Goal: Task Accomplishment & Management: Complete application form

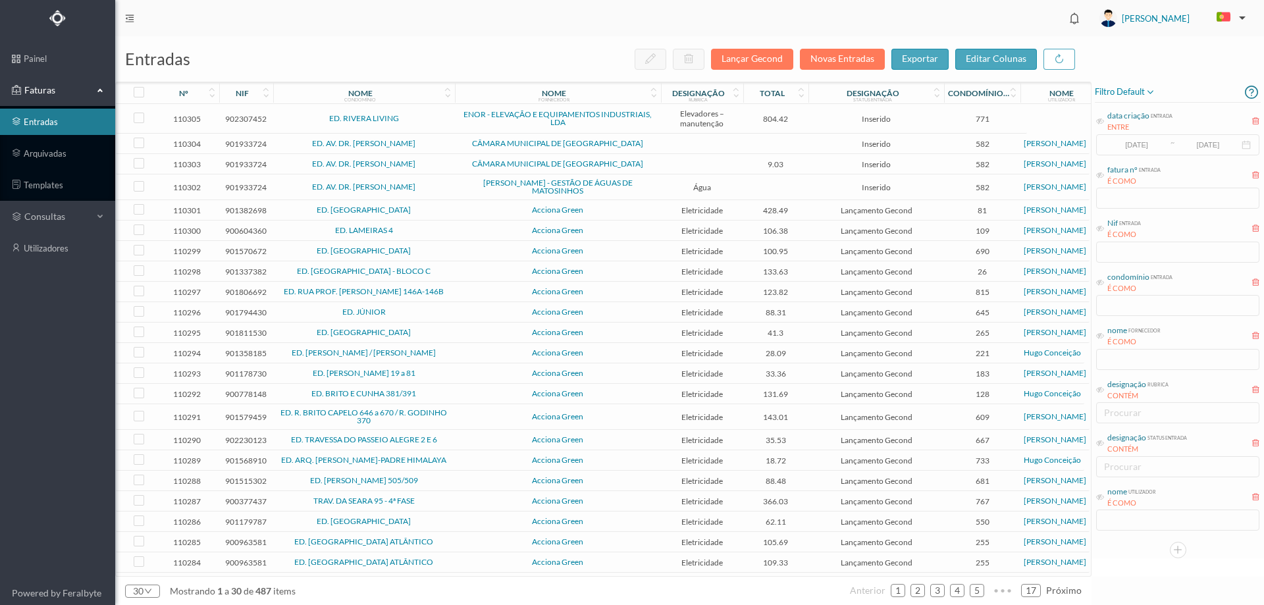
click at [492, 30] on header "[PERSON_NAME]" at bounding box center [689, 18] width 1148 height 36
click at [62, 155] on link "arquivadas" at bounding box center [57, 153] width 115 height 26
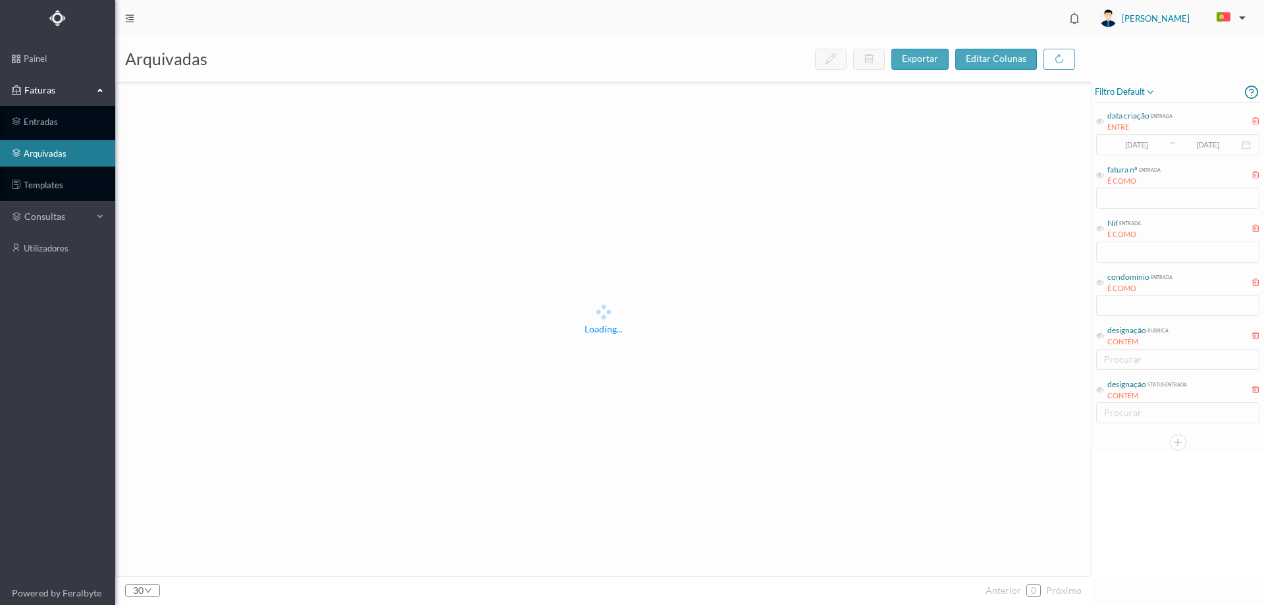
click at [1152, 89] on icon at bounding box center [1150, 92] width 11 height 16
click at [1117, 140] on span "abrir filtro" at bounding box center [1138, 137] width 47 height 11
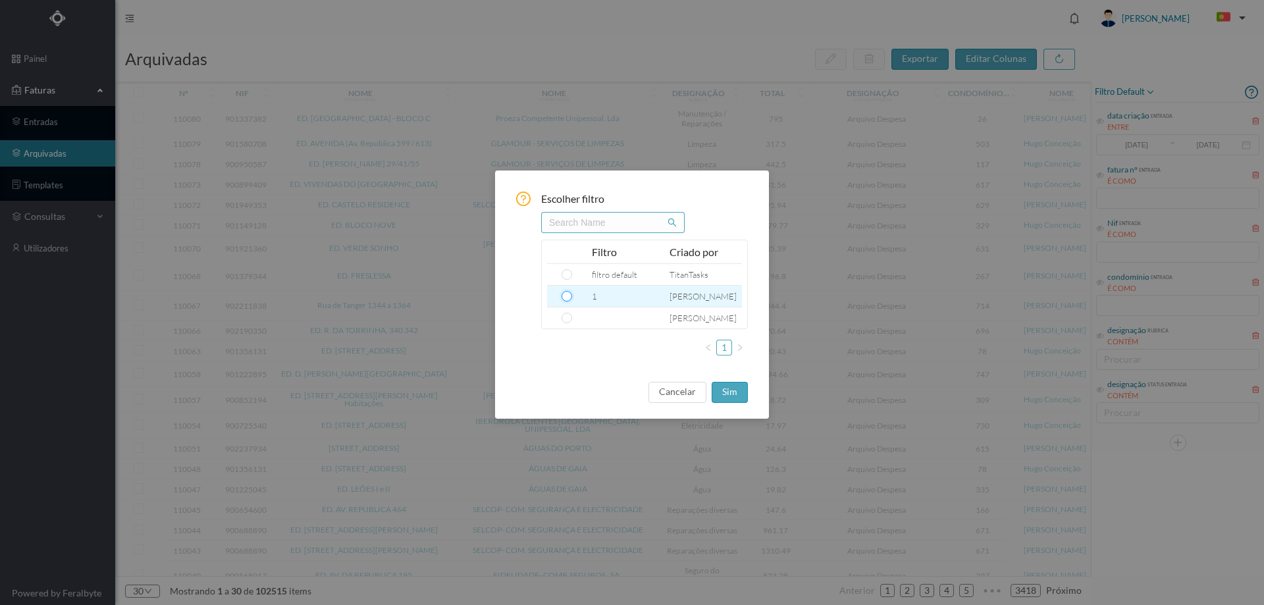
click at [565, 297] on input "radio" at bounding box center [566, 296] width 11 height 11
radio input "true"
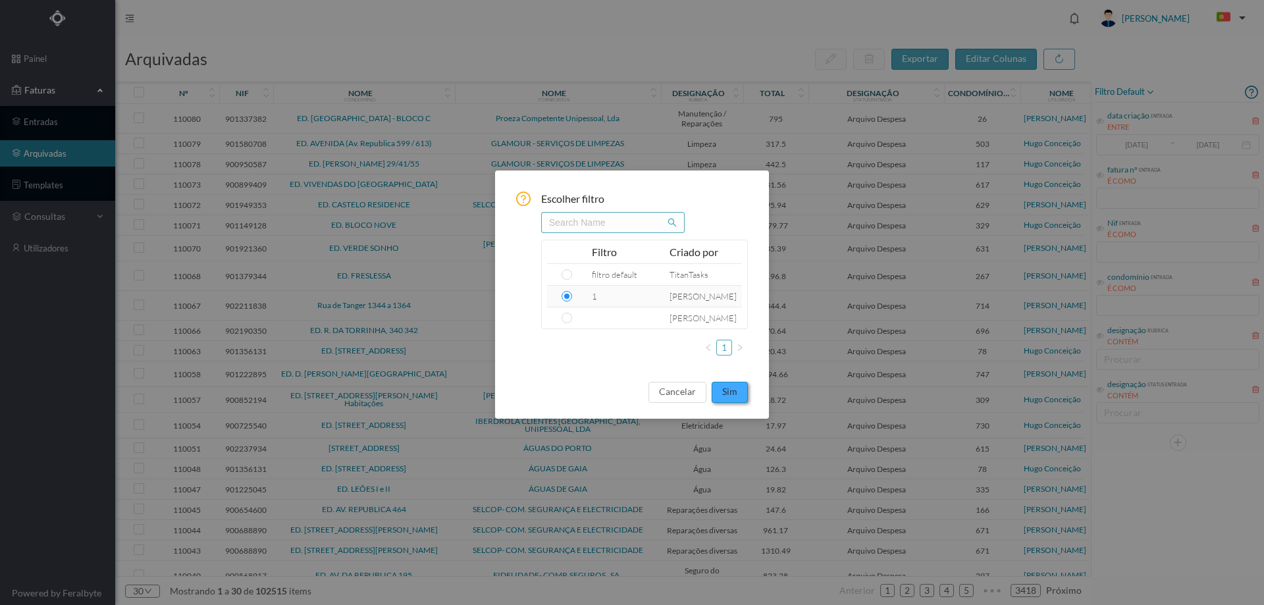
click at [729, 392] on button "sim" at bounding box center [729, 392] width 36 height 21
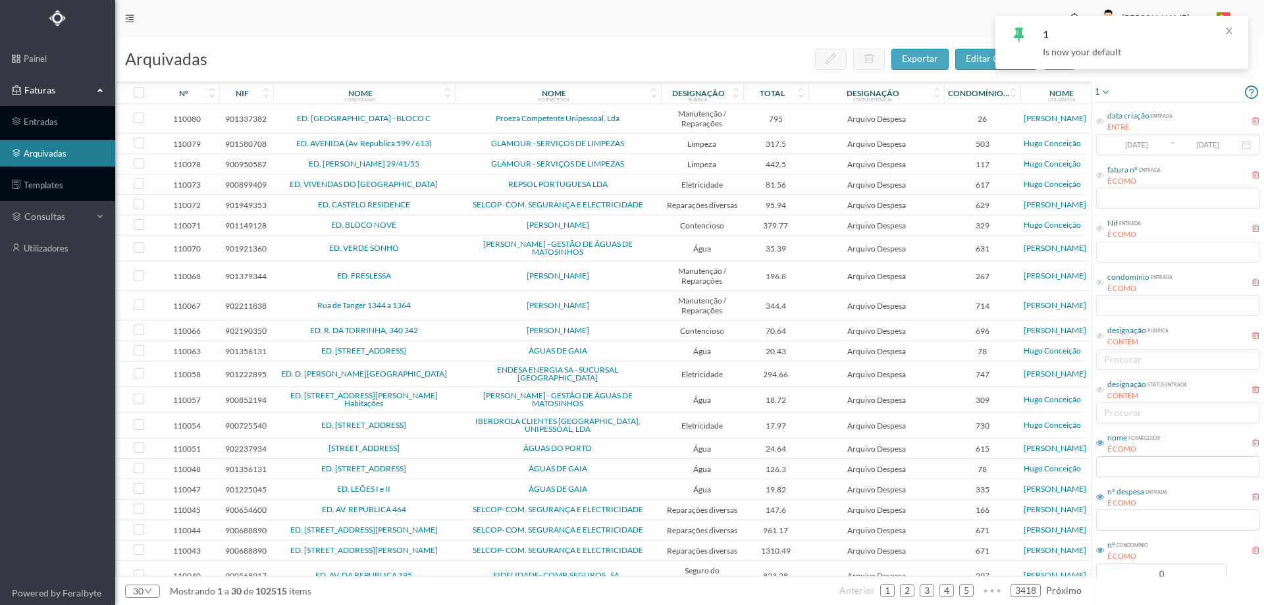
click at [1170, 577] on div "1 data criação entrada ENTRE 2017-05-01 ~ 2017-10-31 fatura nº entrada É COMO N…" at bounding box center [1177, 320] width 172 height 569
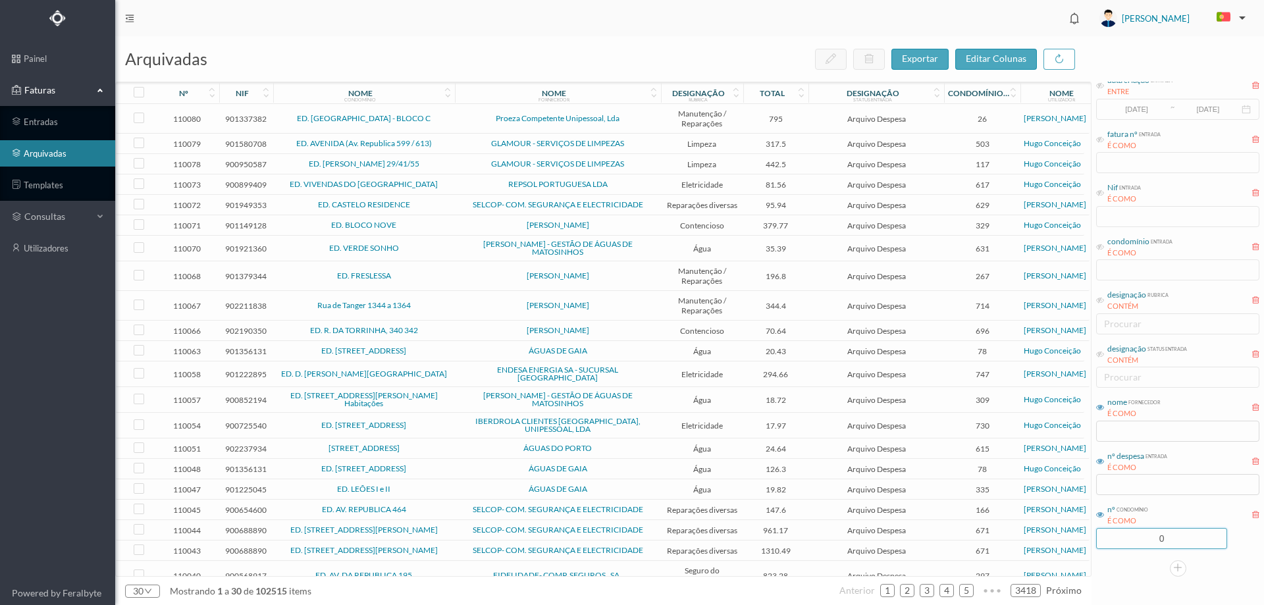
drag, startPoint x: 1172, startPoint y: 565, endPoint x: 1137, endPoint y: 567, distance: 35.0
click at [1137, 567] on div "1 data criação entrada ENTRE 2017-05-01 ~ 2017-10-31 fatura nº entrada É COMO N…" at bounding box center [1177, 311] width 172 height 530
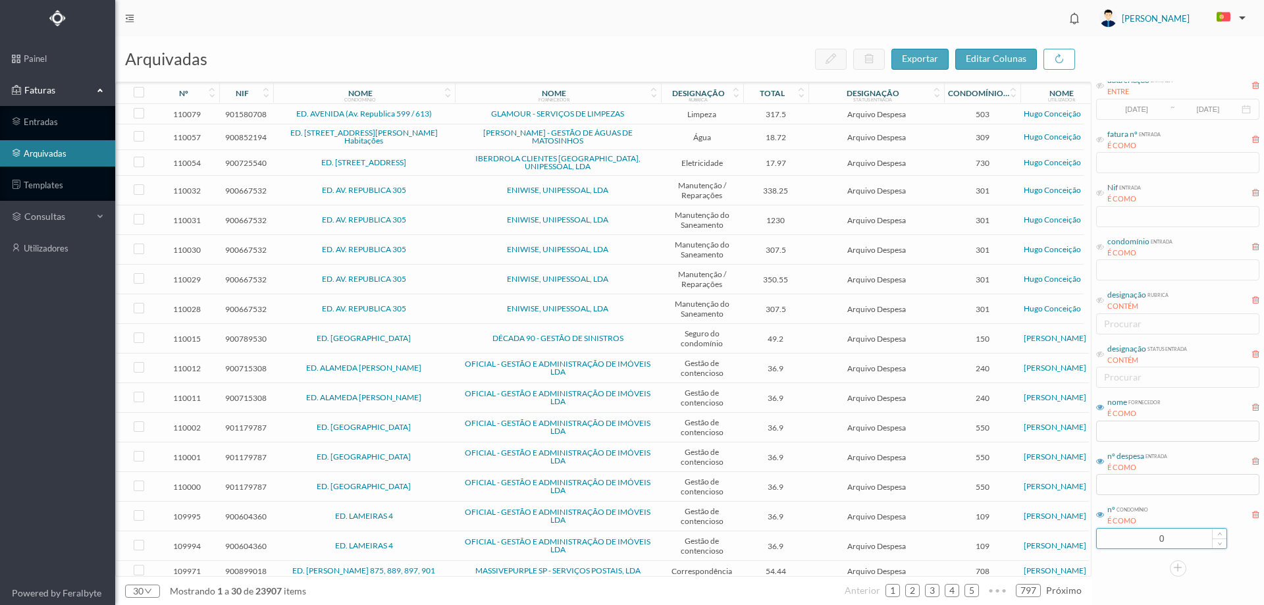
drag, startPoint x: 1164, startPoint y: 538, endPoint x: 1113, endPoint y: 534, distance: 50.8
click at [1113, 534] on input "0" at bounding box center [1161, 539] width 130 height 20
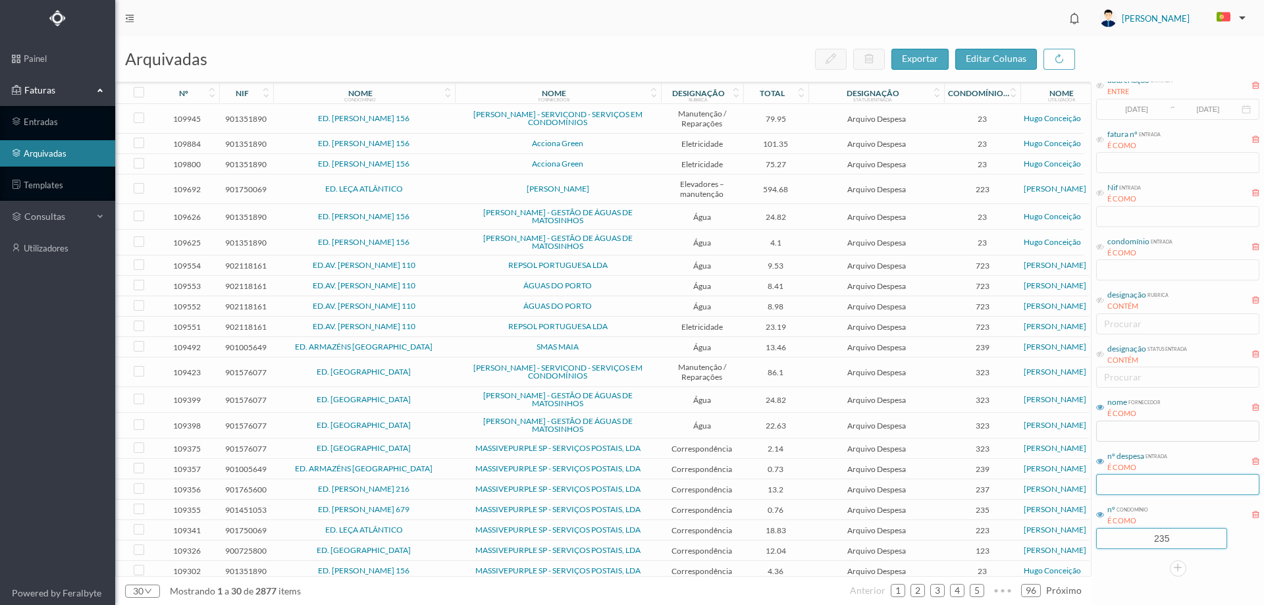
type input "235"
click at [1160, 483] on input "text" at bounding box center [1177, 484] width 163 height 21
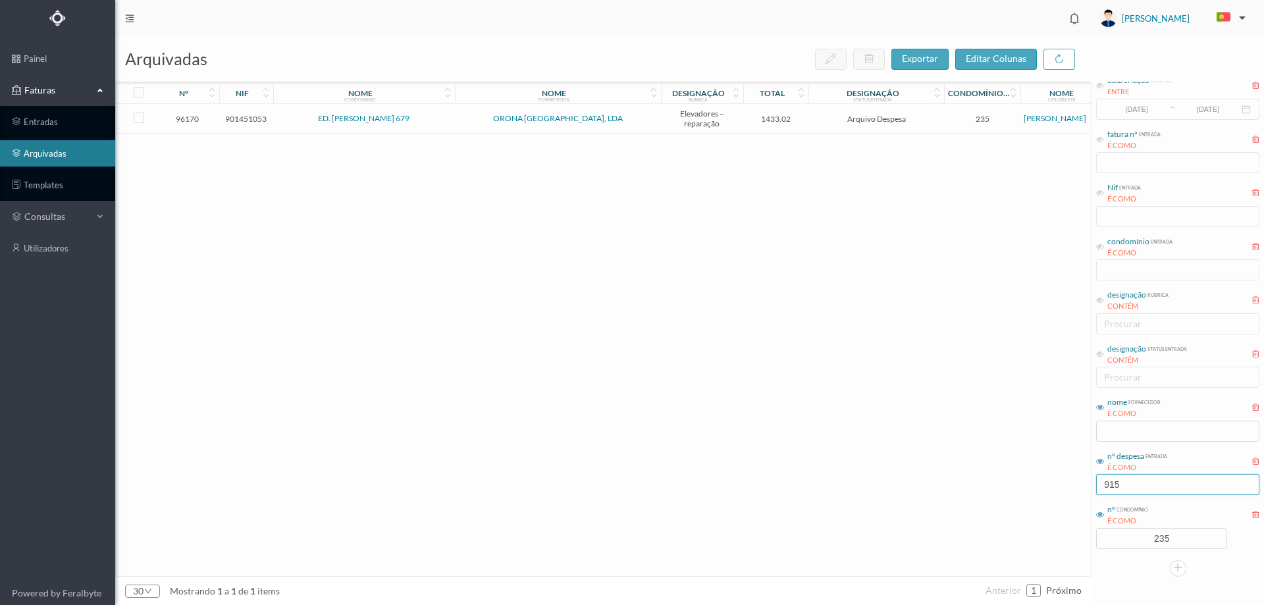
type input "915"
click at [486, 127] on td "ORONA [GEOGRAPHIC_DATA], LDA" at bounding box center [558, 119] width 206 height 30
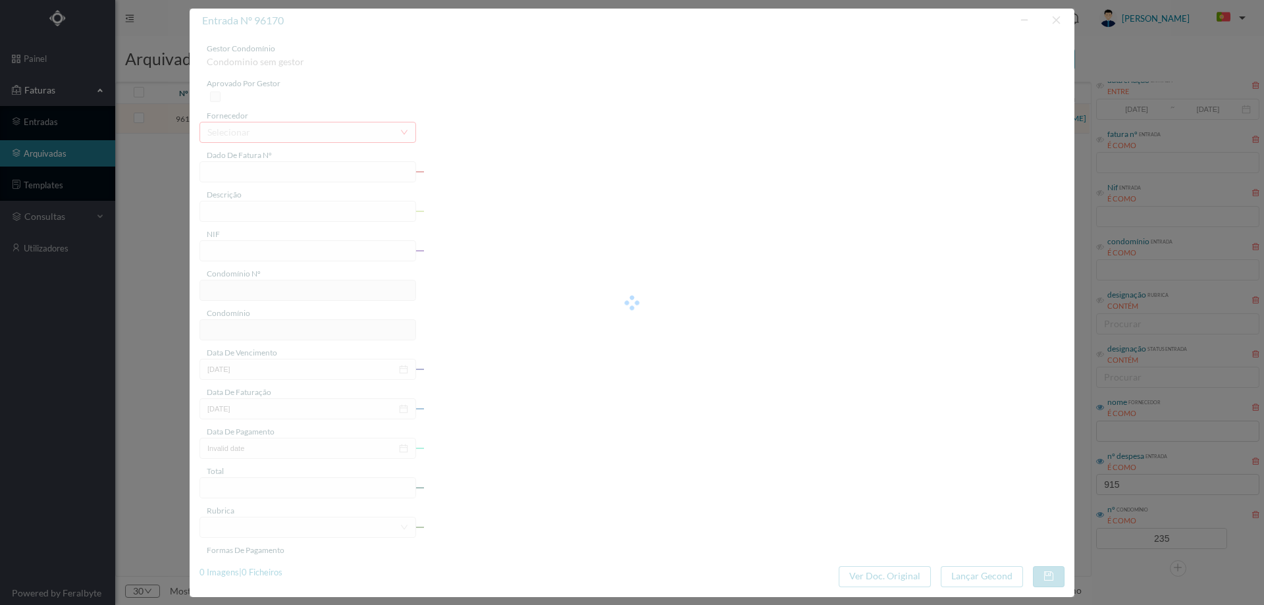
type input "PVR25/000001003"
type input "Proposta de reparação"
type input "901451053"
type input "2025-03-17"
type input "2025-02-27"
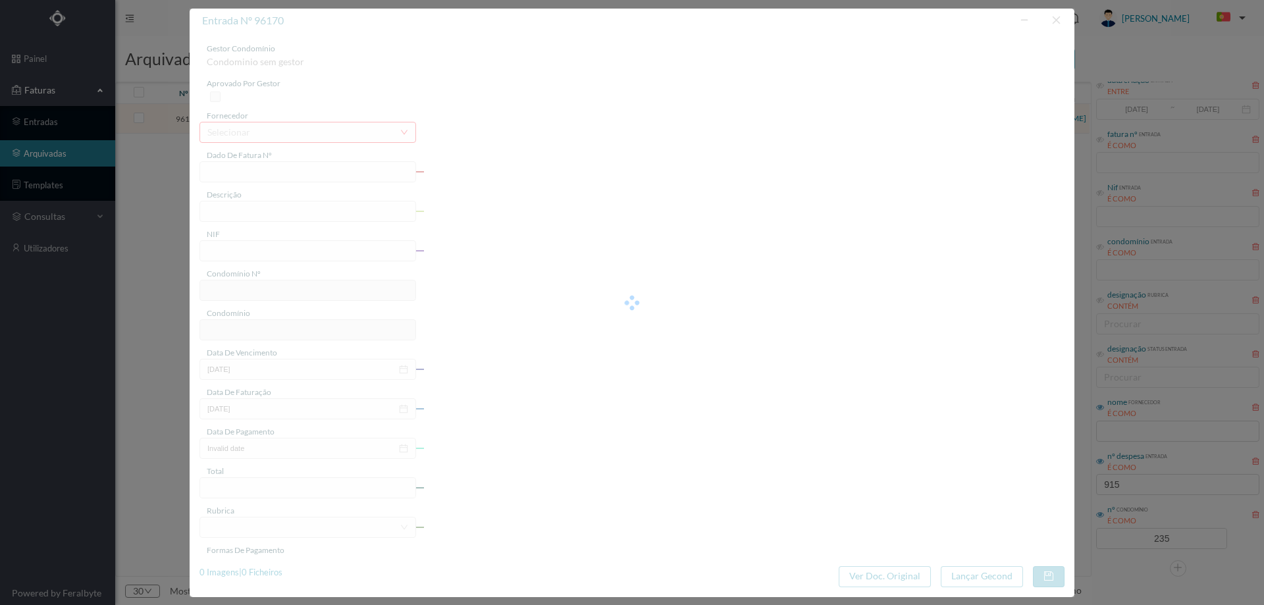
type input "1433.02"
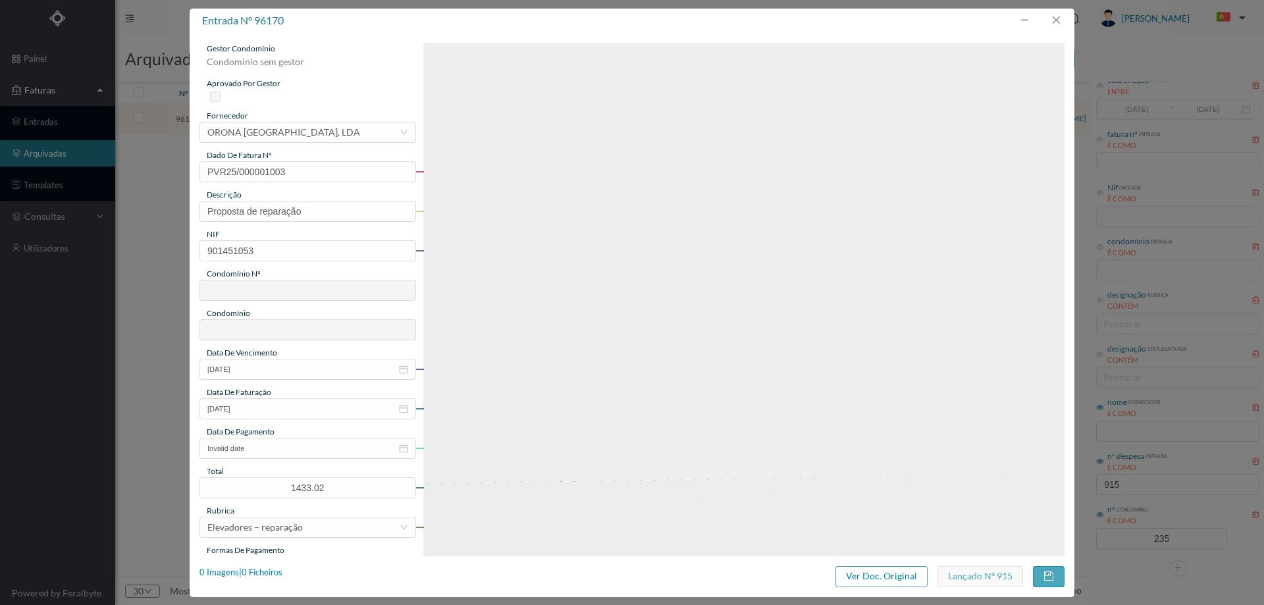
type input "235"
type input "ED. [PERSON_NAME] 679"
click at [875, 582] on button "Ver Doc. Original" at bounding box center [881, 576] width 92 height 21
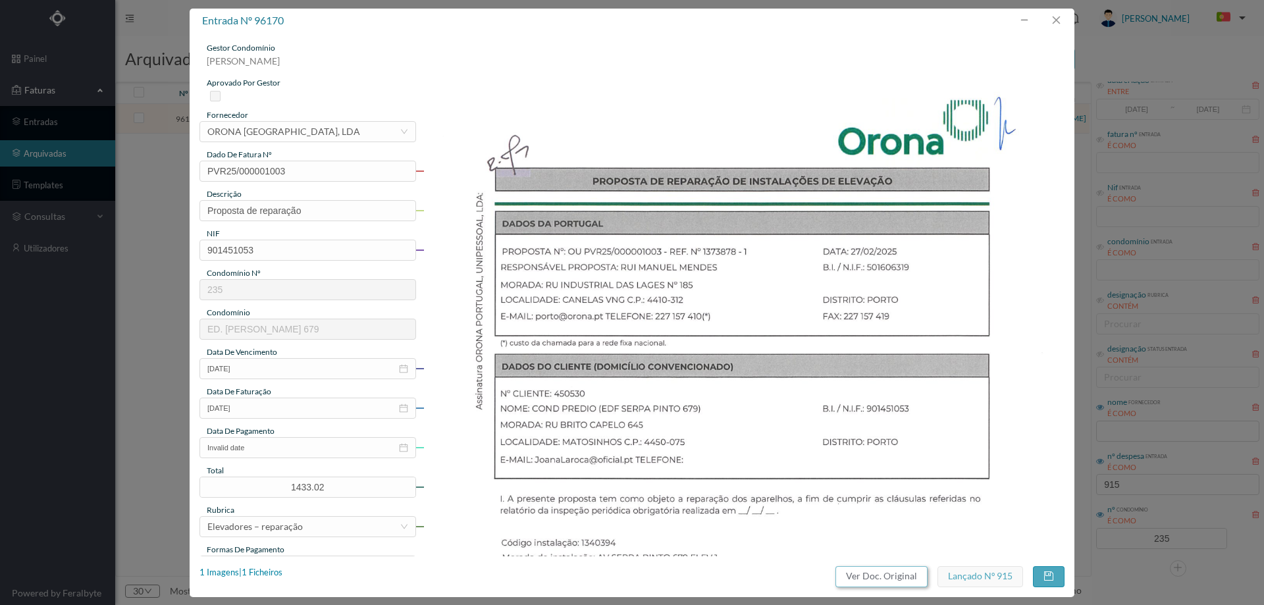
scroll to position [0, 0]
click at [1056, 22] on button "button" at bounding box center [1056, 20] width 32 height 21
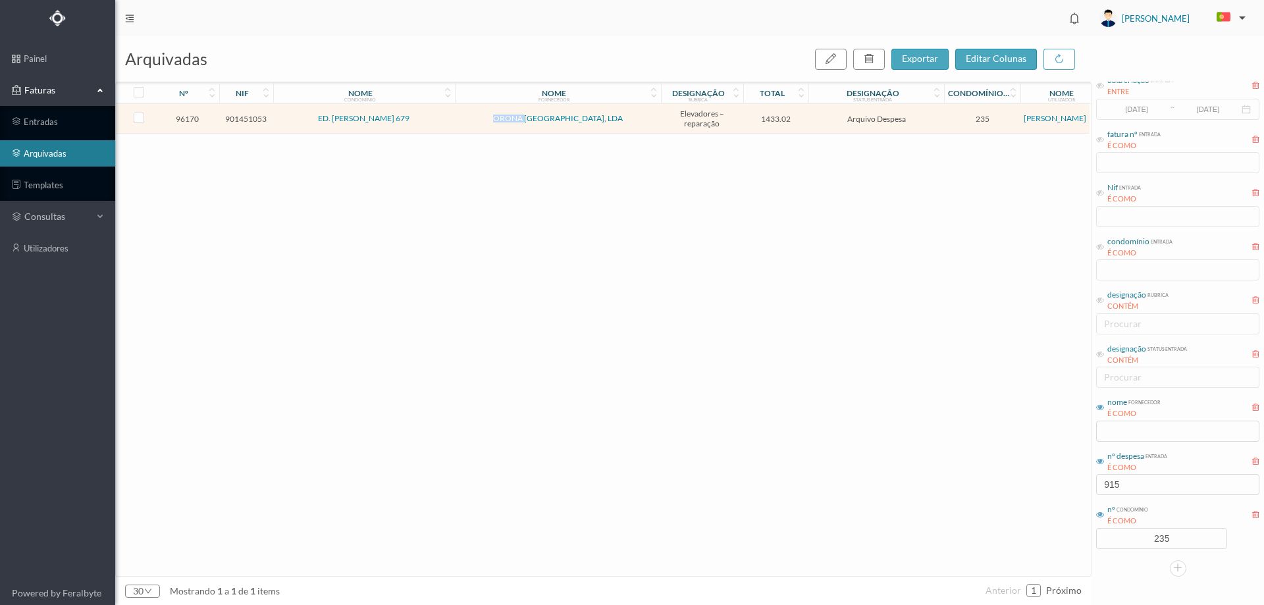
click at [930, 129] on td "Arquivo Despesa" at bounding box center [876, 119] width 136 height 30
click at [930, 128] on td "Arquivo Despesa" at bounding box center [876, 119] width 136 height 30
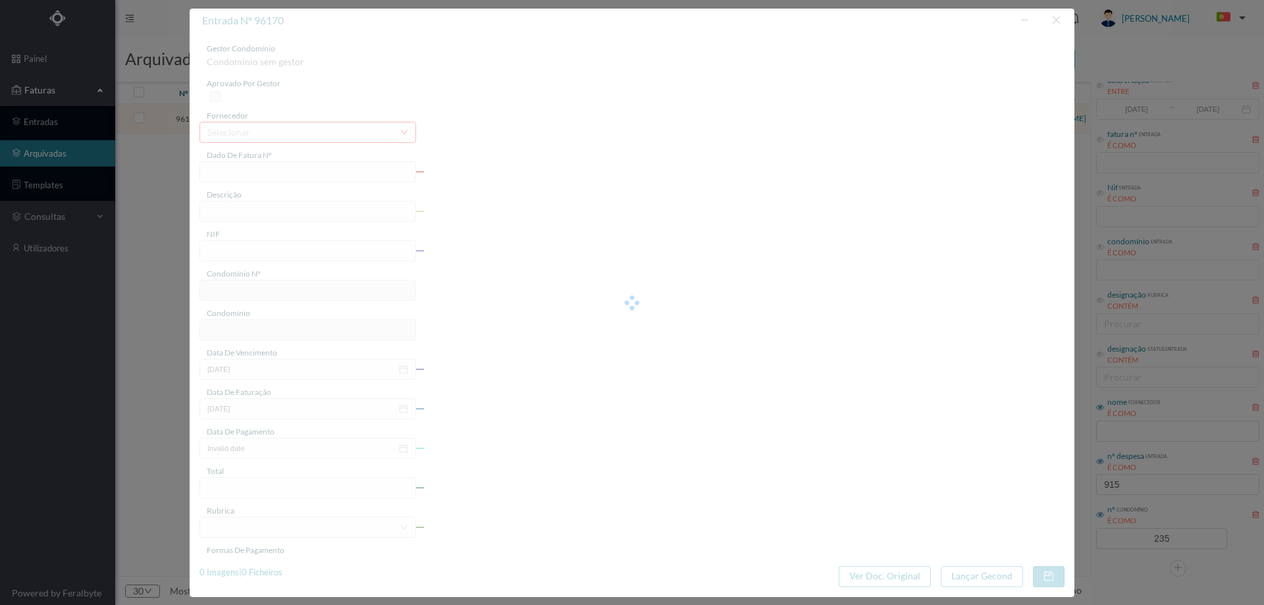
type input "PVR25/000001003"
type input "Proposta de reparação"
type input "901451053"
type input "2025-03-17"
type input "2025-02-27"
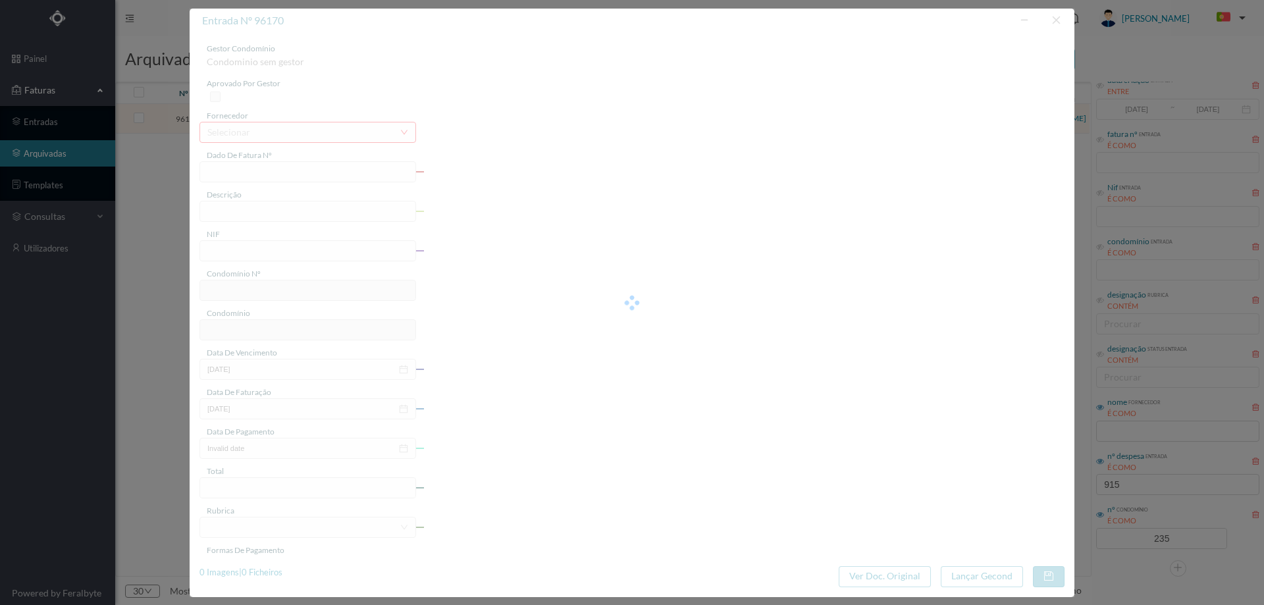
type input "1433.02"
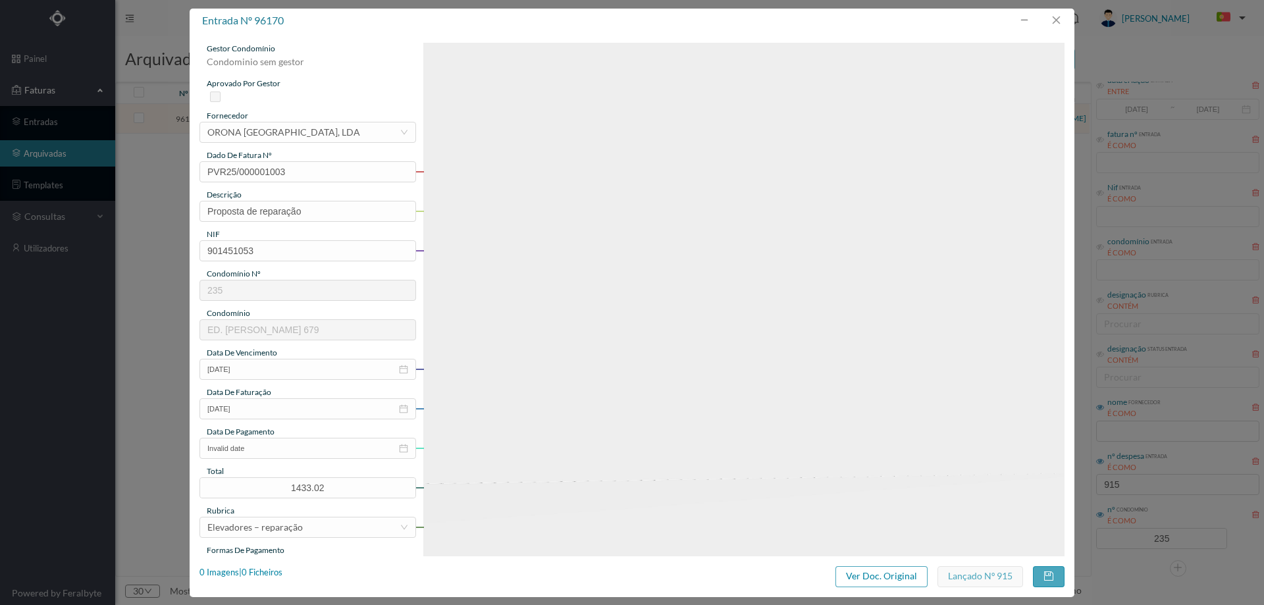
type input "235"
type input "ED. [PERSON_NAME] 679"
click at [877, 569] on button "Ver Doc. Original" at bounding box center [881, 576] width 92 height 21
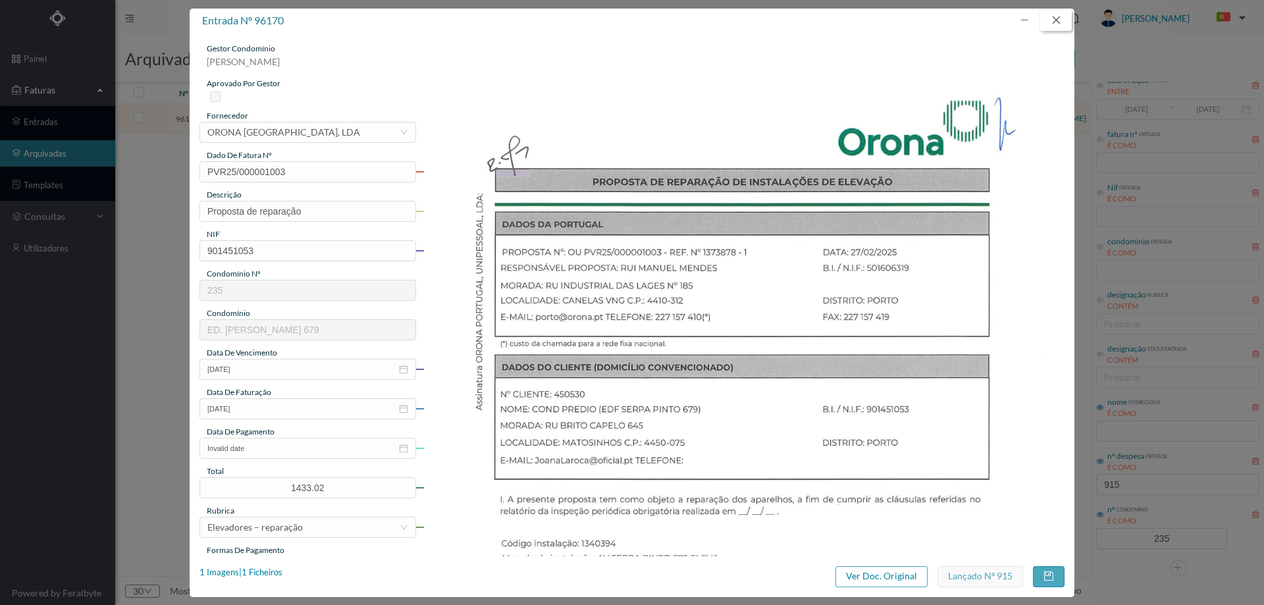
click at [1057, 24] on button "button" at bounding box center [1056, 20] width 32 height 21
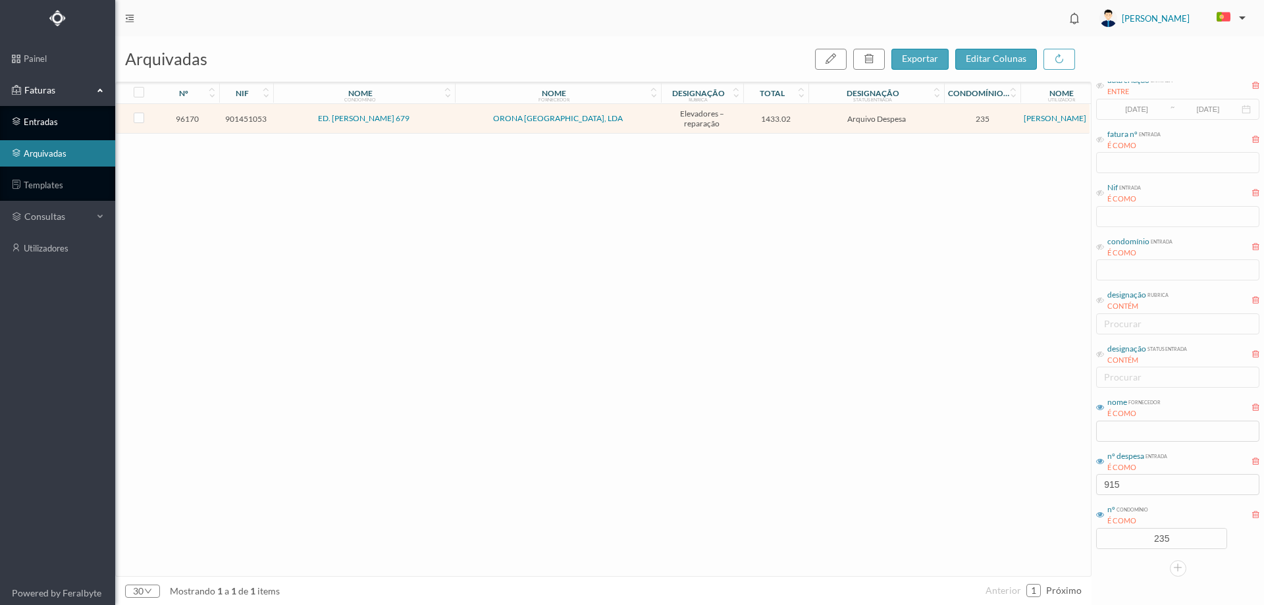
click at [45, 121] on link "entradas" at bounding box center [57, 122] width 115 height 26
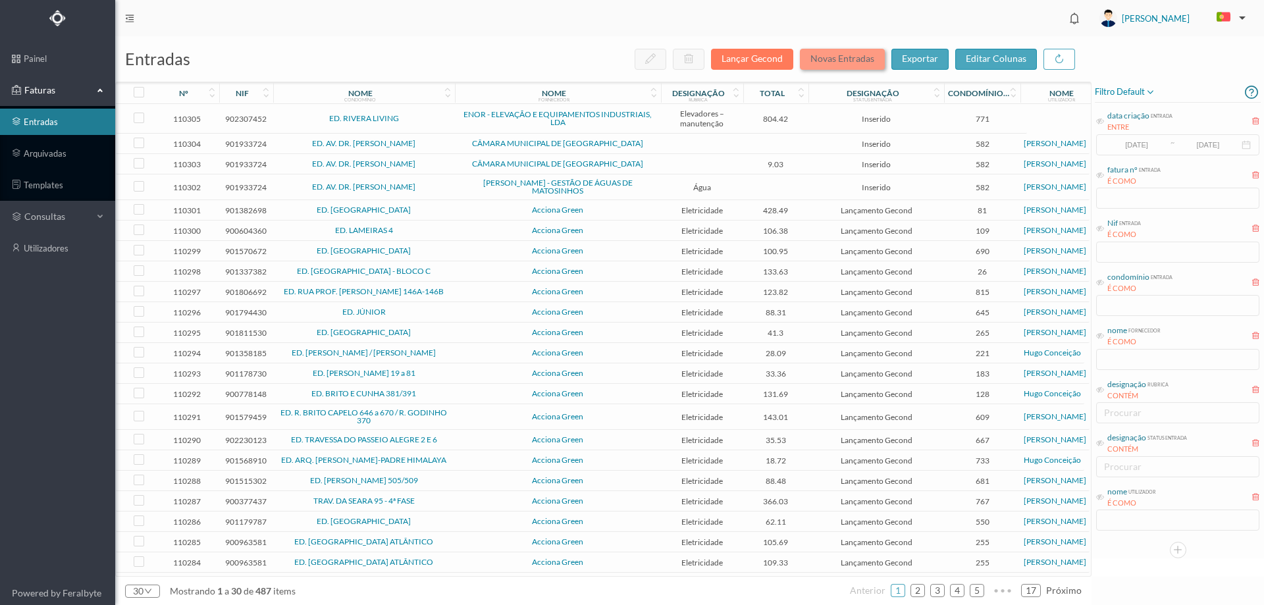
click at [844, 55] on button "Novas Entradas" at bounding box center [842, 59] width 85 height 21
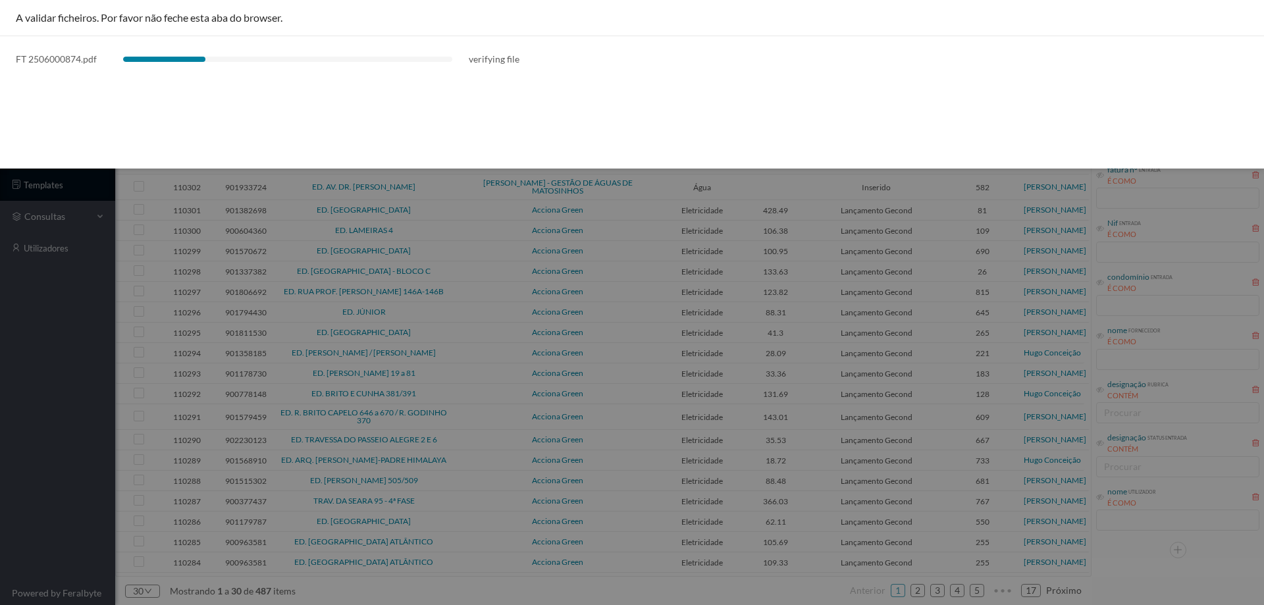
click at [52, 481] on div at bounding box center [632, 302] width 1264 height 605
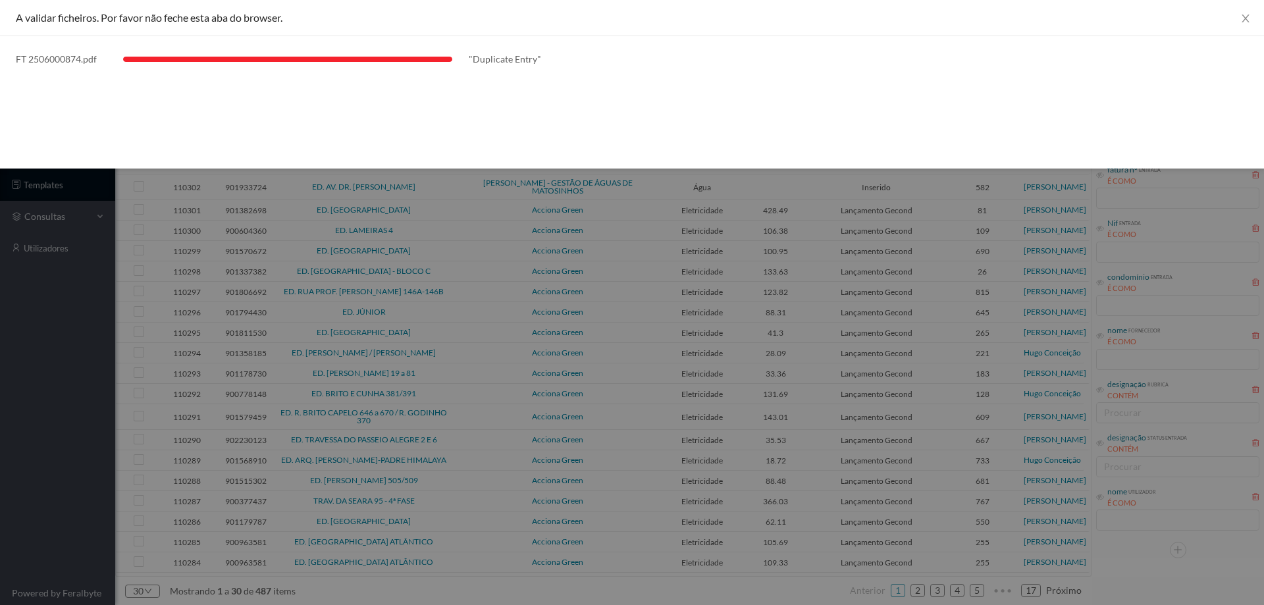
click at [0, 369] on div at bounding box center [632, 302] width 1264 height 605
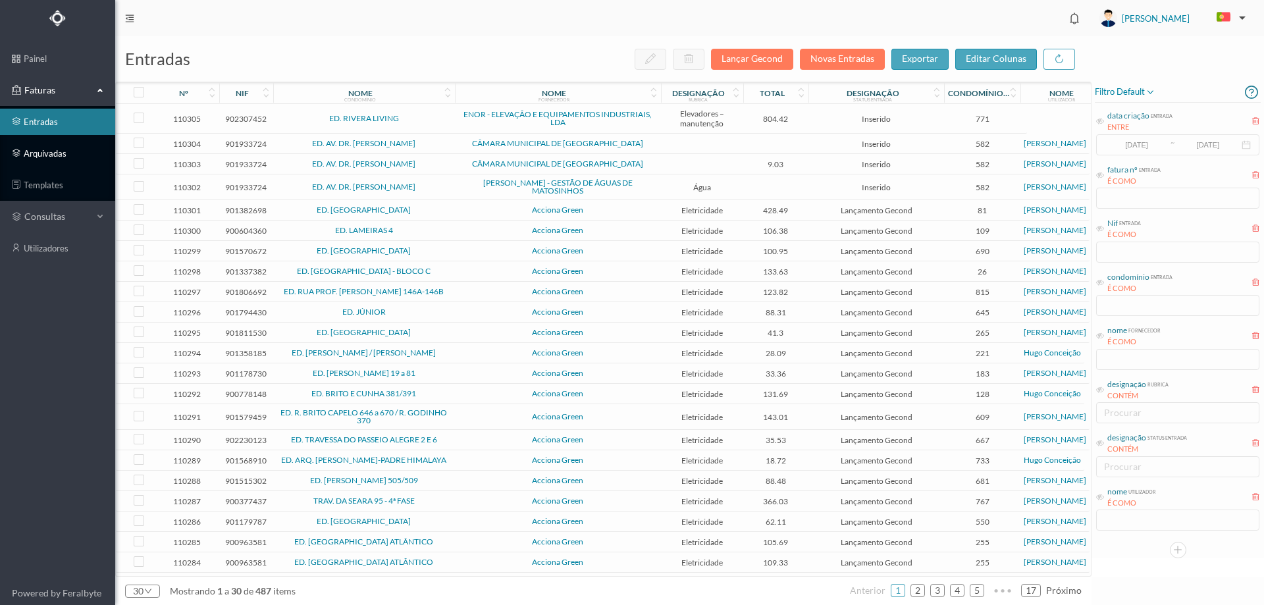
click at [89, 157] on link "arquivadas" at bounding box center [57, 153] width 115 height 26
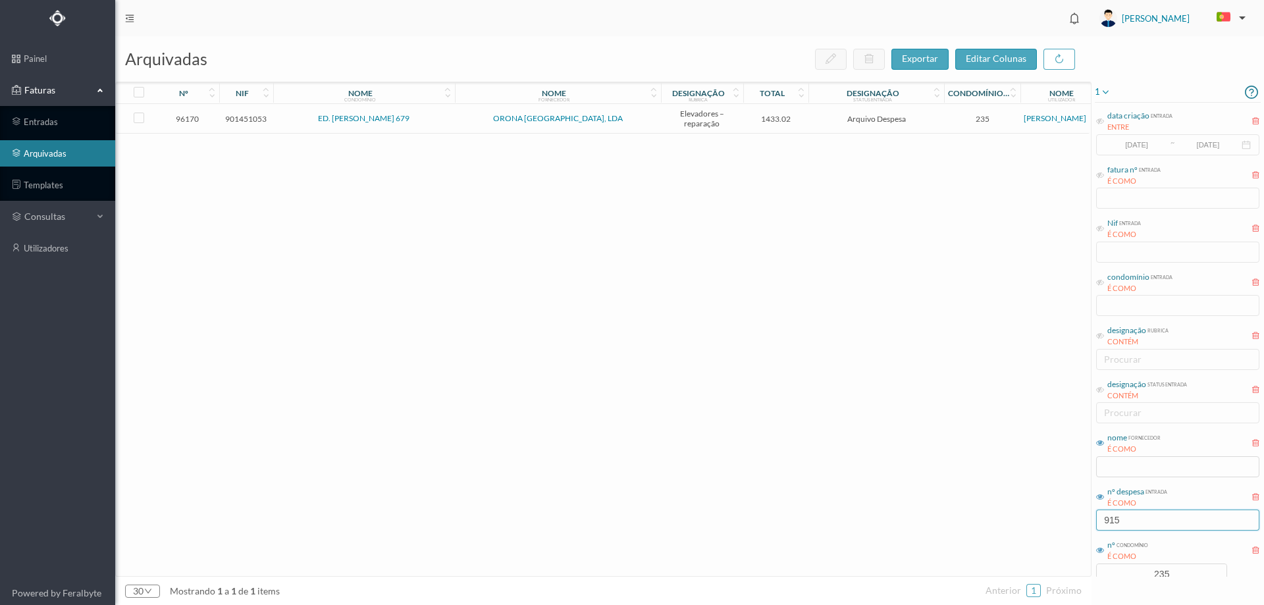
click at [1153, 516] on input "915" at bounding box center [1177, 519] width 163 height 21
type input "921"
click at [636, 126] on td "ORONA [GEOGRAPHIC_DATA], LDA" at bounding box center [558, 119] width 206 height 30
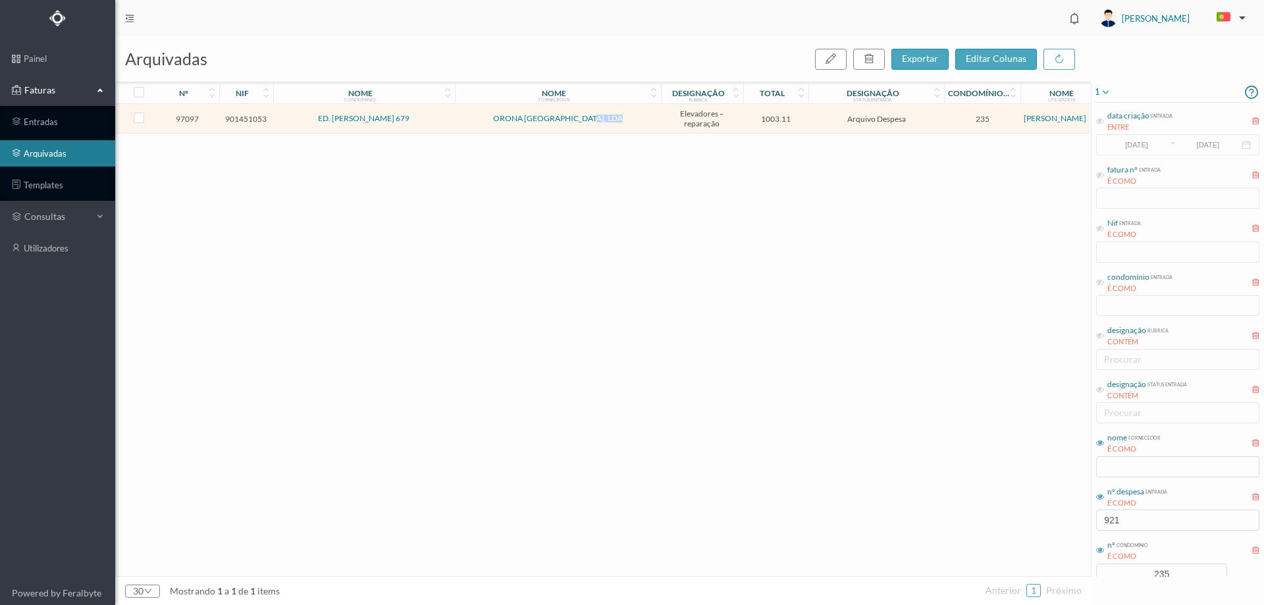
click at [636, 126] on td "ORONA [GEOGRAPHIC_DATA], LDA" at bounding box center [558, 119] width 206 height 30
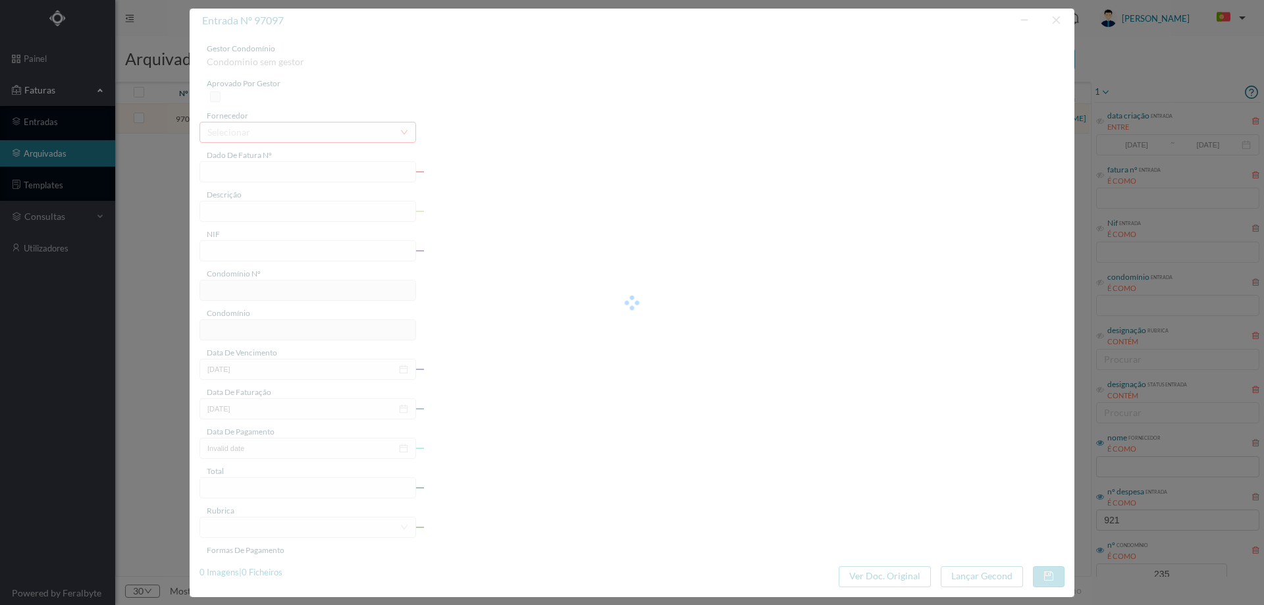
type input "FR 2506/000874"
type input "entrada 679-70% valor da reparação"
type input "901451053"
type input "[DATE]"
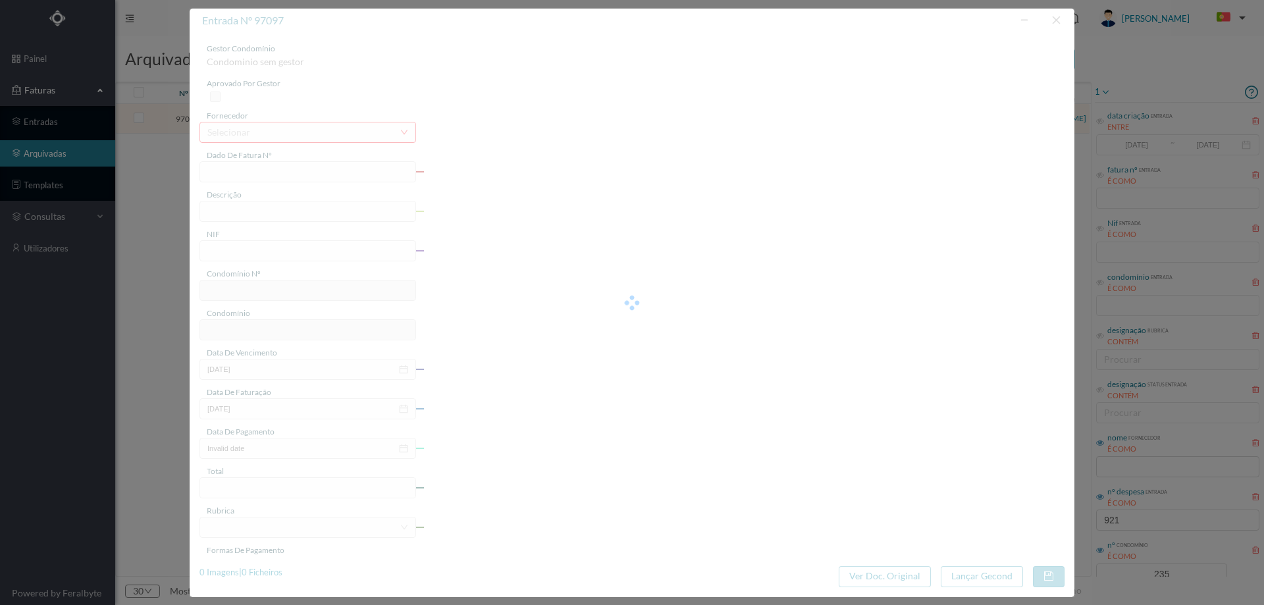
type input "1003.11"
type input "235"
type input "ED. [PERSON_NAME] 679"
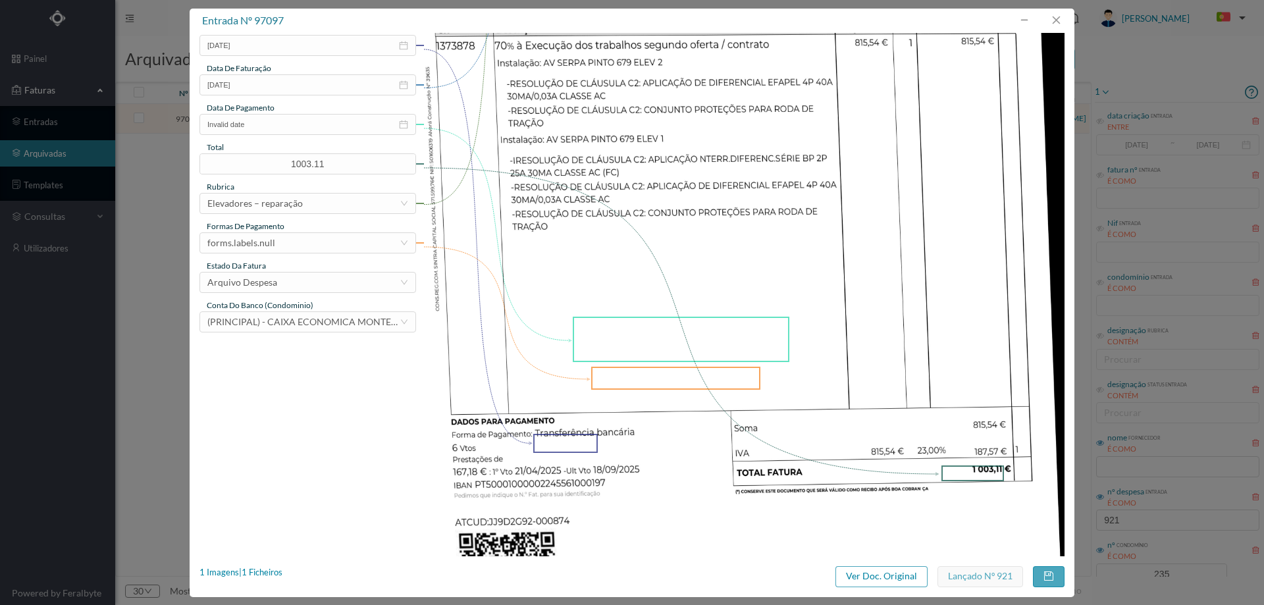
scroll to position [399, 0]
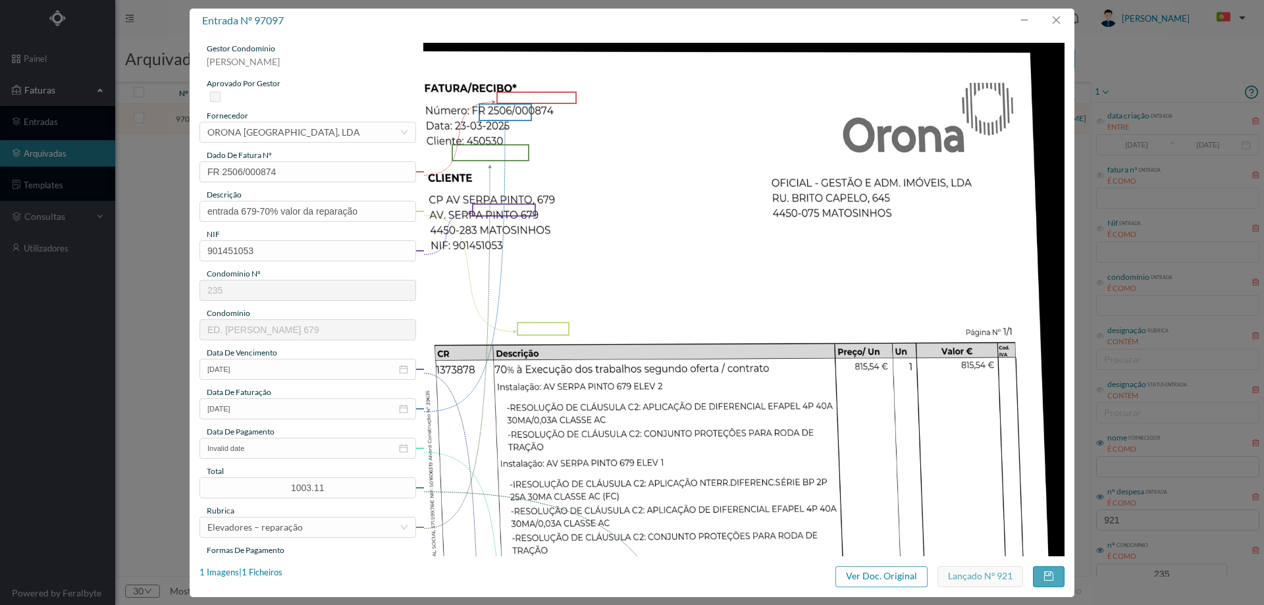
scroll to position [399, 0]
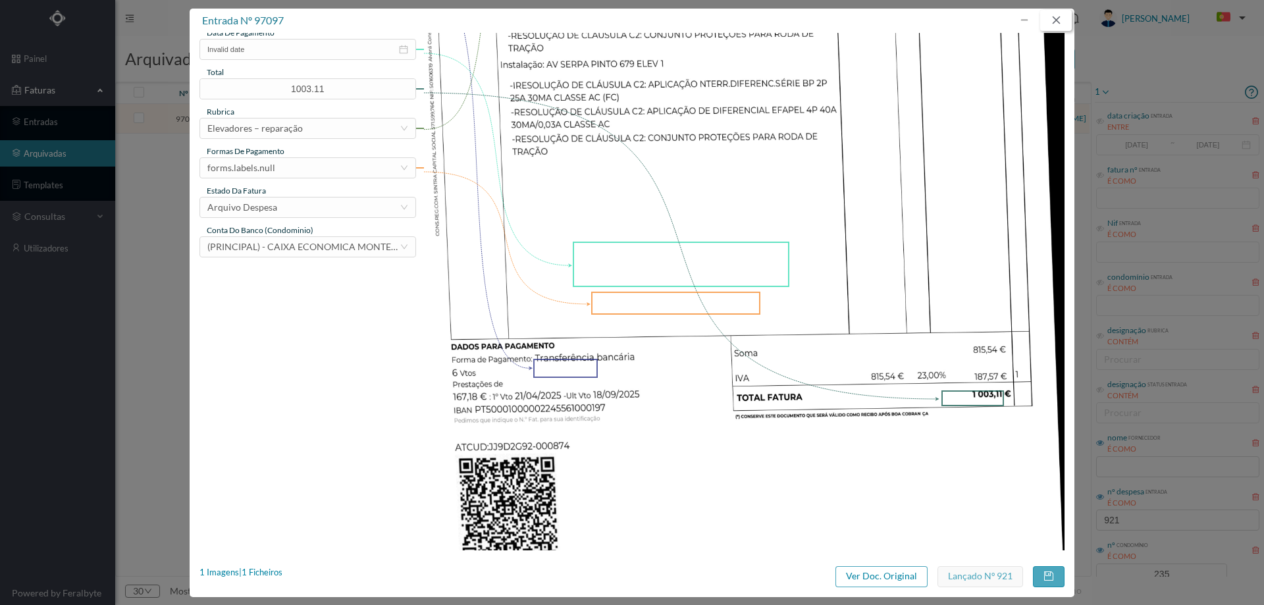
drag, startPoint x: 1049, startPoint y: 21, endPoint x: 1049, endPoint y: 30, distance: 8.6
click at [1049, 21] on button "button" at bounding box center [1056, 20] width 32 height 21
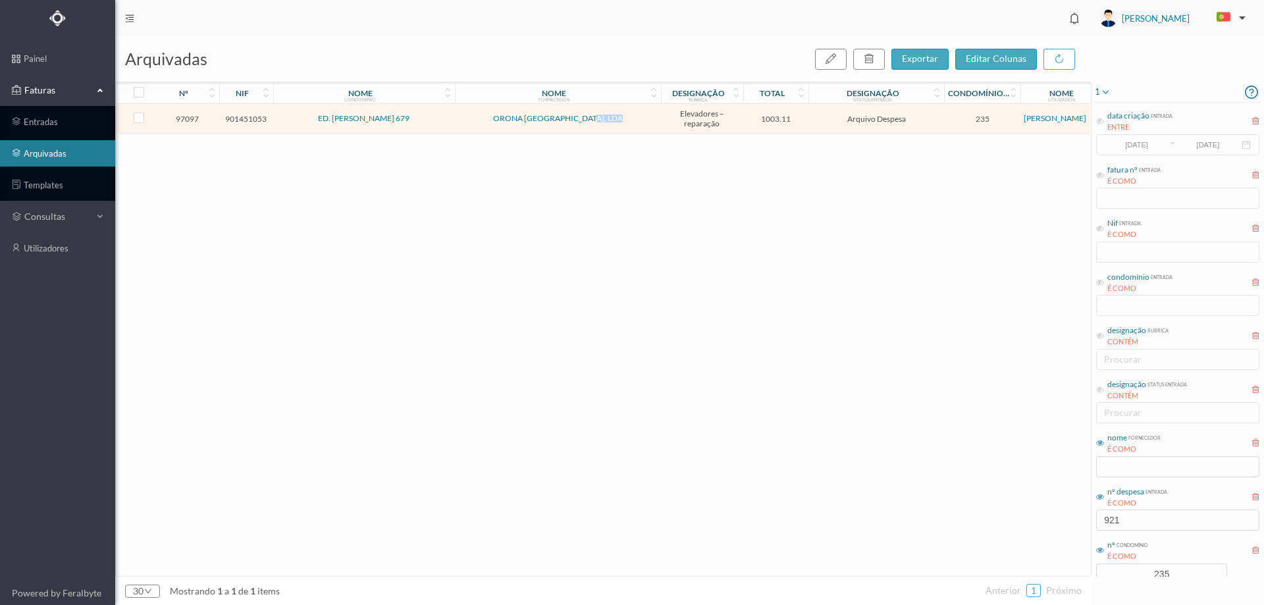
click at [65, 117] on link "entradas" at bounding box center [57, 122] width 115 height 26
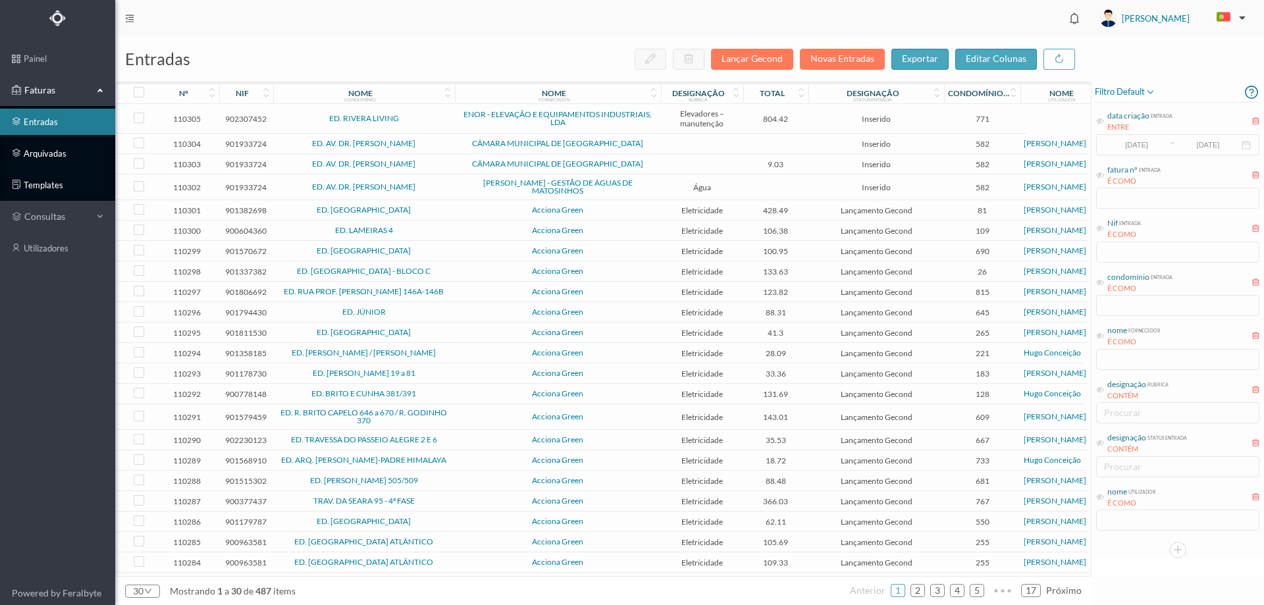
click at [63, 153] on link "arquivadas" at bounding box center [57, 153] width 115 height 26
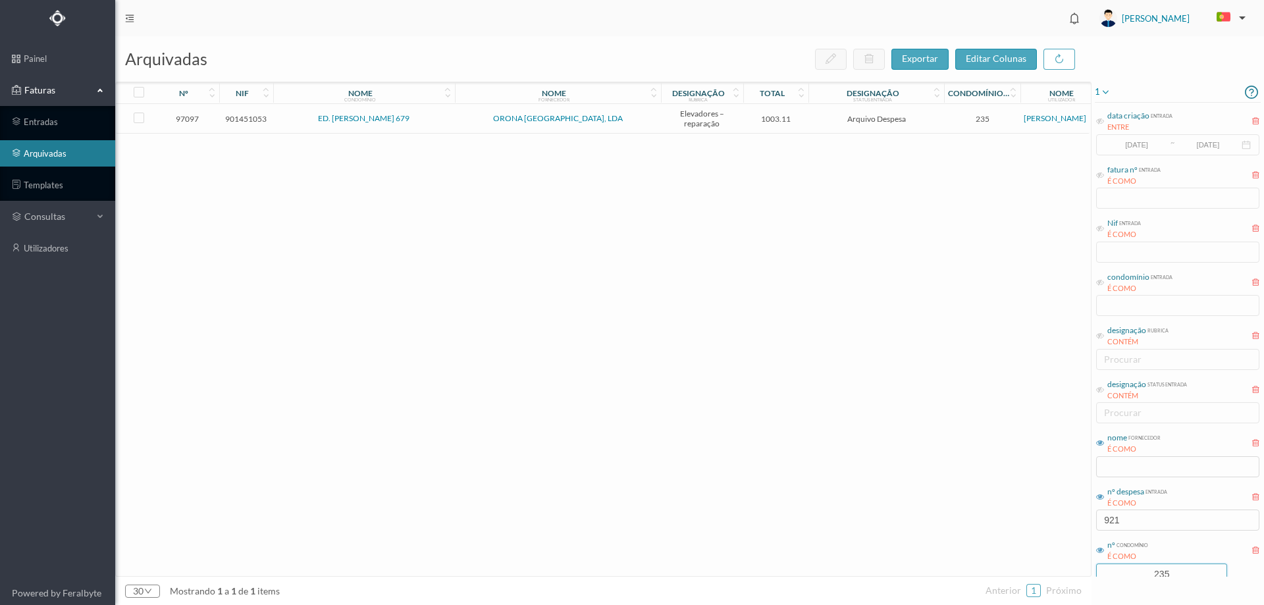
scroll to position [36, 0]
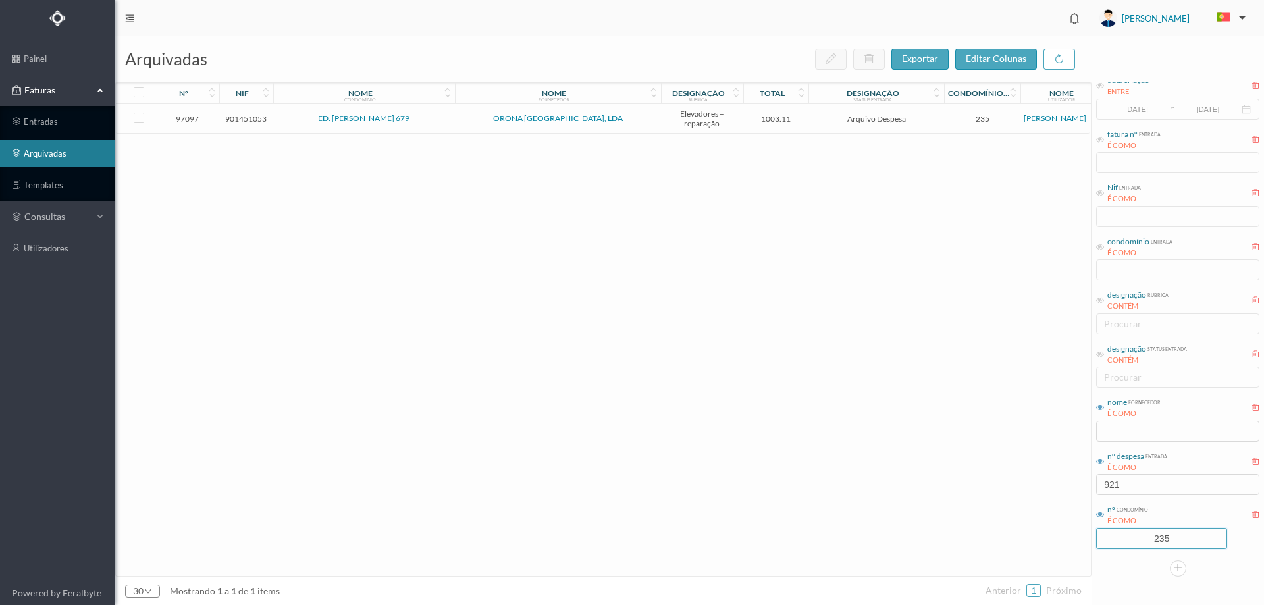
drag, startPoint x: 1172, startPoint y: 569, endPoint x: 1114, endPoint y: 571, distance: 57.9
click at [1114, 571] on div "1 data criação entrada ENTRE [DATE] ~ [DATE] fatura nº entrada É COMO Nif entra…" at bounding box center [1177, 311] width 172 height 530
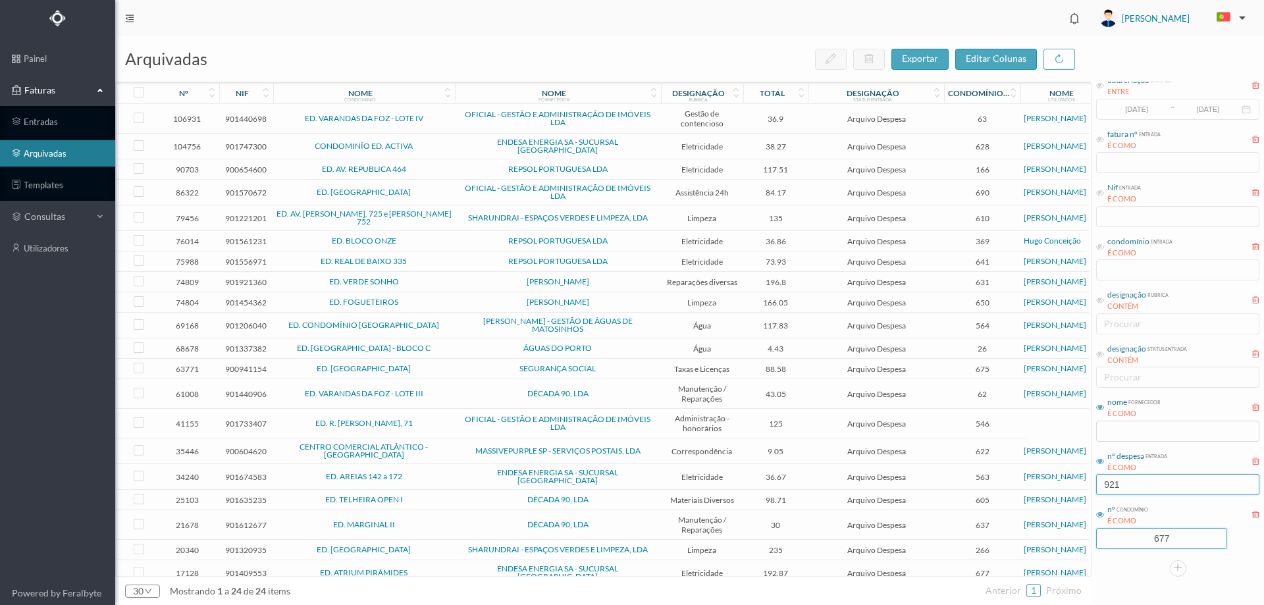
type input "677"
drag, startPoint x: 1142, startPoint y: 487, endPoint x: 1055, endPoint y: 493, distance: 87.1
click at [1055, 493] on div "arquivadas exportar editar colunas nº nif nome condomínio nome fornecedor desig…" at bounding box center [689, 320] width 1148 height 569
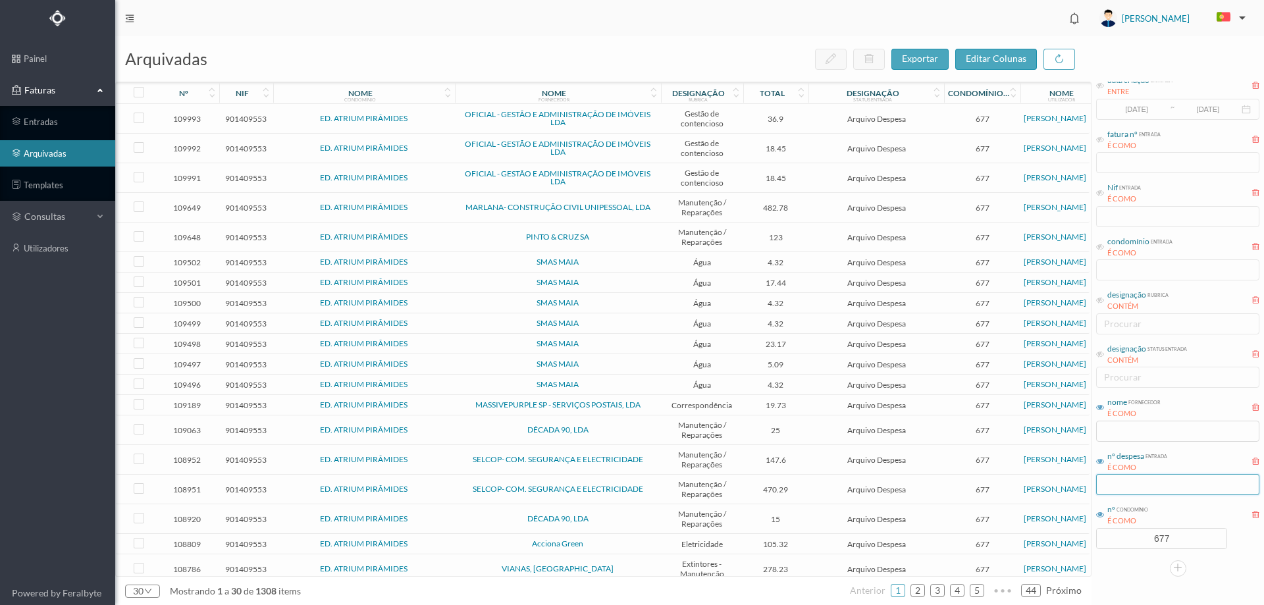
click at [1145, 492] on input "text" at bounding box center [1177, 484] width 163 height 21
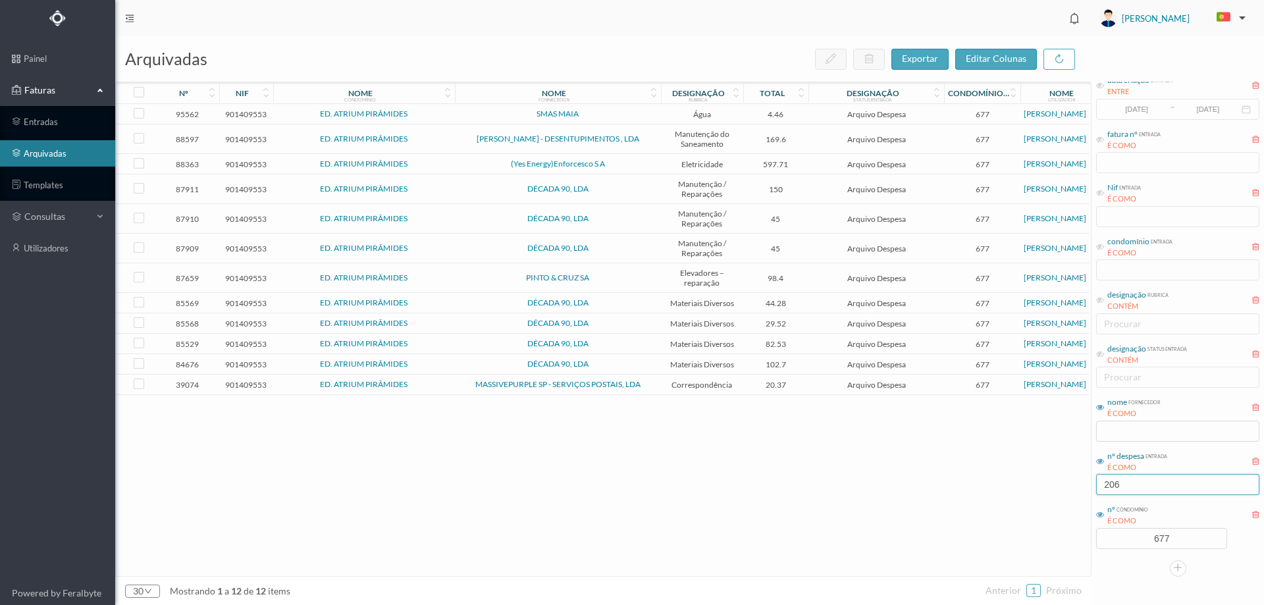
type input "206"
click at [815, 167] on span "Arquivo Despesa" at bounding box center [876, 164] width 129 height 10
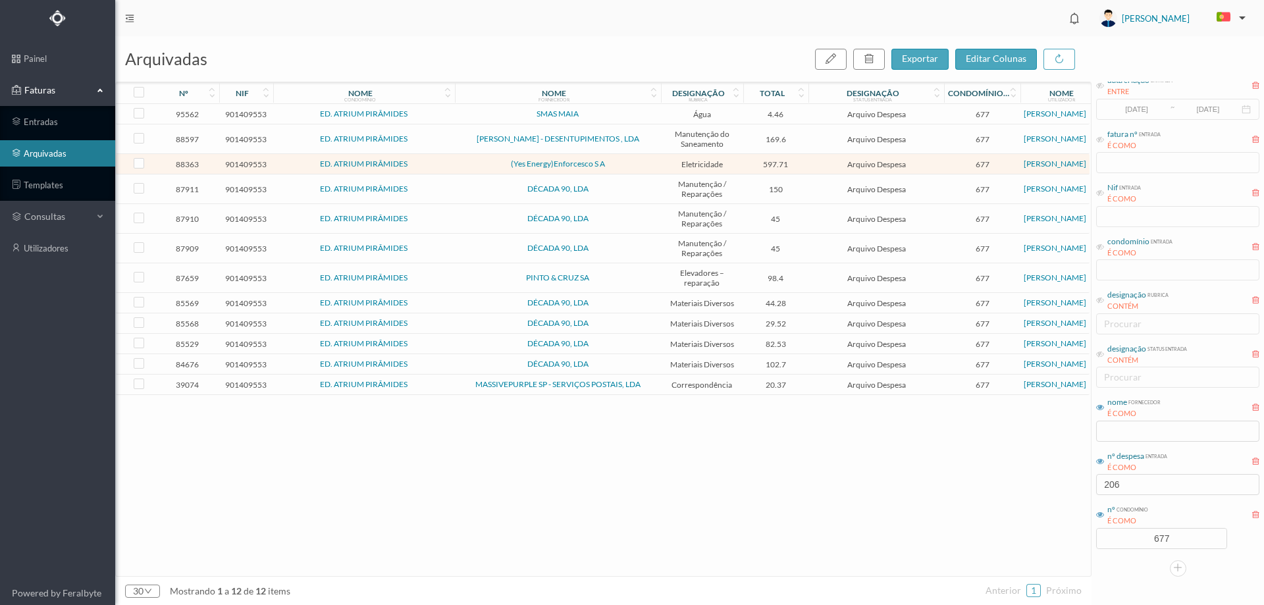
click at [808, 159] on td "Arquivo Despesa" at bounding box center [876, 164] width 136 height 20
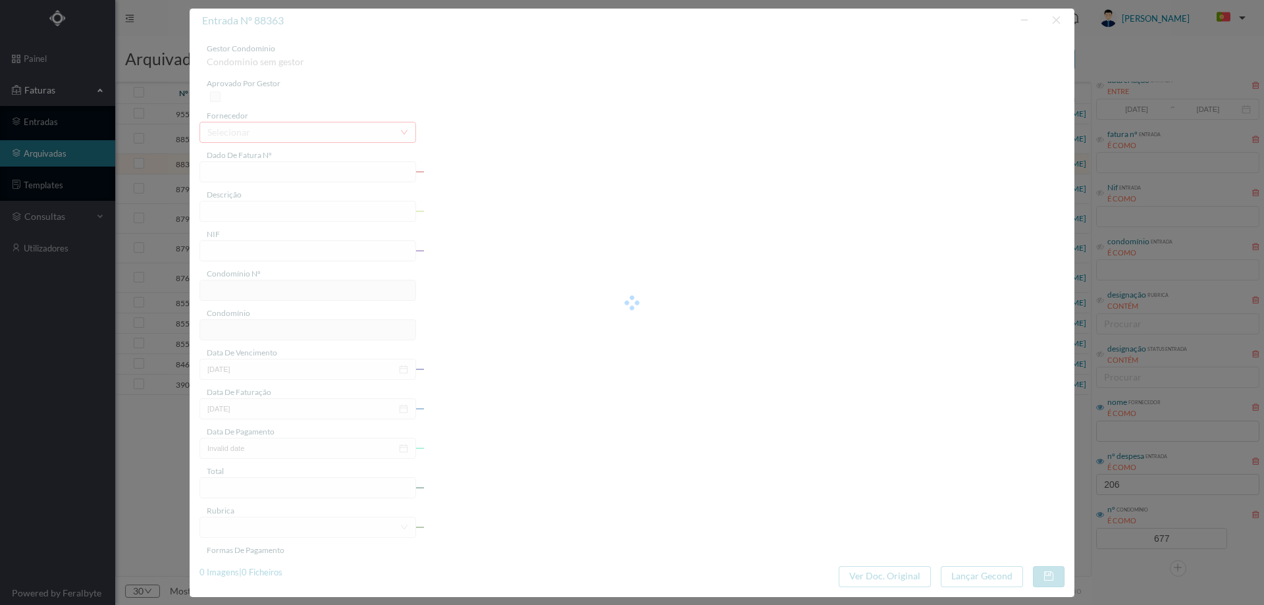
type input "10FT EL24/103084"
type input "226 Garagem ([DATE] a [DATE])"
type input "901409553"
type input "[DATE]"
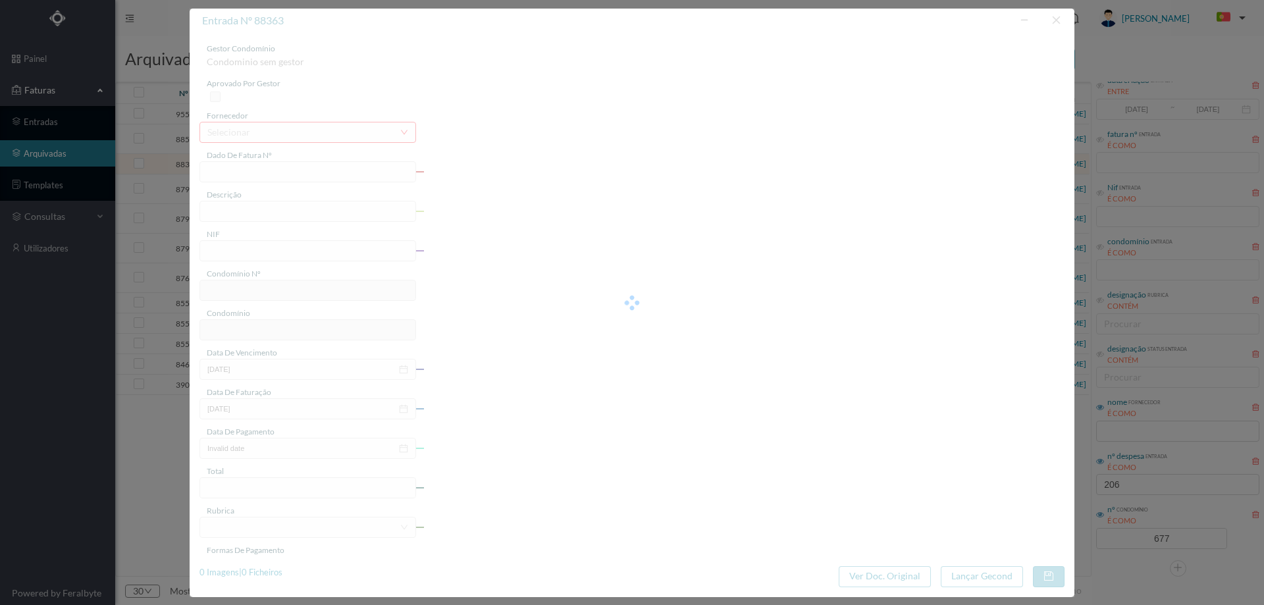
type input "[DATE]"
type input "597.71"
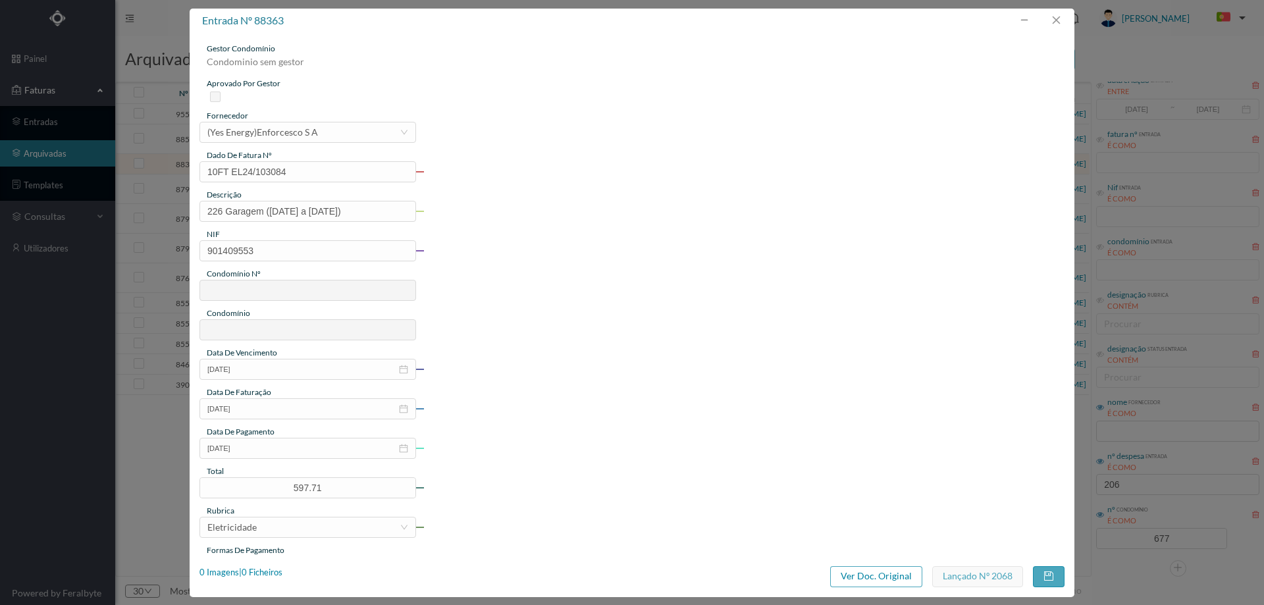
type input "677"
type input "ED. ATRIUM PIRÂMIDES"
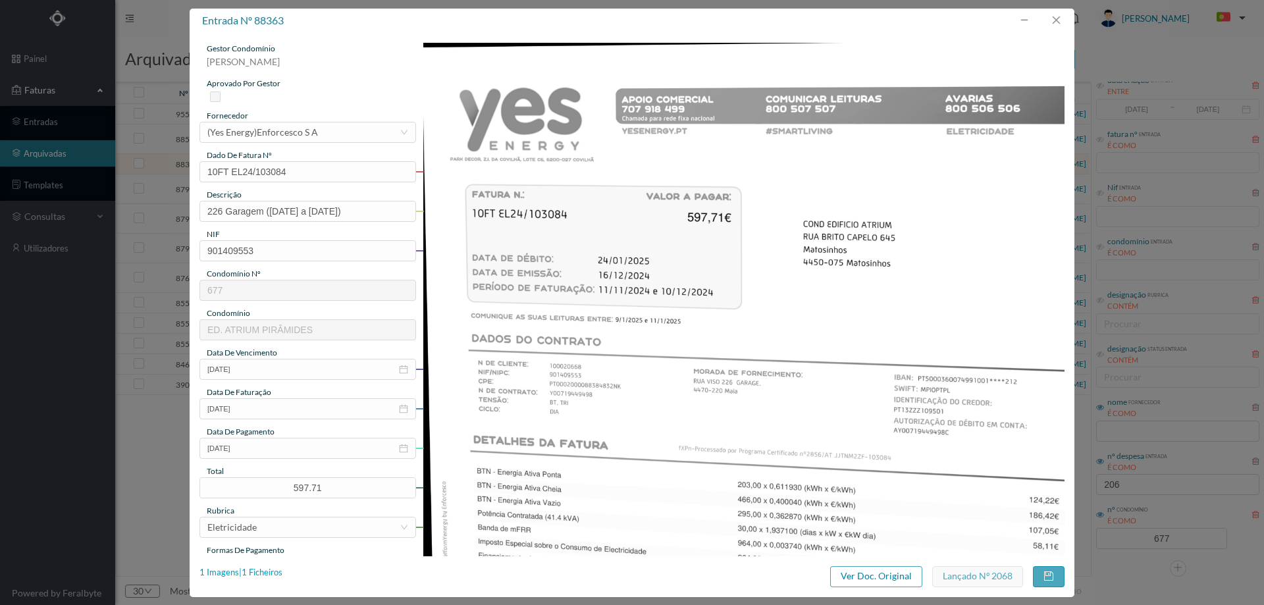
click at [279, 569] on div "1 Imagens | 1 Ficheiros" at bounding box center [240, 572] width 83 height 13
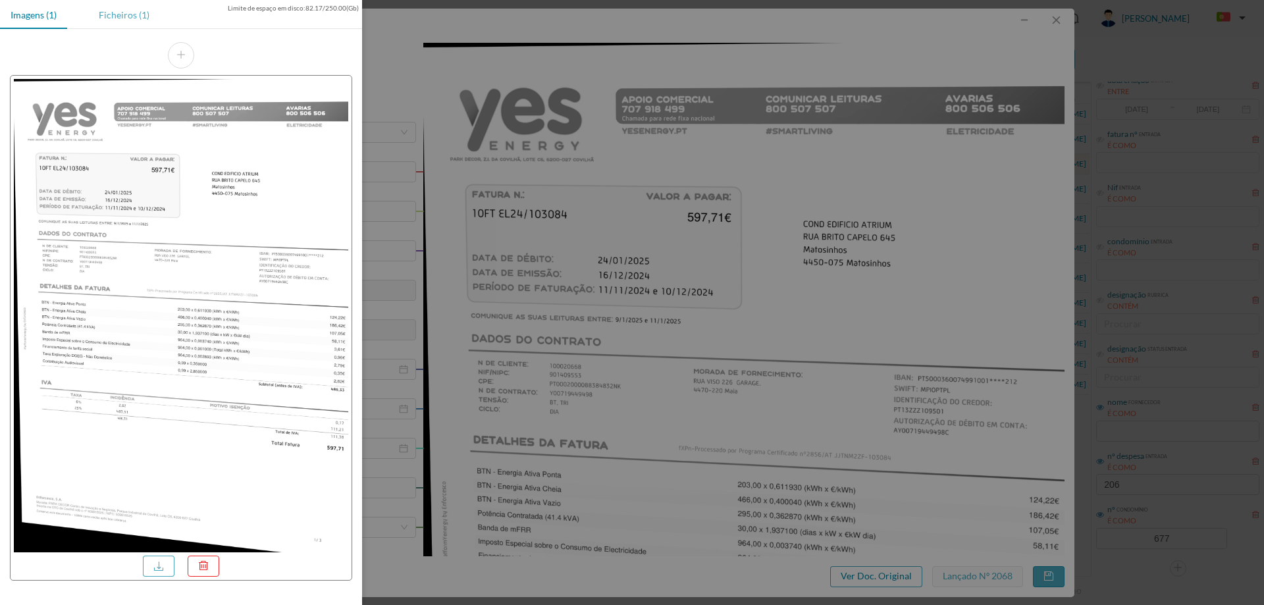
click at [129, 13] on div "Ficheiros (1)" at bounding box center [124, 15] width 72 height 30
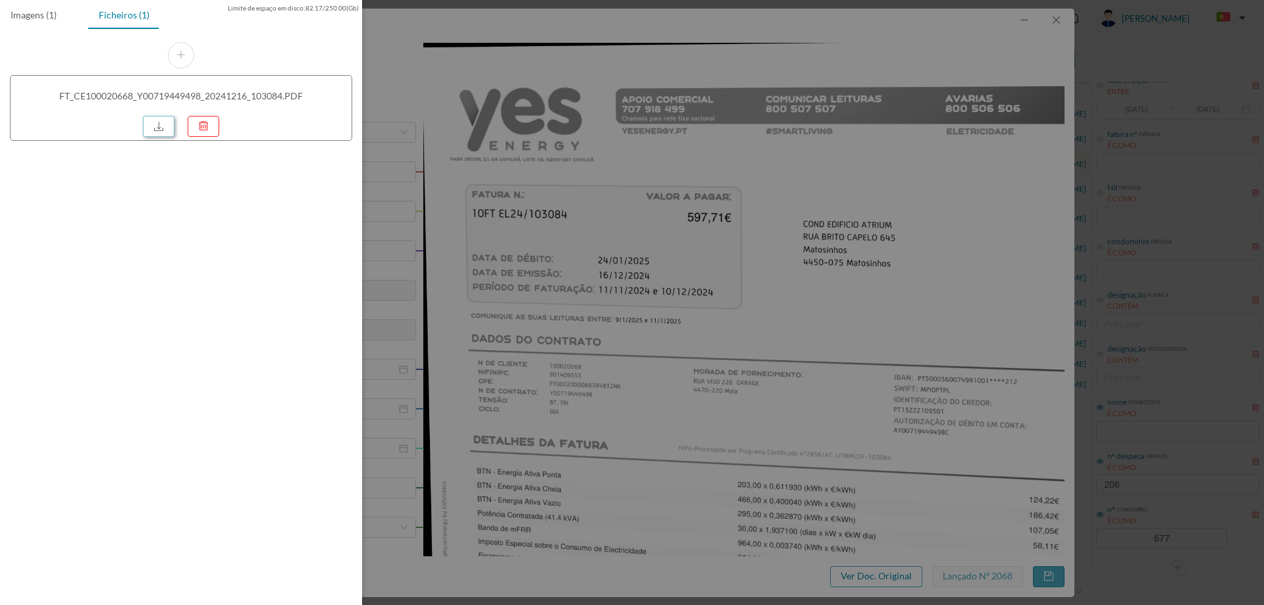
click at [155, 121] on link at bounding box center [159, 126] width 32 height 21
drag, startPoint x: 937, startPoint y: 120, endPoint x: 954, endPoint y: 103, distance: 24.2
click at [937, 120] on div at bounding box center [632, 302] width 1264 height 605
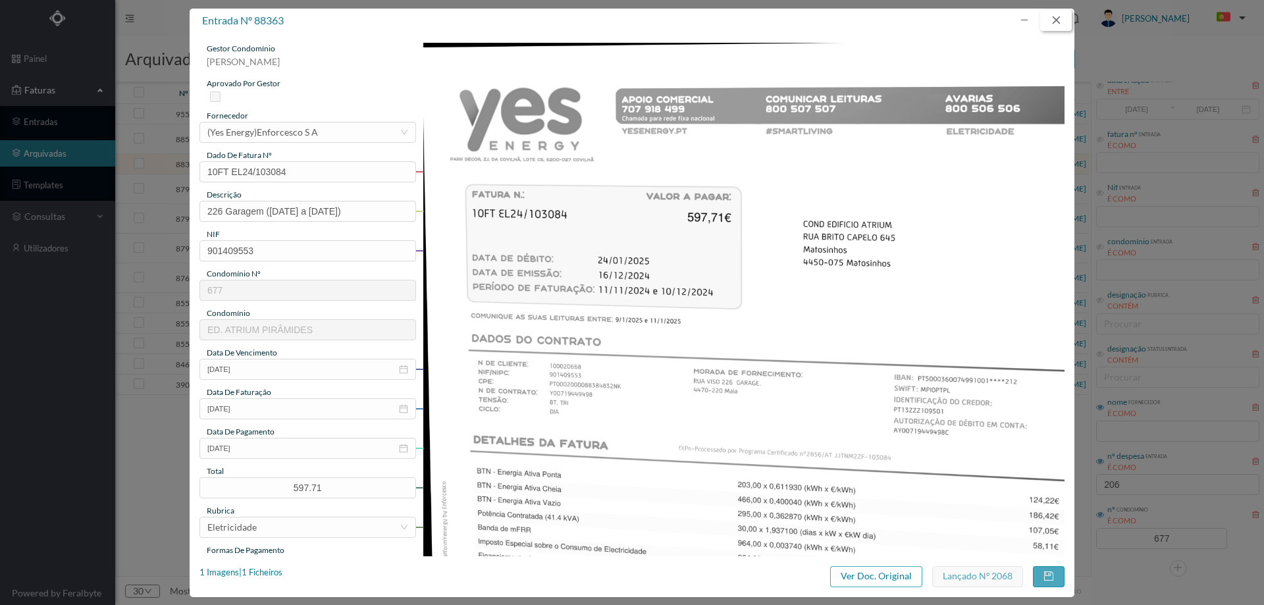
click at [1052, 26] on button "button" at bounding box center [1056, 20] width 32 height 21
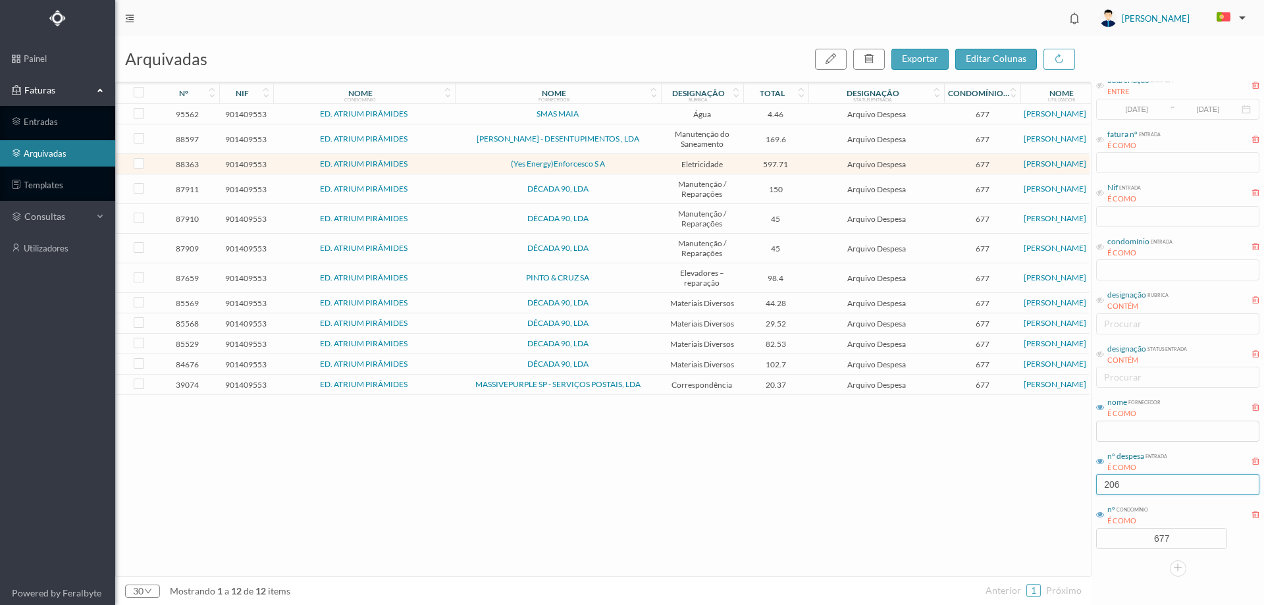
click at [1150, 486] on input "206" at bounding box center [1177, 484] width 163 height 21
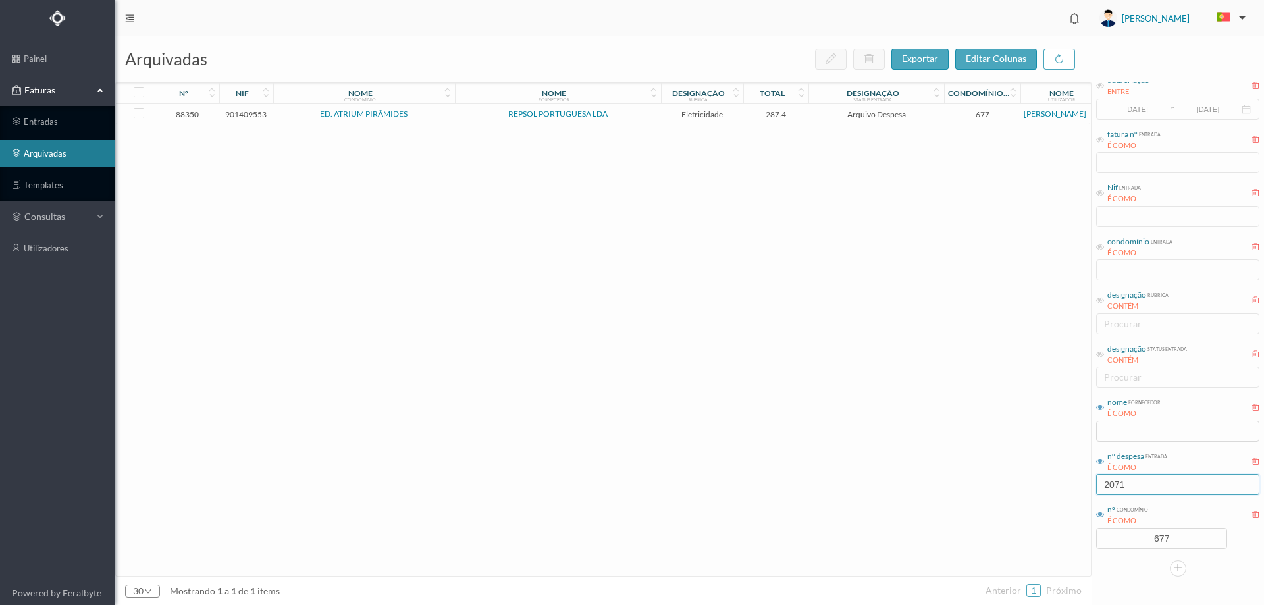
type input "2071"
click at [821, 118] on span "Arquivo Despesa" at bounding box center [876, 114] width 129 height 10
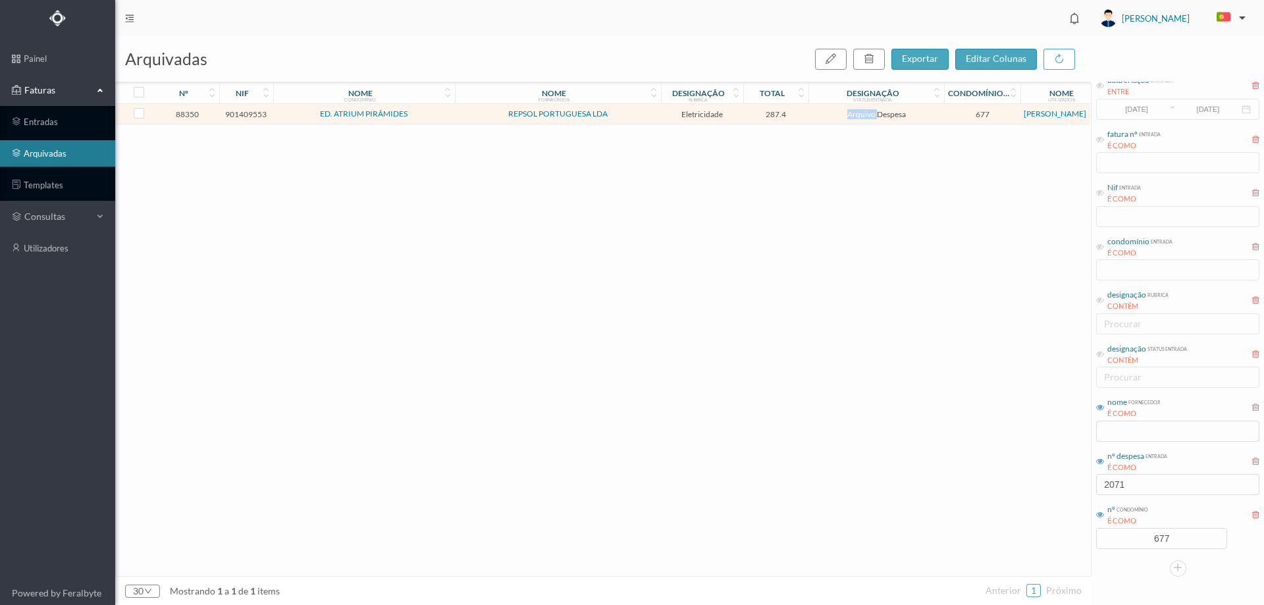
click at [821, 118] on span "Arquivo Despesa" at bounding box center [876, 114] width 129 height 10
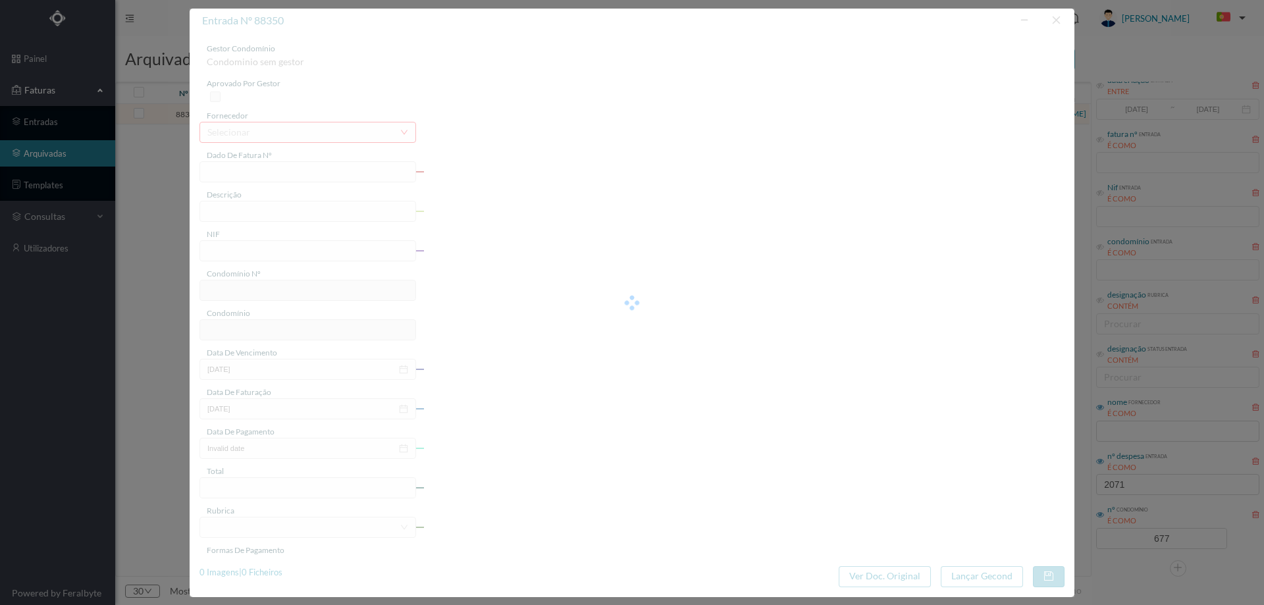
type input "FAC 0210762024/0049365912"
type input "195 ([DATE] a [DATE])"
type input "901409553"
type input "[DATE]"
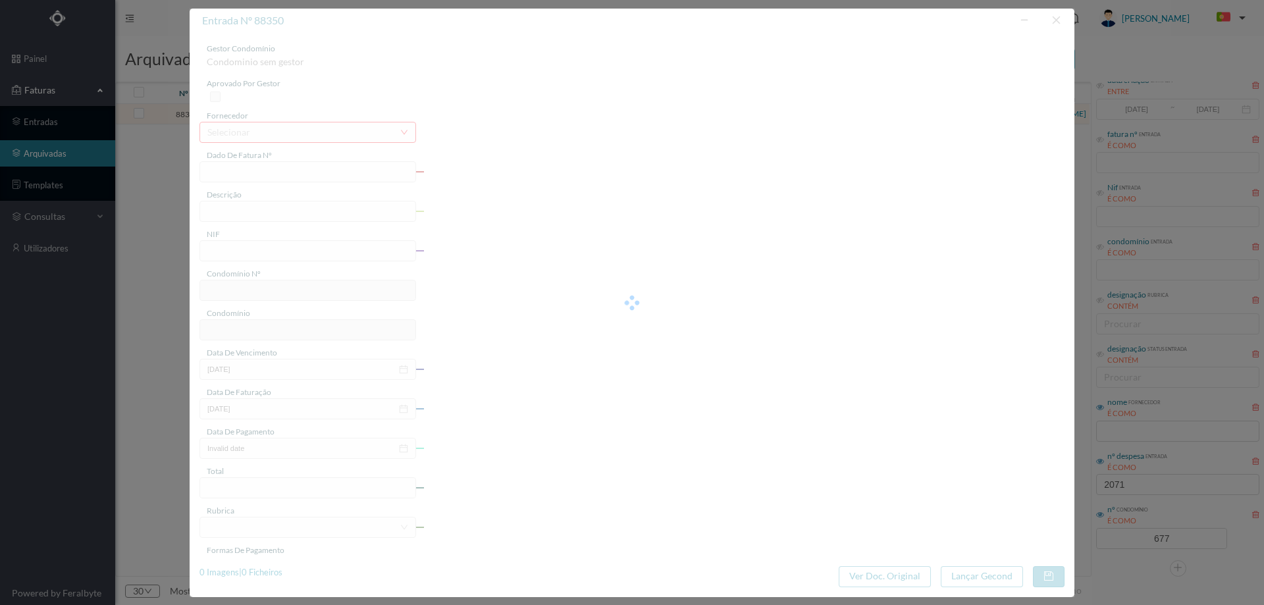
type input "[DATE]"
type input "287.40"
type input "677"
type input "ED. ATRIUM PIRÂMIDES"
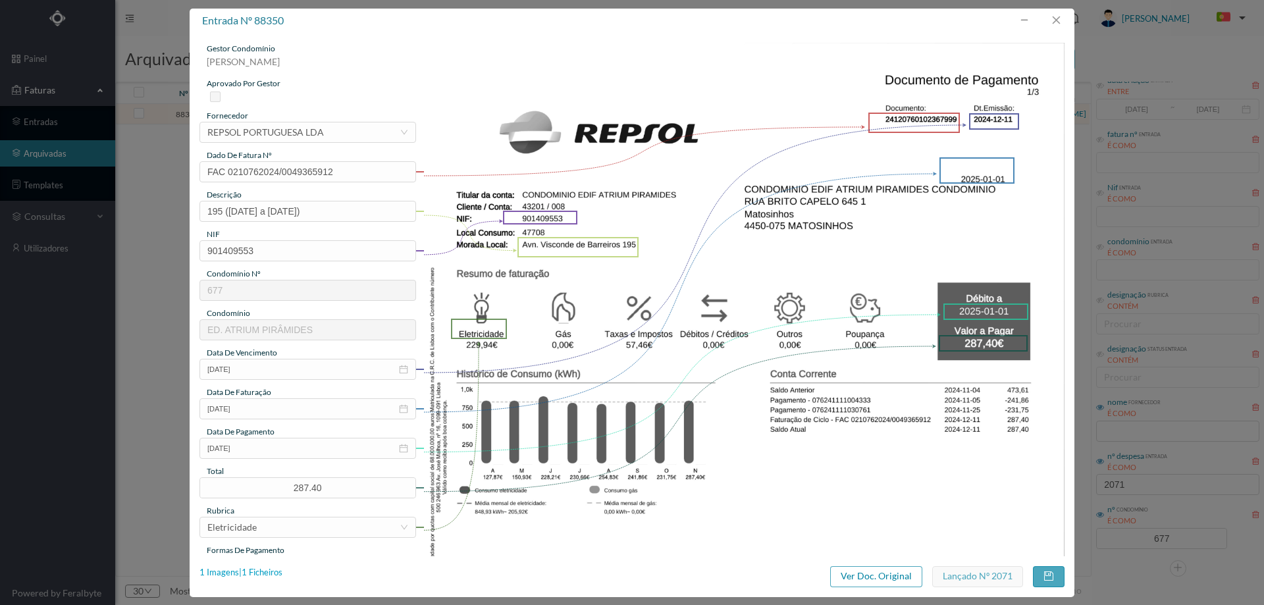
click at [265, 575] on div "1 Imagens | 1 Ficheiros" at bounding box center [240, 572] width 83 height 13
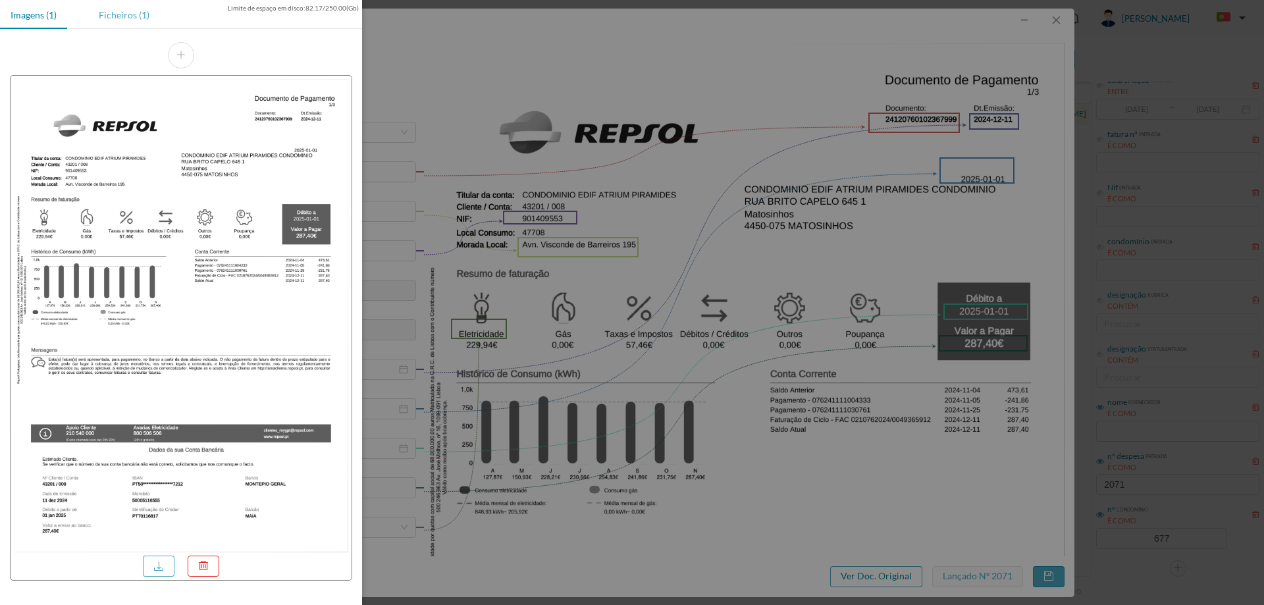
click at [130, 16] on div "Ficheiros (1)" at bounding box center [124, 15] width 72 height 30
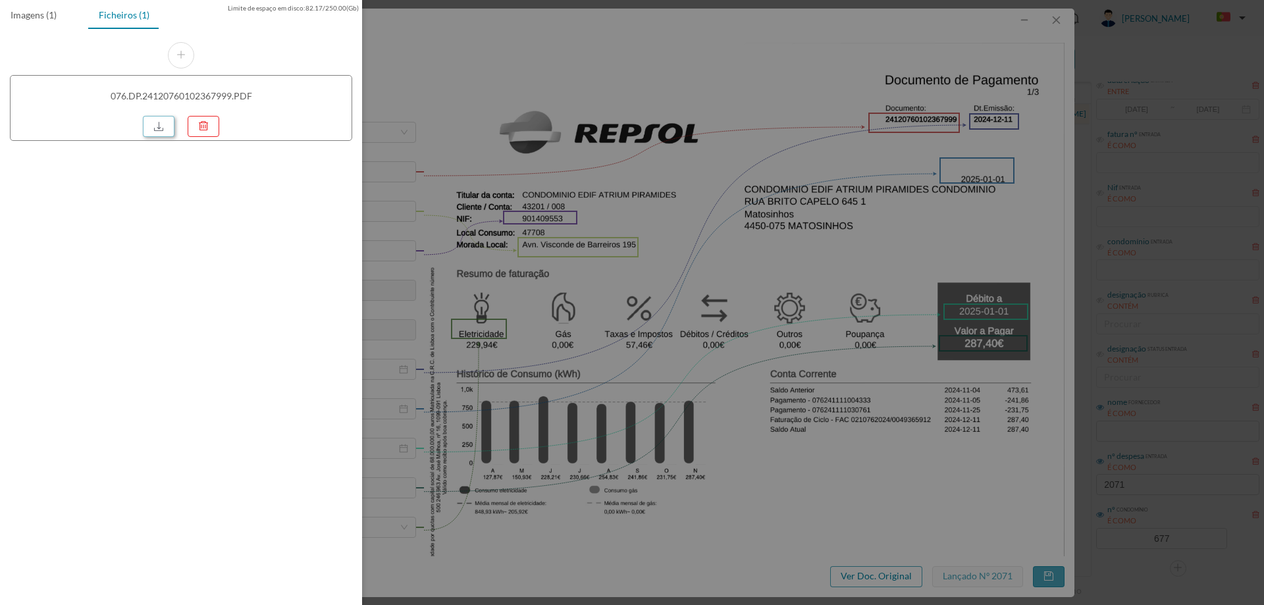
click at [159, 127] on link at bounding box center [159, 126] width 32 height 21
drag, startPoint x: 659, startPoint y: 221, endPoint x: 677, endPoint y: 218, distance: 18.1
click at [659, 221] on div at bounding box center [632, 302] width 1264 height 605
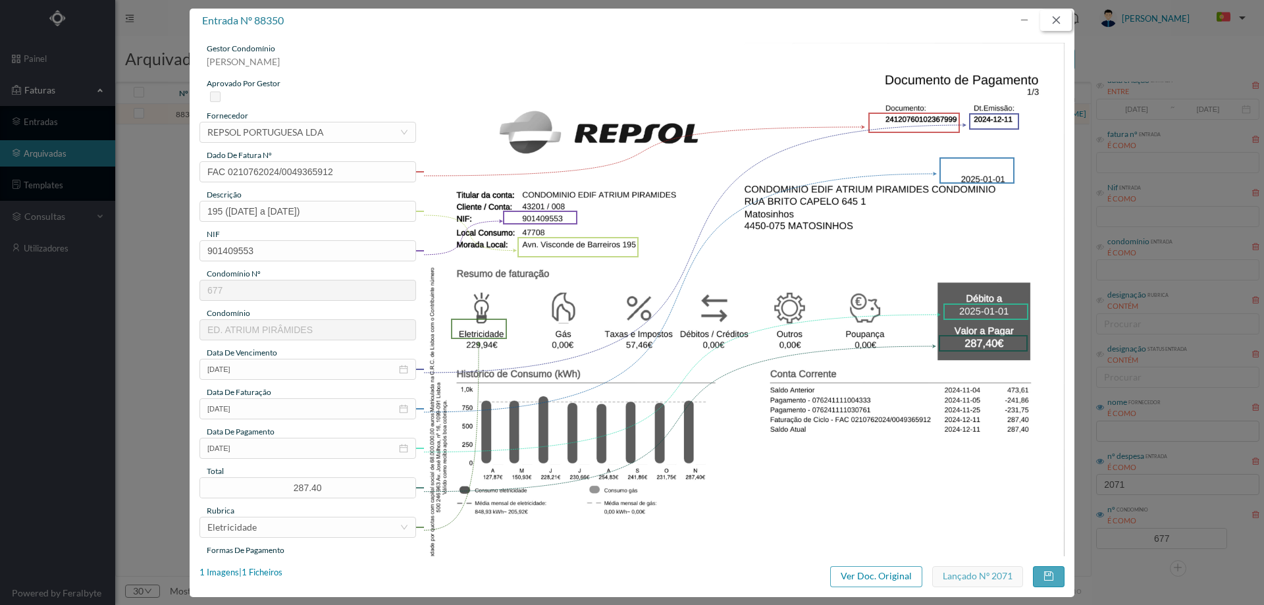
click at [1054, 26] on button "button" at bounding box center [1056, 20] width 32 height 21
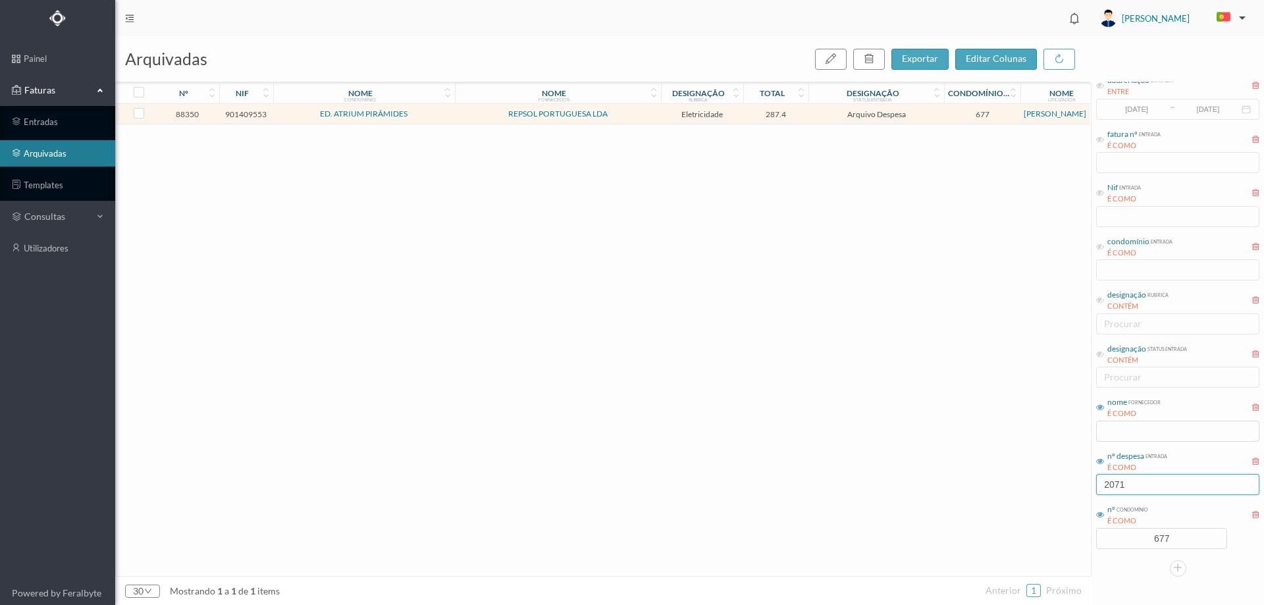
click at [1131, 490] on input "2071" at bounding box center [1177, 484] width 163 height 21
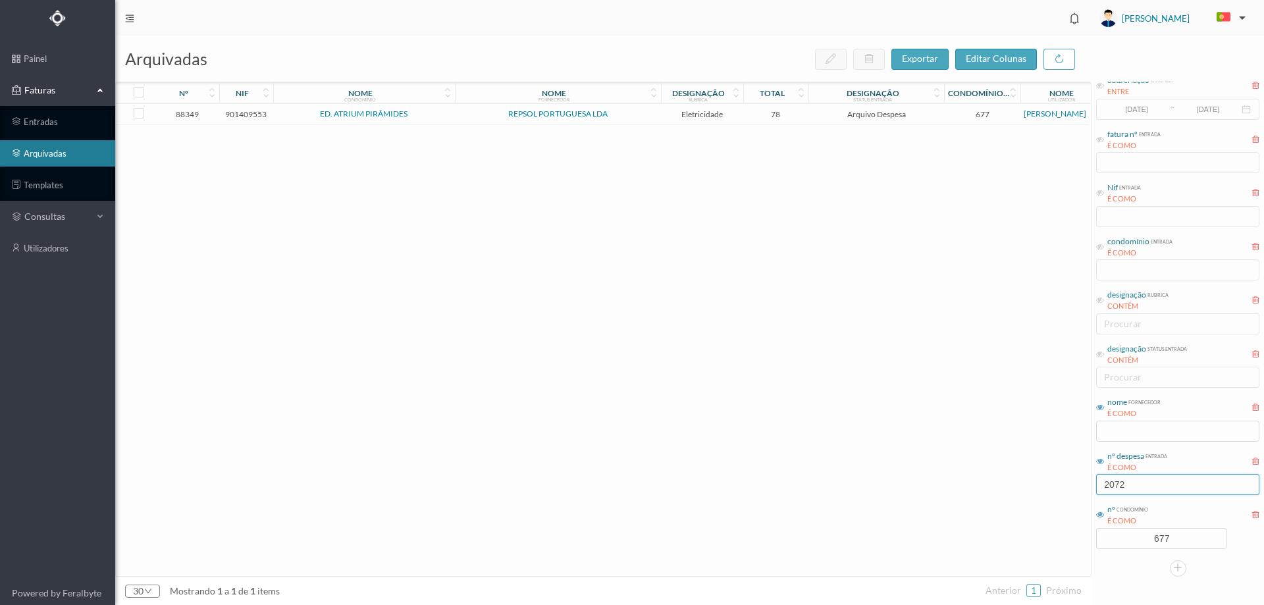
type input "2072"
click at [446, 117] on span "ED. ATRIUM PIRÂMIDES" at bounding box center [363, 114] width 175 height 8
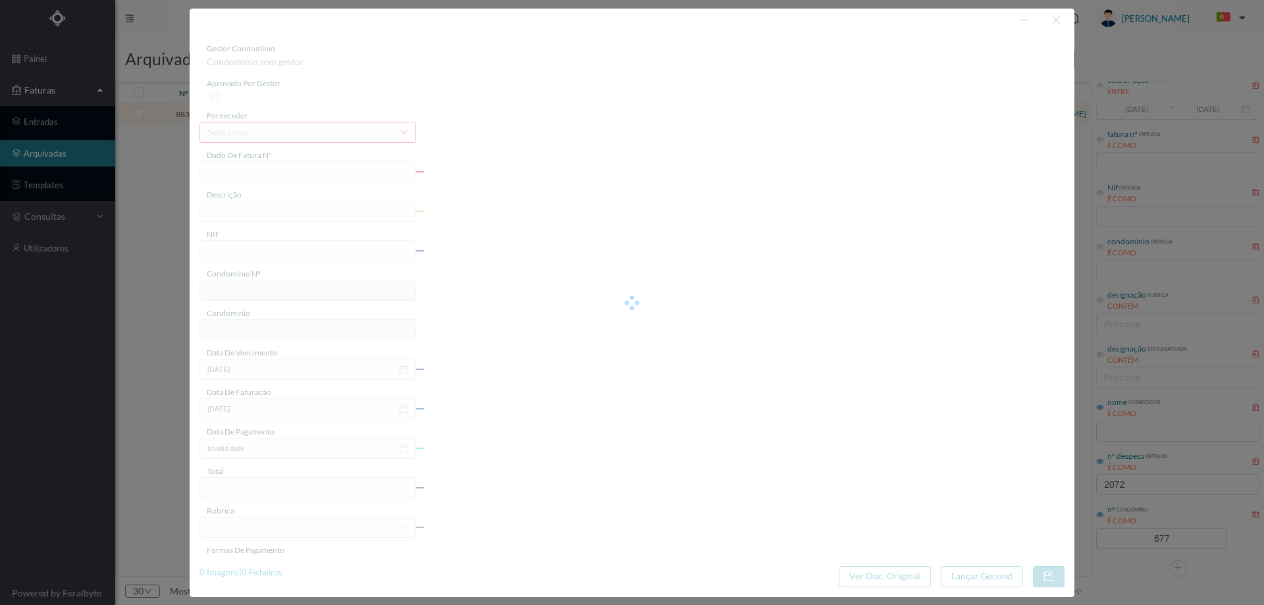
type input "FAC 0210762024/0049365954"
type input "196 ([DATE] a [DATE])"
type input "901409553"
type input "[DATE]"
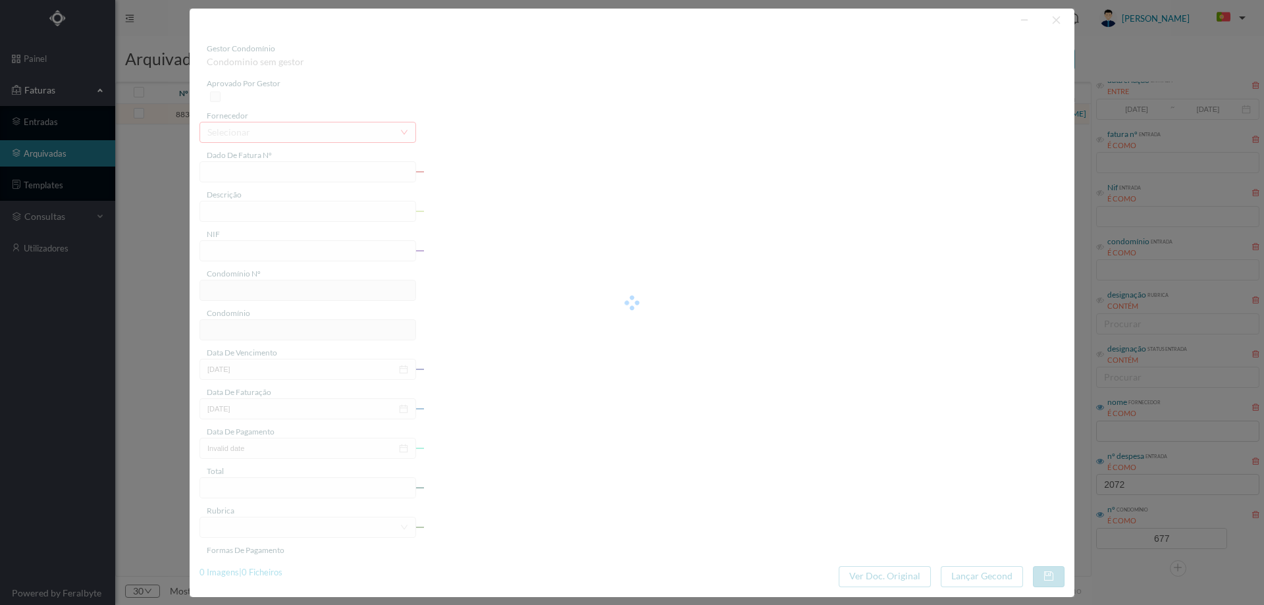
type input "[DATE]"
type input "78.00"
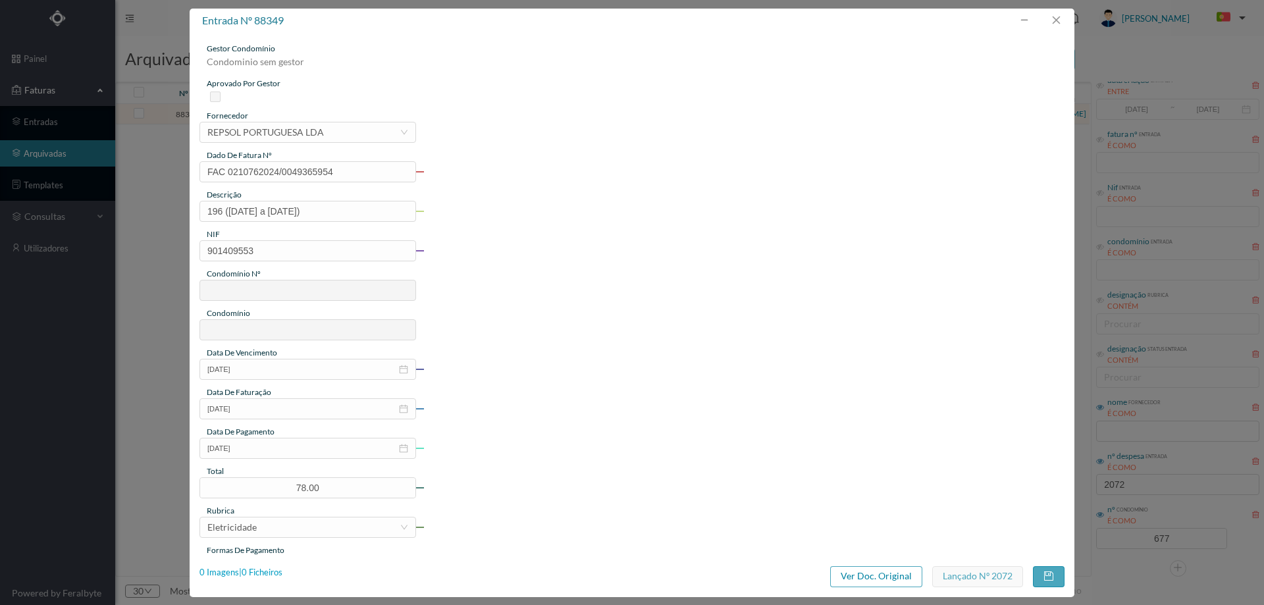
type input "677"
type input "ED. ATRIUM PIRÂMIDES"
click at [275, 574] on div "0 Imagens | 0 Ficheiros" at bounding box center [240, 572] width 83 height 13
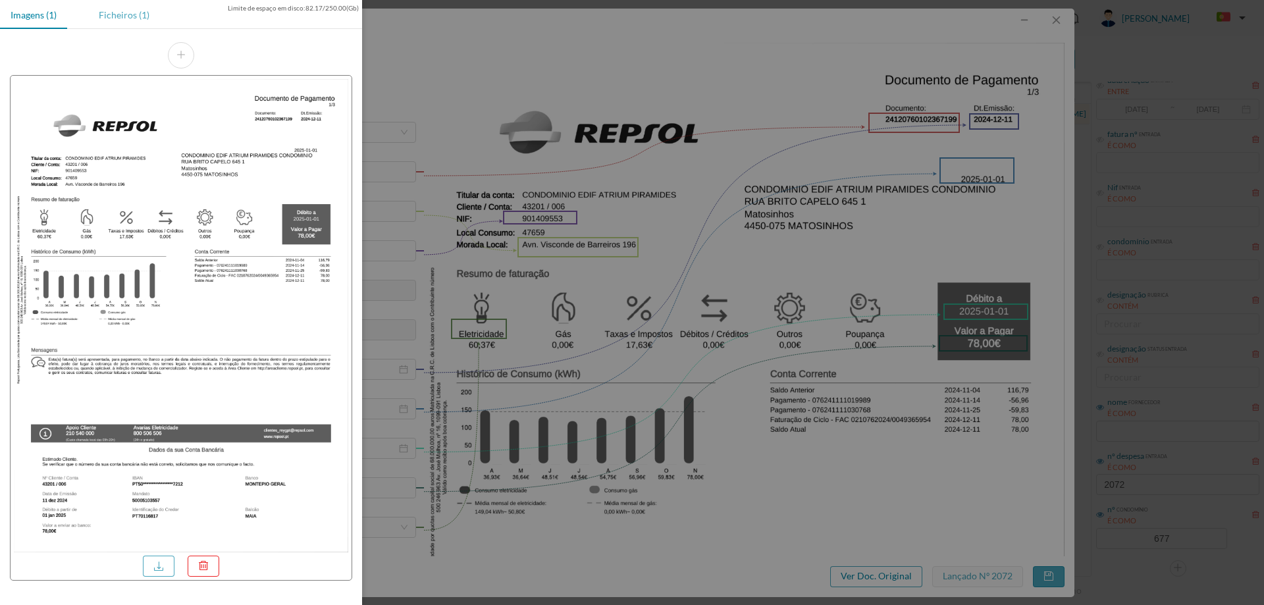
click at [105, 19] on div "Ficheiros (1)" at bounding box center [124, 15] width 72 height 30
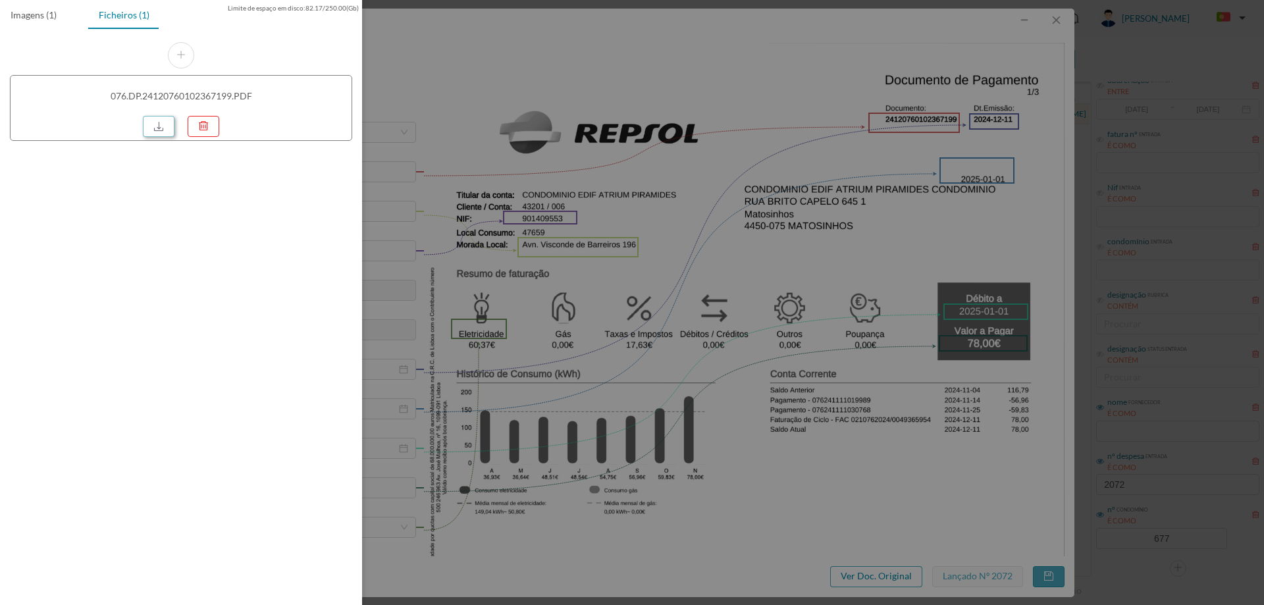
click at [157, 127] on link at bounding box center [159, 126] width 32 height 21
drag, startPoint x: 677, startPoint y: 190, endPoint x: 711, endPoint y: 175, distance: 37.8
click at [677, 190] on div at bounding box center [632, 302] width 1264 height 605
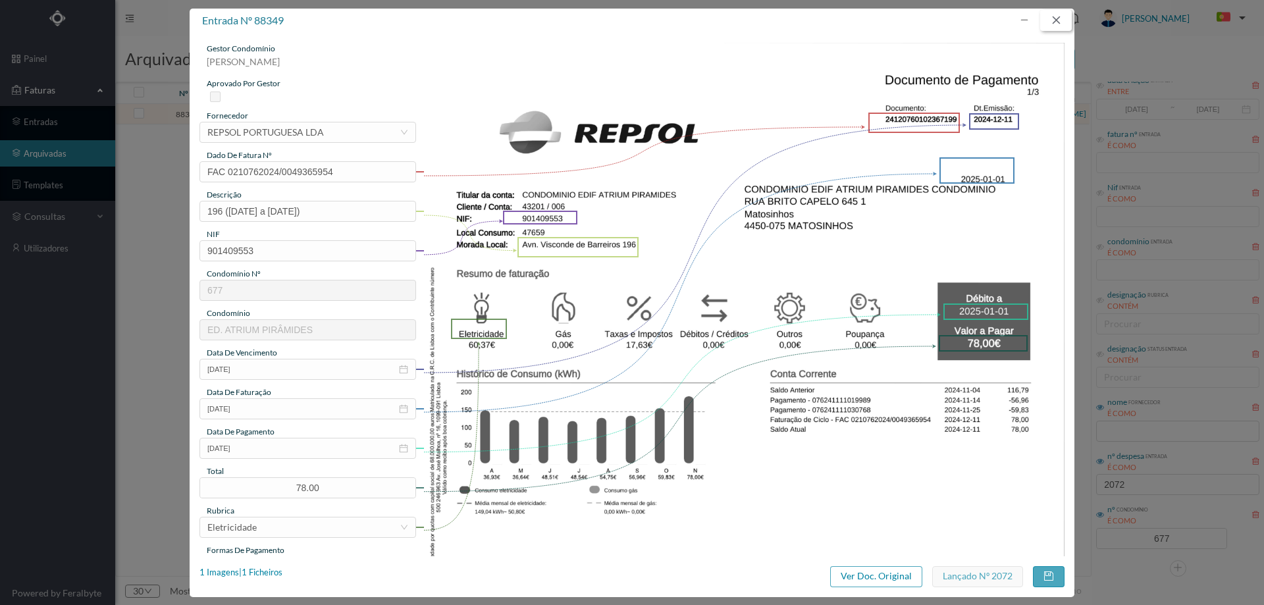
click at [1055, 20] on button "button" at bounding box center [1056, 20] width 32 height 21
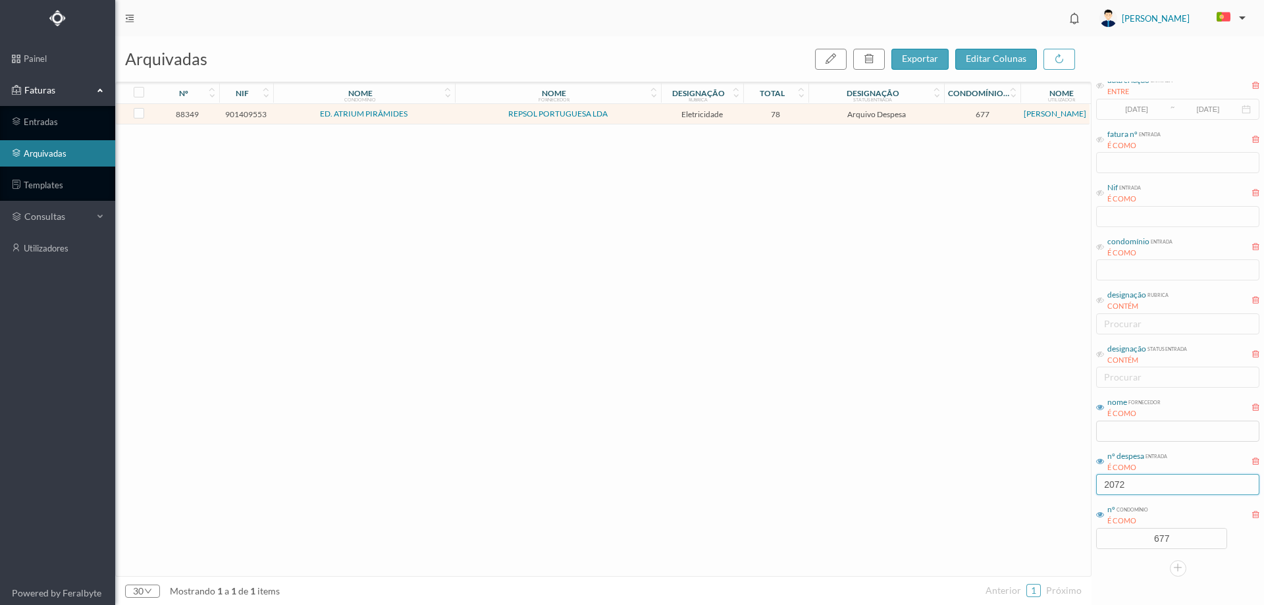
click at [1155, 489] on input "2072" at bounding box center [1177, 484] width 163 height 21
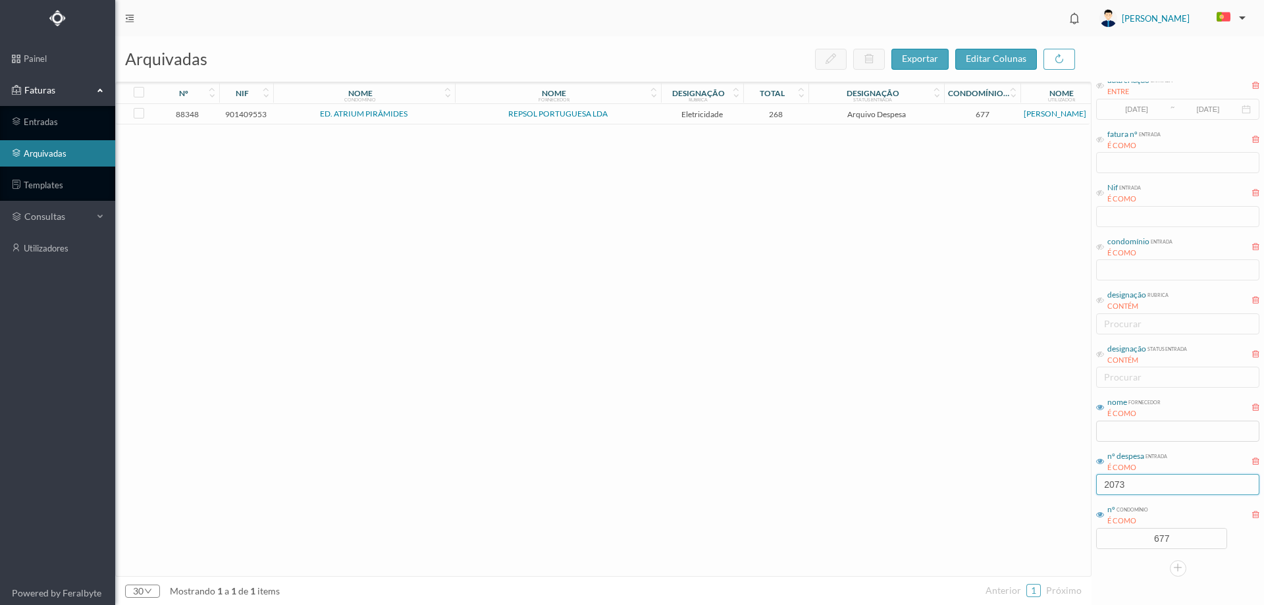
type input "2073"
click at [648, 118] on span "REPSOL PORTUGUESA LDA" at bounding box center [557, 114] width 199 height 8
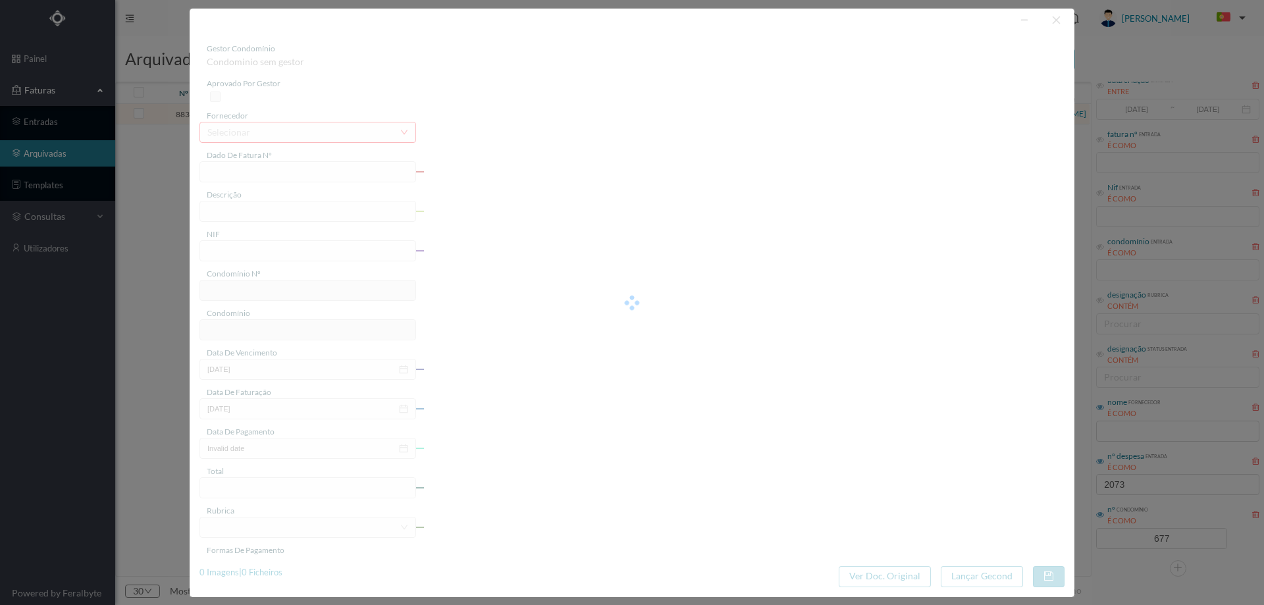
type input "FAC 0210762024/0049365697"
type input "151 (02.11.2024 a 01.12.2024)"
type input "901409553"
type input "2024-12-11"
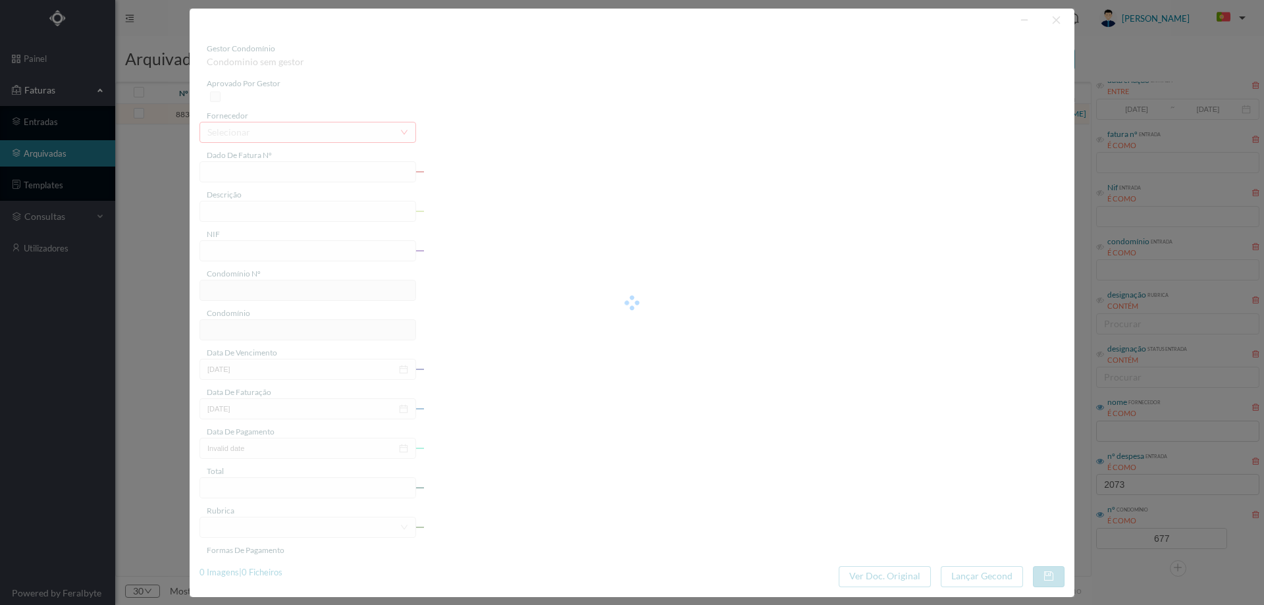
type input "2025-01-01"
type input "268.00"
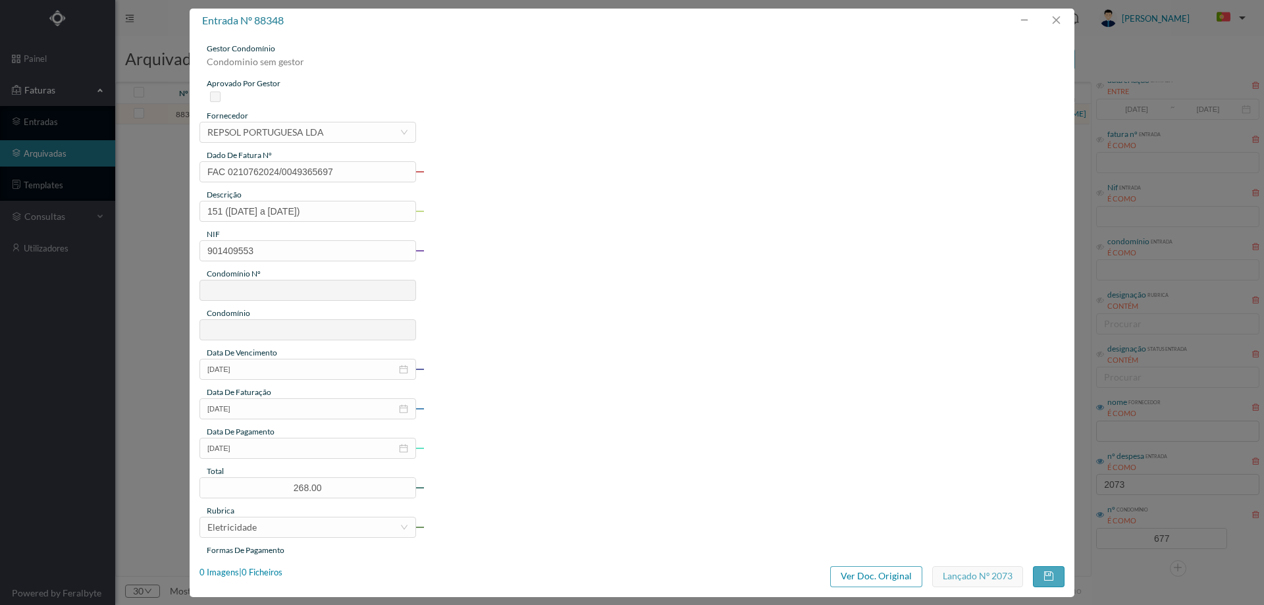
type input "677"
type input "ED. ATRIUM PIRÂMIDES"
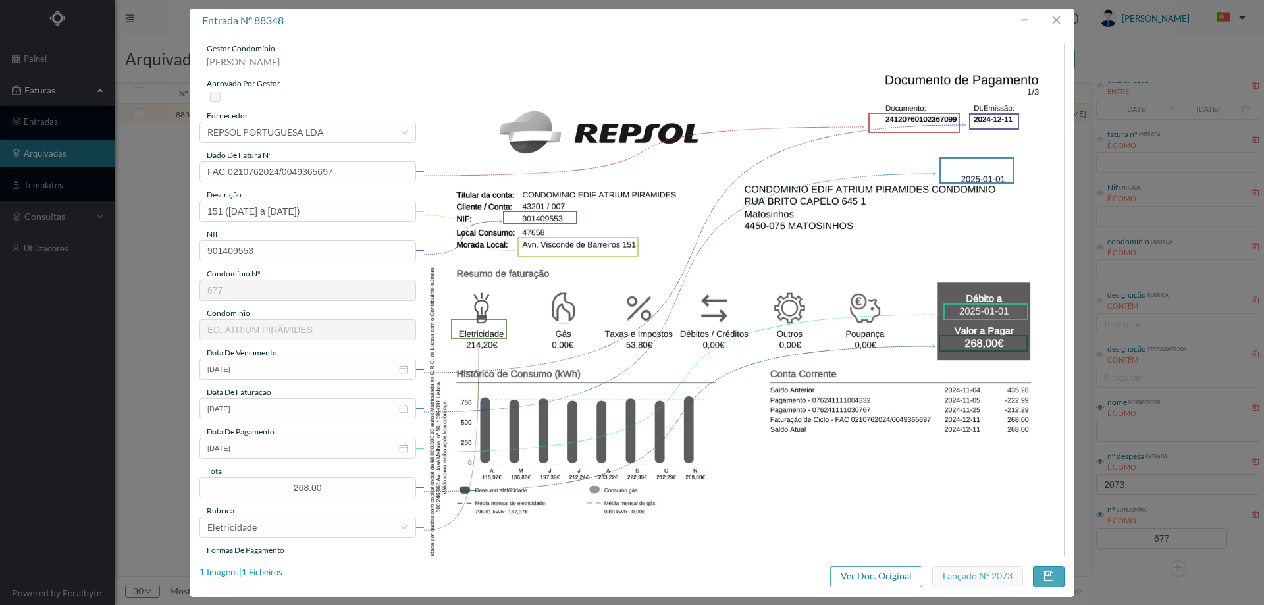
click at [271, 568] on div "1 Imagens | 1 Ficheiros" at bounding box center [240, 572] width 83 height 13
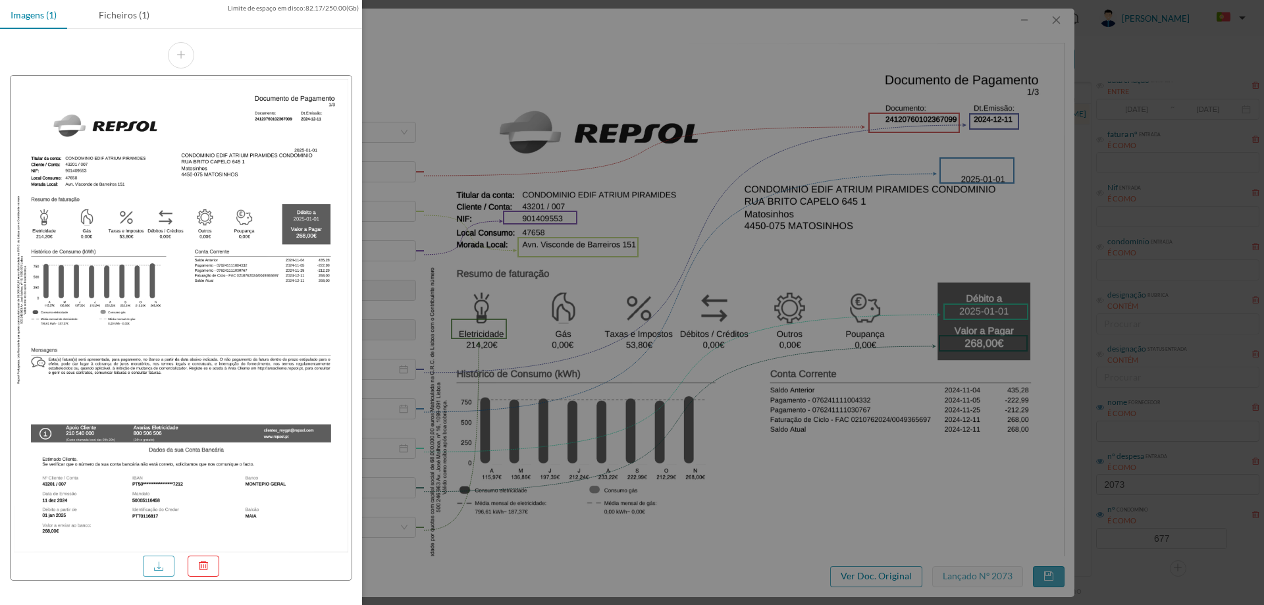
drag, startPoint x: 140, startPoint y: 14, endPoint x: 139, endPoint y: 31, distance: 16.5
click at [140, 19] on div "Ficheiros (1)" at bounding box center [124, 15] width 72 height 30
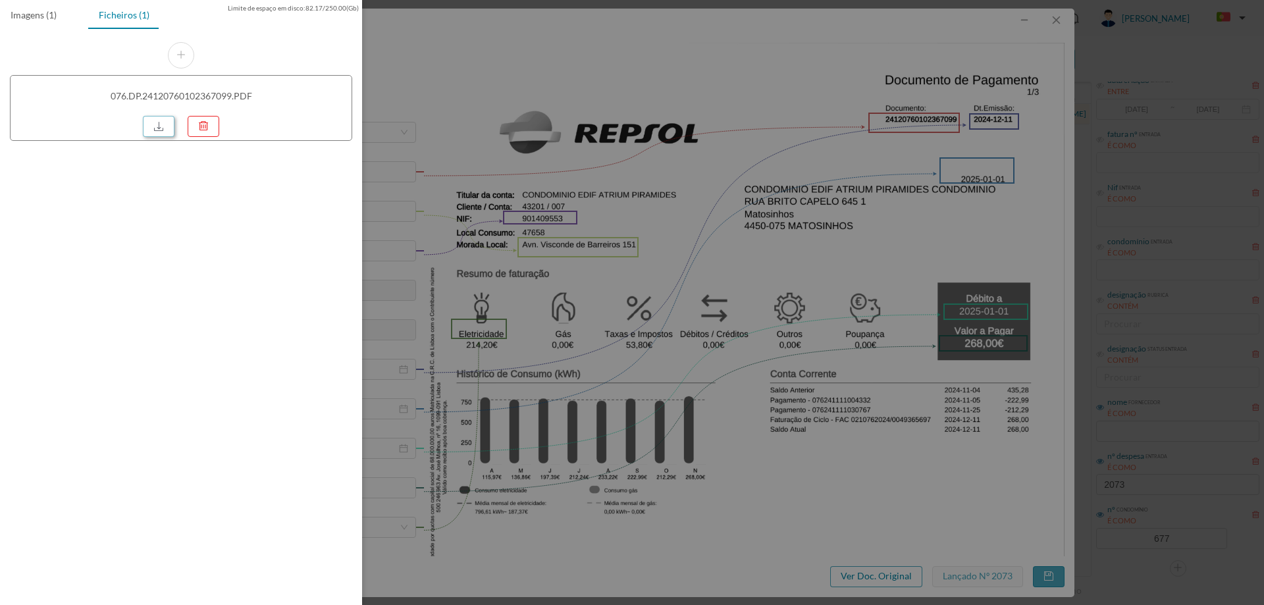
click at [155, 126] on link at bounding box center [159, 126] width 32 height 21
click at [522, 232] on div at bounding box center [632, 302] width 1264 height 605
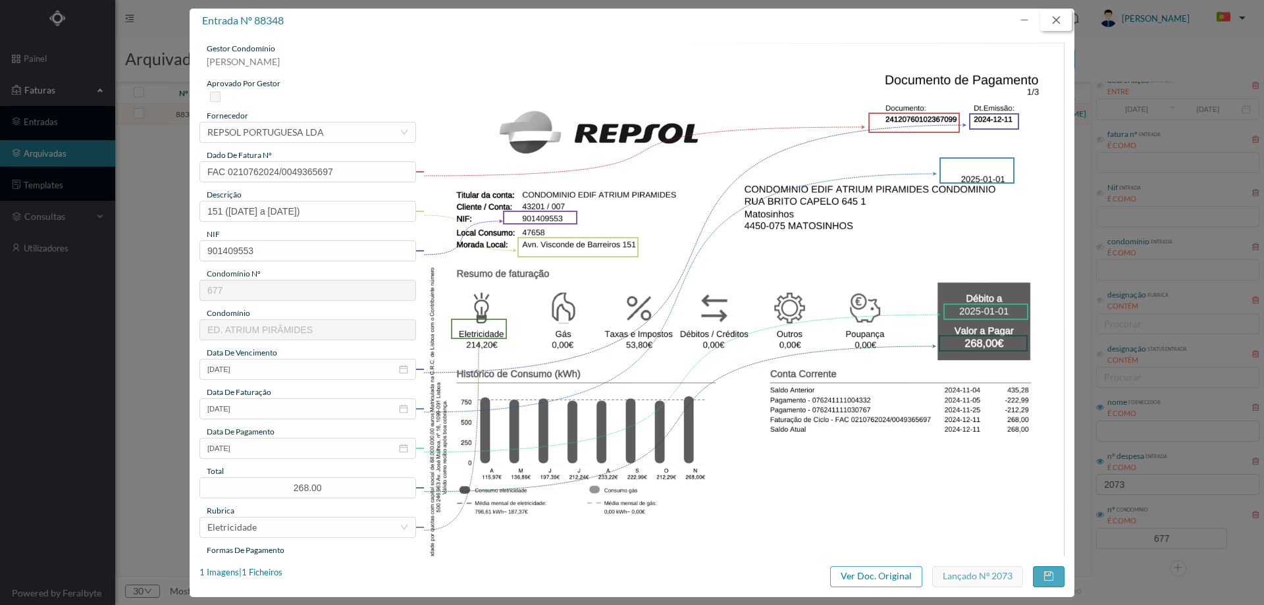
click at [1062, 21] on button "button" at bounding box center [1056, 20] width 32 height 21
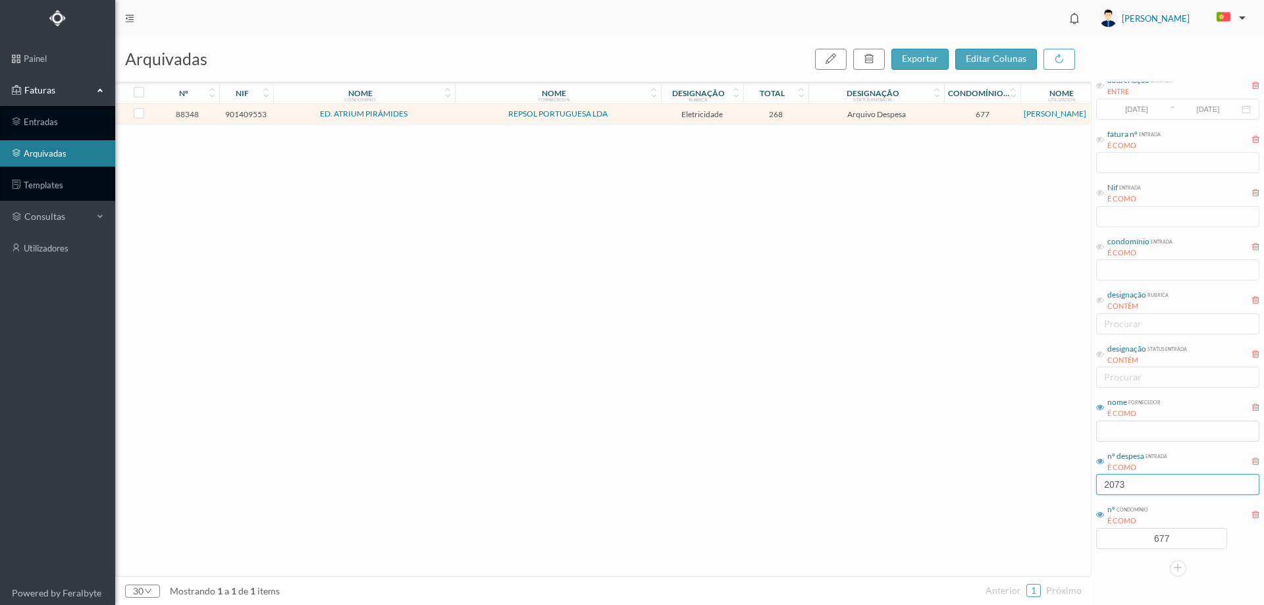
click at [1183, 490] on input "2073" at bounding box center [1177, 484] width 163 height 21
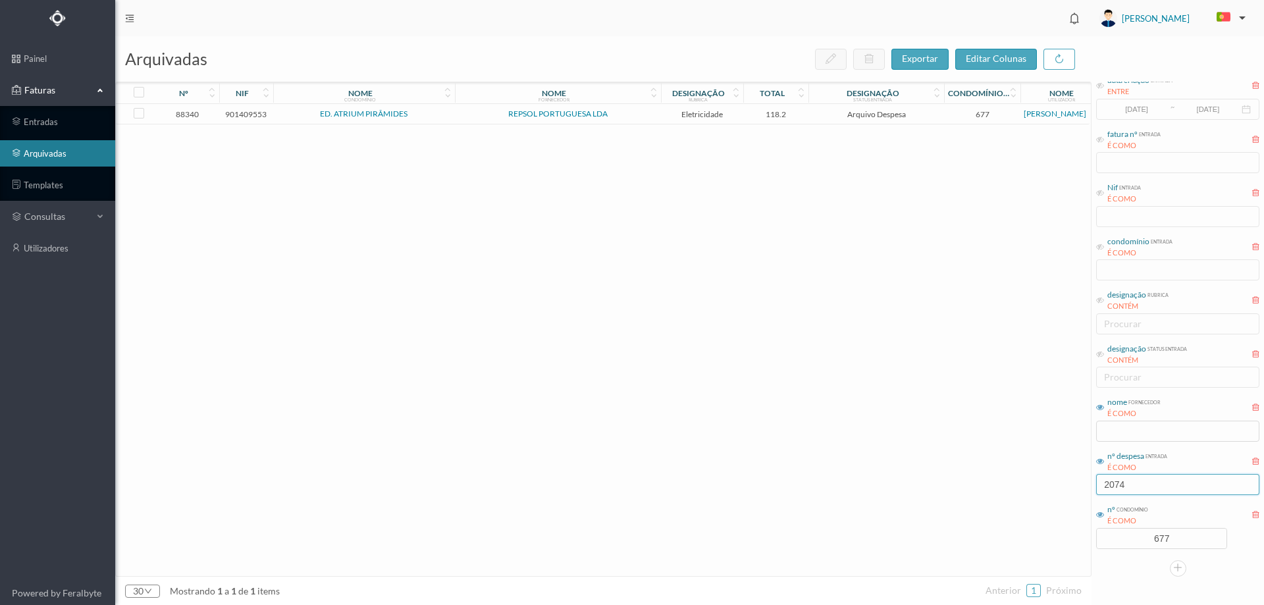
type input "2074"
click at [490, 115] on span "REPSOL PORTUGUESA LDA" at bounding box center [557, 114] width 199 height 8
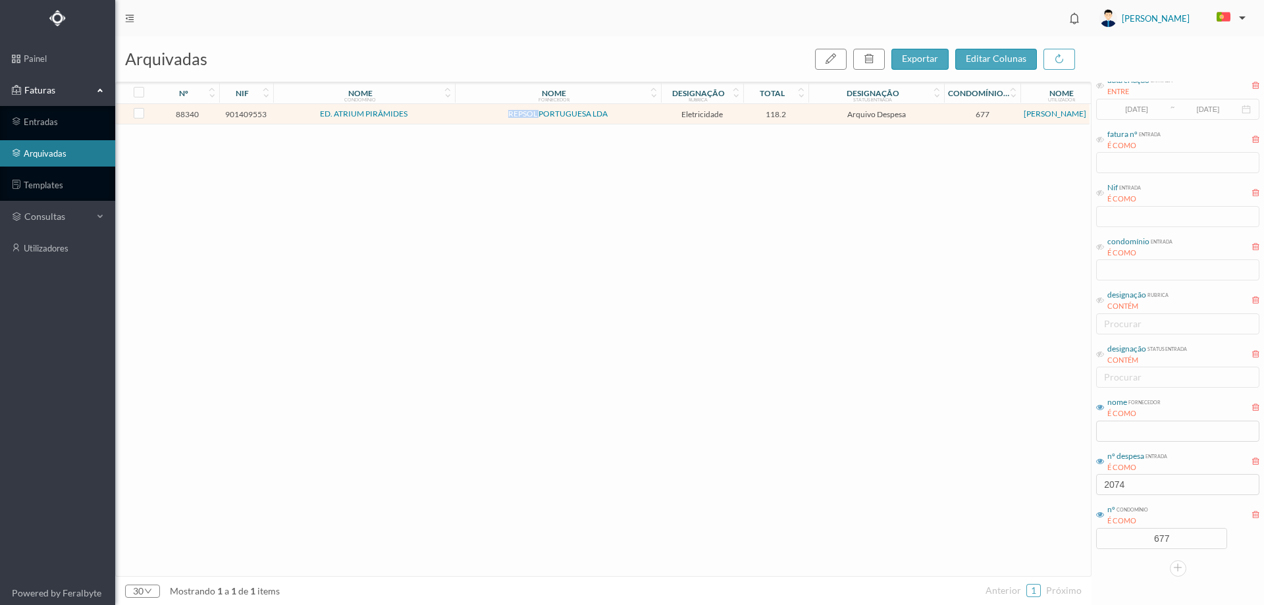
click at [490, 115] on span "REPSOL PORTUGUESA LDA" at bounding box center [557, 114] width 199 height 8
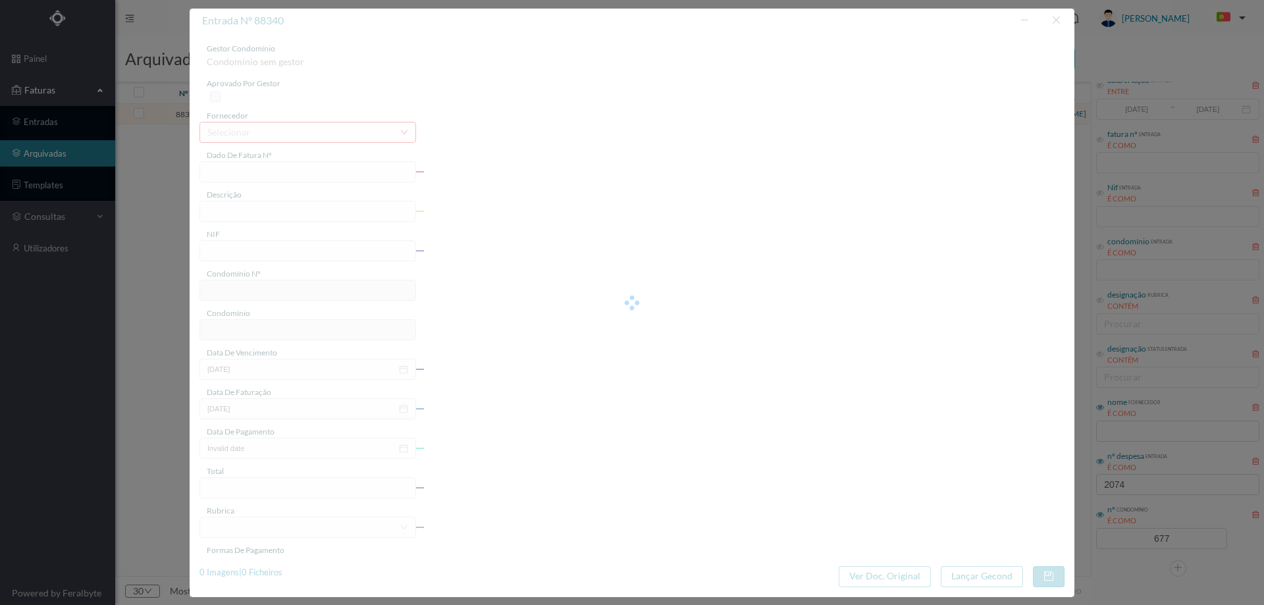
type input "FAC 0210762024/0049365688"
type input "226 (30.10.2024 a 29.11.2024)"
type input "901409553"
type input "2024-12-11"
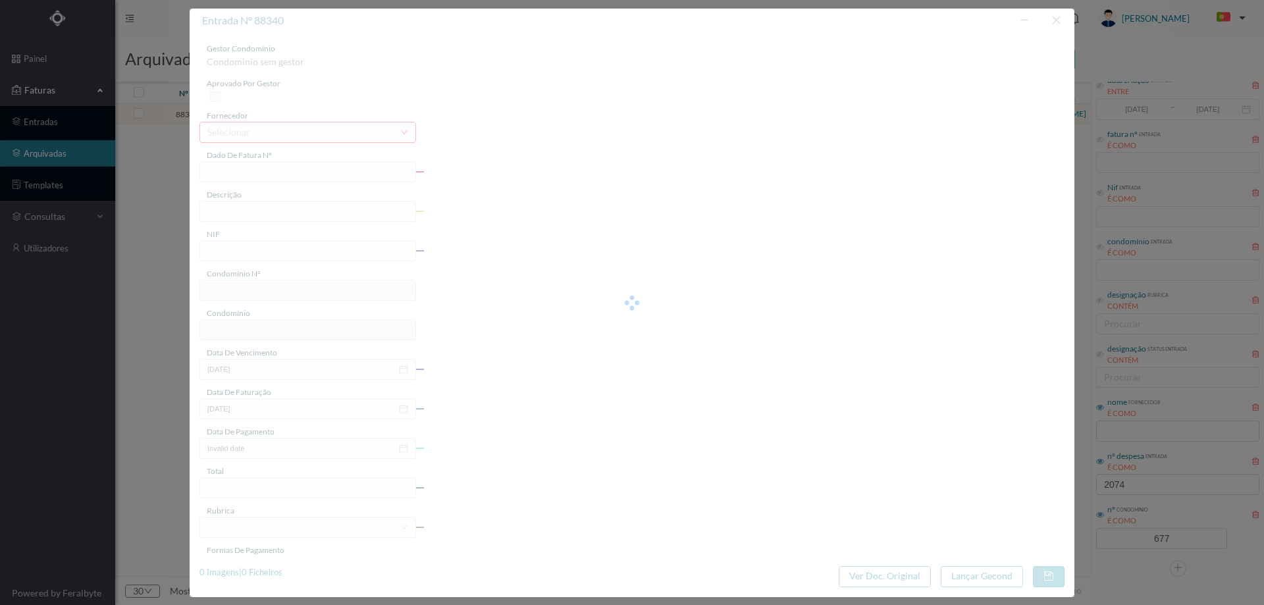
type input "2025-01-01"
type input "118.20"
type input "677"
type input "ED. ATRIUM PIRÂMIDES"
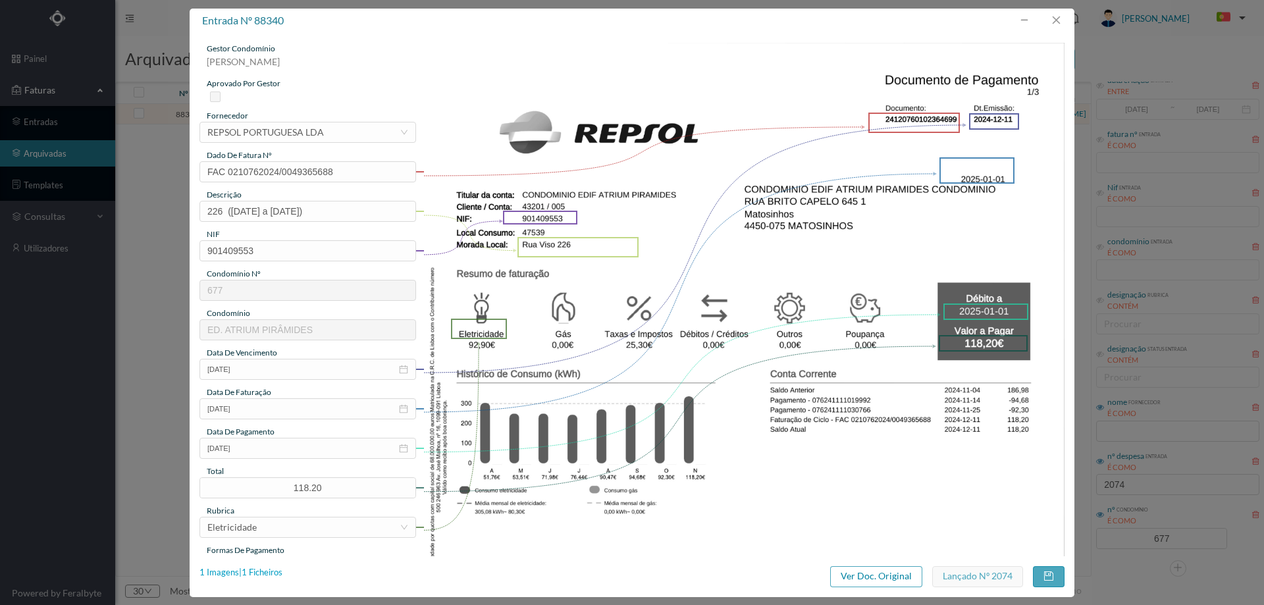
click at [264, 571] on div "1 Imagens | 1 Ficheiros" at bounding box center [240, 572] width 83 height 13
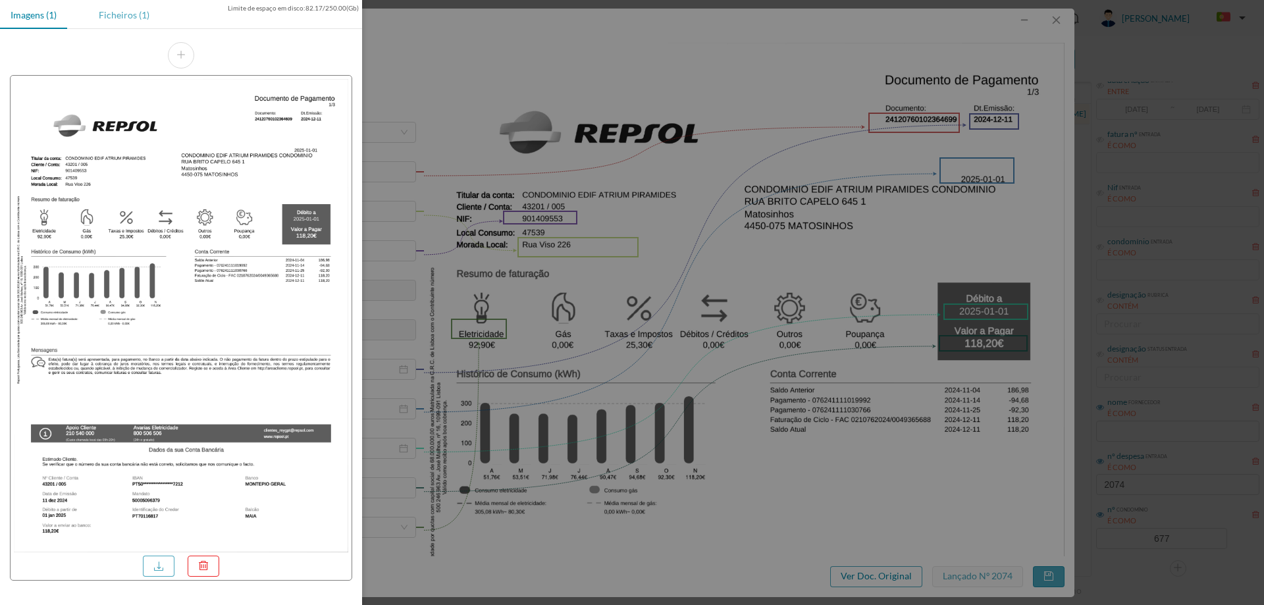
click at [135, 20] on div "Ficheiros (1)" at bounding box center [124, 15] width 72 height 30
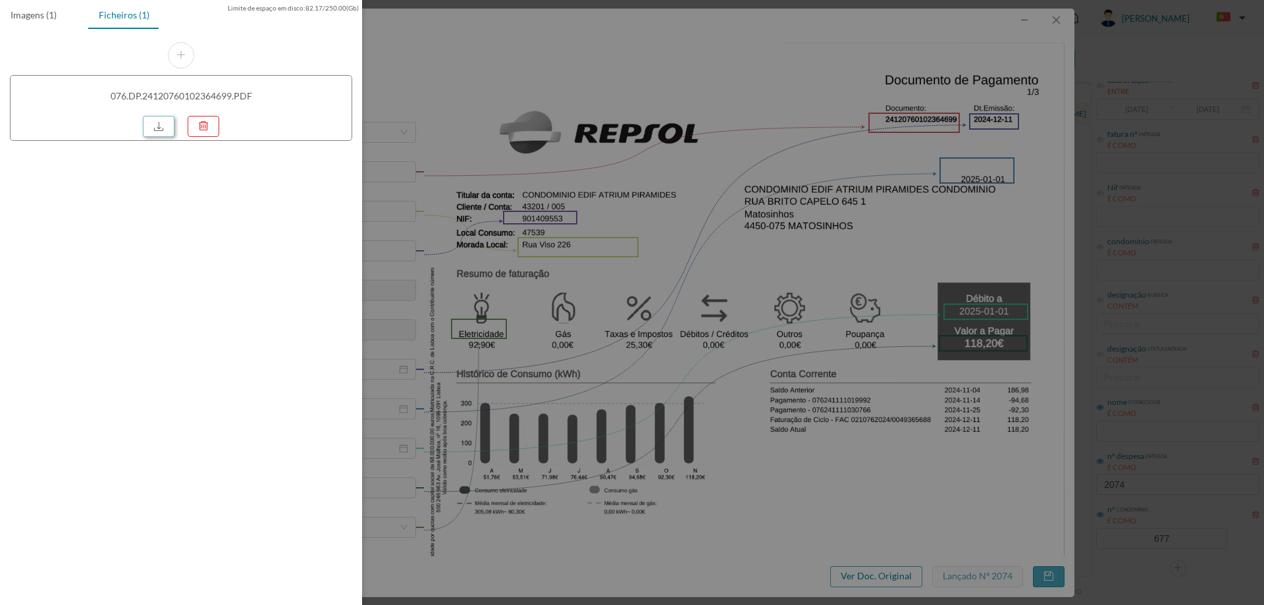
click at [168, 129] on link at bounding box center [159, 126] width 32 height 21
click at [514, 178] on div at bounding box center [632, 302] width 1264 height 605
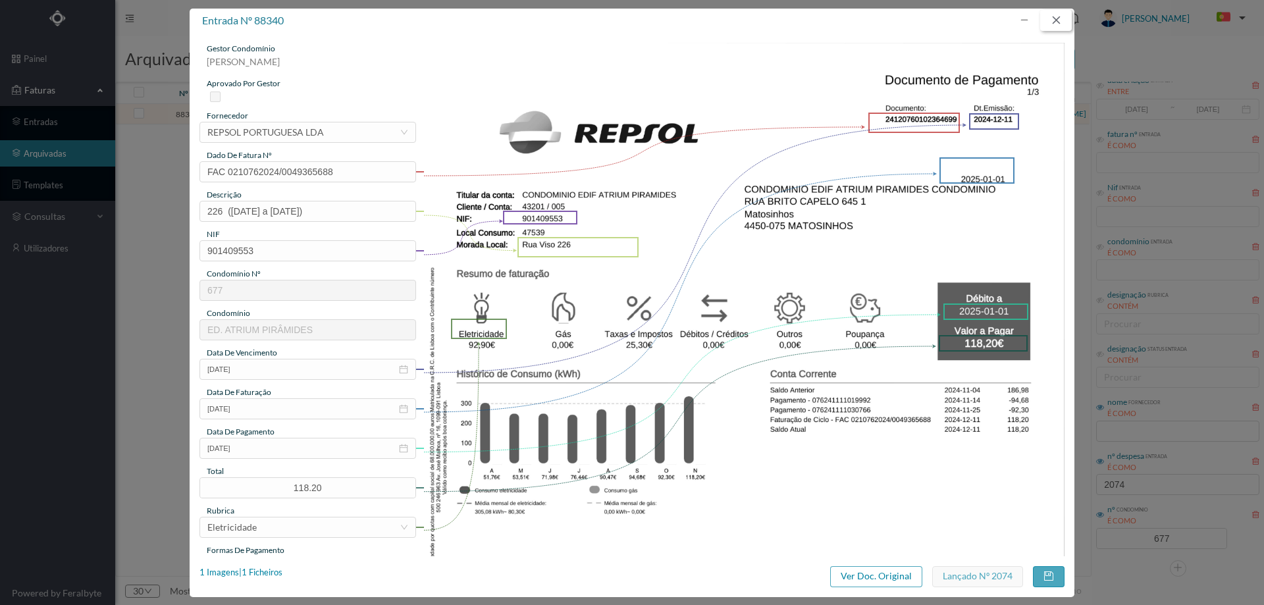
click at [1052, 22] on button "button" at bounding box center [1056, 20] width 32 height 21
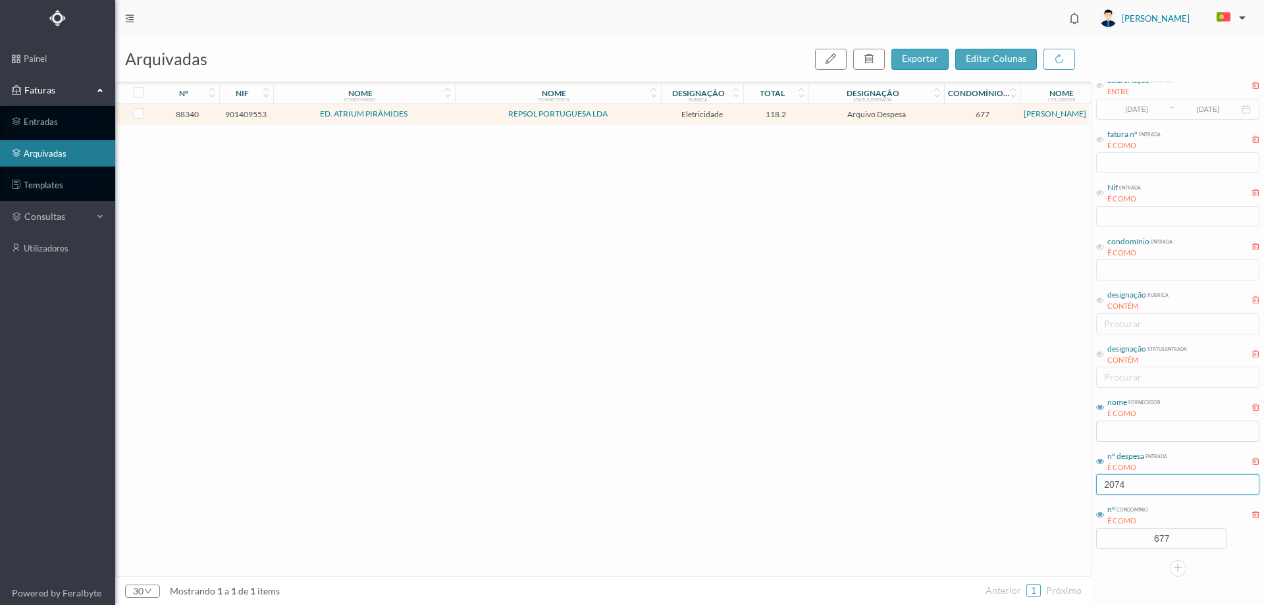
click at [1143, 490] on input "2074" at bounding box center [1177, 484] width 163 height 21
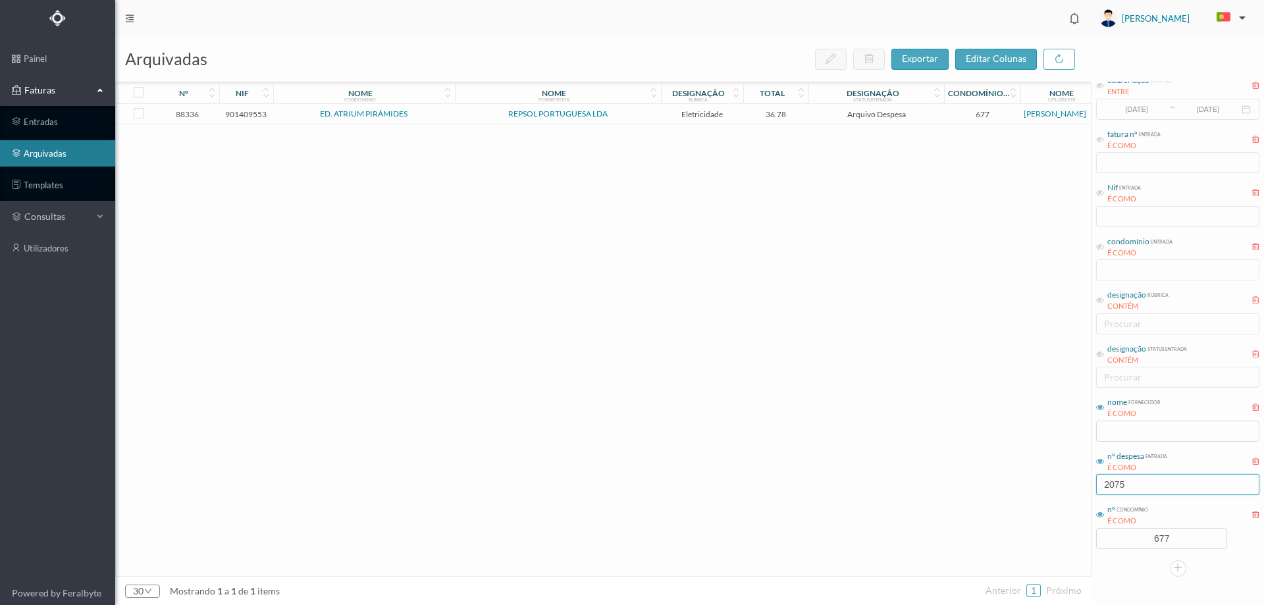
type input "2075"
click at [746, 120] on td "36.78" at bounding box center [776, 114] width 66 height 20
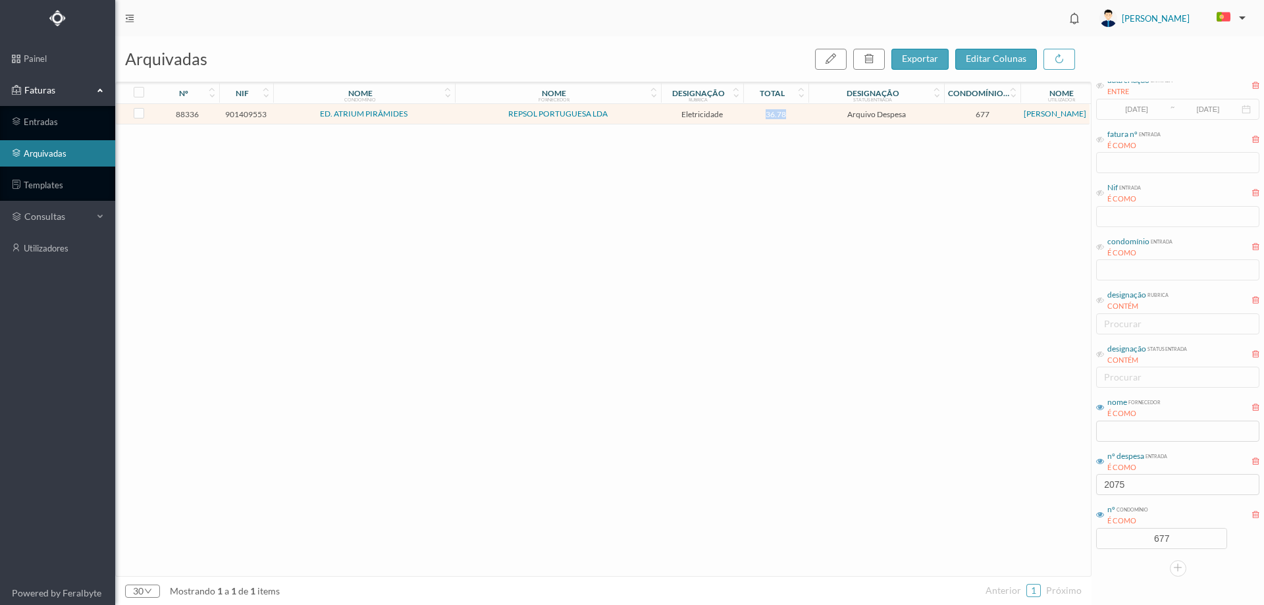
click at [746, 120] on td "36.78" at bounding box center [776, 114] width 66 height 20
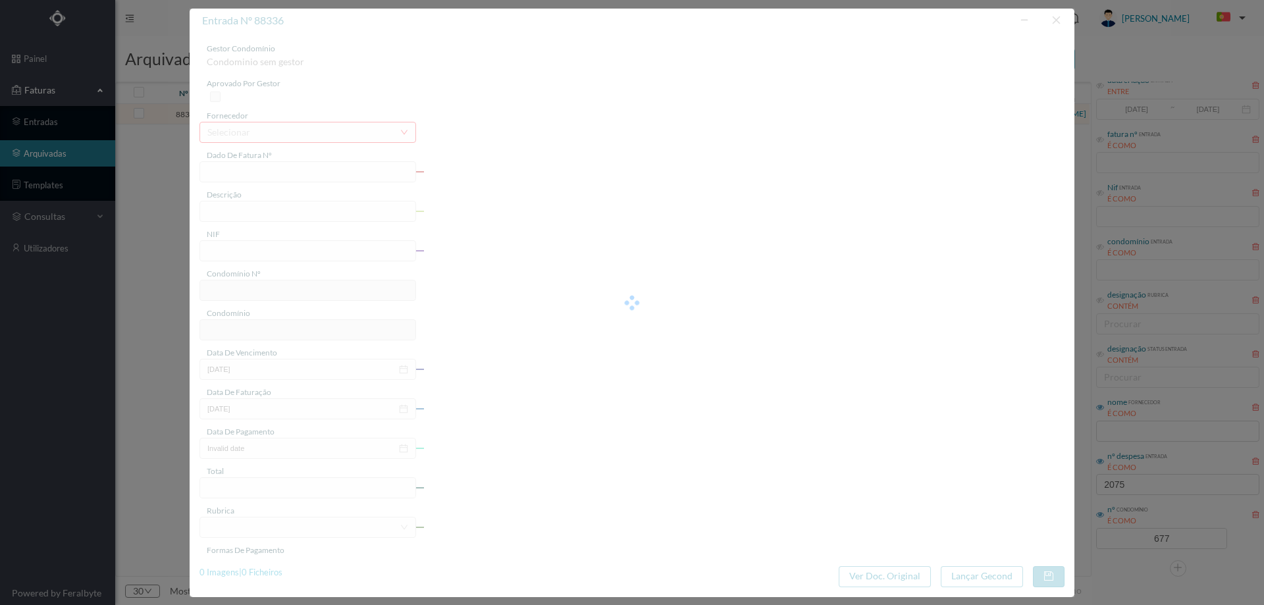
type input "FAC 0210762024/0049365683"
type input "155 (29.10.2024 a 28.11.2024)"
type input "901409553"
type input "2024-12-11"
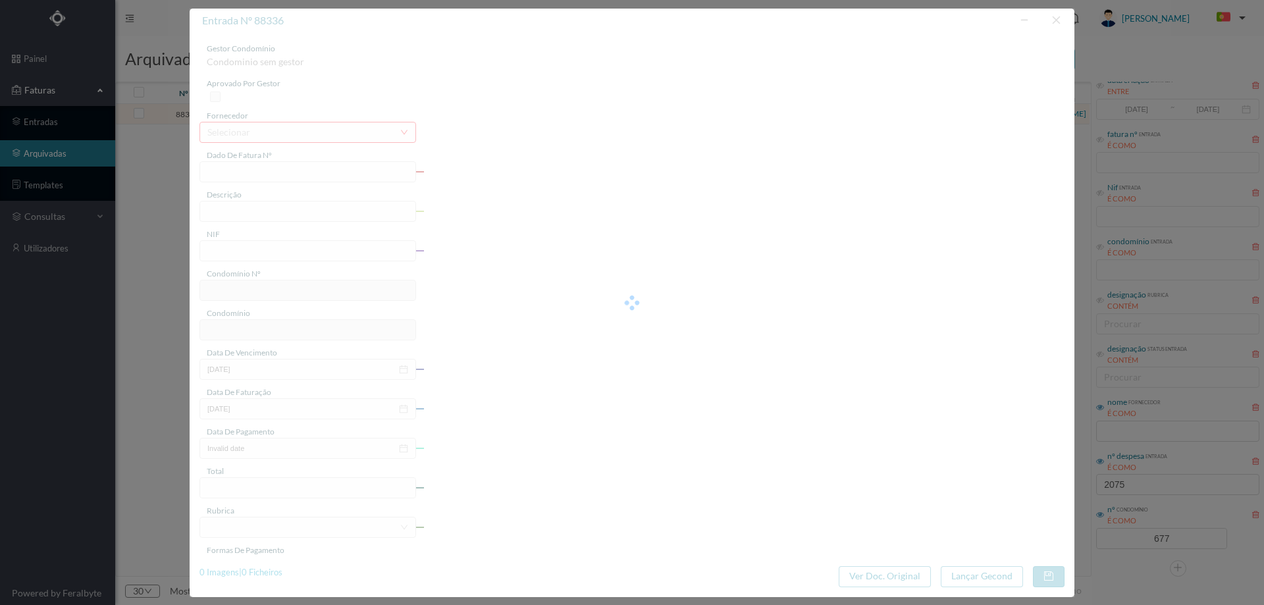
type input "2025-01-01"
type input "36.78"
type input "677"
type input "ED. ATRIUM PIRÂMIDES"
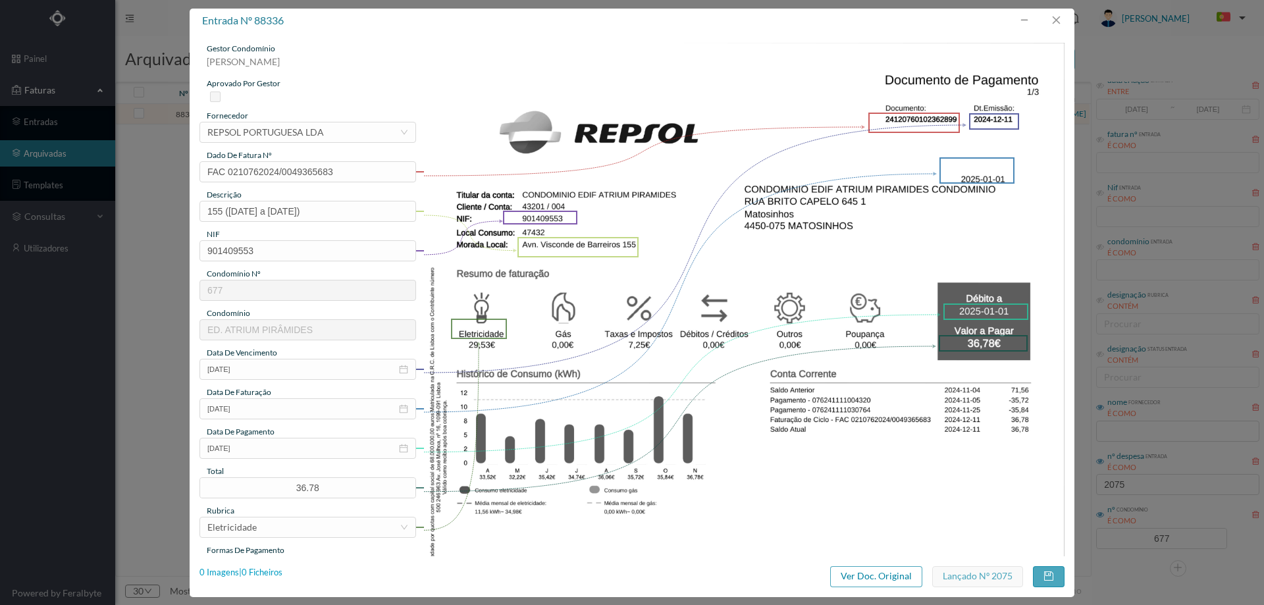
click at [269, 572] on div "0 Imagens | 0 Ficheiros" at bounding box center [240, 572] width 83 height 13
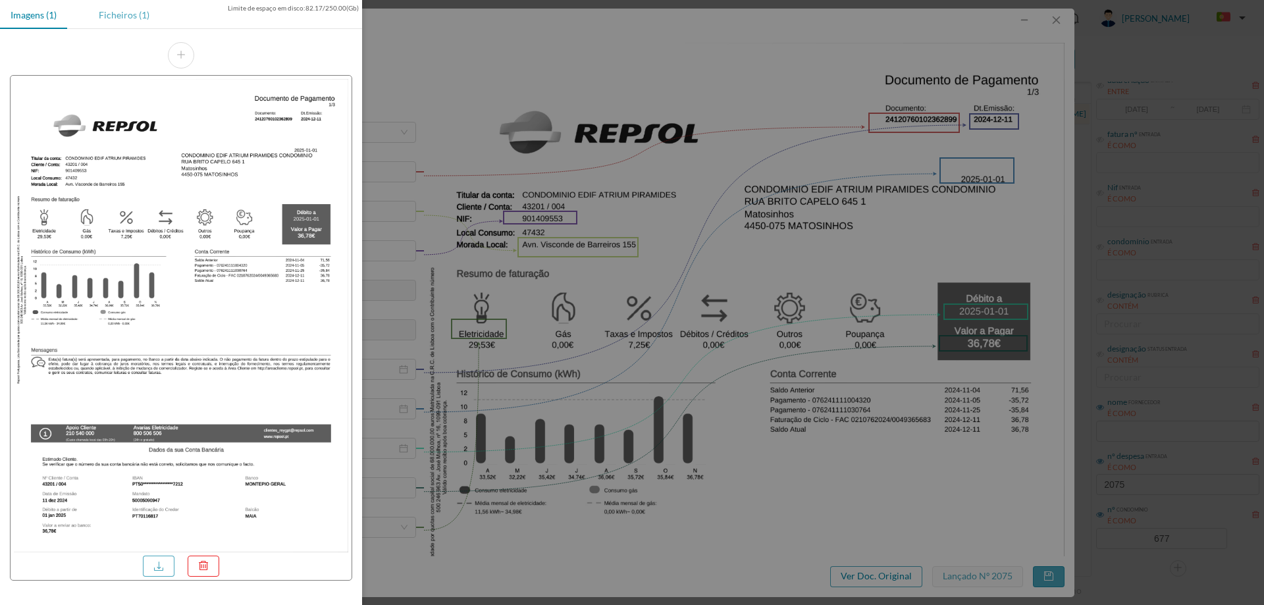
click at [125, 18] on div "Ficheiros (1)" at bounding box center [124, 15] width 72 height 30
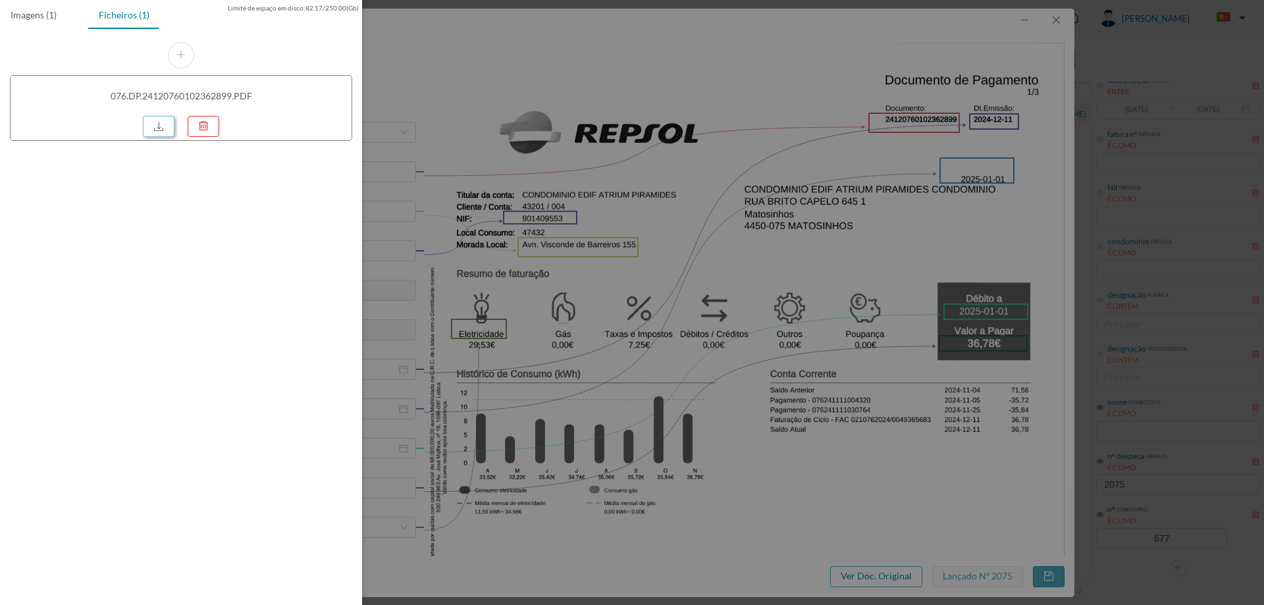
click at [149, 122] on link at bounding box center [159, 126] width 32 height 21
click at [547, 205] on div at bounding box center [632, 302] width 1264 height 605
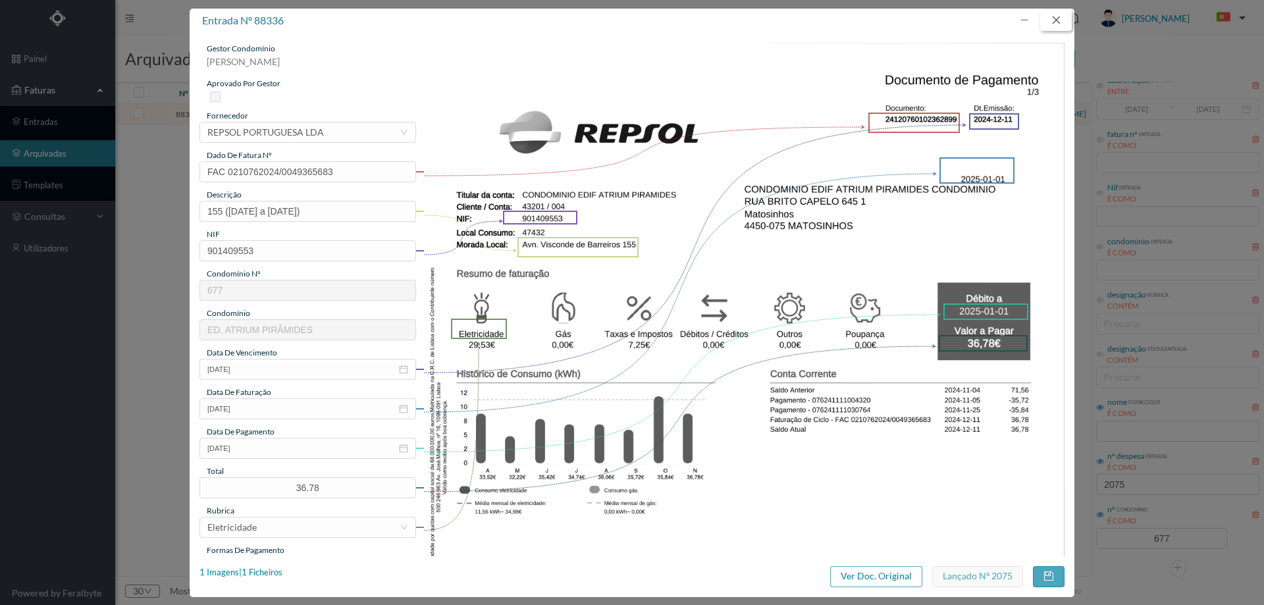
click at [1061, 17] on button "button" at bounding box center [1056, 20] width 32 height 21
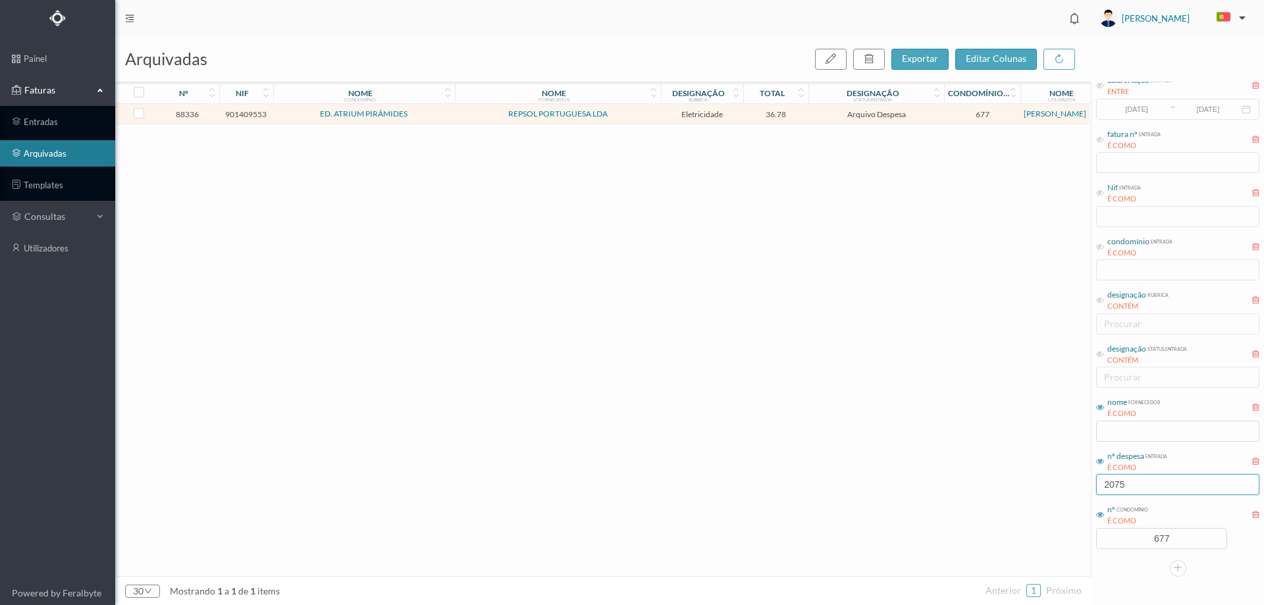
click at [1131, 483] on input "2075" at bounding box center [1177, 484] width 163 height 21
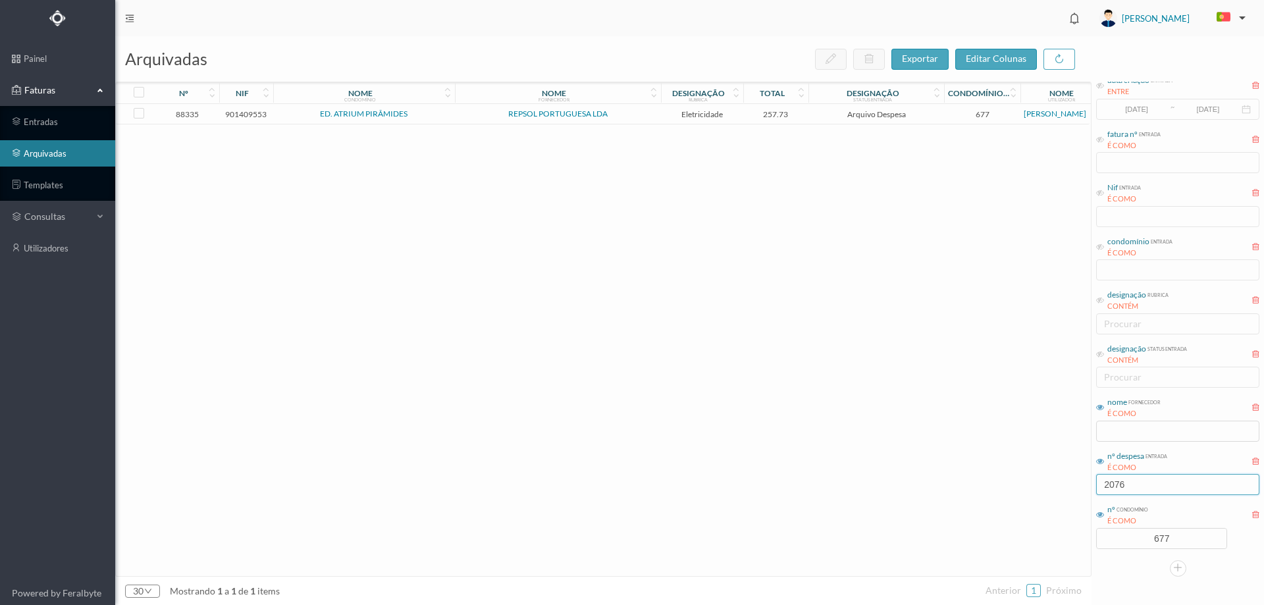
type input "2076"
click at [646, 107] on td "REPSOL PORTUGUESA LDA" at bounding box center [558, 114] width 206 height 20
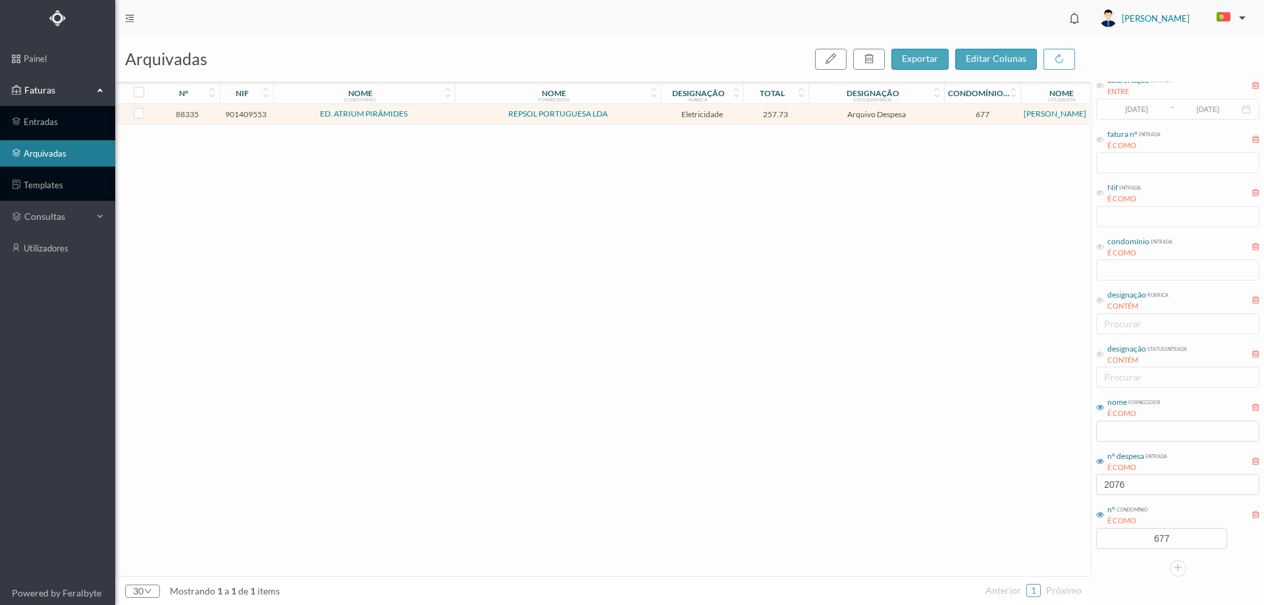
click at [646, 107] on td "REPSOL PORTUGUESA LDA" at bounding box center [558, 114] width 206 height 20
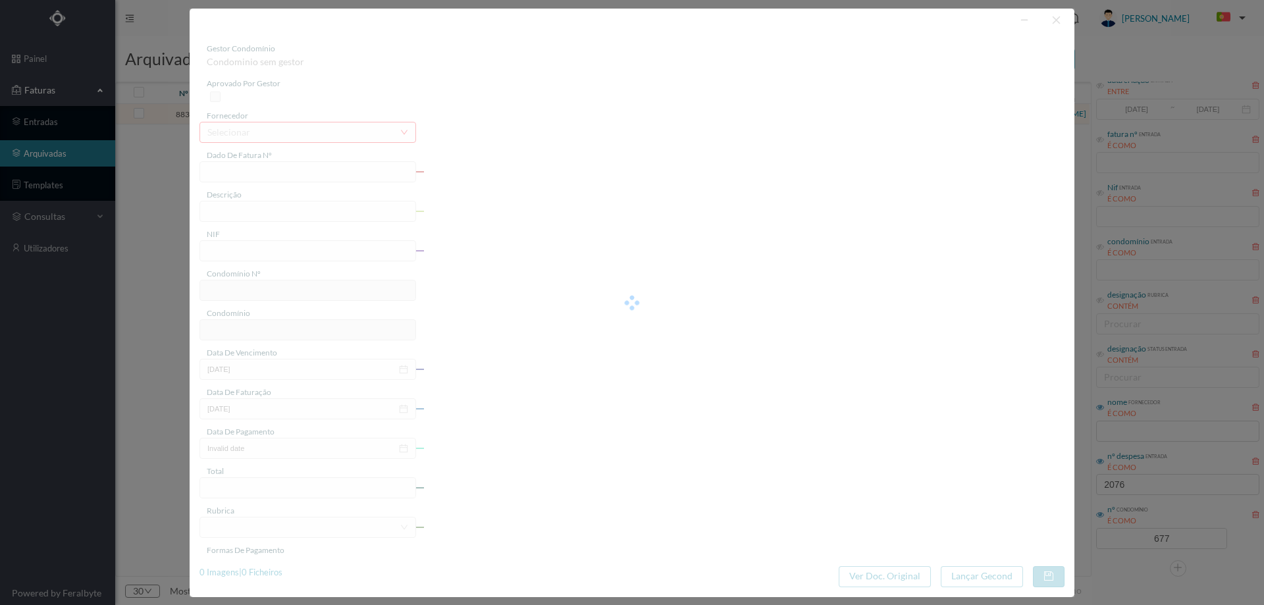
type input "FAC 0210762024/0049365682"
type input "203 ( 29.10.2024 a 28.11.2024)"
type input "901409553"
type input "2024-12-11"
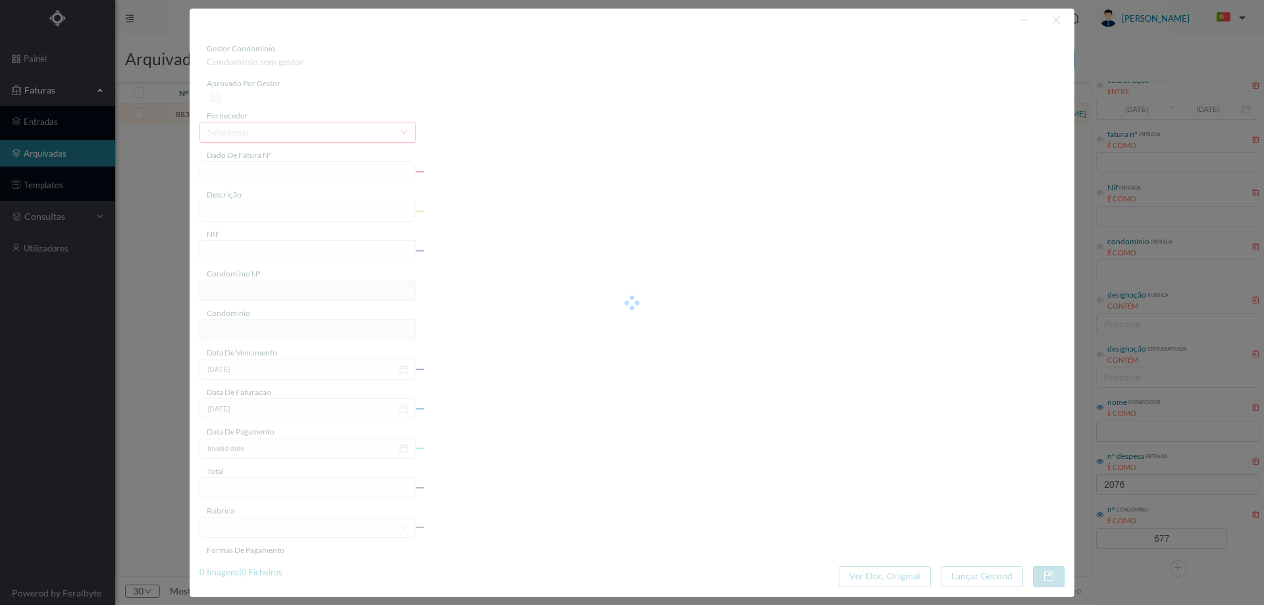
type input "2025-01-01"
type input "257.73"
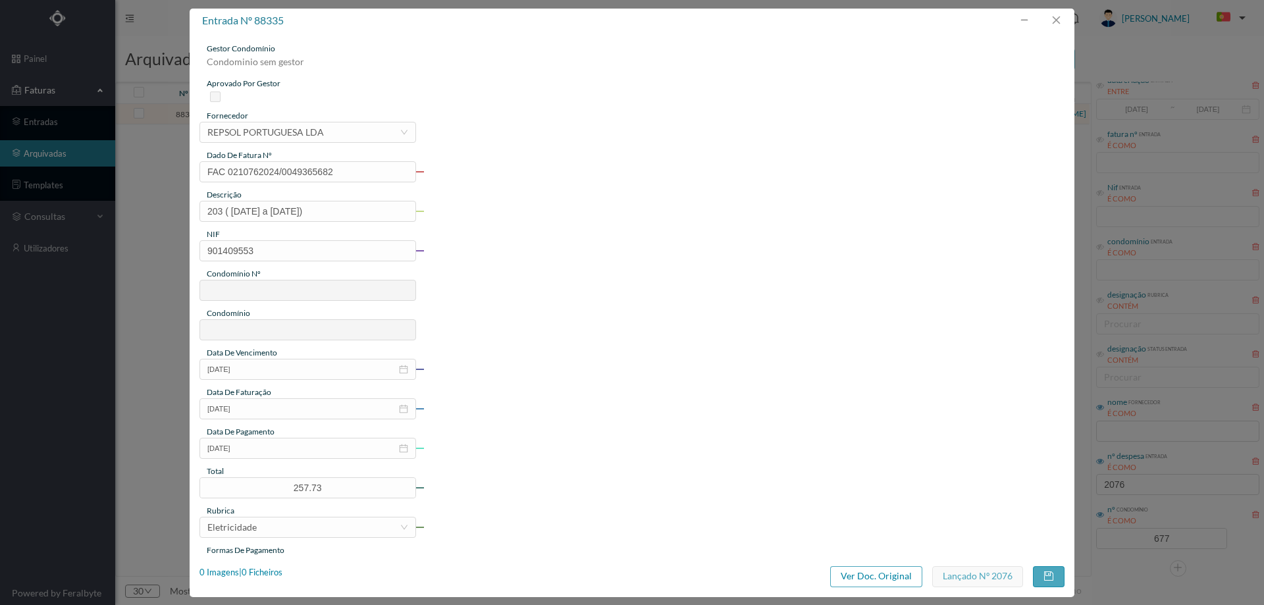
type input "677"
type input "ED. ATRIUM PIRÂMIDES"
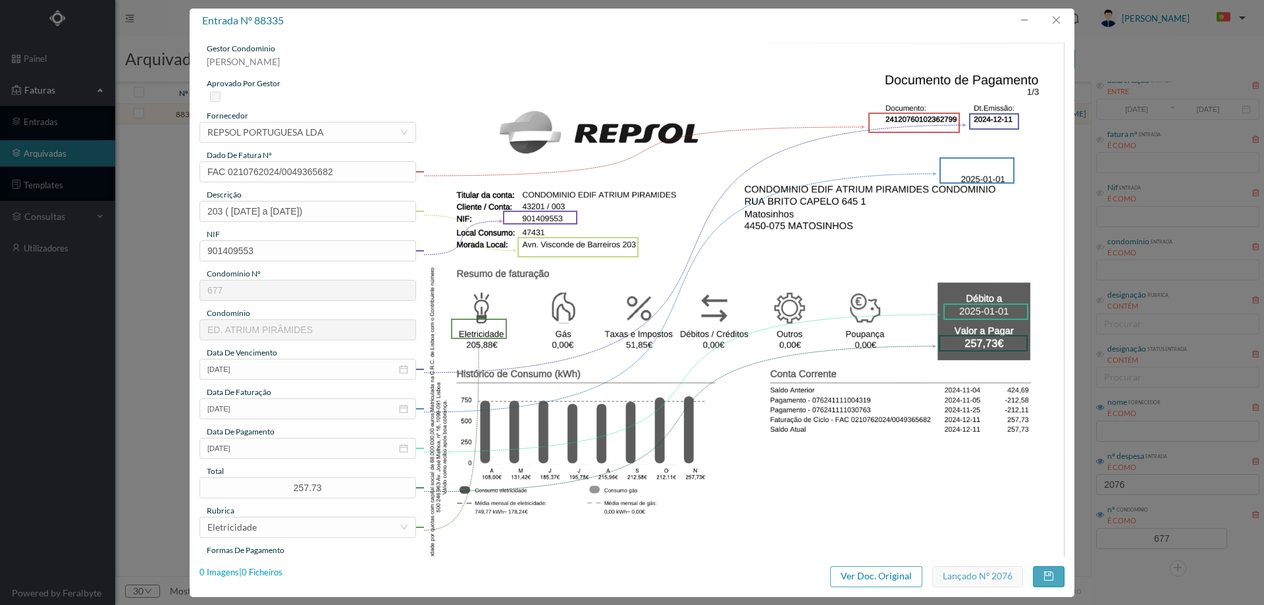
click at [264, 575] on div "0 Imagens | 0 Ficheiros" at bounding box center [240, 572] width 83 height 13
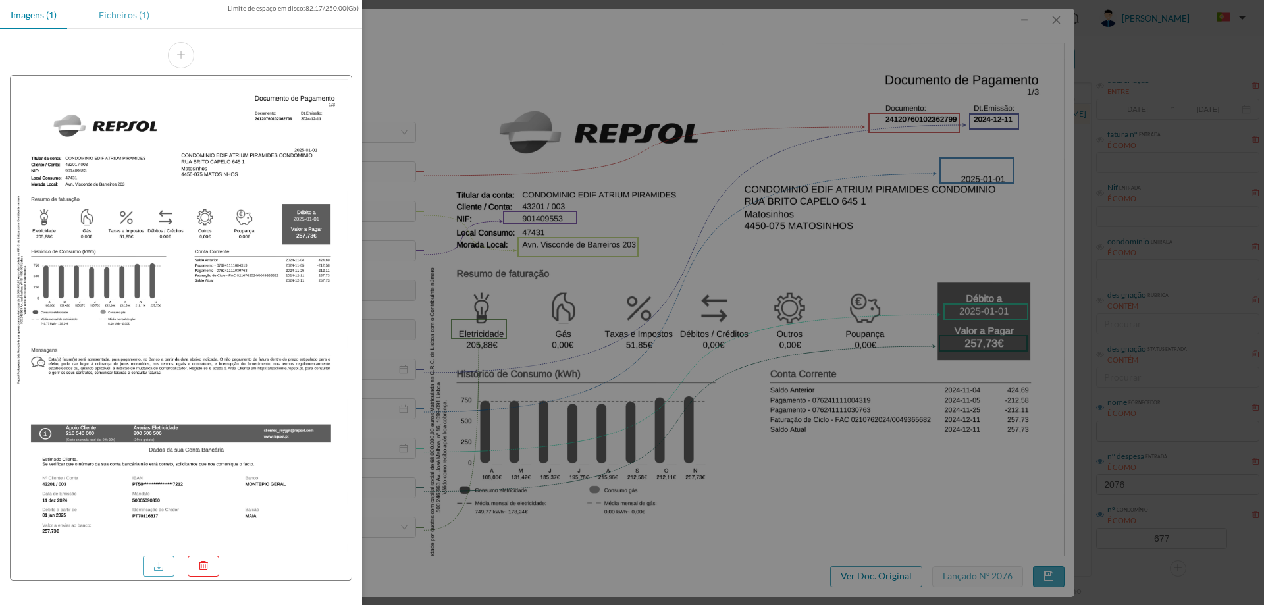
click at [128, 20] on div "Ficheiros (1)" at bounding box center [124, 15] width 72 height 30
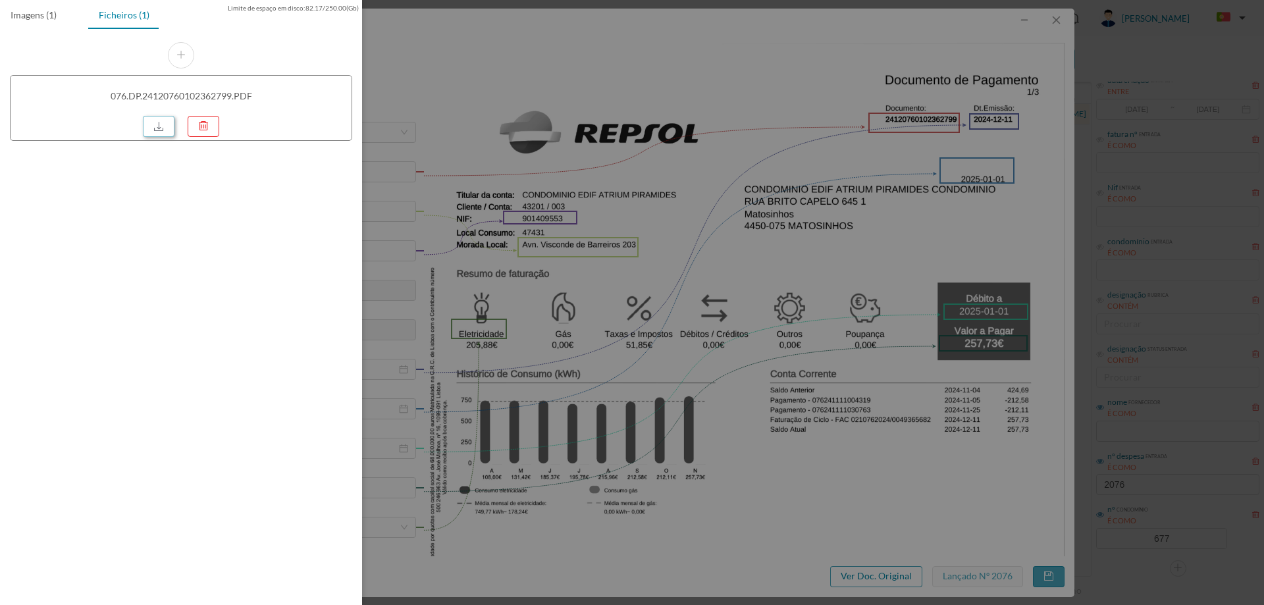
click at [149, 122] on link at bounding box center [159, 126] width 32 height 21
click at [548, 178] on div at bounding box center [632, 302] width 1264 height 605
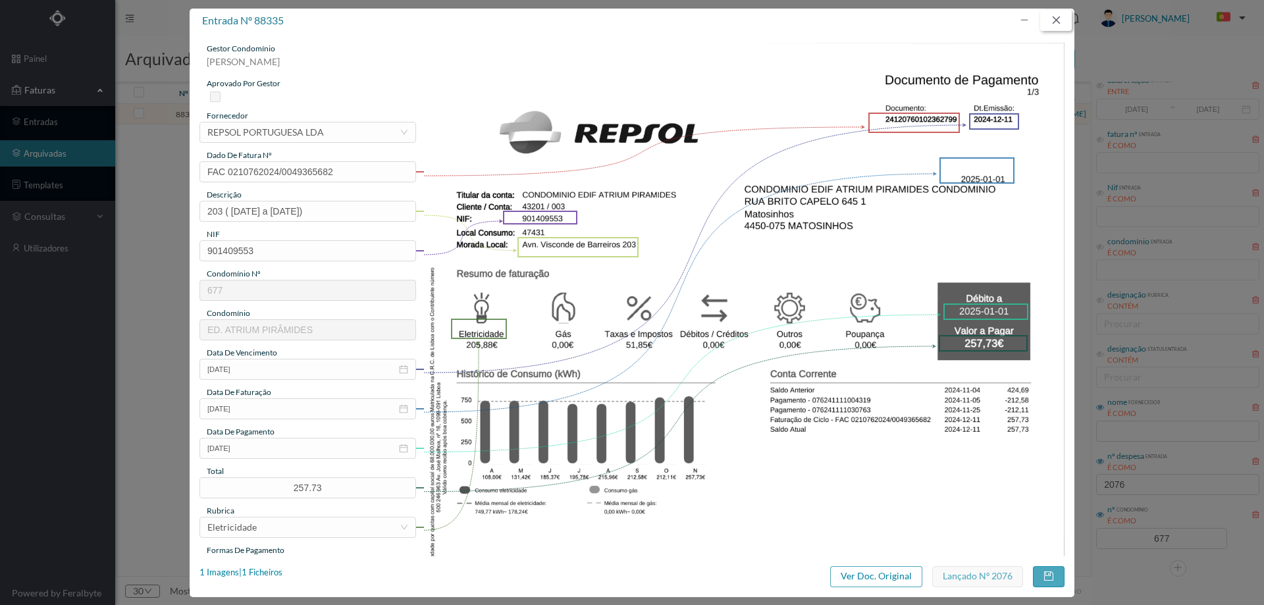
click at [1060, 16] on button "button" at bounding box center [1056, 20] width 32 height 21
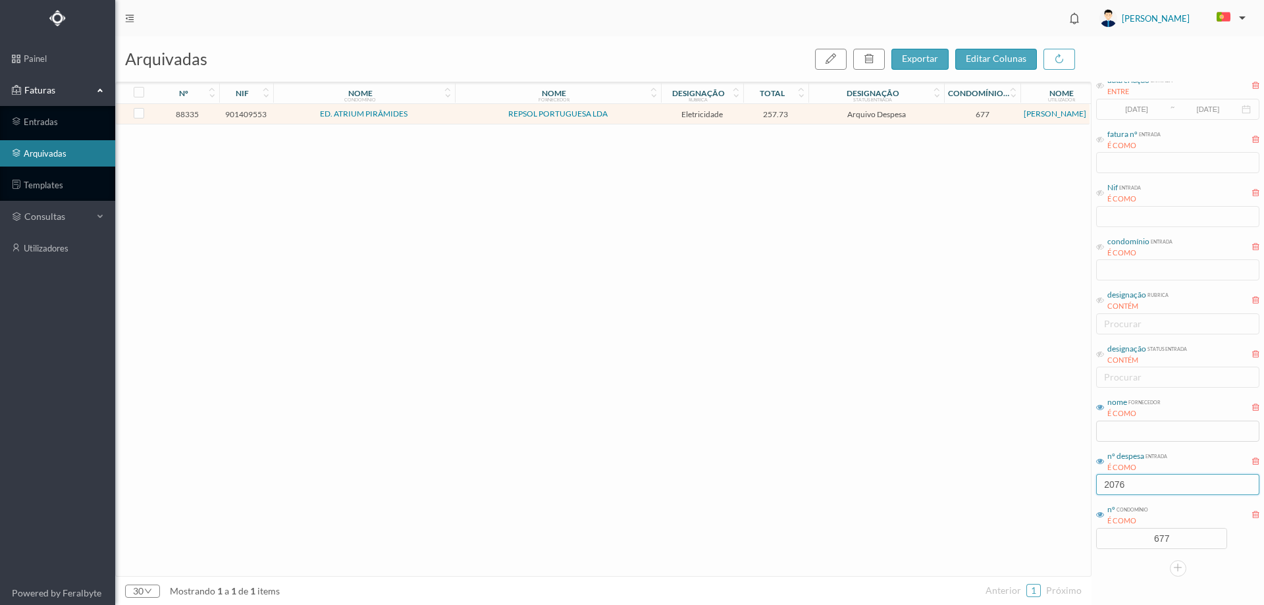
click at [1148, 478] on input "2076" at bounding box center [1177, 484] width 163 height 21
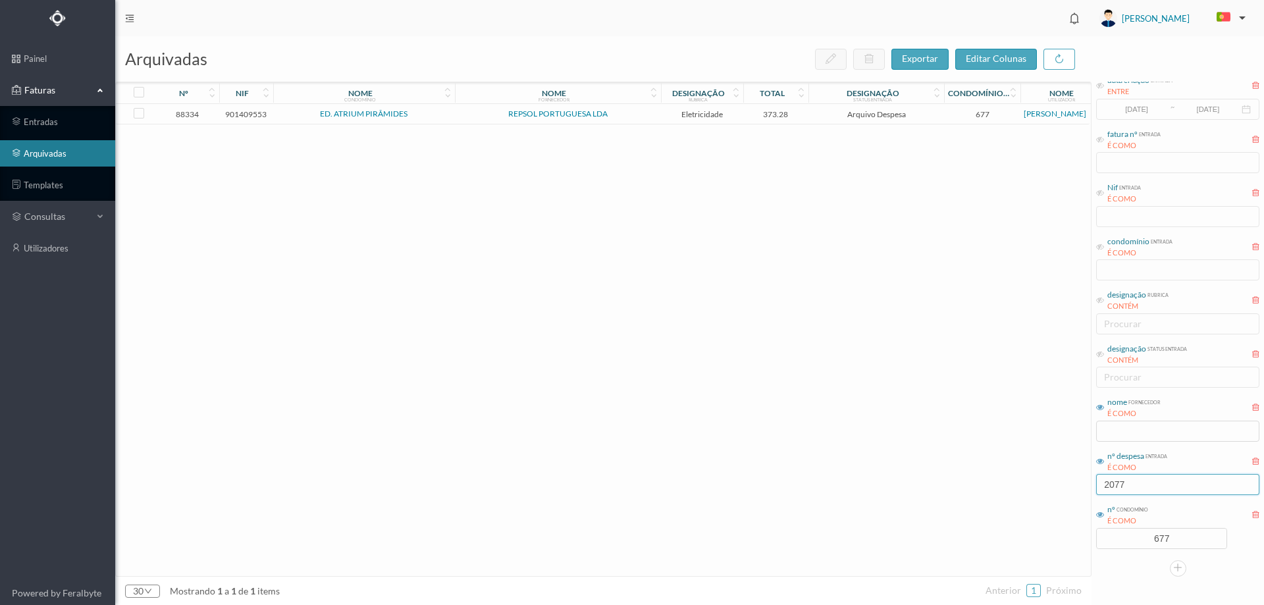
type input "2077"
click at [626, 118] on td "REPSOL PORTUGUESA LDA" at bounding box center [558, 114] width 206 height 20
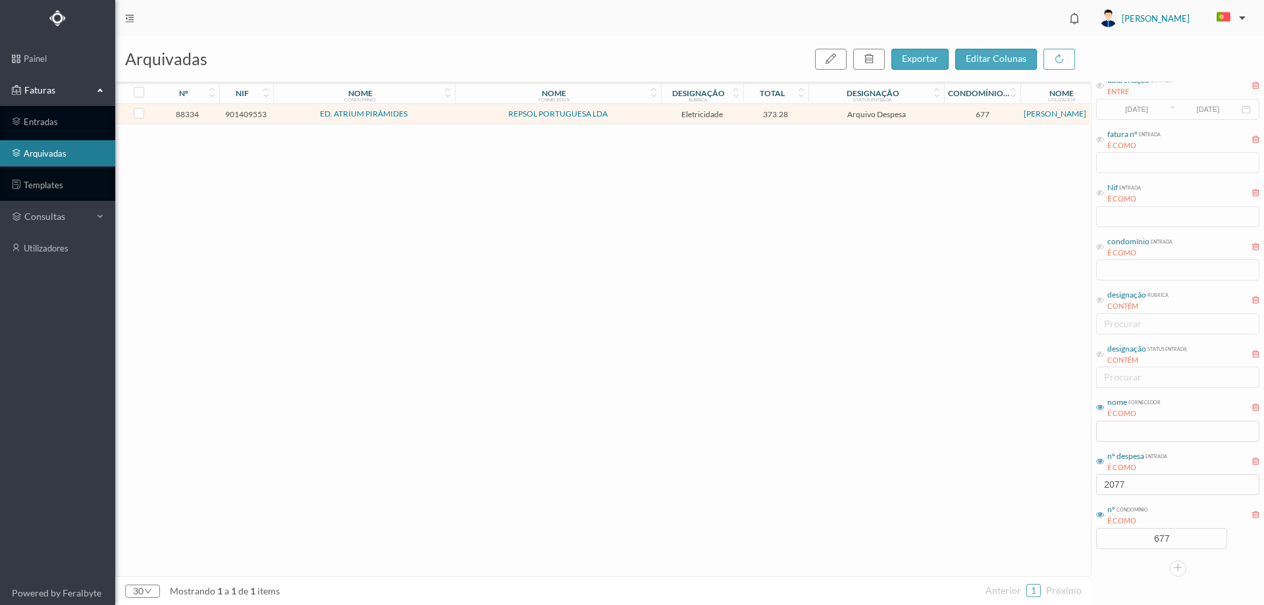
click at [626, 118] on td "REPSOL PORTUGUESA LDA" at bounding box center [558, 114] width 206 height 20
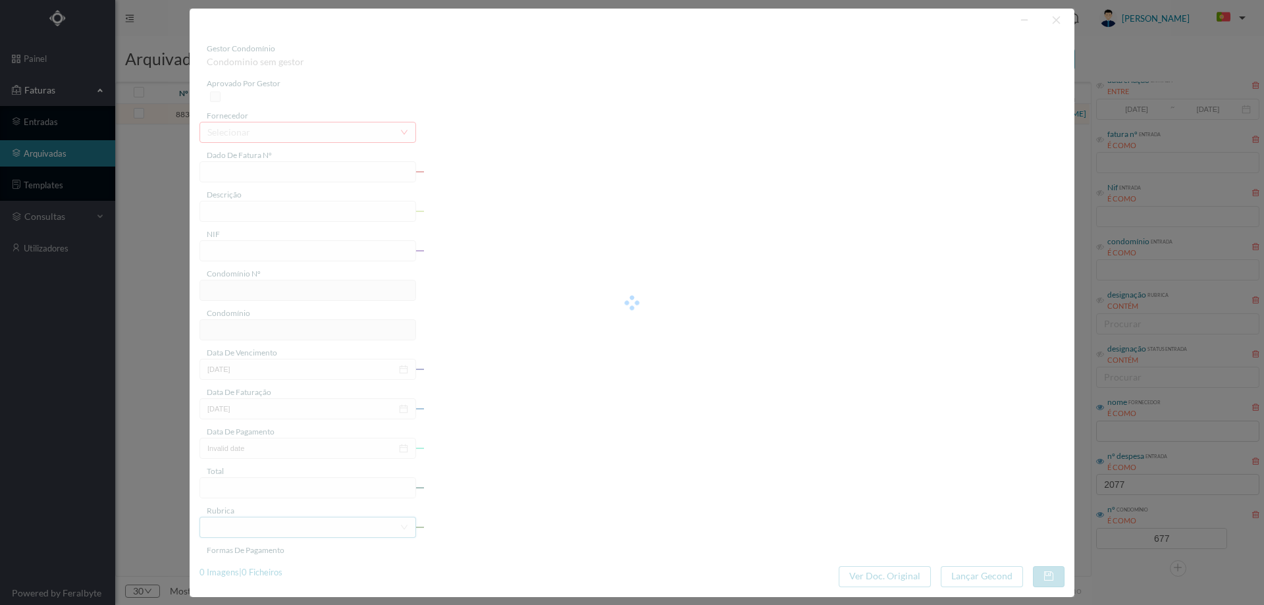
type input "FAC 0210762024/0049365510"
type input "195 SC ( 29.10.2024 a 28.11.2024)"
type input "901409553"
type input "2024-12-11"
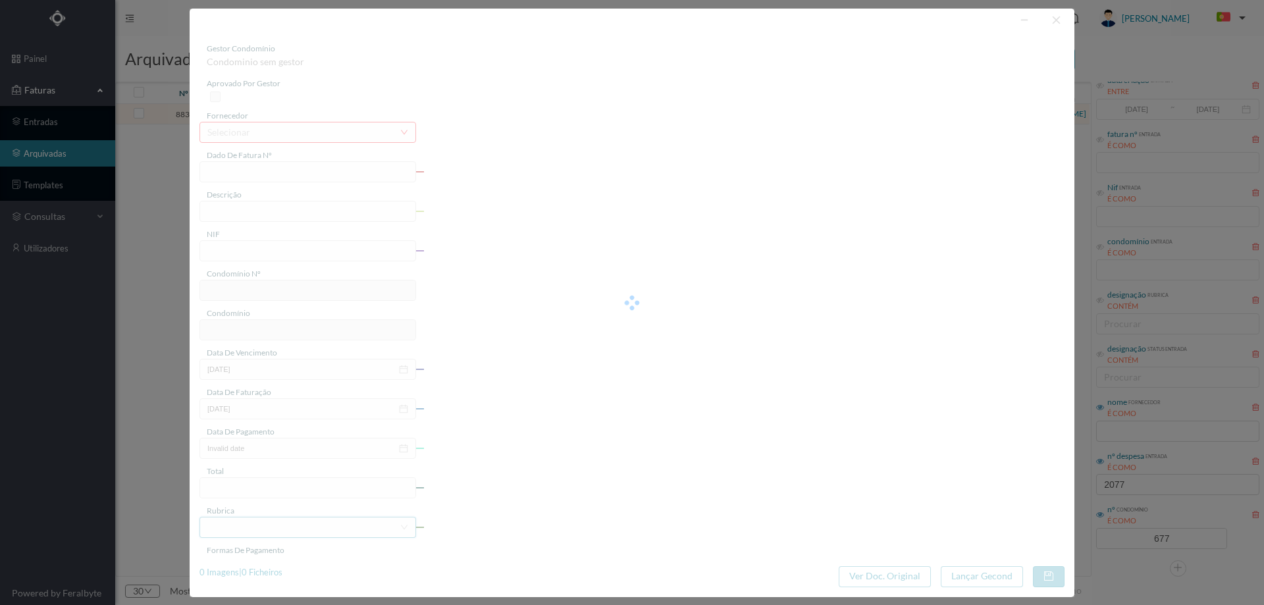
type input "2025-01-01"
type input "373.28"
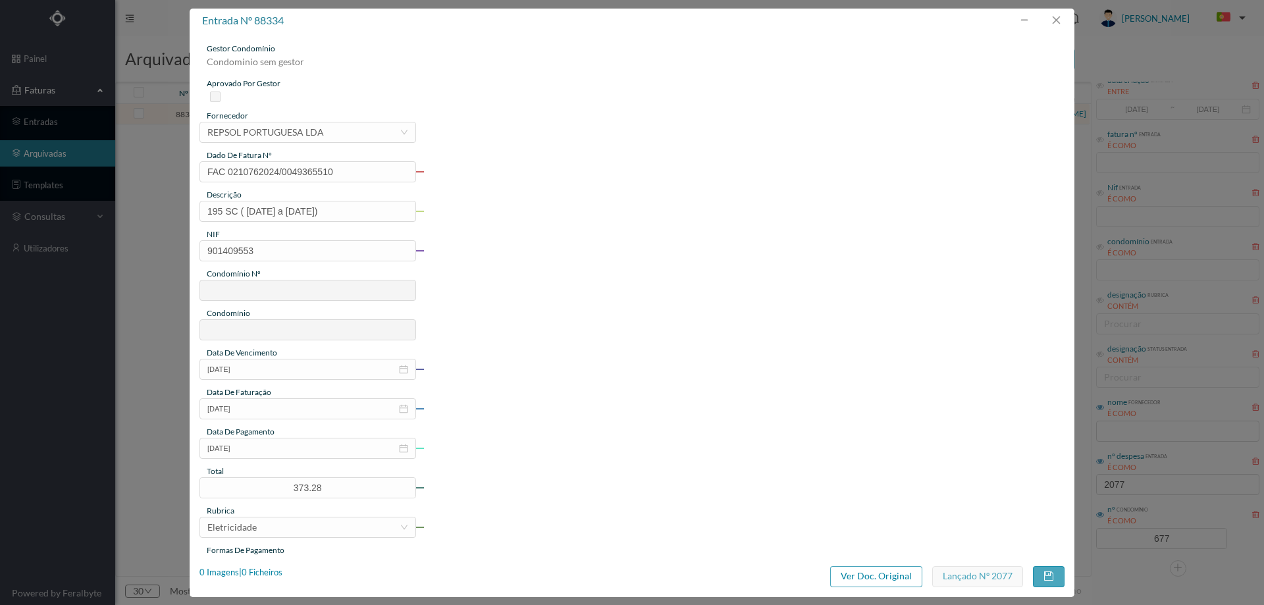
type input "677"
type input "ED. ATRIUM PIRÂMIDES"
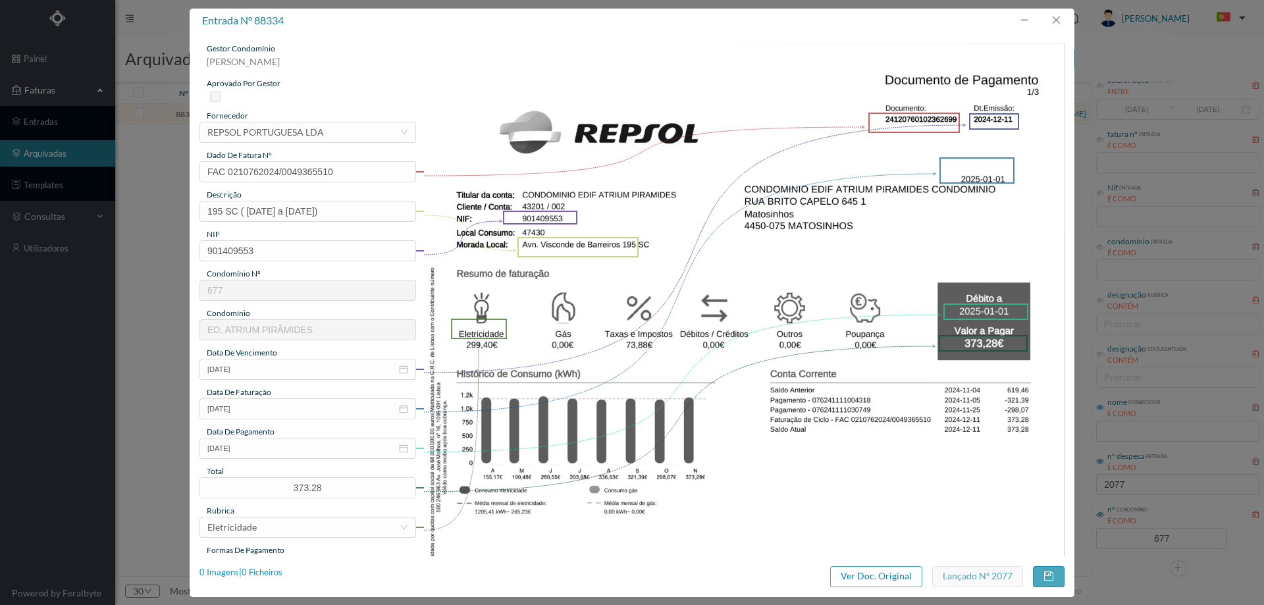
click at [275, 571] on div "0 Imagens | 0 Ficheiros" at bounding box center [240, 572] width 83 height 13
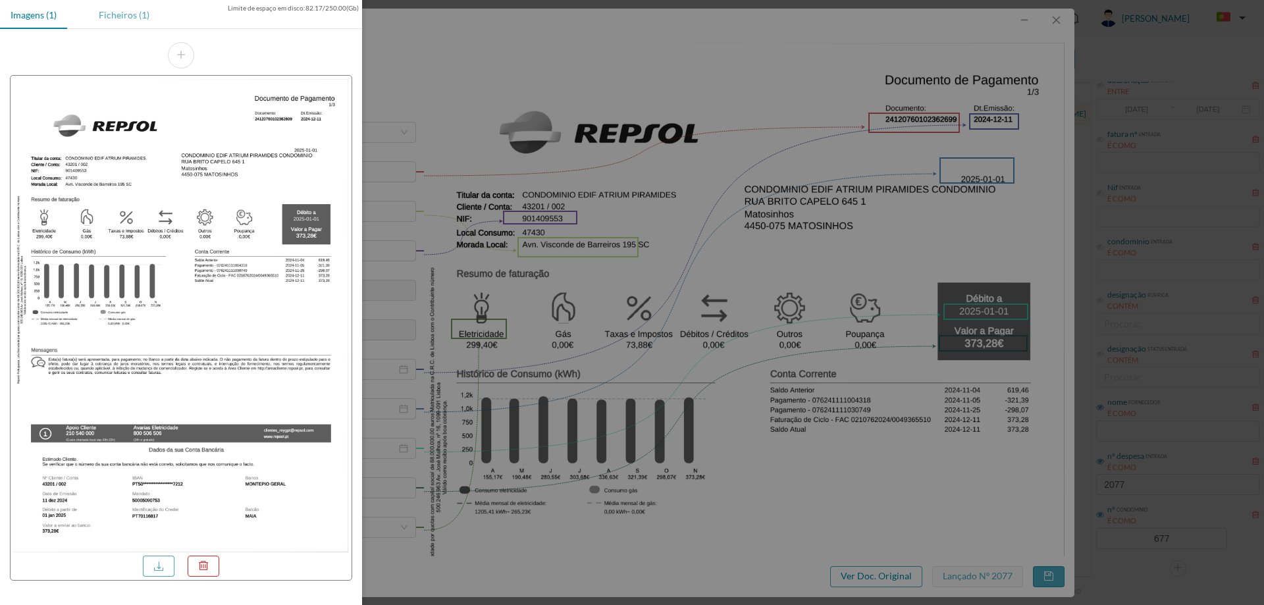
click at [131, 15] on div "Ficheiros (1)" at bounding box center [124, 15] width 72 height 30
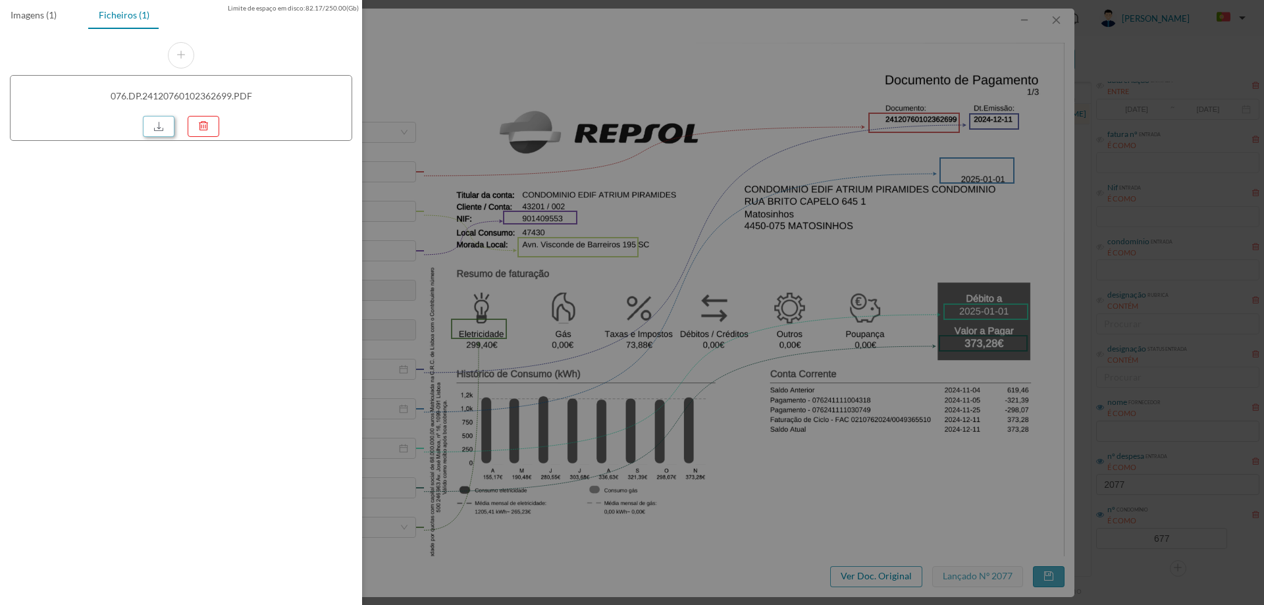
click at [163, 125] on link at bounding box center [159, 126] width 32 height 21
click at [602, 109] on div at bounding box center [632, 302] width 1264 height 605
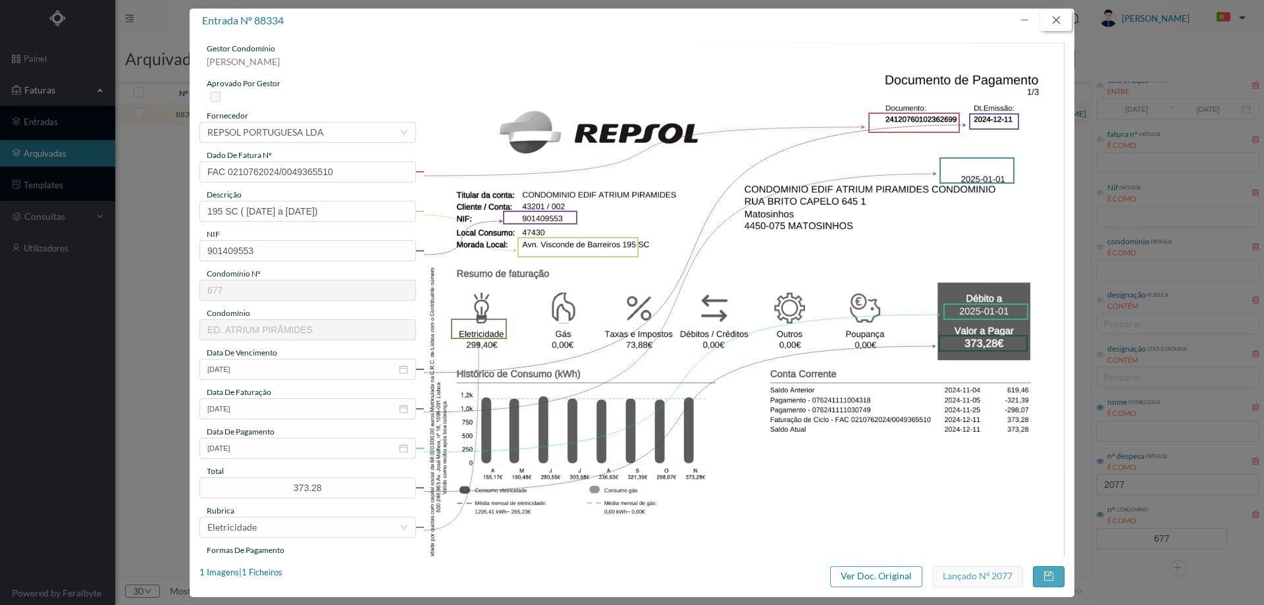
click at [1048, 21] on button "button" at bounding box center [1056, 20] width 32 height 21
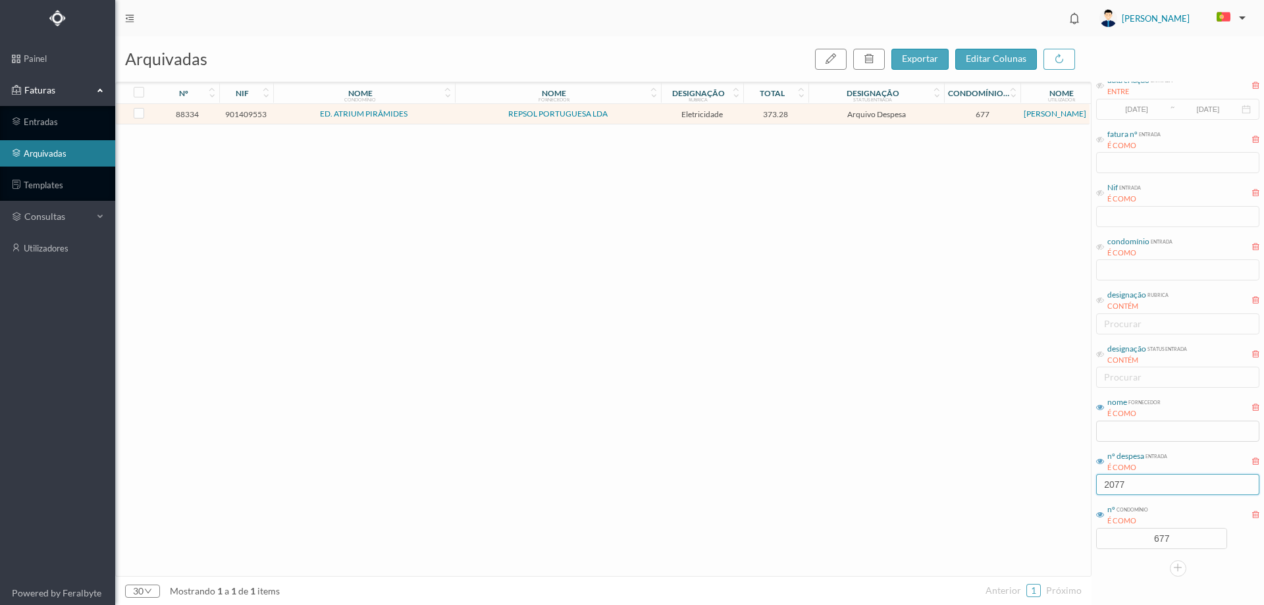
click at [1163, 494] on input "2077" at bounding box center [1177, 484] width 163 height 21
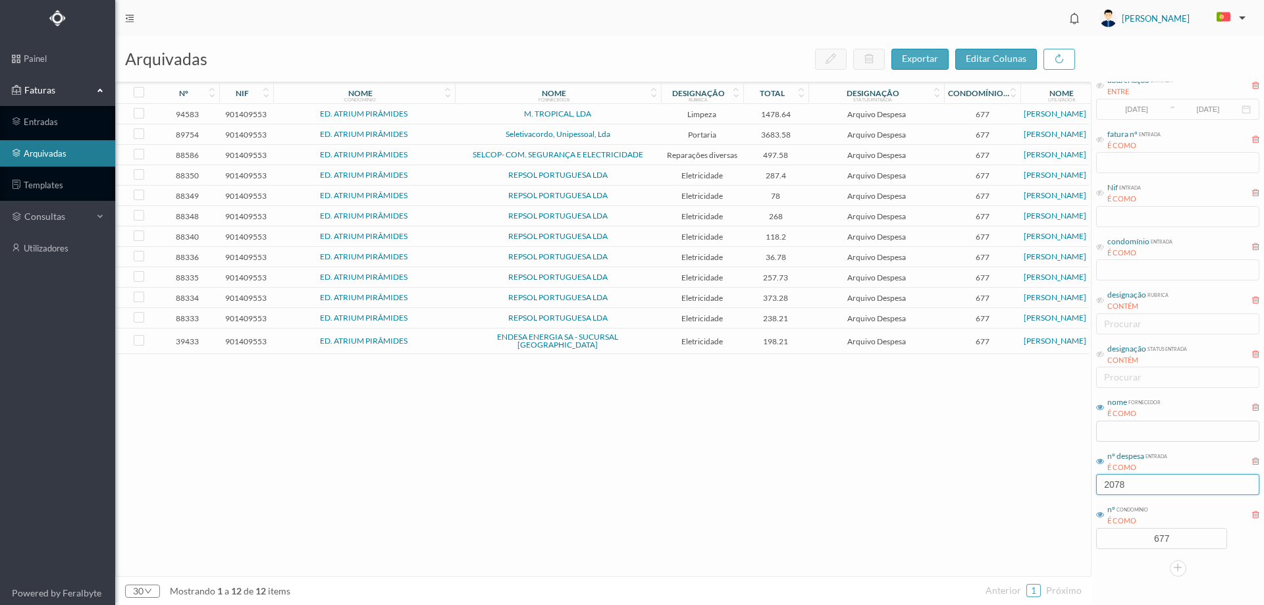
type input "2078"
click at [820, 306] on td "Arquivo Despesa" at bounding box center [876, 298] width 136 height 20
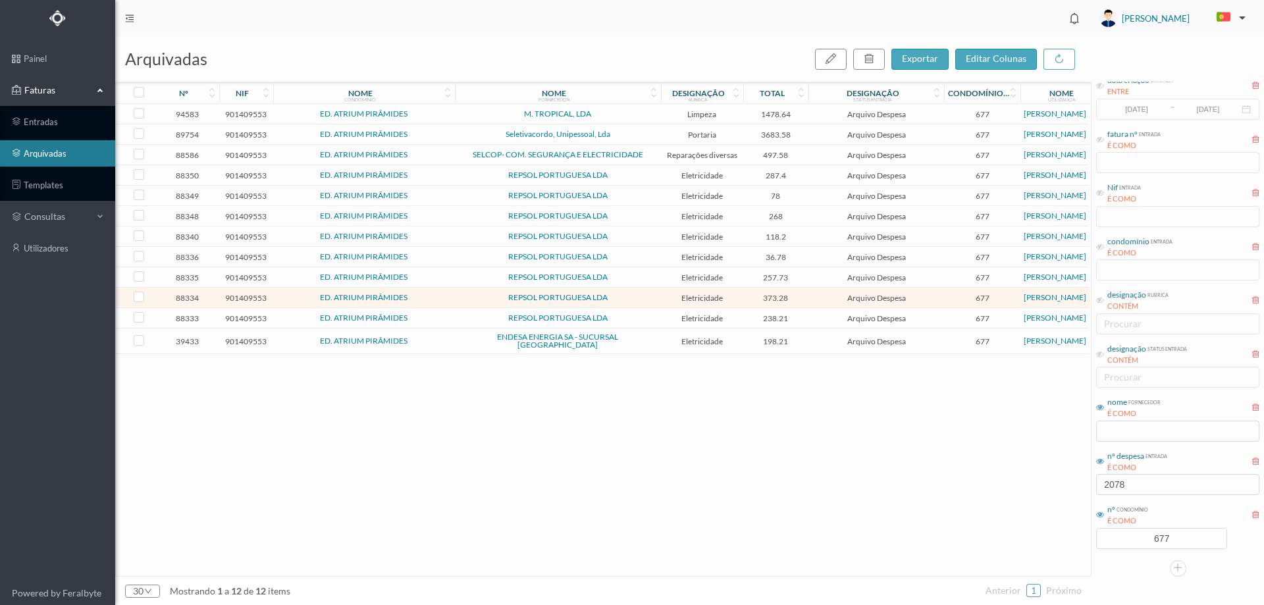
click at [819, 319] on span "Arquivo Despesa" at bounding box center [876, 318] width 129 height 10
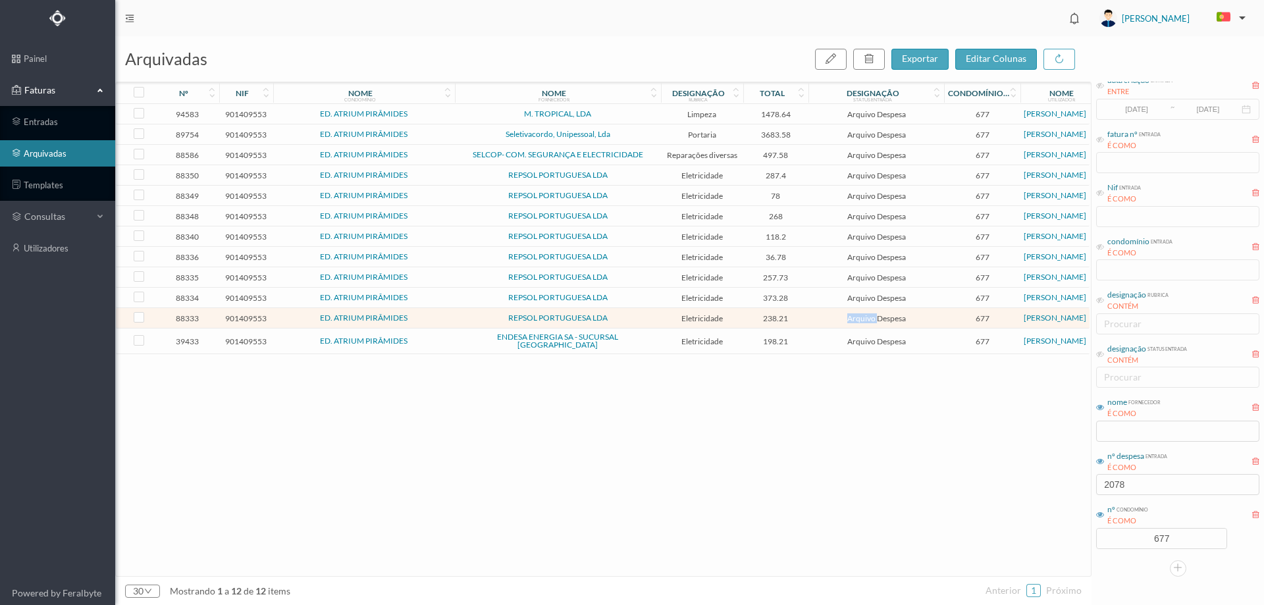
click at [818, 318] on span "Arquivo Despesa" at bounding box center [876, 318] width 129 height 10
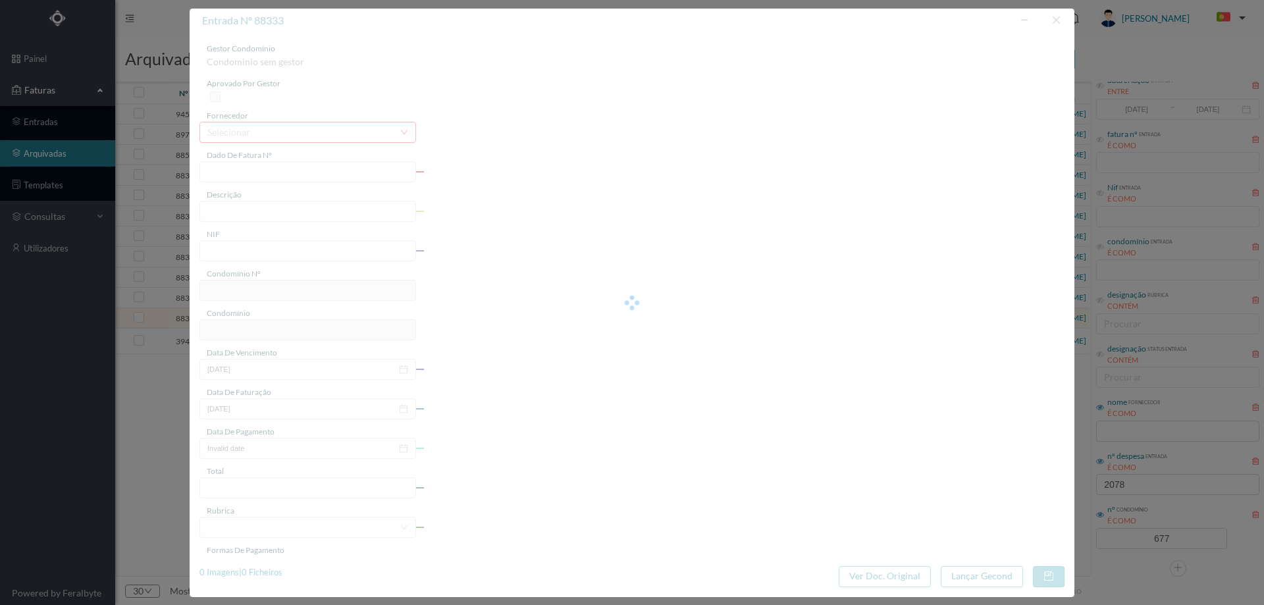
type input "FAC 0210762024/0049366140"
type input "209 ( 29.10.2024 a 28.11.2024)"
type input "901409553"
type input "2024-12-11"
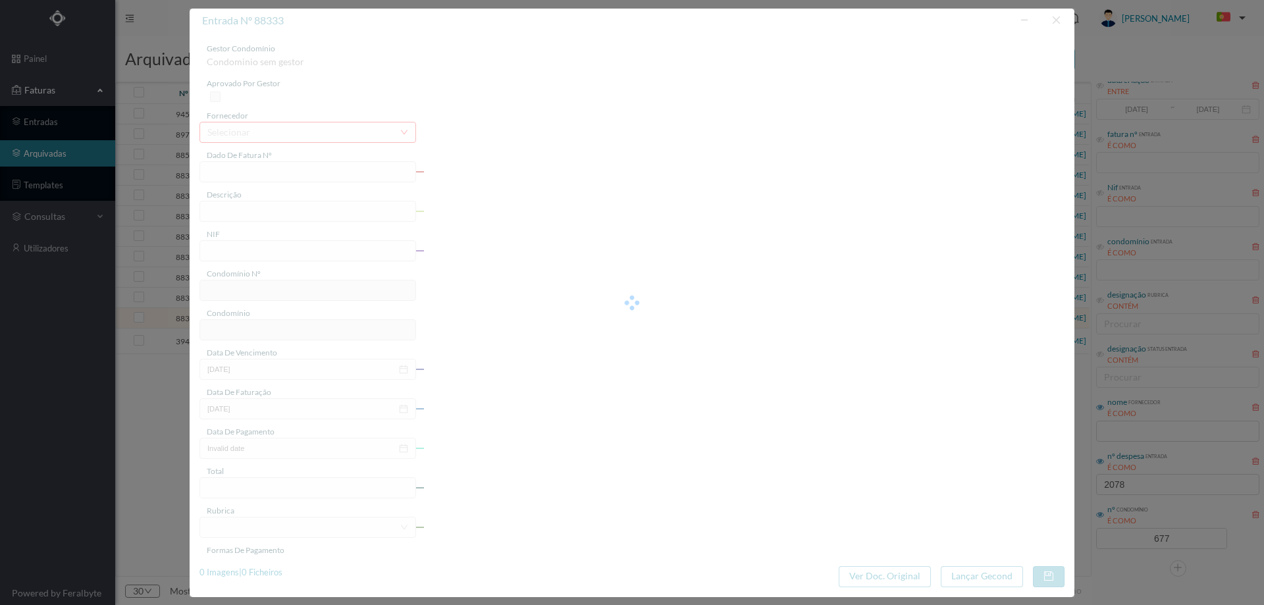
type input "2025-01-01"
type input "238.21"
type input "677"
type input "ED. ATRIUM PIRÂMIDES"
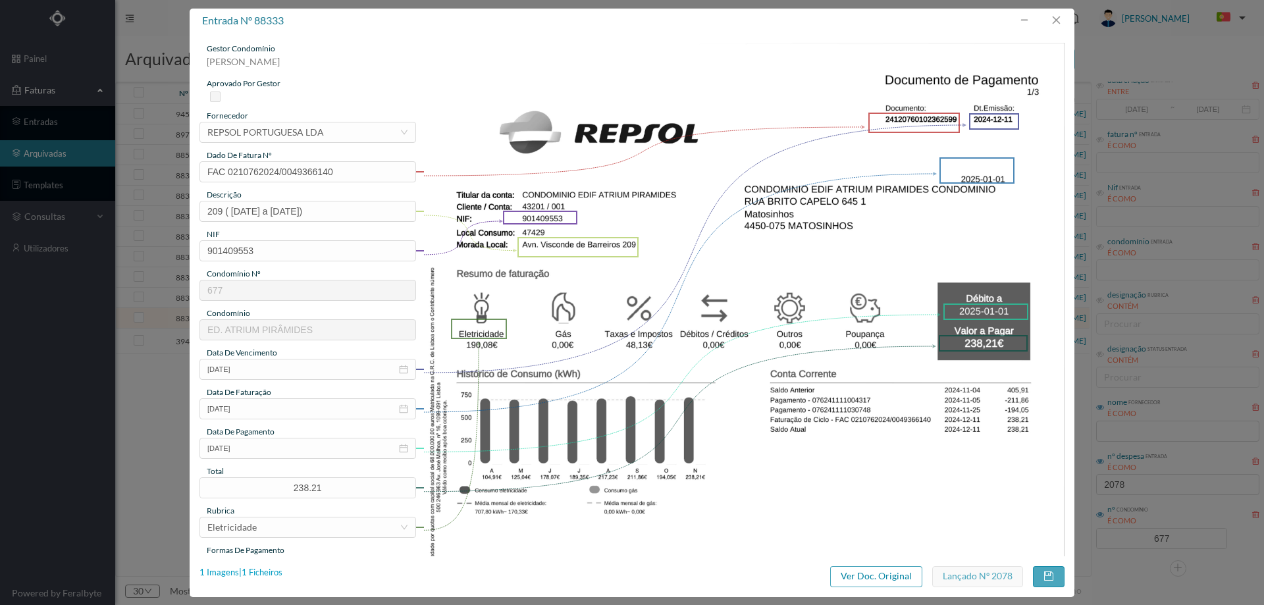
click at [281, 575] on div "1 Imagens | 1 Ficheiros" at bounding box center [240, 572] width 83 height 13
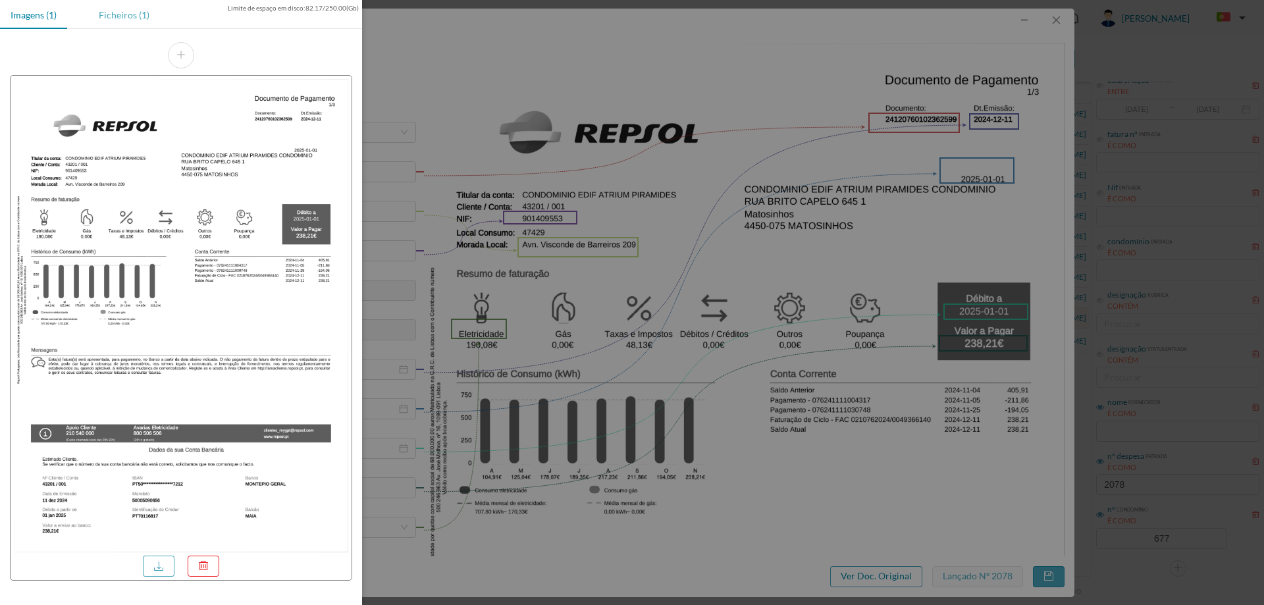
click at [121, 16] on div "Ficheiros (1)" at bounding box center [124, 15] width 72 height 30
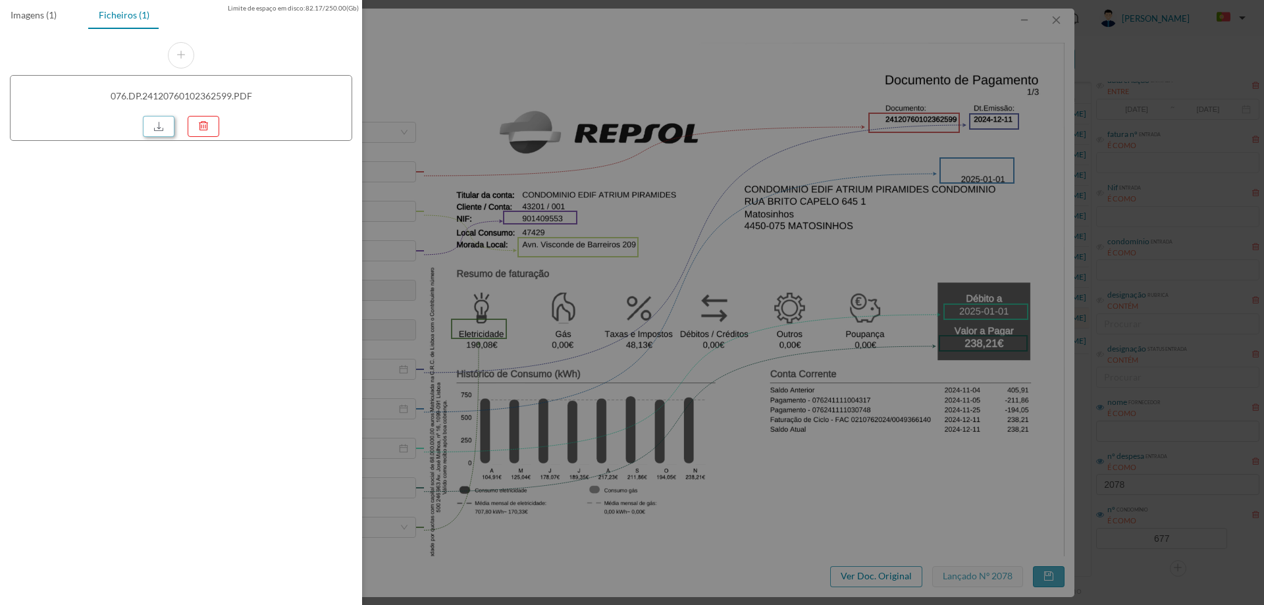
click at [159, 128] on link at bounding box center [159, 126] width 32 height 21
drag, startPoint x: 681, startPoint y: 338, endPoint x: 763, endPoint y: 303, distance: 90.0
click at [681, 338] on div at bounding box center [632, 302] width 1264 height 605
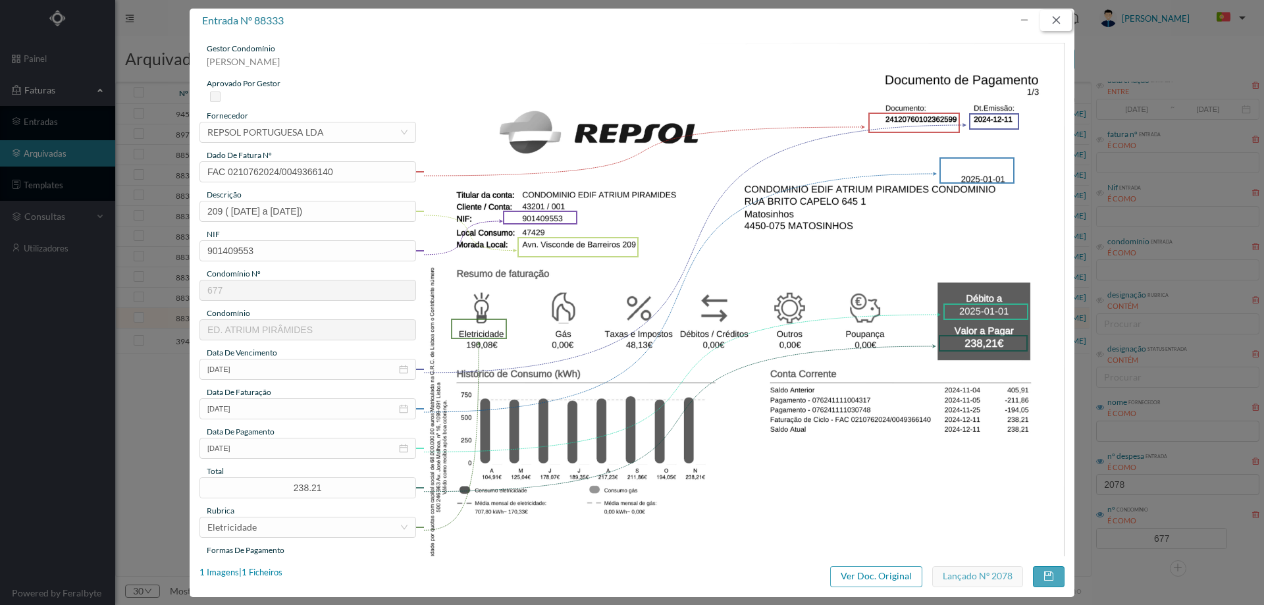
click at [1060, 15] on button "button" at bounding box center [1056, 20] width 32 height 21
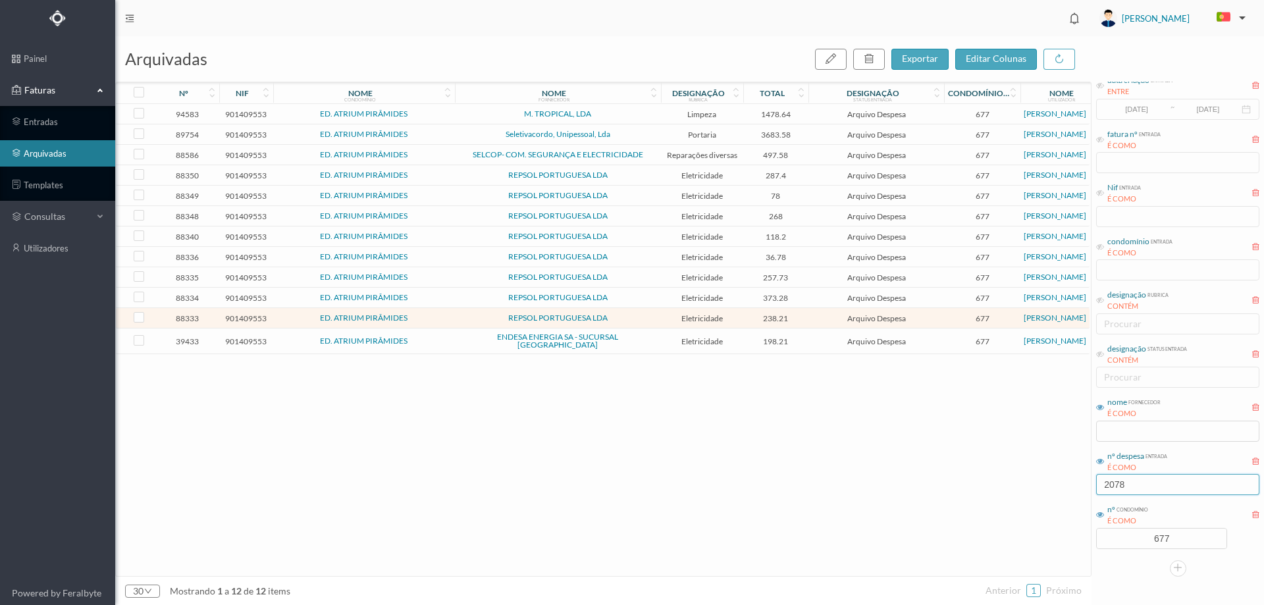
click at [1149, 486] on input "2078" at bounding box center [1177, 484] width 163 height 21
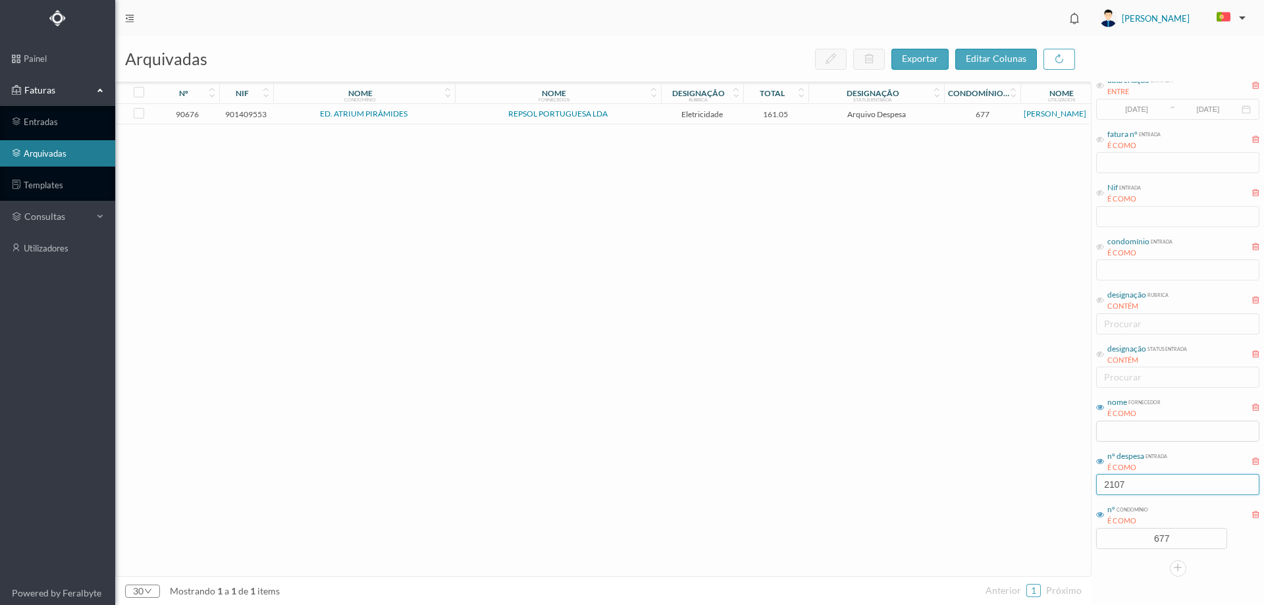
type input "2107"
click at [804, 118] on span "161.05" at bounding box center [775, 114] width 59 height 10
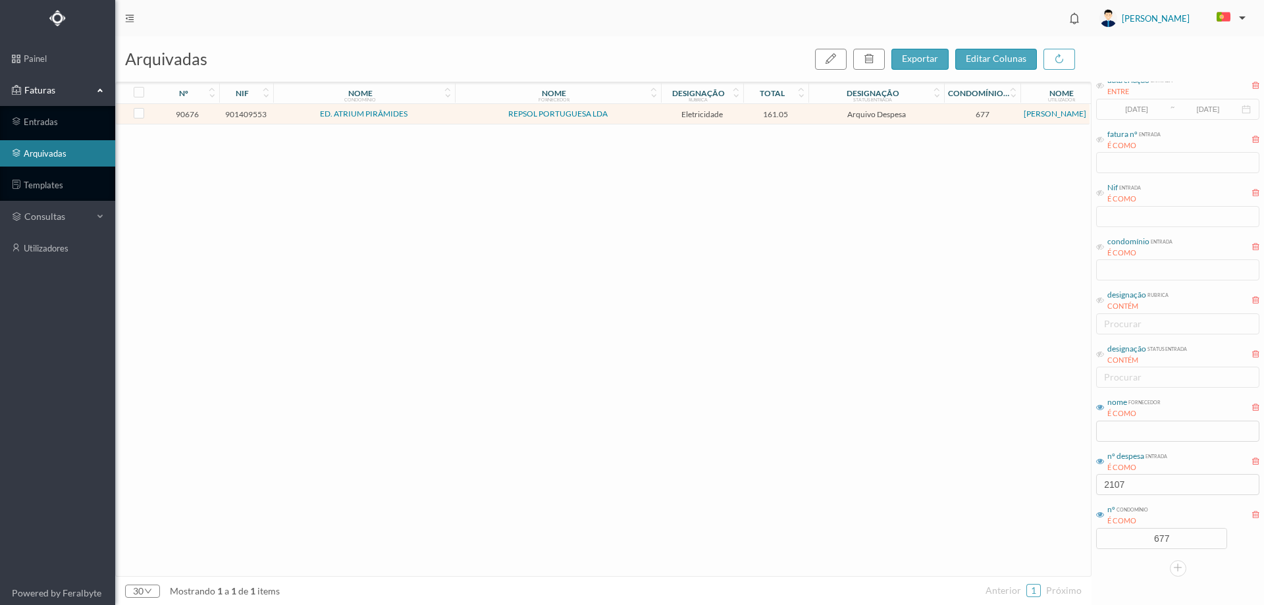
click at [804, 118] on span "161.05" at bounding box center [775, 114] width 59 height 10
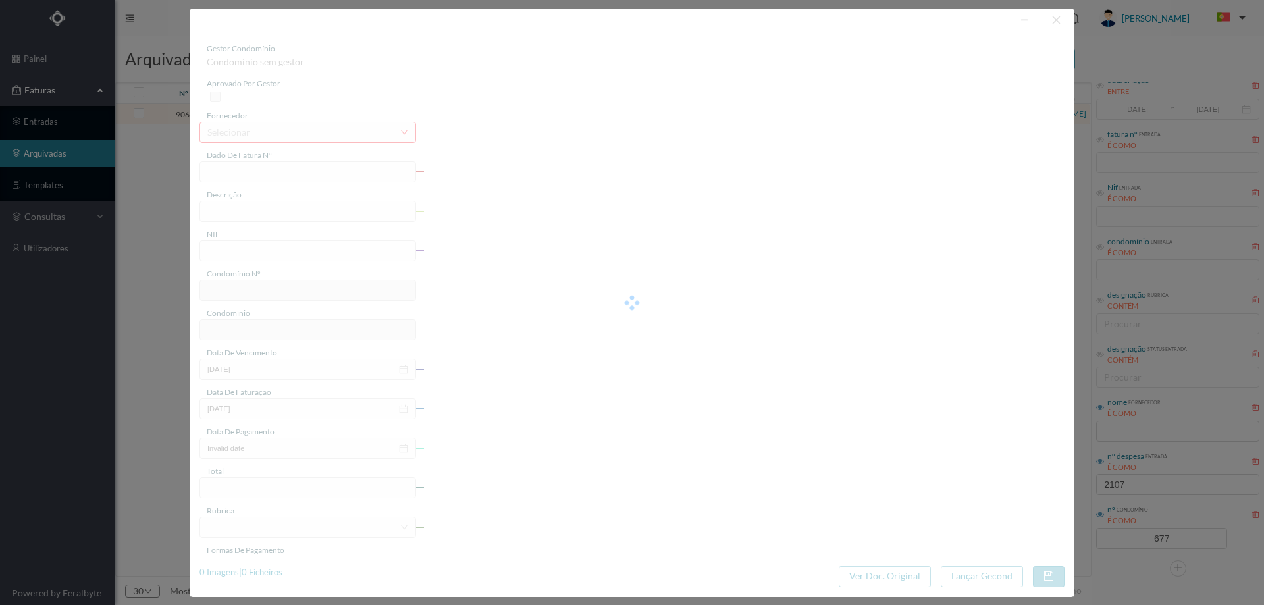
type input "FAC 0210762025/0049007748"
type input "226(29.11.2024 a 06.01.2025)"
type input "901409553"
type input "2025-01-17"
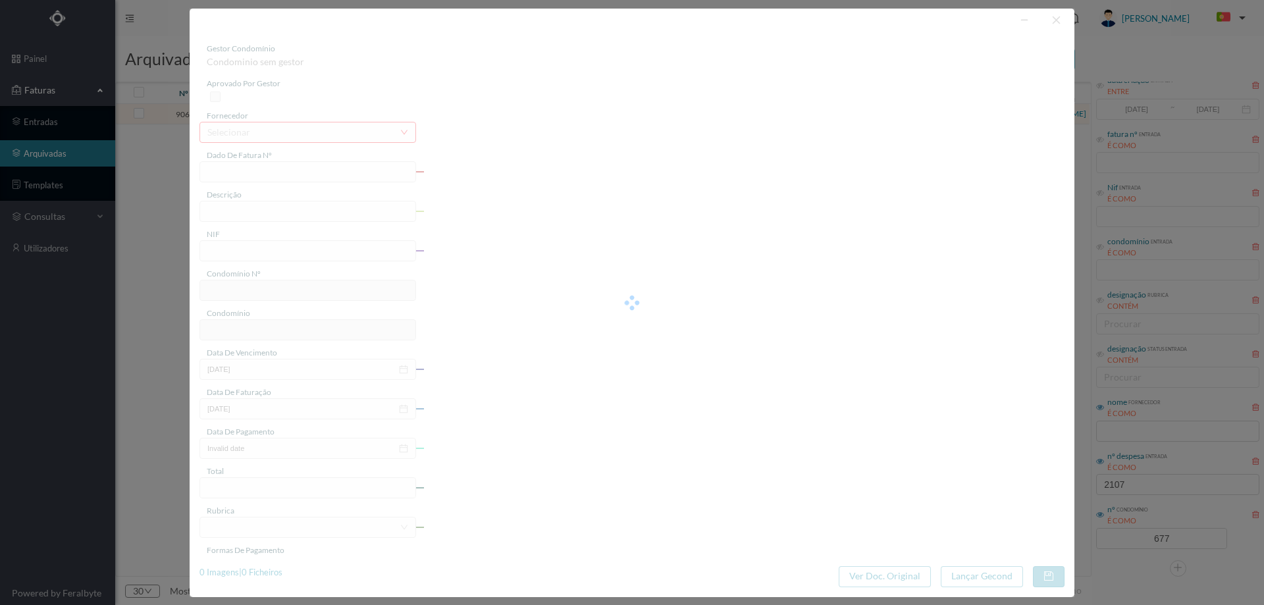
type input "2025-02-07"
type input "161.05"
type input "677"
type input "ED. ATRIUM PIRÂMIDES"
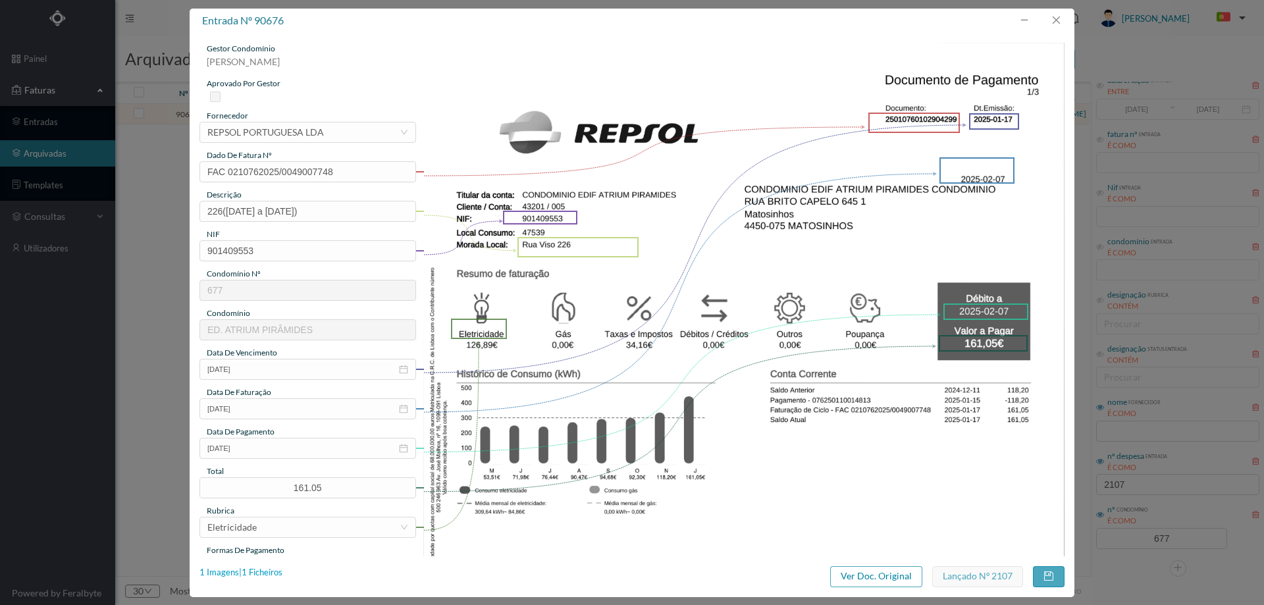
click at [267, 576] on div "1 Imagens | 1 Ficheiros" at bounding box center [240, 572] width 83 height 13
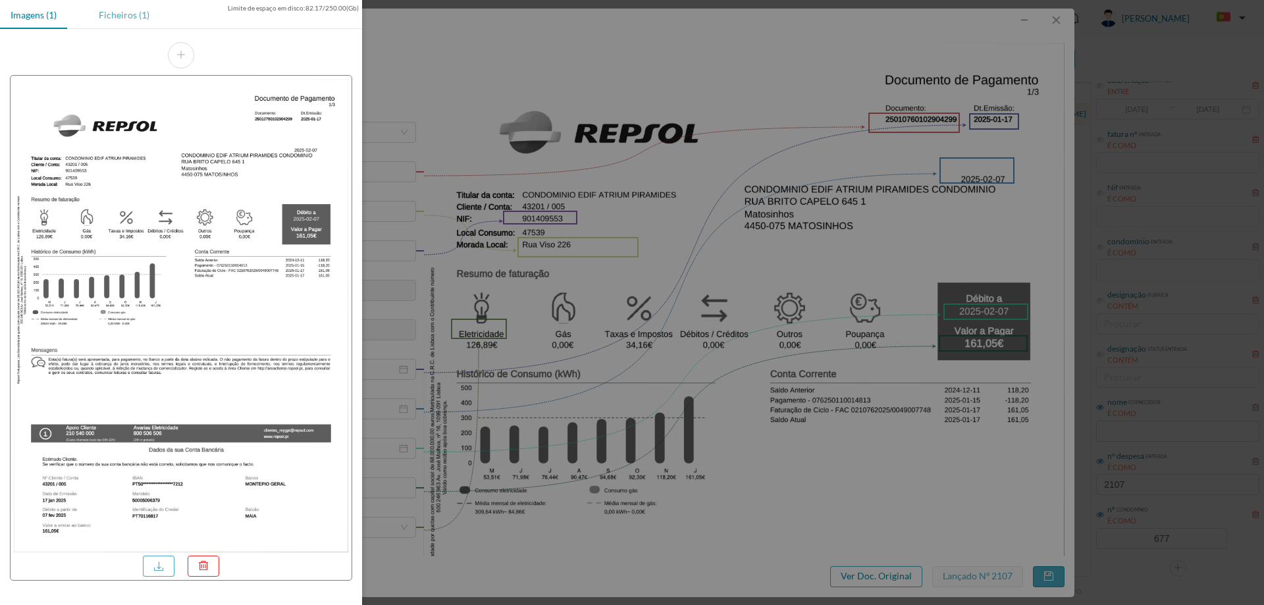
click at [113, 11] on div "Ficheiros (1)" at bounding box center [124, 15] width 72 height 30
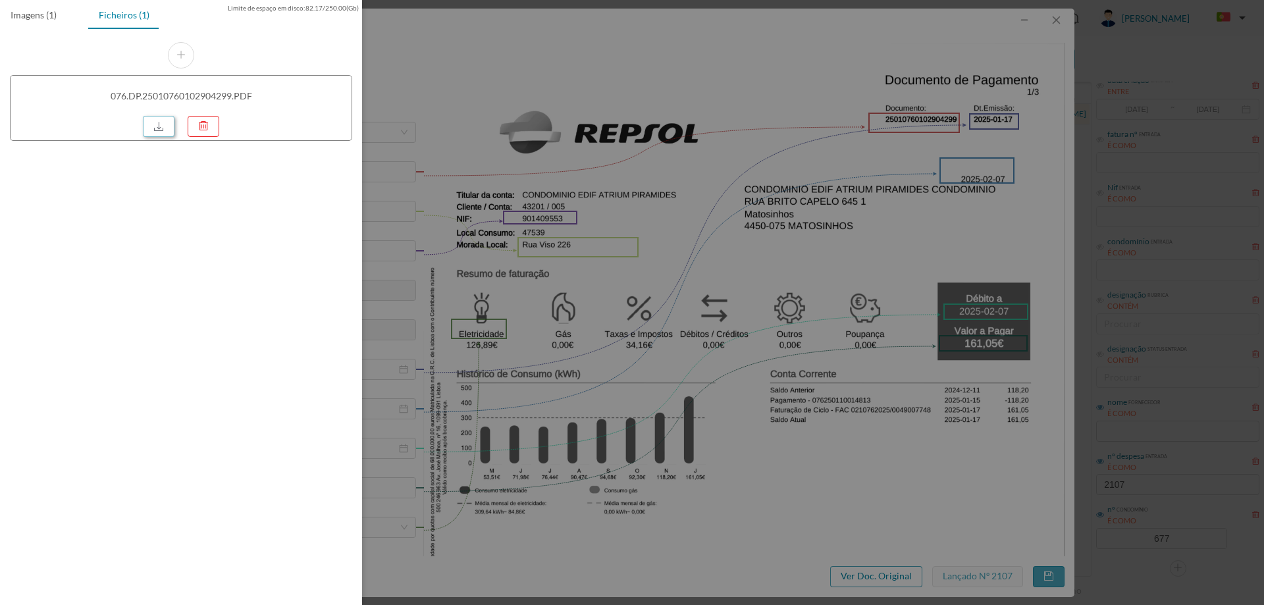
click at [163, 127] on link at bounding box center [159, 126] width 32 height 21
click at [598, 176] on div at bounding box center [632, 302] width 1264 height 605
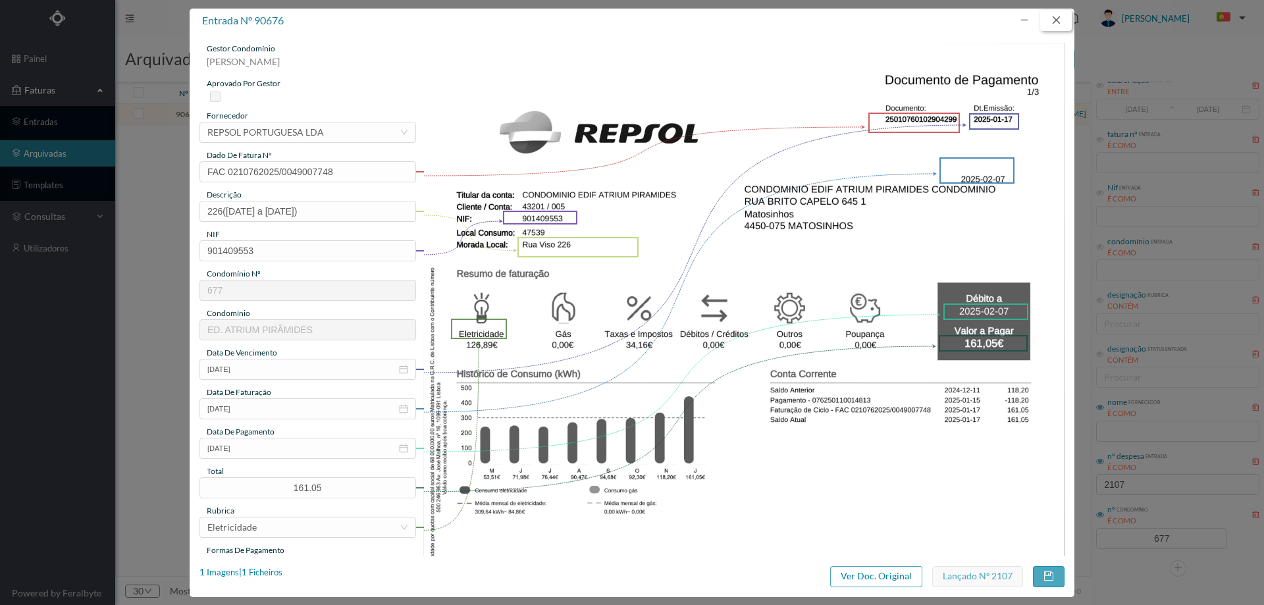
click at [1054, 25] on button "button" at bounding box center [1056, 20] width 32 height 21
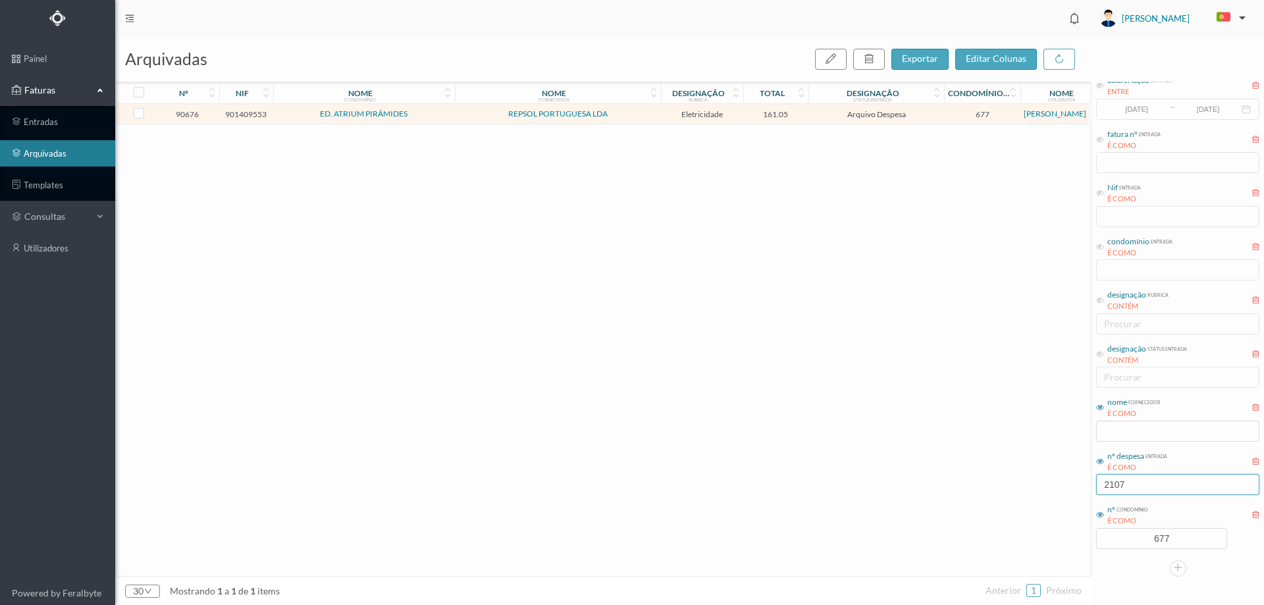
click at [1142, 475] on input "2107" at bounding box center [1177, 484] width 163 height 21
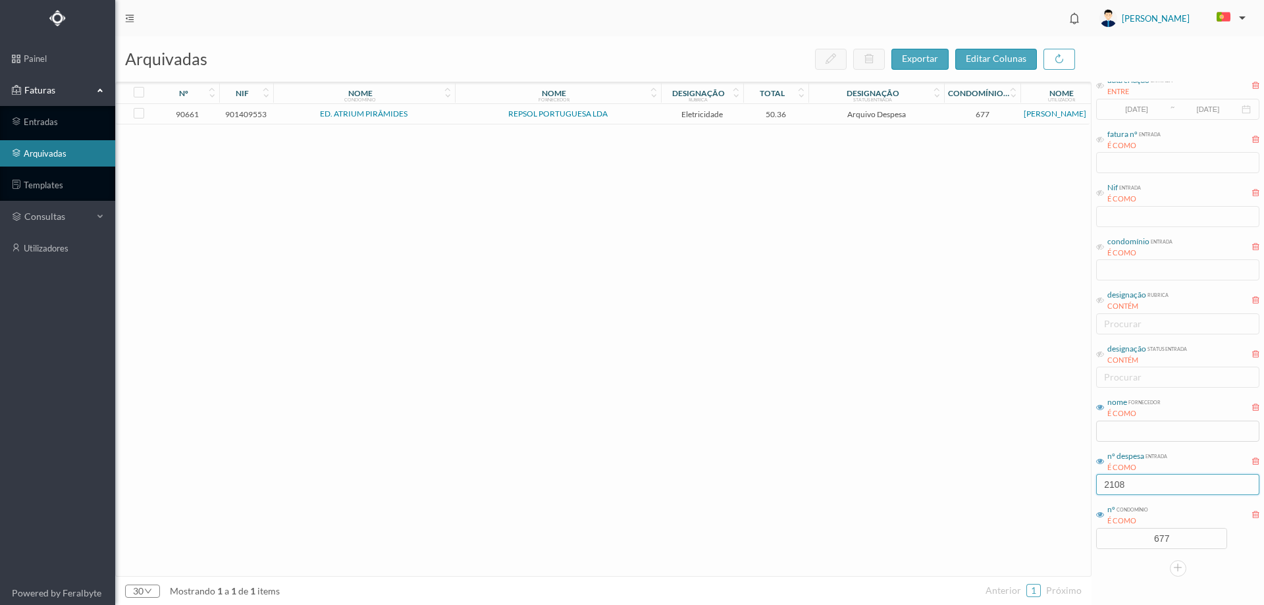
type input "2108"
click at [816, 116] on span "Arquivo Despesa" at bounding box center [876, 114] width 129 height 10
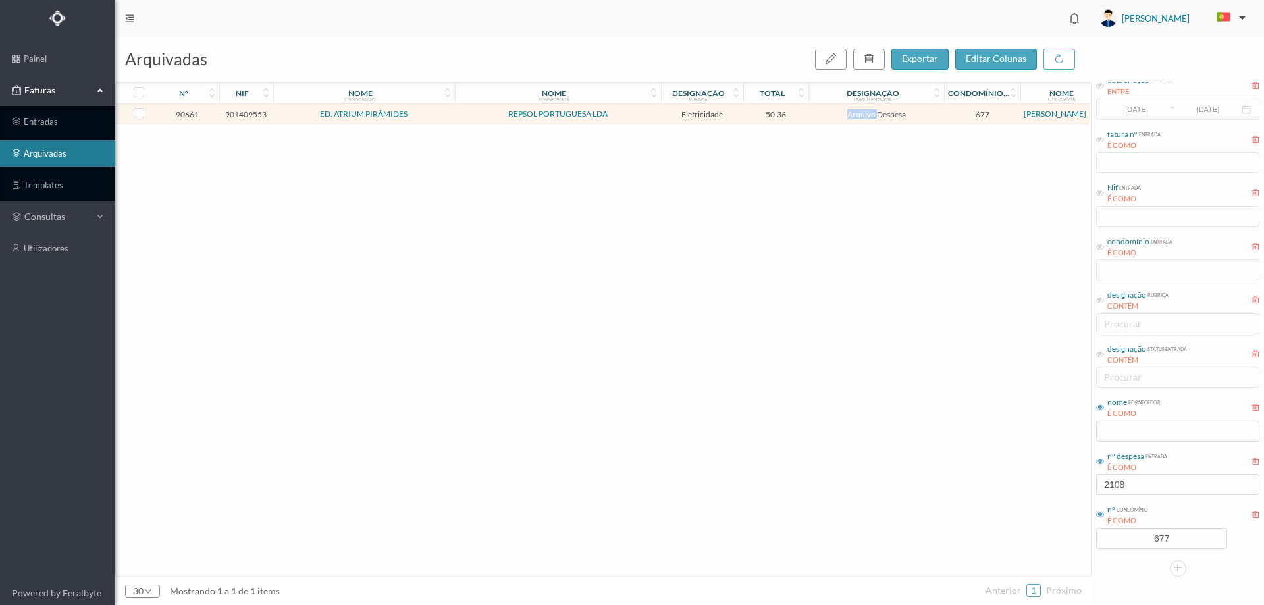
click at [816, 116] on span "Arquivo Despesa" at bounding box center [876, 114] width 129 height 10
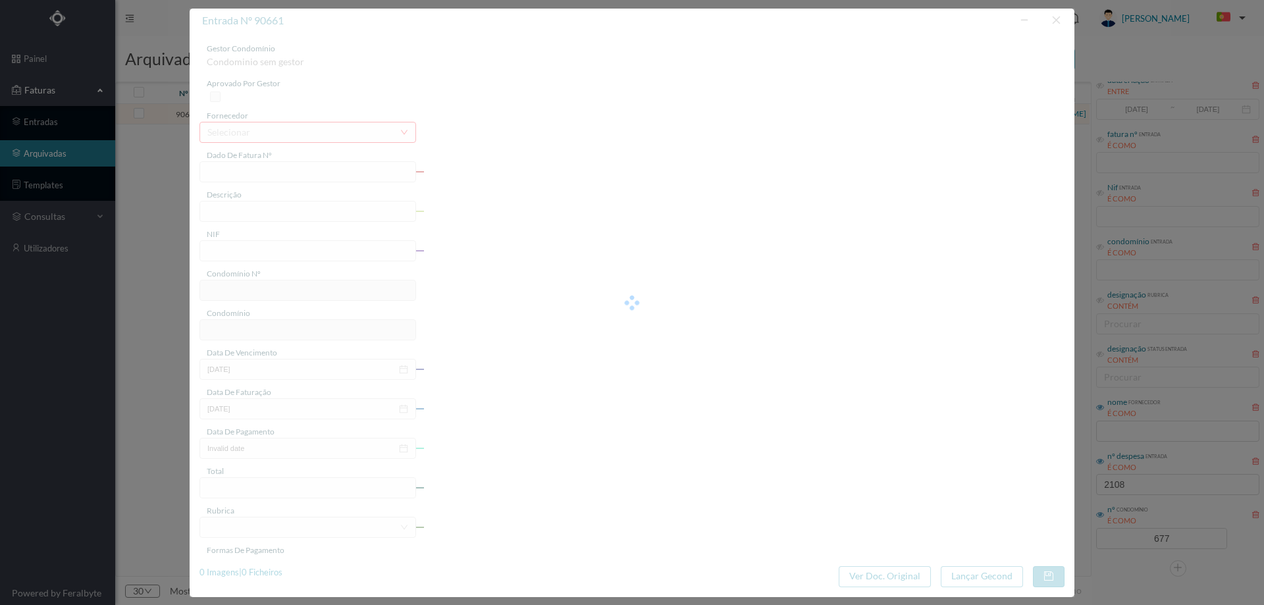
type input "FAC 0210762025/0049007735"
type input "155(29.11.2024 a 06.01.2025)"
type input "901409553"
type input "2025-01-17"
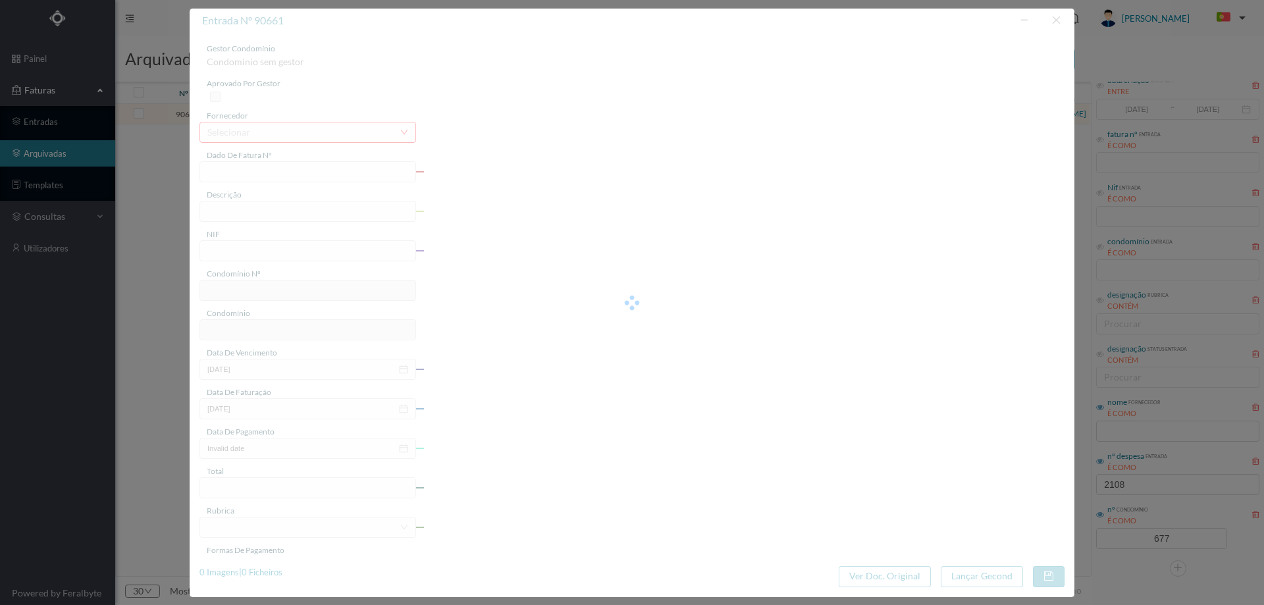
type input "2025-02-07"
type input "50.36"
type input "677"
type input "ED. ATRIUM PIRÂMIDES"
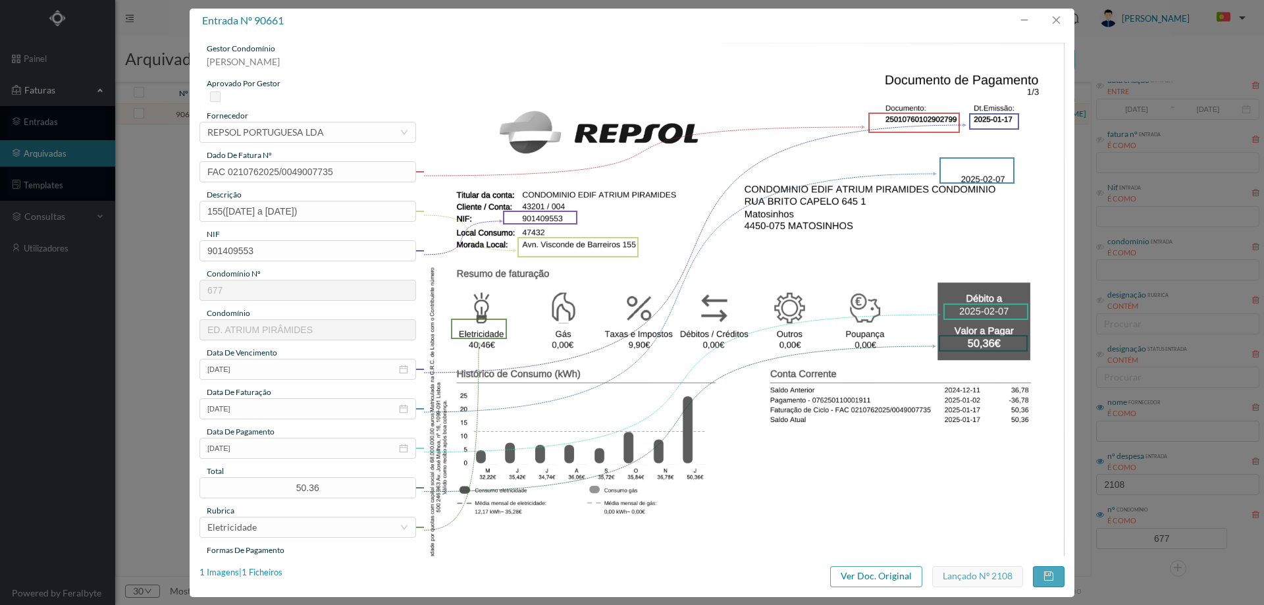
click at [256, 574] on div "1 Imagens | 1 Ficheiros" at bounding box center [240, 572] width 83 height 13
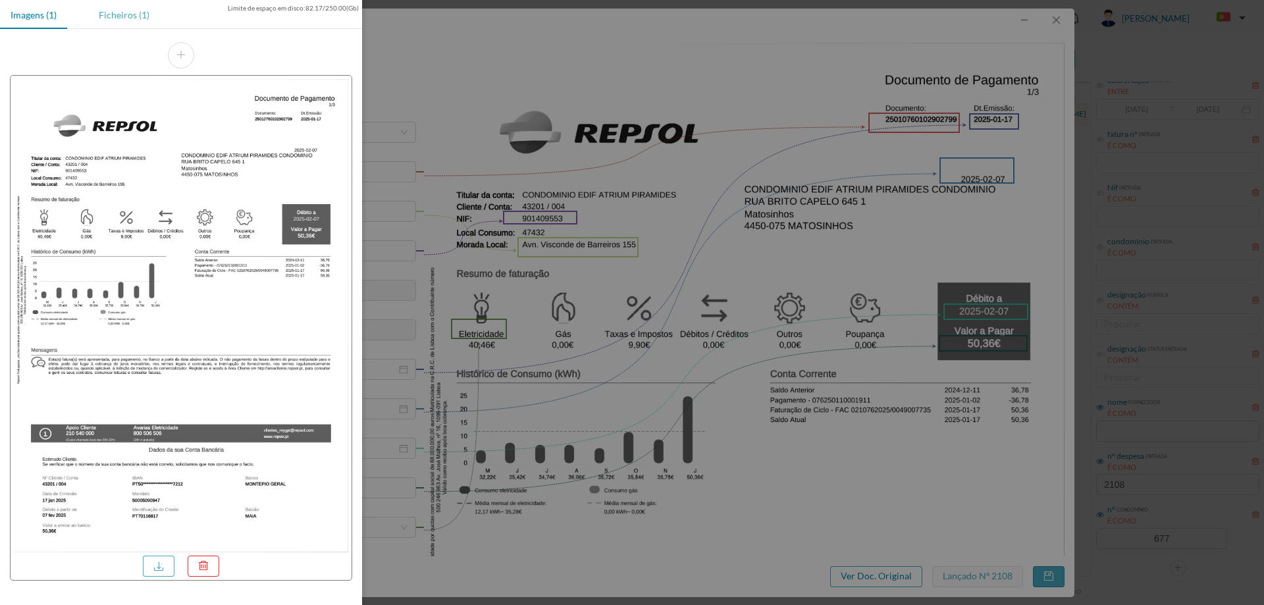
click at [139, 12] on div "Ficheiros (1)" at bounding box center [124, 15] width 72 height 30
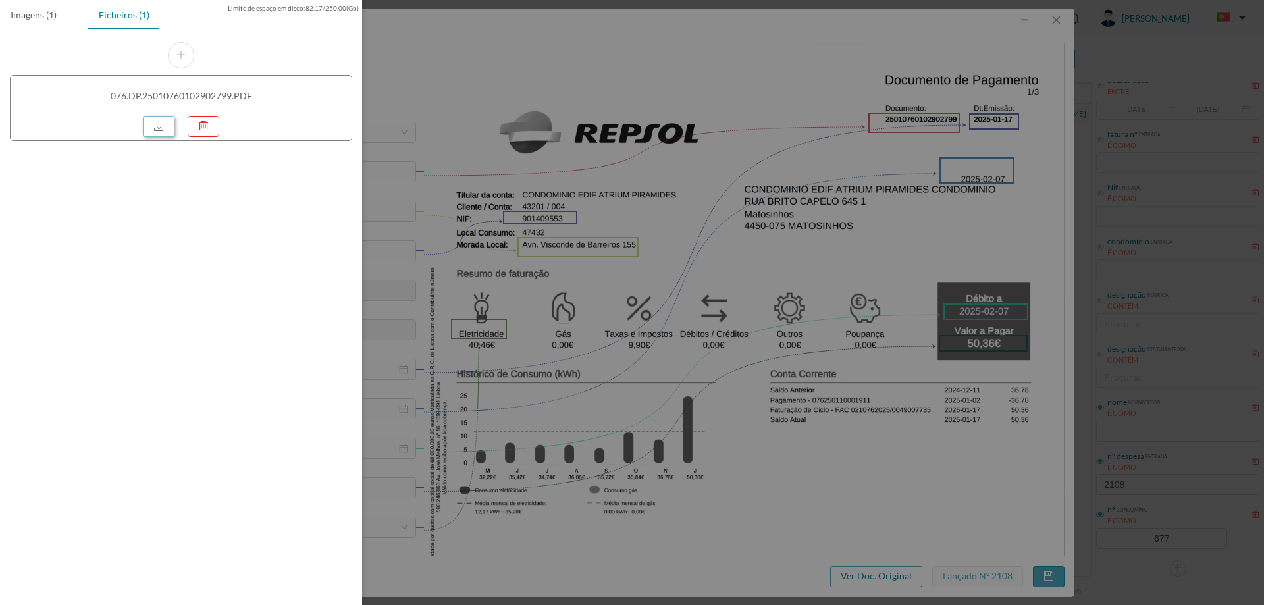
click at [165, 126] on link at bounding box center [159, 126] width 32 height 21
drag, startPoint x: 596, startPoint y: 146, endPoint x: 739, endPoint y: 131, distance: 143.6
click at [596, 146] on div at bounding box center [632, 302] width 1264 height 605
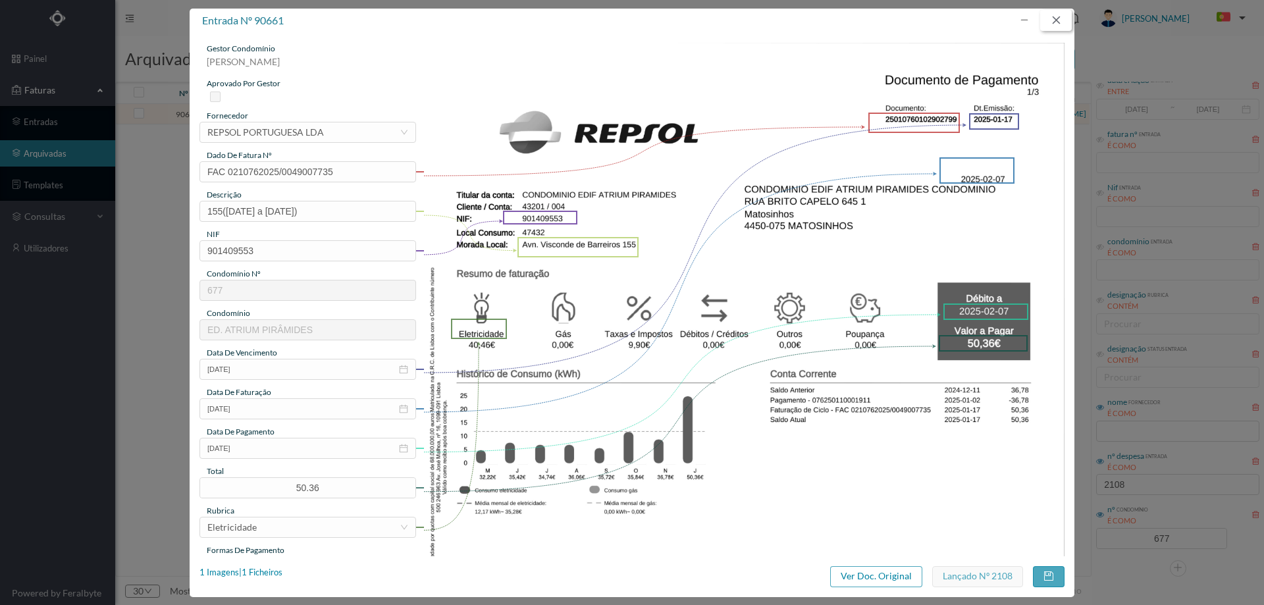
click at [1056, 18] on button "button" at bounding box center [1056, 20] width 32 height 21
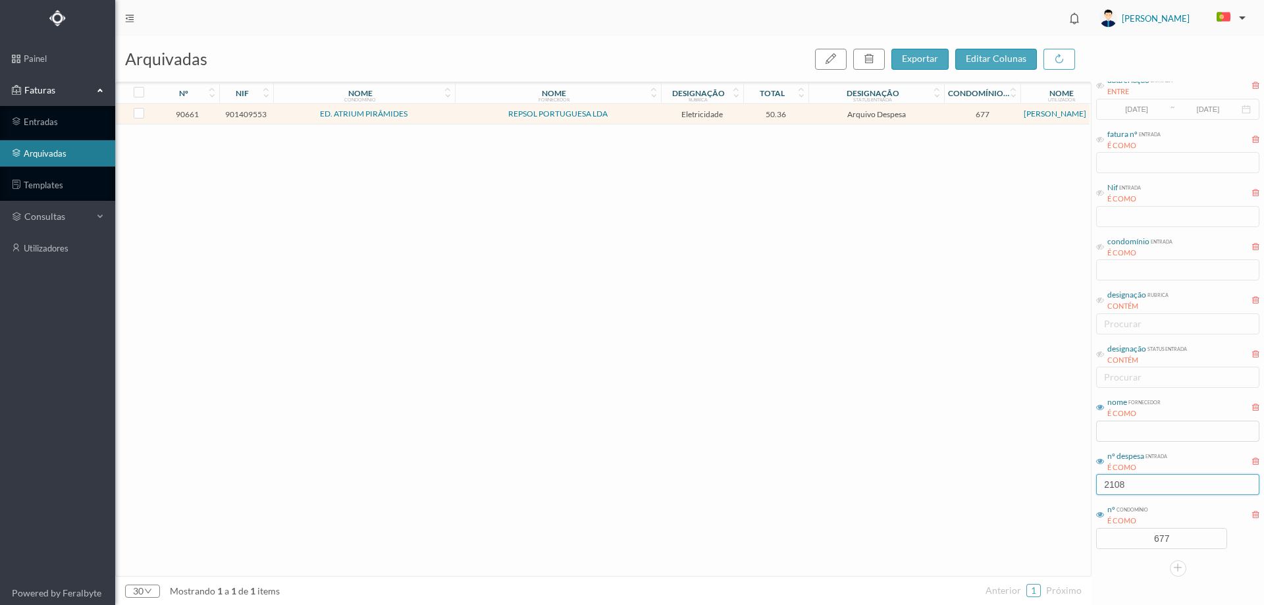
click at [1162, 490] on input "2108" at bounding box center [1177, 484] width 163 height 21
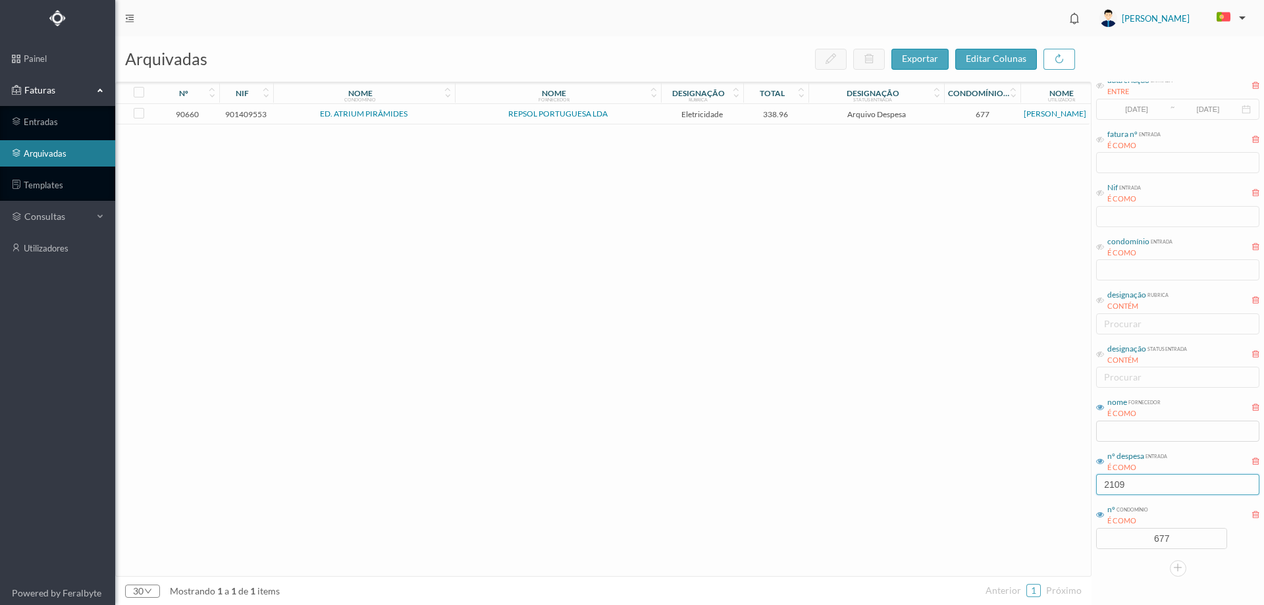
type input "2109"
click at [800, 122] on td "338.96" at bounding box center [776, 114] width 66 height 20
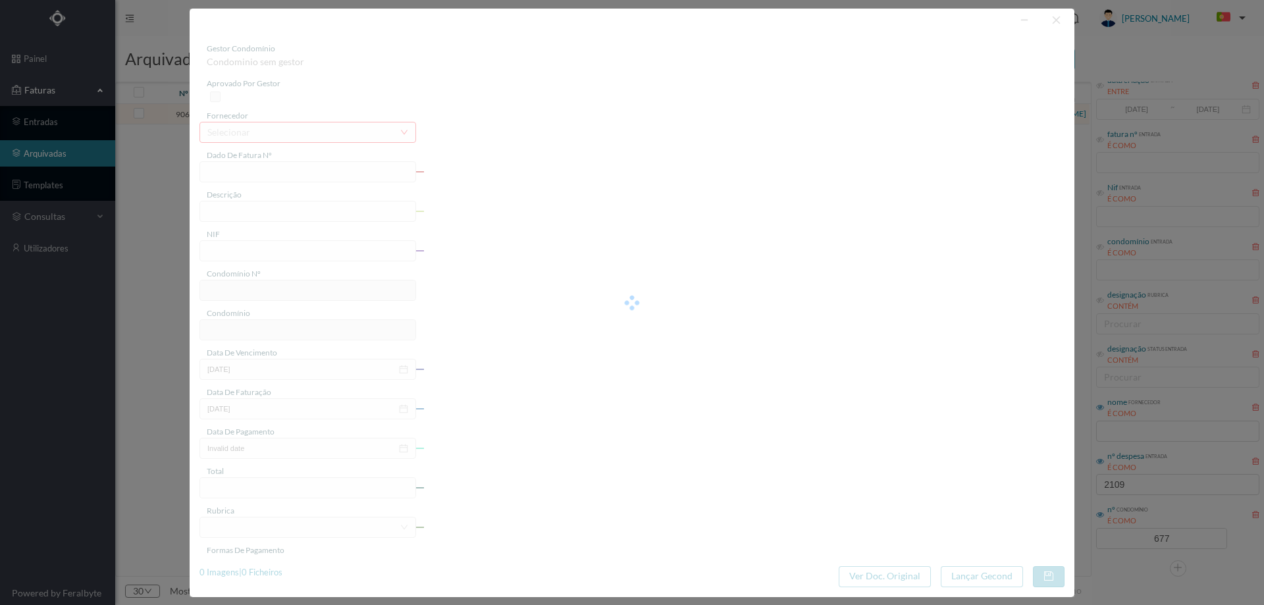
type input "FAC 0210762025/0049007734"
type input "203(29.11.2024 a 06.01.2025)"
type input "901409553"
type input "2025-01-17"
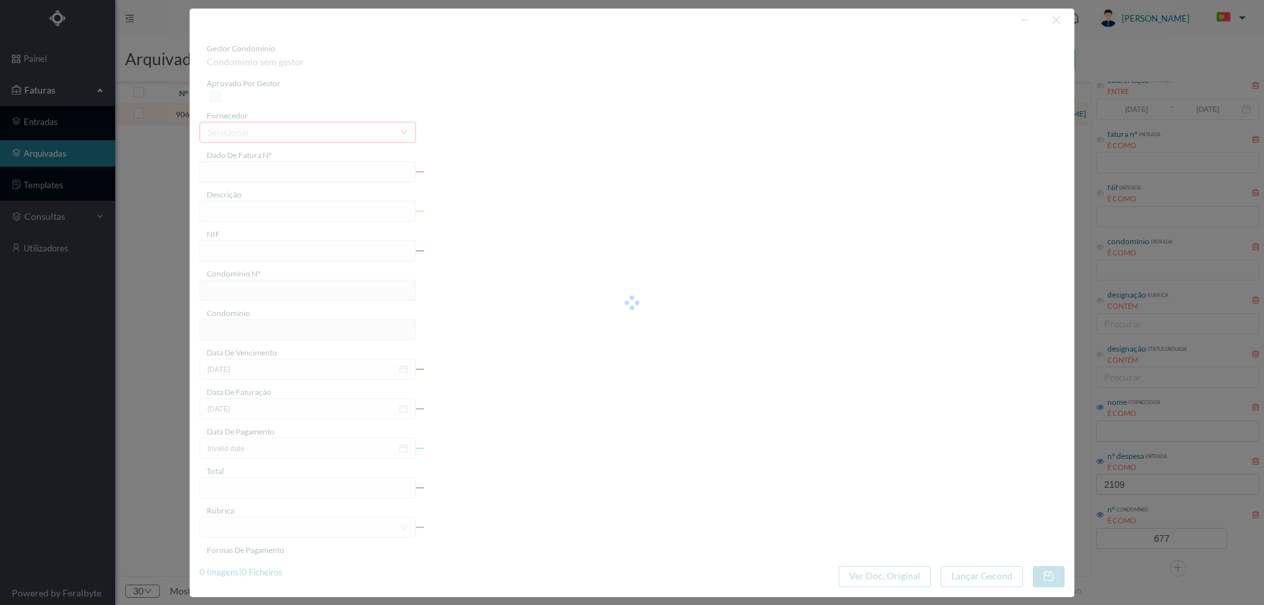
type input "2025-02-07"
type input "338.96"
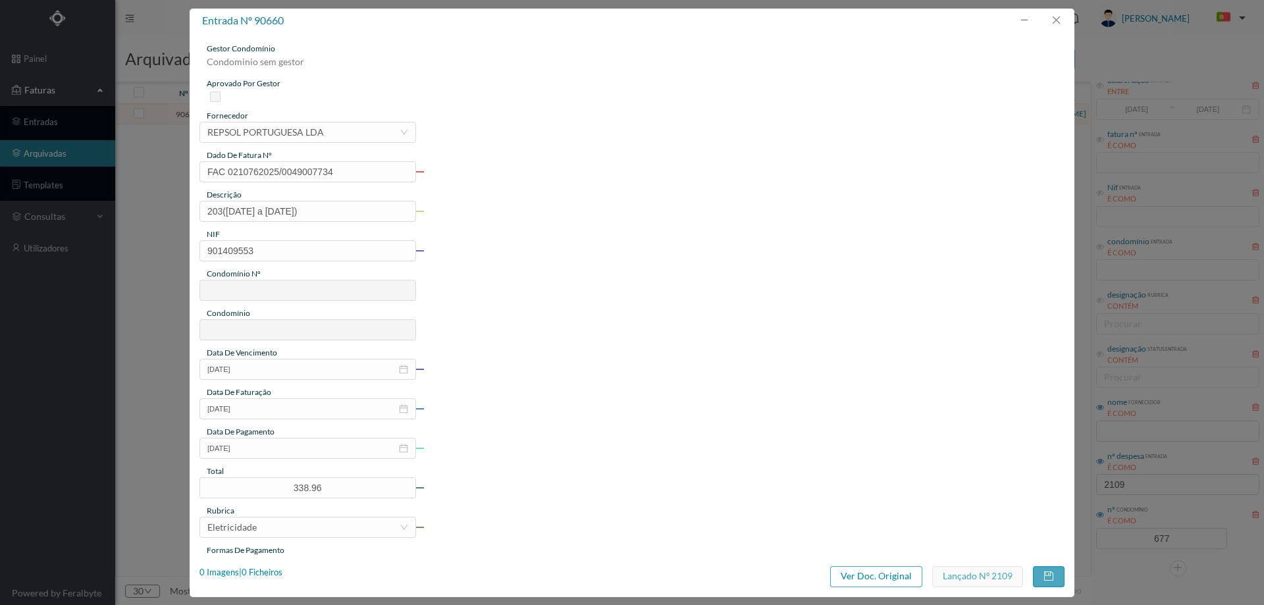
type input "677"
type input "ED. ATRIUM PIRÂMIDES"
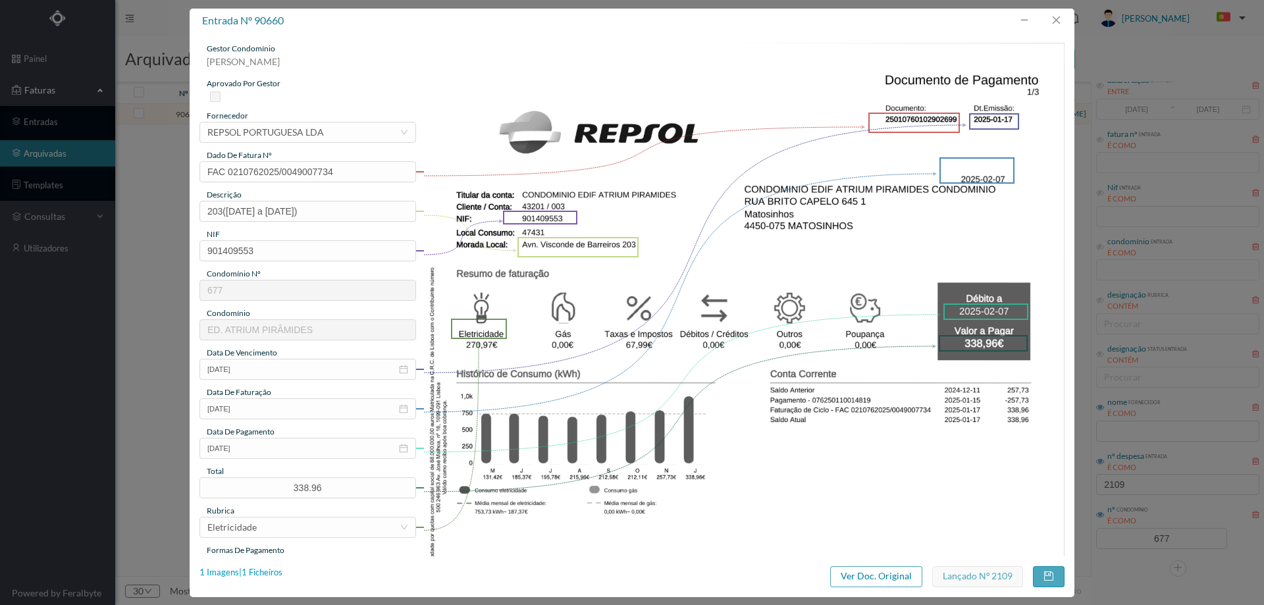
click at [253, 570] on div "1 Imagens | 1 Ficheiros" at bounding box center [240, 572] width 83 height 13
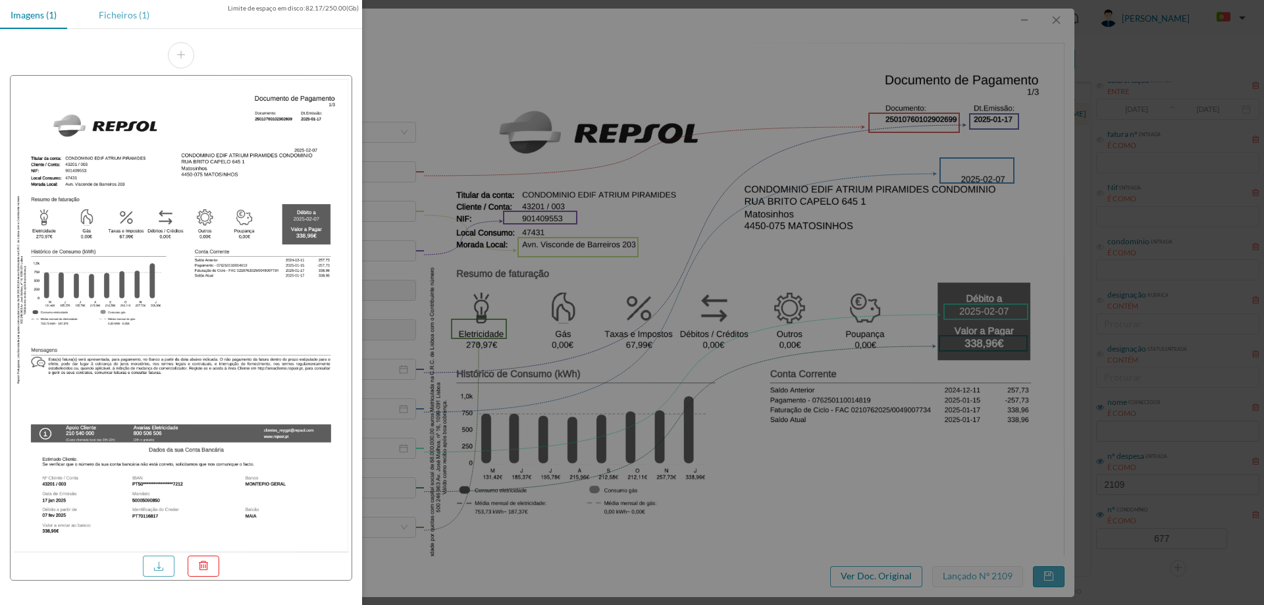
click at [111, 22] on div "Ficheiros (1)" at bounding box center [124, 15] width 72 height 30
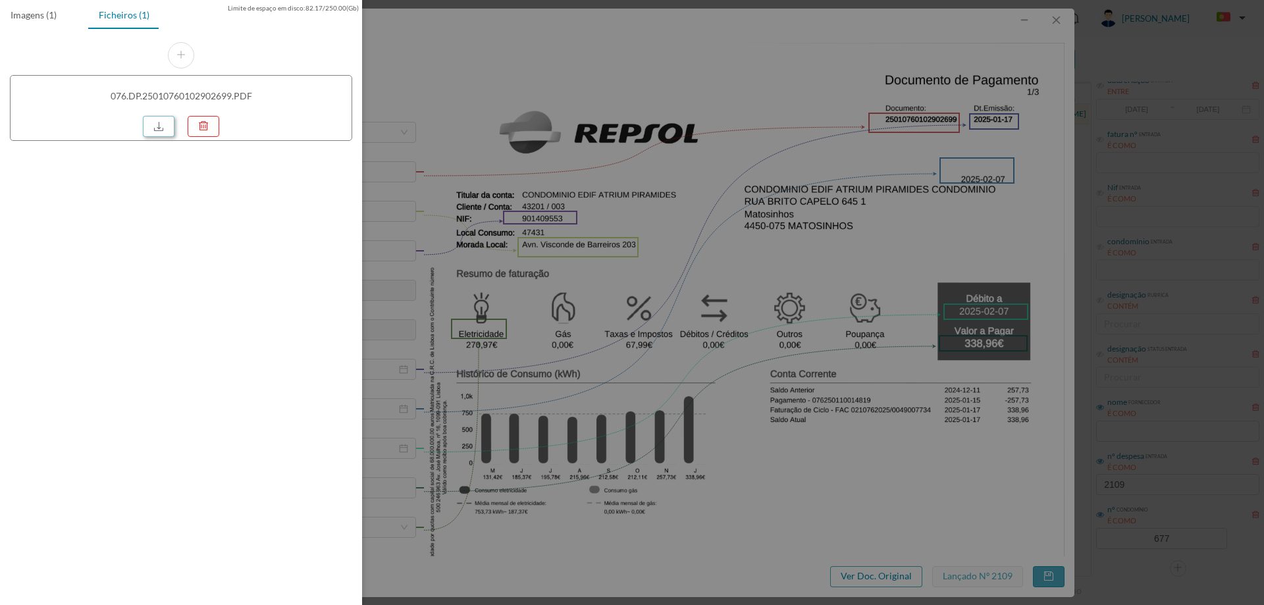
click at [155, 123] on link at bounding box center [159, 126] width 32 height 21
click at [749, 179] on div at bounding box center [632, 302] width 1264 height 605
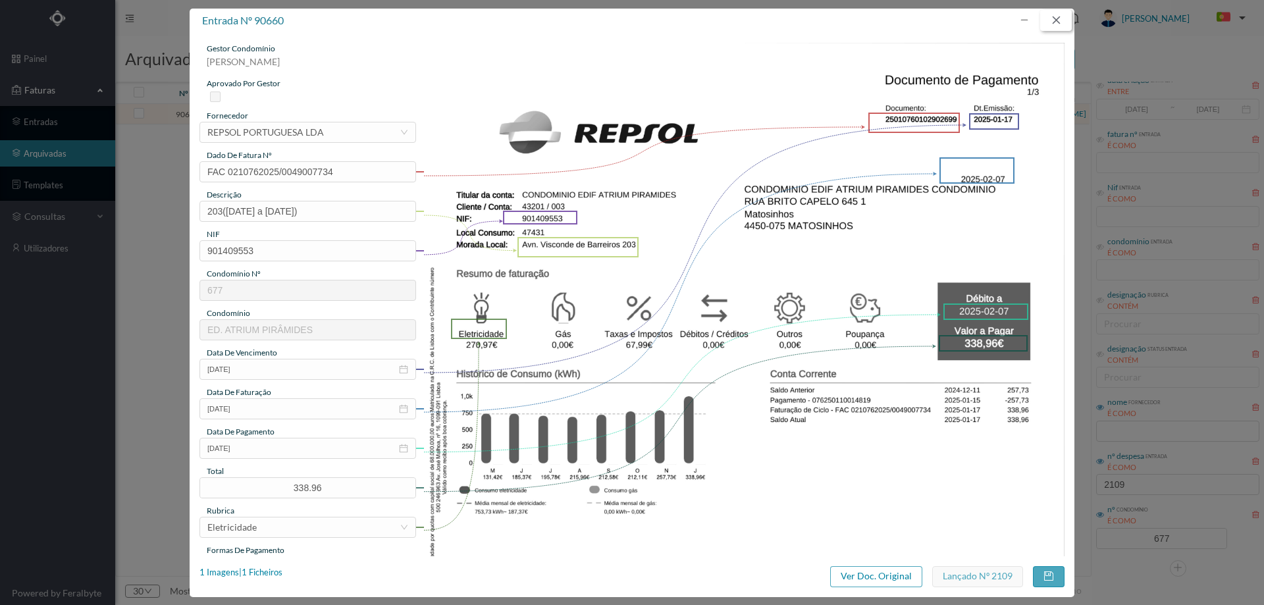
click at [1064, 17] on button "button" at bounding box center [1056, 20] width 32 height 21
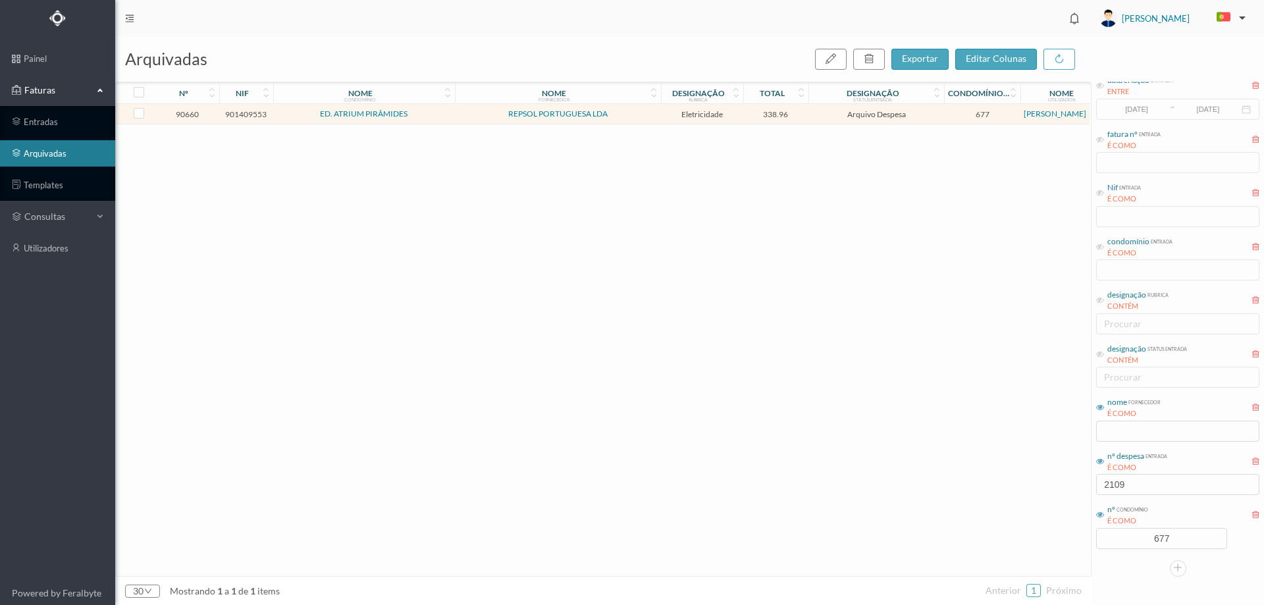
drag, startPoint x: 1147, startPoint y: 451, endPoint x: 1147, endPoint y: 473, distance: 21.7
click at [1147, 456] on div "entrada" at bounding box center [1155, 455] width 23 height 10
click at [1147, 486] on input "2109" at bounding box center [1177, 484] width 163 height 21
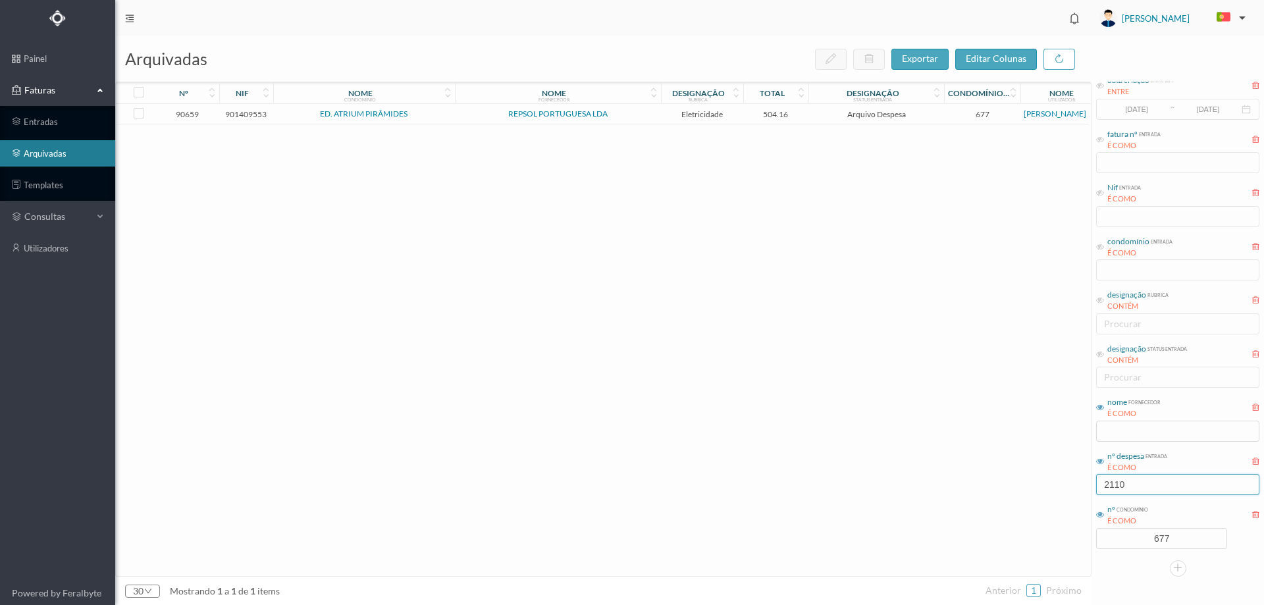
type input "2110"
click at [810, 116] on td "Arquivo Despesa" at bounding box center [876, 114] width 136 height 20
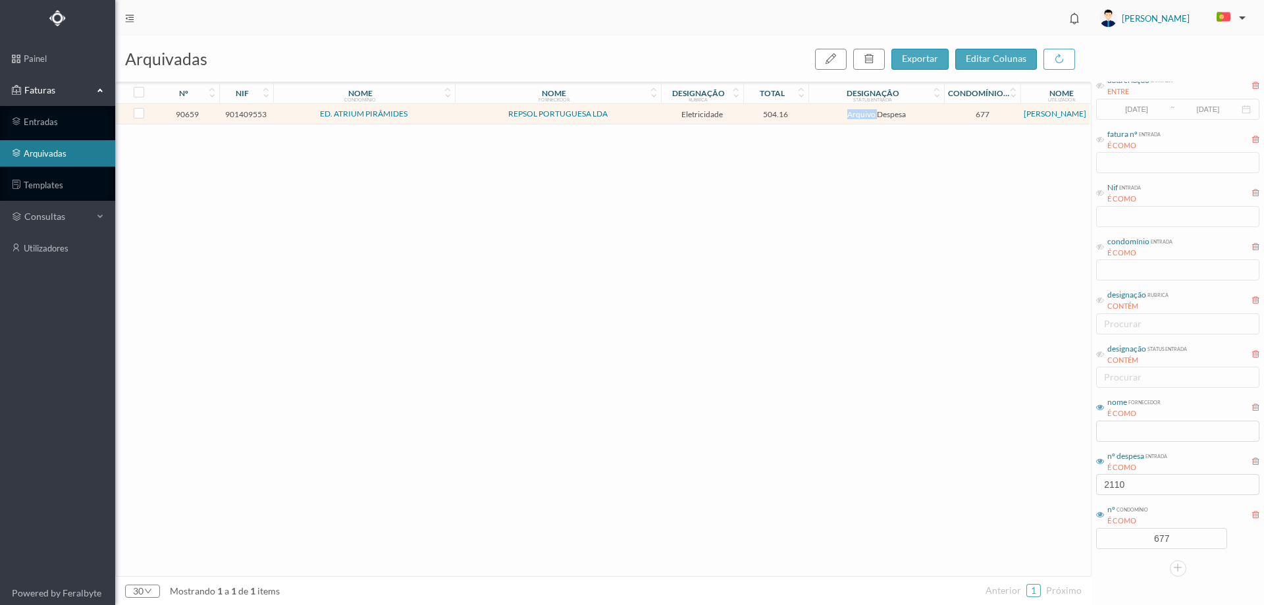
click at [810, 116] on td "Arquivo Despesa" at bounding box center [876, 114] width 136 height 20
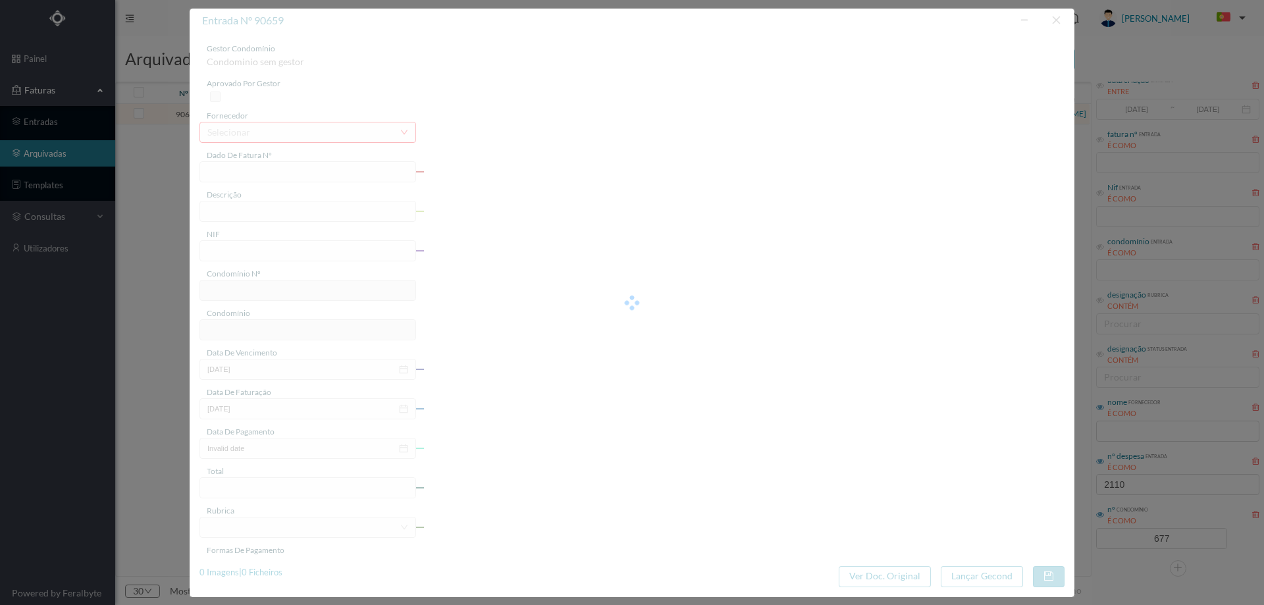
type input "FAC 0210762025/0049007733"
type input "195(29.11.2024 a 06.01.2025)"
type input "901409553"
type input "2025-01-17"
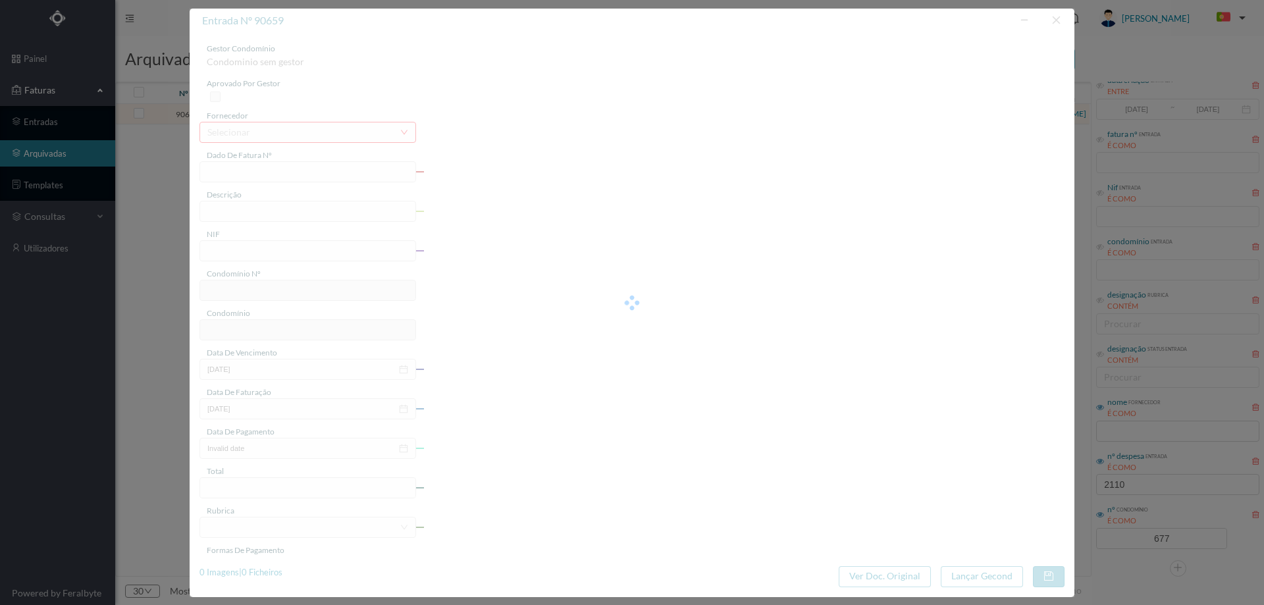
type input "2025-02-07"
type input "504.16"
type input "677"
type input "ED. ATRIUM PIRÂMIDES"
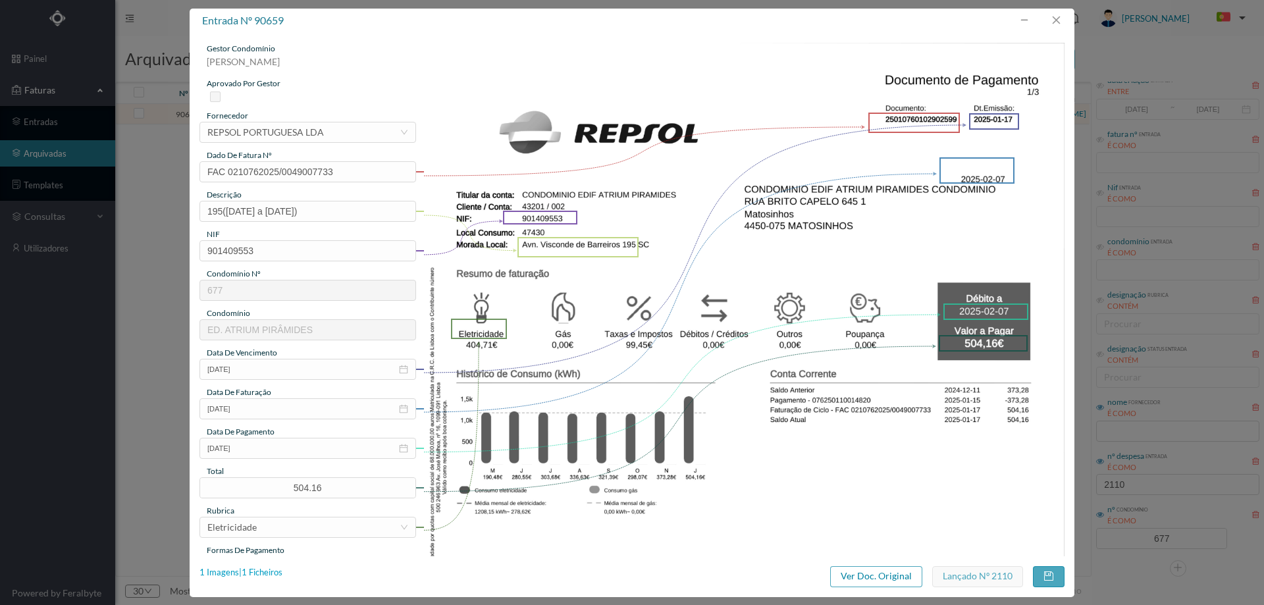
click at [256, 567] on div "1 Imagens | 1 Ficheiros" at bounding box center [240, 572] width 83 height 13
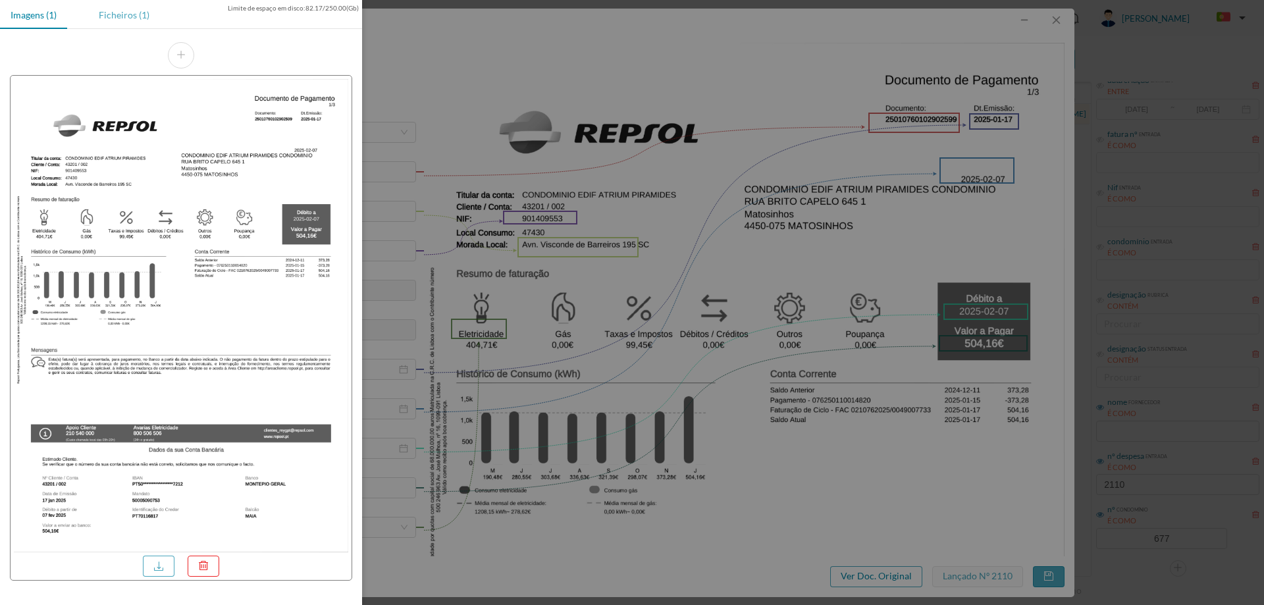
click at [122, 16] on div "Ficheiros (1)" at bounding box center [124, 15] width 72 height 30
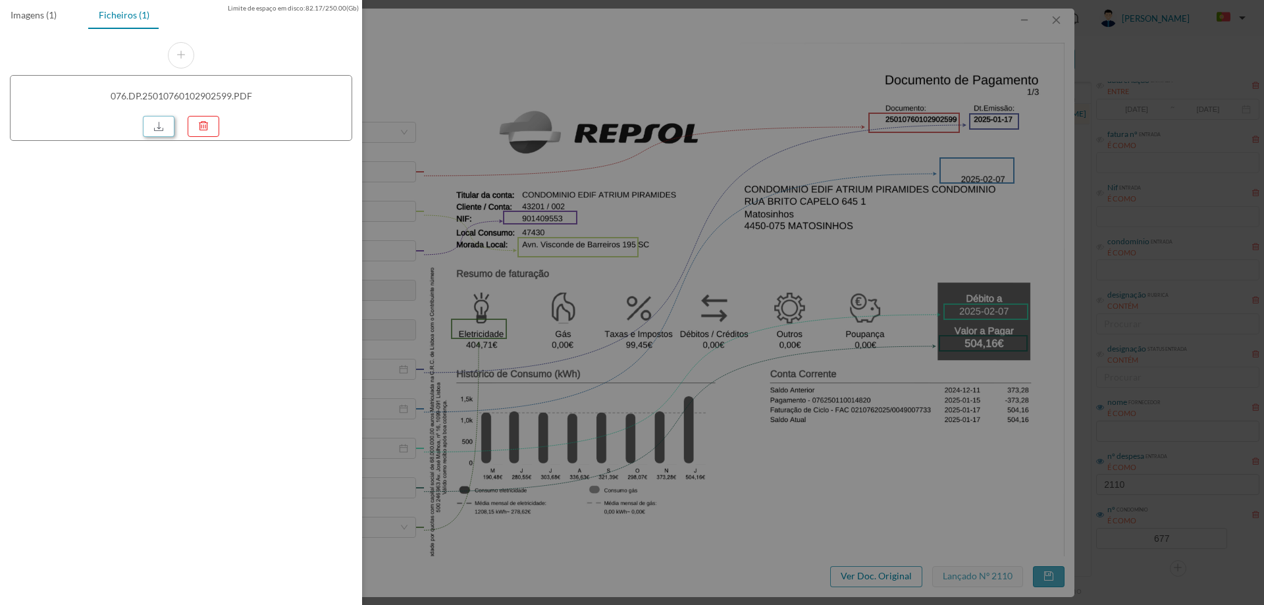
click at [155, 125] on link at bounding box center [159, 126] width 32 height 21
drag, startPoint x: 722, startPoint y: 172, endPoint x: 945, endPoint y: 82, distance: 240.4
click at [722, 172] on div at bounding box center [632, 302] width 1264 height 605
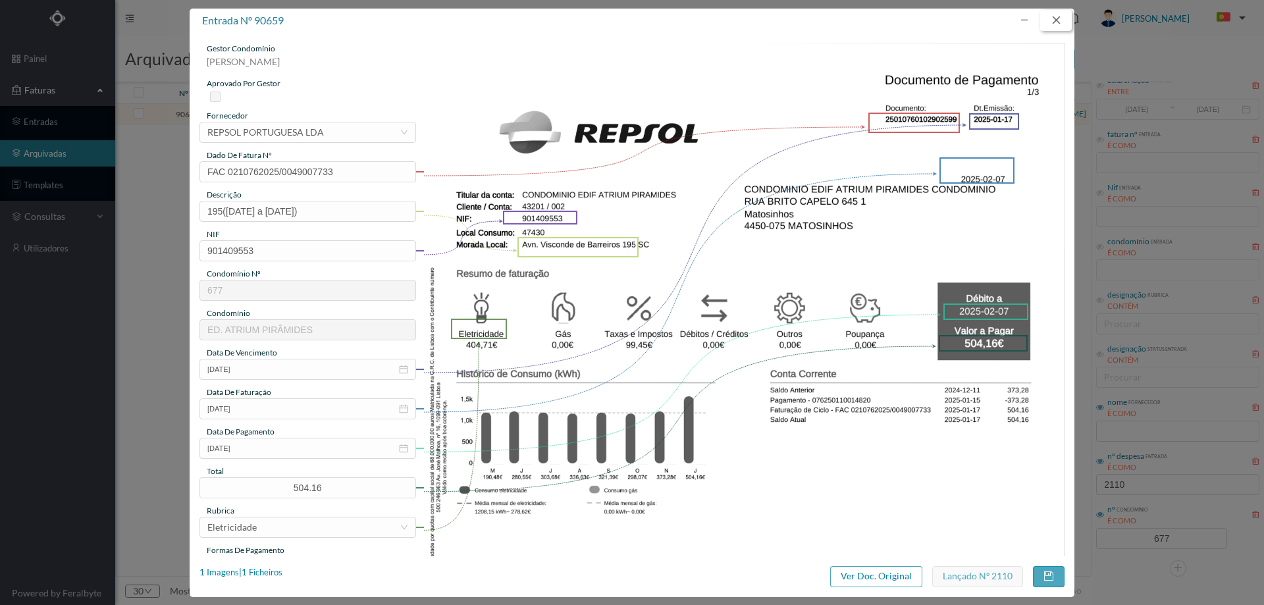
click at [1061, 23] on button "button" at bounding box center [1056, 20] width 32 height 21
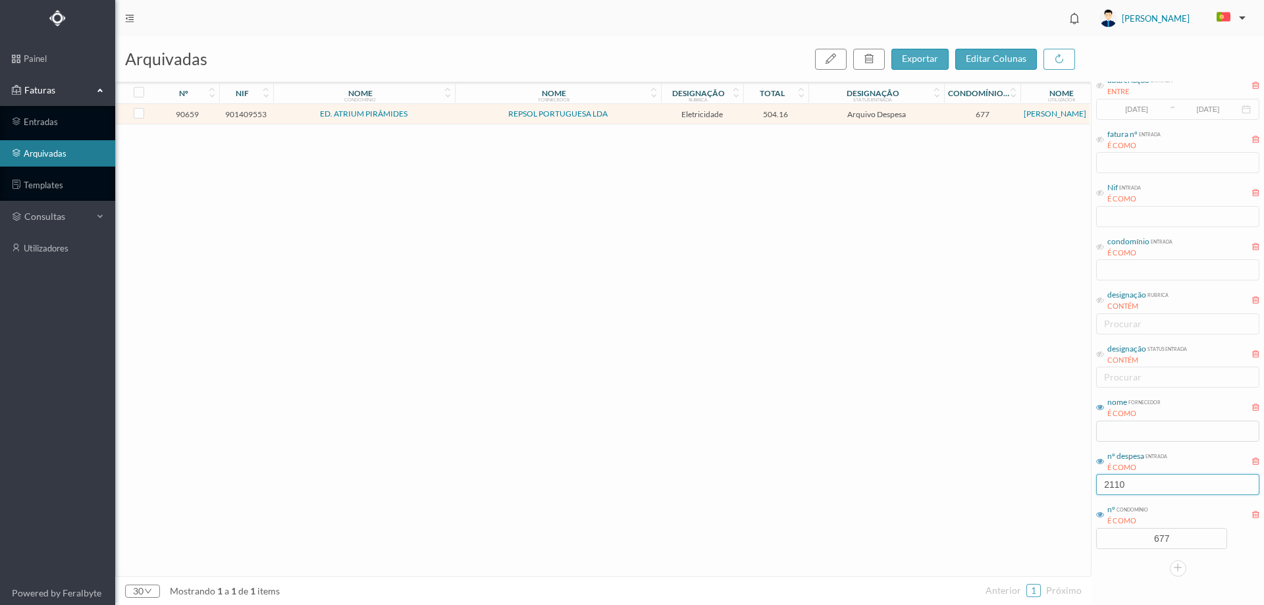
click at [1167, 480] on input "2110" at bounding box center [1177, 484] width 163 height 21
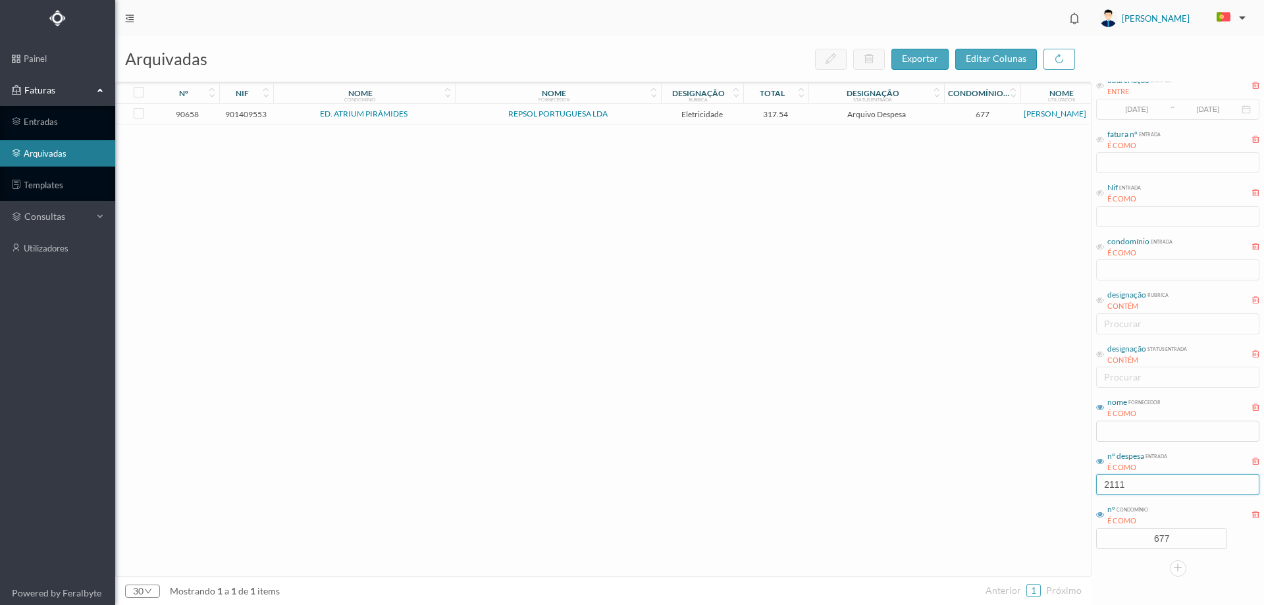
type input "2111"
click at [824, 116] on span "Arquivo Despesa" at bounding box center [876, 114] width 129 height 10
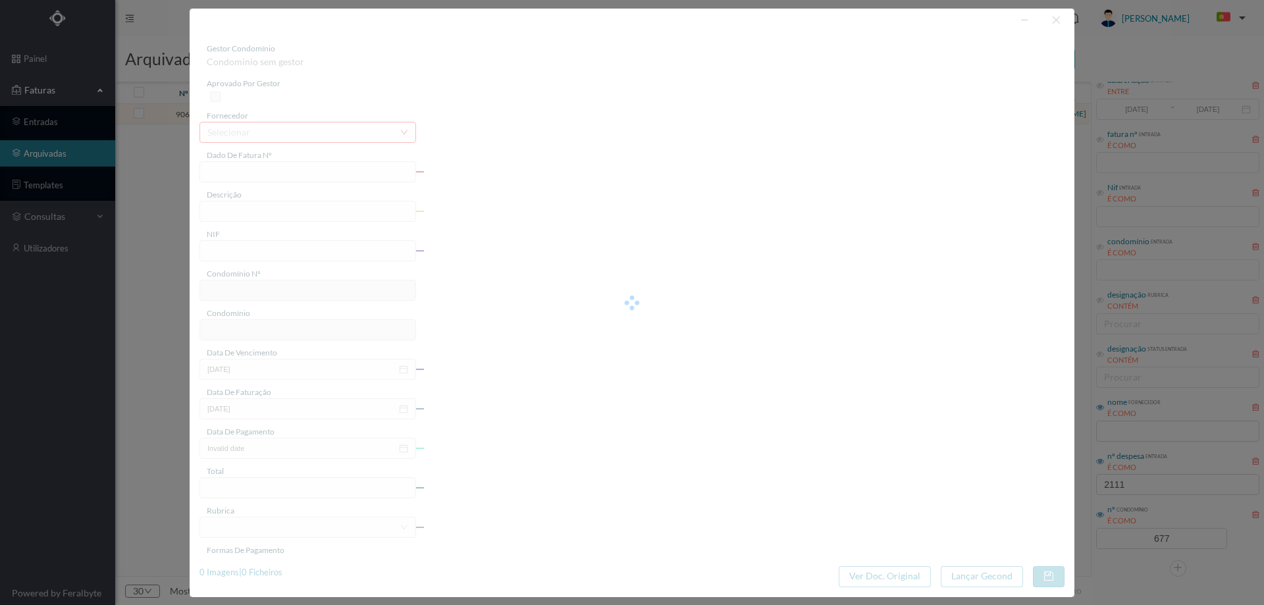
type input "FAC 0210762025/0049007732"
type input "209(29.11.2024 a 06.01.2025)"
type input "901409553"
type input "2025-01-17"
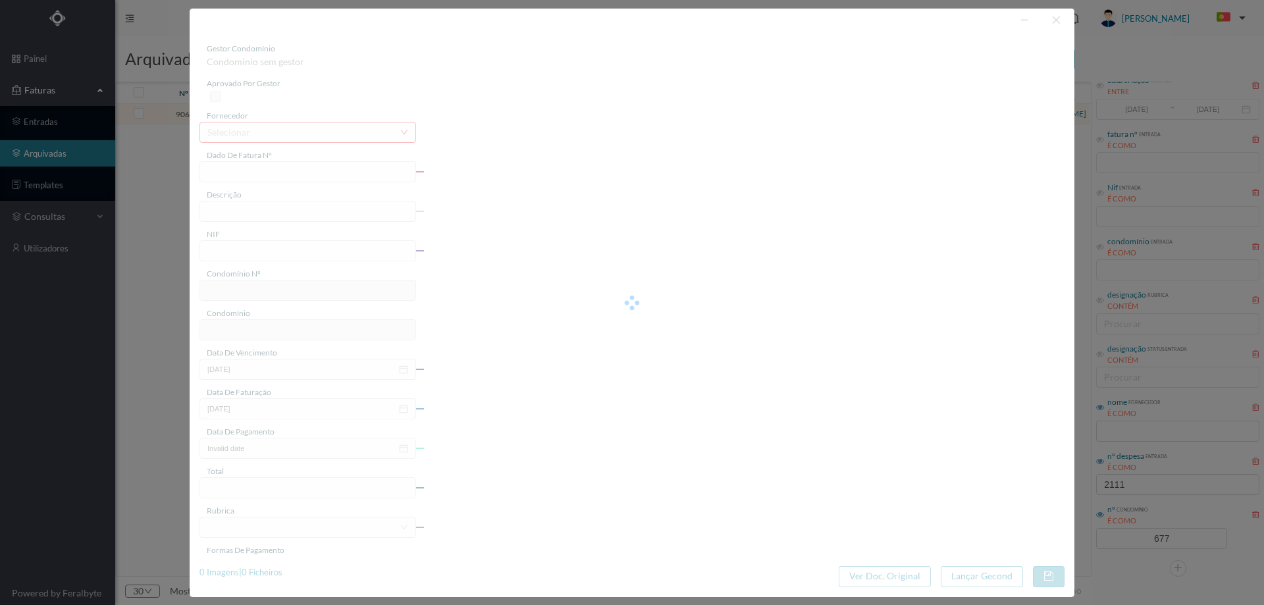
type input "2025-02-07"
type input "317.54"
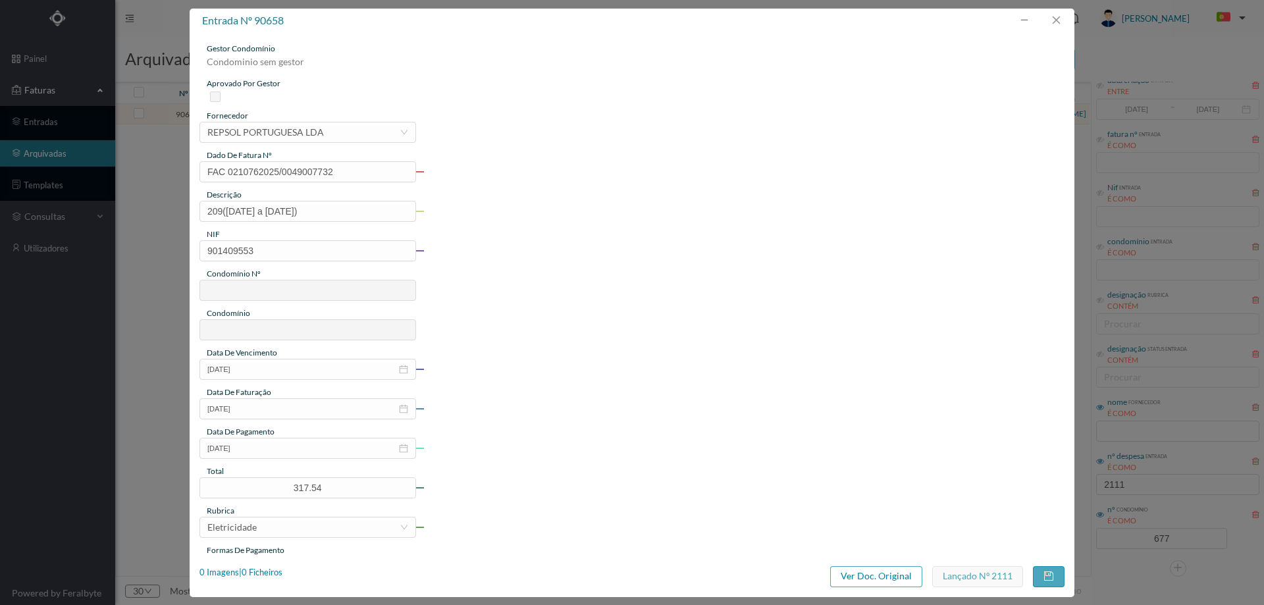
type input "677"
type input "ED. ATRIUM PIRÂMIDES"
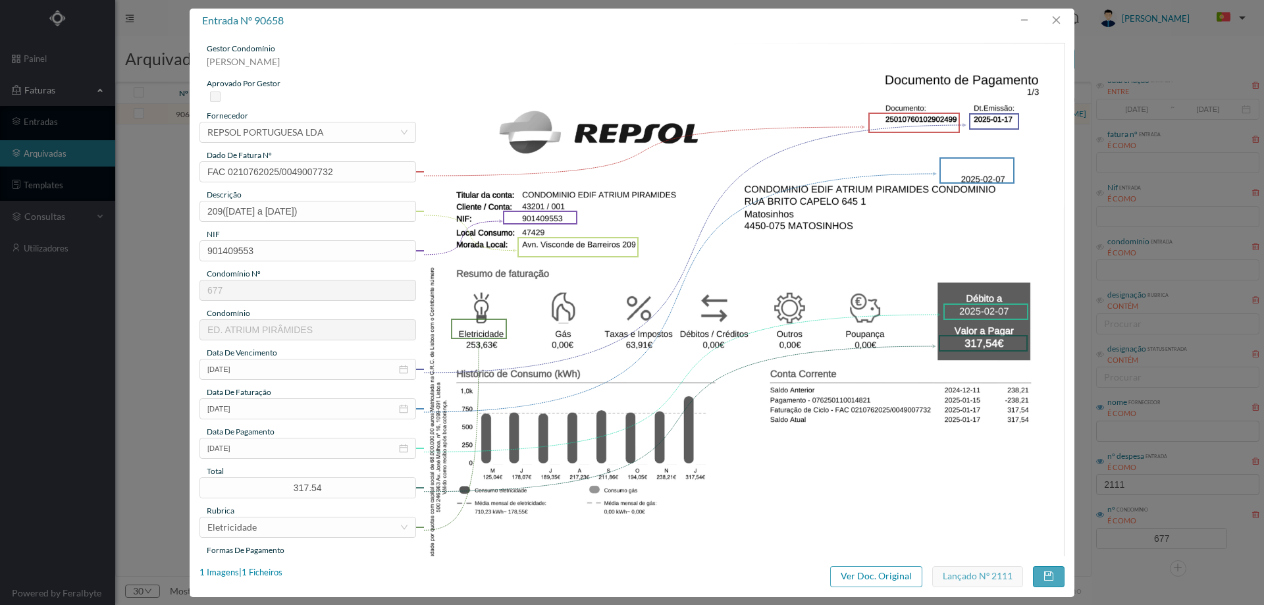
click at [266, 564] on div "entrada nº 90658 gestor condomínio Hugo Moreira aprovado por gestor fornecedor …" at bounding box center [632, 303] width 885 height 588
click at [265, 573] on div "1 Imagens | 1 Ficheiros" at bounding box center [240, 572] width 83 height 13
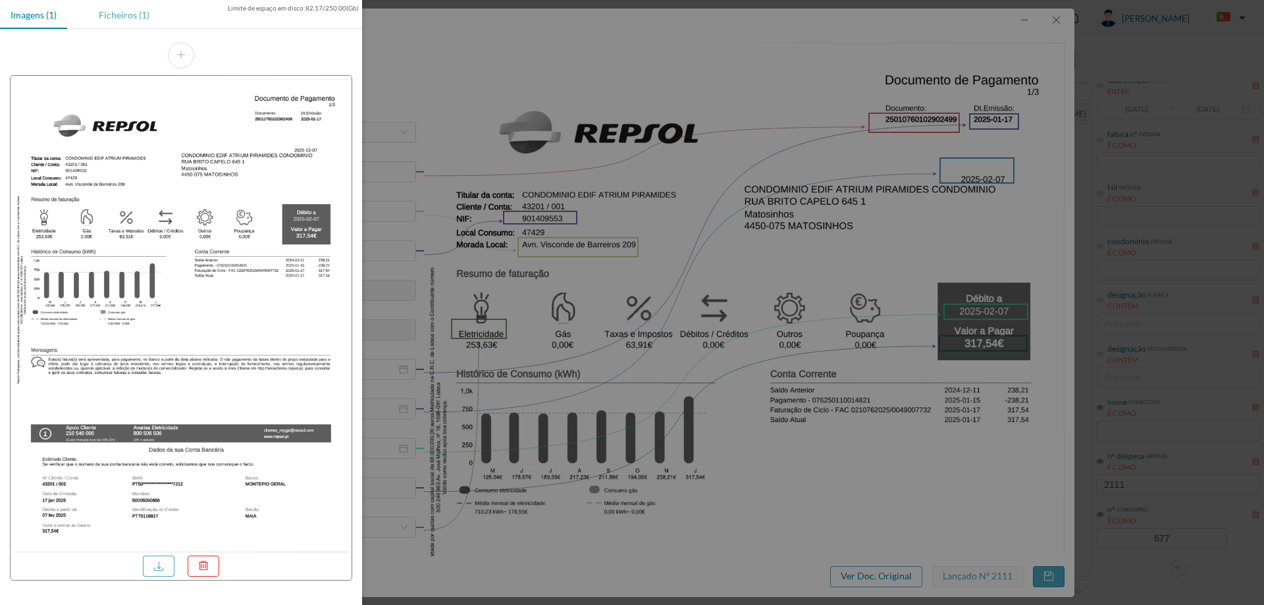
click at [125, 14] on div "Ficheiros (1)" at bounding box center [124, 15] width 72 height 30
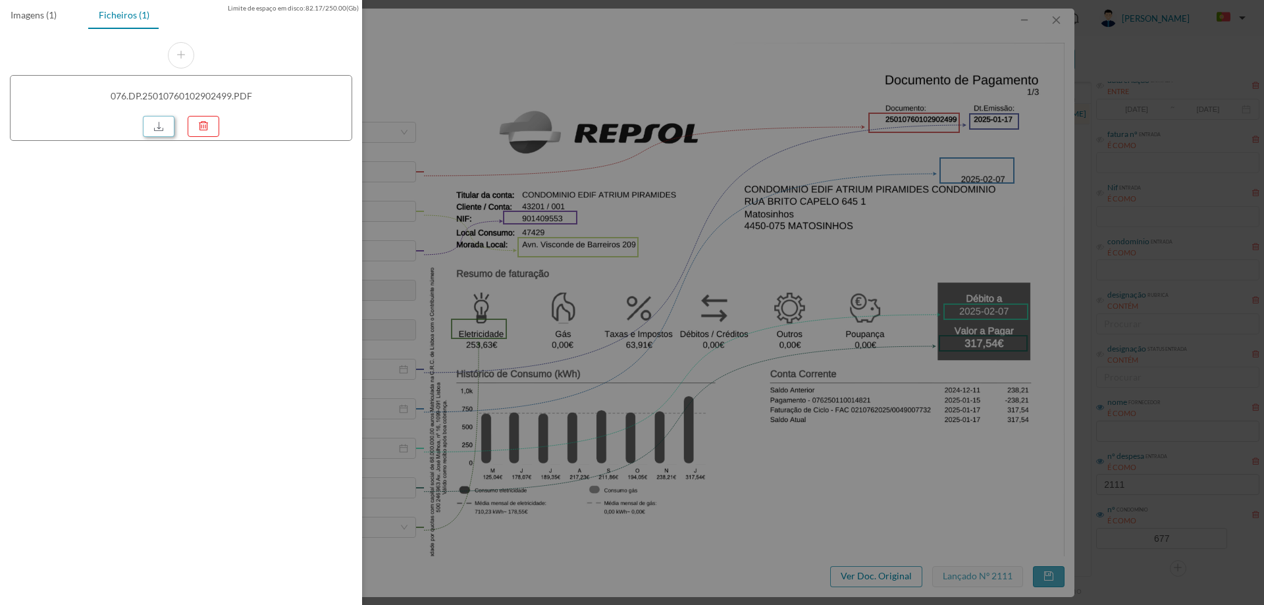
click at [159, 126] on link at bounding box center [159, 126] width 32 height 21
click at [677, 200] on div at bounding box center [632, 302] width 1264 height 605
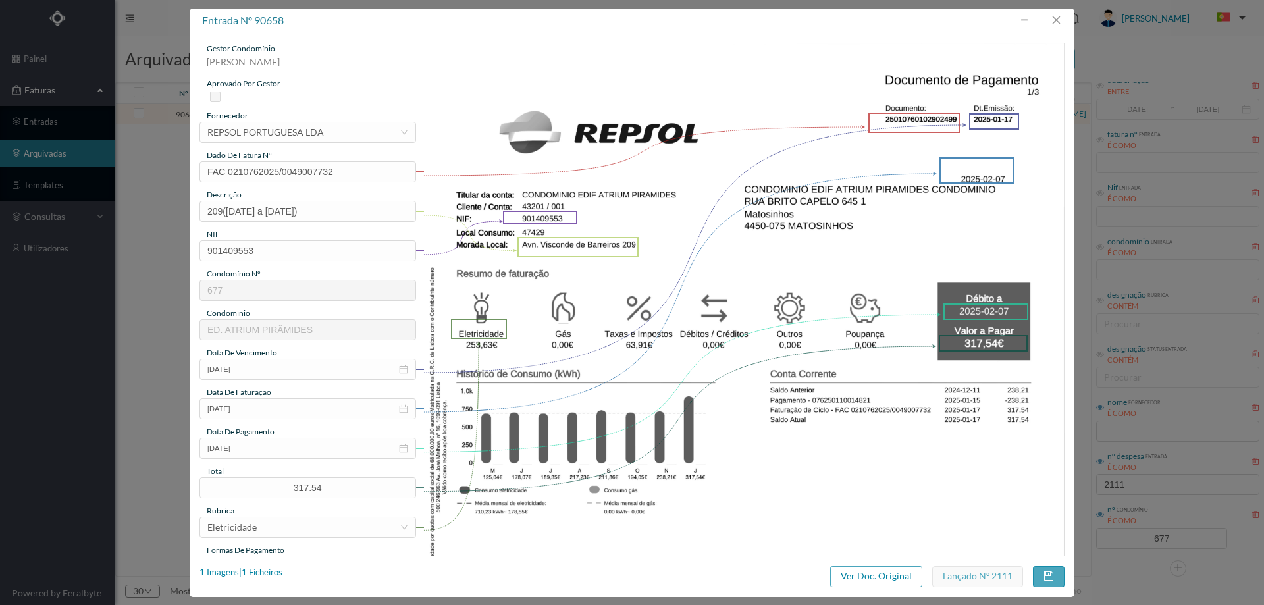
drag, startPoint x: 939, startPoint y: 55, endPoint x: 1000, endPoint y: 53, distance: 60.6
click at [939, 55] on img at bounding box center [744, 497] width 642 height 908
click at [1056, 24] on button "button" at bounding box center [1056, 20] width 32 height 21
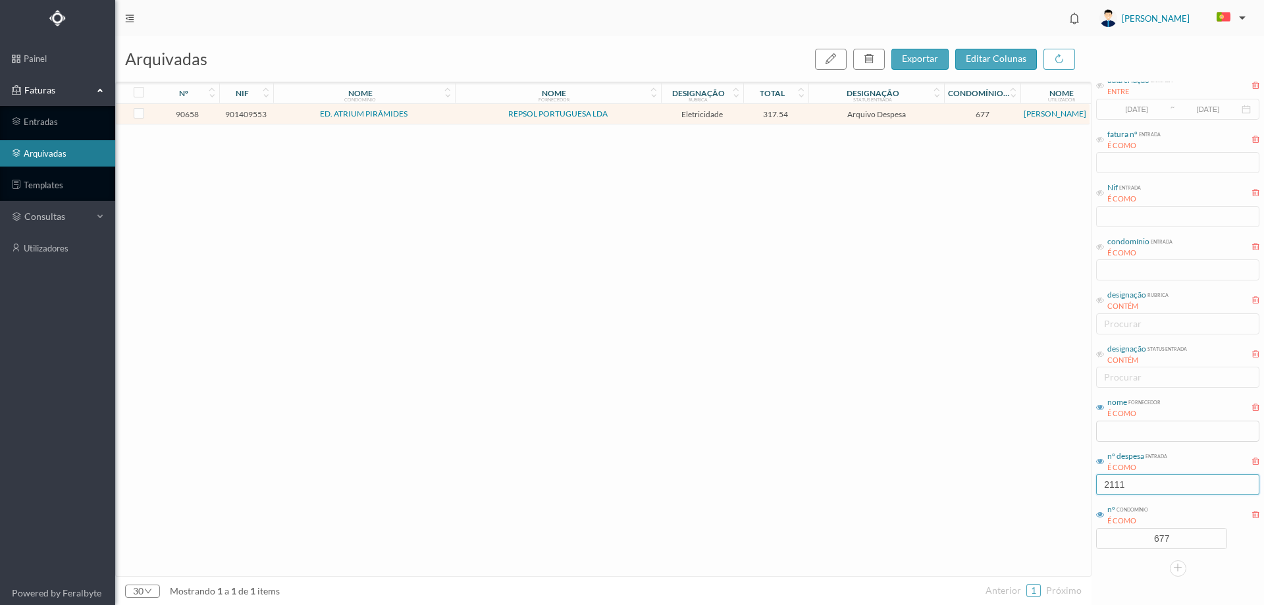
click at [1156, 486] on input "2111" at bounding box center [1177, 484] width 163 height 21
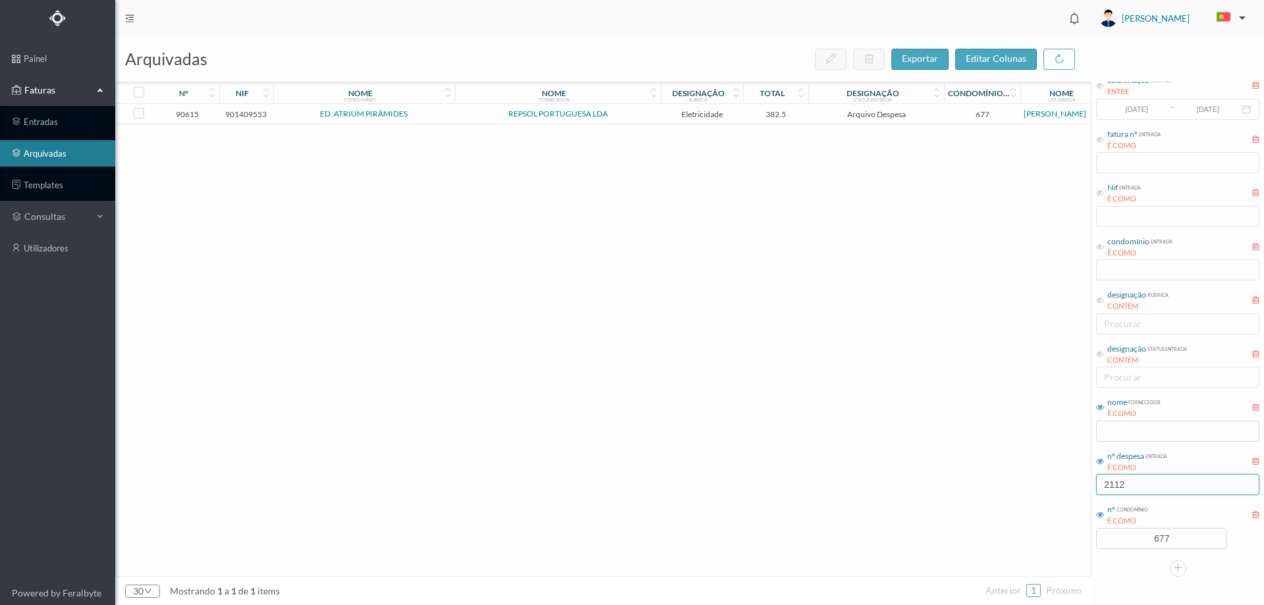
type input "2112"
click at [906, 116] on span "Arquivo Despesa" at bounding box center [876, 114] width 129 height 10
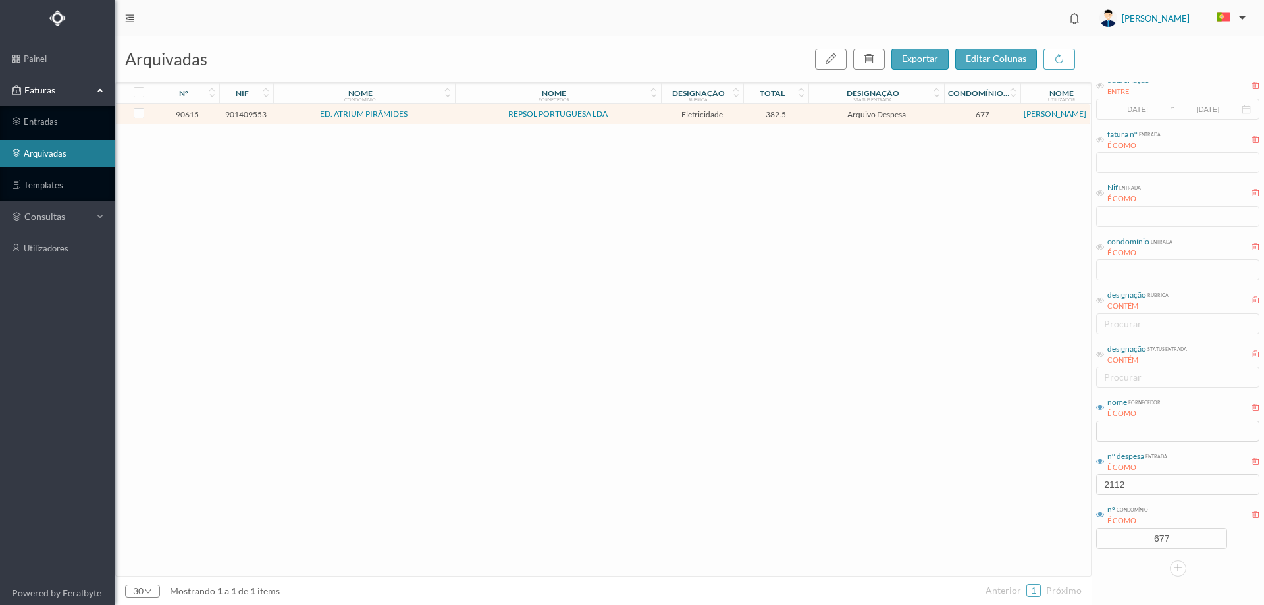
click at [906, 116] on span "Arquivo Despesa" at bounding box center [876, 114] width 129 height 10
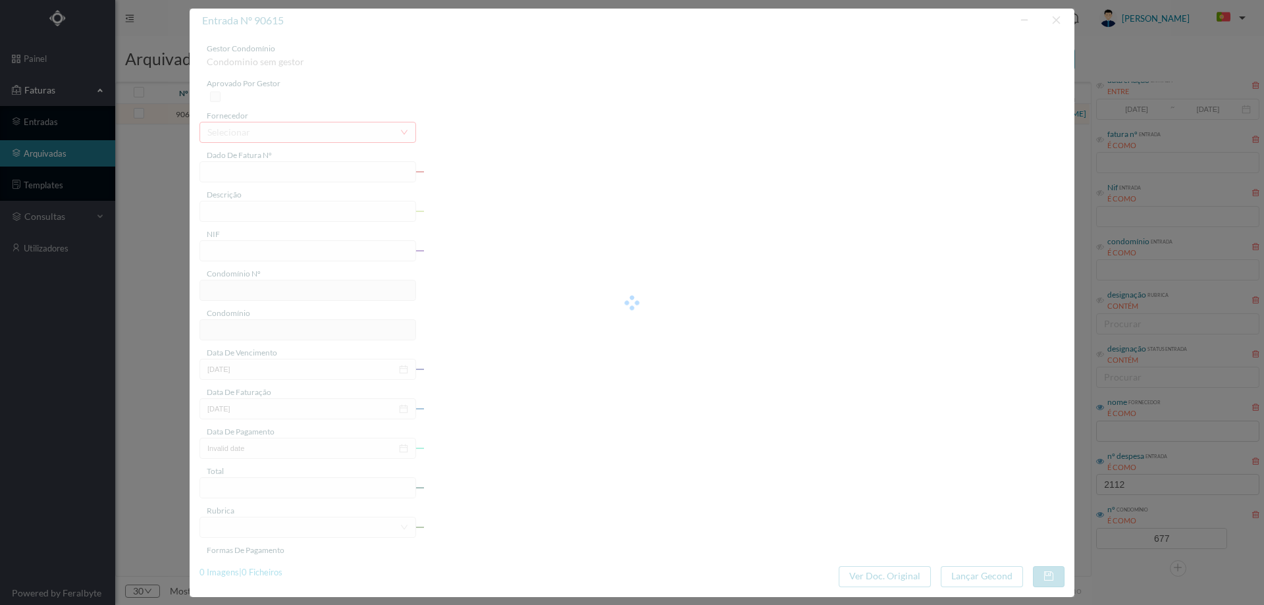
type input "FAC 0210762025/0049007784"
type input "195 (10.12.2024 a 07.01.2025)"
type input "901409553"
type input "2025-01-17"
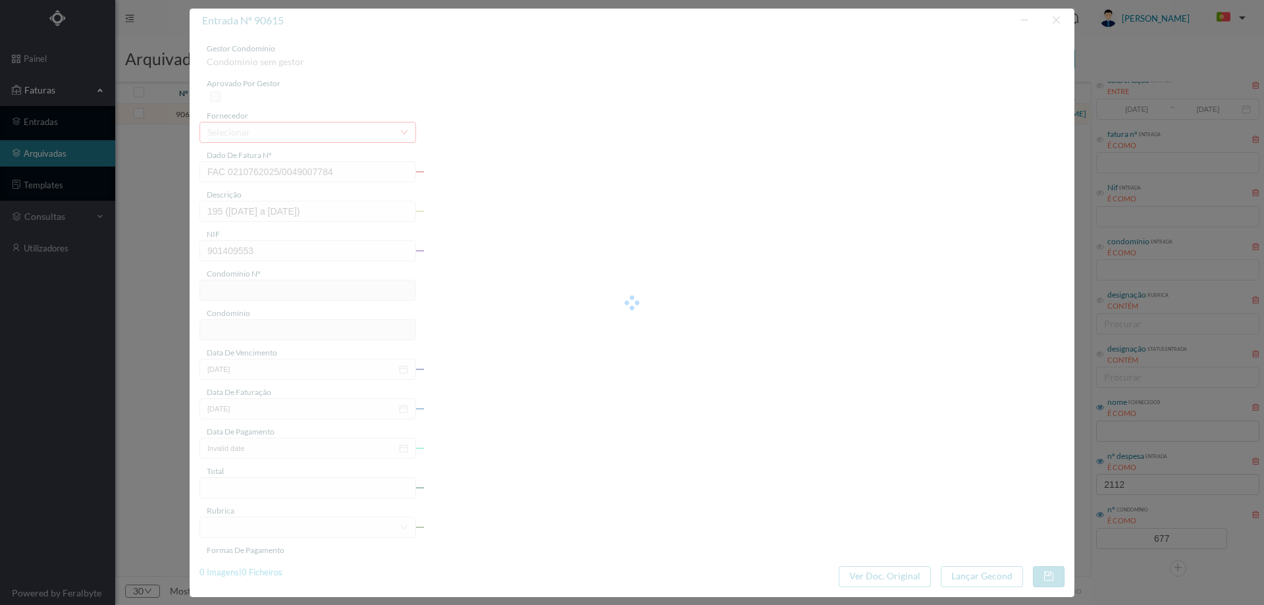
type input "2025-02-07"
type input "382.50"
type input "677"
type input "ED. ATRIUM PIRÂMIDES"
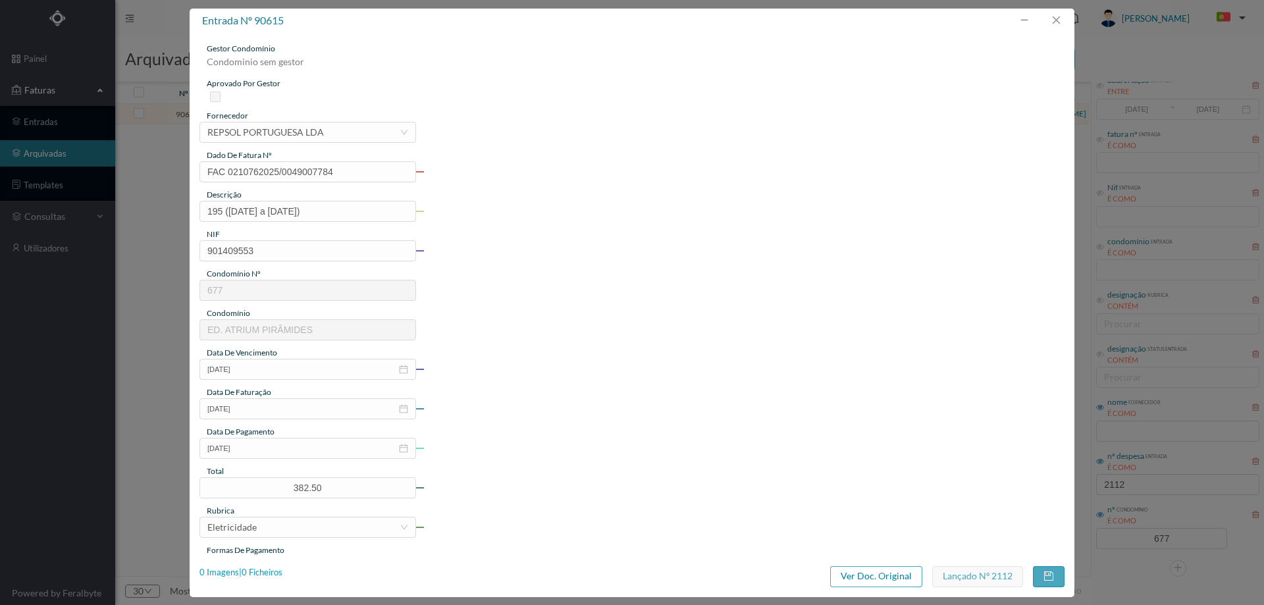
click at [268, 571] on div "0 Imagens | 0 Ficheiros" at bounding box center [240, 572] width 83 height 13
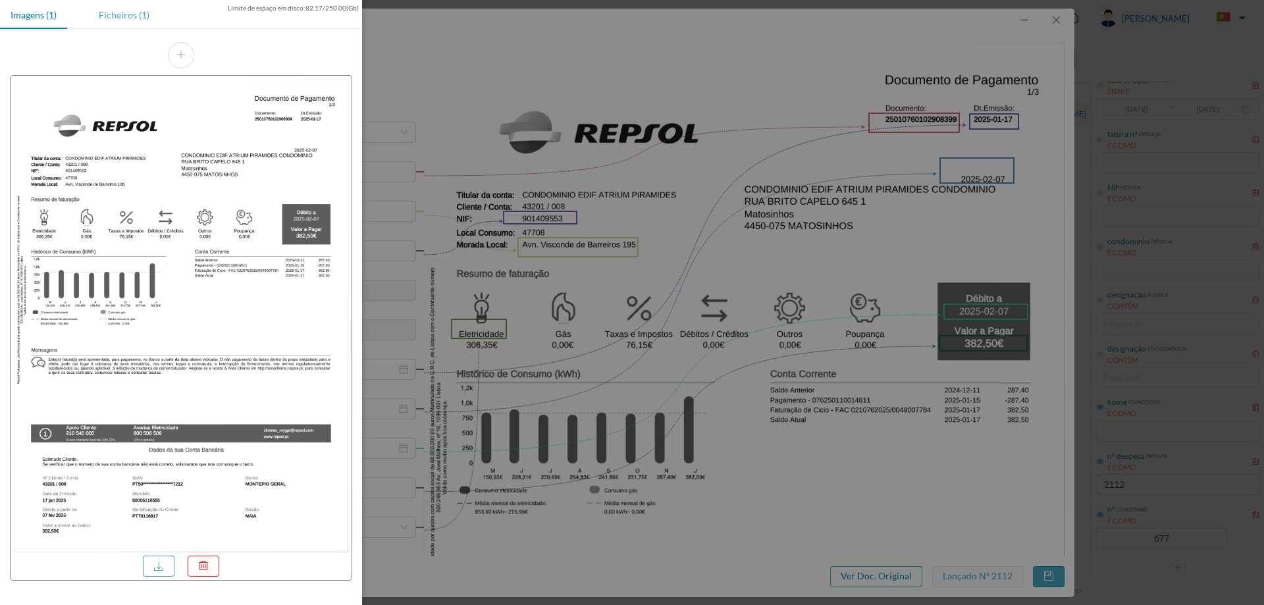
click at [132, 18] on div "Ficheiros (1)" at bounding box center [124, 15] width 72 height 30
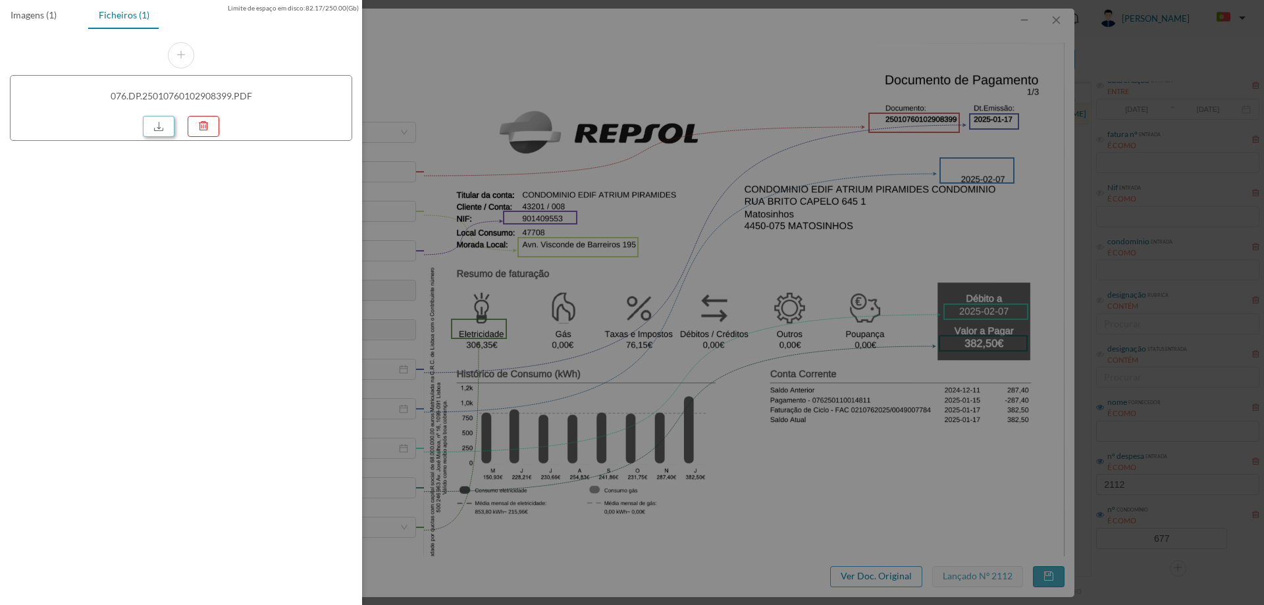
click at [151, 122] on link at bounding box center [159, 126] width 32 height 21
drag, startPoint x: 694, startPoint y: 184, endPoint x: 797, endPoint y: 140, distance: 112.6
click at [694, 184] on div at bounding box center [632, 302] width 1264 height 605
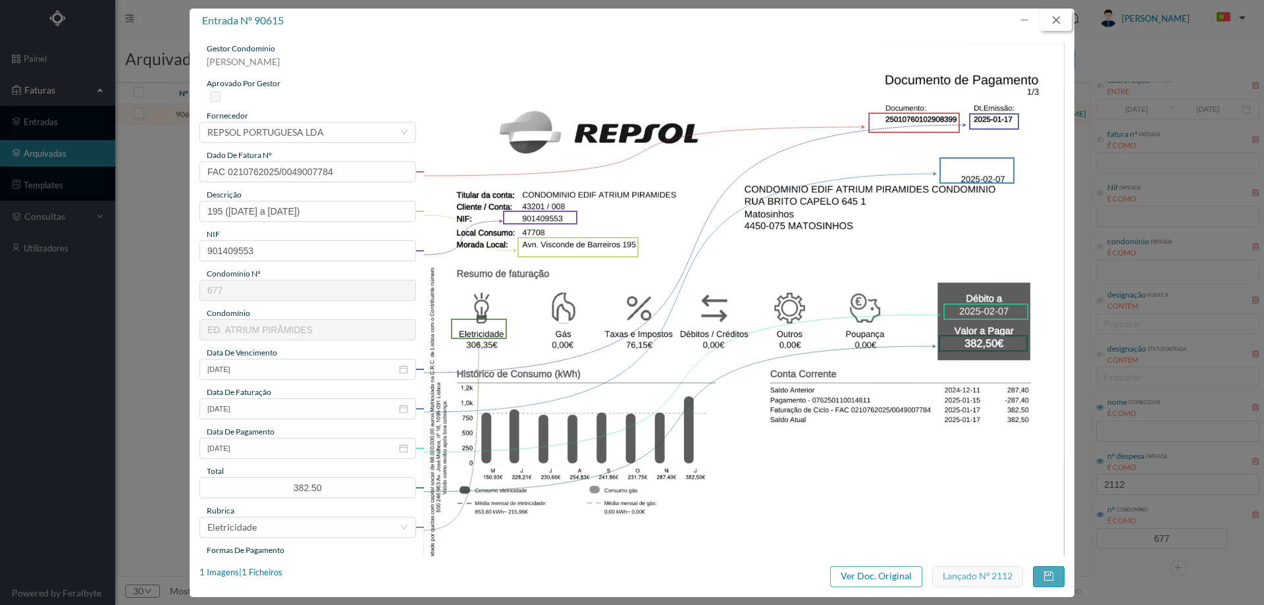
click at [1064, 20] on button "button" at bounding box center [1056, 20] width 32 height 21
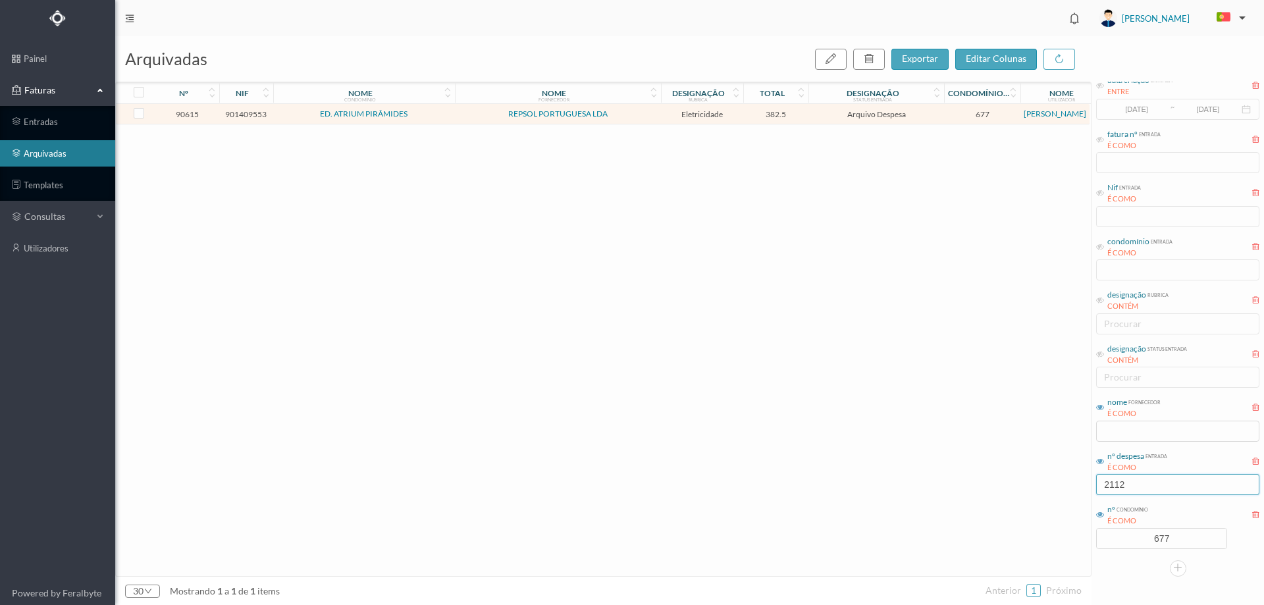
click at [1143, 488] on input "2112" at bounding box center [1177, 484] width 163 height 21
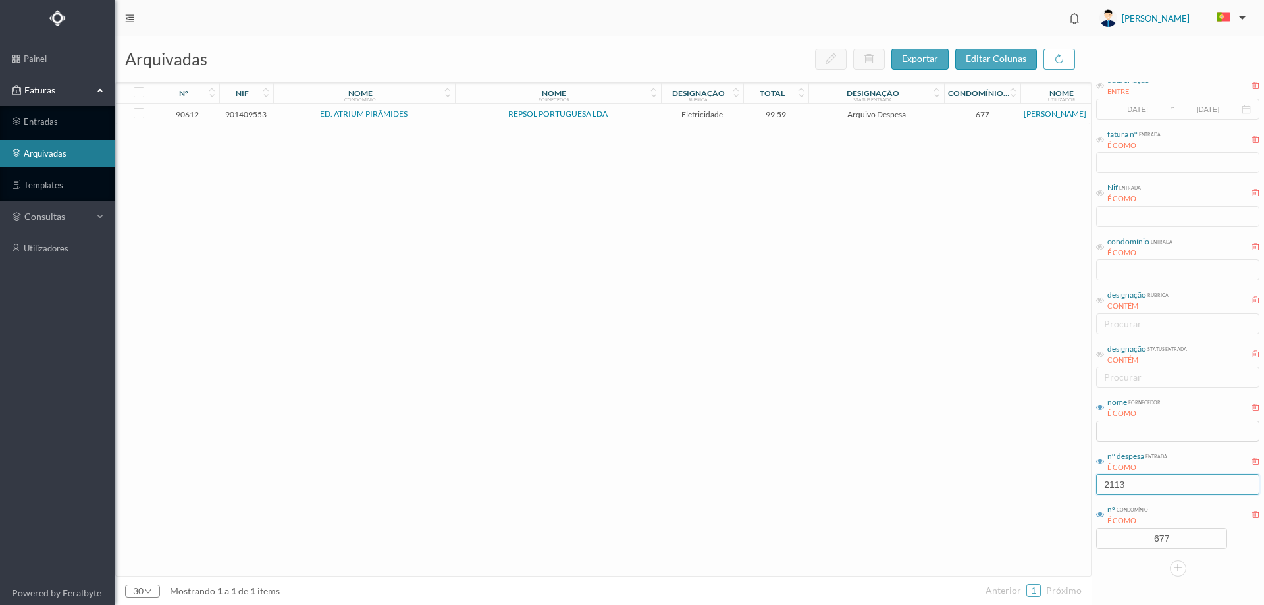
type input "2113"
click at [813, 121] on td "Arquivo Despesa" at bounding box center [876, 114] width 136 height 20
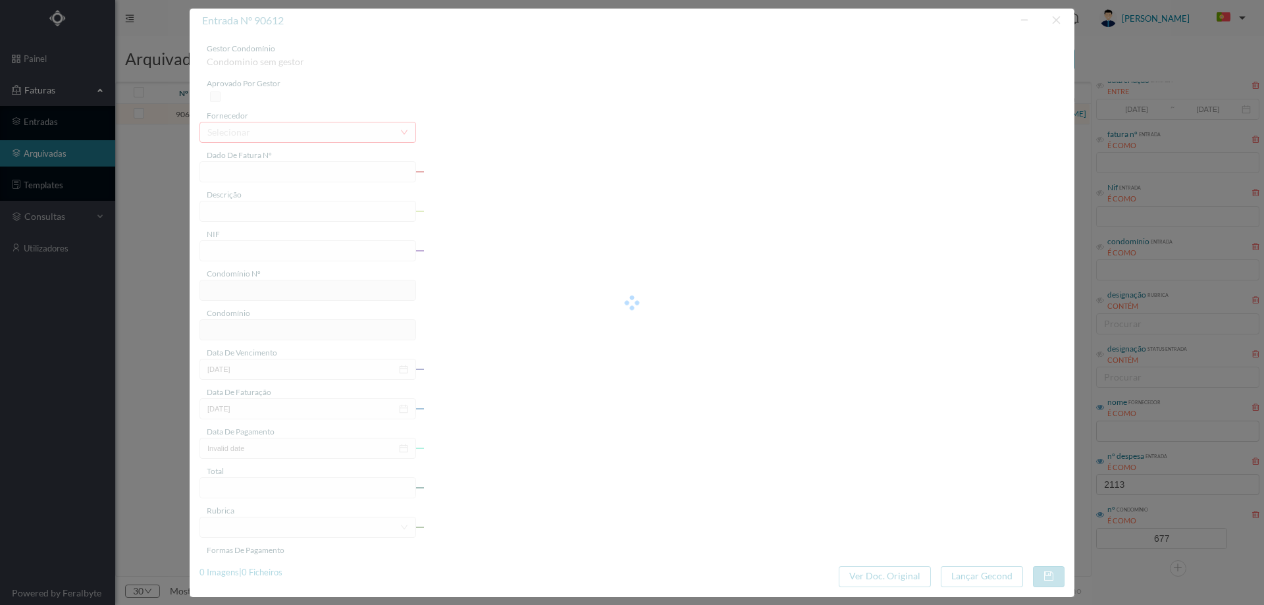
click at [282, 573] on div at bounding box center [632, 303] width 885 height 588
type input "FAC 0210762025/0049007778"
type input "196 (10.12.2024 a 07.01.2025)"
type input "901409553"
type input "2025-01-17"
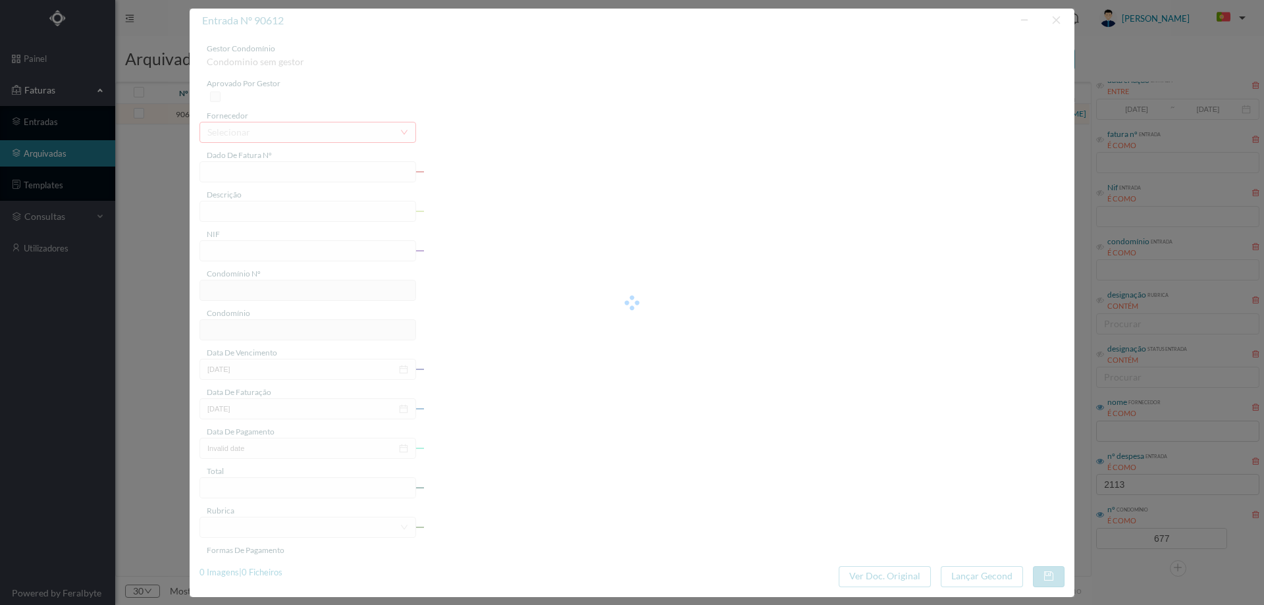
type input "2025-01-17"
type input "2025-02-07"
type input "99.59"
type input "677"
type input "ED. ATRIUM PIRÂMIDES"
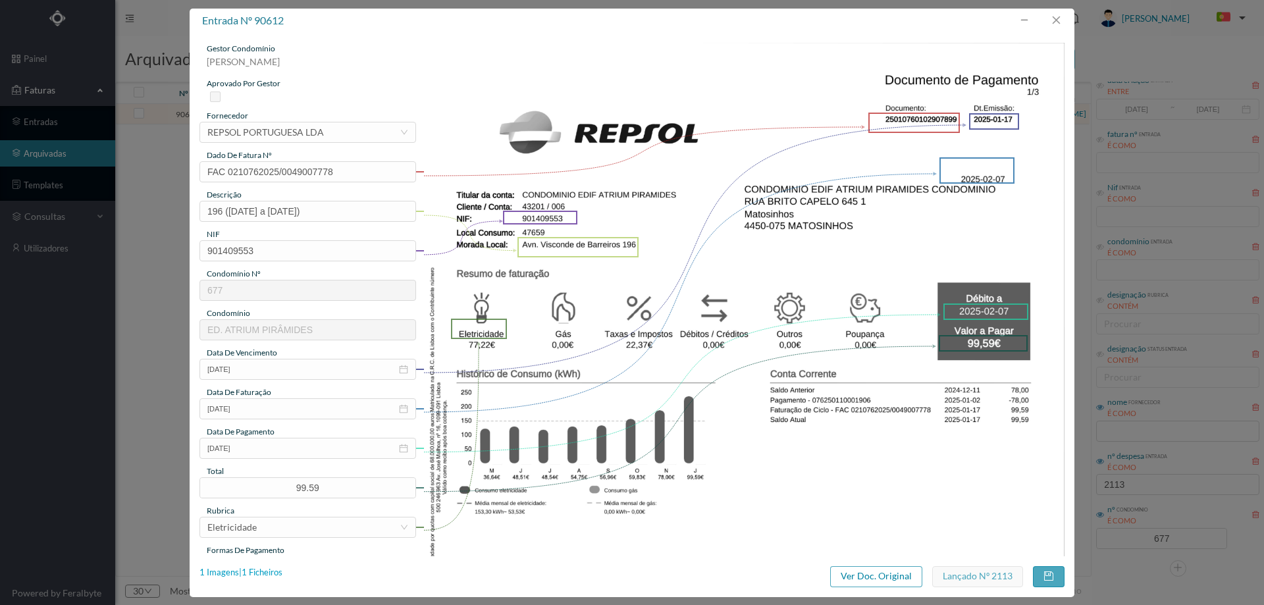
click at [280, 569] on div "1 Imagens | 1 Ficheiros" at bounding box center [240, 572] width 83 height 13
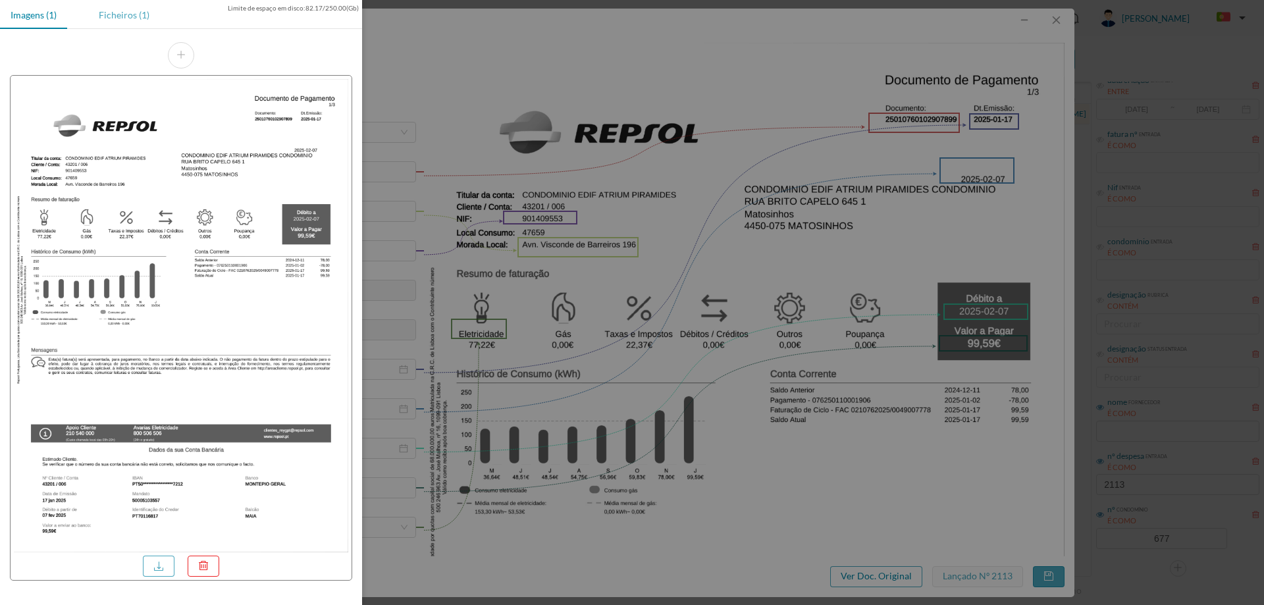
click at [113, 13] on div "Ficheiros (1)" at bounding box center [124, 15] width 72 height 30
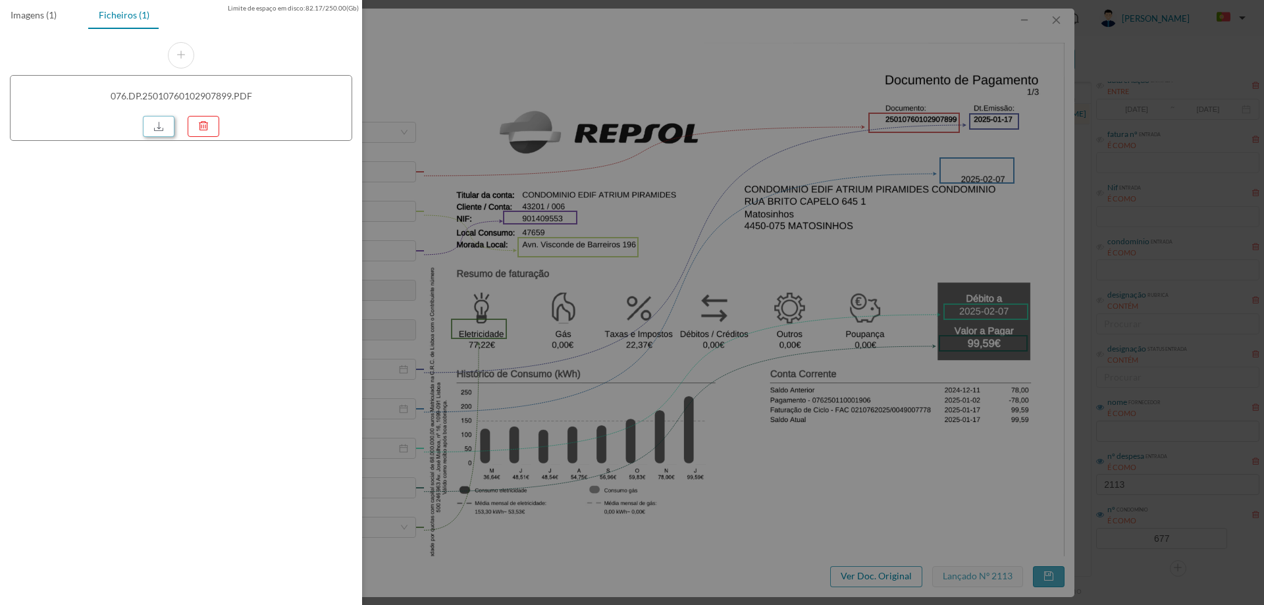
click at [163, 128] on link at bounding box center [159, 126] width 32 height 21
drag, startPoint x: 656, startPoint y: 189, endPoint x: 663, endPoint y: 189, distance: 7.2
click at [656, 189] on div at bounding box center [632, 302] width 1264 height 605
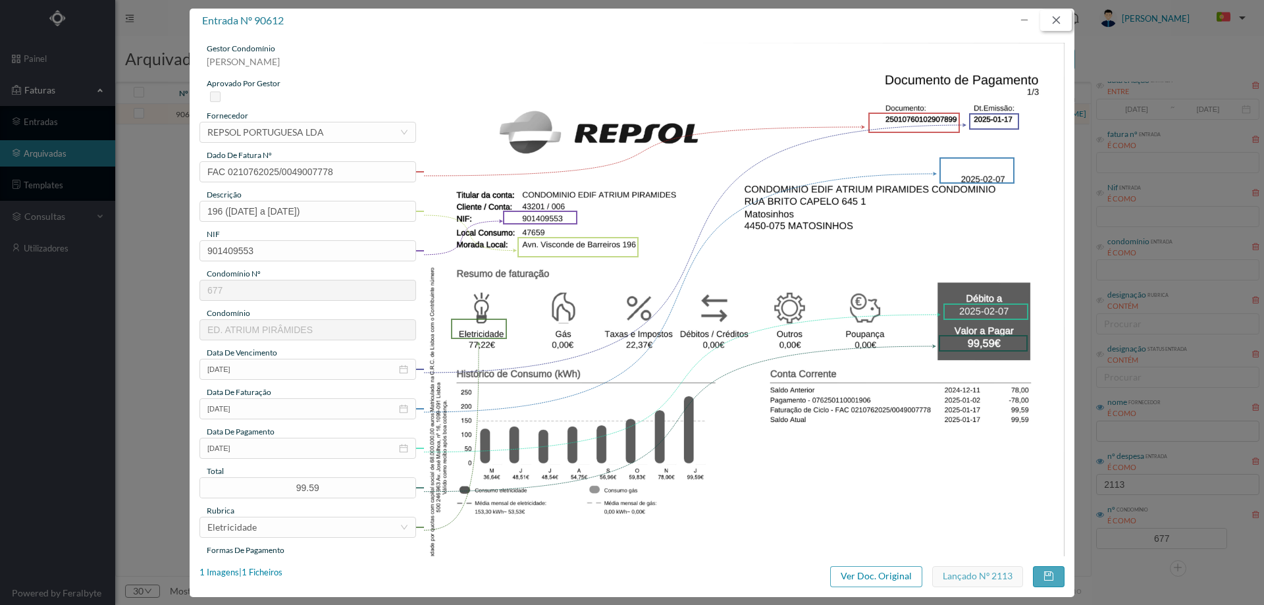
click at [1058, 21] on button "button" at bounding box center [1056, 20] width 32 height 21
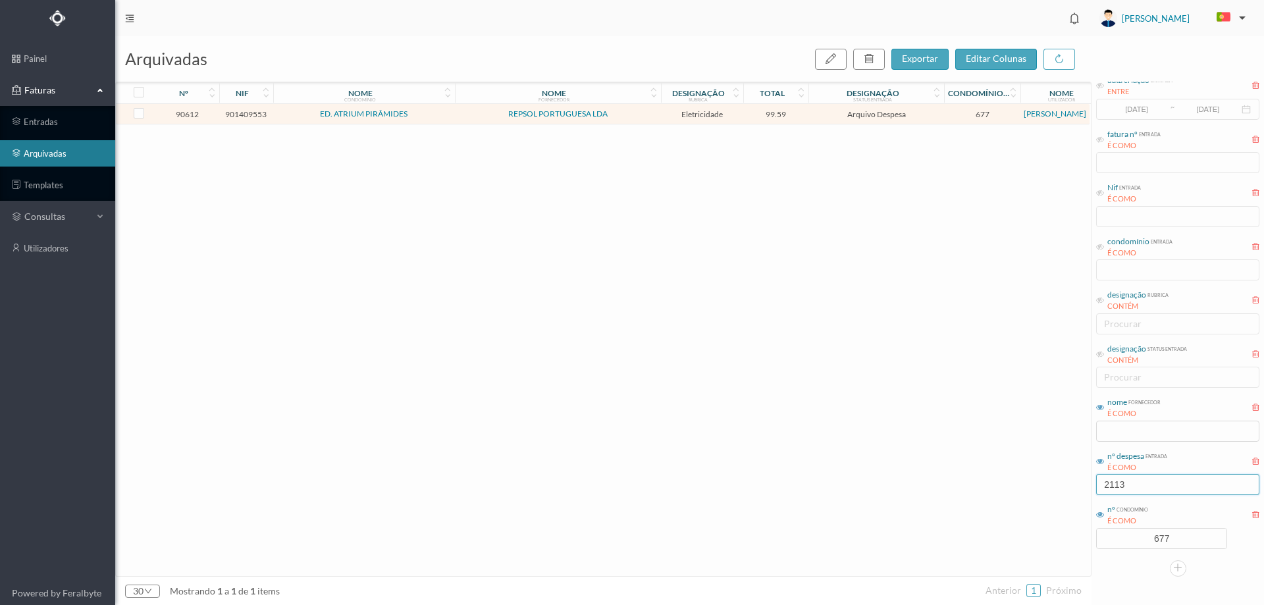
click at [1141, 477] on input "2113" at bounding box center [1177, 484] width 163 height 21
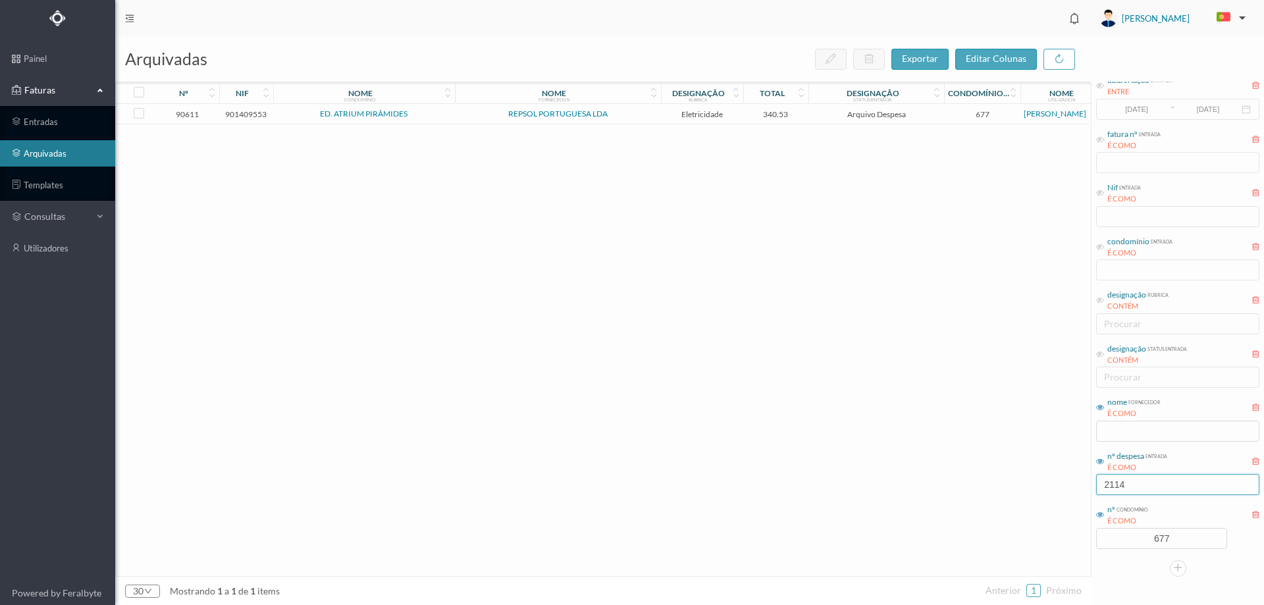
type input "2114"
click at [640, 115] on span "REPSOL PORTUGUESA LDA" at bounding box center [557, 114] width 199 height 8
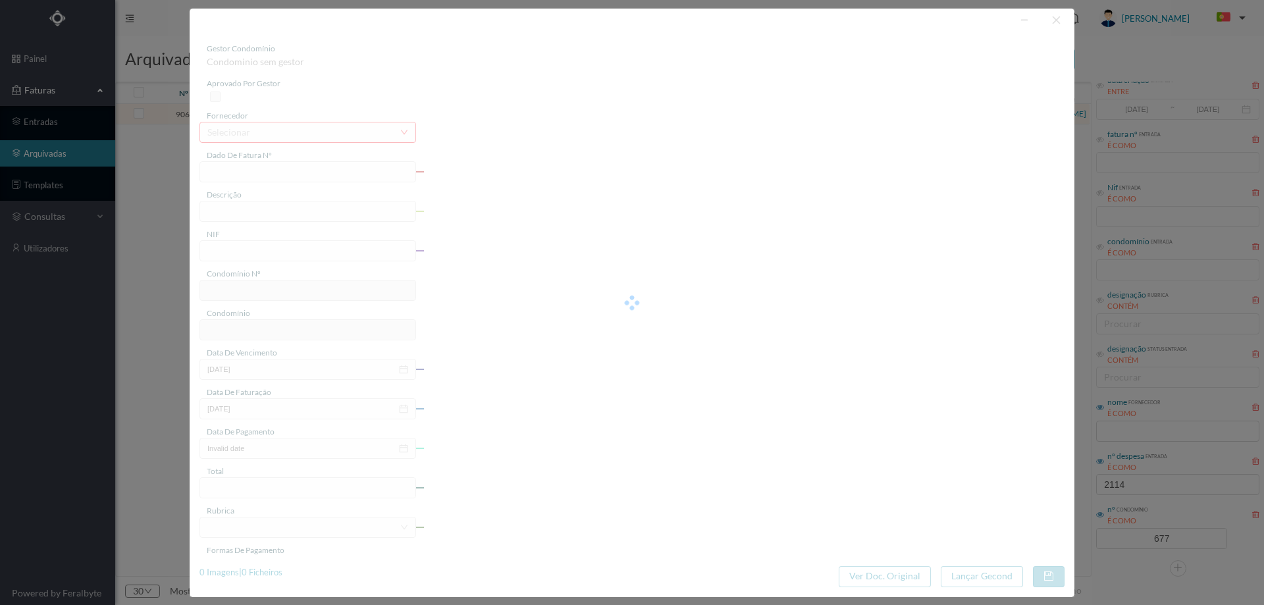
type input "FAC 0210762025/0049007777"
type input "151 (10.12.2024 a 07.01.2025)"
type input "901409553"
type input "2025-01-17"
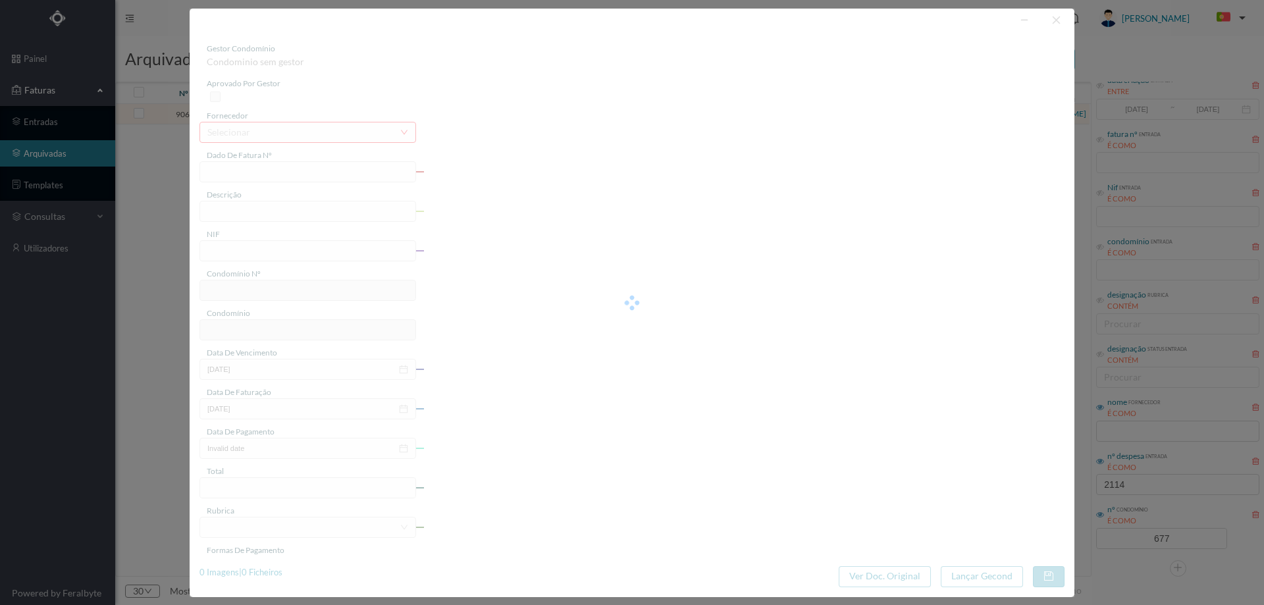
type input "2025-02-07"
type input "340.53"
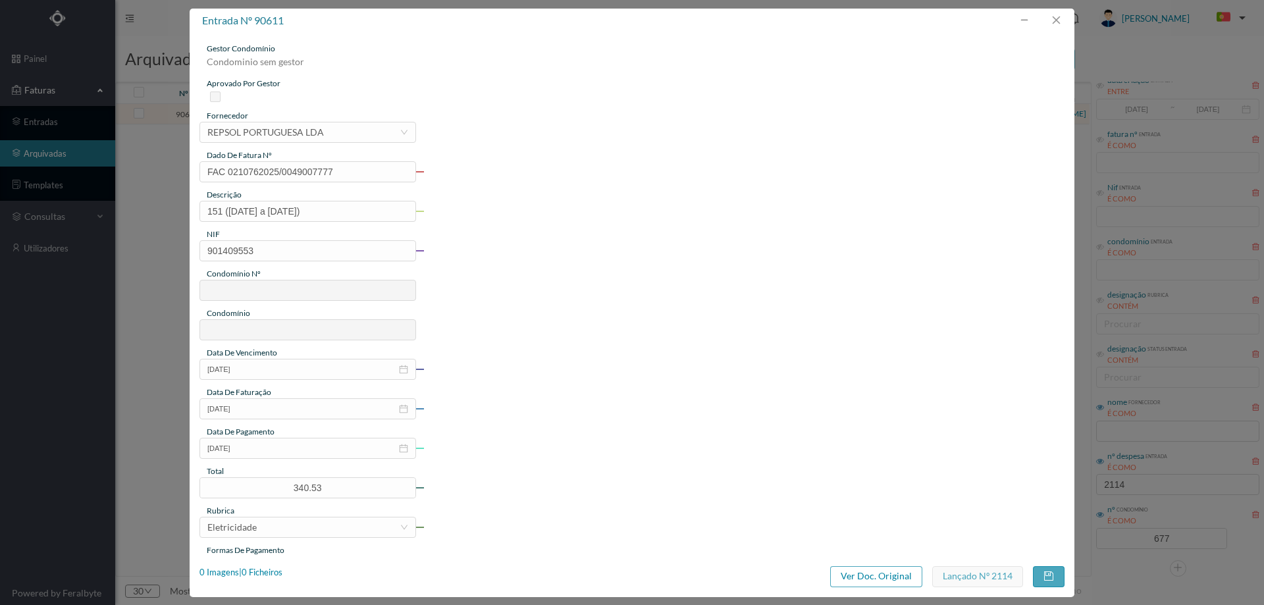
type input "677"
type input "ED. ATRIUM PIRÂMIDES"
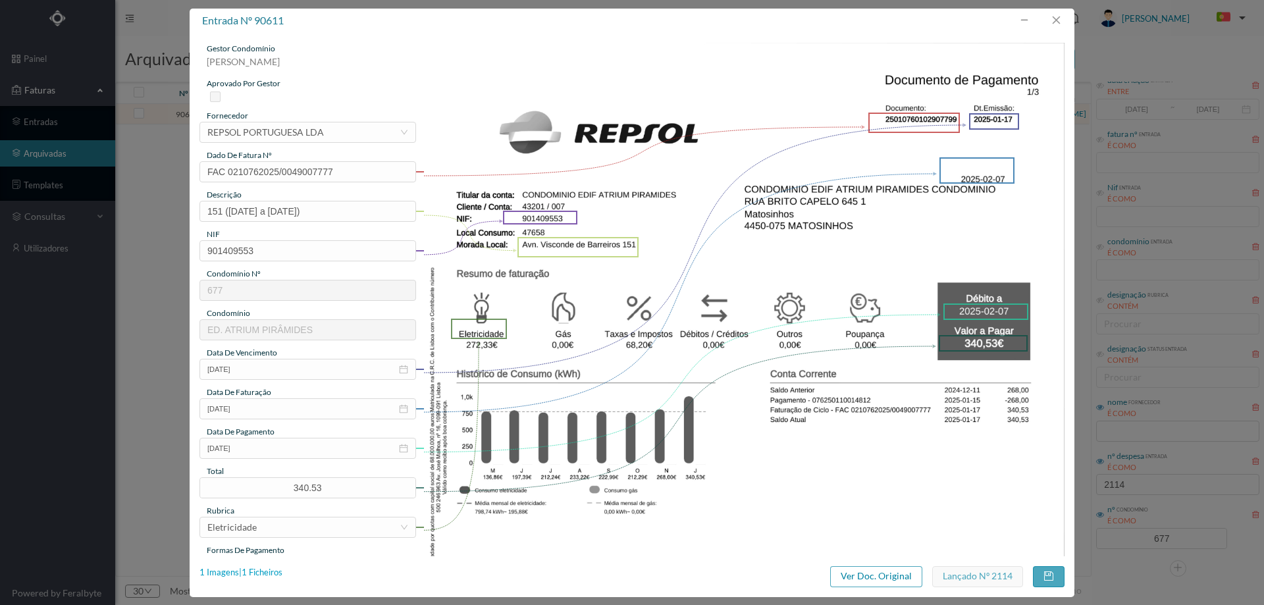
click at [267, 573] on div "1 Imagens | 1 Ficheiros" at bounding box center [240, 572] width 83 height 13
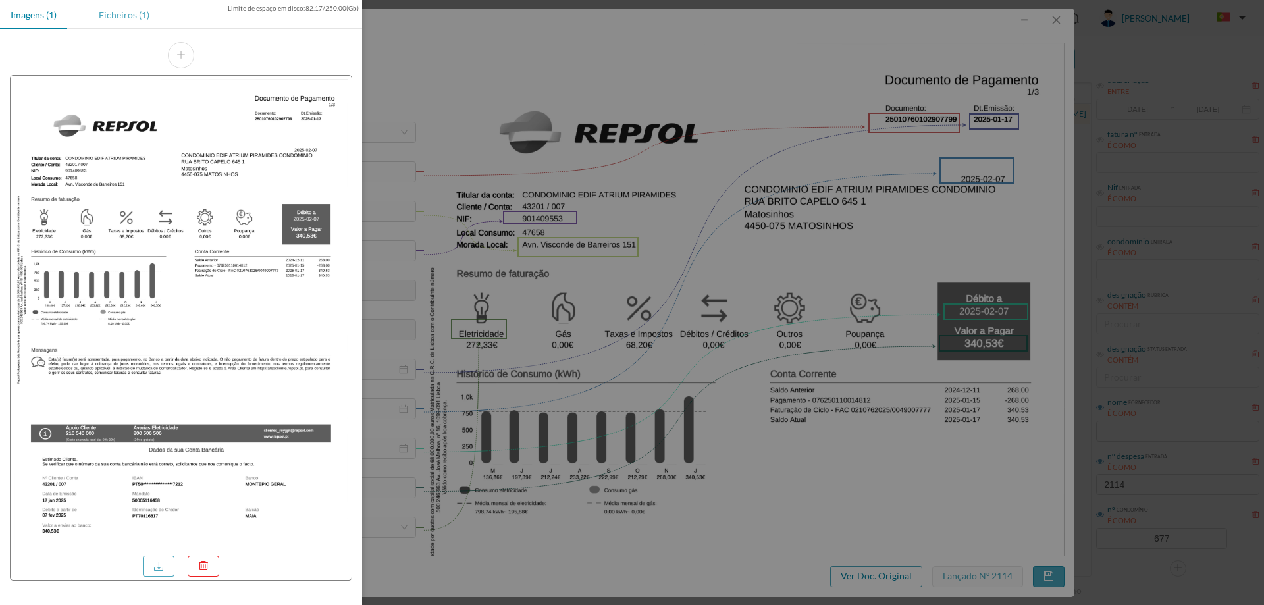
click at [124, 17] on div "Ficheiros (1)" at bounding box center [124, 15] width 72 height 30
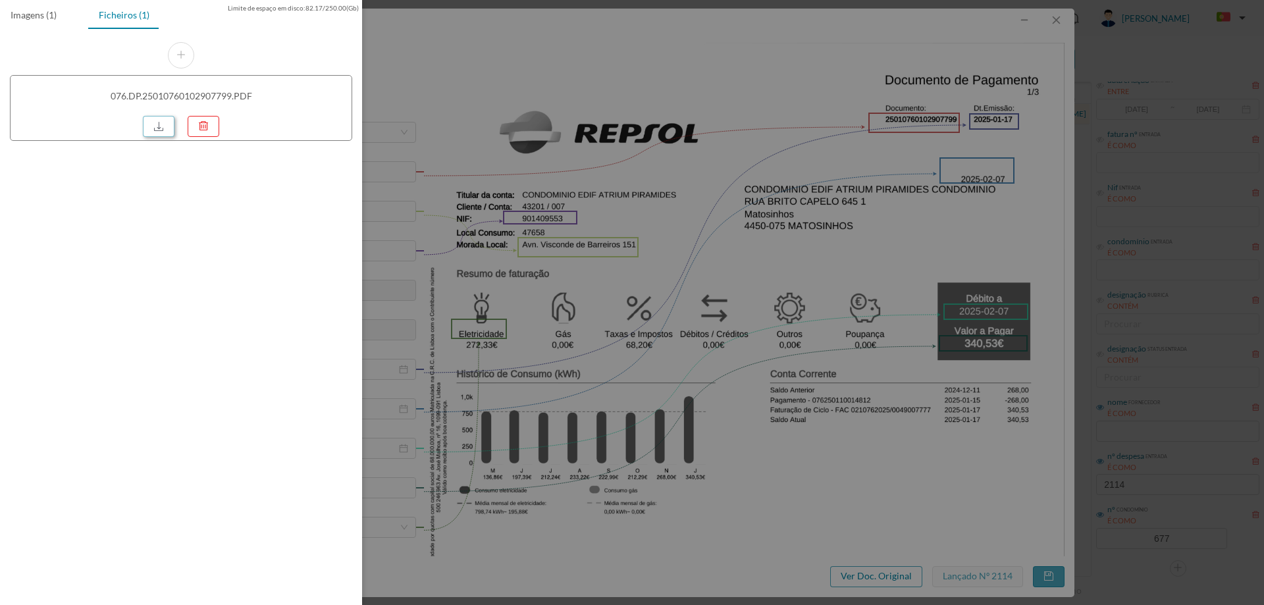
click at [155, 127] on link at bounding box center [159, 126] width 32 height 21
click at [796, 45] on div at bounding box center [632, 302] width 1264 height 605
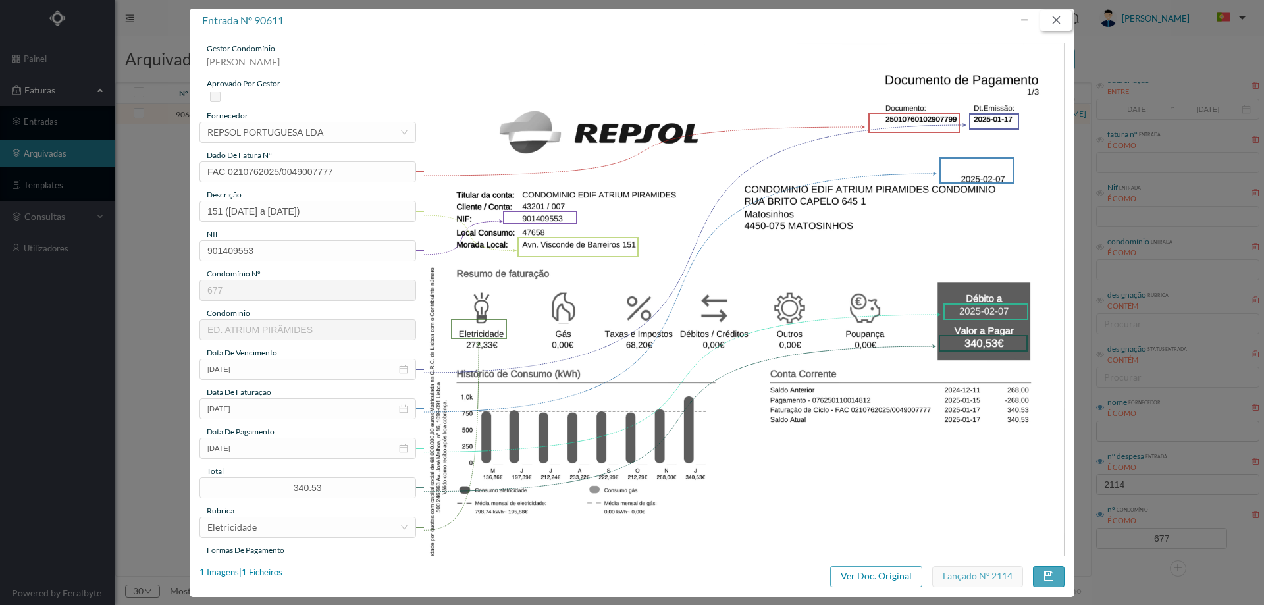
click at [1060, 16] on button "button" at bounding box center [1056, 20] width 32 height 21
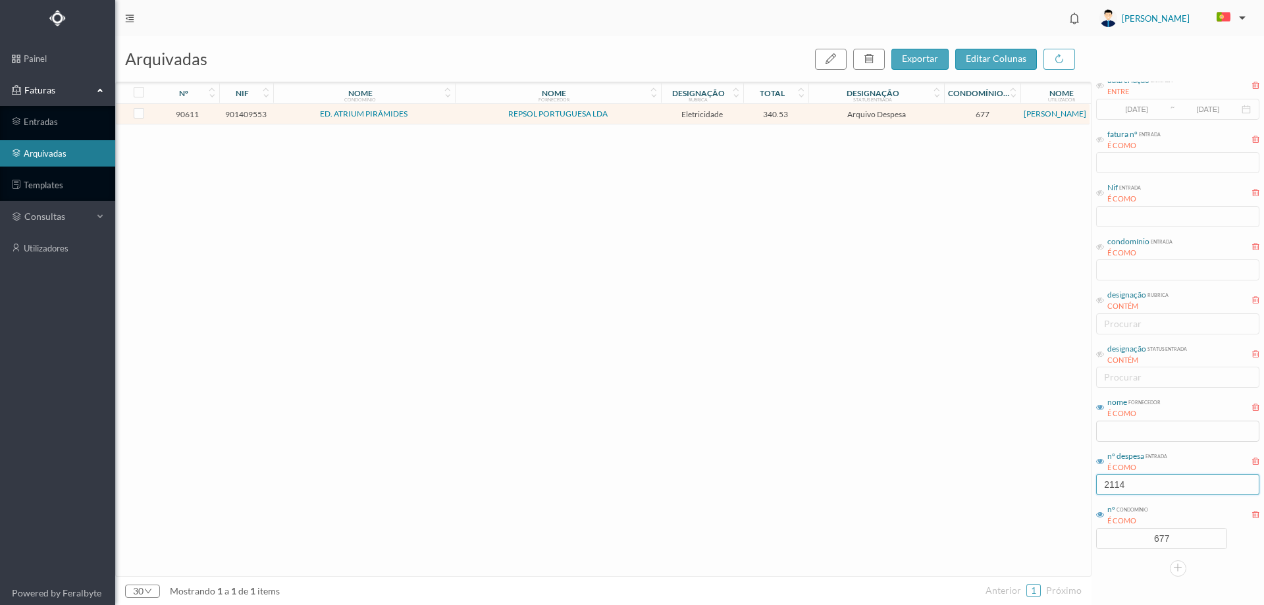
click at [1145, 478] on input "2114" at bounding box center [1177, 484] width 163 height 21
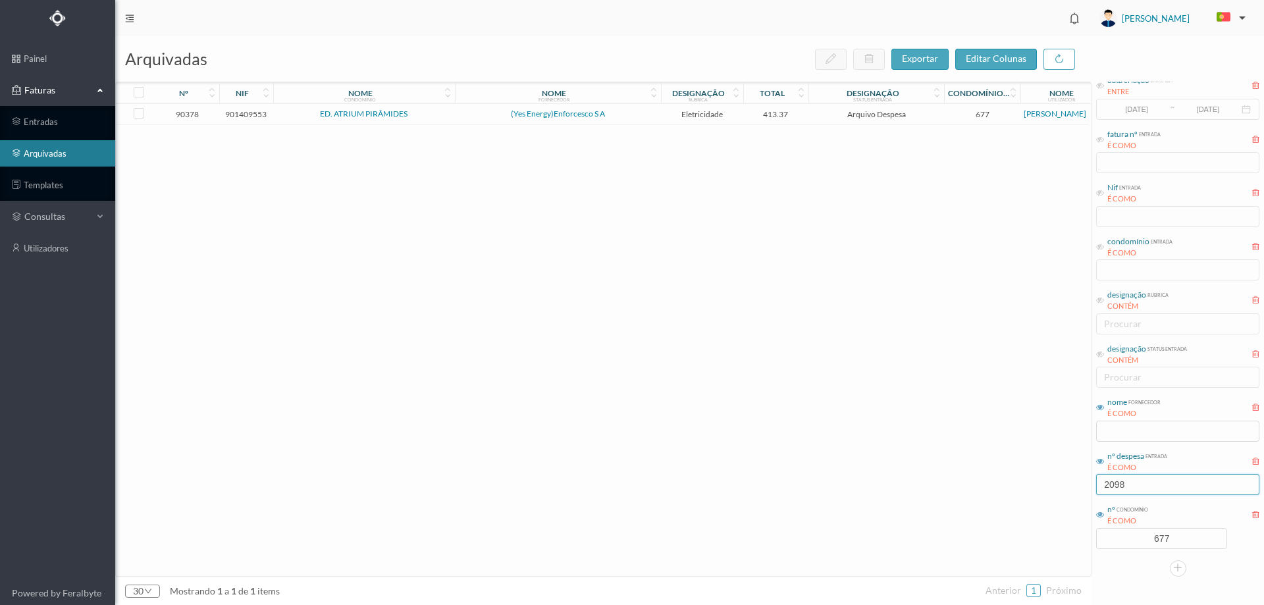
type input "2098"
click at [641, 116] on span "(Yes Energy)Enforcesco S A" at bounding box center [557, 114] width 199 height 8
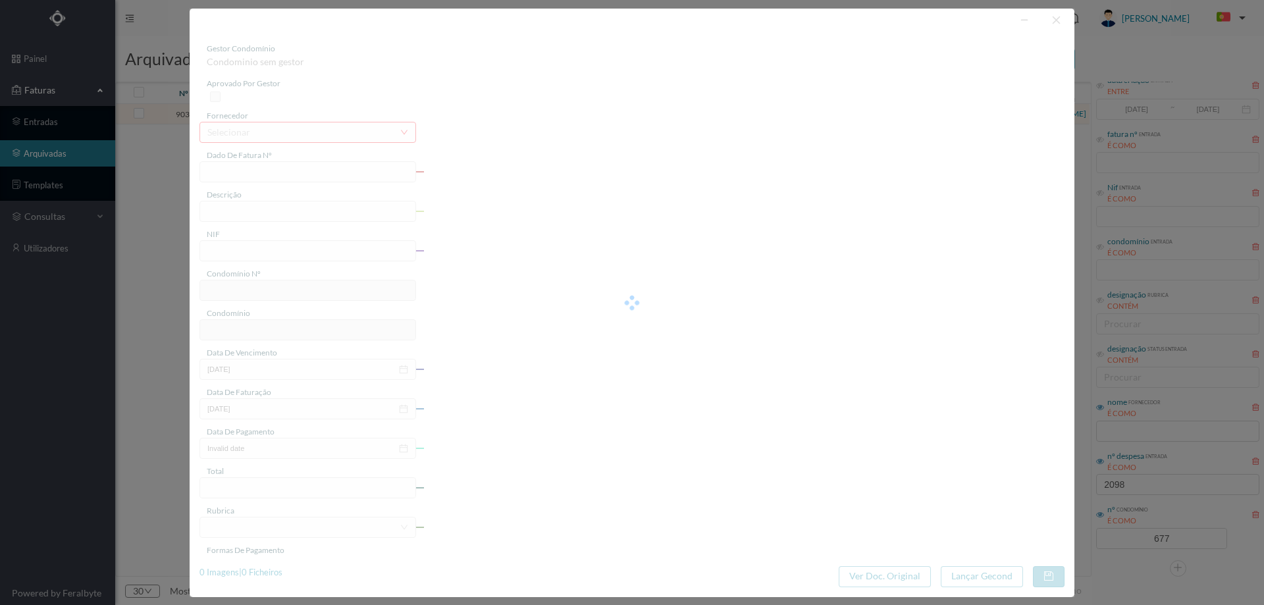
type input "10FT EL25/423"
type input "226 Garagem (11.12.2024 a 31.12.2024)"
type input "901409553"
type input "14-01-2025"
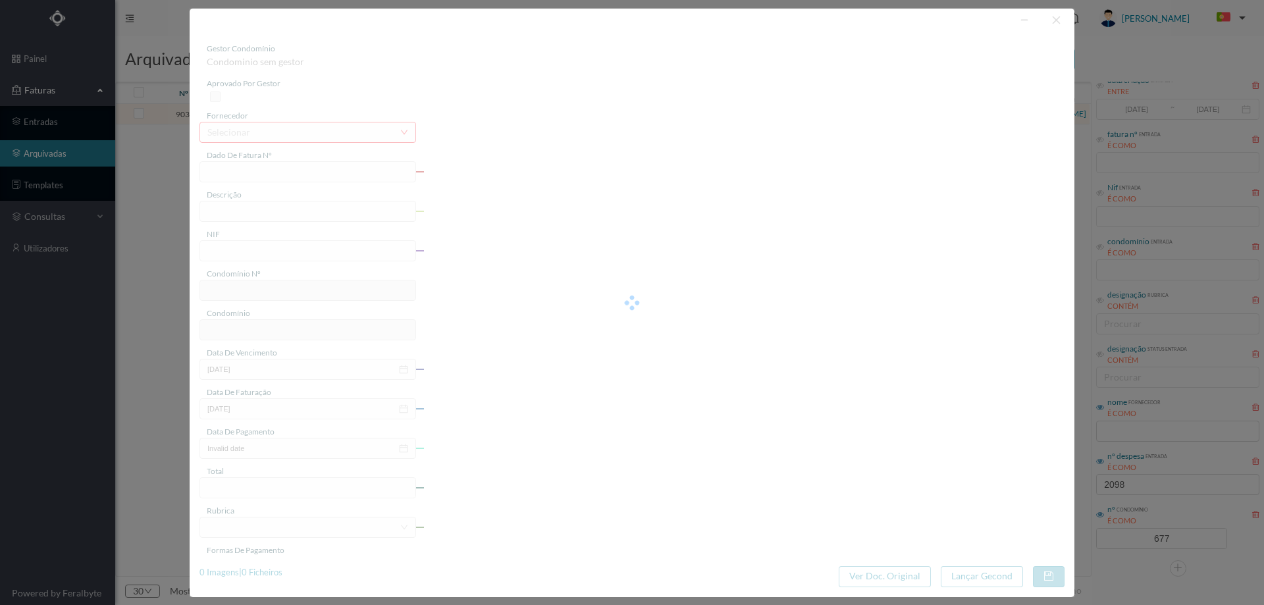
type input "12-02-2025"
type input "413.37"
type input "677"
type input "ED. ATRIUM PIRÂMIDES"
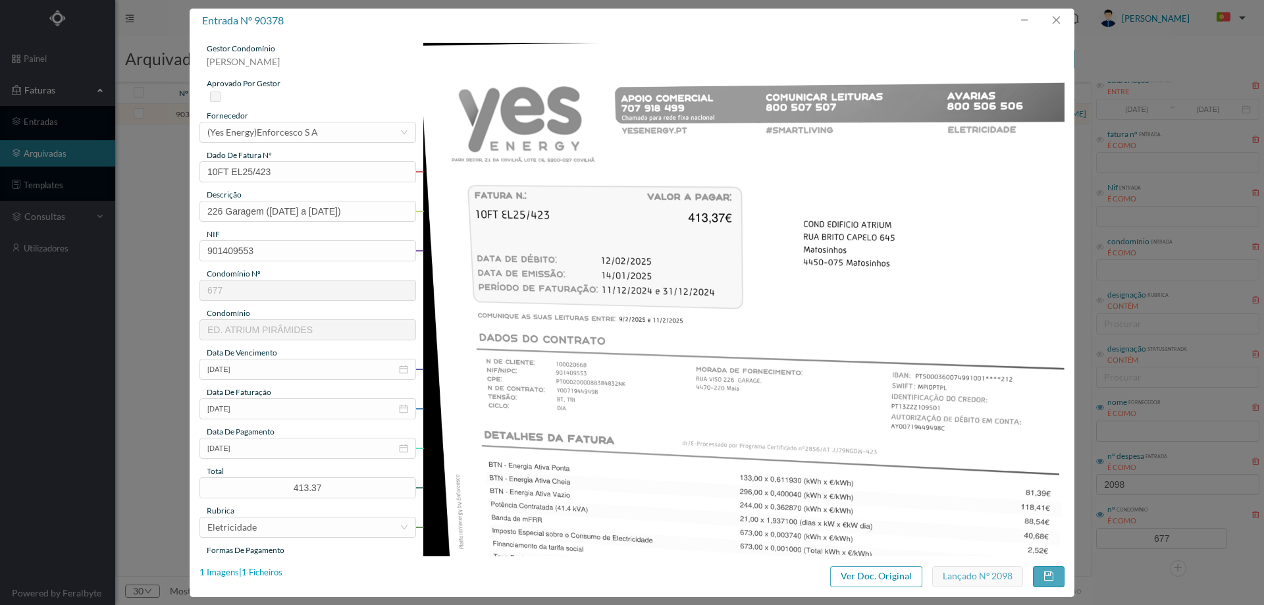
click at [274, 571] on div "1 Imagens | 1 Ficheiros" at bounding box center [240, 572] width 83 height 13
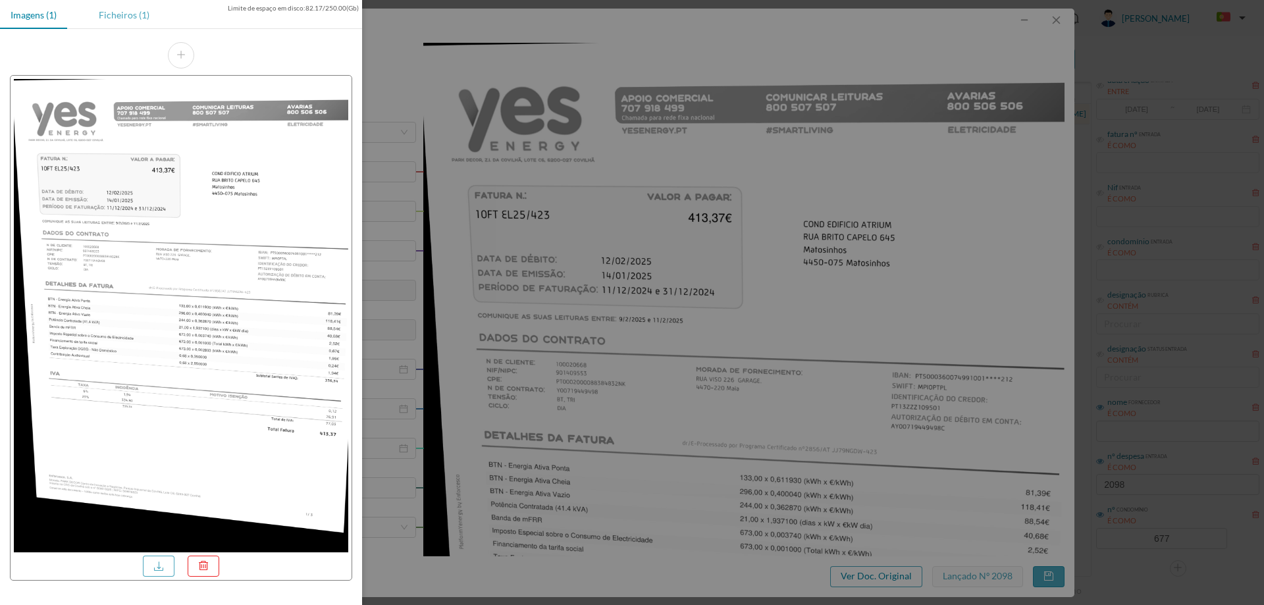
click at [142, 6] on div "Ficheiros (1)" at bounding box center [124, 15] width 72 height 30
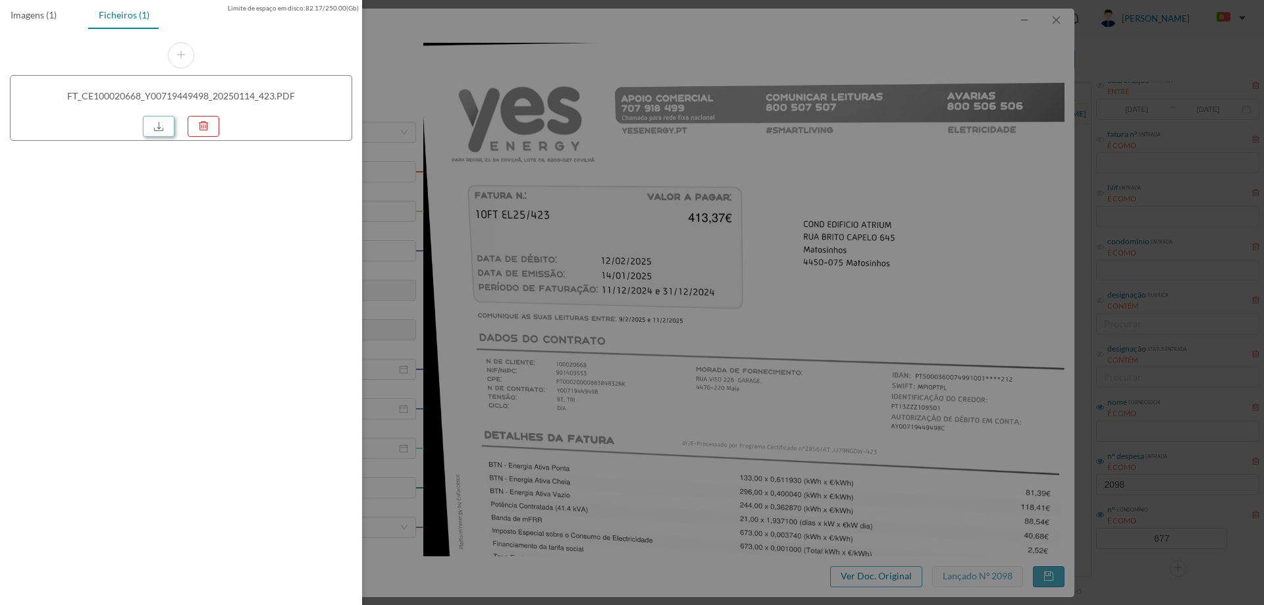
click at [162, 128] on link at bounding box center [159, 126] width 32 height 21
drag, startPoint x: 731, startPoint y: 241, endPoint x: 730, endPoint y: 252, distance: 11.2
click at [731, 241] on div at bounding box center [632, 302] width 1264 height 605
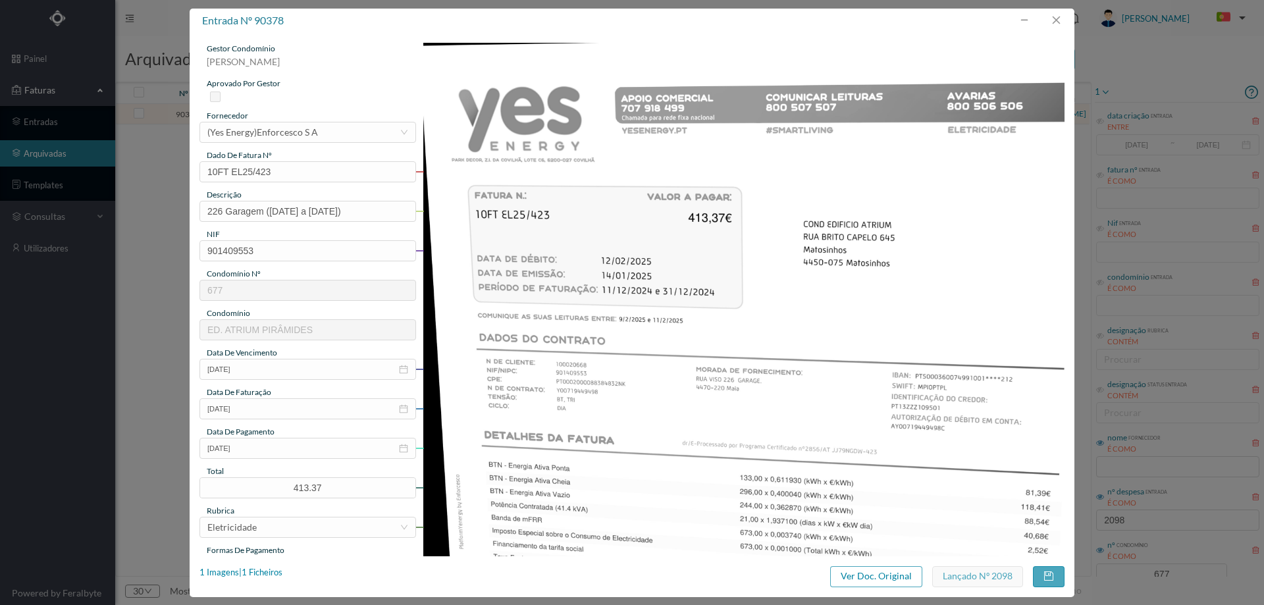
scroll to position [36, 0]
click at [1058, 20] on button "button" at bounding box center [1056, 20] width 32 height 21
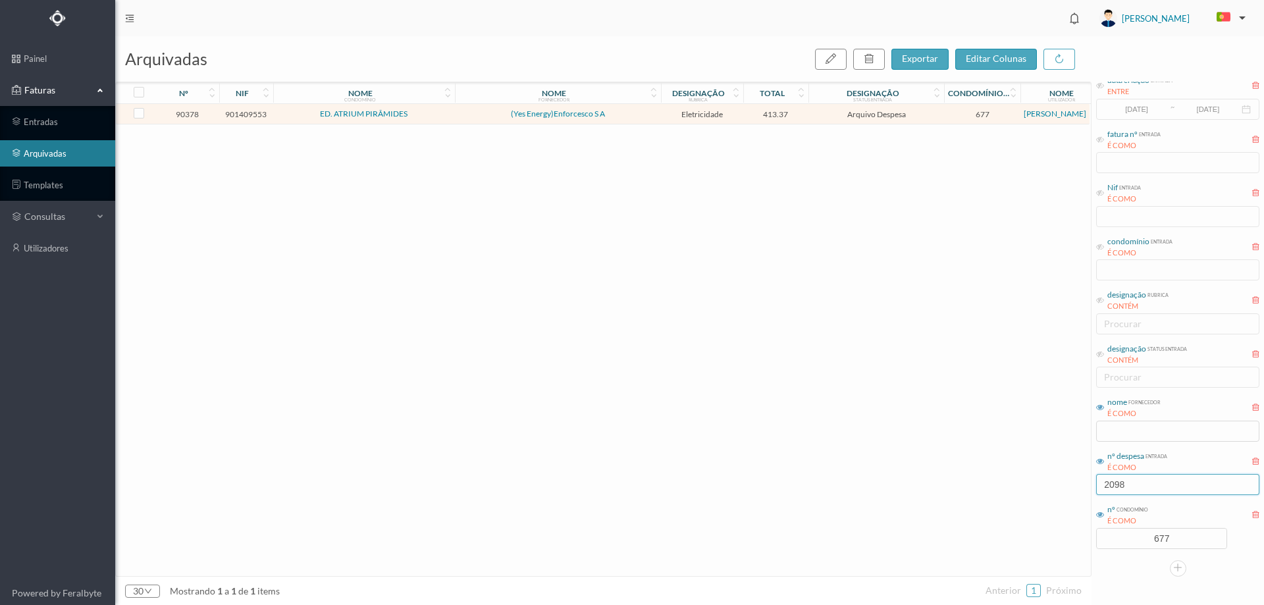
click at [1142, 475] on input "2098" at bounding box center [1177, 484] width 163 height 21
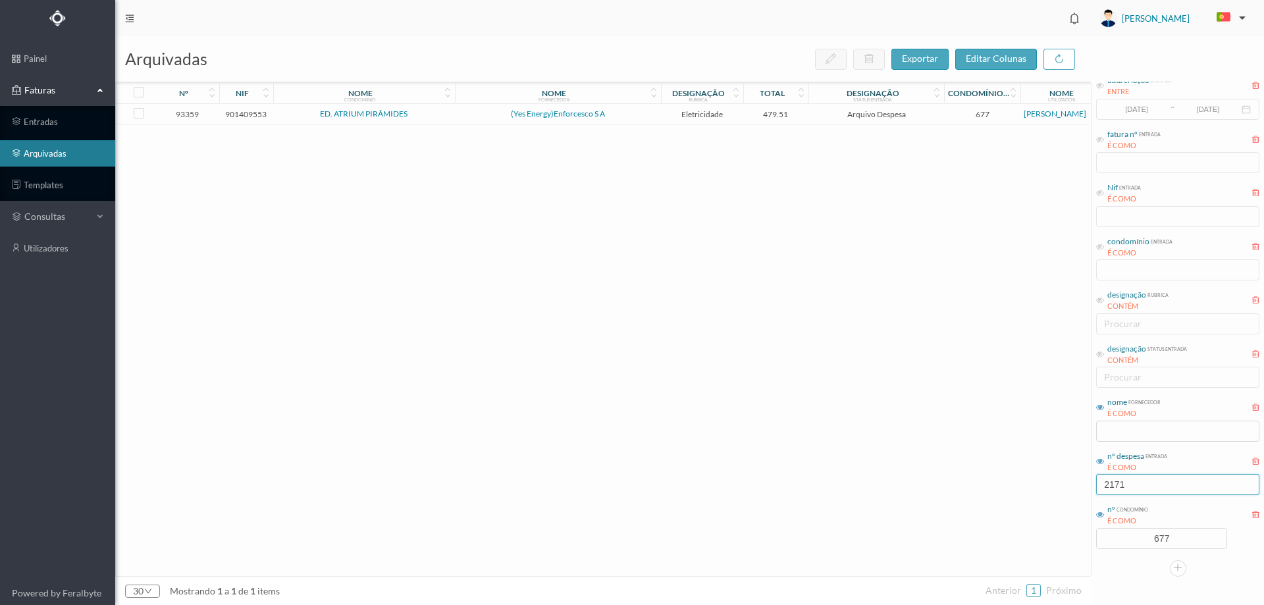
type input "2171"
click at [798, 122] on td "479.51" at bounding box center [776, 114] width 66 height 20
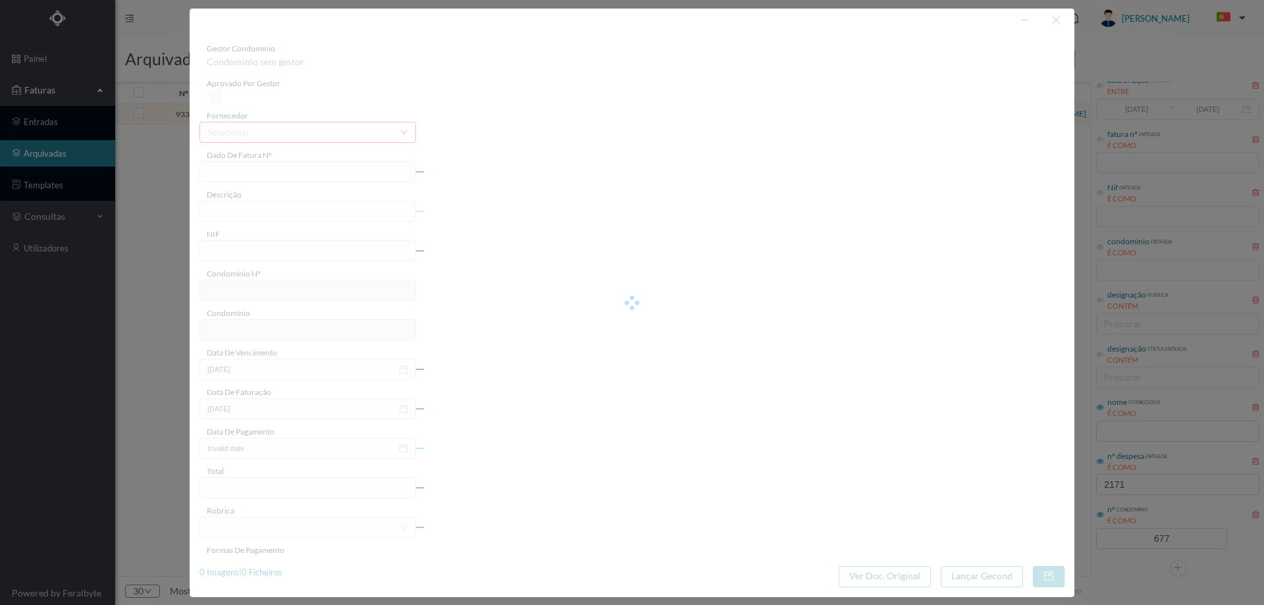
type input "10FT EL25/8982"
type input "226 Garagem (01.01.2025 a 31.01.2025)"
type input "901409553"
type input "04-05-2025"
type input "13-02-2025"
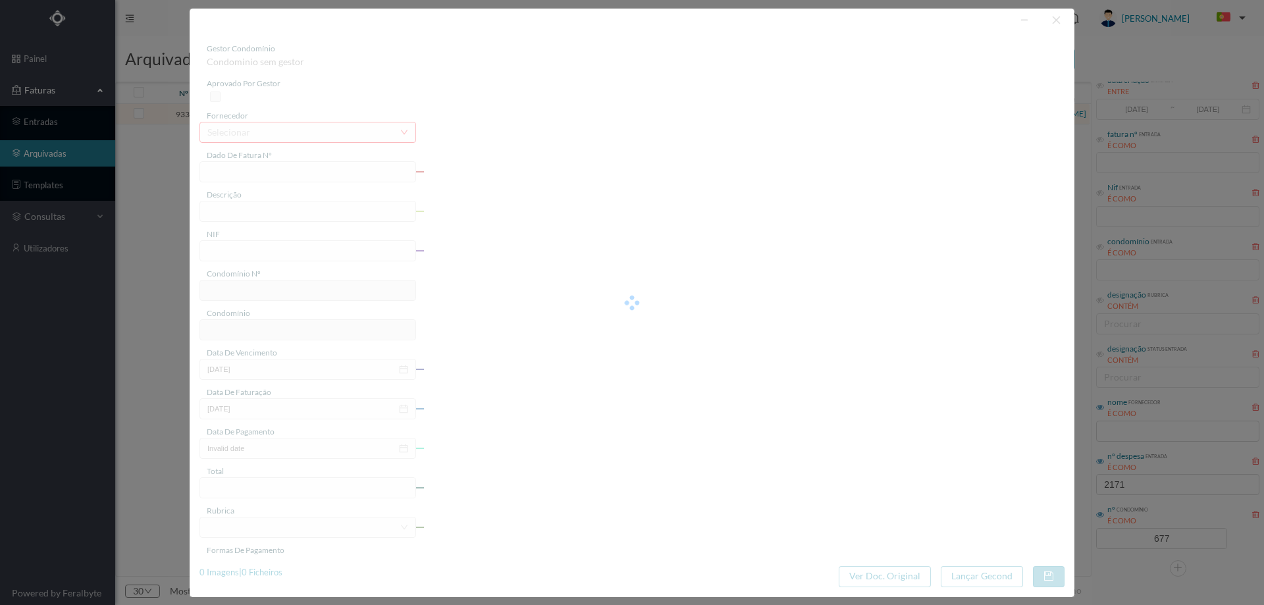
type input "13-02-2025"
type input "479.51"
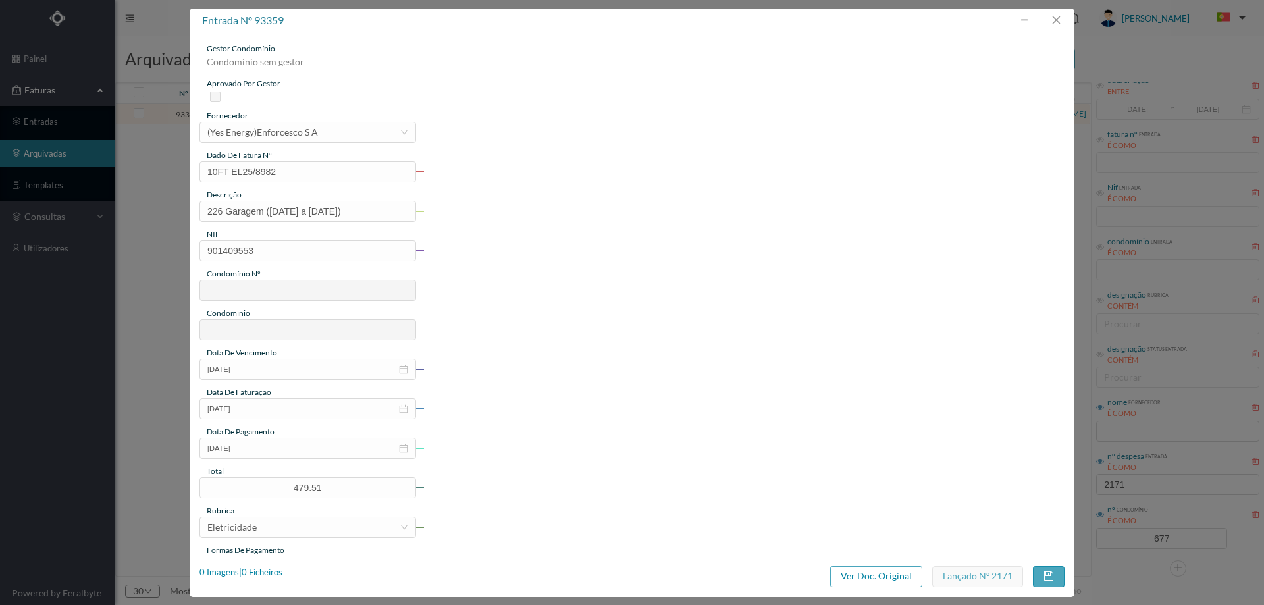
type input "677"
type input "ED. ATRIUM PIRÂMIDES"
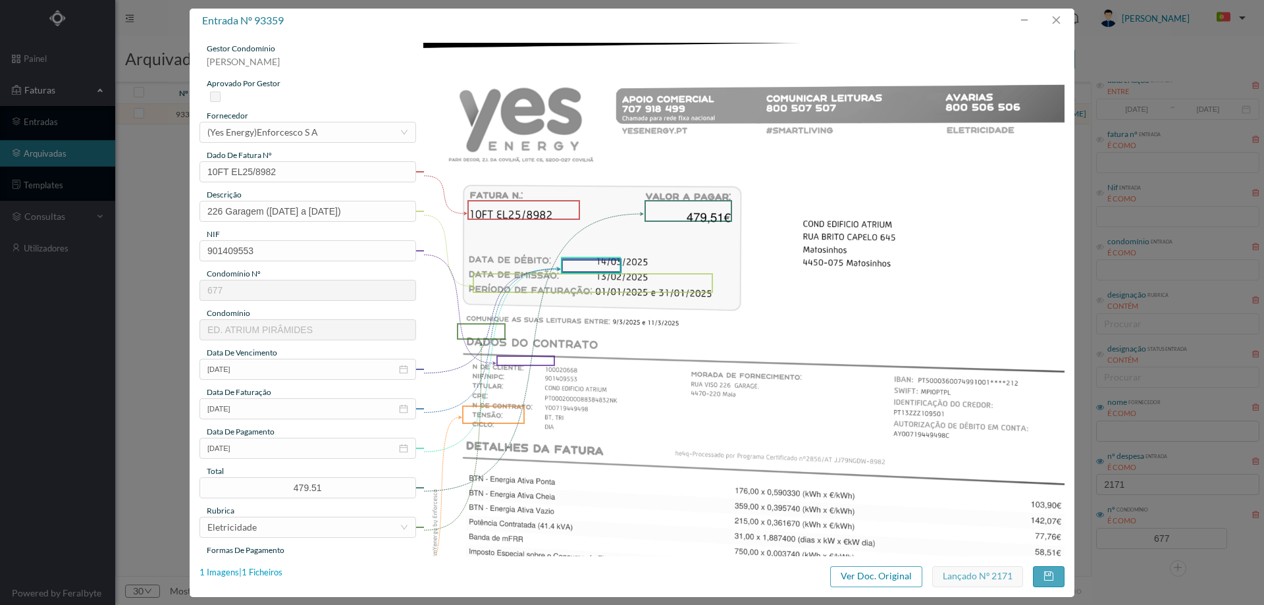
click at [270, 575] on div "1 Imagens | 1 Ficheiros" at bounding box center [240, 572] width 83 height 13
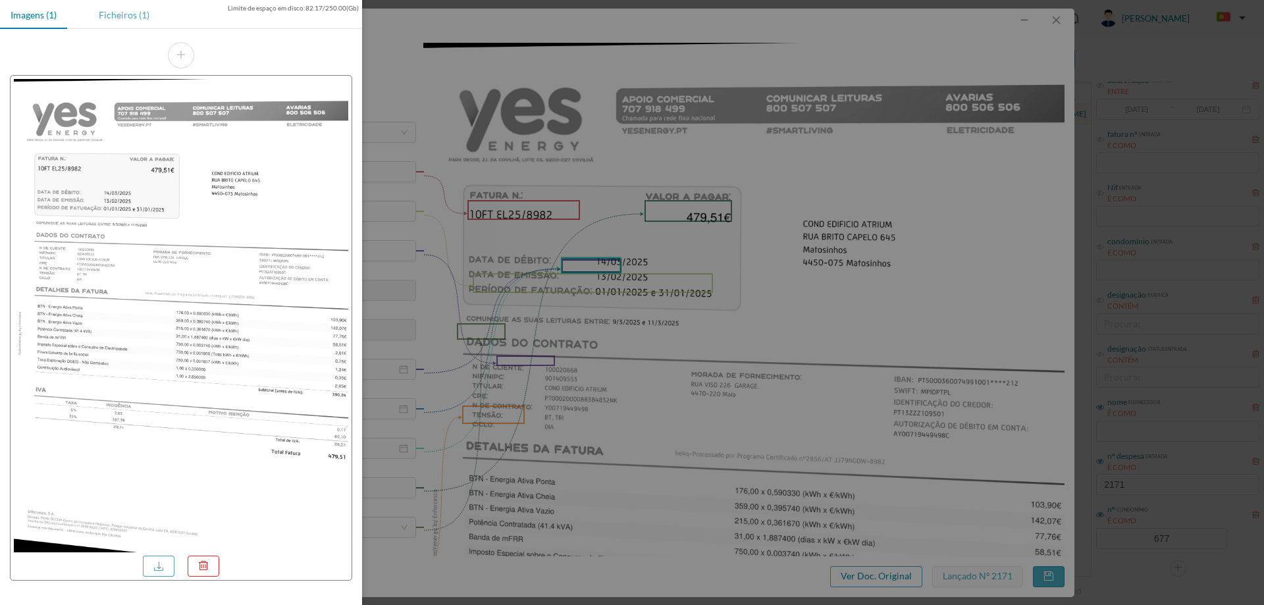
click at [129, 7] on div "Ficheiros (1)" at bounding box center [124, 15] width 72 height 30
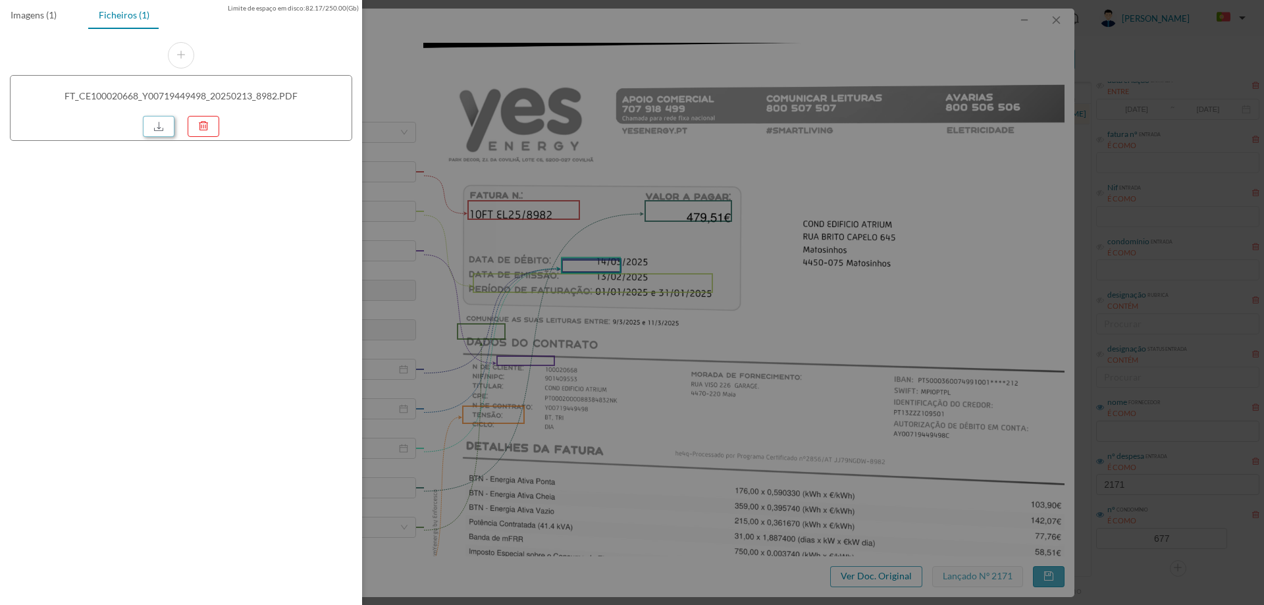
click at [151, 125] on link at bounding box center [159, 126] width 32 height 21
click at [736, 222] on div at bounding box center [632, 302] width 1264 height 605
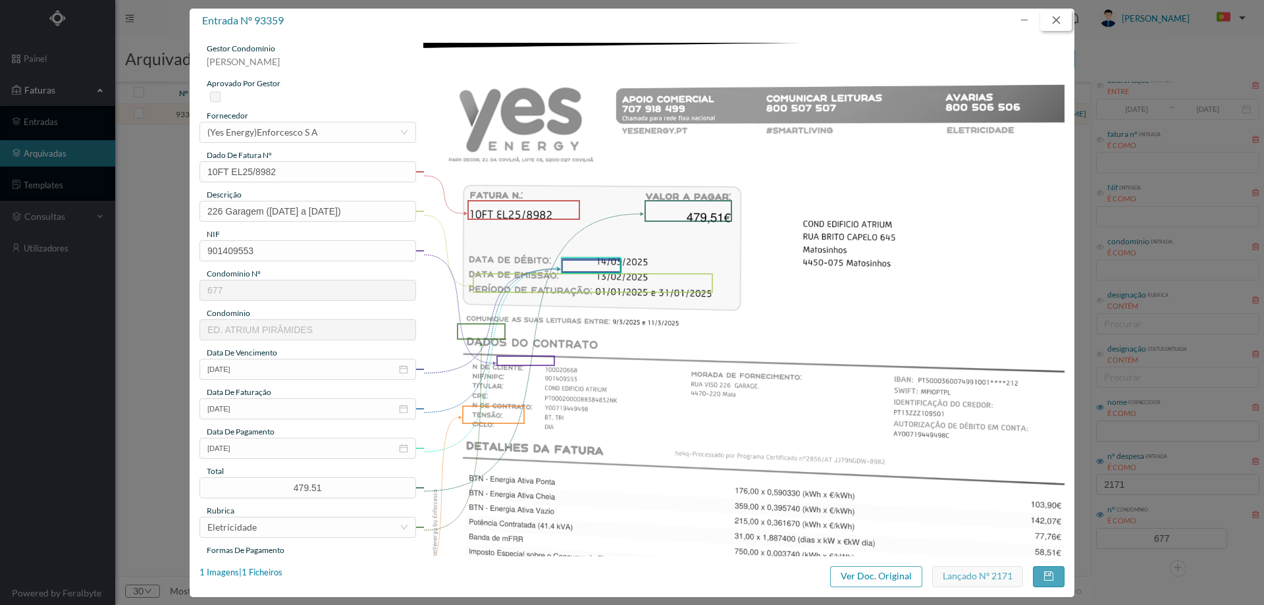
click at [1050, 28] on button "button" at bounding box center [1056, 20] width 32 height 21
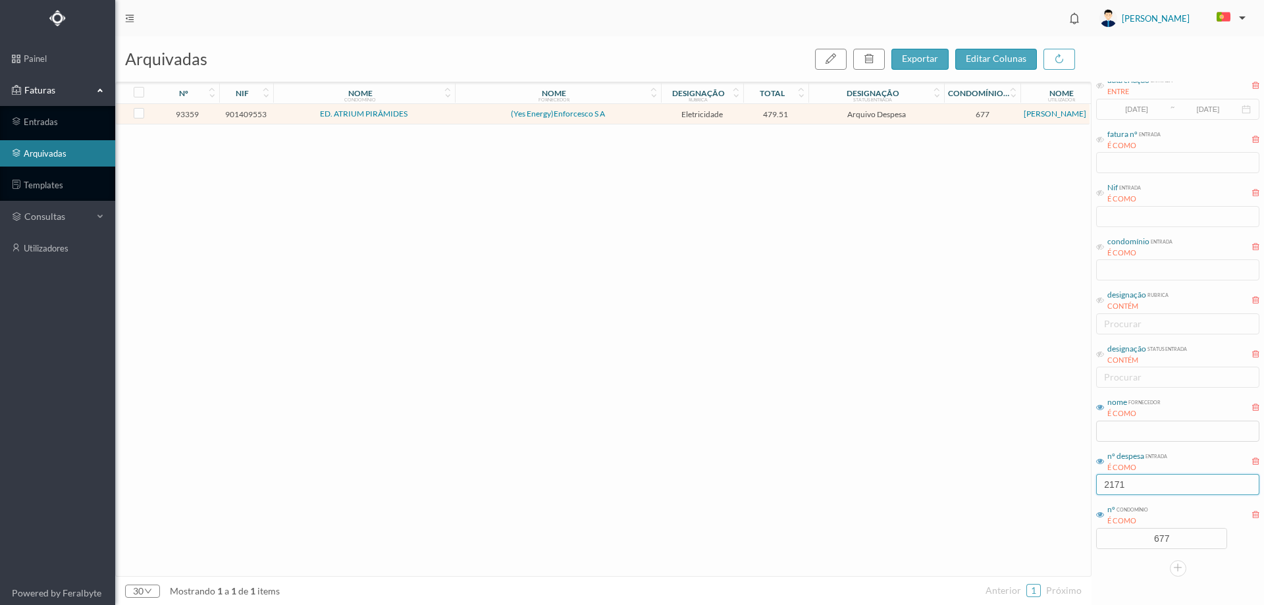
drag, startPoint x: 1155, startPoint y: 488, endPoint x: 1122, endPoint y: 488, distance: 33.6
click at [1122, 488] on input "2171" at bounding box center [1177, 484] width 163 height 21
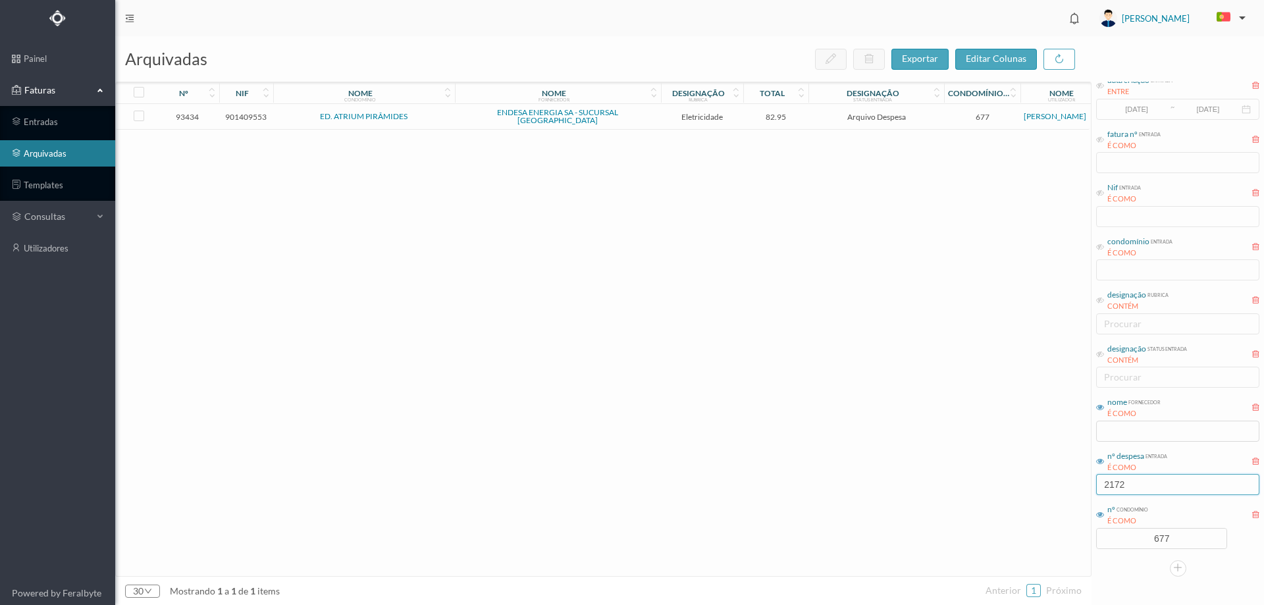
type input "2172"
click at [738, 118] on span "Eletricidade" at bounding box center [702, 117] width 76 height 10
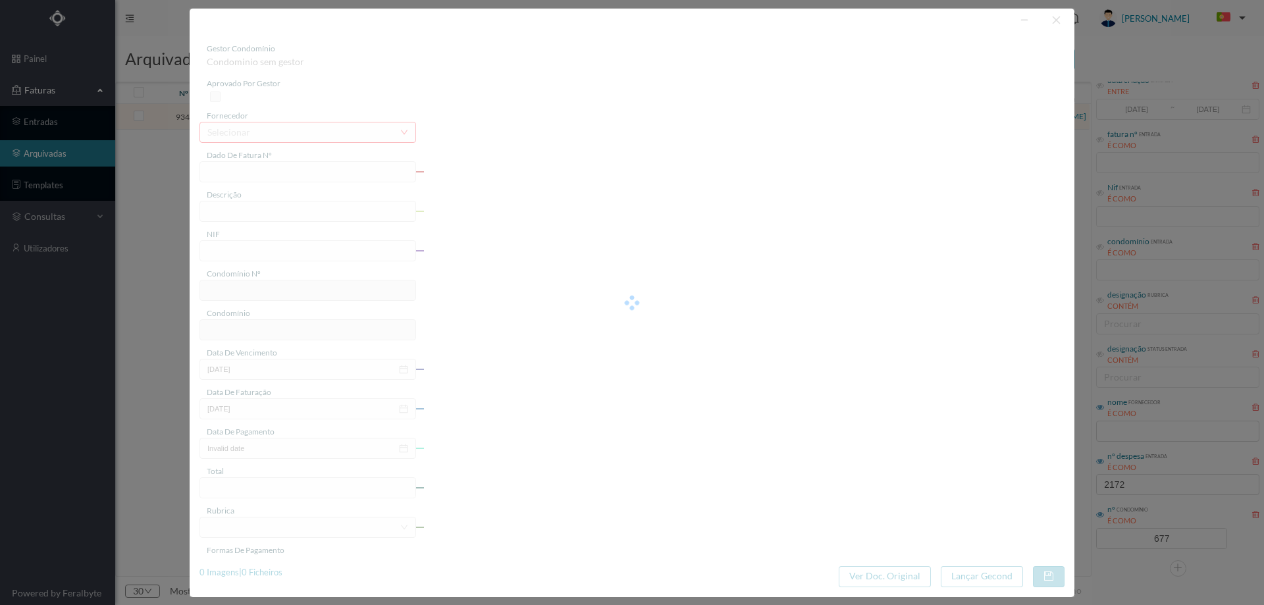
type input "FAC 0250312025/0065083630"
type input "226 ILU- EX (07.01.2025 a 07.02.2025)"
type input "901409553"
type input "03-03-2025"
type input "14-02-2025"
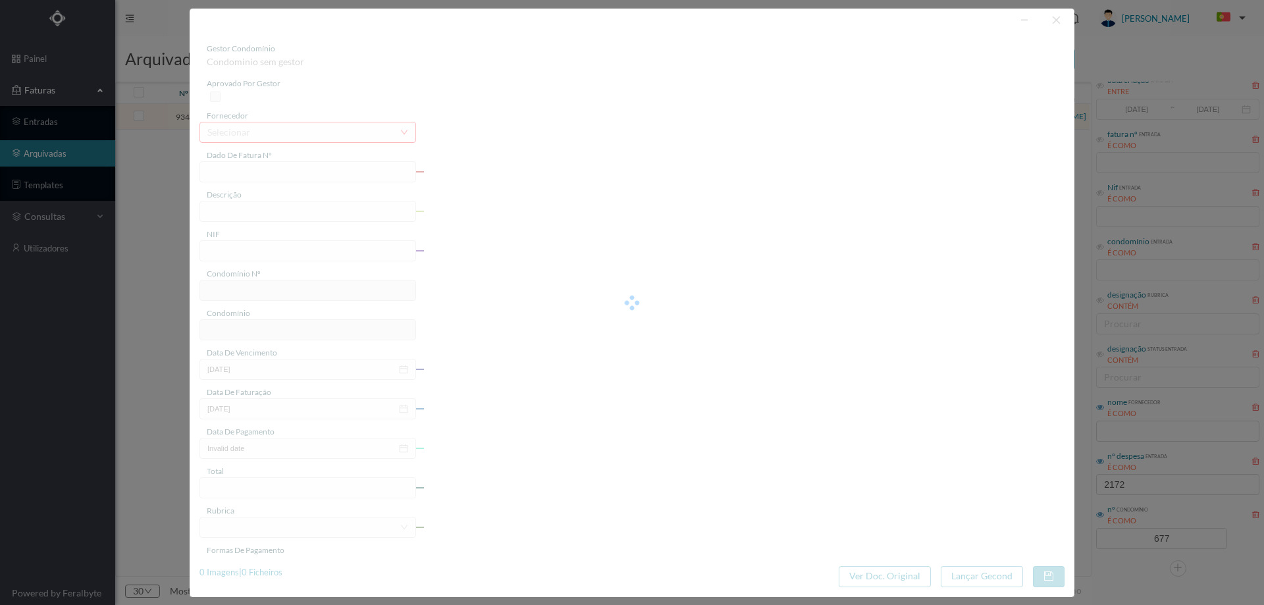
type input "03-03-2025"
type input "82.95"
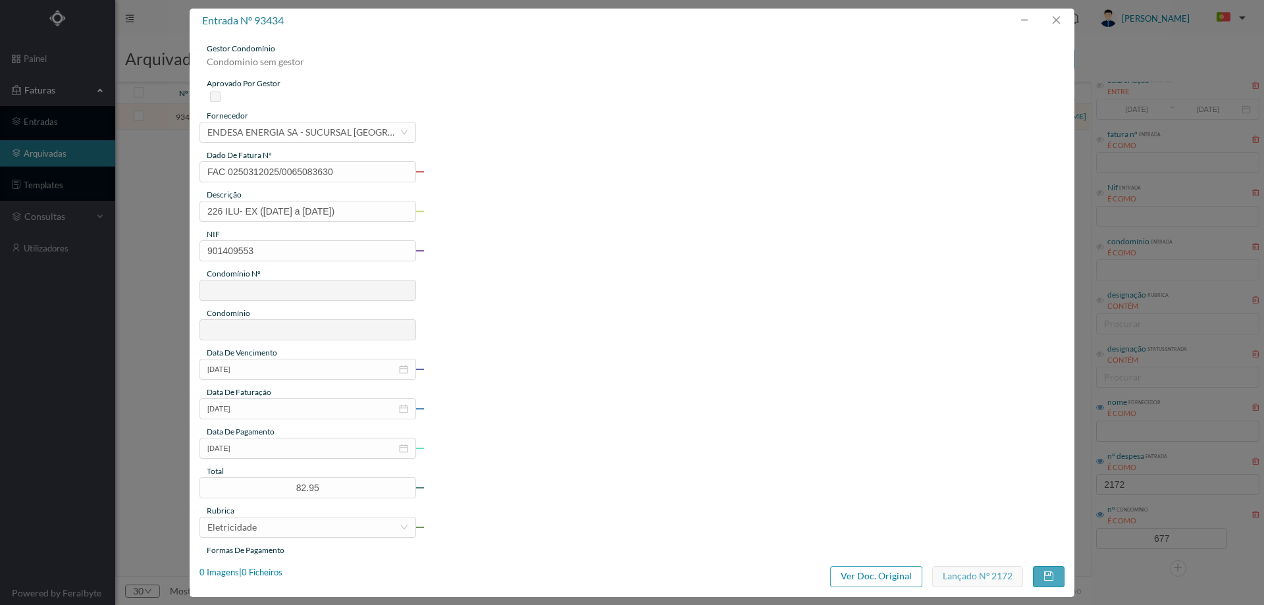
type input "677"
type input "ED. ATRIUM PIRÂMIDES"
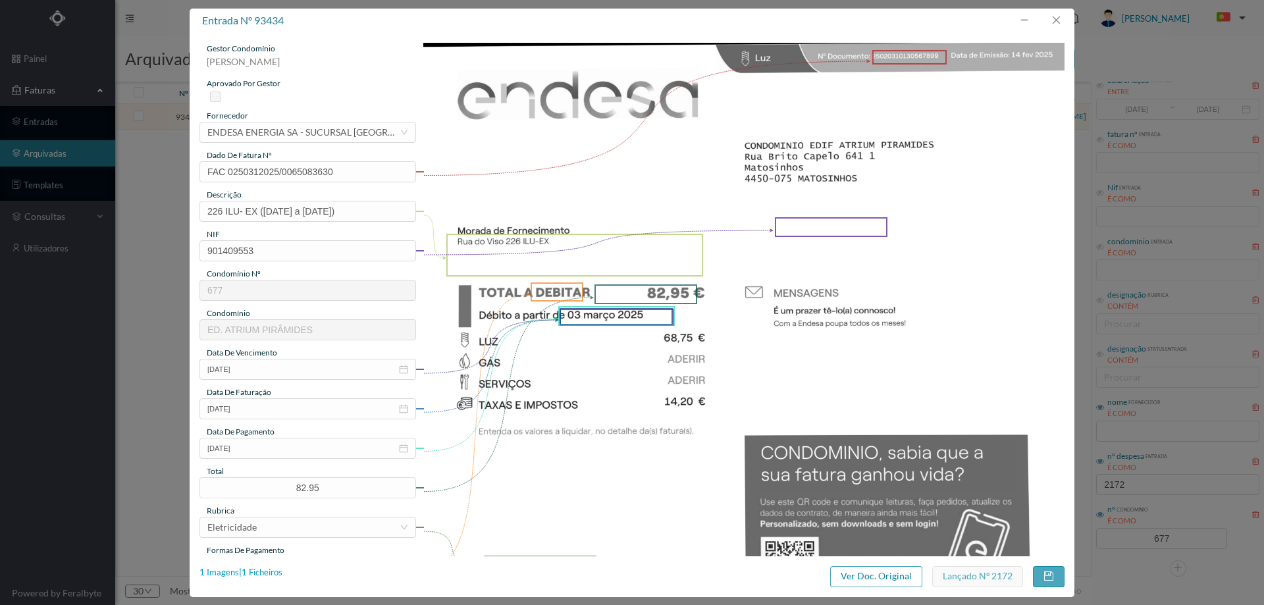
click at [263, 571] on div "1 Imagens | 1 Ficheiros" at bounding box center [240, 572] width 83 height 13
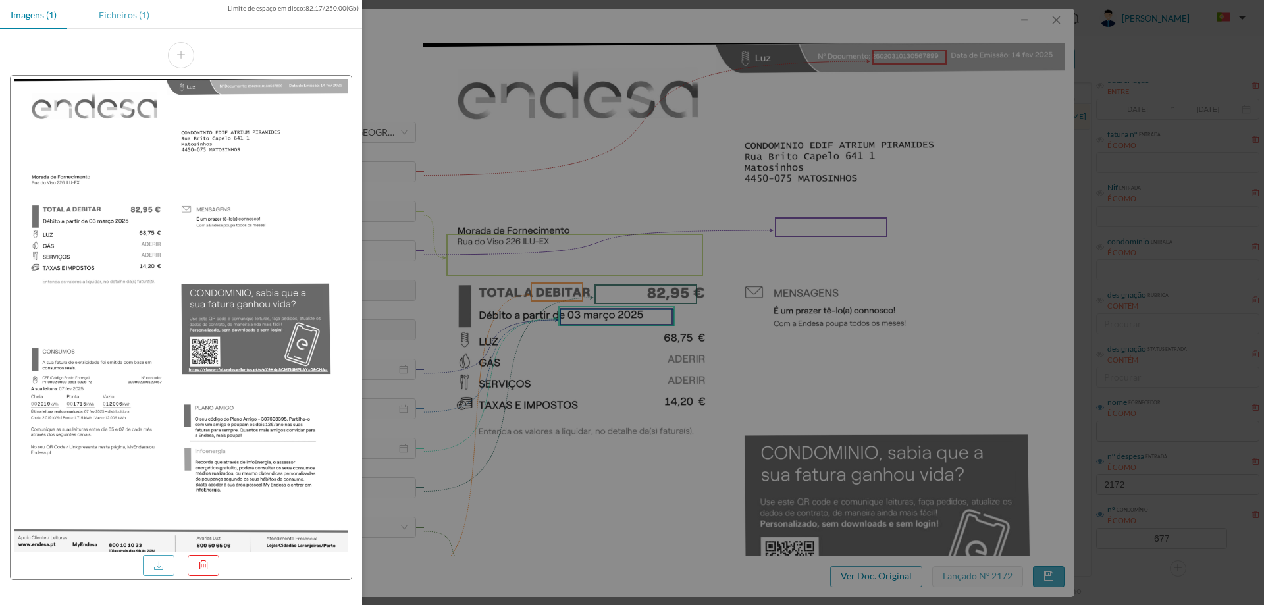
click at [111, 10] on div "Ficheiros (1)" at bounding box center [124, 15] width 72 height 30
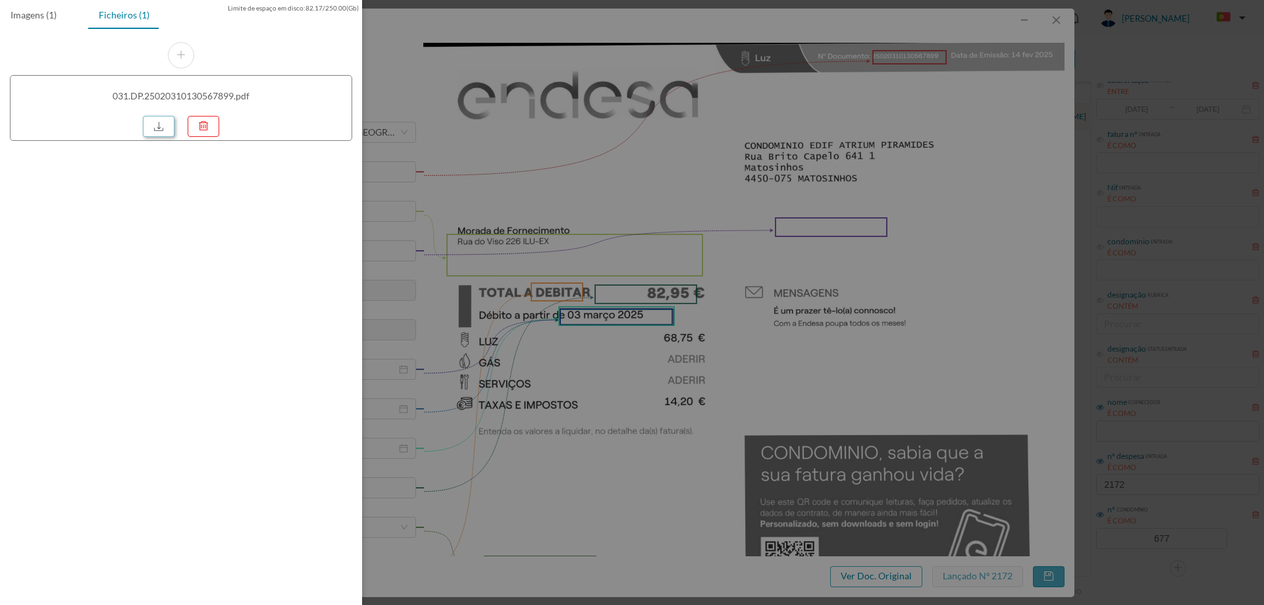
click at [153, 121] on link at bounding box center [159, 126] width 32 height 21
click at [636, 171] on div at bounding box center [632, 302] width 1264 height 605
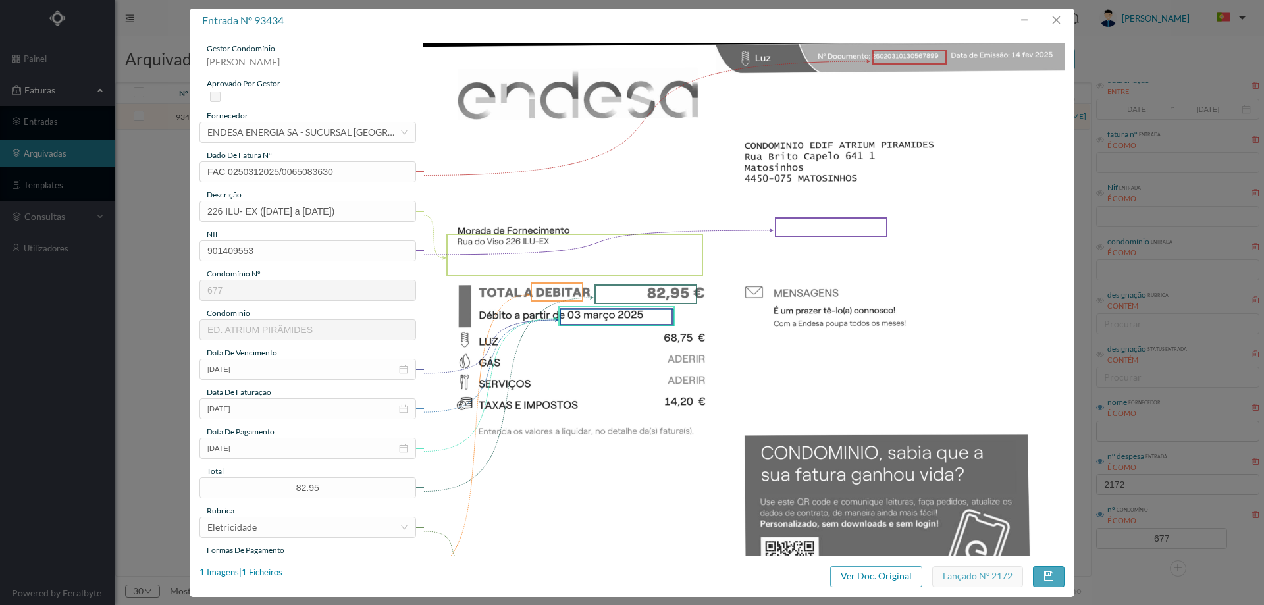
drag, startPoint x: 919, startPoint y: 31, endPoint x: 994, endPoint y: 27, distance: 75.1
click at [919, 31] on div "entrada nº 93434" at bounding box center [632, 21] width 885 height 24
click at [1053, 17] on button "button" at bounding box center [1056, 20] width 32 height 21
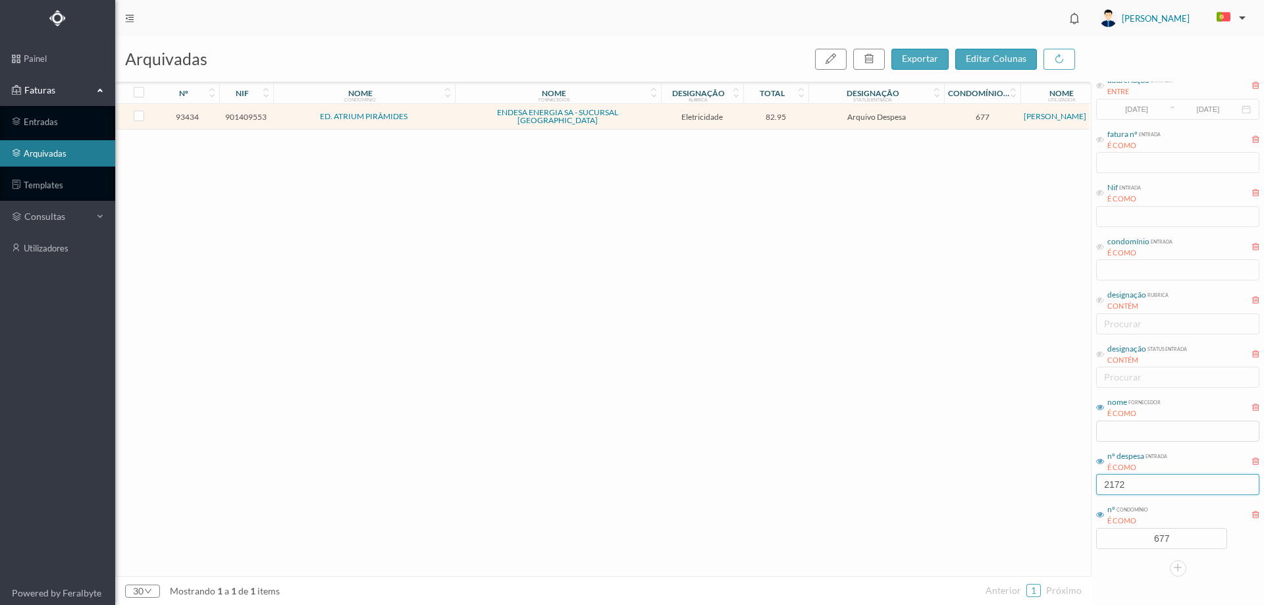
click at [1161, 486] on input "2172" at bounding box center [1177, 484] width 163 height 21
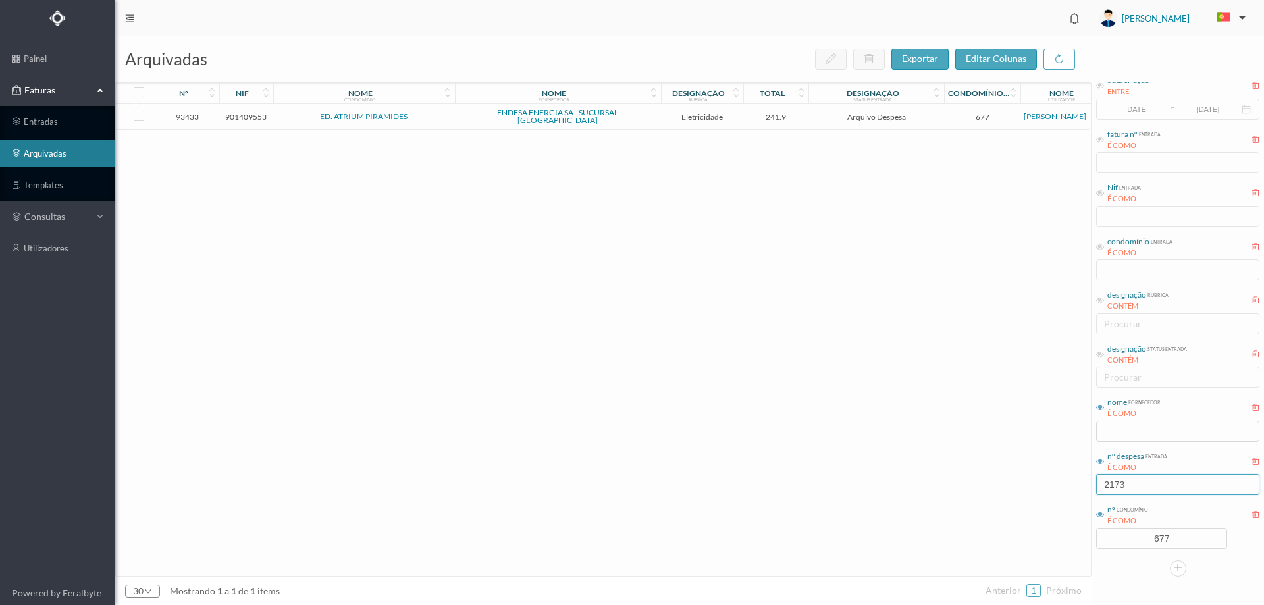
type input "2173"
click at [818, 117] on span "Arquivo Despesa" at bounding box center [876, 117] width 129 height 10
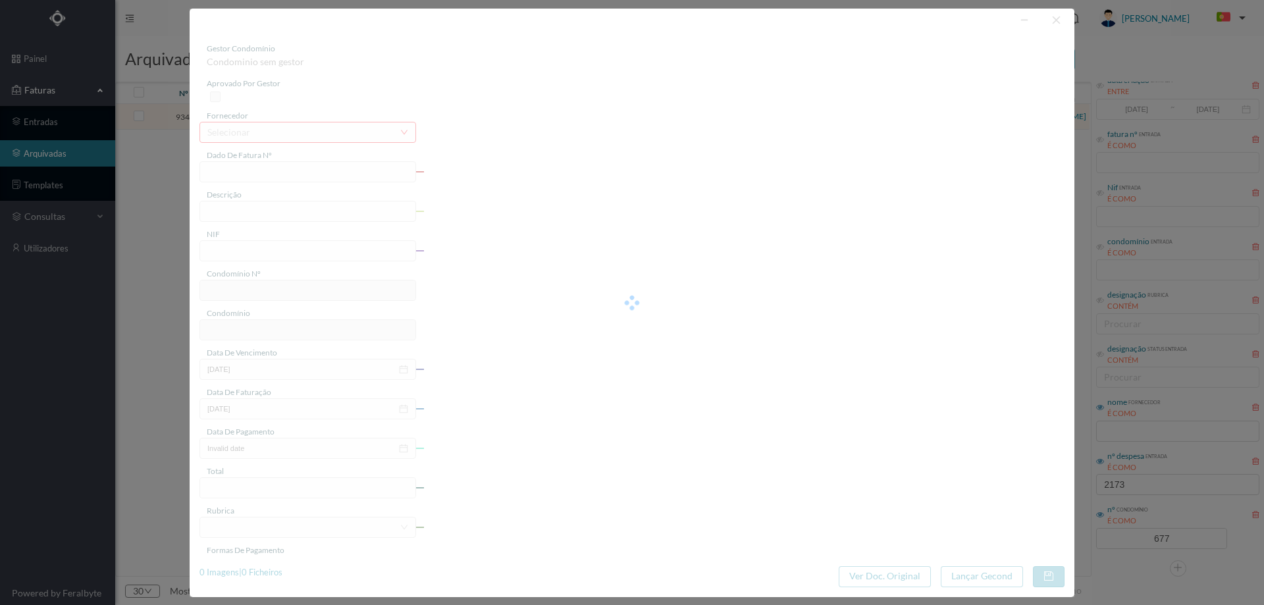
type input "FAC 0280312025/0077072009"
type input "213 COMUNS (07.01.2025 a 07.02.2025)"
type input "901409553"
type input "03-03-2025"
type input "14-02-2025"
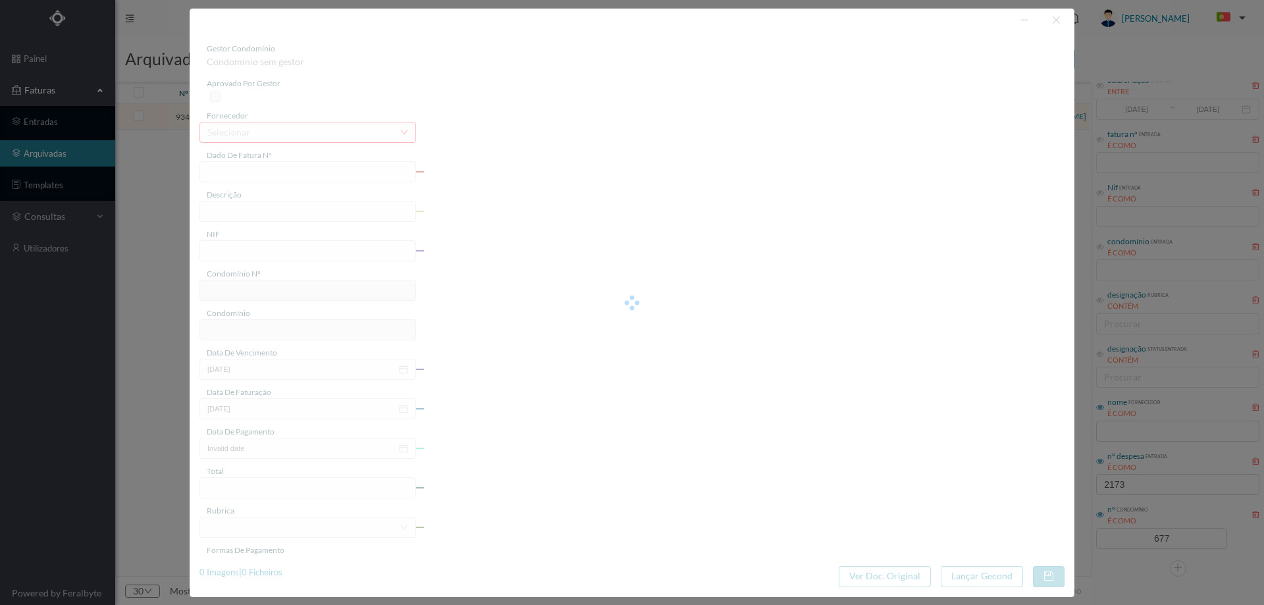
type input "03-03-2025"
type input "241.90"
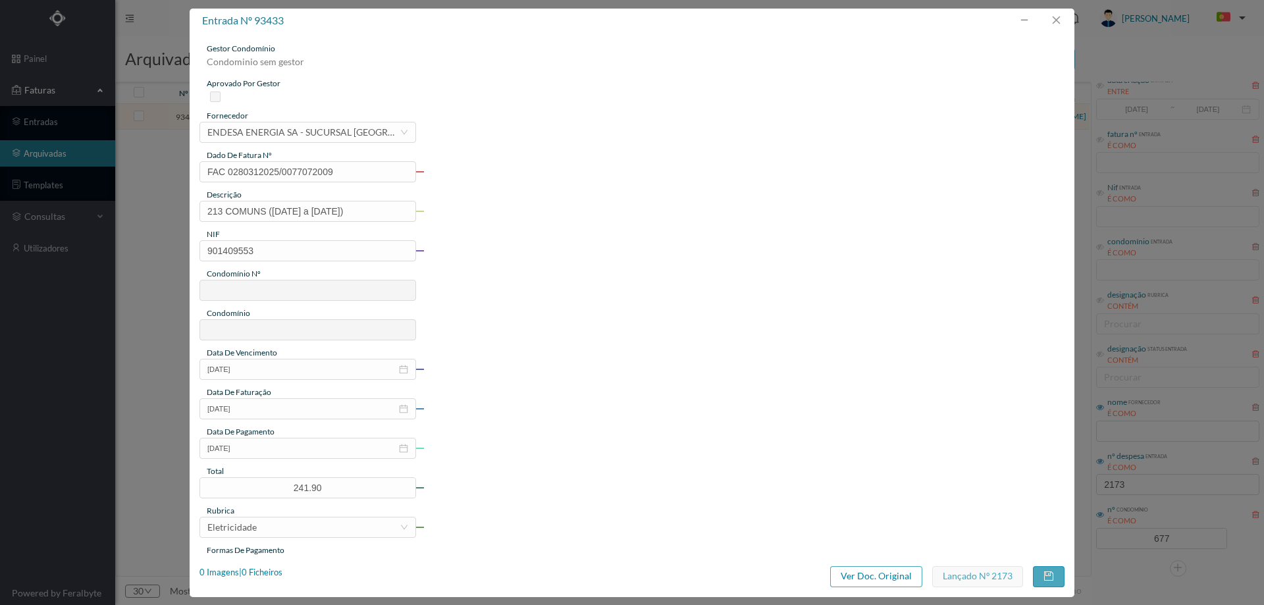
type input "677"
type input "ED. ATRIUM PIRÂMIDES"
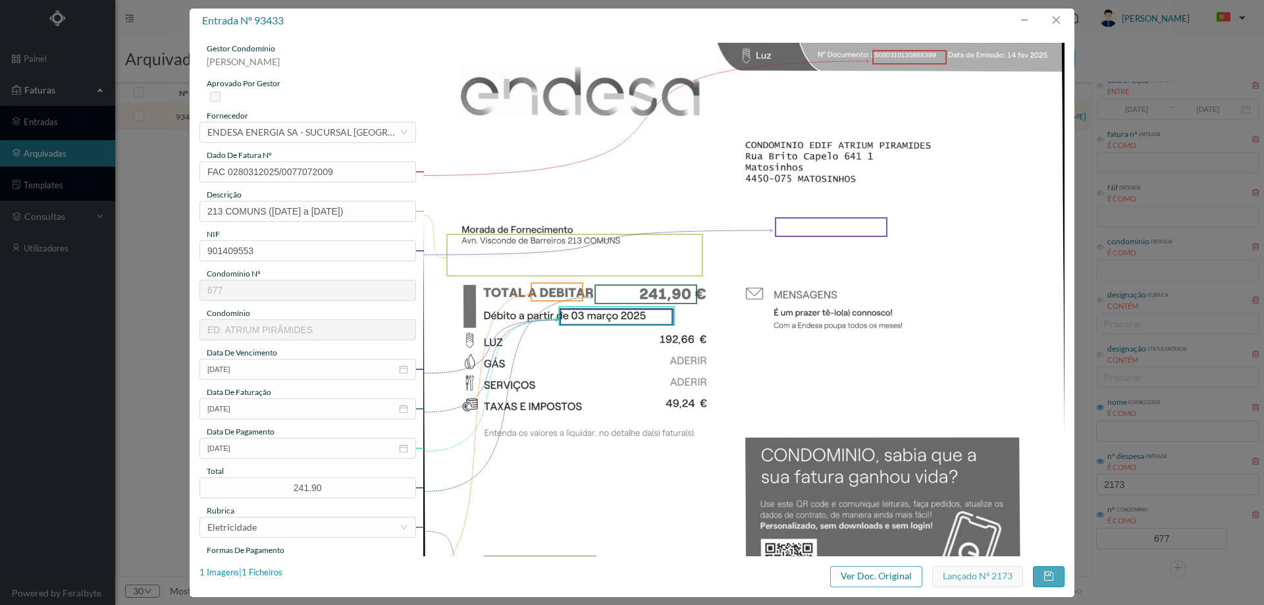
click at [278, 569] on div "1 Imagens | 1 Ficheiros" at bounding box center [240, 572] width 83 height 13
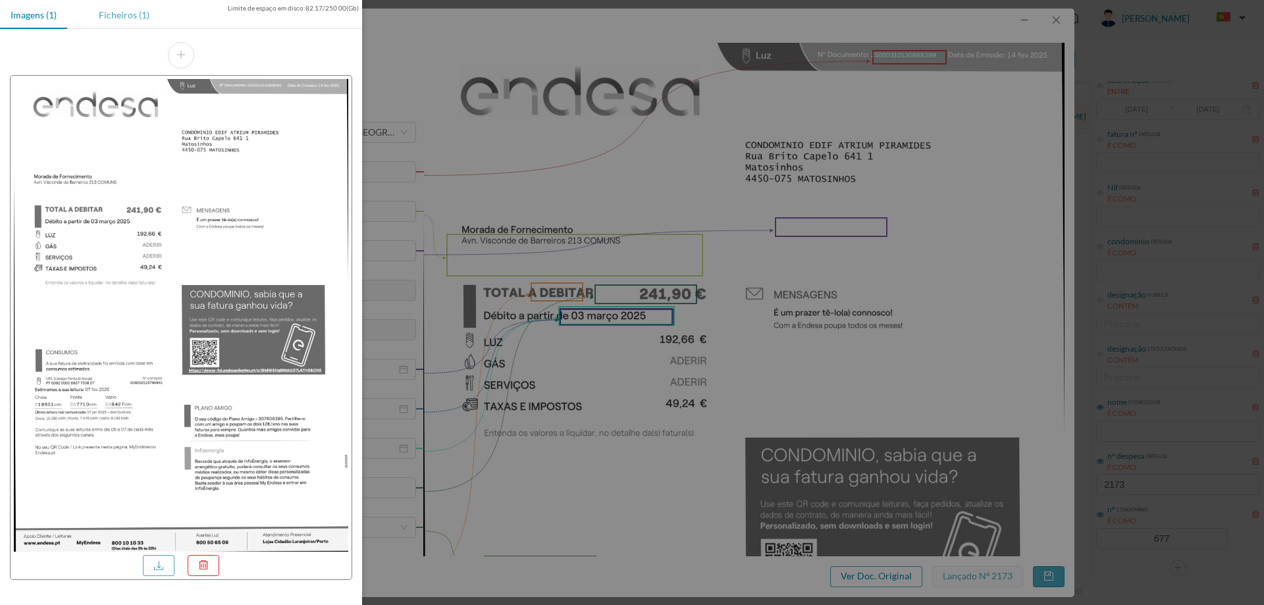
click at [136, 16] on div "Ficheiros (1)" at bounding box center [124, 15] width 72 height 30
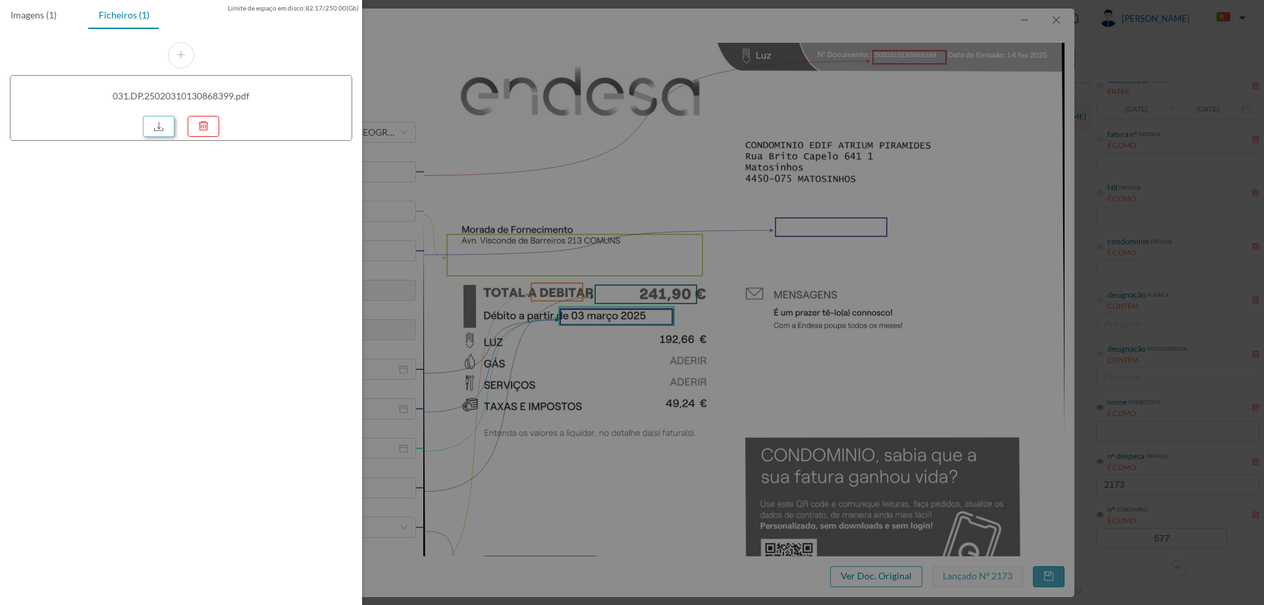
click at [168, 127] on link at bounding box center [159, 126] width 32 height 21
drag, startPoint x: 580, startPoint y: 167, endPoint x: 590, endPoint y: 167, distance: 9.2
click at [580, 167] on div at bounding box center [632, 302] width 1264 height 605
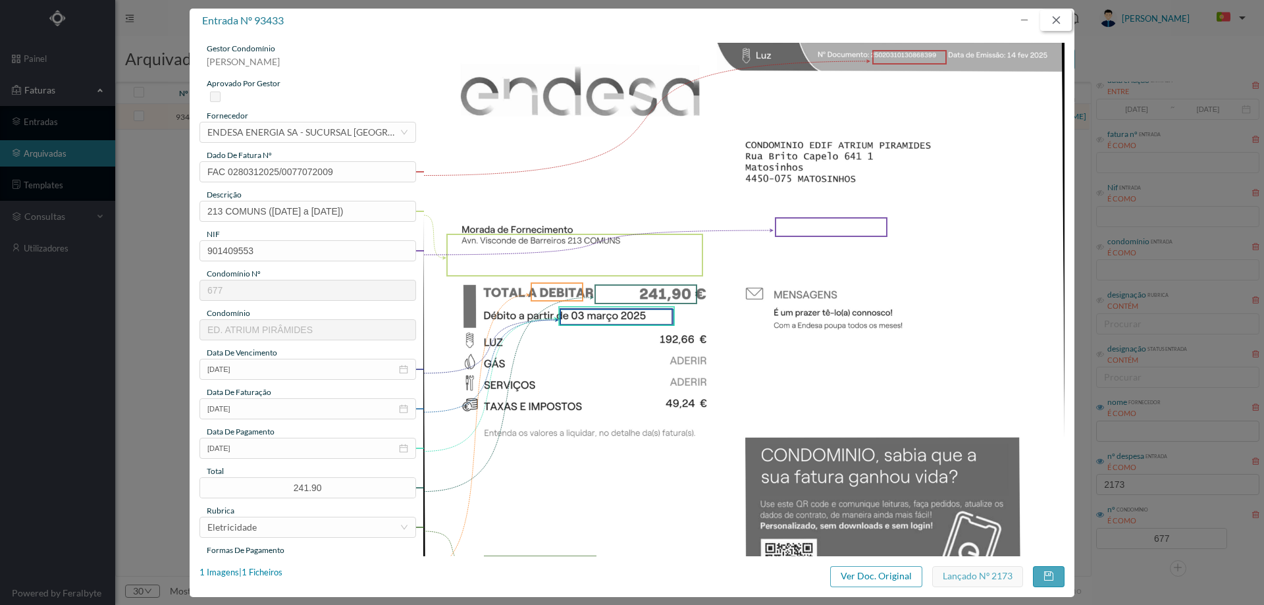
click at [1057, 19] on button "button" at bounding box center [1056, 20] width 32 height 21
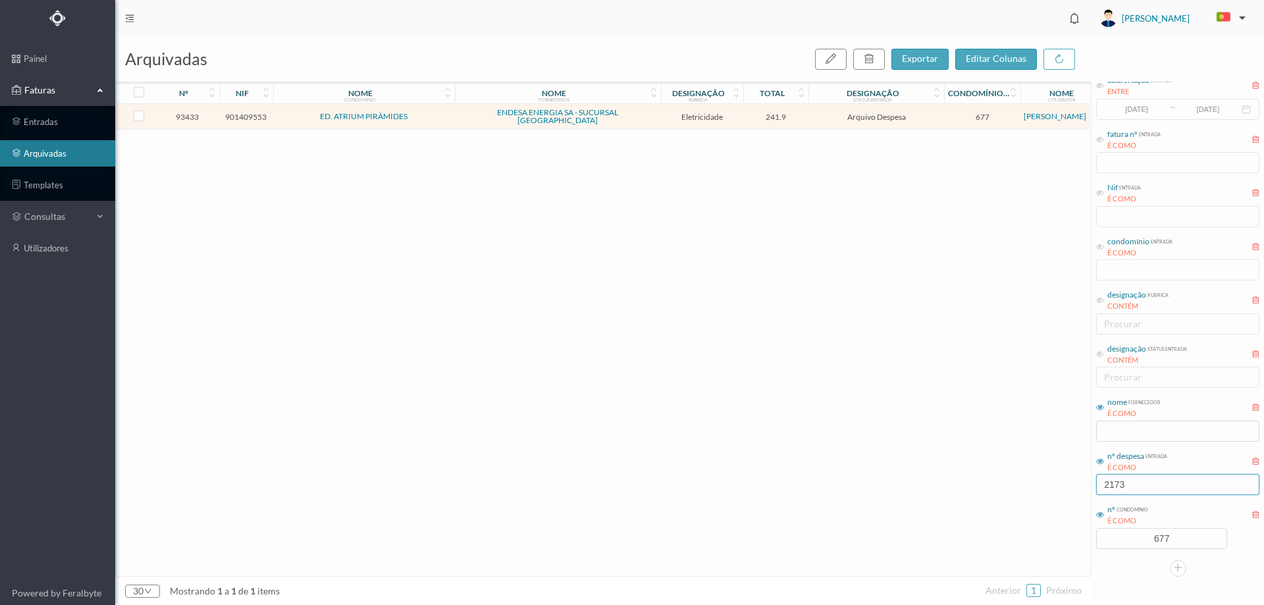
click at [1133, 477] on input "2173" at bounding box center [1177, 484] width 163 height 21
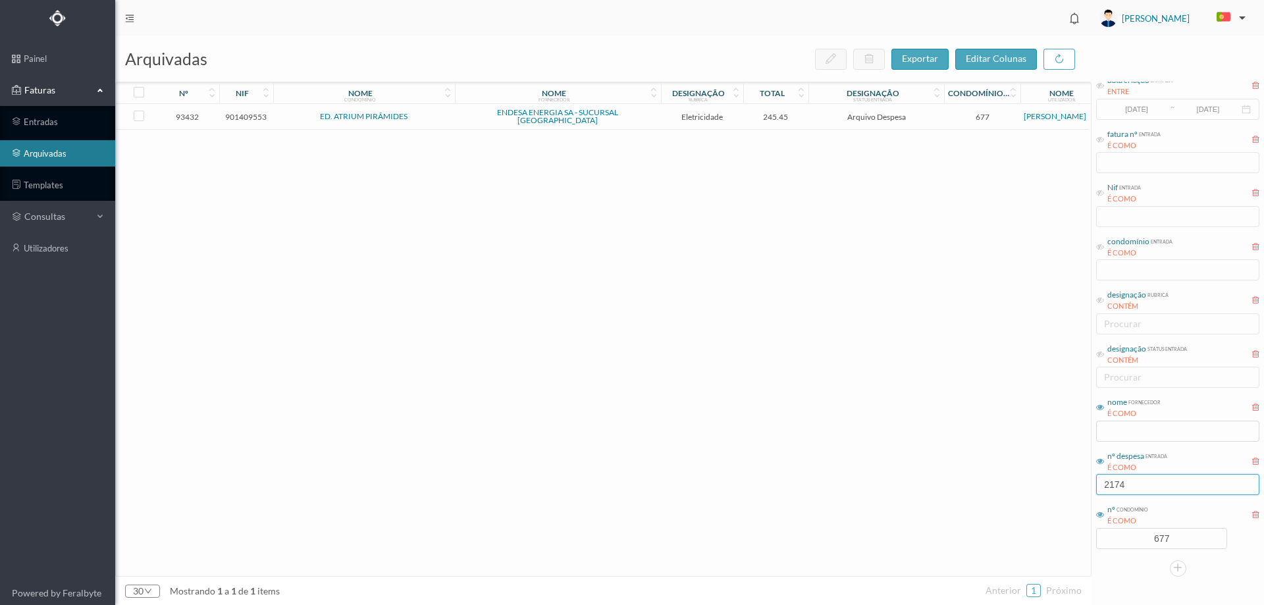
type input "2174"
click at [654, 116] on span "ENDESA ENERGIA SA - SUCURSAL [GEOGRAPHIC_DATA]" at bounding box center [557, 117] width 199 height 16
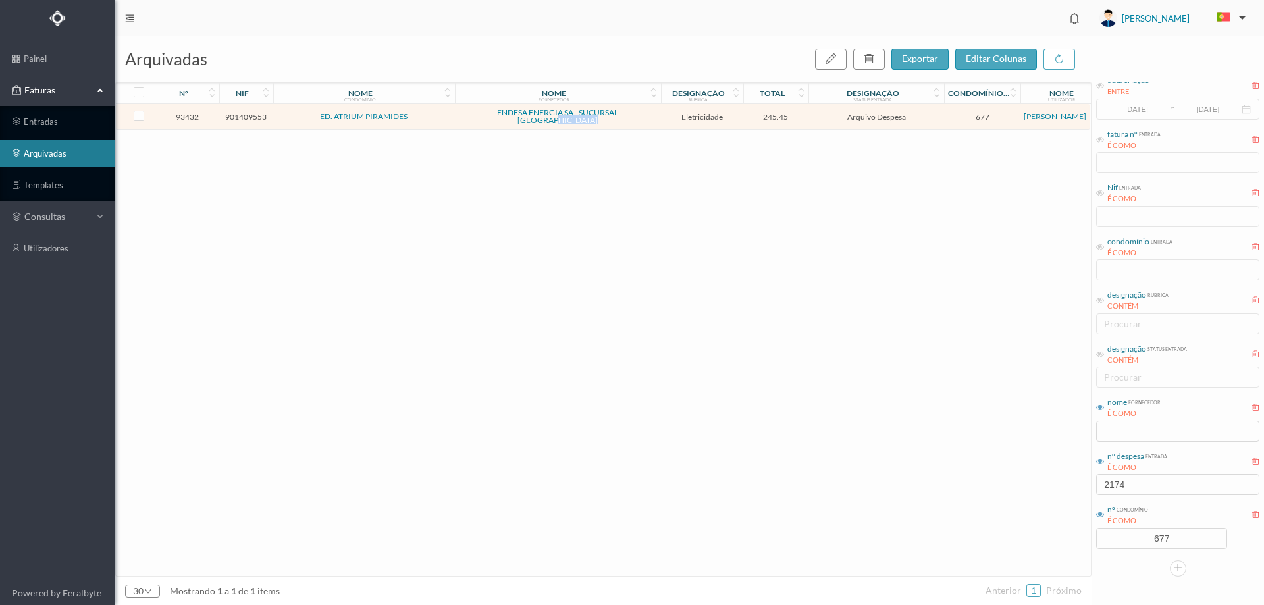
click at [654, 116] on span "ENDESA ENERGIA SA - SUCURSAL [GEOGRAPHIC_DATA]" at bounding box center [557, 117] width 199 height 16
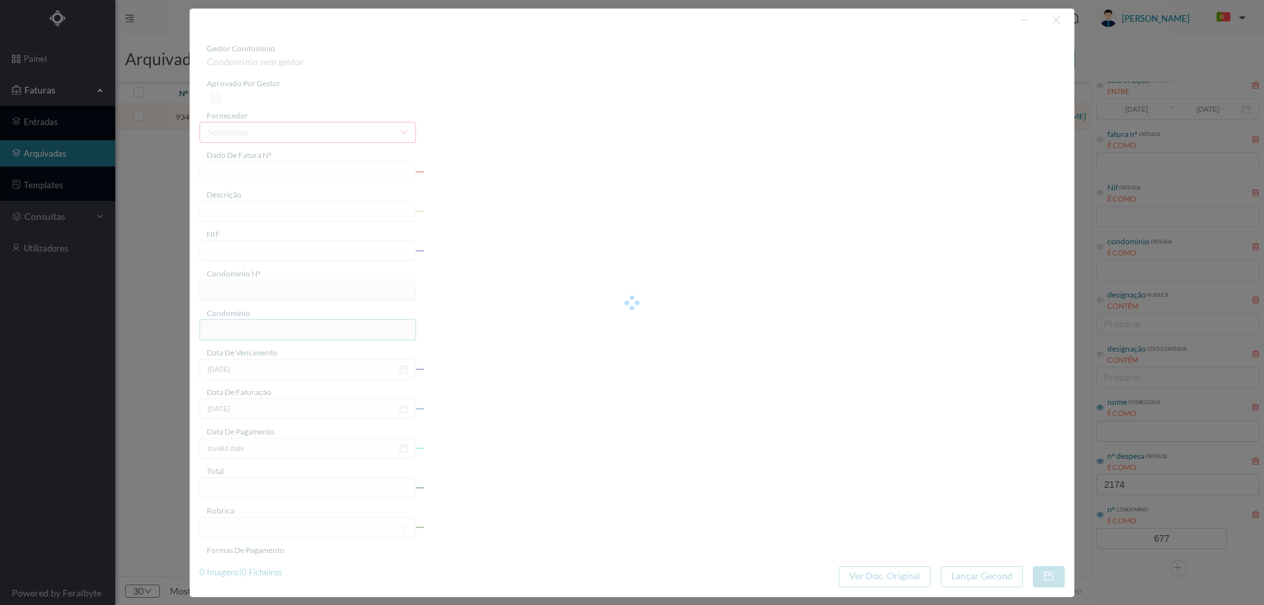
type input "FAC 0280312025/0077071889"
type input "155 COMUNS (07.01.2025 a 07.02.2025)"
type input "901409553"
type input "03-03-2025"
type input "14-02-2025"
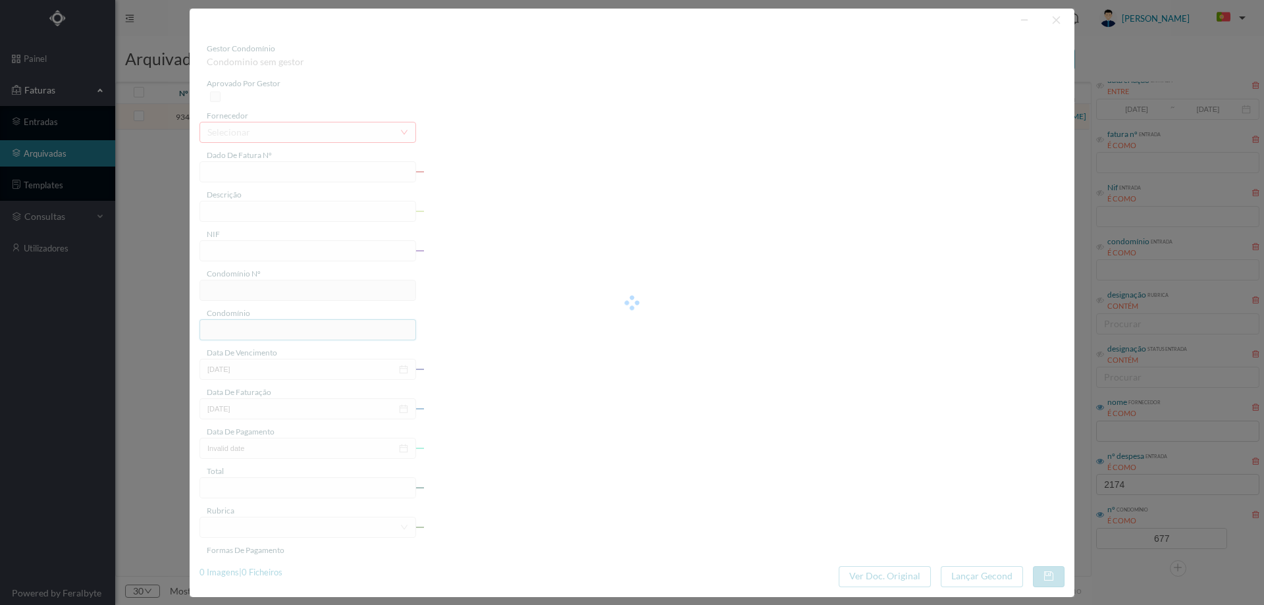
type input "03-03-2025"
type input "245.45"
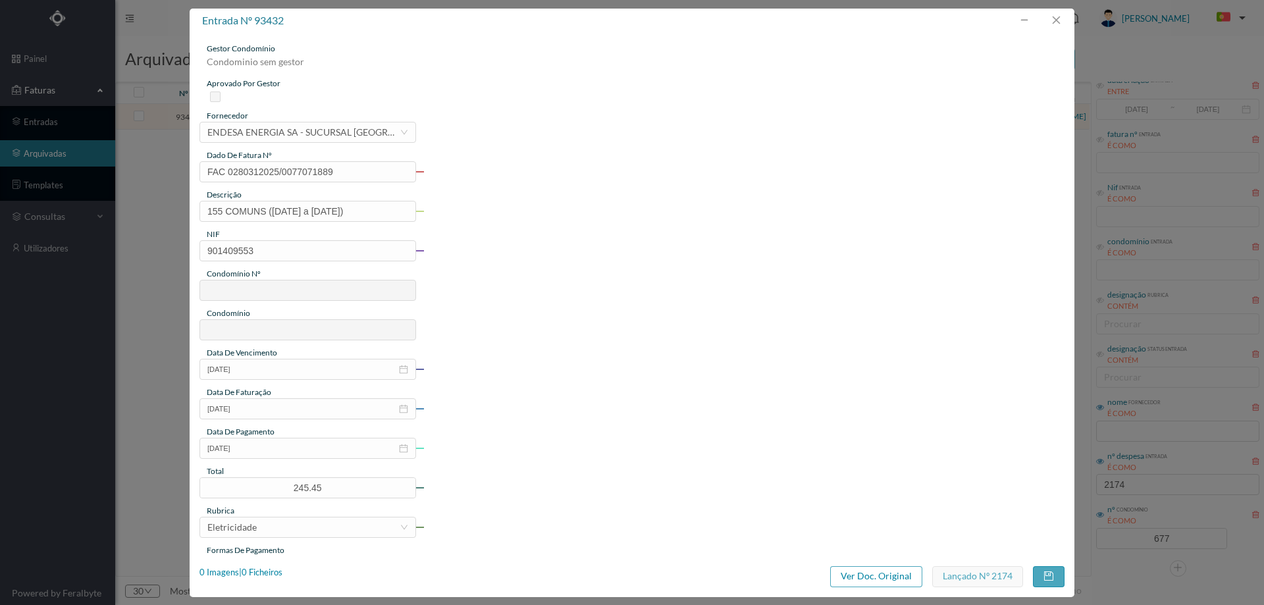
type input "677"
type input "ED. ATRIUM PIRÂMIDES"
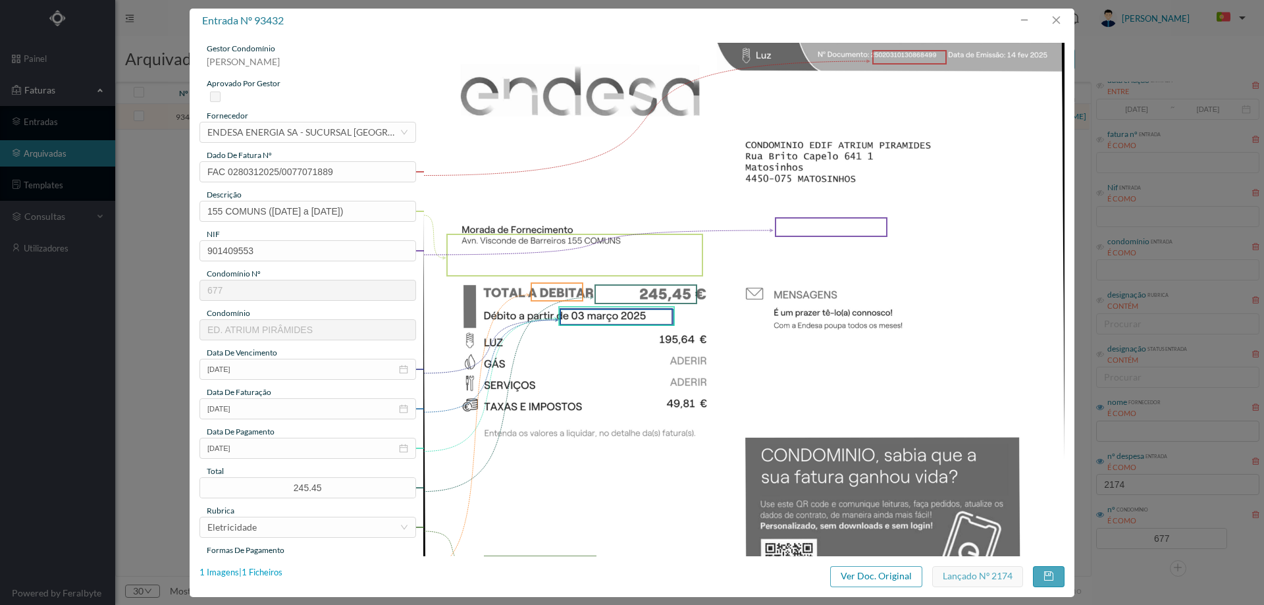
click at [265, 569] on div "1 Imagens | 1 Ficheiros" at bounding box center [240, 572] width 83 height 13
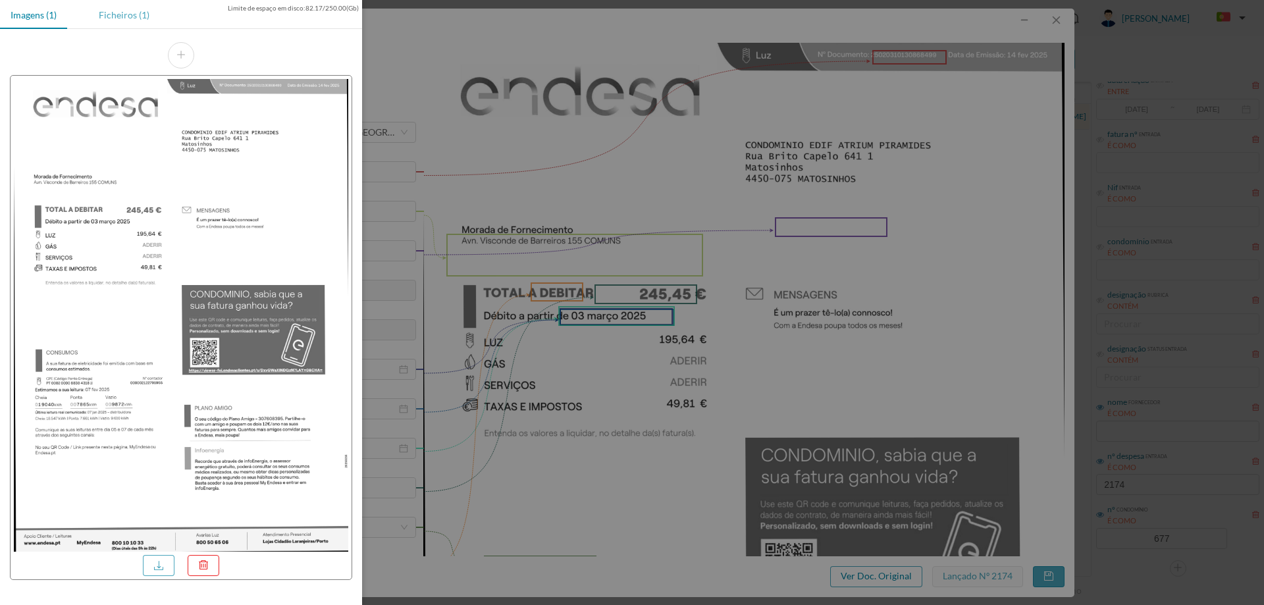
click at [134, 11] on div "Ficheiros (1)" at bounding box center [124, 15] width 72 height 30
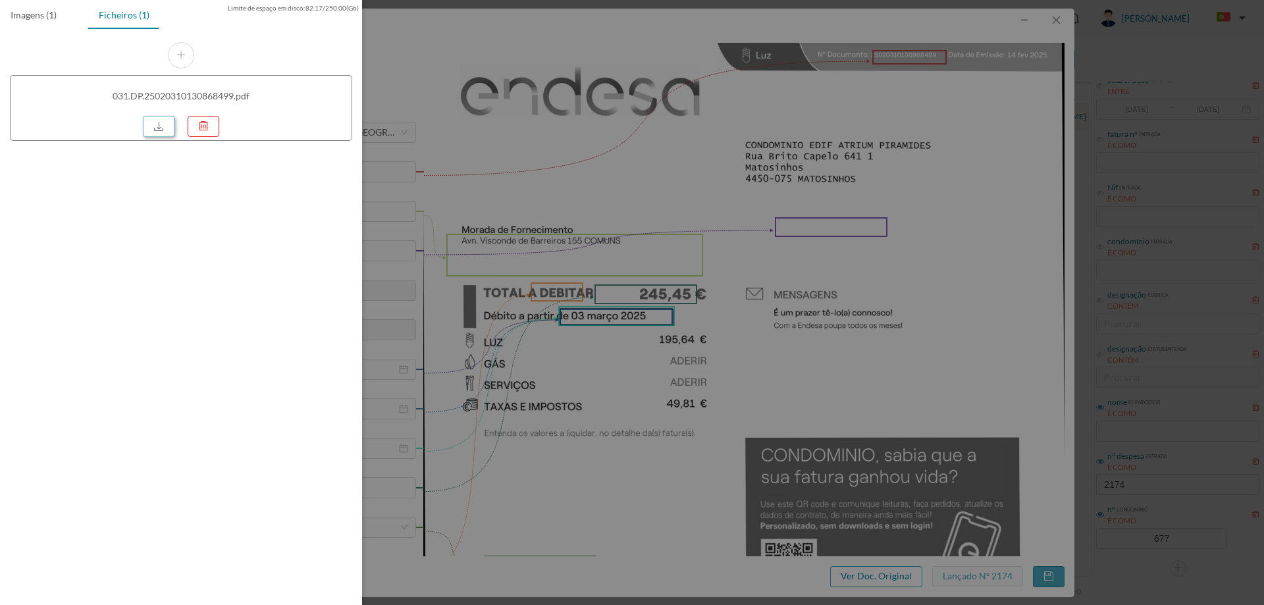
click at [159, 124] on link at bounding box center [159, 126] width 32 height 21
click at [591, 183] on div at bounding box center [632, 302] width 1264 height 605
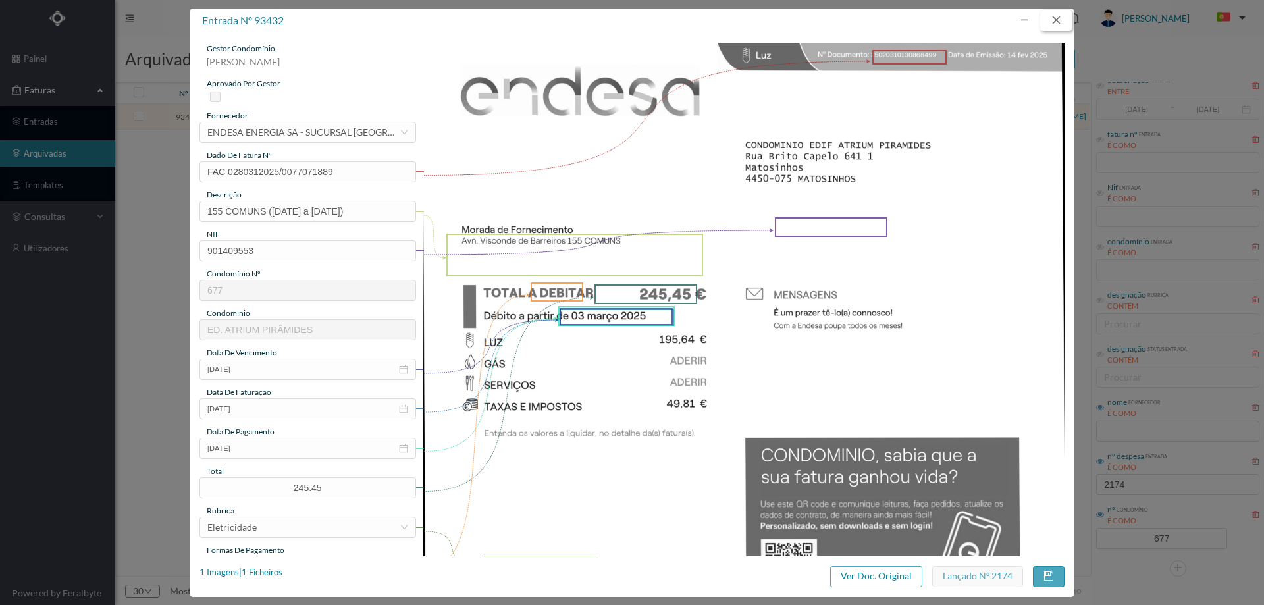
click at [1060, 21] on button "button" at bounding box center [1056, 20] width 32 height 21
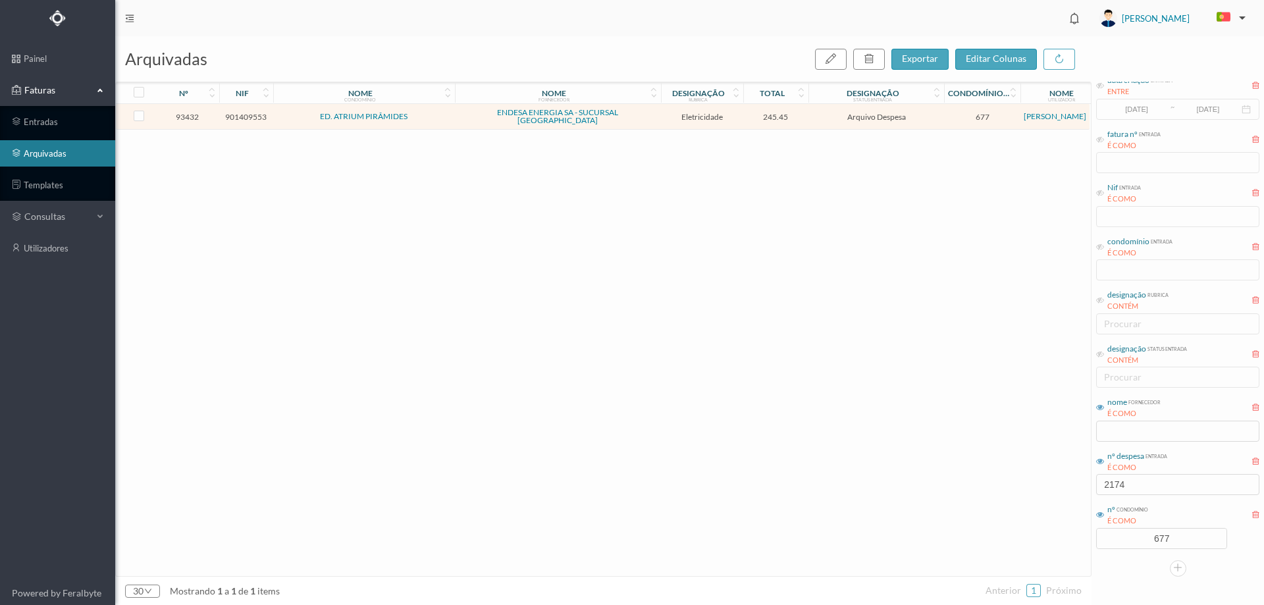
click at [1163, 499] on div "data criação entrada ENTRE 2017-05-01 ~ 2017-10-31 fatura nº entrada É COMO Nif…" at bounding box center [1178, 308] width 166 height 483
click at [1157, 492] on input "2174" at bounding box center [1177, 484] width 163 height 21
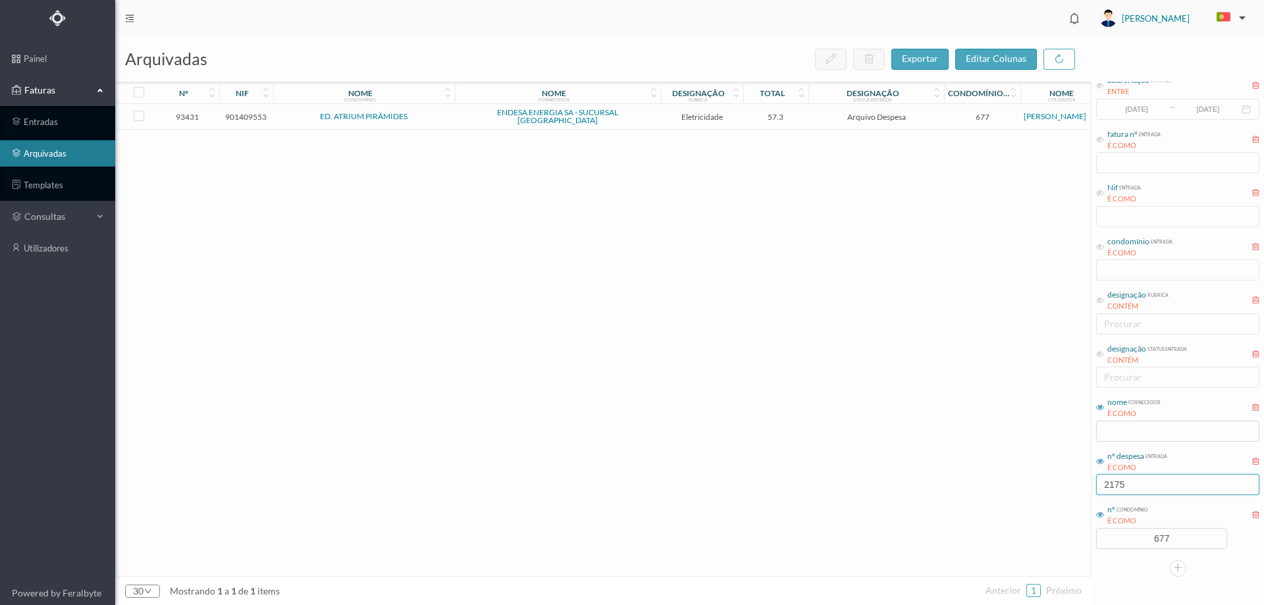
type input "2175"
click at [669, 116] on span "Eletricidade" at bounding box center [702, 117] width 76 height 10
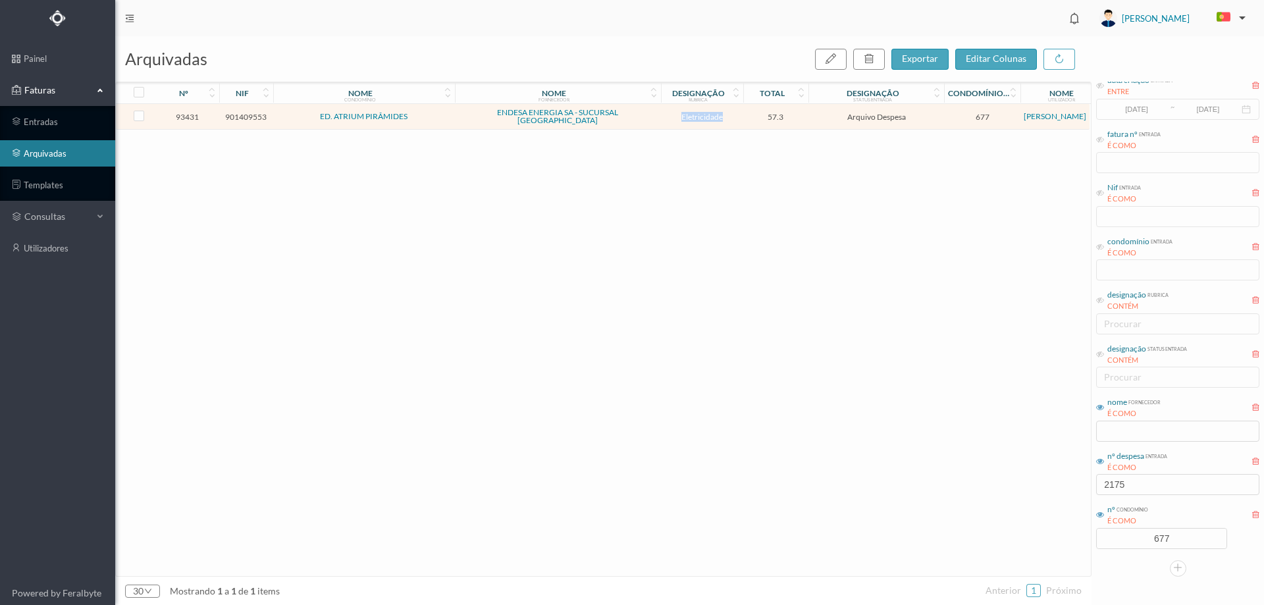
click at [669, 116] on span "Eletricidade" at bounding box center [702, 117] width 76 height 10
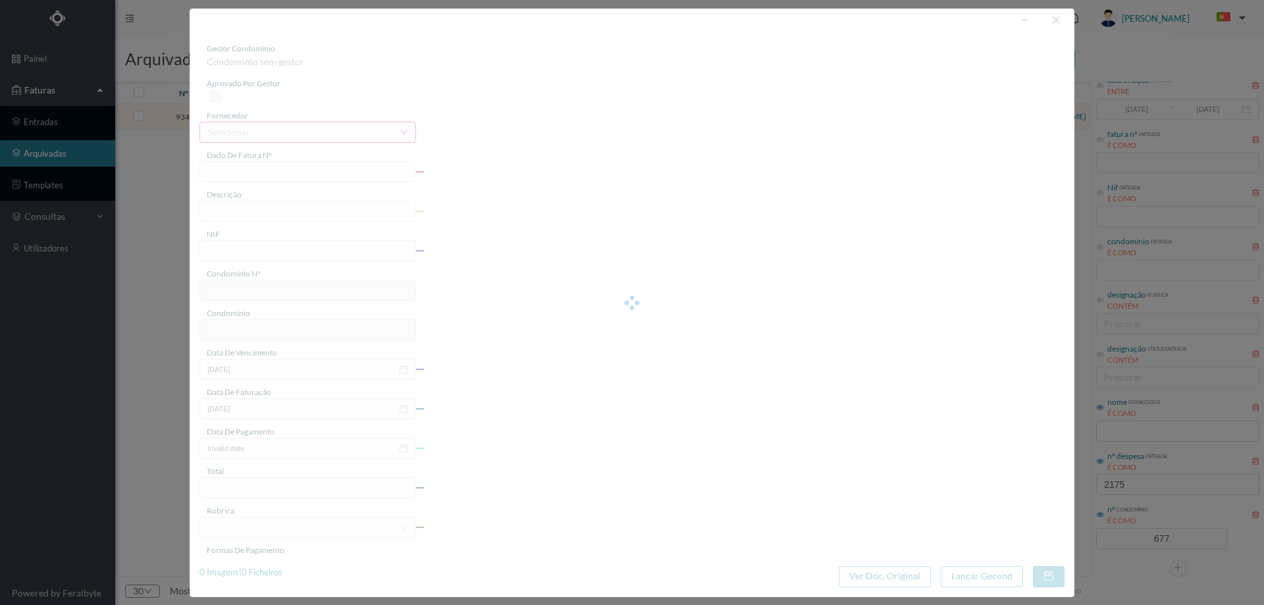
type input "FAC 0280312025/0077071954"
type input "195 HAB 7.1 SALA23 (07.01.2025 a 07.02.2025)"
type input "901409553"
type input "03-03-2025"
type input "14-02-2025"
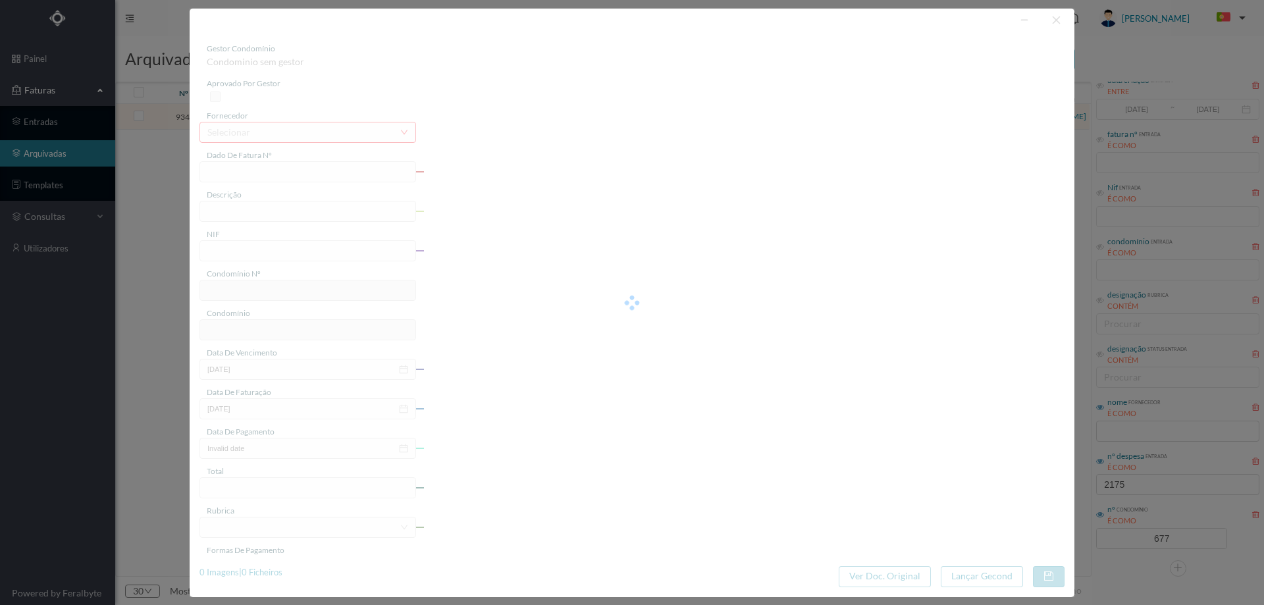
type input "03-03-2025"
type input "57.30"
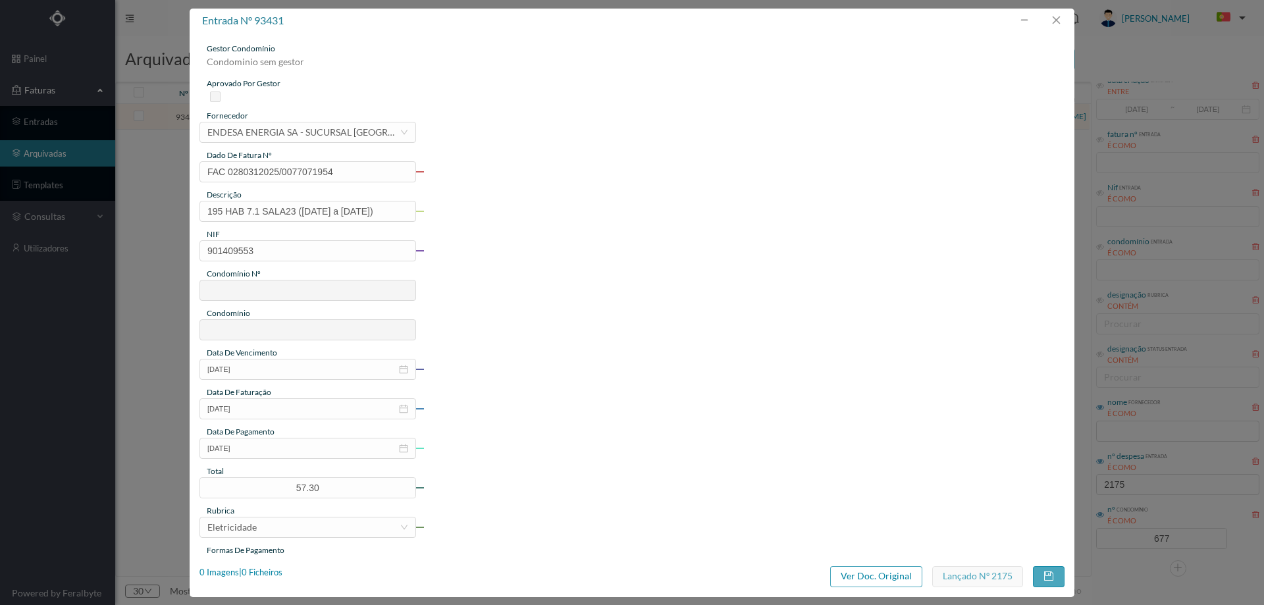
type input "677"
type input "ED. ATRIUM PIRÂMIDES"
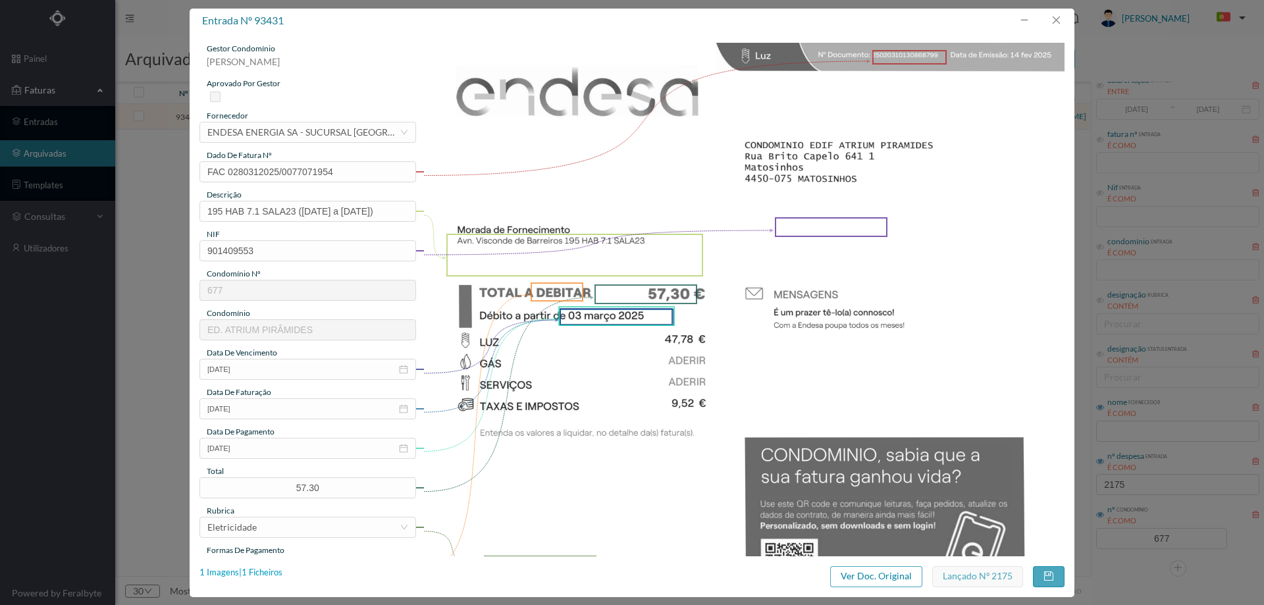
click at [267, 571] on div "1 Imagens | 1 Ficheiros" at bounding box center [240, 572] width 83 height 13
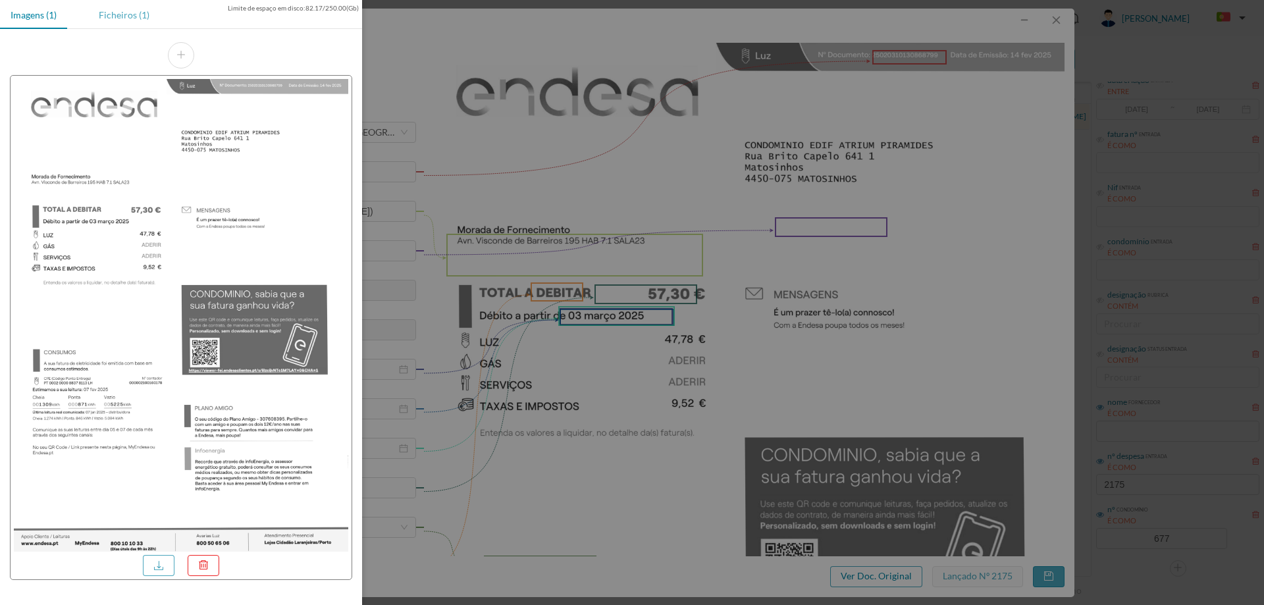
click at [116, 3] on div "Ficheiros (1)" at bounding box center [124, 15] width 72 height 30
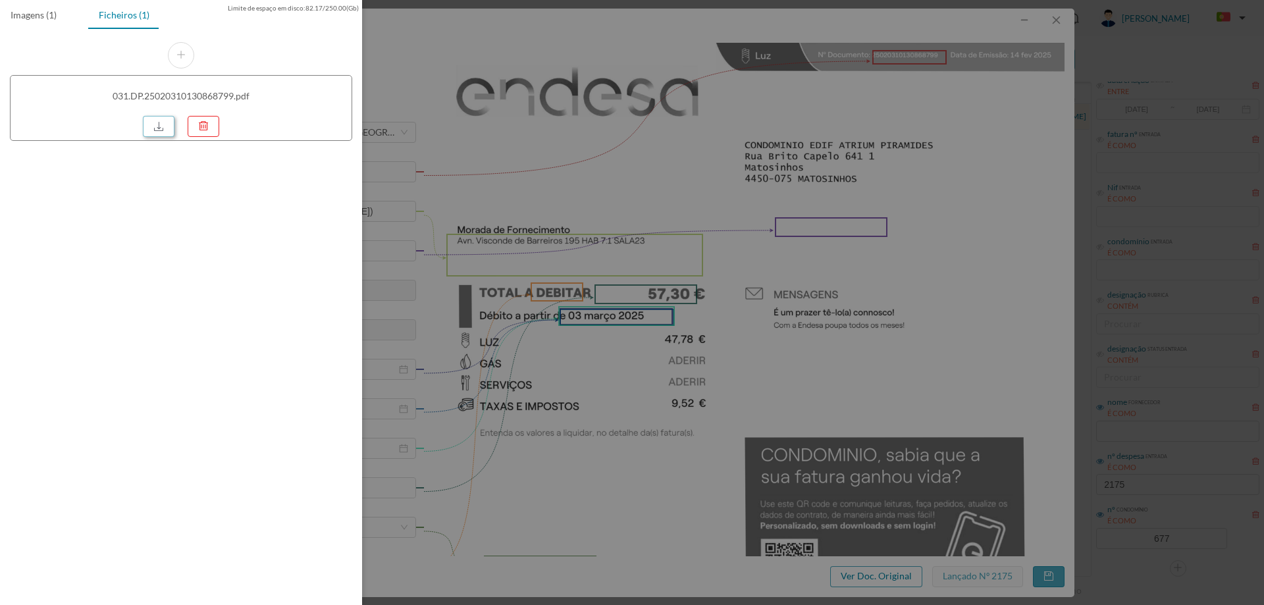
click at [170, 117] on link at bounding box center [159, 126] width 32 height 21
drag, startPoint x: 779, startPoint y: 215, endPoint x: 887, endPoint y: 147, distance: 128.0
click at [779, 215] on div at bounding box center [632, 302] width 1264 height 605
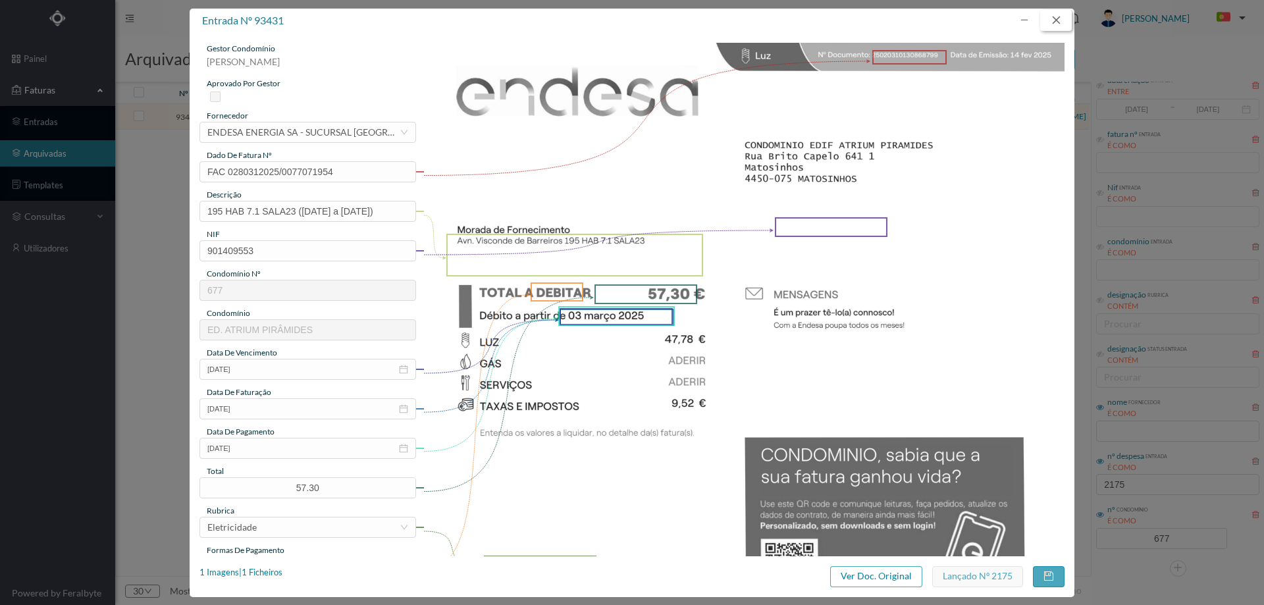
click at [1058, 18] on button "button" at bounding box center [1056, 20] width 32 height 21
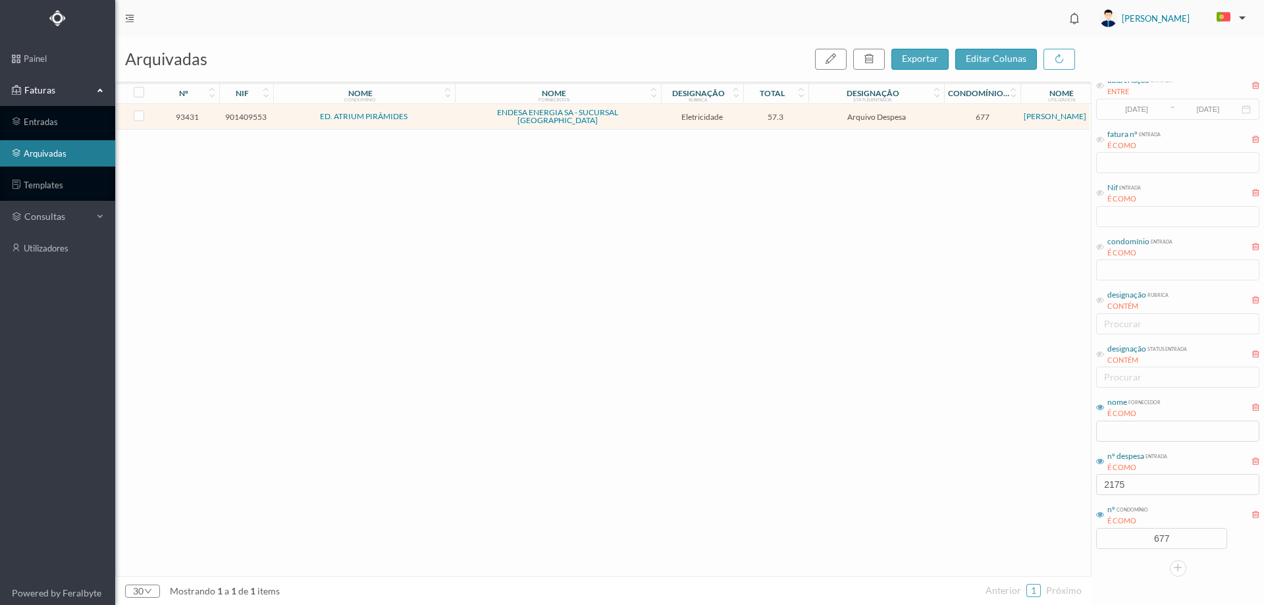
click at [1147, 473] on div "nº despesa entrada É COMO" at bounding box center [1177, 462] width 163 height 26
click at [1147, 485] on input "2175" at bounding box center [1177, 484] width 163 height 21
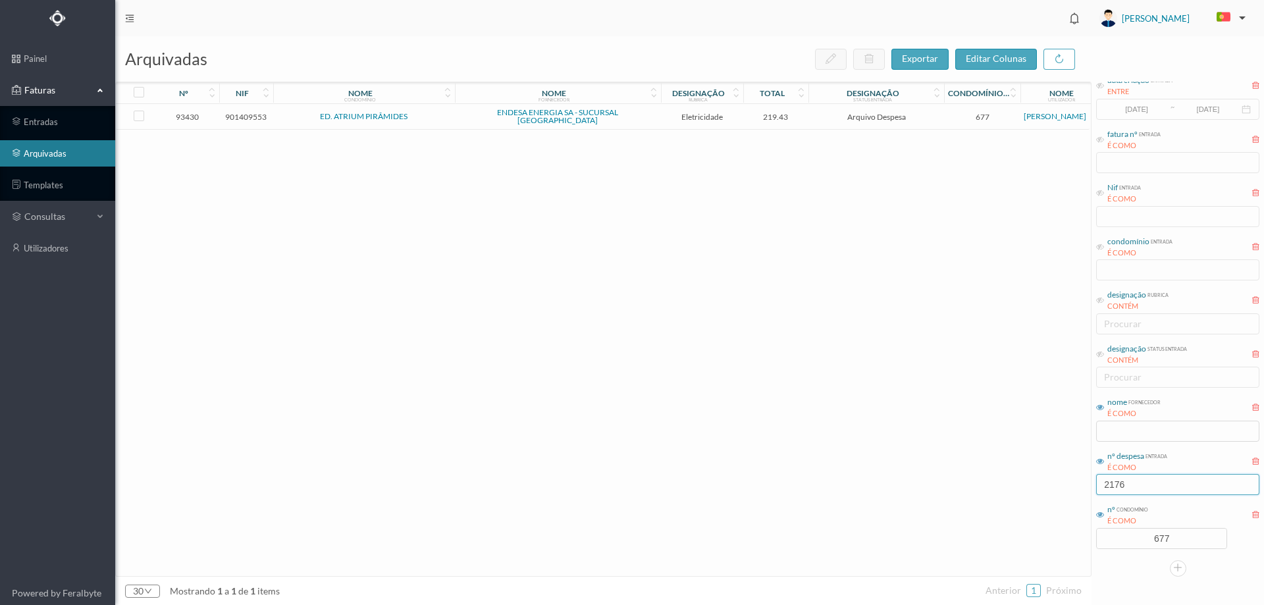
type input "2176"
click at [811, 116] on td "Arquivo Despesa" at bounding box center [876, 117] width 136 height 26
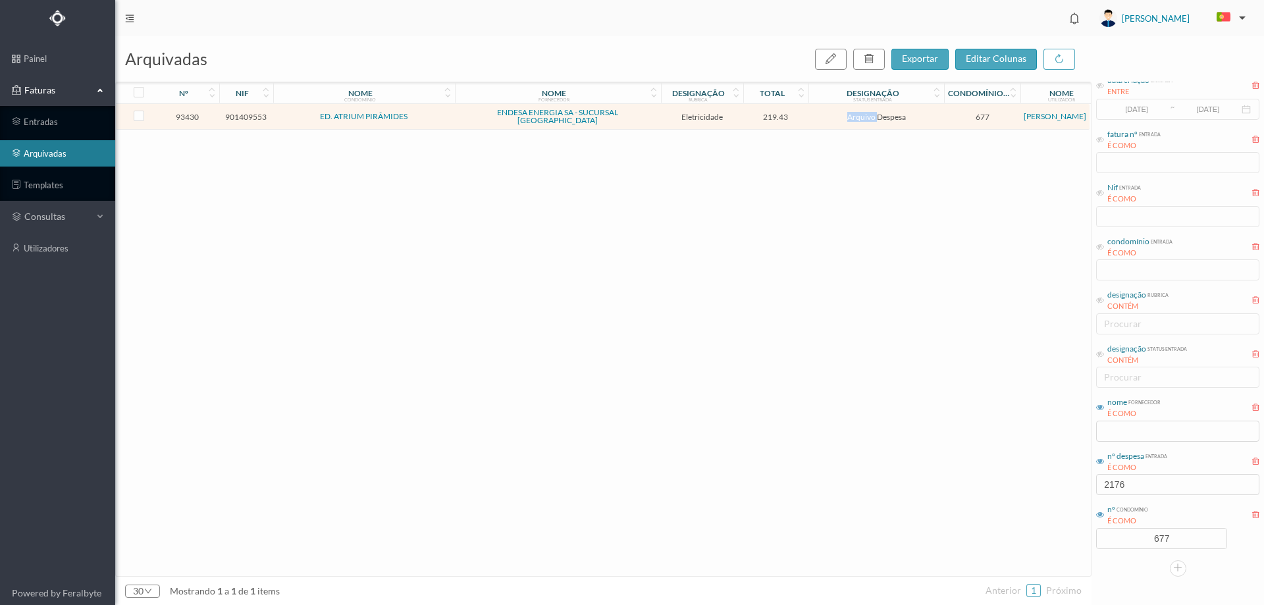
click at [811, 116] on td "Arquivo Despesa" at bounding box center [876, 117] width 136 height 26
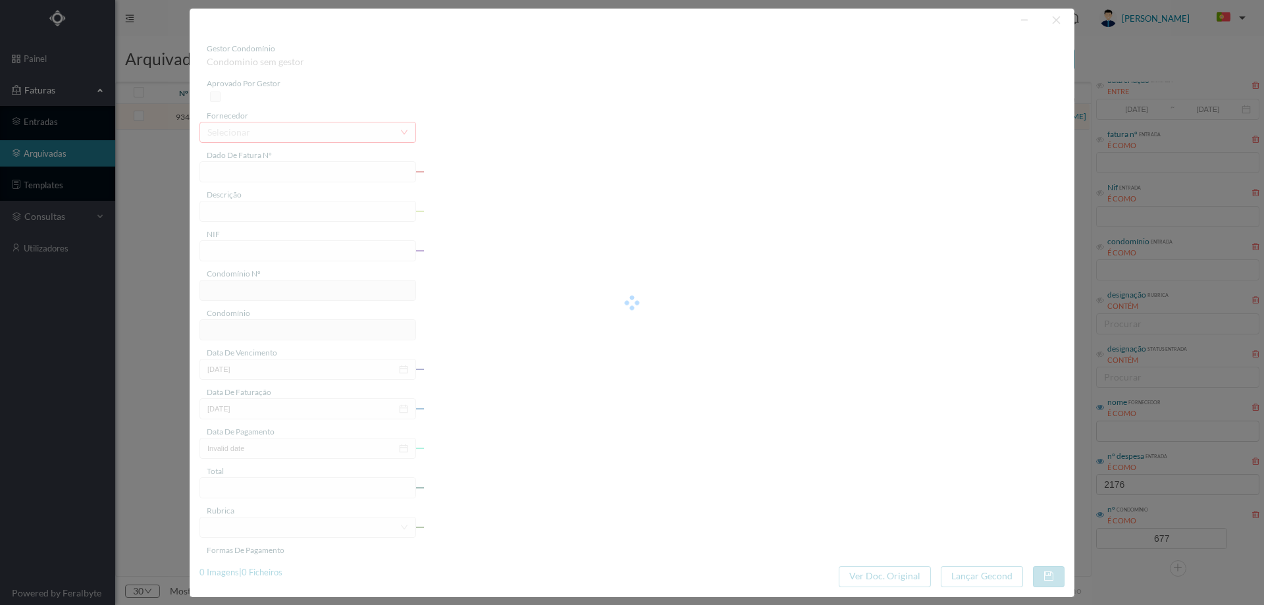
type input "FAC 0280312025/0077071941"
type input "209 COMUNS (07.01.2025 a 07.02.2025)"
type input "901409553"
type input "03-03-2025"
type input "14-02-2025"
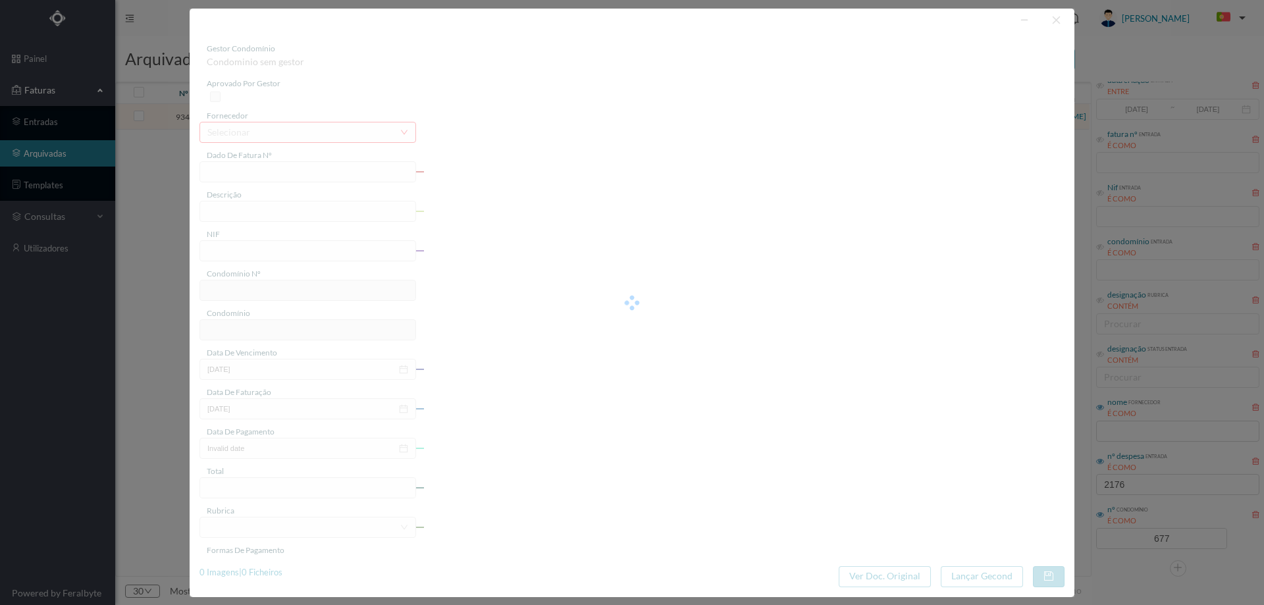
type input "03-03-2025"
type input "219.43"
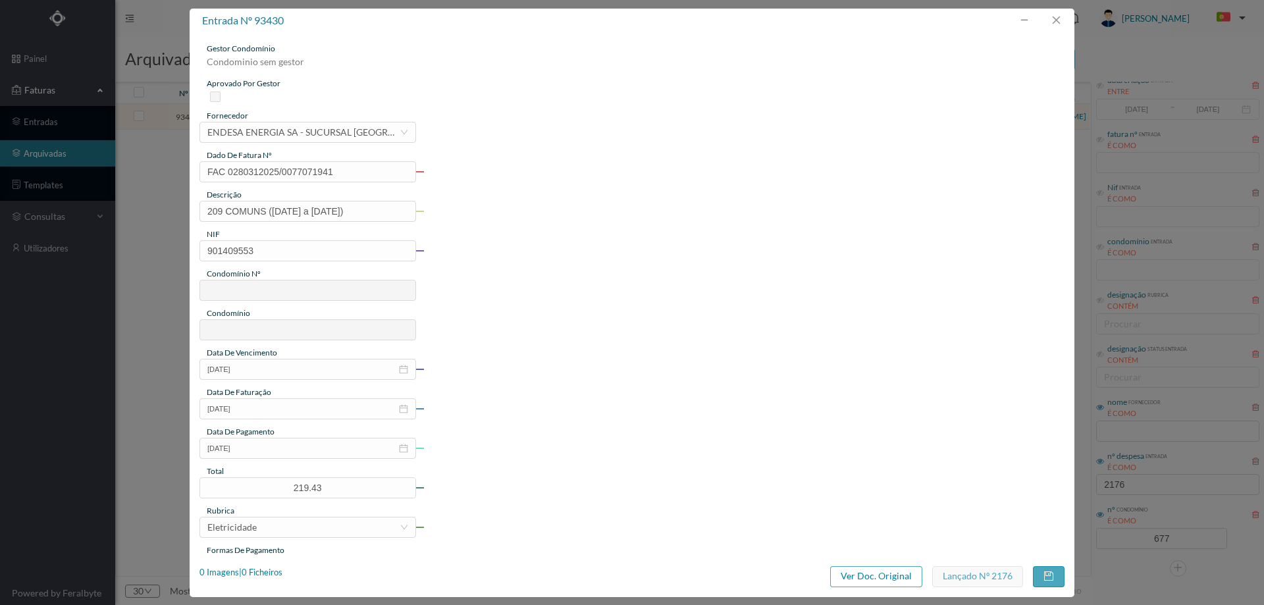
type input "677"
type input "ED. ATRIUM PIRÂMIDES"
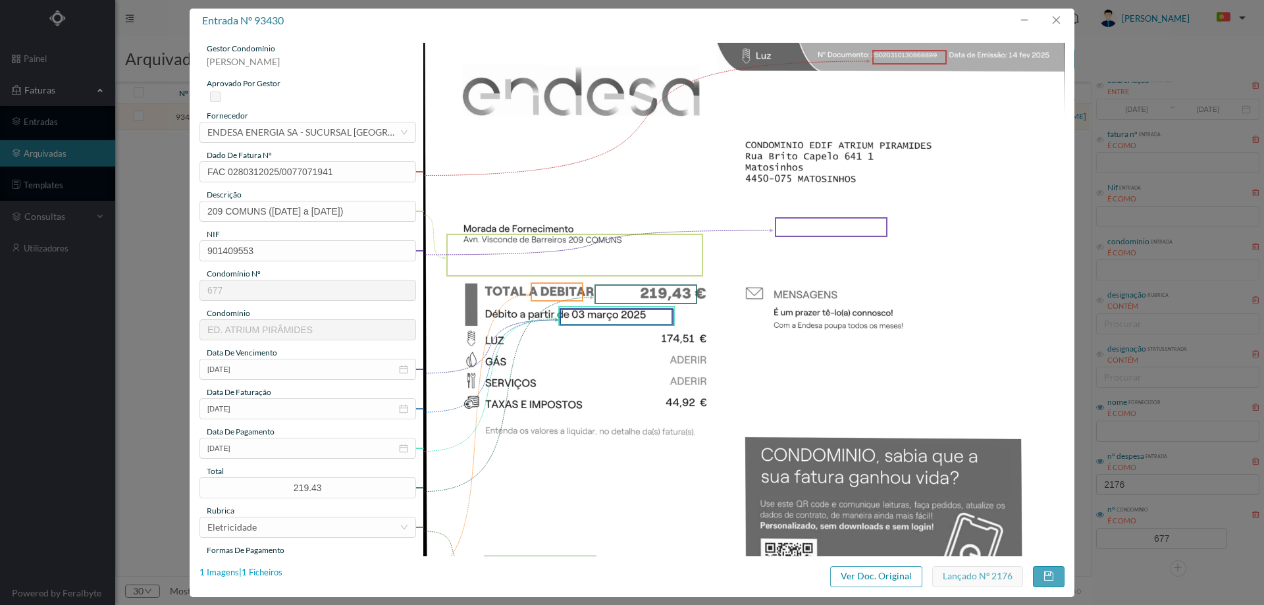
click at [267, 575] on div "1 Imagens | 1 Ficheiros" at bounding box center [240, 572] width 83 height 13
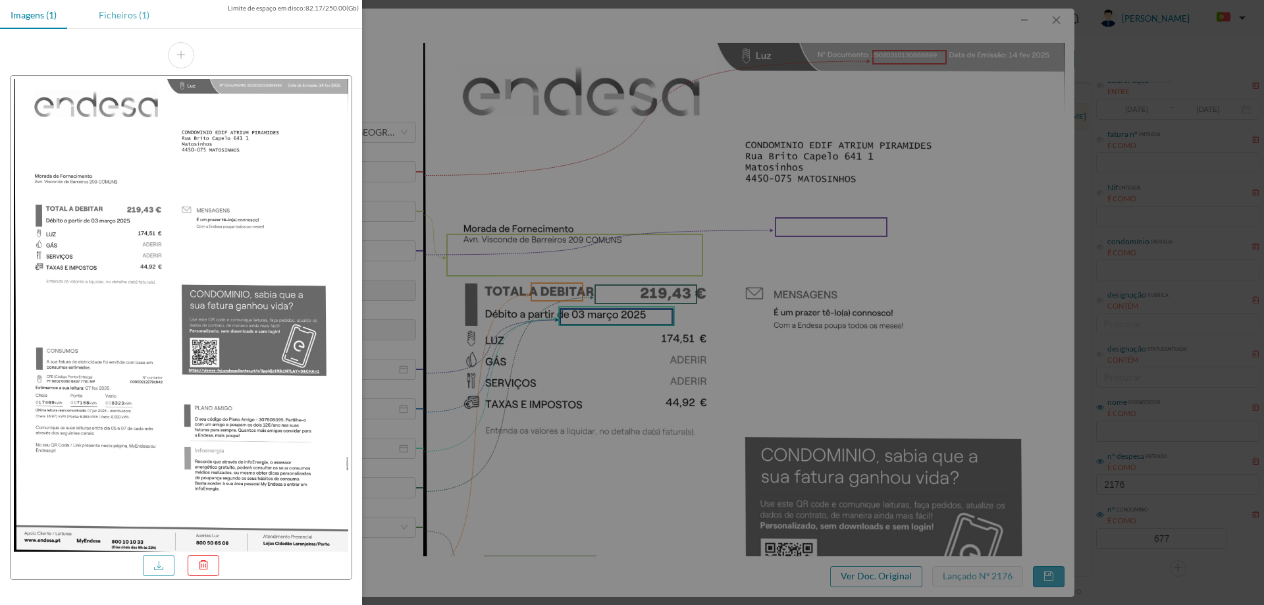
click at [118, 14] on div "Ficheiros (1)" at bounding box center [124, 15] width 72 height 30
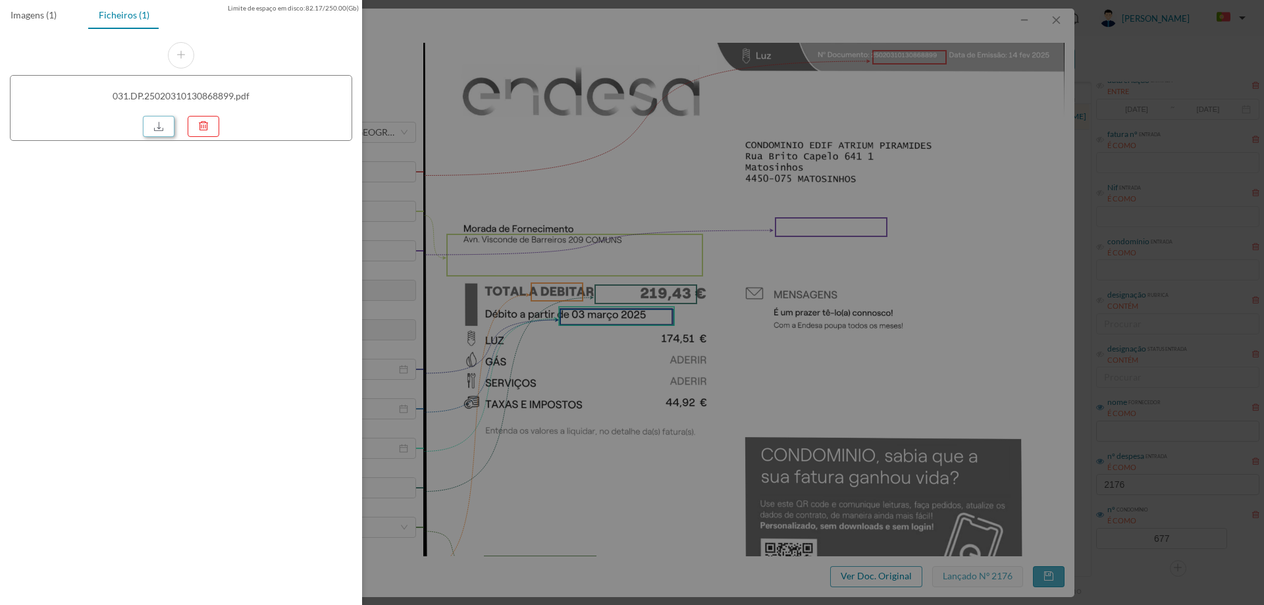
click at [167, 127] on link at bounding box center [159, 126] width 32 height 21
drag, startPoint x: 626, startPoint y: 190, endPoint x: 810, endPoint y: 137, distance: 191.7
click at [626, 190] on div at bounding box center [632, 302] width 1264 height 605
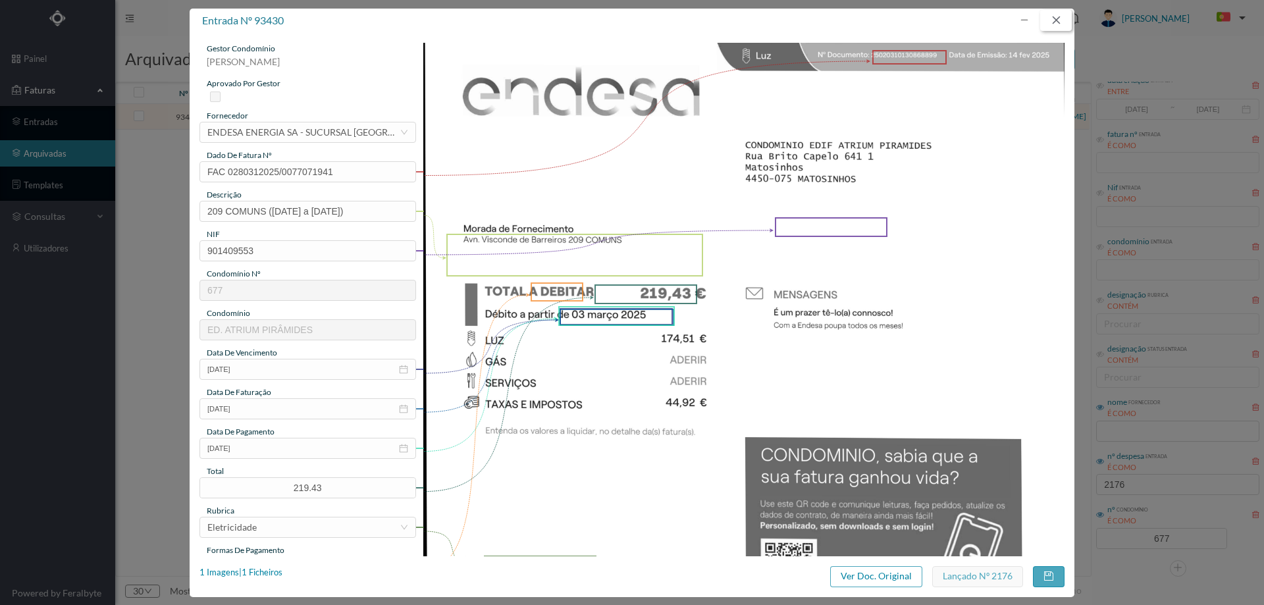
click at [1058, 16] on button "button" at bounding box center [1056, 20] width 32 height 21
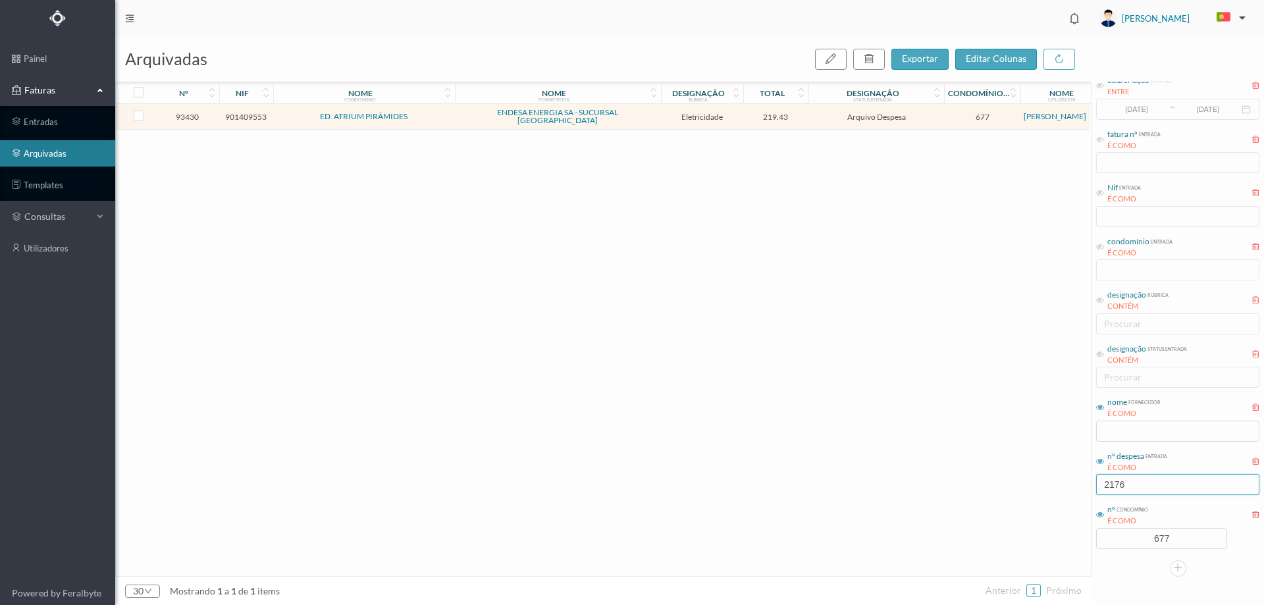
click at [1145, 482] on input "2176" at bounding box center [1177, 484] width 163 height 21
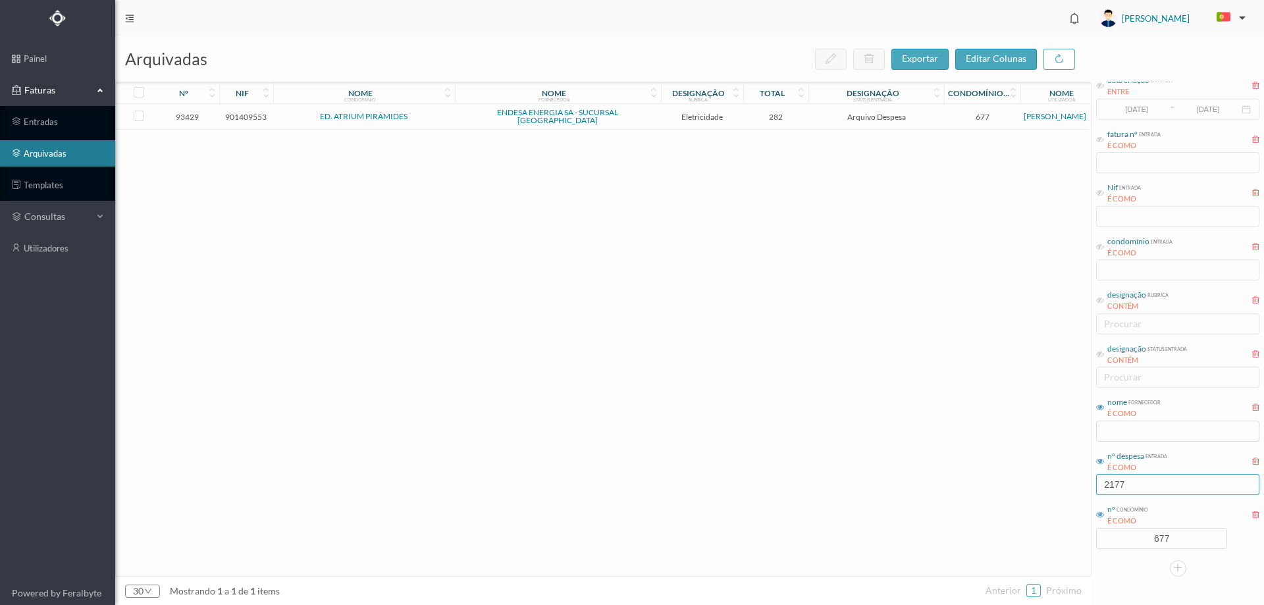
type input "2177"
click at [665, 118] on td "Eletricidade" at bounding box center [702, 117] width 82 height 26
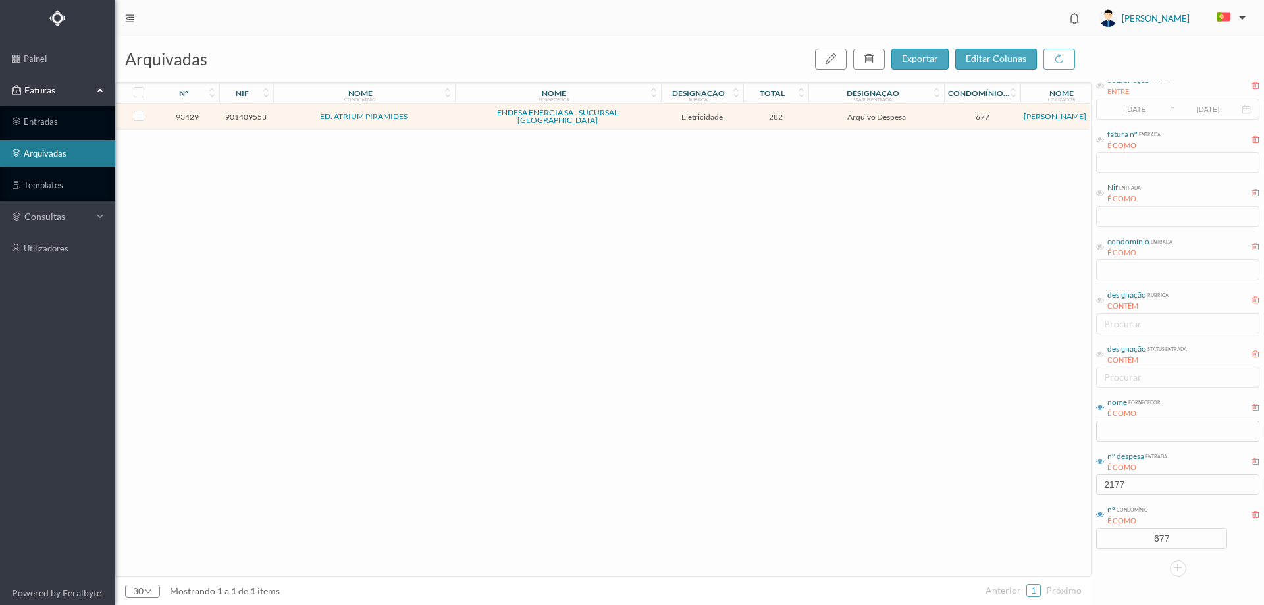
click at [664, 118] on span "Eletricidade" at bounding box center [702, 117] width 76 height 10
click at [440, 109] on td "ED. ATRIUM PIRÂMIDES" at bounding box center [364, 117] width 182 height 26
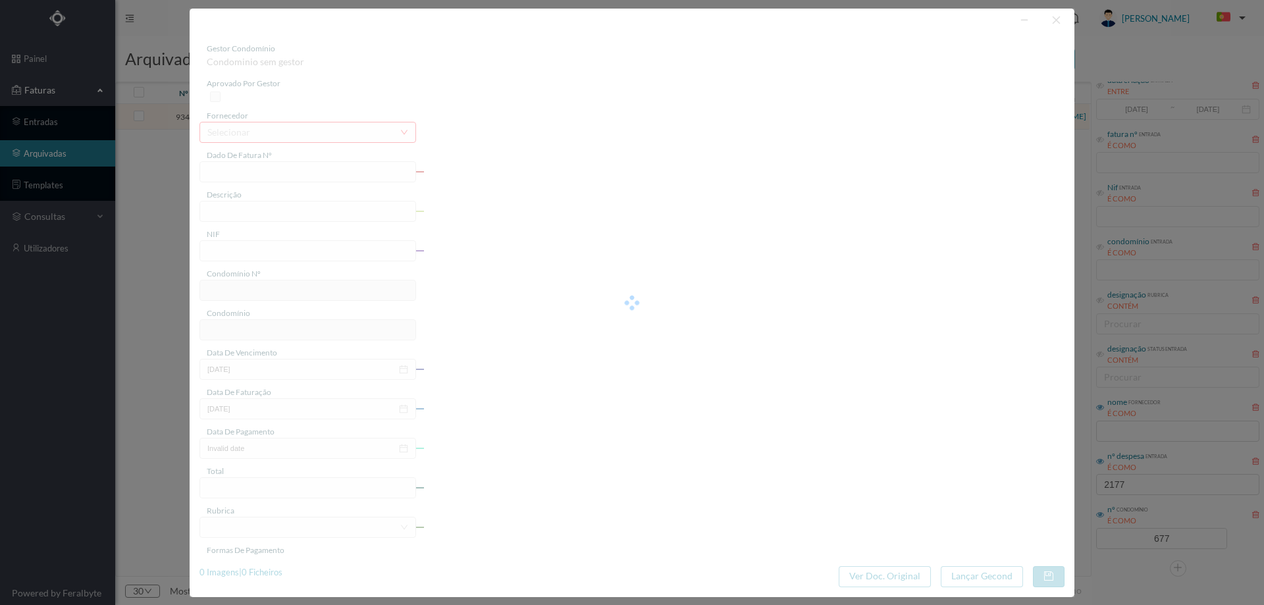
type input "FAC 0280312025/0077071420"
type input "195 COMUNS (07.01.2025 a 07.02.2025)"
type input "901409553"
type input "03-03-2025"
type input "14-02-2025"
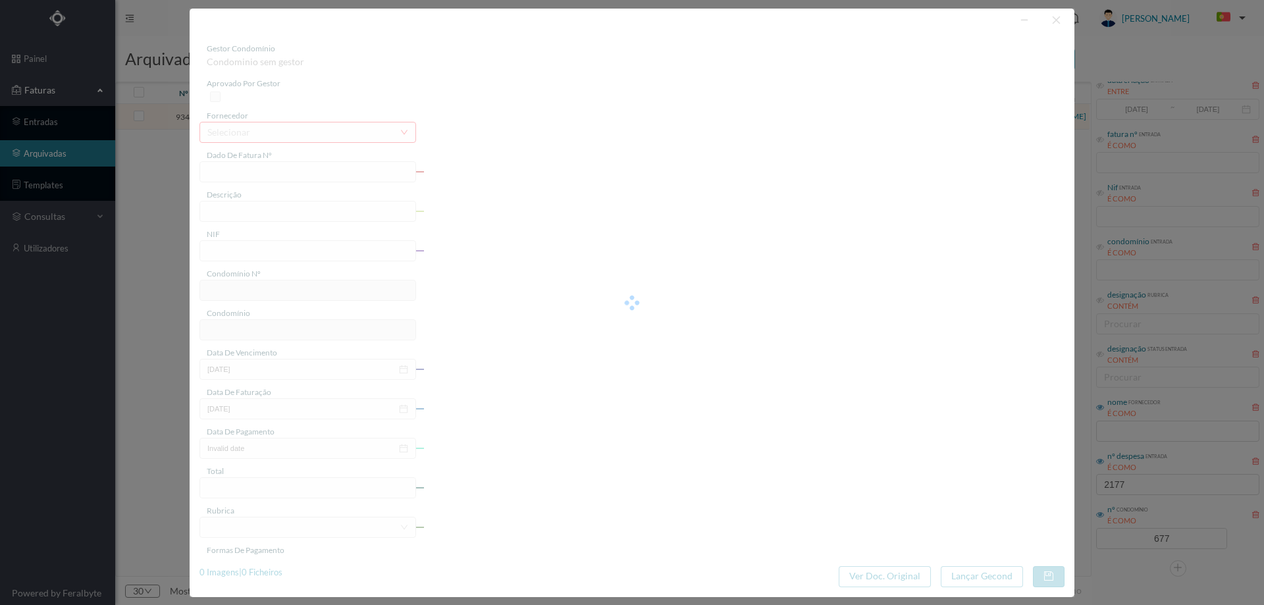
type input "03-03-2025"
type input "282.00"
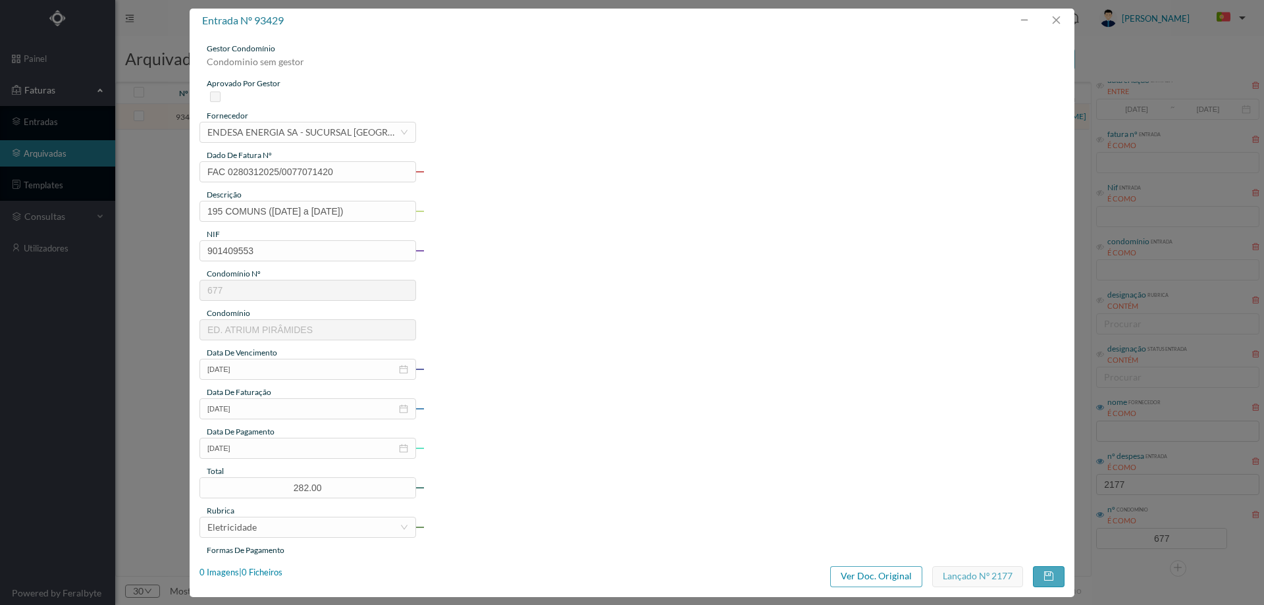
type input "677"
type input "ED. ATRIUM PIRÂMIDES"
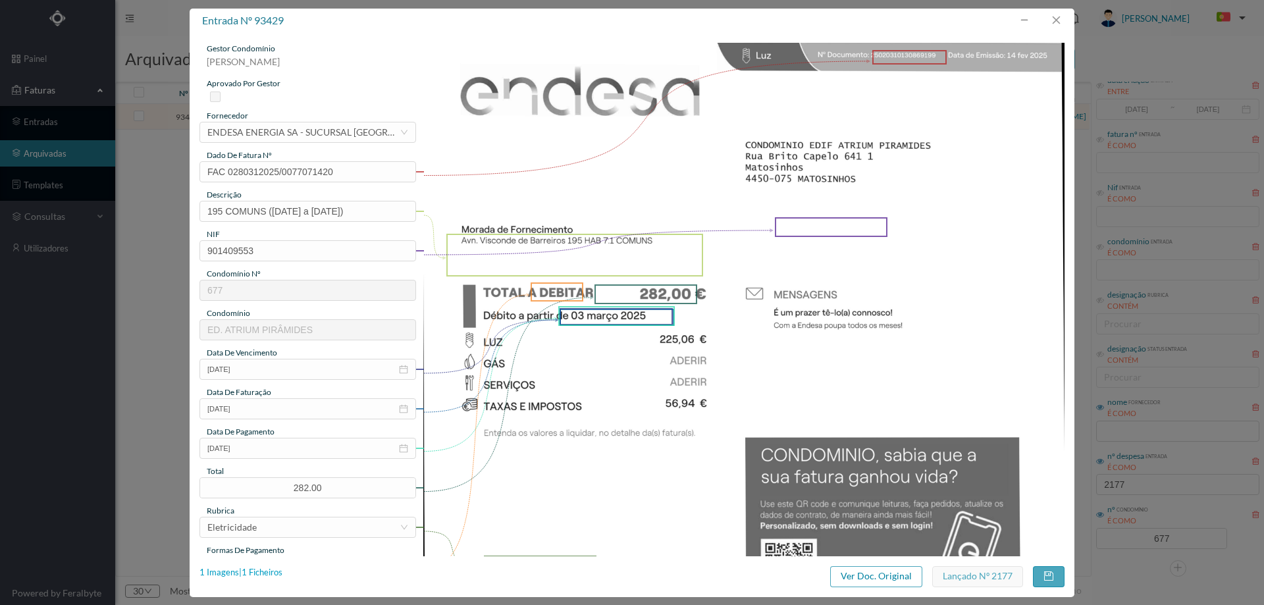
click at [272, 568] on div "1 Imagens | 1 Ficheiros" at bounding box center [240, 572] width 83 height 13
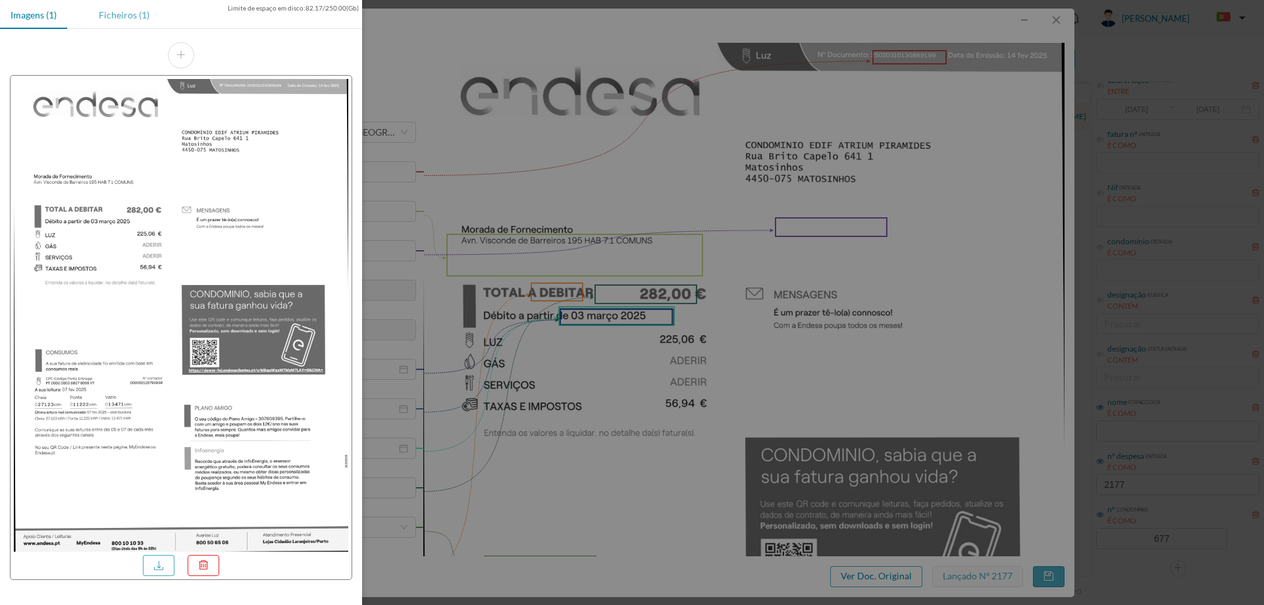
click at [128, 12] on div "Ficheiros (1)" at bounding box center [124, 15] width 72 height 30
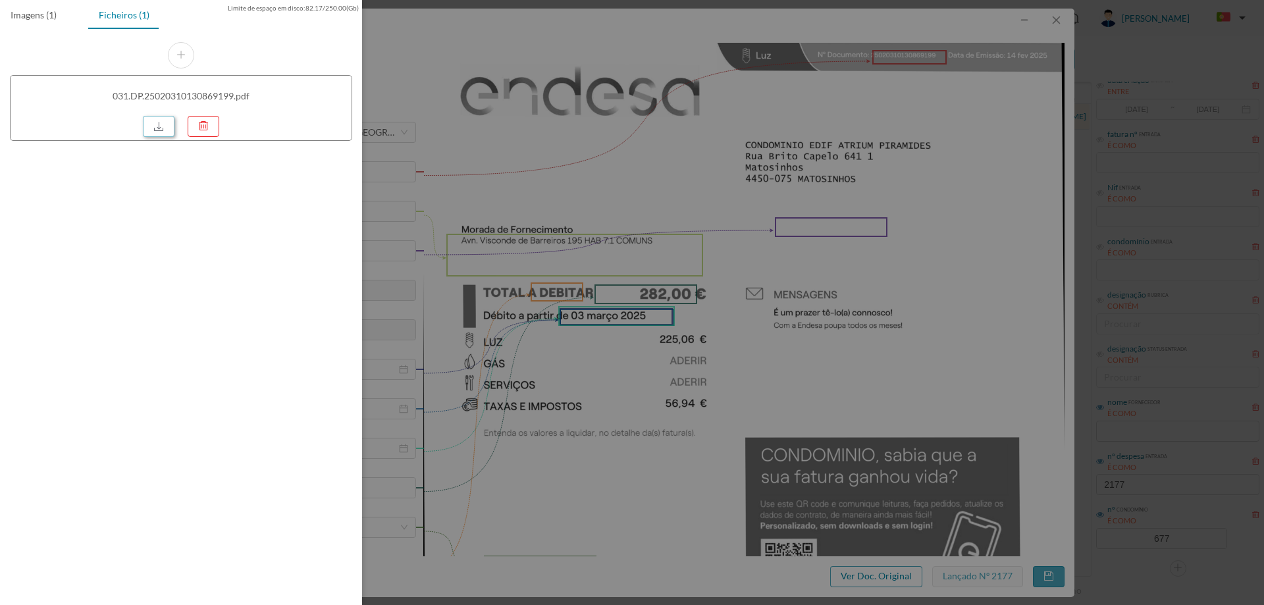
click at [164, 124] on link at bounding box center [159, 126] width 32 height 21
click at [565, 243] on div at bounding box center [632, 302] width 1264 height 605
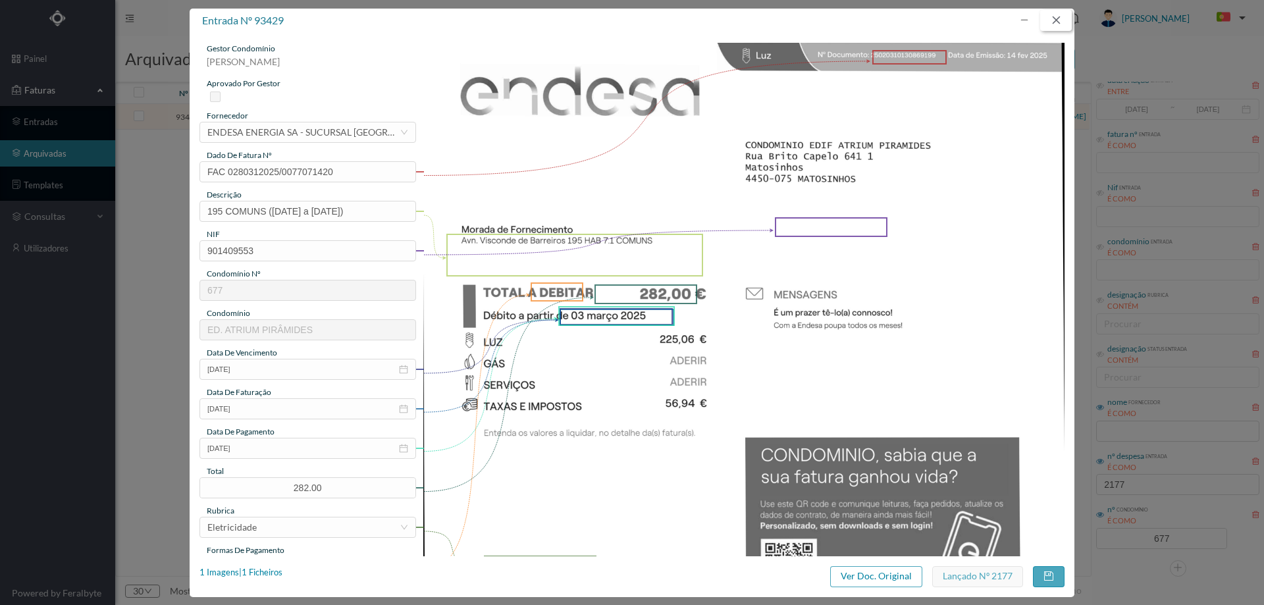
click at [1044, 20] on button "button" at bounding box center [1056, 20] width 32 height 21
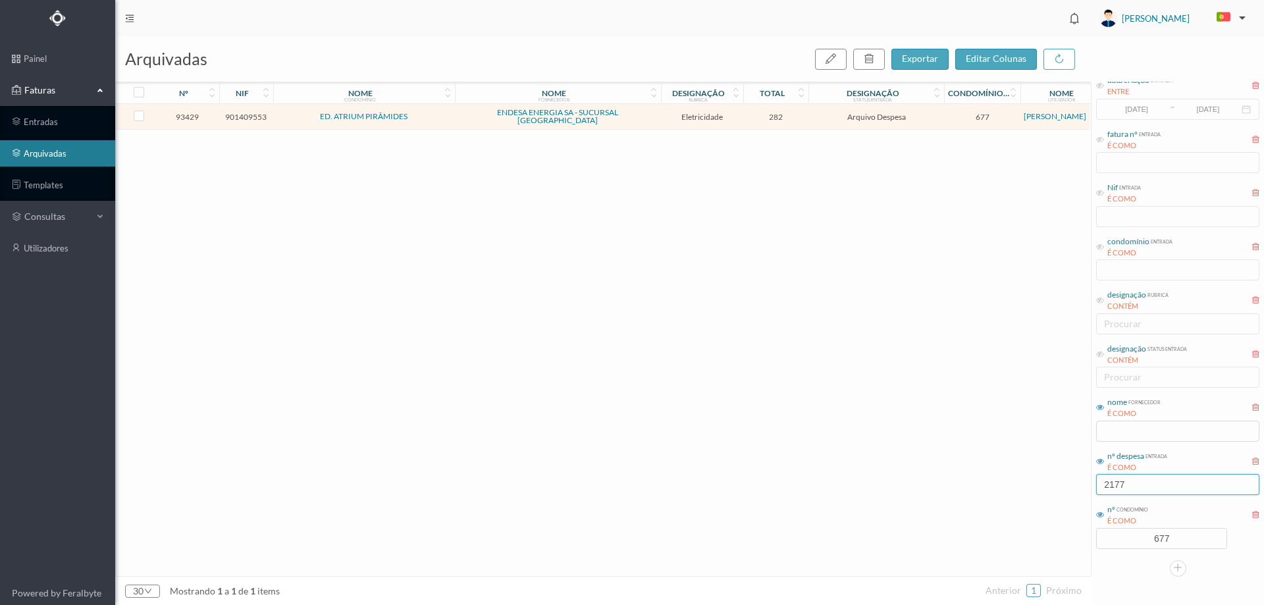
click at [1143, 480] on input "2177" at bounding box center [1177, 484] width 163 height 21
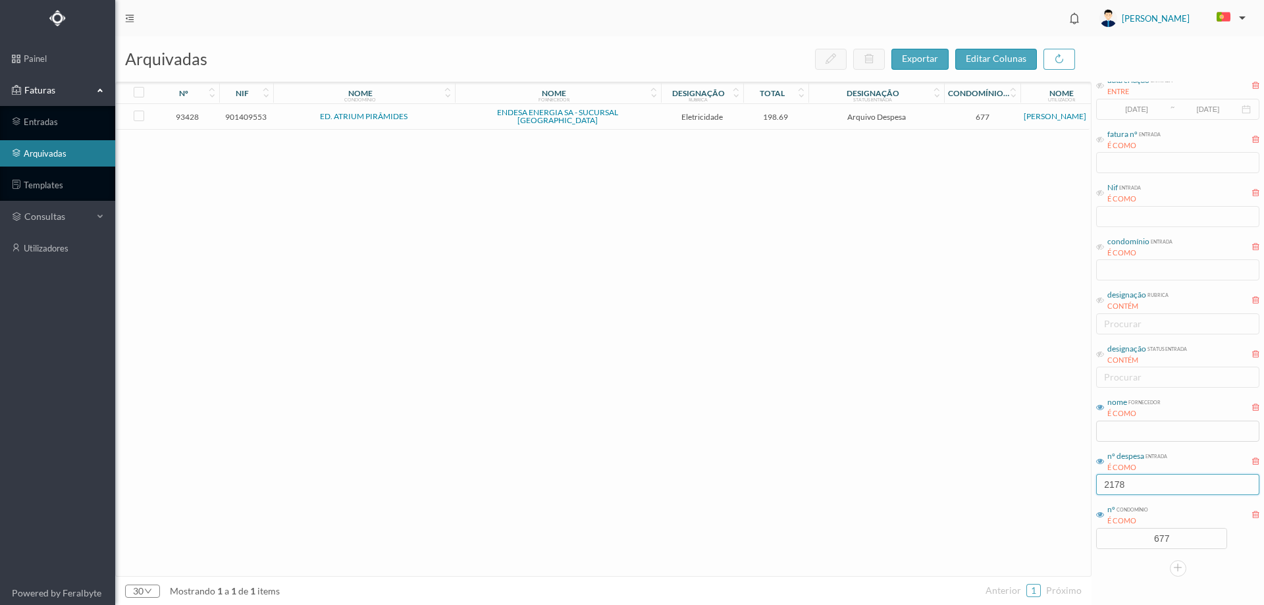
type input "2178"
click at [422, 113] on span "ED. ATRIUM PIRÂMIDES" at bounding box center [363, 117] width 175 height 8
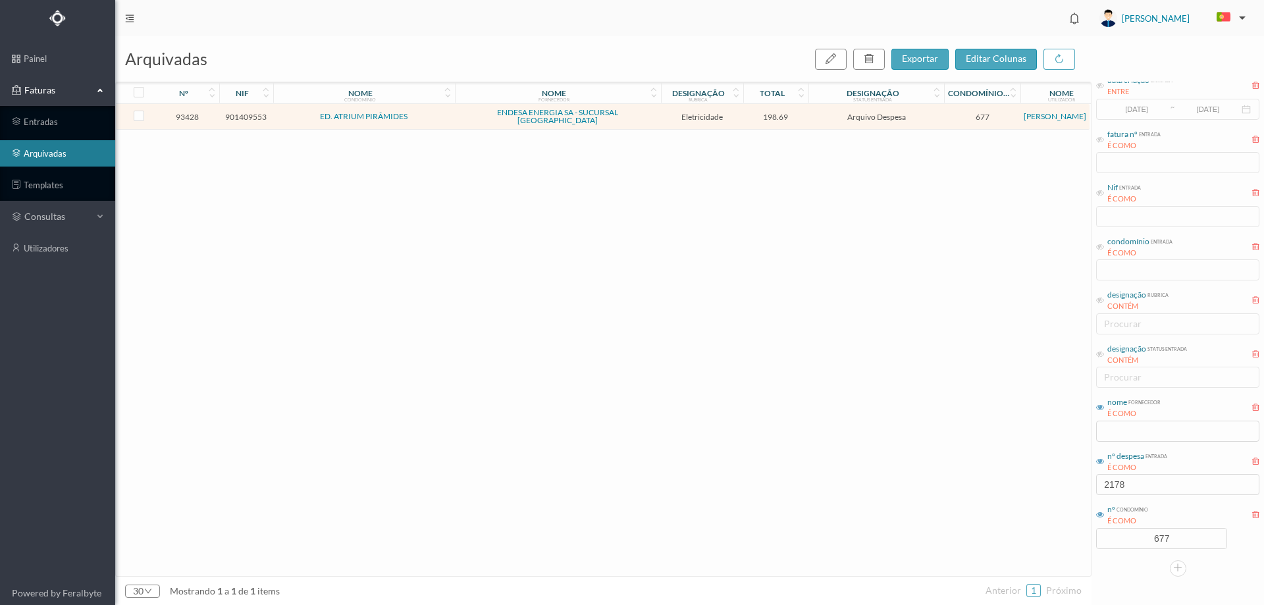
click at [422, 113] on span "ED. ATRIUM PIRÂMIDES" at bounding box center [363, 117] width 175 height 8
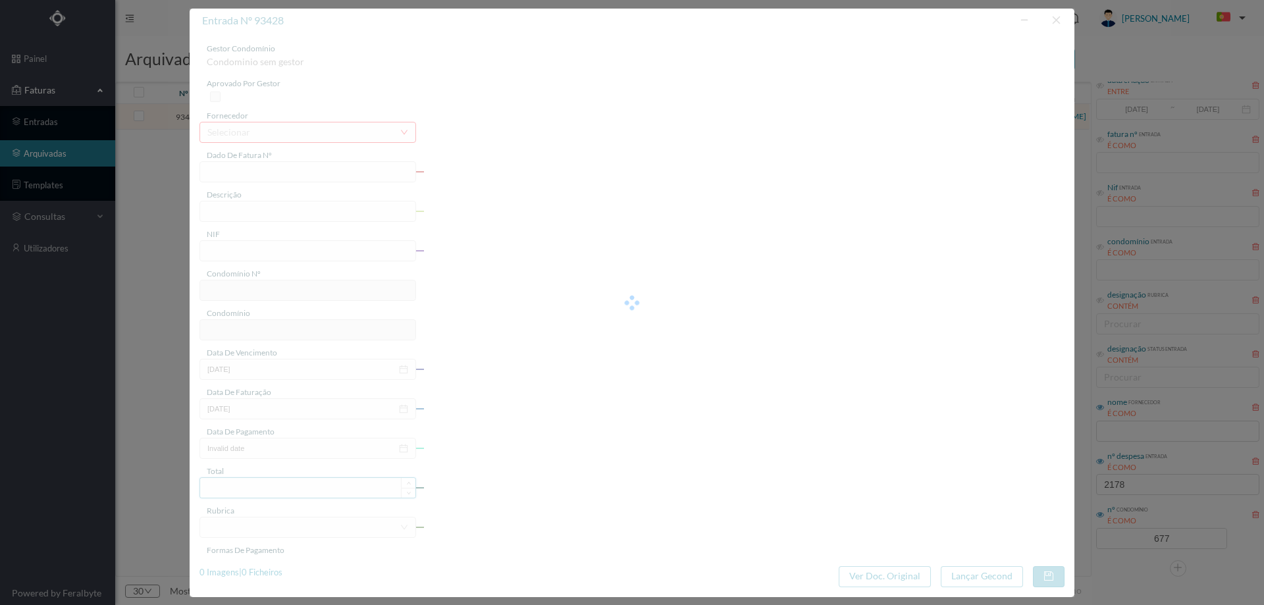
type input "FAC 0280312025/0077072012"
type input "203 COMUNS (07.01.2025 a 07.02.2025)"
type input "901409553"
type input "03-03-2025"
type input "14-02-2025"
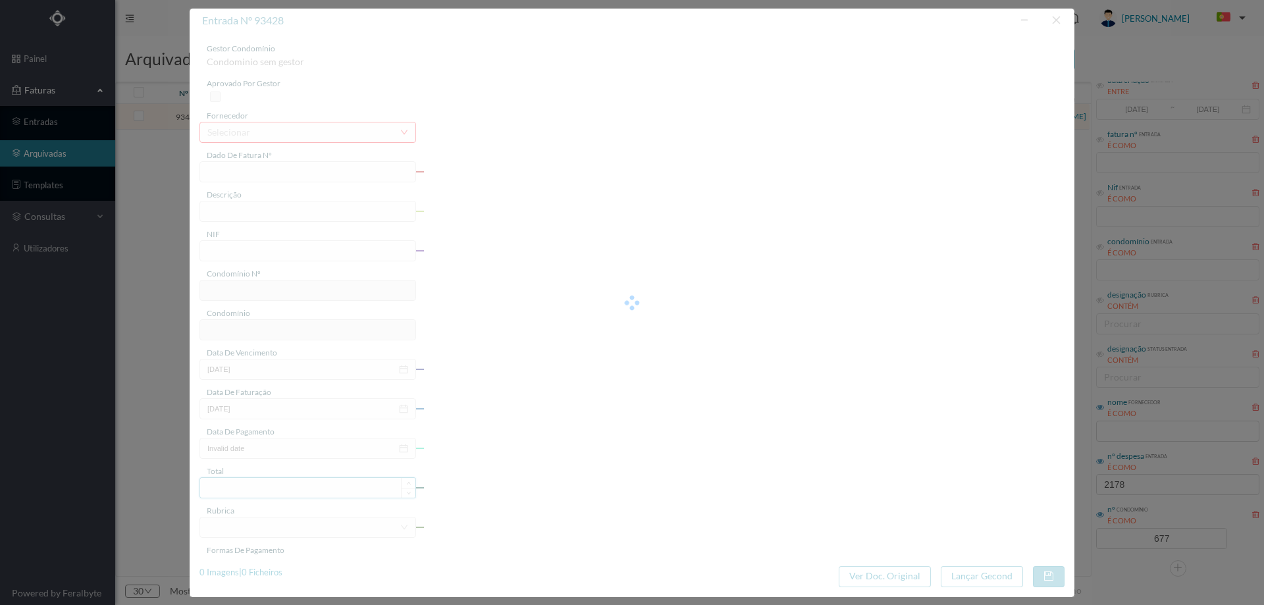
type input "03-03-2025"
type input "198.69"
type input "677"
type input "ED. ATRIUM PIRÂMIDES"
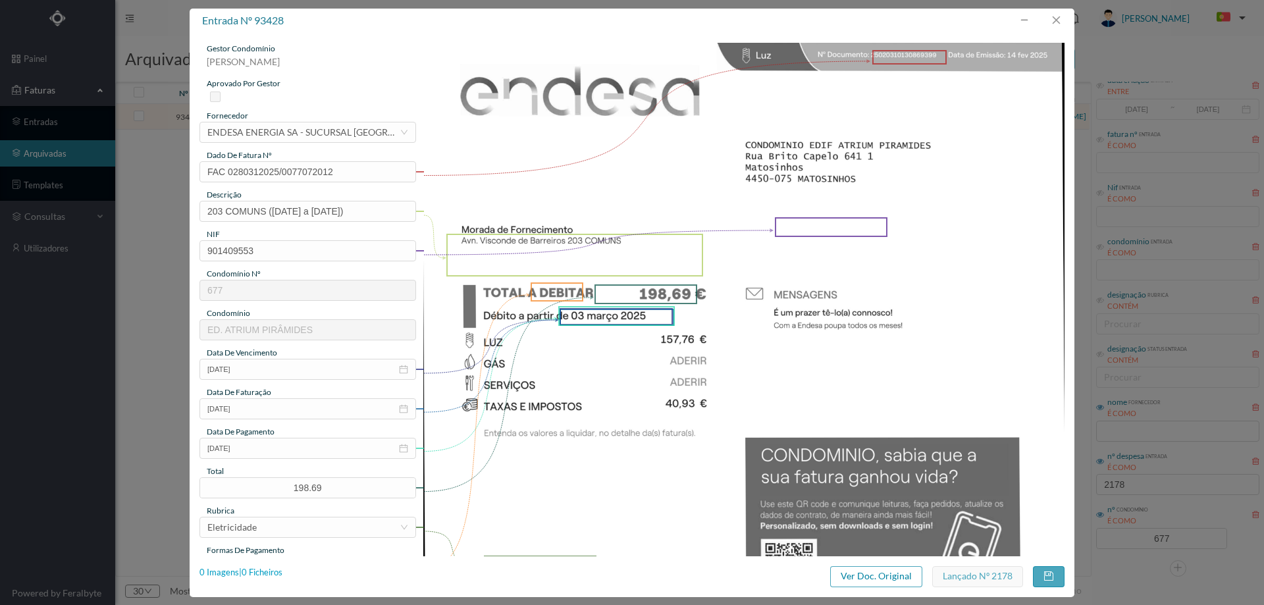
click at [278, 571] on div "0 Imagens | 0 Ficheiros" at bounding box center [240, 572] width 83 height 13
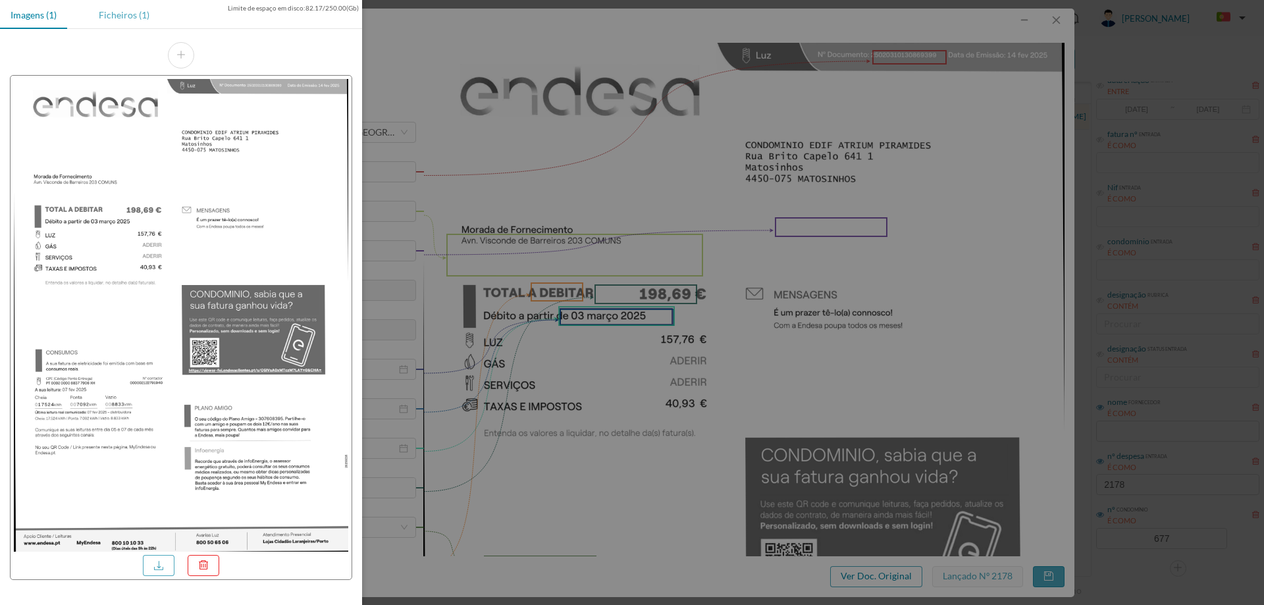
click at [132, 15] on div "Ficheiros (1)" at bounding box center [124, 15] width 72 height 30
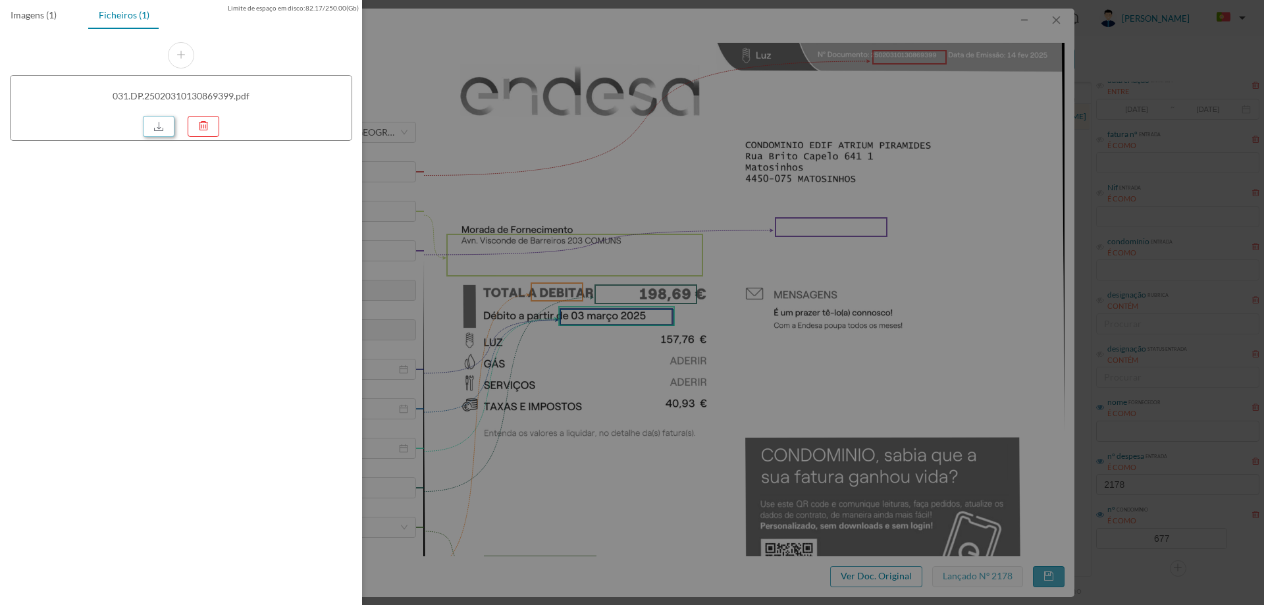
click at [160, 127] on link at bounding box center [159, 126] width 32 height 21
click at [524, 198] on div at bounding box center [632, 302] width 1264 height 605
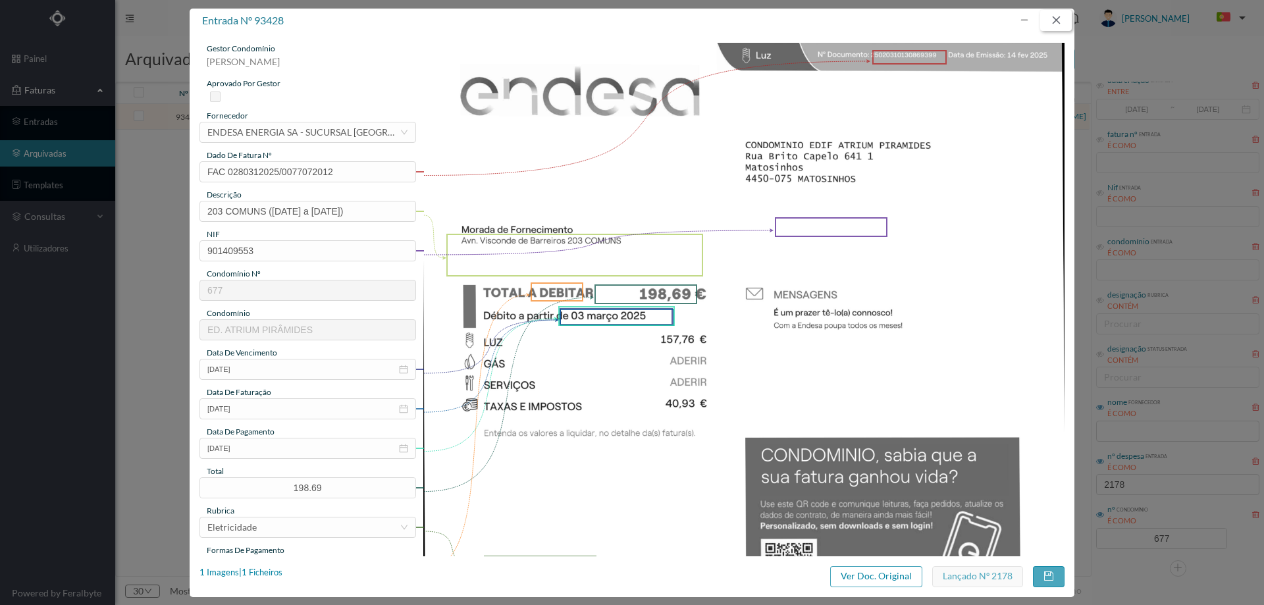
click at [1060, 19] on button "button" at bounding box center [1056, 20] width 32 height 21
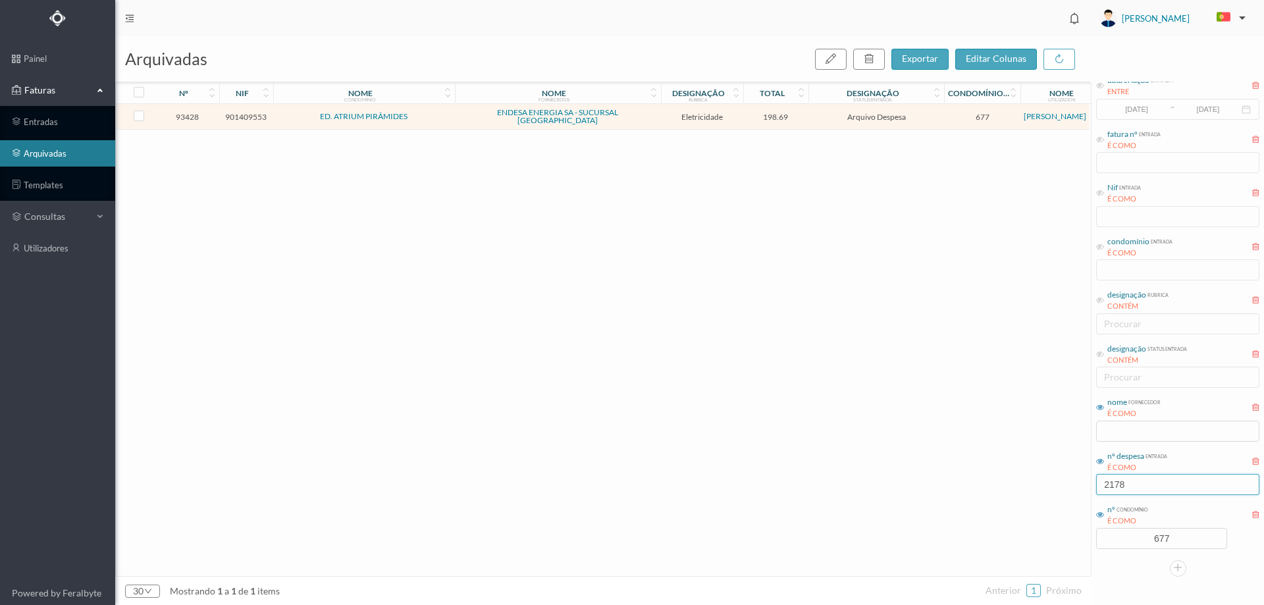
click at [1166, 480] on input "2178" at bounding box center [1177, 484] width 163 height 21
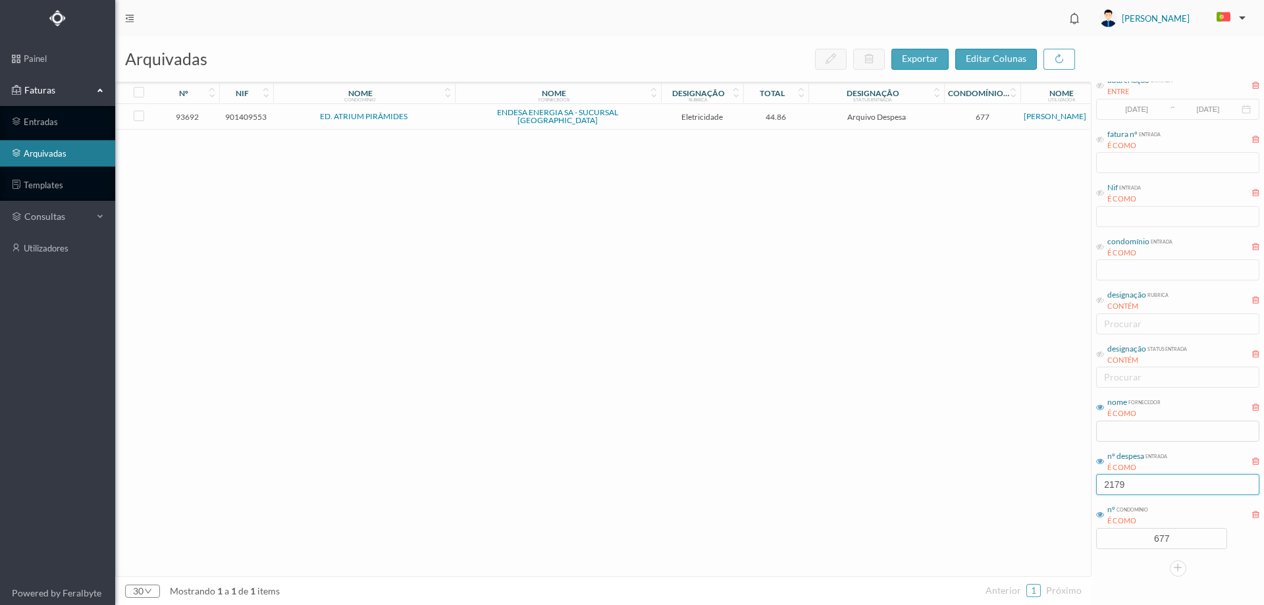
type input "2179"
click at [649, 115] on span "ENDESA ENERGIA SA - SUCURSAL [GEOGRAPHIC_DATA]" at bounding box center [557, 117] width 199 height 16
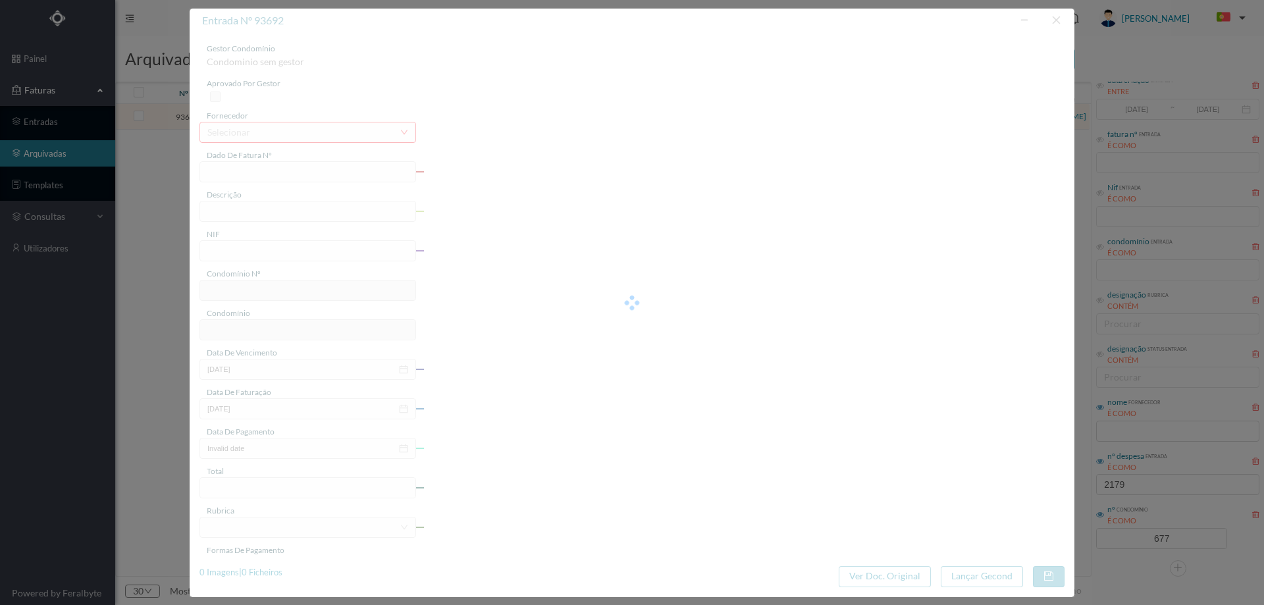
type input "FAC 0240312025/0061088153"
type input "Avn. Visconde de Barreiros 155 P2GINA"
type input "901409553"
type input "04-03-2025"
type input "17-02-2025"
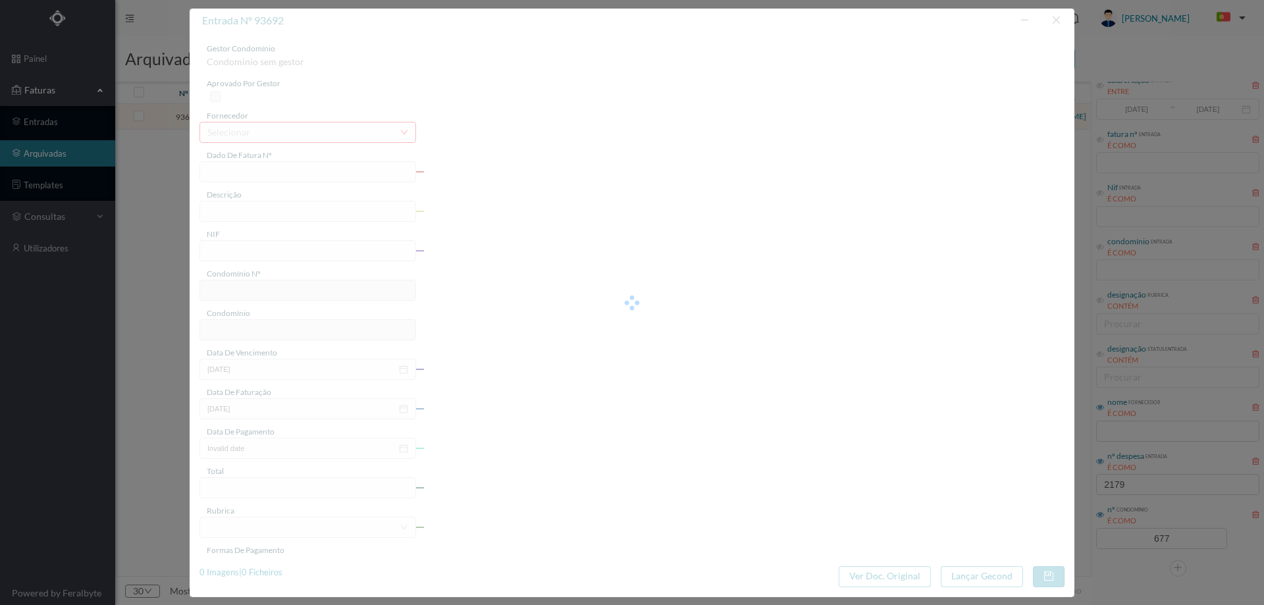
type input "04-03-2025"
type input "44.86"
type input "677"
type input "ED. ATRIUM PIRÂMIDES"
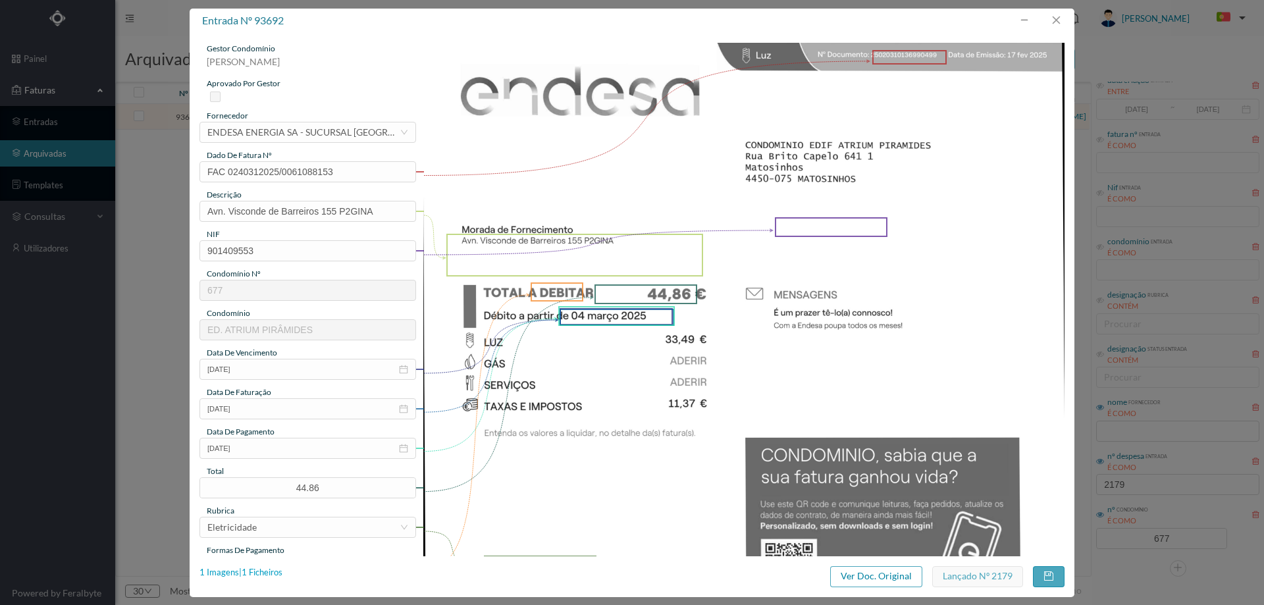
click at [259, 571] on div "1 Imagens | 1 Ficheiros" at bounding box center [240, 572] width 83 height 13
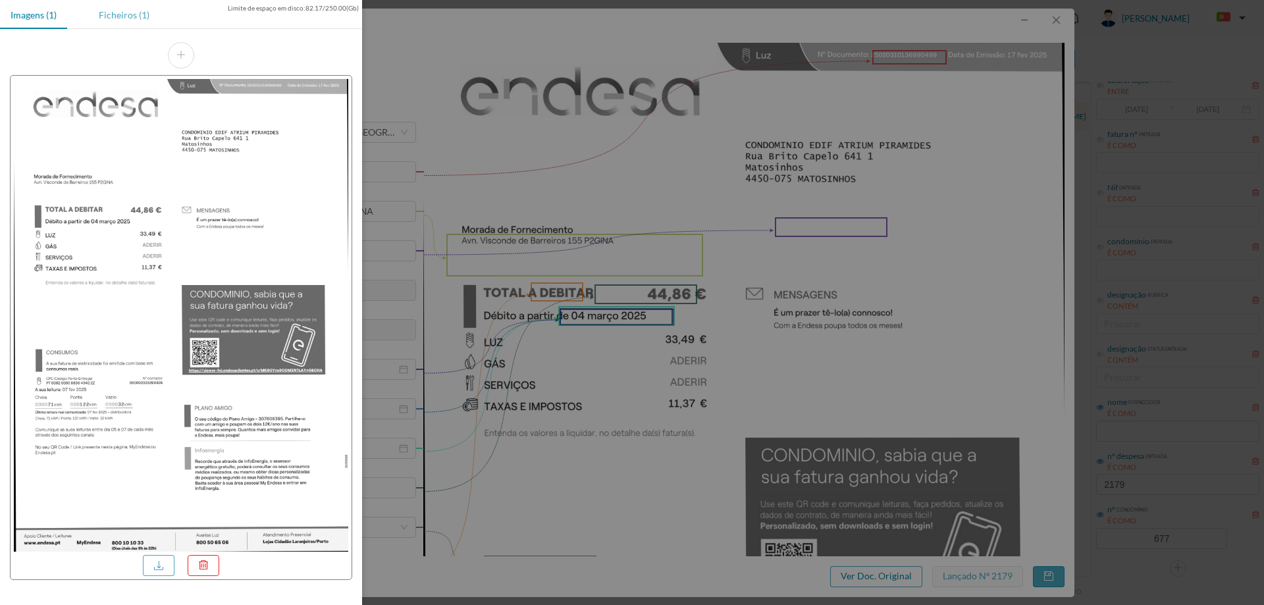
click at [126, 13] on div "Ficheiros (1)" at bounding box center [124, 15] width 72 height 30
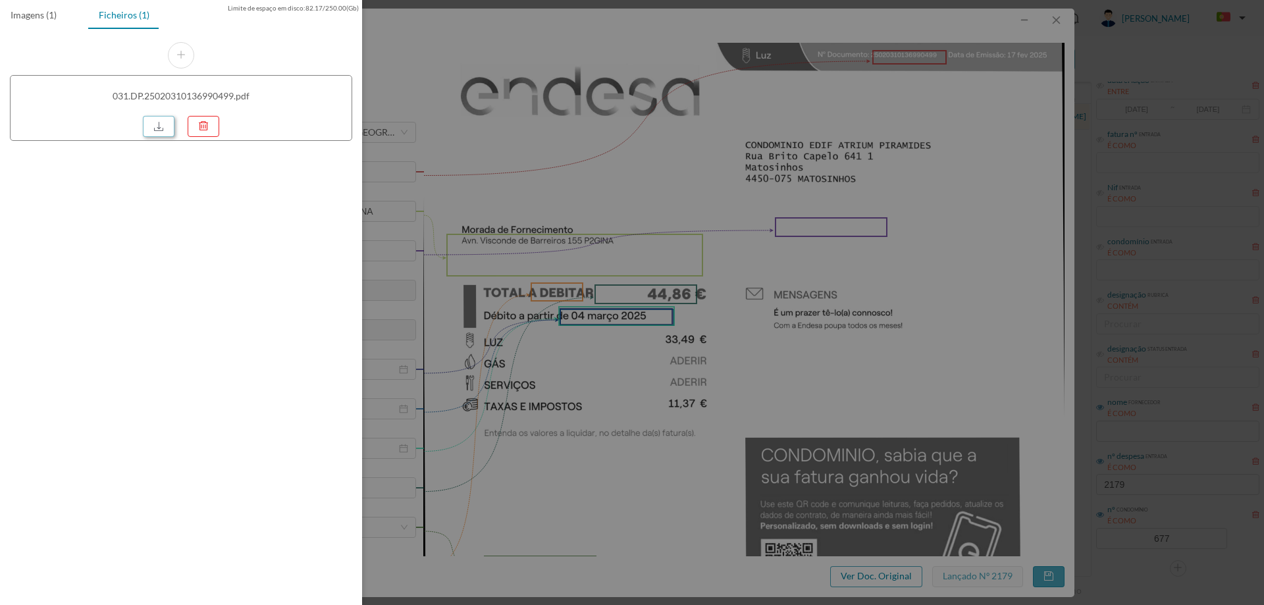
click at [165, 124] on link at bounding box center [159, 126] width 32 height 21
click at [644, 182] on div at bounding box center [632, 302] width 1264 height 605
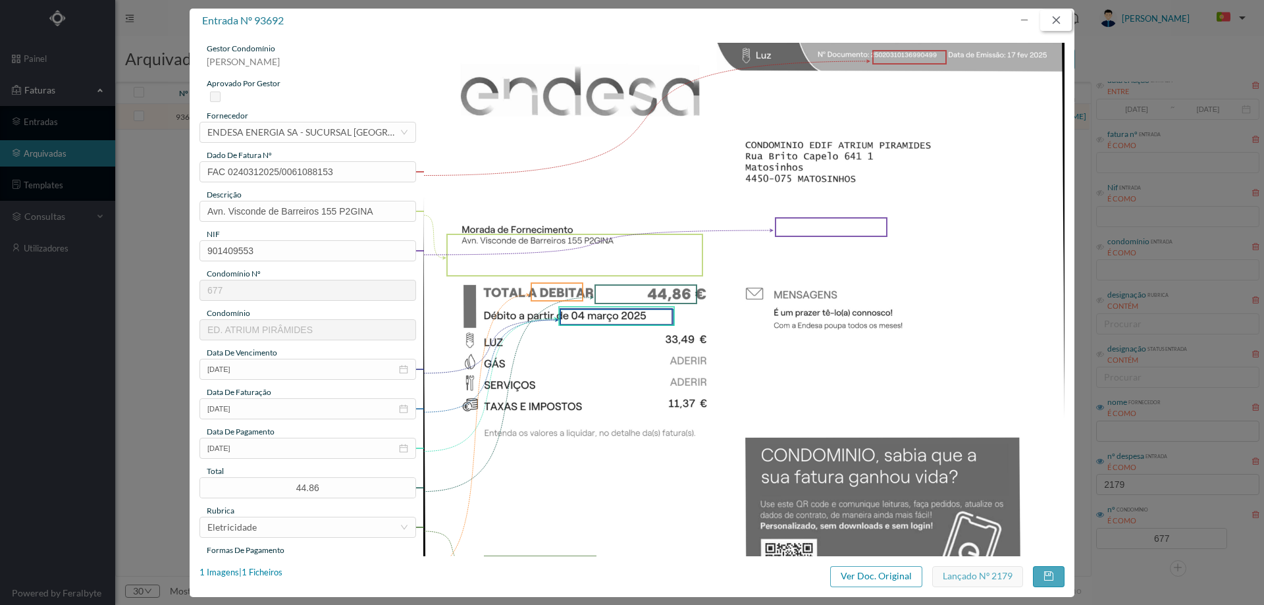
click at [1060, 22] on button "button" at bounding box center [1056, 20] width 32 height 21
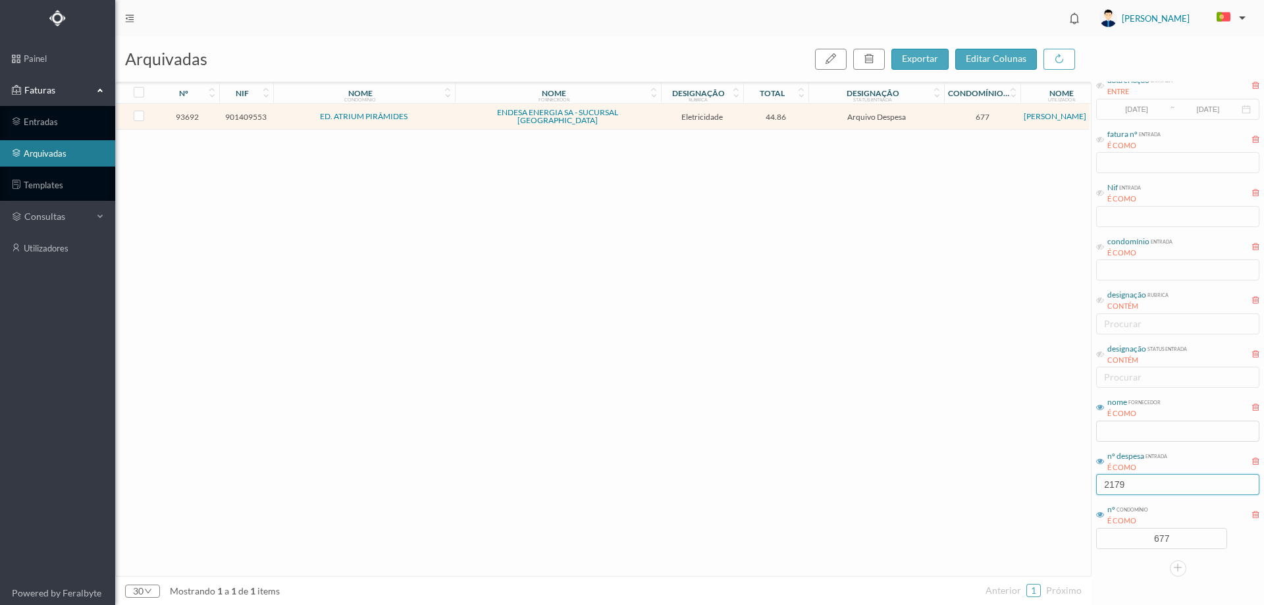
click at [1145, 480] on input "2179" at bounding box center [1177, 484] width 163 height 21
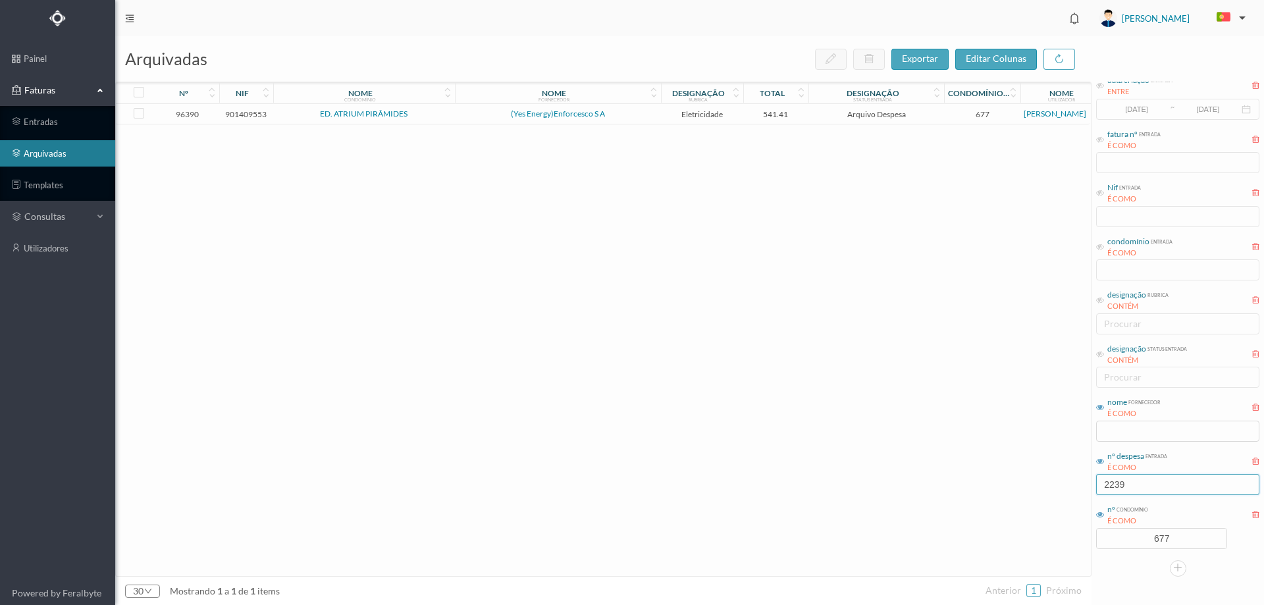
type input "2239"
click at [799, 113] on span "541.41" at bounding box center [775, 114] width 59 height 10
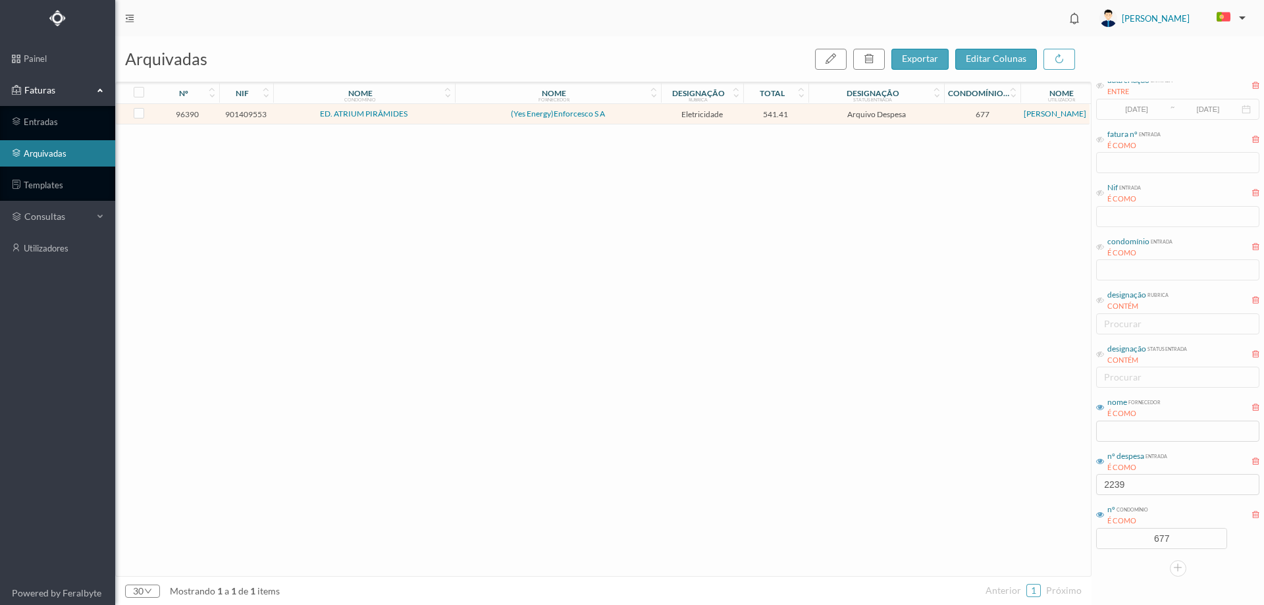
click at [799, 113] on span "541.41" at bounding box center [775, 114] width 59 height 10
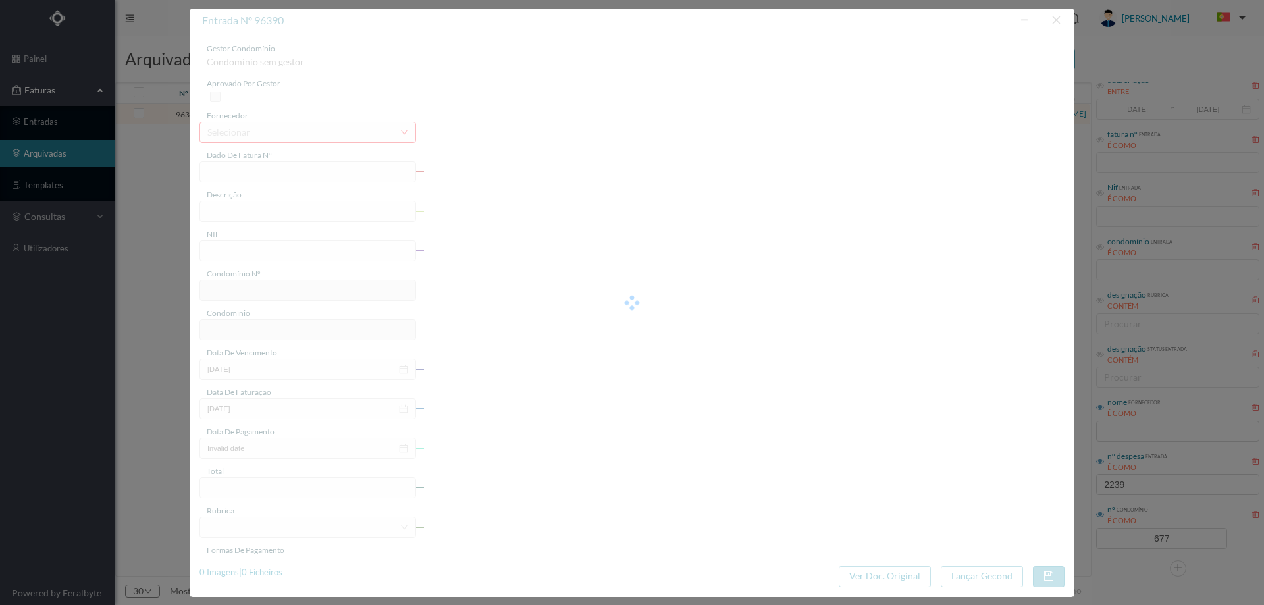
type input "10FT EL25/19762"
type input "226 Garagem (01.02.2025 a 10.03.2025)"
type input "901409553"
type input "17-03-2025"
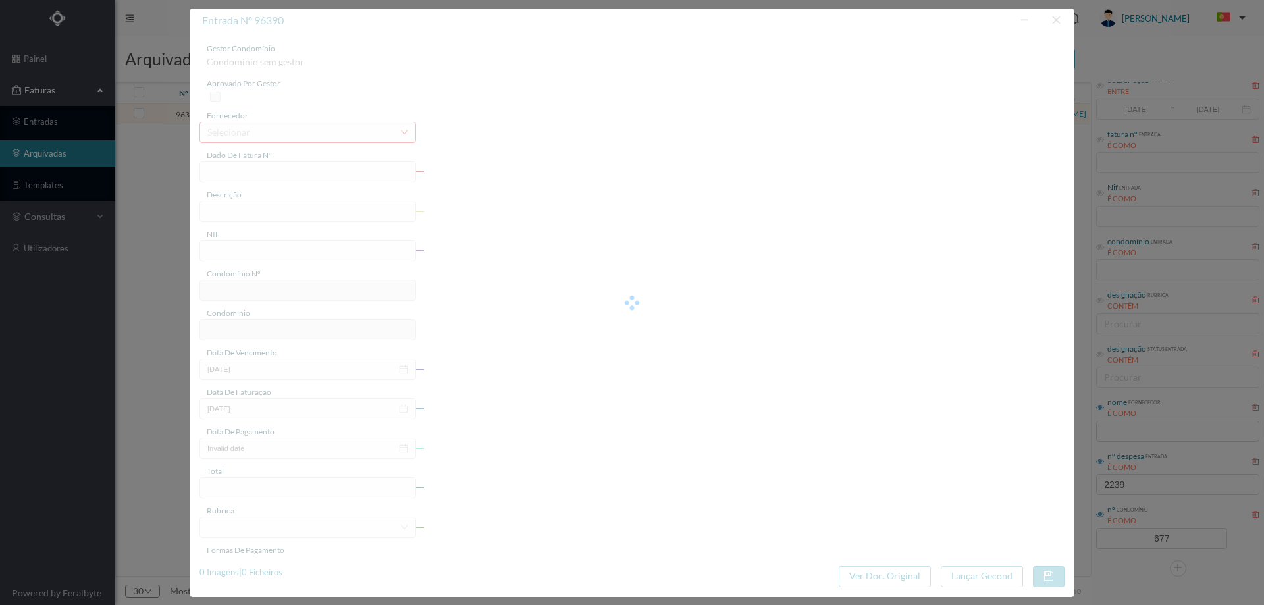
type input "17-03-2025"
type input "541.41"
type input "677"
type input "ED. ATRIUM PIRÂMIDES"
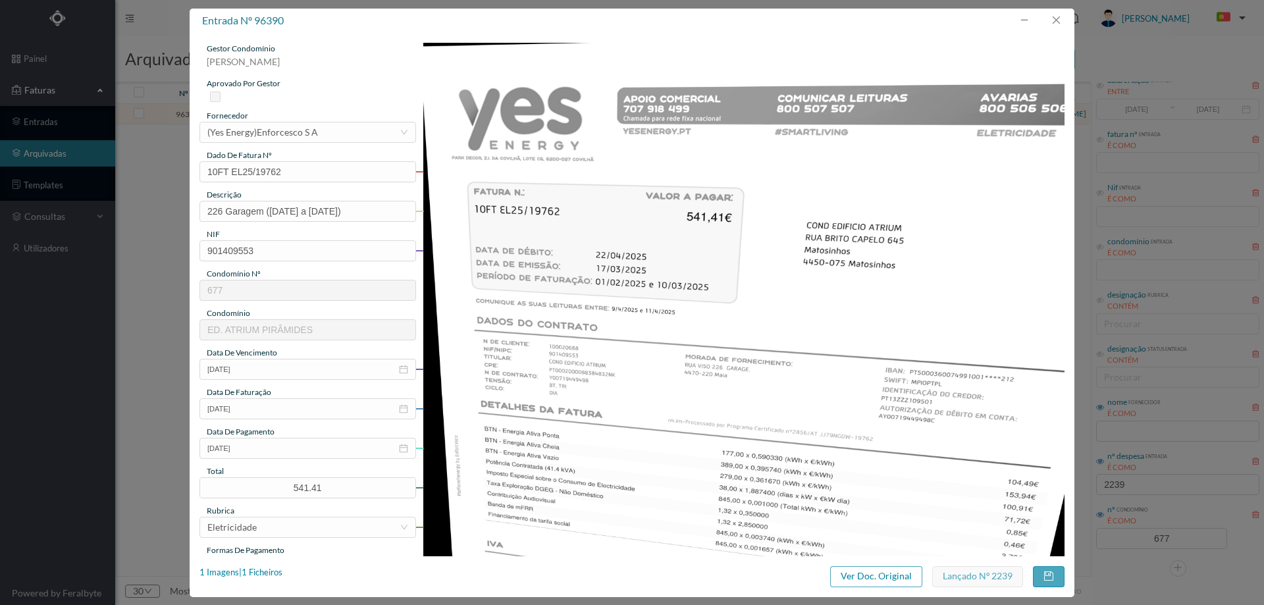
click at [278, 580] on div "1 Imagens | 1 Ficheiros" at bounding box center [240, 576] width 83 height 21
click at [274, 575] on div "1 Imagens | 1 Ficheiros" at bounding box center [240, 572] width 83 height 13
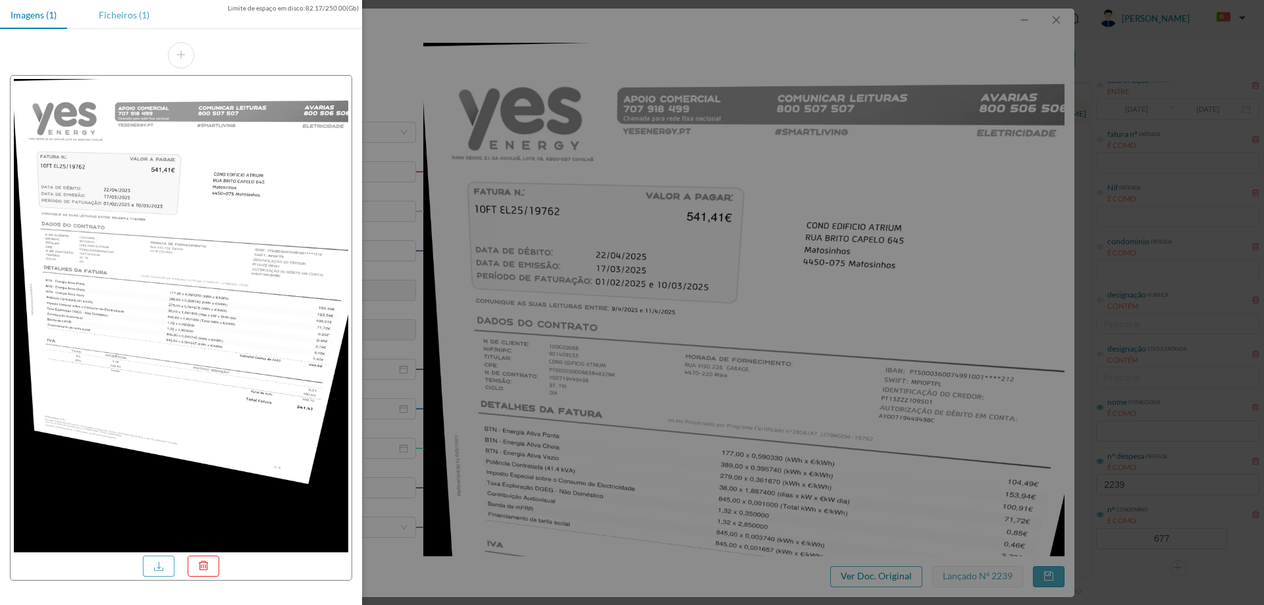
click at [124, 7] on div "Ficheiros (1)" at bounding box center [124, 15] width 72 height 30
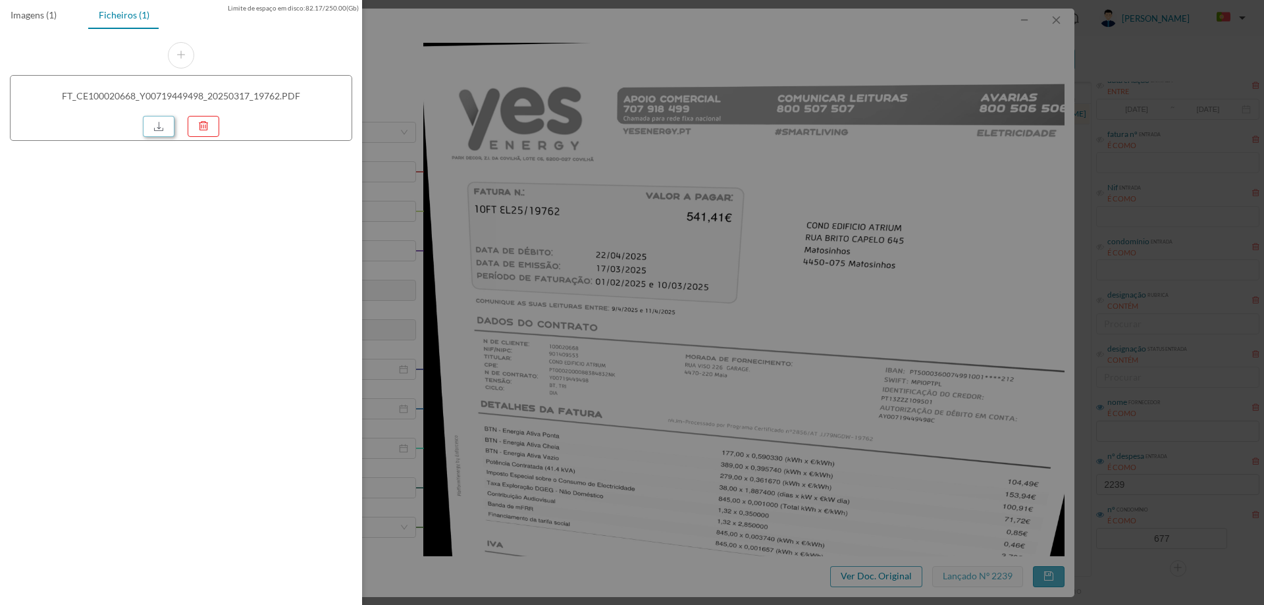
click at [164, 124] on link at bounding box center [159, 126] width 32 height 21
click at [593, 236] on div at bounding box center [632, 302] width 1264 height 605
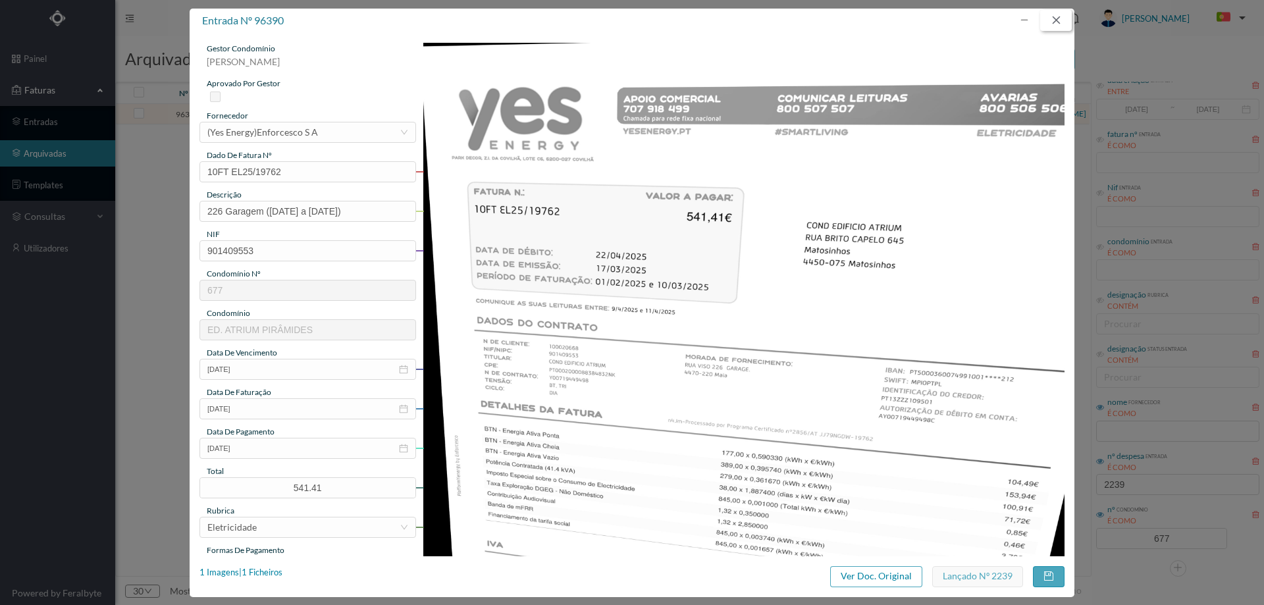
click at [1050, 18] on button "button" at bounding box center [1056, 20] width 32 height 21
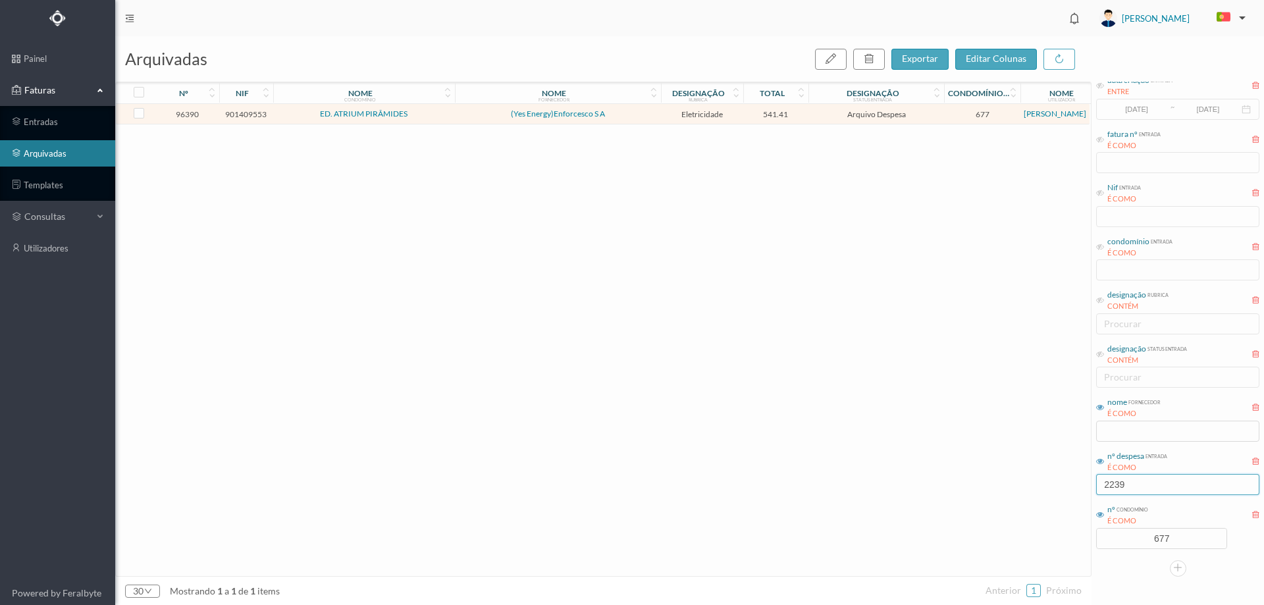
click at [1147, 484] on input "2239" at bounding box center [1177, 484] width 163 height 21
click at [1130, 486] on input "2239" at bounding box center [1177, 484] width 163 height 21
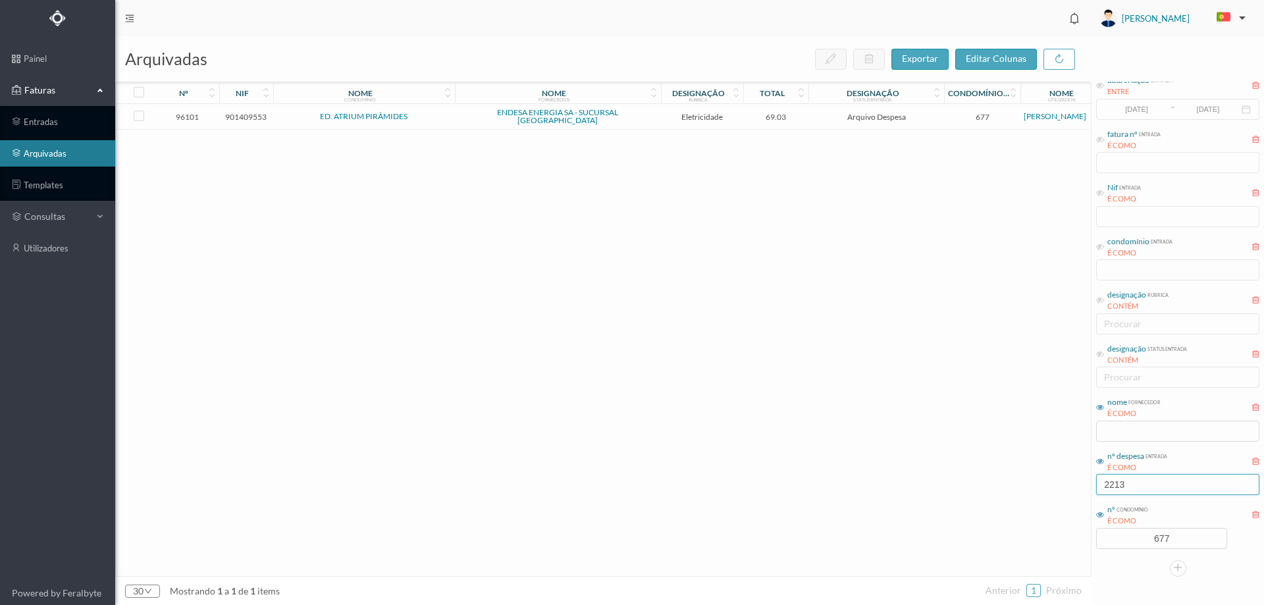
type input "2213"
click at [734, 115] on span "Eletricidade" at bounding box center [702, 117] width 76 height 10
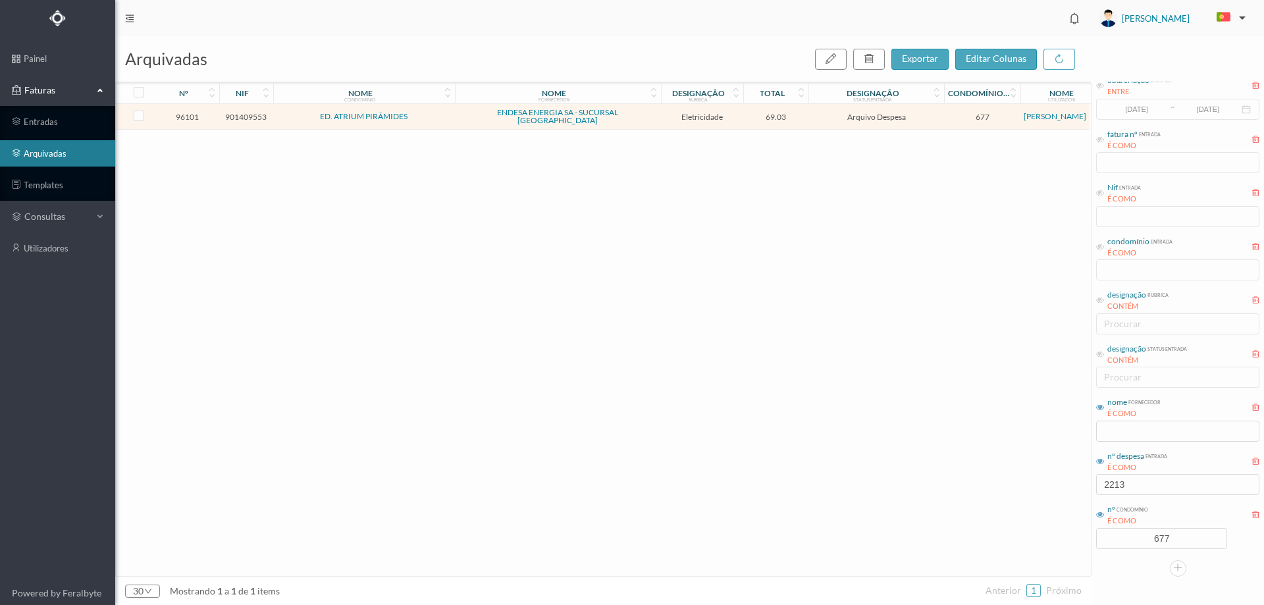
click at [734, 115] on span "Eletricidade" at bounding box center [702, 117] width 76 height 10
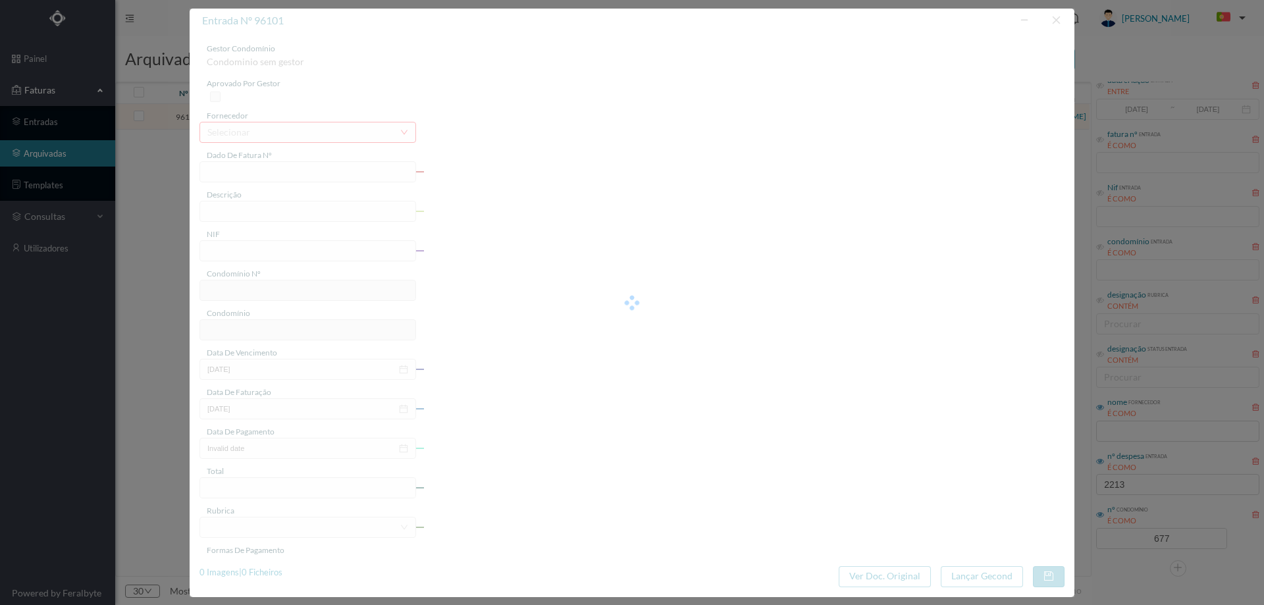
type input "FAC 0250312025/0065142046"
type input "226 ILU-EX (08.02.2025 a 07.03.2025)"
type input "901409553"
type input "31-03-2025"
type input "14-03-2025"
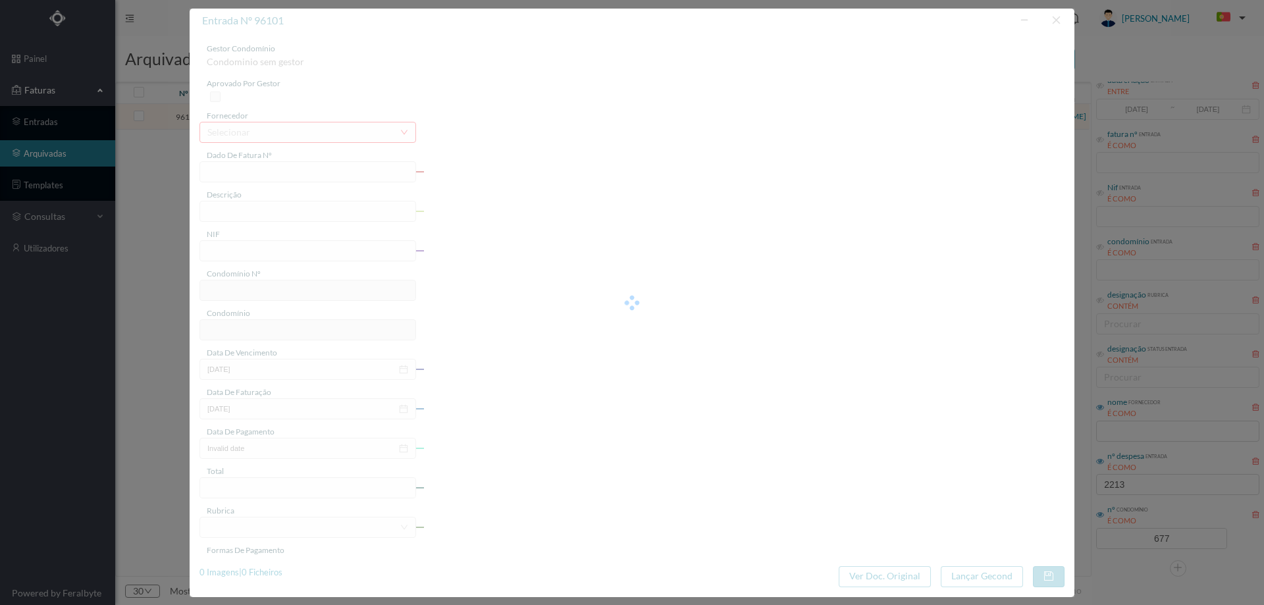
type input "31-03-2025"
type input "69.03"
type input "677"
type input "ED. ATRIUM PIRÂMIDES"
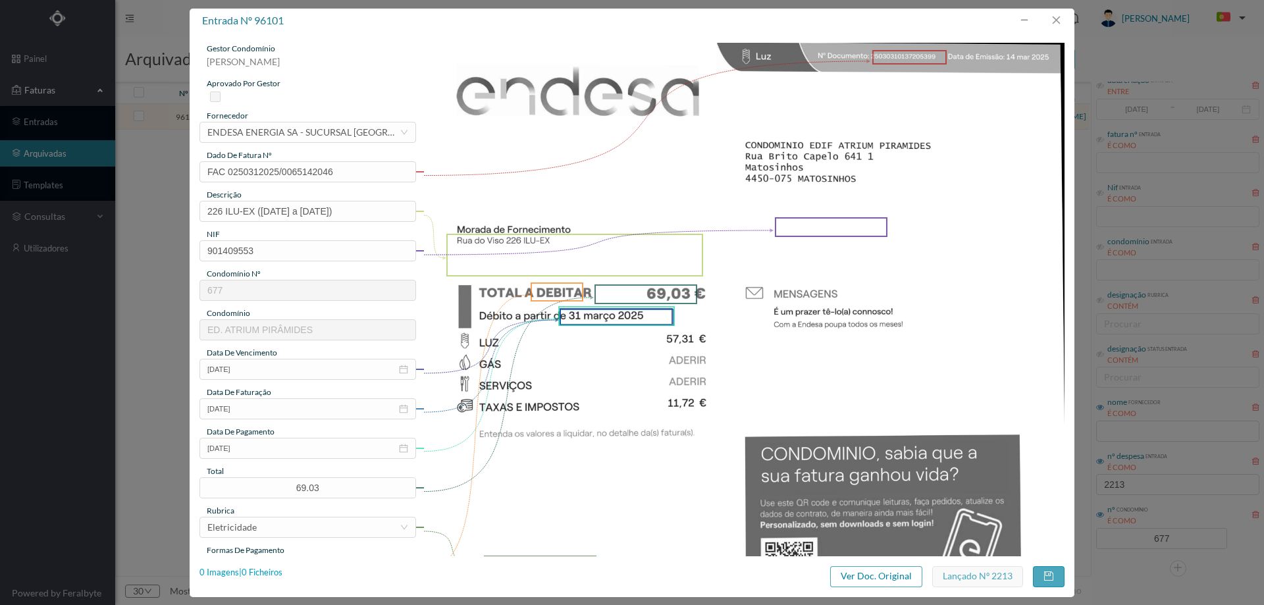
click at [276, 575] on div "0 Imagens | 0 Ficheiros" at bounding box center [240, 572] width 83 height 13
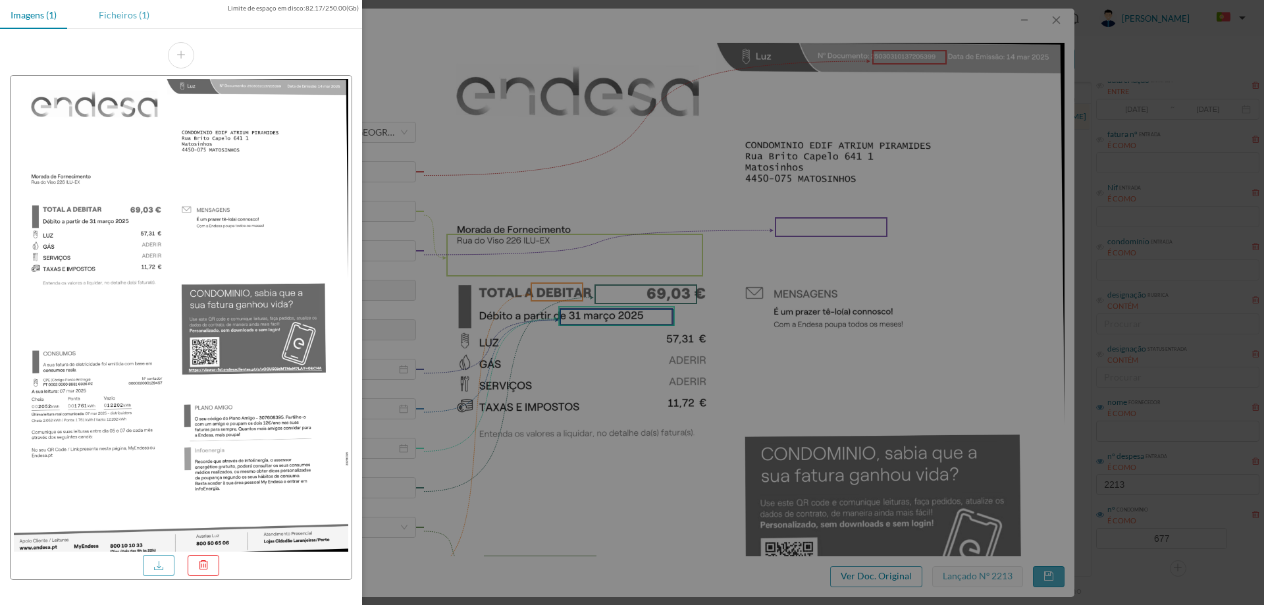
click at [126, 17] on div "Ficheiros (1)" at bounding box center [124, 15] width 72 height 30
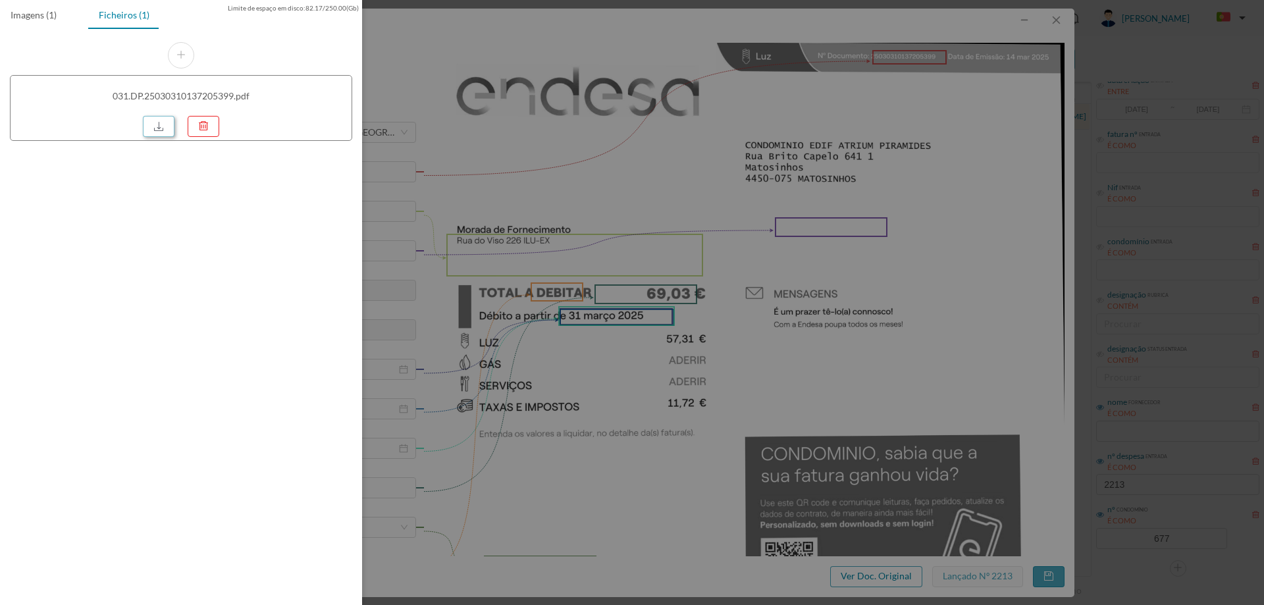
click at [150, 126] on link at bounding box center [159, 126] width 32 height 21
drag, startPoint x: 625, startPoint y: 134, endPoint x: 703, endPoint y: 118, distance: 79.1
click at [625, 134] on div at bounding box center [632, 302] width 1264 height 605
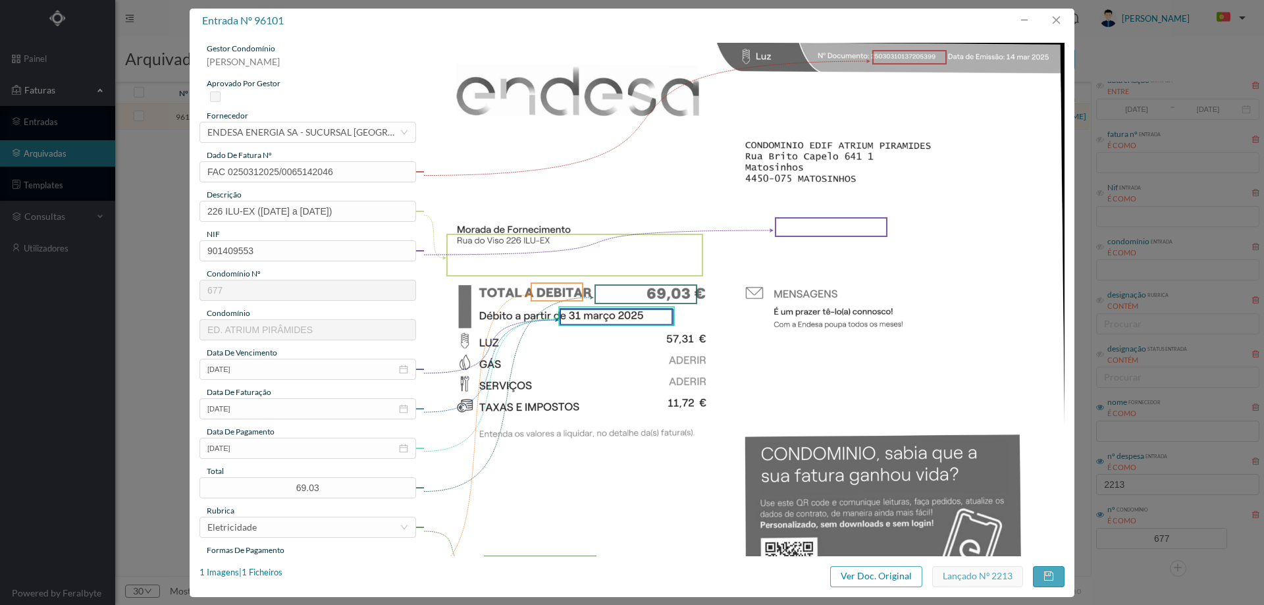
drag, startPoint x: 973, startPoint y: 26, endPoint x: 998, endPoint y: 26, distance: 25.0
click at [973, 26] on div "entrada nº 96101" at bounding box center [632, 21] width 885 height 24
click at [1052, 24] on button "button" at bounding box center [1056, 20] width 32 height 21
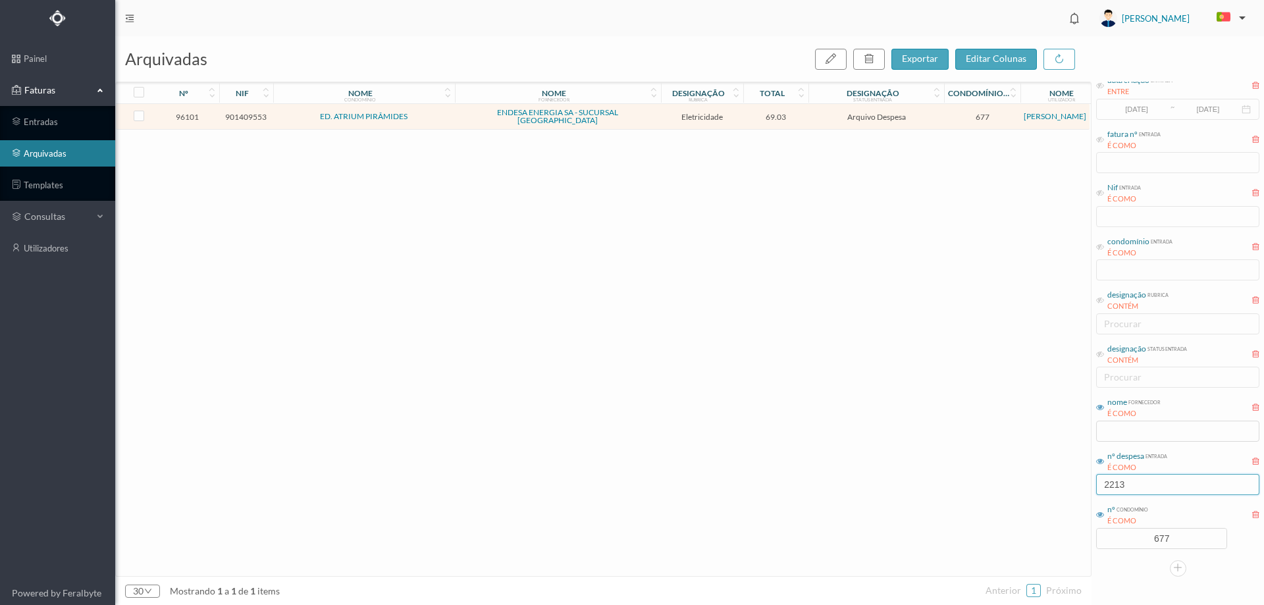
click at [1156, 483] on input "2213" at bounding box center [1177, 484] width 163 height 21
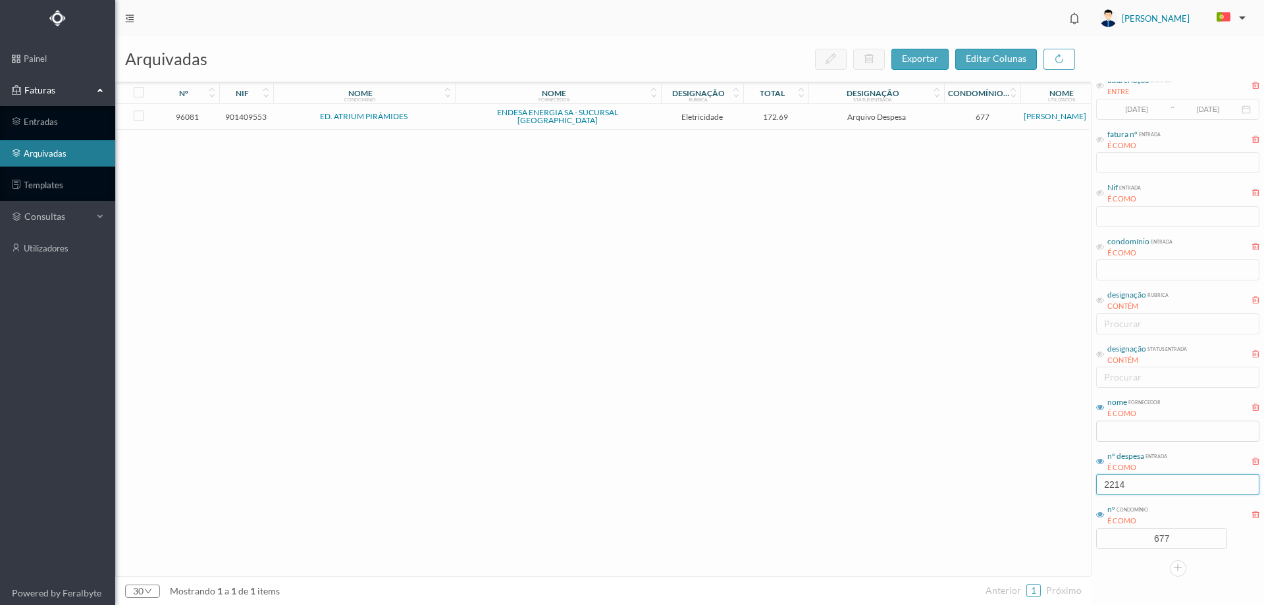
type input "2214"
click at [812, 112] on span "Arquivo Despesa" at bounding box center [876, 117] width 129 height 10
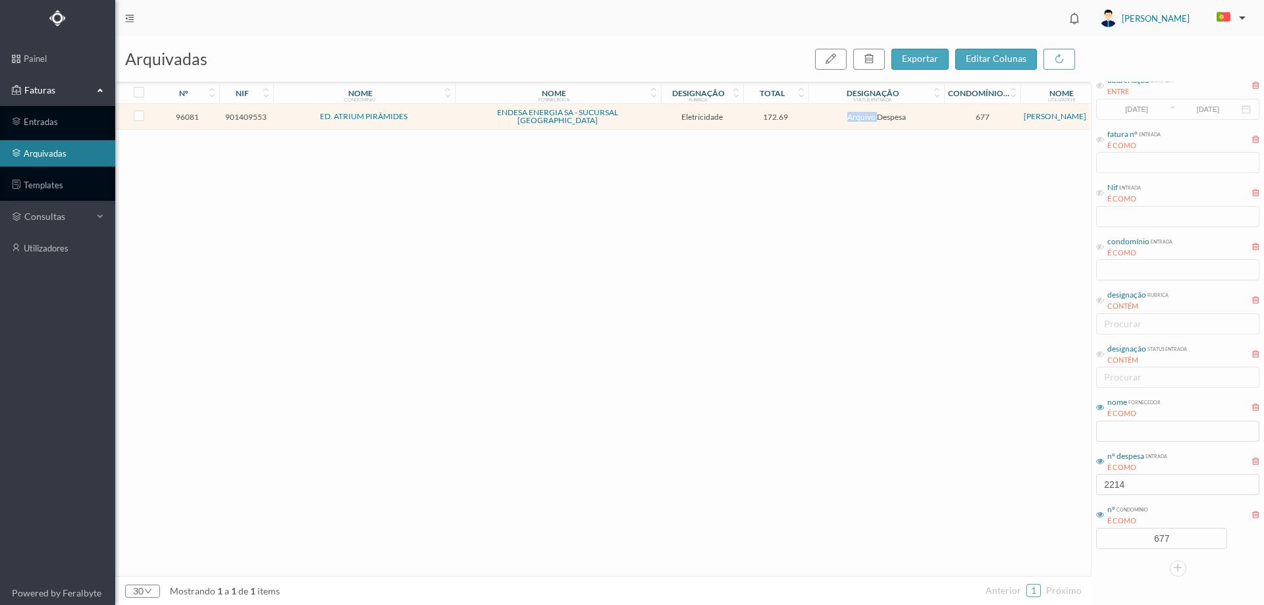
click at [812, 112] on span "Arquivo Despesa" at bounding box center [876, 117] width 129 height 10
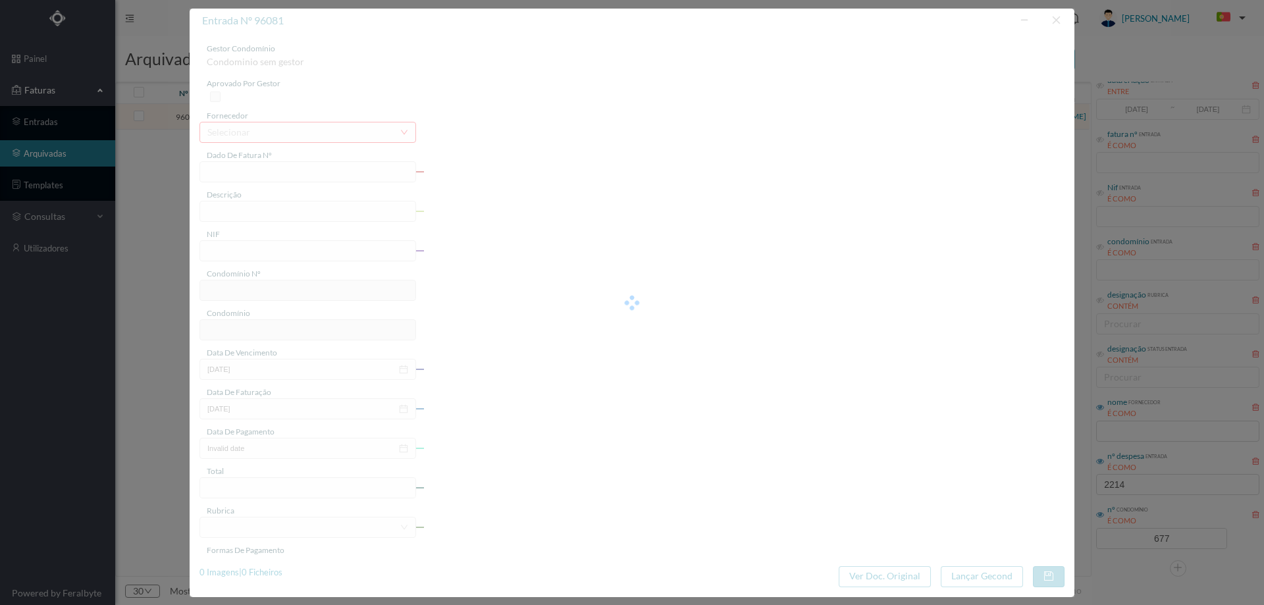
type input "FAC 0280312025/0077123063"
type input "203 COMUNS (08.02.2025 a 07.03.2025)"
type input "901409553"
type input "31-03-2025"
type input "14-03-2025"
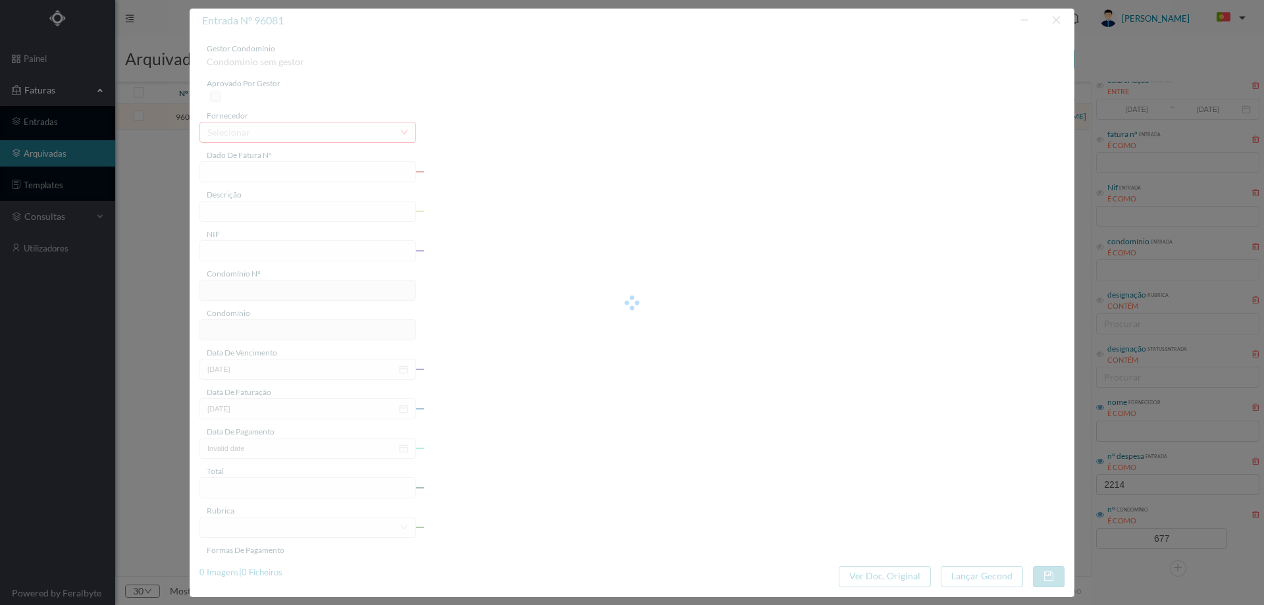
type input "31-03-2025"
type input "172.69"
type input "677"
type input "ED. ATRIUM PIRÂMIDES"
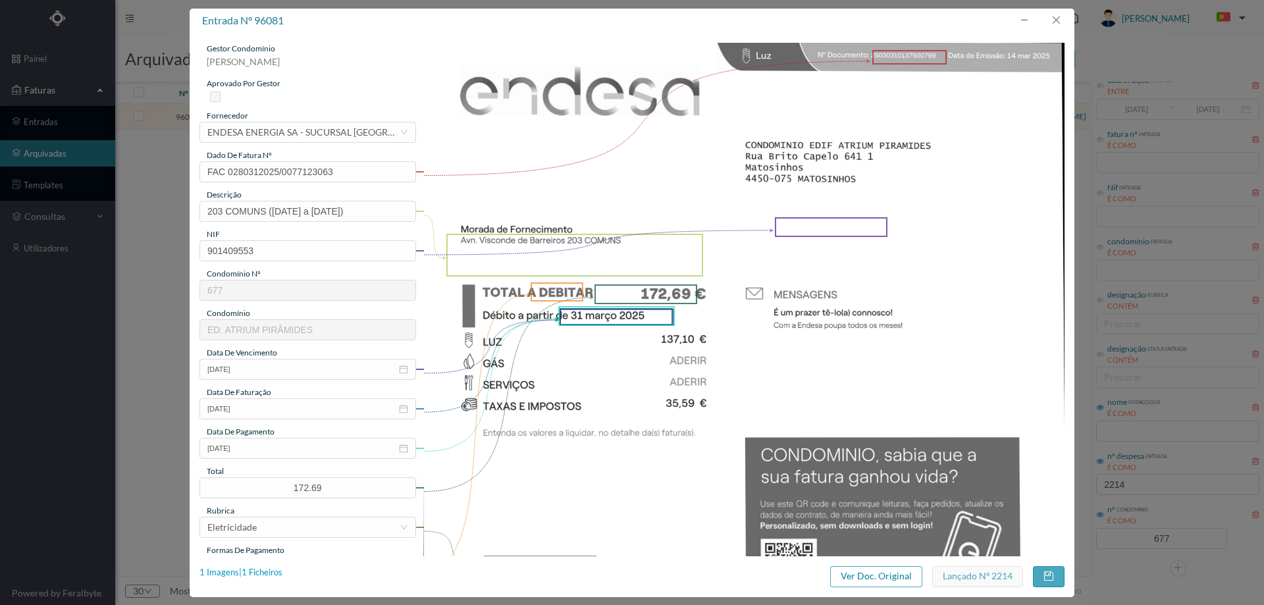
click at [264, 567] on div "1 Imagens | 1 Ficheiros" at bounding box center [240, 572] width 83 height 13
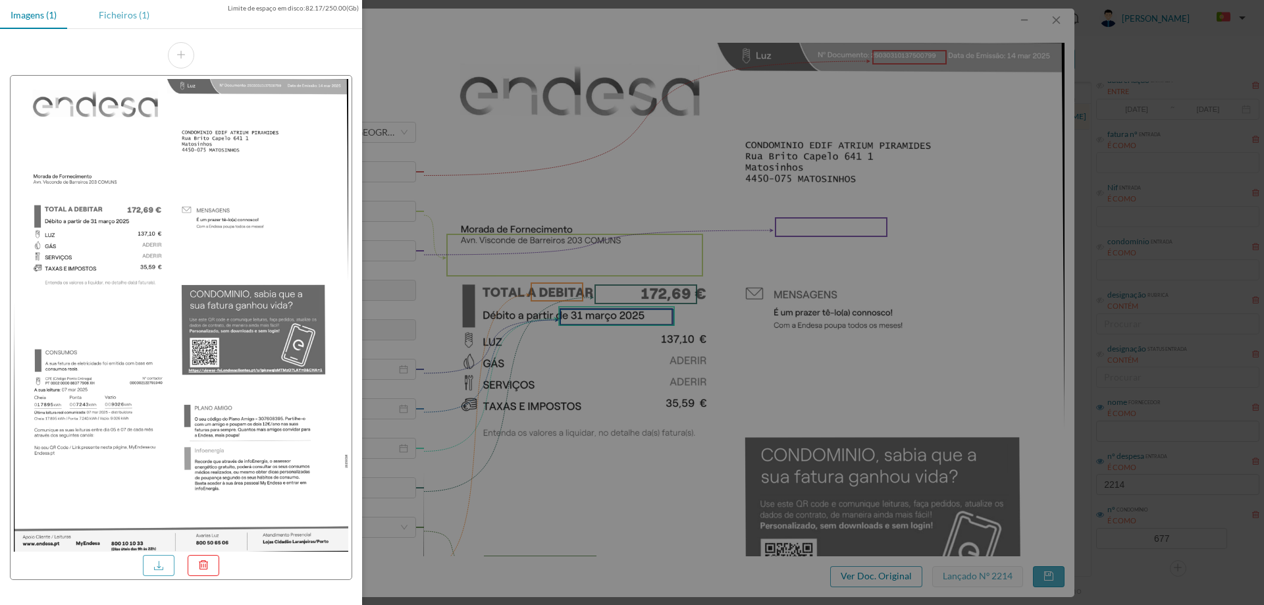
click at [134, 17] on div "Ficheiros (1)" at bounding box center [124, 15] width 72 height 30
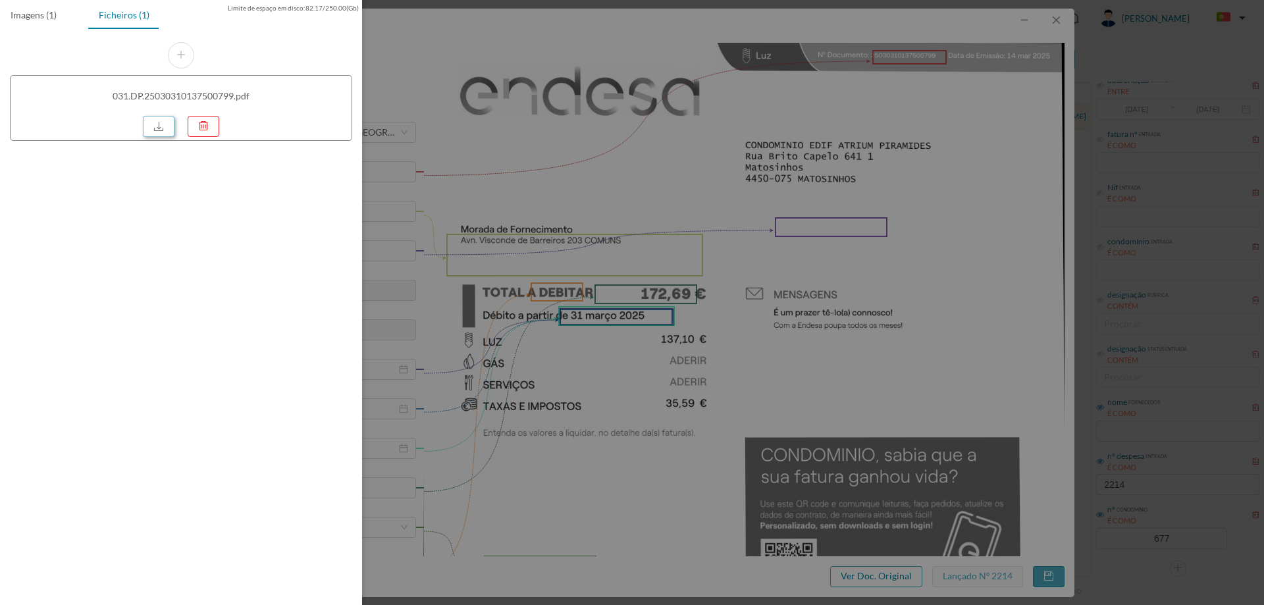
click at [163, 124] on link at bounding box center [159, 126] width 32 height 21
drag, startPoint x: 830, startPoint y: 137, endPoint x: 969, endPoint y: 92, distance: 146.5
click at [831, 137] on div at bounding box center [632, 302] width 1264 height 605
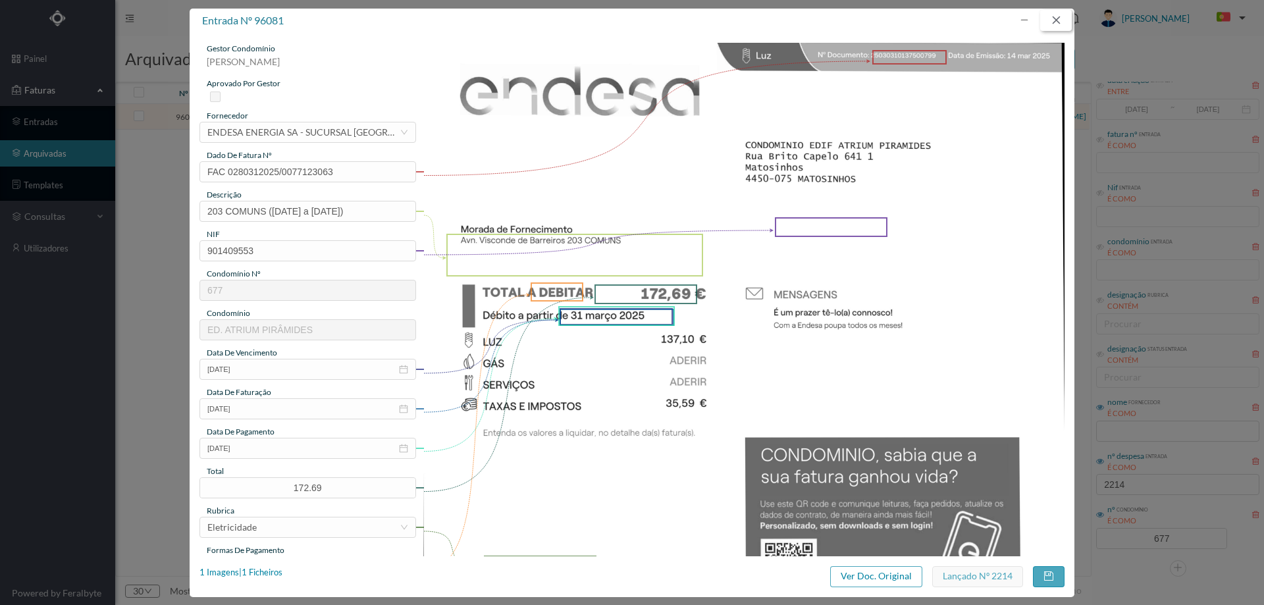
click at [1060, 13] on button "button" at bounding box center [1056, 20] width 32 height 21
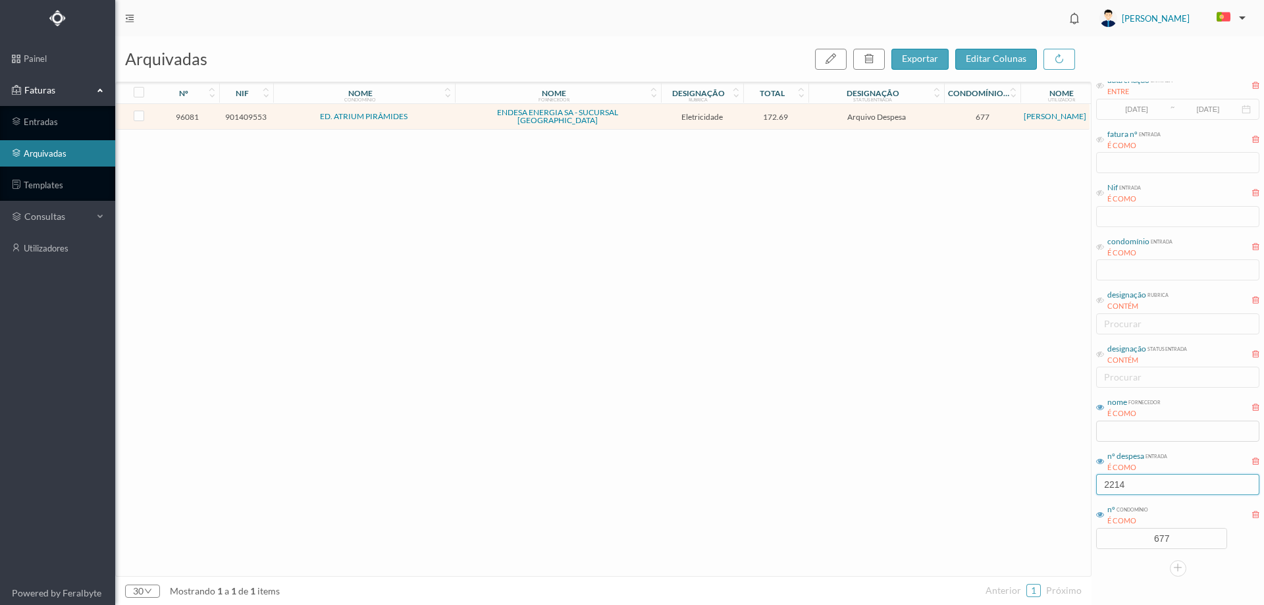
click at [1150, 481] on input "2214" at bounding box center [1177, 484] width 163 height 21
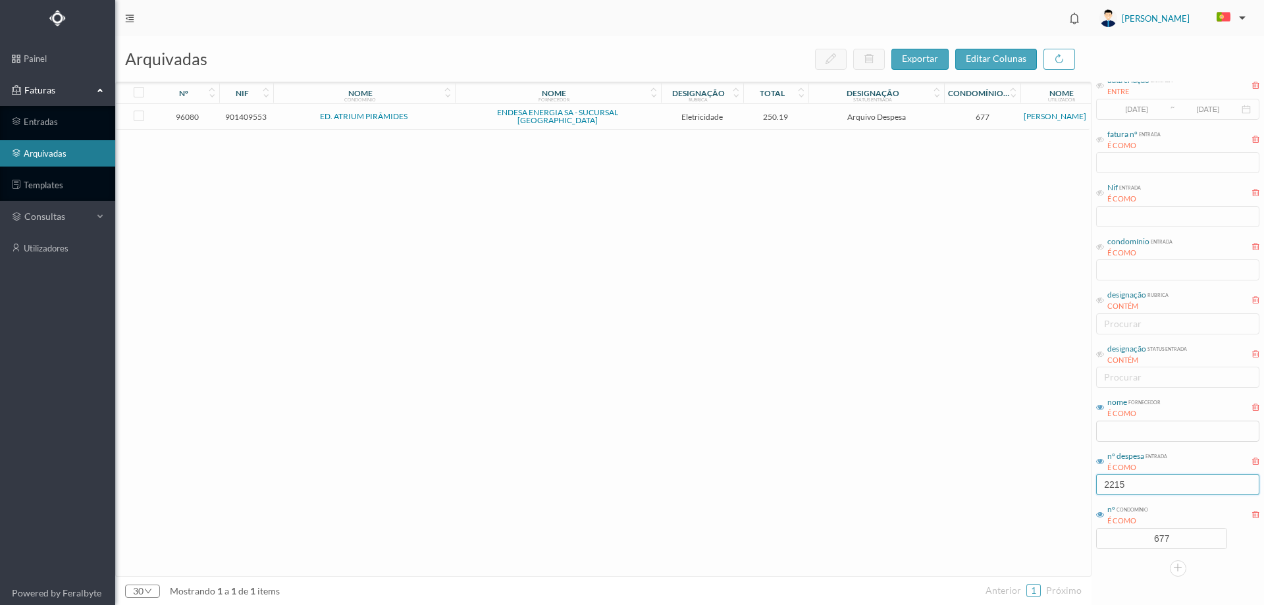
type input "2215"
click at [653, 115] on span "ENDESA ENERGIA SA - SUCURSAL [GEOGRAPHIC_DATA]" at bounding box center [557, 117] width 199 height 16
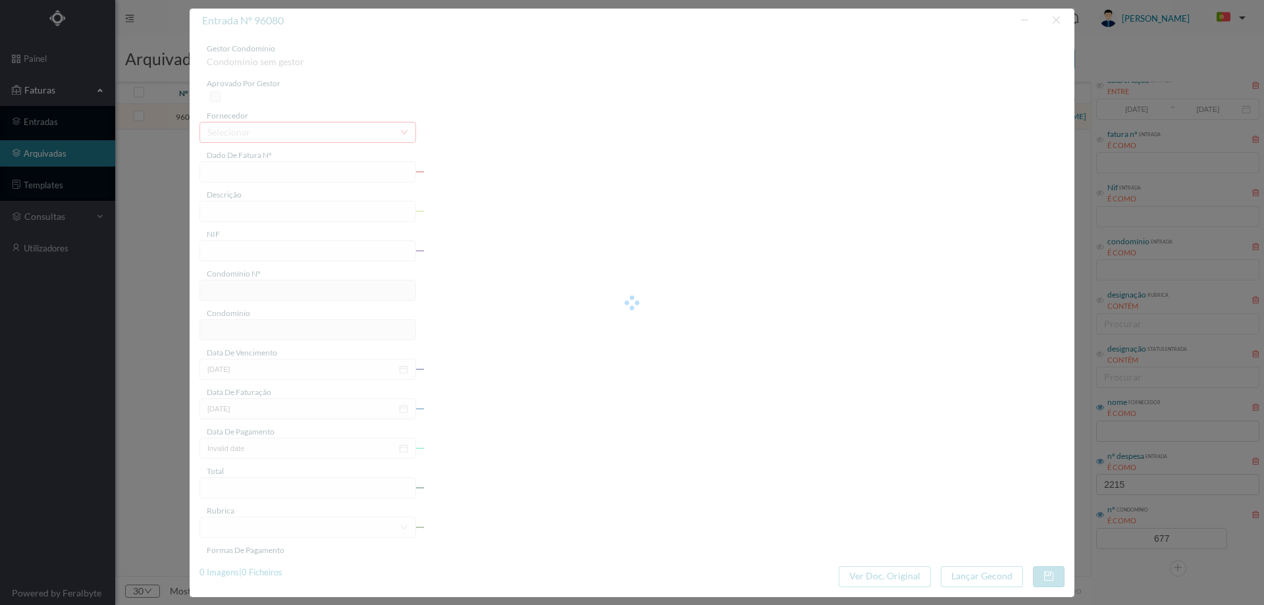
type input "FAC 0280312025/0077122983"
type input "195 COMUNS (08.02.2025 a 07.03.2025)"
type input "901409553"
type input "31-03-2025"
type input "14-03-2025"
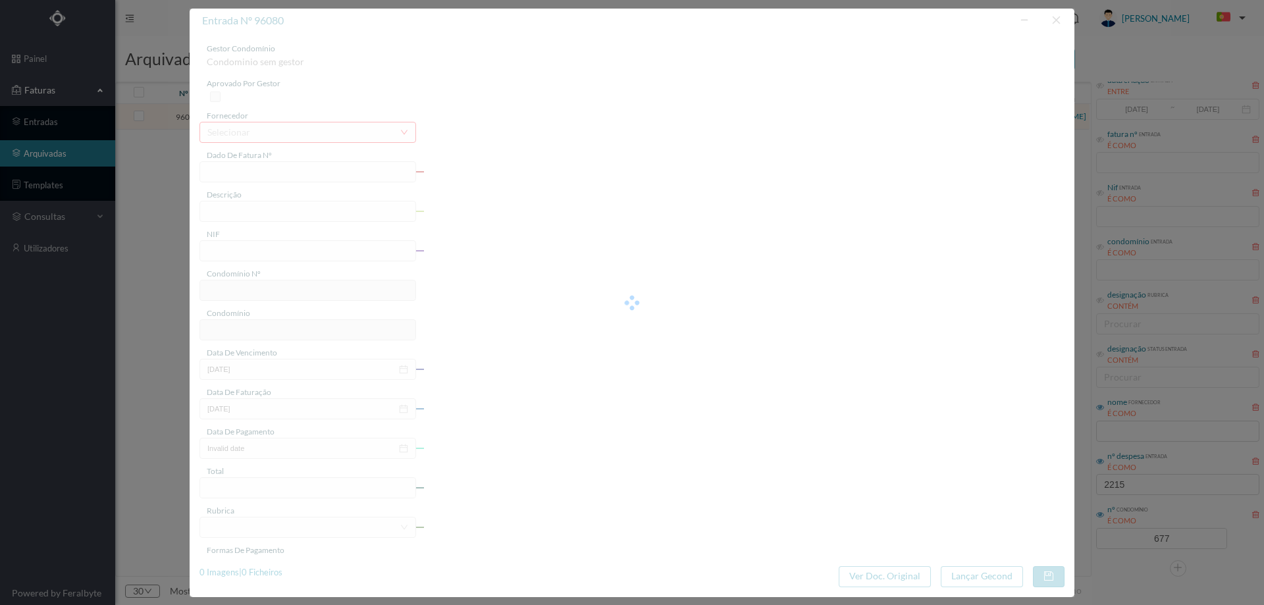
type input "31-03-2025"
type input "250.19"
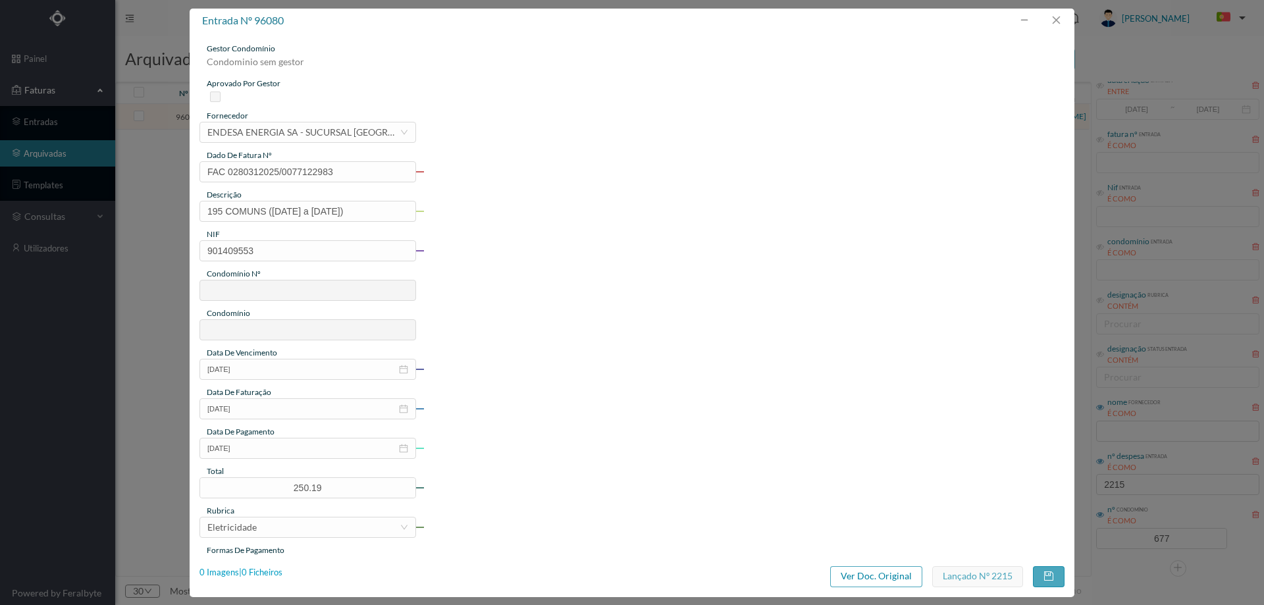
type input "677"
type input "ED. ATRIUM PIRÂMIDES"
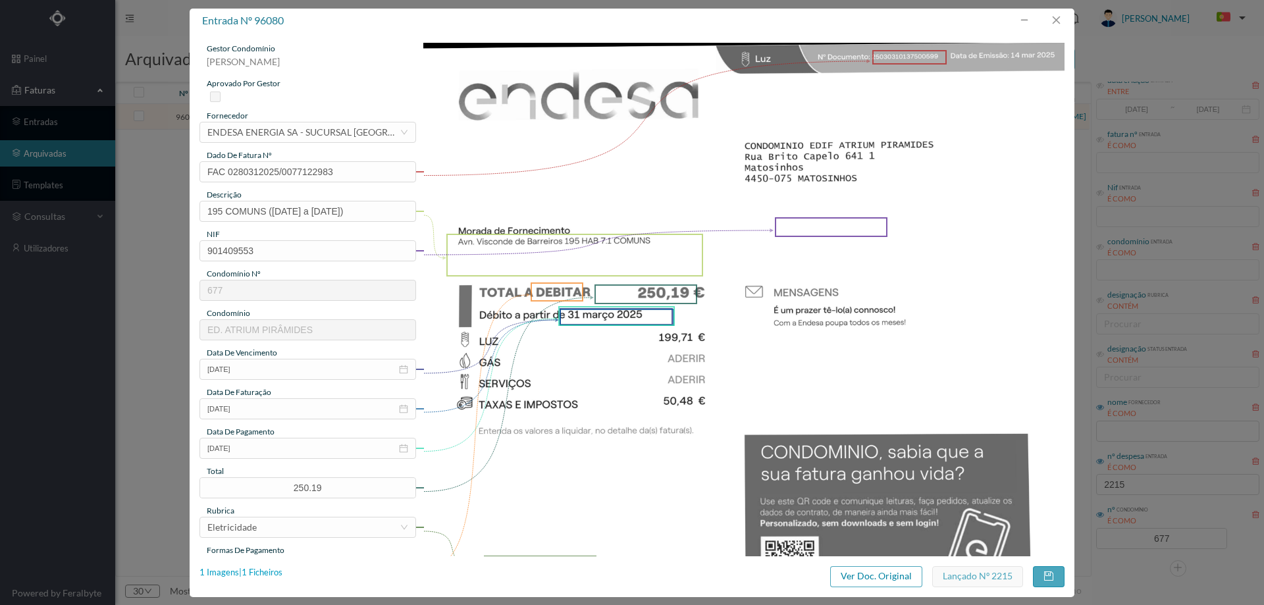
click at [257, 570] on div "1 Imagens | 1 Ficheiros" at bounding box center [240, 572] width 83 height 13
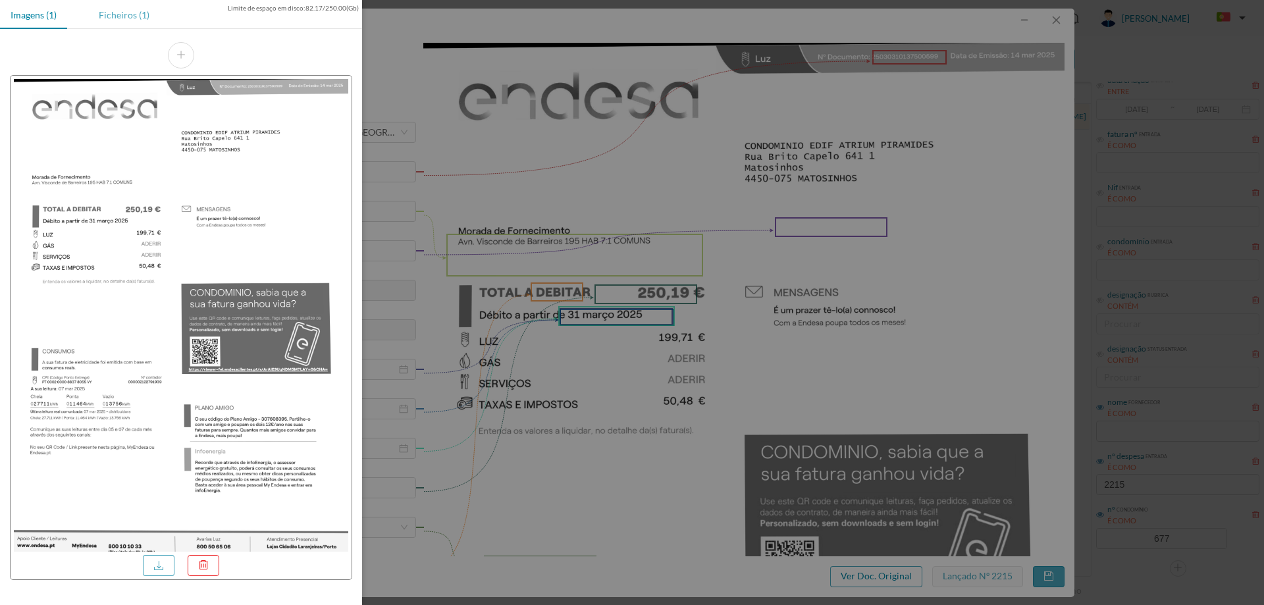
click at [144, 20] on div "Ficheiros (1)" at bounding box center [124, 15] width 72 height 30
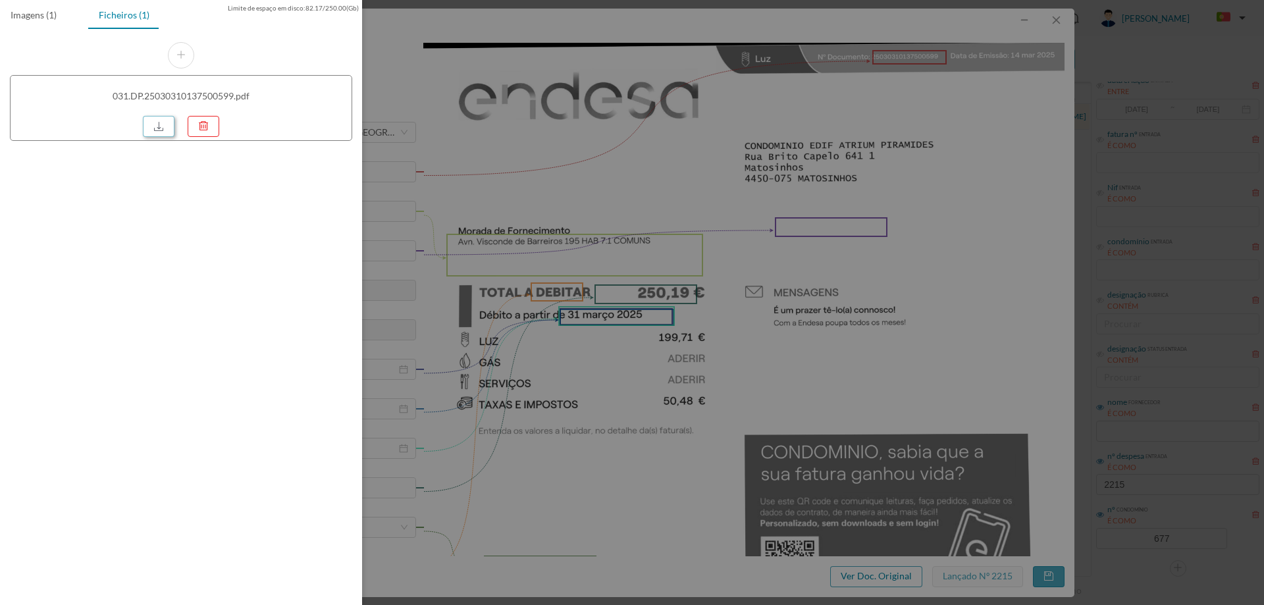
click at [161, 120] on link at bounding box center [159, 126] width 32 height 21
click at [627, 176] on div at bounding box center [632, 302] width 1264 height 605
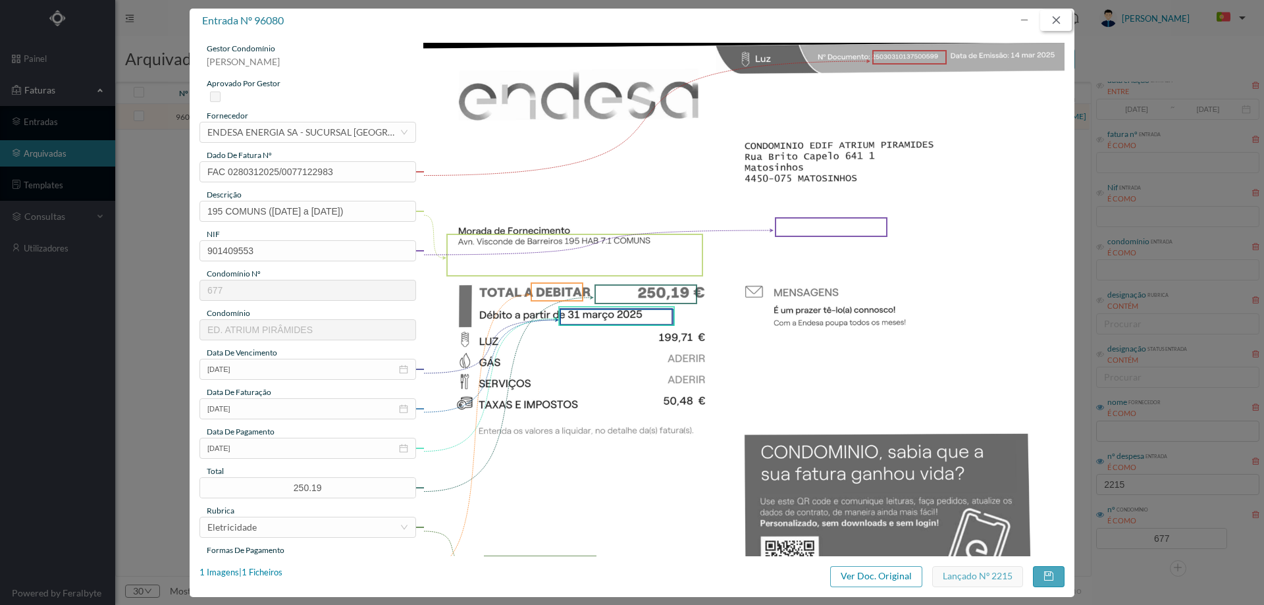
click at [1051, 19] on button "button" at bounding box center [1056, 20] width 32 height 21
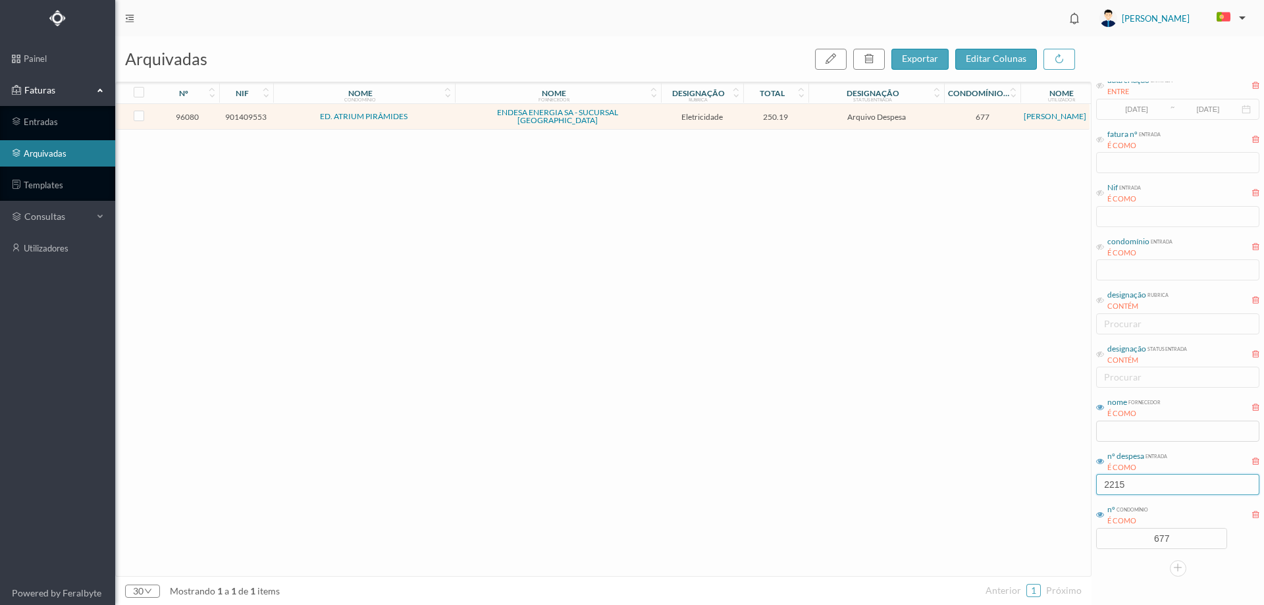
click at [1147, 482] on input "2215" at bounding box center [1177, 484] width 163 height 21
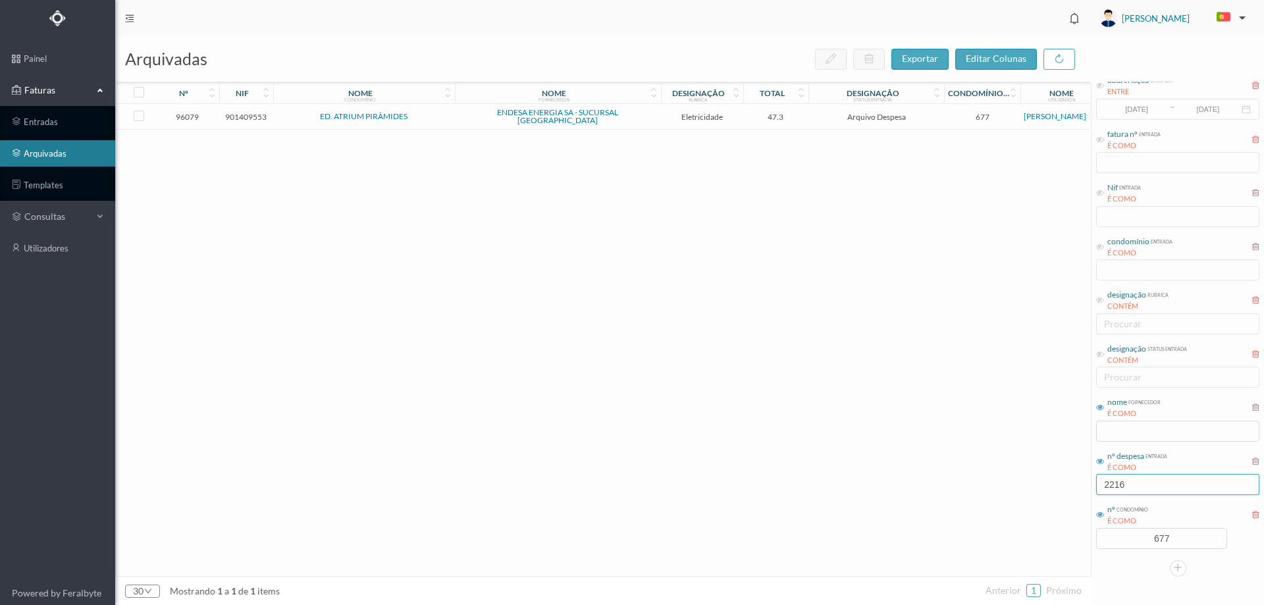
type input "2216"
click at [733, 112] on span "Eletricidade" at bounding box center [702, 117] width 76 height 10
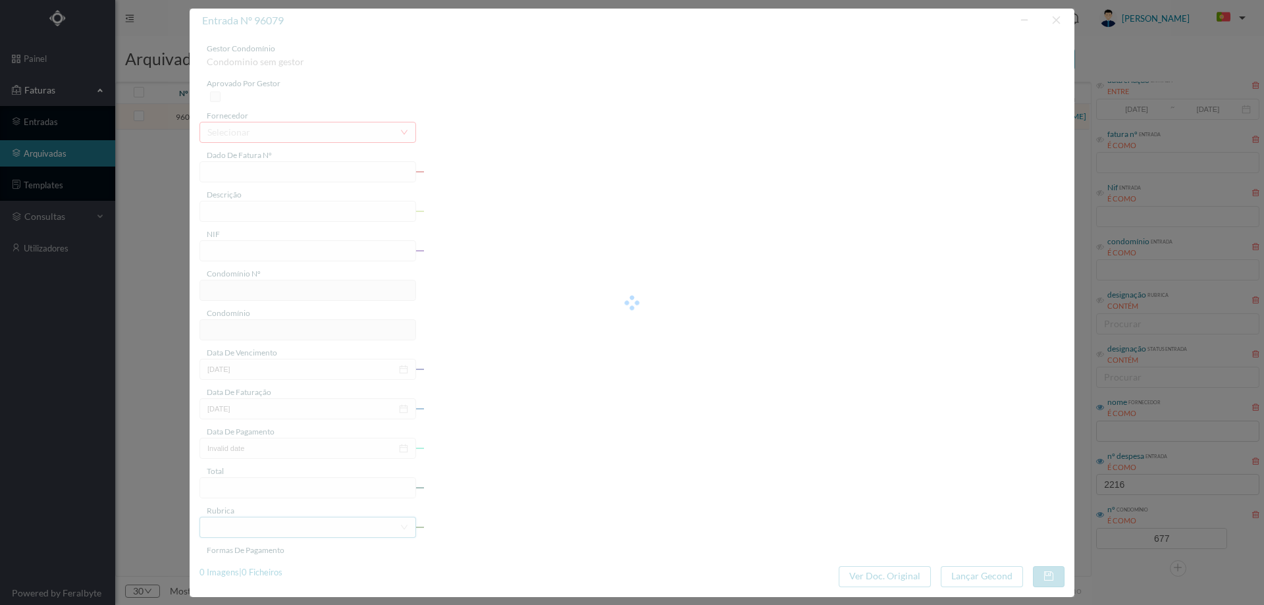
type input "FAC 0280312025/0077123048"
type input "195 (08.02.2025 a 07.03.2025)"
type input "901409553"
type input "31-03-2025"
type input "14-03-2025"
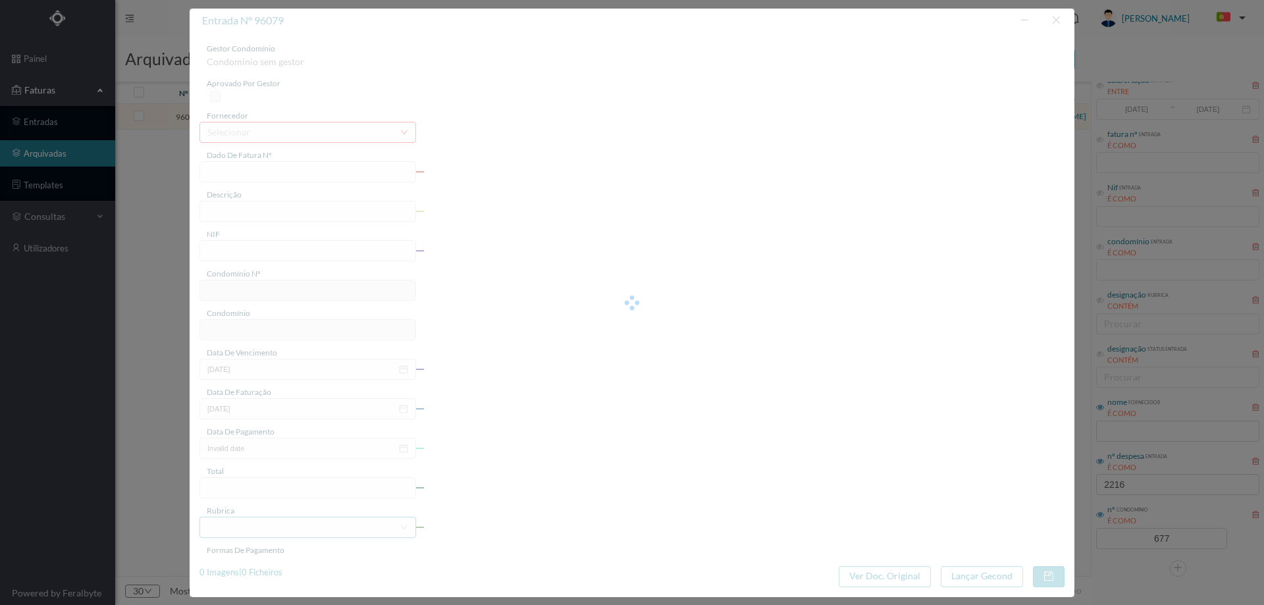
type input "31-03-2025"
type input "47.30"
type input "677"
type input "ED. ATRIUM PIRÂMIDES"
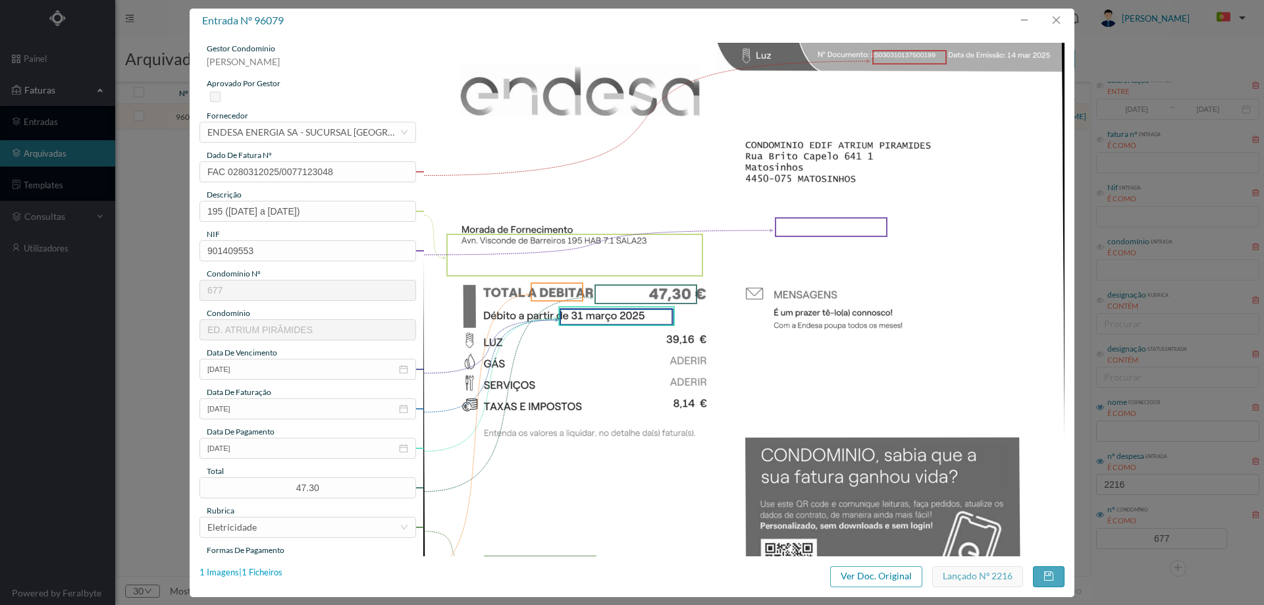
click at [263, 571] on div "1 Imagens | 1 Ficheiros" at bounding box center [240, 572] width 83 height 13
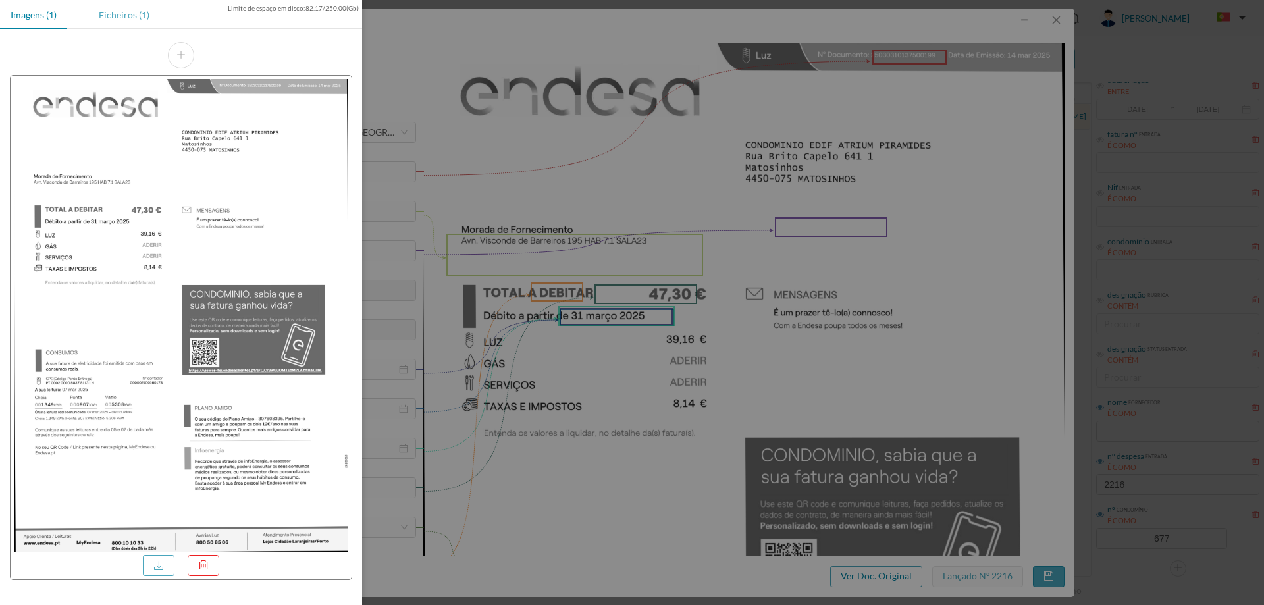
click at [124, 20] on div "Ficheiros (1)" at bounding box center [124, 15] width 72 height 30
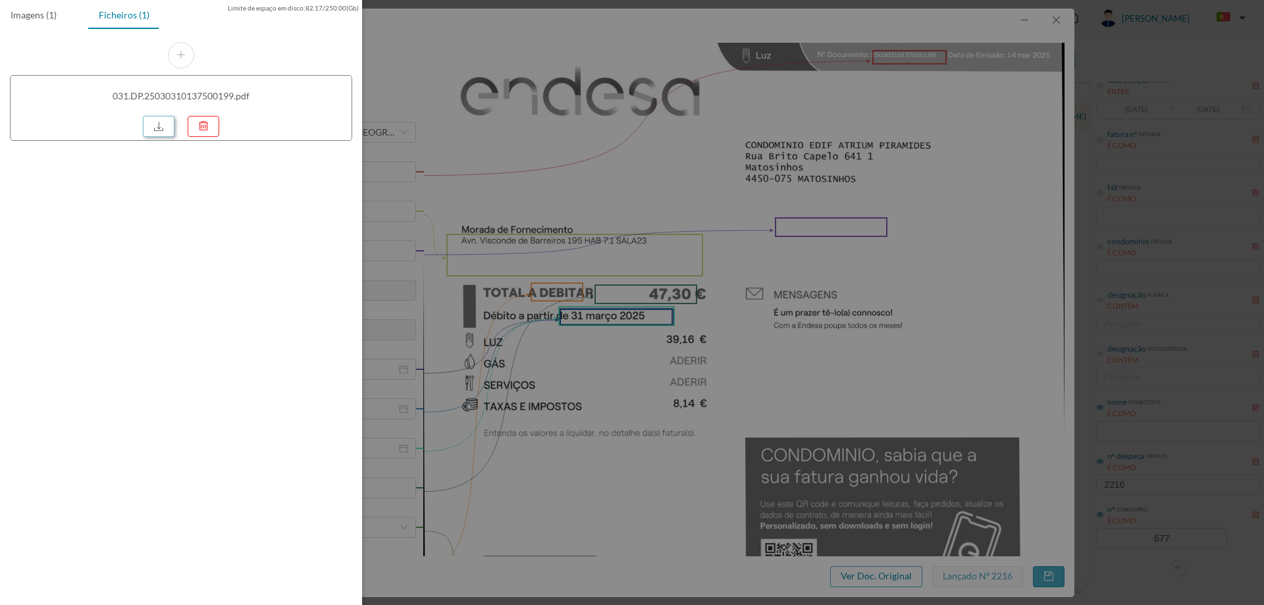
click at [167, 123] on link at bounding box center [159, 126] width 32 height 21
drag, startPoint x: 762, startPoint y: 199, endPoint x: 785, endPoint y: 197, distance: 23.2
click at [762, 199] on div at bounding box center [632, 302] width 1264 height 605
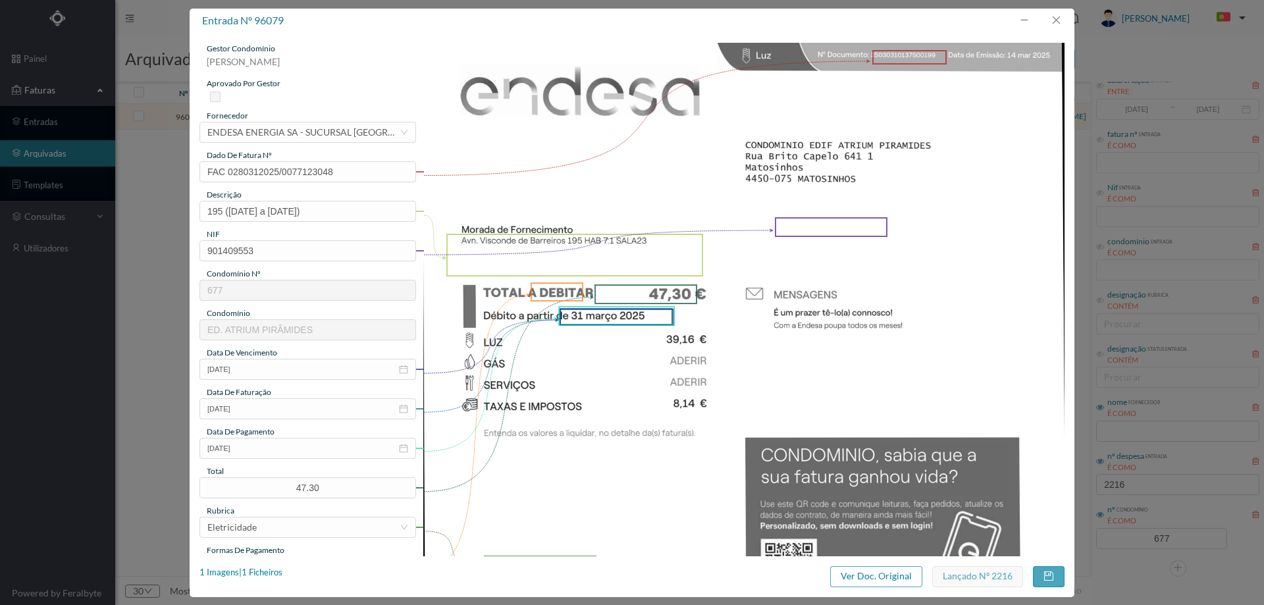
click at [1045, 7] on div "entrada nº 96079 gestor condomínio Hugo Moreira aprovado por gestor fornecedor …" at bounding box center [632, 302] width 1264 height 605
click at [1051, 21] on button "button" at bounding box center [1056, 20] width 32 height 21
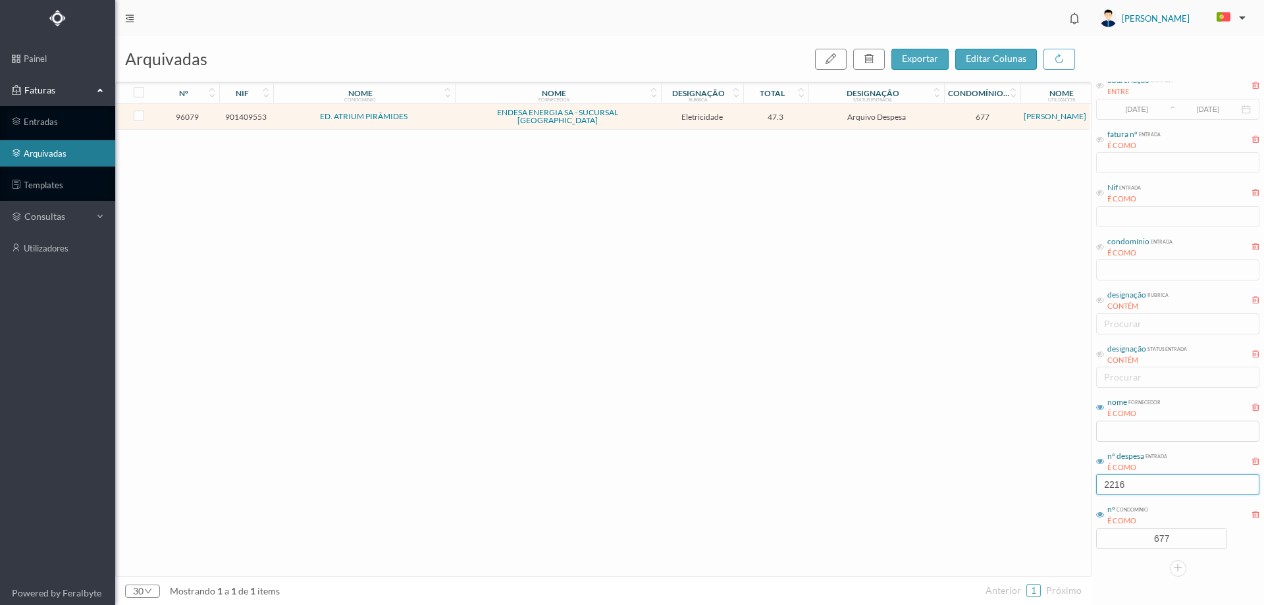
click at [1152, 492] on input "2216" at bounding box center [1177, 484] width 163 height 21
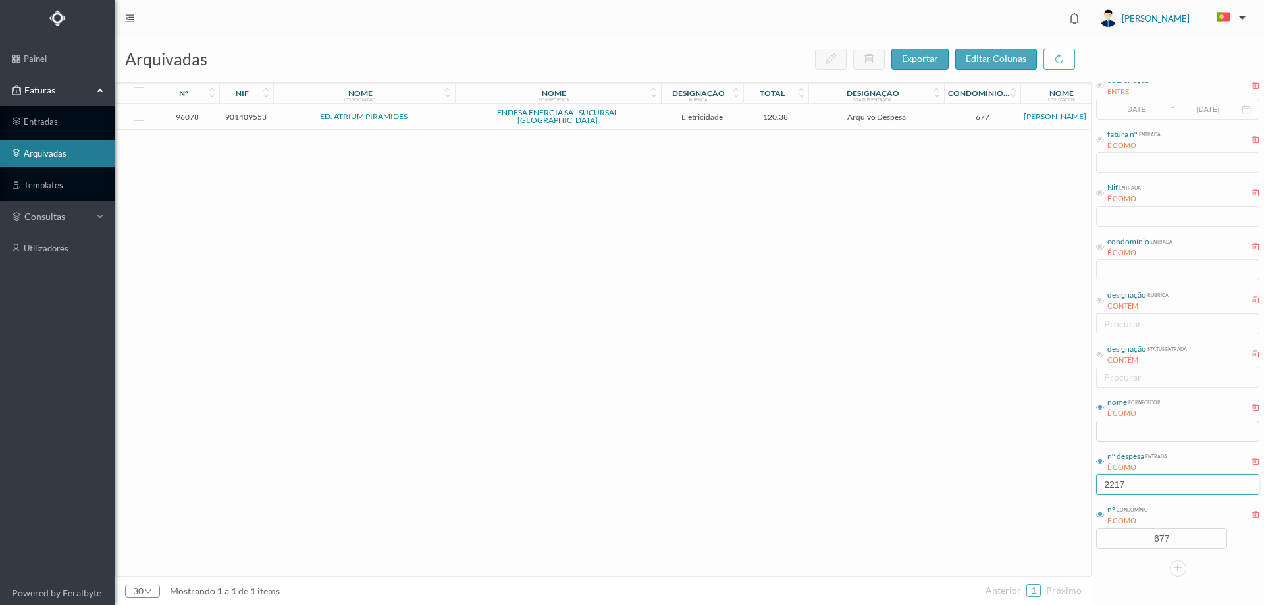
type input "2217"
click at [646, 115] on span "ENDESA ENERGIA SA - SUCURSAL [GEOGRAPHIC_DATA]" at bounding box center [557, 117] width 199 height 16
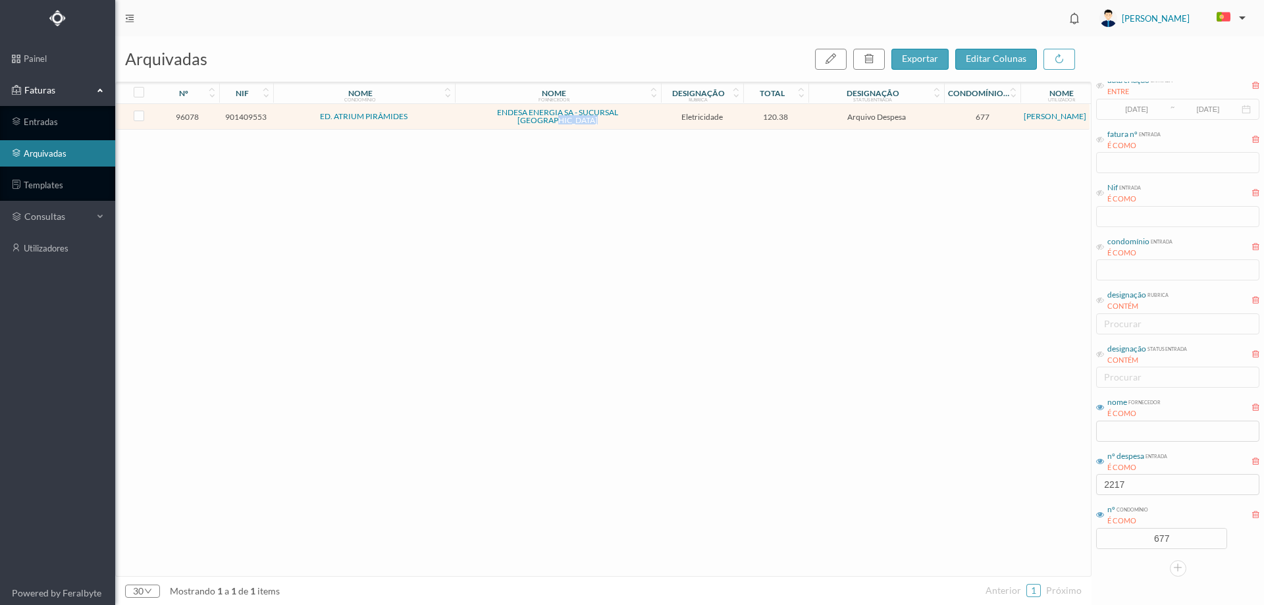
click at [646, 115] on span "ENDESA ENERGIA SA - SUCURSAL [GEOGRAPHIC_DATA]" at bounding box center [557, 117] width 199 height 16
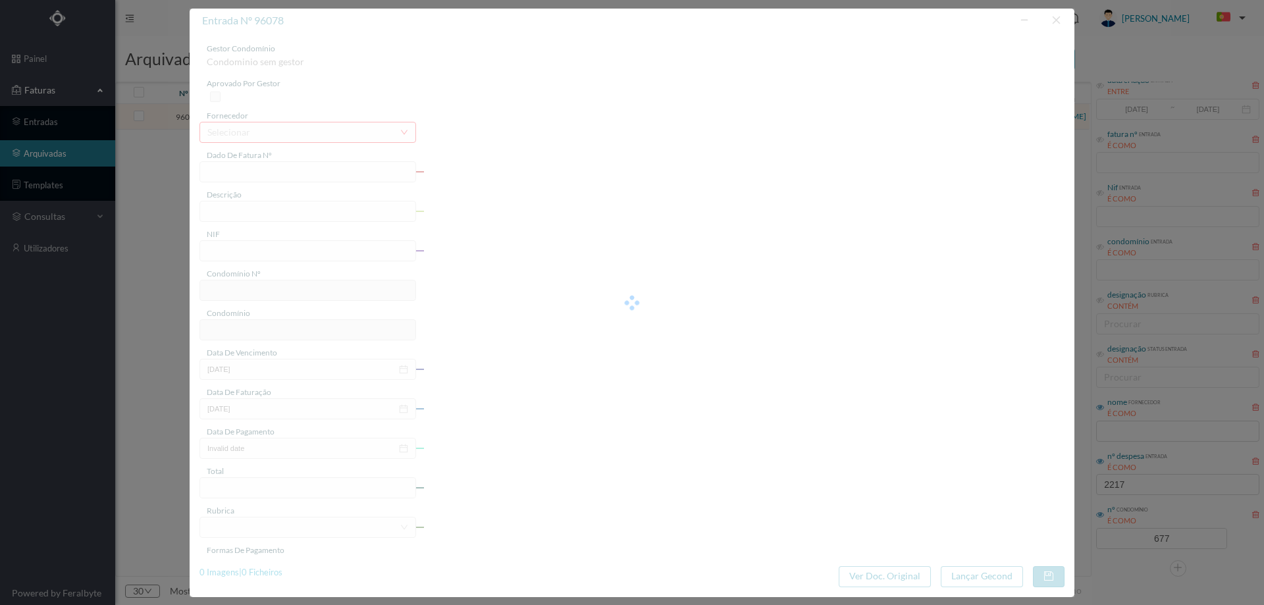
type input "FAC 0280312025/0077122417"
type input "209 COMUNS (08.02.2025 a 07.03.2025)"
type input "901409553"
type input "31-03-2025"
type input "14-03-2025"
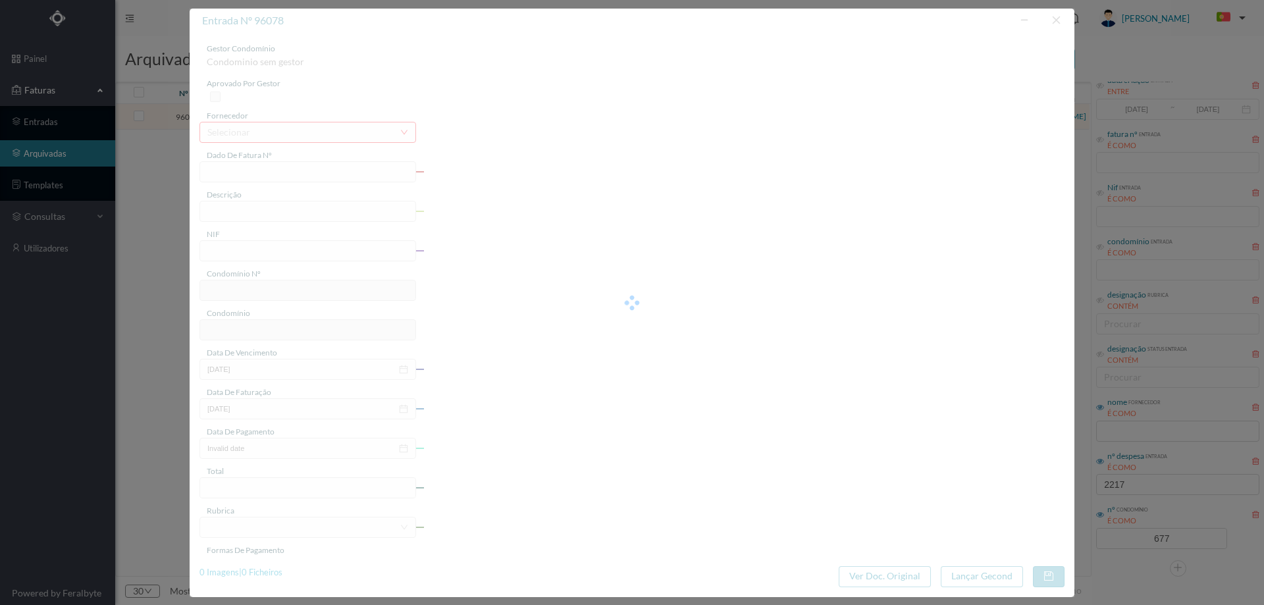
type input "31-03-2025"
type input "120.38"
type input "677"
type input "ED. ATRIUM PIRÂMIDES"
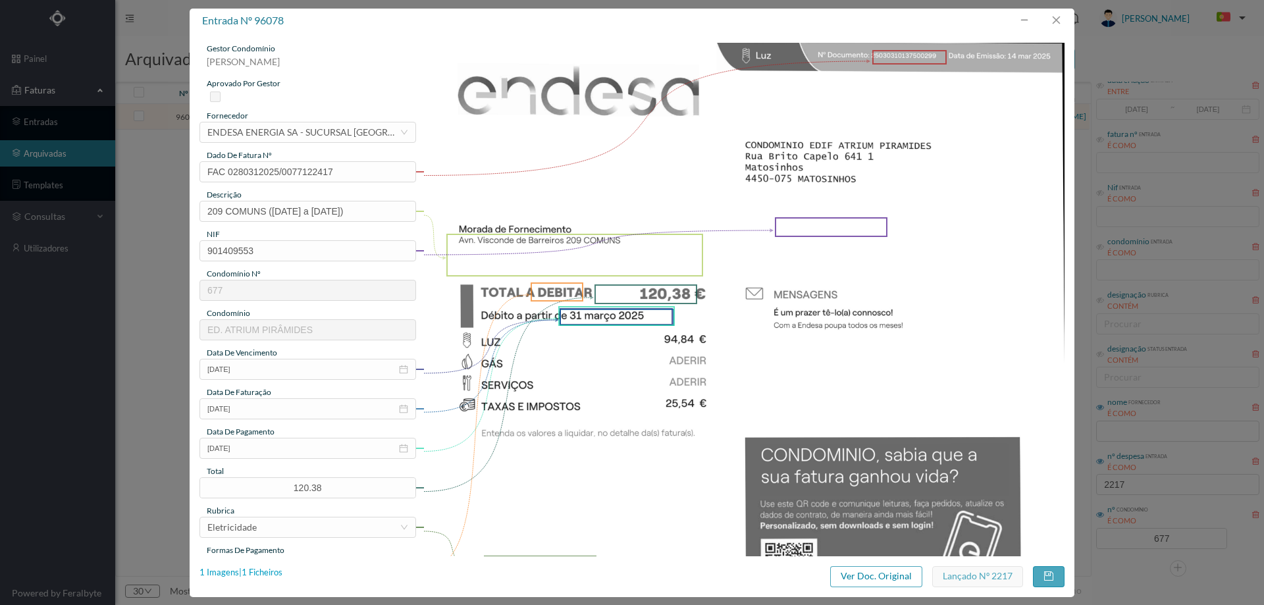
click at [269, 578] on div "1 Imagens | 1 Ficheiros" at bounding box center [240, 572] width 83 height 13
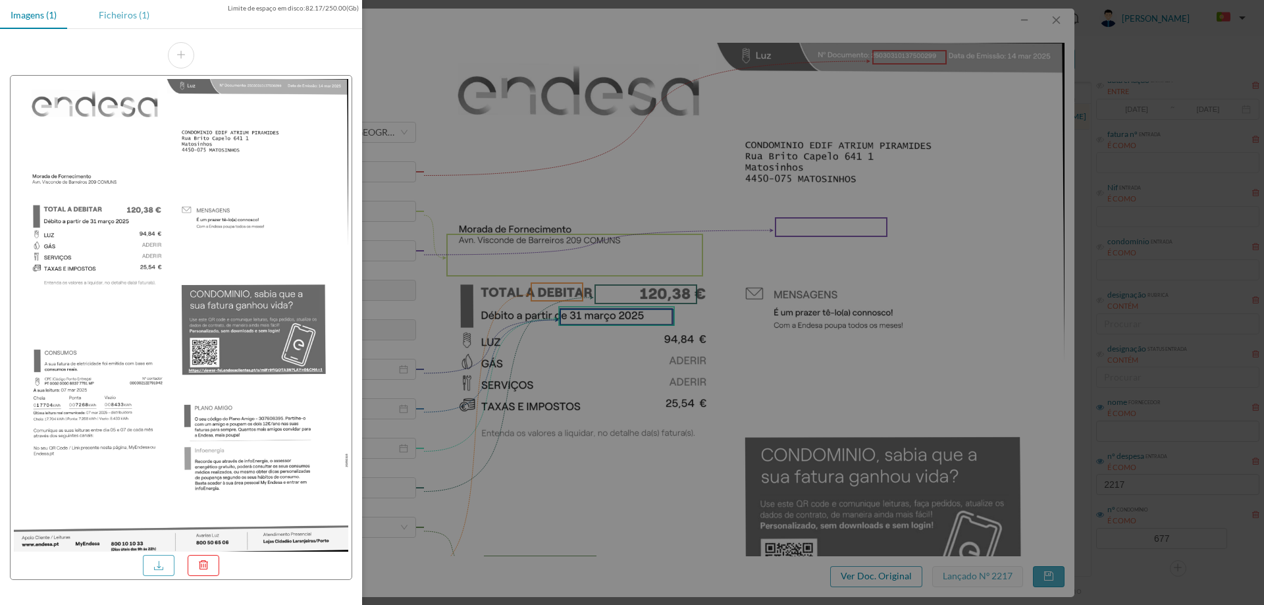
click at [126, 11] on div "Ficheiros (1)" at bounding box center [124, 15] width 72 height 30
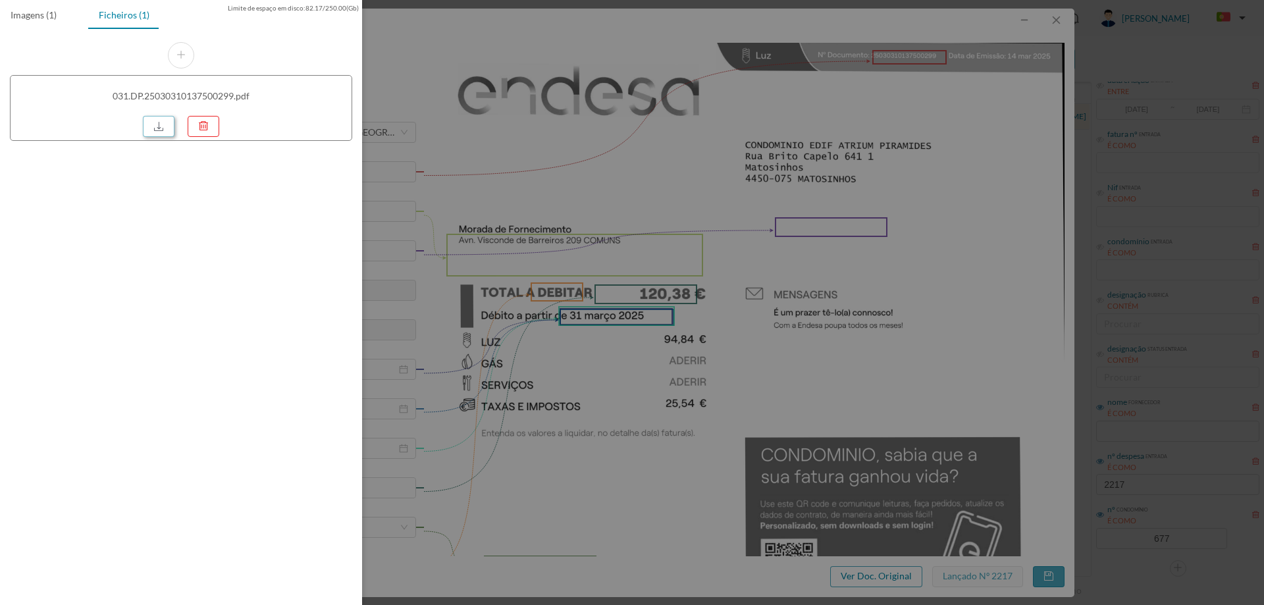
click at [152, 124] on link at bounding box center [159, 126] width 32 height 21
click at [610, 142] on div at bounding box center [632, 302] width 1264 height 605
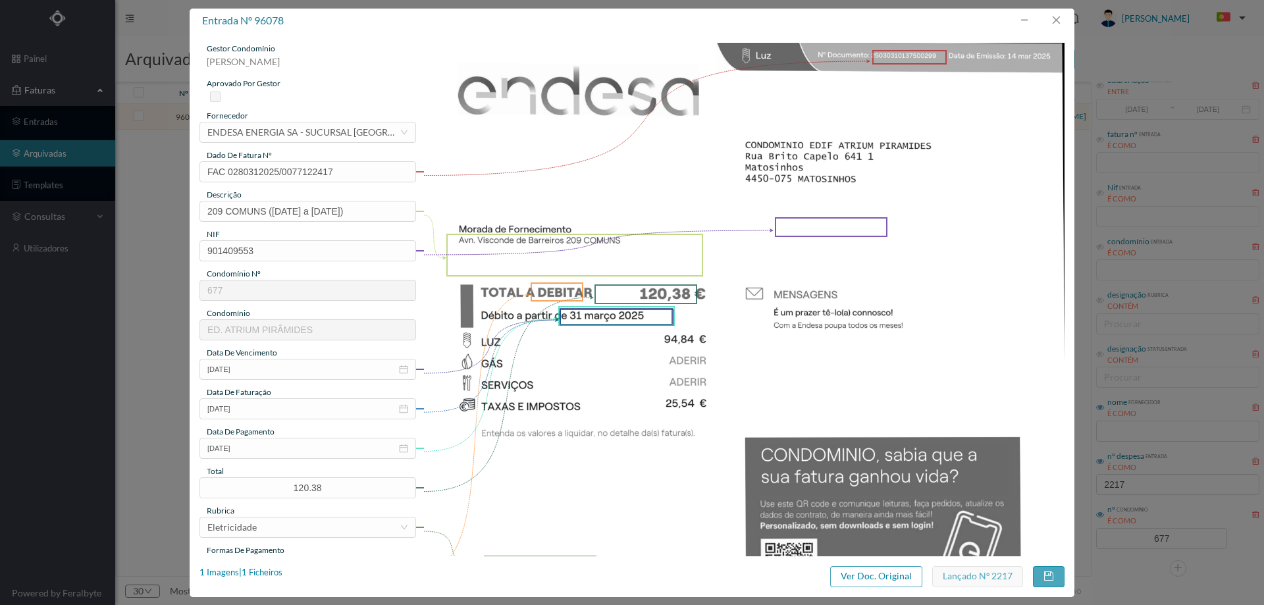
drag, startPoint x: 954, startPoint y: 36, endPoint x: 982, endPoint y: 28, distance: 29.4
click at [954, 36] on div "gestor condomínio Hugo Moreira aprovado por gestor fornecedor selecionar ENDESA…" at bounding box center [632, 294] width 885 height 523
click at [1064, 20] on button "button" at bounding box center [1056, 20] width 32 height 21
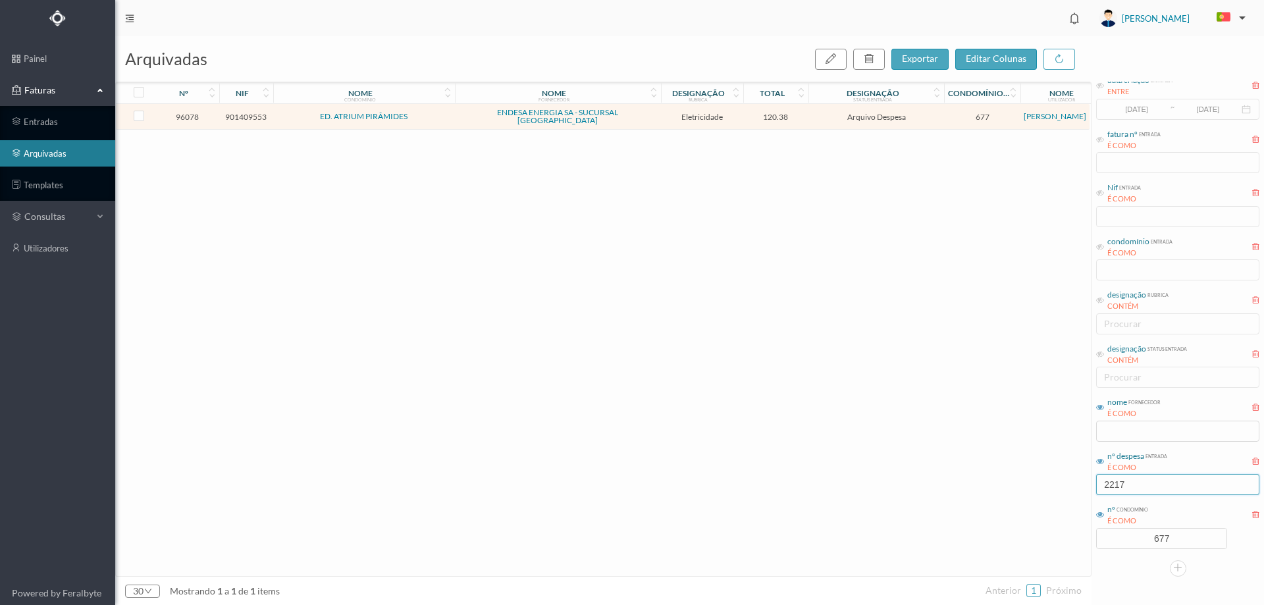
click at [1166, 484] on input "2217" at bounding box center [1177, 484] width 163 height 21
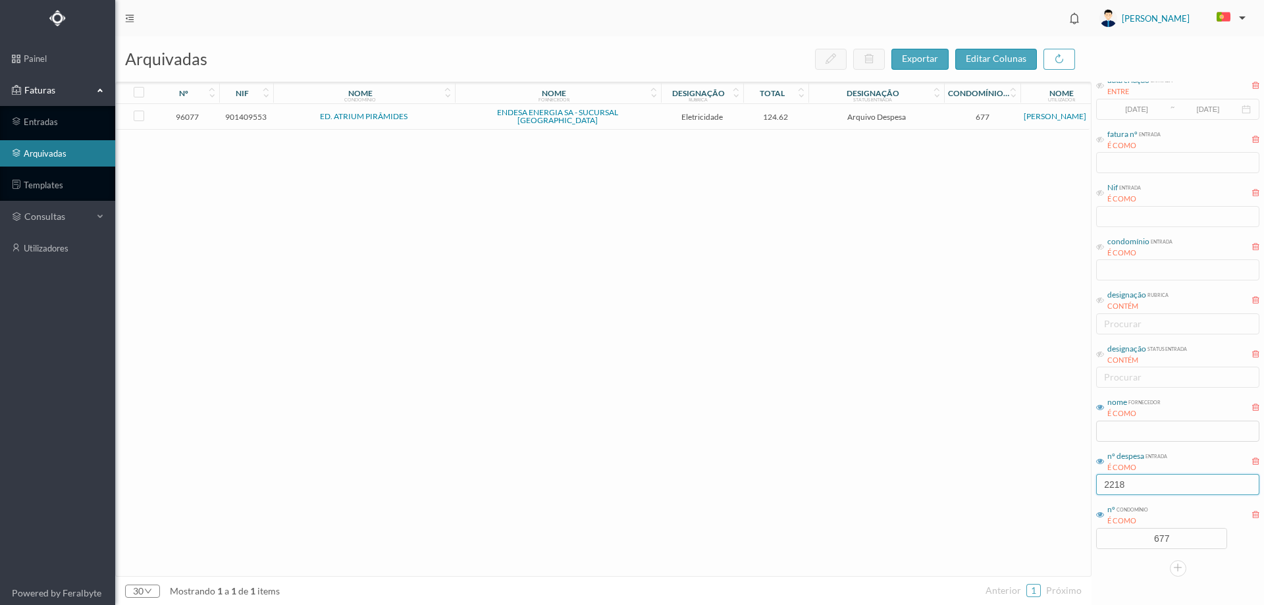
type input "2218"
click at [795, 112] on span "124.62" at bounding box center [775, 117] width 59 height 10
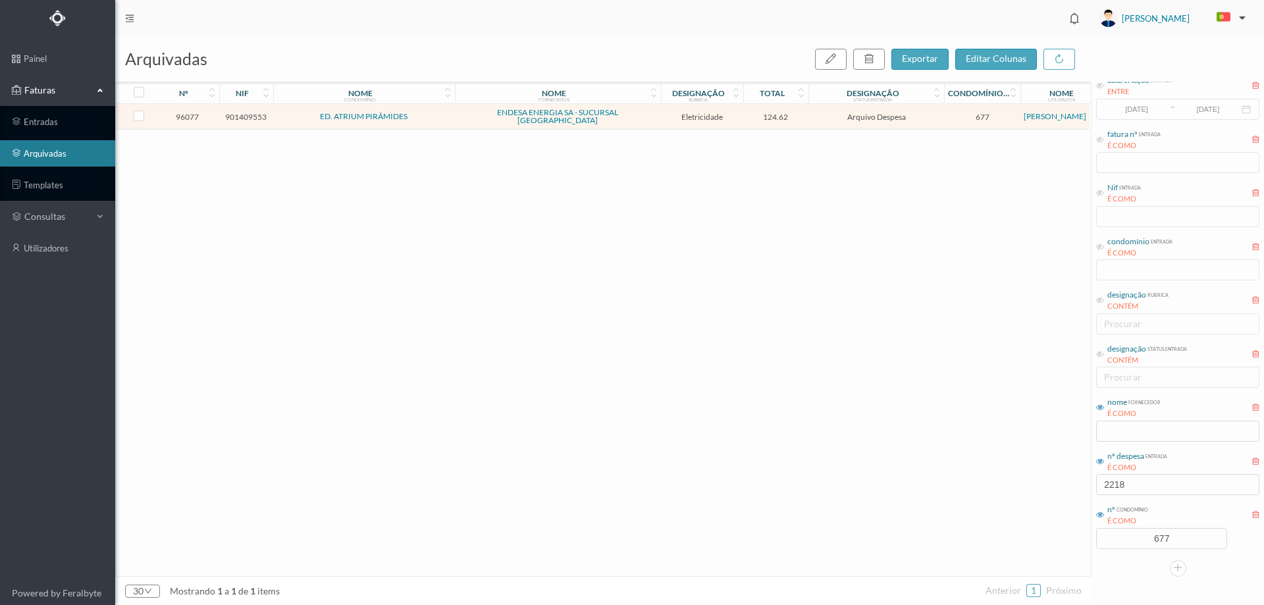
click at [795, 112] on span "124.62" at bounding box center [775, 117] width 59 height 10
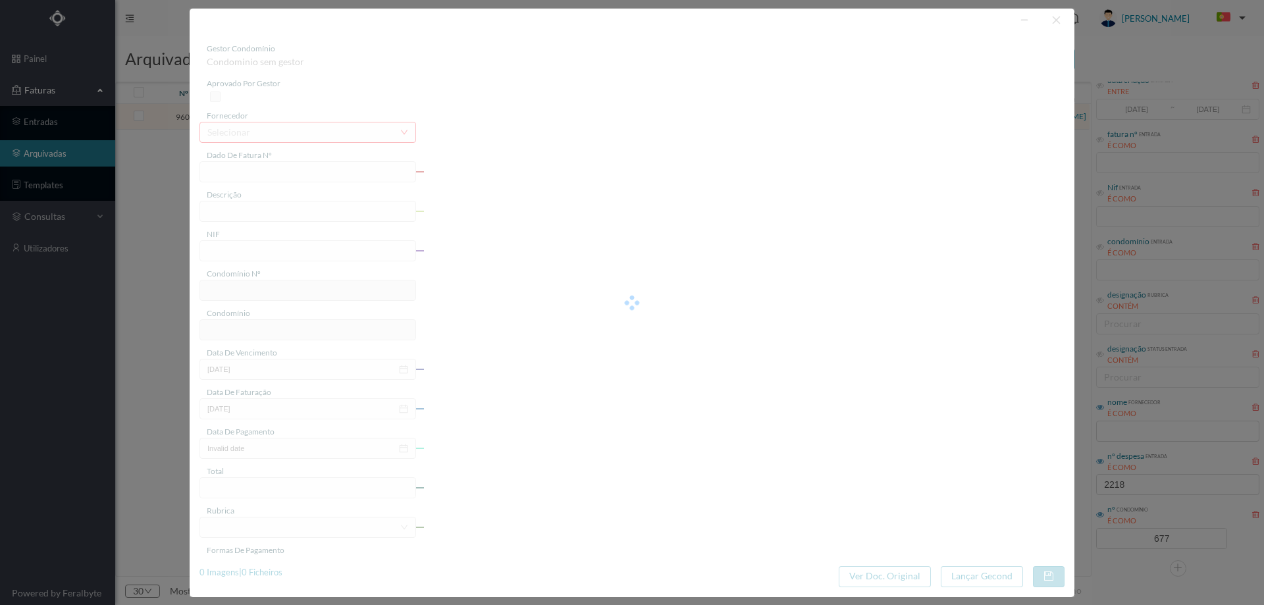
type input "FAC 0280312025/0077122532"
type input "213 COMUNS (08.02.2025 a 07.03.2025)"
type input "901409553"
type input "31-03-2025"
type input "14-03-2025"
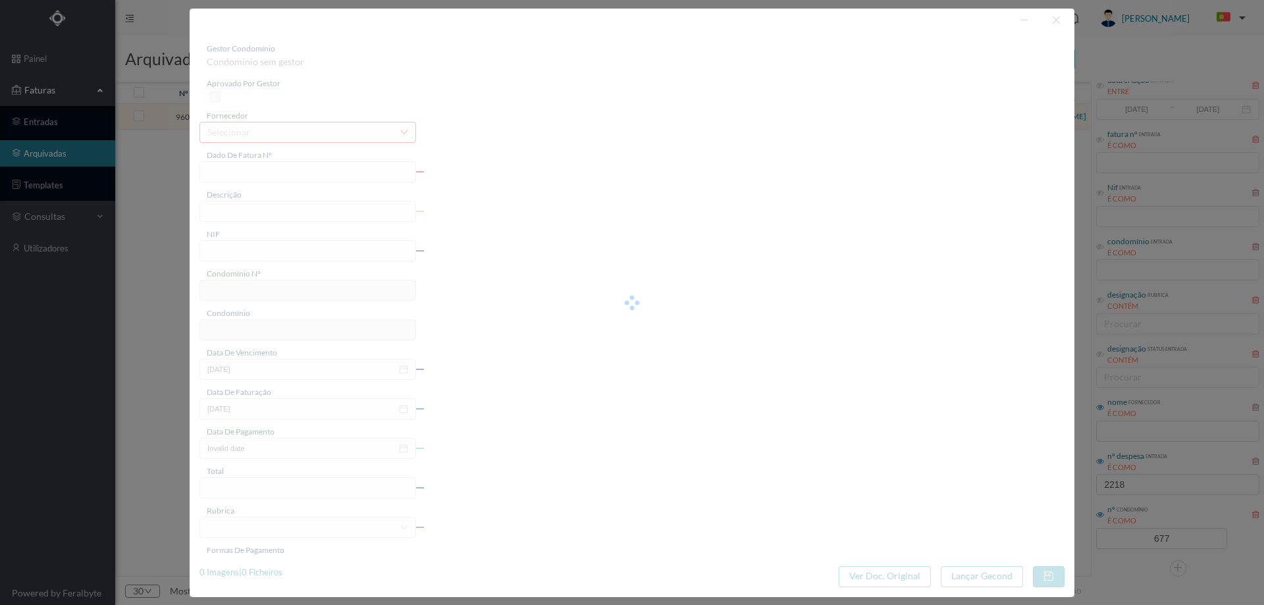
type input "31-03-2025"
type input "124.62"
type input "677"
type input "ED. ATRIUM PIRÂMIDES"
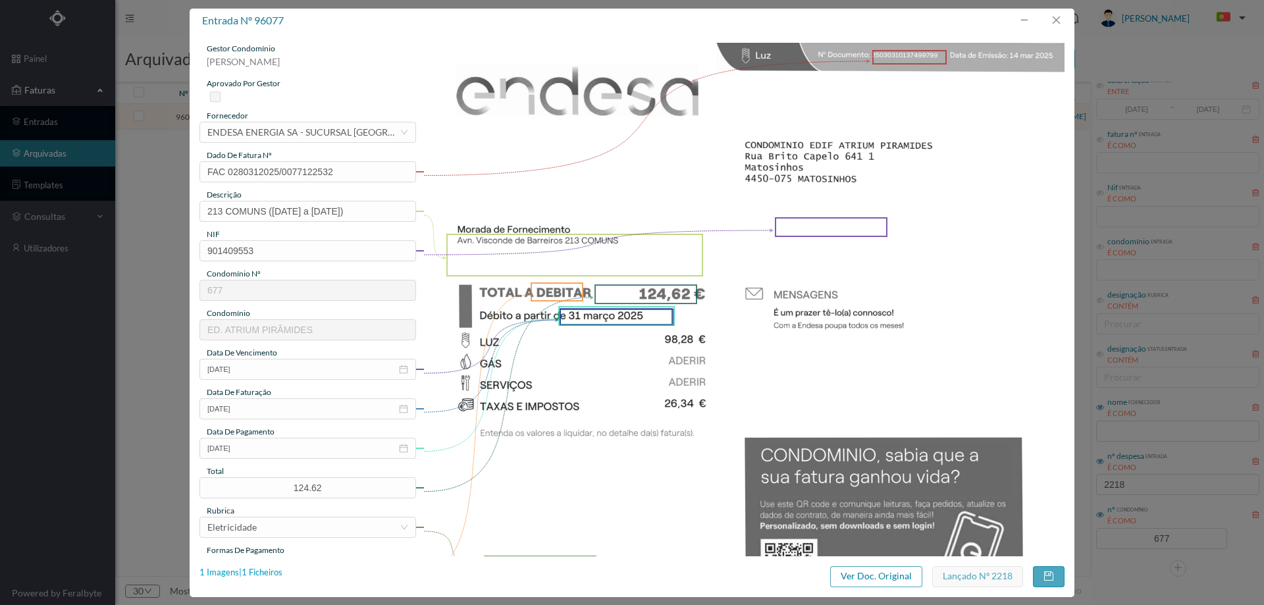
click at [259, 574] on div "1 Imagens | 1 Ficheiros" at bounding box center [240, 572] width 83 height 13
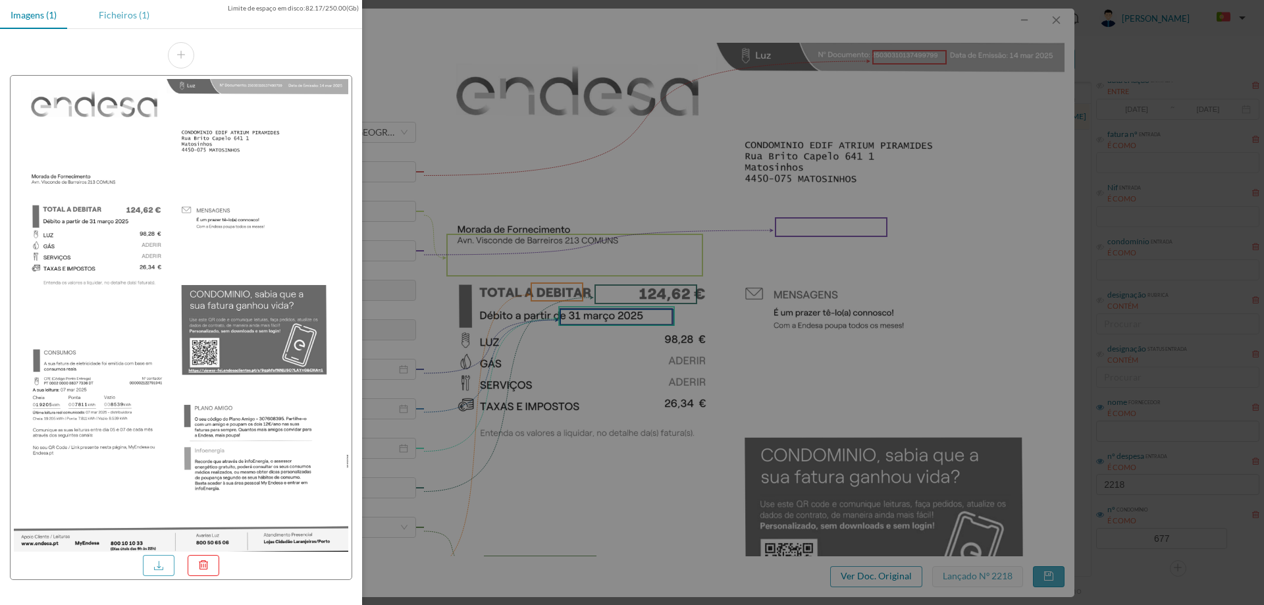
click at [139, 18] on div "Ficheiros (1)" at bounding box center [124, 15] width 72 height 30
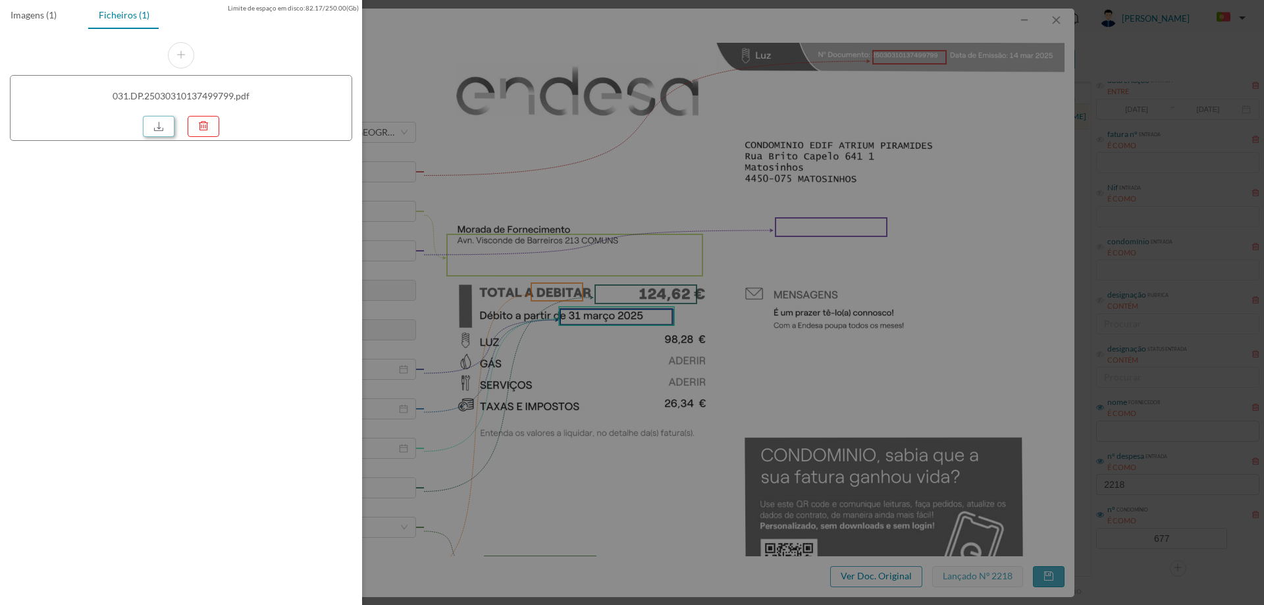
click at [161, 131] on link at bounding box center [159, 126] width 32 height 21
click at [673, 183] on div at bounding box center [632, 302] width 1264 height 605
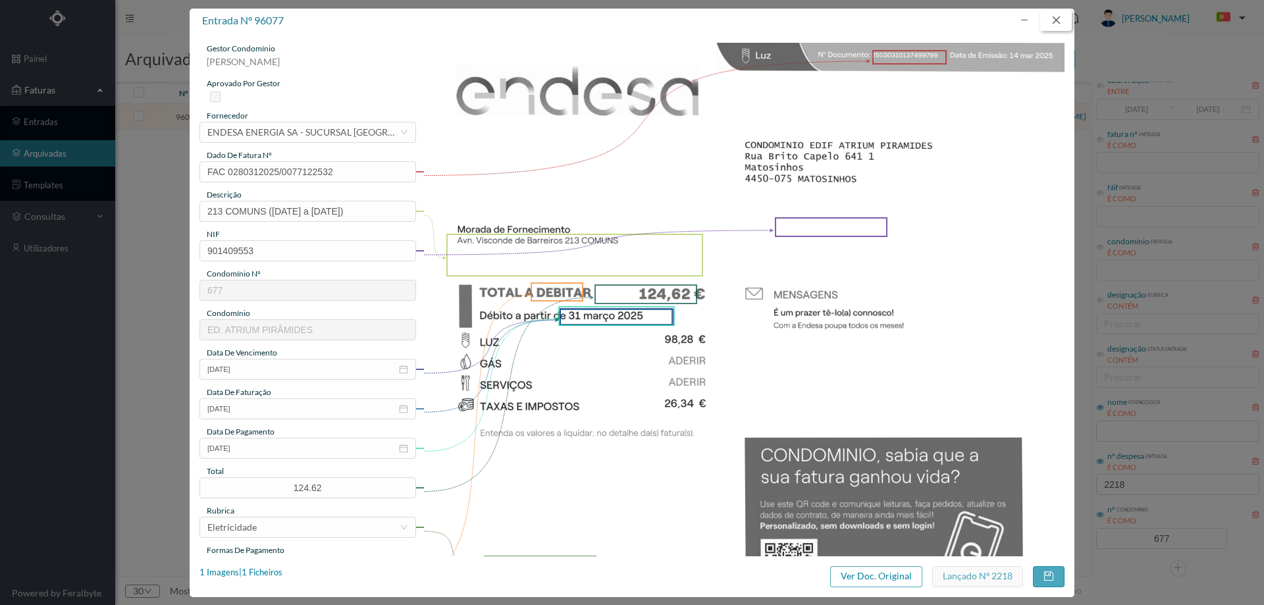
click at [1066, 14] on button "button" at bounding box center [1056, 20] width 32 height 21
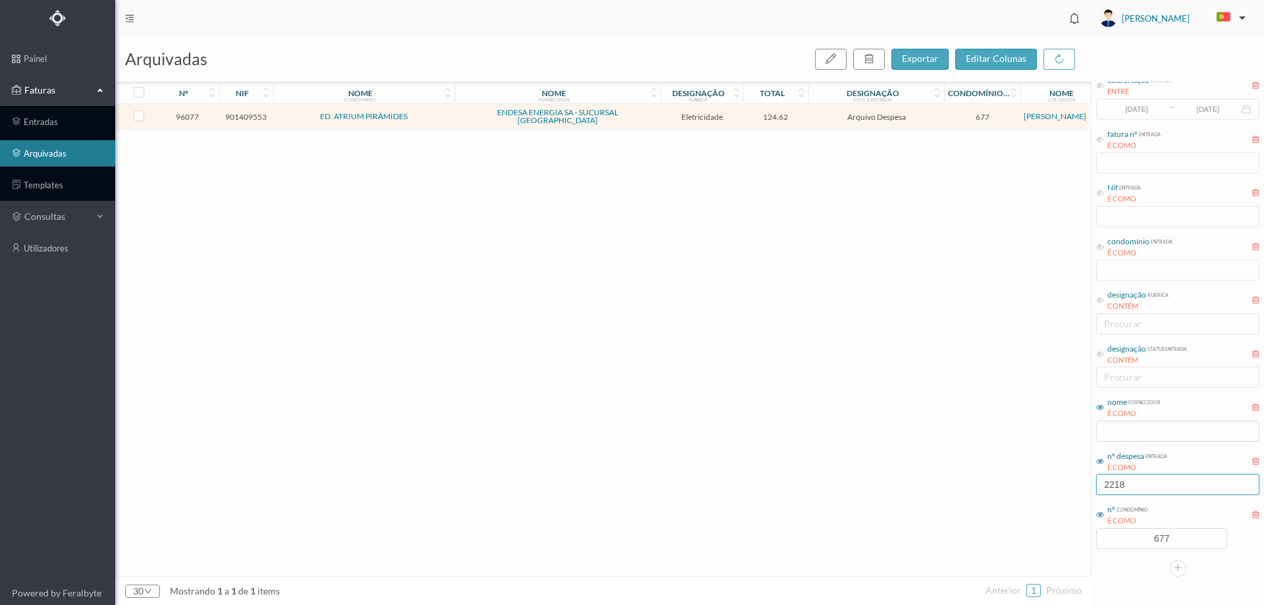
click at [1134, 492] on input "2218" at bounding box center [1177, 484] width 163 height 21
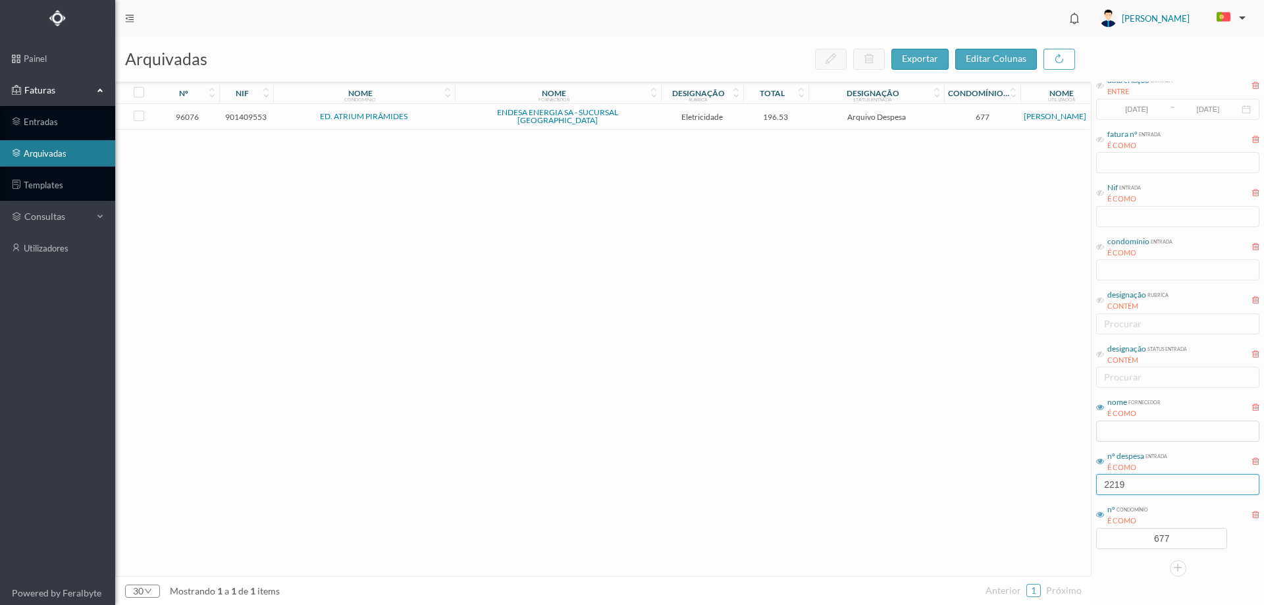
type input "2219"
click at [744, 117] on td "196.53" at bounding box center [776, 117] width 66 height 26
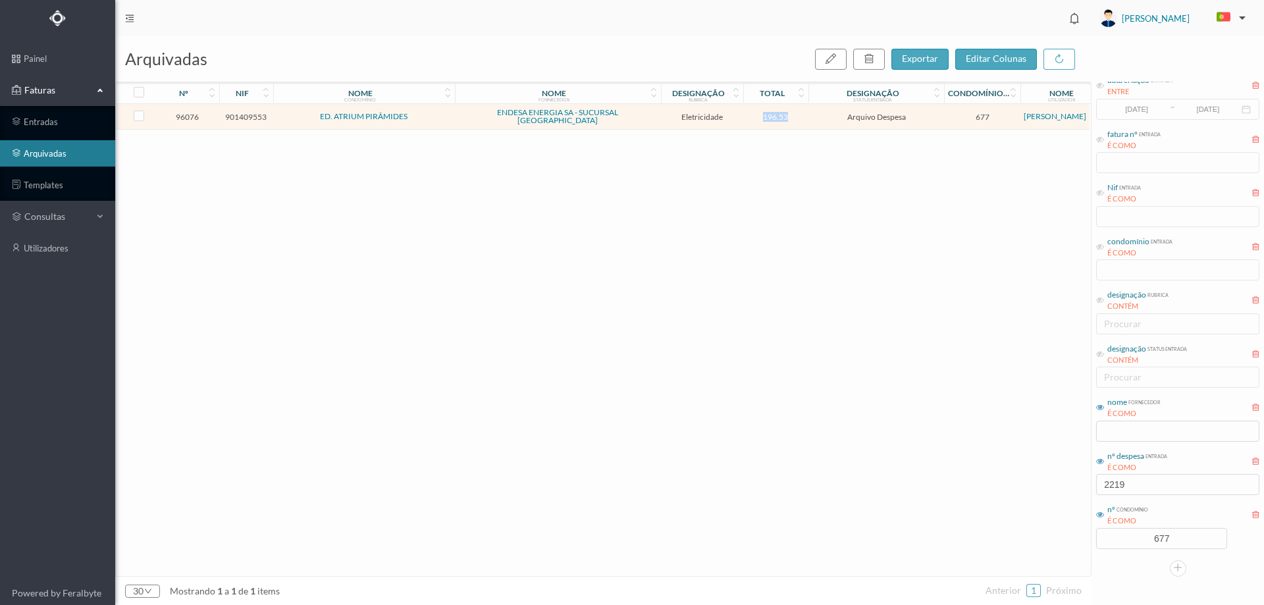
click at [744, 117] on td "196.53" at bounding box center [776, 117] width 66 height 26
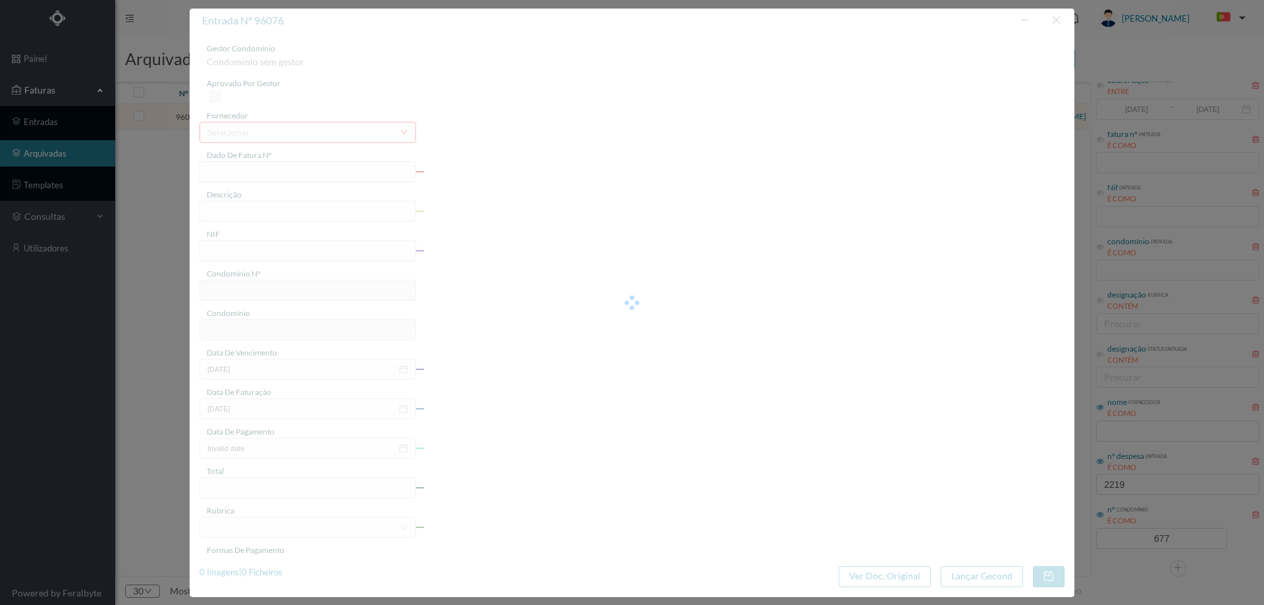
type input "FAC 0280312025/0077123032"
type input "155 COMUNS (08.02.2025 a 07.03.2025)"
type input "901409553"
type input "31-03-2025"
type input "14-03-2025"
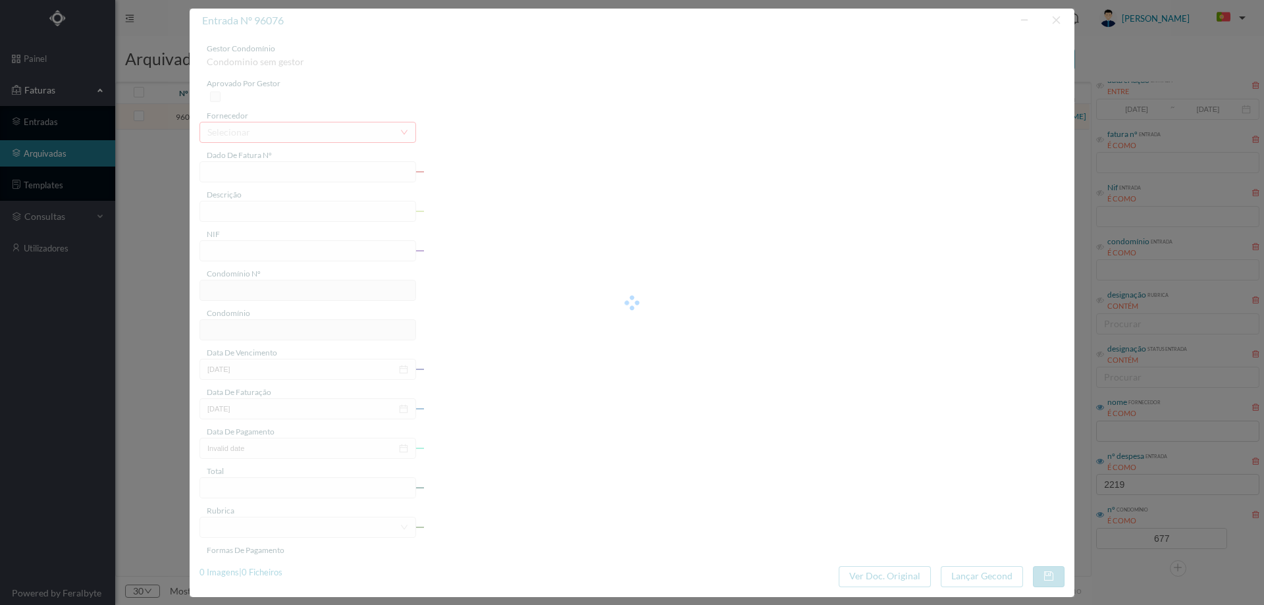
type input "31-03-2025"
type input "196.53"
type input "677"
type input "ED. ATRIUM PIRÂMIDES"
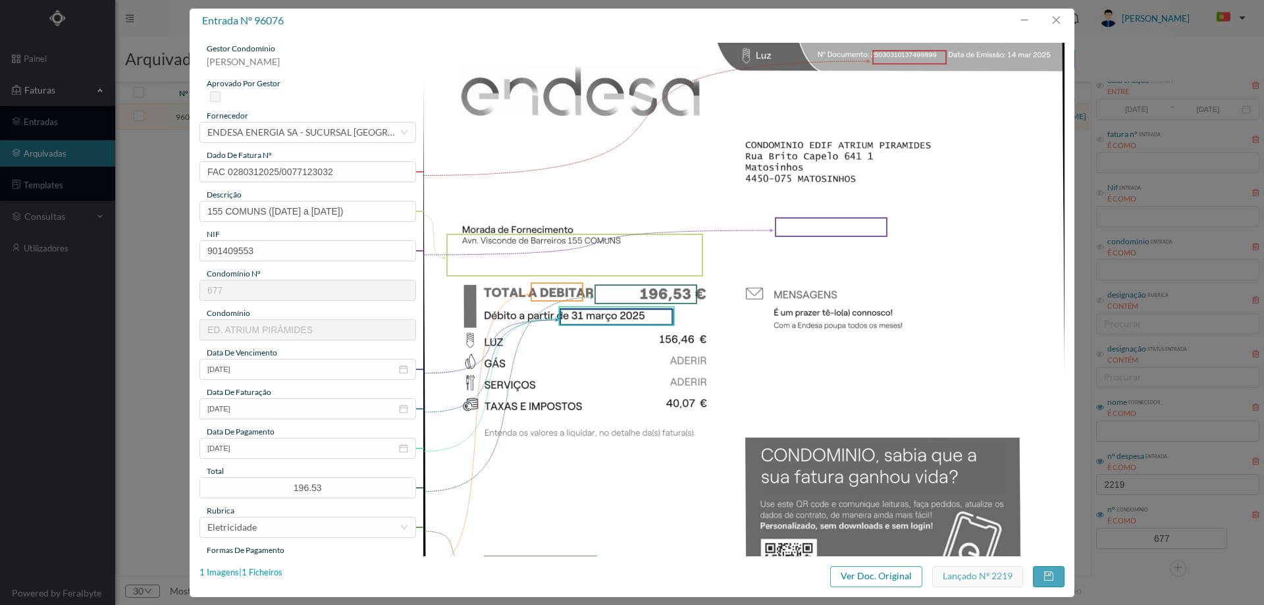
click at [263, 569] on div "1 Imagens | 1 Ficheiros" at bounding box center [240, 572] width 83 height 13
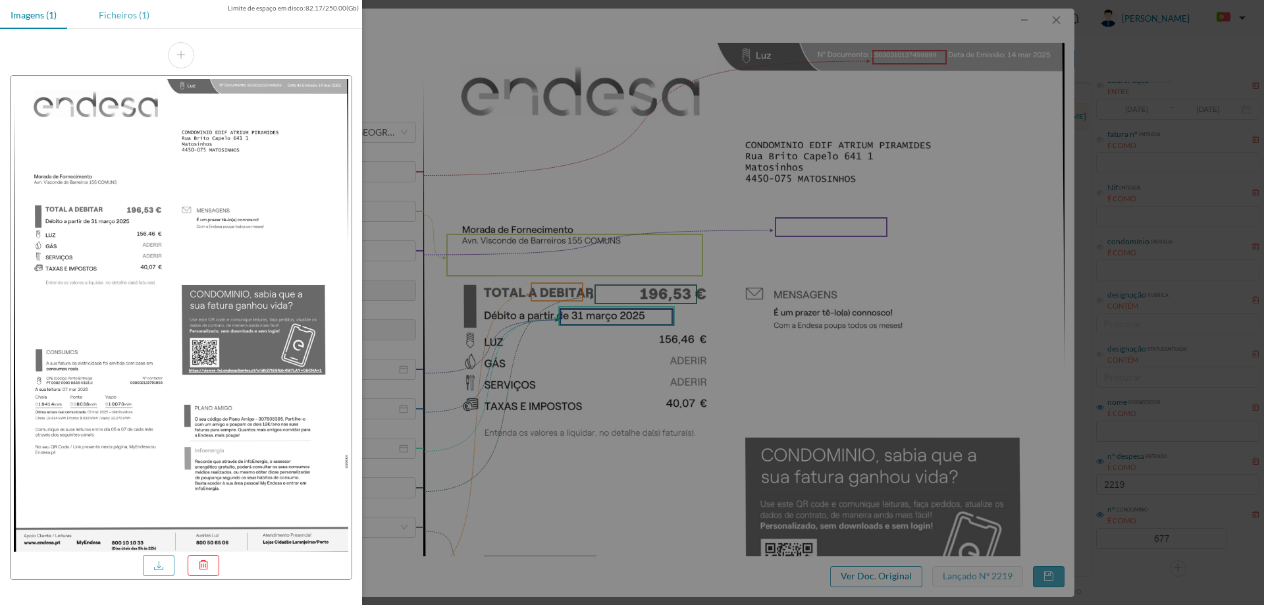
click at [111, 24] on div "Ficheiros (1)" at bounding box center [124, 15] width 72 height 30
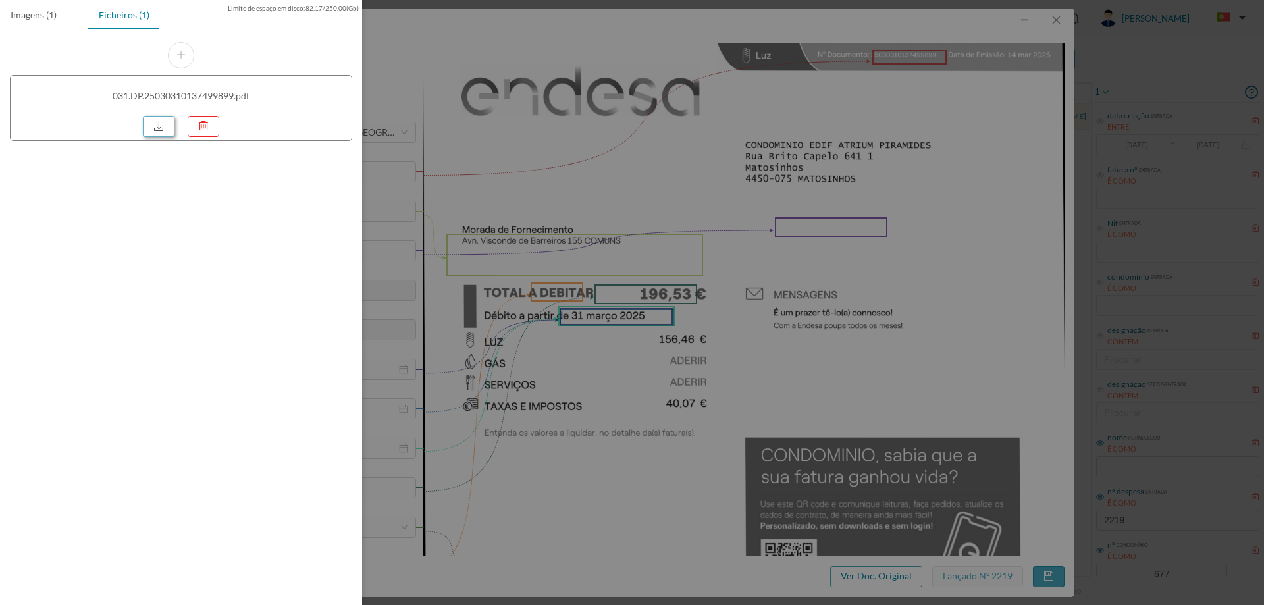
scroll to position [36, 0]
click at [162, 125] on link at bounding box center [159, 126] width 32 height 21
click at [615, 198] on div at bounding box center [632, 302] width 1264 height 605
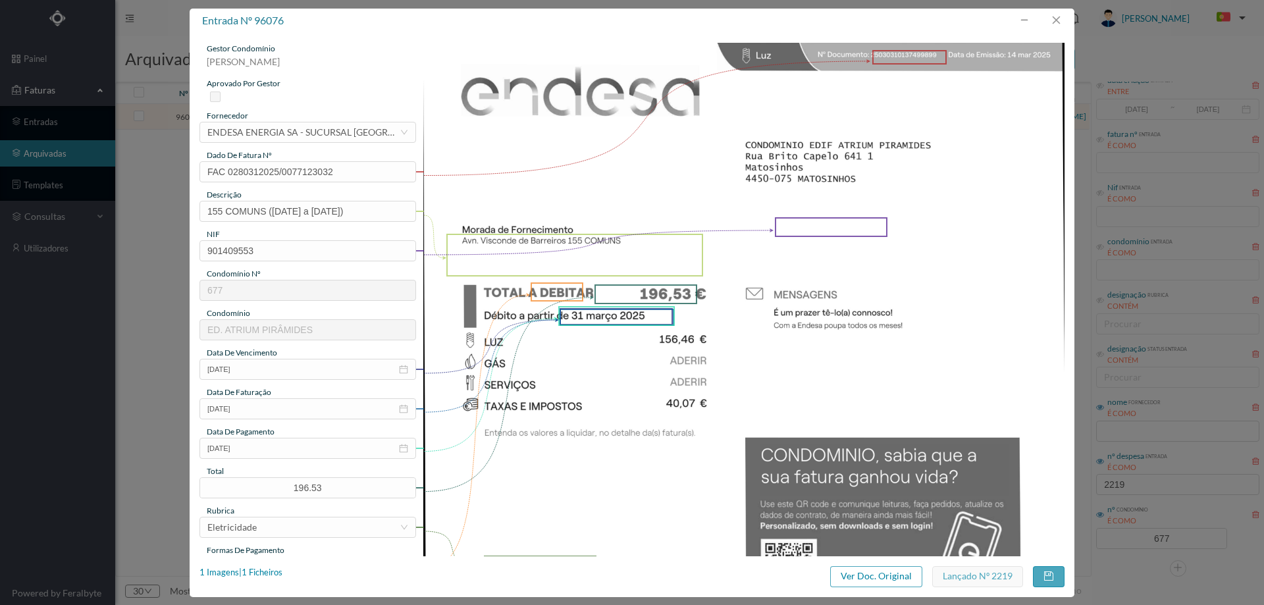
click at [1081, 12] on div "entrada nº 96076 gestor condomínio Hugo Moreira aprovado por gestor fornecedor …" at bounding box center [632, 302] width 1264 height 605
click at [1070, 21] on button "button" at bounding box center [1056, 20] width 32 height 21
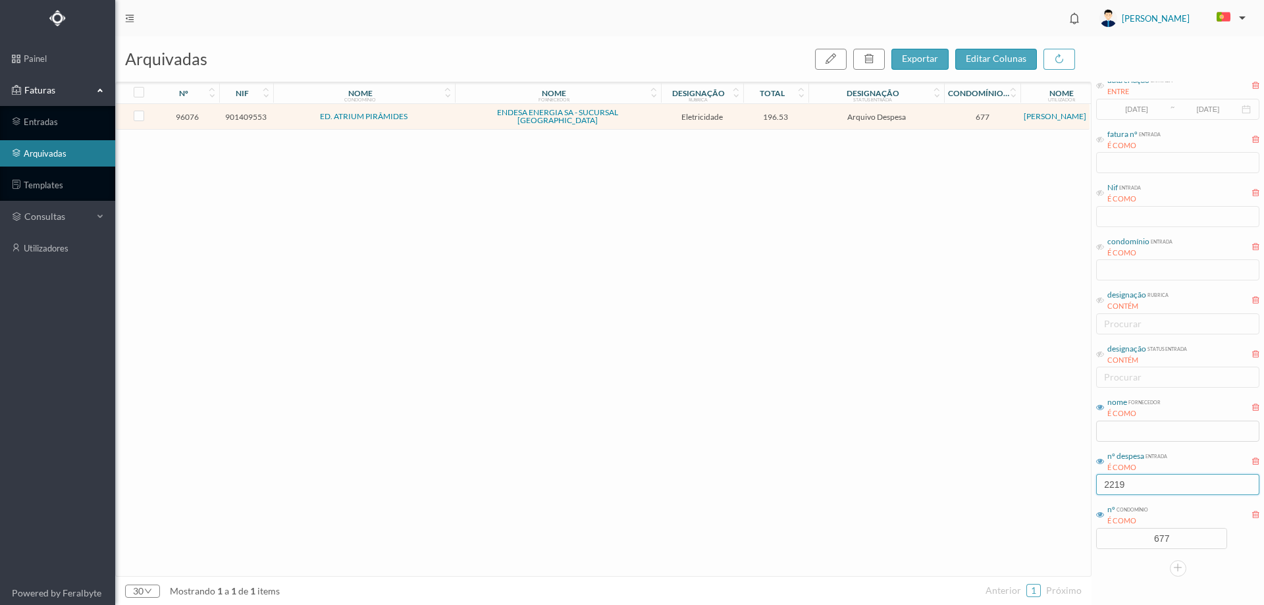
click at [1153, 490] on input "2219" at bounding box center [1177, 484] width 163 height 21
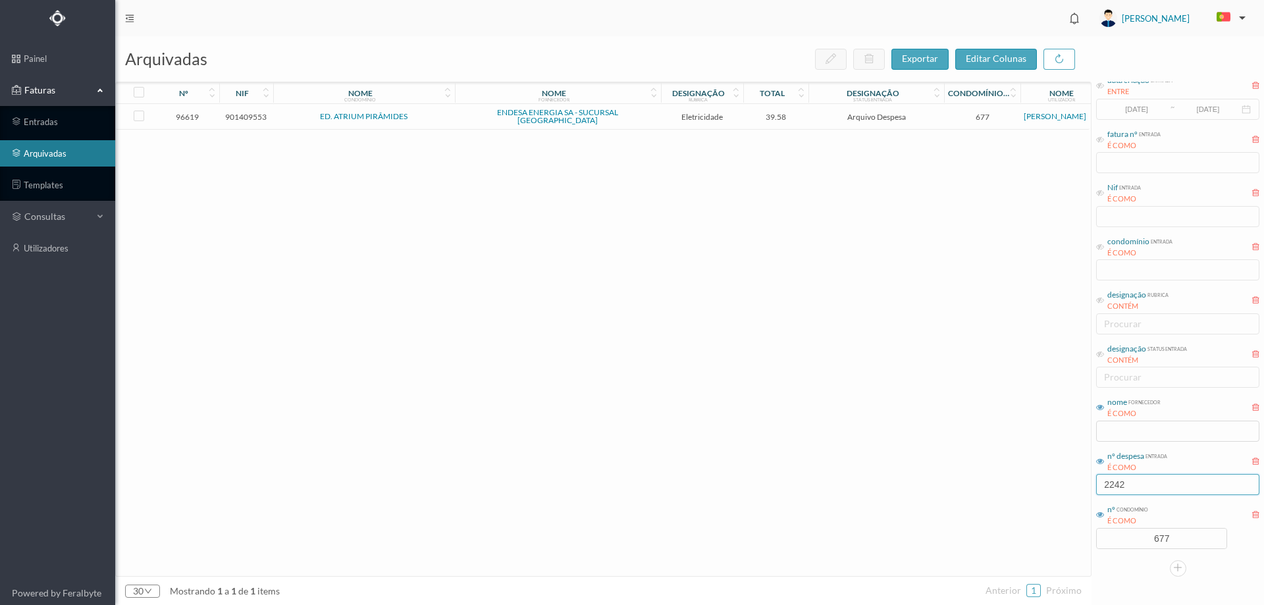
type input "2242"
click at [802, 123] on td "39.58" at bounding box center [776, 117] width 66 height 26
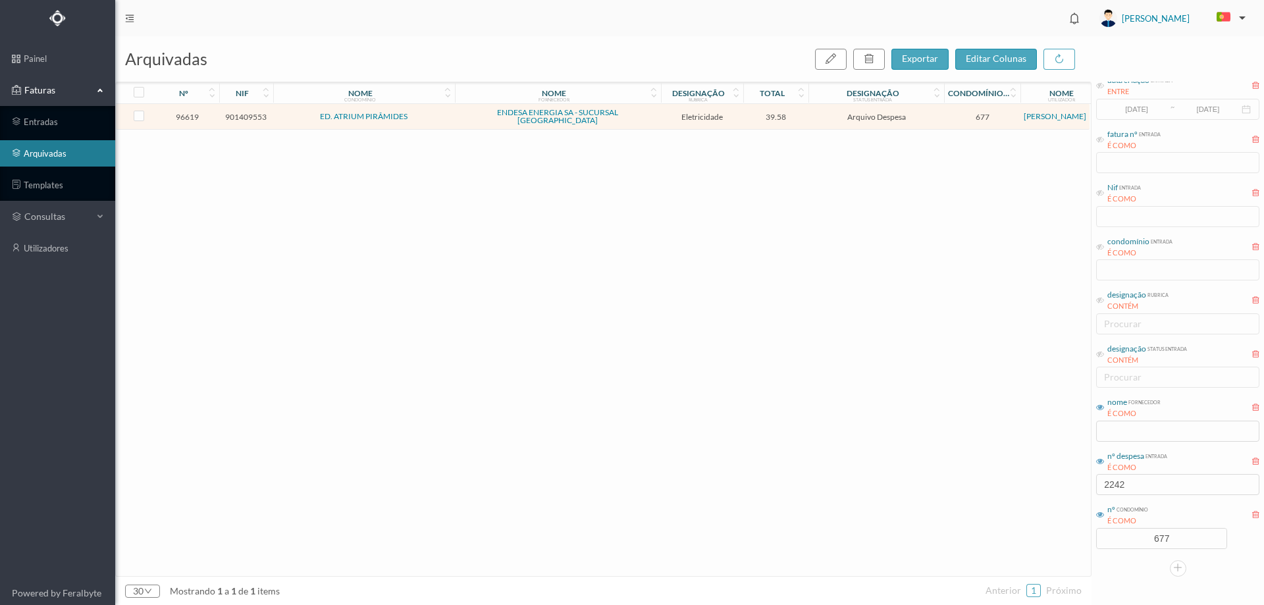
click at [802, 123] on td "39.58" at bounding box center [776, 117] width 66 height 26
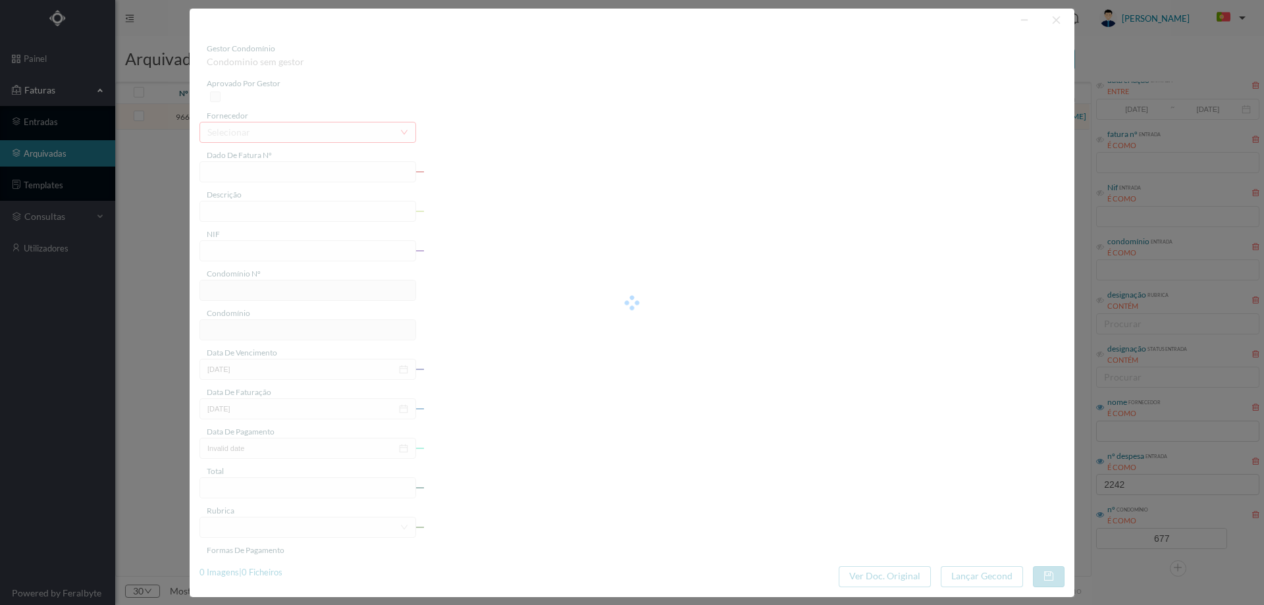
type input "FAC 0240312025/0061146507"
type input "155 (15.02.2025 a 14.03.2025)"
type input "901409553"
type input "02-04-2025"
type input "17-03-2025"
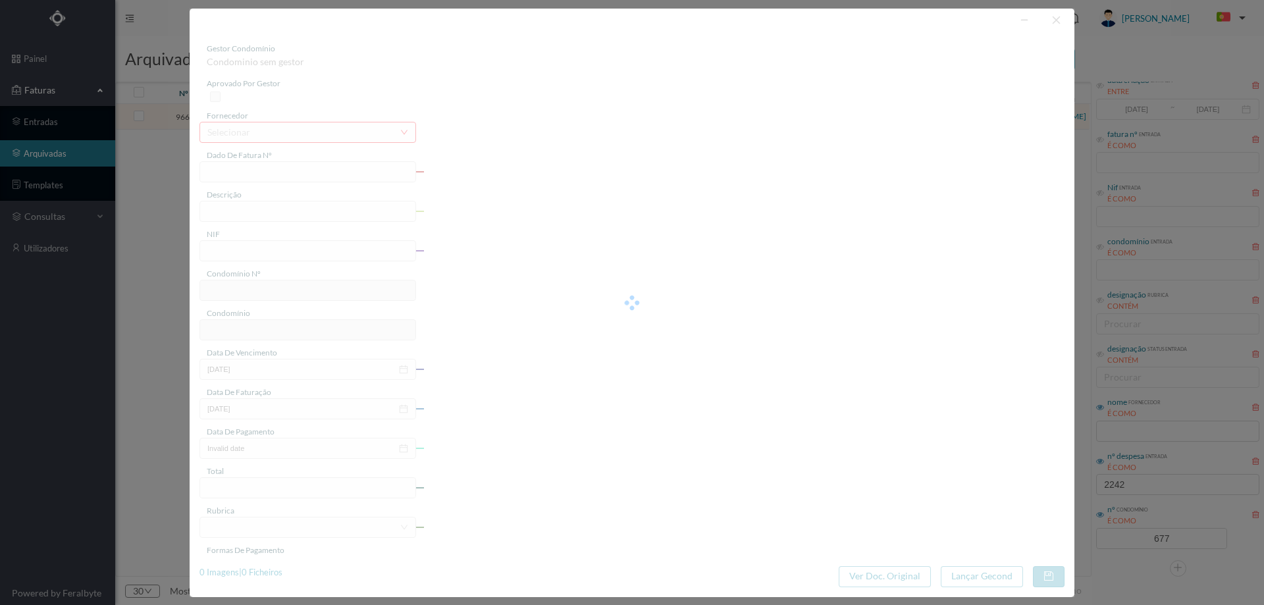
type input "02-04-2025"
type input "39.58"
type input "677"
type input "ED. ATRIUM PIRÂMIDES"
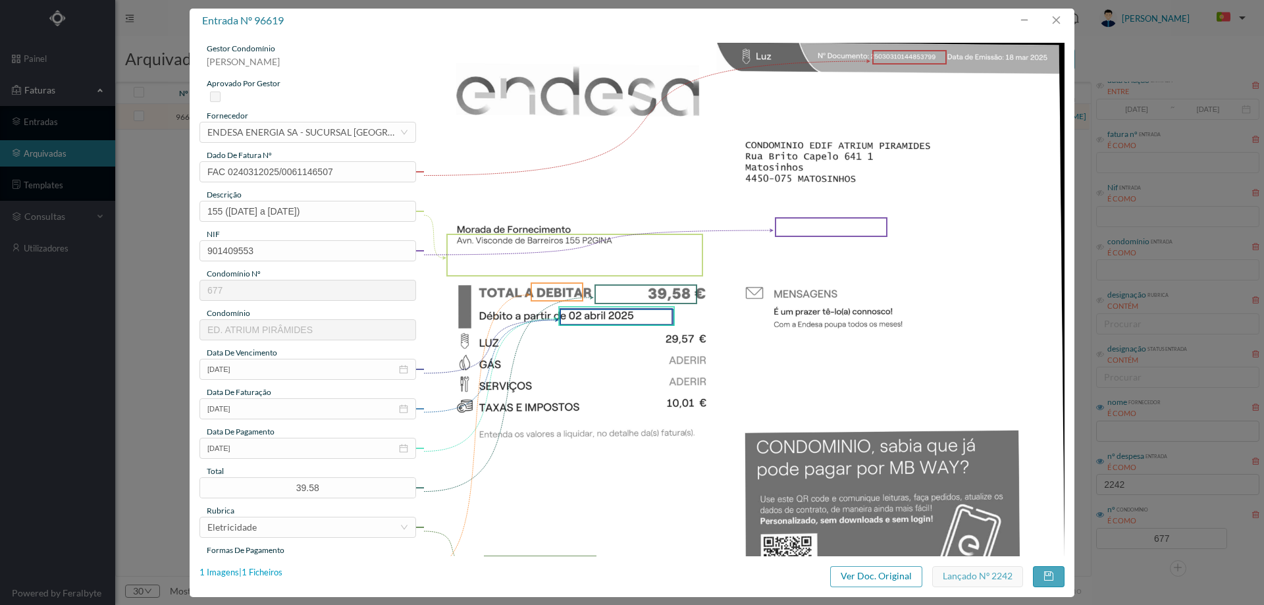
click at [272, 569] on div "1 Imagens | 1 Ficheiros" at bounding box center [240, 572] width 83 height 13
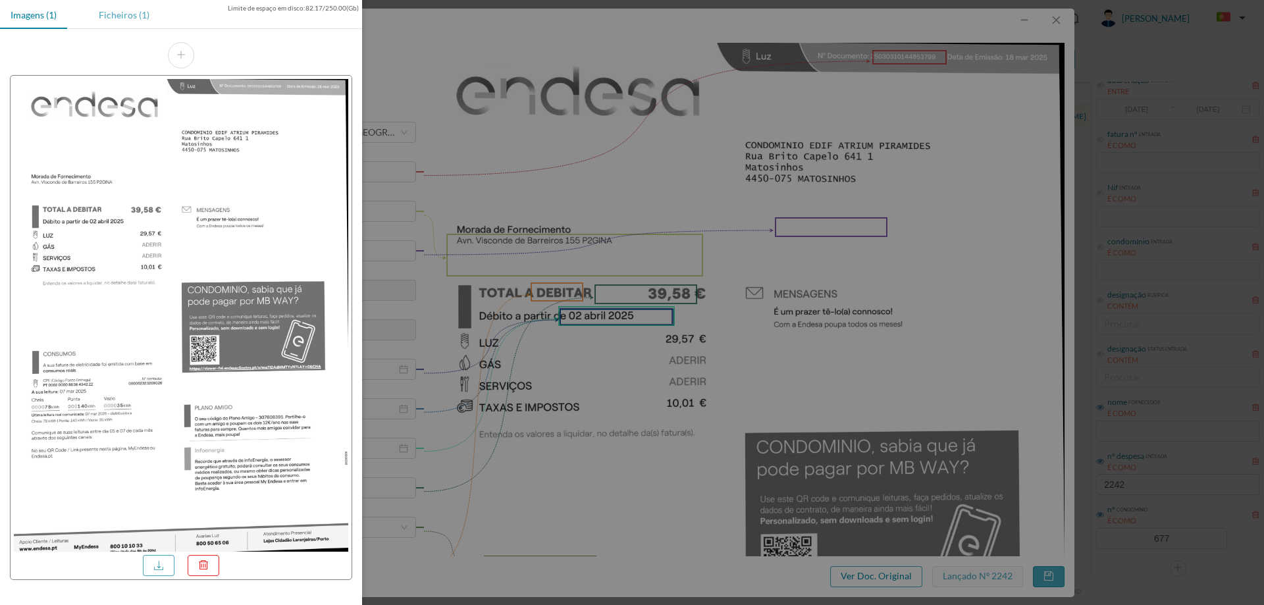
click at [115, 9] on div "Ficheiros (1)" at bounding box center [124, 15] width 72 height 30
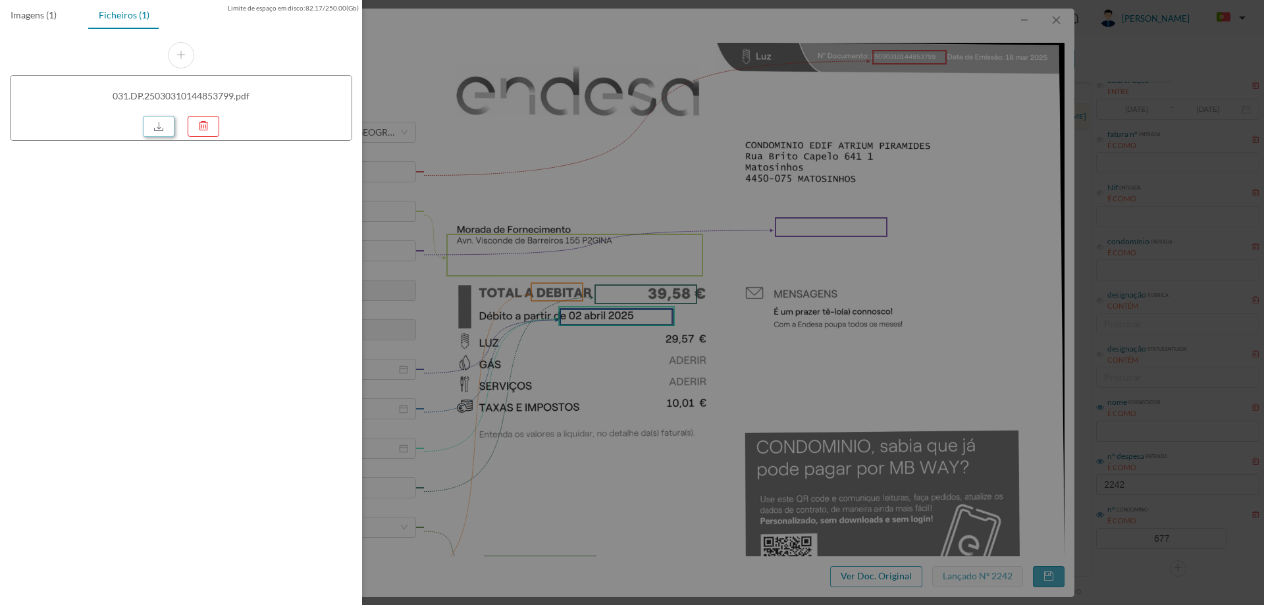
click at [150, 130] on link at bounding box center [159, 126] width 32 height 21
click at [639, 299] on div at bounding box center [632, 302] width 1264 height 605
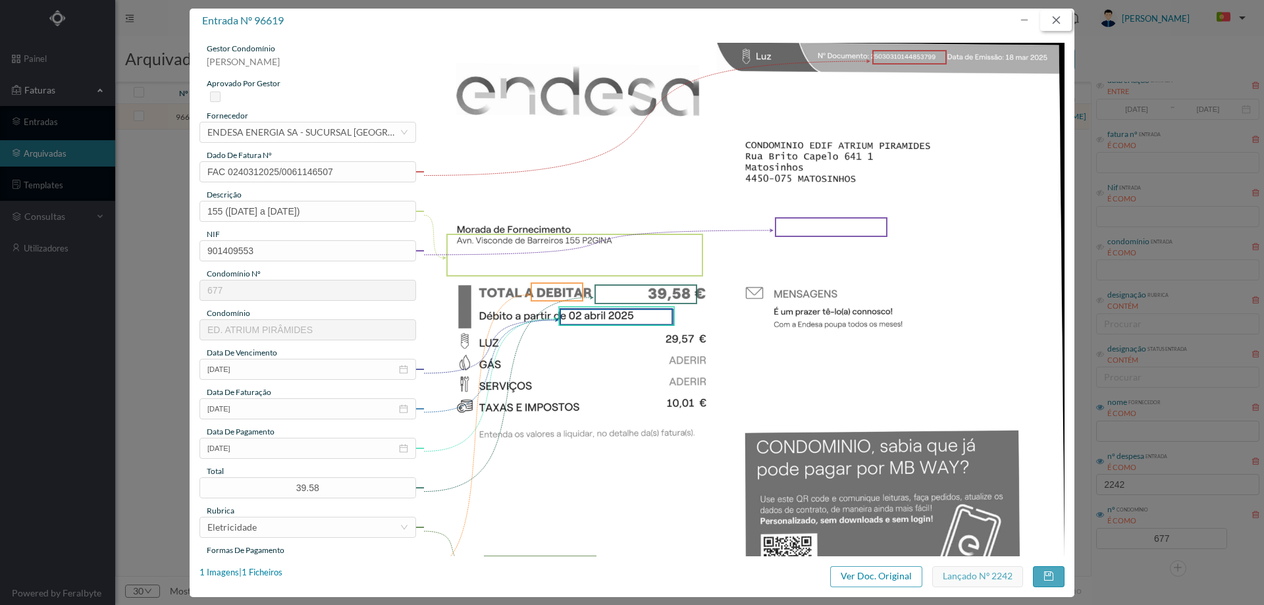
click at [1063, 18] on button "button" at bounding box center [1056, 20] width 32 height 21
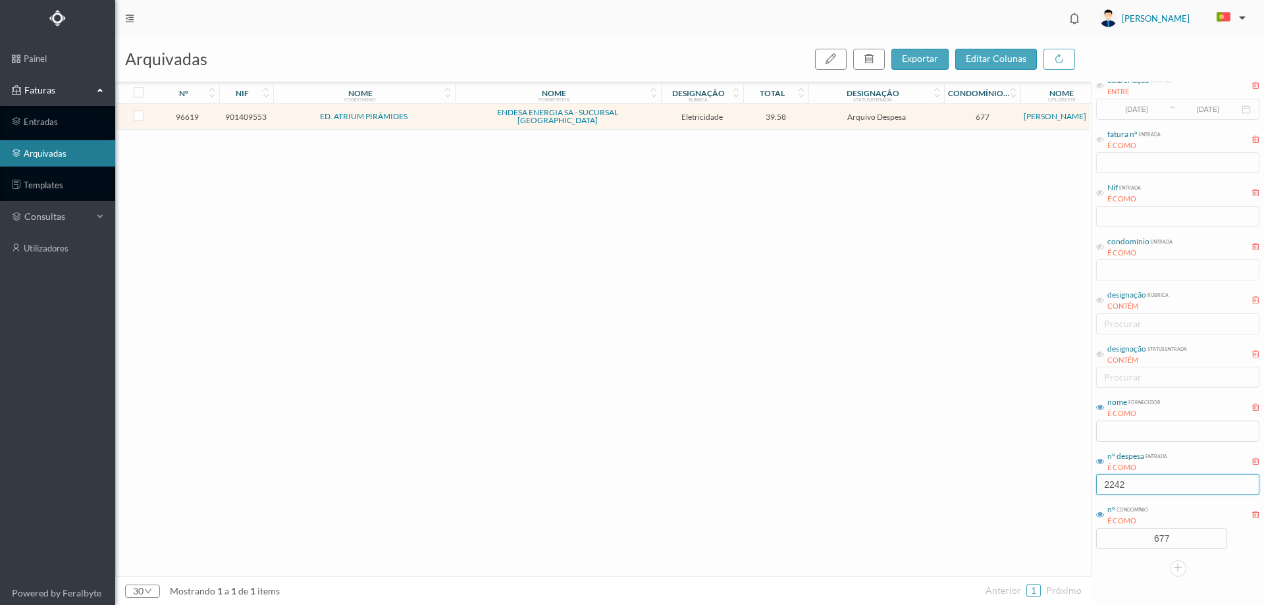
click at [1136, 478] on input "2242" at bounding box center [1177, 484] width 163 height 21
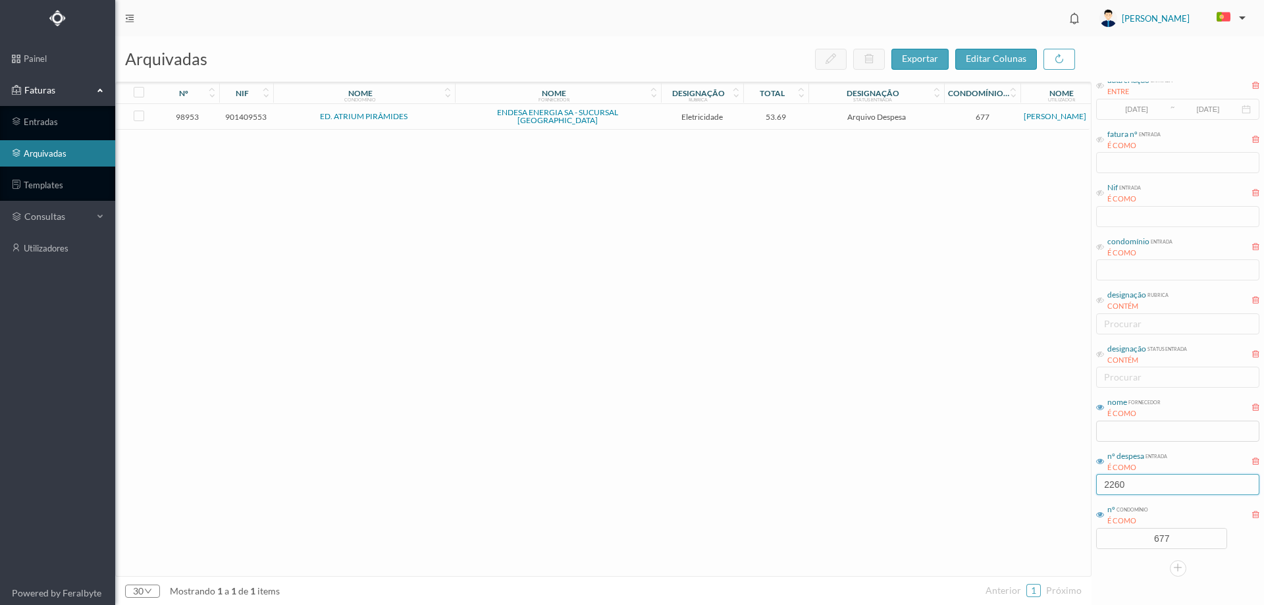
type input "2260"
click at [821, 122] on td "Arquivo Despesa" at bounding box center [876, 117] width 136 height 26
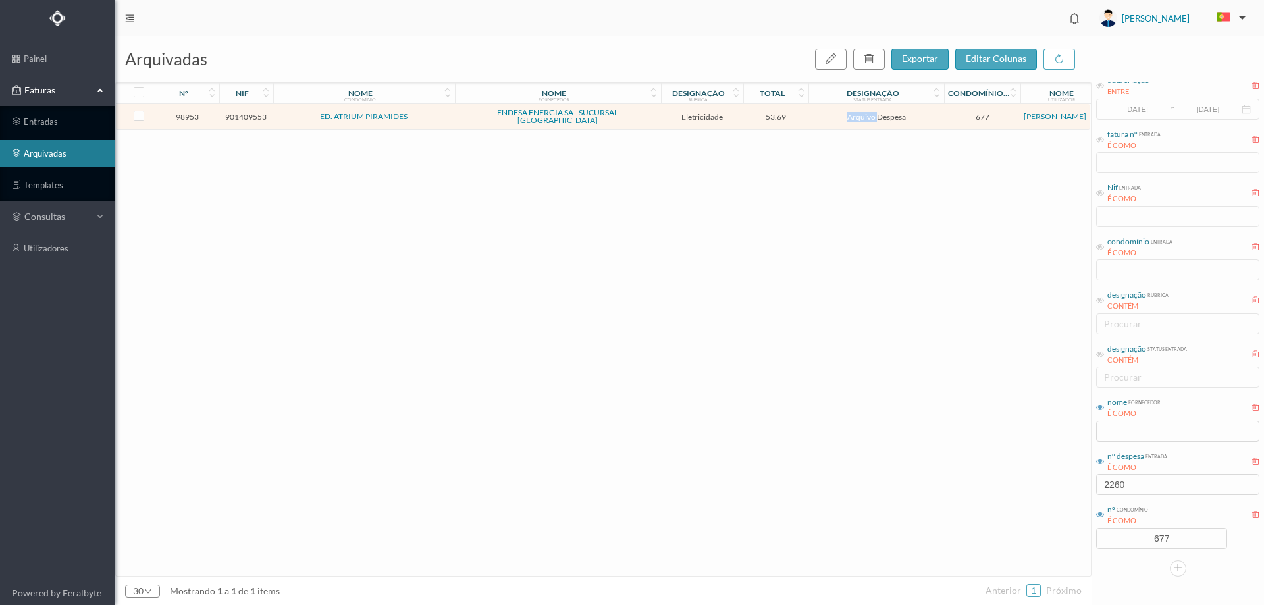
click at [821, 122] on td "Arquivo Despesa" at bounding box center [876, 117] width 136 height 26
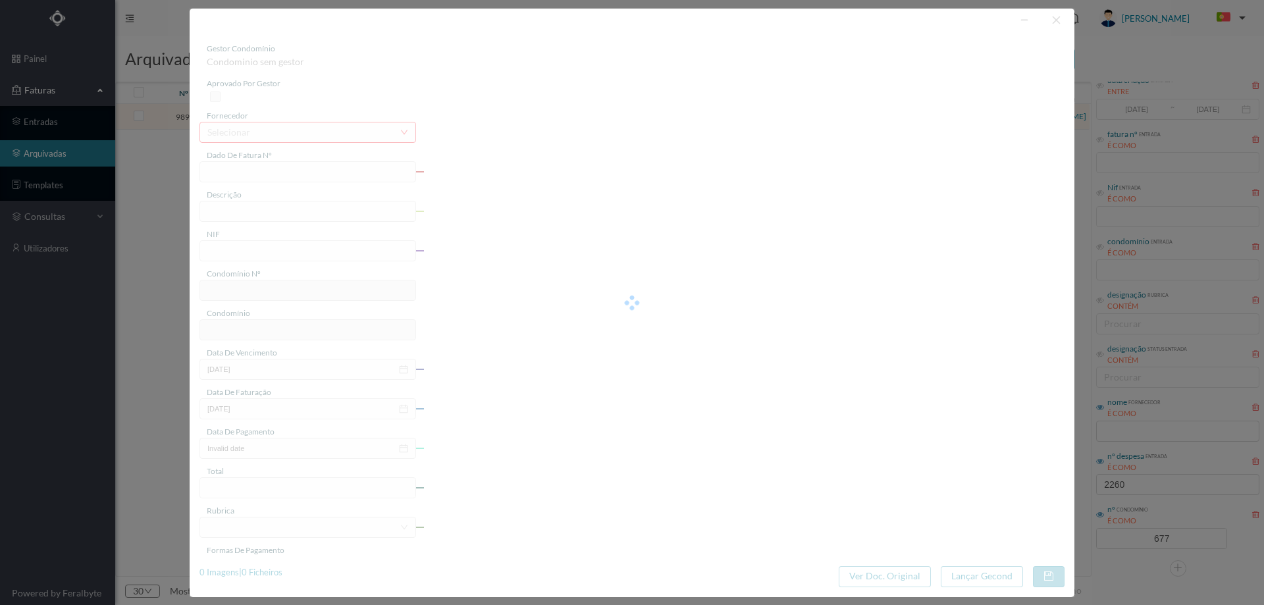
type input "FAC 0270312025/0073191440"
type input "195 (05.03.2025 a 04.04.2025)"
type input "901409553"
type input "02-05-2025"
type input "14-04-2025"
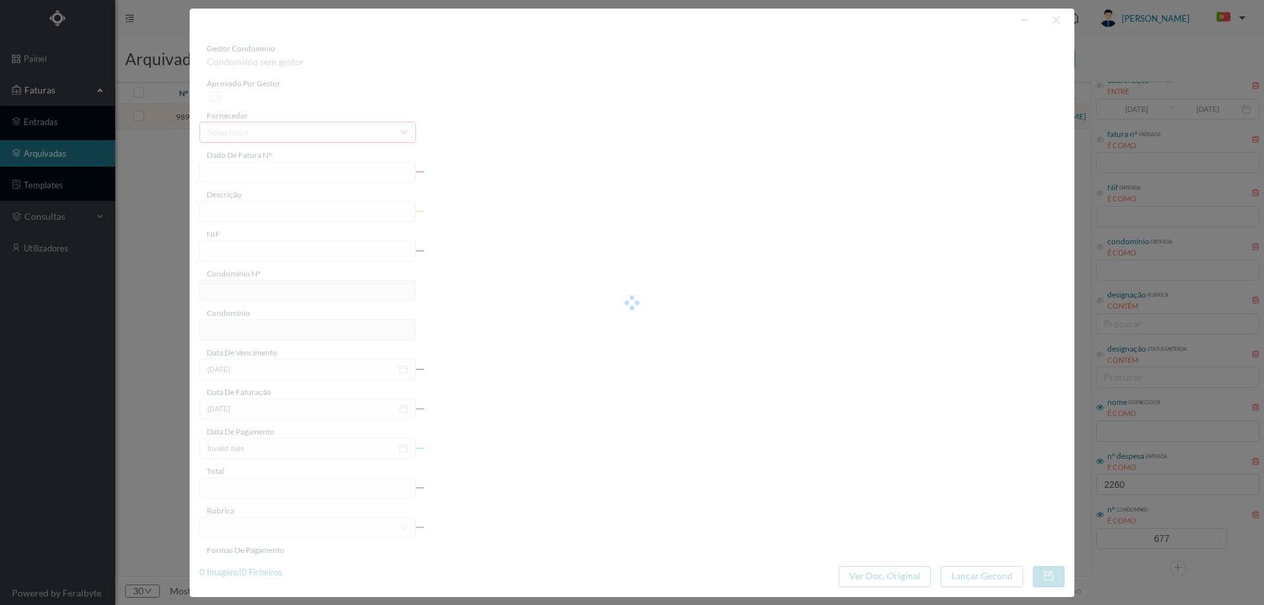
type input "02-05-2025"
type input "53.69"
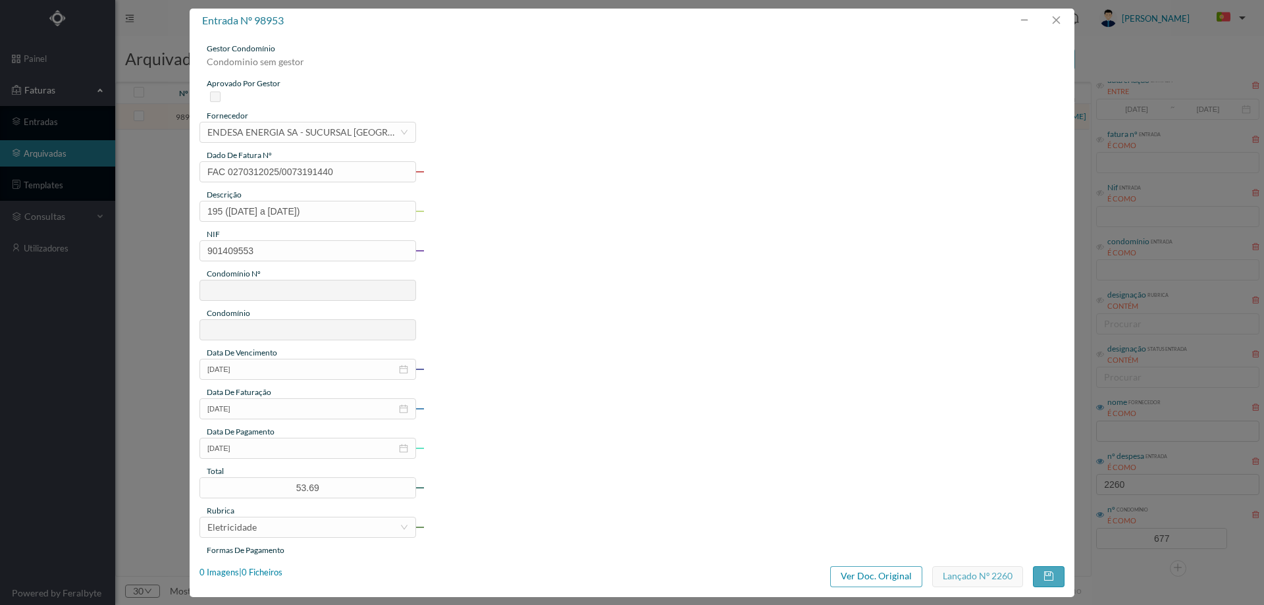
type input "677"
type input "ED. ATRIUM PIRÂMIDES"
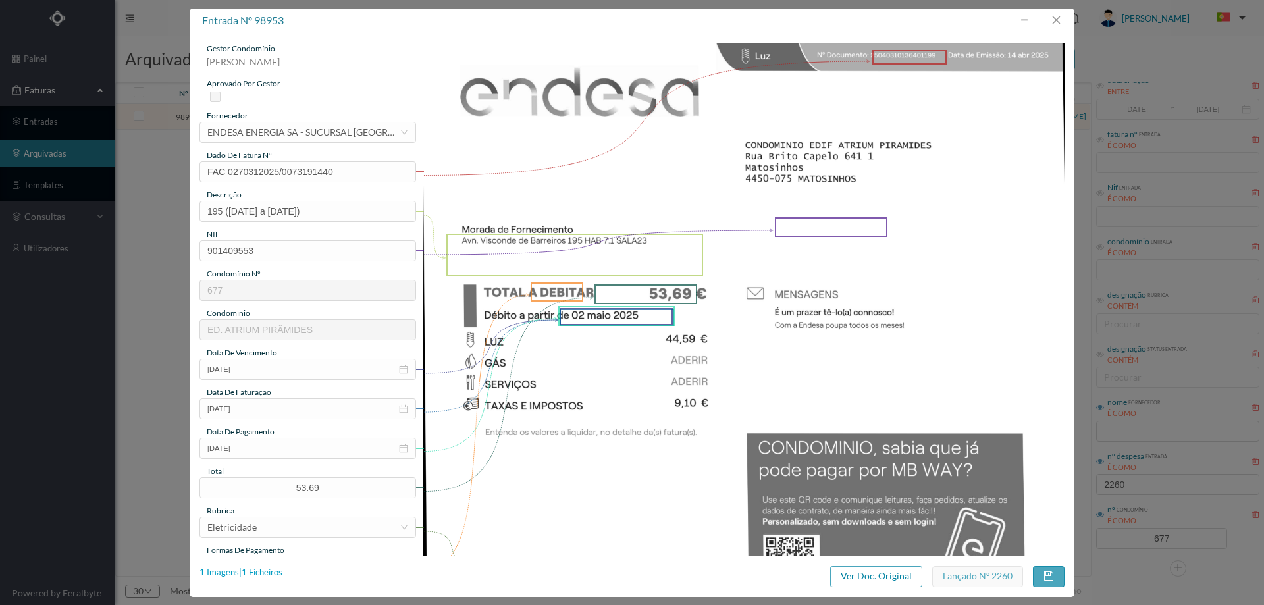
click at [250, 567] on div "1 Imagens | 1 Ficheiros" at bounding box center [240, 572] width 83 height 13
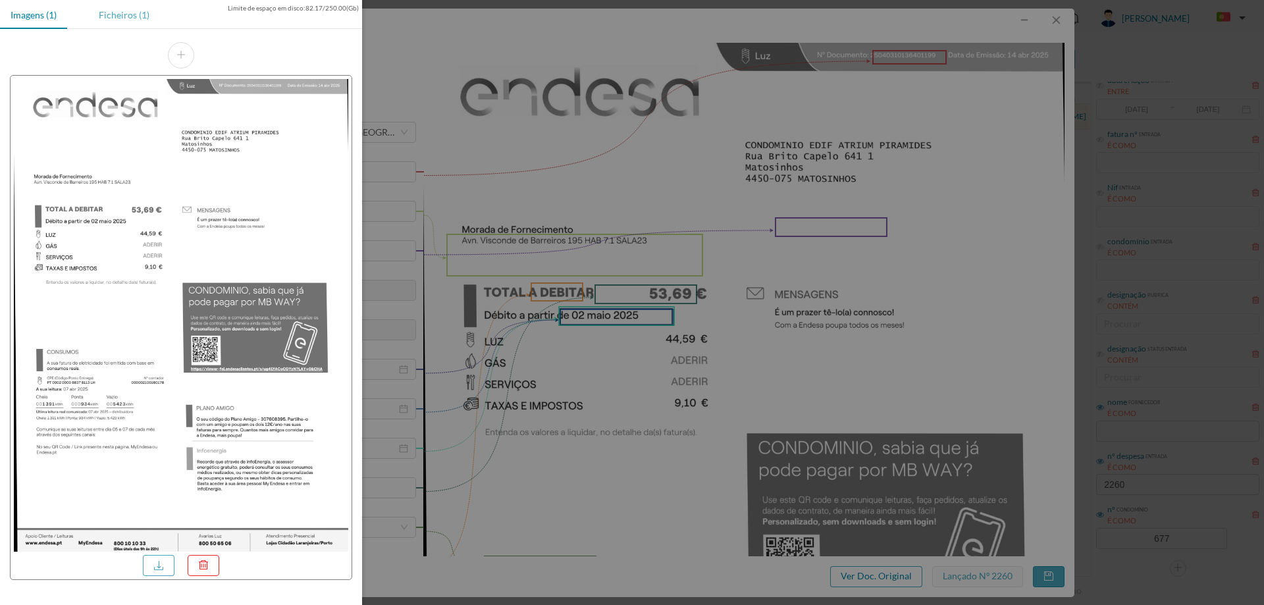
click at [135, 11] on div "Ficheiros (1)" at bounding box center [124, 15] width 72 height 30
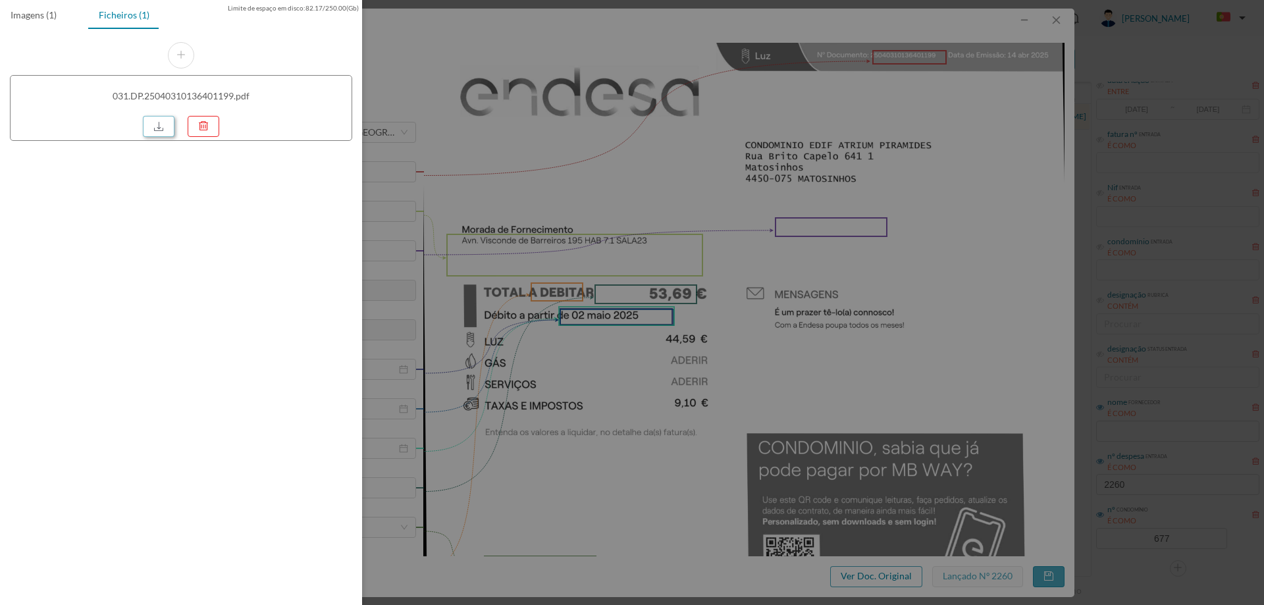
click at [161, 123] on link at bounding box center [159, 126] width 32 height 21
drag, startPoint x: 713, startPoint y: 183, endPoint x: 739, endPoint y: 171, distance: 28.3
click at [713, 183] on div at bounding box center [632, 302] width 1264 height 605
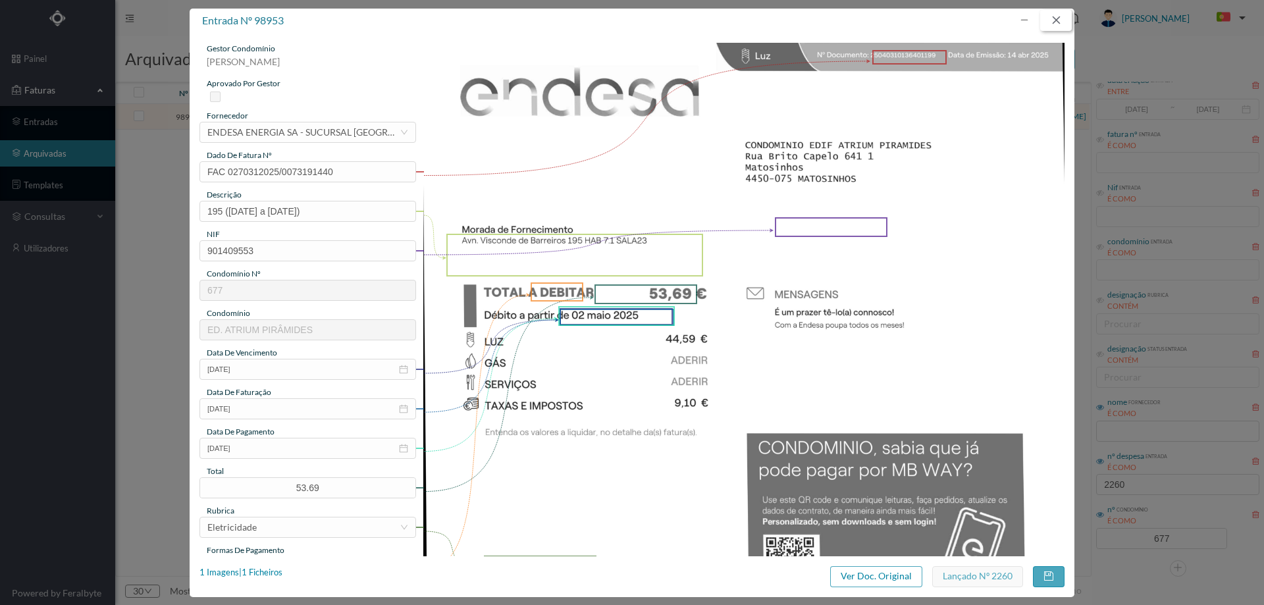
click at [1058, 19] on button "button" at bounding box center [1056, 20] width 32 height 21
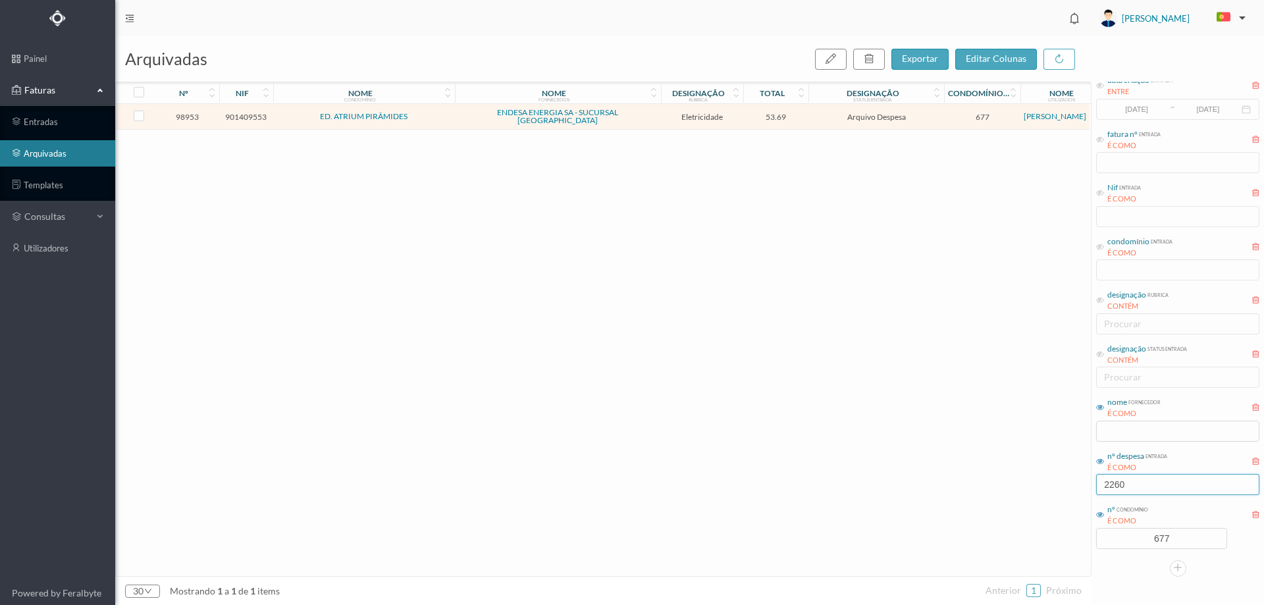
click at [1154, 489] on input "2260" at bounding box center [1177, 484] width 163 height 21
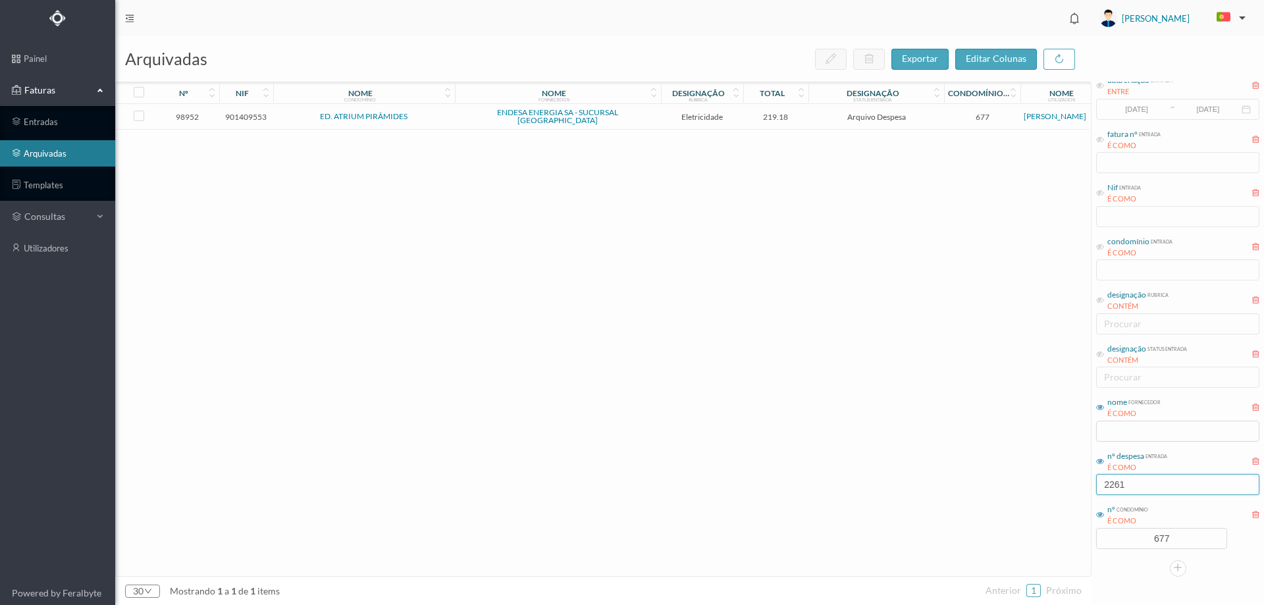
type input "2261"
click at [823, 116] on span "Arquivo Despesa" at bounding box center [876, 117] width 129 height 10
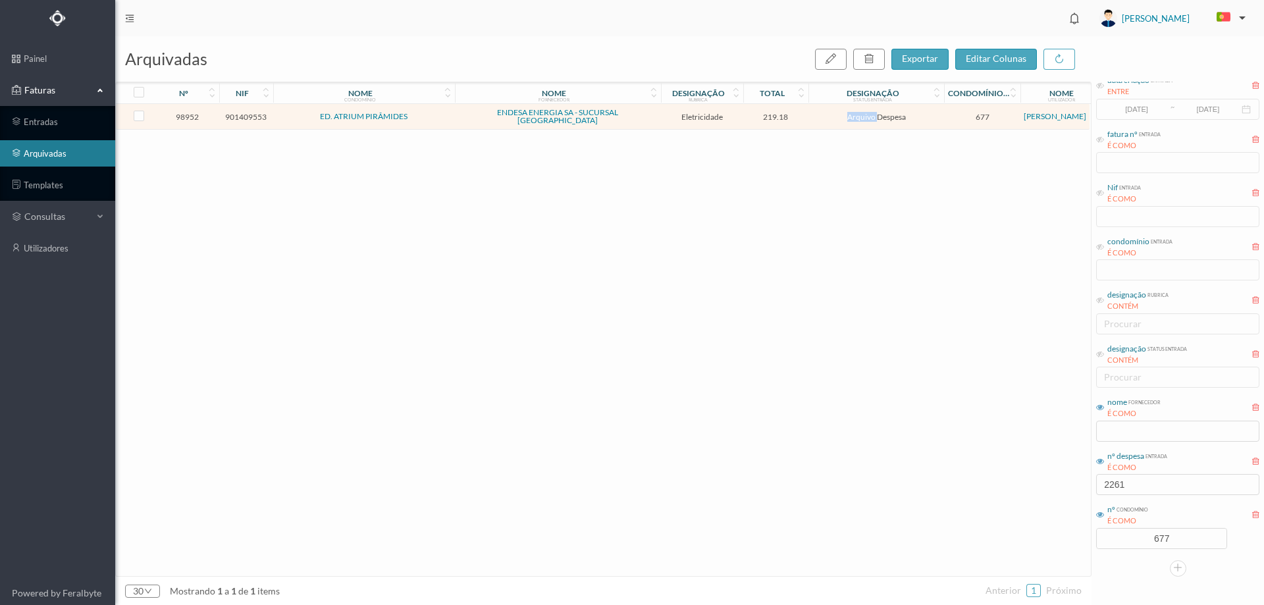
click at [823, 116] on span "Arquivo Despesa" at bounding box center [876, 117] width 129 height 10
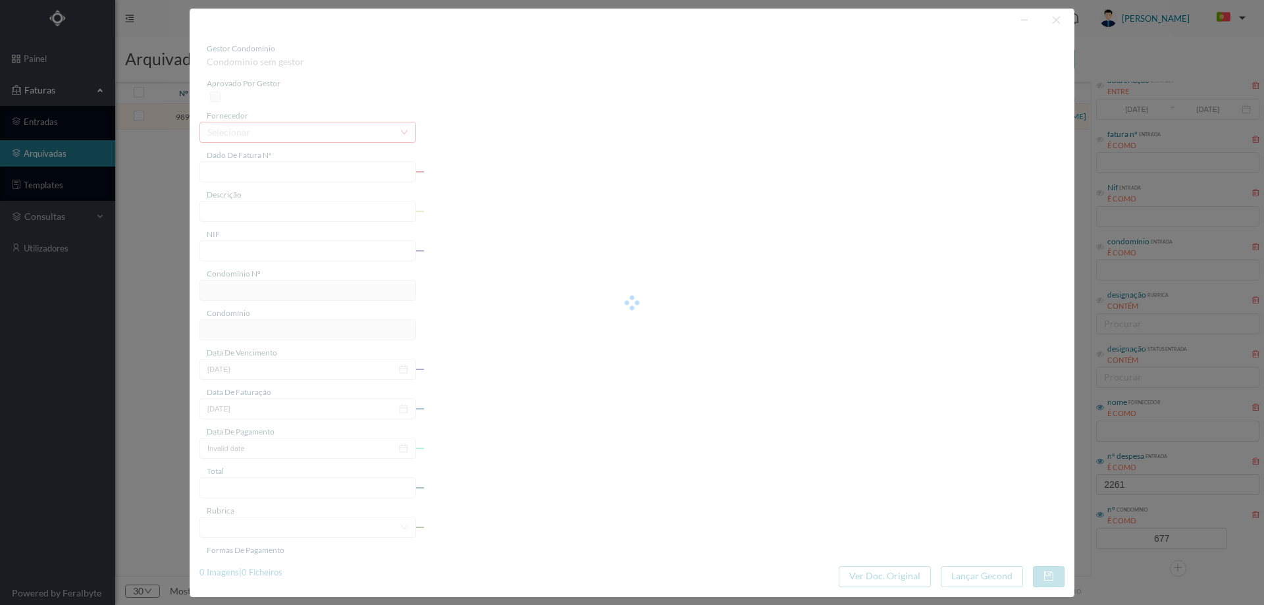
type input "FAC 0270312025/0073190934"
type input "209 COMUNS (05.03.2025 a 04.04.2025)"
type input "901409553"
type input "02-05-2025"
type input "14-04-2025"
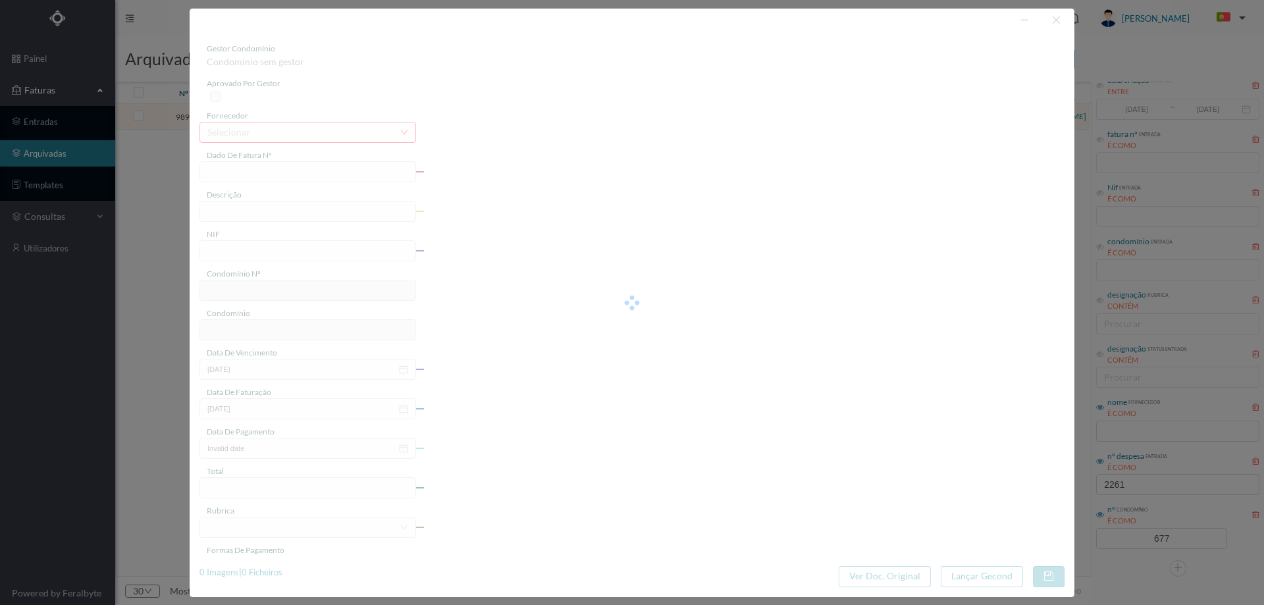
type input "02-05-2025"
type input "219.18"
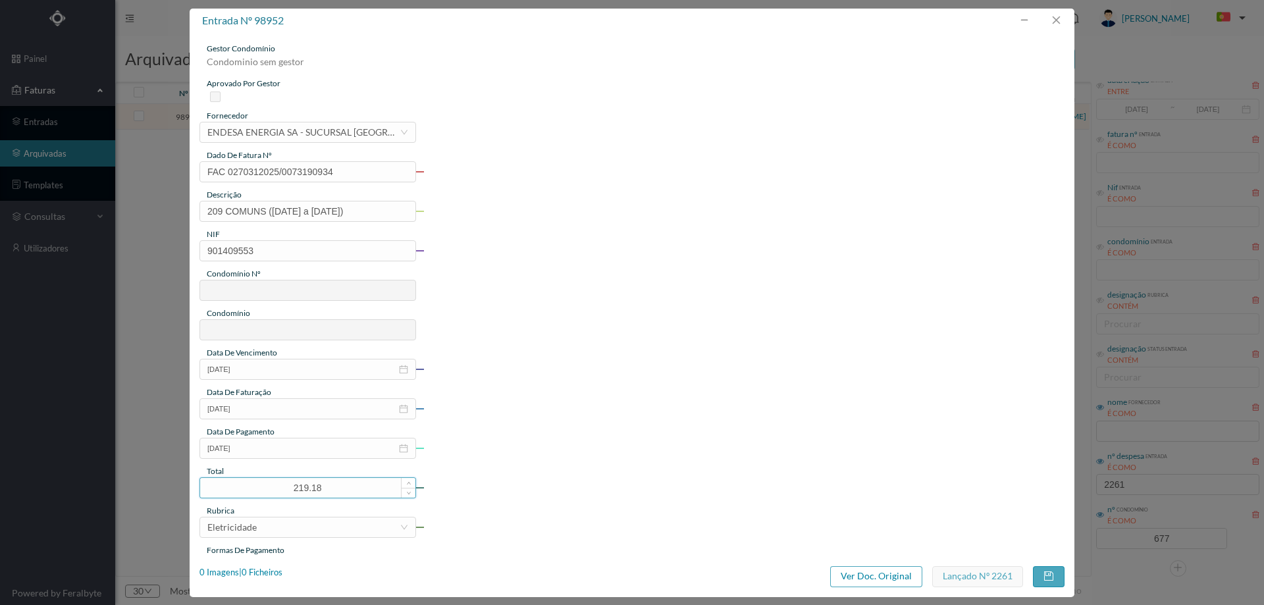
type input "677"
type input "ED. ATRIUM PIRÂMIDES"
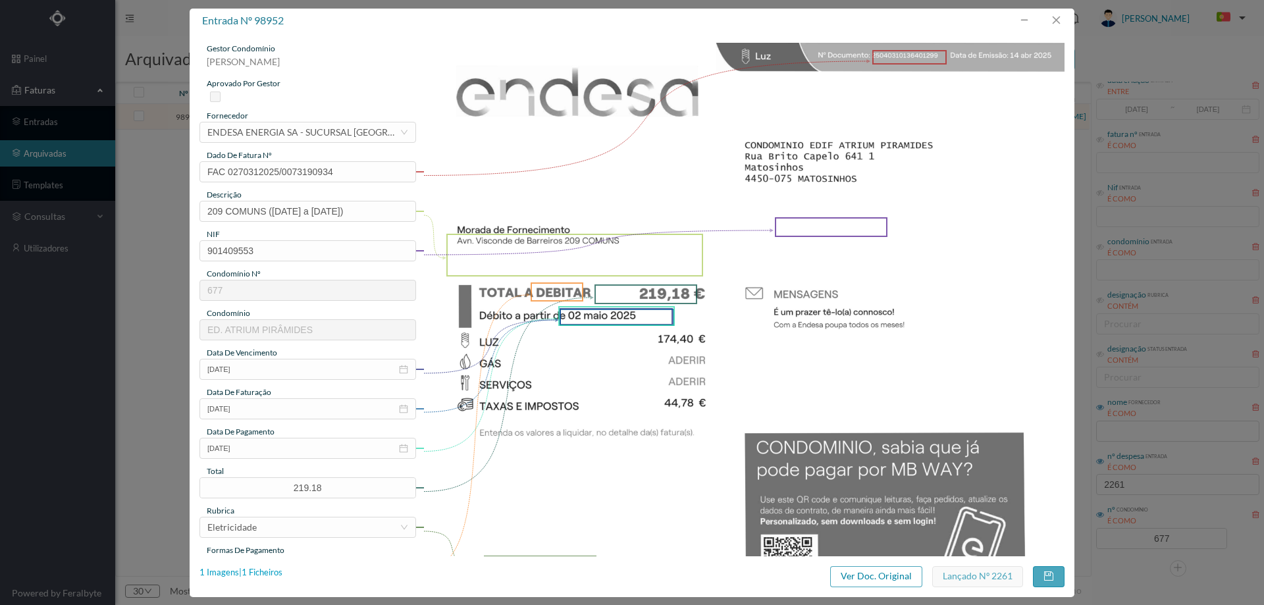
click at [272, 573] on div "1 Imagens | 1 Ficheiros" at bounding box center [240, 572] width 83 height 13
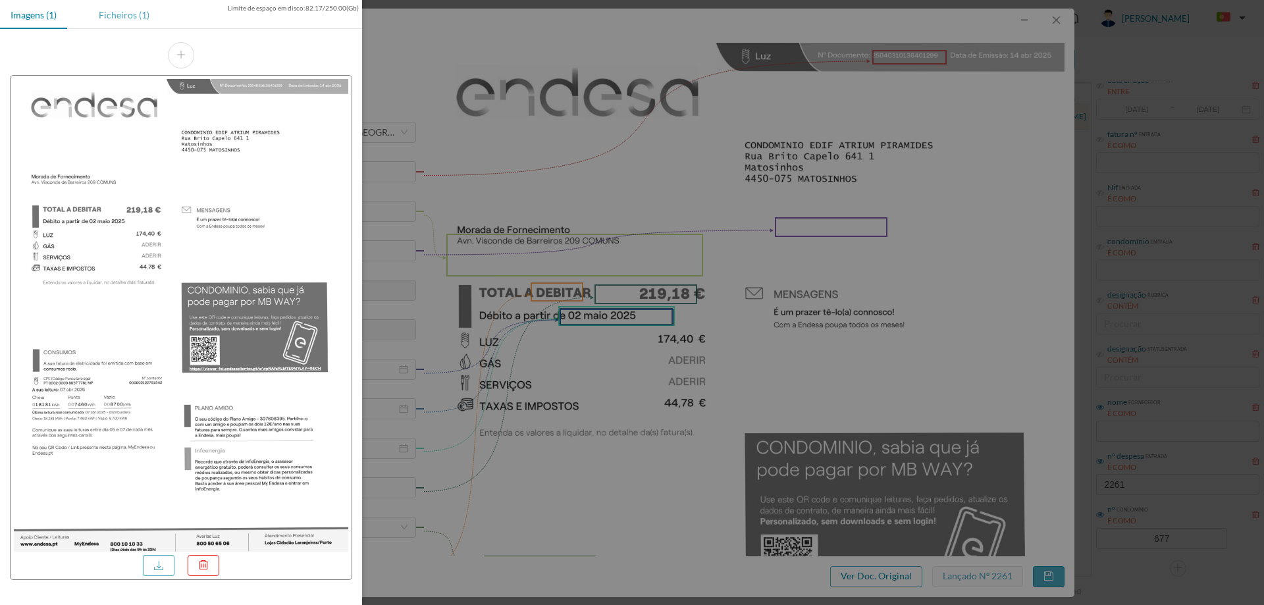
click at [145, 15] on div "Ficheiros (1)" at bounding box center [124, 15] width 72 height 30
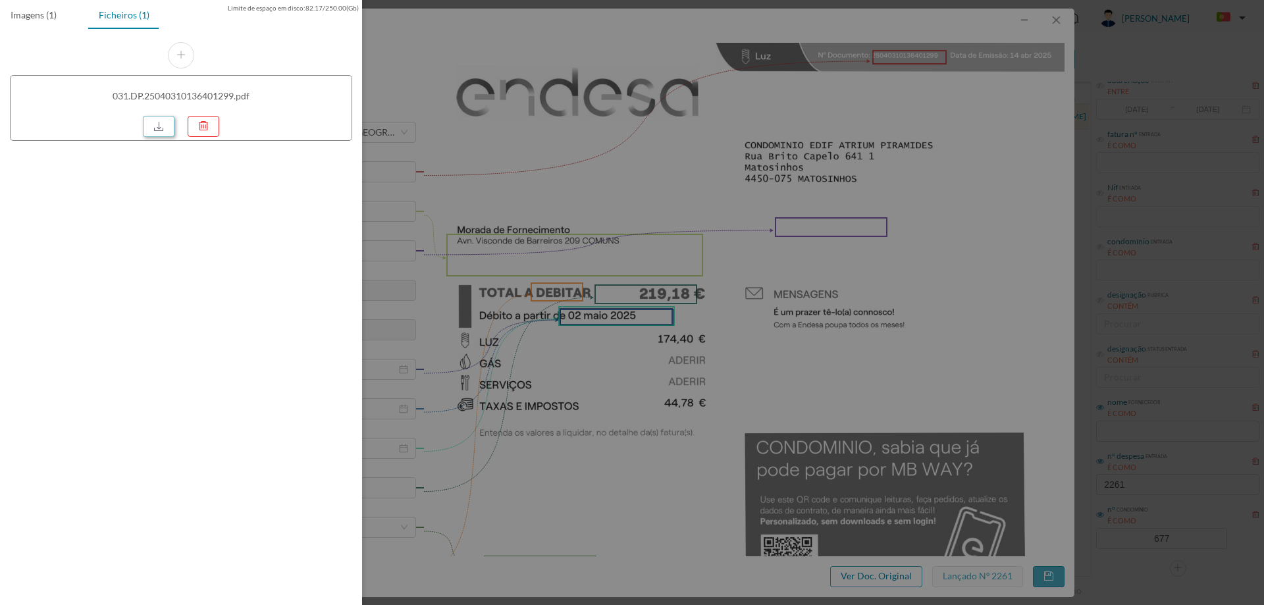
click at [153, 128] on link at bounding box center [159, 126] width 32 height 21
drag, startPoint x: 723, startPoint y: 232, endPoint x: 840, endPoint y: 201, distance: 121.2
click at [723, 232] on div at bounding box center [632, 302] width 1264 height 605
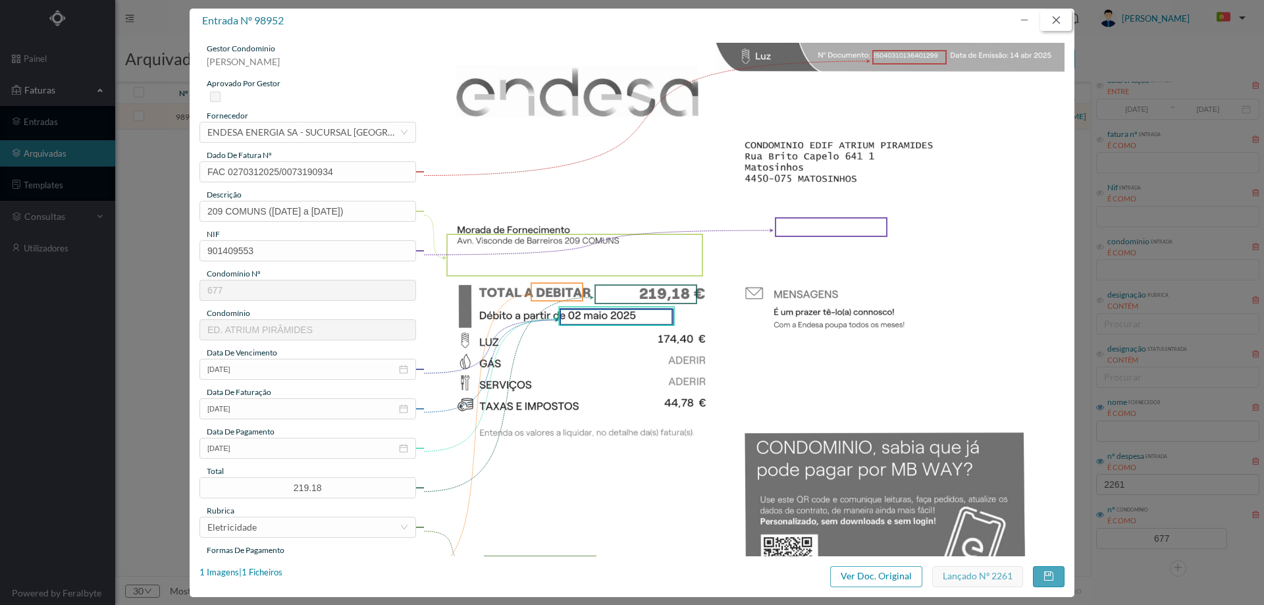
click at [1060, 14] on button "button" at bounding box center [1056, 20] width 32 height 21
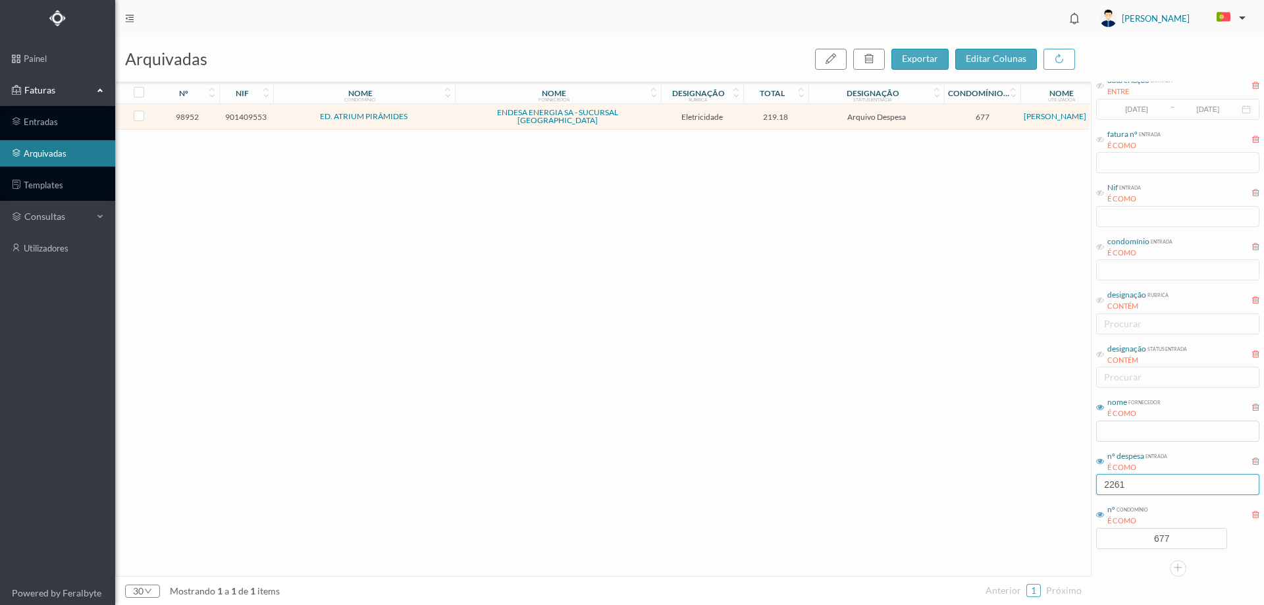
click at [1143, 477] on input "2261" at bounding box center [1177, 484] width 163 height 21
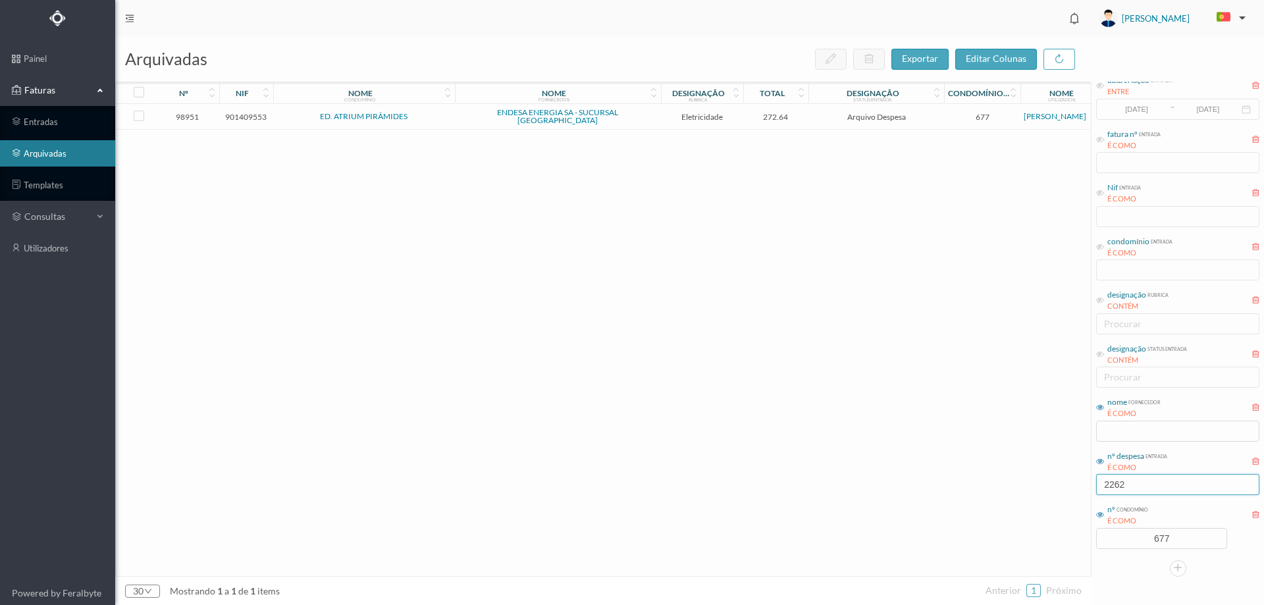
type input "2262"
click at [808, 120] on td "272.64" at bounding box center [776, 117] width 66 height 26
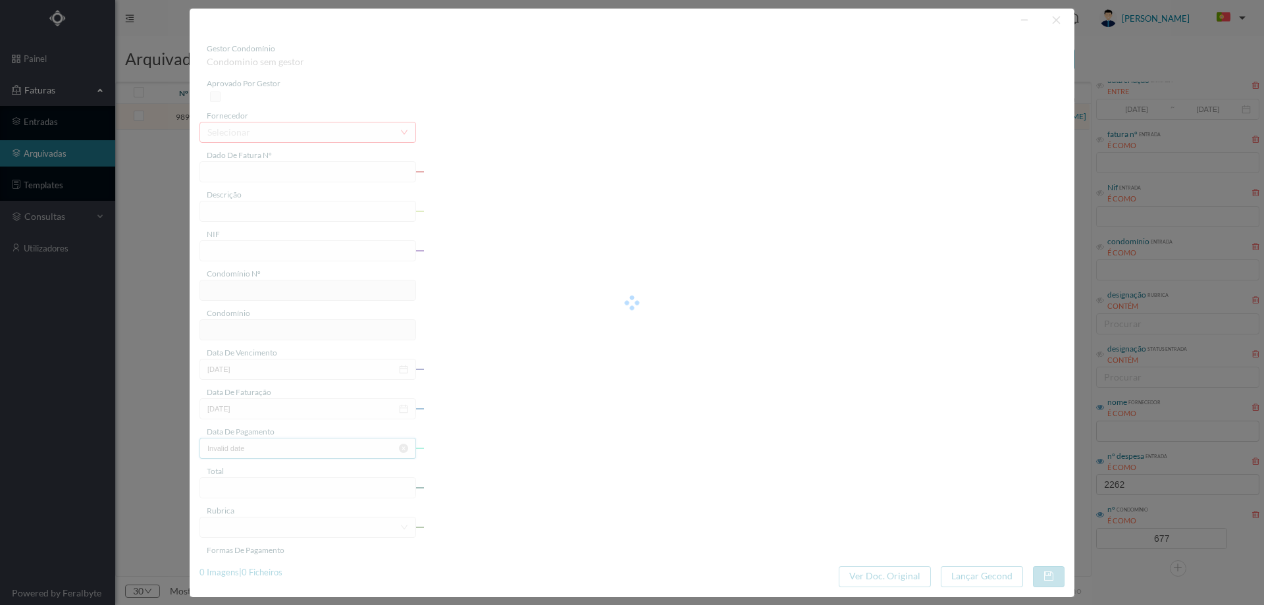
type input "FAC 0270312025/0073191426"
type input "195 COMUNS (05.03.2025 a 04.04.2025)"
type input "901409553"
type input "14-04-2025"
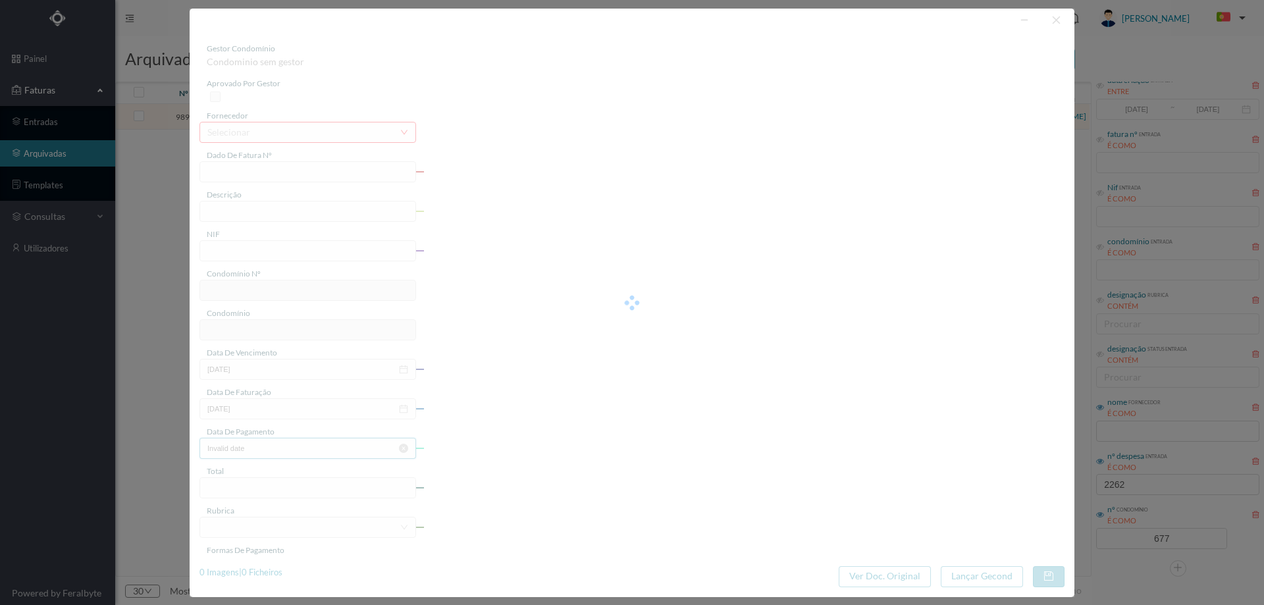
type input "02-05-2025"
type input "272.64"
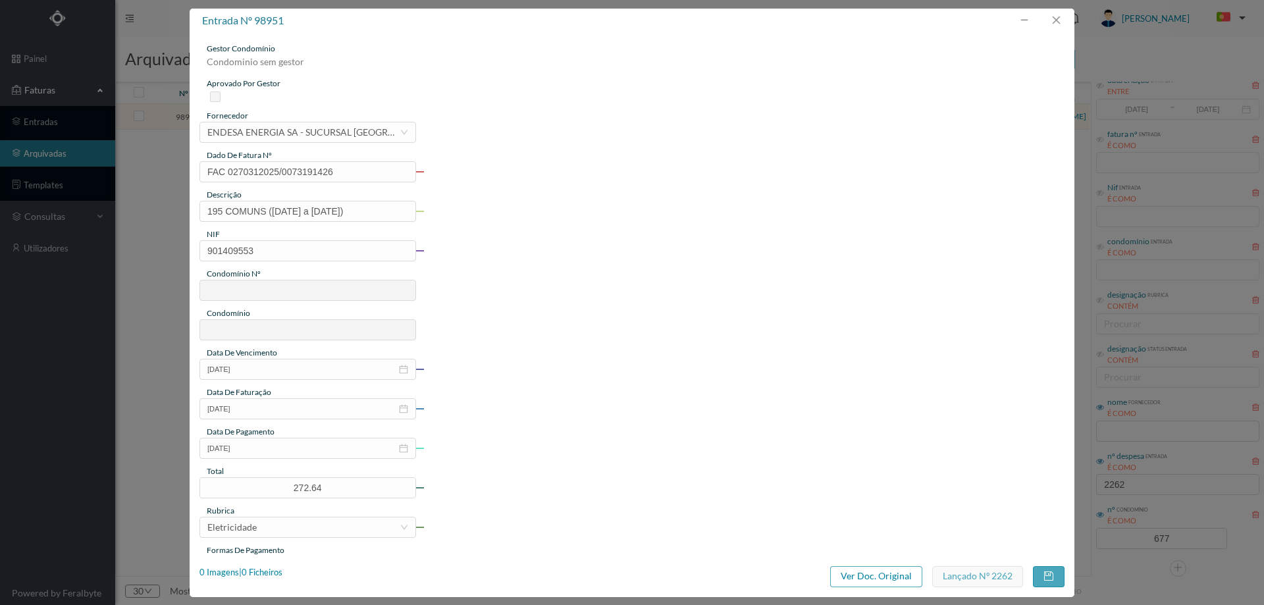
type input "677"
type input "ED. ATRIUM PIRÂMIDES"
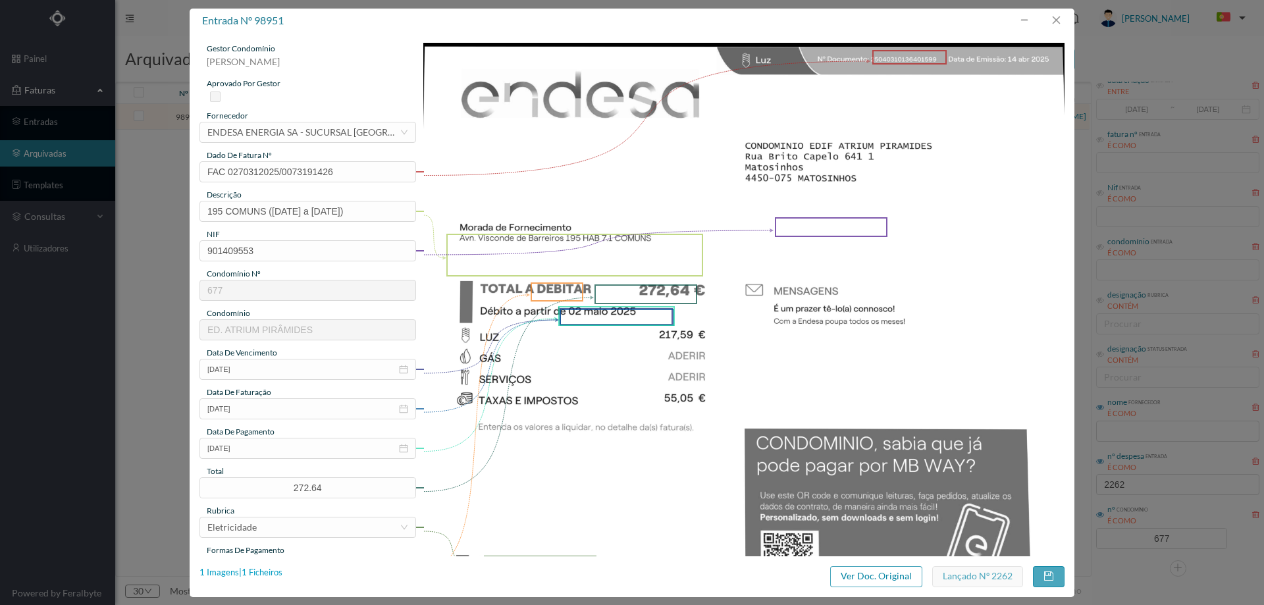
click at [276, 567] on div "1 Imagens | 1 Ficheiros" at bounding box center [240, 572] width 83 height 13
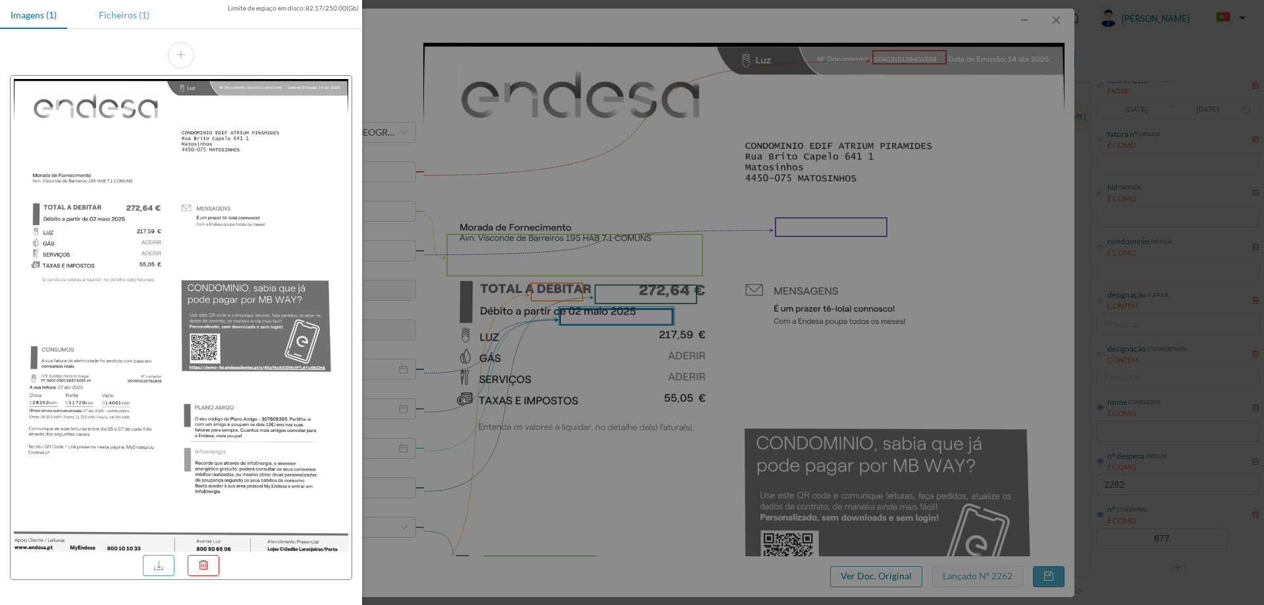
click at [116, 3] on div "Ficheiros (1)" at bounding box center [124, 15] width 72 height 30
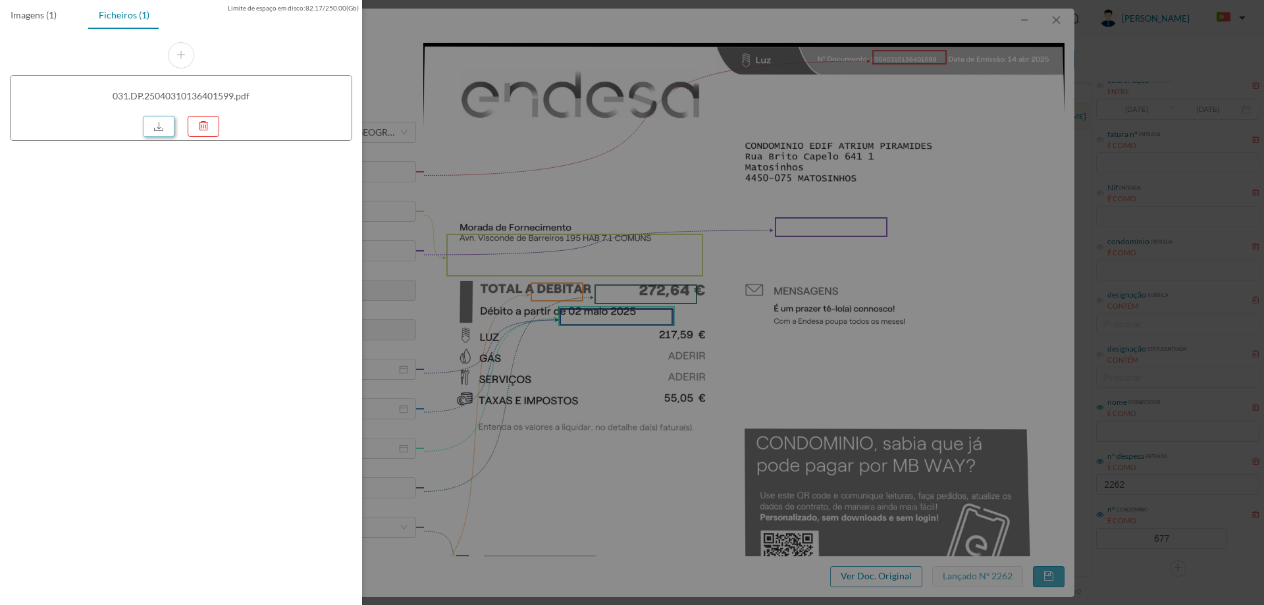
click at [155, 123] on link at bounding box center [159, 126] width 32 height 21
drag, startPoint x: 686, startPoint y: 210, endPoint x: 896, endPoint y: 97, distance: 239.1
click at [686, 210] on div at bounding box center [632, 302] width 1264 height 605
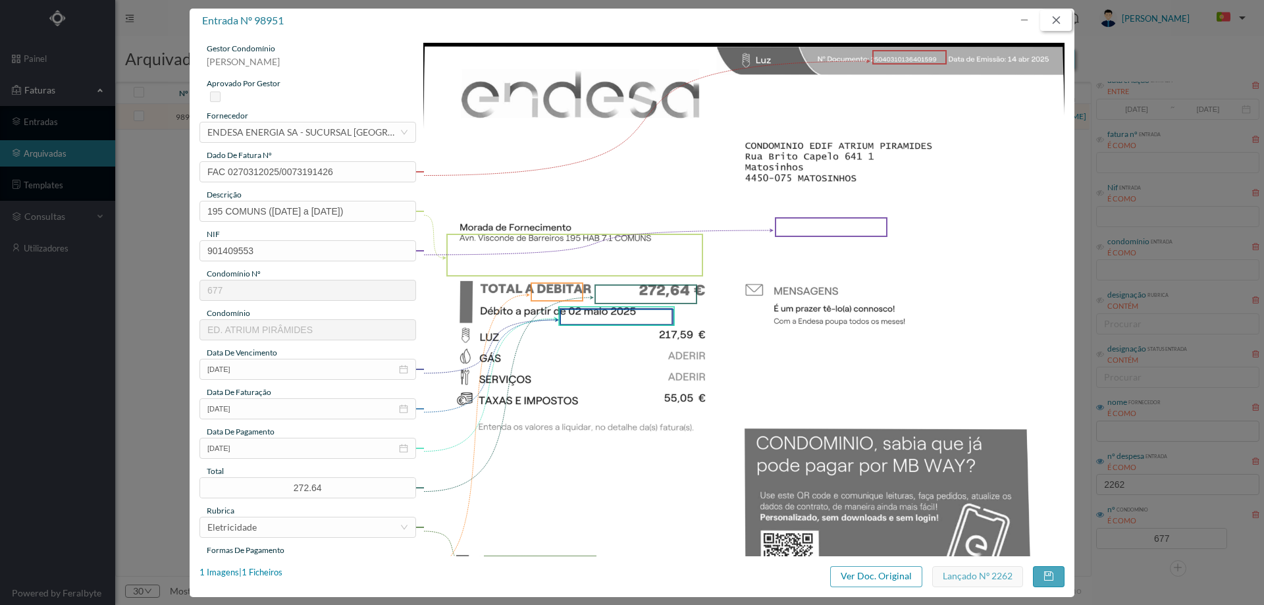
drag, startPoint x: 1066, startPoint y: 26, endPoint x: 1069, endPoint y: 66, distance: 39.6
click at [1064, 26] on button "button" at bounding box center [1056, 20] width 32 height 21
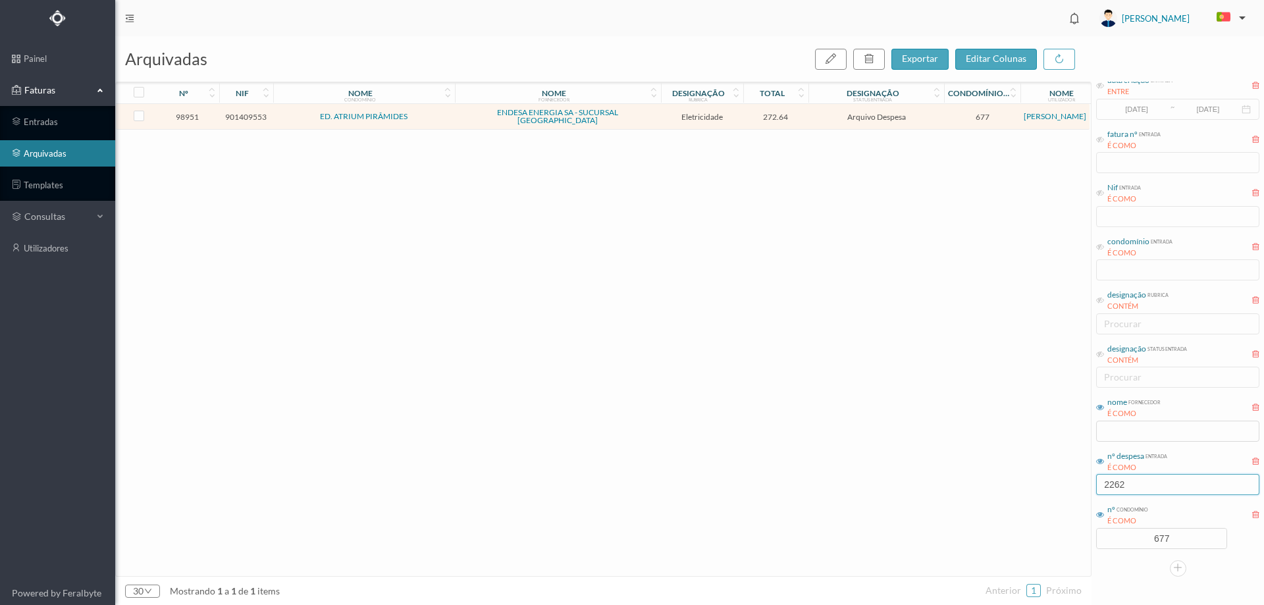
click at [1154, 486] on input "2262" at bounding box center [1177, 484] width 163 height 21
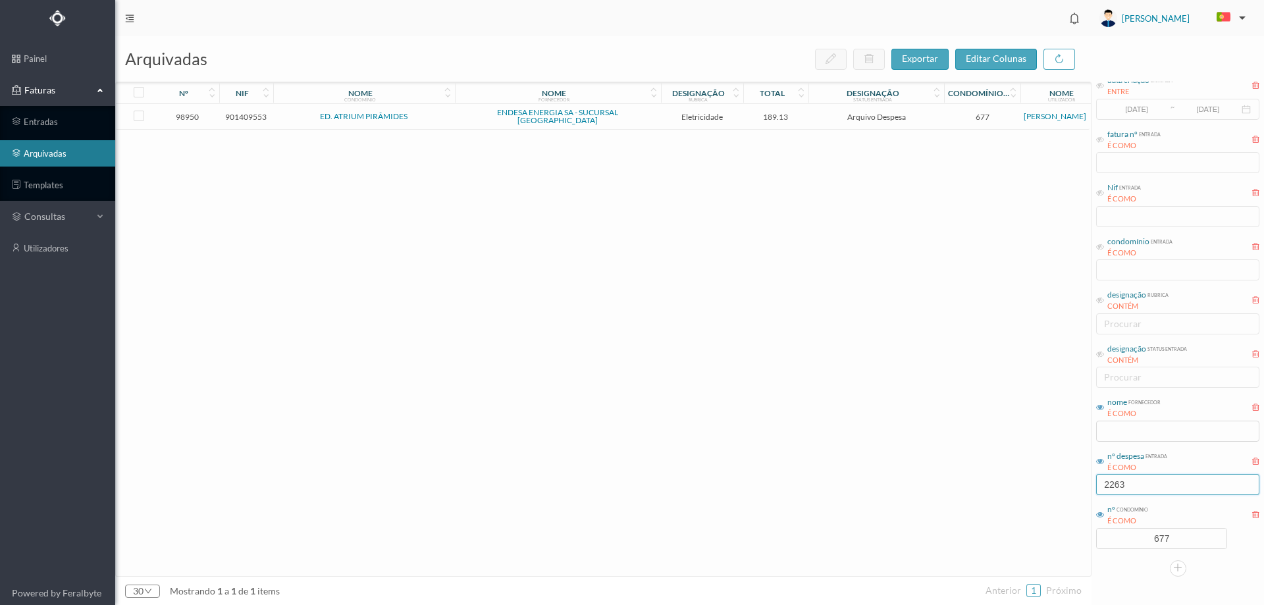
type input "2263"
click at [809, 113] on td "Arquivo Despesa" at bounding box center [876, 117] width 136 height 26
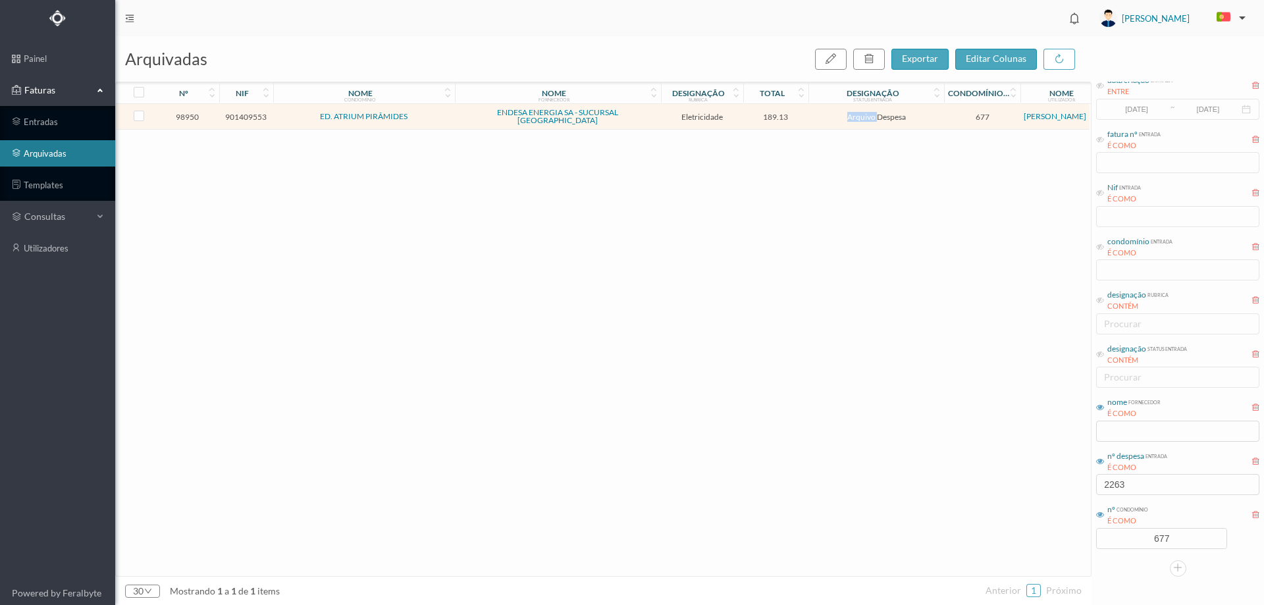
click at [809, 113] on td "Arquivo Despesa" at bounding box center [876, 117] width 136 height 26
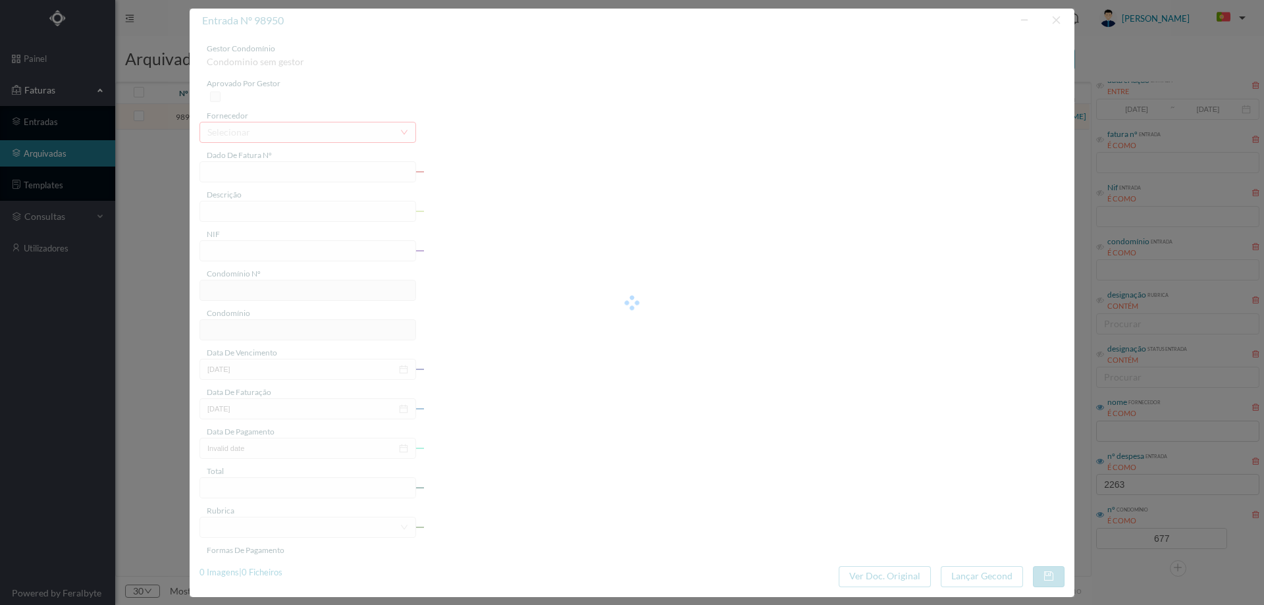
type input "FAC 0270312025/0073191444"
type input "203 COMUNS (05.03.2025 a 04.04.2025)"
type input "901409553"
type input "14-04-2025"
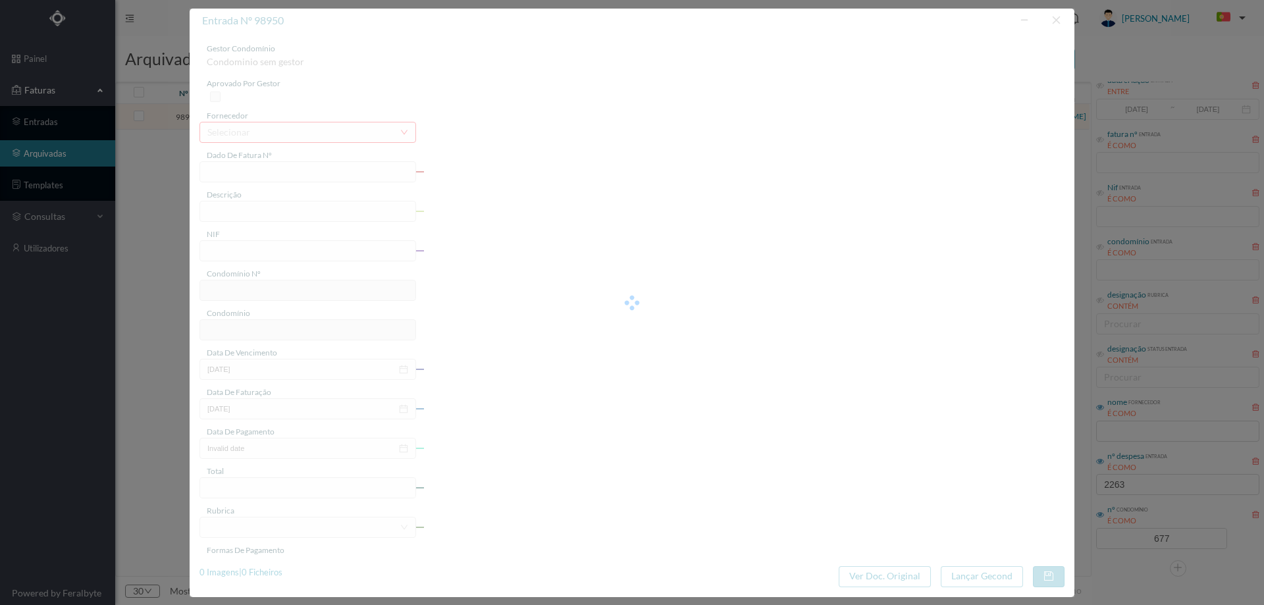
type input "02-05-2025"
type input "189.13"
type input "677"
type input "ED. ATRIUM PIRÂMIDES"
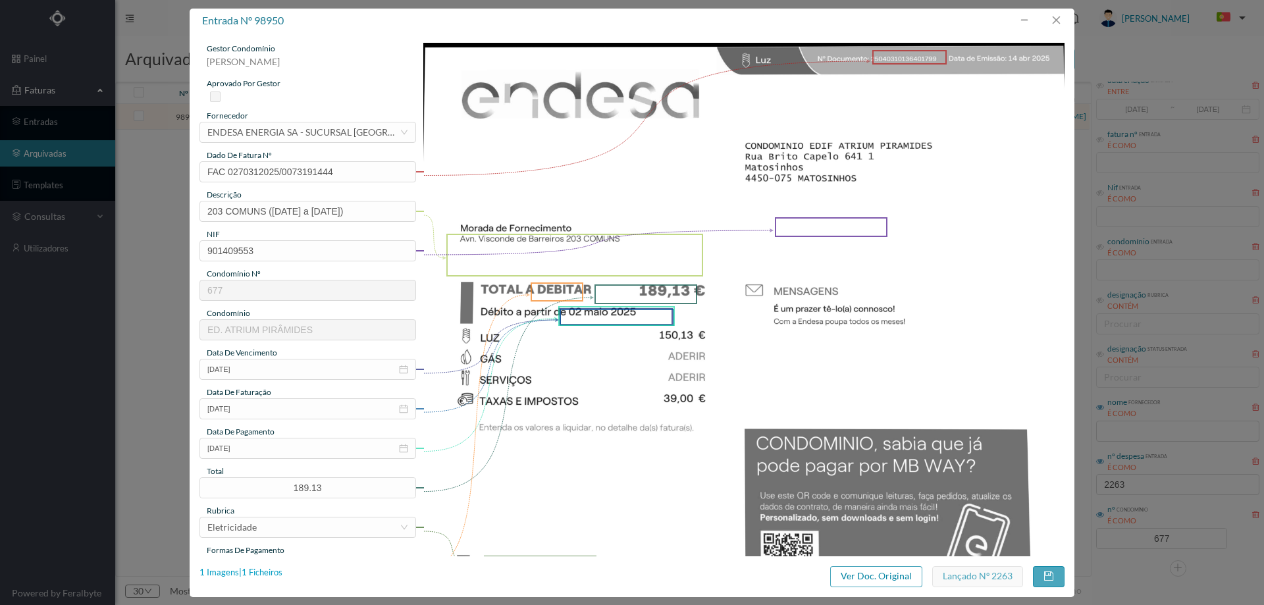
click at [267, 570] on div "1 Imagens | 1 Ficheiros" at bounding box center [240, 572] width 83 height 13
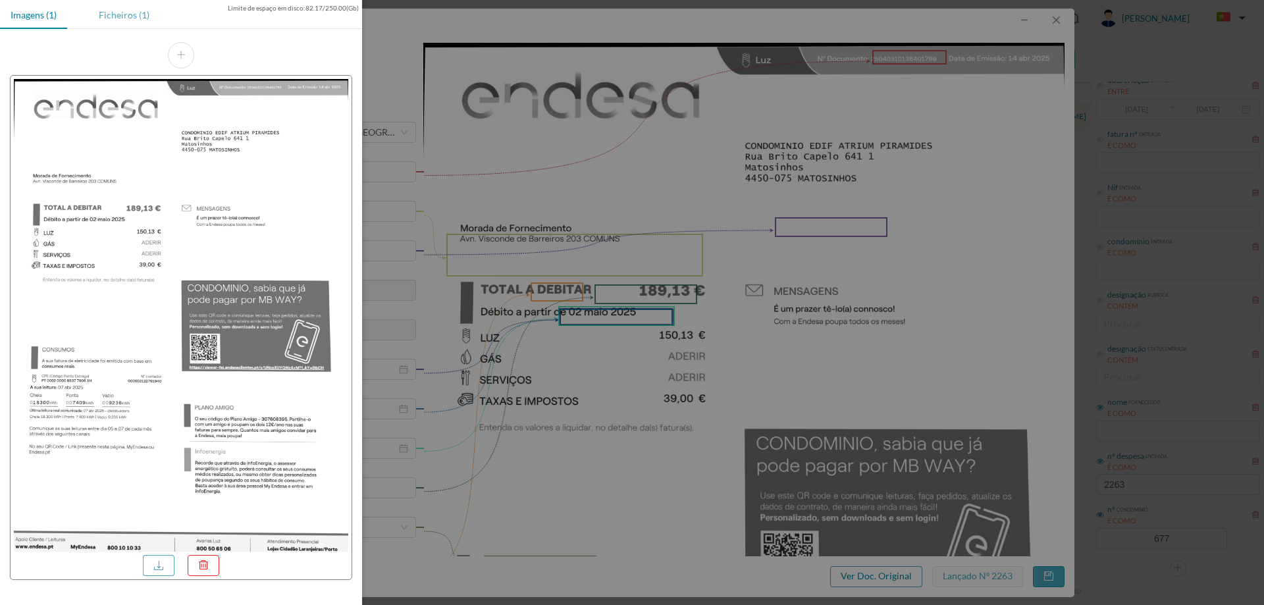
click at [130, 24] on div "Ficheiros (1)" at bounding box center [124, 15] width 72 height 30
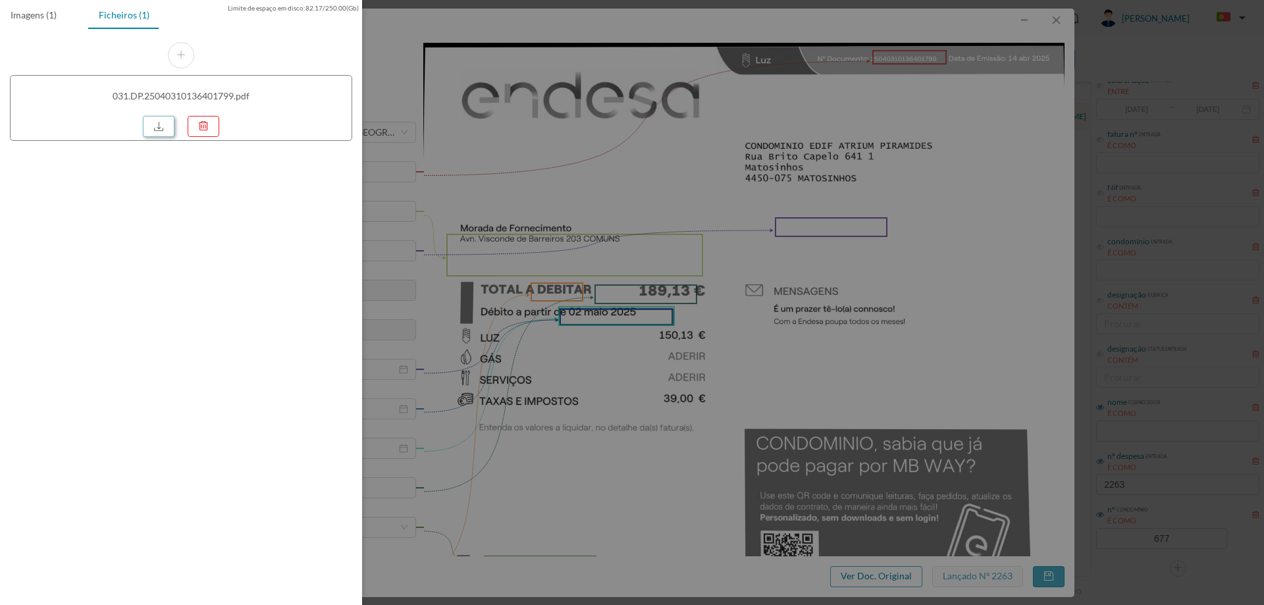
click at [149, 124] on link at bounding box center [159, 126] width 32 height 21
click at [600, 245] on div at bounding box center [632, 302] width 1264 height 605
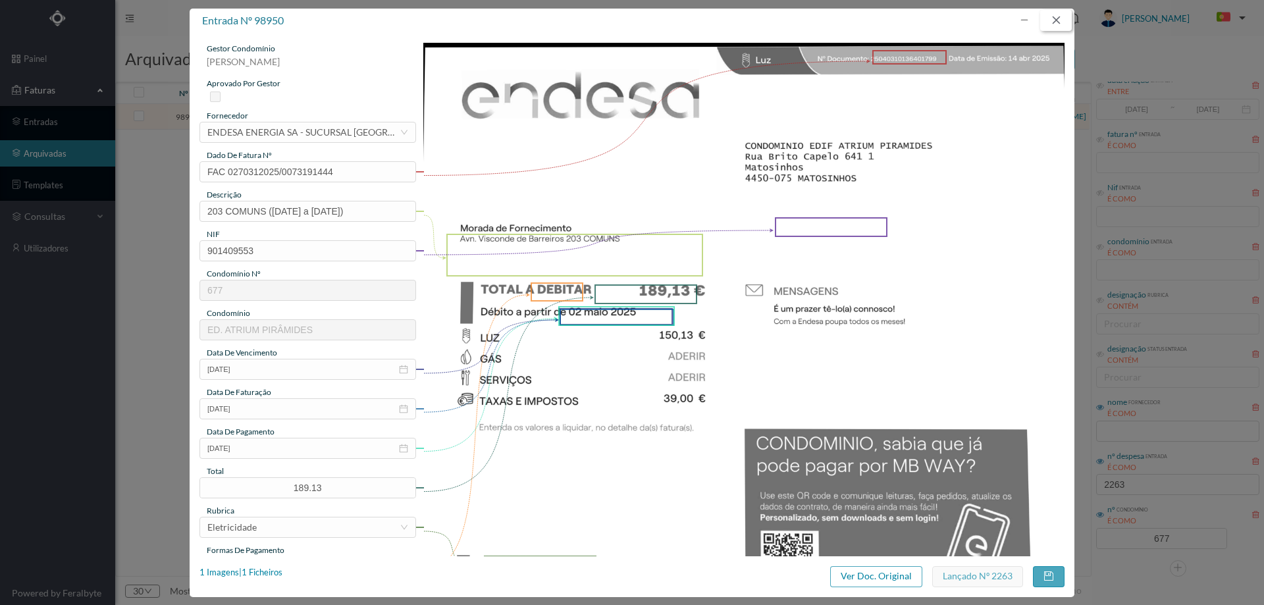
click at [1054, 11] on button "button" at bounding box center [1056, 20] width 32 height 21
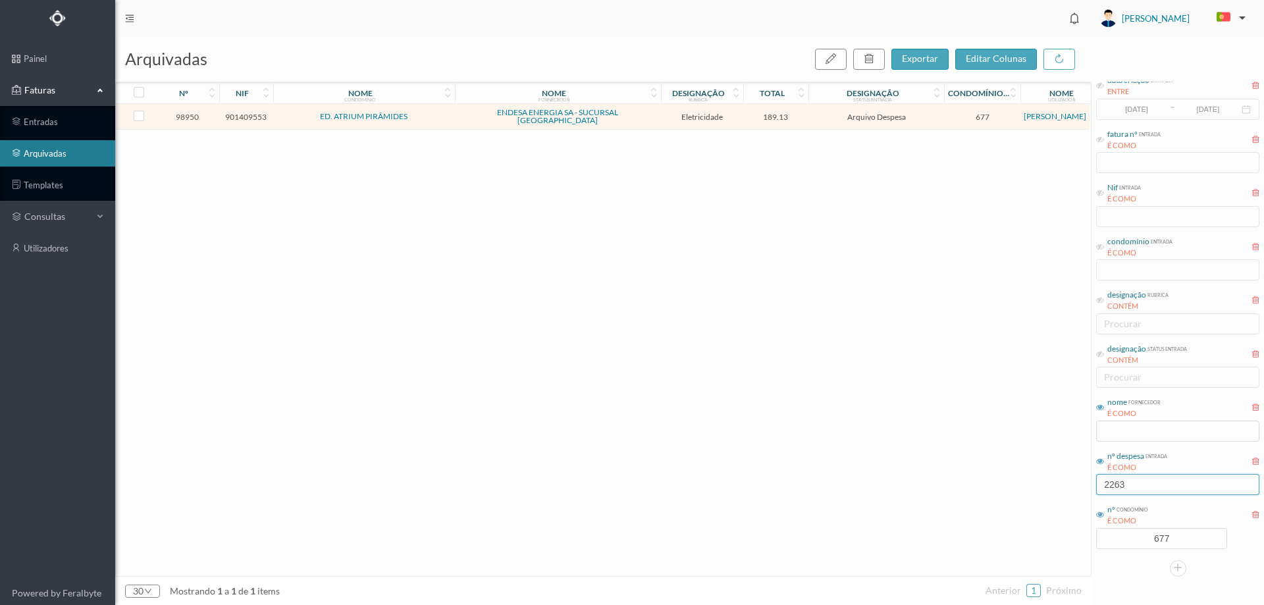
click at [1156, 484] on input "2263" at bounding box center [1177, 484] width 163 height 21
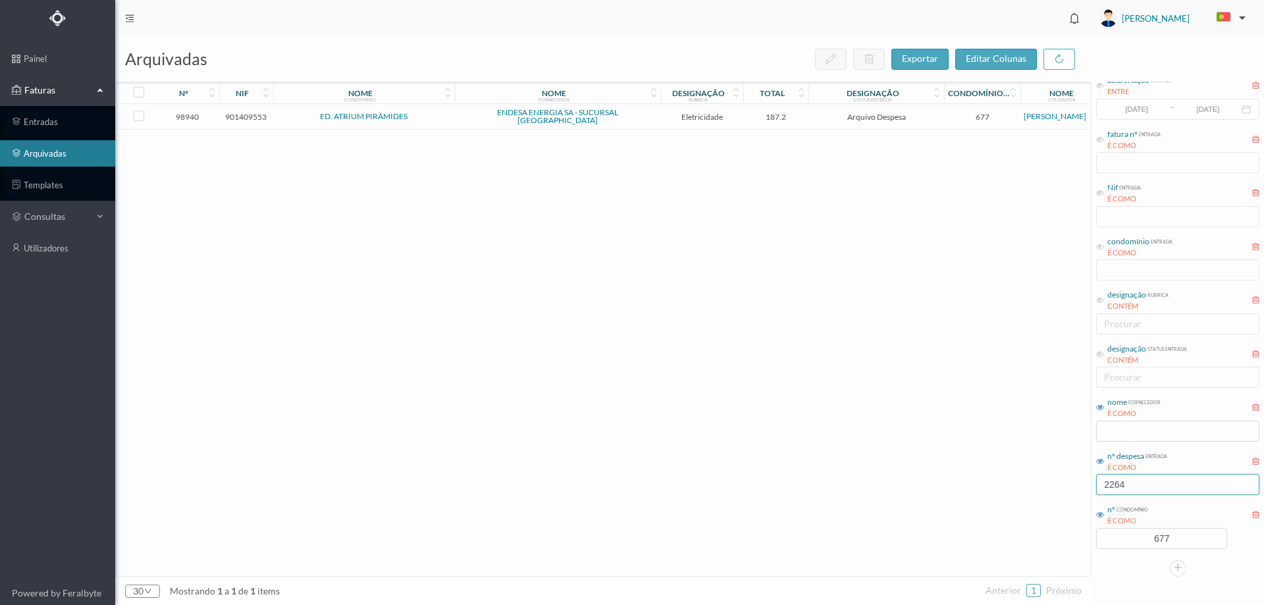
type input "2264"
click at [808, 115] on td "Arquivo Despesa" at bounding box center [876, 117] width 136 height 26
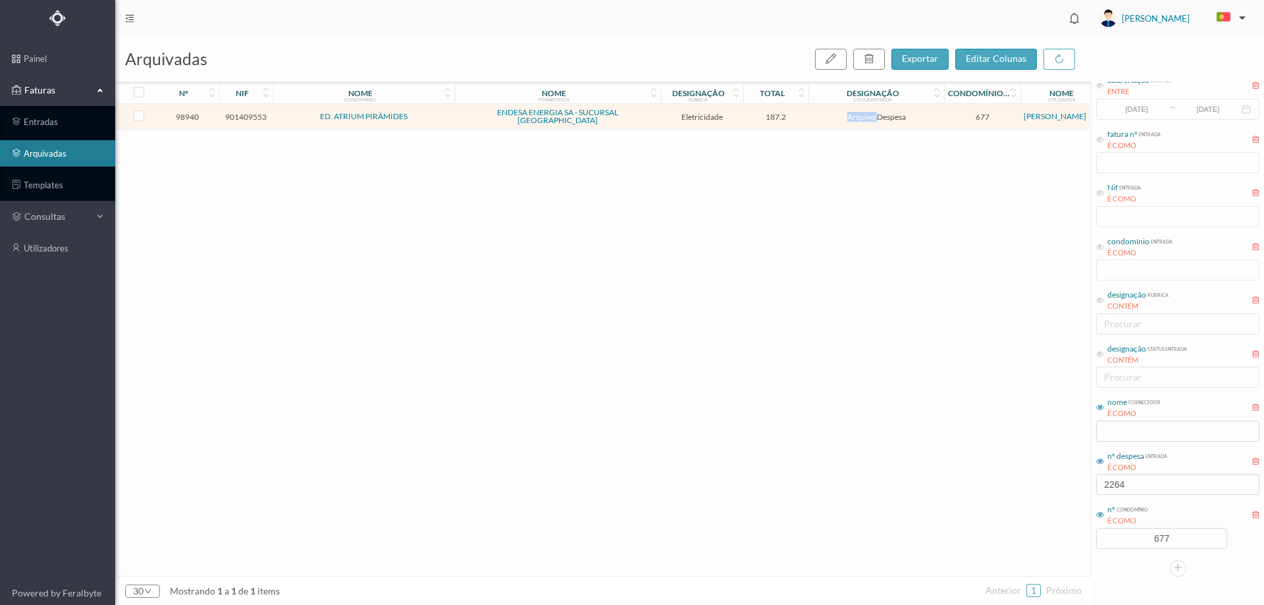
click at [808, 115] on td "Arquivo Despesa" at bounding box center [876, 117] width 136 height 26
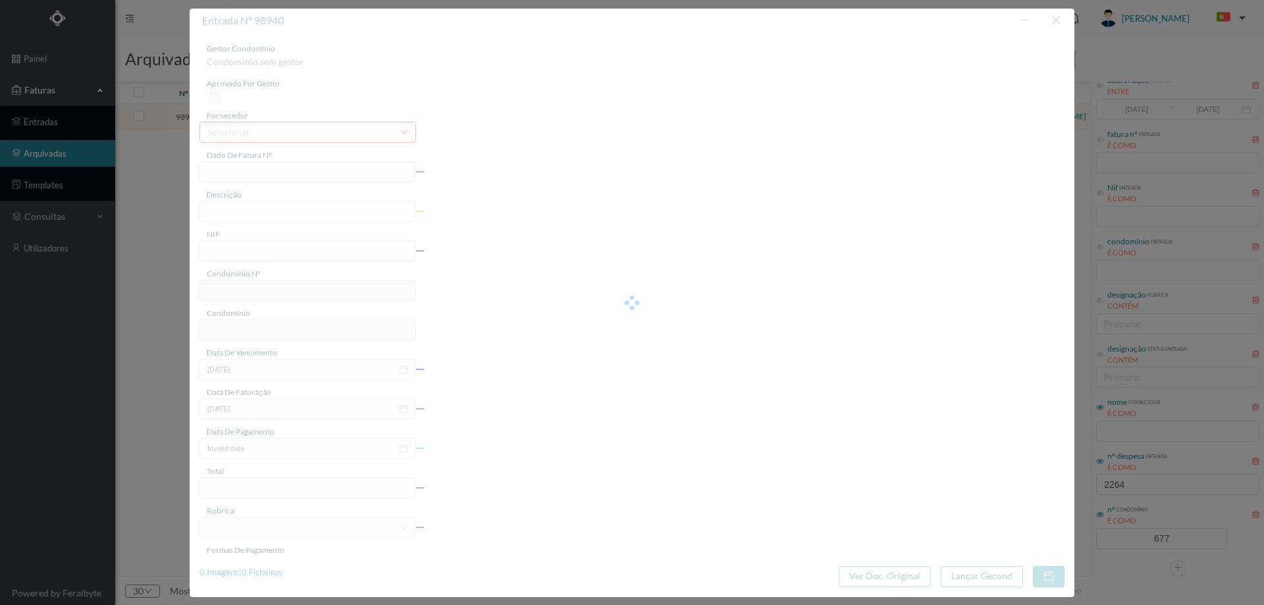
type input "FAC 0270312025/0073191607"
type input "213 COMUNS (05.03.2025 a 04.04.2025)"
type input "901409553"
type input "02-05-2025"
type input "14-04-2025"
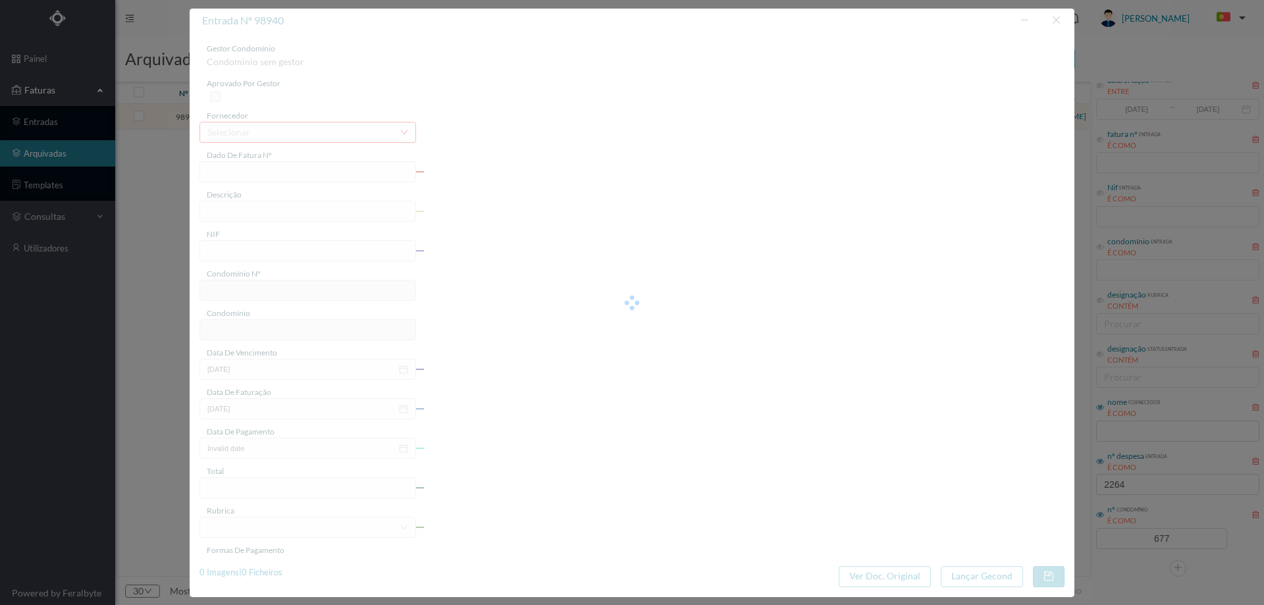
type input "02-05-2025"
type input "187.20"
type input "677"
type input "ED. ATRIUM PIRÂMIDES"
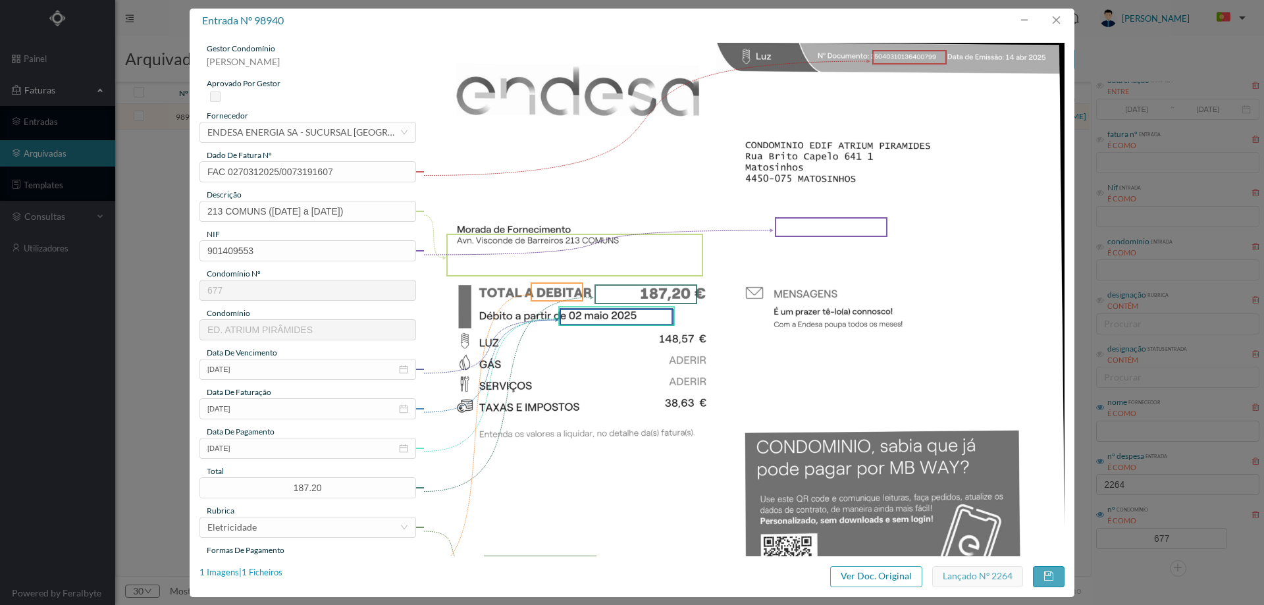
click at [260, 571] on div "1 Imagens | 1 Ficheiros" at bounding box center [240, 572] width 83 height 13
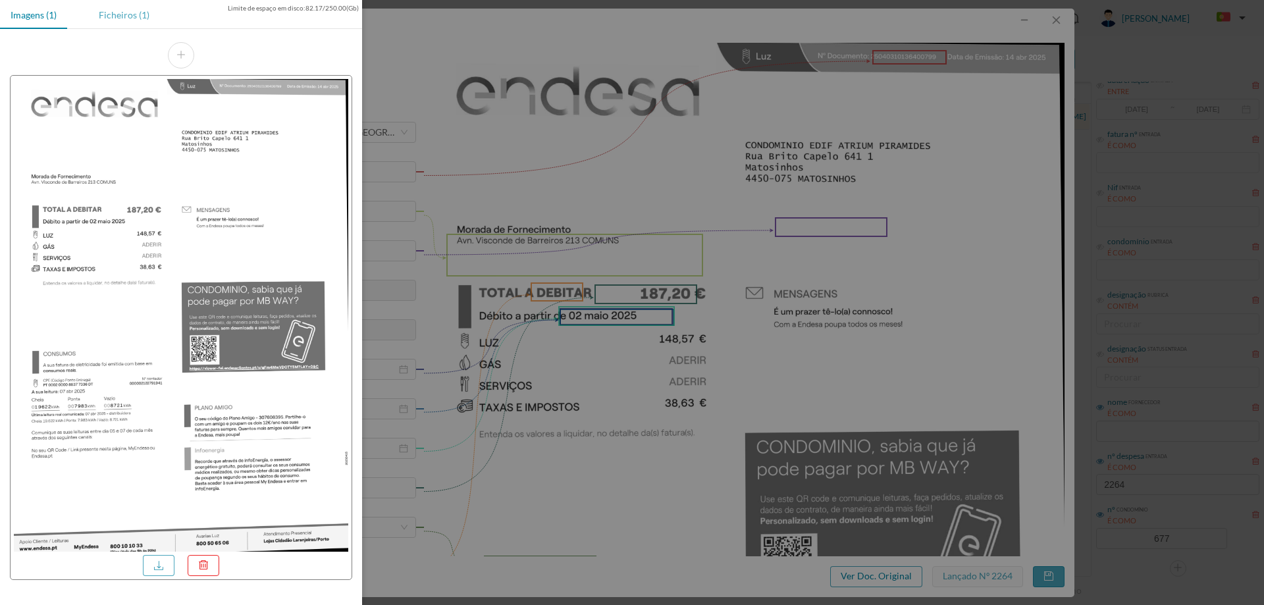
click at [132, 17] on div "Ficheiros (1)" at bounding box center [124, 15] width 72 height 30
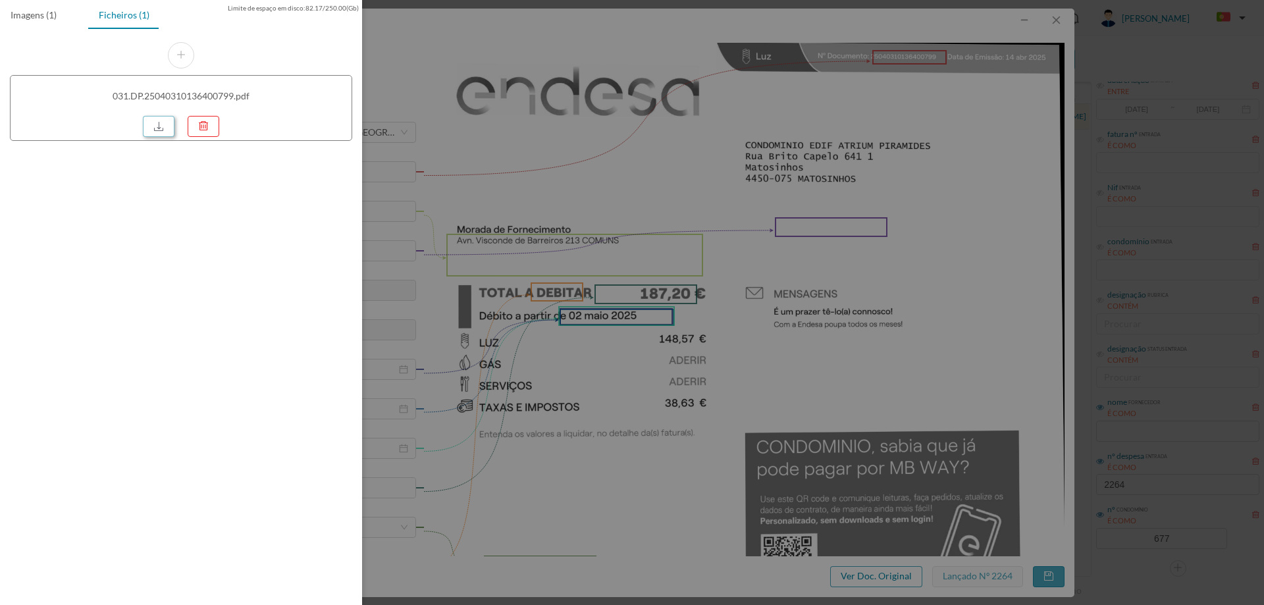
drag, startPoint x: 155, startPoint y: 124, endPoint x: 288, endPoint y: 149, distance: 135.3
click at [155, 124] on link at bounding box center [159, 126] width 32 height 21
drag, startPoint x: 656, startPoint y: 205, endPoint x: 905, endPoint y: 115, distance: 264.6
click at [658, 205] on div at bounding box center [632, 302] width 1264 height 605
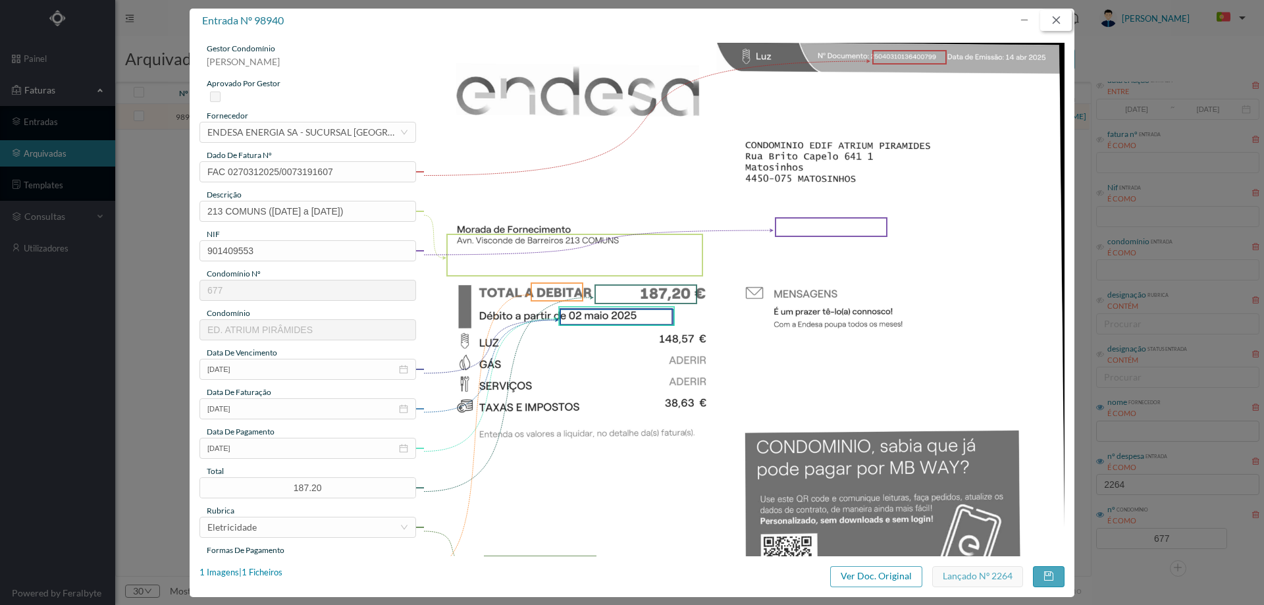
click at [1056, 18] on button "button" at bounding box center [1056, 20] width 32 height 21
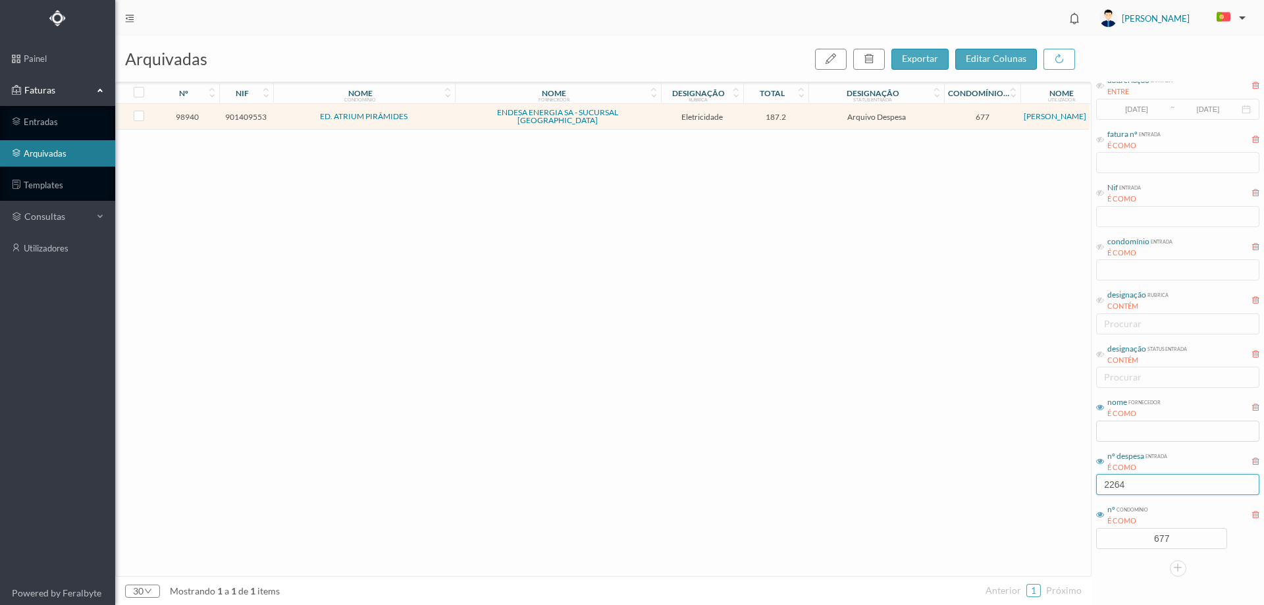
click at [1153, 482] on input "2264" at bounding box center [1177, 484] width 163 height 21
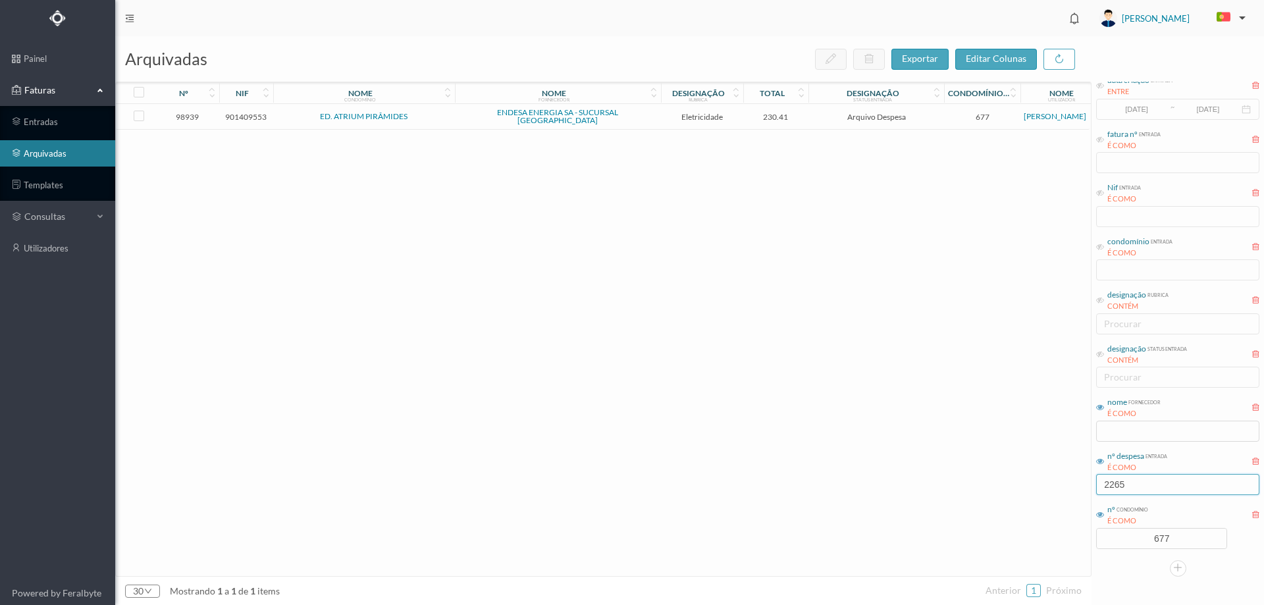
type input "2265"
click at [797, 118] on span "230.41" at bounding box center [775, 117] width 59 height 10
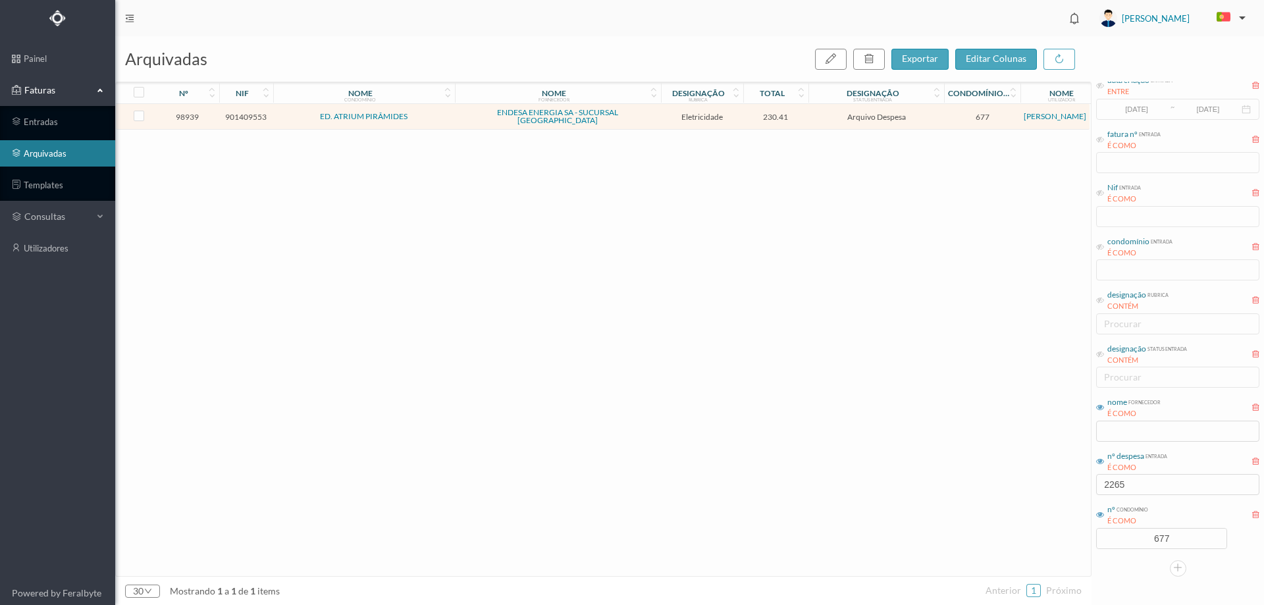
click at [797, 118] on span "230.41" at bounding box center [775, 117] width 59 height 10
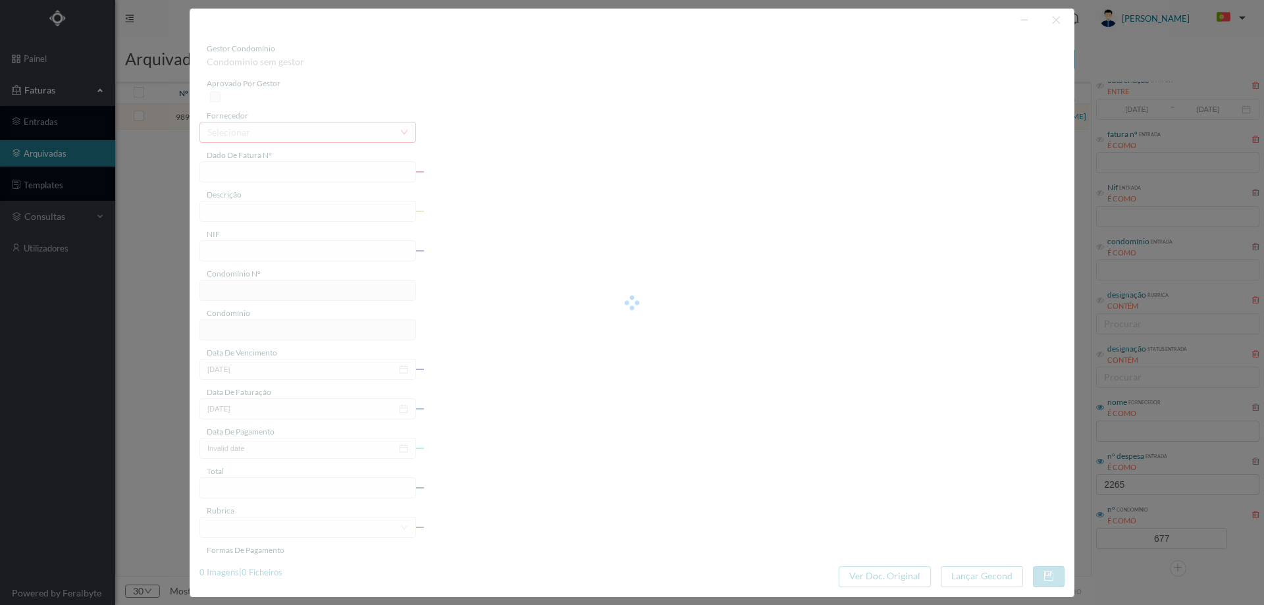
type input "FAC 0270312025/0073190931"
type input "155 COMUNS (05.03.2025 a 04.04.2025)"
type input "901409553"
type input "02-05-2025"
type input "14-04-2025"
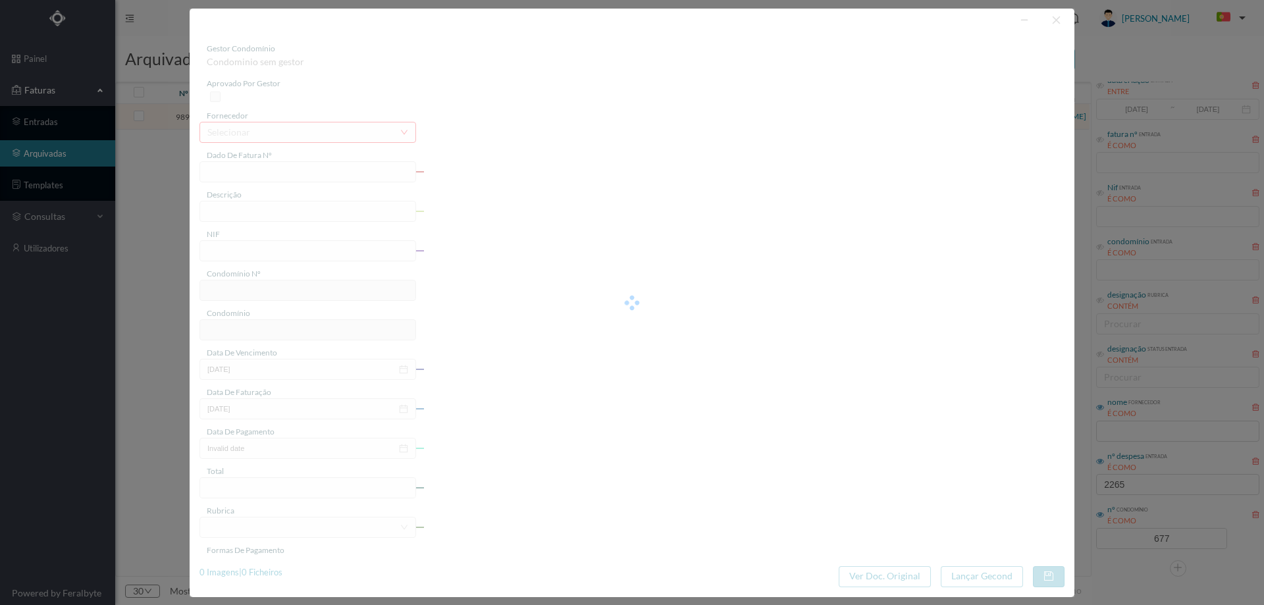
type input "02-05-2025"
type input "230.41"
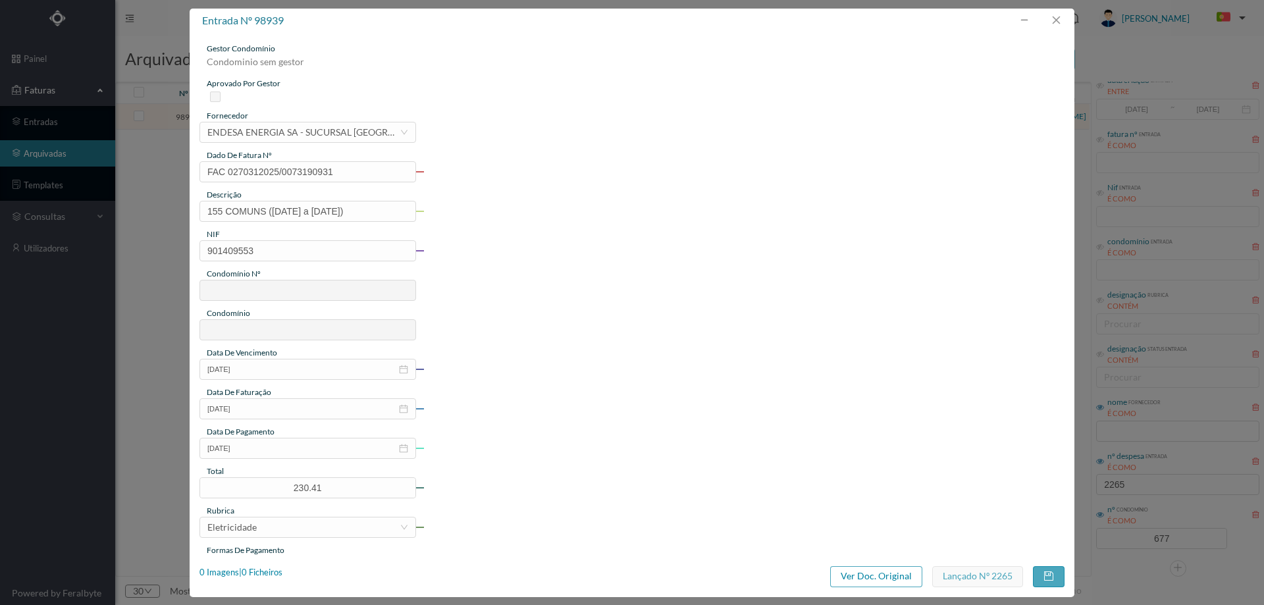
type input "677"
type input "ED. ATRIUM PIRÂMIDES"
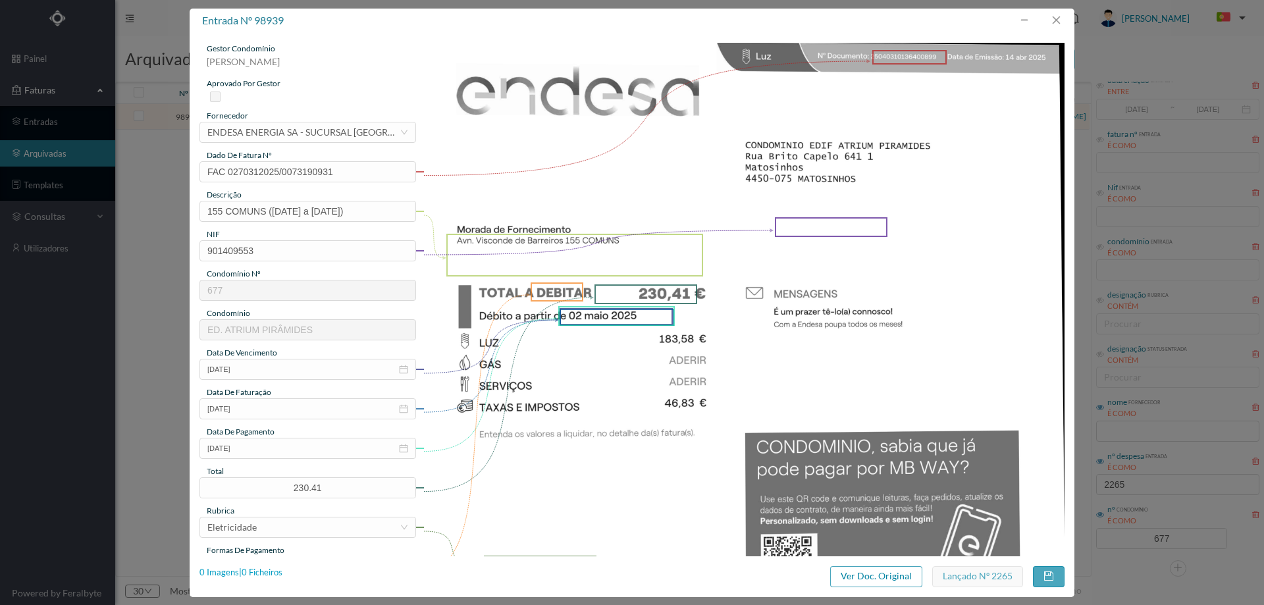
click at [271, 569] on div "0 Imagens | 0 Ficheiros" at bounding box center [240, 572] width 83 height 13
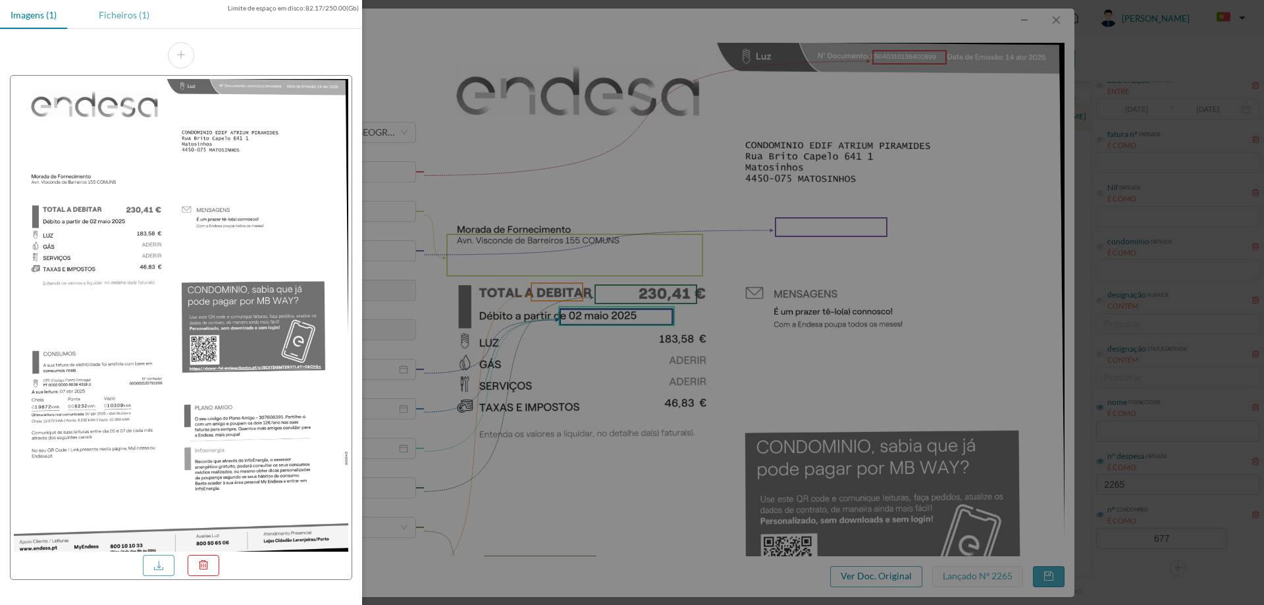
click at [118, 5] on div "Ficheiros (1)" at bounding box center [124, 15] width 72 height 30
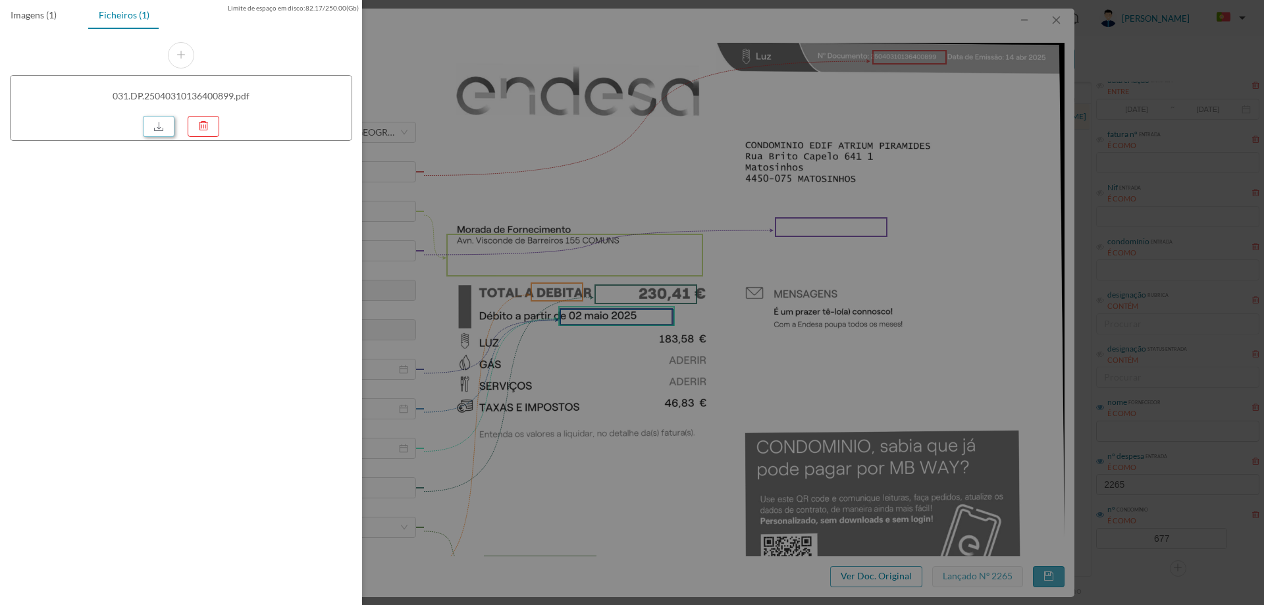
click at [153, 127] on link at bounding box center [159, 126] width 32 height 21
click at [636, 305] on div at bounding box center [632, 302] width 1264 height 605
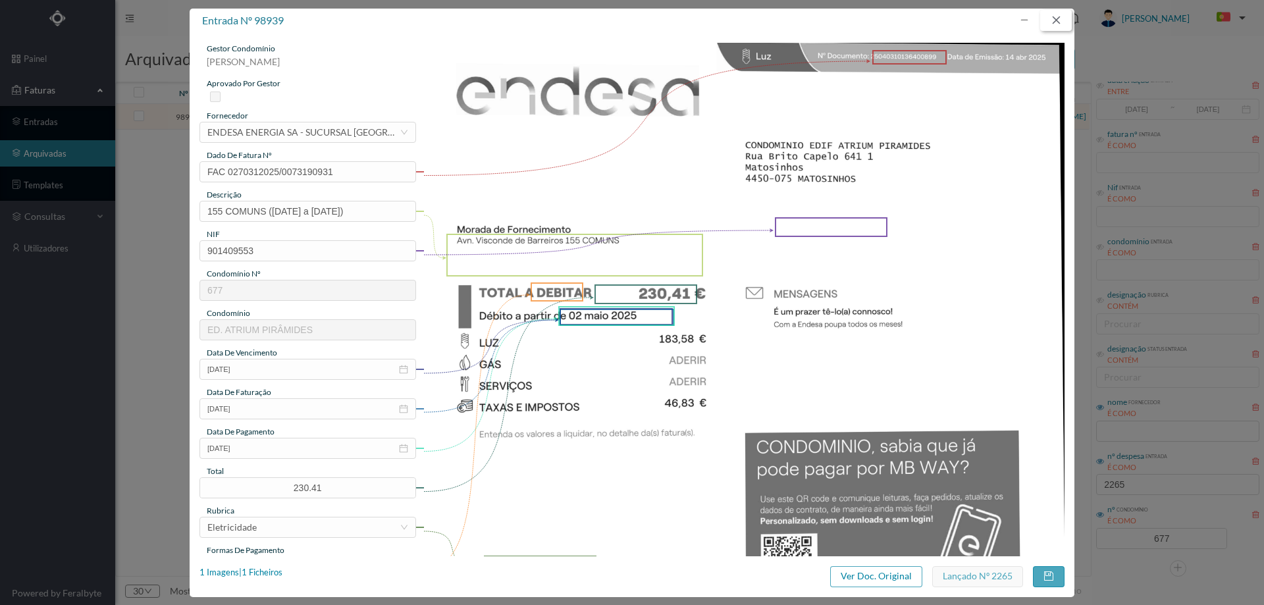
click at [1063, 12] on button "button" at bounding box center [1056, 20] width 32 height 21
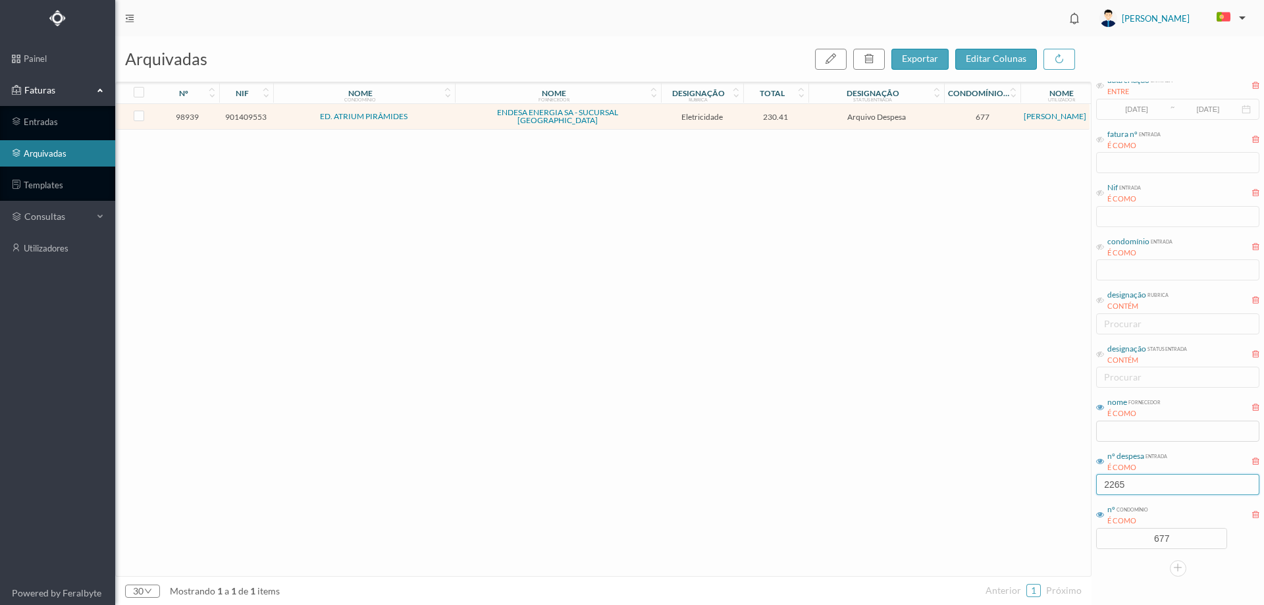
click at [1148, 488] on input "2265" at bounding box center [1177, 484] width 163 height 21
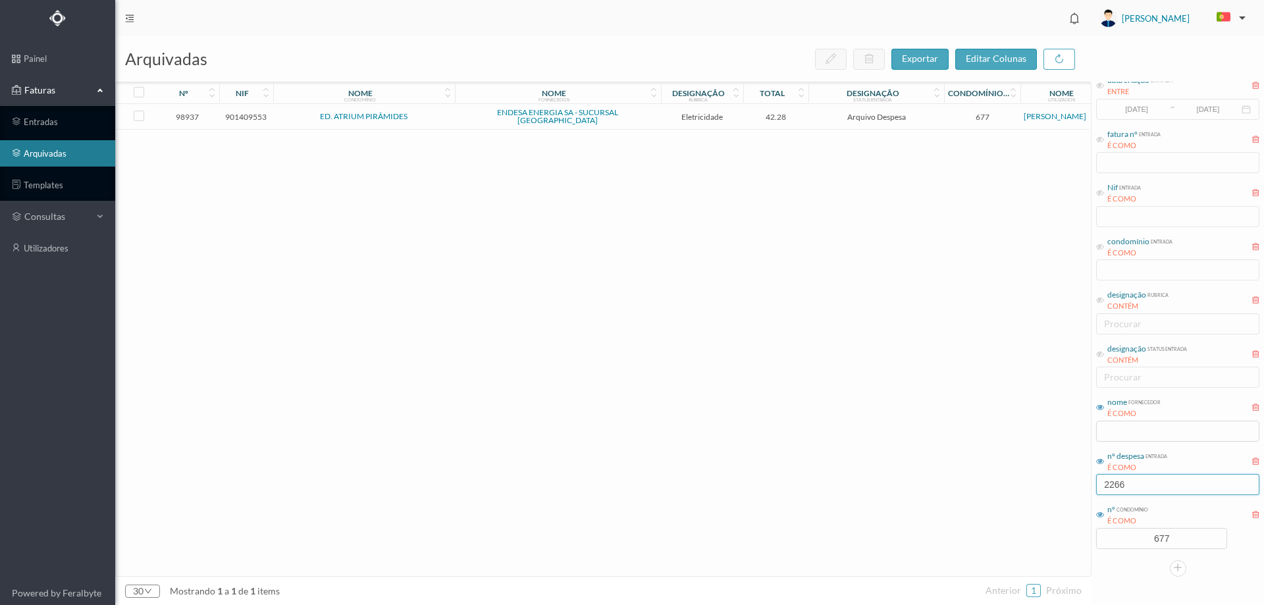
type input "2266"
click at [801, 117] on span "42.28" at bounding box center [775, 117] width 59 height 10
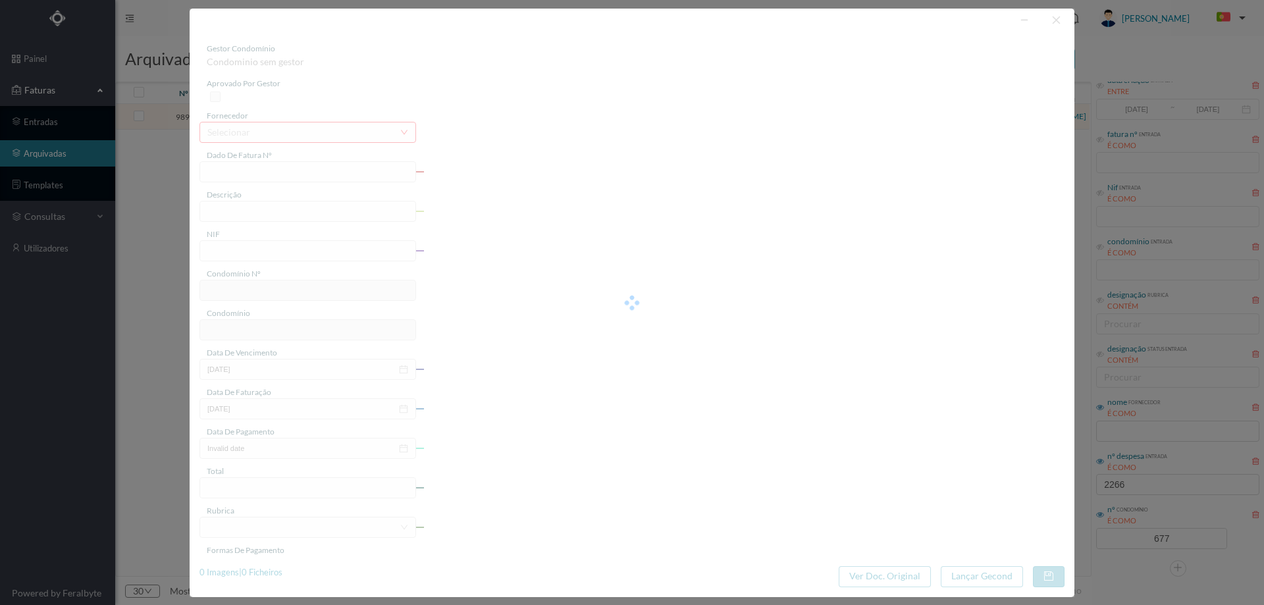
type input "FAC 0240312025/0061201107"
type input "155 (05.03.2025 a 04.04.2025)"
type input "901409553"
type input "02-05-2025"
type input "14-04-2025"
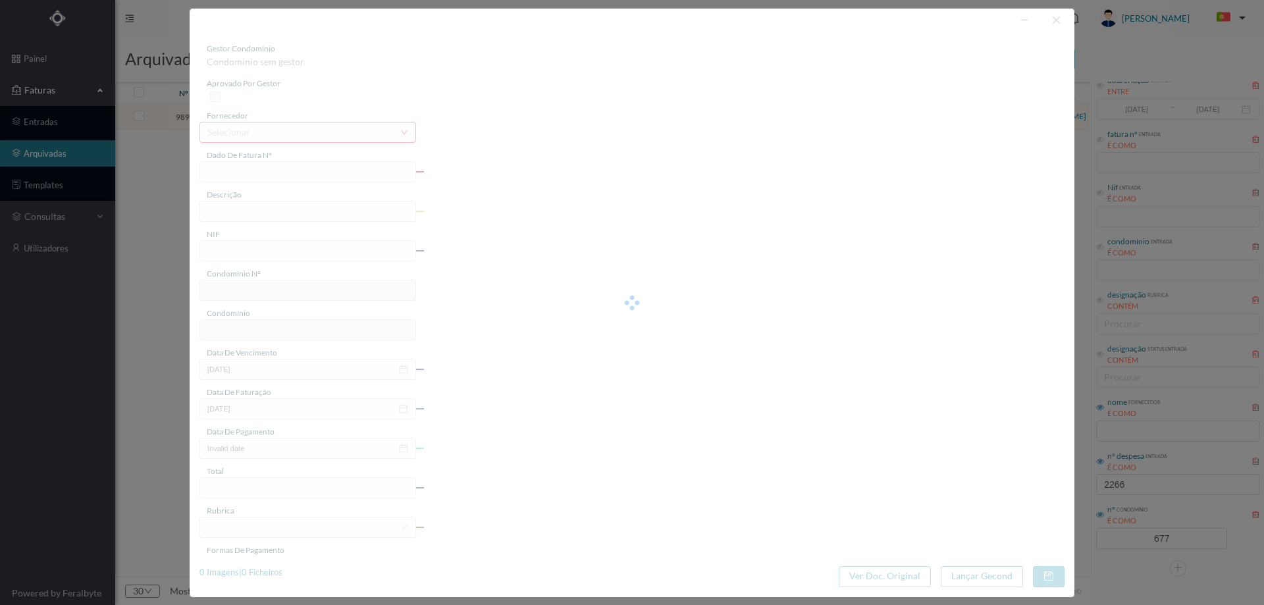
type input "02-05-2025"
type input "42.28"
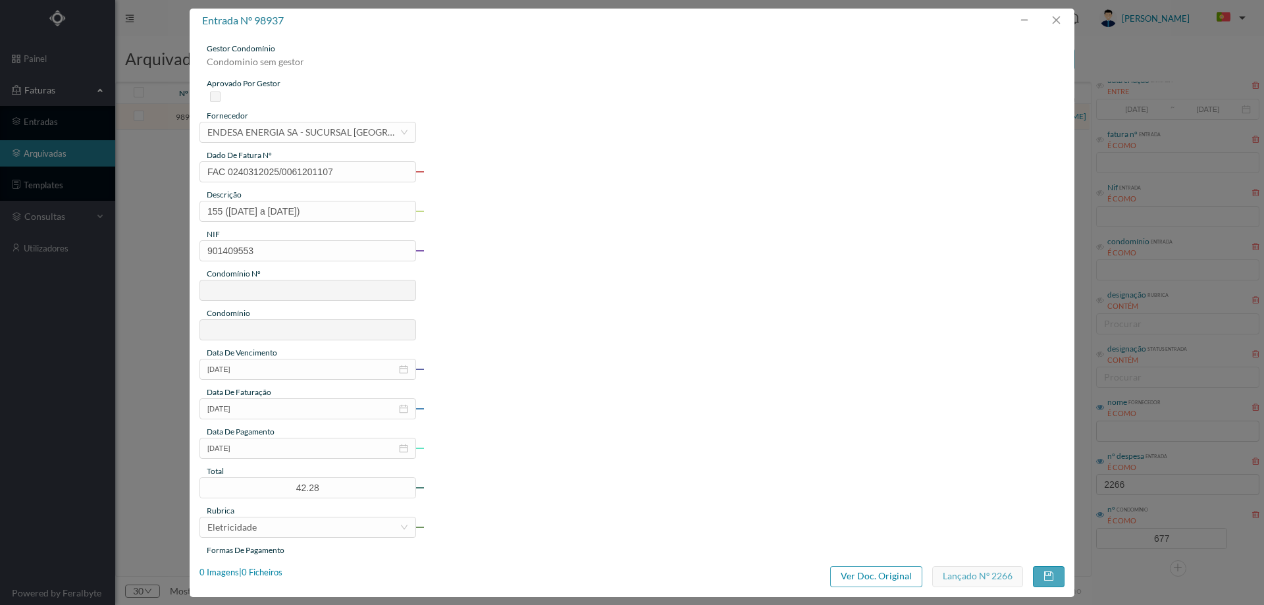
type input "677"
type input "ED. ATRIUM PIRÂMIDES"
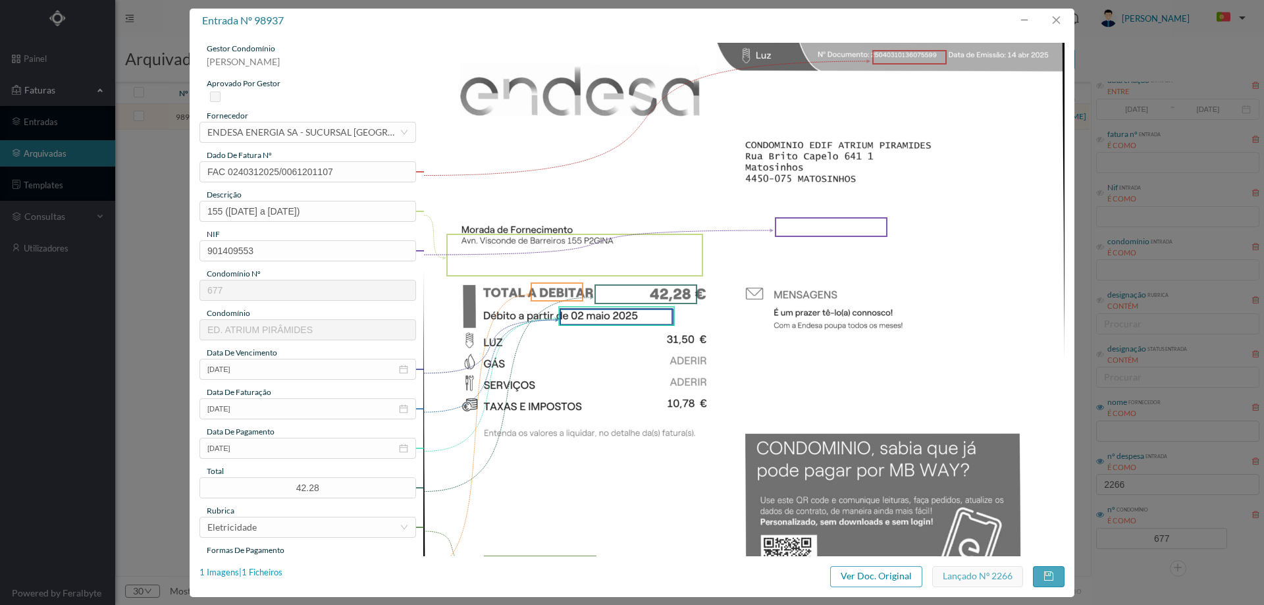
click at [270, 573] on div "1 Imagens | 1 Ficheiros" at bounding box center [240, 572] width 83 height 13
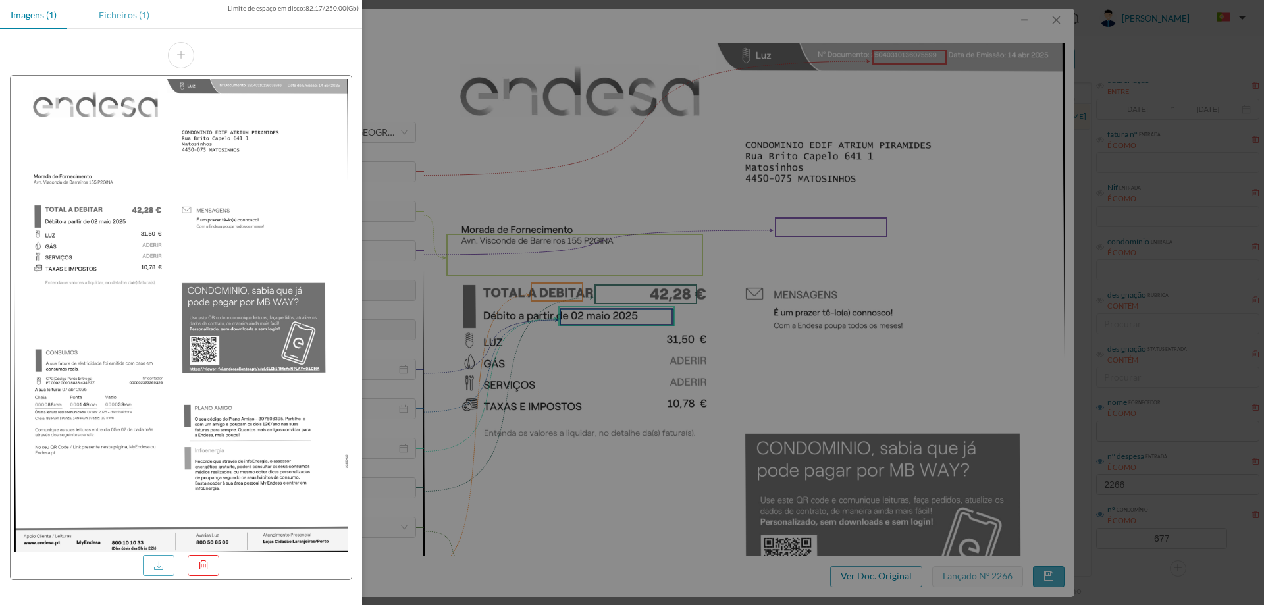
click at [119, 20] on div "Ficheiros (1)" at bounding box center [124, 15] width 72 height 30
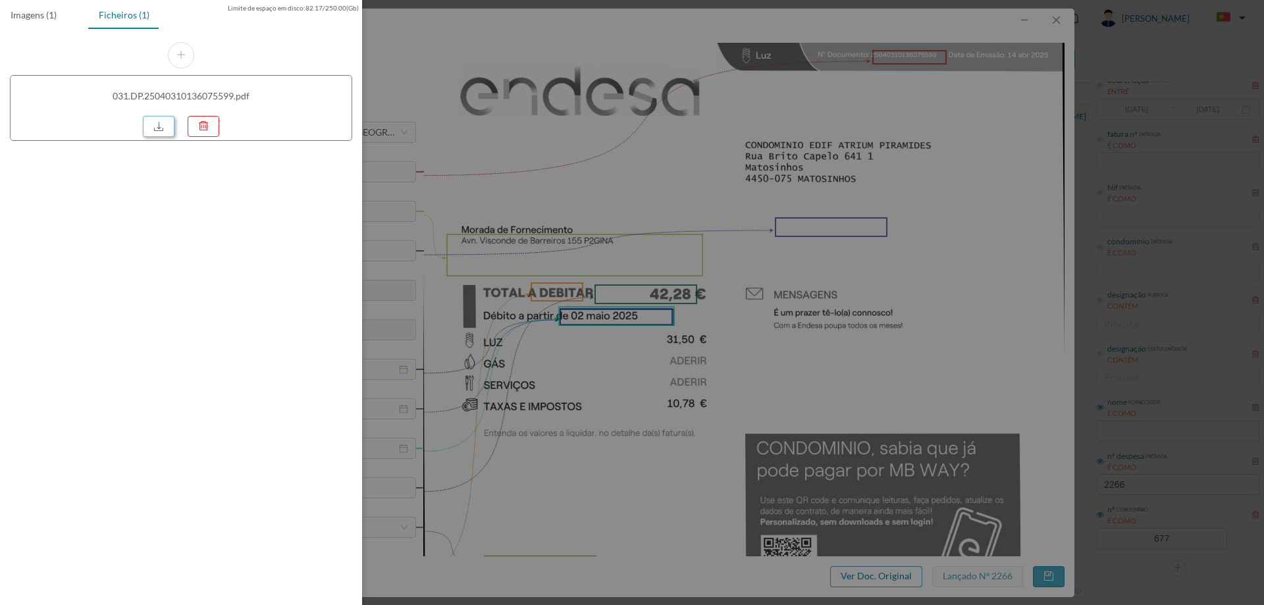
click at [152, 125] on link at bounding box center [159, 126] width 32 height 21
drag, startPoint x: 572, startPoint y: 267, endPoint x: 627, endPoint y: 251, distance: 57.5
click at [572, 267] on div at bounding box center [632, 302] width 1264 height 605
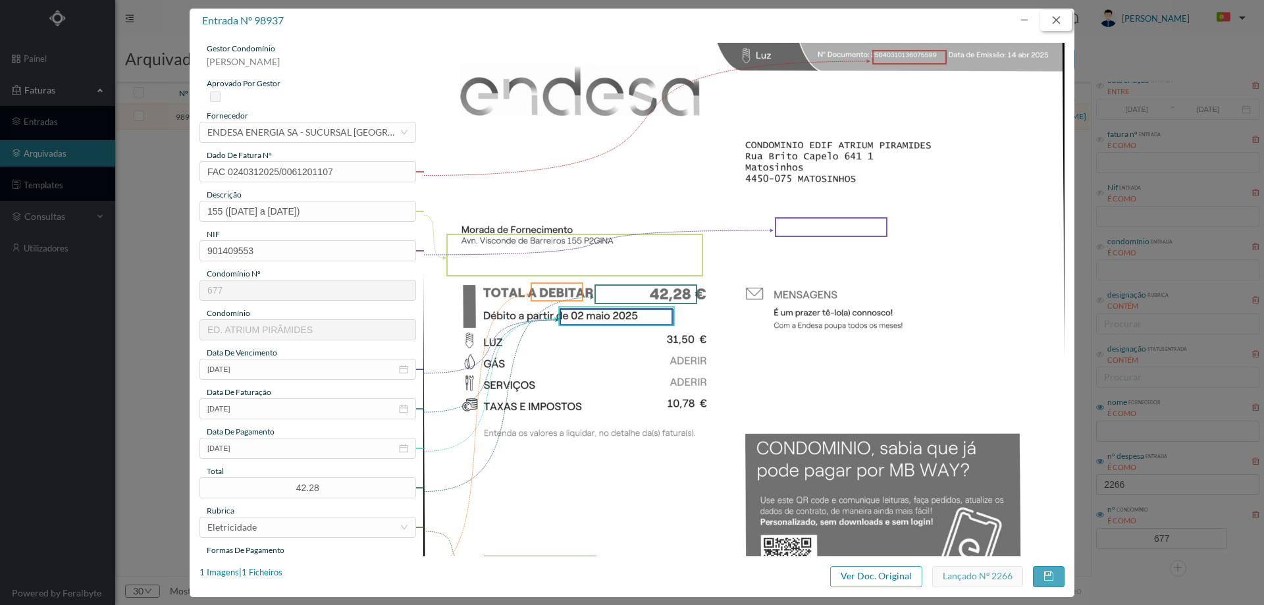
click at [1056, 20] on button "button" at bounding box center [1056, 20] width 32 height 21
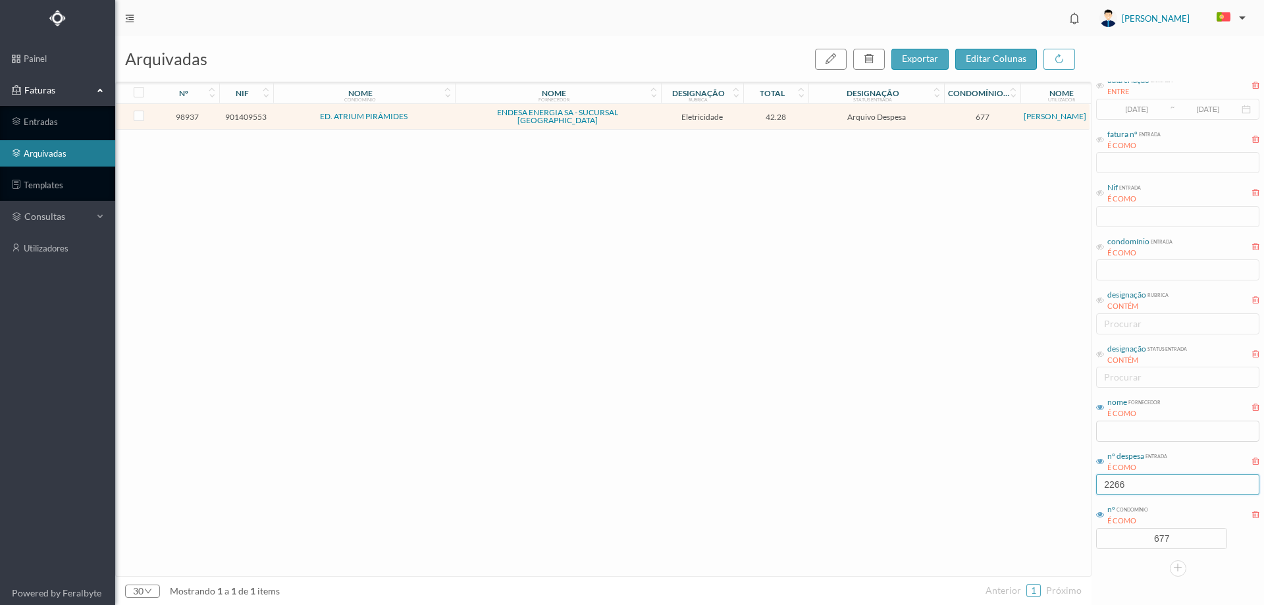
click at [1145, 487] on input "2266" at bounding box center [1177, 484] width 163 height 21
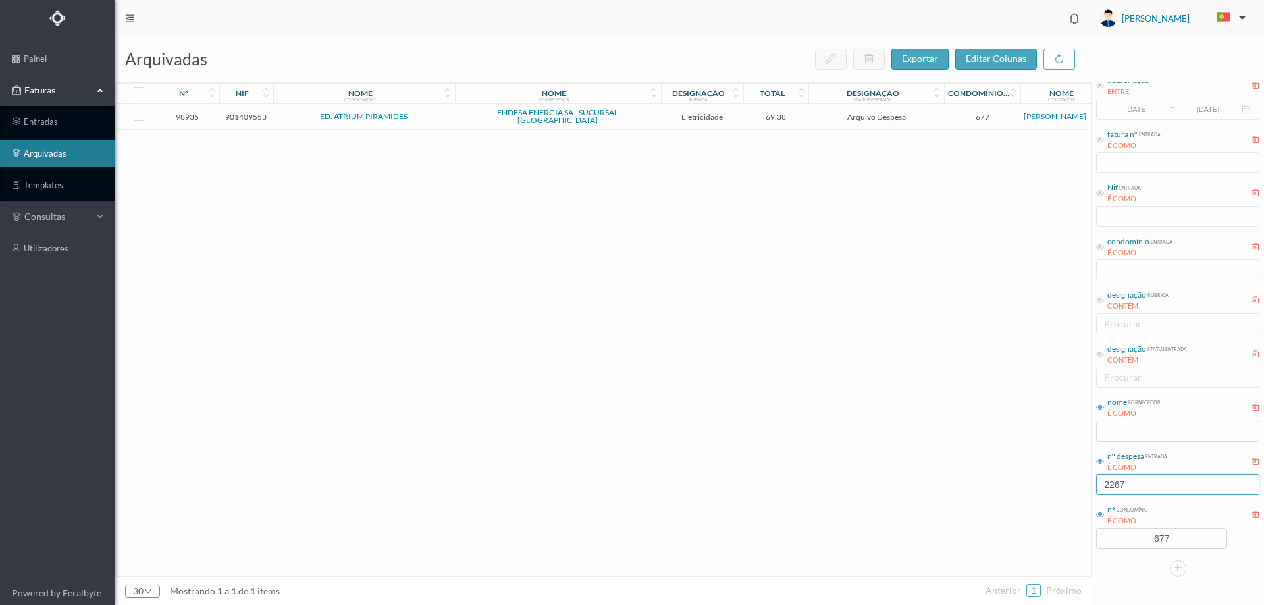
type input "2267"
click at [792, 107] on td "69.38" at bounding box center [776, 117] width 66 height 26
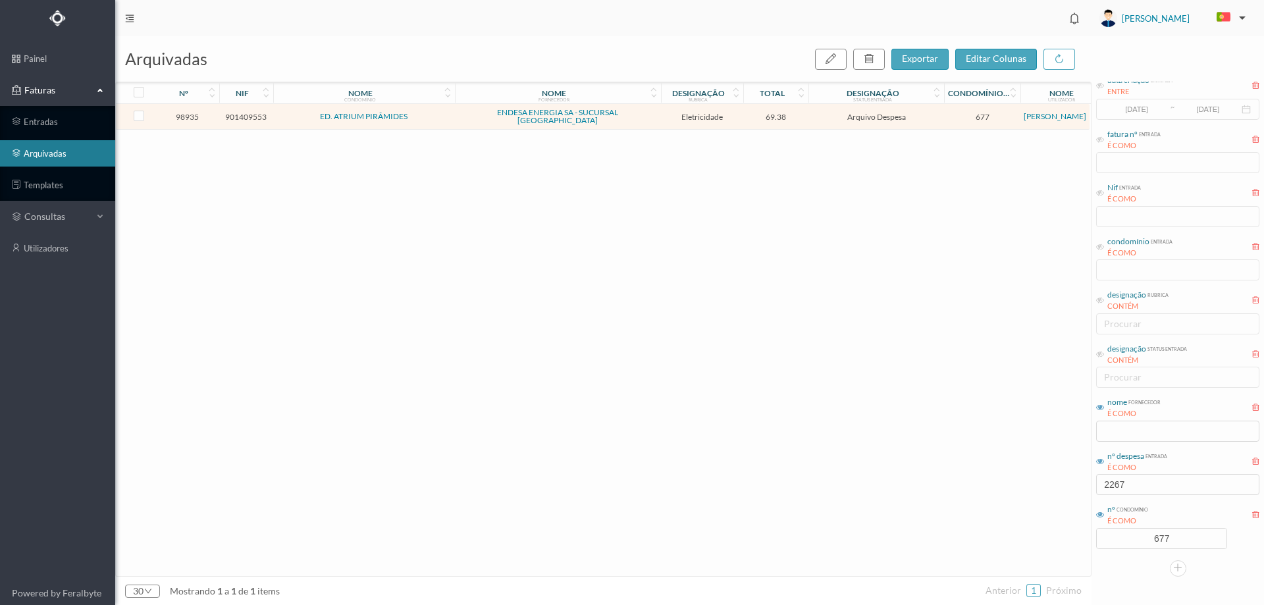
click at [792, 107] on td "69.38" at bounding box center [776, 117] width 66 height 26
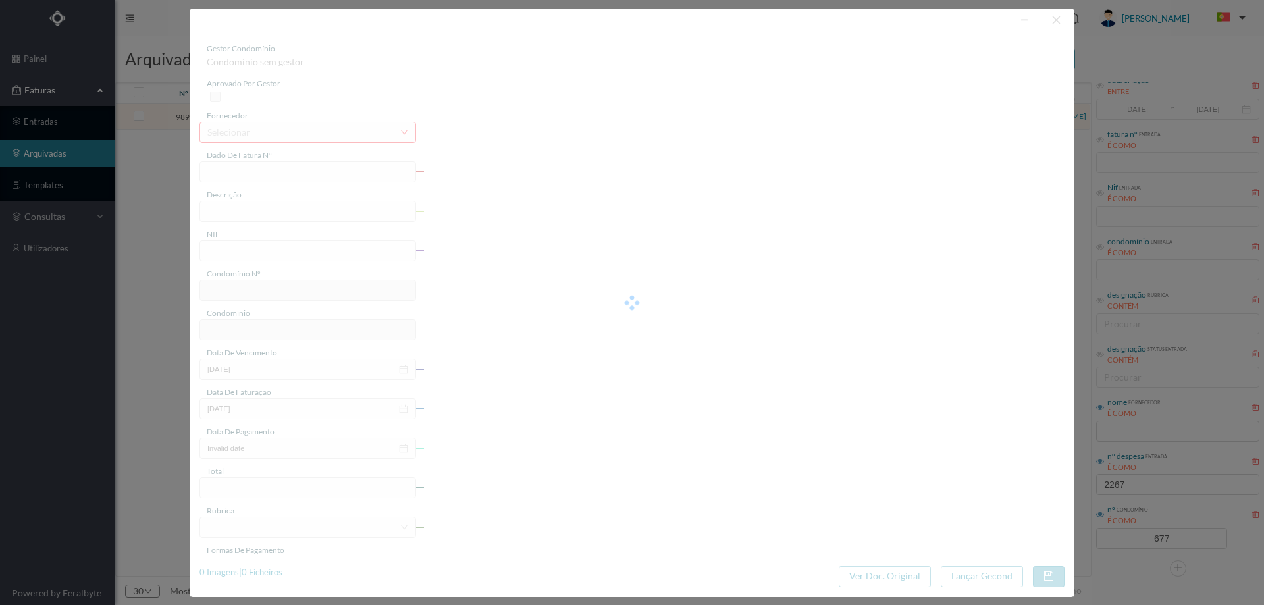
type input "FAC 0240312025/0061199672"
type input "226 ILU- EX (05.03.2025 a 04.04.2025)"
type input "901409553"
type input "02-05-2025"
type input "14-04-2025"
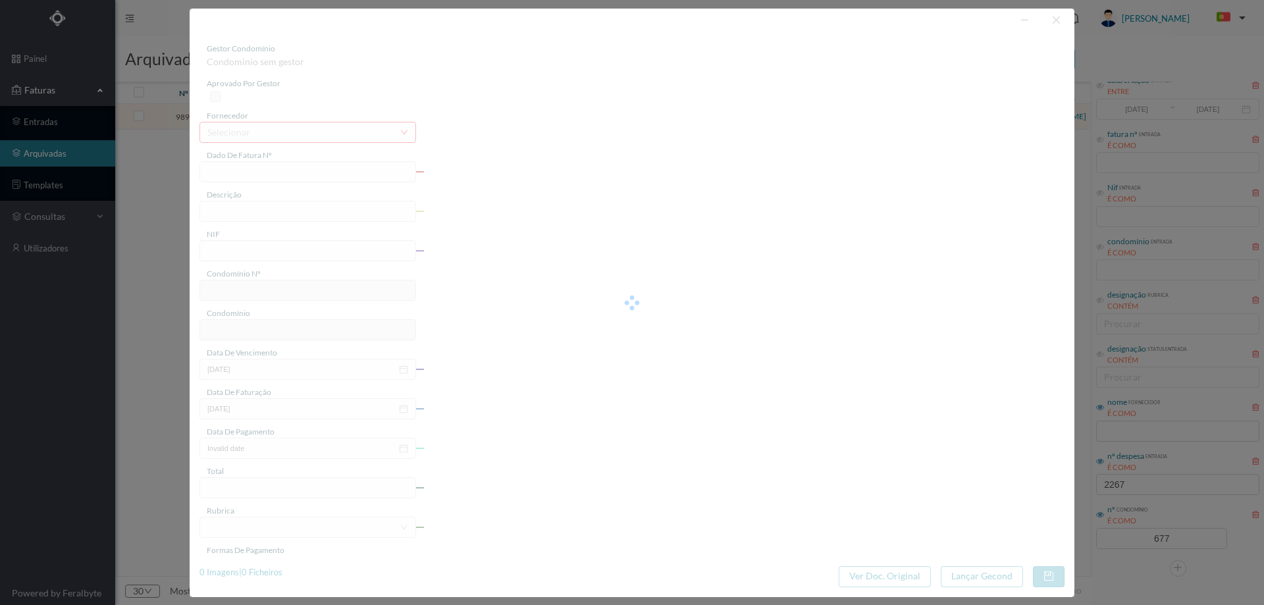
type input "02-05-2025"
type input "69.38"
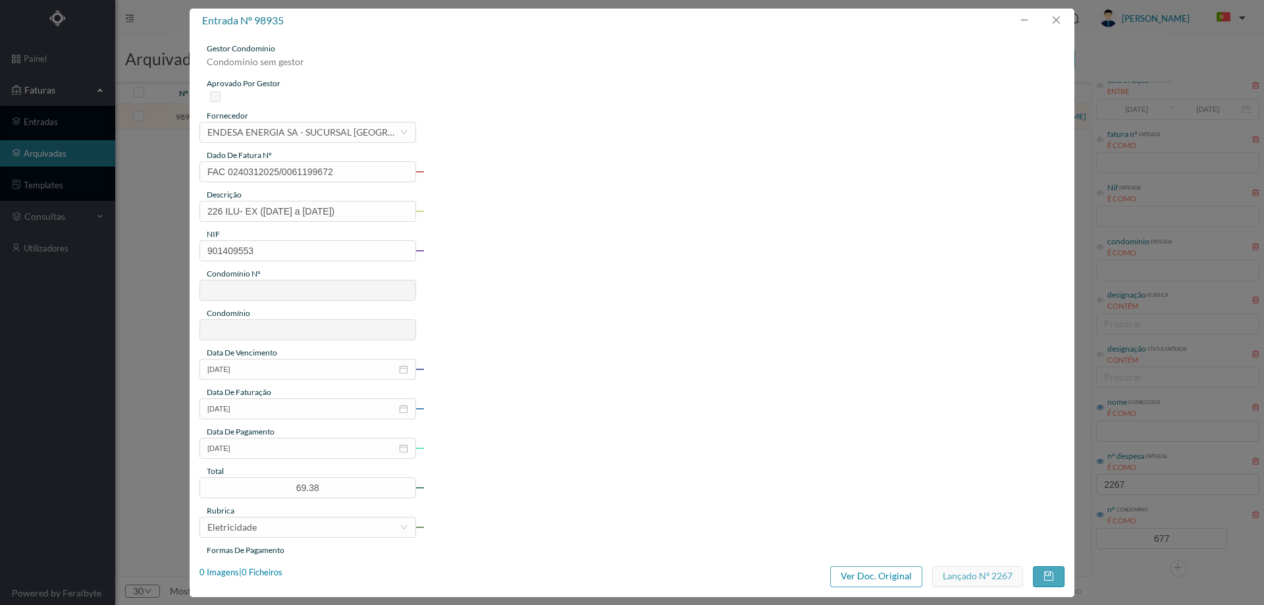
type input "677"
type input "ED. ATRIUM PIRÂMIDES"
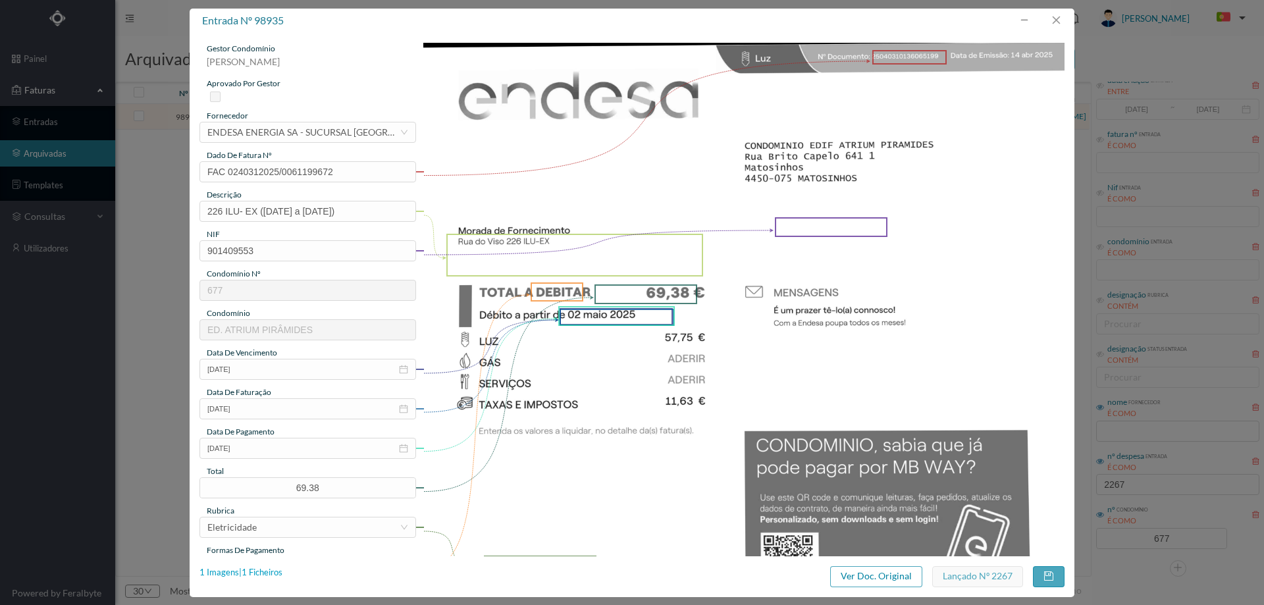
click at [272, 569] on div "1 Imagens | 1 Ficheiros" at bounding box center [240, 572] width 83 height 13
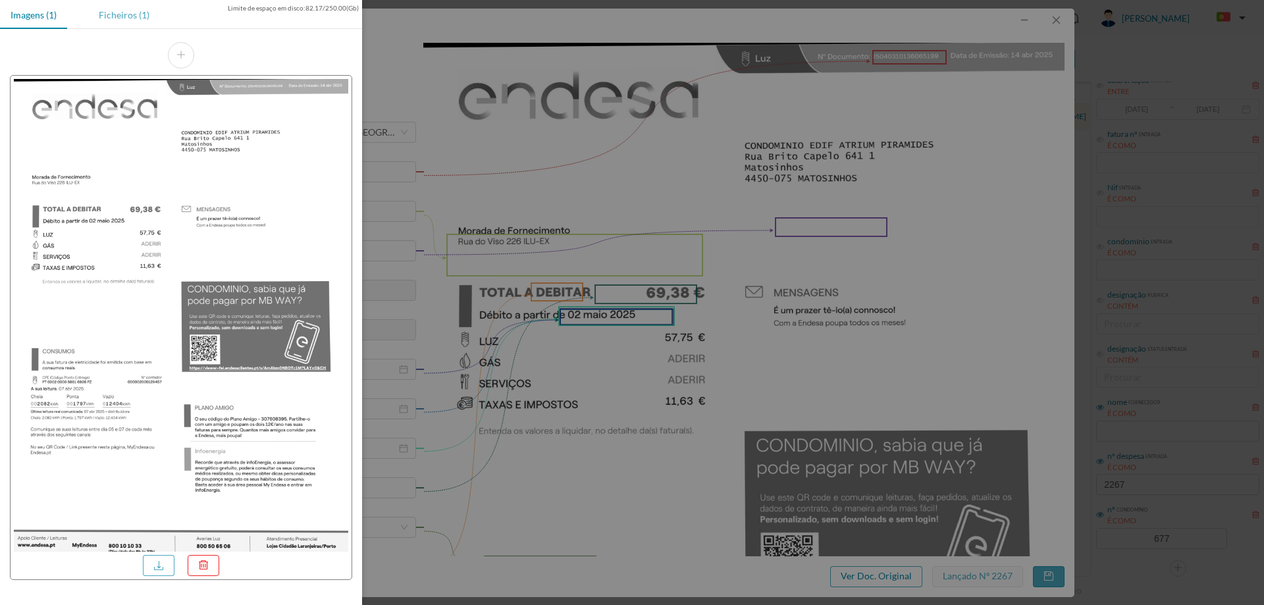
click at [119, 24] on div "Ficheiros (1)" at bounding box center [124, 15] width 72 height 30
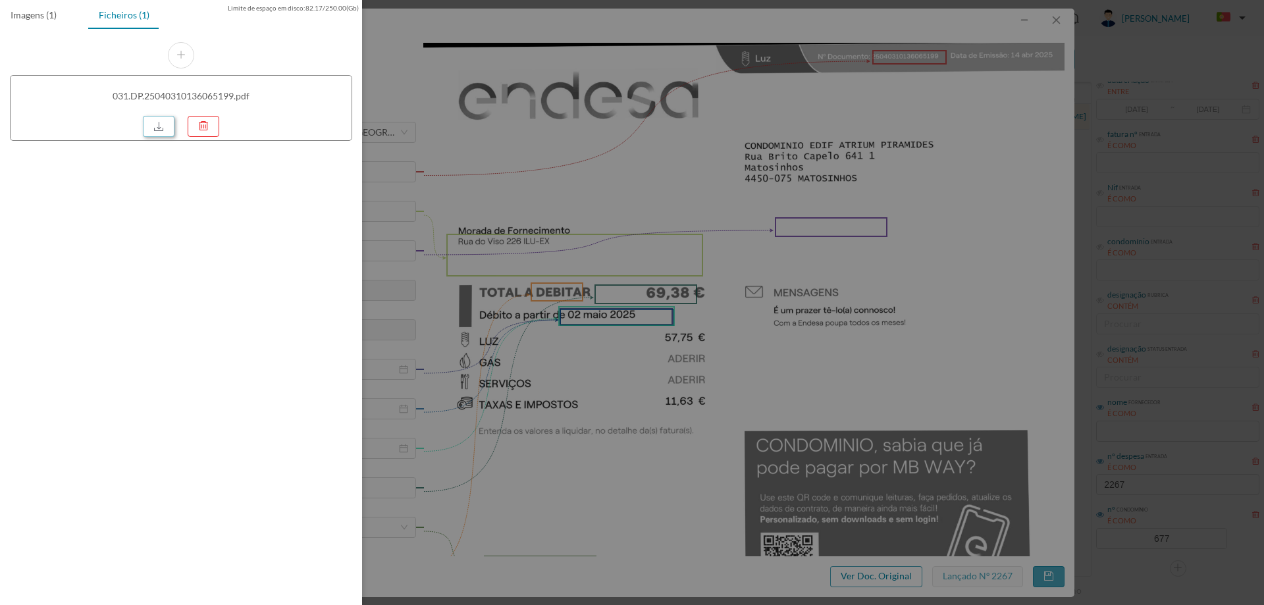
click at [151, 122] on link at bounding box center [159, 126] width 32 height 21
click at [667, 176] on div at bounding box center [632, 302] width 1264 height 605
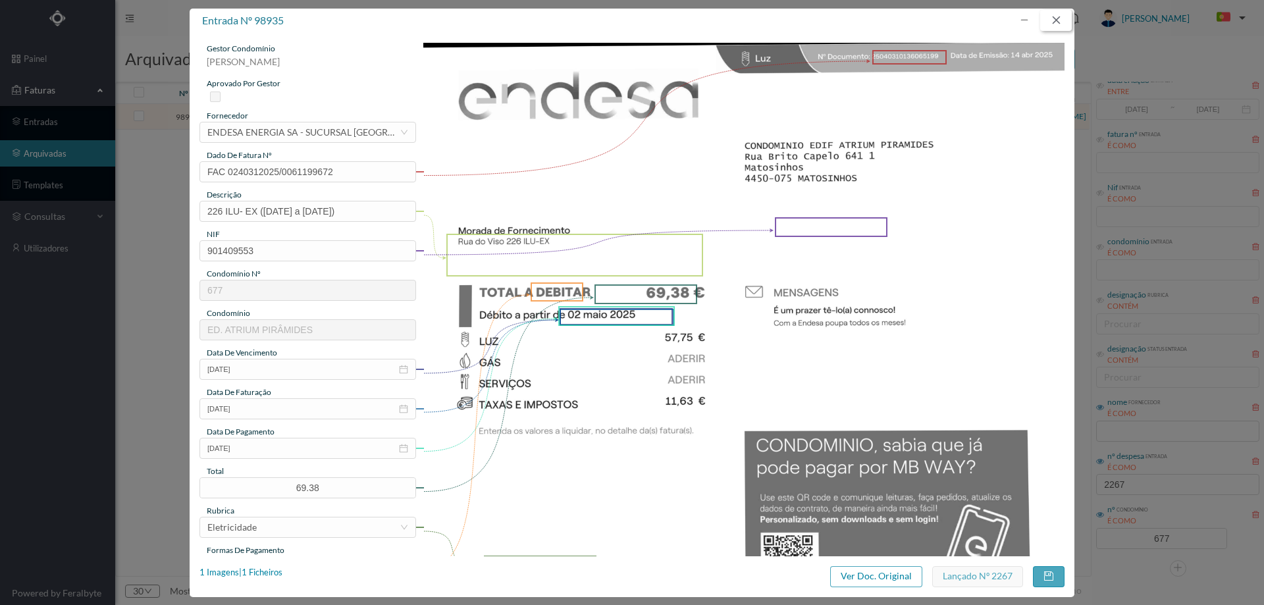
click at [1048, 13] on button "button" at bounding box center [1056, 20] width 32 height 21
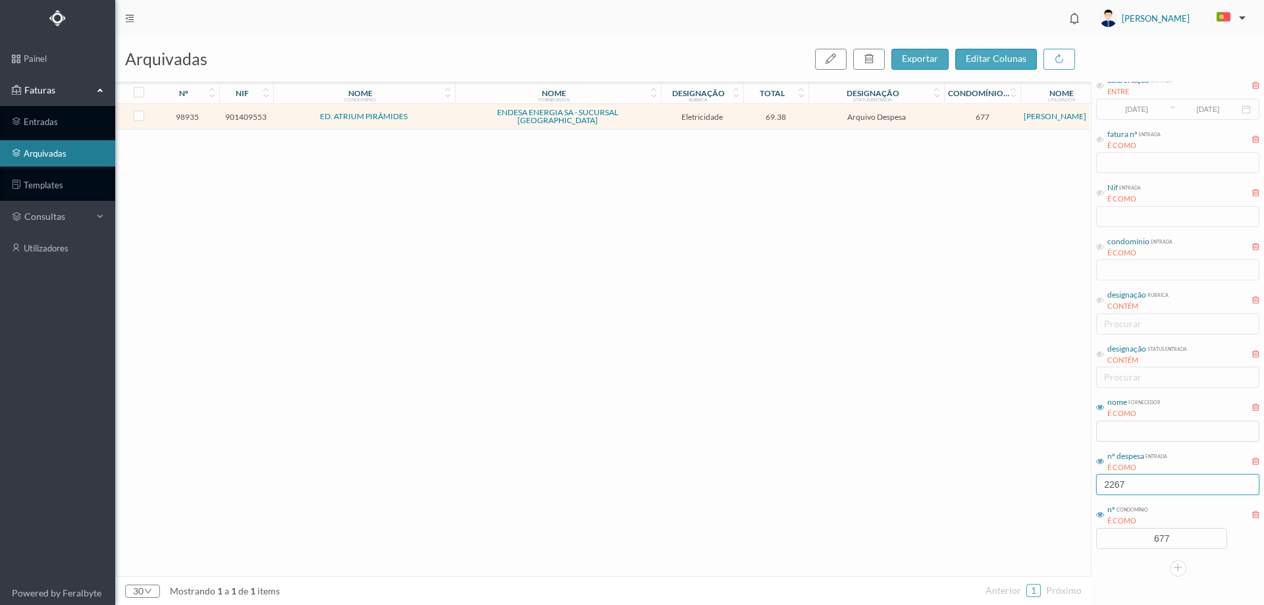
click at [1142, 484] on input "2267" at bounding box center [1177, 484] width 163 height 21
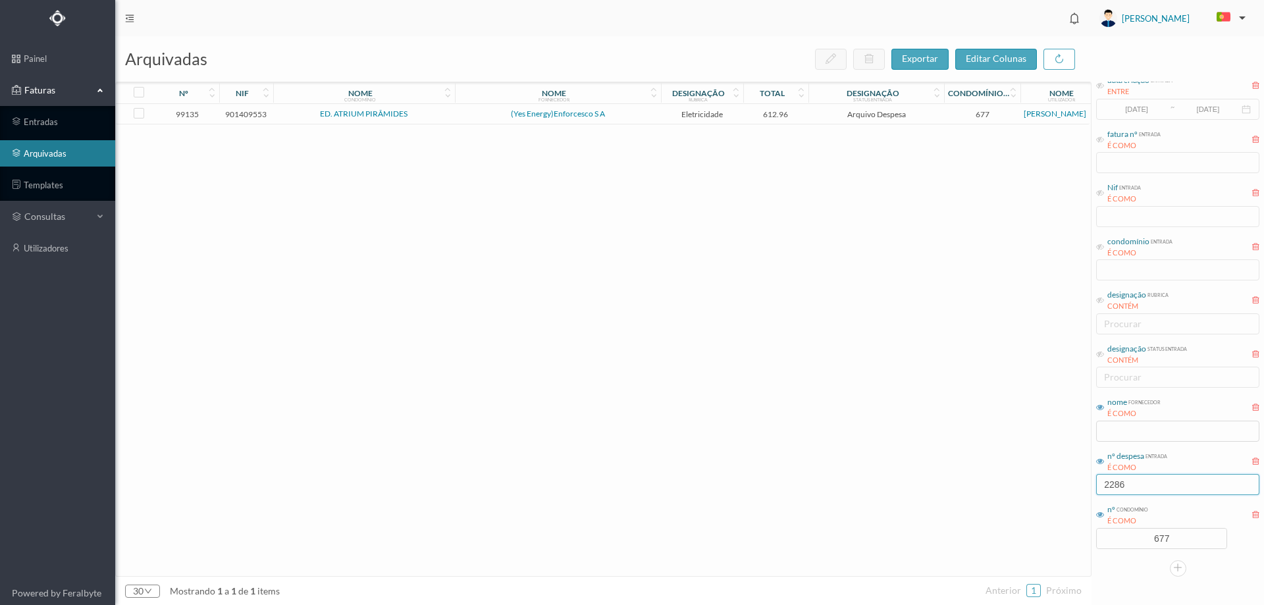
type input "2286"
click at [815, 113] on span "Arquivo Despesa" at bounding box center [876, 114] width 129 height 10
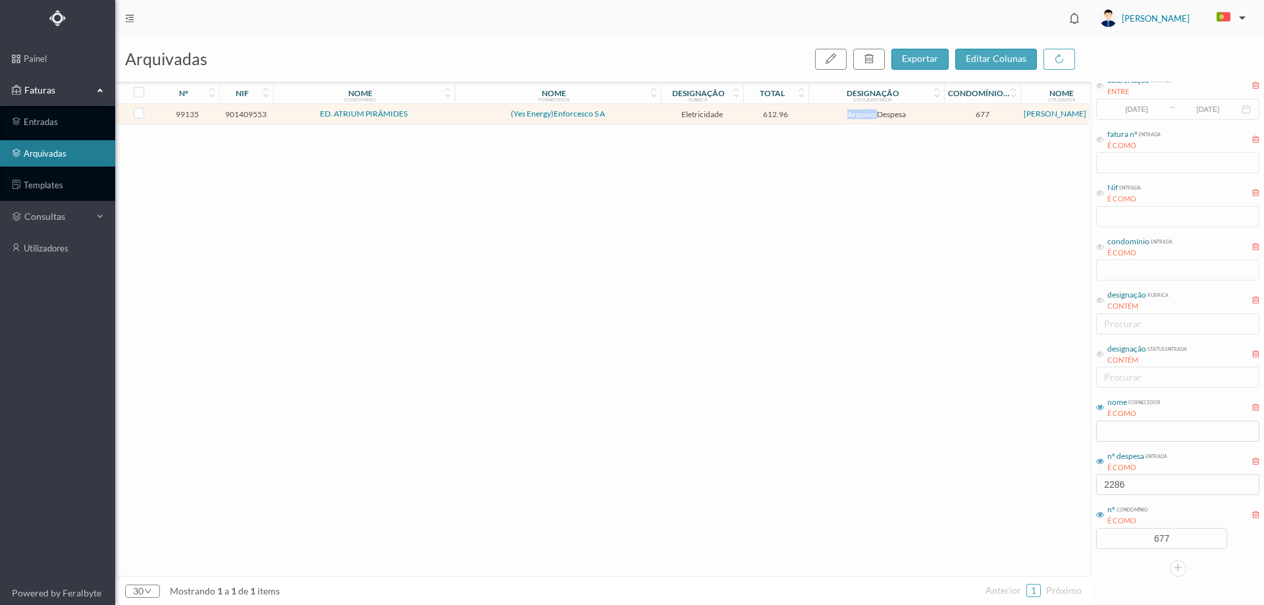
click at [815, 113] on span "Arquivo Despesa" at bounding box center [876, 114] width 129 height 10
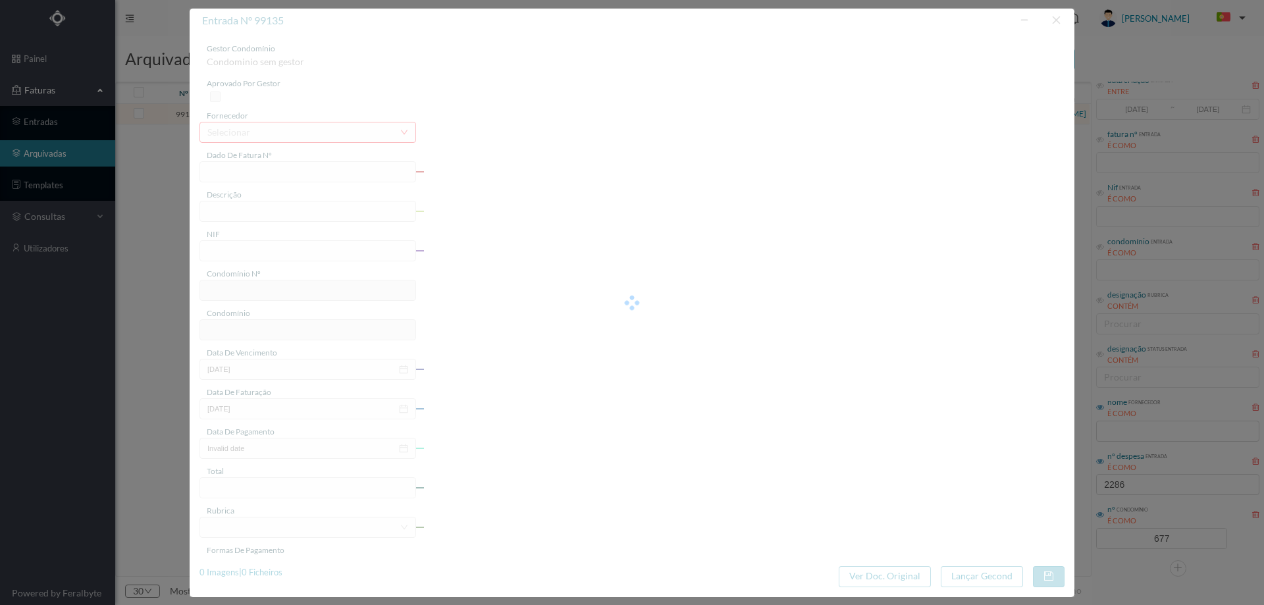
type input "10FT EL25/30018"
type input "226 Garagem (11.03.2025 a 10.04.2025)"
type input "901409553"
type input "16-04-2025"
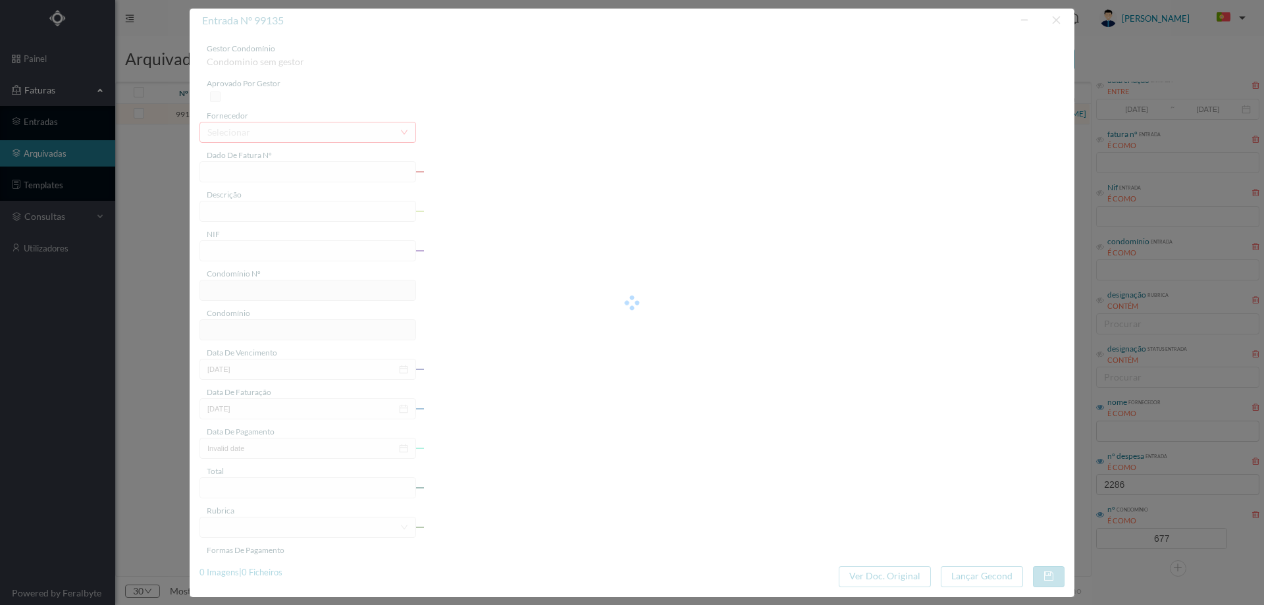
type input "27-05-2025"
type input "612.96"
type input "677"
type input "ED. ATRIUM PIRÂMIDES"
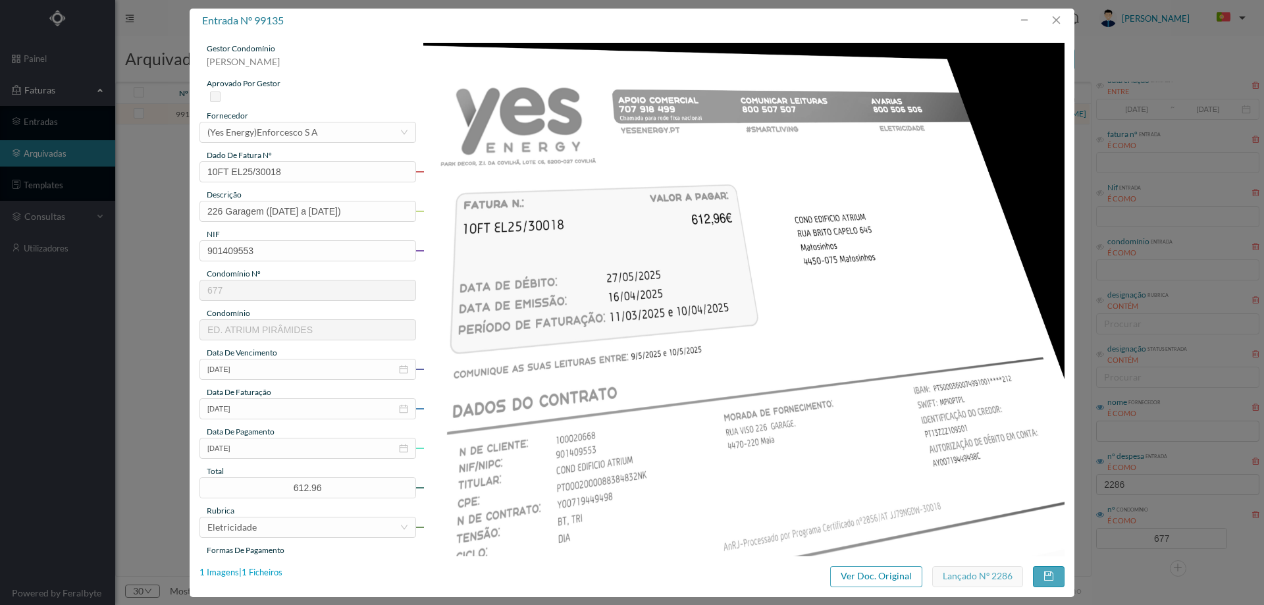
click at [253, 570] on div "1 Imagens | 1 Ficheiros" at bounding box center [240, 572] width 83 height 13
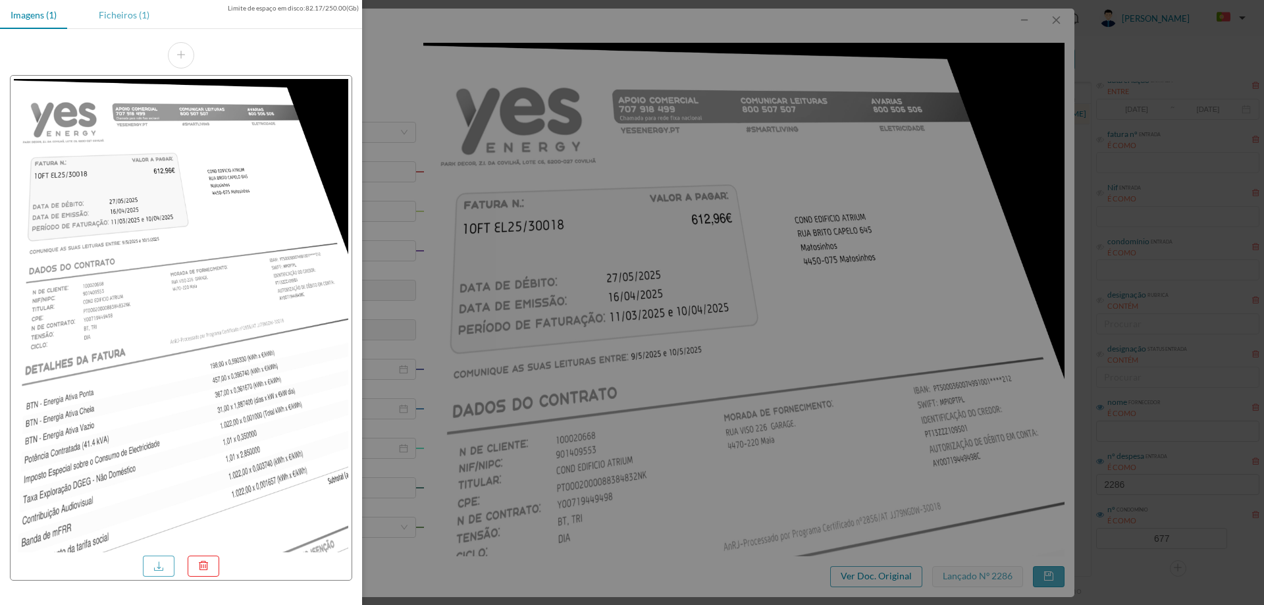
click at [124, 13] on div "Ficheiros (1)" at bounding box center [124, 15] width 72 height 30
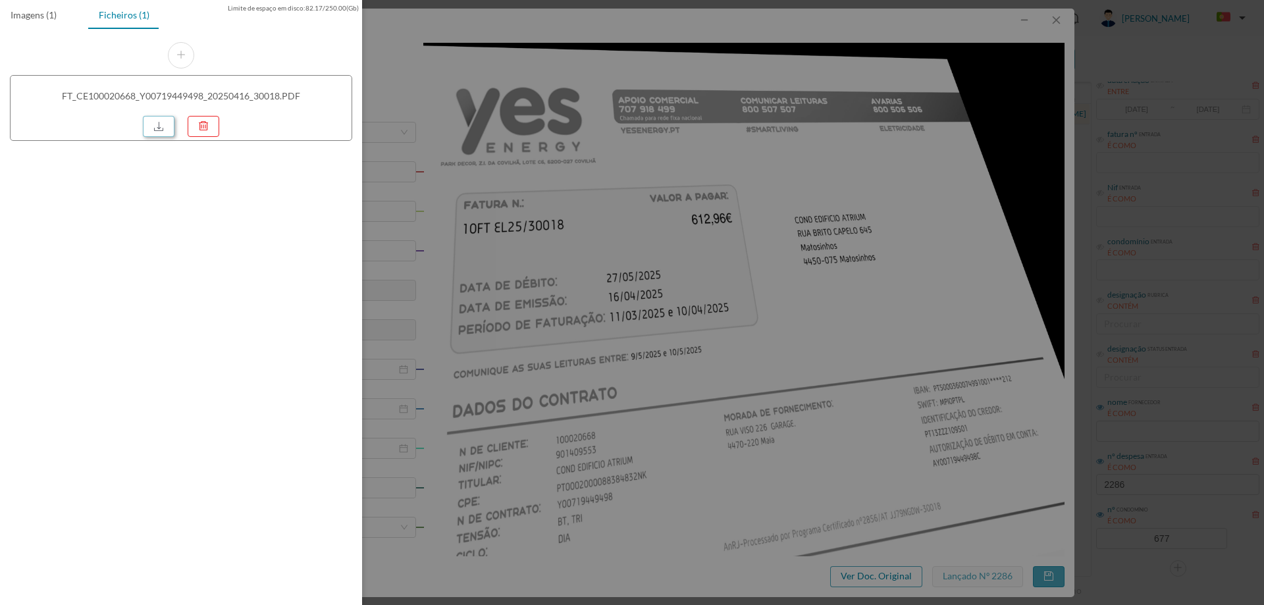
click at [158, 125] on link at bounding box center [159, 126] width 32 height 21
click at [704, 211] on div at bounding box center [632, 302] width 1264 height 605
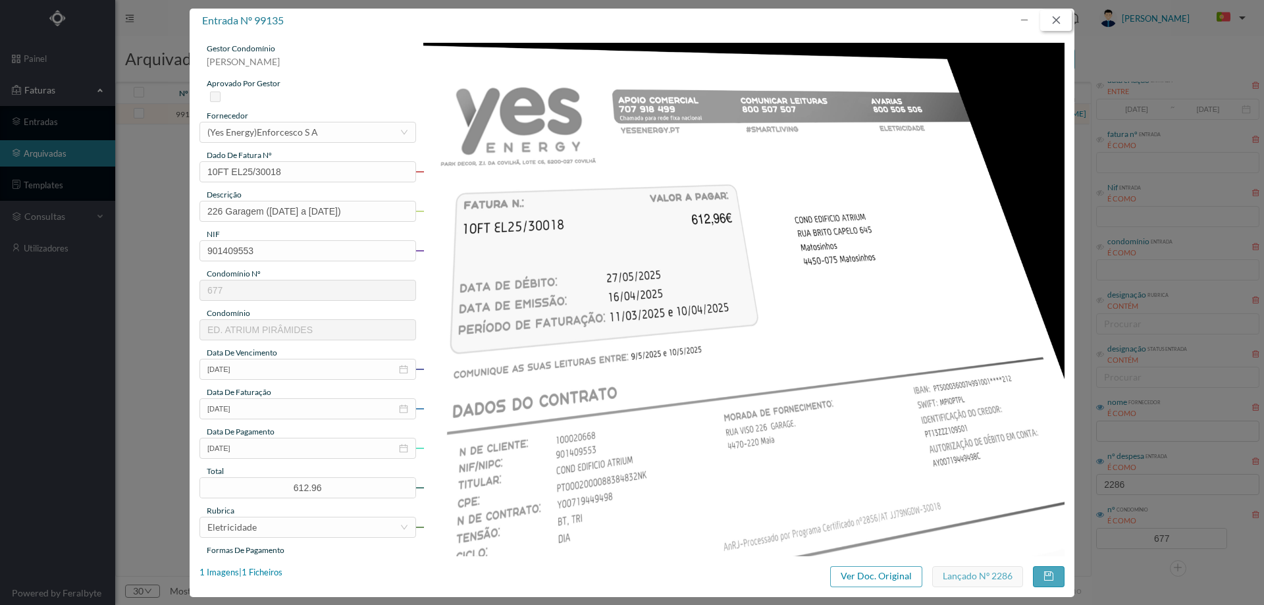
click at [1053, 12] on button "button" at bounding box center [1056, 20] width 32 height 21
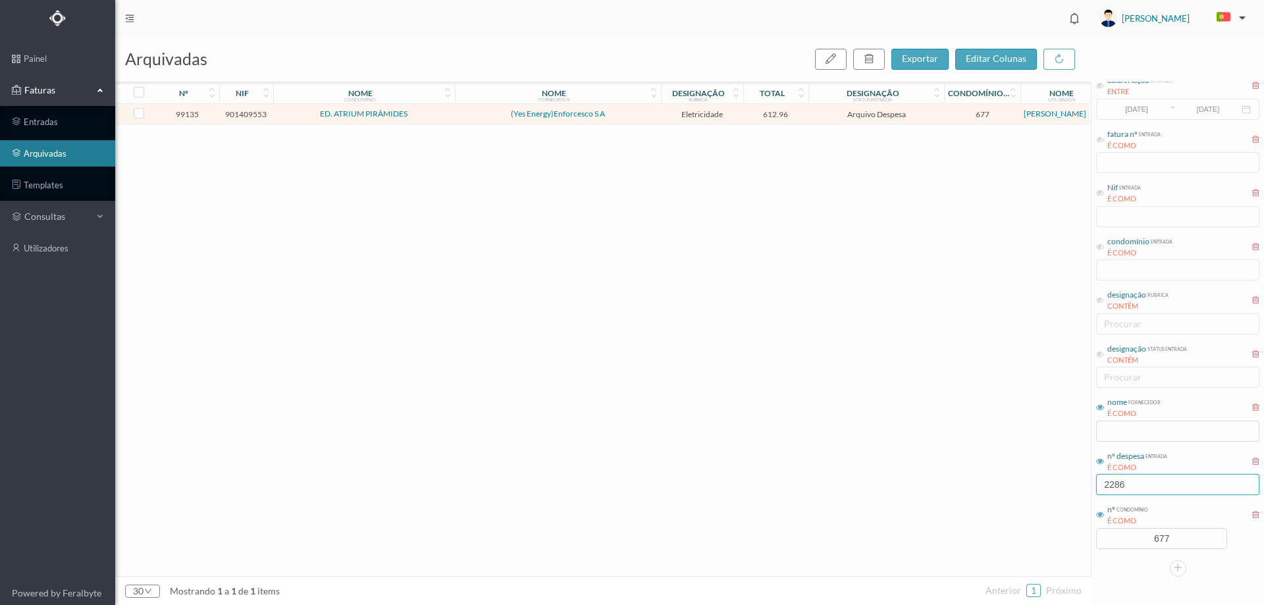
click at [1141, 477] on input "2286" at bounding box center [1177, 484] width 163 height 21
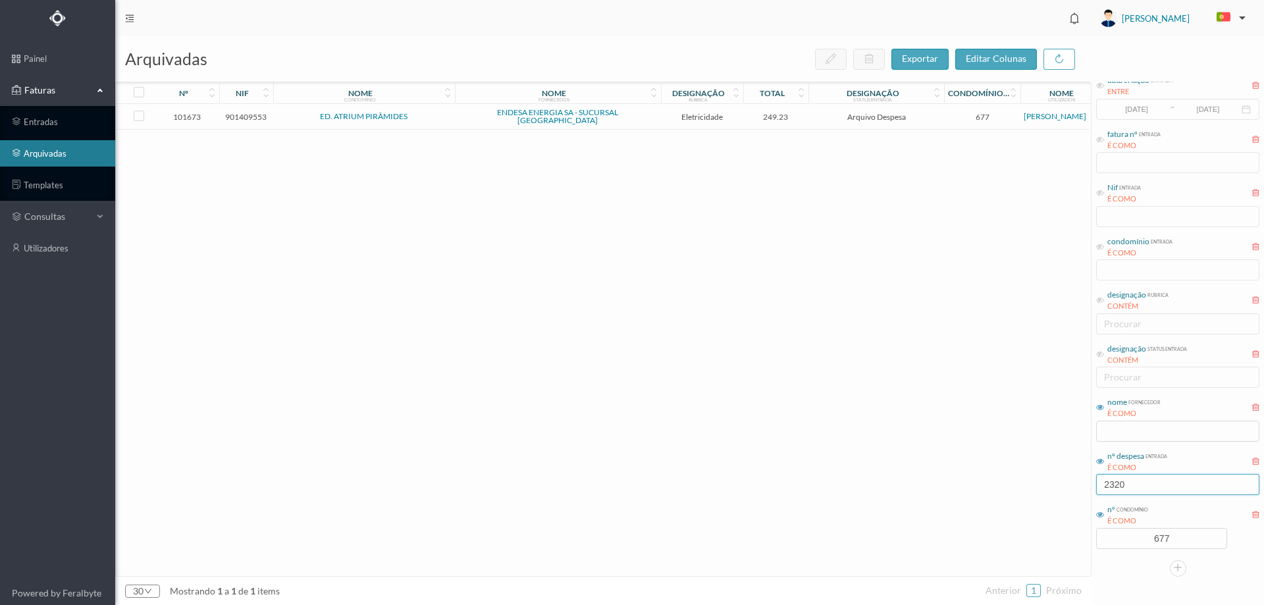
type input "2320"
click at [804, 126] on div "101673 901409553 ED. ATRIUM PIRÂMIDES ENDESA ENERGIA SA - SUCURSAL PORTUGAL Ele…" at bounding box center [602, 340] width 973 height 472
click at [804, 119] on td "249.23" at bounding box center [776, 117] width 66 height 26
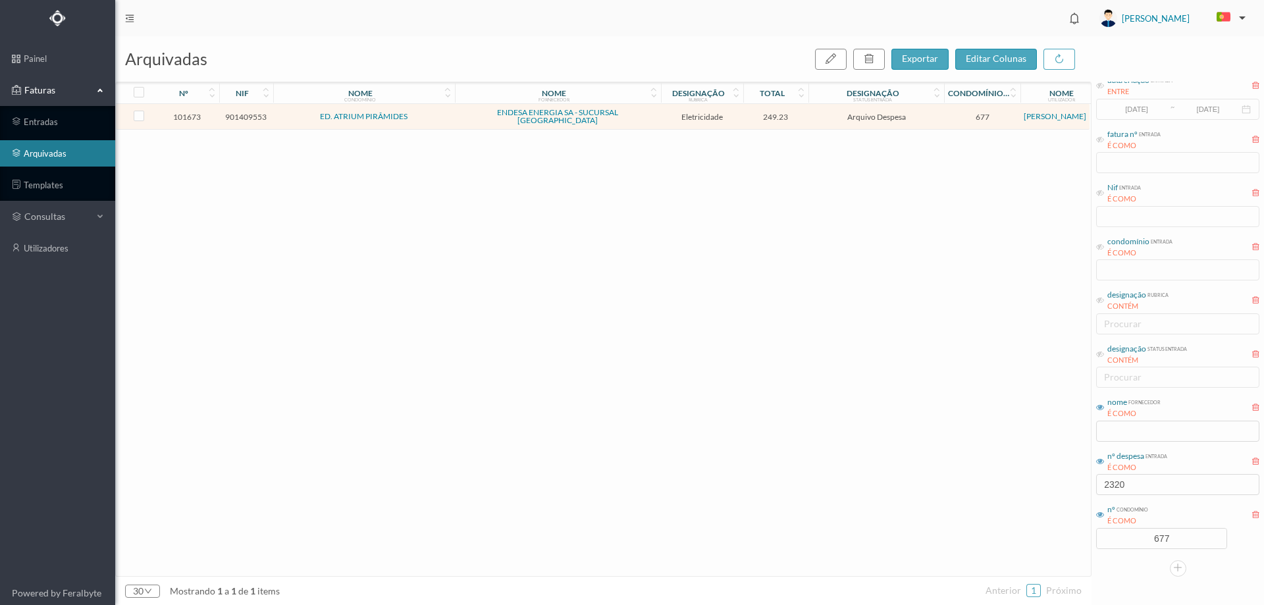
click at [804, 119] on td "249.23" at bounding box center [776, 117] width 66 height 26
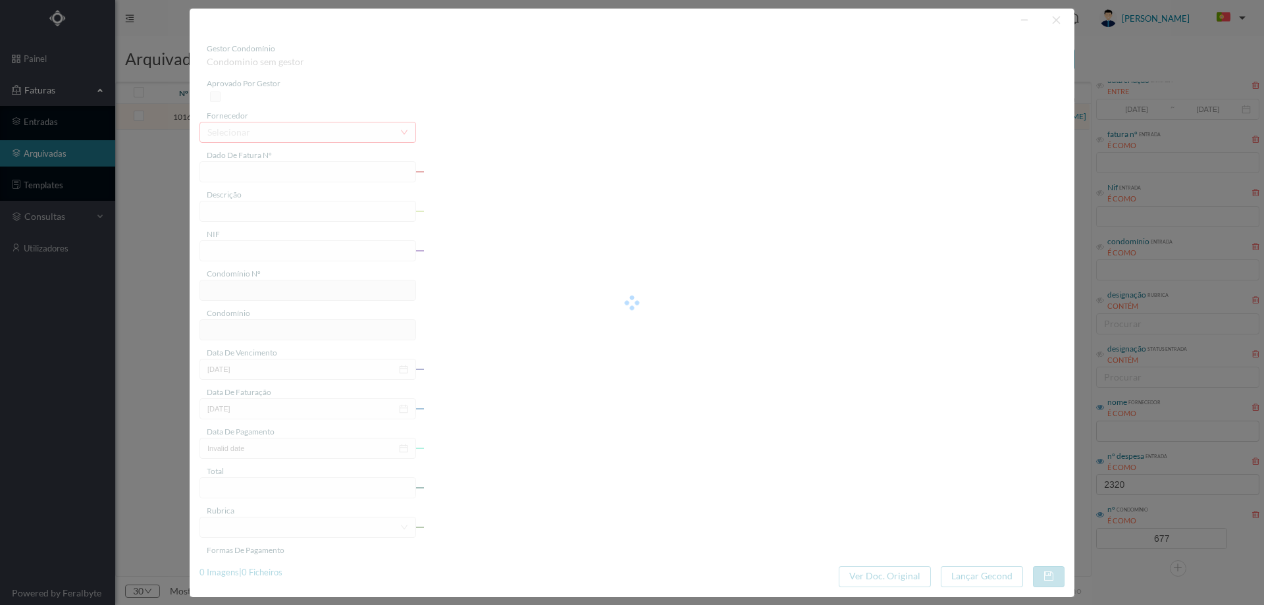
type input "FAC 0270312025/0073245319"
type input "195 HAB 7.1 COMUNS (08 abr 2025 a 08 mai 2025)"
type input "901409553"
type input "[DATE]"
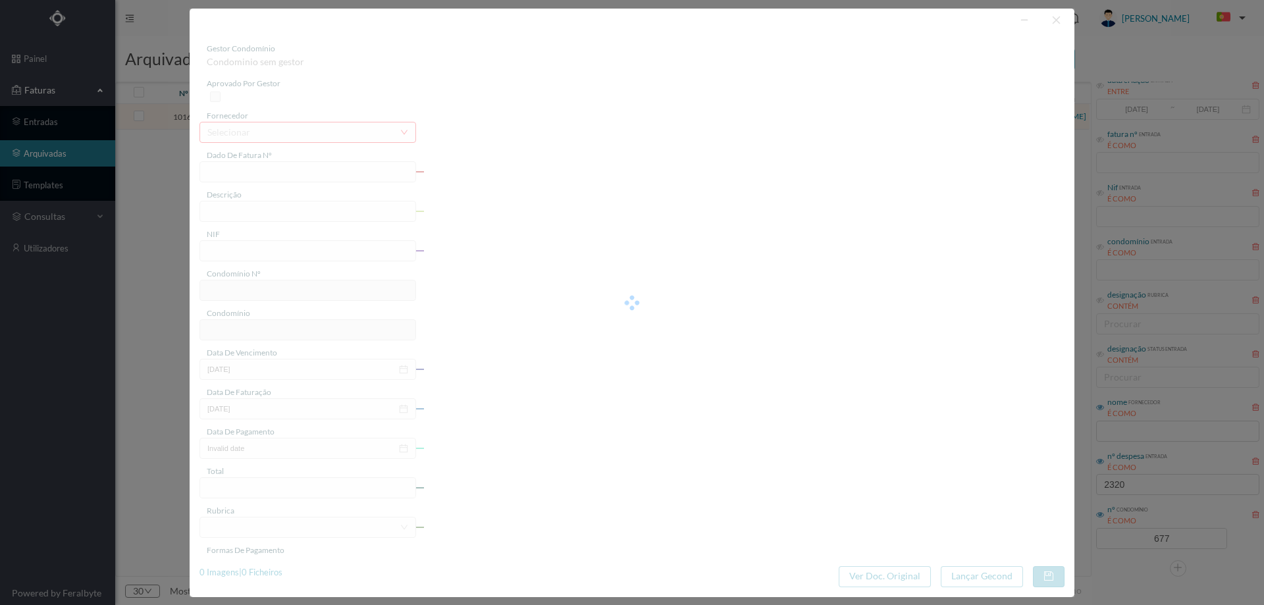
type input "[DATE]"
type input "249.23"
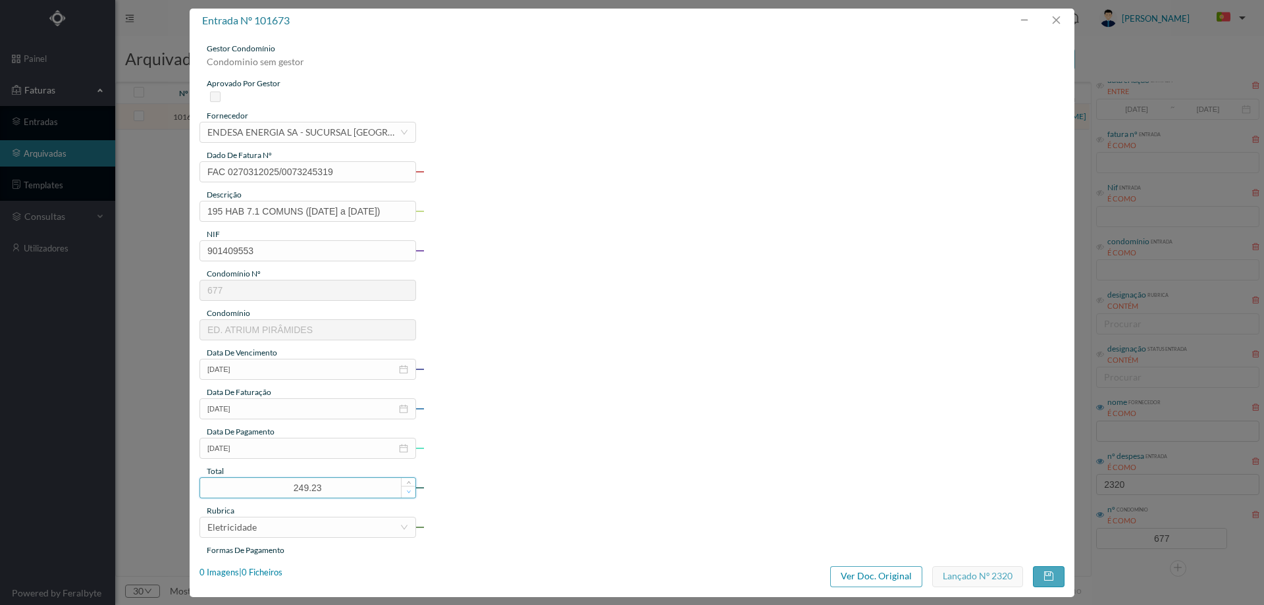
type input "677"
type input "ED. ATRIUM PIRÂMIDES"
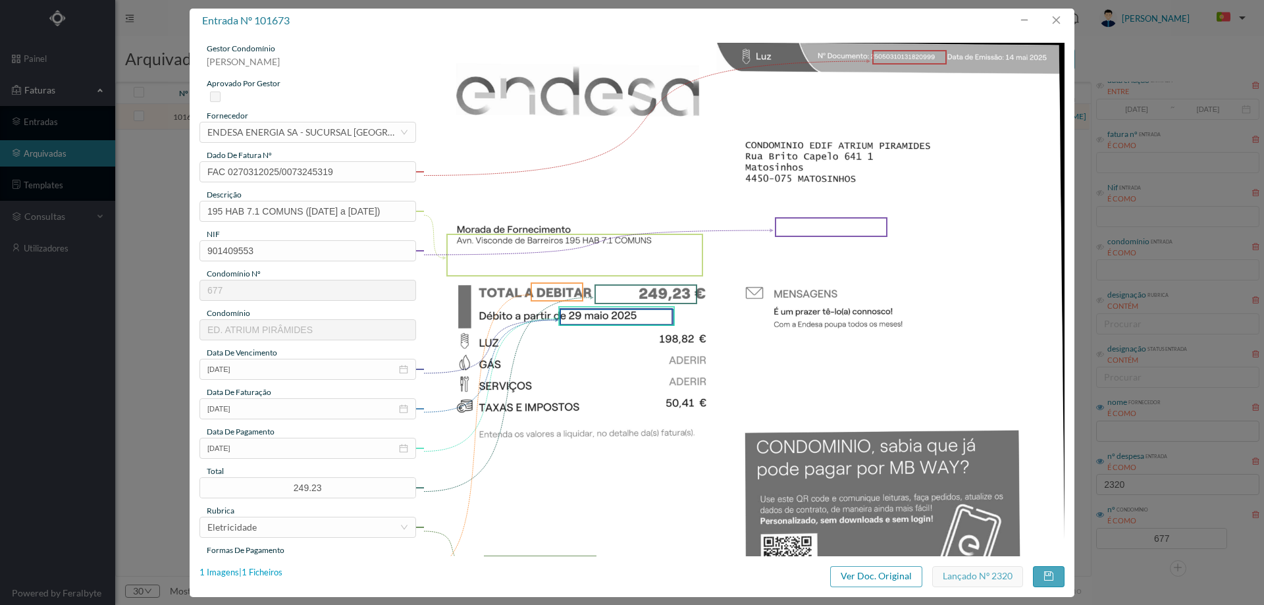
click at [266, 575] on div "1 Imagens | 1 Ficheiros" at bounding box center [240, 572] width 83 height 13
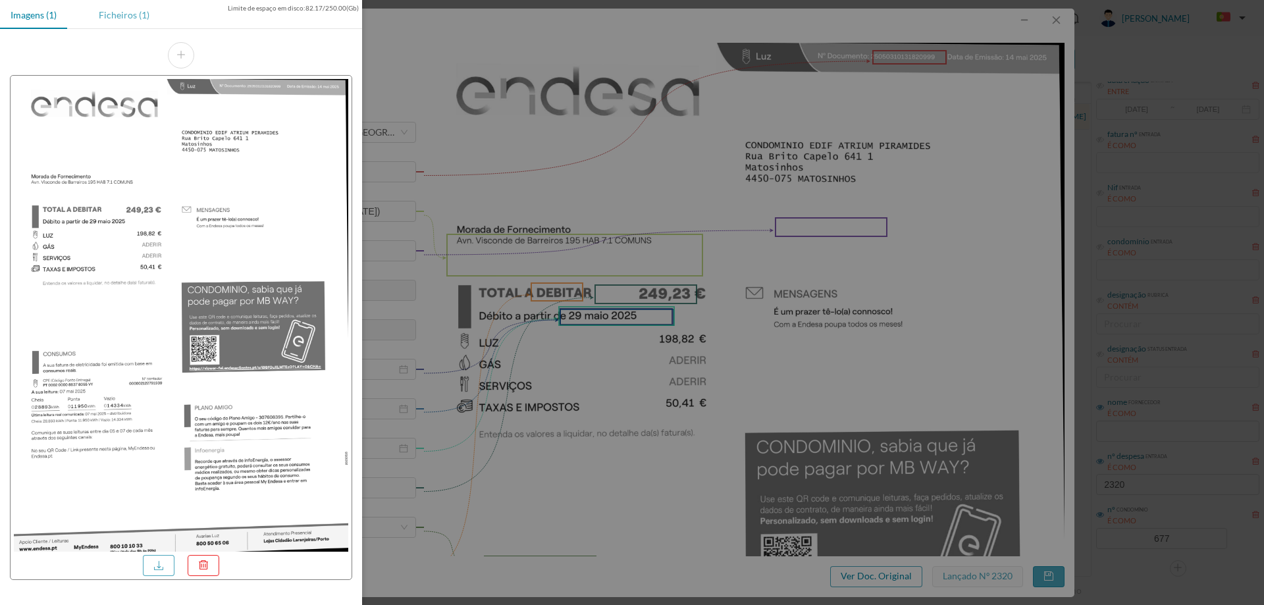
click at [124, 17] on div "Ficheiros (1)" at bounding box center [124, 15] width 72 height 30
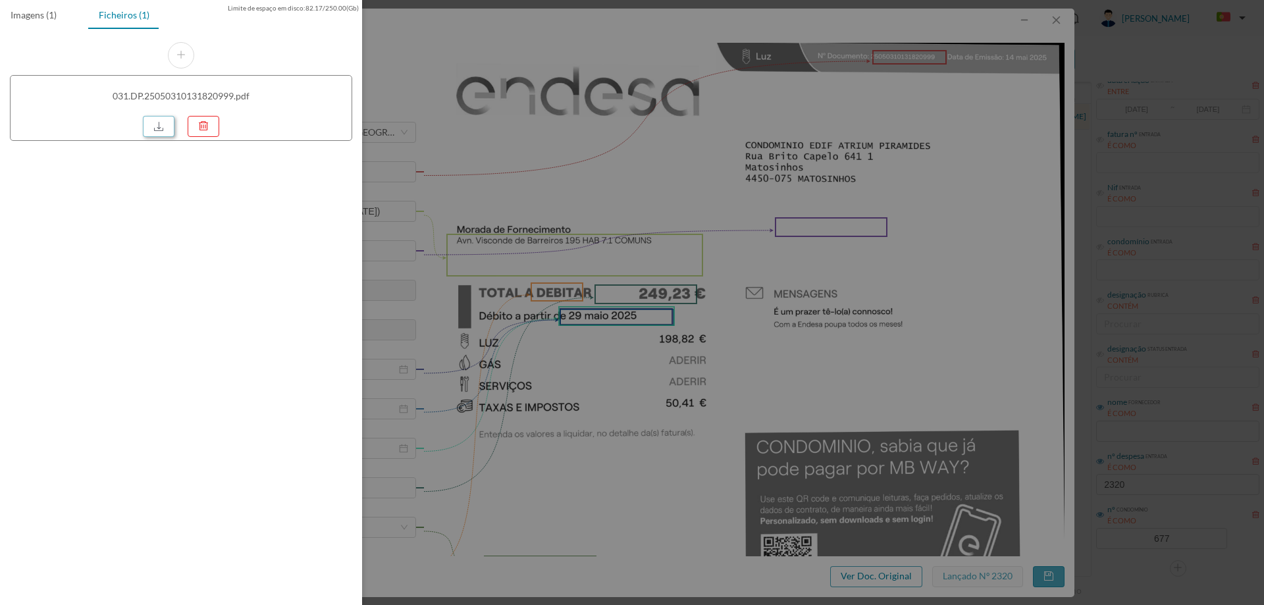
click at [155, 125] on link at bounding box center [159, 126] width 32 height 21
drag, startPoint x: 688, startPoint y: 224, endPoint x: 795, endPoint y: 180, distance: 116.0
click at [688, 224] on div at bounding box center [632, 302] width 1264 height 605
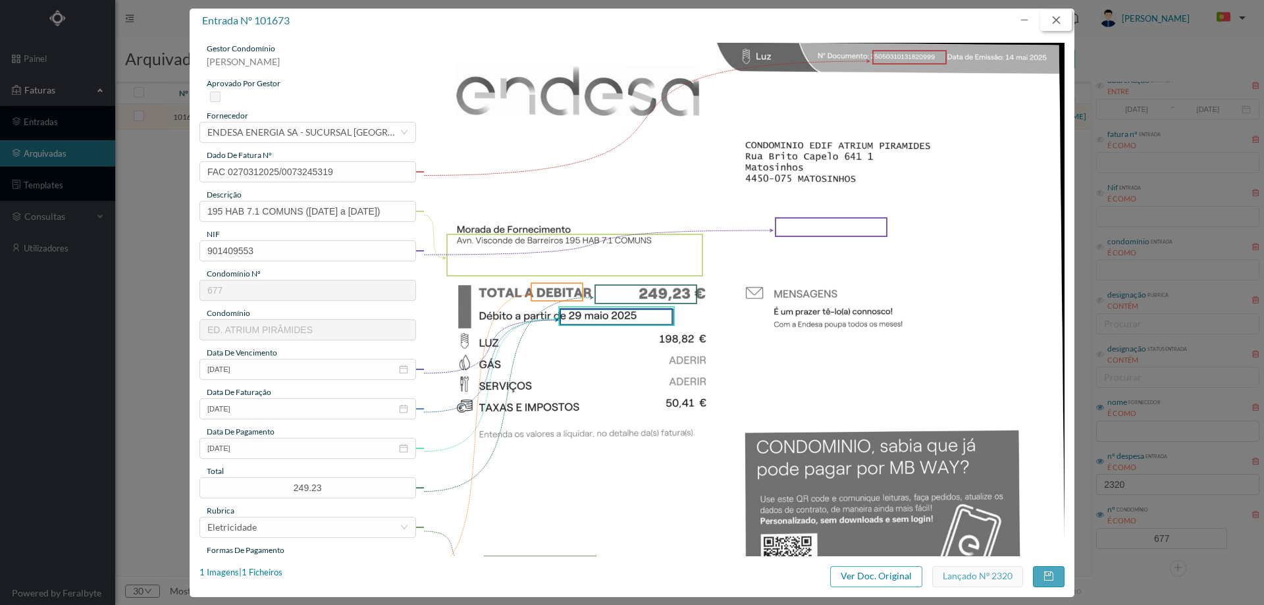
click at [1058, 15] on button "button" at bounding box center [1056, 20] width 32 height 21
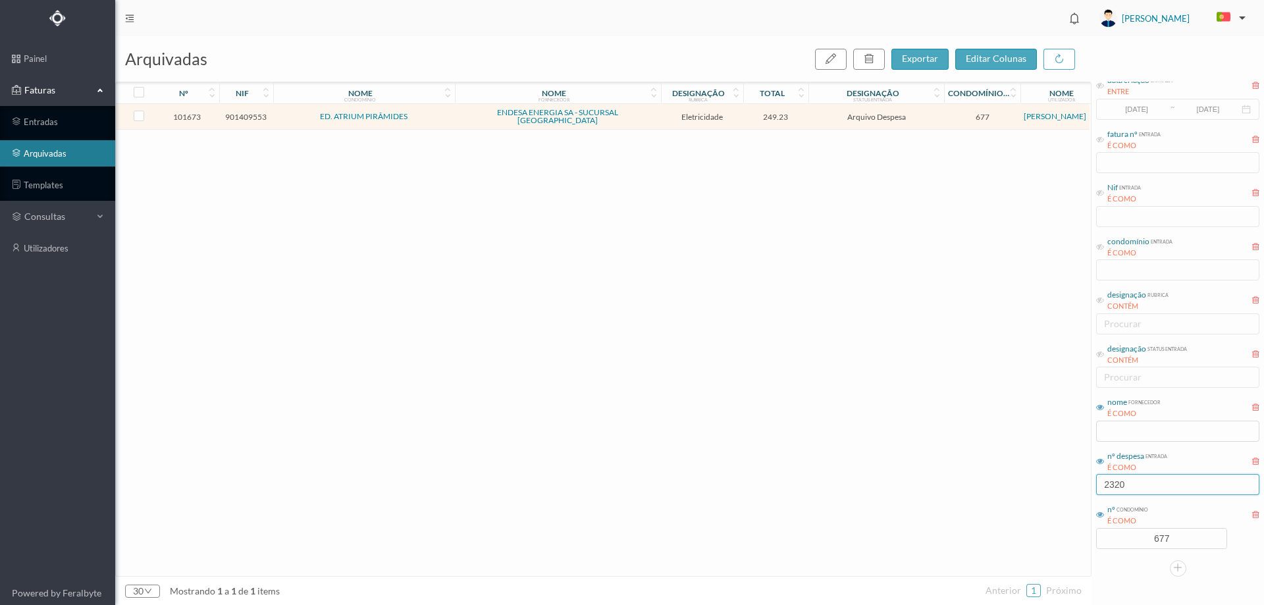
click at [1157, 494] on input "2320" at bounding box center [1177, 484] width 163 height 21
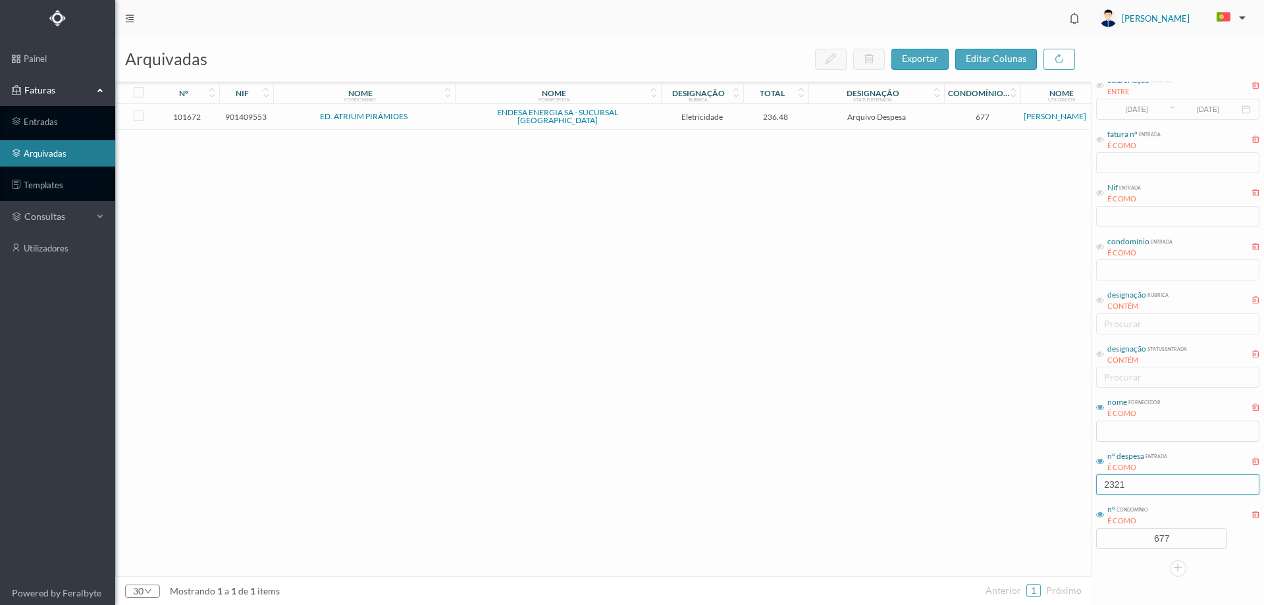
type input "2321"
click at [794, 122] on td "236.48" at bounding box center [776, 117] width 66 height 26
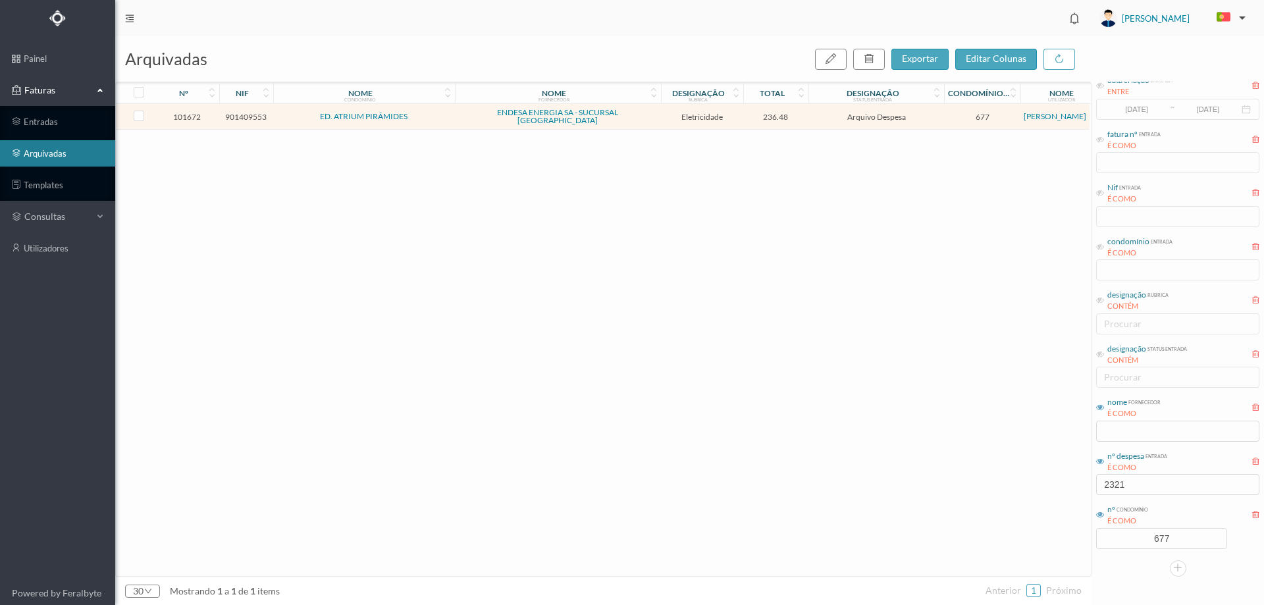
click at [794, 122] on td "236.48" at bounding box center [776, 117] width 66 height 26
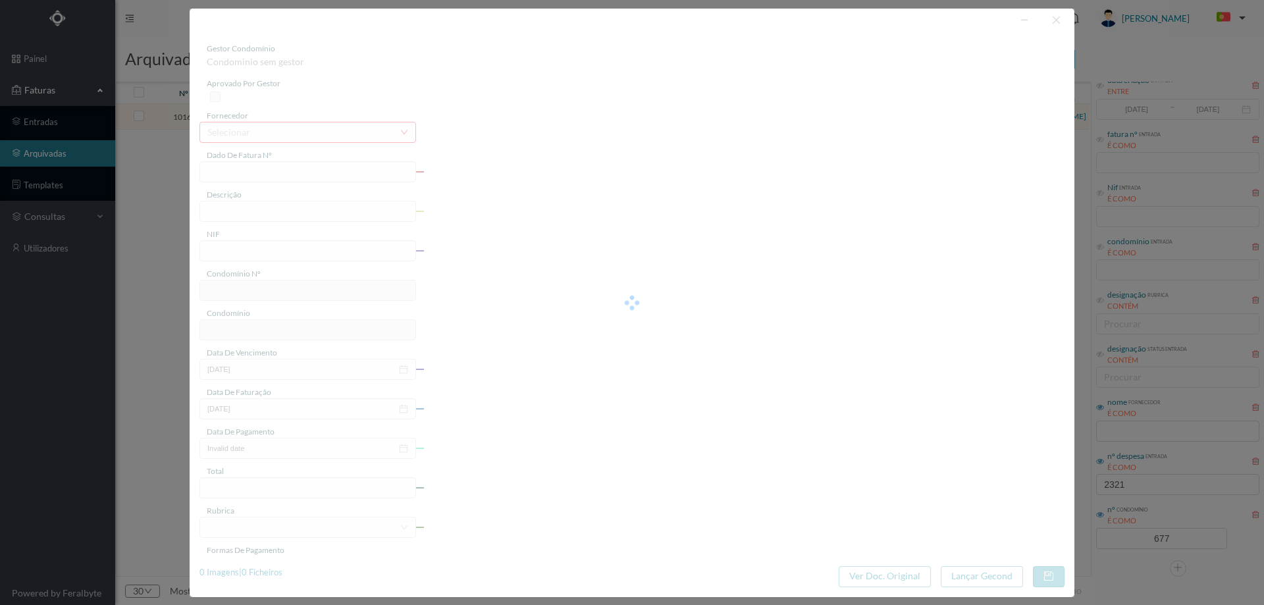
type input "FAC 0270312025/0073245318"
type input "209 COMUNS (08 abr 2025 a 08 mai 2025)"
type input "901409553"
type input "[DATE]"
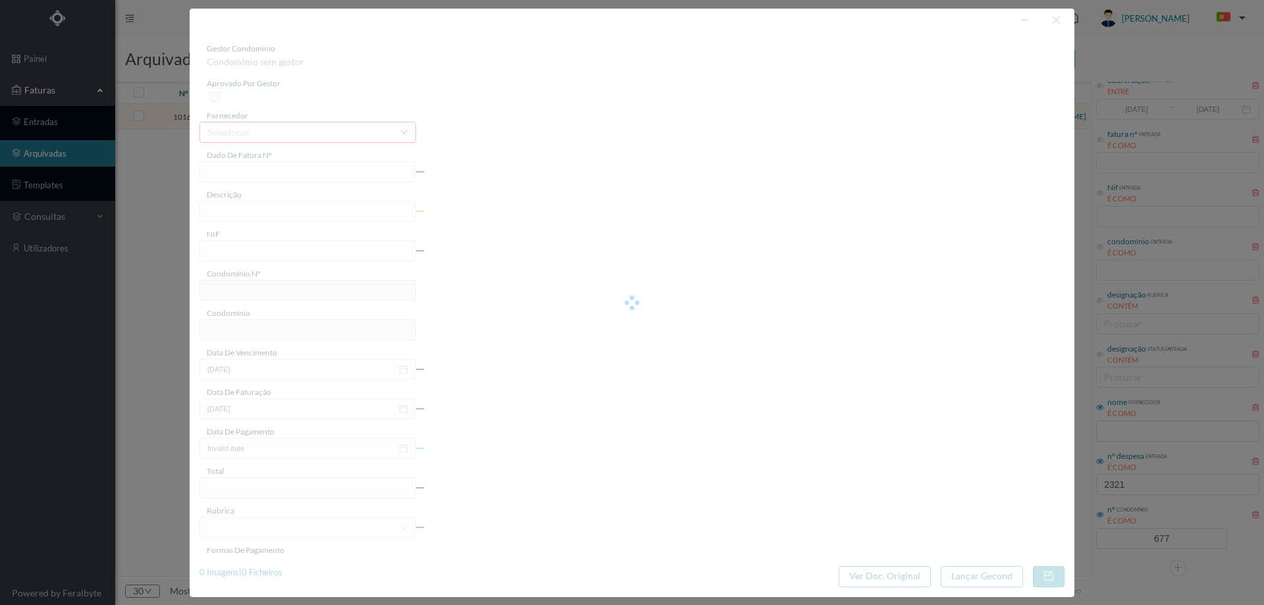
type input "[DATE]"
type input "236.48"
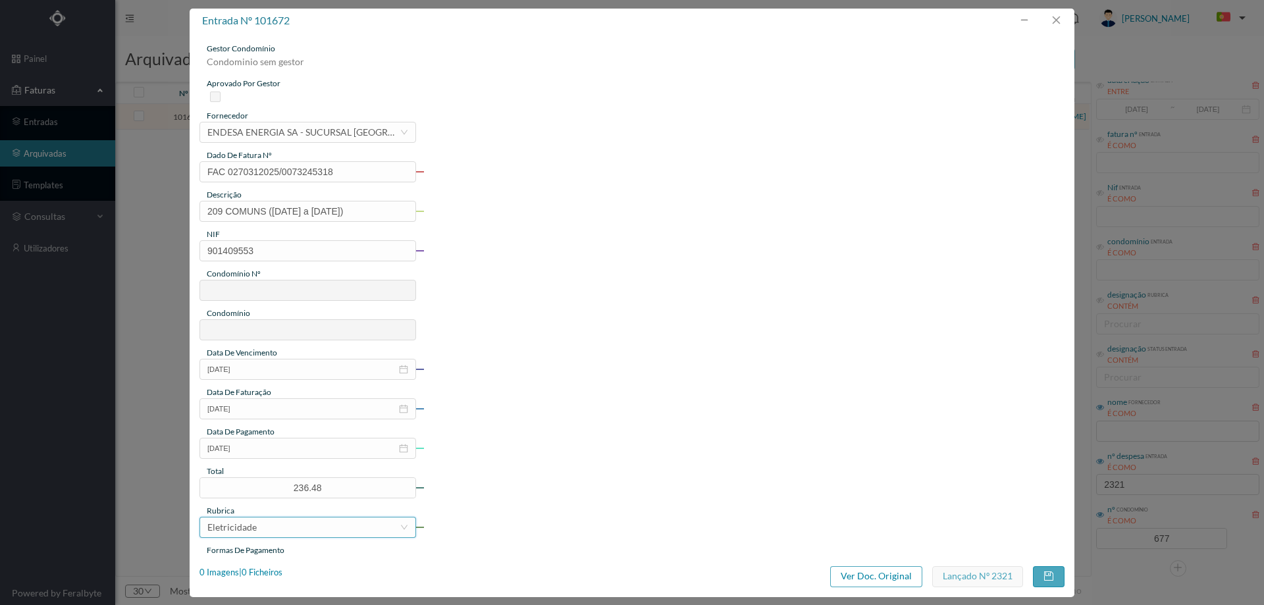
type input "677"
type input "ED. ATRIUM PIRÂMIDES"
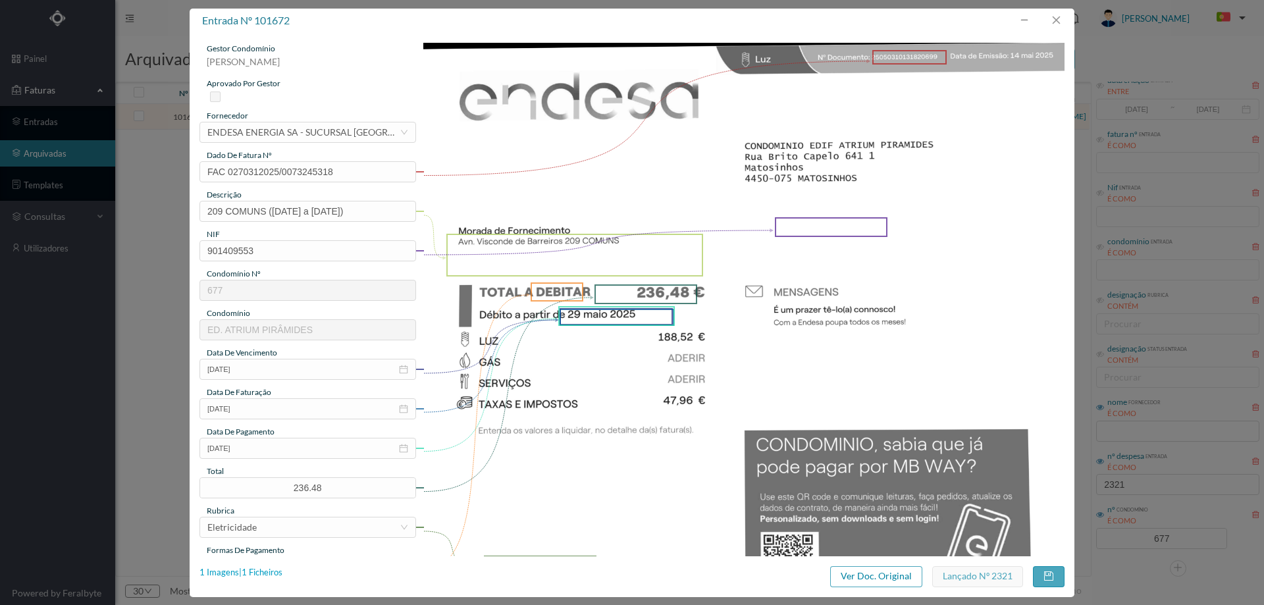
click at [274, 566] on div "1 Imagens | 1 Ficheiros" at bounding box center [240, 572] width 83 height 13
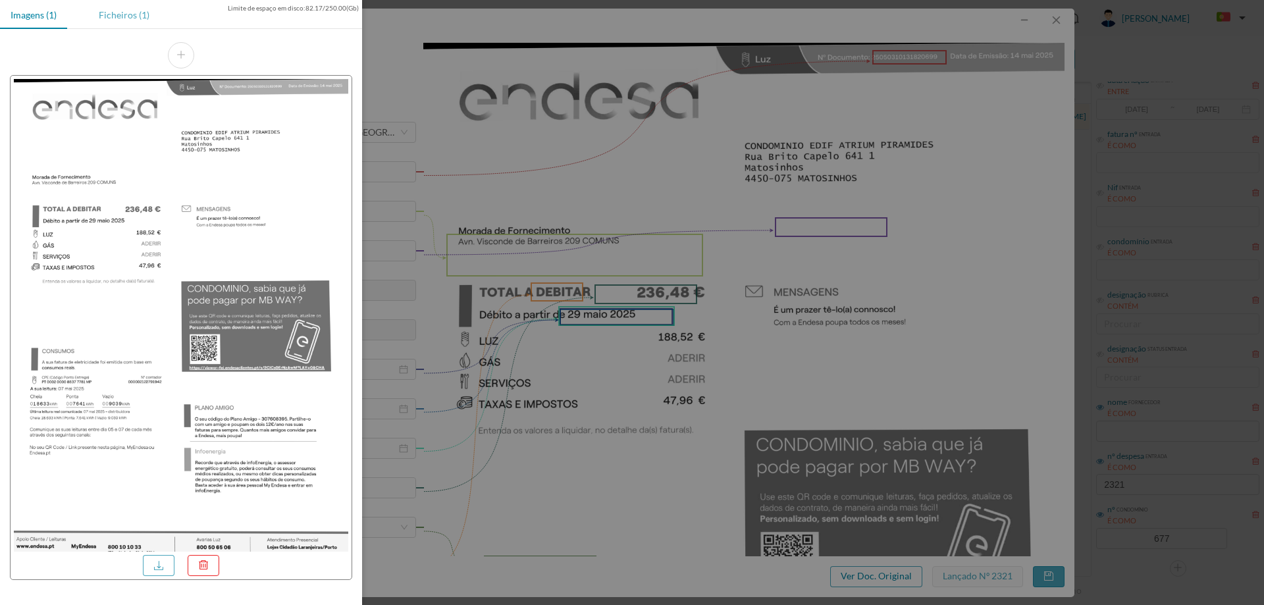
click at [123, 2] on div "Ficheiros (1)" at bounding box center [124, 15] width 72 height 30
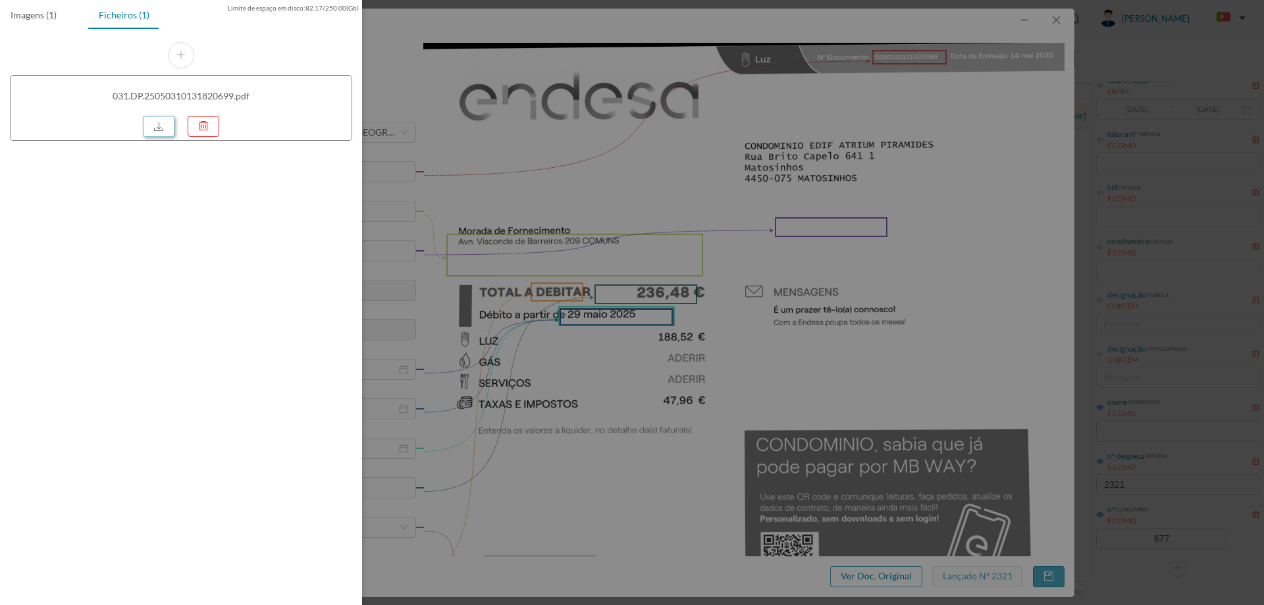
click at [170, 126] on link at bounding box center [159, 126] width 32 height 21
drag, startPoint x: 848, startPoint y: 212, endPoint x: 915, endPoint y: 174, distance: 76.3
click at [848, 212] on div at bounding box center [632, 302] width 1264 height 605
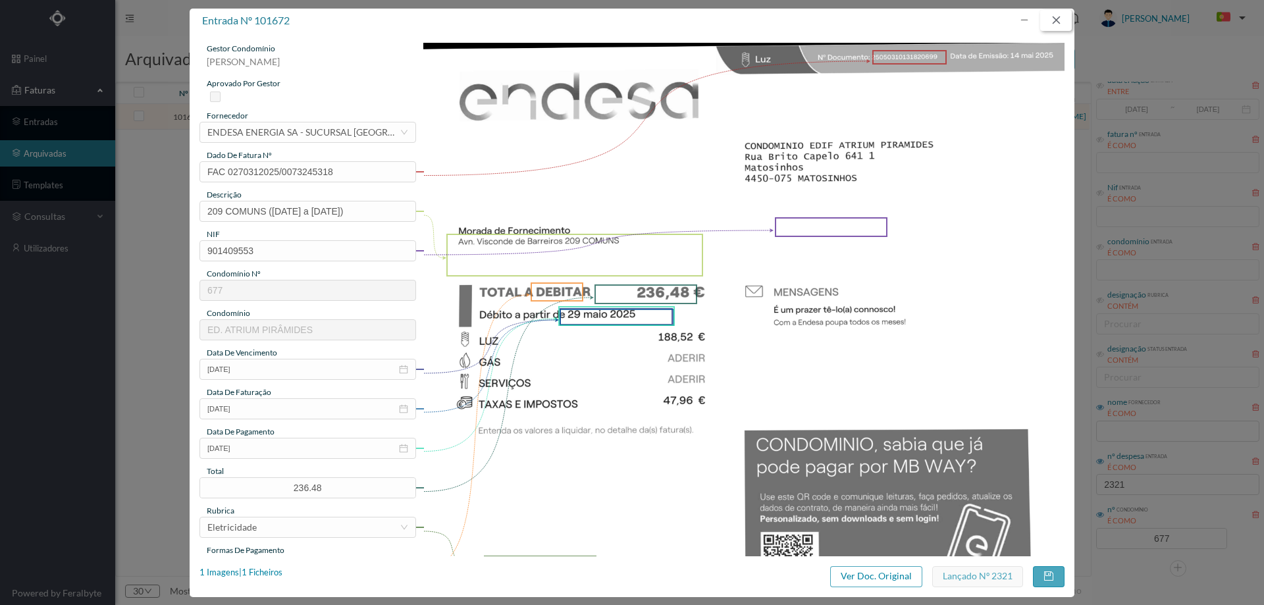
click at [1059, 16] on button "button" at bounding box center [1056, 20] width 32 height 21
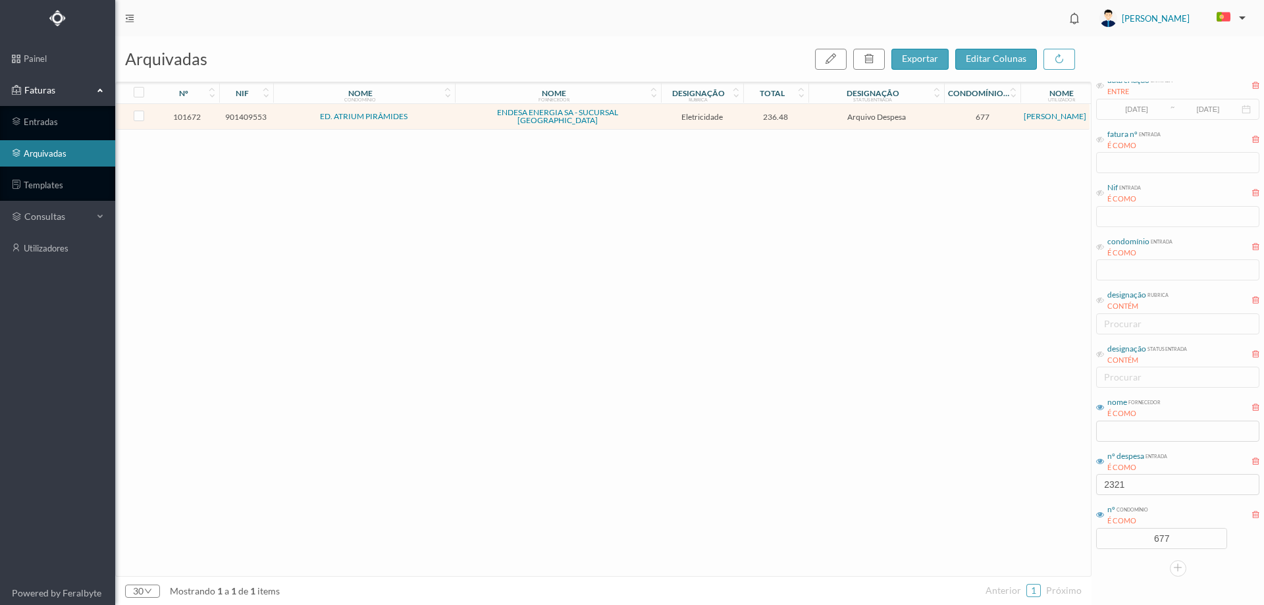
drag, startPoint x: 1152, startPoint y: 456, endPoint x: 1142, endPoint y: 498, distance: 43.4
click at [1152, 462] on div "nº despesa entrada É COMO" at bounding box center [1137, 461] width 60 height 23
click at [1141, 485] on input "2321" at bounding box center [1177, 484] width 163 height 21
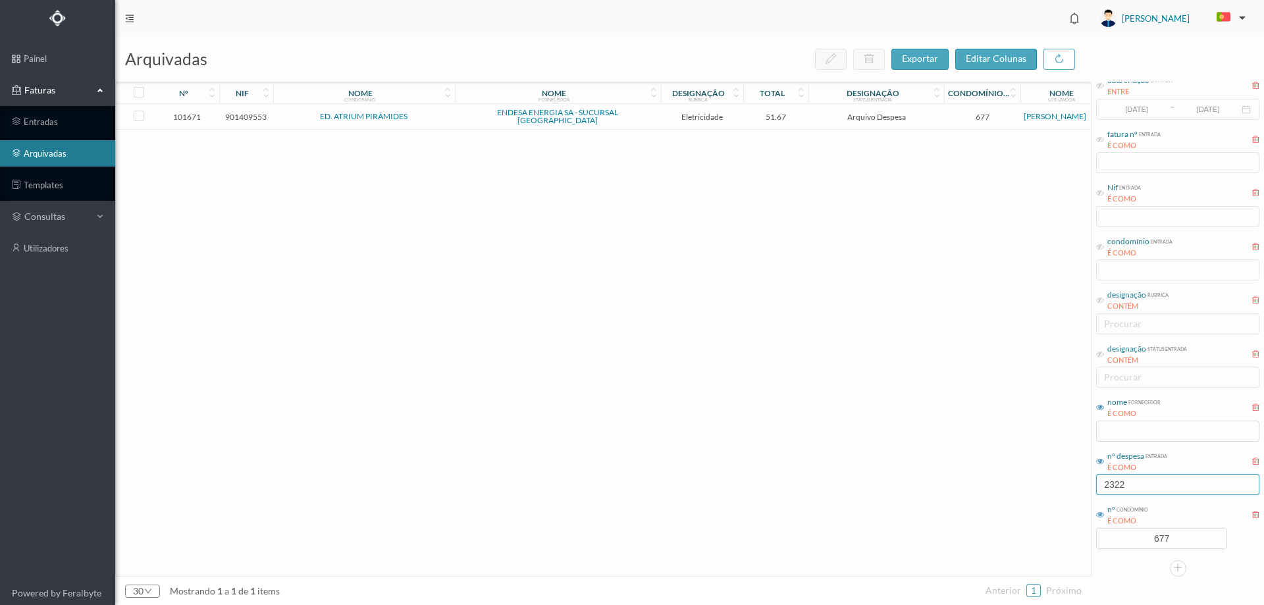
type input "2322"
click at [661, 109] on td "Eletricidade" at bounding box center [702, 117] width 82 height 26
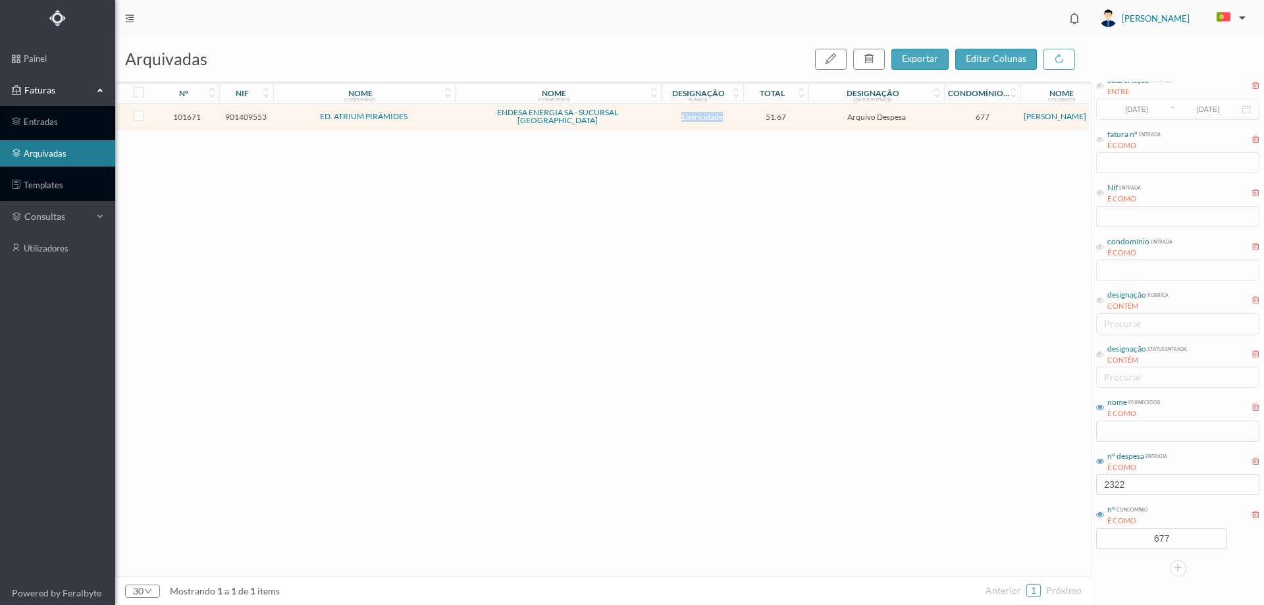
click at [661, 109] on td "Eletricidade" at bounding box center [702, 117] width 82 height 26
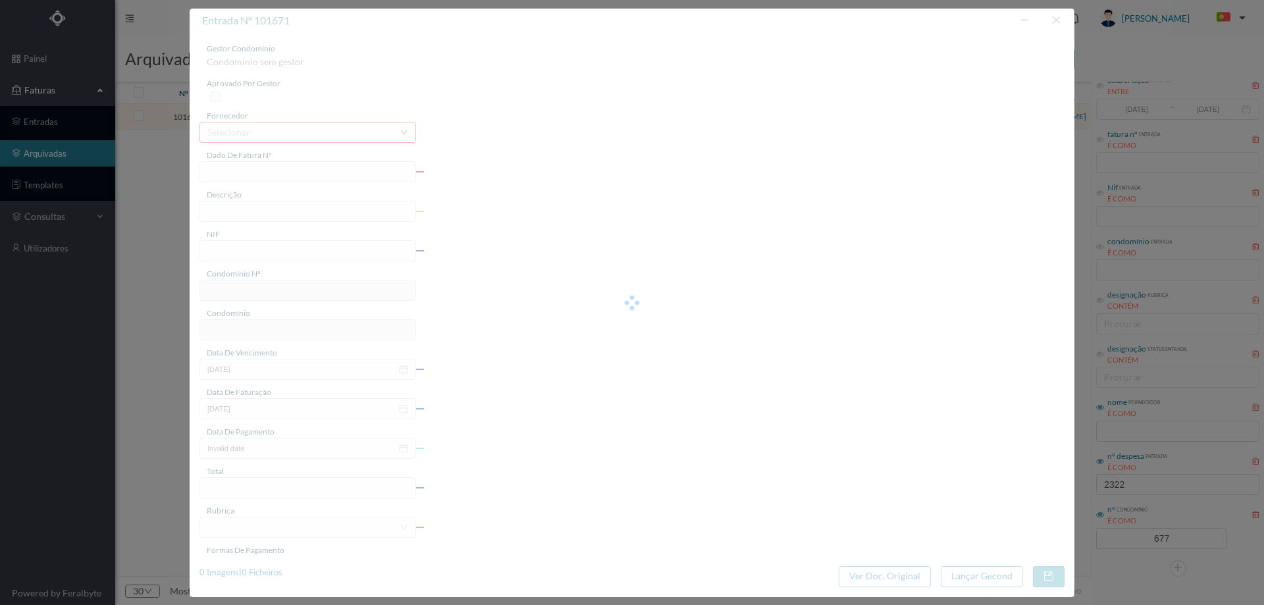
type input "FAC 0270312025/0073245317"
type input "195 HAB 7.1 SALA23 (08 abr 2025 a 08 mai 2025)"
type input "901409553"
type input "02-05-2025"
type input "[DATE]"
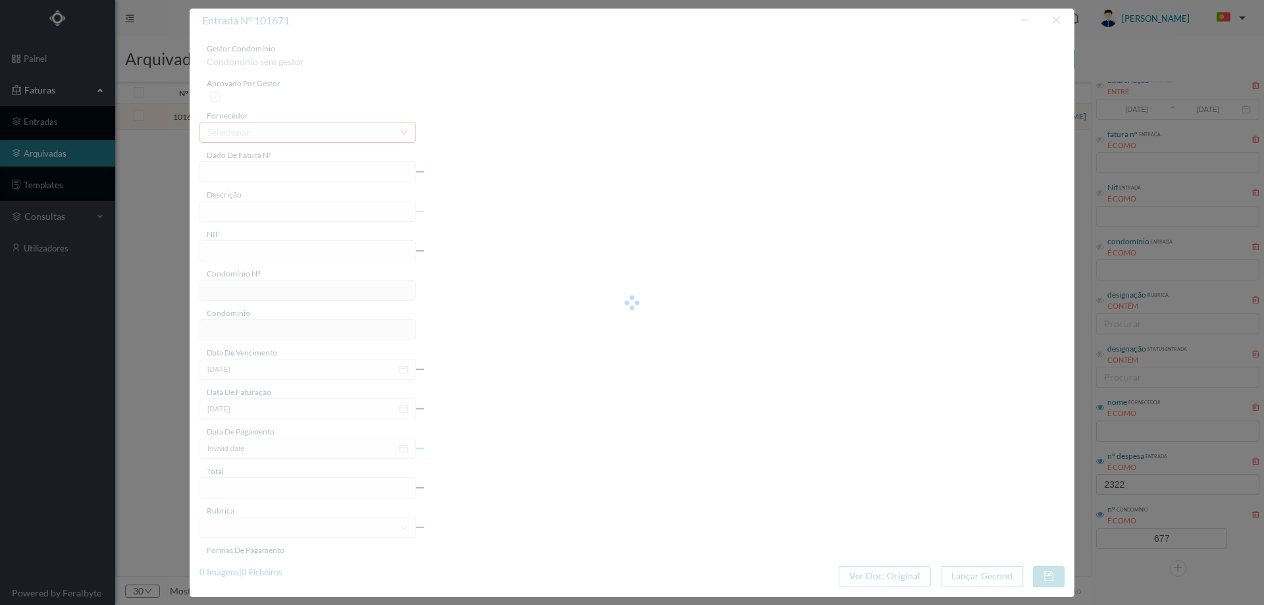
type input "[DATE]"
type input "51.67"
type input "677"
type input "ED. ATRIUM PIRÂMIDES"
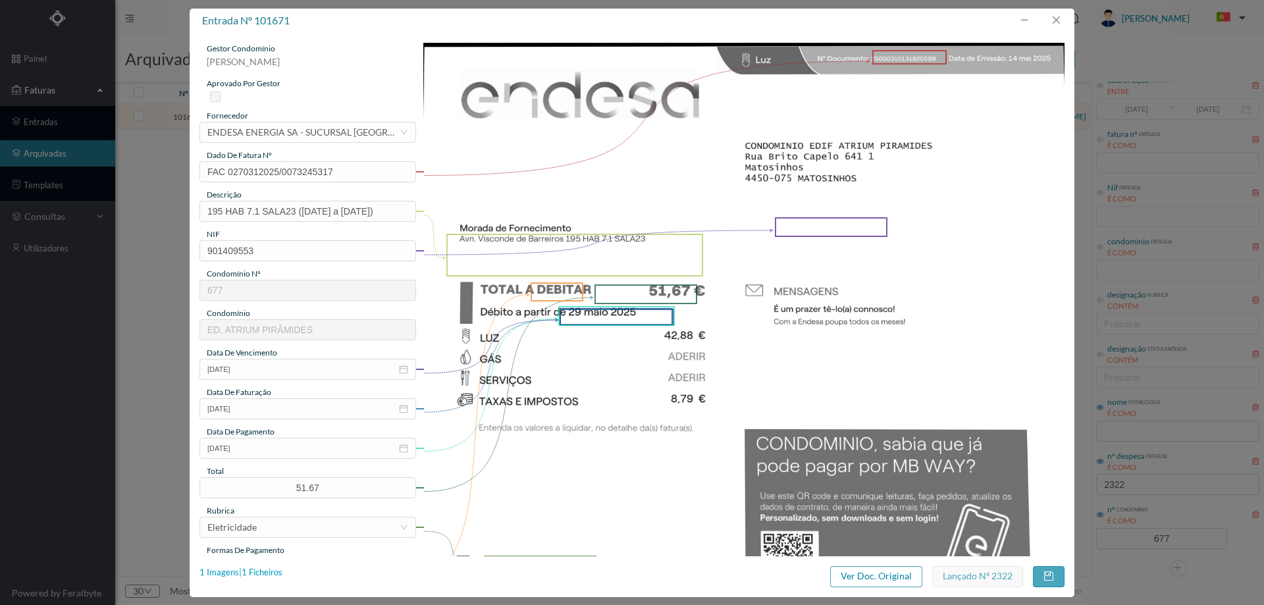
click at [269, 566] on div "1 Imagens | 1 Ficheiros" at bounding box center [240, 572] width 83 height 13
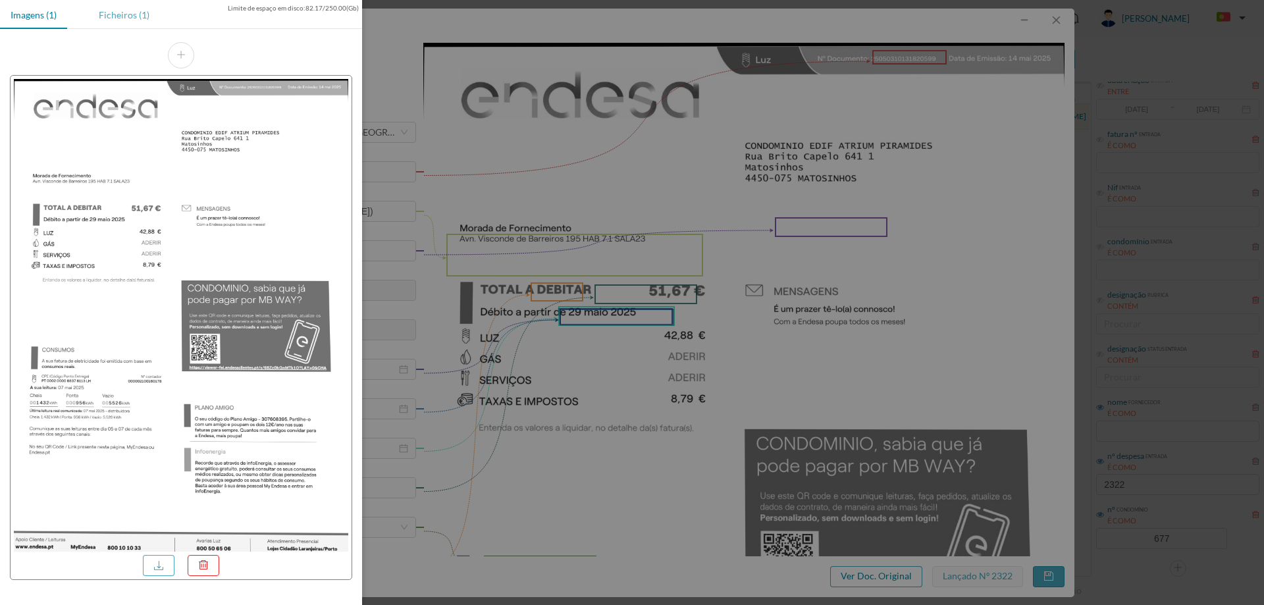
click at [133, 15] on div "Ficheiros (1)" at bounding box center [124, 15] width 72 height 30
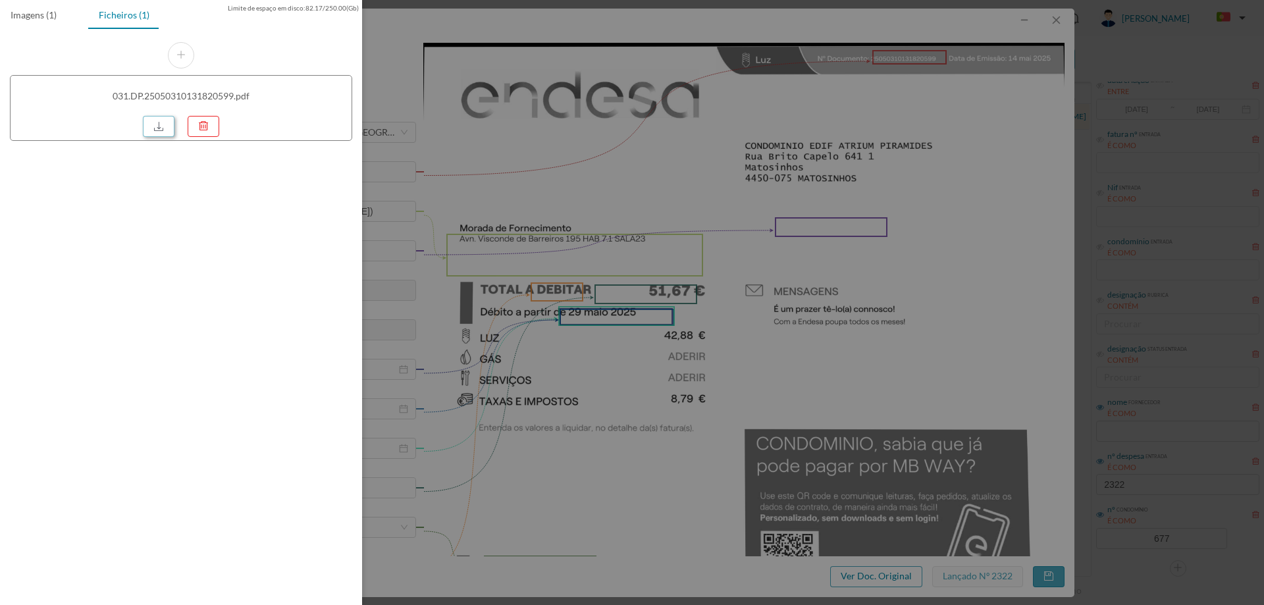
click at [170, 125] on link at bounding box center [159, 126] width 32 height 21
drag, startPoint x: 670, startPoint y: 299, endPoint x: 765, endPoint y: 232, distance: 116.1
click at [670, 299] on div at bounding box center [632, 302] width 1264 height 605
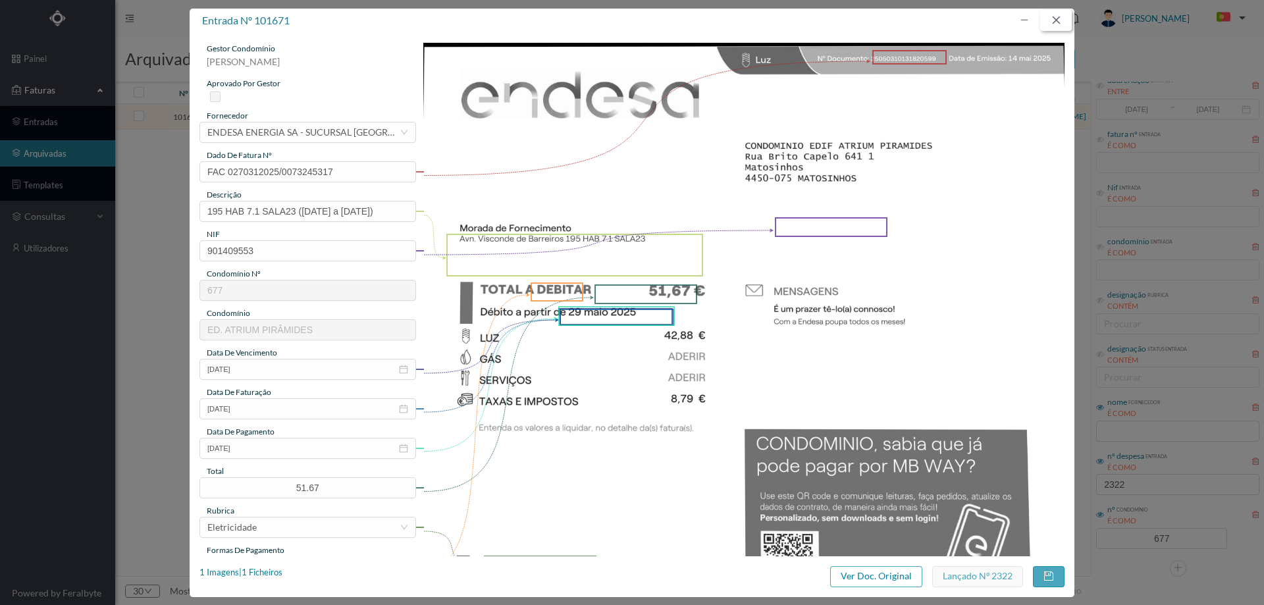
click at [1052, 20] on button "button" at bounding box center [1056, 20] width 32 height 21
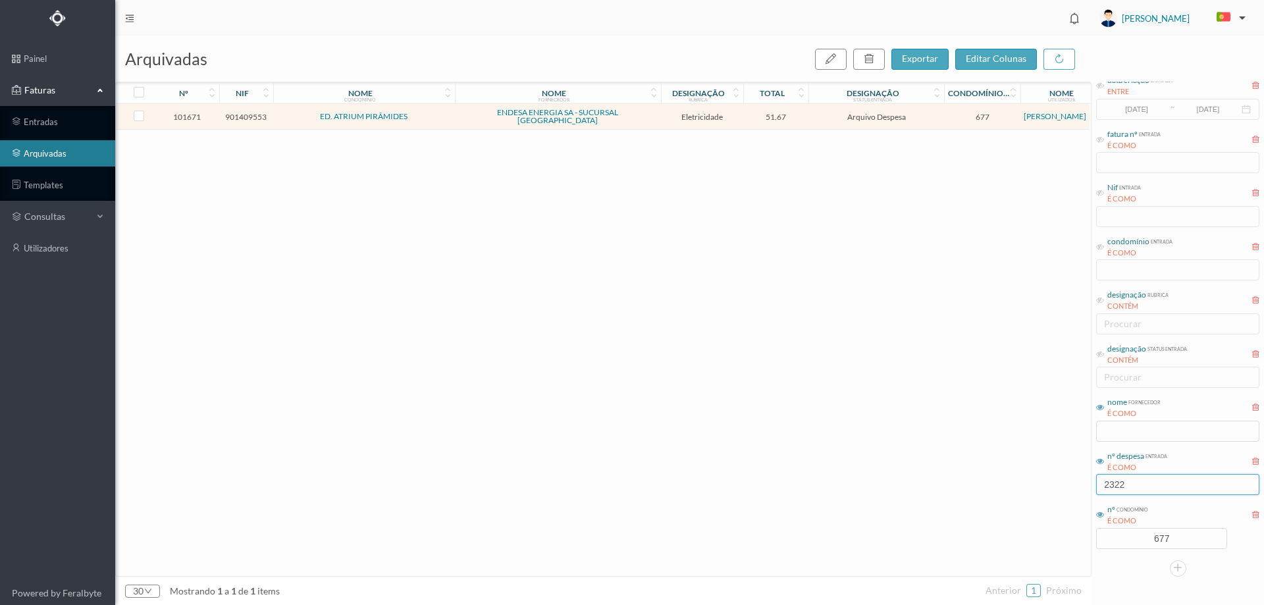
click at [1140, 486] on input "2322" at bounding box center [1177, 484] width 163 height 21
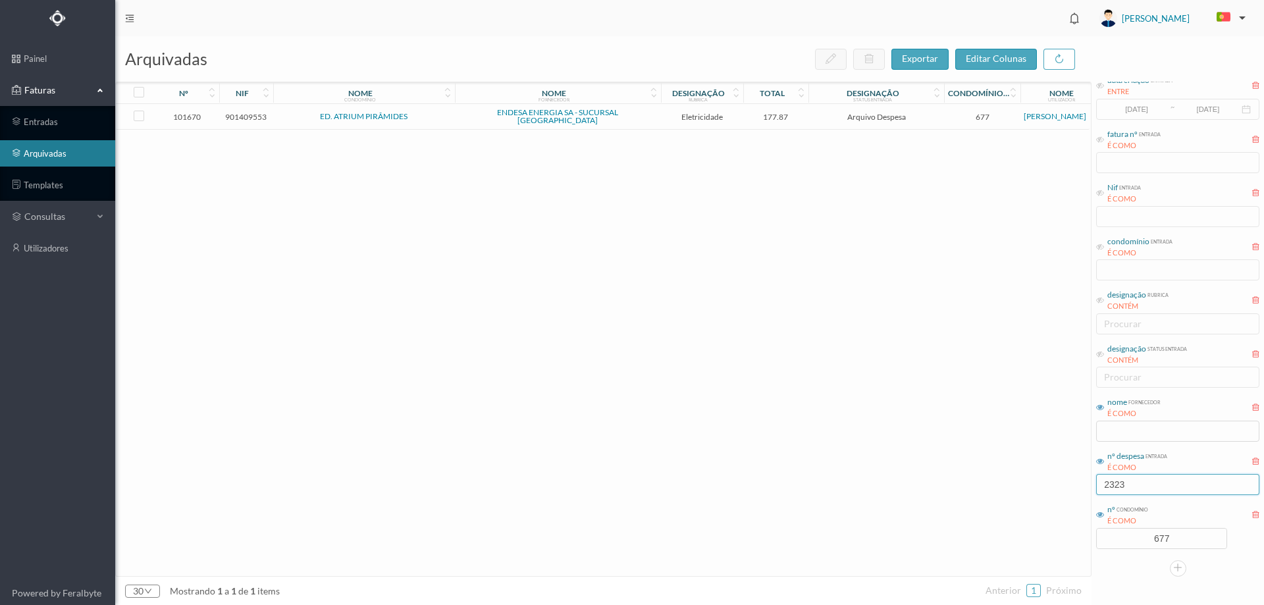
type input "2323"
click at [656, 113] on span "ENDESA ENERGIA SA - SUCURSAL [GEOGRAPHIC_DATA]" at bounding box center [557, 117] width 199 height 16
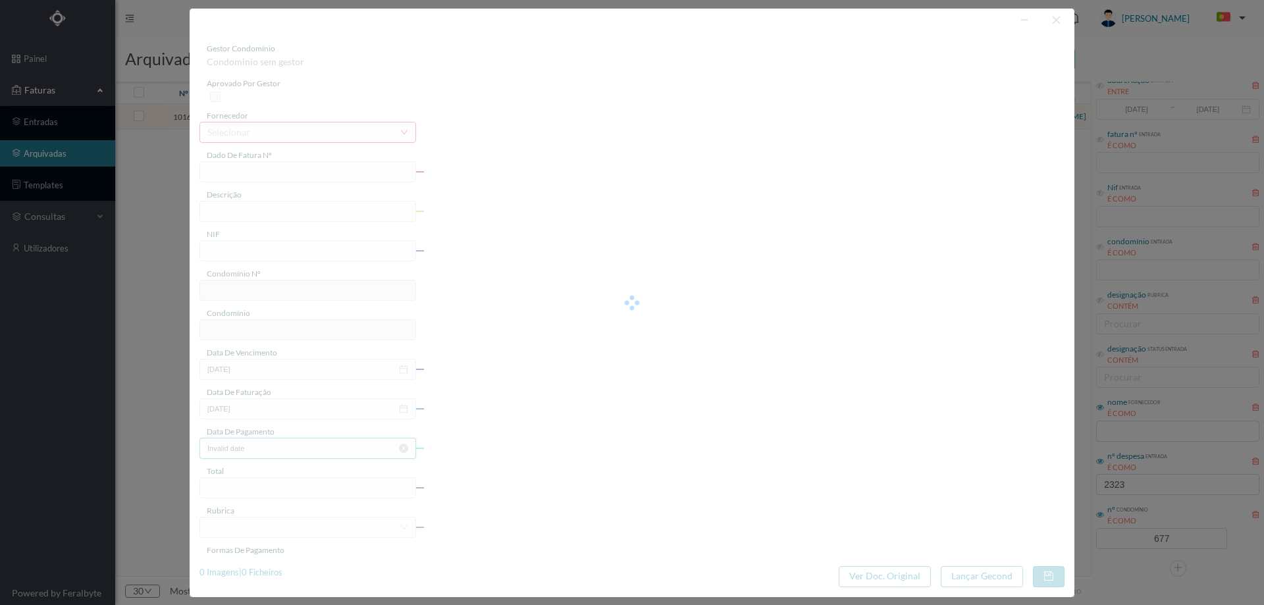
type input "FAC 0270312025/0073245642"
type input "213 COMUNS (08 abr 2025 a 08 mai 2025)"
type input "901409553"
type input "[DATE]"
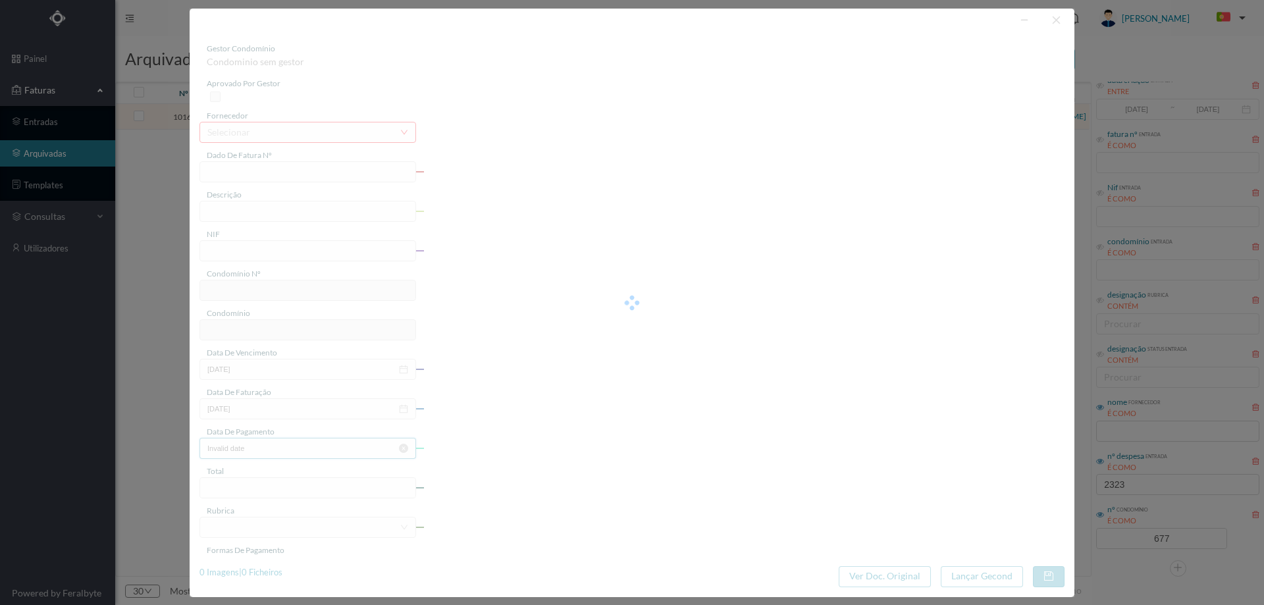
type input "[DATE]"
type input "177.87"
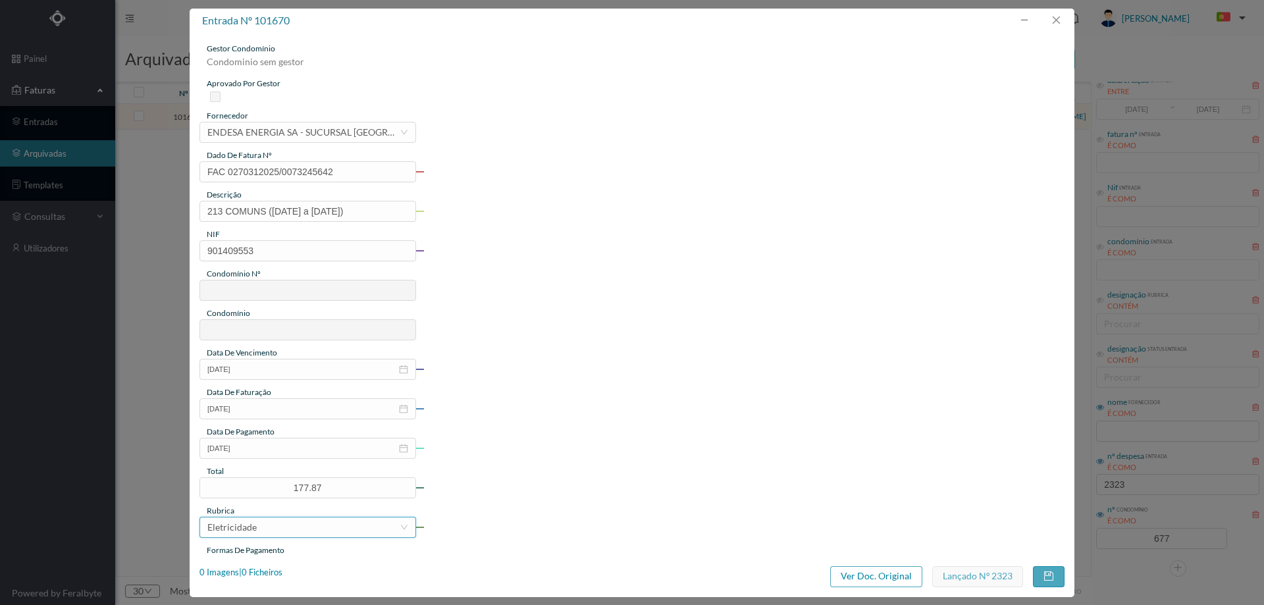
type input "677"
type input "ED. ATRIUM PIRÂMIDES"
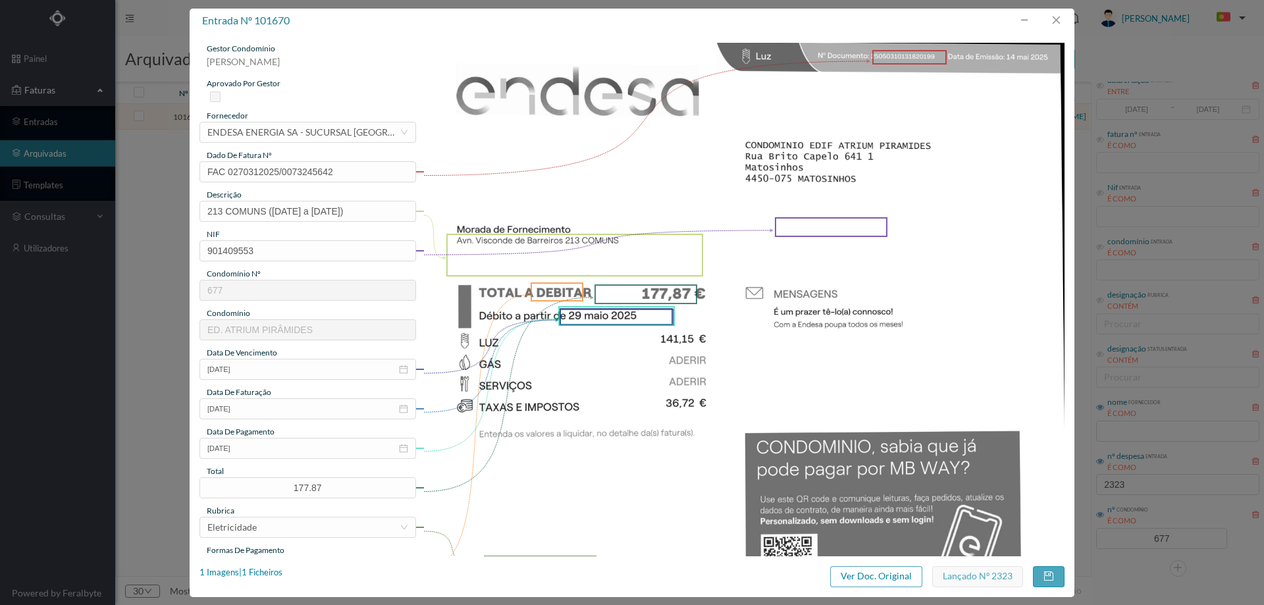
click at [262, 580] on div "1 Imagens | 1 Ficheiros" at bounding box center [240, 576] width 83 height 21
click at [254, 569] on div "1 Imagens | 1 Ficheiros" at bounding box center [240, 572] width 83 height 13
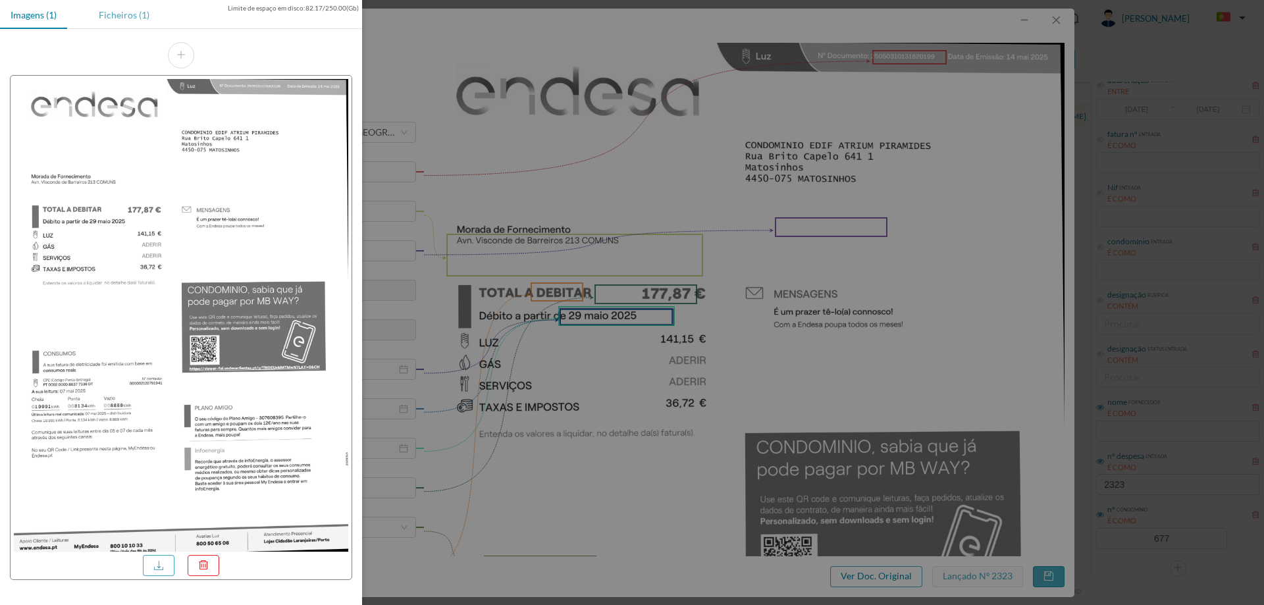
click at [140, 14] on div "Ficheiros (1)" at bounding box center [124, 15] width 72 height 30
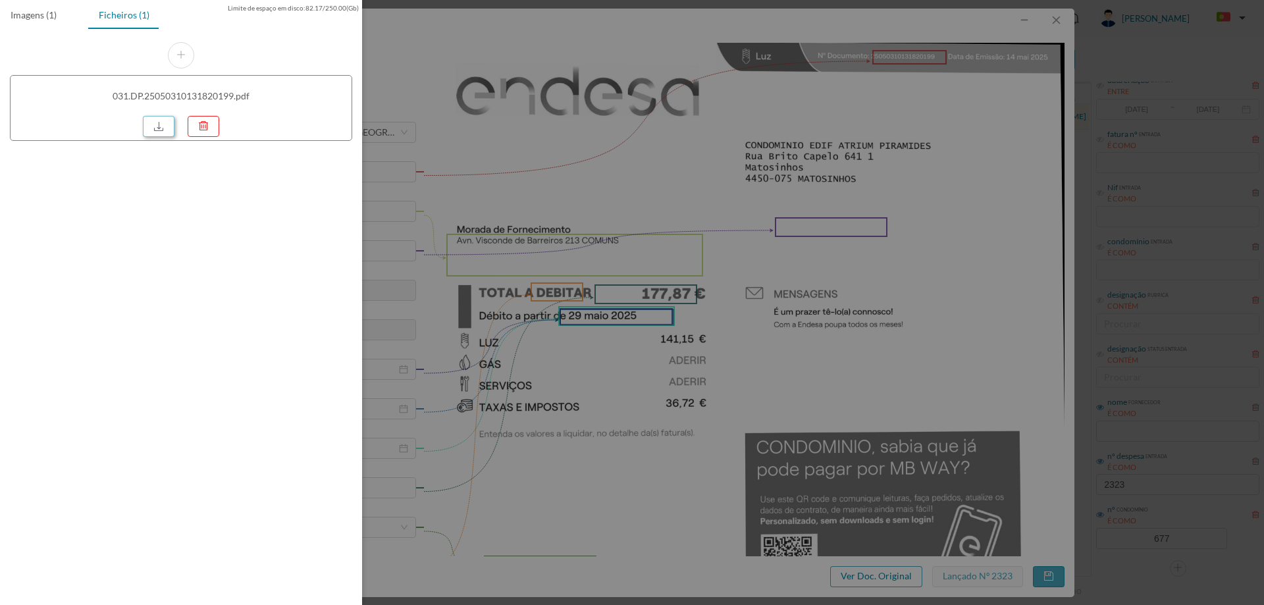
click at [154, 126] on link at bounding box center [159, 126] width 32 height 21
click at [671, 214] on div at bounding box center [632, 302] width 1264 height 605
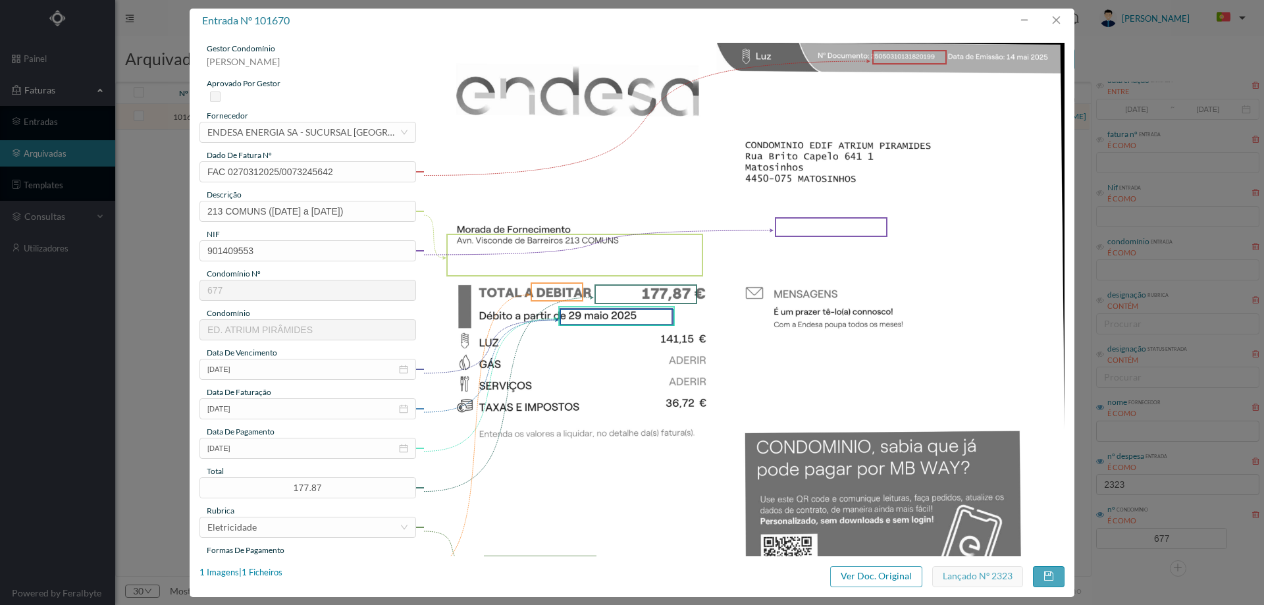
click at [1071, 19] on div at bounding box center [1041, 21] width 66 height 24
click at [1056, 33] on div "gestor condomínio Hugo Moreira aprovado por gestor fornecedor selecionar ENDESA…" at bounding box center [632, 294] width 885 height 523
click at [1056, 28] on button "button" at bounding box center [1056, 20] width 32 height 21
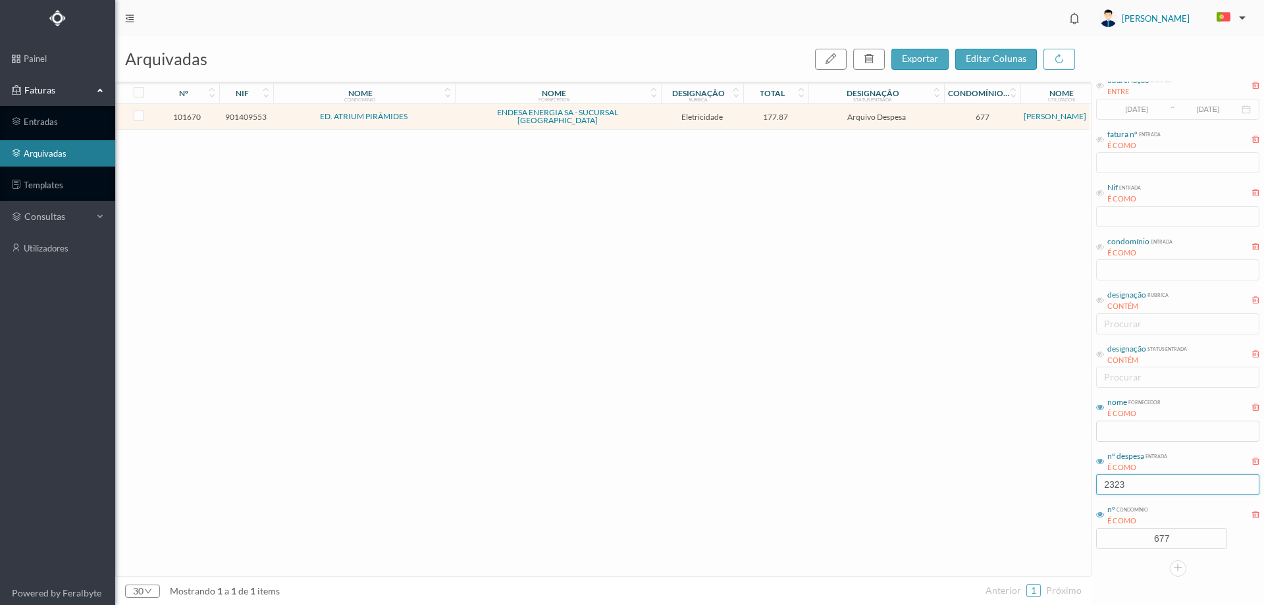
click at [1133, 486] on input "2323" at bounding box center [1177, 484] width 163 height 21
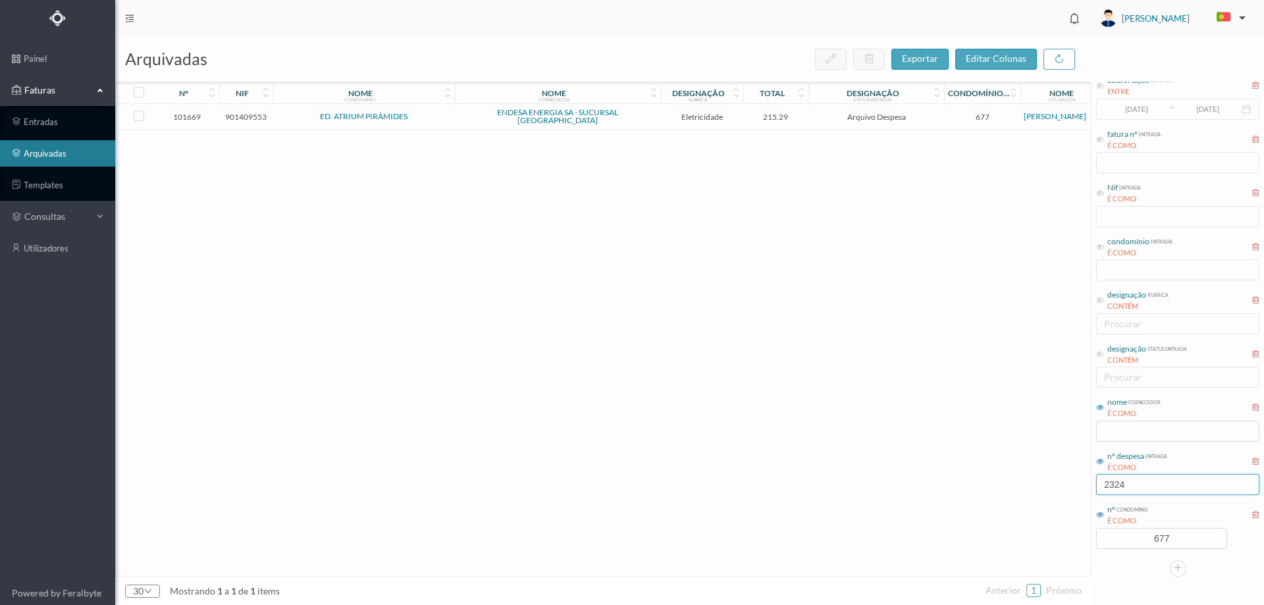
type input "2324"
click at [653, 109] on td "ENDESA ENERGIA SA - SUCURSAL [GEOGRAPHIC_DATA]" at bounding box center [558, 117] width 206 height 26
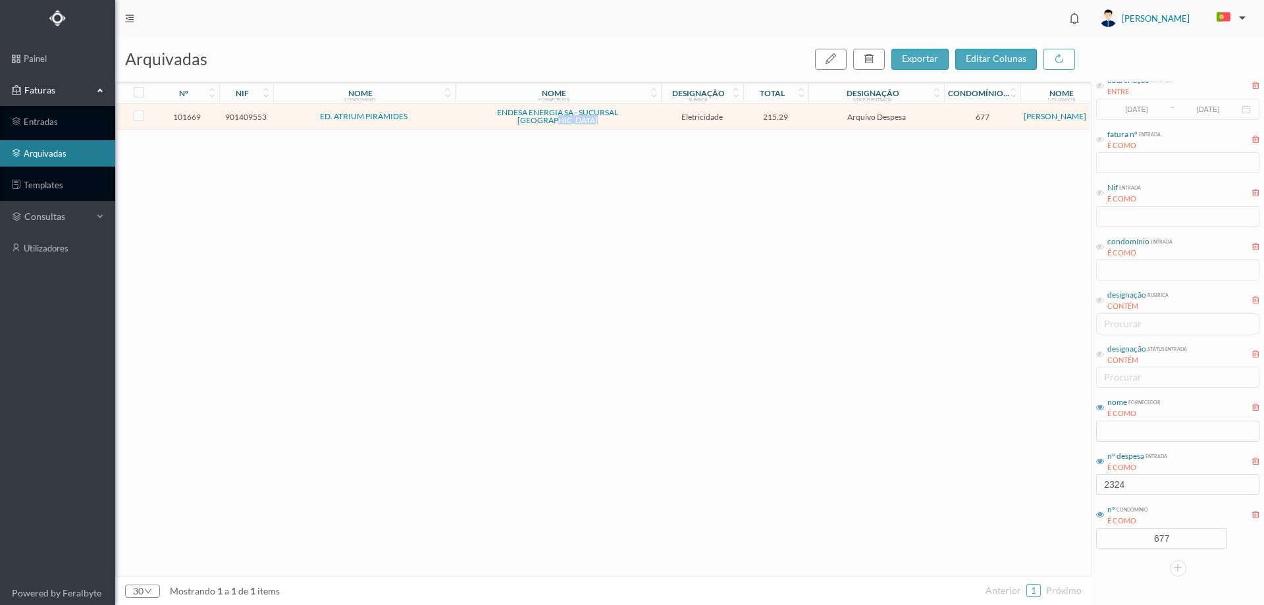
click at [653, 109] on td "ENDESA ENERGIA SA - SUCURSAL [GEOGRAPHIC_DATA]" at bounding box center [558, 117] width 206 height 26
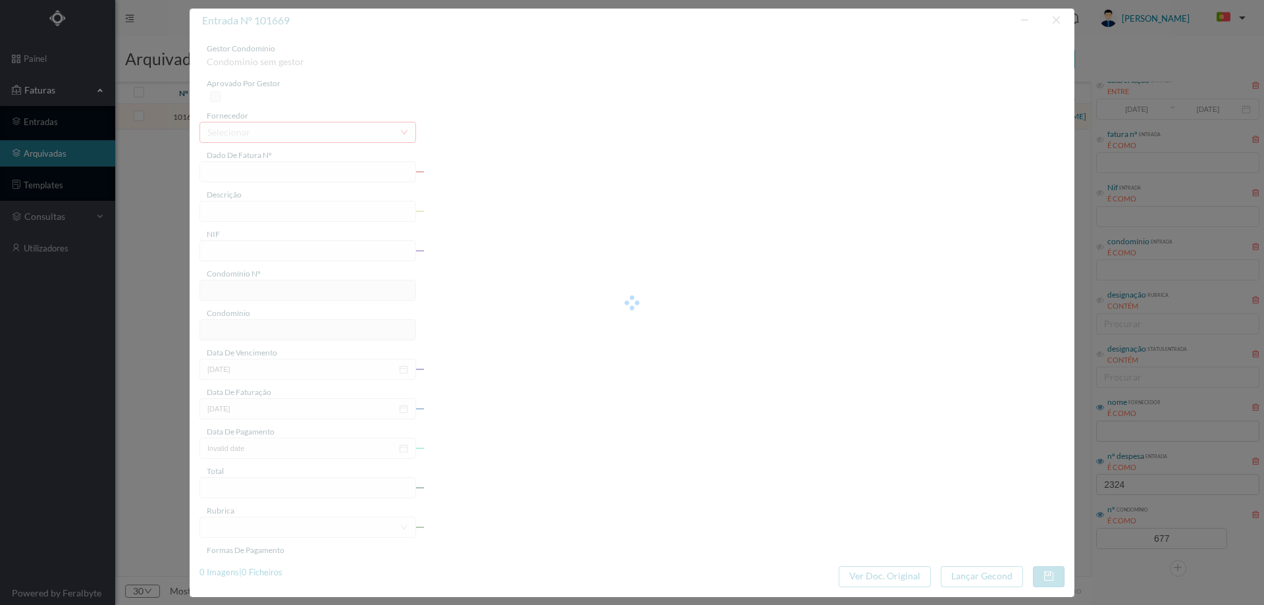
type input "FAC 0270312025/0073246227"
type input "155 COMUNS (08 abr 2025 a 08 mai 2025)"
type input "901409553"
type input "[DATE]"
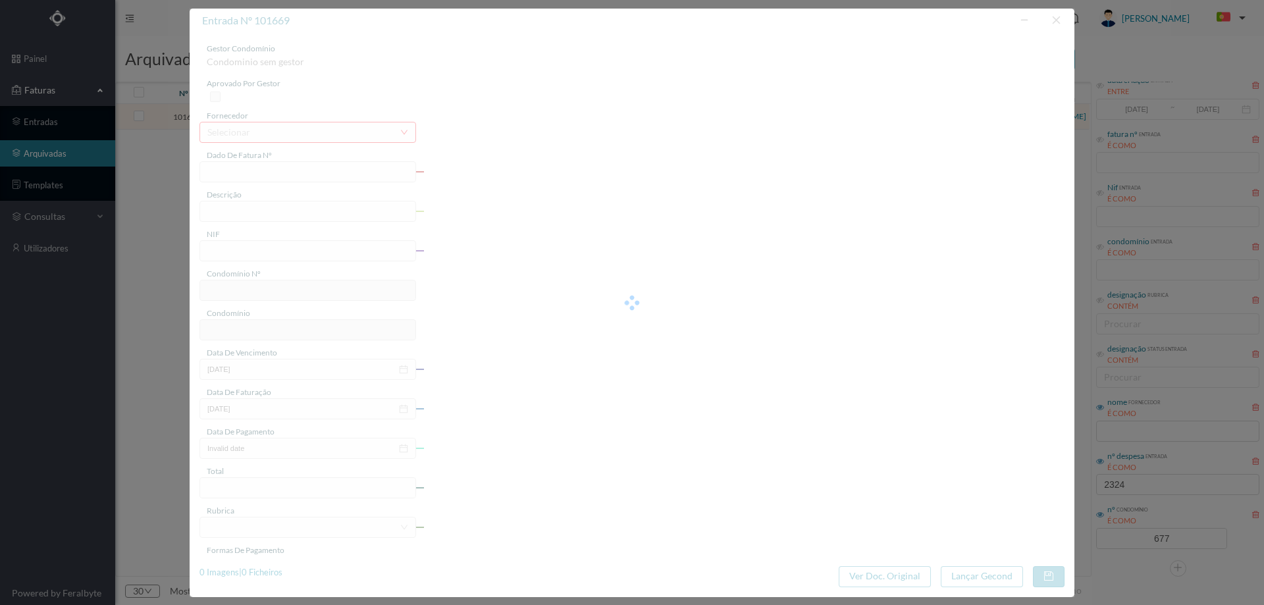
type input "[DATE]"
type input "215.29"
type input "677"
type input "ED. ATRIUM PIRÂMIDES"
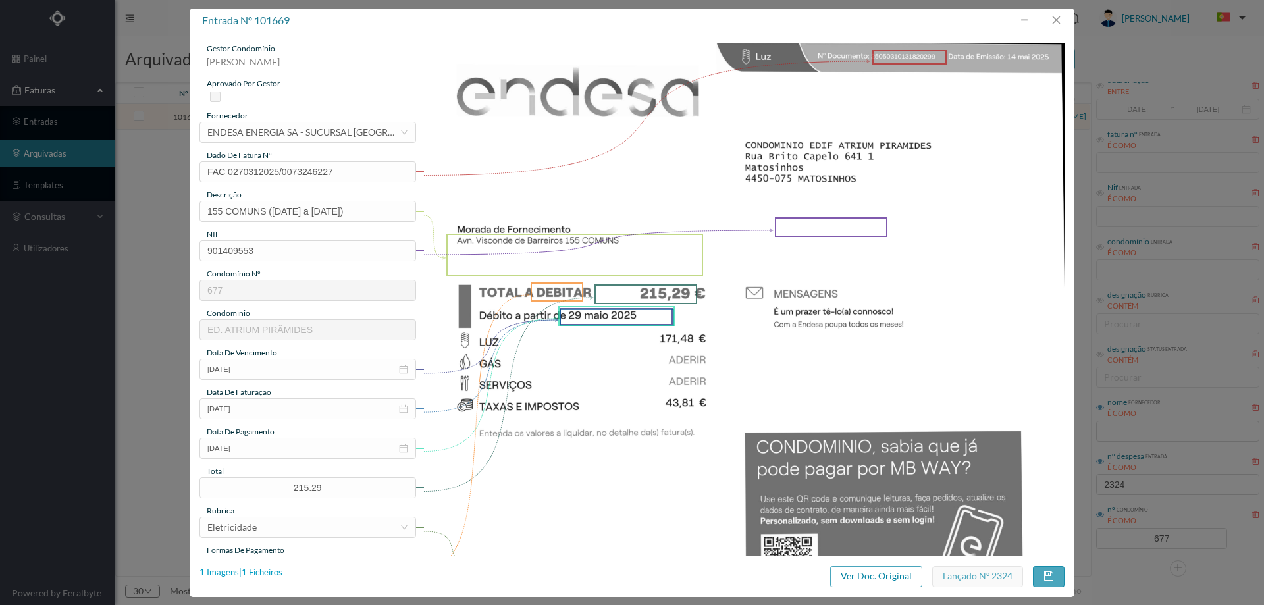
click at [276, 572] on div "1 Imagens | 1 Ficheiros" at bounding box center [240, 572] width 83 height 13
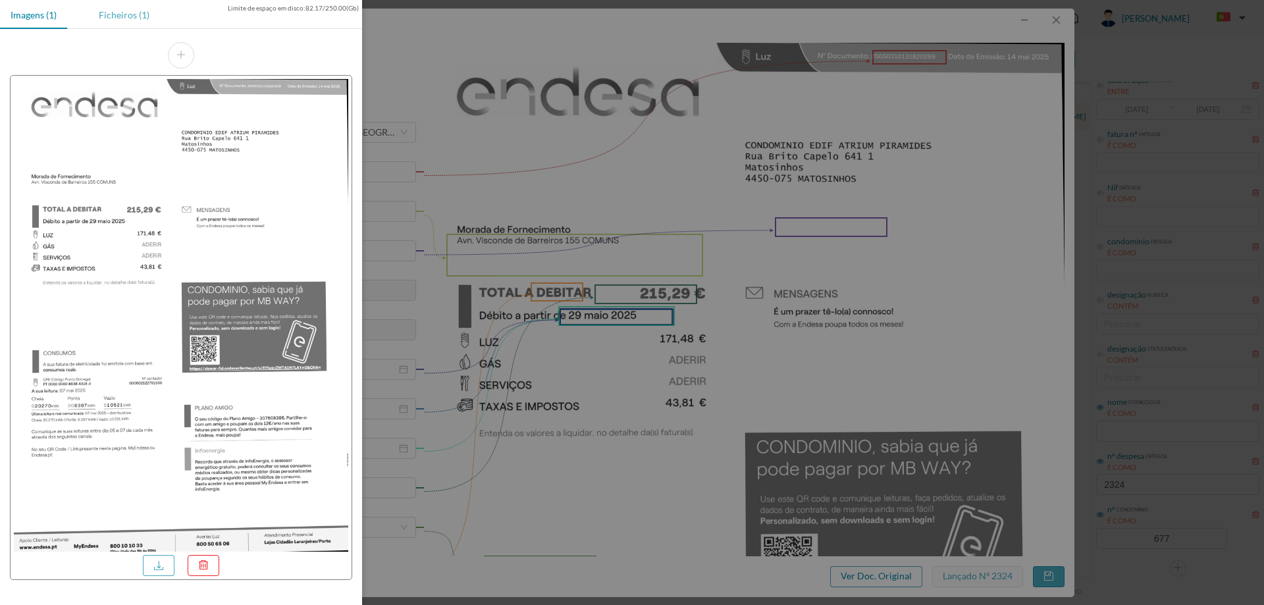
click at [126, 15] on div "Ficheiros (1)" at bounding box center [124, 15] width 72 height 30
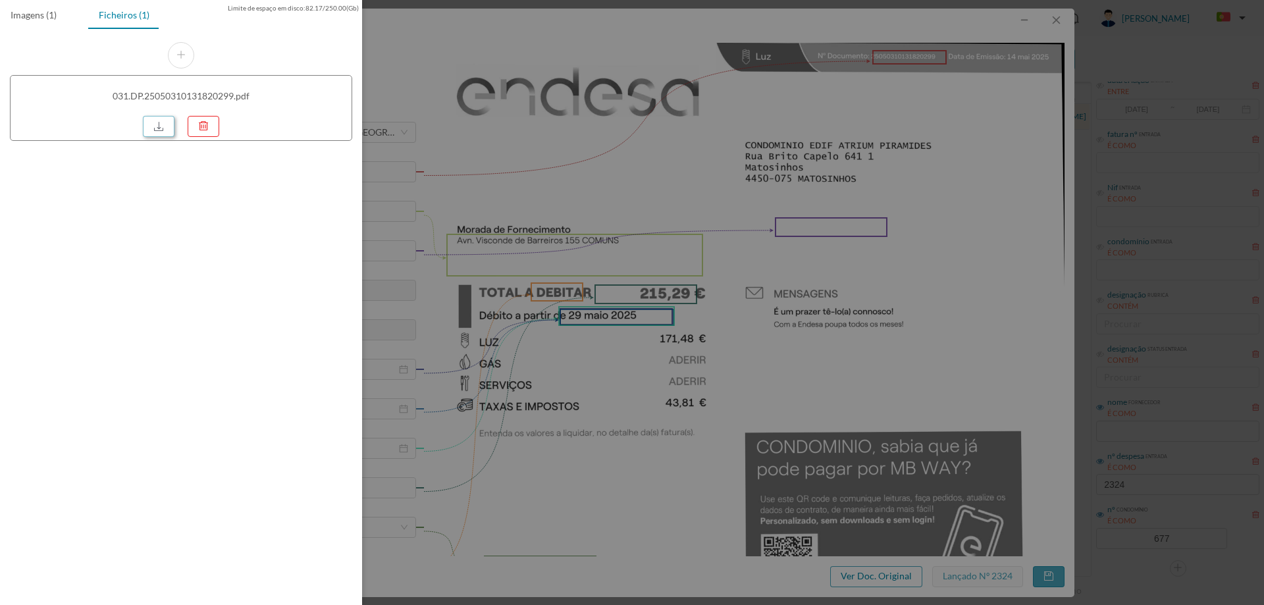
click at [167, 125] on link at bounding box center [159, 126] width 32 height 21
drag, startPoint x: 782, startPoint y: 195, endPoint x: 793, endPoint y: 182, distance: 16.8
click at [783, 194] on div at bounding box center [632, 302] width 1264 height 605
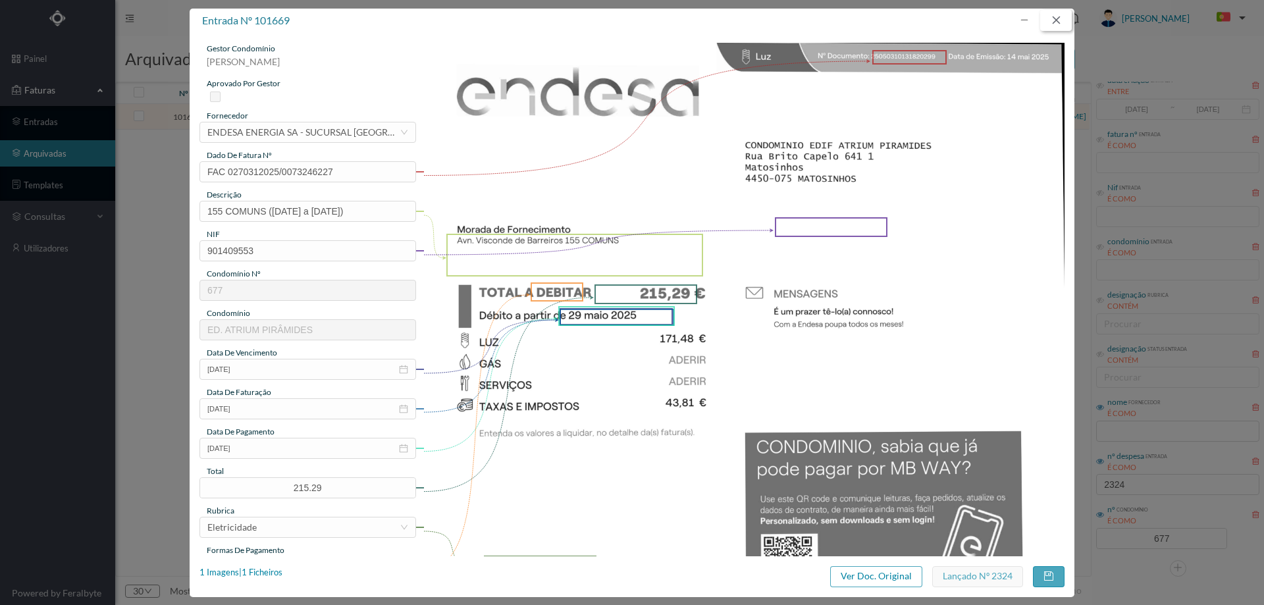
click at [1049, 24] on button "button" at bounding box center [1056, 20] width 32 height 21
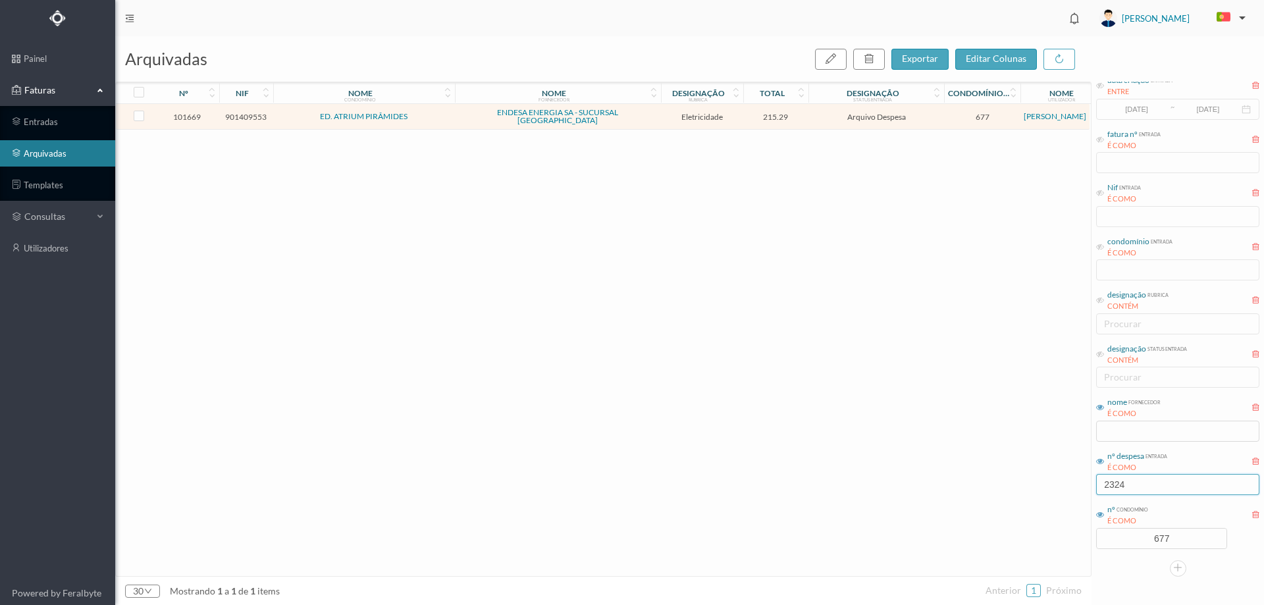
drag, startPoint x: 1134, startPoint y: 469, endPoint x: 1133, endPoint y: 483, distance: 13.8
click at [1135, 479] on div "nº despesa entrada É COMO 2324" at bounding box center [1178, 472] width 166 height 49
click at [1133, 483] on input "2324" at bounding box center [1177, 484] width 163 height 21
type input "232"
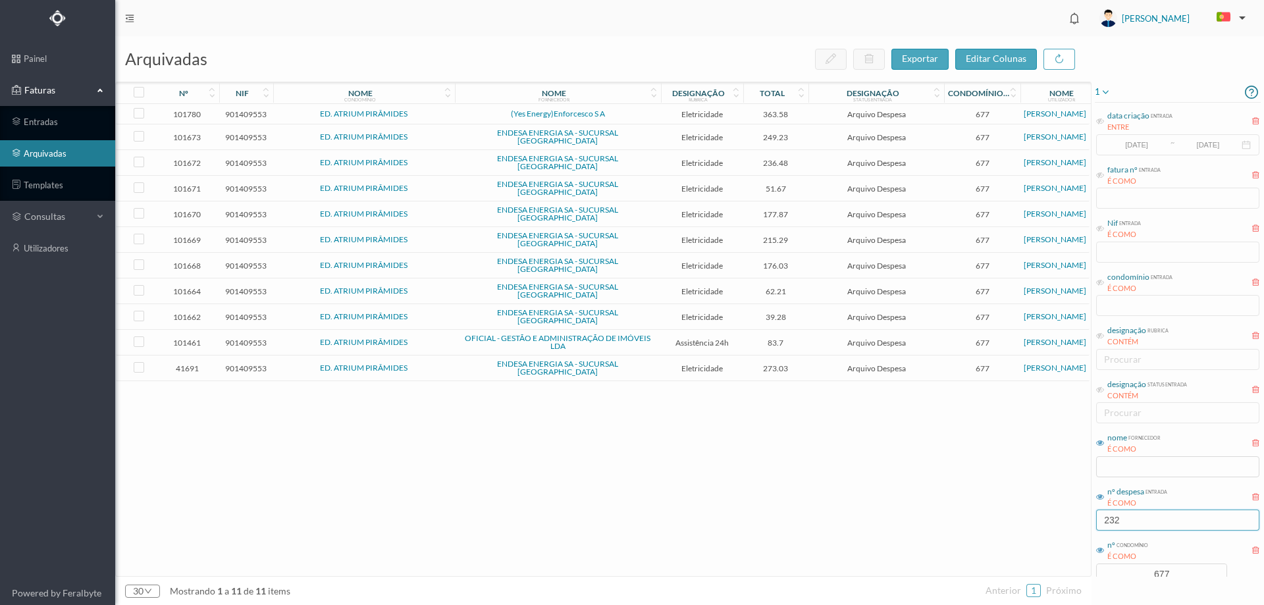
scroll to position [36, 0]
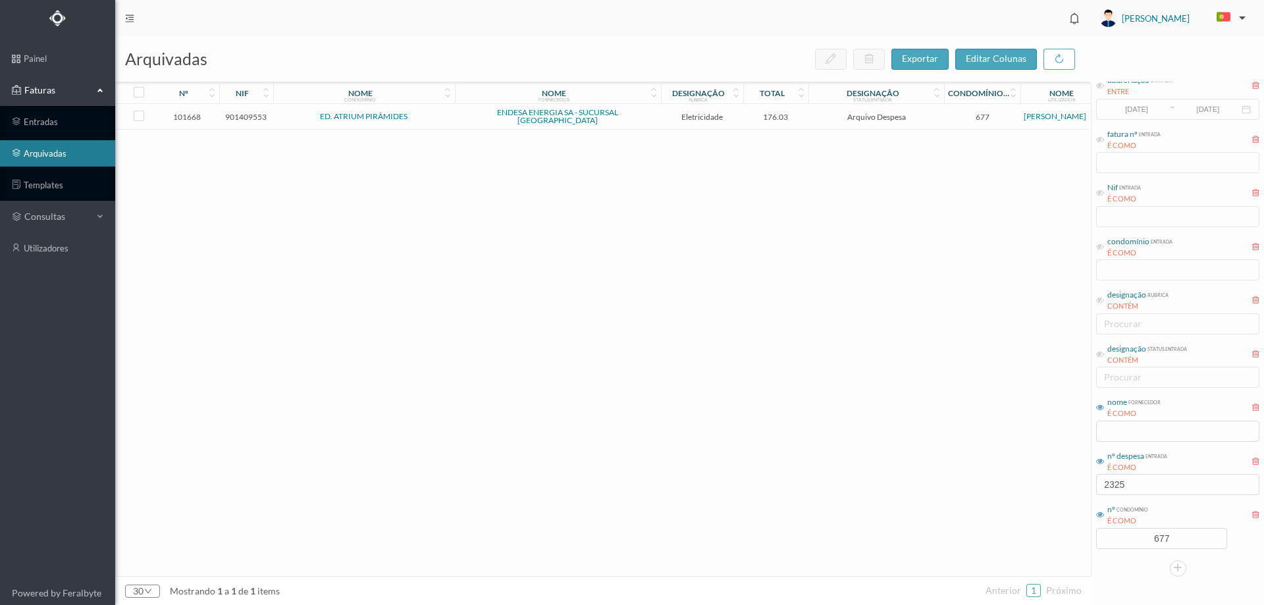
type input "2325"
click at [652, 114] on span "ENDESA ENERGIA SA - SUCURSAL [GEOGRAPHIC_DATA]" at bounding box center [557, 117] width 199 height 16
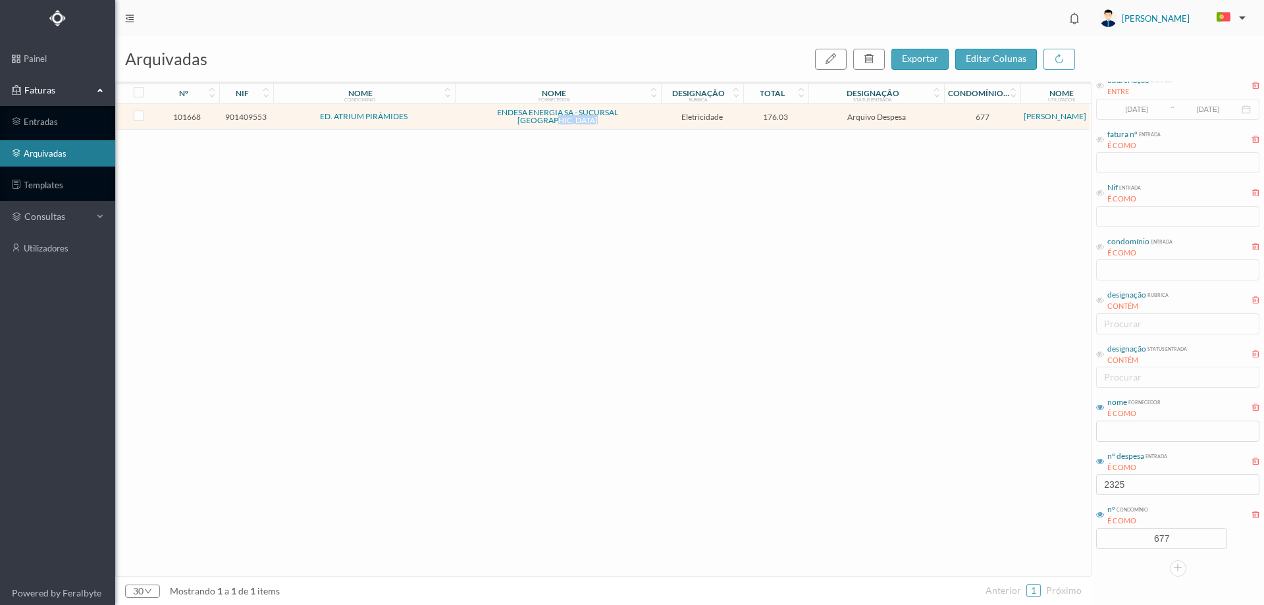
click at [652, 114] on span "ENDESA ENERGIA SA - SUCURSAL [GEOGRAPHIC_DATA]" at bounding box center [557, 117] width 199 height 16
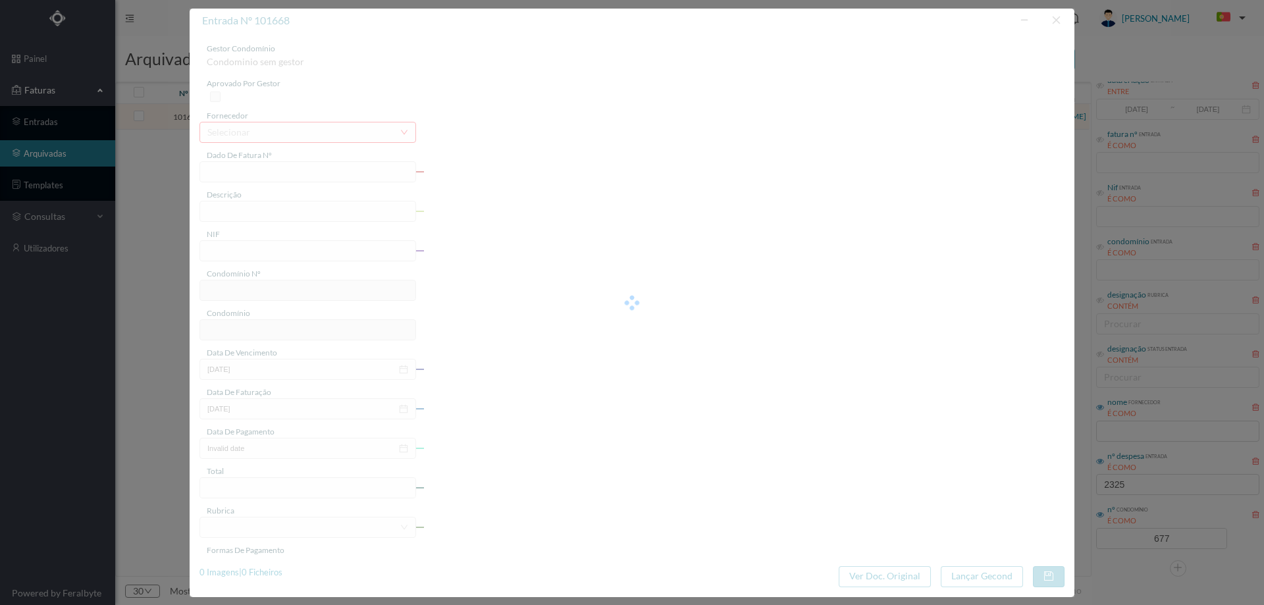
type input "FAC 0270312025/0073245618"
type input "203 COMUNS ([DATE] a [DATE])"
type input "901409553"
type input "[DATE]"
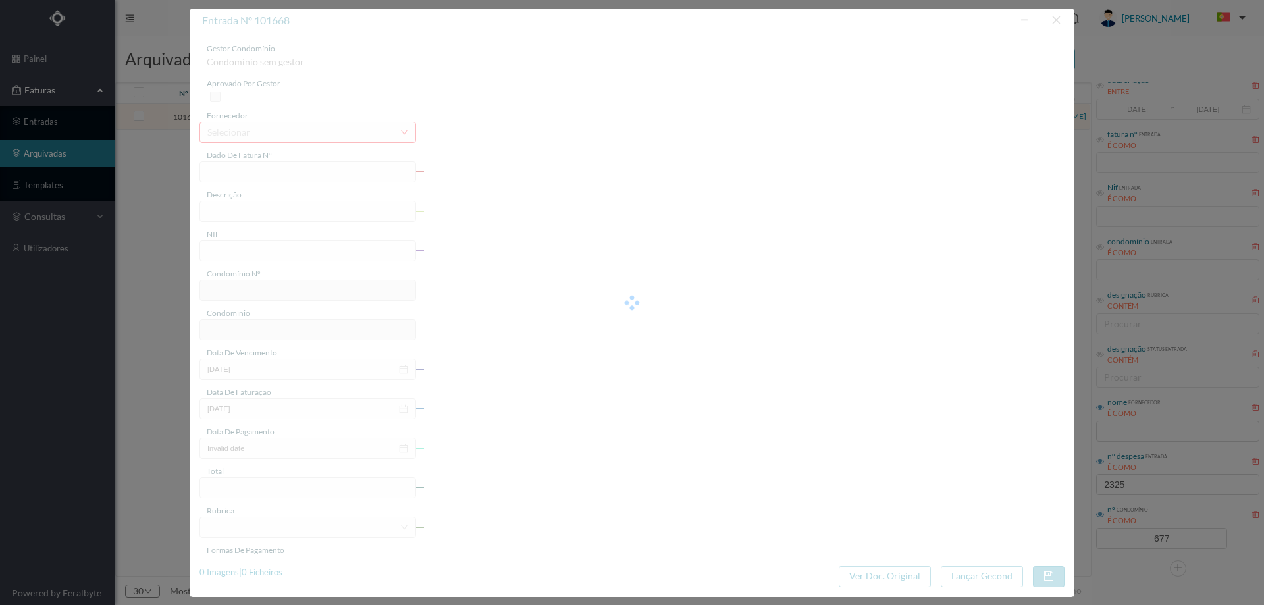
type input "[DATE]"
type input "176.03"
type input "677"
type input "ED. ATRIUM PIRÂMIDES"
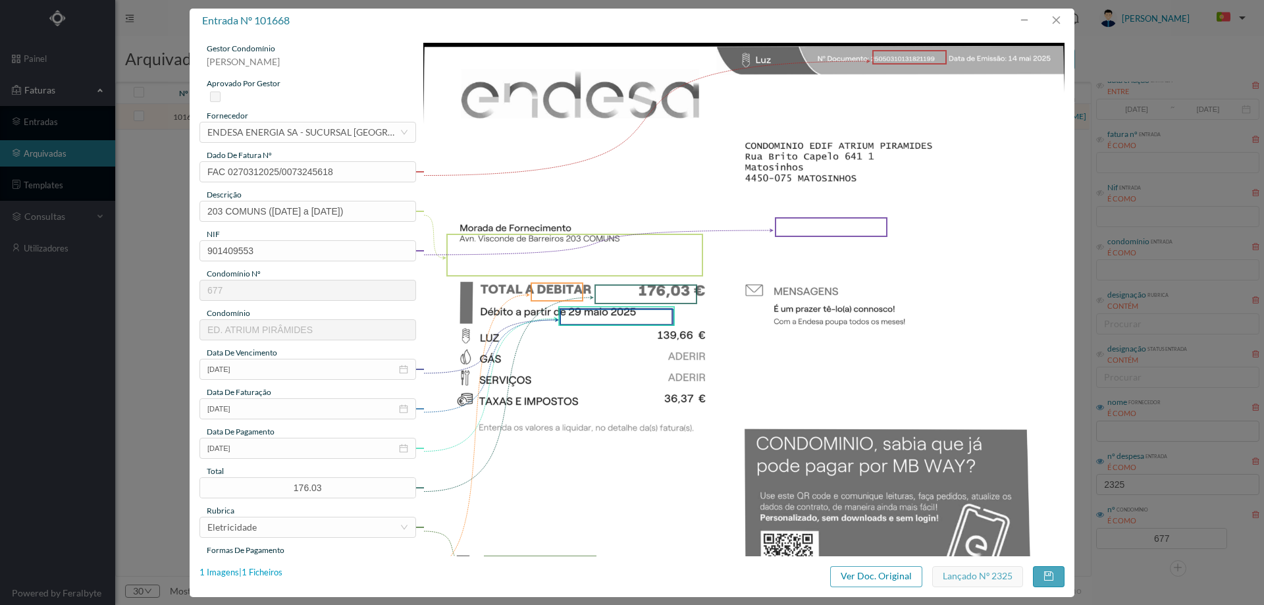
click at [259, 574] on div "1 Imagens | 1 Ficheiros" at bounding box center [240, 572] width 83 height 13
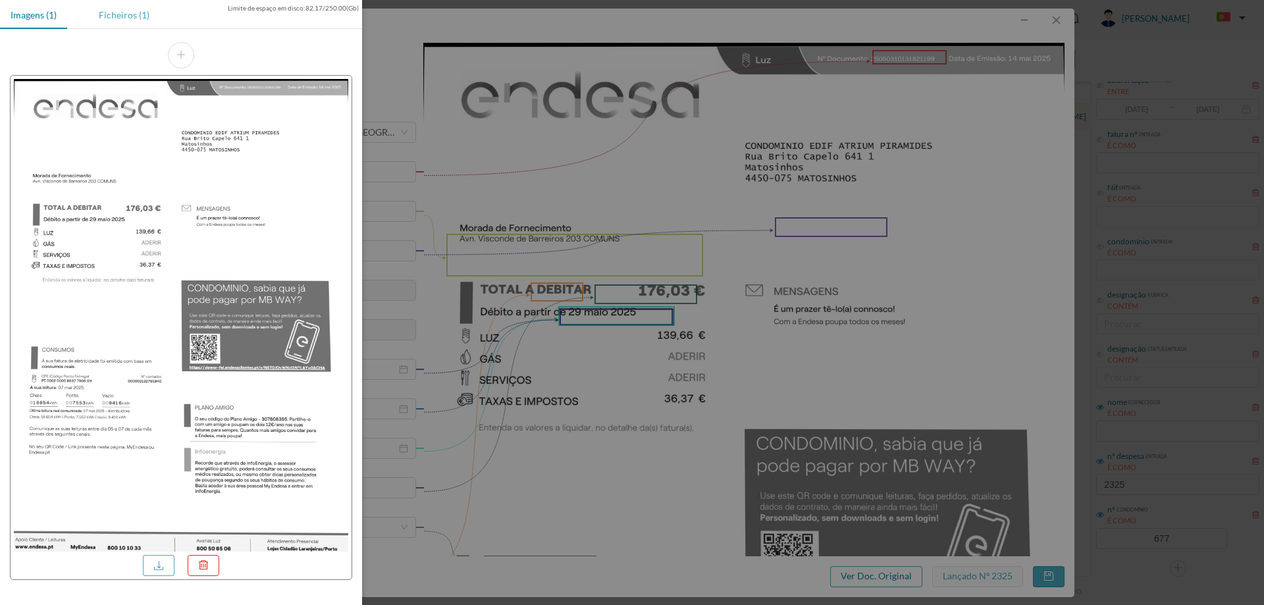
click at [143, 16] on div "Ficheiros (1)" at bounding box center [124, 15] width 72 height 30
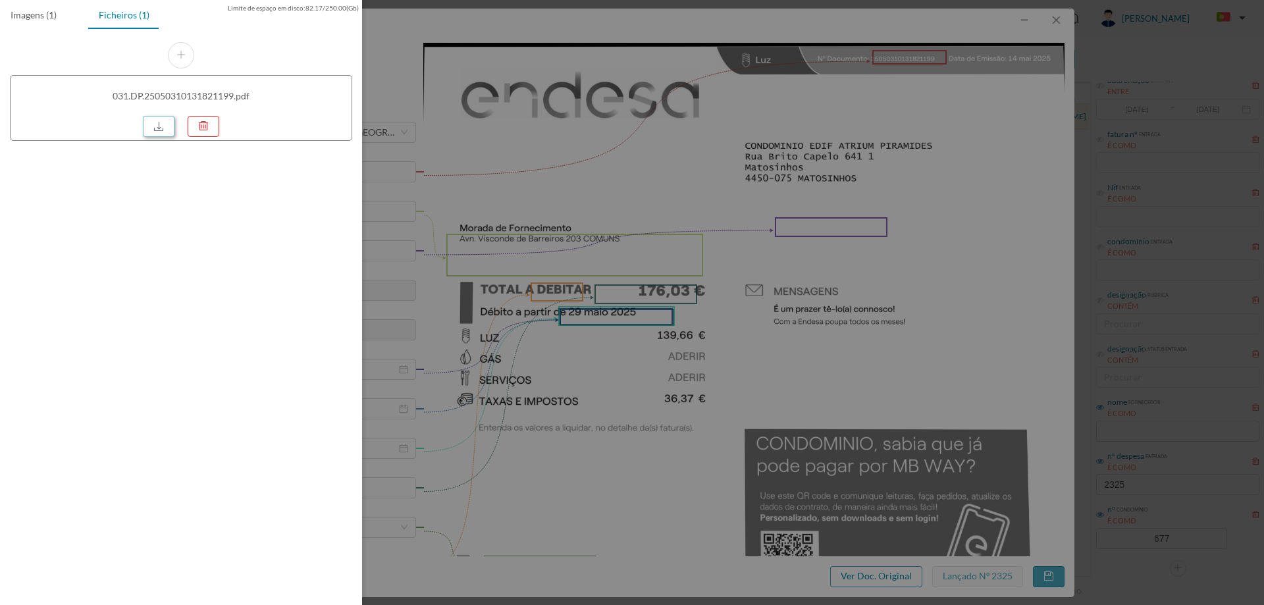
click at [166, 123] on link at bounding box center [159, 126] width 32 height 21
click at [618, 232] on div at bounding box center [632, 302] width 1264 height 605
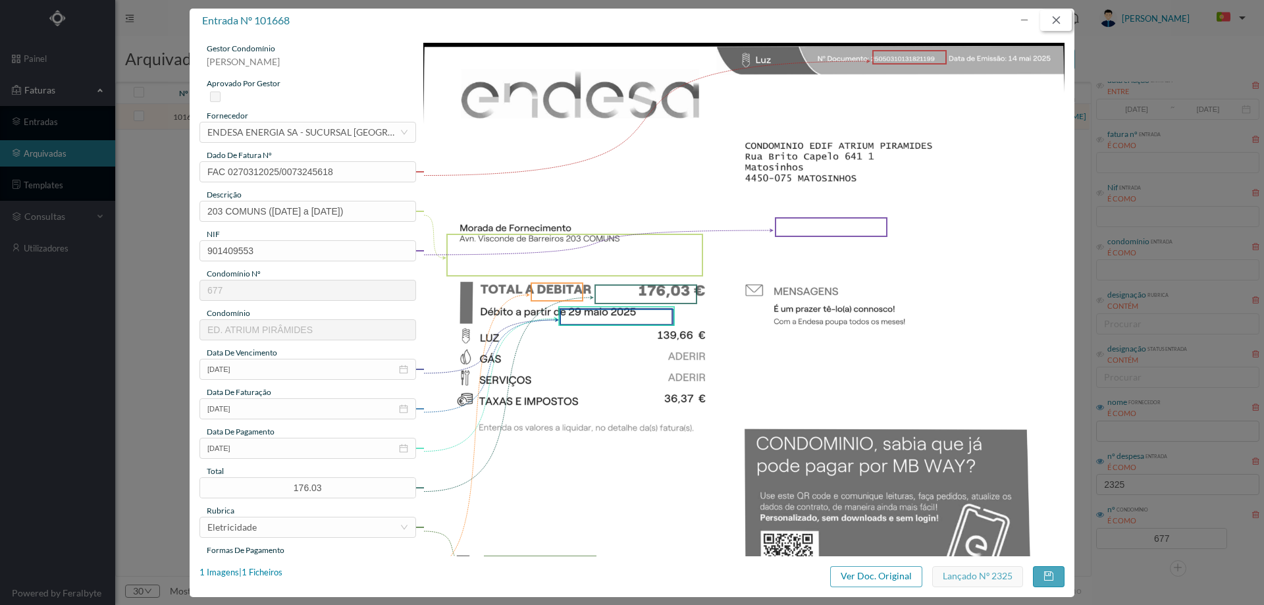
click at [1056, 20] on button "button" at bounding box center [1056, 20] width 32 height 21
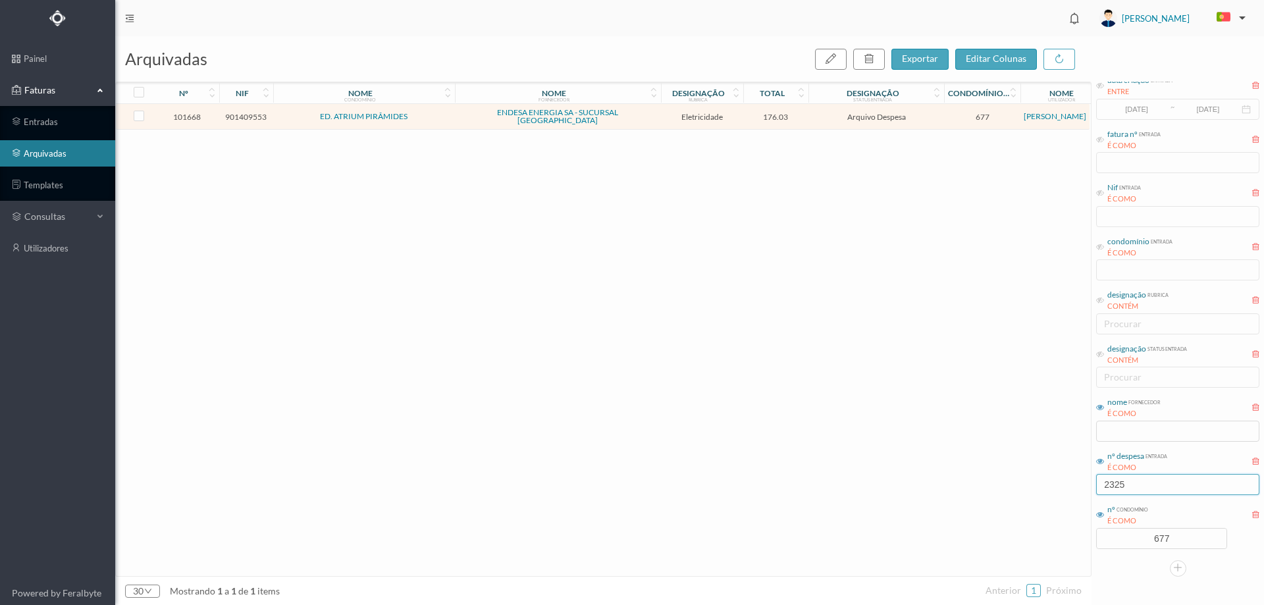
click at [1139, 484] on input "2325" at bounding box center [1177, 484] width 163 height 21
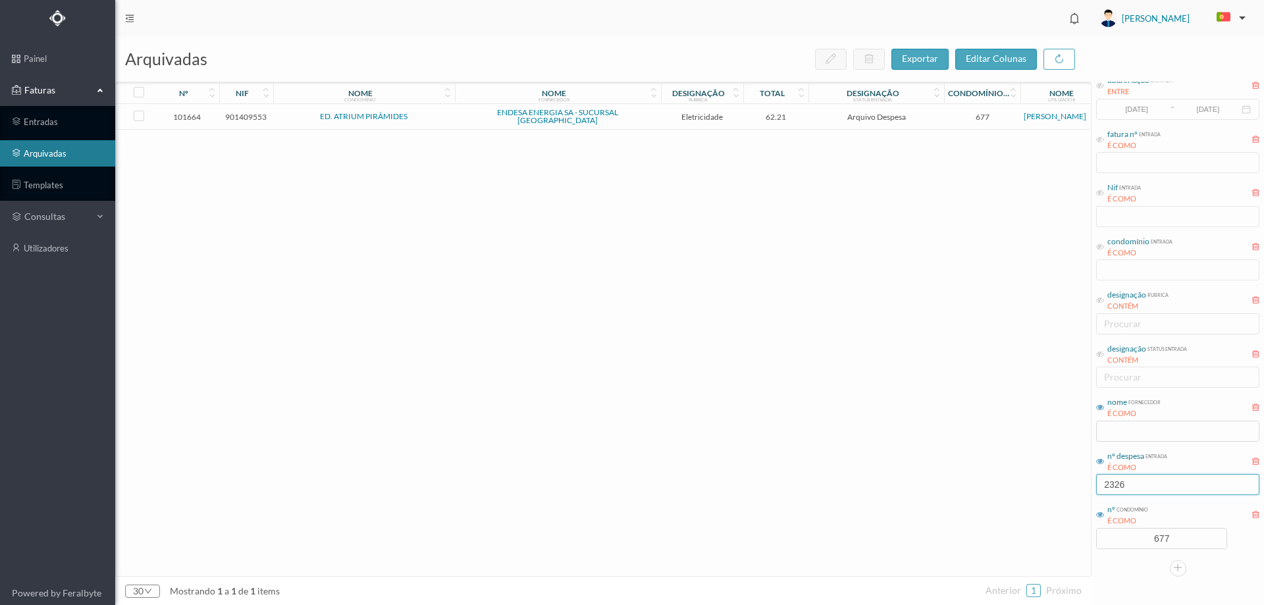
type input "2326"
click at [747, 117] on span "62.21" at bounding box center [775, 117] width 59 height 10
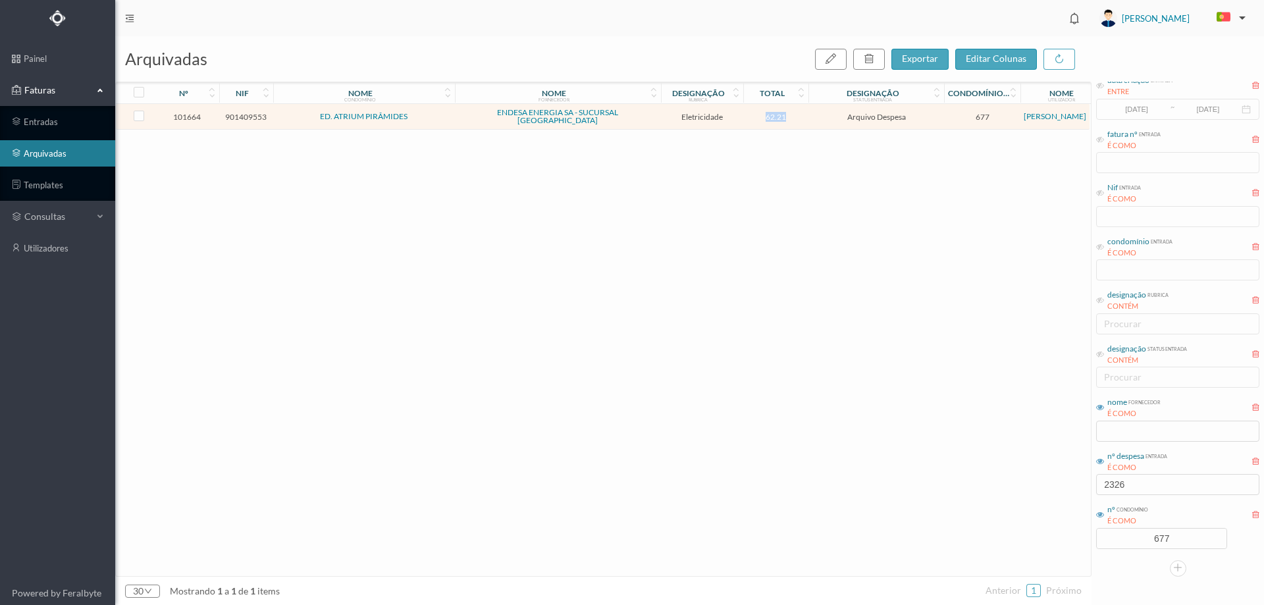
click at [747, 117] on span "62.21" at bounding box center [775, 117] width 59 height 10
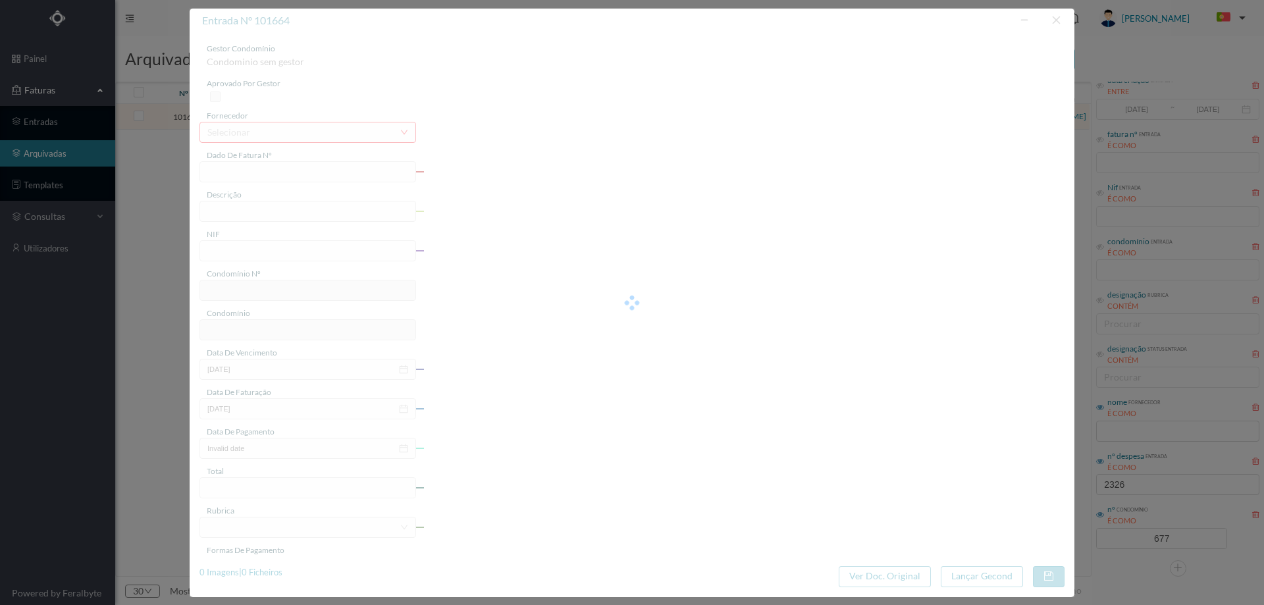
type input "FAC 0240312025/0061256560"
type input "[STREET_ADDRESS] ILU-EX ([DATE] a [DATE])"
type input "901409553"
type input "[DATE]"
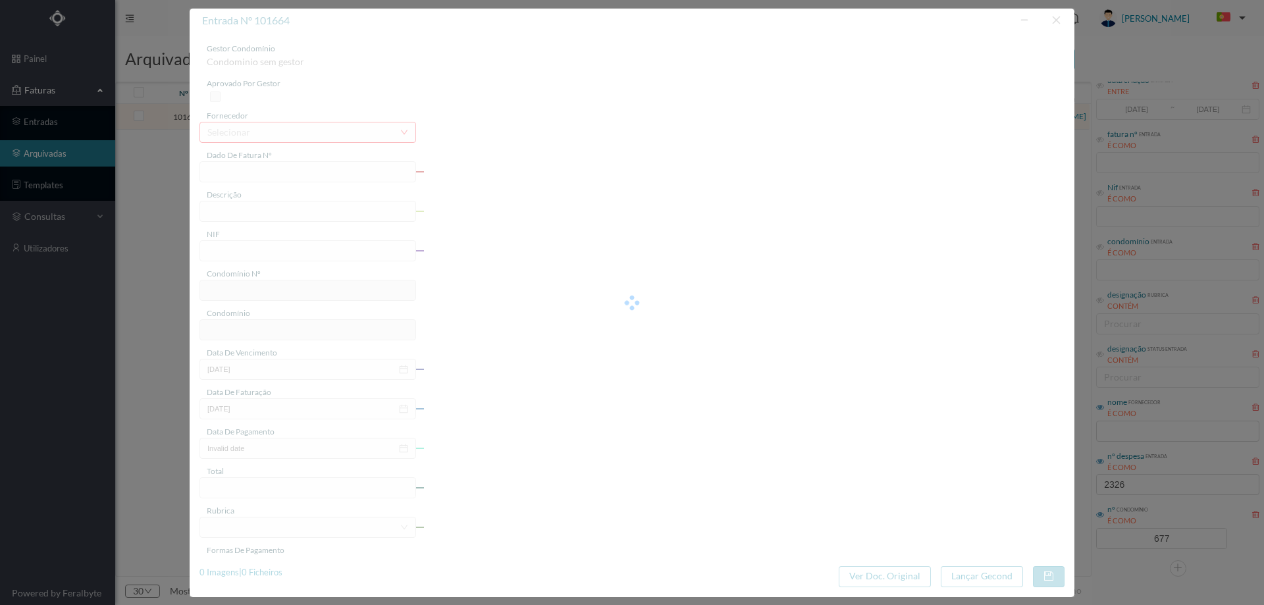
type input "[DATE]"
type input "62.21"
type input "677"
type input "ED. ATRIUM PIRÂMIDES"
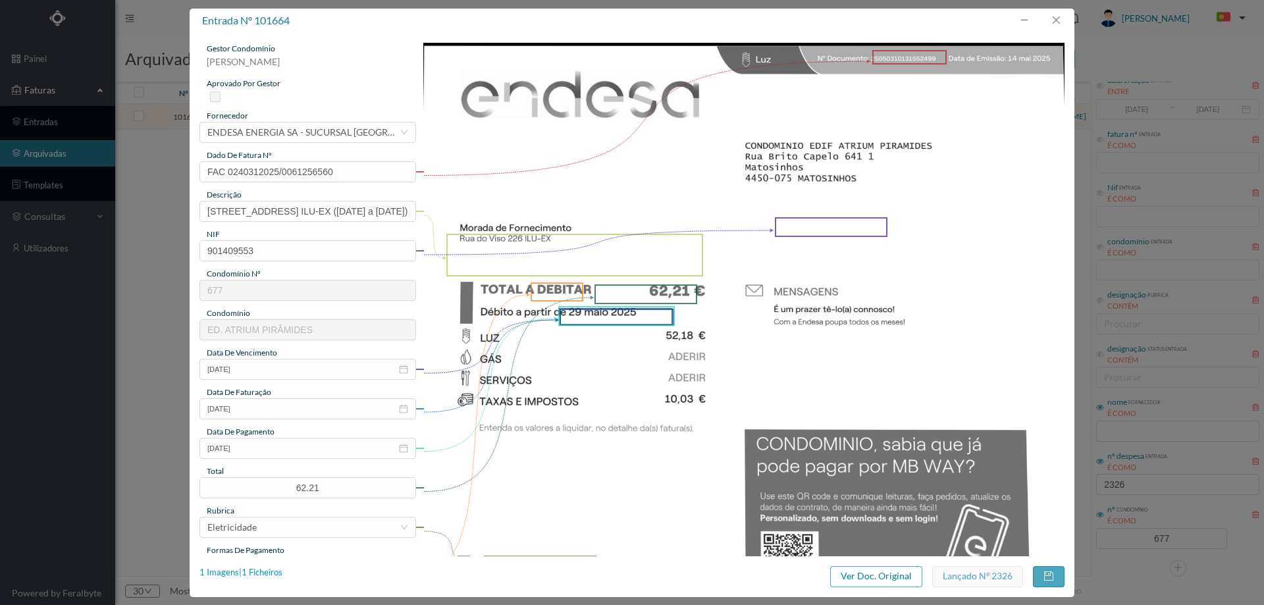
click at [260, 571] on div "1 Imagens | 1 Ficheiros" at bounding box center [240, 572] width 83 height 13
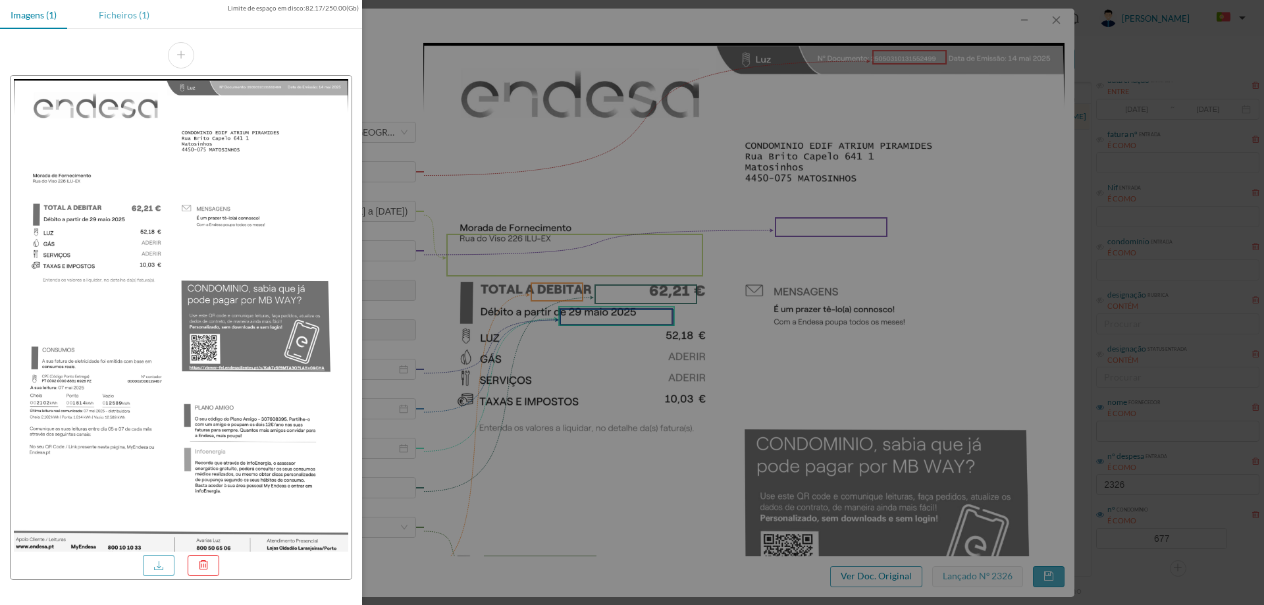
click at [113, 19] on div "Ficheiros (1)" at bounding box center [124, 15] width 72 height 30
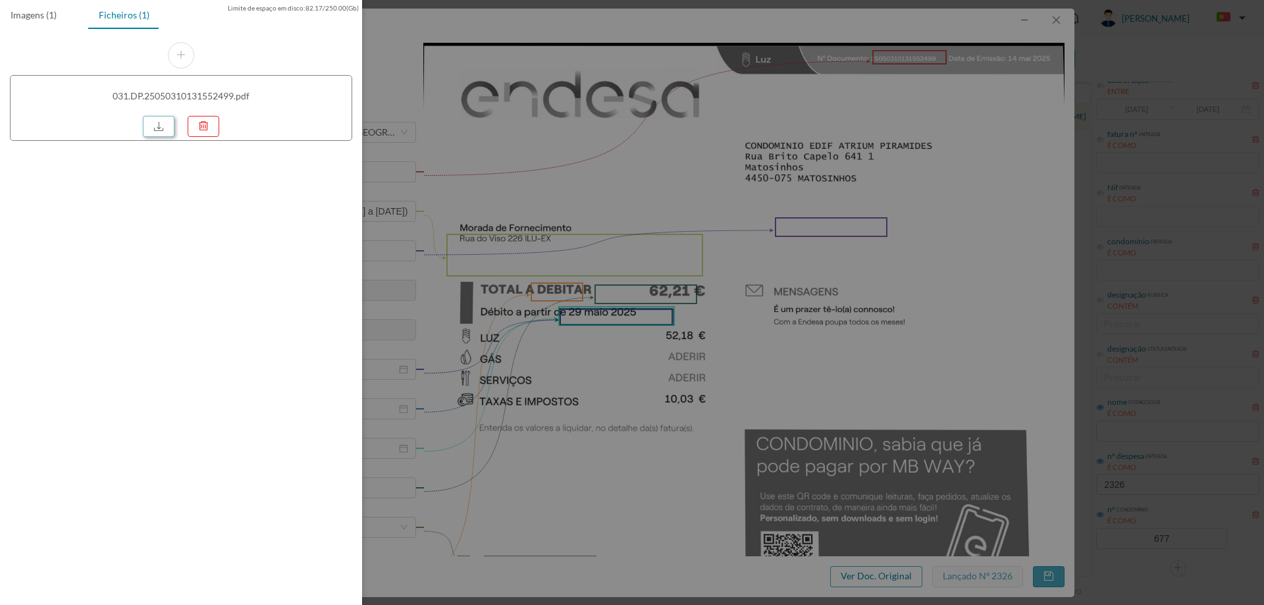
drag, startPoint x: 159, startPoint y: 125, endPoint x: 283, endPoint y: 127, distance: 123.7
click at [160, 125] on link at bounding box center [159, 126] width 32 height 21
drag, startPoint x: 572, startPoint y: 155, endPoint x: 737, endPoint y: 145, distance: 165.5
click at [572, 155] on div at bounding box center [632, 302] width 1264 height 605
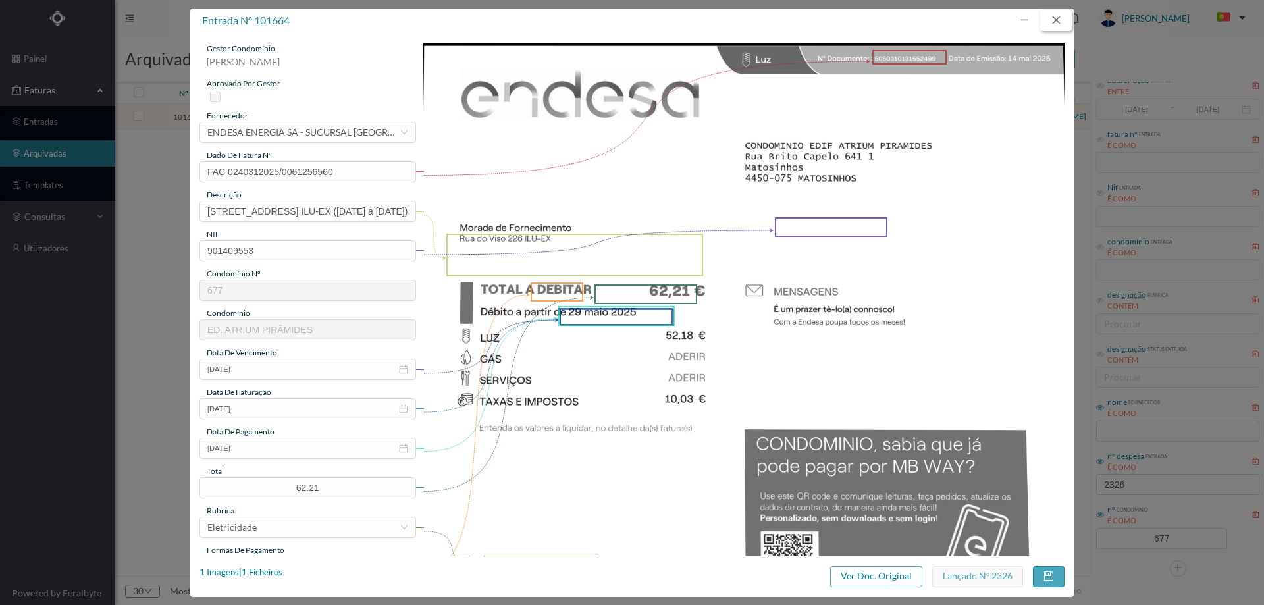
click at [1049, 18] on button "button" at bounding box center [1056, 20] width 32 height 21
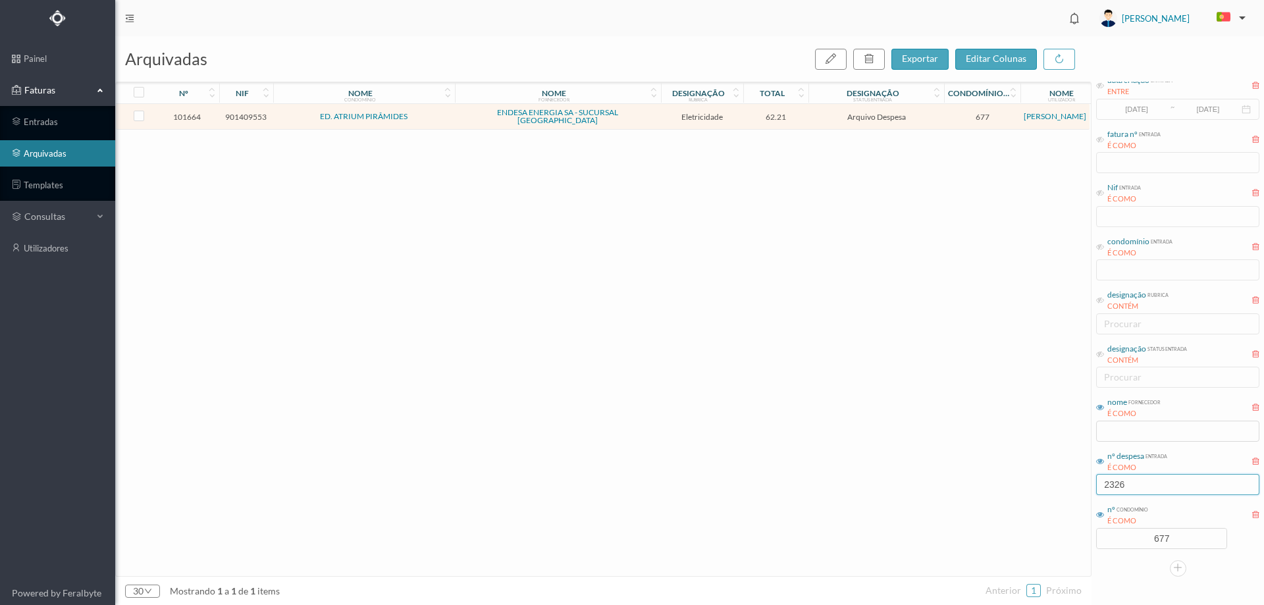
click at [1139, 488] on input "2326" at bounding box center [1177, 484] width 163 height 21
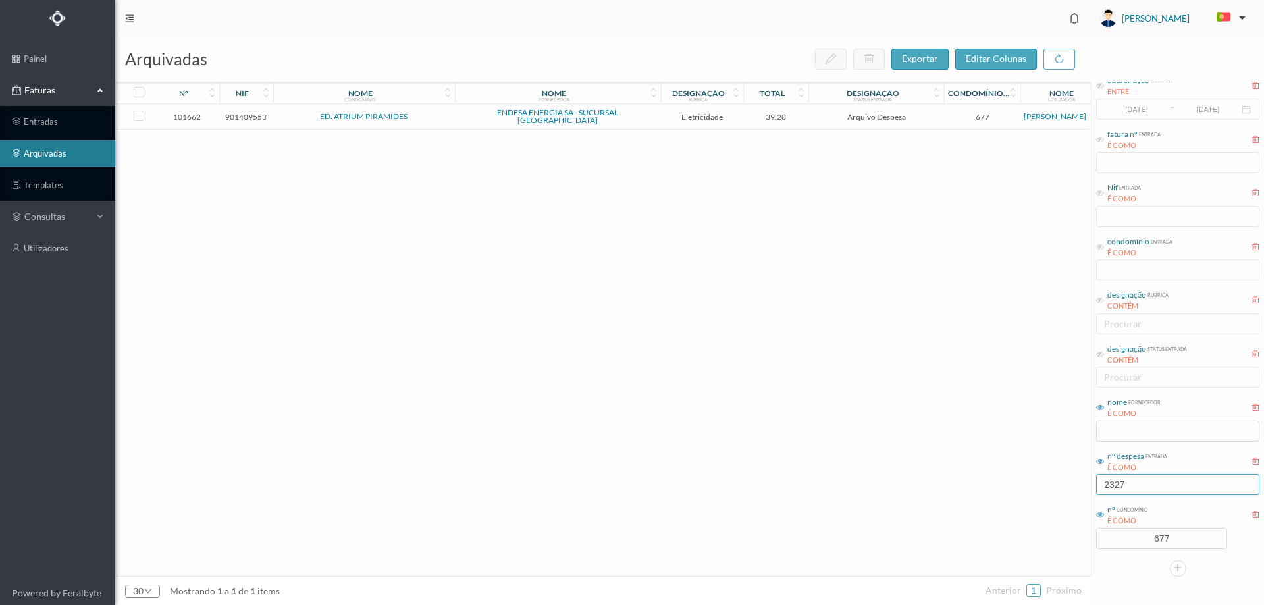
type input "2327"
click at [646, 109] on td "ENDESA ENERGIA SA - SUCURSAL [GEOGRAPHIC_DATA]" at bounding box center [558, 117] width 206 height 26
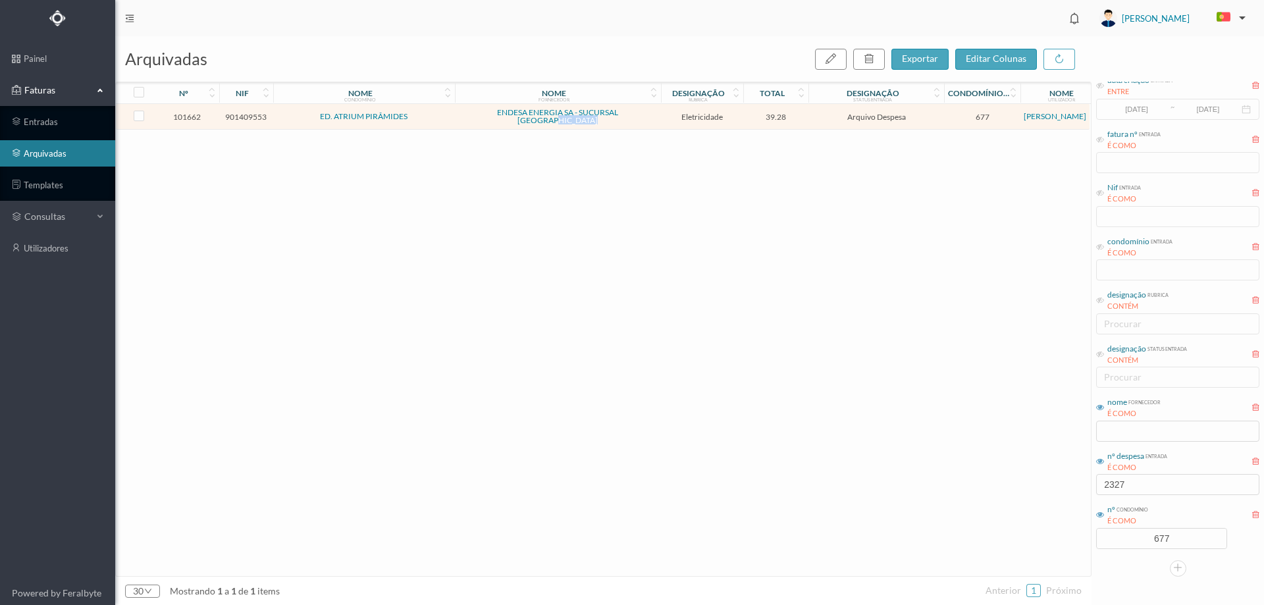
click at [646, 109] on td "ENDESA ENERGIA SA - SUCURSAL [GEOGRAPHIC_DATA]" at bounding box center [558, 117] width 206 height 26
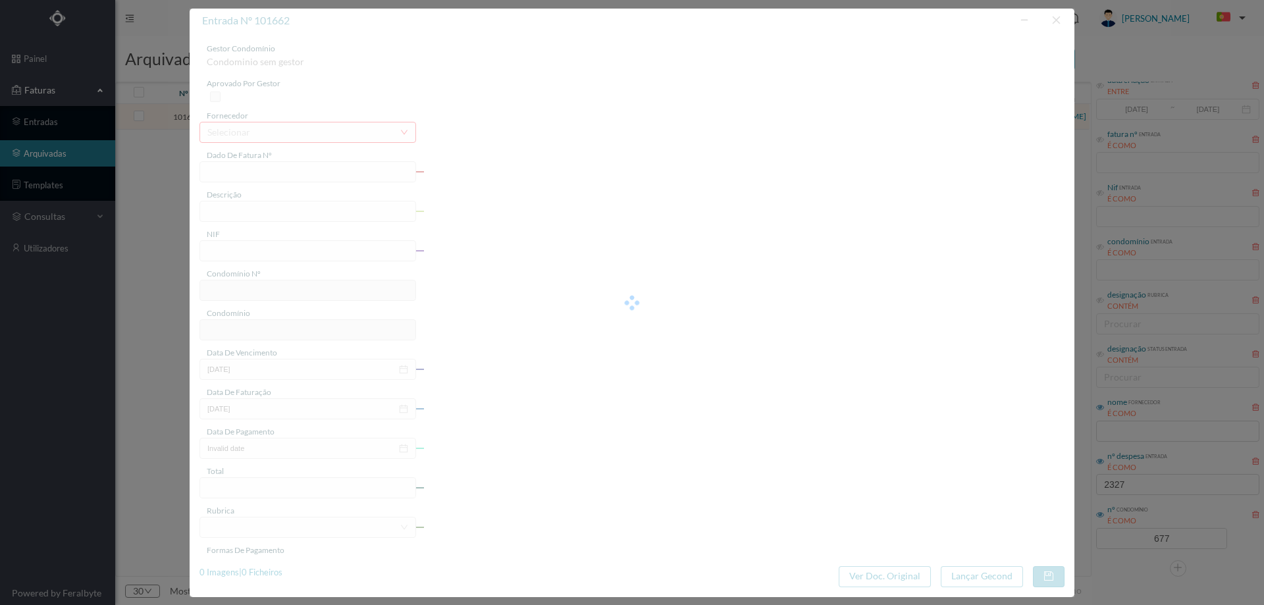
type input "FAC 0240312025/0061257565"
type input "155 P2GINA ([DATE] a [DATE])"
type input "901409553"
type input "[DATE]"
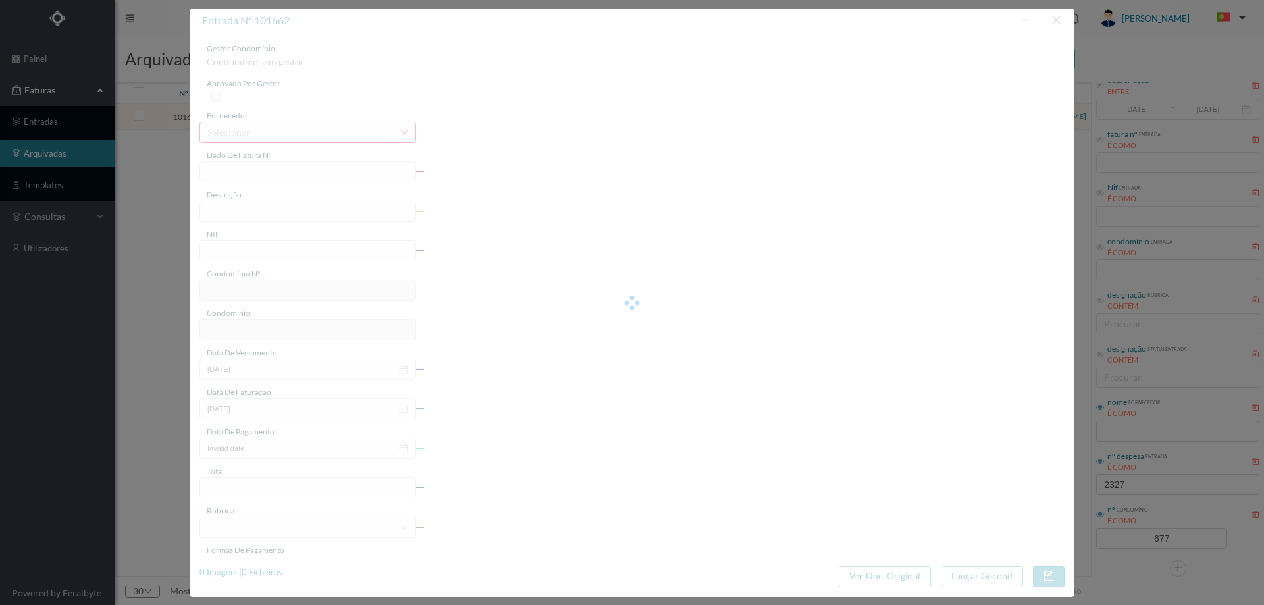
type input "[DATE]"
type input "39.28"
type input "677"
type input "ED. ATRIUM PIRÂMIDES"
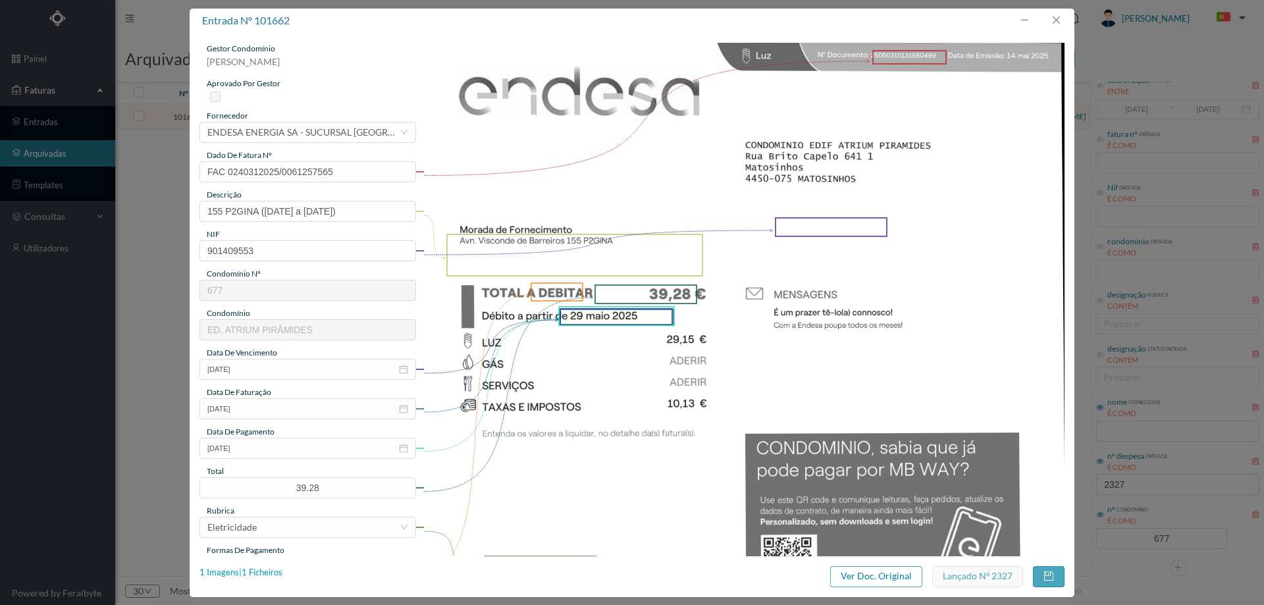
click at [257, 577] on div "1 Imagens | 1 Ficheiros" at bounding box center [240, 572] width 83 height 13
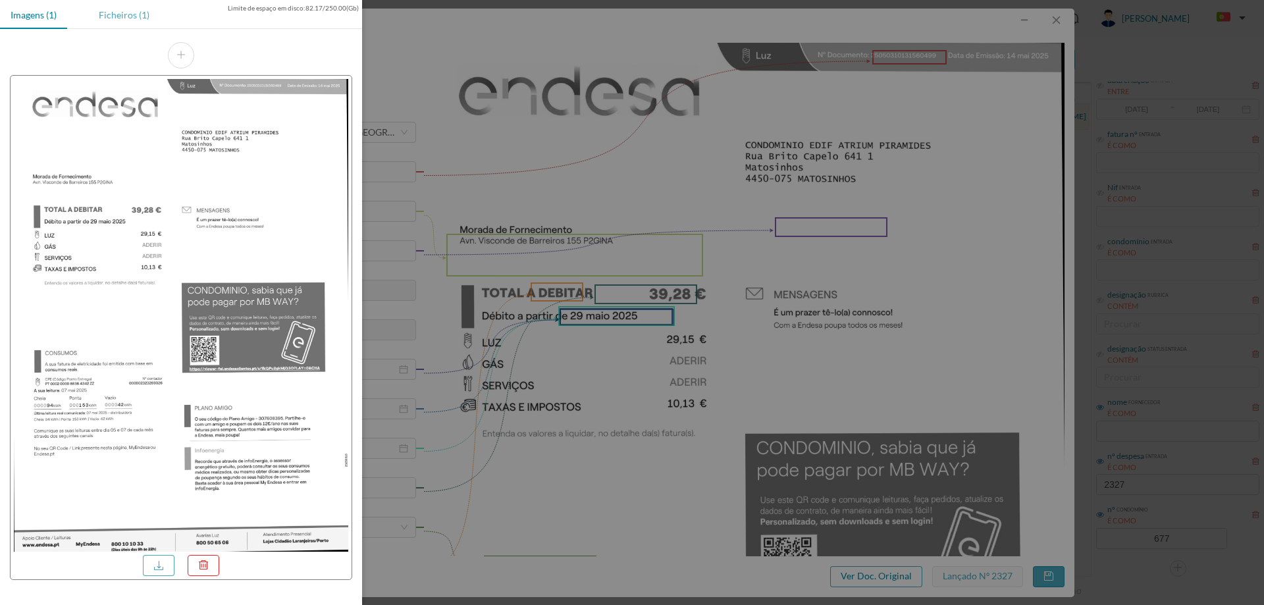
click at [133, 19] on div "Ficheiros (1)" at bounding box center [124, 15] width 72 height 30
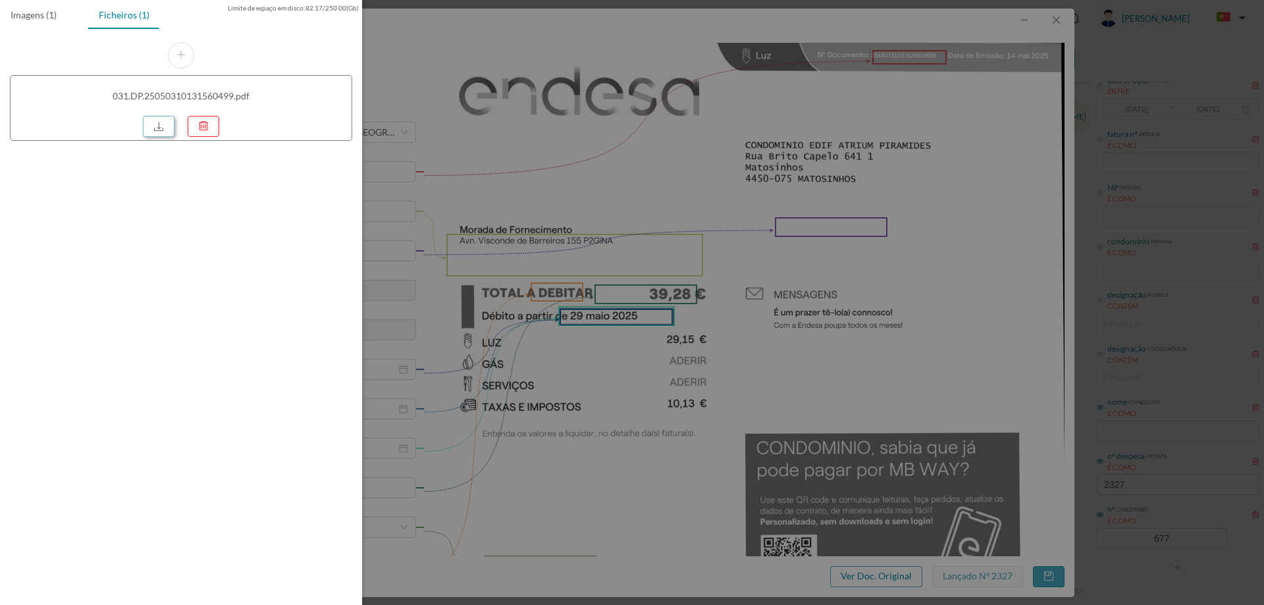
click at [163, 126] on link at bounding box center [159, 126] width 32 height 21
click at [648, 282] on div at bounding box center [632, 302] width 1264 height 605
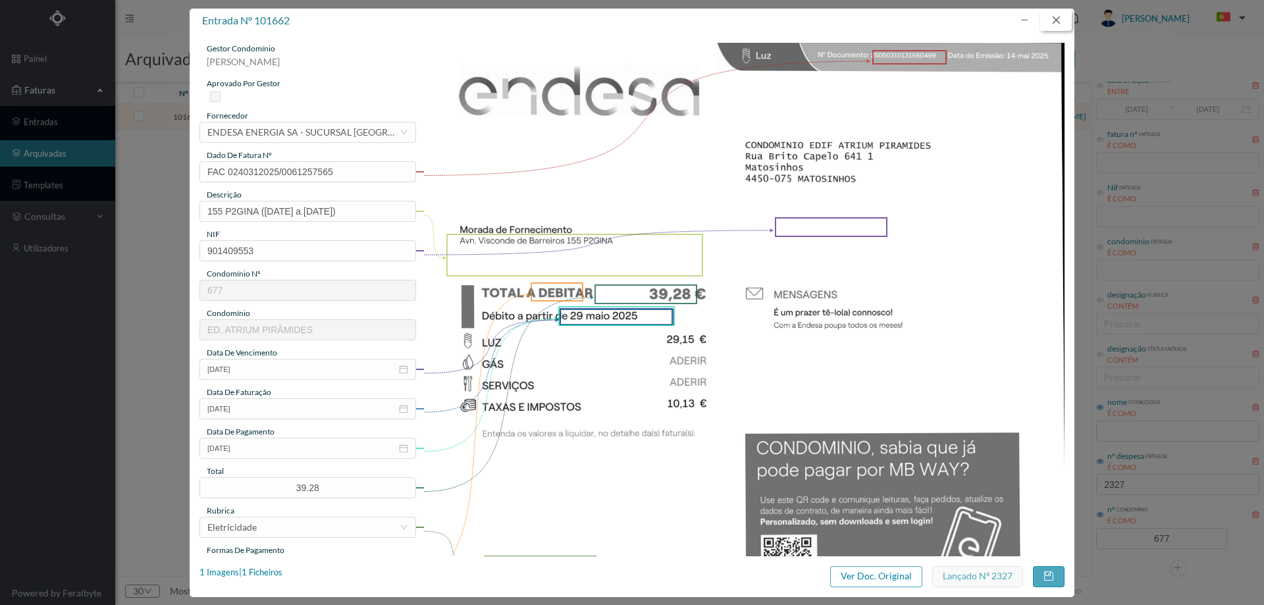
click at [1058, 14] on button "button" at bounding box center [1056, 20] width 32 height 21
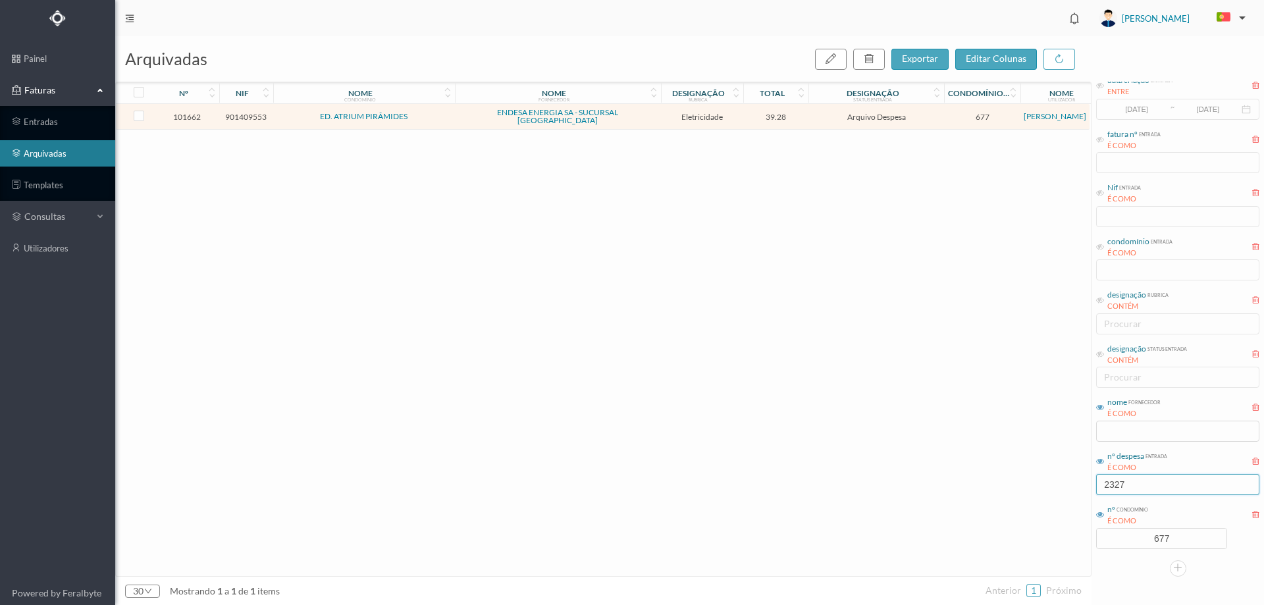
click at [1147, 481] on input "2327" at bounding box center [1177, 484] width 163 height 21
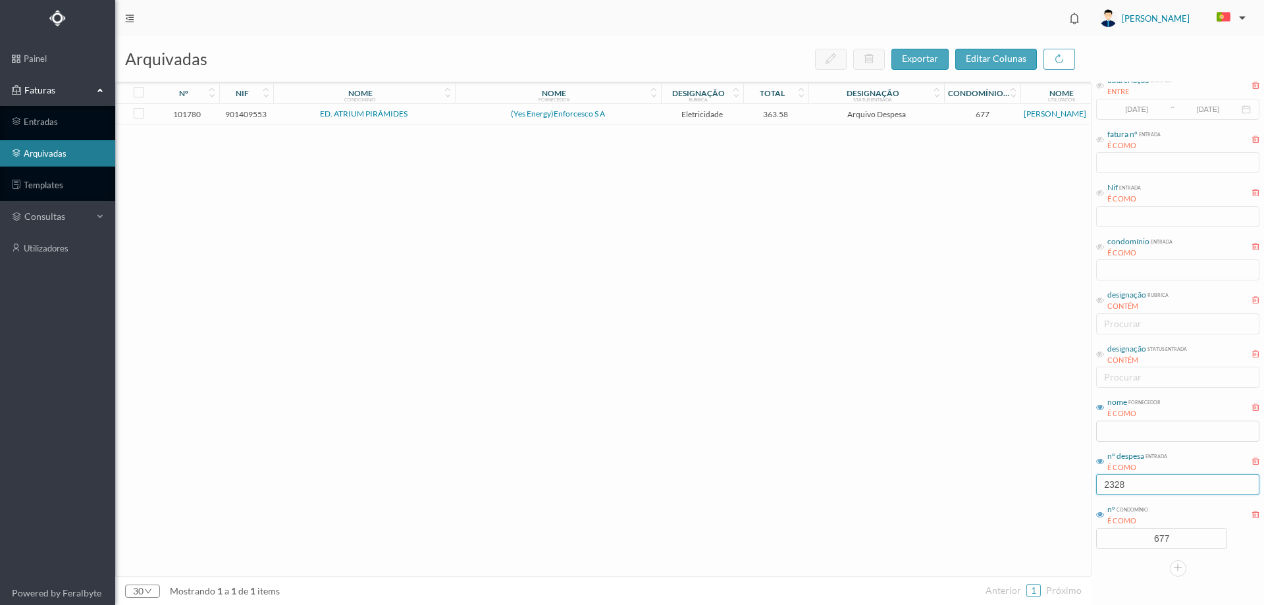
type input "2328"
click at [638, 114] on span "(Yes Energy)Enforcesco S A" at bounding box center [557, 114] width 199 height 8
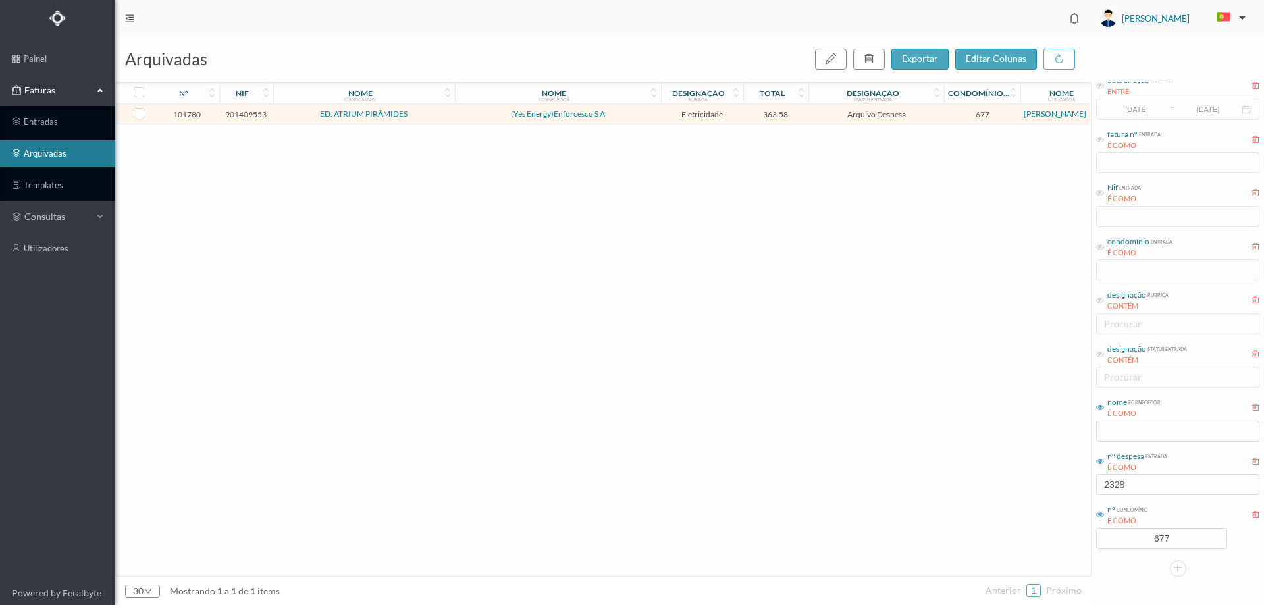
click at [638, 114] on span "(Yes Energy)Enforcesco S A" at bounding box center [557, 114] width 199 height 8
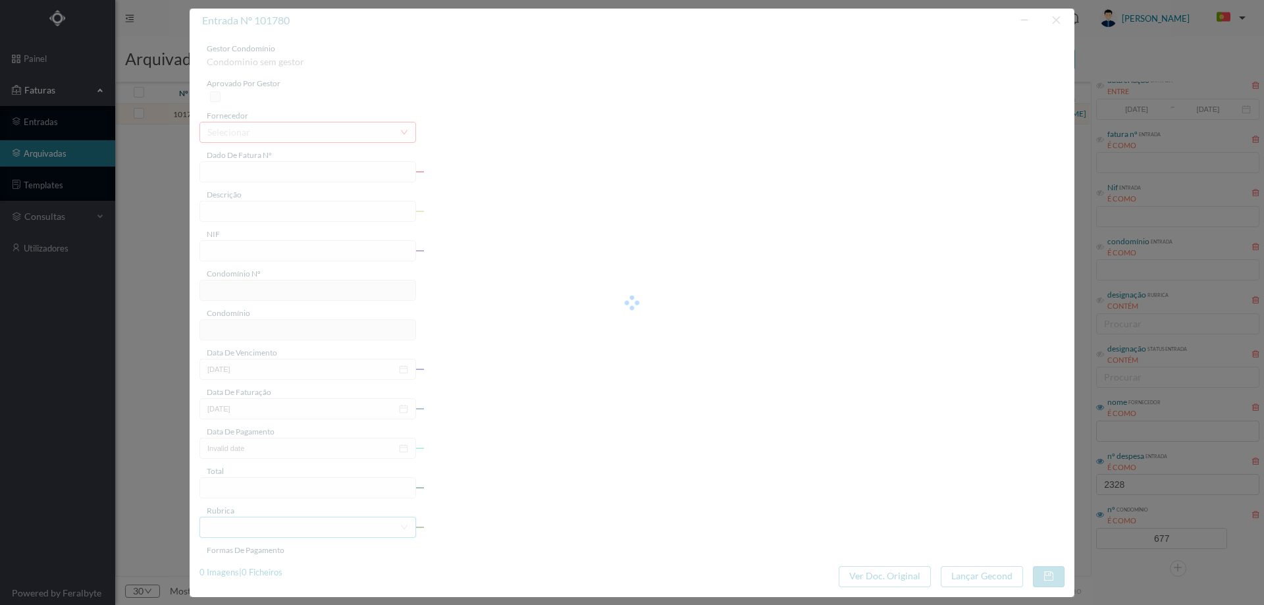
type input "10FT EL25/38691"
type input "226 Garagem ([DATE] a [DATE])"
type input "901409553"
type input "[DATE]"
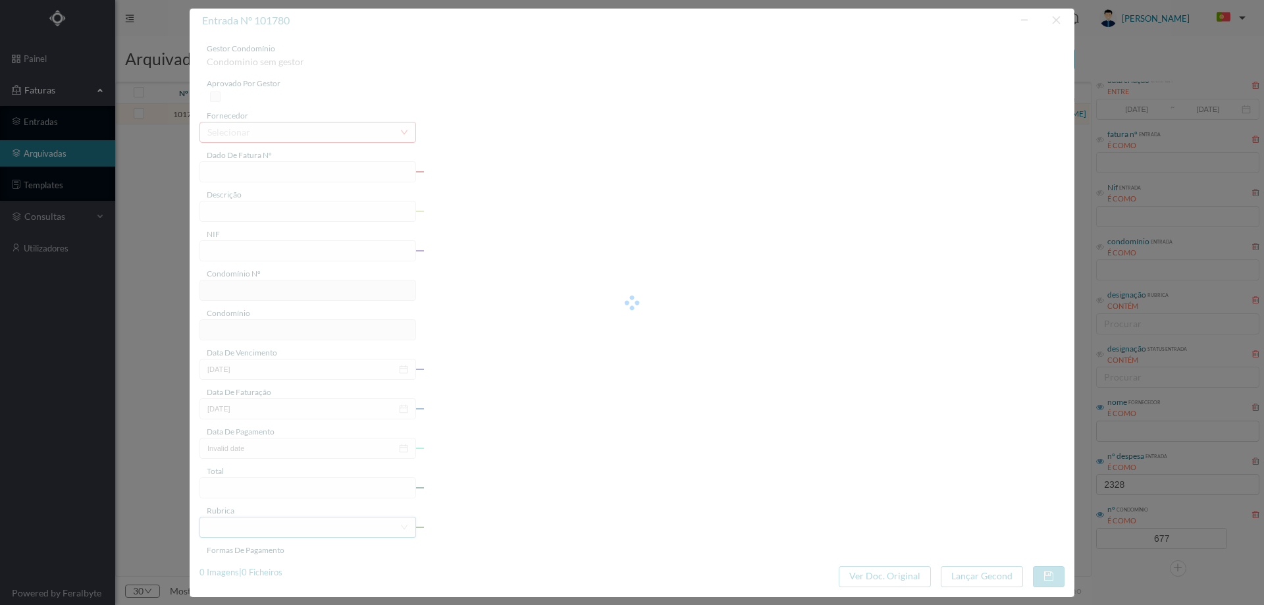
type input "[DATE]"
type input "363.58"
type input "677"
type input "ED. ATRIUM PIRÂMIDES"
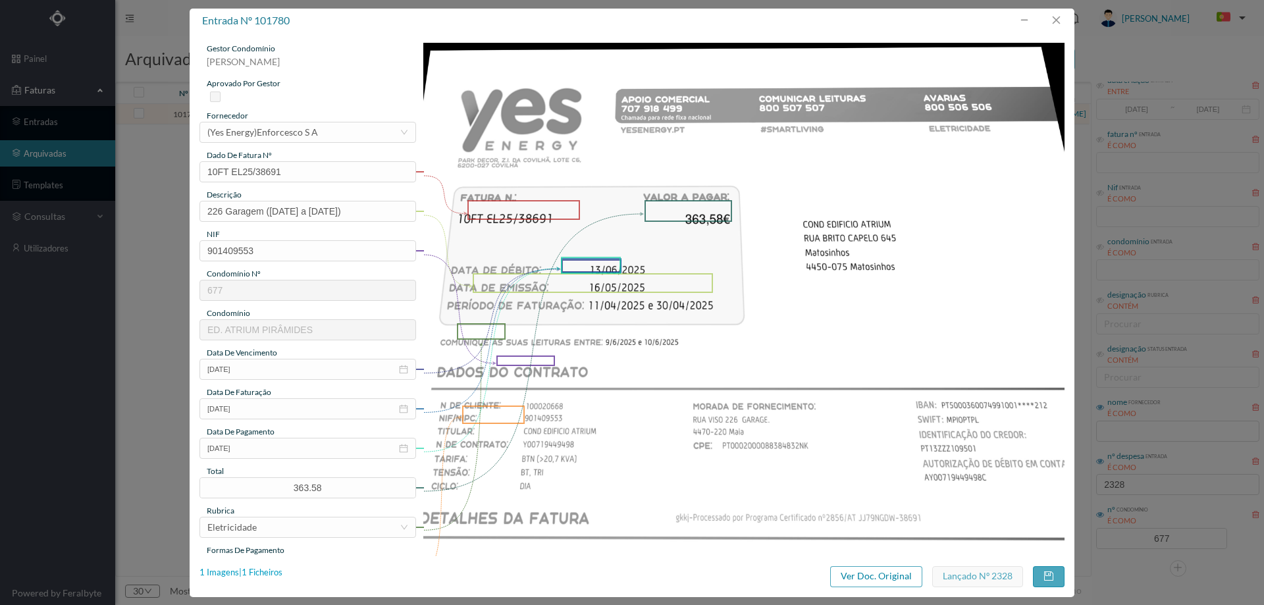
click at [263, 571] on div "1 Imagens | 1 Ficheiros" at bounding box center [240, 572] width 83 height 13
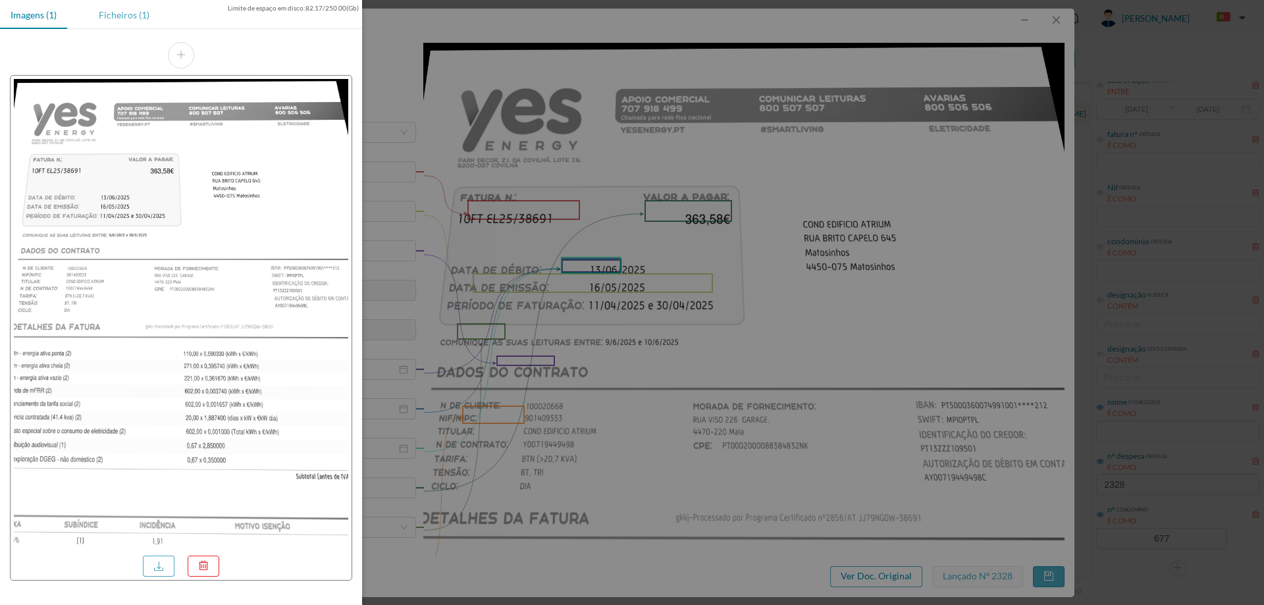
click at [140, 16] on div "Ficheiros (1)" at bounding box center [124, 15] width 72 height 30
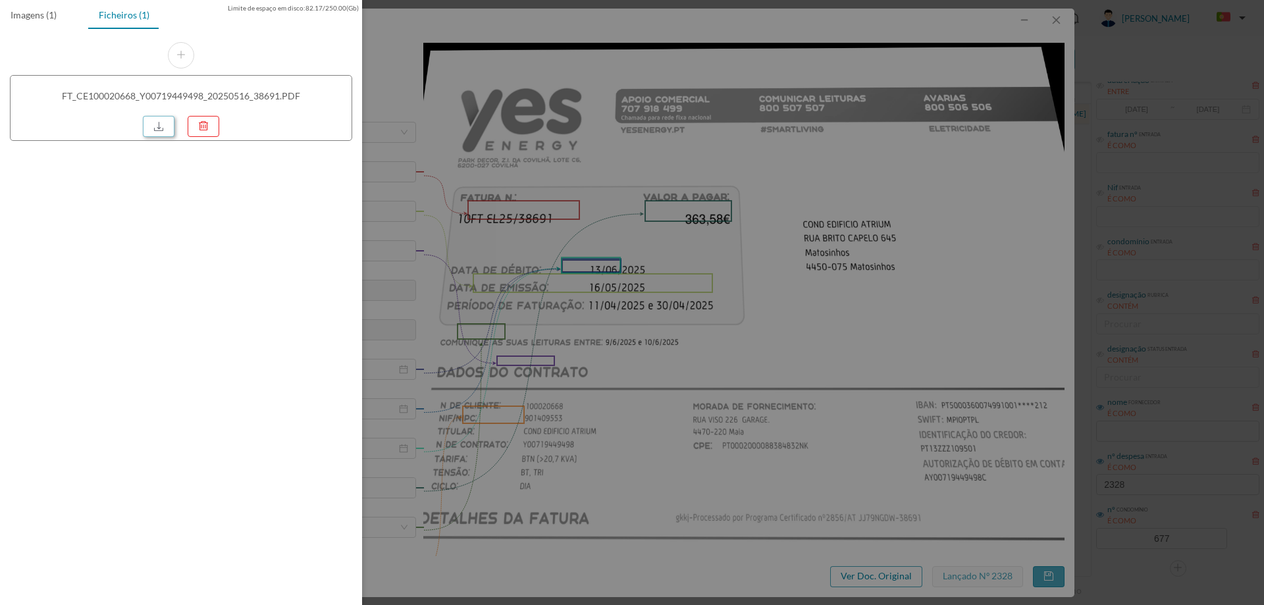
click at [157, 128] on link at bounding box center [159, 126] width 32 height 21
click at [788, 247] on div at bounding box center [632, 302] width 1264 height 605
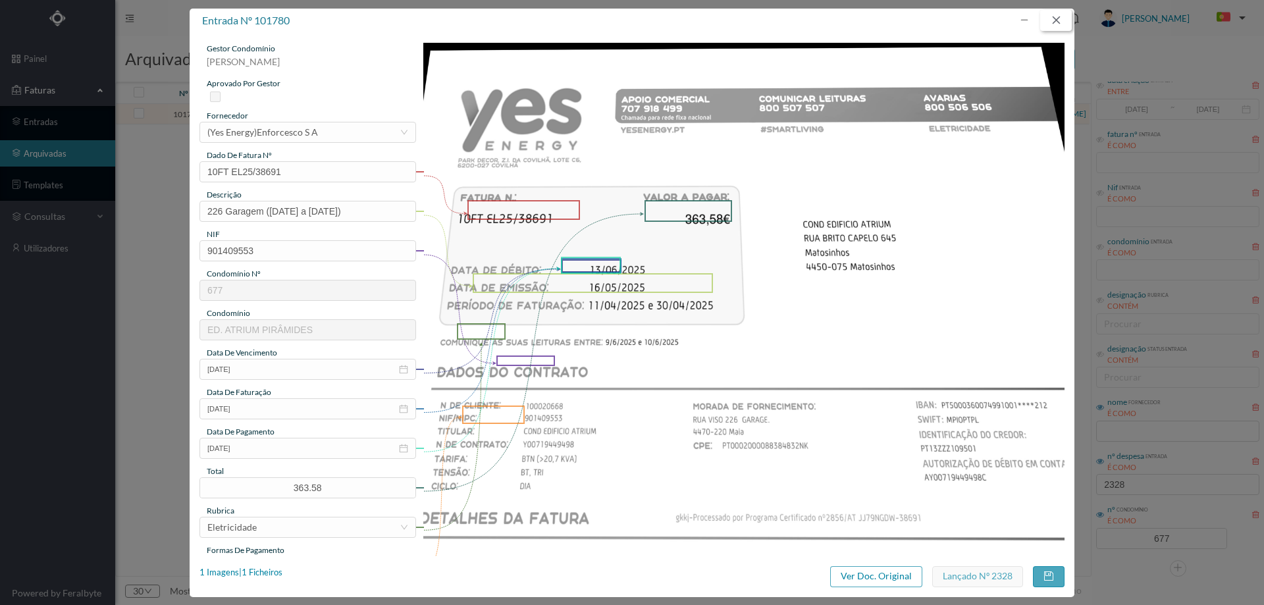
click at [1056, 14] on button "button" at bounding box center [1056, 20] width 32 height 21
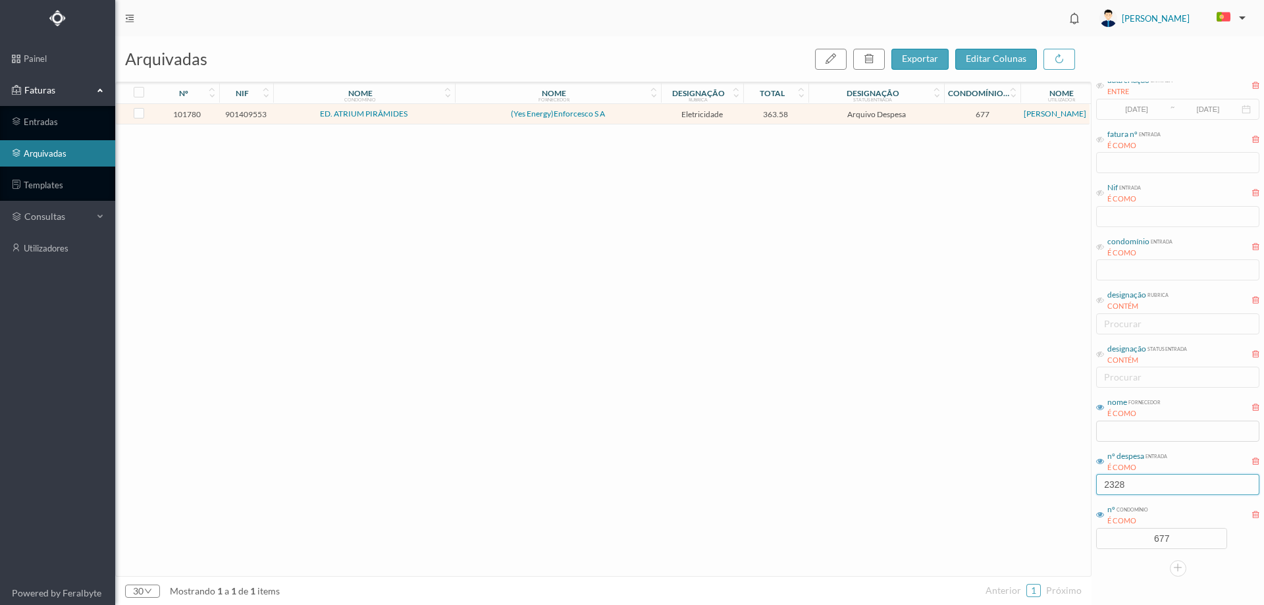
click at [1171, 486] on input "2328" at bounding box center [1177, 484] width 163 height 21
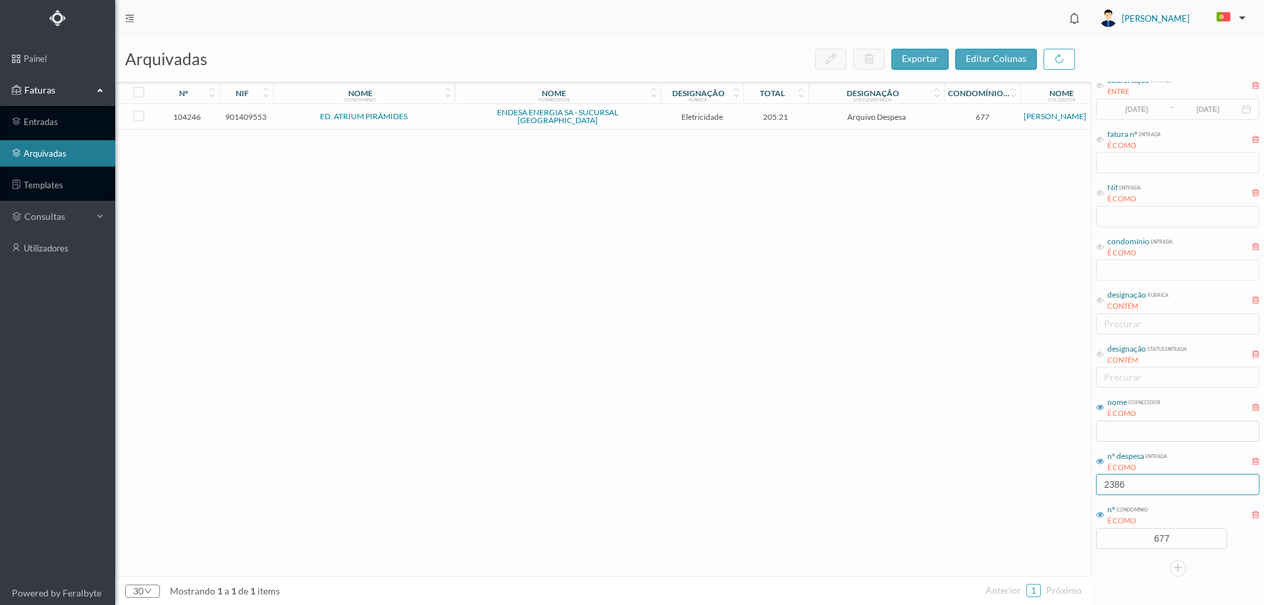
type input "2386"
click at [799, 118] on span "205.21" at bounding box center [775, 117] width 59 height 10
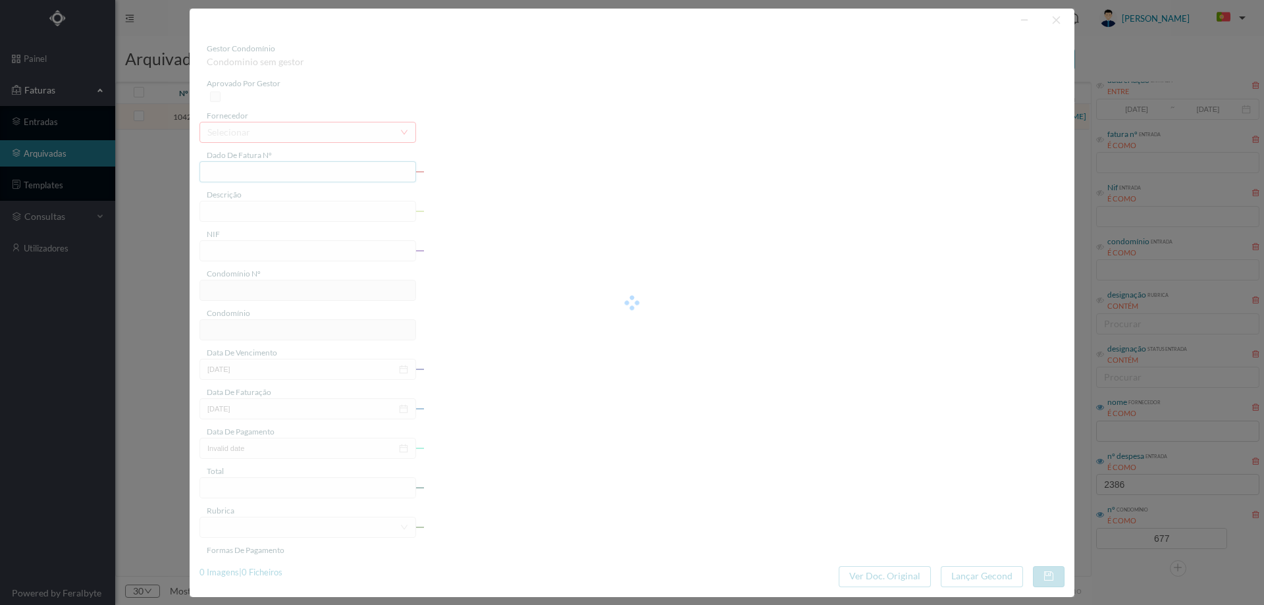
type input "FAC 0280312025/0077274562"
type input "203 COMUNS ([DATE] a [DATE])"
type input "901409553"
type input "[DATE]"
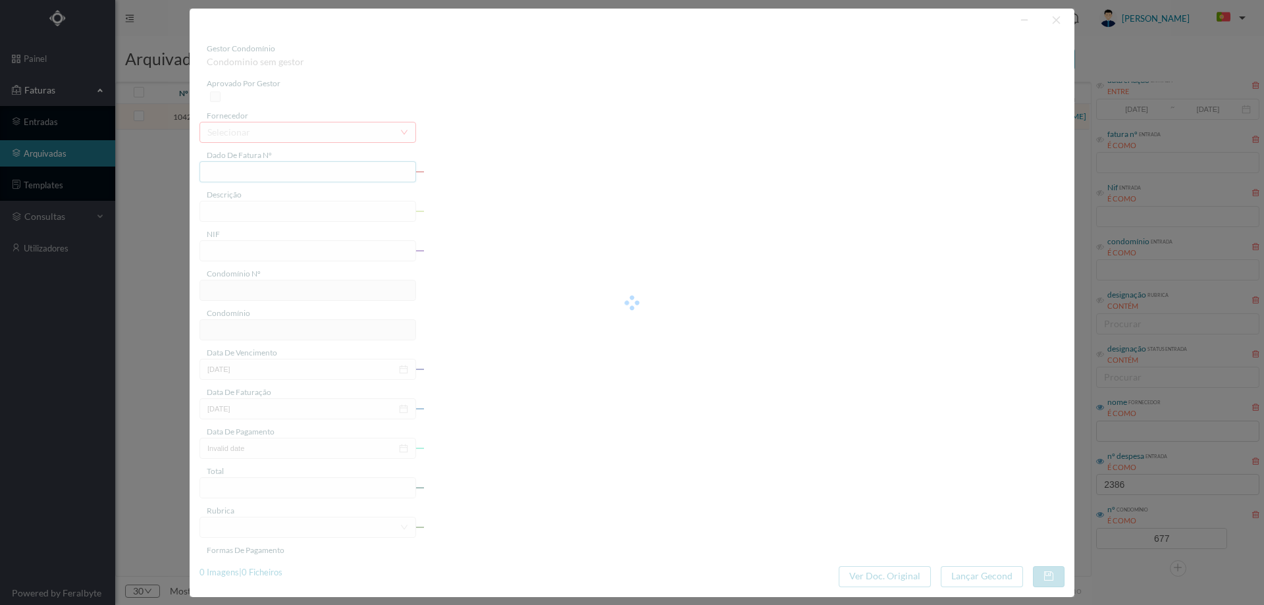
type input "[DATE]"
type input "205.21"
type input "677"
type input "ED. ATRIUM PIRÂMIDES"
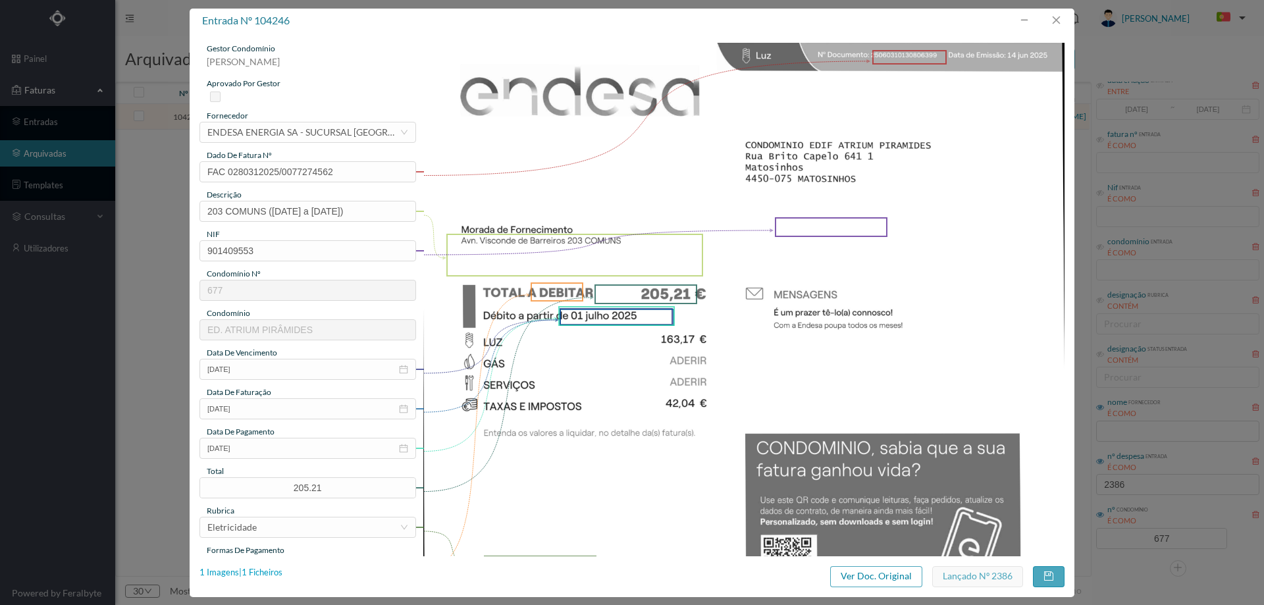
click at [248, 576] on div "1 Imagens | 1 Ficheiros" at bounding box center [240, 572] width 83 height 13
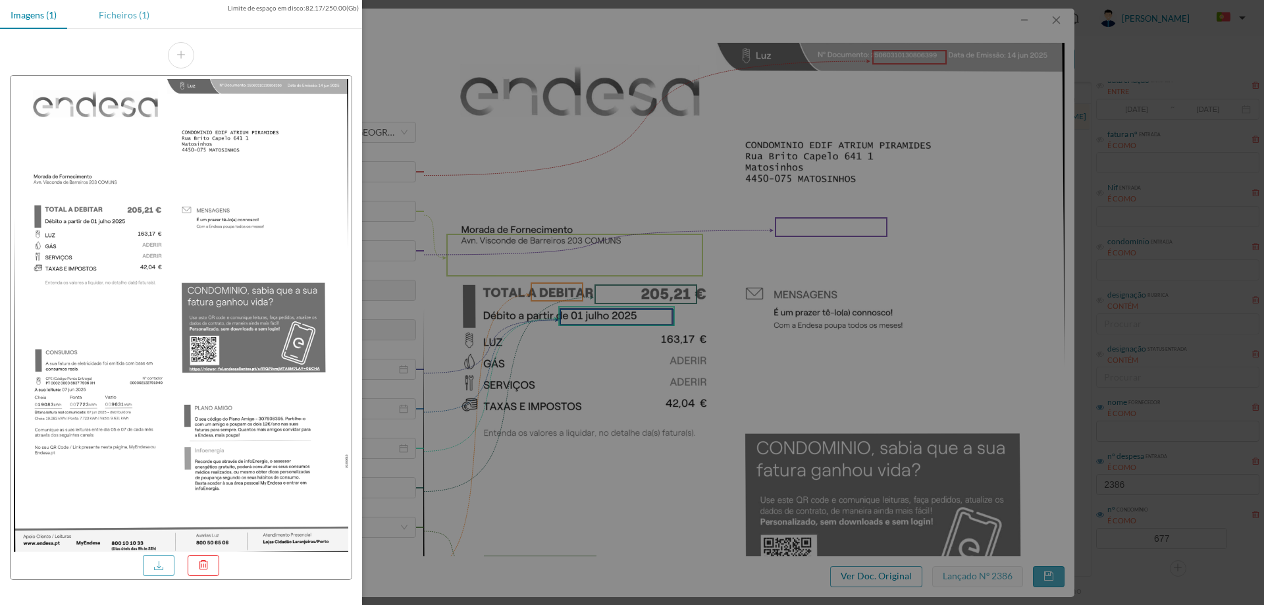
click at [120, 6] on div "Ficheiros (1)" at bounding box center [124, 15] width 72 height 30
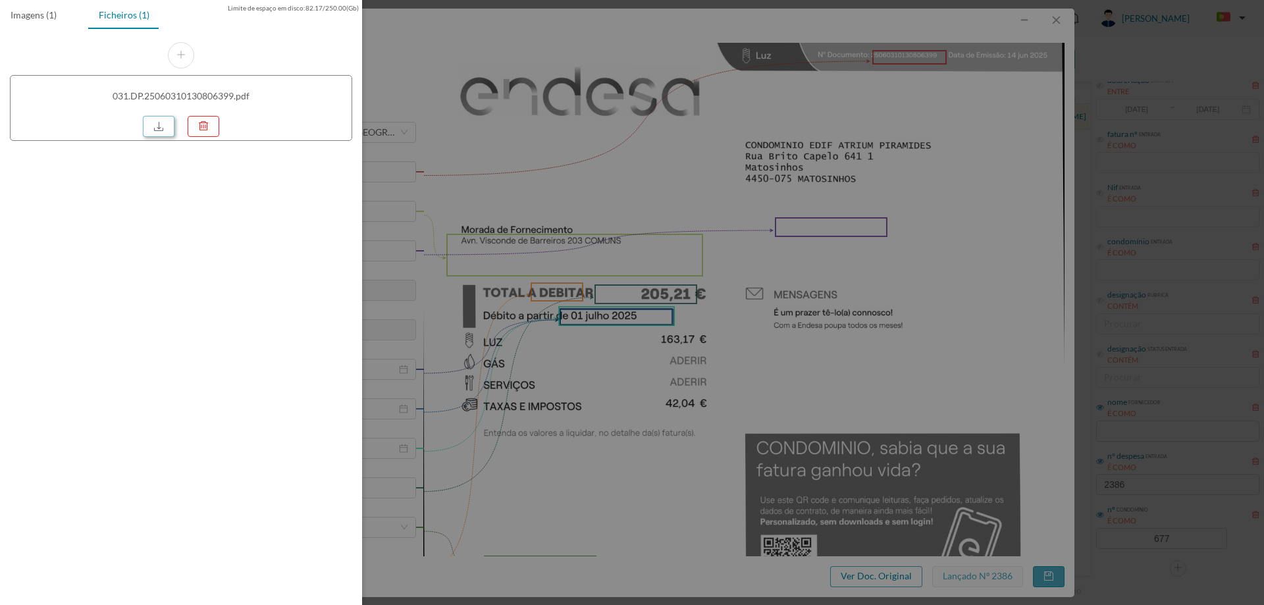
click at [163, 123] on link at bounding box center [159, 126] width 32 height 21
drag, startPoint x: 636, startPoint y: 138, endPoint x: 787, endPoint y: 112, distance: 153.0
click at [637, 138] on div at bounding box center [632, 302] width 1264 height 605
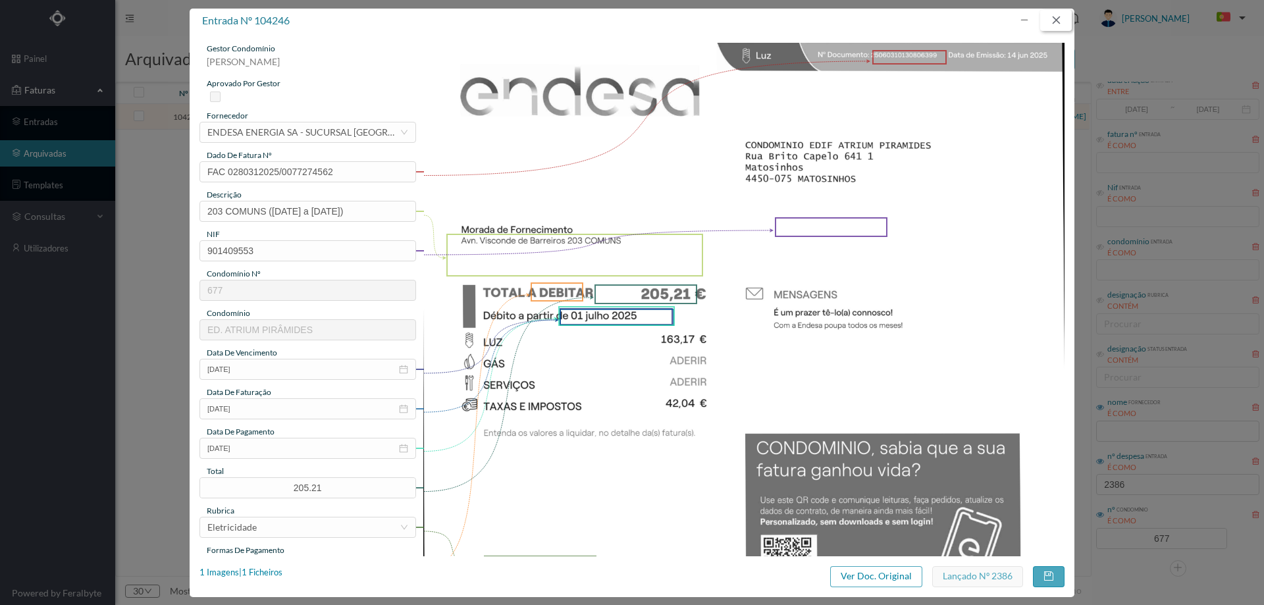
click at [1056, 22] on button "button" at bounding box center [1056, 20] width 32 height 21
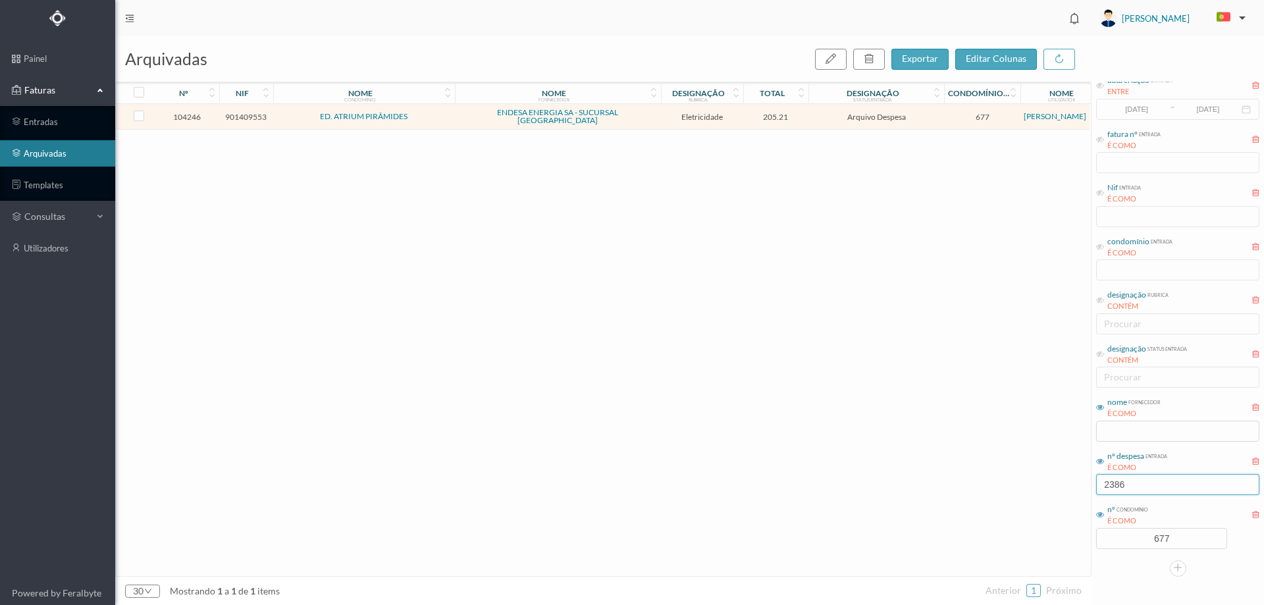
click at [1132, 488] on input "2386" at bounding box center [1177, 484] width 163 height 21
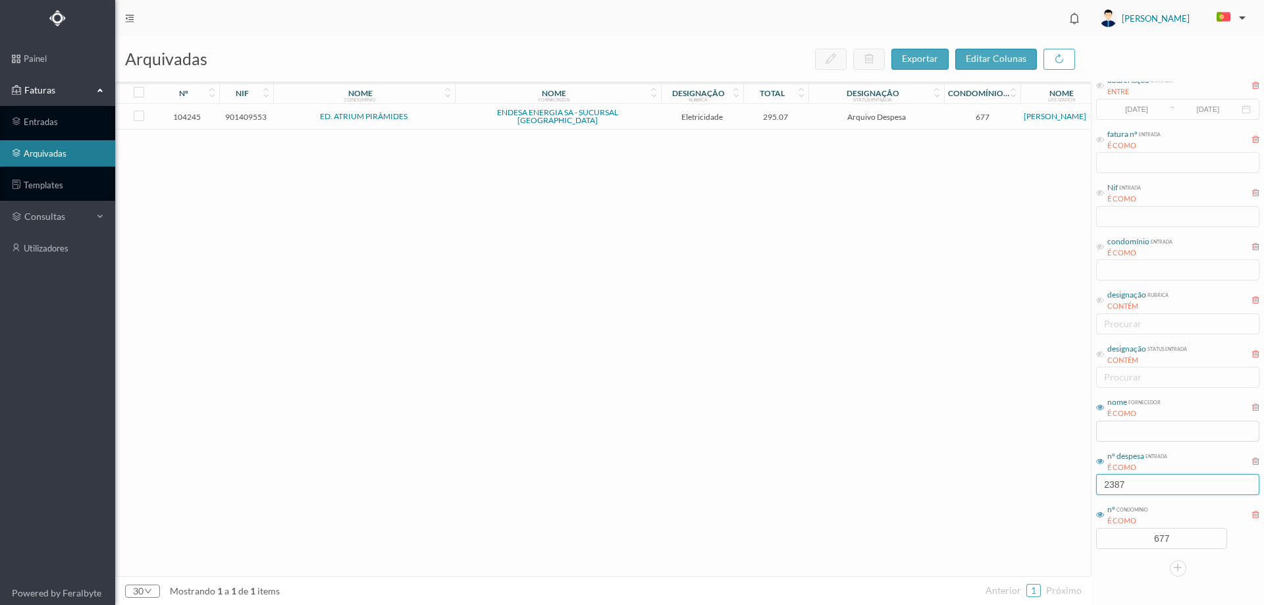
type input "2387"
click at [803, 121] on td "295.07" at bounding box center [776, 117] width 66 height 26
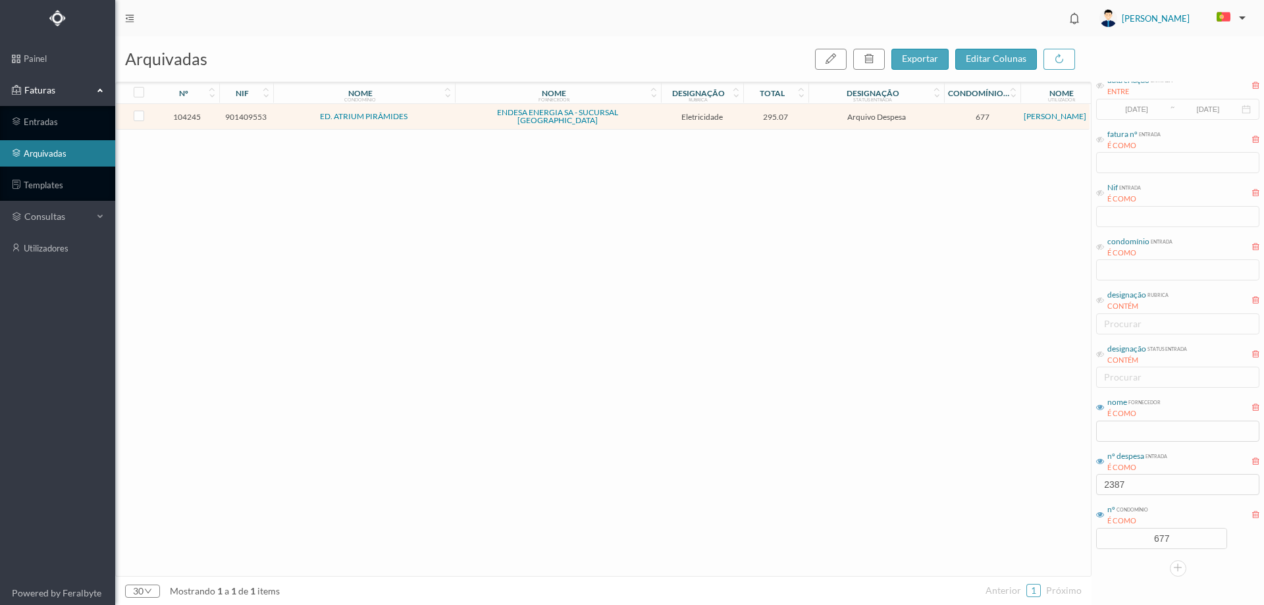
click at [803, 121] on td "295.07" at bounding box center [776, 117] width 66 height 26
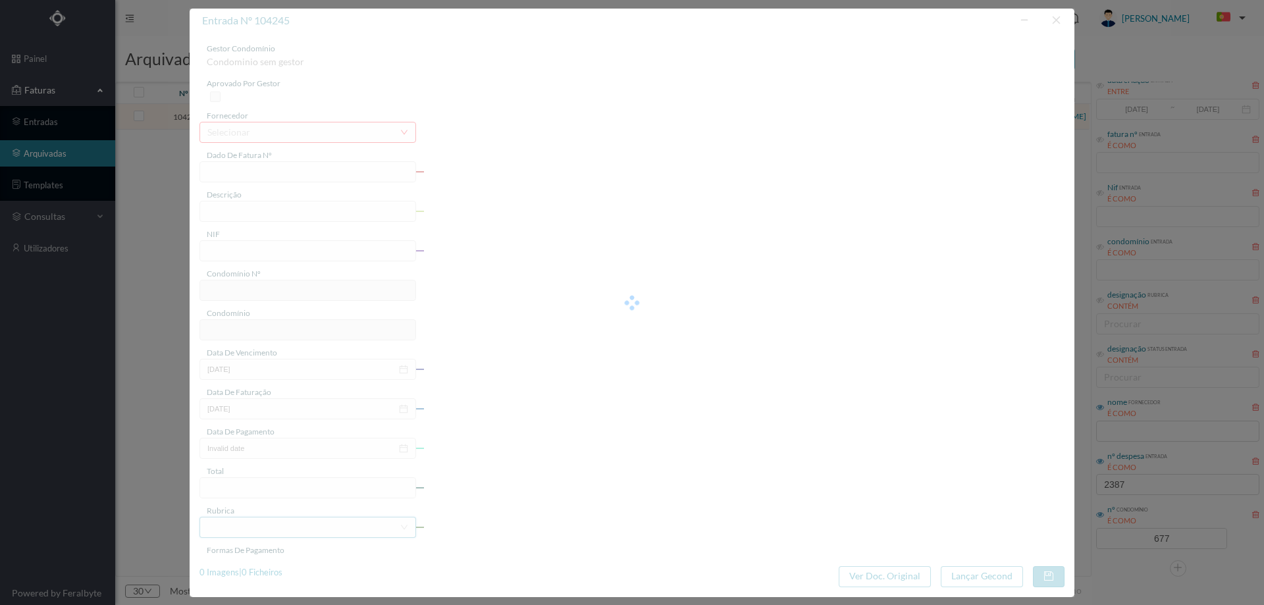
type input "FAC 0280312025/0077274373"
type input "195 HAB 7.1 COMUNS ([DATE] a [DATE])"
type input "901409553"
type input "[DATE]"
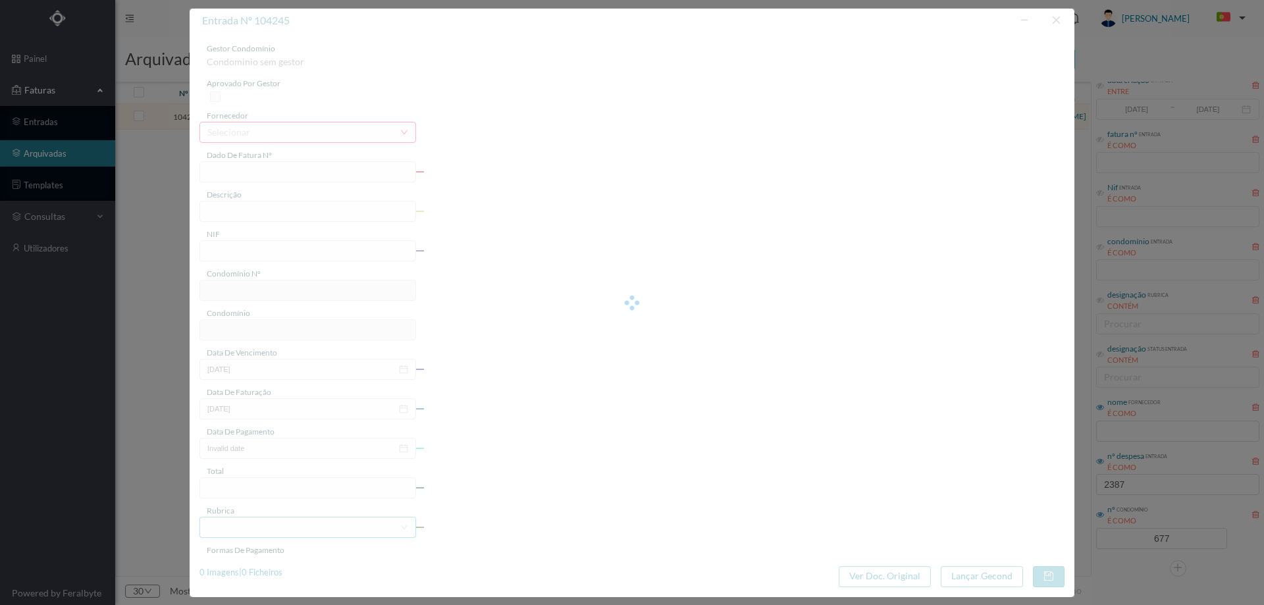
type input "[DATE]"
type input "295.07"
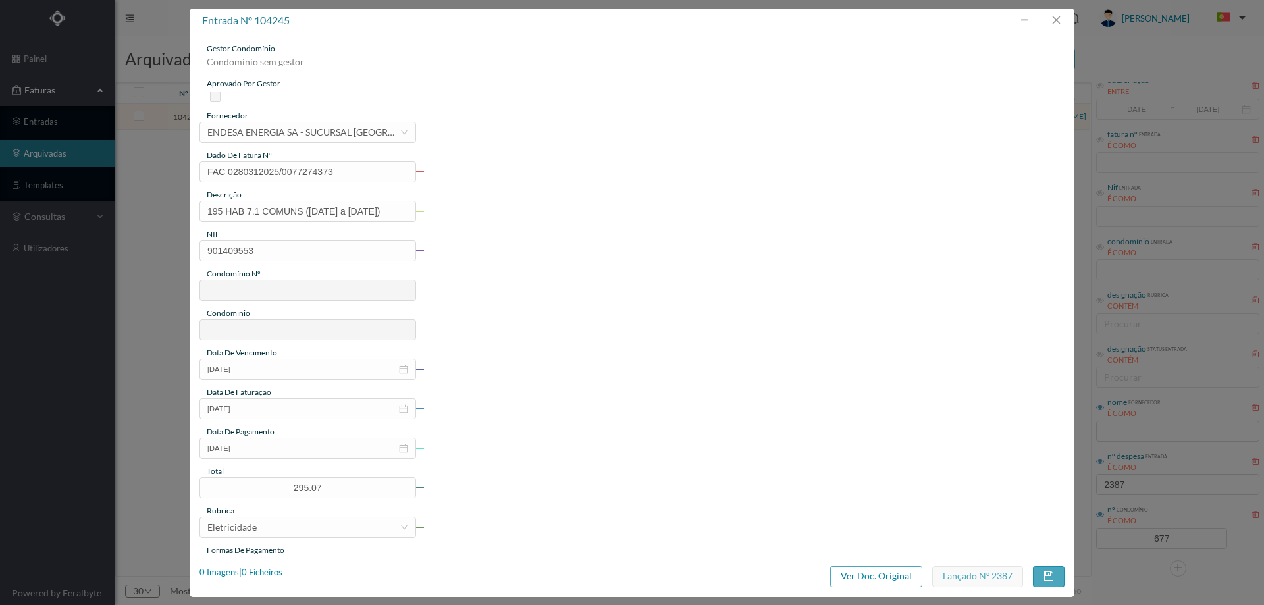
type input "677"
type input "ED. ATRIUM PIRÂMIDES"
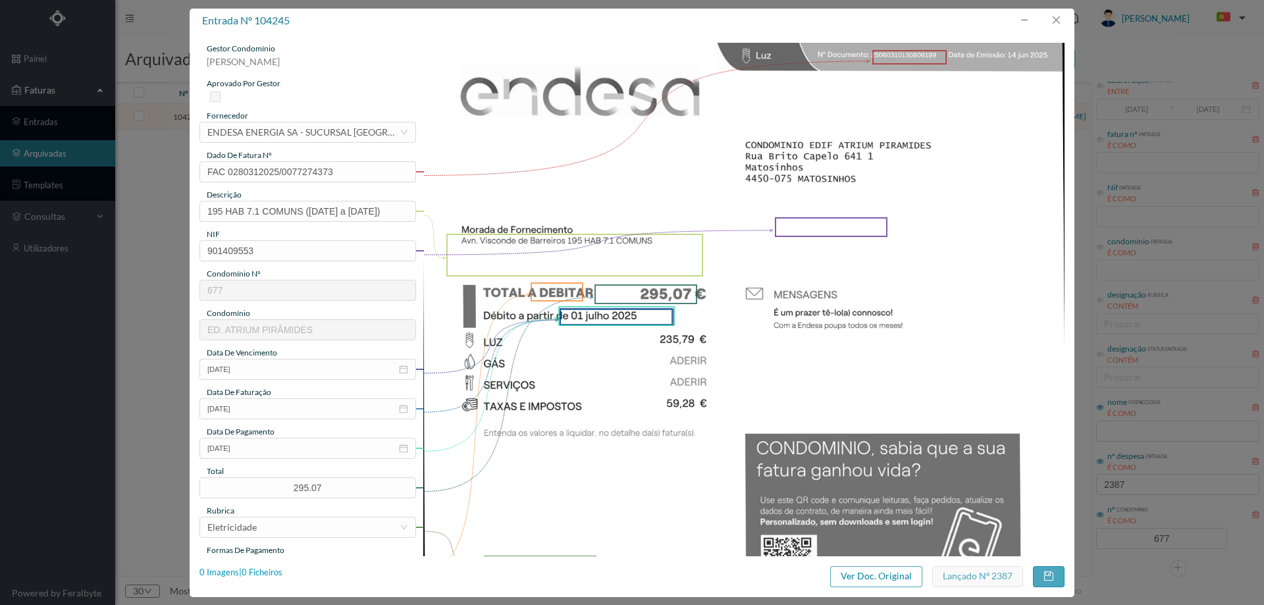
click at [274, 575] on div "0 Imagens | 0 Ficheiros" at bounding box center [240, 572] width 83 height 13
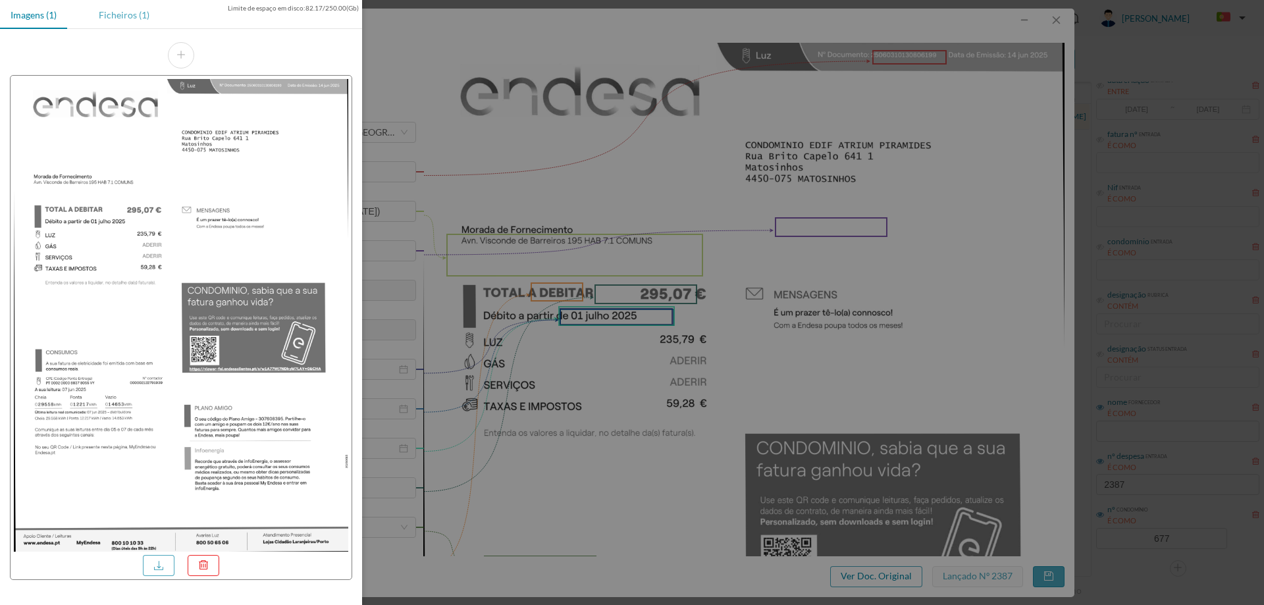
click at [122, 14] on div "Ficheiros (1)" at bounding box center [124, 15] width 72 height 30
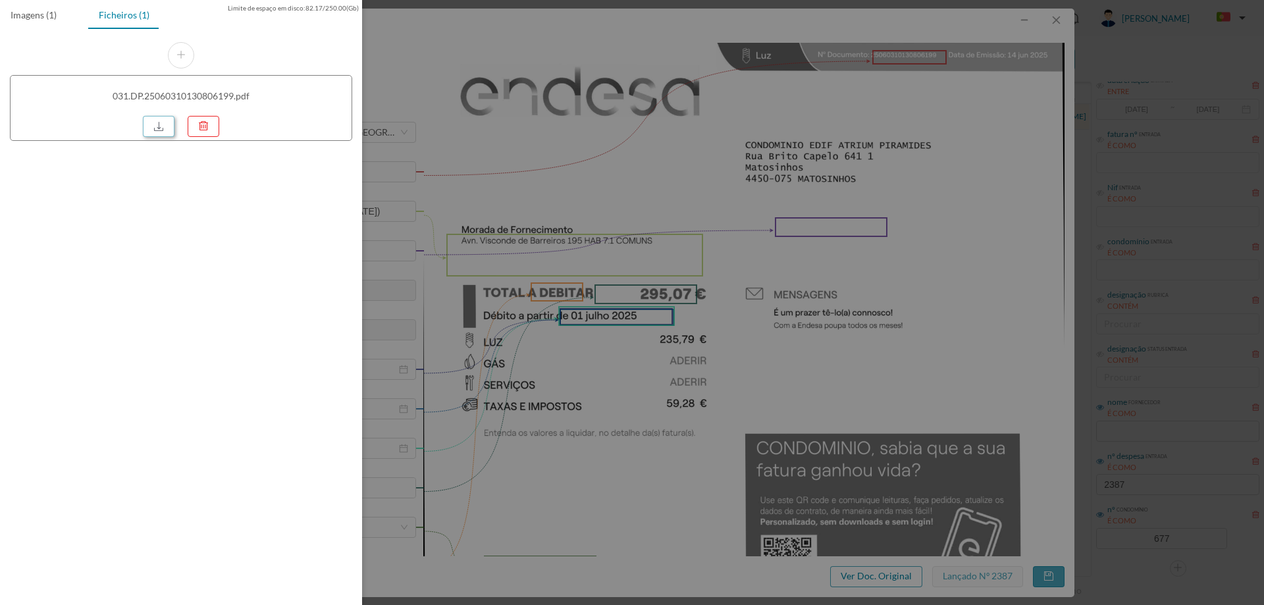
click at [159, 125] on link at bounding box center [159, 126] width 32 height 21
click at [617, 188] on div at bounding box center [632, 302] width 1264 height 605
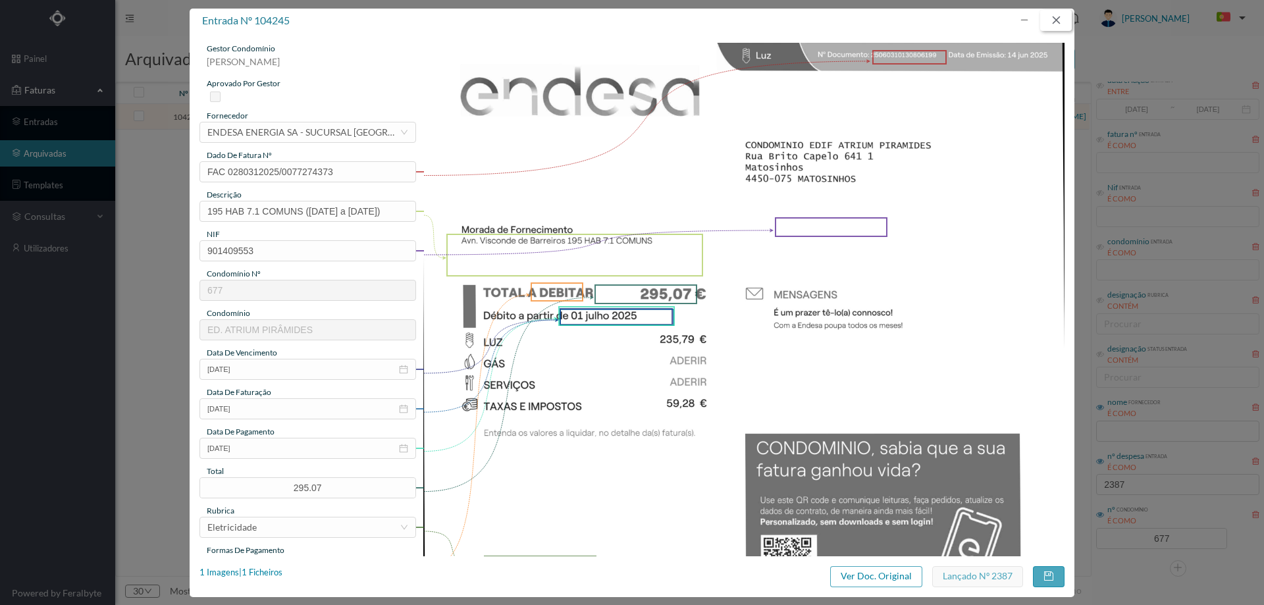
click at [1052, 16] on button "button" at bounding box center [1056, 20] width 32 height 21
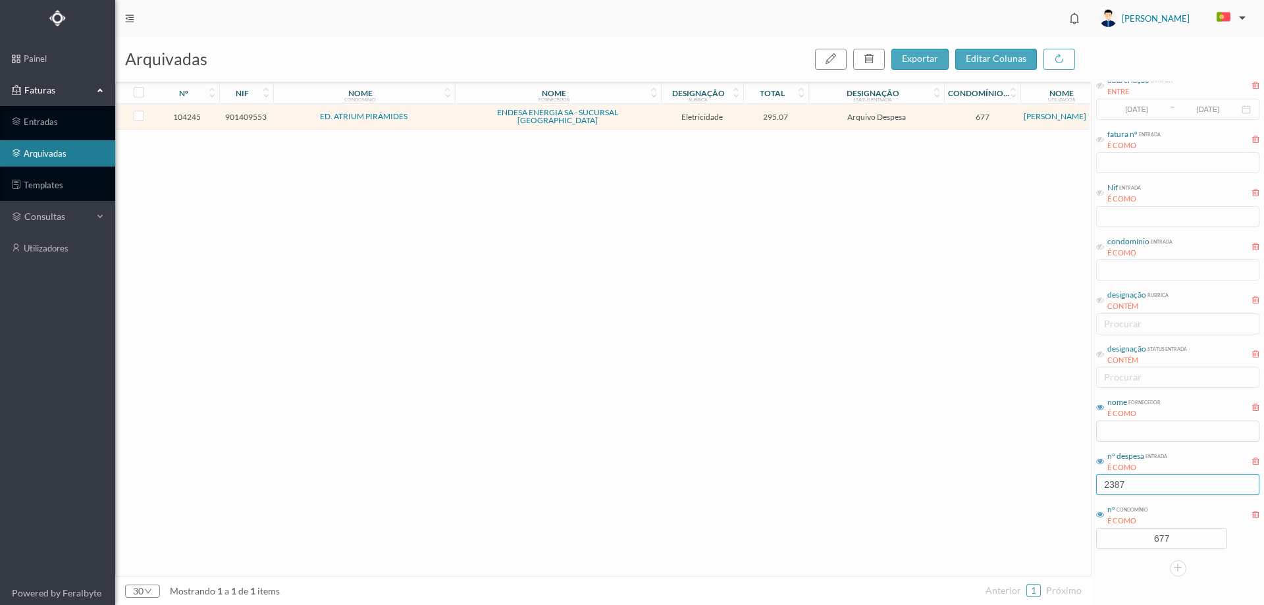
click at [1189, 482] on input "2387" at bounding box center [1177, 484] width 163 height 21
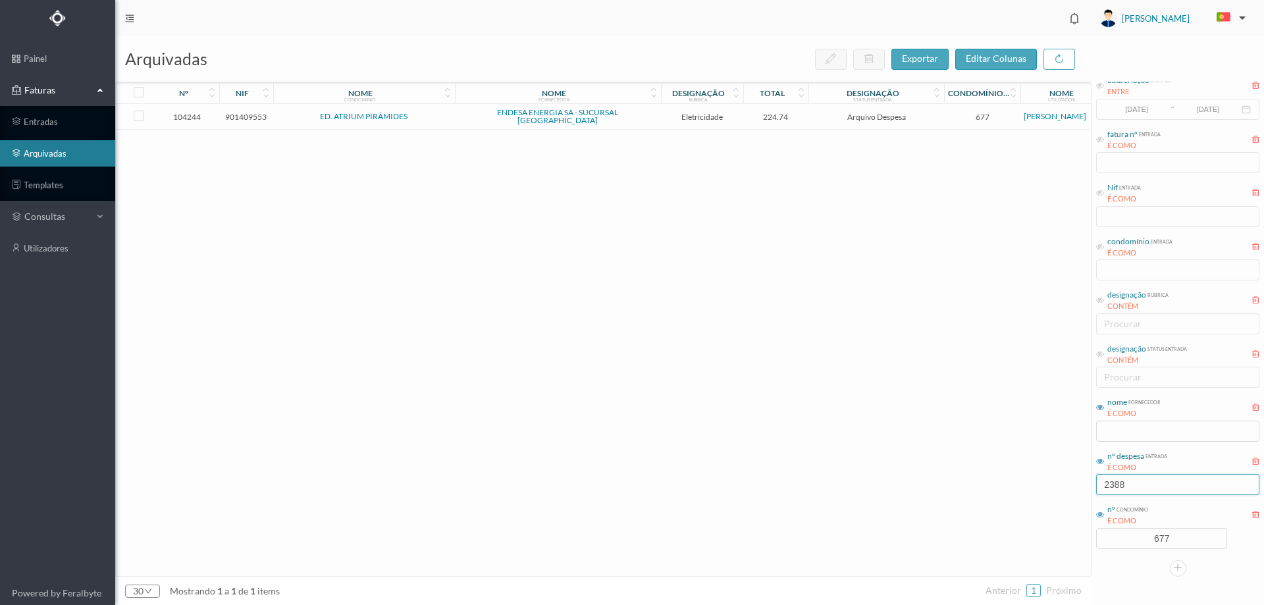
type input "2388"
click at [803, 116] on span "224.74" at bounding box center [775, 117] width 59 height 10
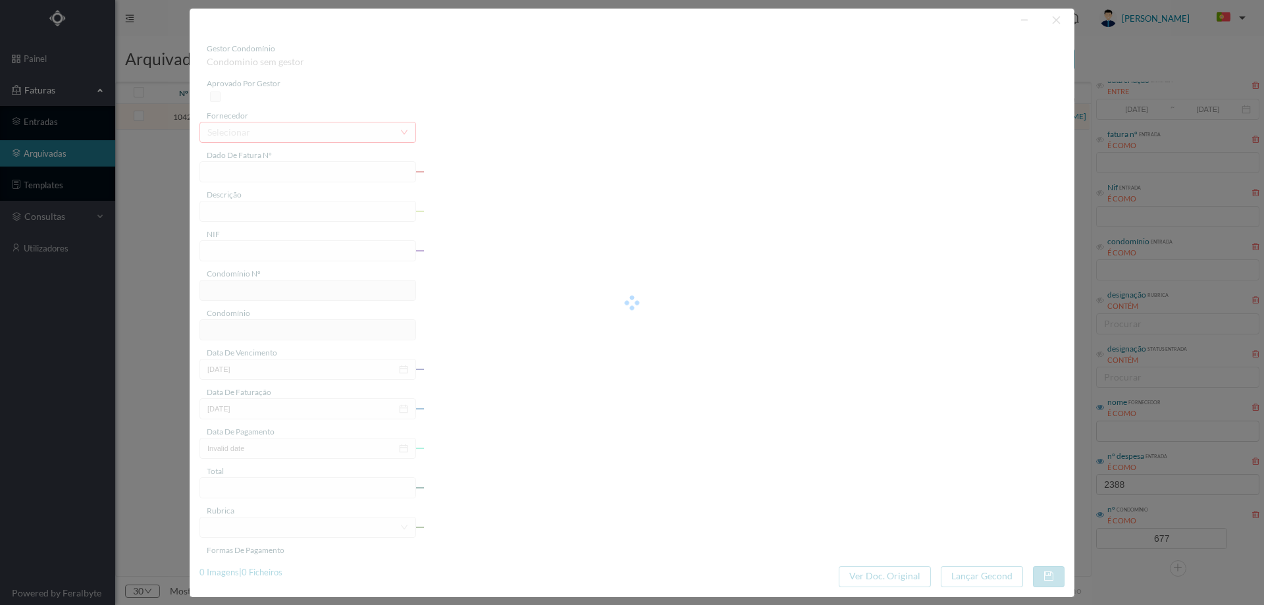
type input "FAC 0280312025/0077274493"
type input "209 COMUNS ([DATE] a [DATE])"
type input "901409553"
type input "[DATE]"
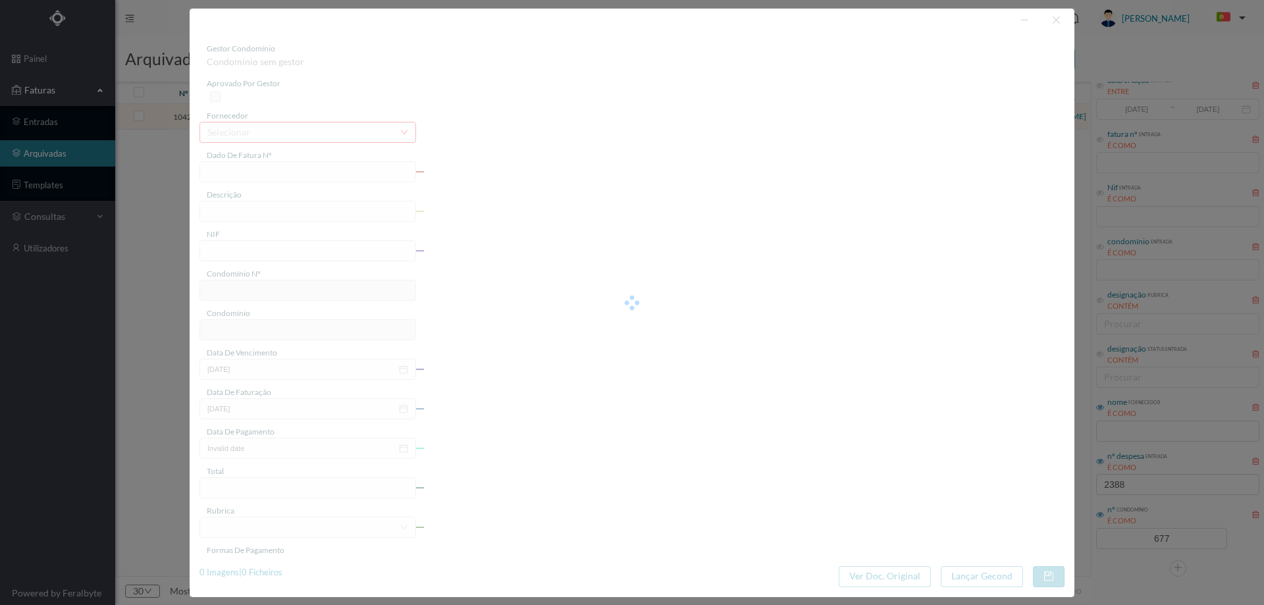
type input "[DATE]"
type input "224.74"
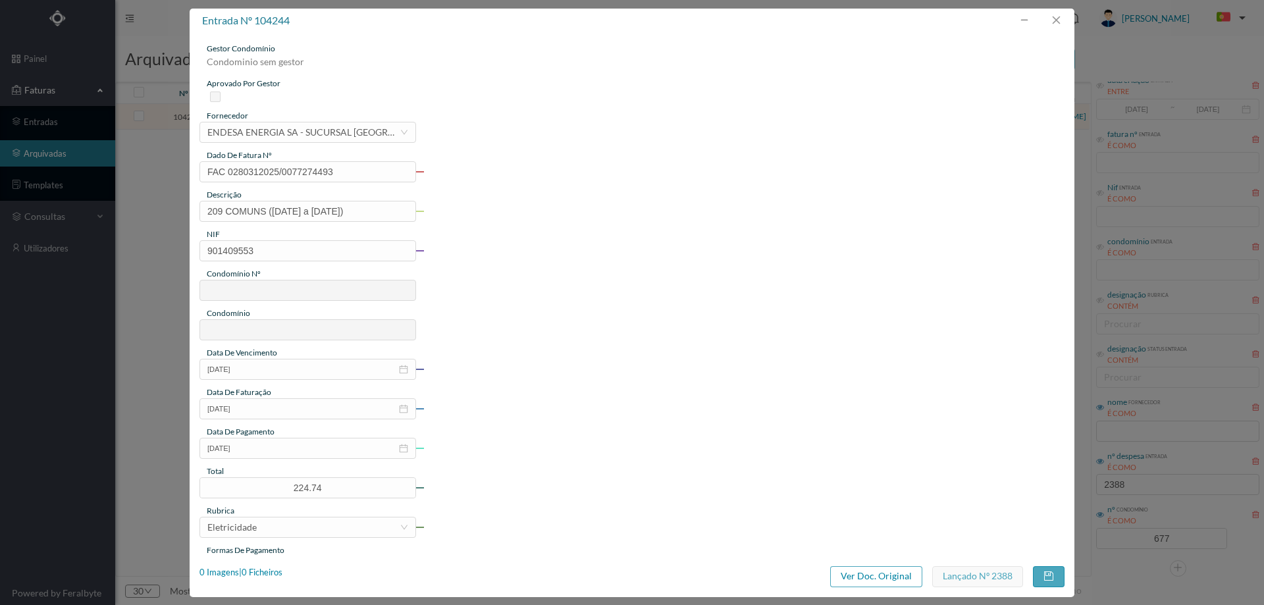
type input "677"
type input "ED. ATRIUM PIRÂMIDES"
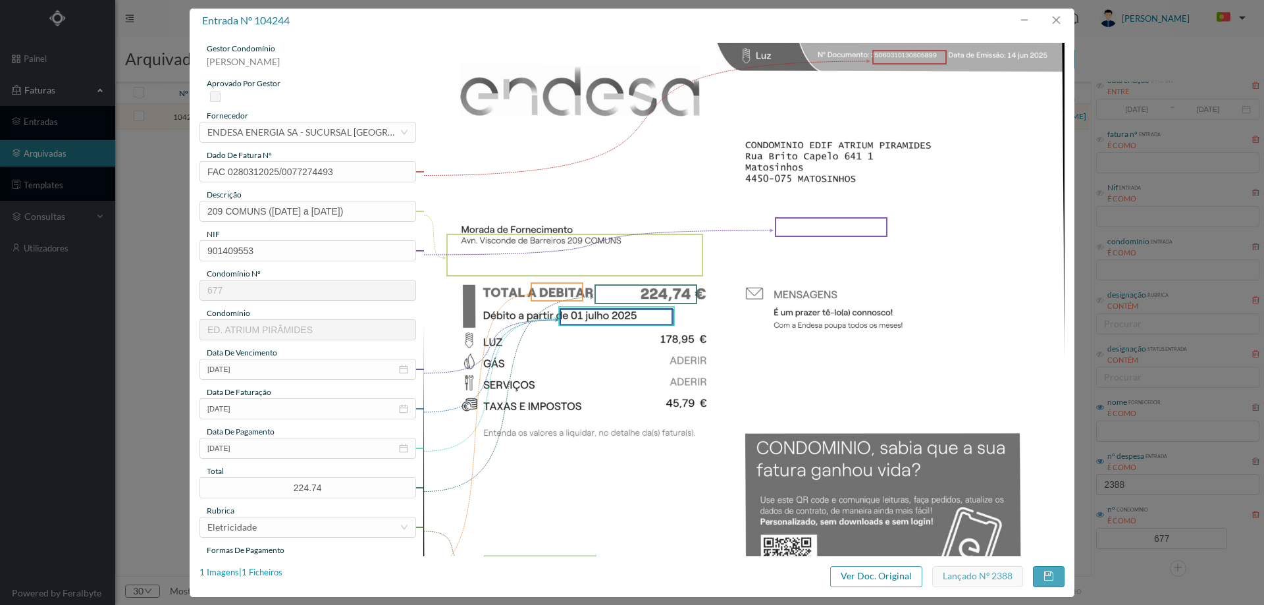
click at [276, 575] on div "1 Imagens | 1 Ficheiros" at bounding box center [240, 572] width 83 height 13
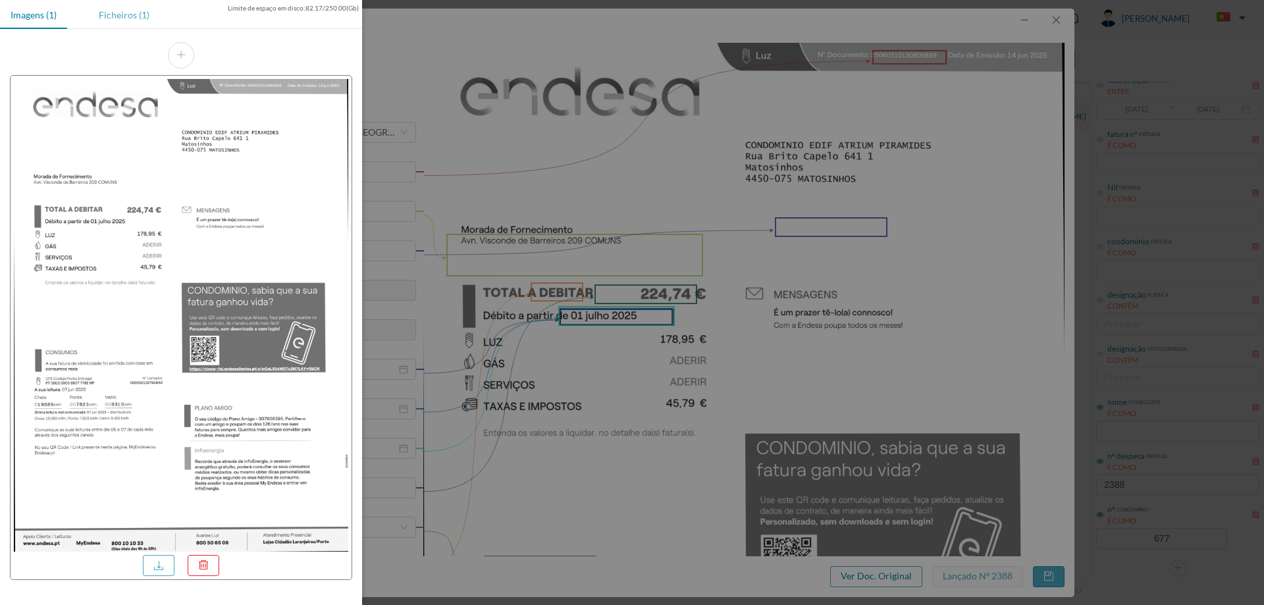
click at [136, 24] on div "Ficheiros (1)" at bounding box center [124, 15] width 72 height 30
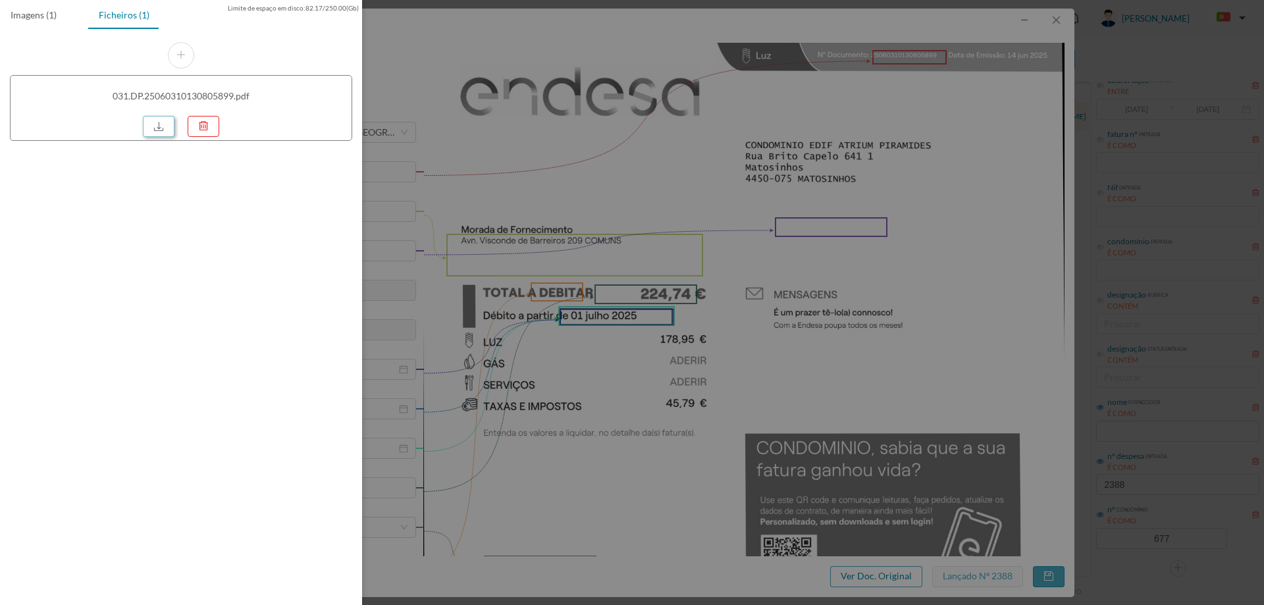
click at [171, 123] on link at bounding box center [159, 126] width 32 height 21
drag, startPoint x: 889, startPoint y: 255, endPoint x: 917, endPoint y: 178, distance: 82.0
click at [889, 255] on div at bounding box center [632, 302] width 1264 height 605
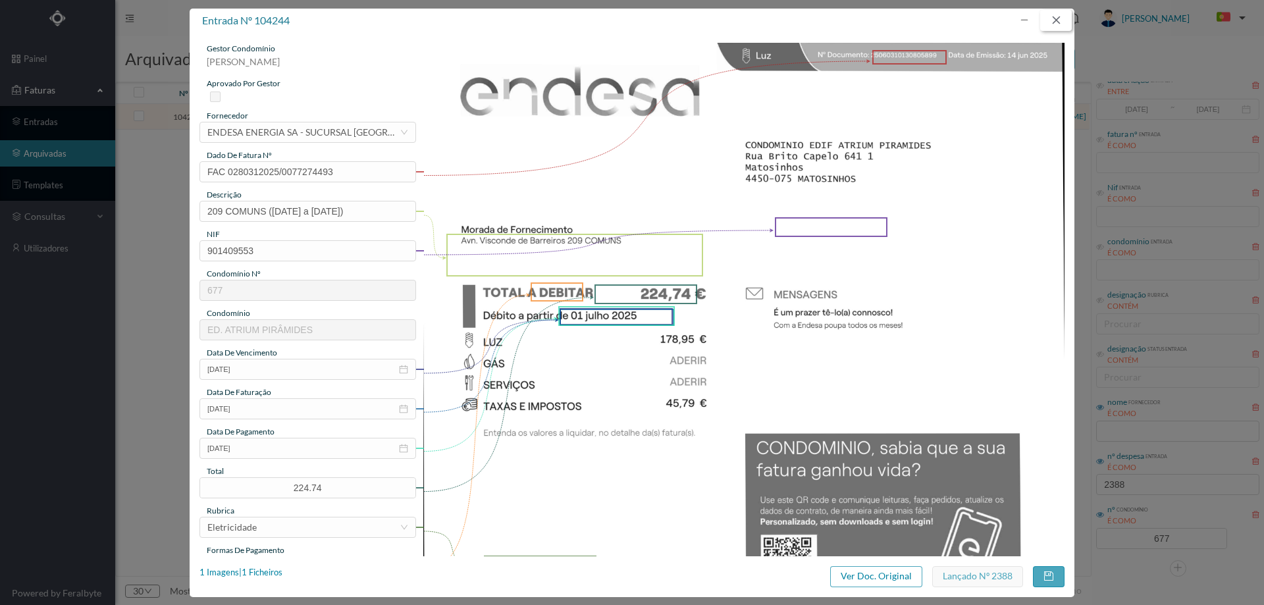
drag, startPoint x: 1058, startPoint y: 18, endPoint x: 1082, endPoint y: 159, distance: 142.2
click at [1058, 19] on button "button" at bounding box center [1056, 20] width 32 height 21
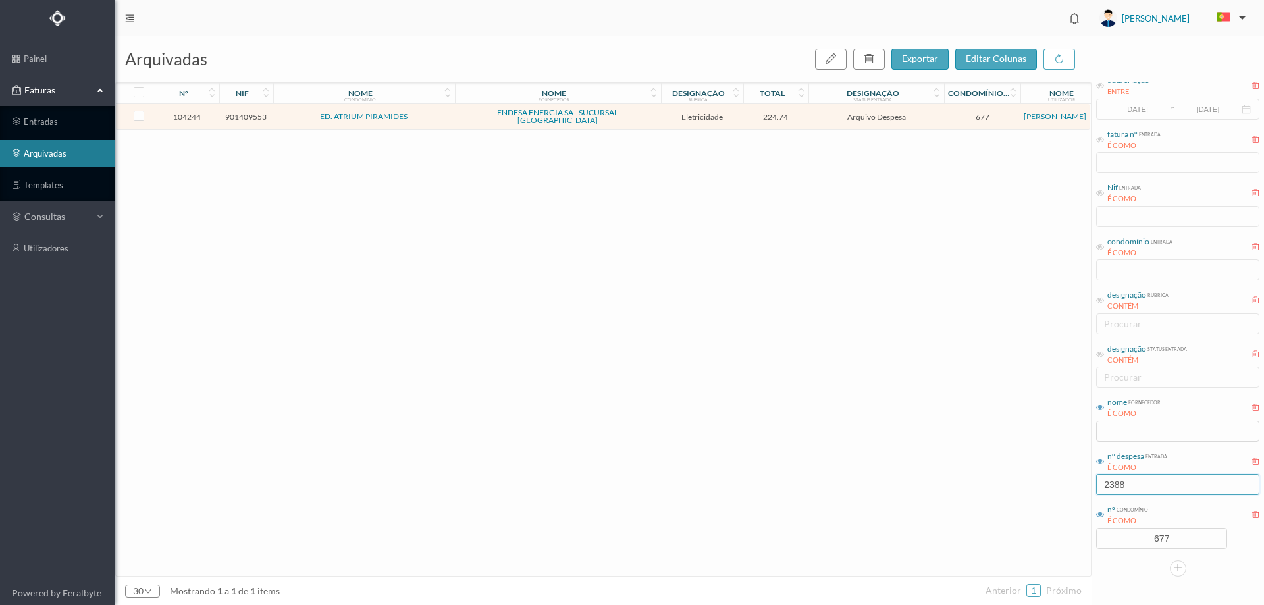
click at [1157, 490] on input "2388" at bounding box center [1177, 484] width 163 height 21
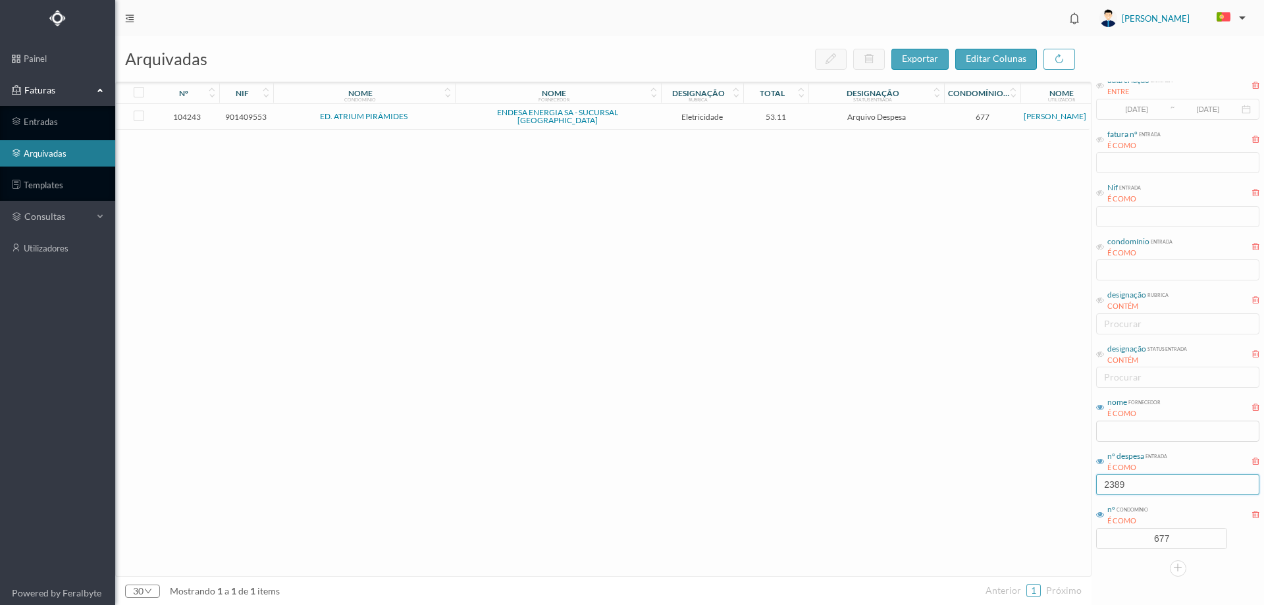
type input "2389"
click at [823, 119] on td "Arquivo Despesa" at bounding box center [876, 117] width 136 height 26
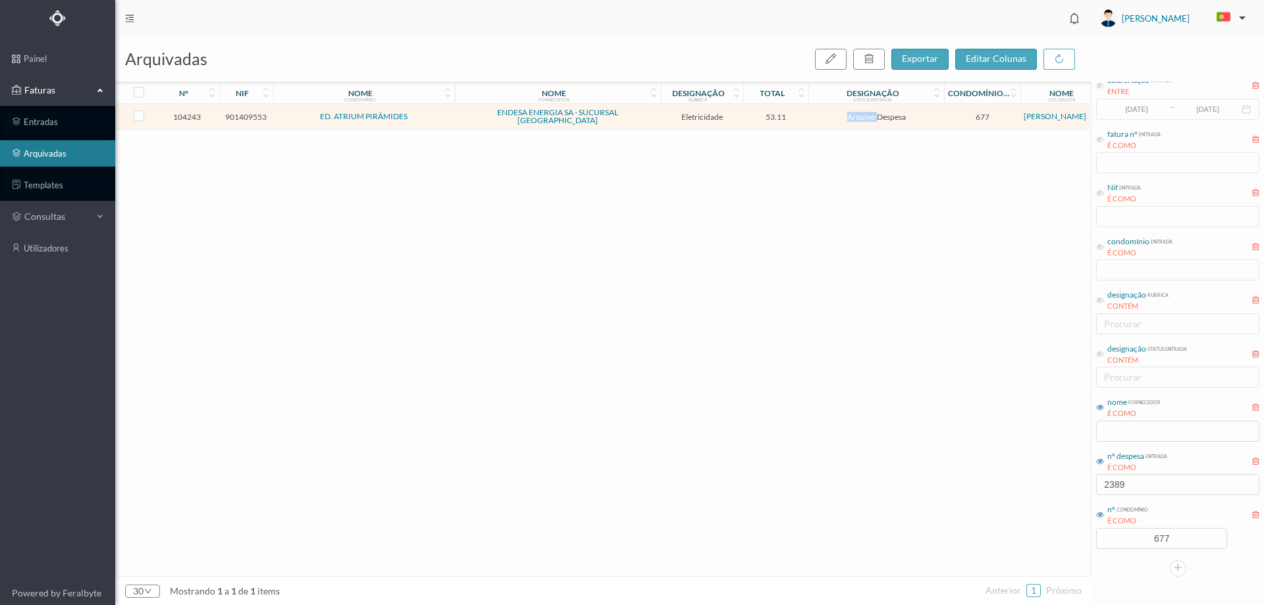
click at [823, 119] on td "Arquivo Despesa" at bounding box center [876, 117] width 136 height 26
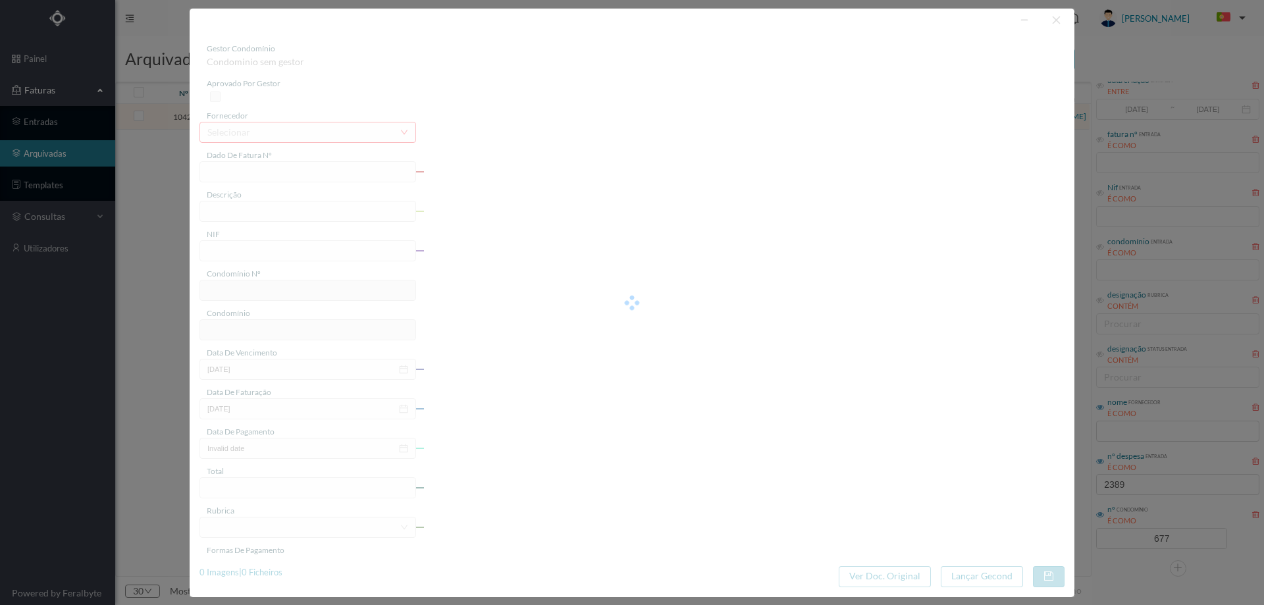
type input "FAC 0280312025/0077274374"
type input "195 HAB 7.1 SALA23 ([DATE] a [DATE])"
type input "901409553"
type input "[DATE]"
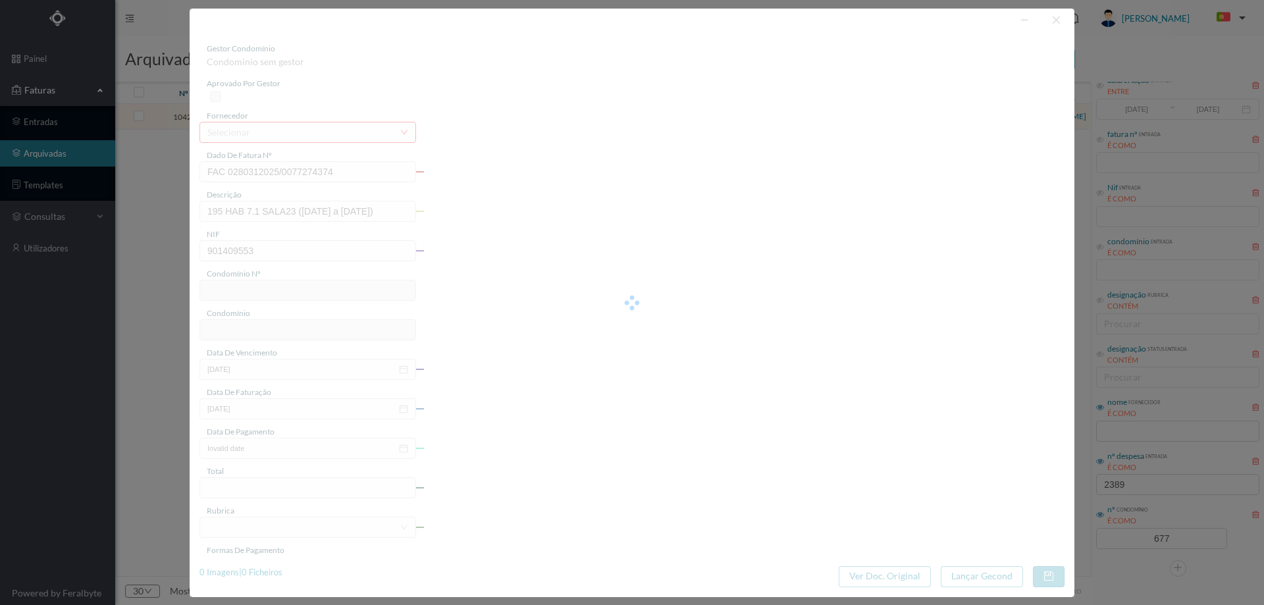
type input "[DATE]"
type input "53.11"
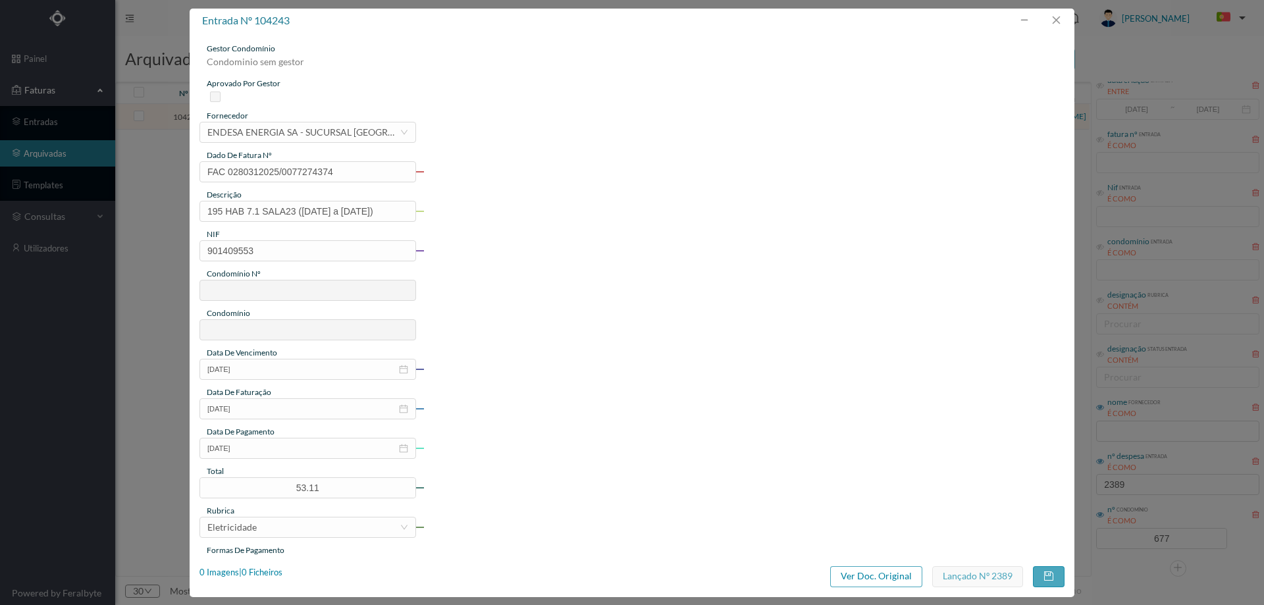
type input "677"
type input "ED. ATRIUM PIRÂMIDES"
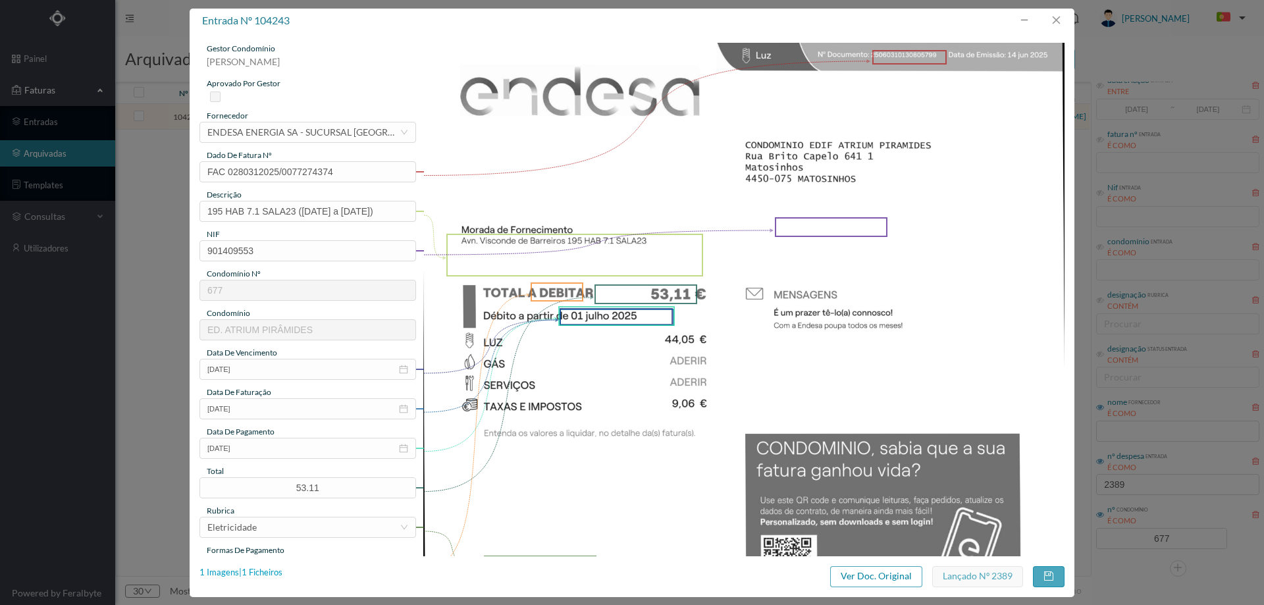
click at [269, 571] on div "1 Imagens | 1 Ficheiros" at bounding box center [240, 572] width 83 height 13
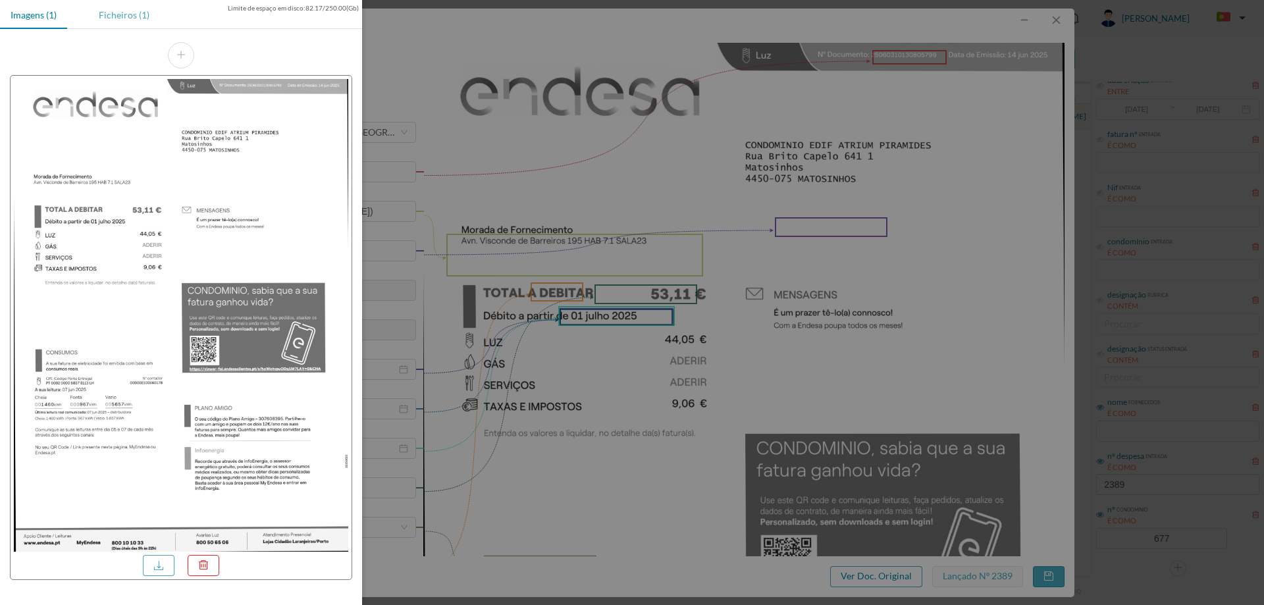
click at [136, 15] on div "Ficheiros (1)" at bounding box center [124, 15] width 72 height 30
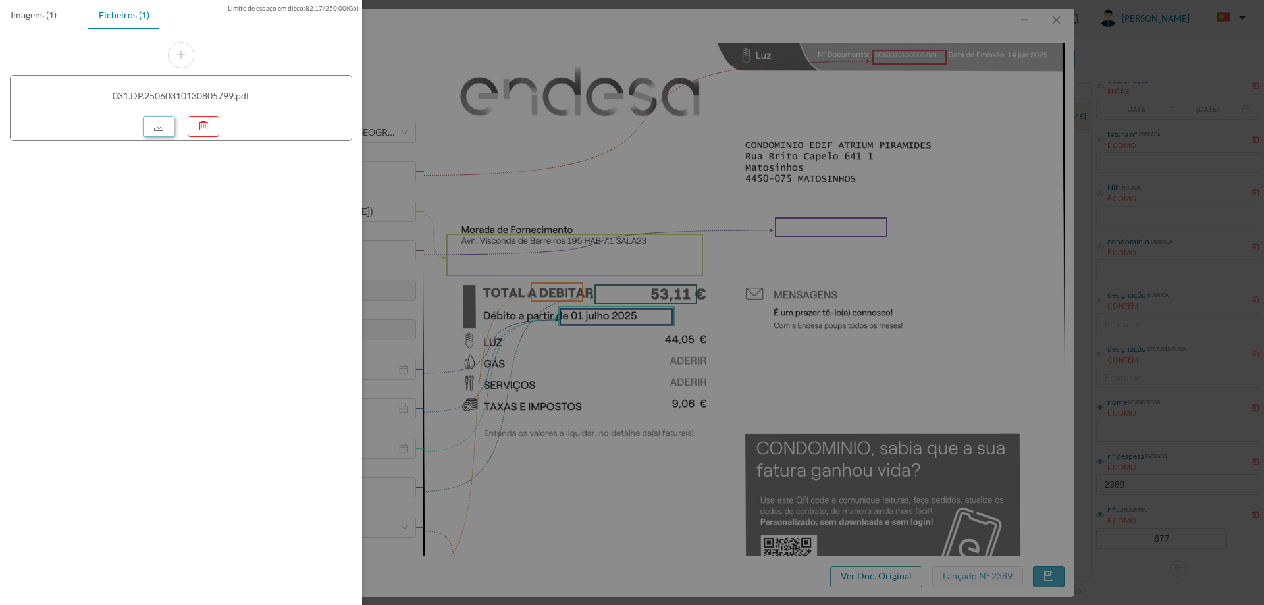
click at [150, 125] on link at bounding box center [159, 126] width 32 height 21
click at [860, 313] on div at bounding box center [632, 302] width 1264 height 605
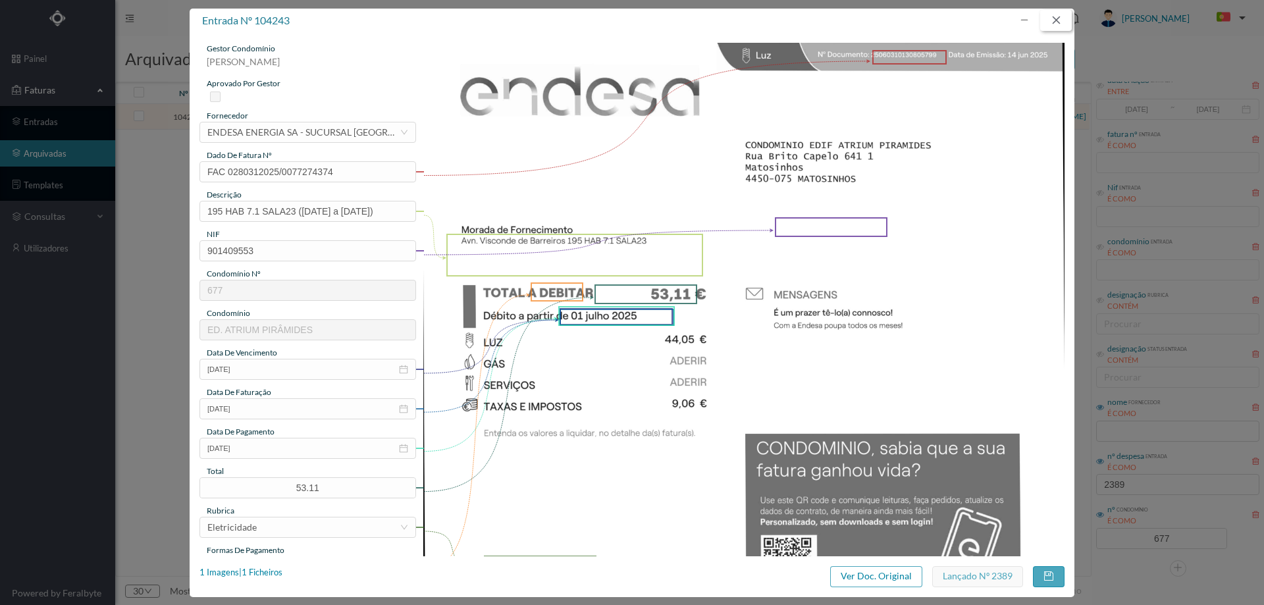
click at [1056, 18] on button "button" at bounding box center [1056, 20] width 32 height 21
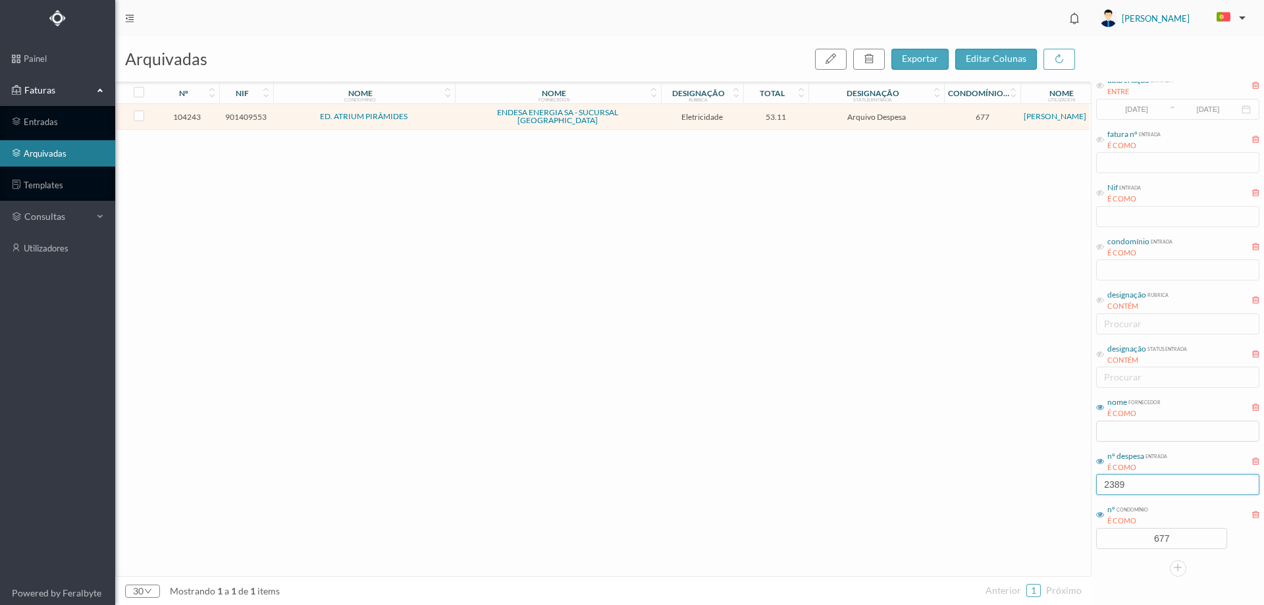
click at [1138, 481] on input "2389" at bounding box center [1177, 484] width 163 height 21
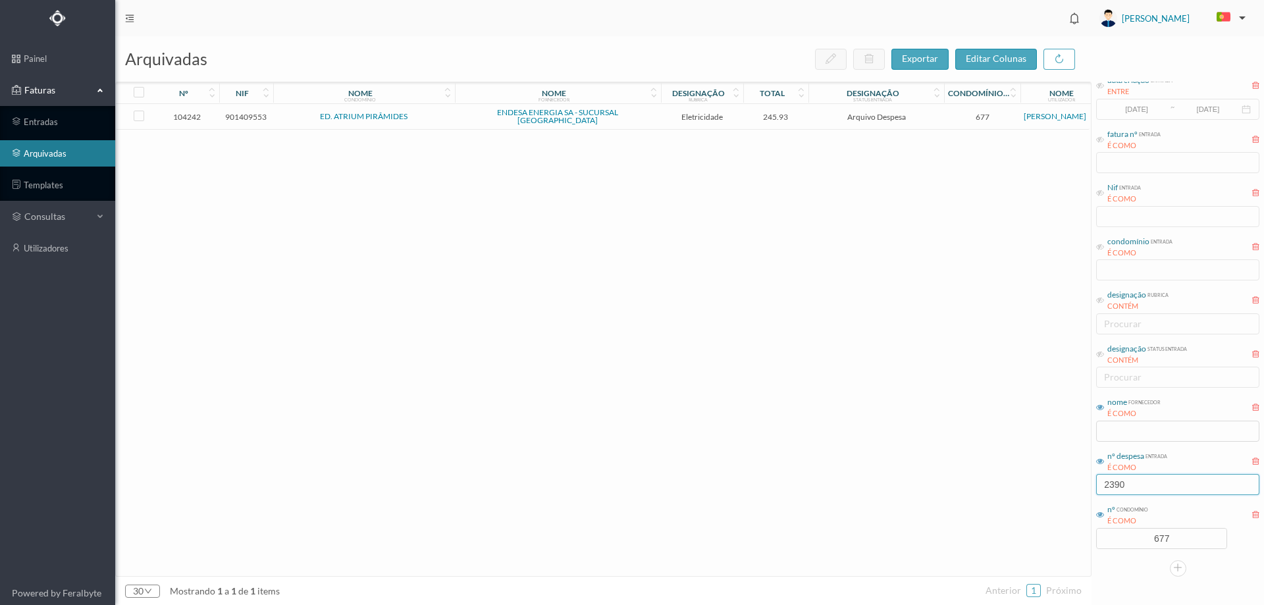
type input "2390"
click at [742, 119] on td "Eletricidade" at bounding box center [702, 117] width 82 height 26
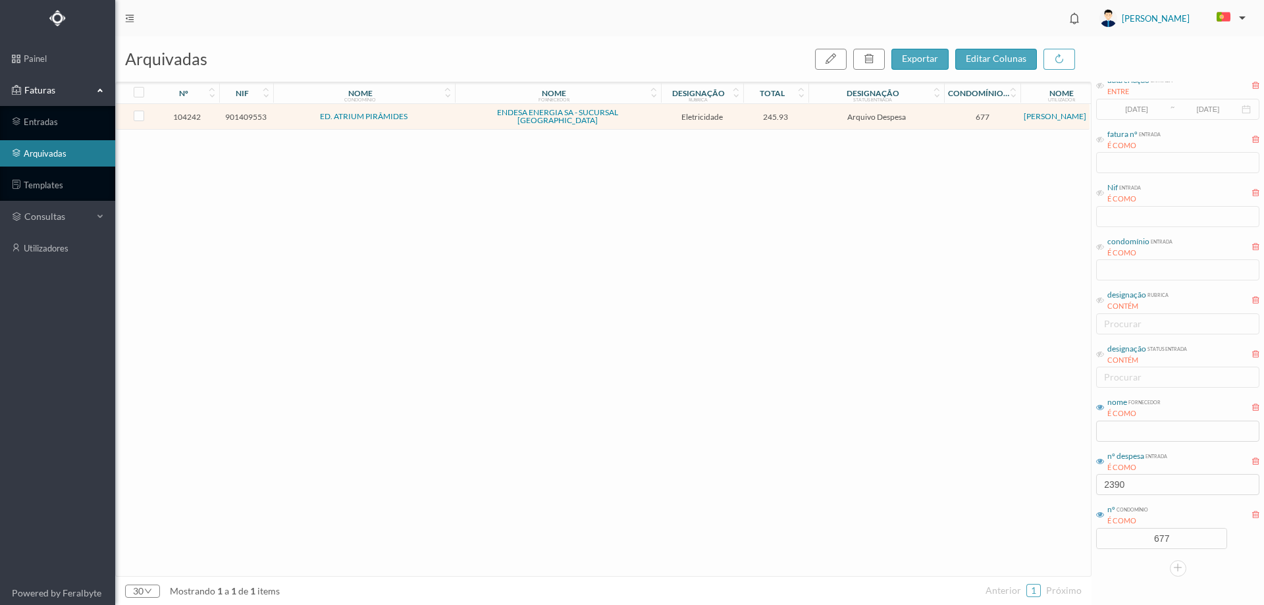
click at [742, 119] on td "Eletricidade" at bounding box center [702, 117] width 82 height 26
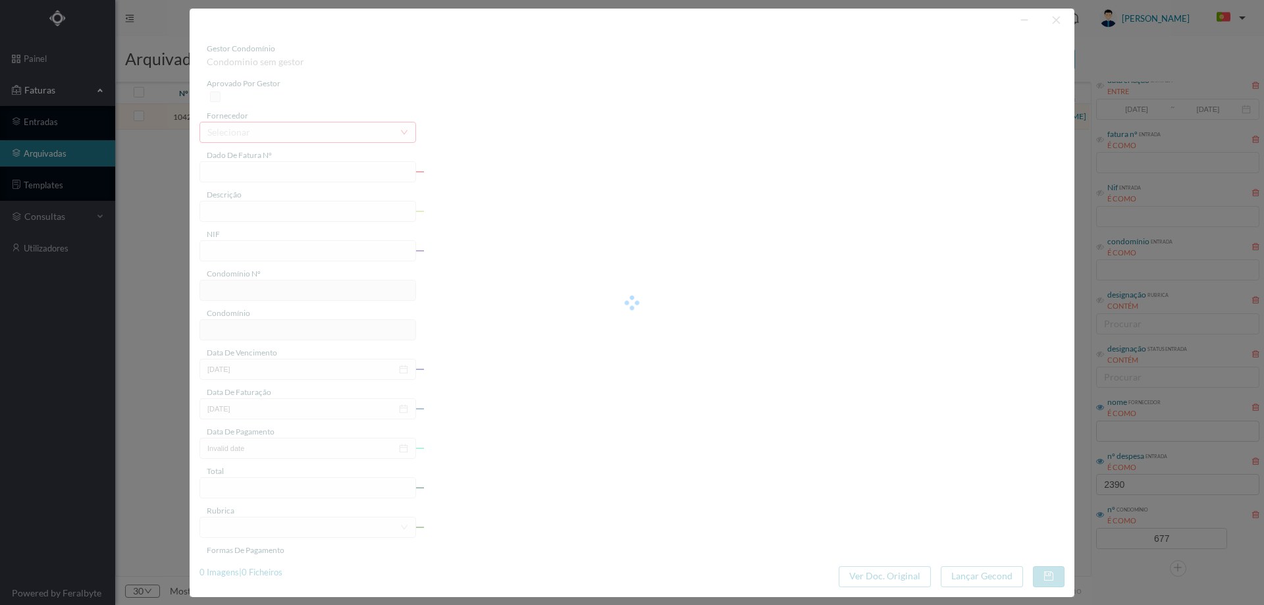
type input "FAC 0280312025/0077274492"
type input "155 COMUNS (09 mai 2025 a 08 jun 2025)"
type input "901409553"
type input "01-07-2025"
type input "14-06-2025"
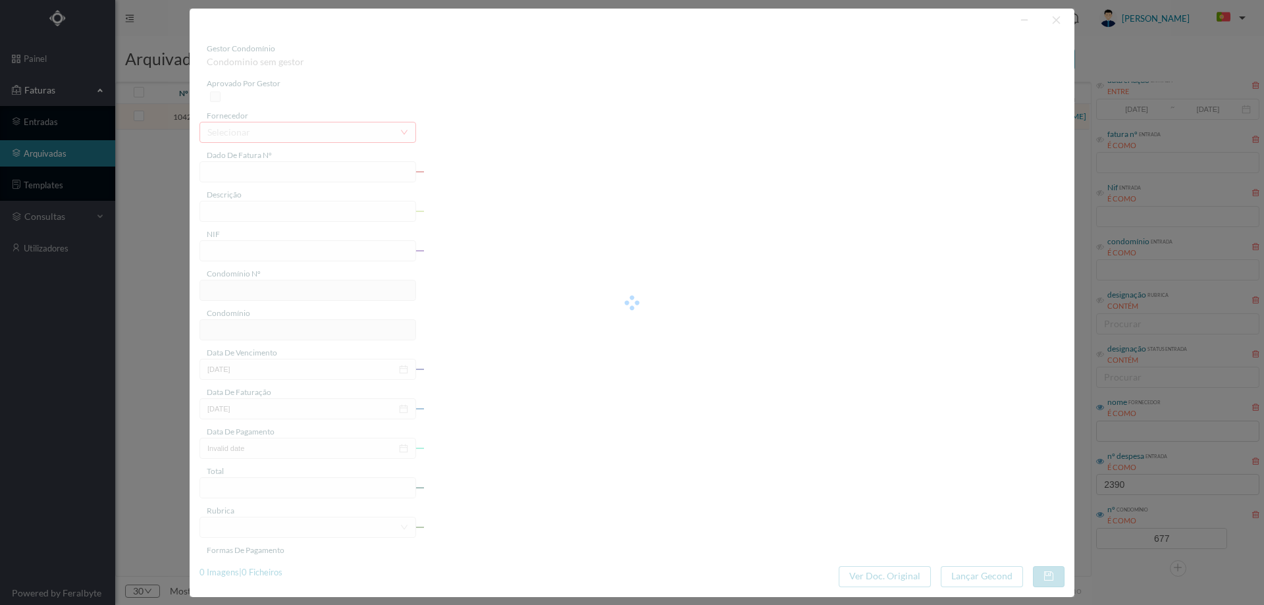
type input "01-07-2025"
type input "245.93"
type input "677"
type input "ED. ATRIUM PIRÂMIDES"
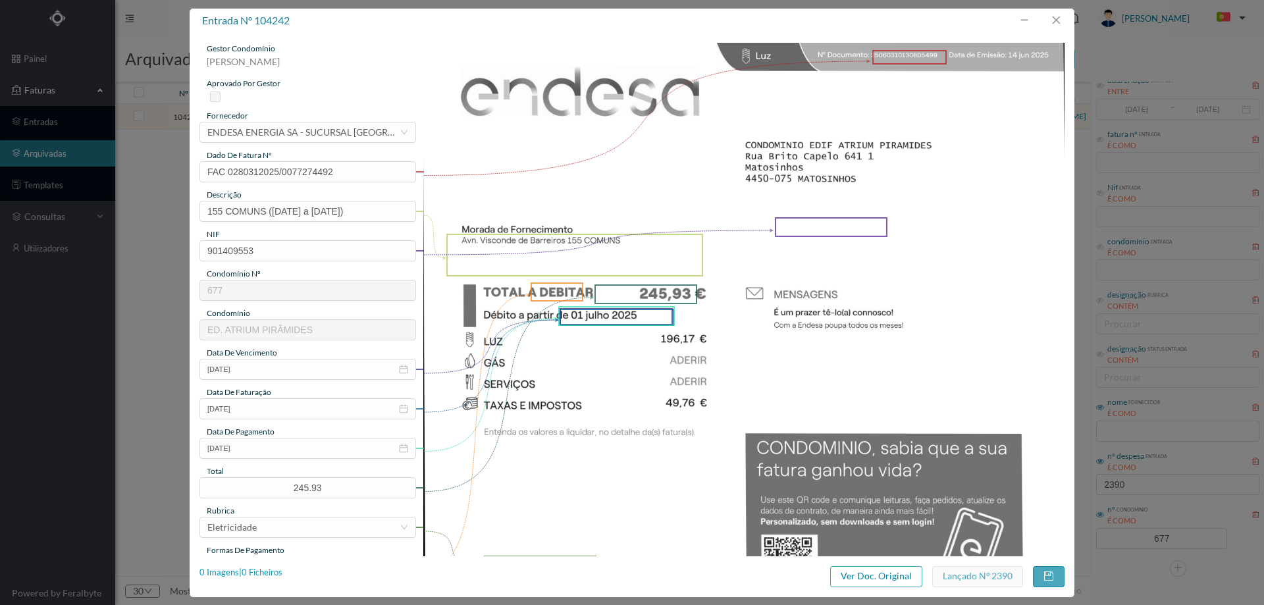
click at [250, 573] on div "0 Imagens | 0 Ficheiros" at bounding box center [240, 572] width 83 height 13
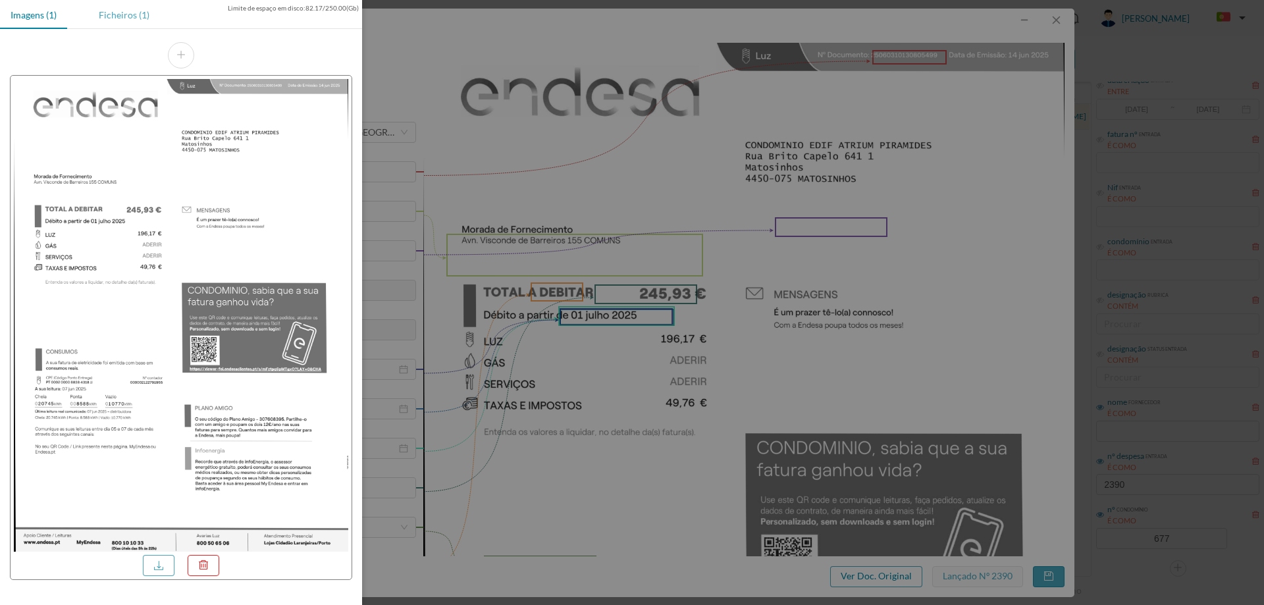
click at [120, 14] on div "Ficheiros (1)" at bounding box center [124, 15] width 72 height 30
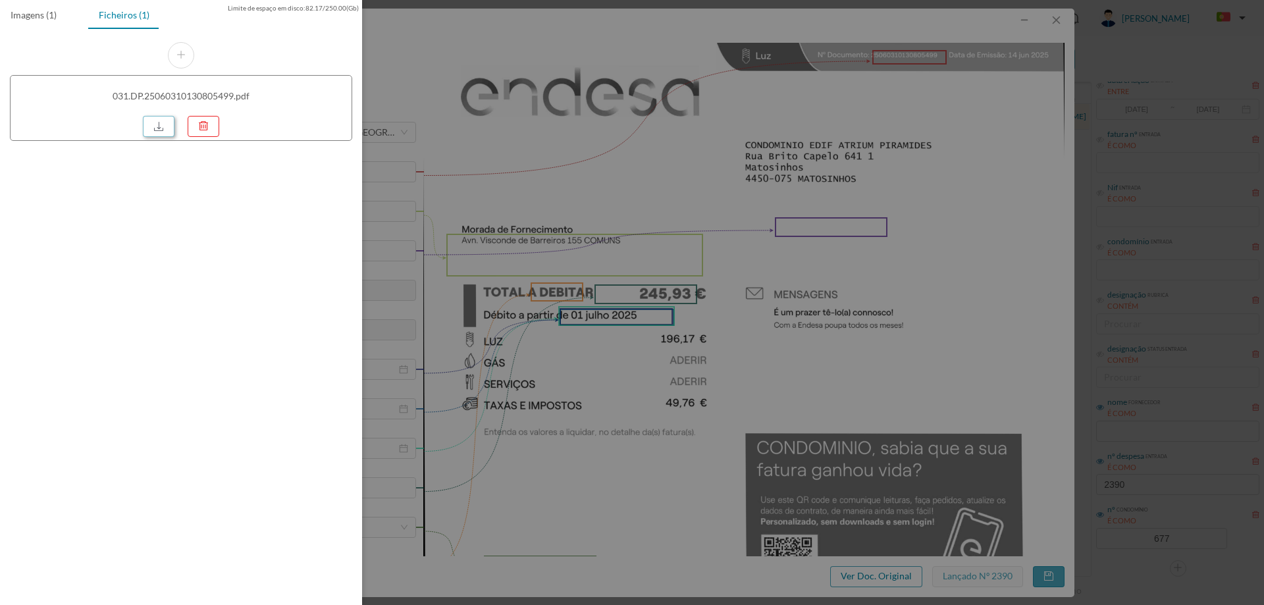
click at [149, 128] on link at bounding box center [159, 126] width 32 height 21
click at [636, 184] on div at bounding box center [632, 302] width 1264 height 605
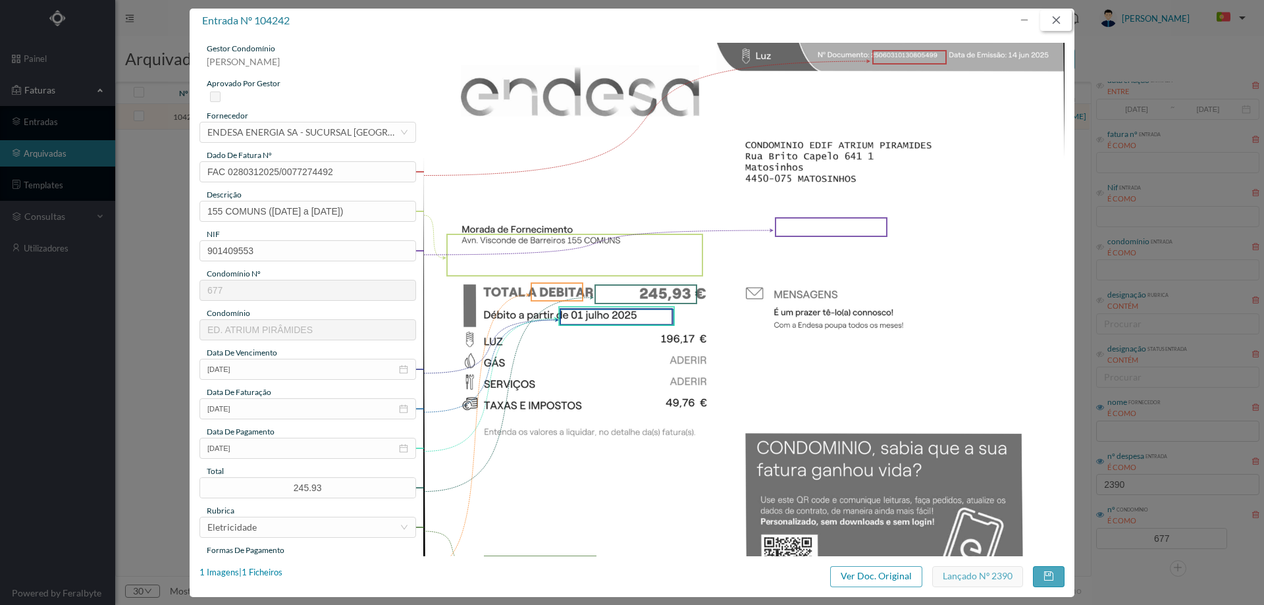
click at [1064, 20] on button "button" at bounding box center [1056, 20] width 32 height 21
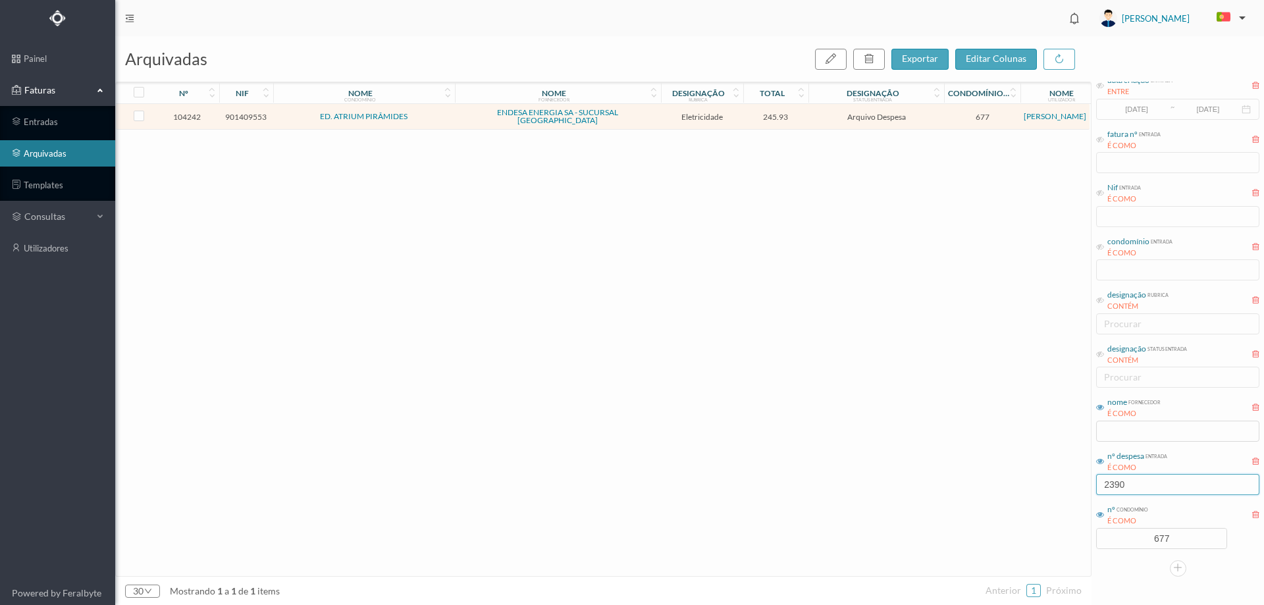
click at [1188, 484] on input "2390" at bounding box center [1177, 484] width 163 height 21
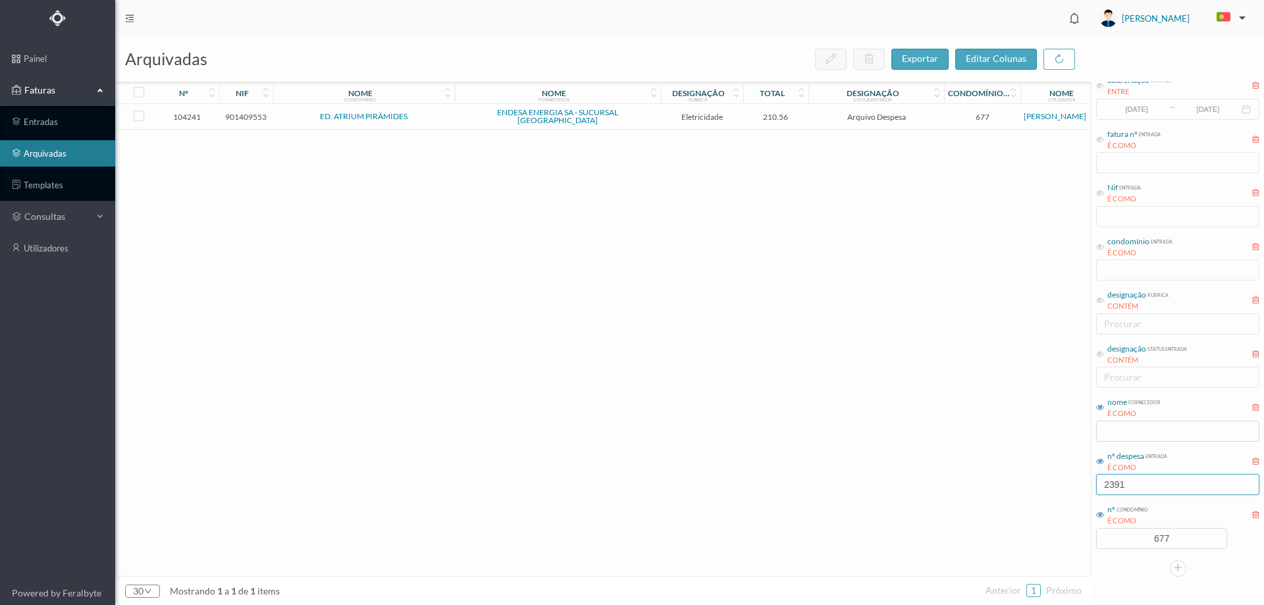
type input "2391"
click at [654, 110] on span "ENDESA ENERGIA SA - SUCURSAL PORTUGAL" at bounding box center [557, 117] width 199 height 16
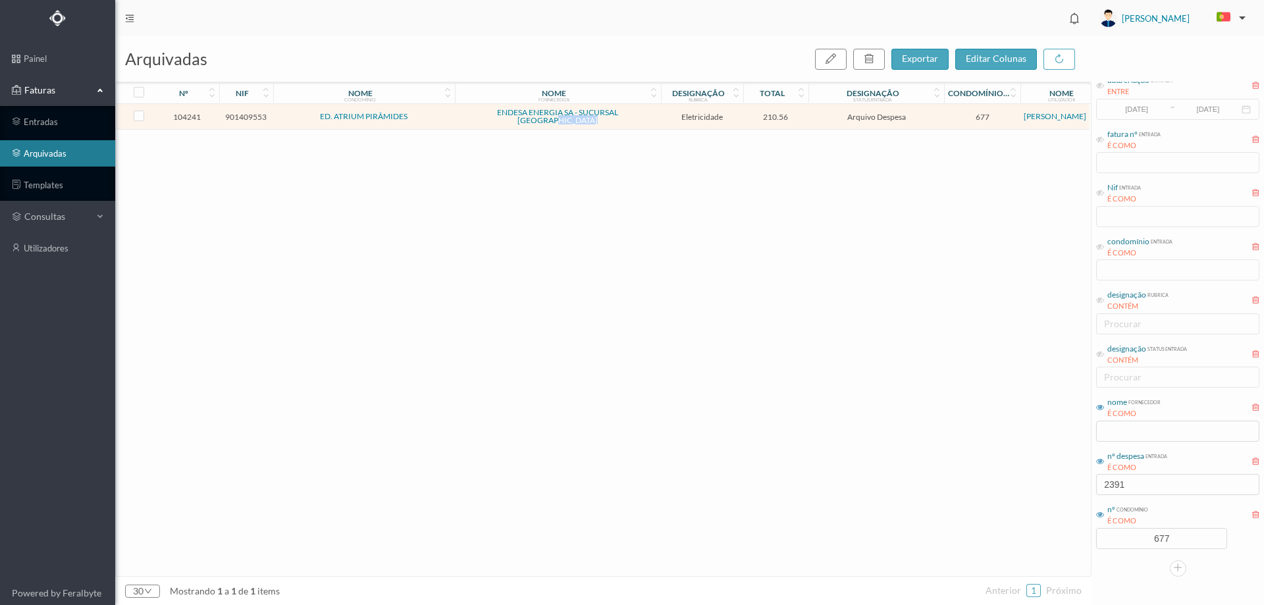
click at [654, 110] on span "ENDESA ENERGIA SA - SUCURSAL PORTUGAL" at bounding box center [557, 117] width 199 height 16
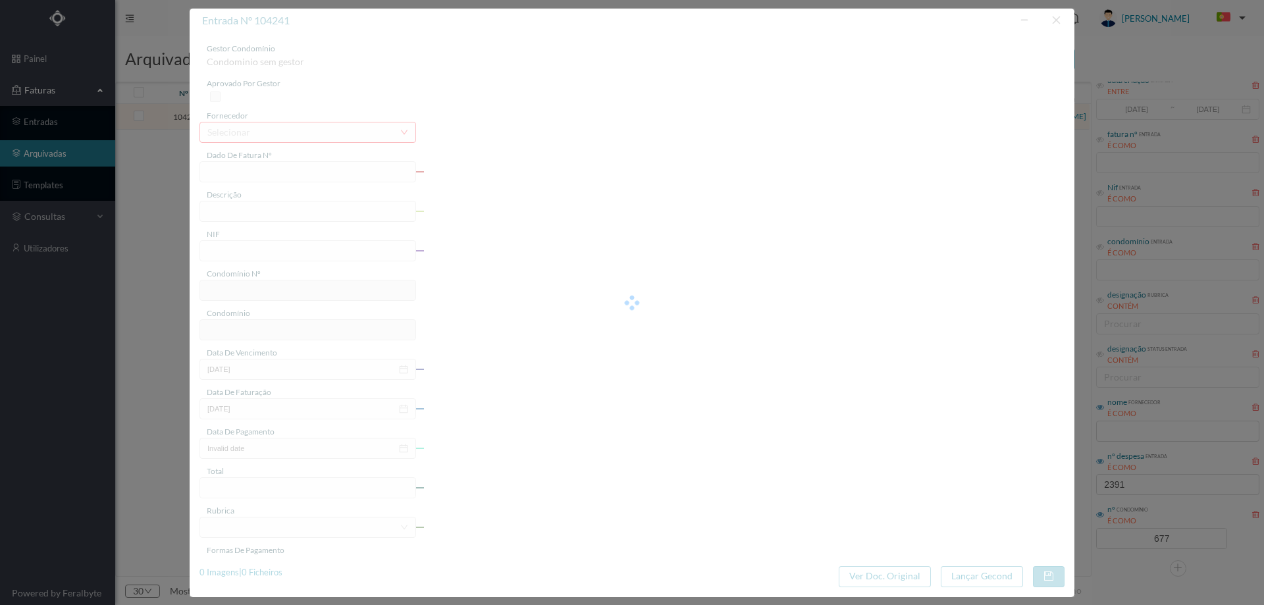
type input "FAC 0280312025/0077274793"
type input "213 COMUNS (09 mai 2025 a 08 jun 2025)"
type input "901409553"
type input "01-07-2025"
type input "14-06-2025"
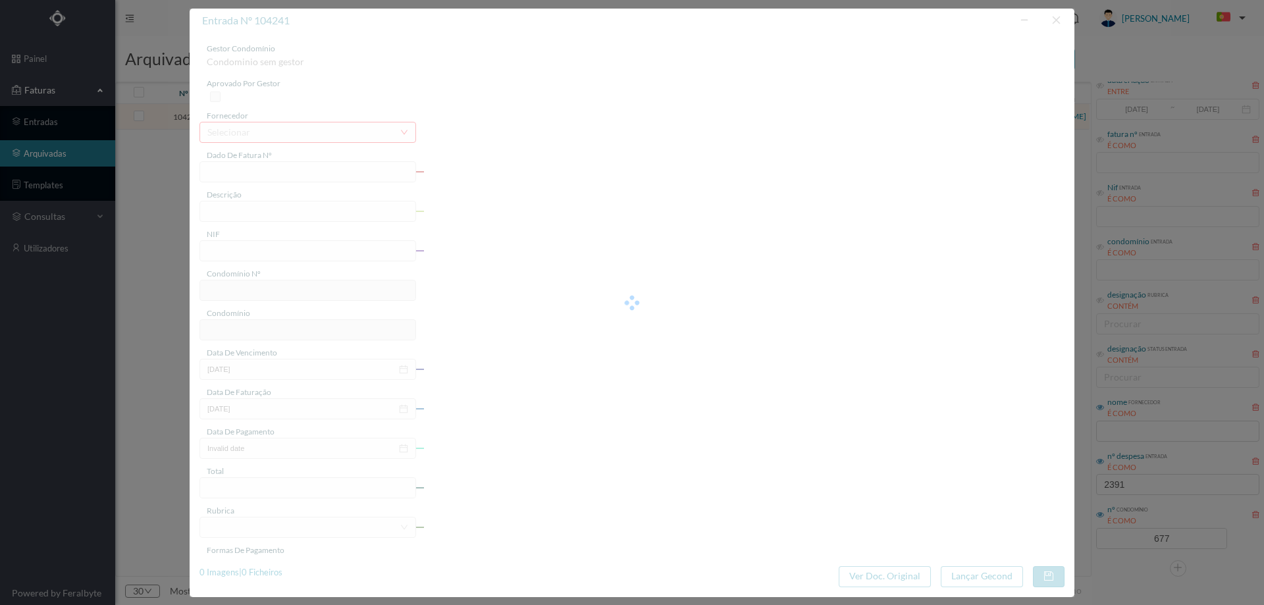
type input "01-07-2025"
type input "210.56"
type input "677"
type input "ED. ATRIUM PIRÂMIDES"
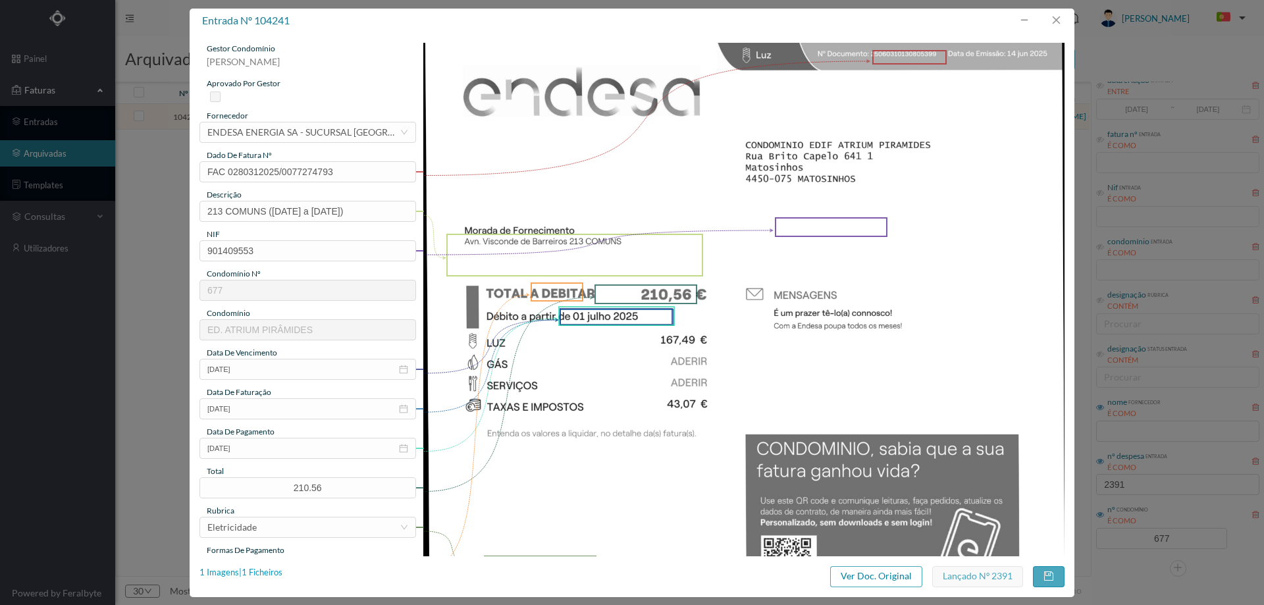
click at [251, 573] on div "1 Imagens | 1 Ficheiros" at bounding box center [240, 572] width 83 height 13
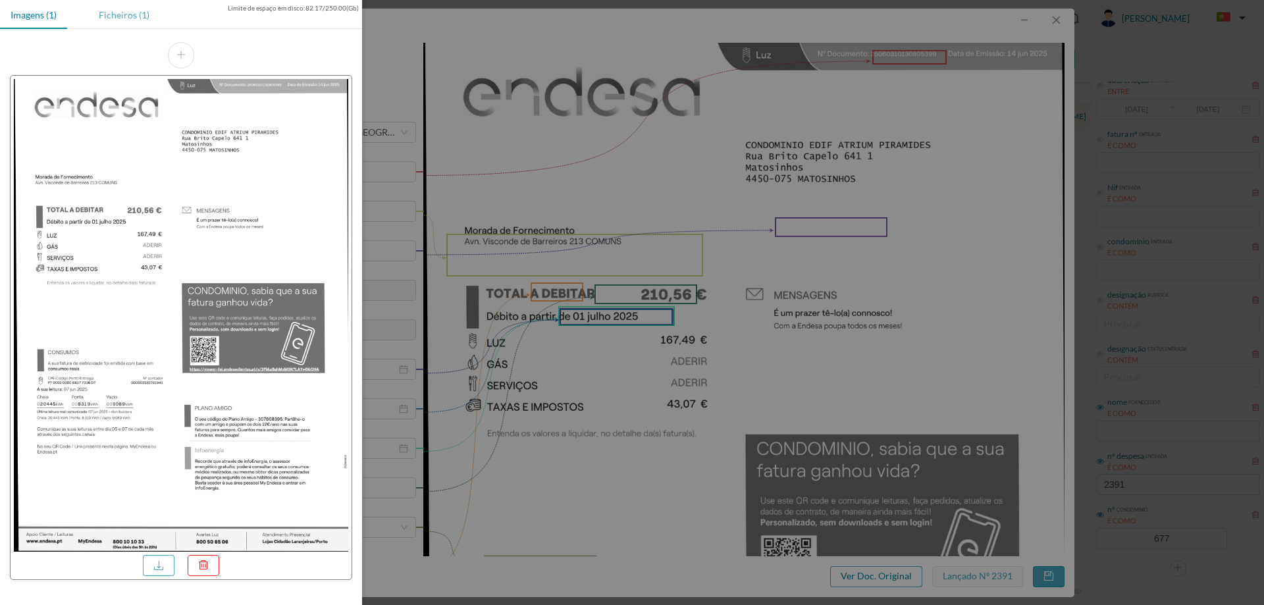
click at [116, 18] on div "Ficheiros (1)" at bounding box center [124, 15] width 72 height 30
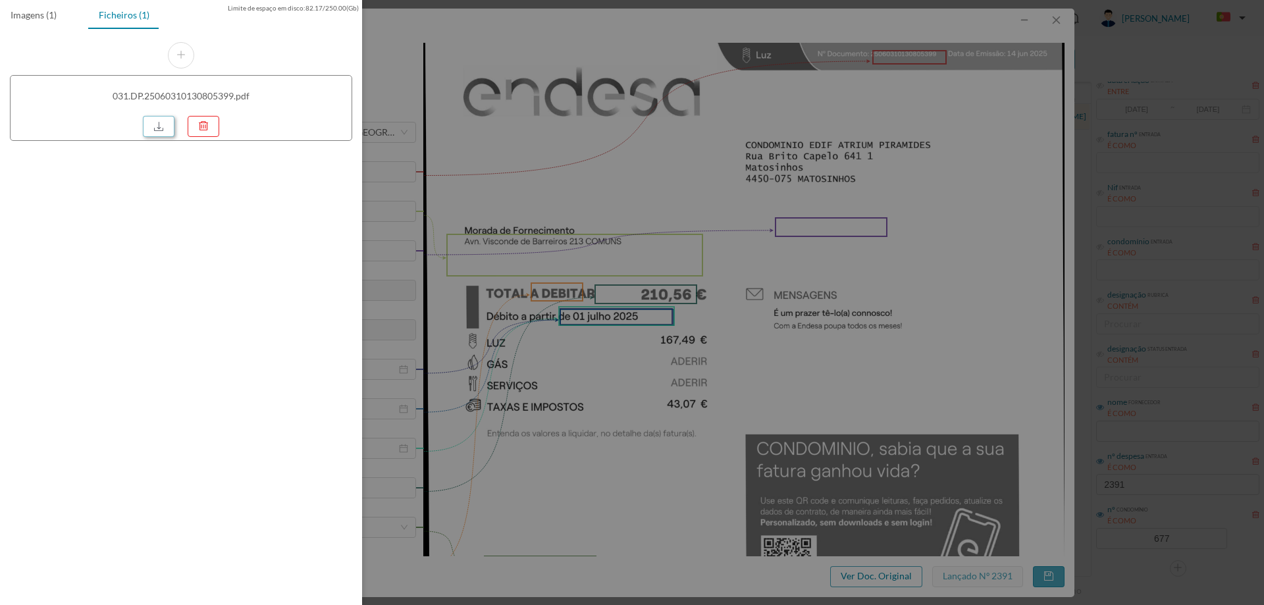
click at [164, 130] on link at bounding box center [159, 126] width 32 height 21
drag, startPoint x: 705, startPoint y: 188, endPoint x: 768, endPoint y: 162, distance: 68.4
click at [705, 188] on div at bounding box center [632, 302] width 1264 height 605
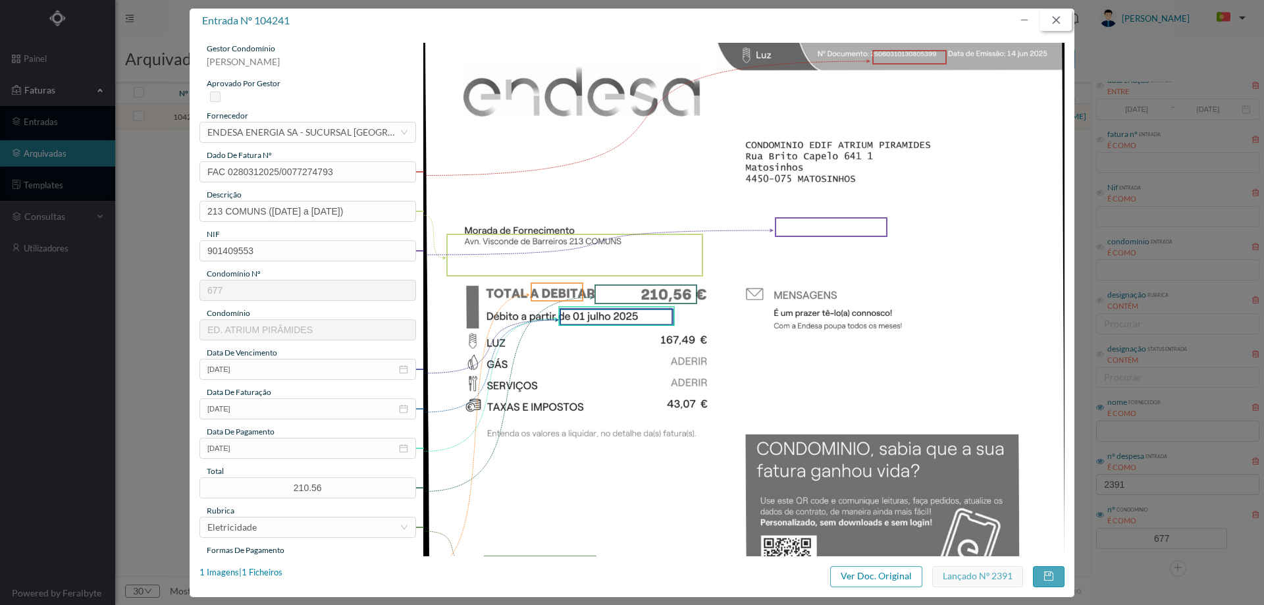
click at [1048, 21] on button "button" at bounding box center [1056, 20] width 32 height 21
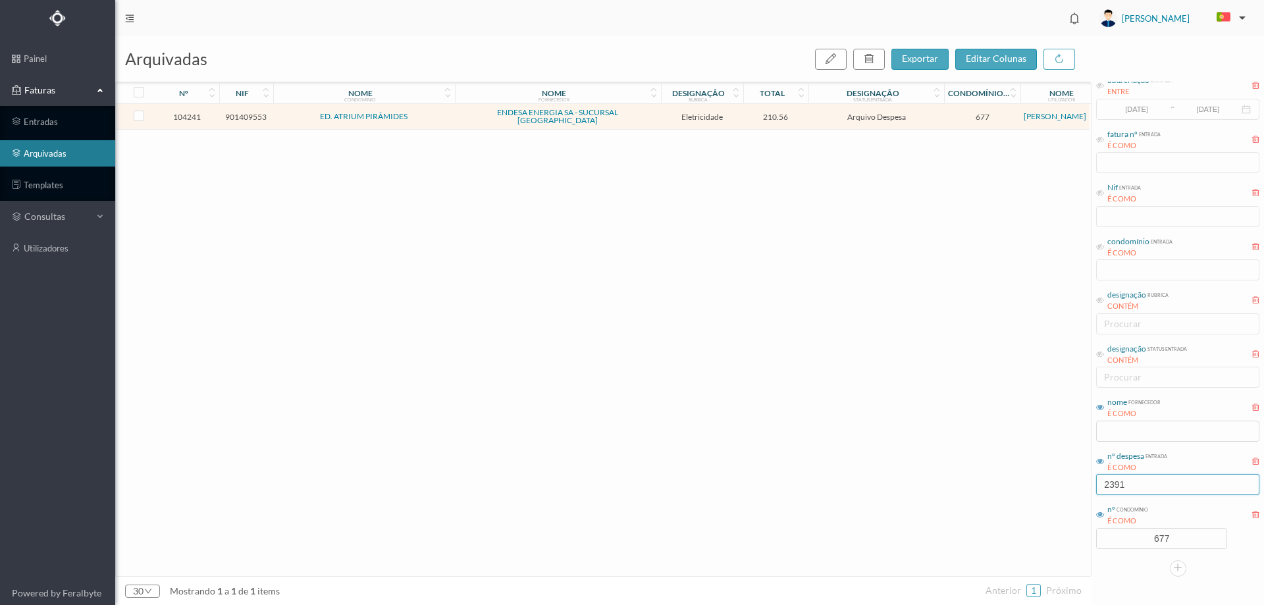
click at [1151, 495] on input "2391" at bounding box center [1177, 484] width 163 height 21
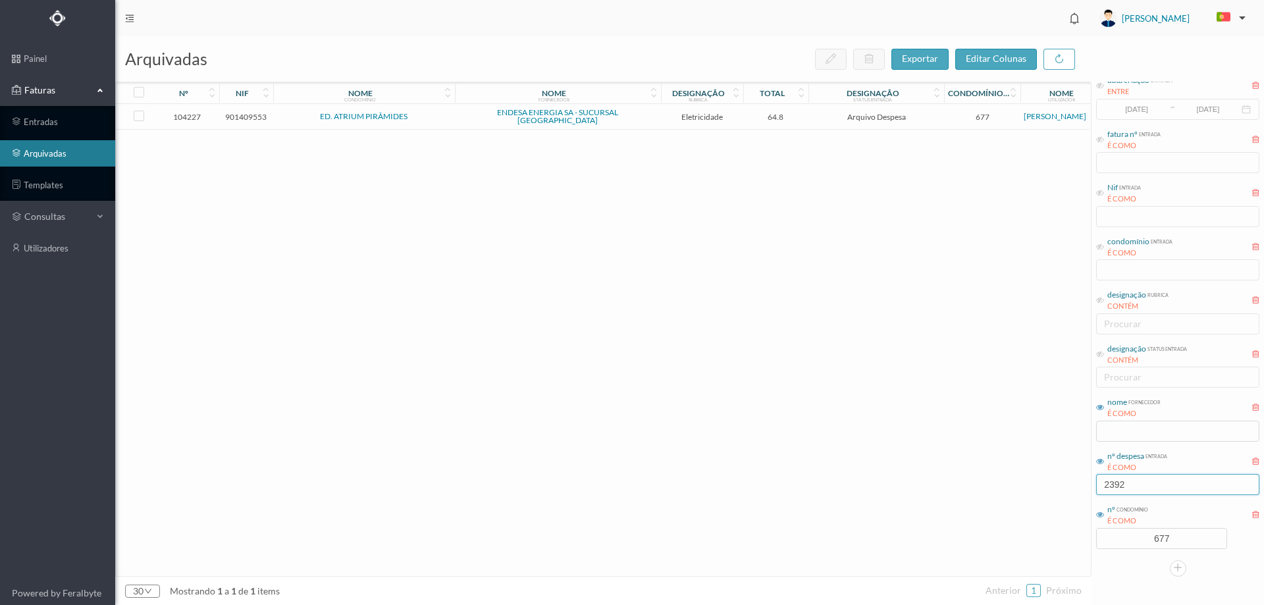
type input "2392"
click at [804, 112] on span "64.8" at bounding box center [775, 117] width 59 height 10
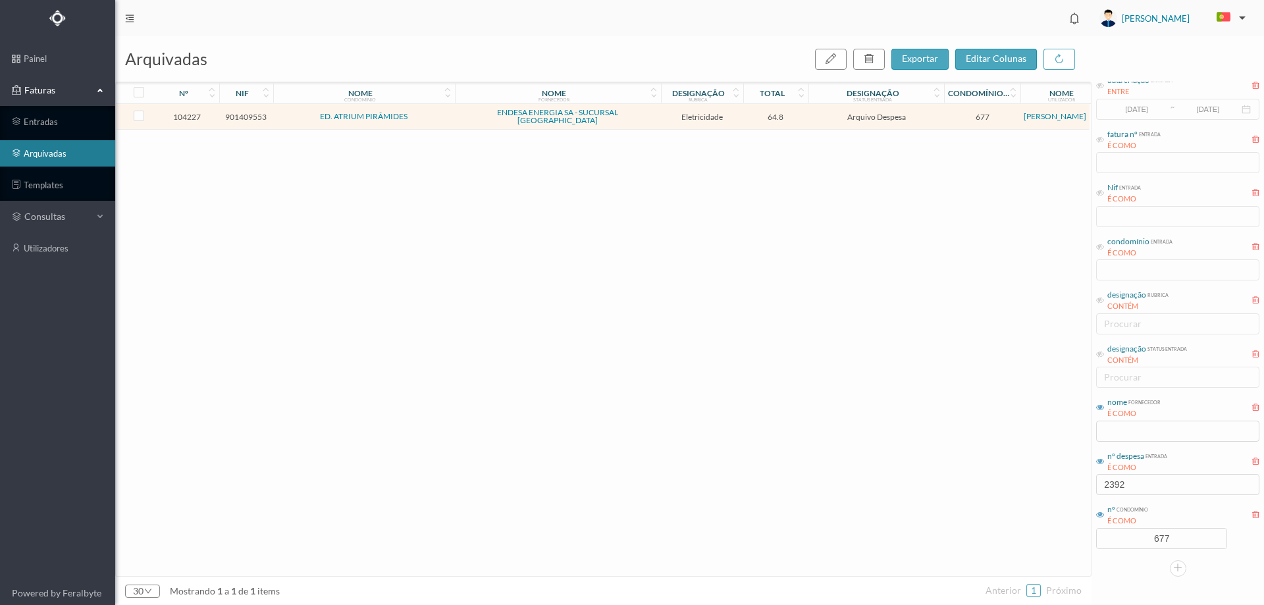
click at [804, 112] on span "64.8" at bounding box center [775, 117] width 59 height 10
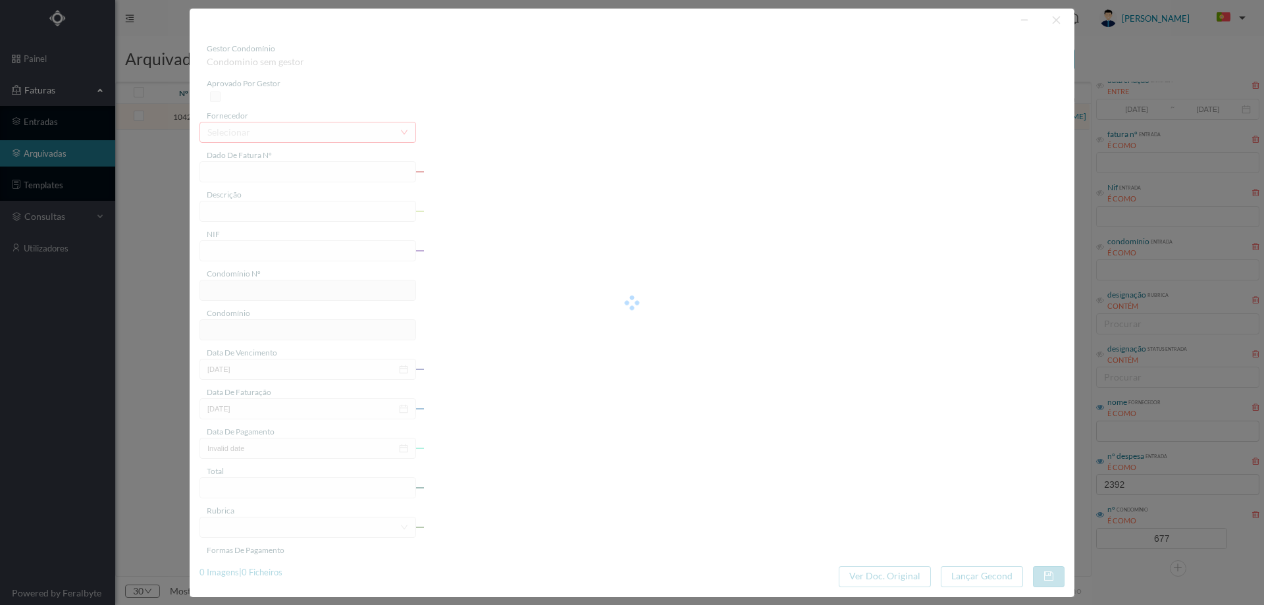
type input "FAC 0240312025/0061314249"
type input "Rua do Viso 226 ILU- EX (09 mai 2025 a 08 jun 2025)"
type input "901409553"
type input "01-07-2025"
type input "14-06-2025"
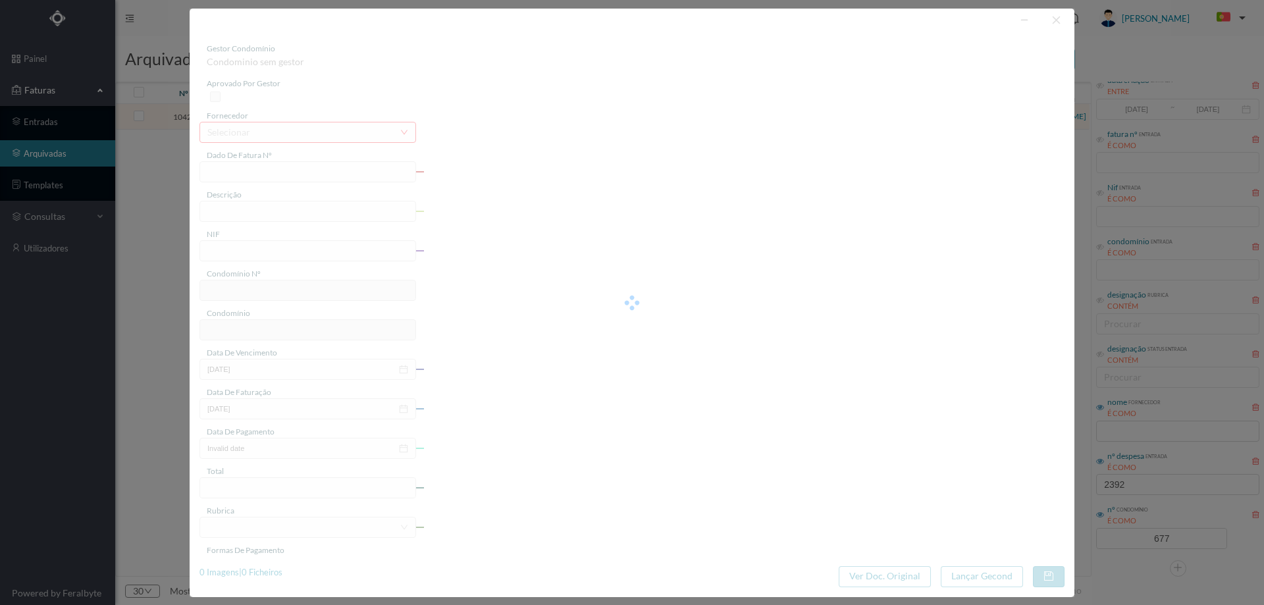
type input "01-07-2025"
type input "64.80"
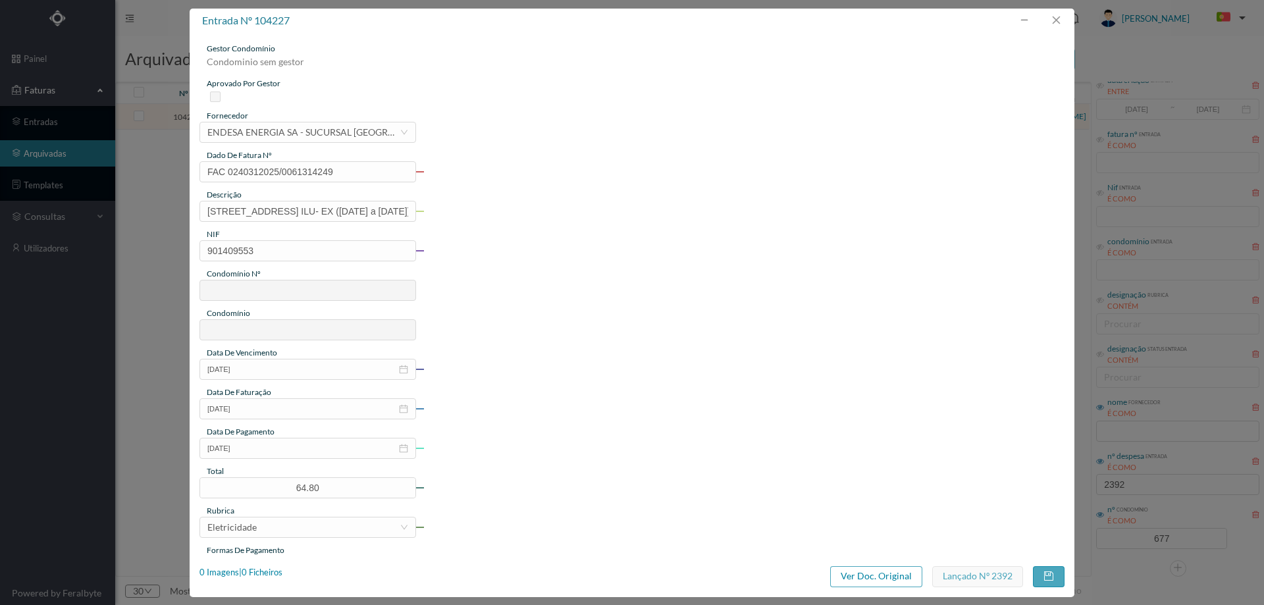
type input "677"
type input "ED. ATRIUM PIRÂMIDES"
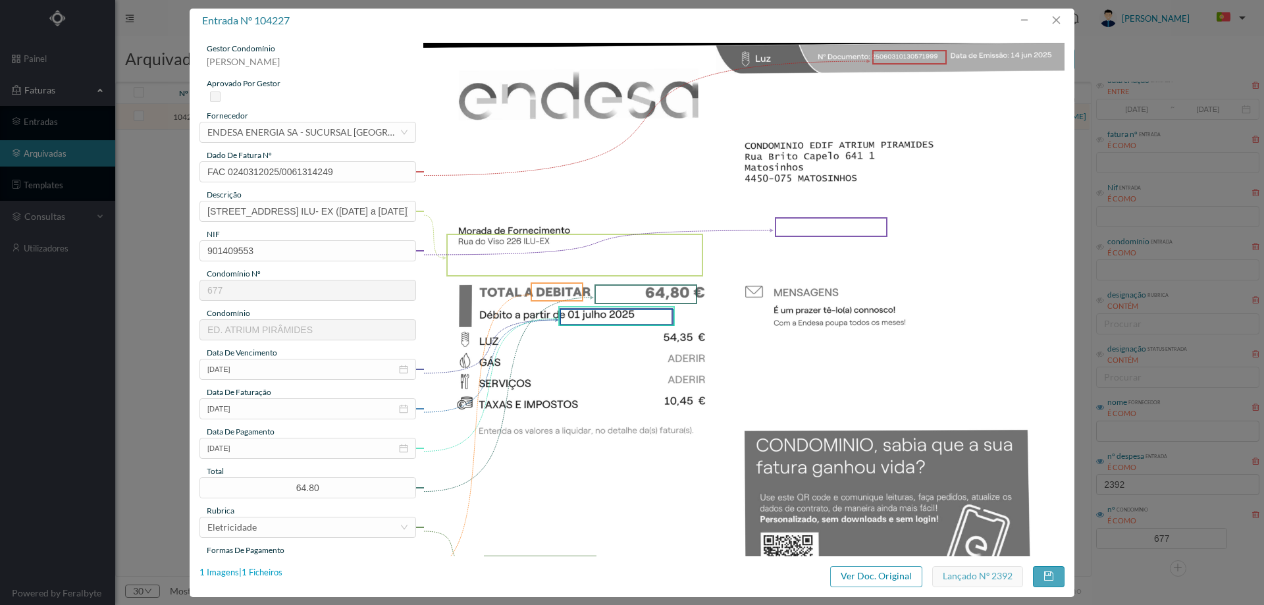
click at [264, 568] on div "1 Imagens | 1 Ficheiros" at bounding box center [240, 572] width 83 height 13
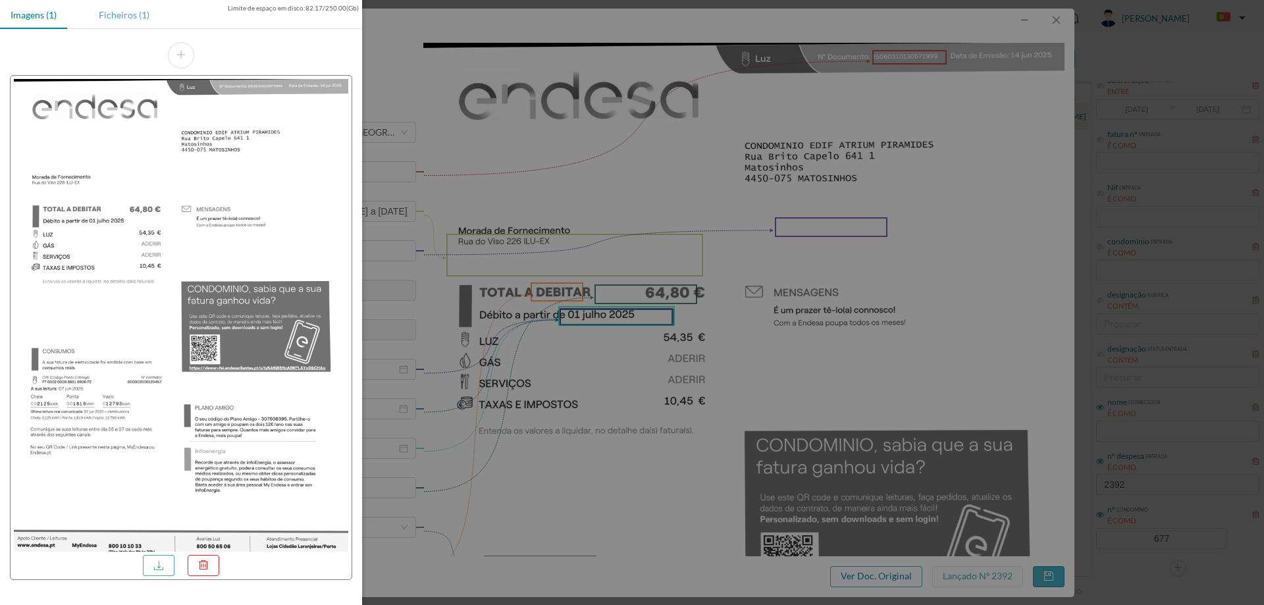
click at [119, 6] on div "Ficheiros (1)" at bounding box center [124, 15] width 72 height 30
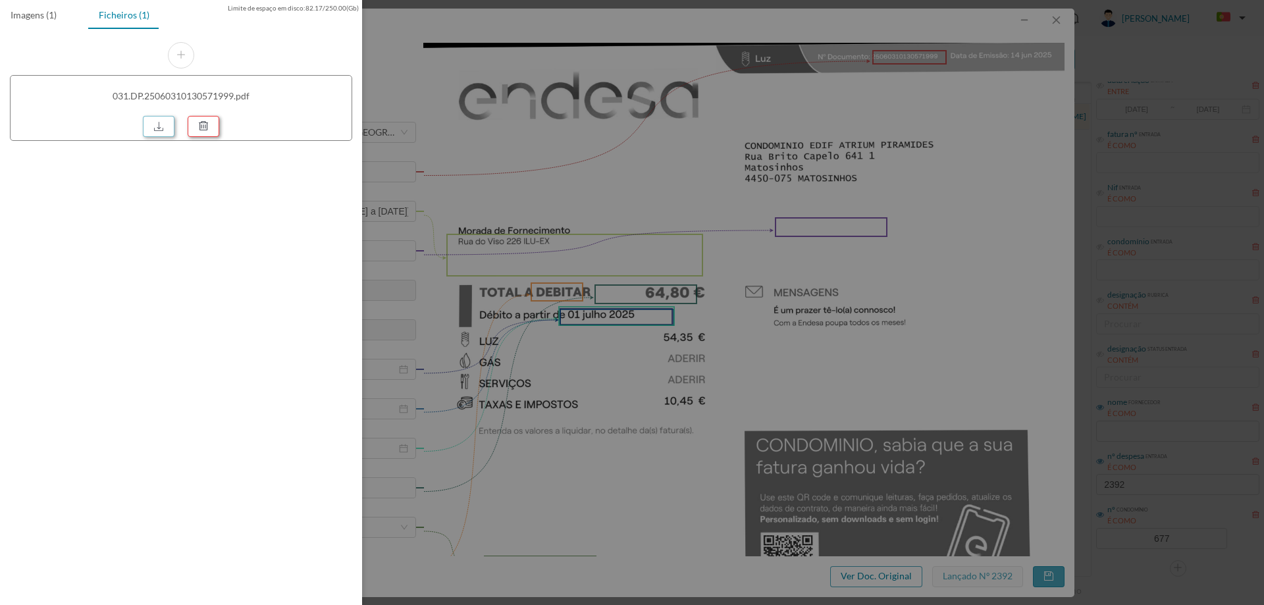
drag, startPoint x: 164, startPoint y: 124, endPoint x: 200, endPoint y: 123, distance: 36.2
click at [164, 124] on link at bounding box center [159, 126] width 32 height 21
click at [637, 190] on div at bounding box center [632, 302] width 1264 height 605
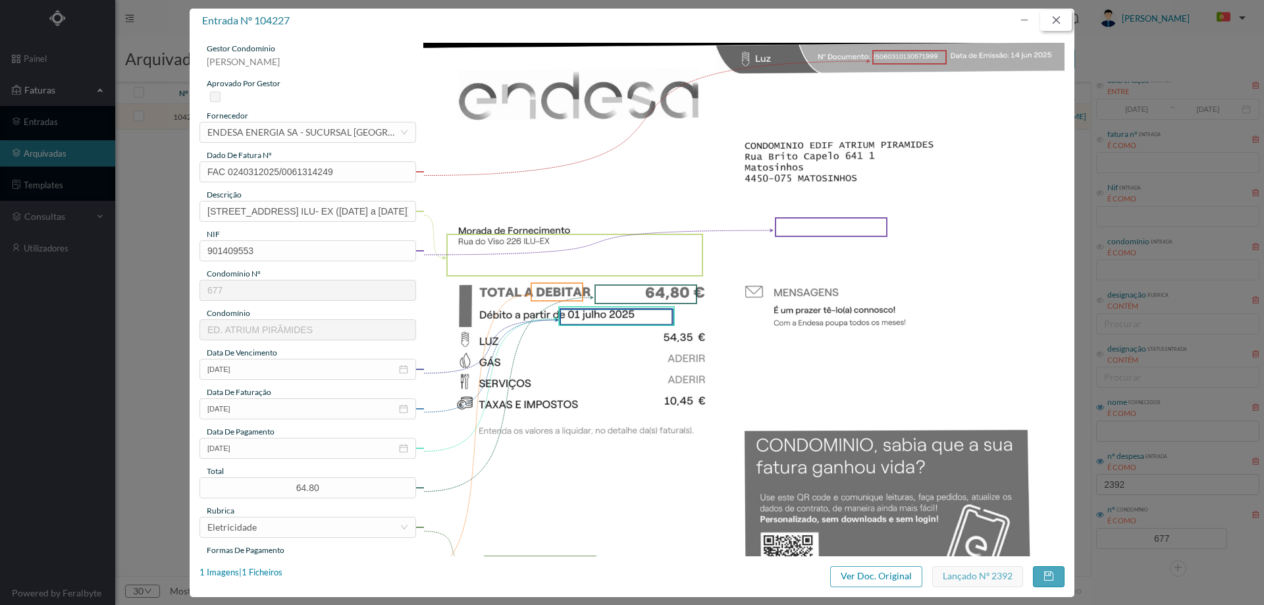
click at [1058, 21] on button "button" at bounding box center [1056, 20] width 32 height 21
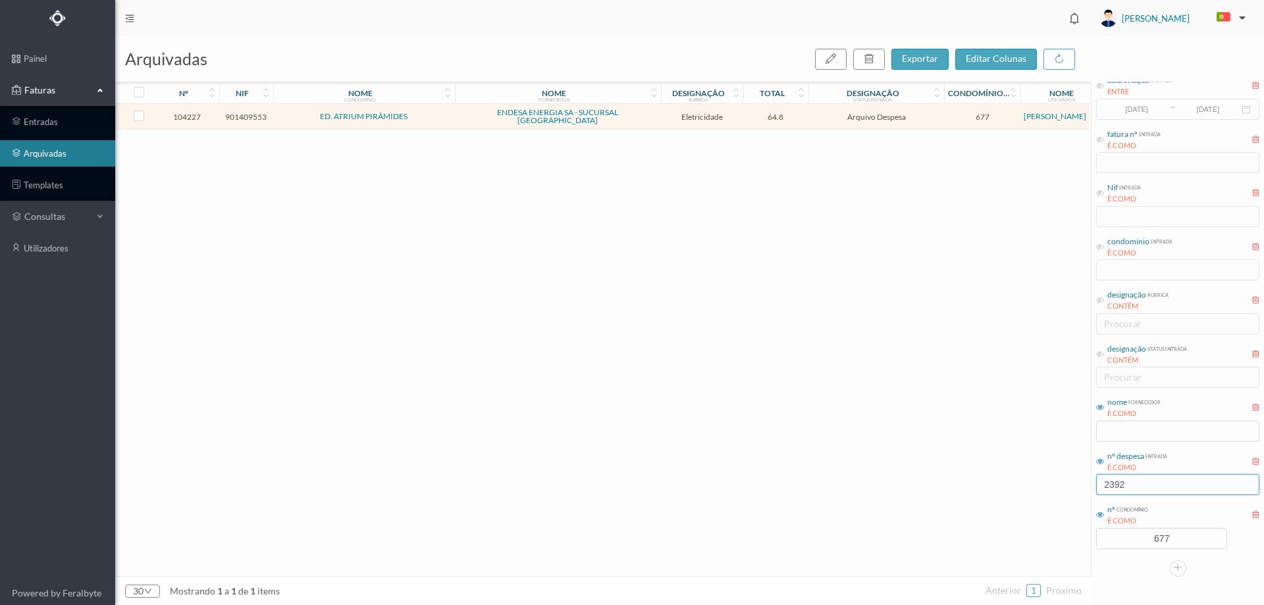
click at [1157, 480] on input "2392" at bounding box center [1177, 484] width 163 height 21
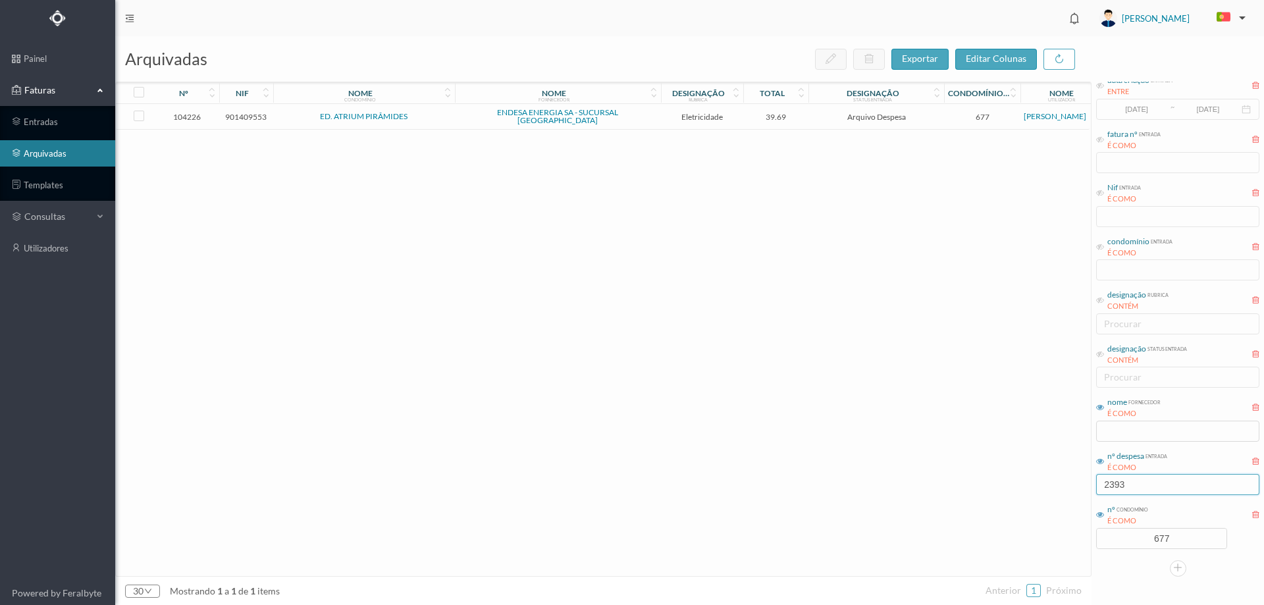
type input "2393"
click at [659, 118] on td "ENDESA ENERGIA SA - SUCURSAL PORTUGAL" at bounding box center [558, 117] width 206 height 26
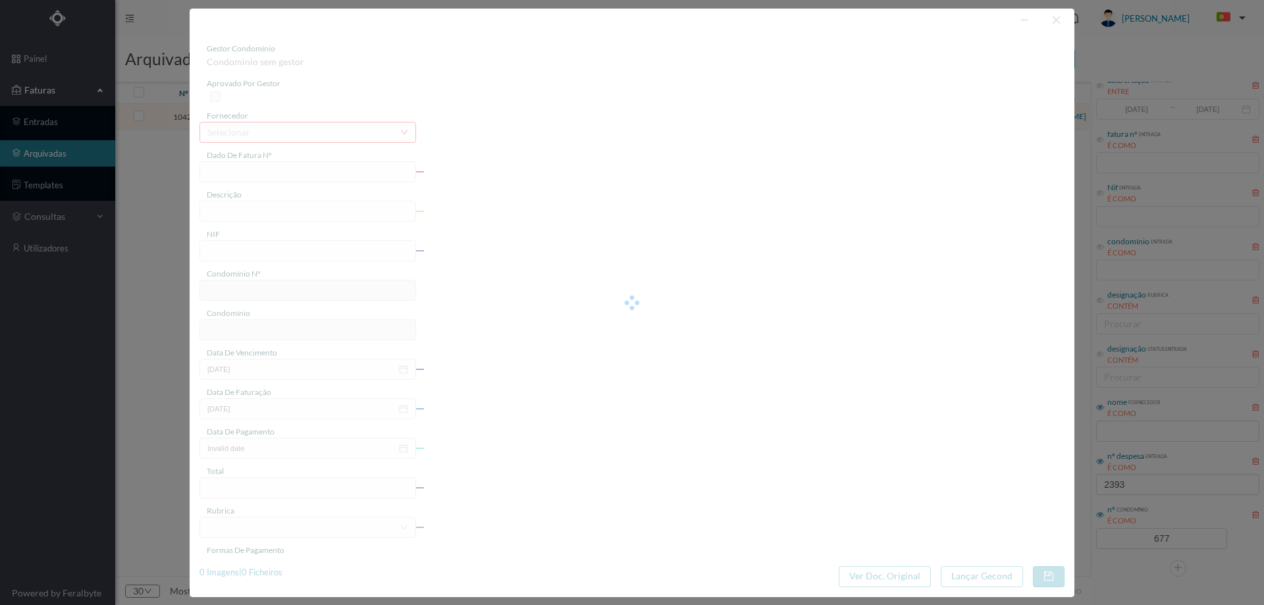
type input "FAC 0250312025/0065306610"
type input "155 P2GINA (09 mai 2025 a 08 jun 2025)"
type input "901409553"
type input "01-07-2025"
type input "14-06-2025"
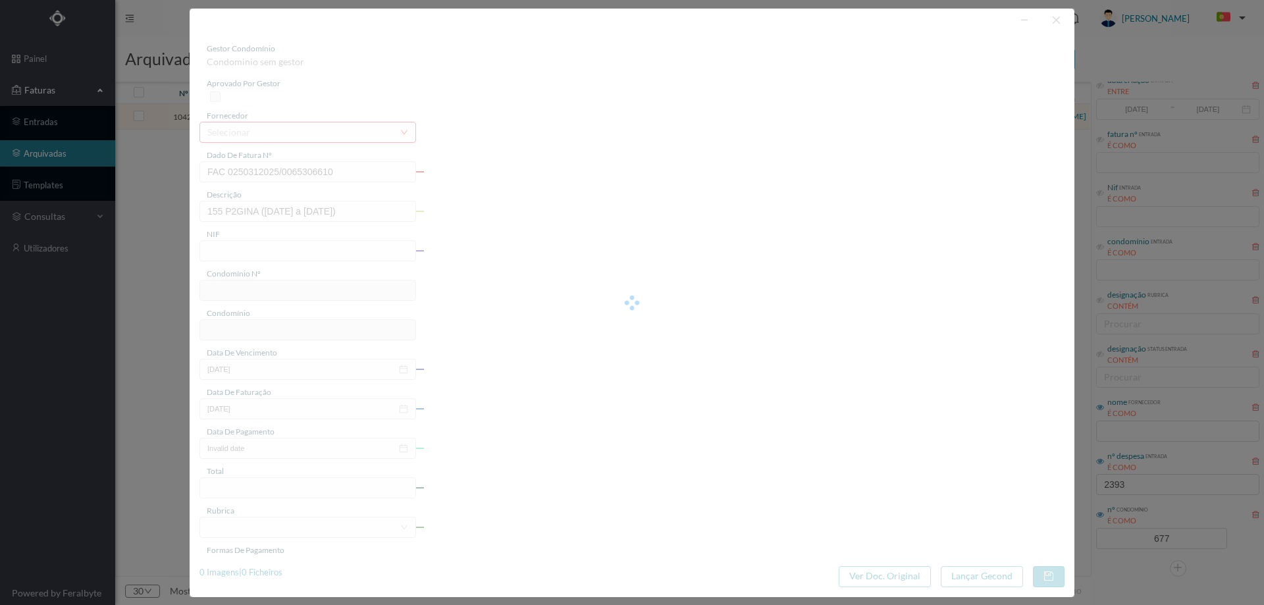
type input "01-07-2025"
type input "39.69"
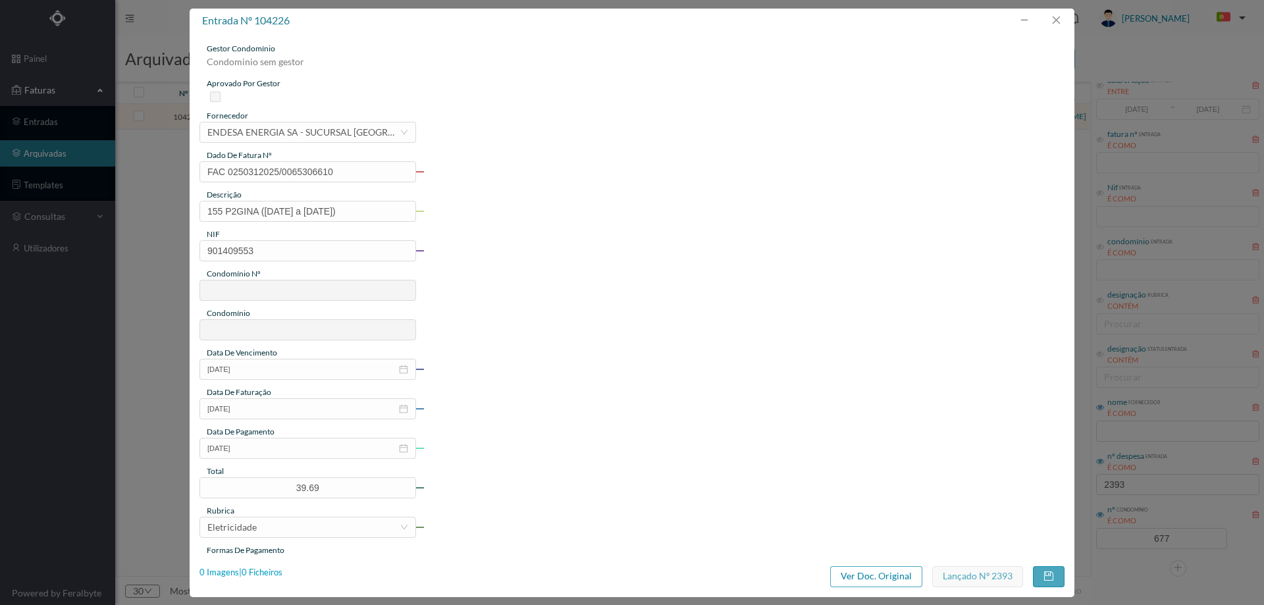
type input "677"
type input "ED. ATRIUM PIRÂMIDES"
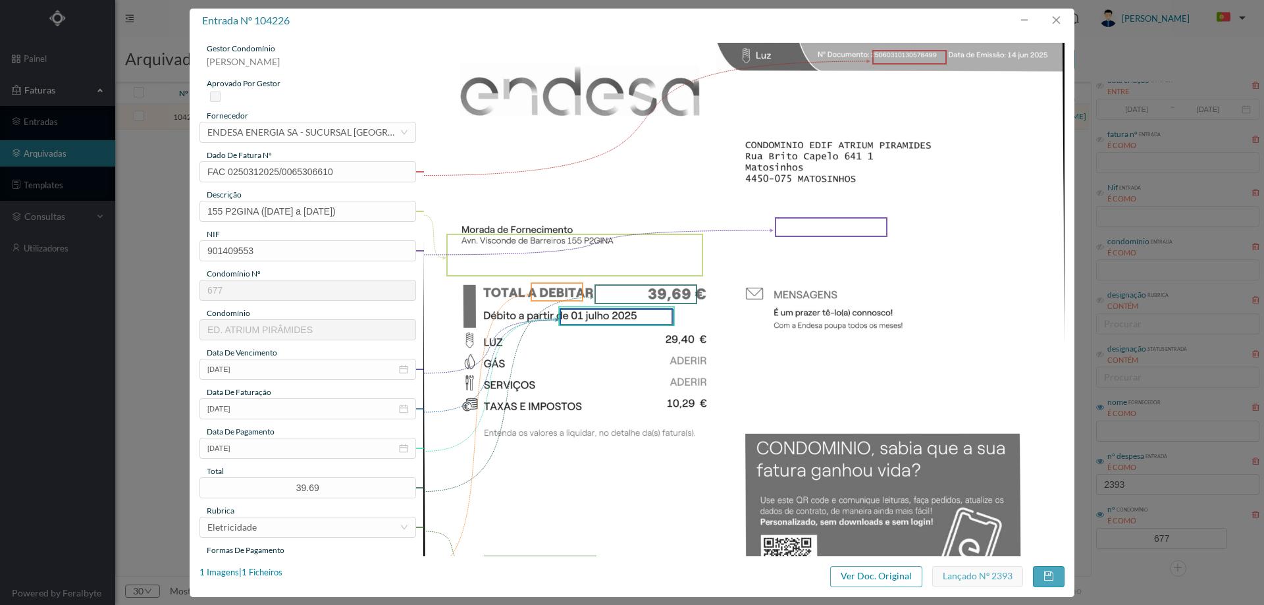
click at [265, 563] on div "entrada nº 104226 gestor condomínio Hugo Moreira aprovado por gestor fornecedor…" at bounding box center [632, 303] width 885 height 588
click at [269, 566] on div "1 Imagens | 1 Ficheiros" at bounding box center [240, 572] width 83 height 13
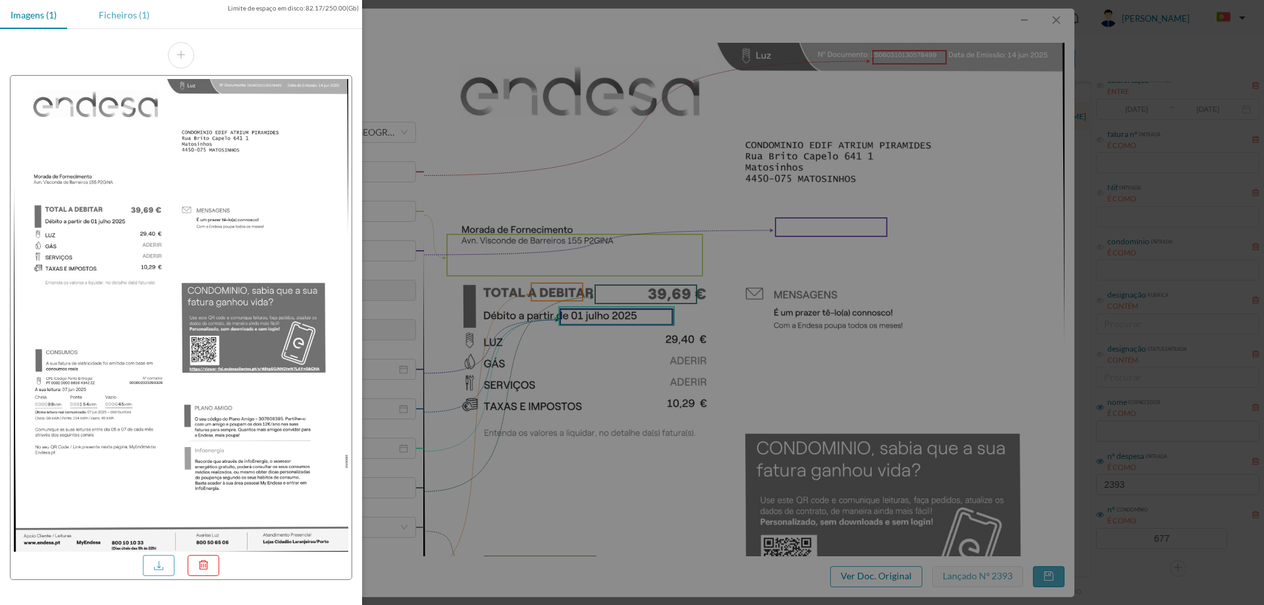
click at [125, 28] on div "Ficheiros (1)" at bounding box center [124, 15] width 72 height 30
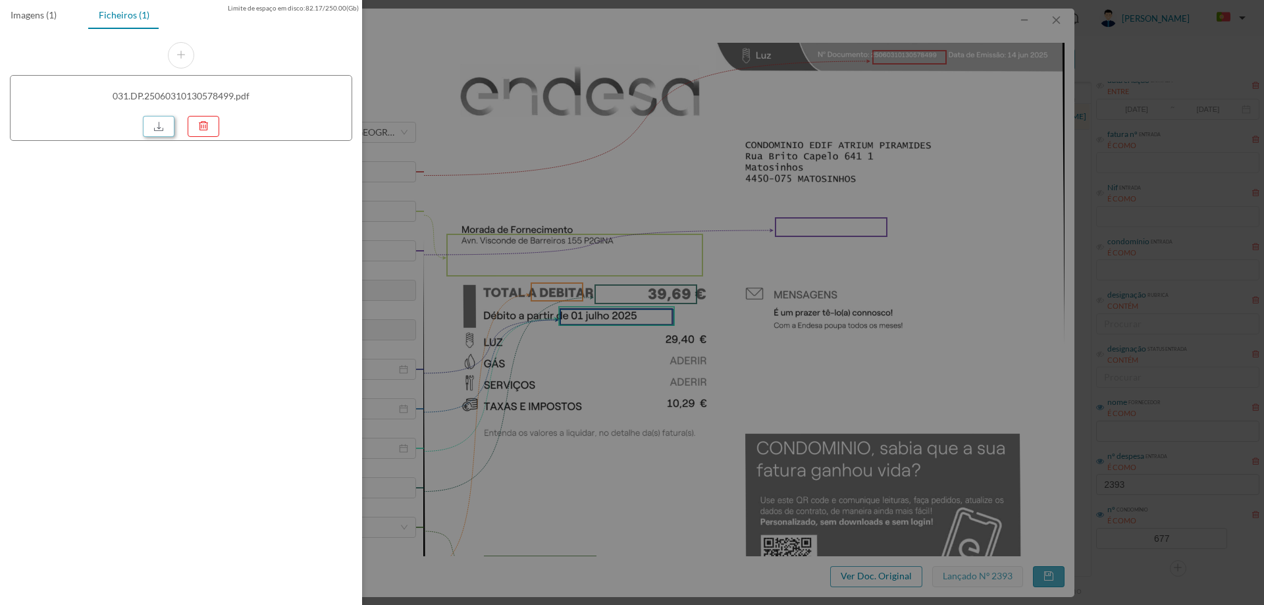
click at [159, 126] on link at bounding box center [159, 126] width 32 height 21
drag, startPoint x: 755, startPoint y: 332, endPoint x: 761, endPoint y: 326, distance: 8.9
click at [755, 332] on div at bounding box center [632, 302] width 1264 height 605
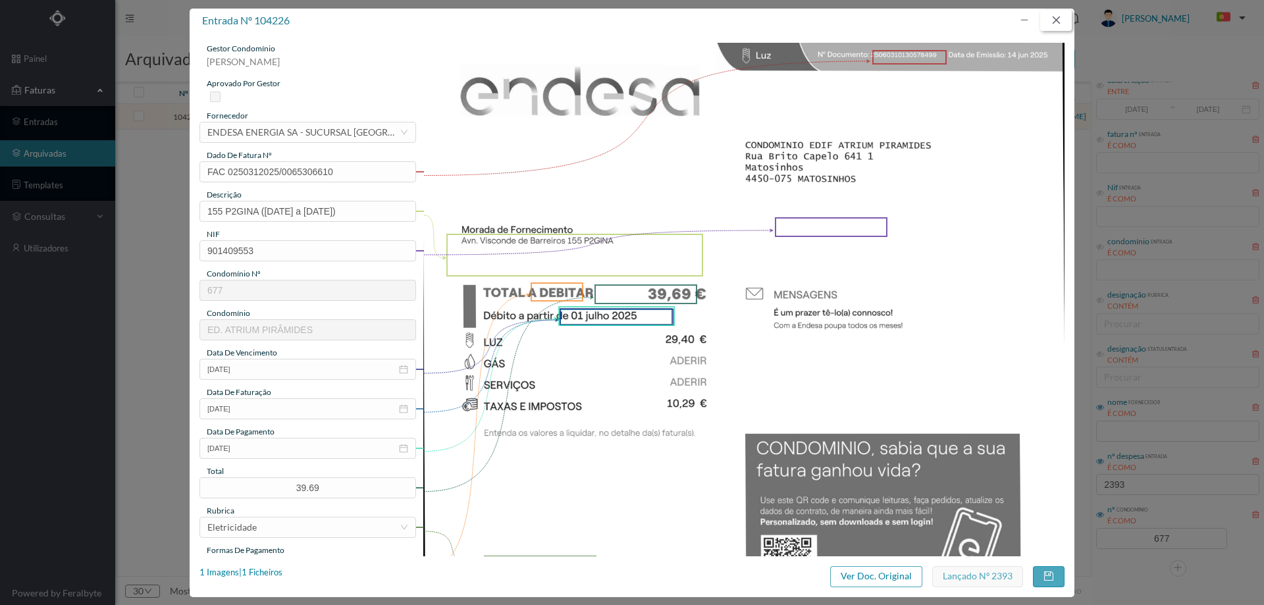
click at [1050, 16] on button "button" at bounding box center [1056, 20] width 32 height 21
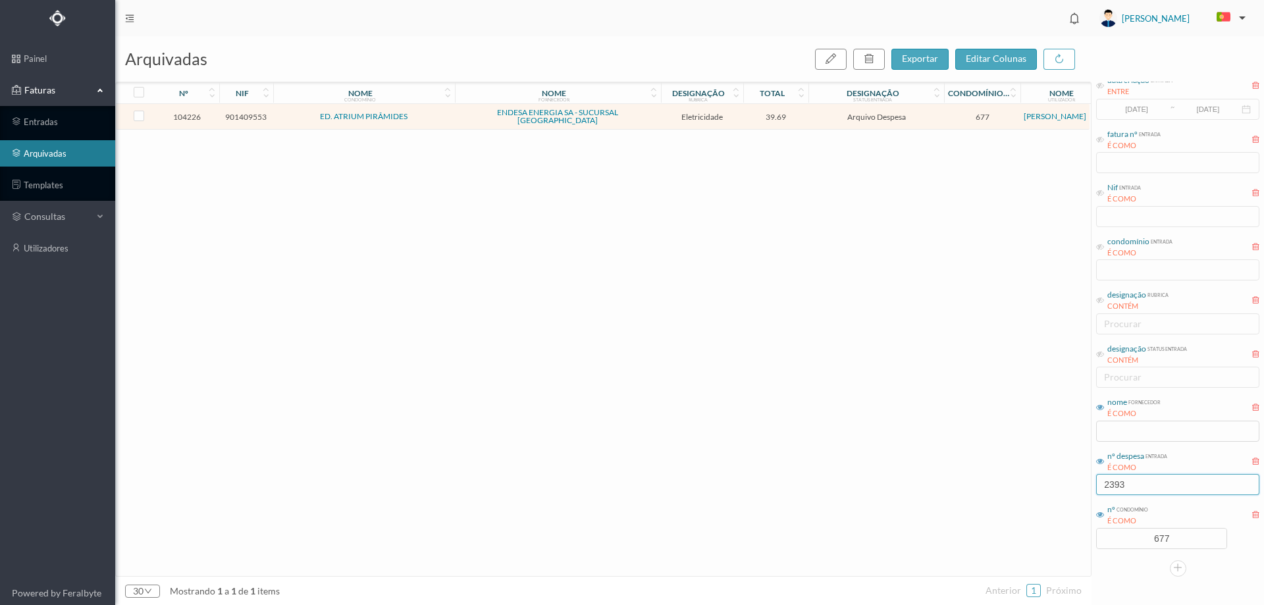
click at [1187, 480] on input "2393" at bounding box center [1177, 484] width 163 height 21
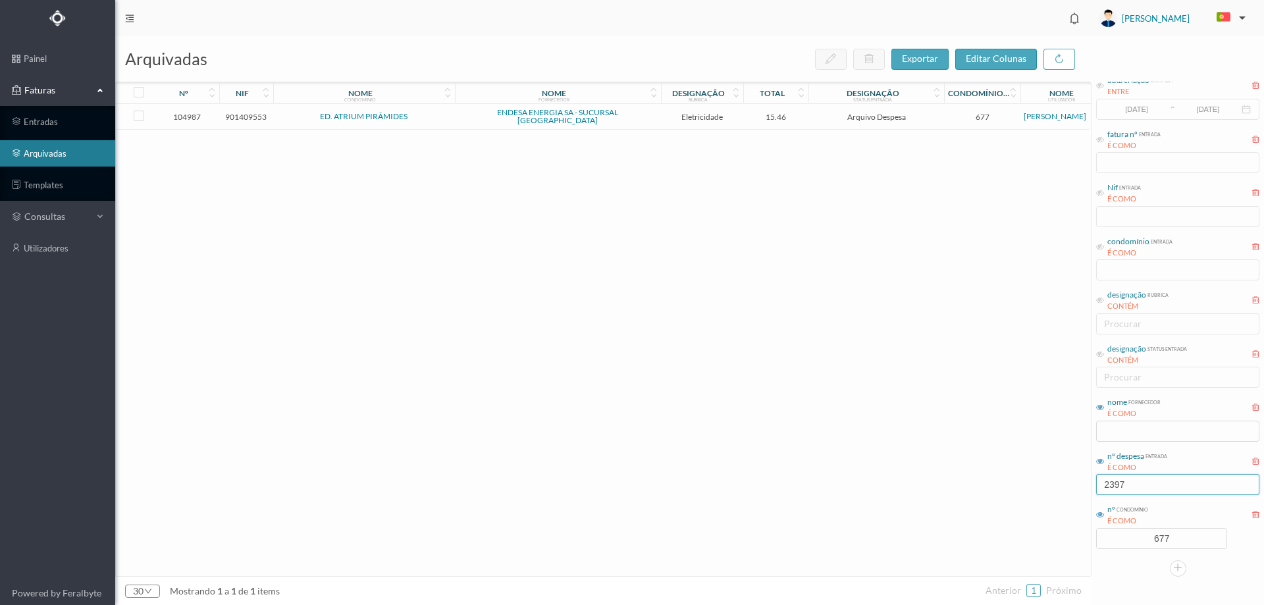
type input "2397"
click at [802, 113] on span "15.46" at bounding box center [775, 117] width 59 height 10
click at [800, 112] on span "15.46" at bounding box center [775, 117] width 59 height 10
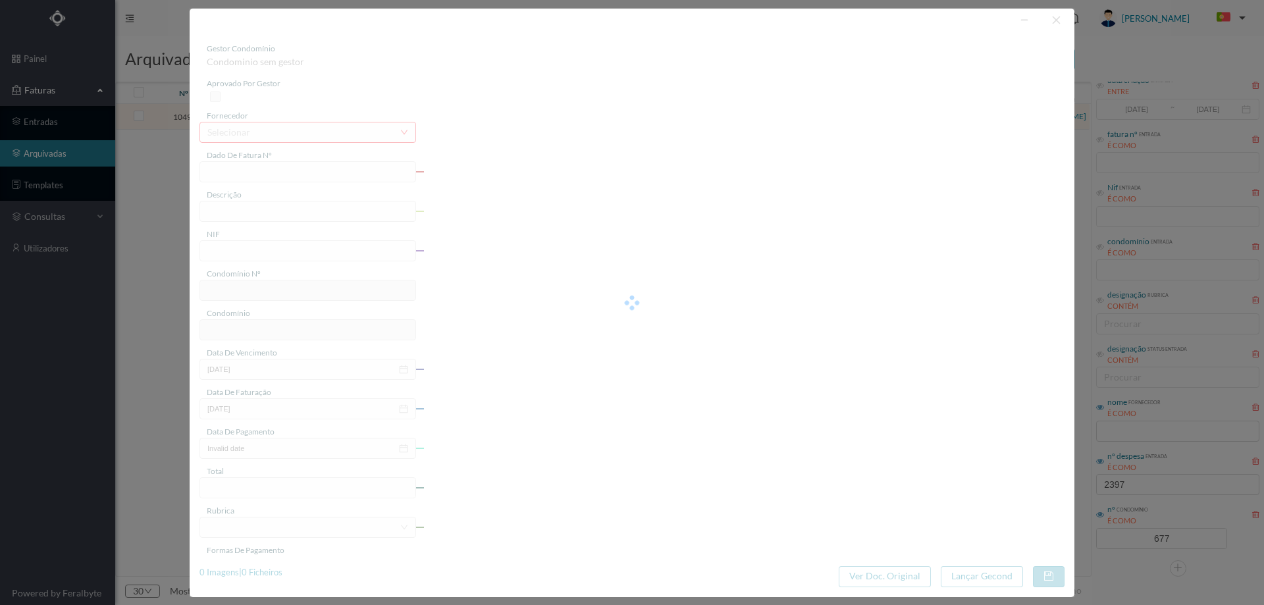
type input "FAC 0240312025/0061330135"
type input "155 (08.06.2025 a 19.06.2025)"
type input "901409553"
type input "08-07-2025"
type input "23-06-2025"
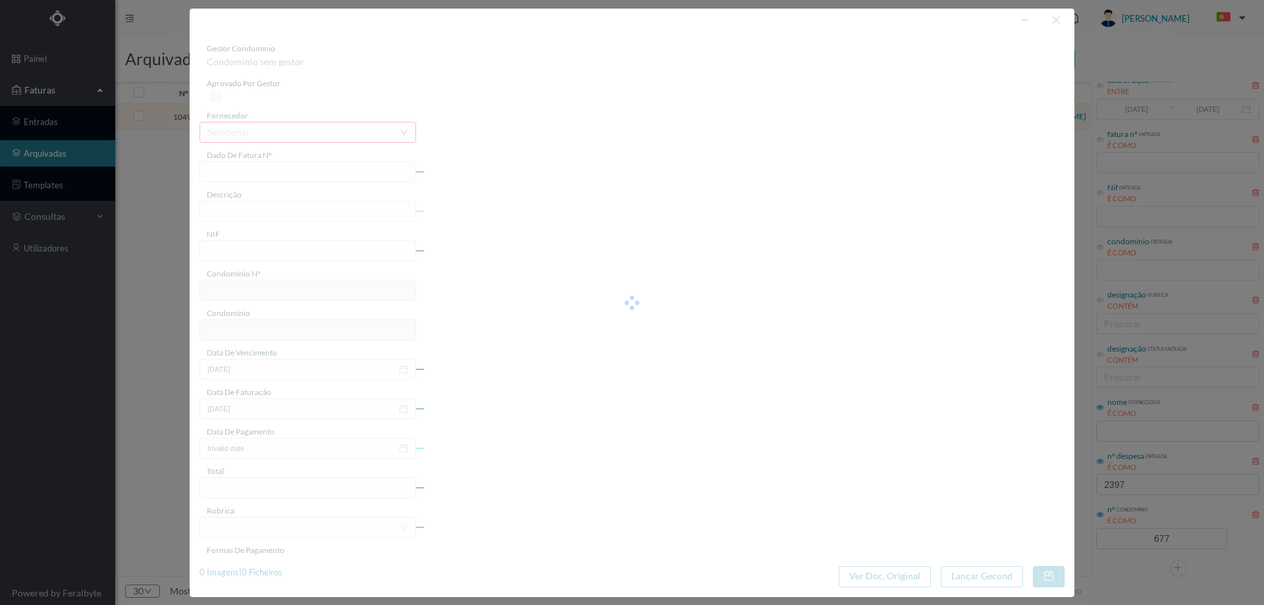
type input "08-07-2025"
type input "15.46"
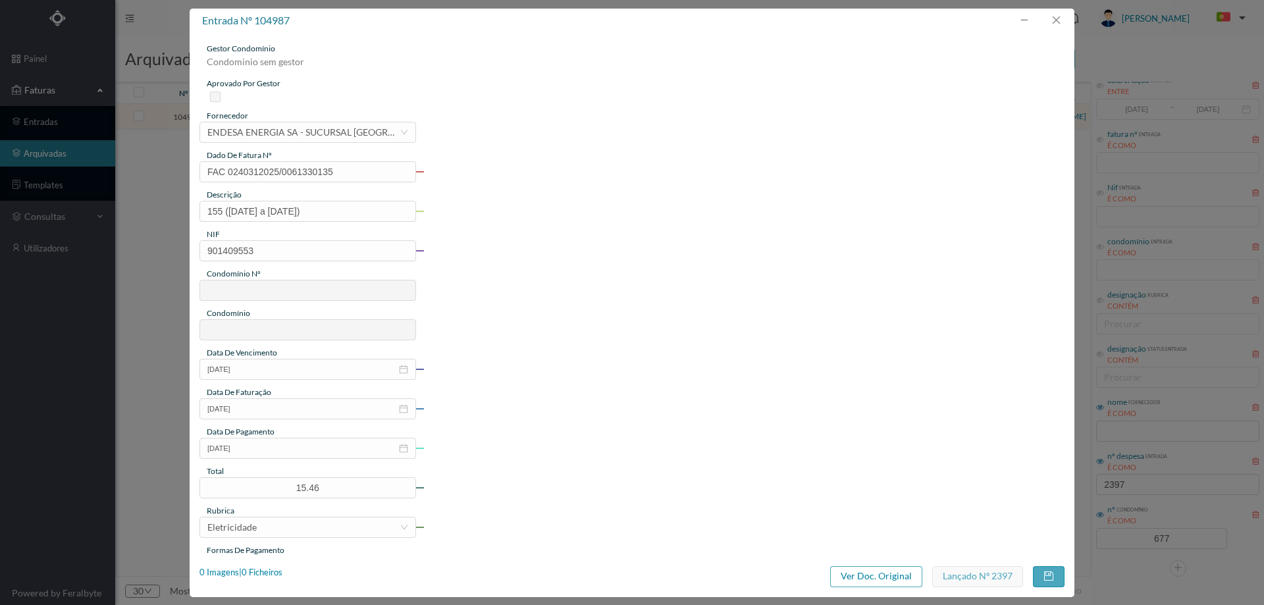
type input "677"
type input "ED. ATRIUM PIRÂMIDES"
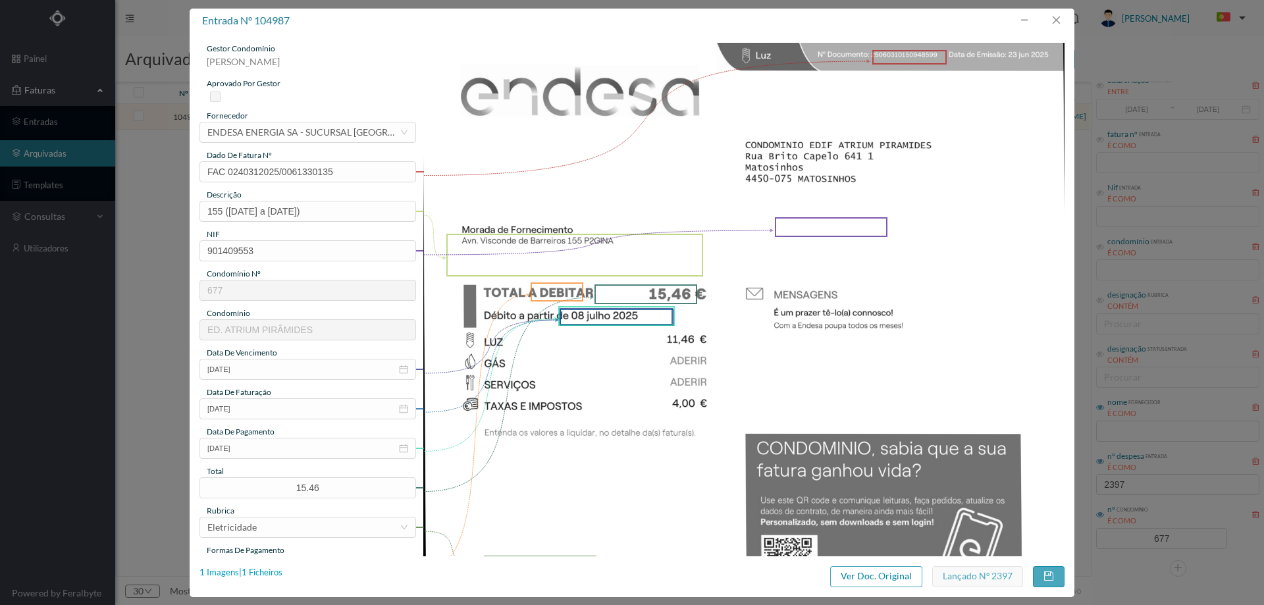
click at [272, 569] on div "1 Imagens | 1 Ficheiros" at bounding box center [240, 572] width 83 height 13
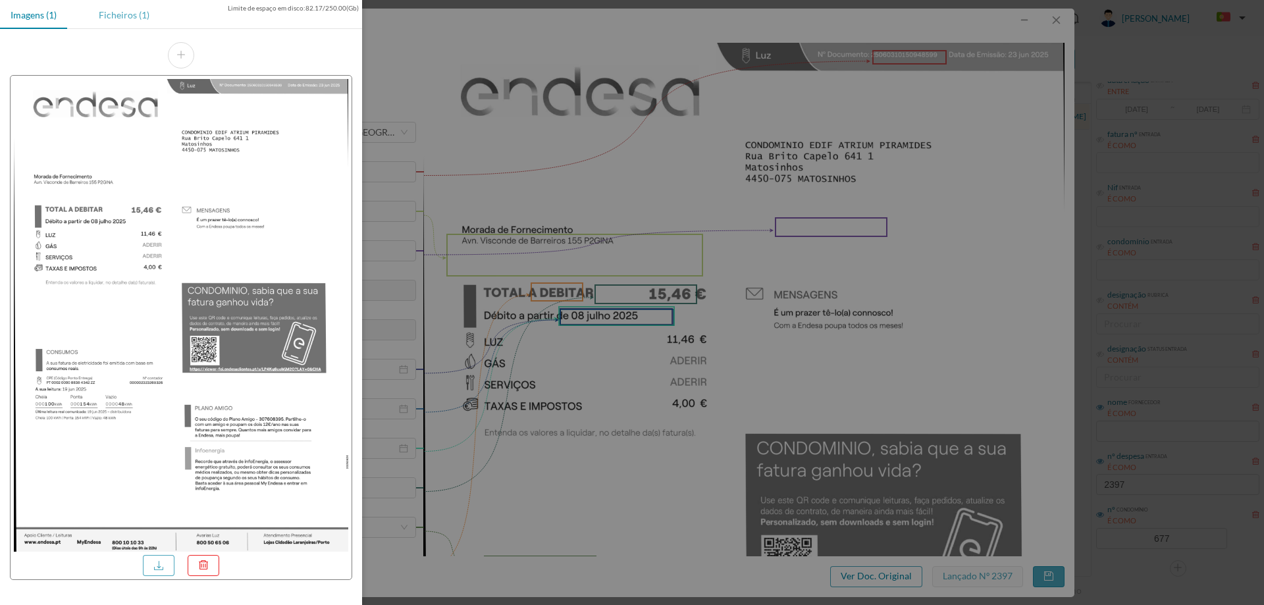
click at [135, 17] on div "Ficheiros (1)" at bounding box center [124, 15] width 72 height 30
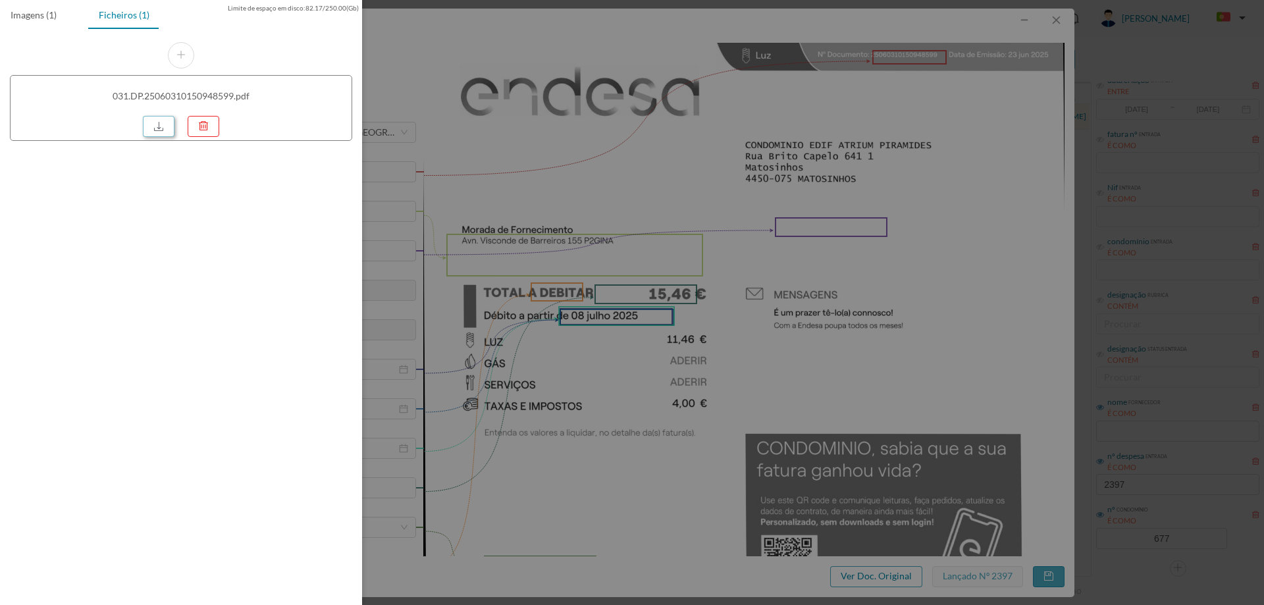
click at [152, 125] on link at bounding box center [159, 126] width 32 height 21
click at [694, 282] on div at bounding box center [632, 302] width 1264 height 605
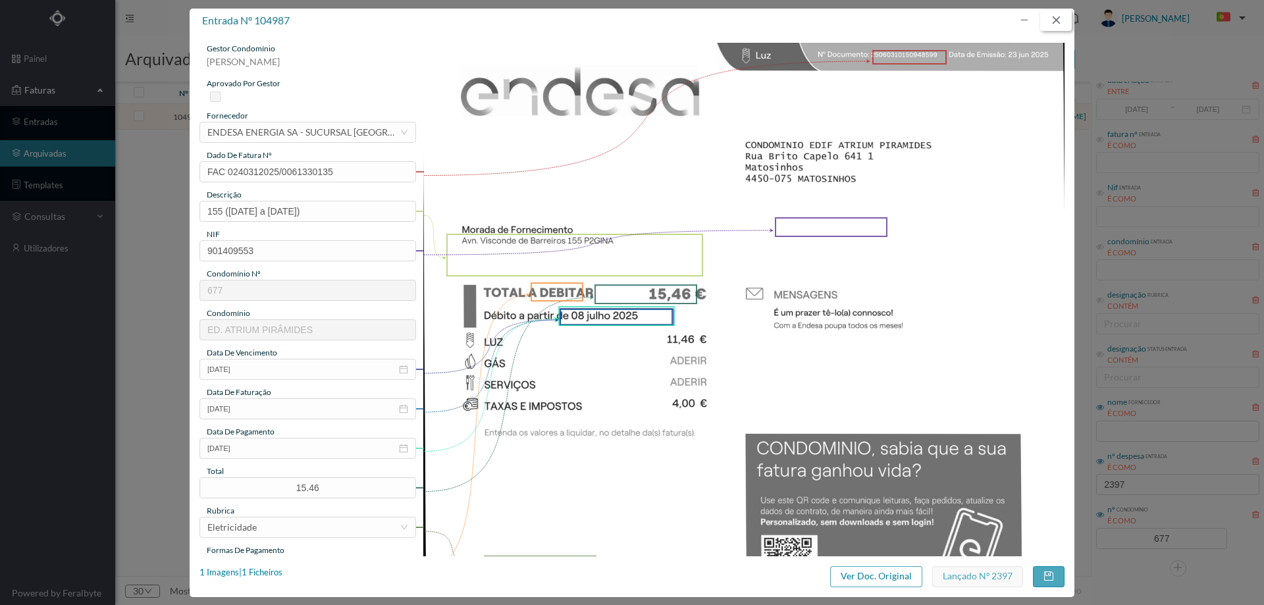
click at [1068, 28] on button "button" at bounding box center [1056, 20] width 32 height 21
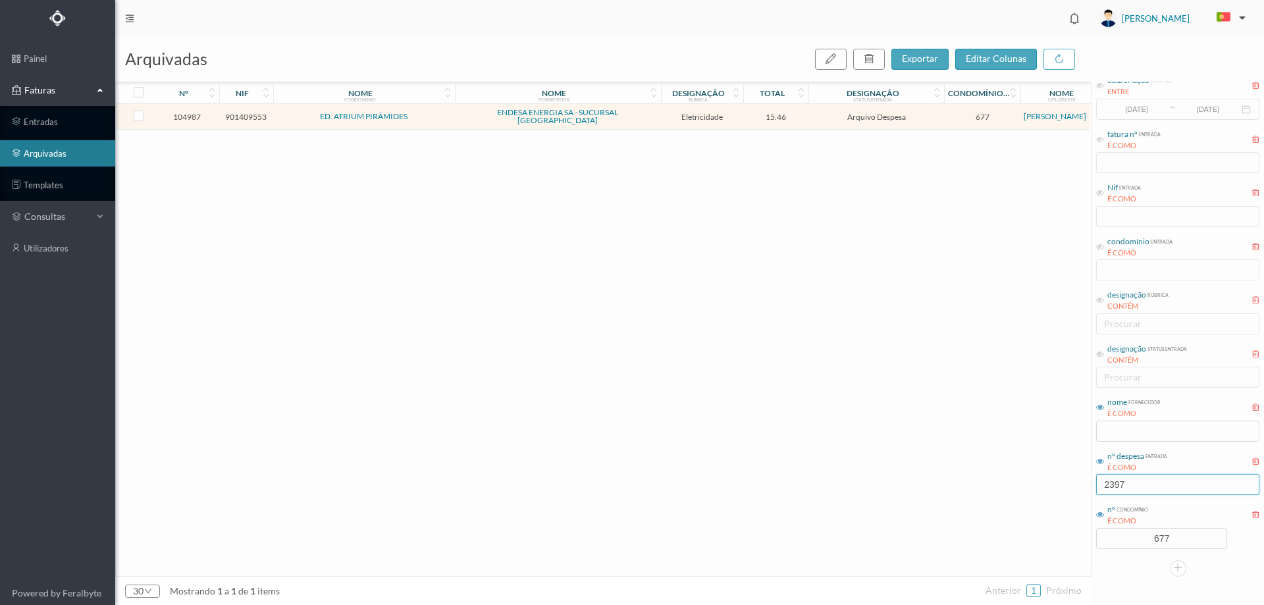
click at [1143, 488] on input "2397" at bounding box center [1177, 484] width 163 height 21
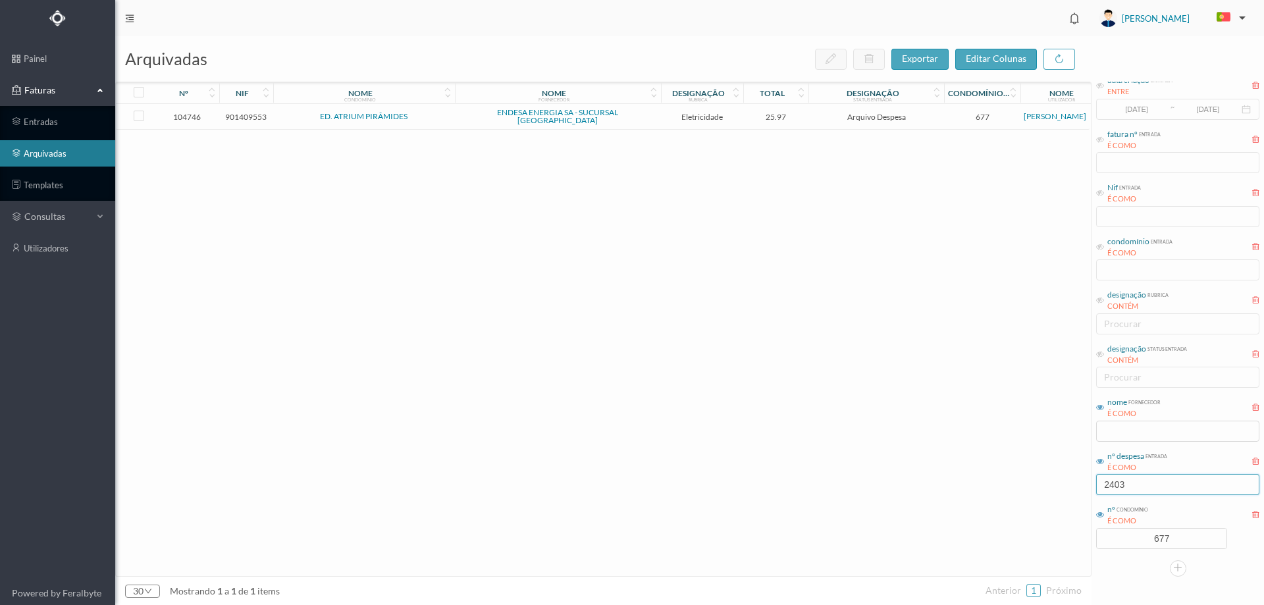
type input "2403"
click at [652, 125] on div "104746 901409553 ED. ATRIUM PIRÂMIDES ENDESA ENERGIA SA - SUCURSAL PORTUGAL Ele…" at bounding box center [602, 340] width 973 height 472
click at [653, 117] on span "ENDESA ENERGIA SA - SUCURSAL PORTUGAL" at bounding box center [557, 117] width 199 height 16
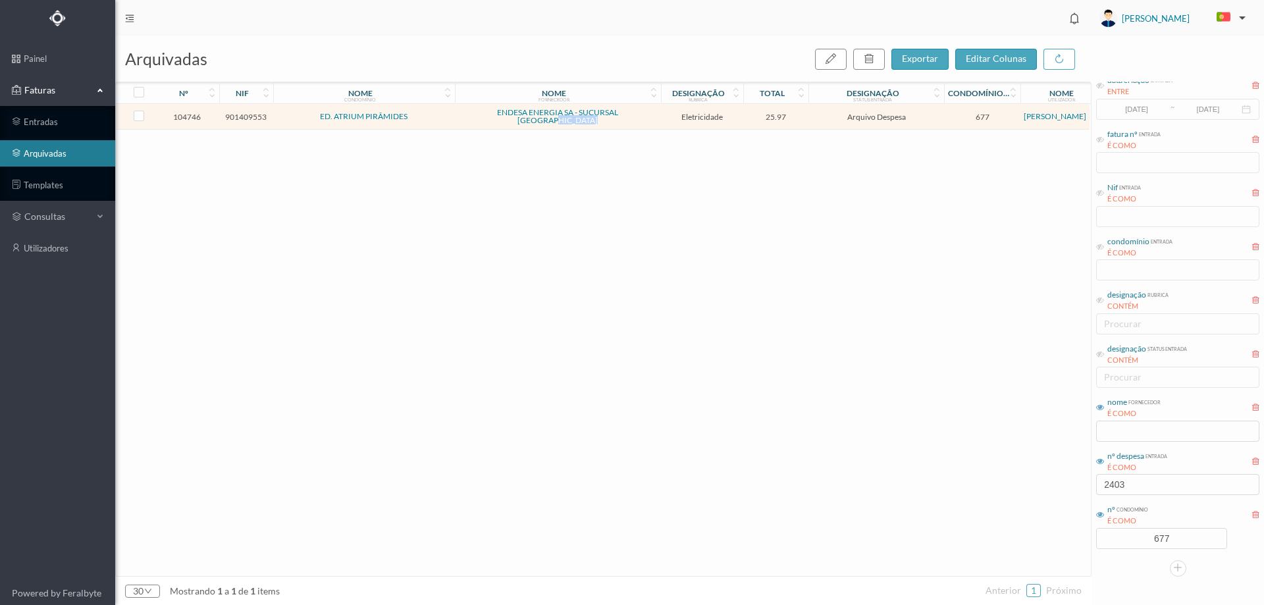
click at [653, 117] on span "ENDESA ENERGIA SA - SUCURSAL PORTUGAL" at bounding box center [557, 117] width 199 height 16
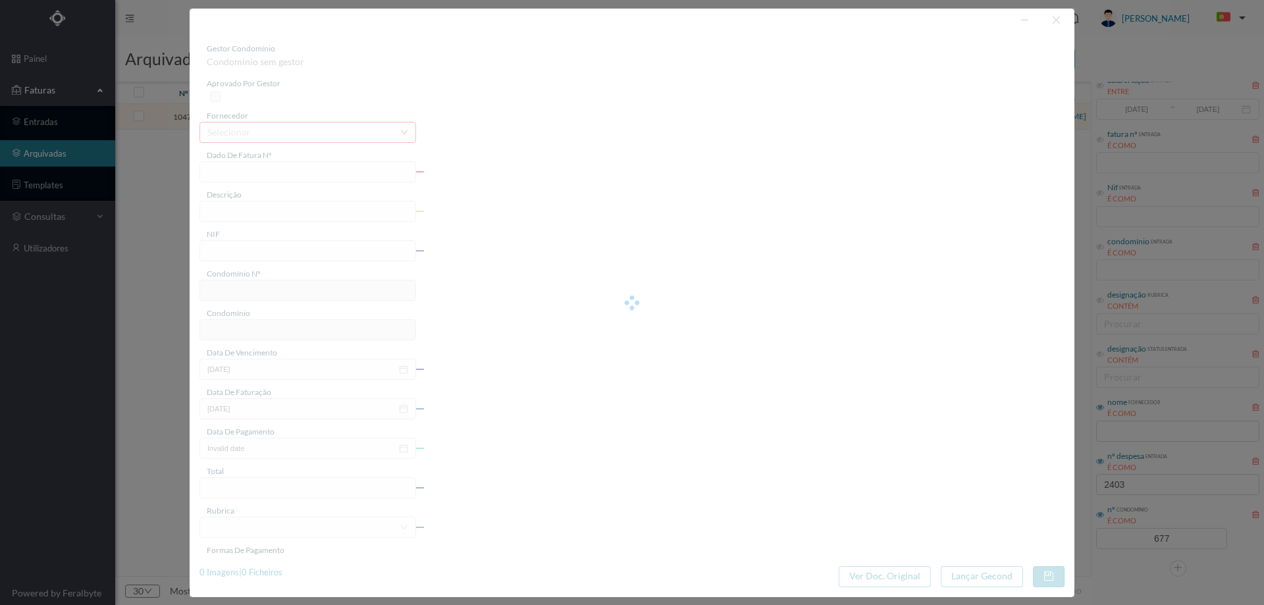
type input "FAC 0240312025/0061324649"
type input "226 ILU-EX (13.05.2025 a 12.06.2025)"
type input "901409553"
type input "08-07-2025"
type input "20-06-2025"
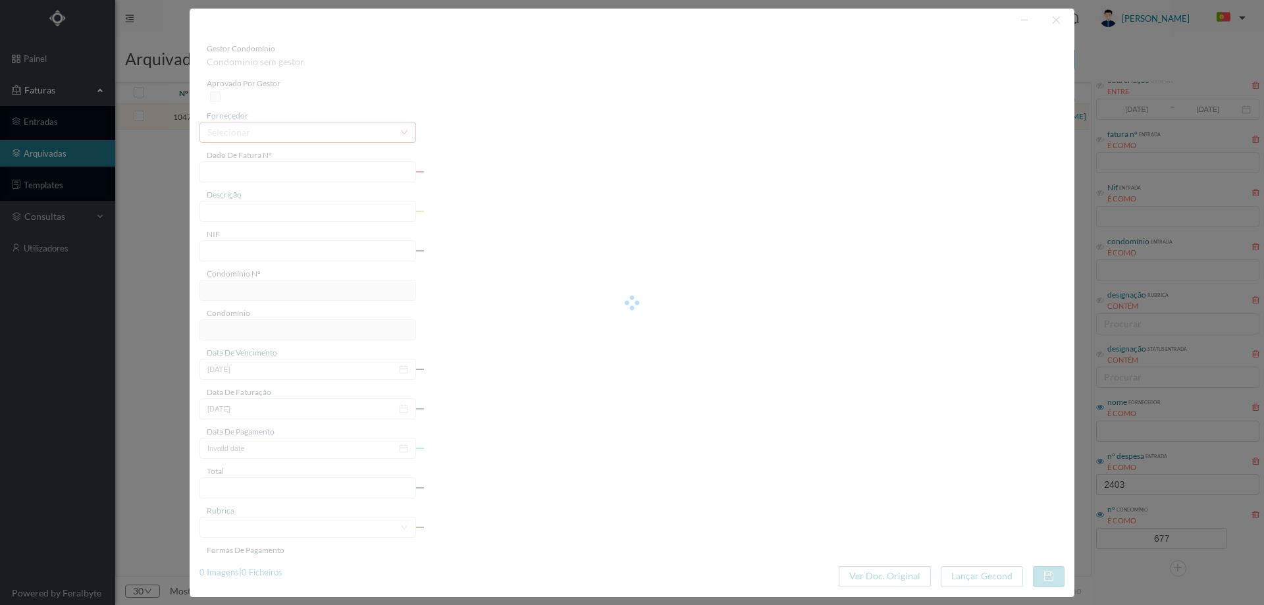
type input "08-07-2025"
type input "25.97"
type input "677"
type input "ED. ATRIUM PIRÂMIDES"
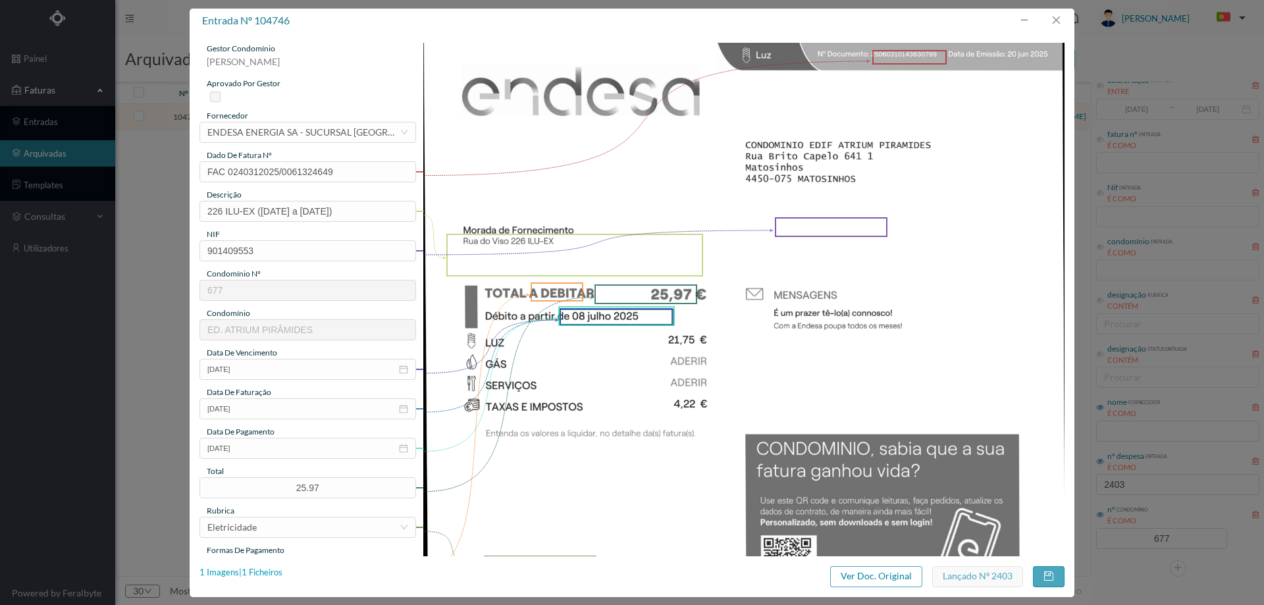
click at [268, 569] on div "1 Imagens | 1 Ficheiros" at bounding box center [240, 572] width 83 height 13
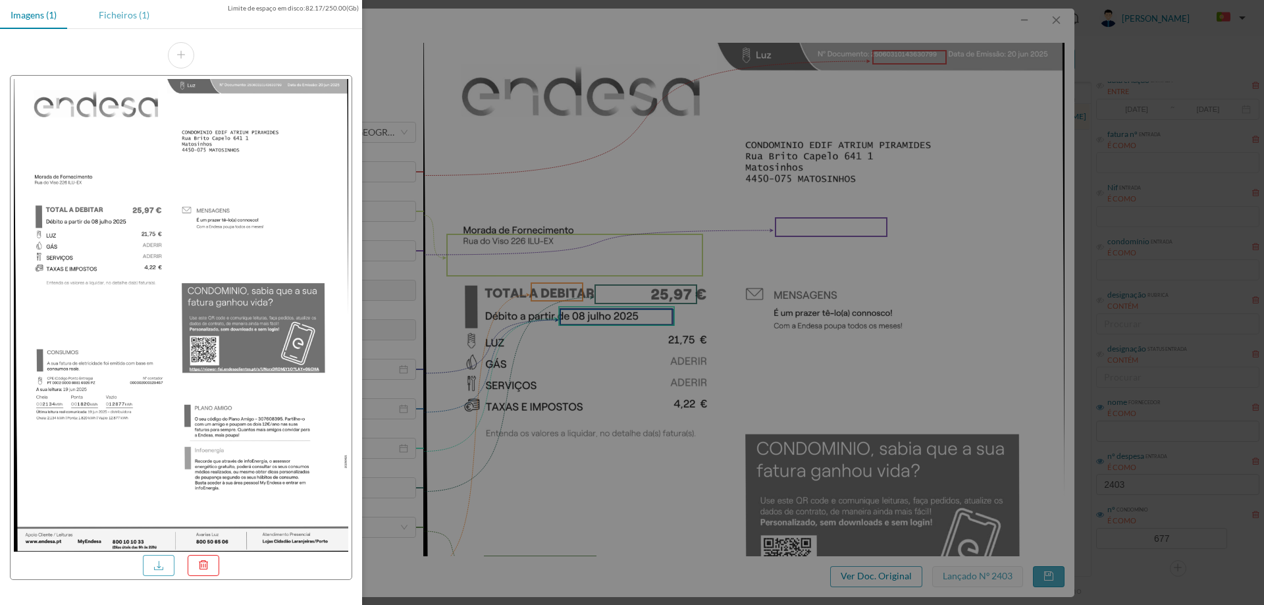
click at [116, 9] on div "Ficheiros (1)" at bounding box center [124, 15] width 72 height 30
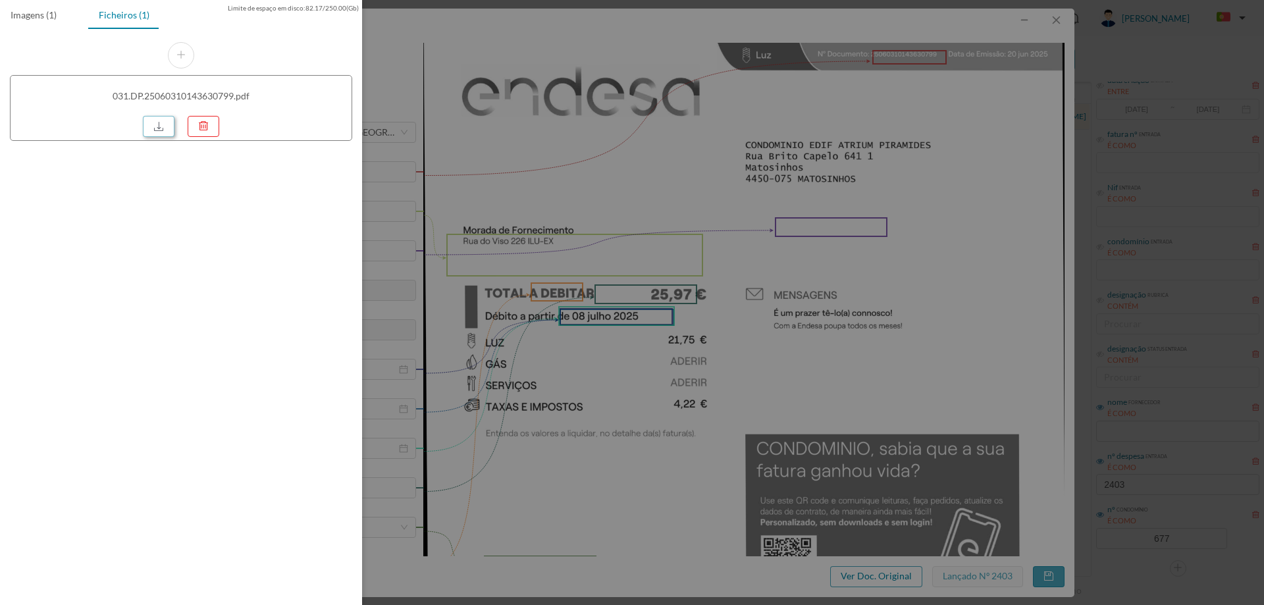
click at [157, 122] on link at bounding box center [159, 126] width 32 height 21
click at [765, 237] on div at bounding box center [632, 302] width 1264 height 605
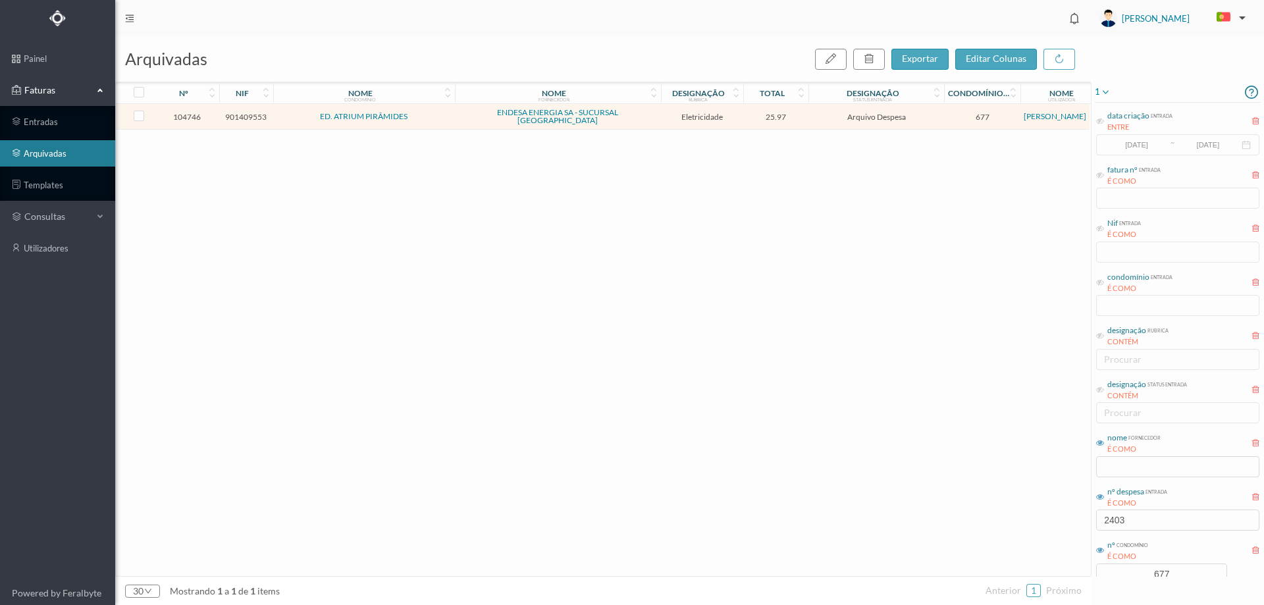
scroll to position [36, 0]
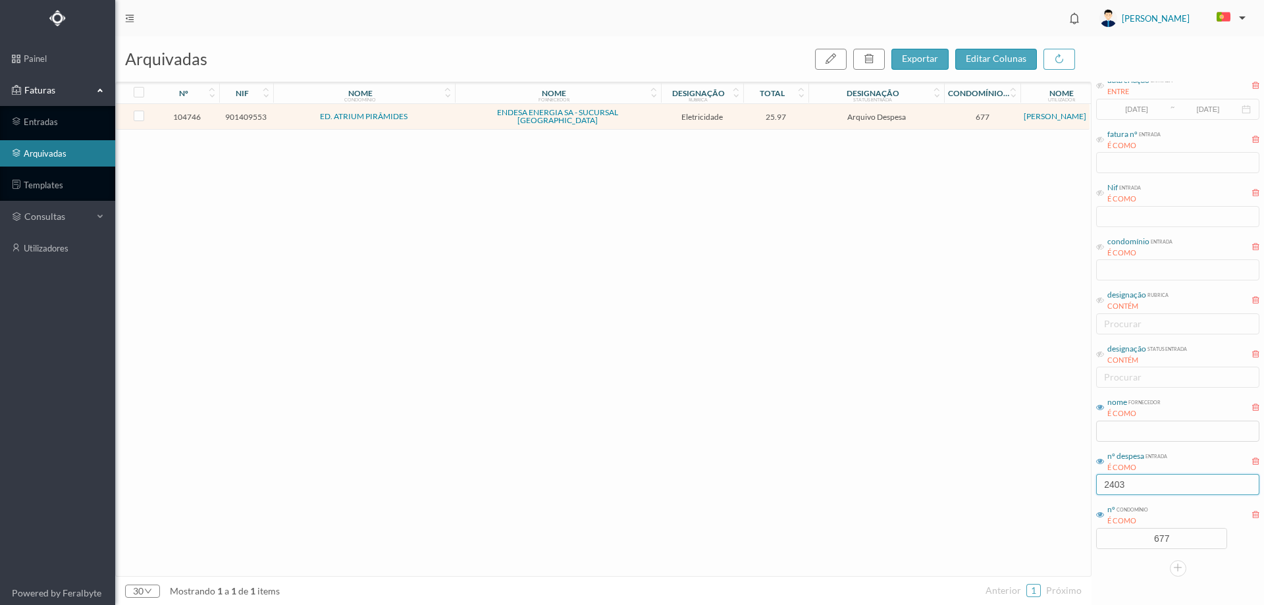
click at [1152, 480] on input "2403" at bounding box center [1177, 484] width 163 height 21
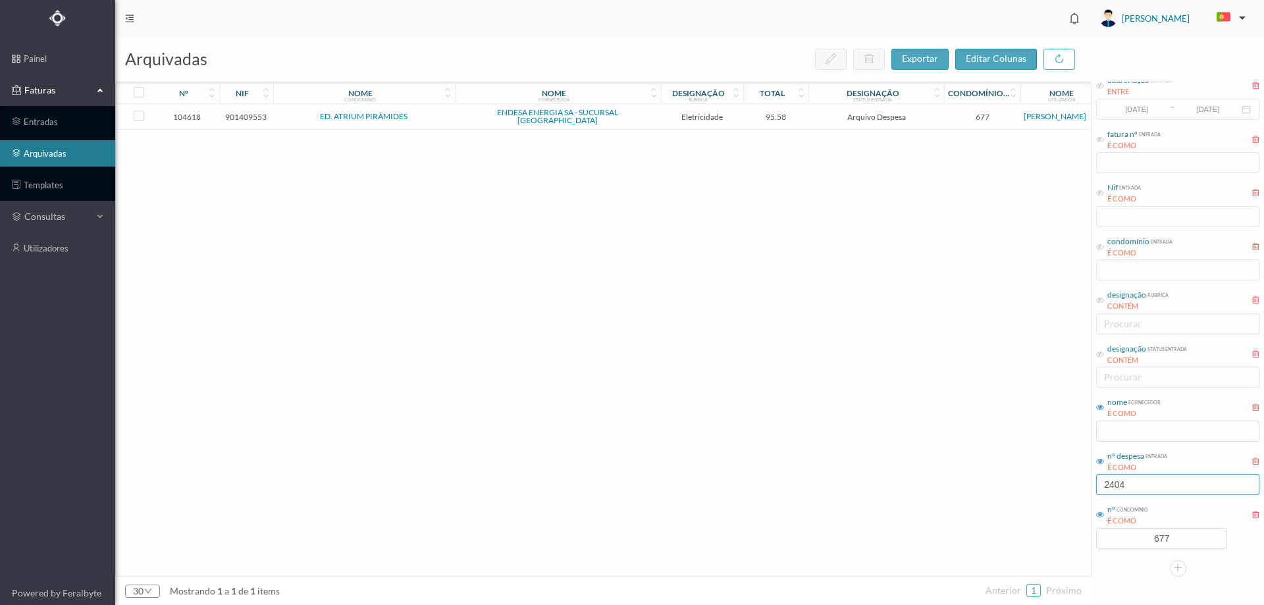
type input "2404"
click at [799, 114] on span "95.58" at bounding box center [775, 117] width 59 height 10
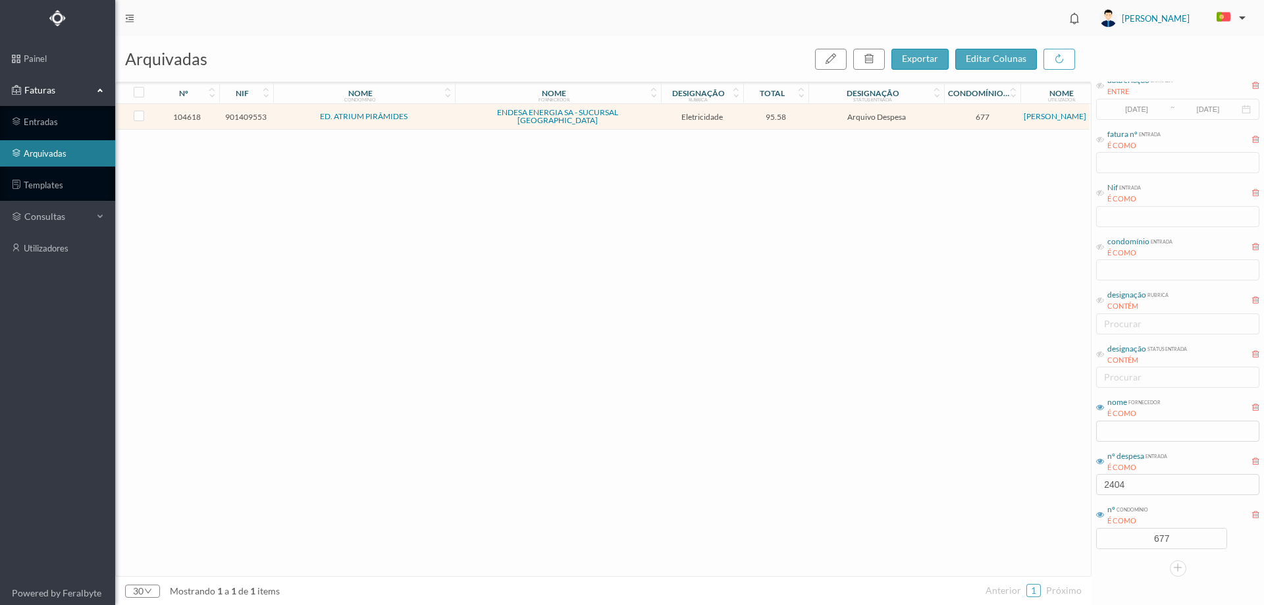
click at [799, 114] on span "95.58" at bounding box center [775, 117] width 59 height 10
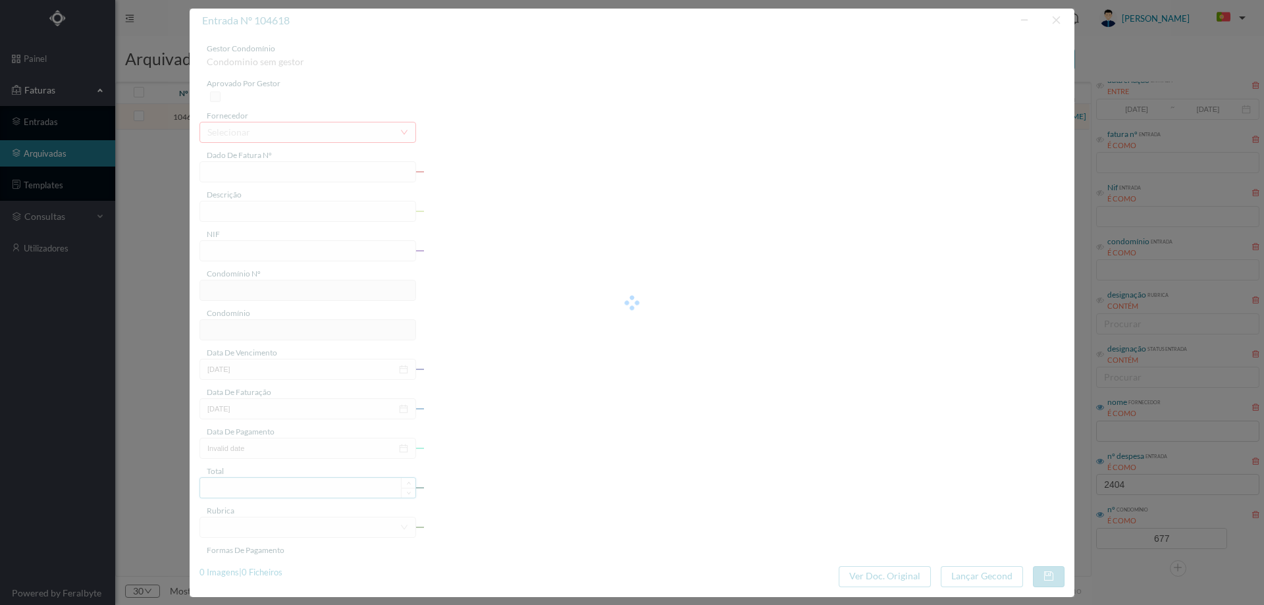
type input "FAC 0270312025/0073311097"
type input "155 COMUNS (08.06.2025 a 19.06.2025)"
type input "901409553"
type input "08-07-2025"
type input "20-06-2025"
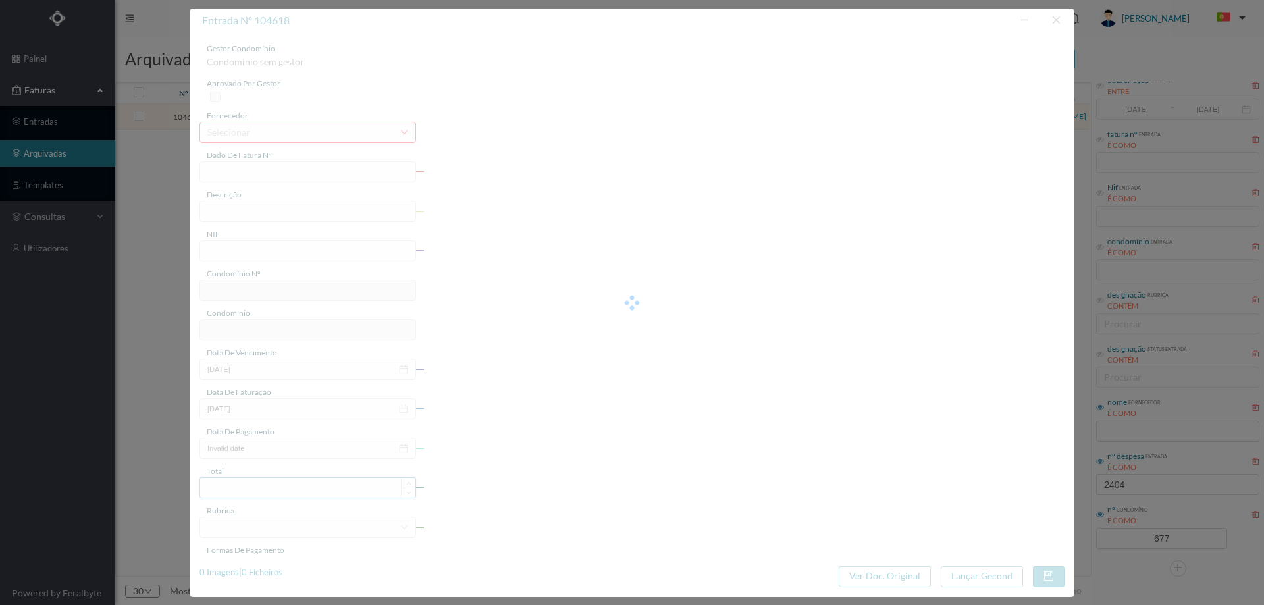
type input "08-07-2025"
type input "95.58"
type input "677"
type input "ED. ATRIUM PIRÂMIDES"
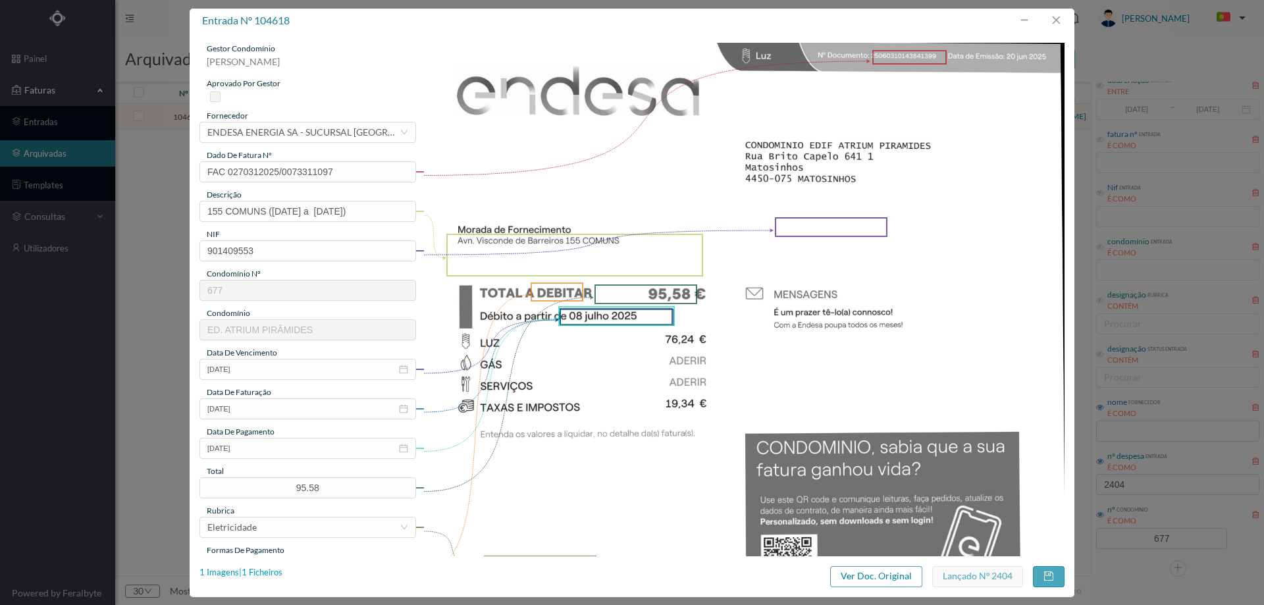
click at [269, 571] on div "1 Imagens | 1 Ficheiros" at bounding box center [240, 572] width 83 height 13
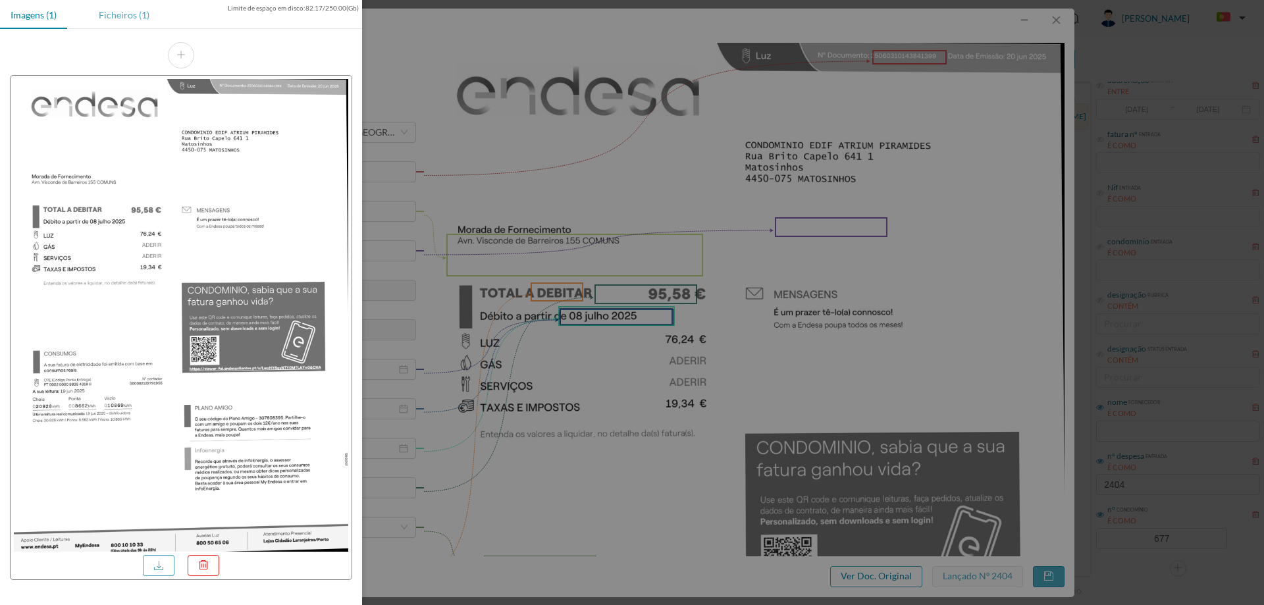
click at [113, 13] on div "Ficheiros (1)" at bounding box center [124, 15] width 72 height 30
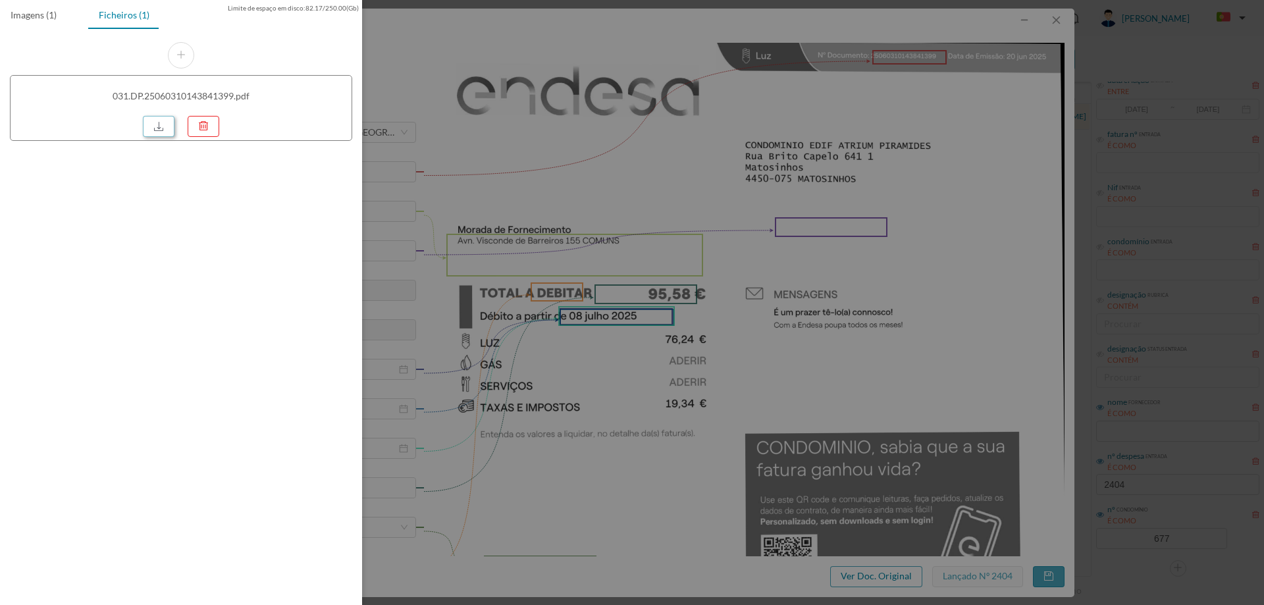
click at [161, 126] on link at bounding box center [159, 126] width 32 height 21
drag, startPoint x: 634, startPoint y: 174, endPoint x: 748, endPoint y: 149, distance: 117.4
click at [634, 174] on div at bounding box center [632, 302] width 1264 height 605
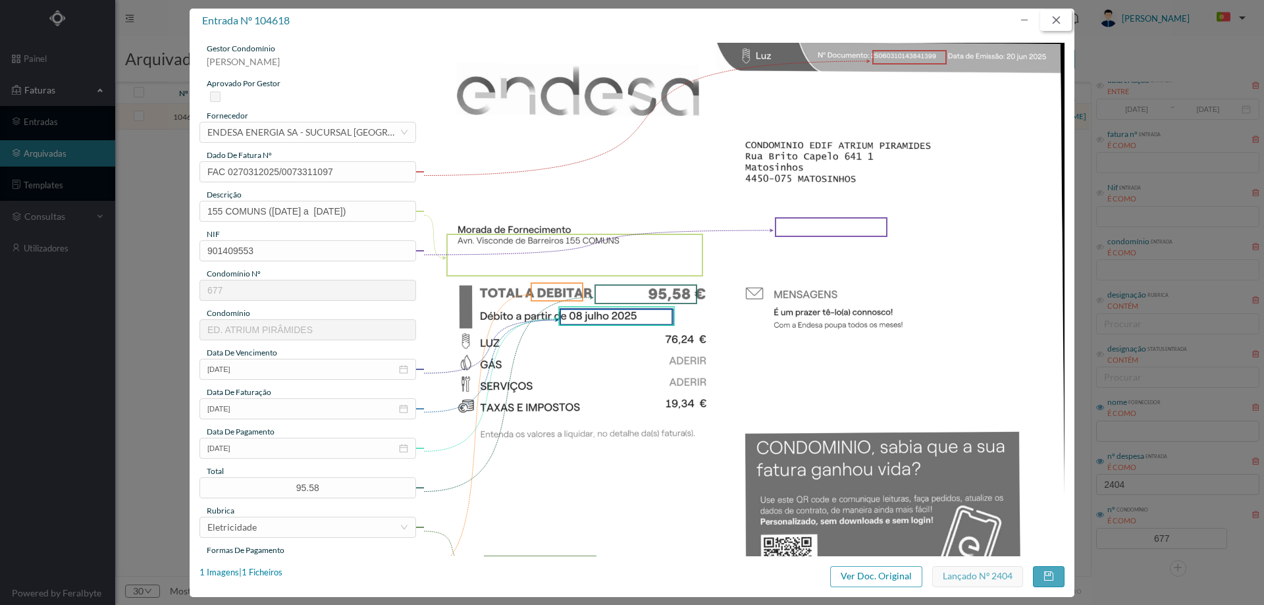
click at [1050, 13] on button "button" at bounding box center [1056, 20] width 32 height 21
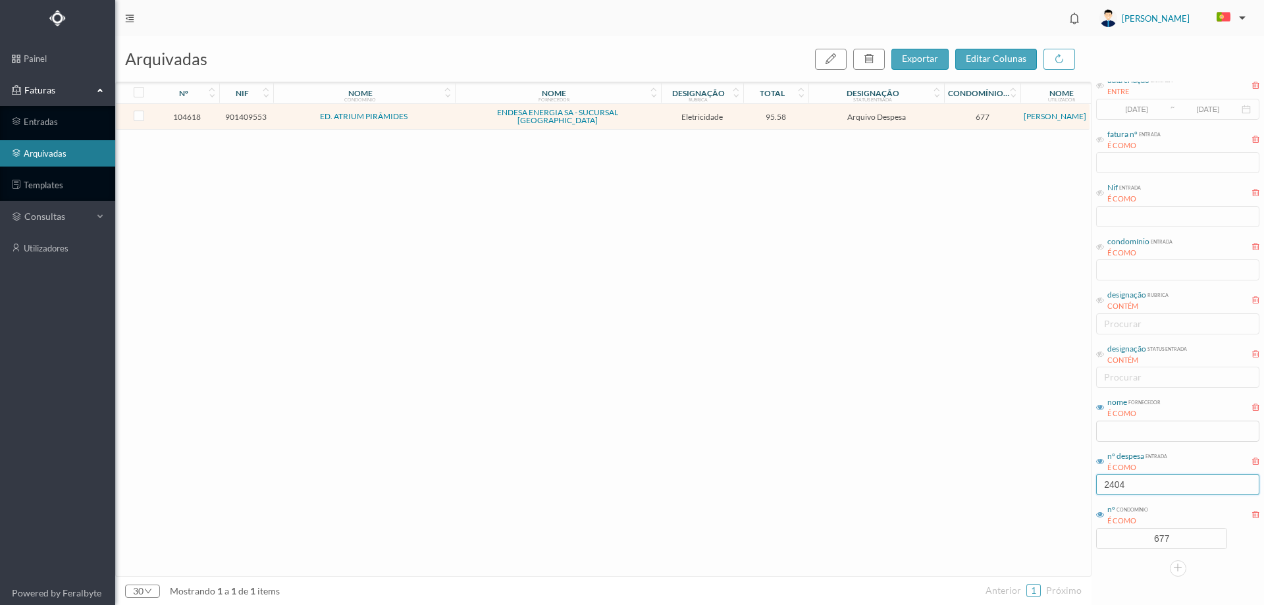
click at [1168, 484] on input "2404" at bounding box center [1177, 484] width 163 height 21
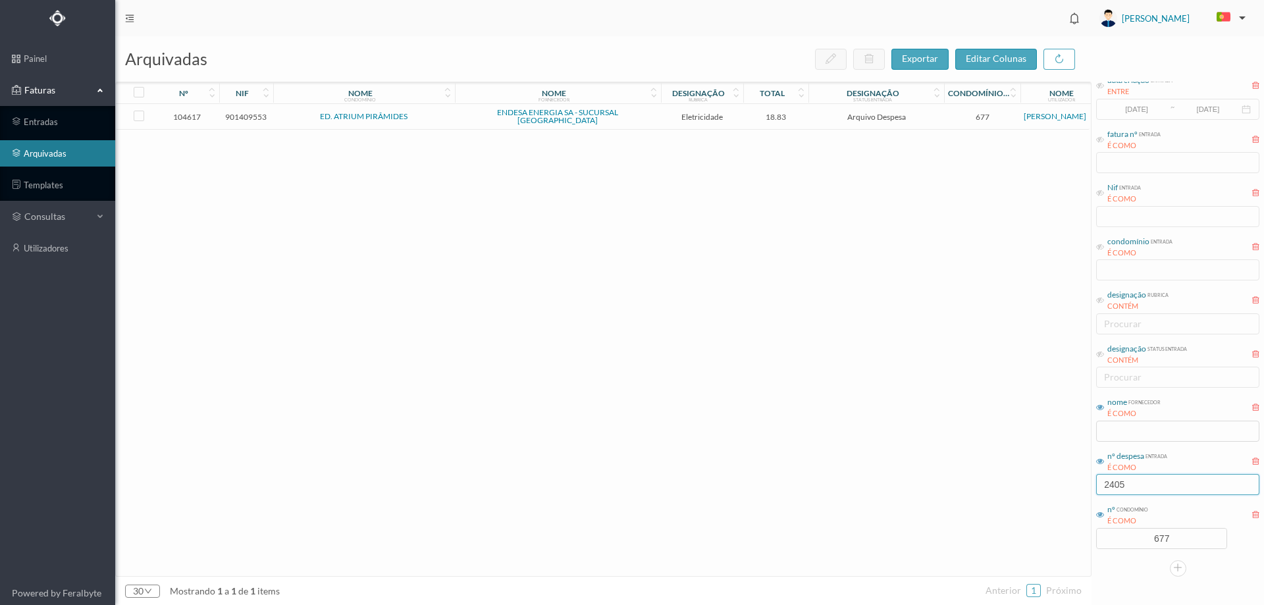
type input "2405"
click at [797, 116] on span "18.83" at bounding box center [775, 117] width 59 height 10
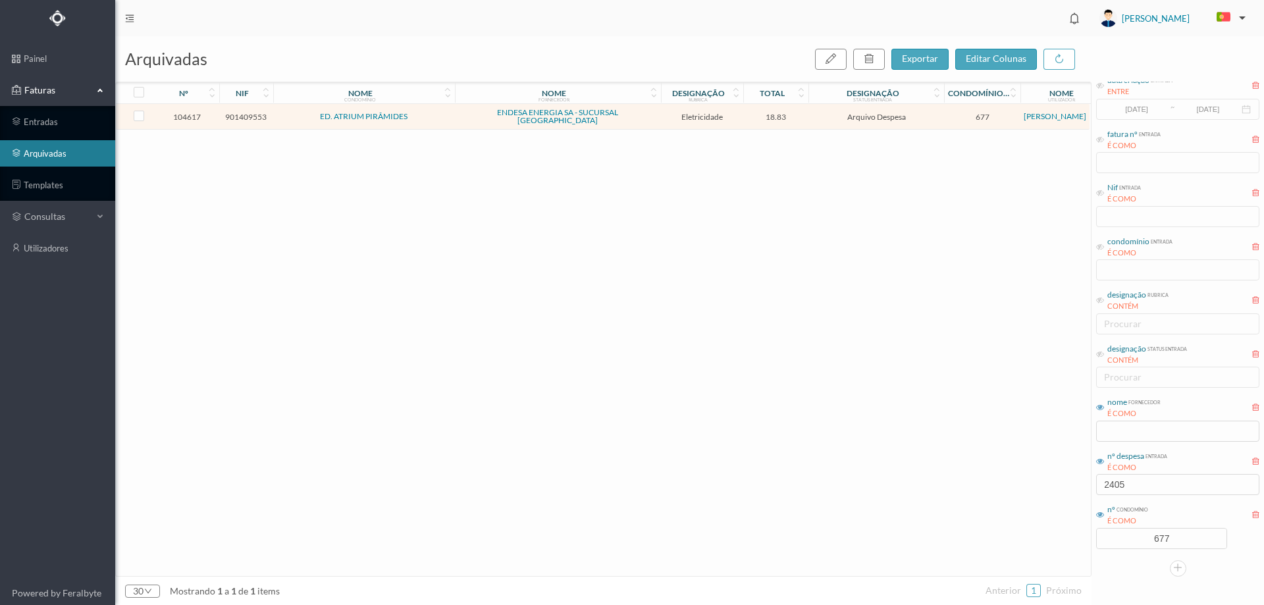
click at [797, 116] on span "18.83" at bounding box center [775, 117] width 59 height 10
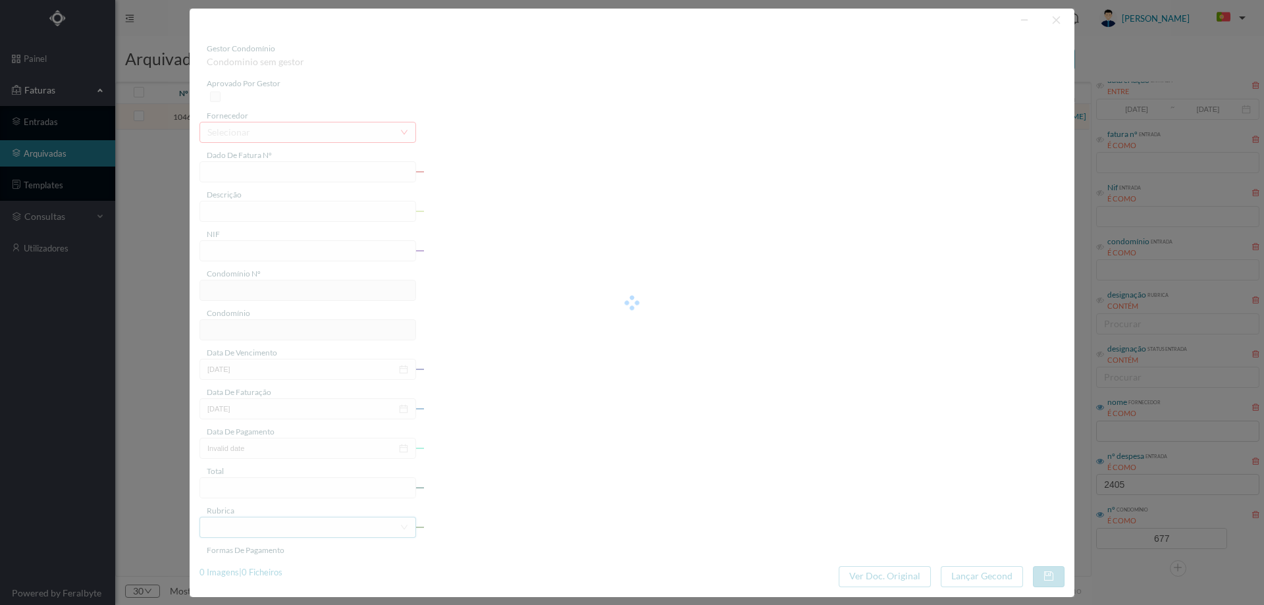
type input "FAC 0270312025/0073311102"
type input "195 (08.06.2025 a 19.06.2025)"
type input "901409553"
type input "08-07-2025"
type input "20-06-2025"
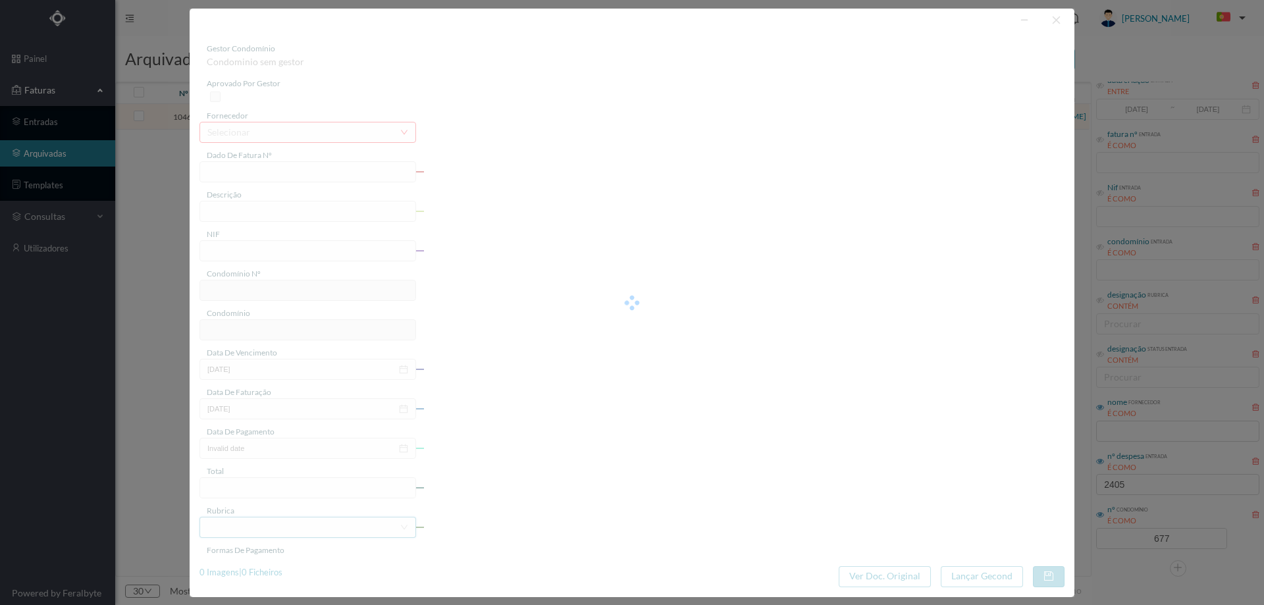
type input "08-07-2025"
type input "18.83"
type input "677"
type input "ED. ATRIUM PIRÂMIDES"
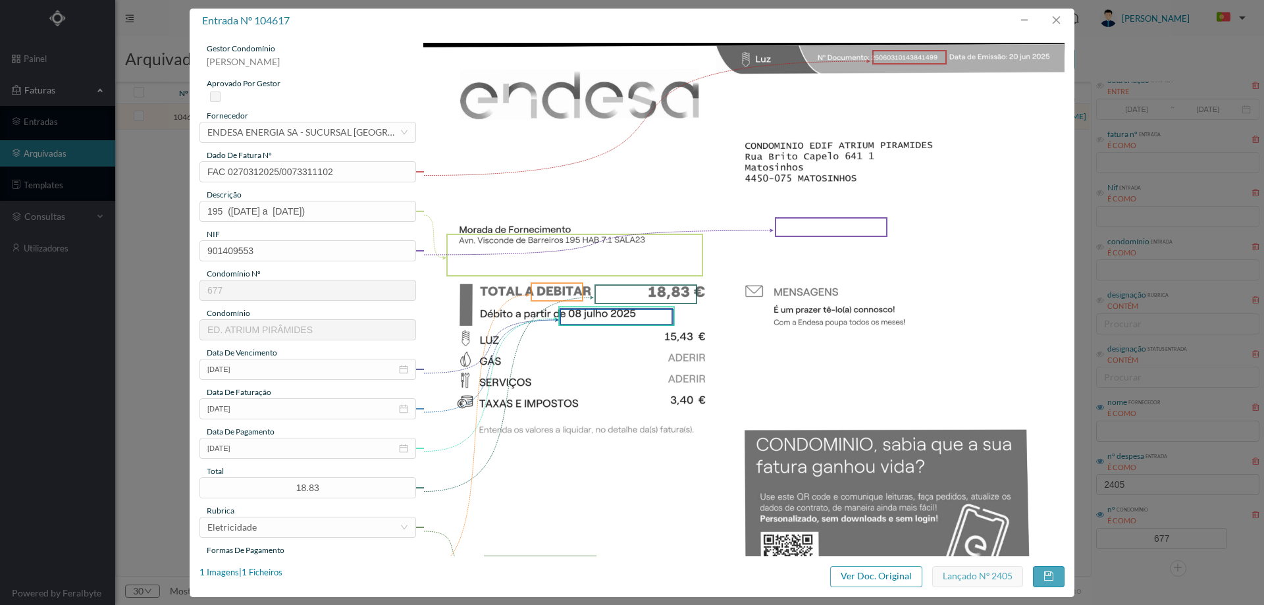
click at [282, 579] on div "1 Imagens | 1 Ficheiros" at bounding box center [240, 576] width 83 height 21
click at [261, 571] on div "1 Imagens | 1 Ficheiros" at bounding box center [240, 572] width 83 height 13
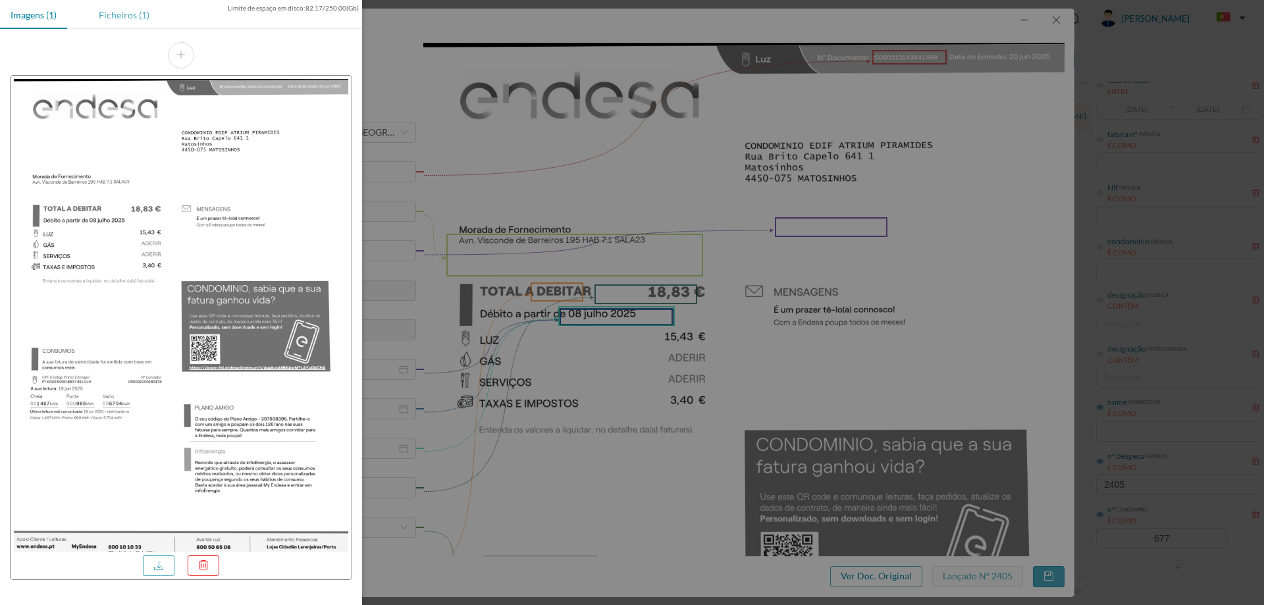
click at [134, 8] on div "Ficheiros (1)" at bounding box center [124, 15] width 72 height 30
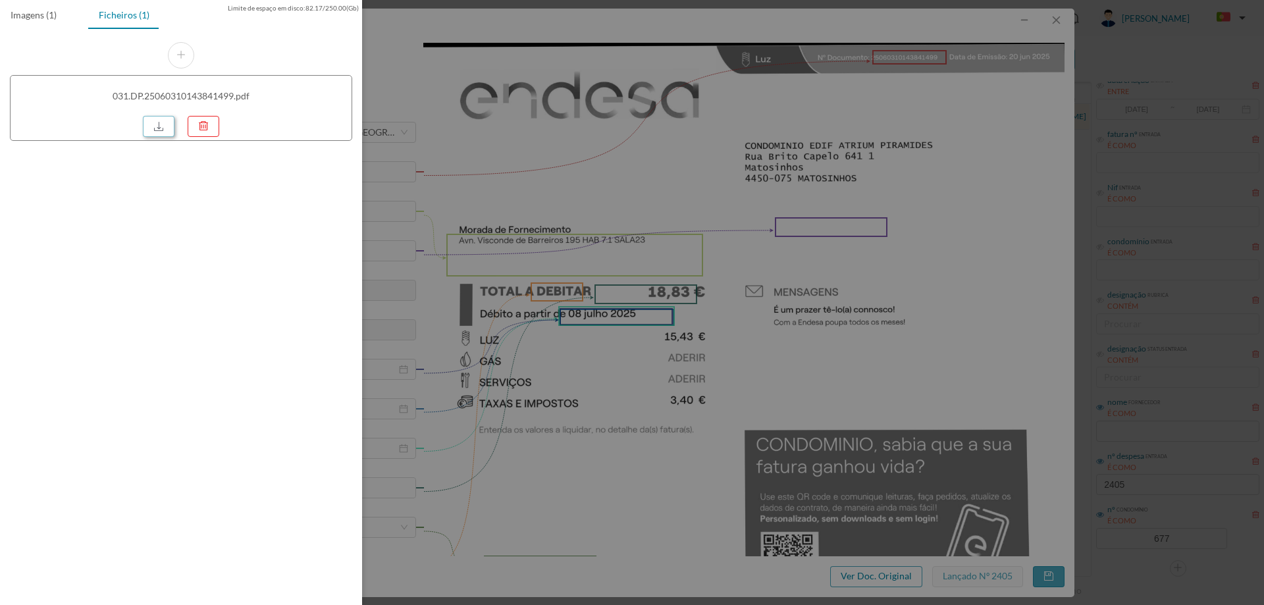
click at [157, 122] on link at bounding box center [159, 126] width 32 height 21
click at [677, 154] on div at bounding box center [632, 302] width 1264 height 605
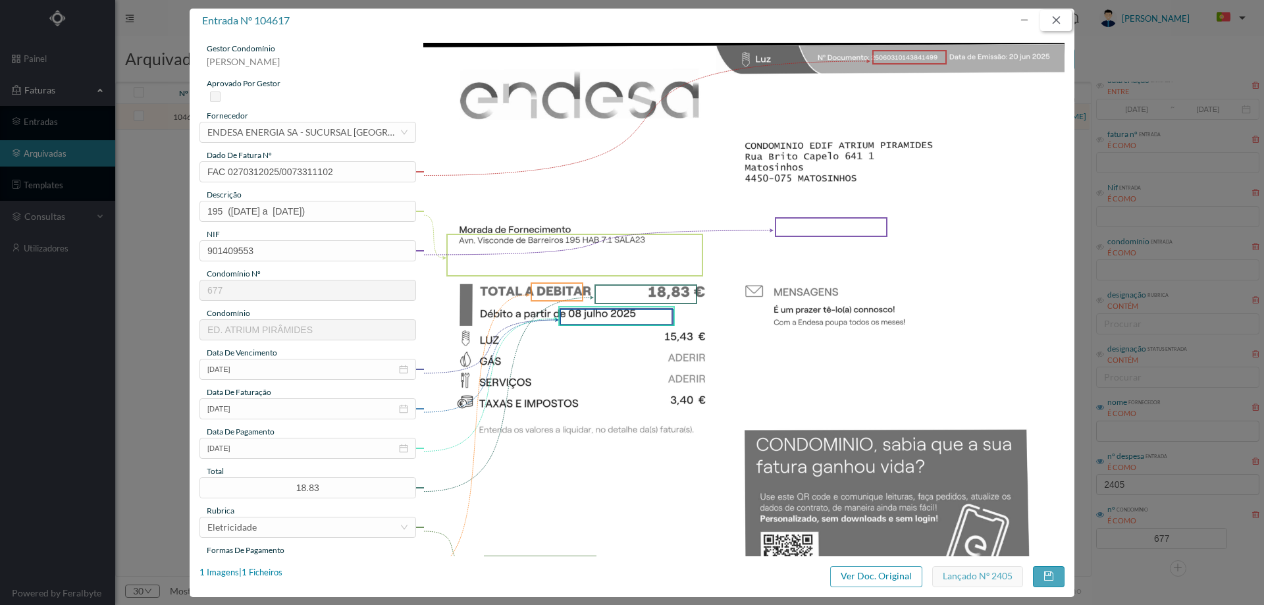
click at [1062, 14] on button "button" at bounding box center [1056, 20] width 32 height 21
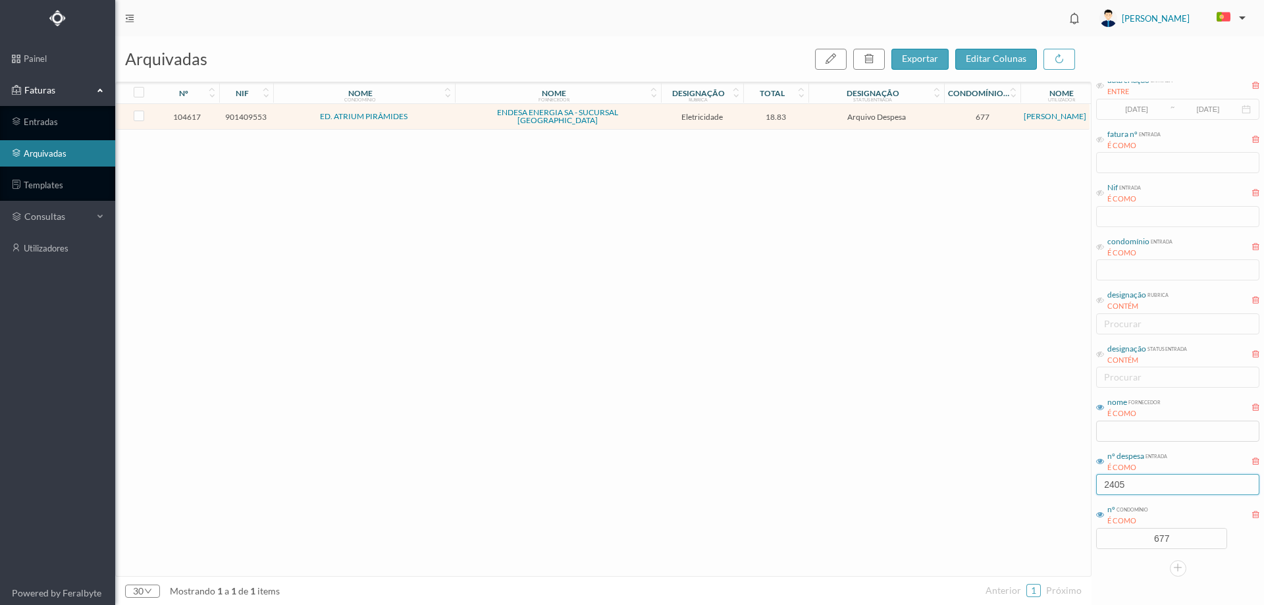
click at [1143, 489] on input "2405" at bounding box center [1177, 484] width 163 height 21
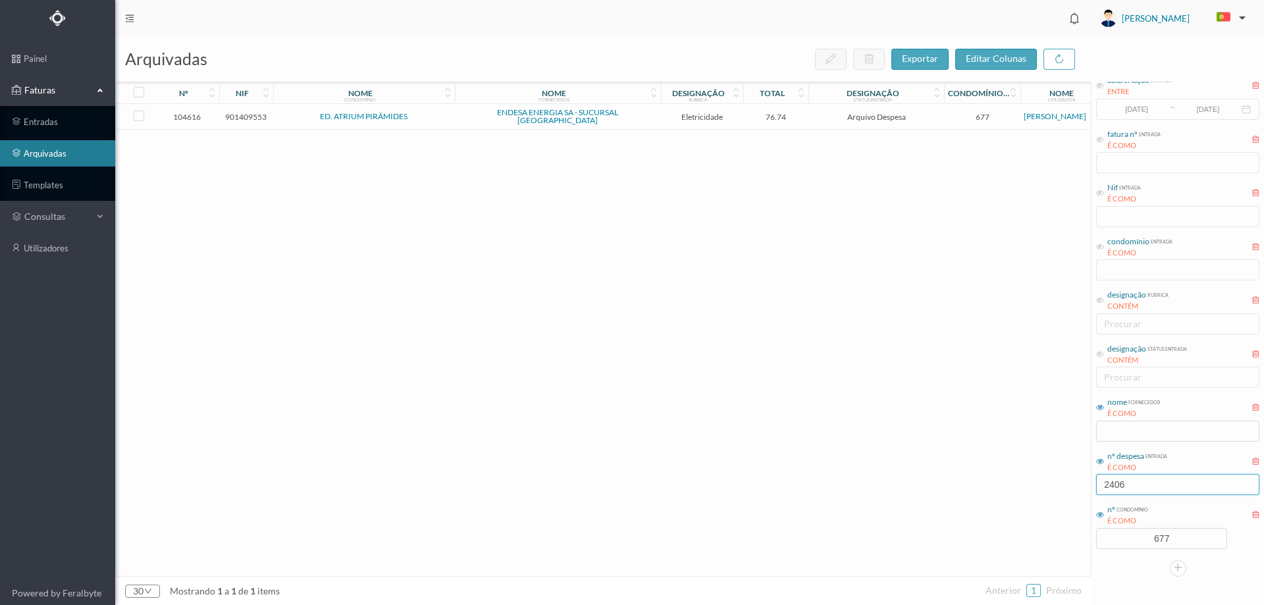
type input "2406"
click at [747, 118] on span "76.74" at bounding box center [775, 117] width 59 height 10
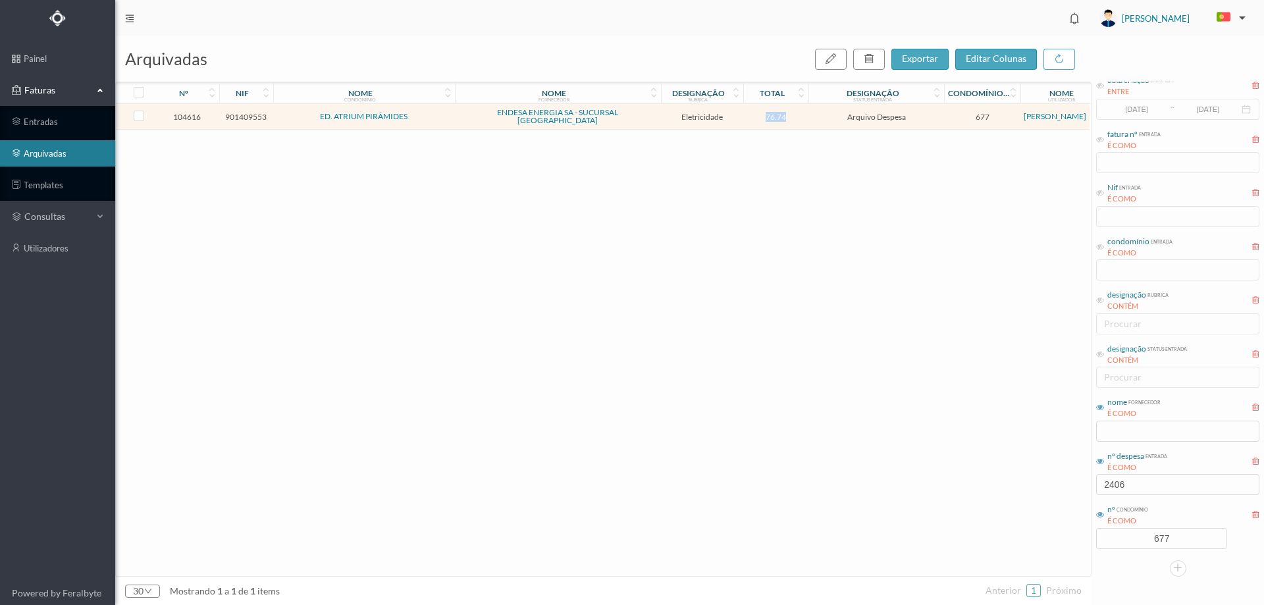
click at [747, 118] on span "76.74" at bounding box center [775, 117] width 59 height 10
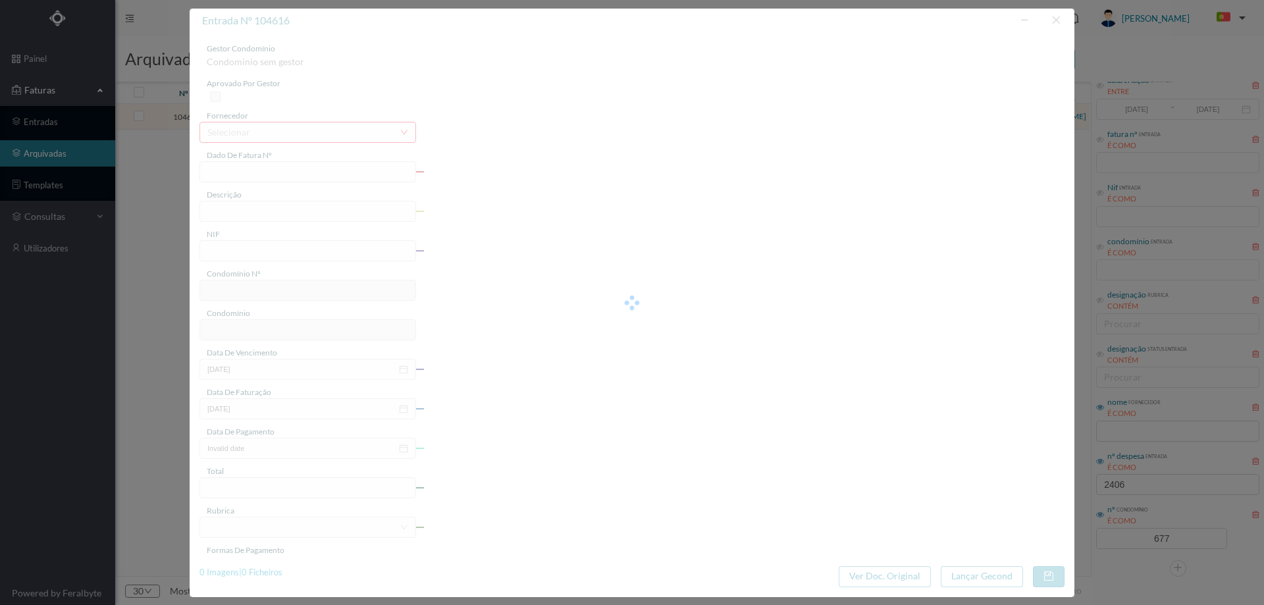
type input "FAC 0270312025/0073311074"
type input "209 COMUNS (08.06.2025 a 19.06.2025)"
type input "901409553"
type input "08-07-2025"
type input "20-06-2025"
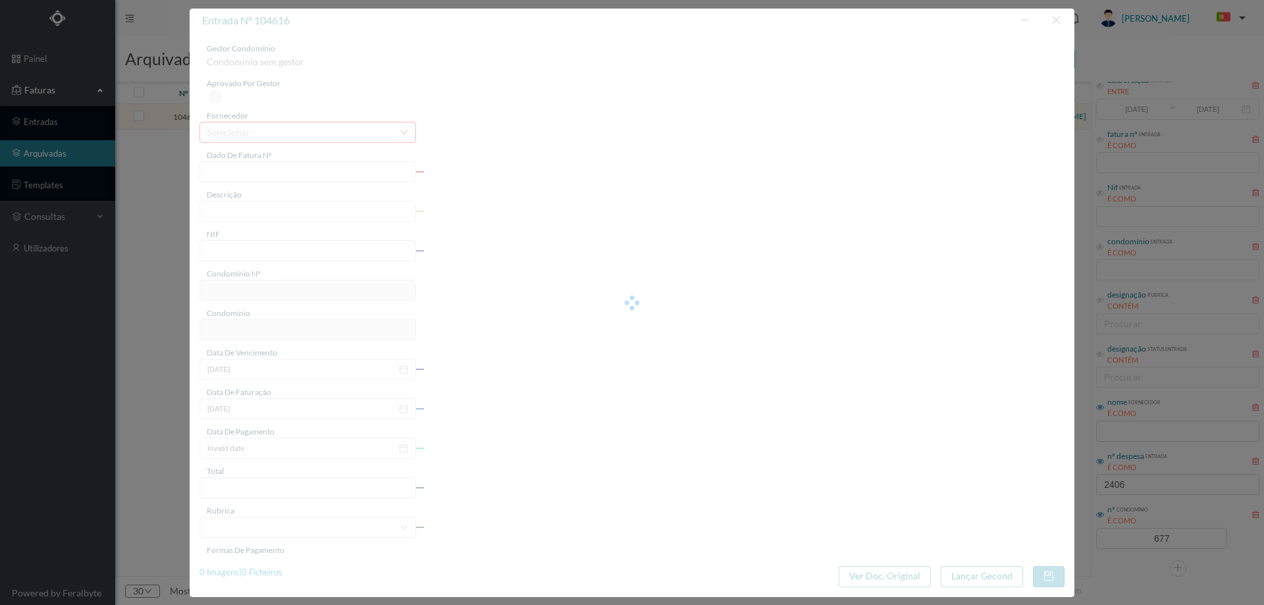
type input "08-07-2025"
type input "76.74"
type input "677"
type input "ED. ATRIUM PIRÂMIDES"
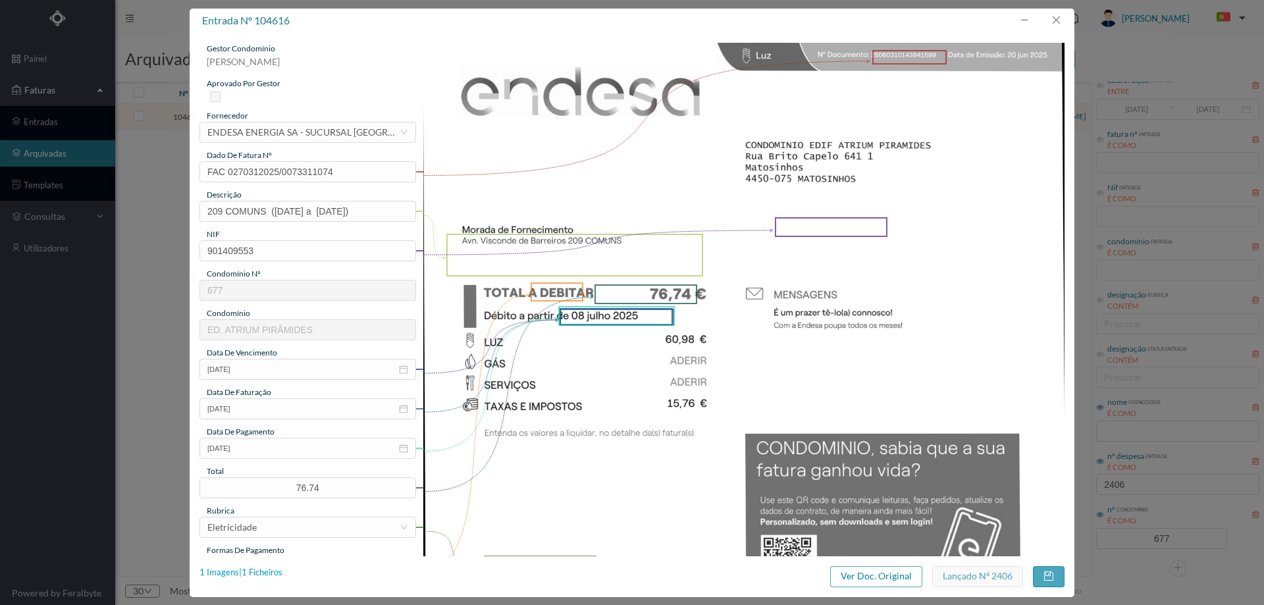
click at [263, 572] on div "1 Imagens | 1 Ficheiros" at bounding box center [240, 572] width 83 height 13
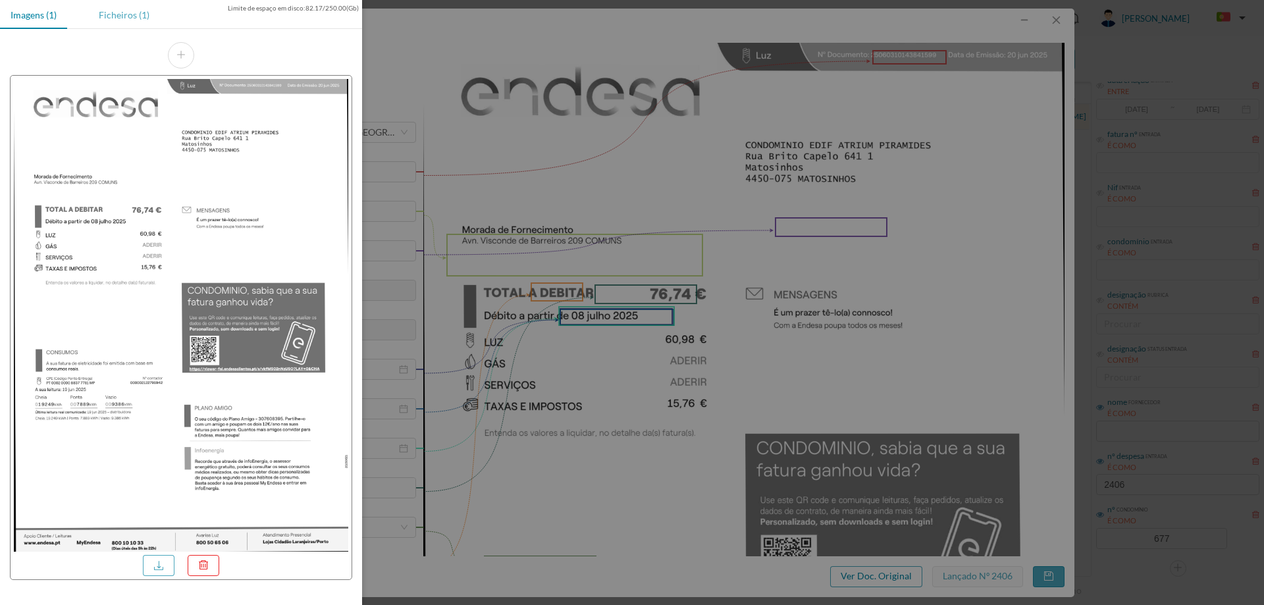
click at [97, 13] on div "Ficheiros (1)" at bounding box center [124, 15] width 72 height 30
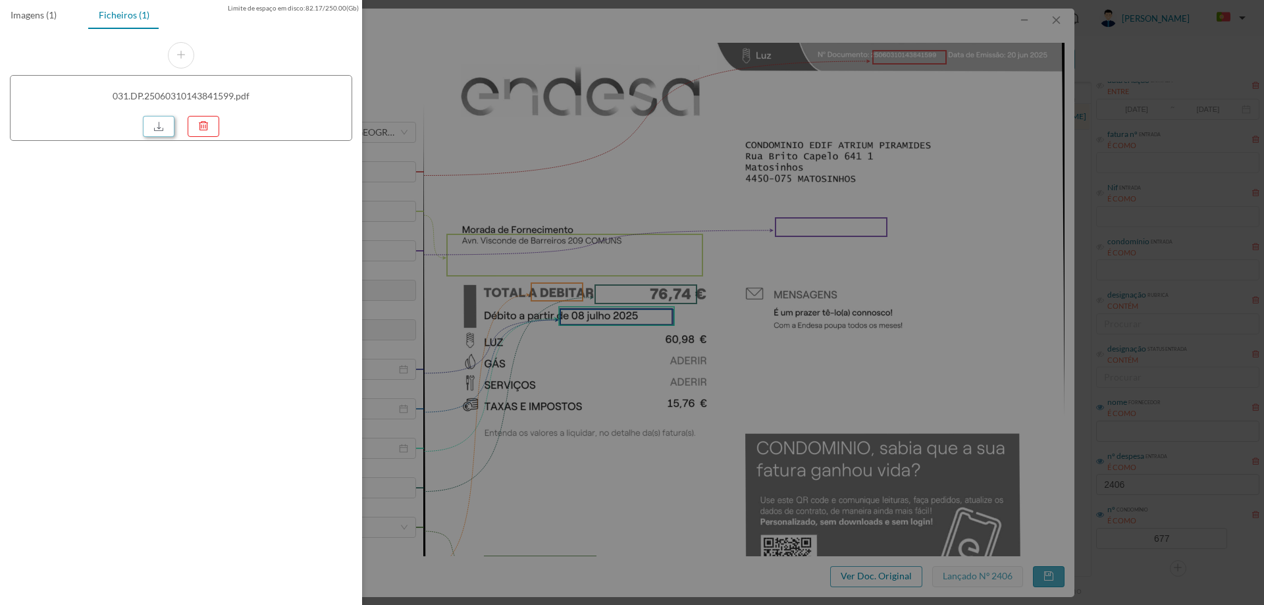
click at [155, 119] on link at bounding box center [159, 126] width 32 height 21
drag, startPoint x: 815, startPoint y: 286, endPoint x: 865, endPoint y: 240, distance: 67.6
click at [815, 286] on div at bounding box center [632, 302] width 1264 height 605
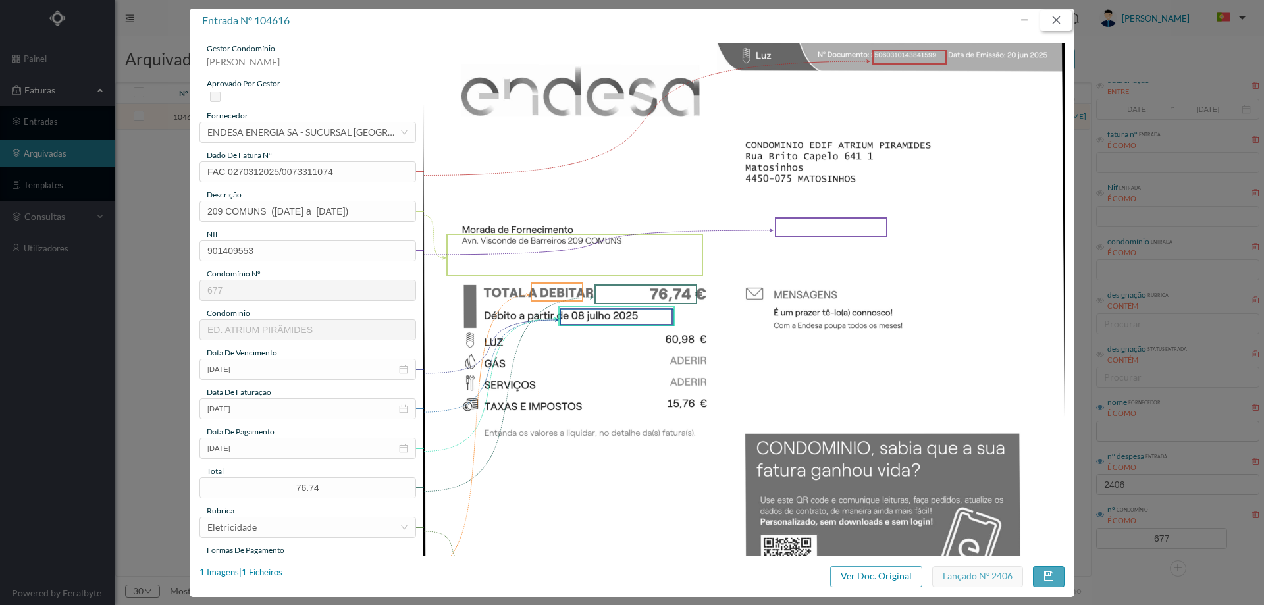
click at [1058, 14] on button "button" at bounding box center [1056, 20] width 32 height 21
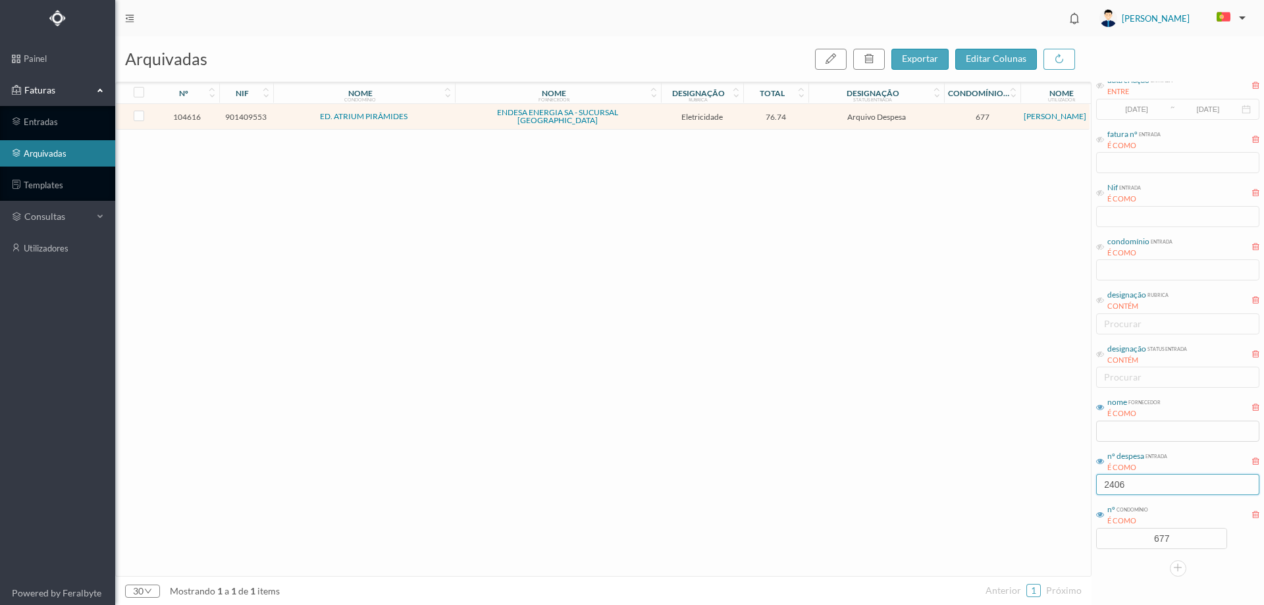
click at [1143, 484] on input "2406" at bounding box center [1177, 484] width 163 height 21
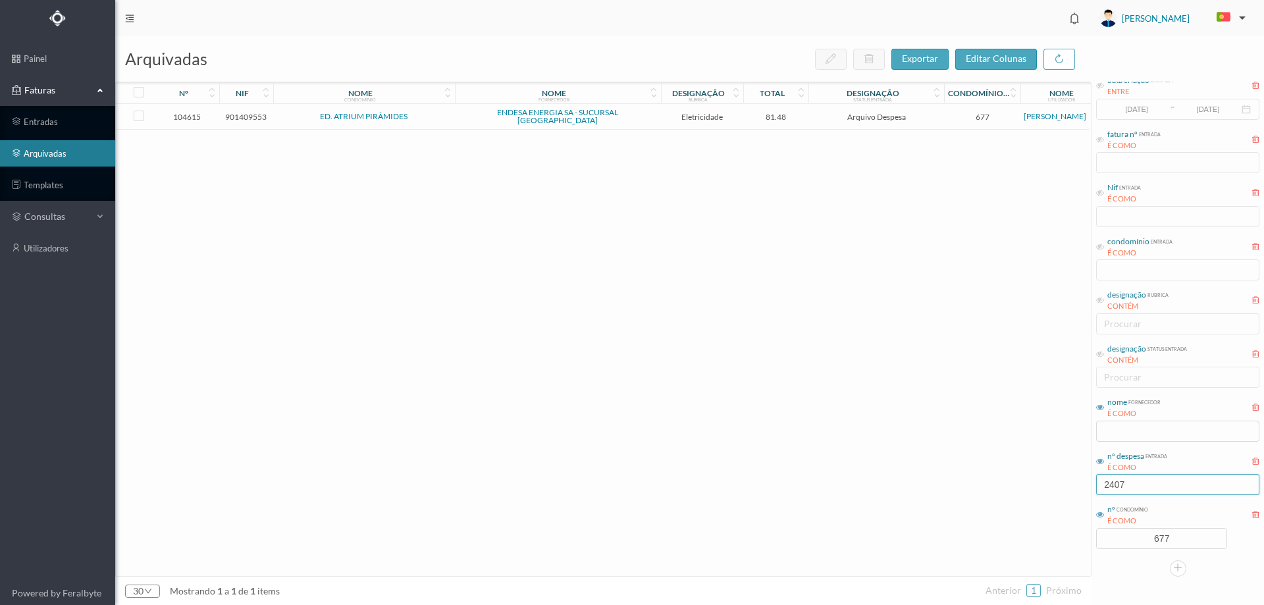
type input "2407"
click at [743, 121] on td "81.48" at bounding box center [776, 117] width 66 height 26
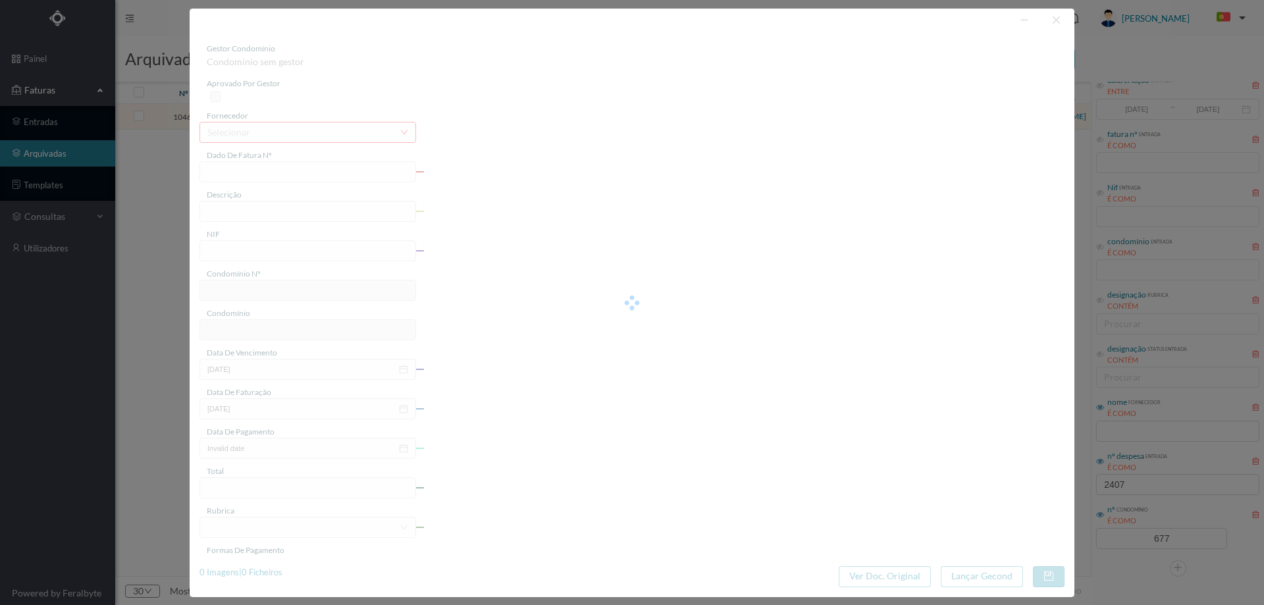
type input "FAC 0270312025/0073311030"
type input "213 COMUNS (08.06.2025 a 19.06.2025)"
type input "901409553"
type input "08-07-2025"
type input "20-06-2025"
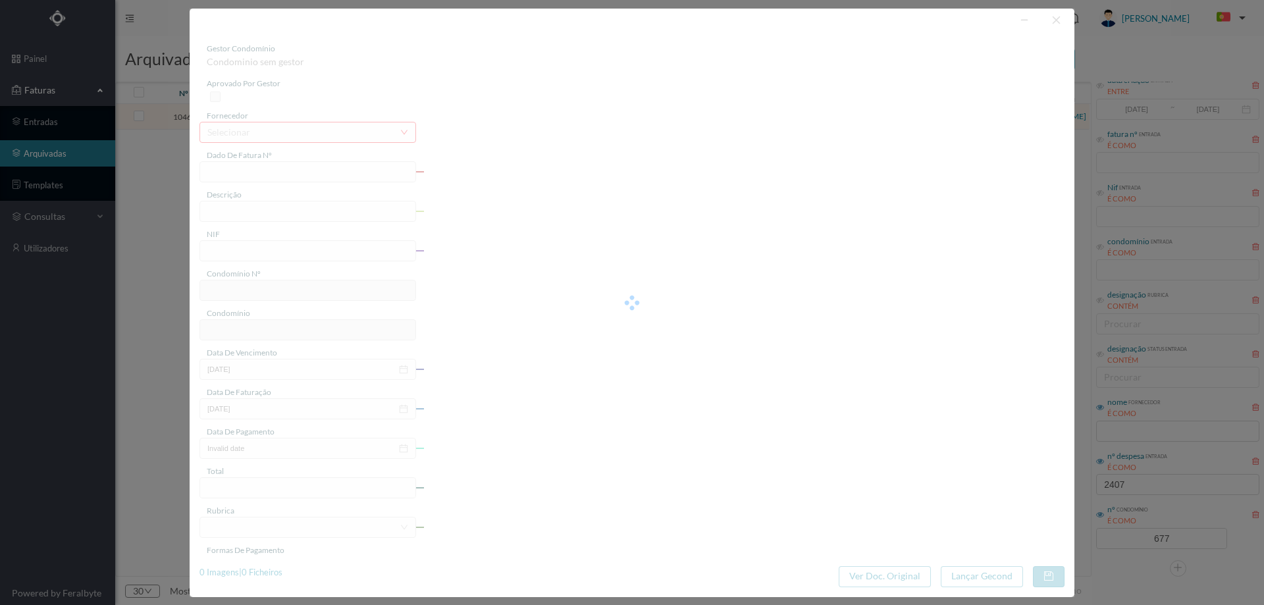
type input "08-07-2025"
type input "81.48"
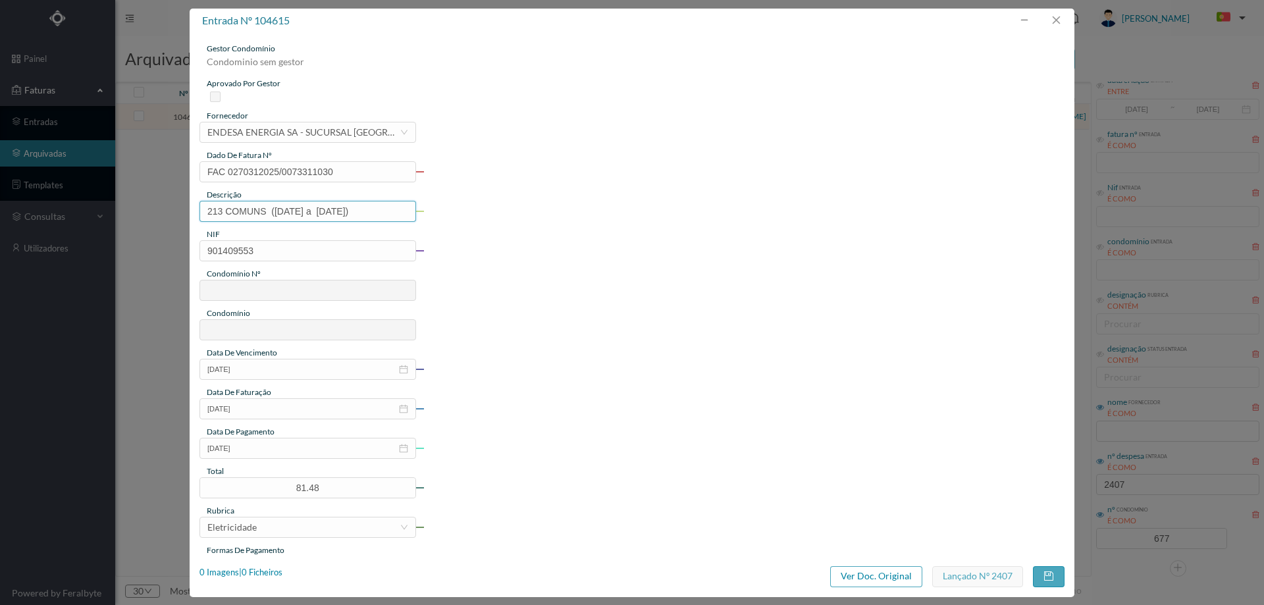
type input "677"
type input "ED. ATRIUM PIRÂMIDES"
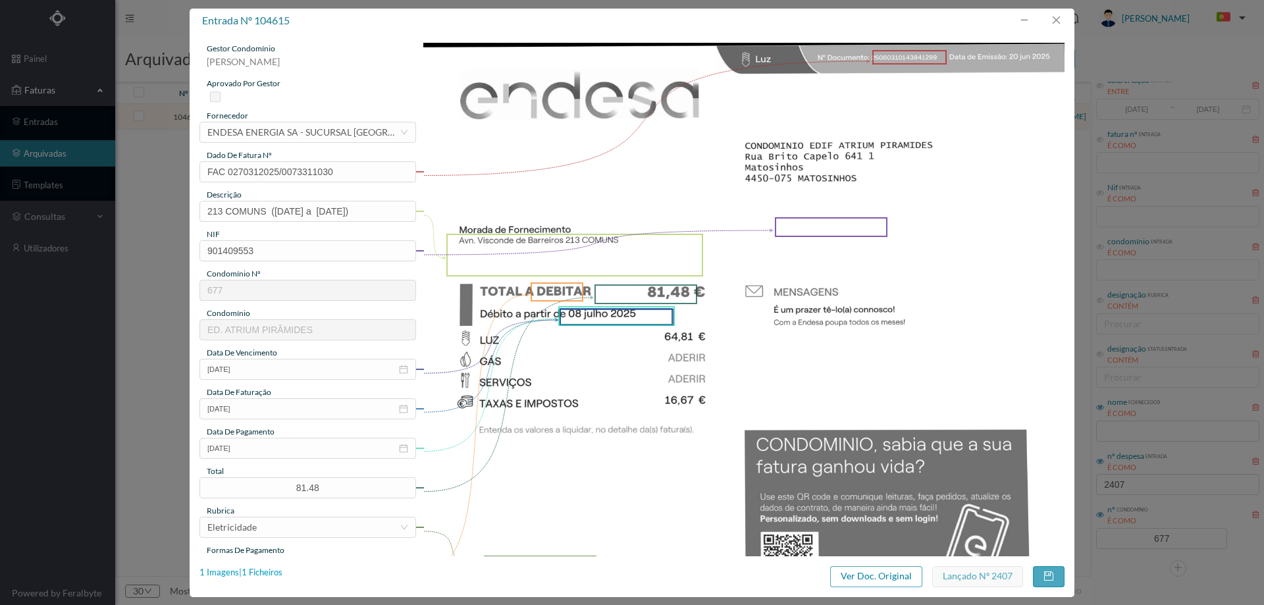
click at [262, 572] on div "1 Imagens | 1 Ficheiros" at bounding box center [240, 572] width 83 height 13
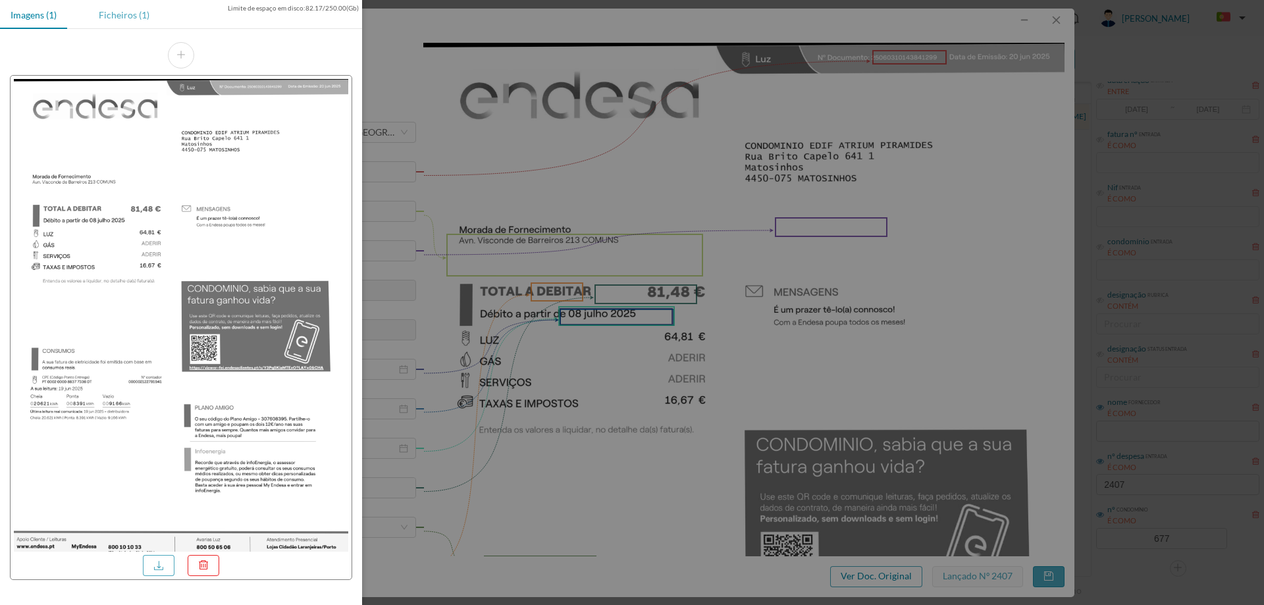
click at [99, 18] on div "Ficheiros (1)" at bounding box center [124, 15] width 72 height 30
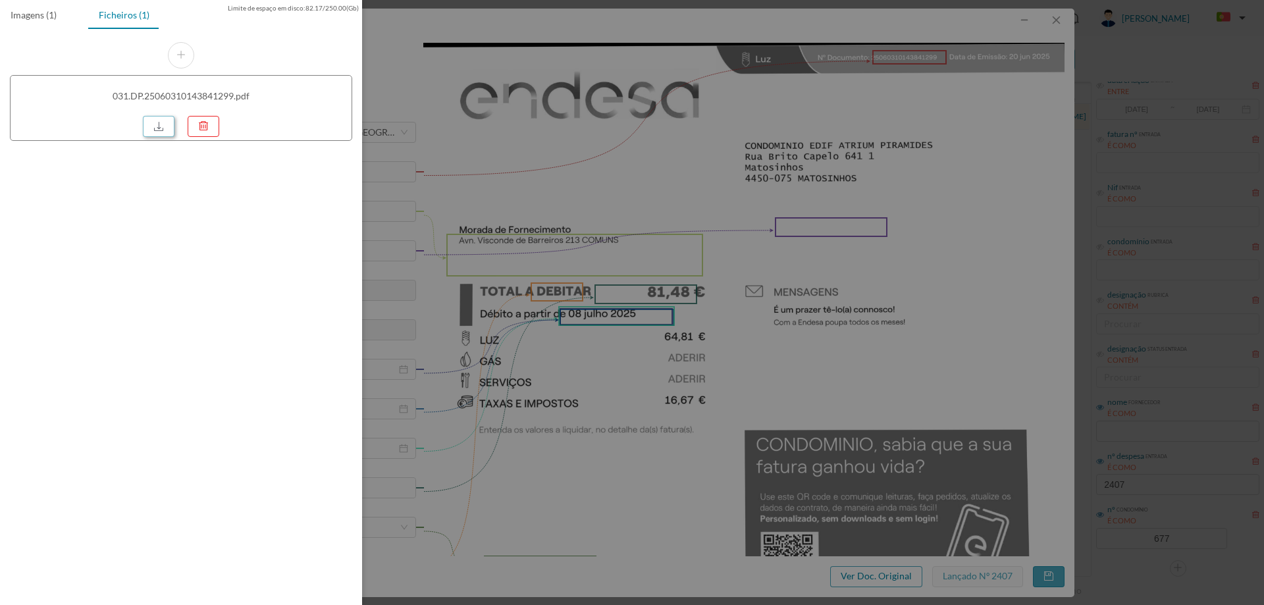
click at [157, 132] on link at bounding box center [159, 126] width 32 height 21
click at [773, 262] on div at bounding box center [632, 302] width 1264 height 605
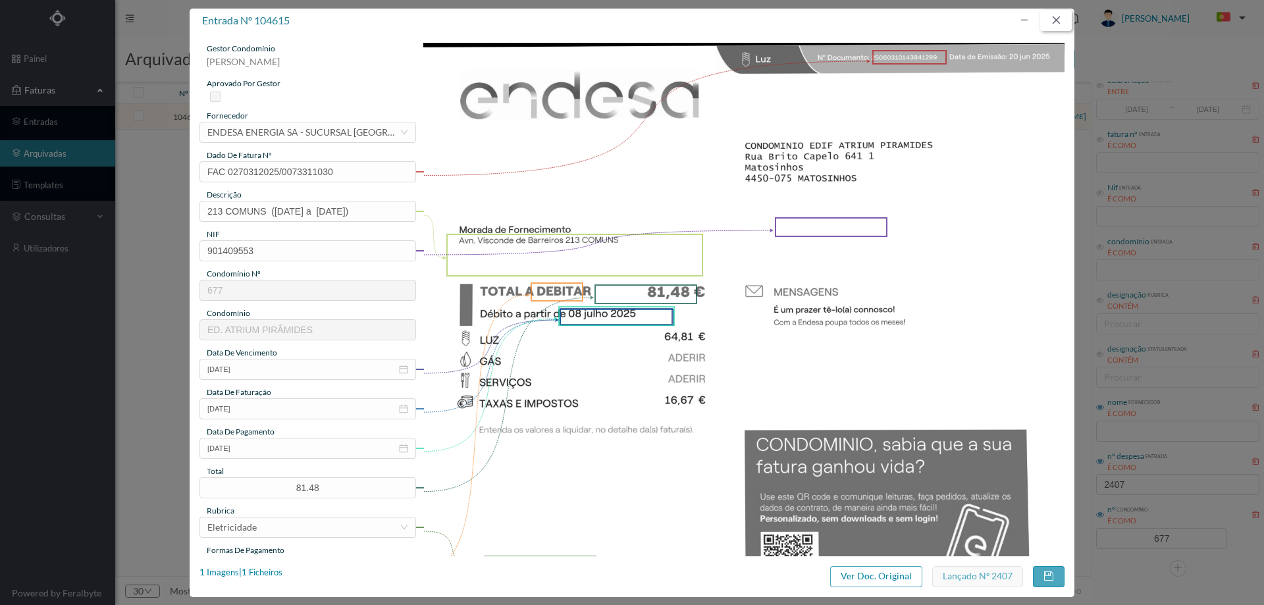
click at [1064, 18] on button "button" at bounding box center [1056, 20] width 32 height 21
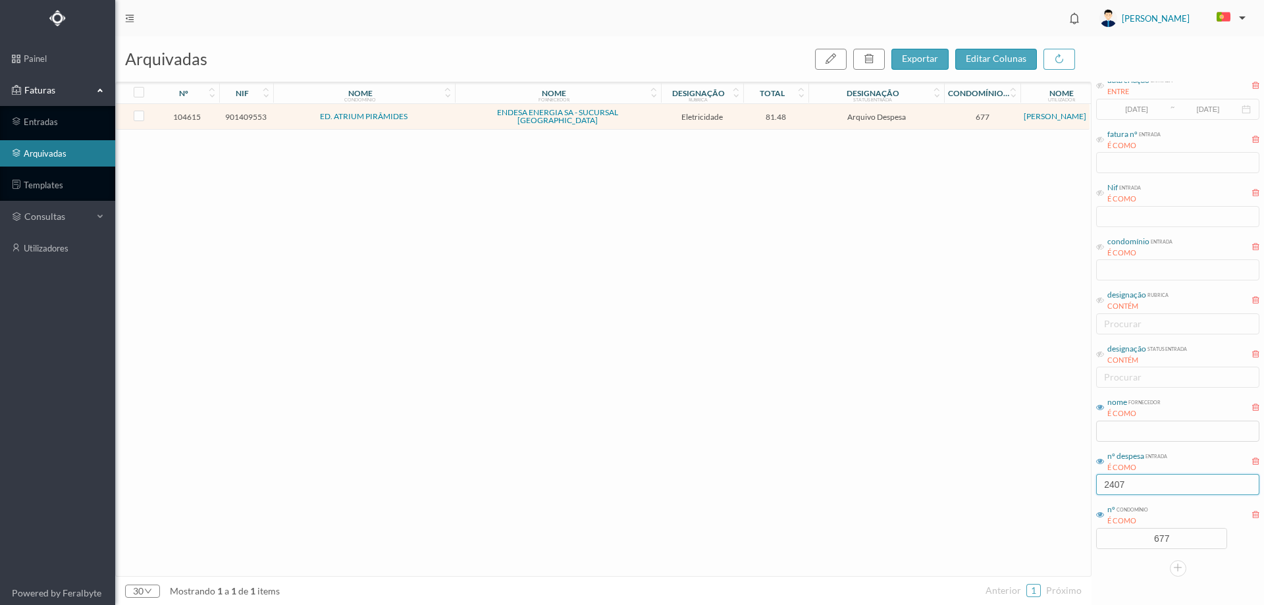
click at [1150, 478] on input "2407" at bounding box center [1177, 484] width 163 height 21
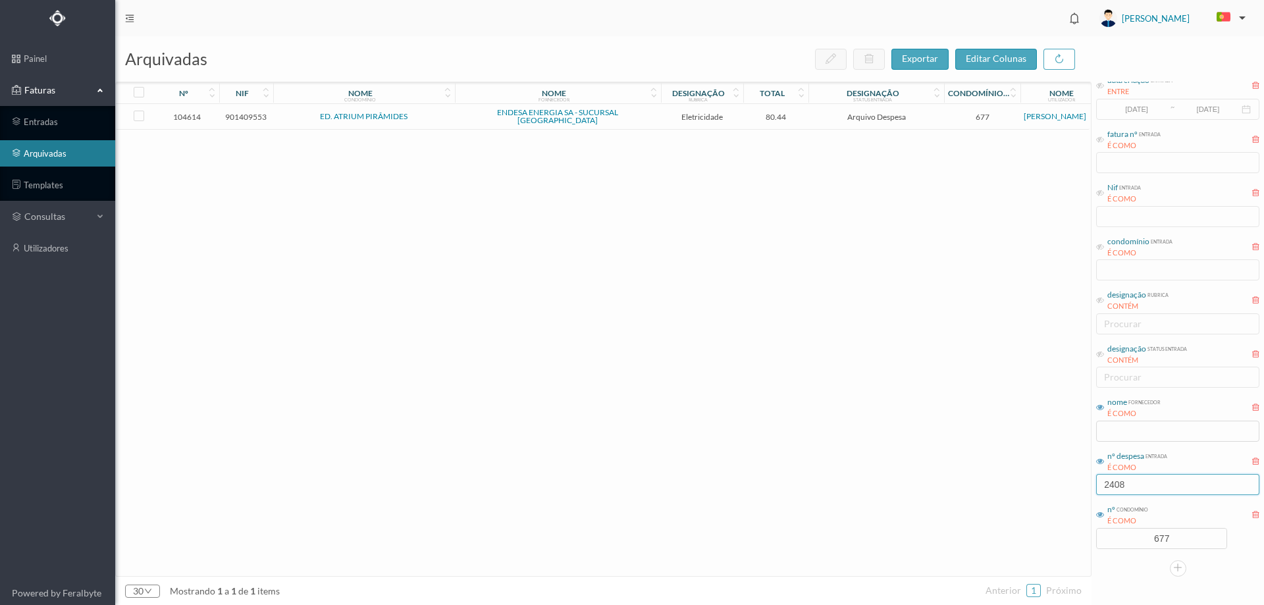
type input "2408"
click at [659, 105] on td "ENDESA ENERGIA SA - SUCURSAL PORTUGAL" at bounding box center [558, 117] width 206 height 26
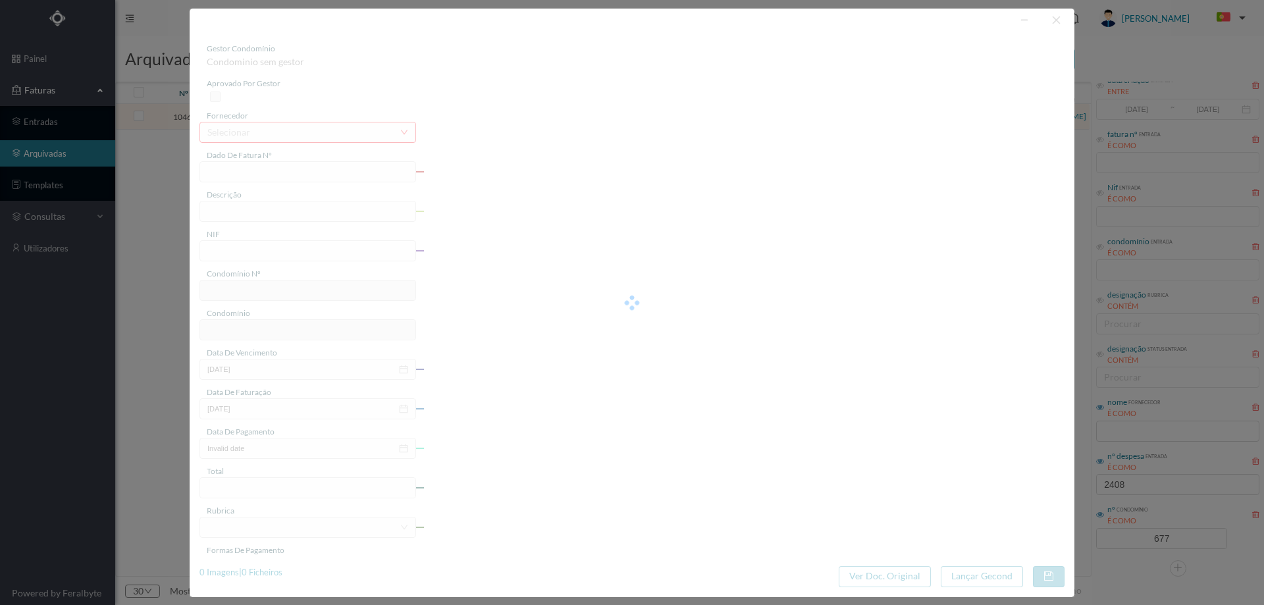
type input "FAC 0270312025/0073311050"
type input "203 COMUNS (08.06.2025 a 19.06.2025)"
type input "901409553"
type input "08-07-2025"
type input "20-06-2025"
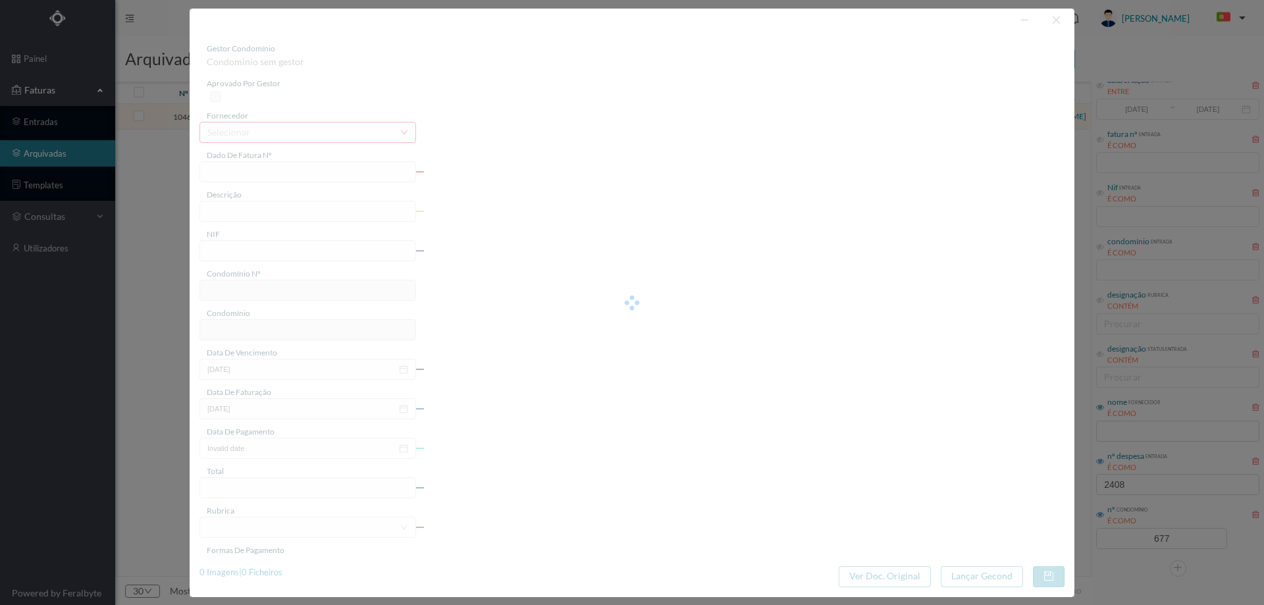
type input "08-07-2025"
type input "80.44"
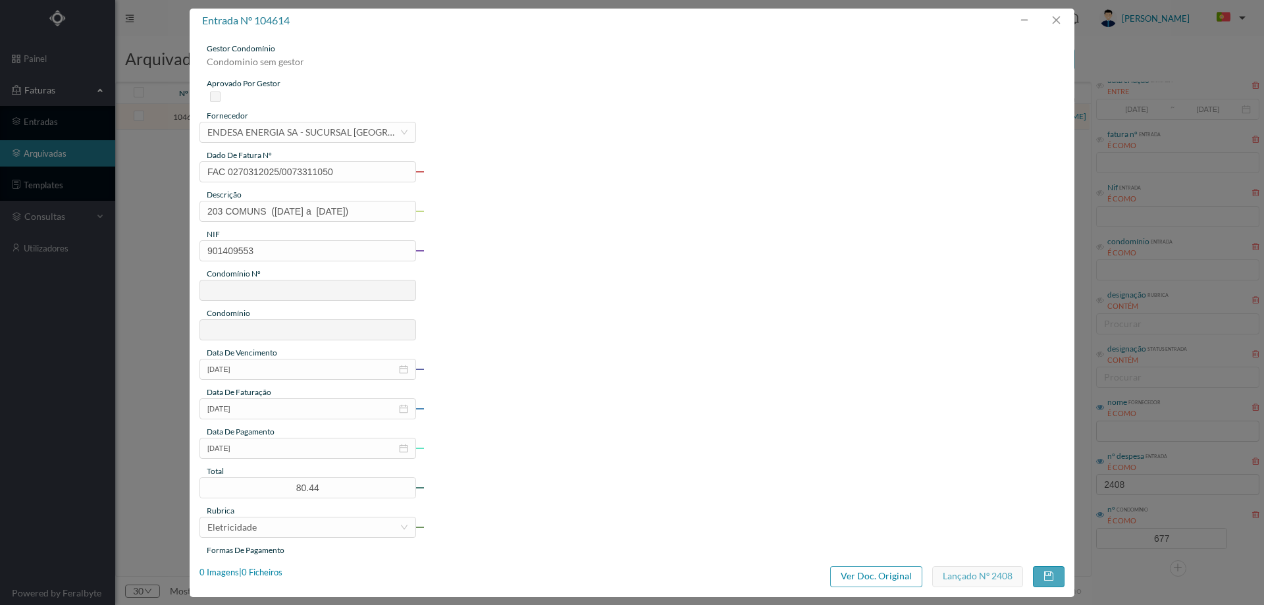
type input "677"
type input "ED. ATRIUM PIRÂMIDES"
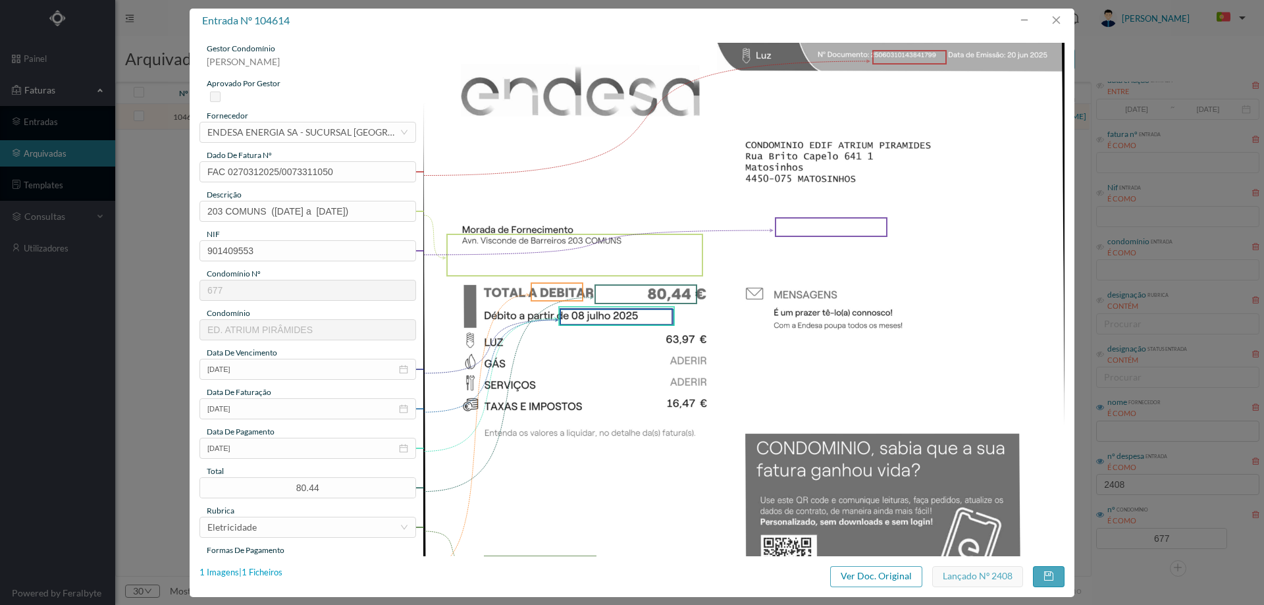
click at [253, 566] on div "1 Imagens | 1 Ficheiros" at bounding box center [240, 572] width 83 height 13
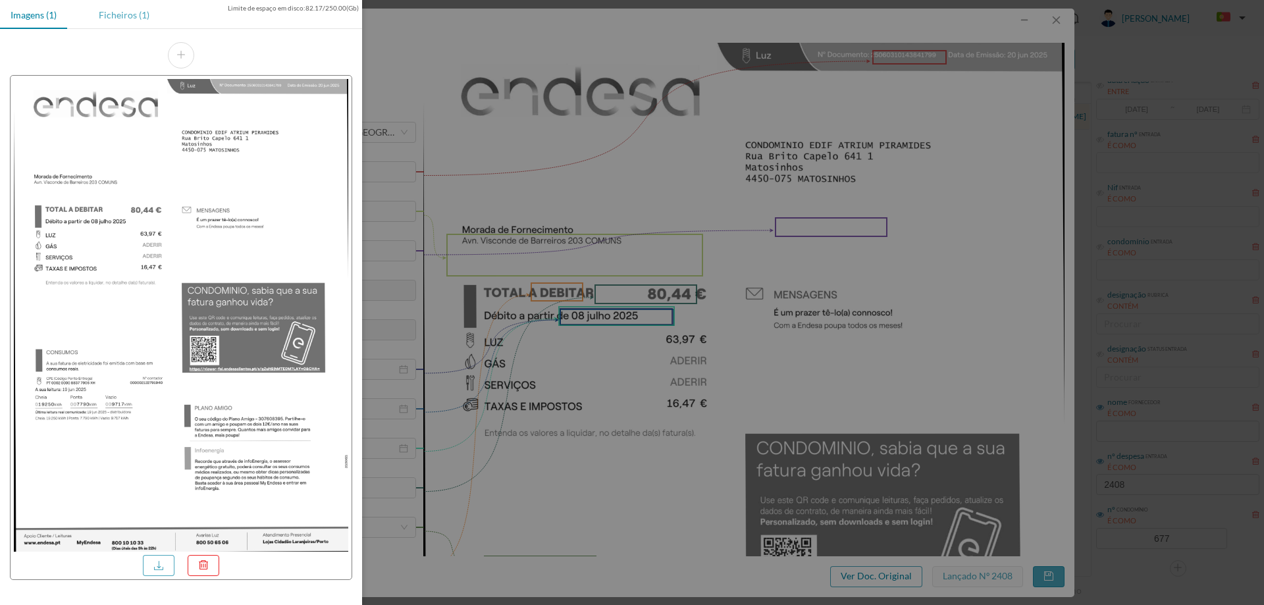
click at [134, 14] on div "Ficheiros (1)" at bounding box center [124, 15] width 72 height 30
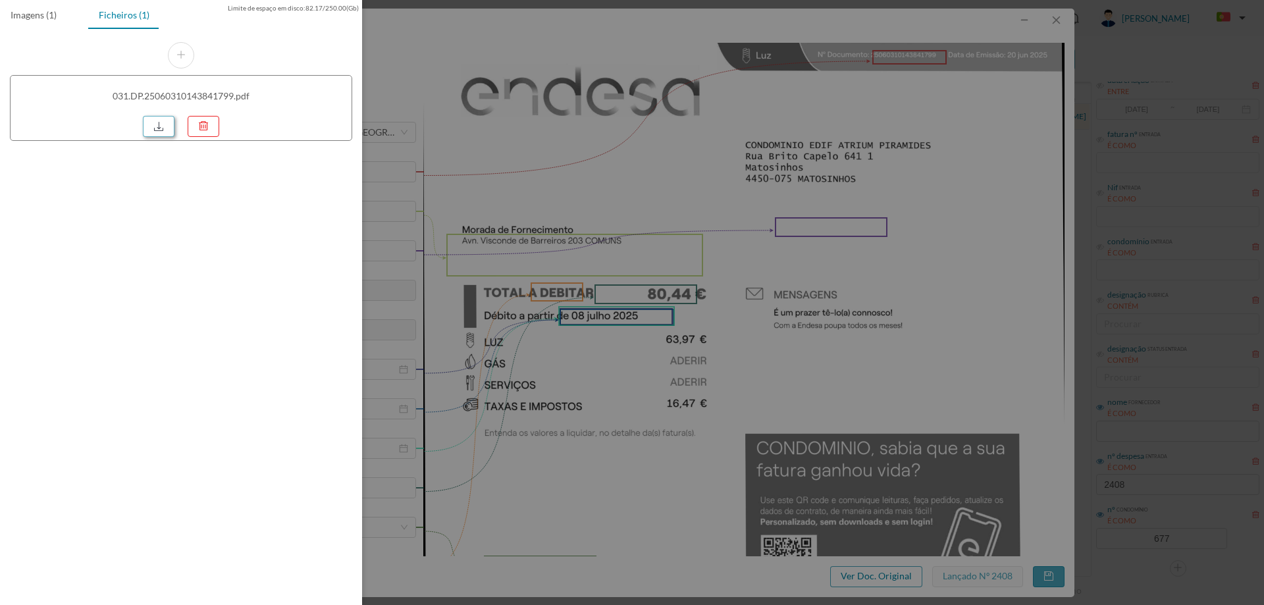
click at [159, 137] on div "031.DP.25060310143841799.pdf" at bounding box center [181, 108] width 342 height 66
click at [158, 133] on link at bounding box center [159, 126] width 32 height 21
drag, startPoint x: 659, startPoint y: 168, endPoint x: 669, endPoint y: 163, distance: 11.2
click at [659, 168] on div at bounding box center [632, 302] width 1264 height 605
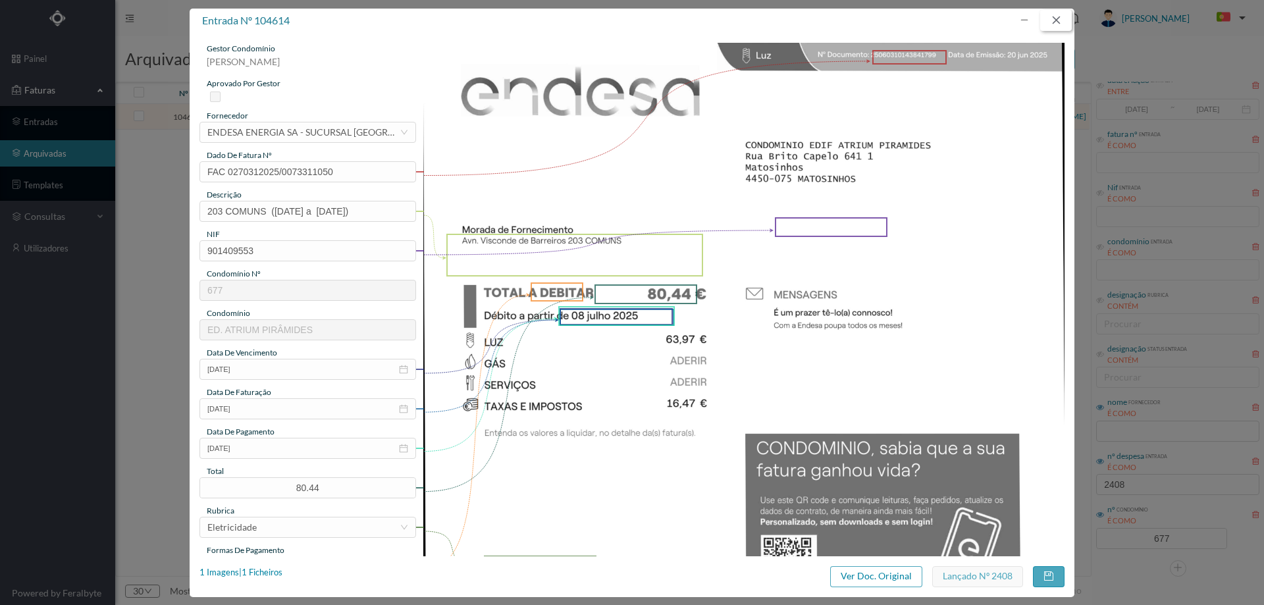
click at [1060, 21] on button "button" at bounding box center [1056, 20] width 32 height 21
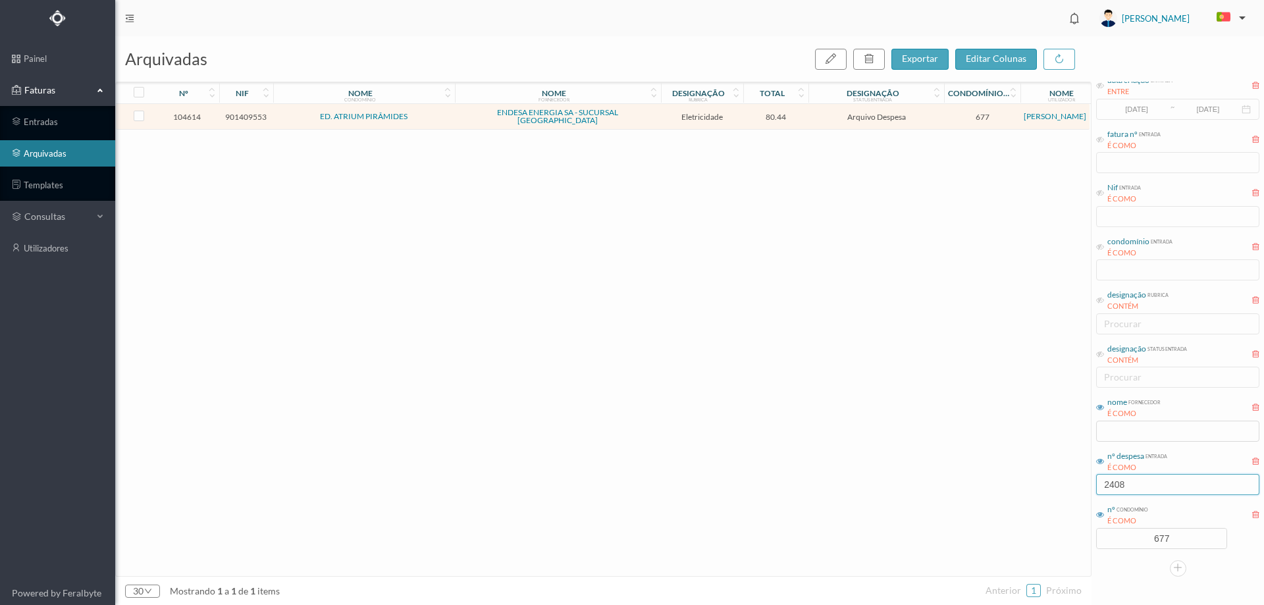
click at [1143, 492] on input "2408" at bounding box center [1177, 484] width 163 height 21
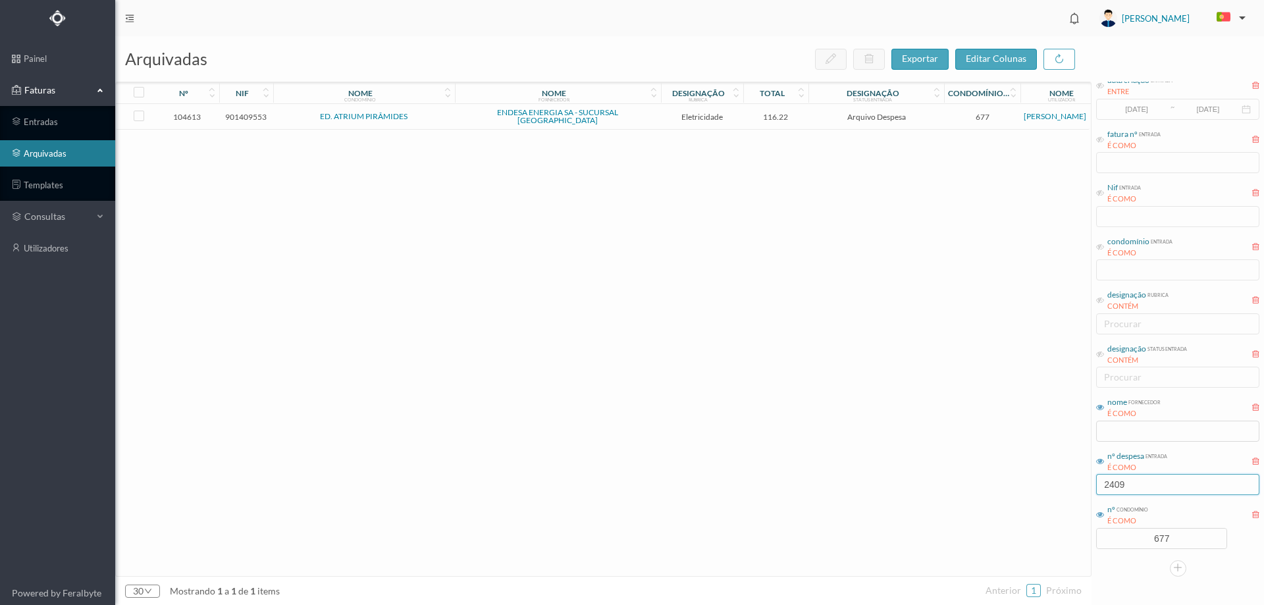
type input "2409"
click at [731, 112] on span "Eletricidade" at bounding box center [702, 117] width 76 height 10
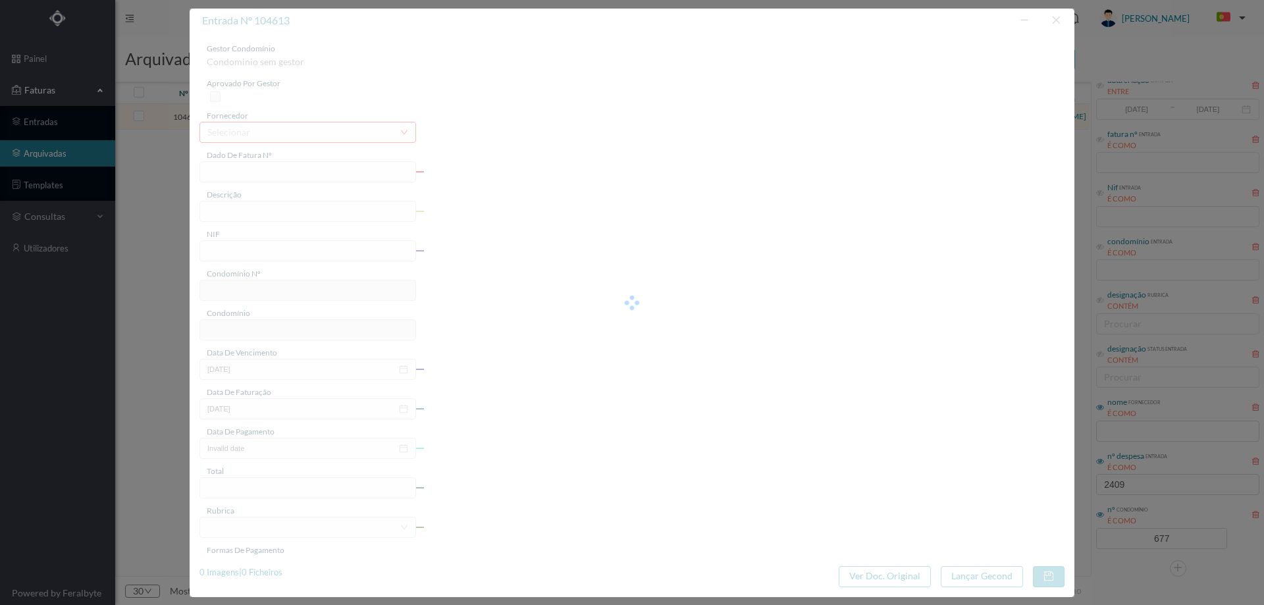
type input "FAC 0270312025/0073311093"
type input "195 COMUNS (08.06.2025 a 19.06.2025)"
type input "901409553"
type input "08-07-2025"
type input "20-06-2025"
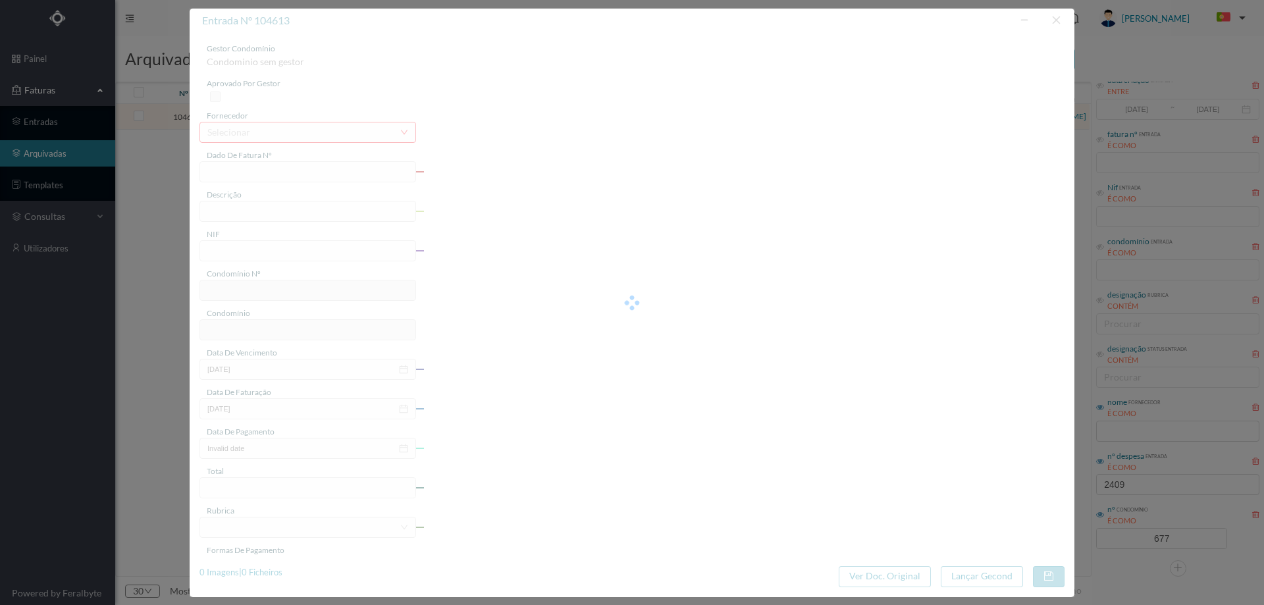
type input "08-07-2025"
type input "116.22"
type input "677"
type input "ED. ATRIUM PIRÂMIDES"
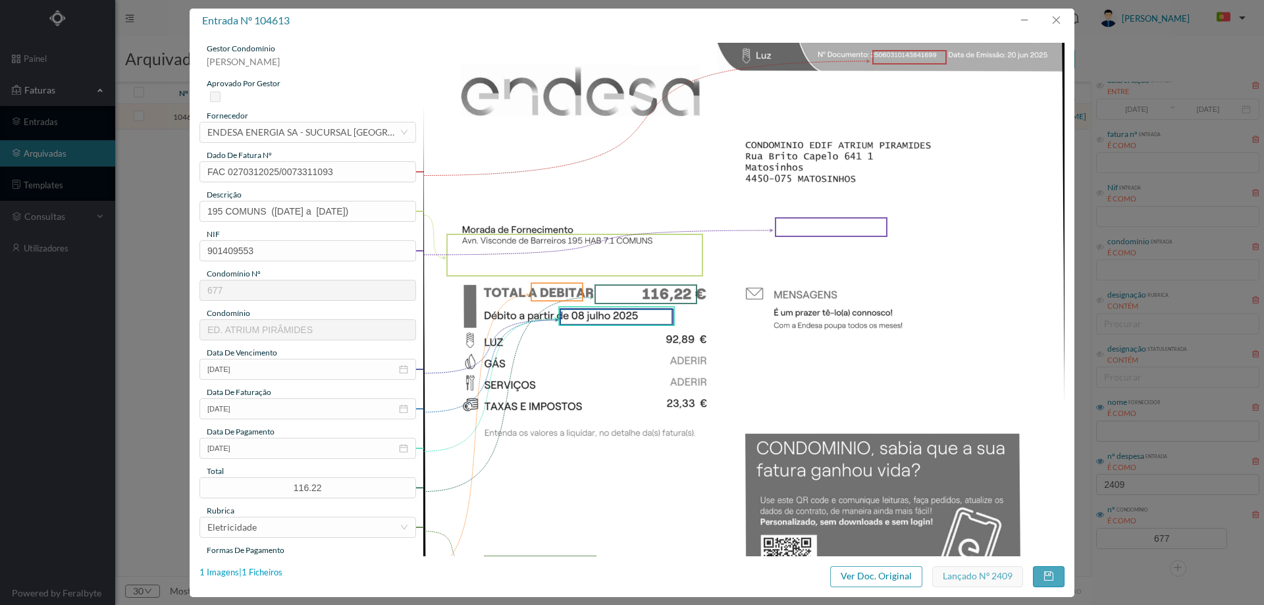
click at [254, 577] on div "1 Imagens | 1 Ficheiros" at bounding box center [240, 572] width 83 height 13
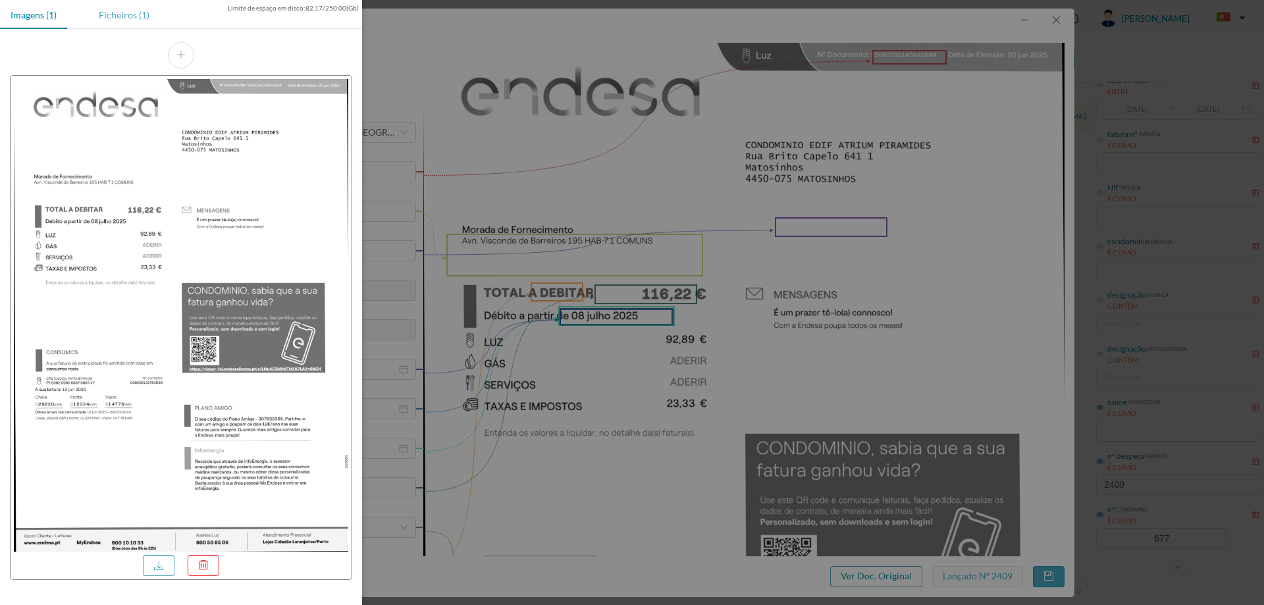
click at [122, 3] on div "Ficheiros (1)" at bounding box center [124, 15] width 72 height 30
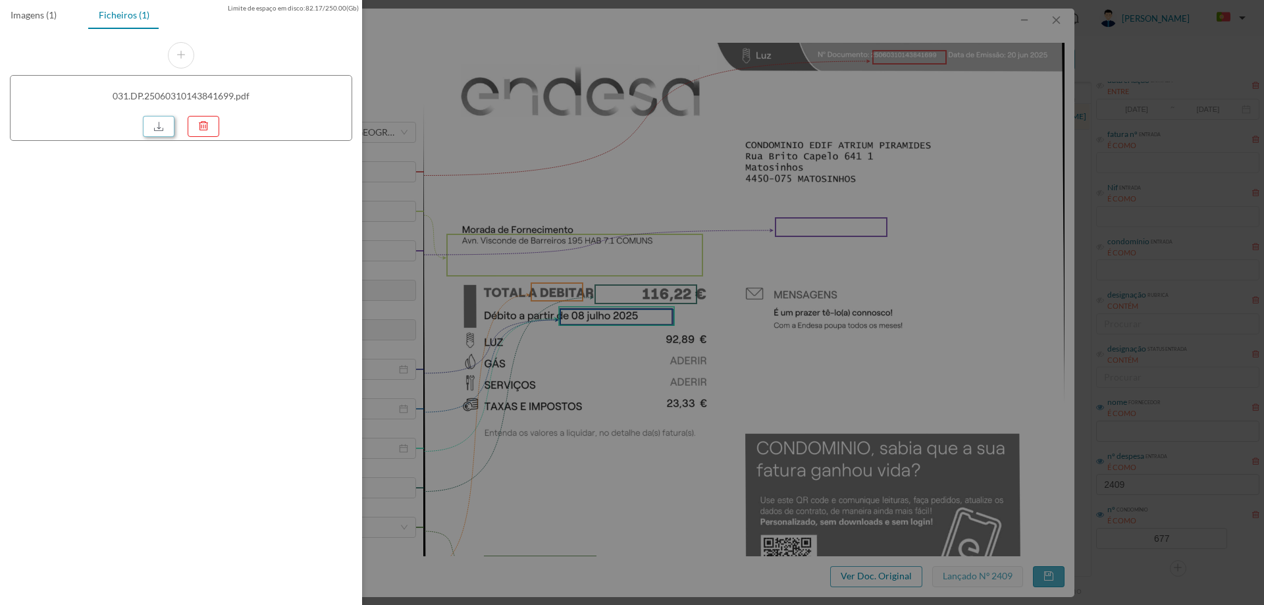
click at [159, 125] on link at bounding box center [159, 126] width 32 height 21
click at [869, 228] on div at bounding box center [632, 302] width 1264 height 605
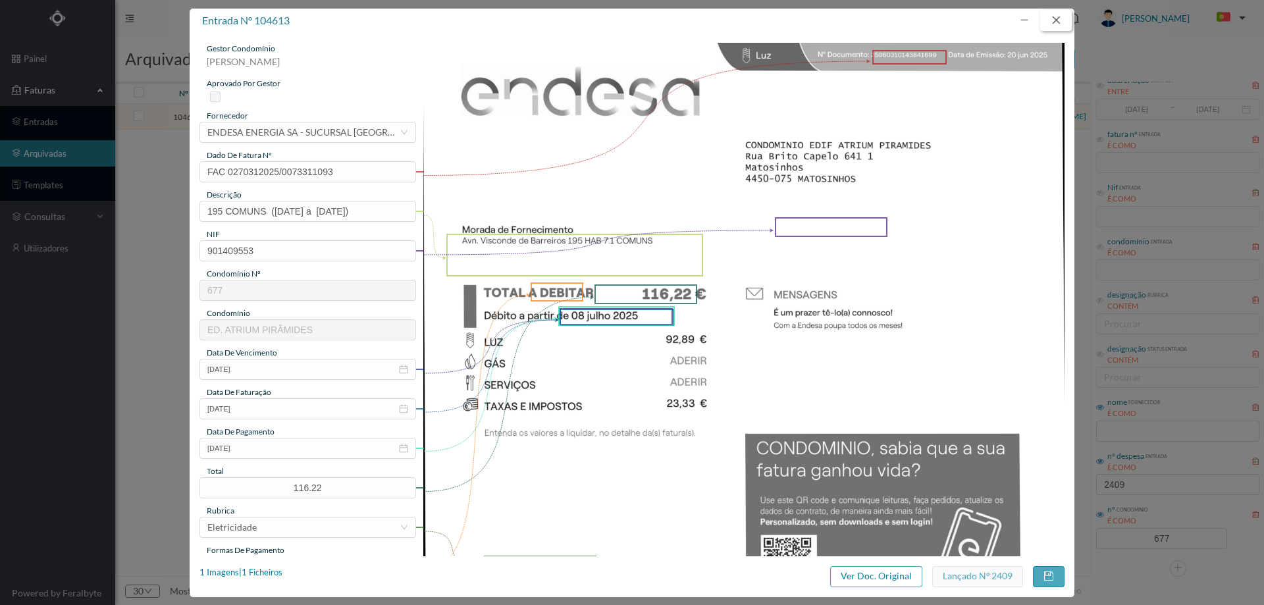
click at [1054, 20] on button "button" at bounding box center [1056, 20] width 32 height 21
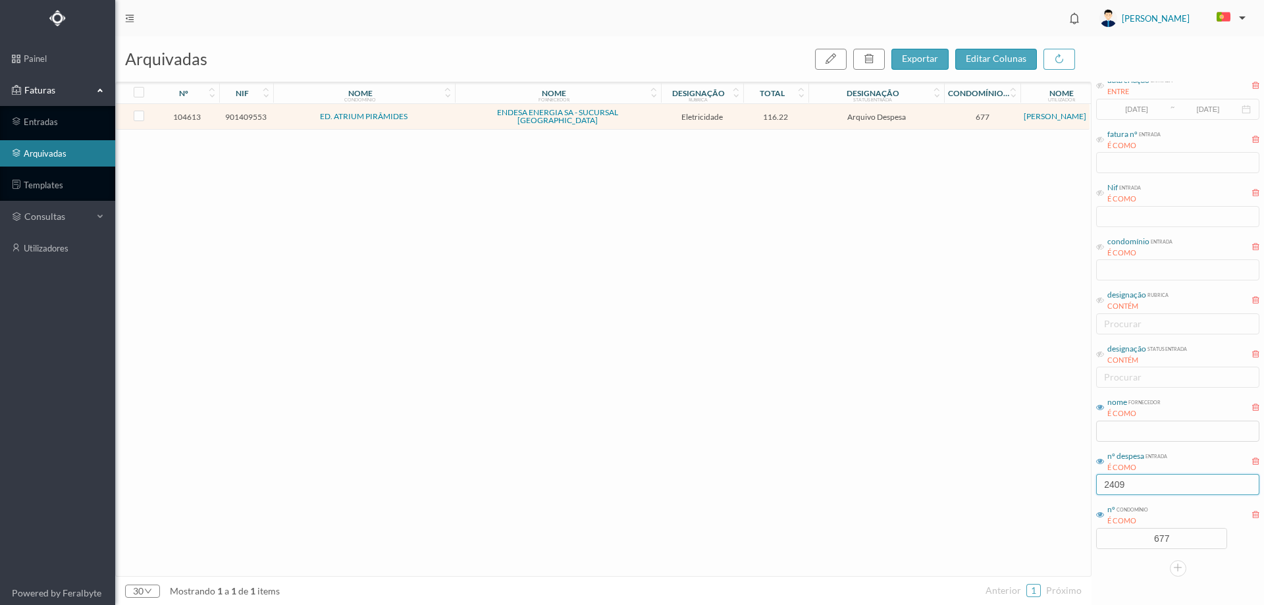
click at [1177, 484] on input "2409" at bounding box center [1177, 484] width 163 height 21
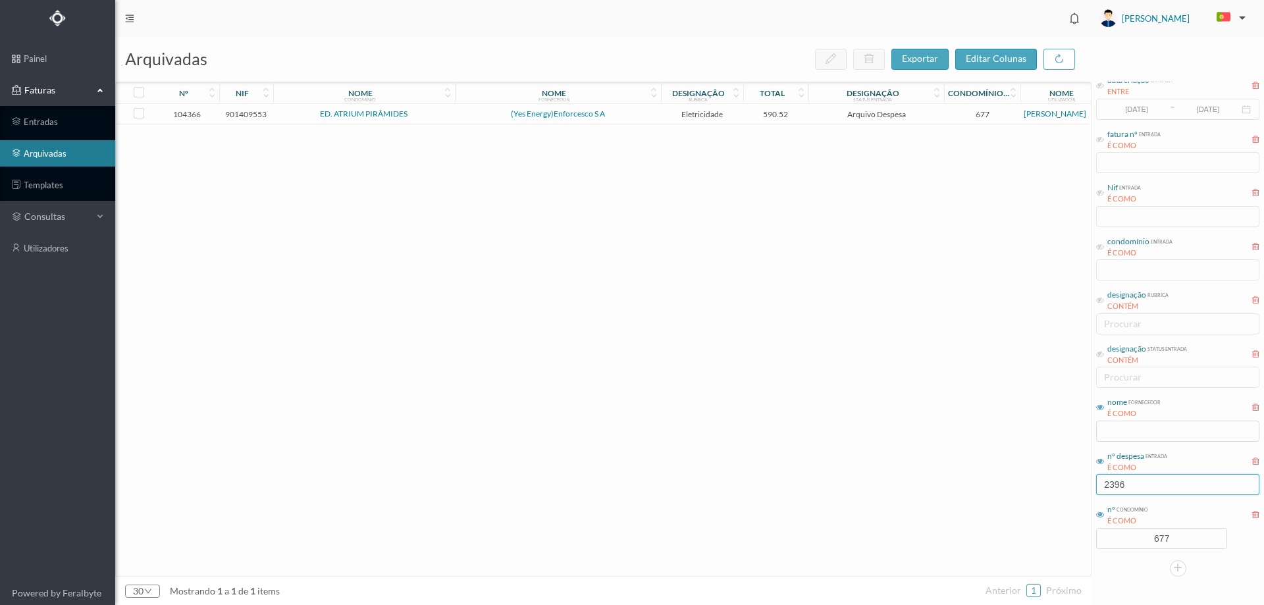
type input "2396"
click at [637, 111] on span "(Yes Energy)Enforcesco S A" at bounding box center [557, 114] width 199 height 8
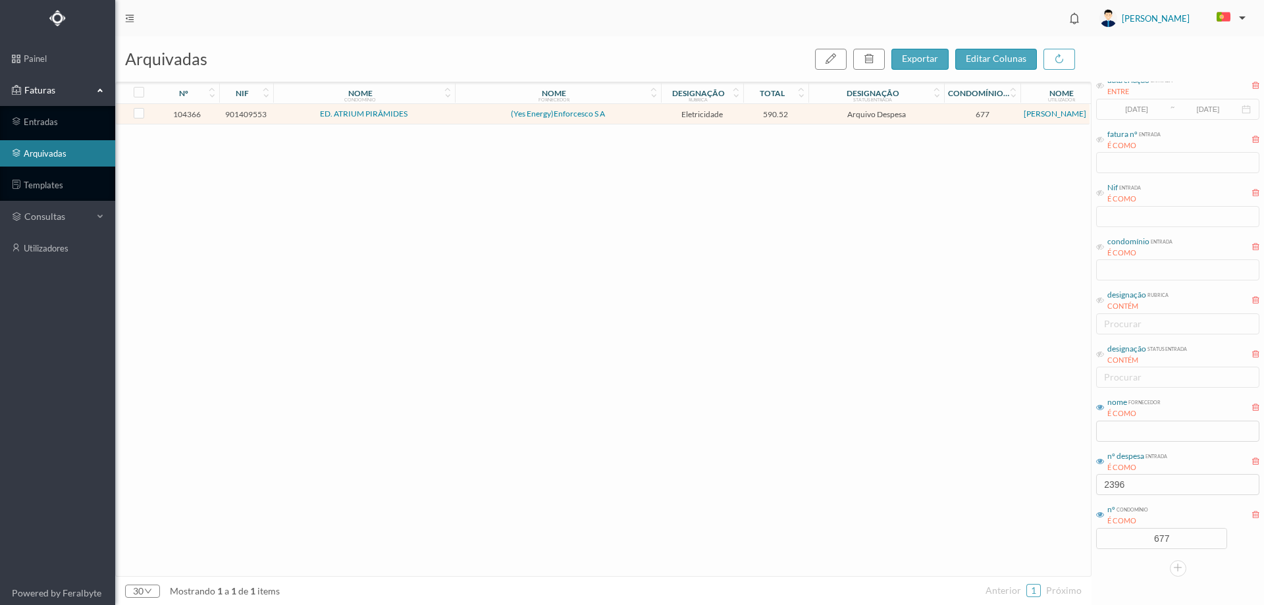
click at [637, 111] on span "(Yes Energy)Enforcesco S A" at bounding box center [557, 114] width 199 height 8
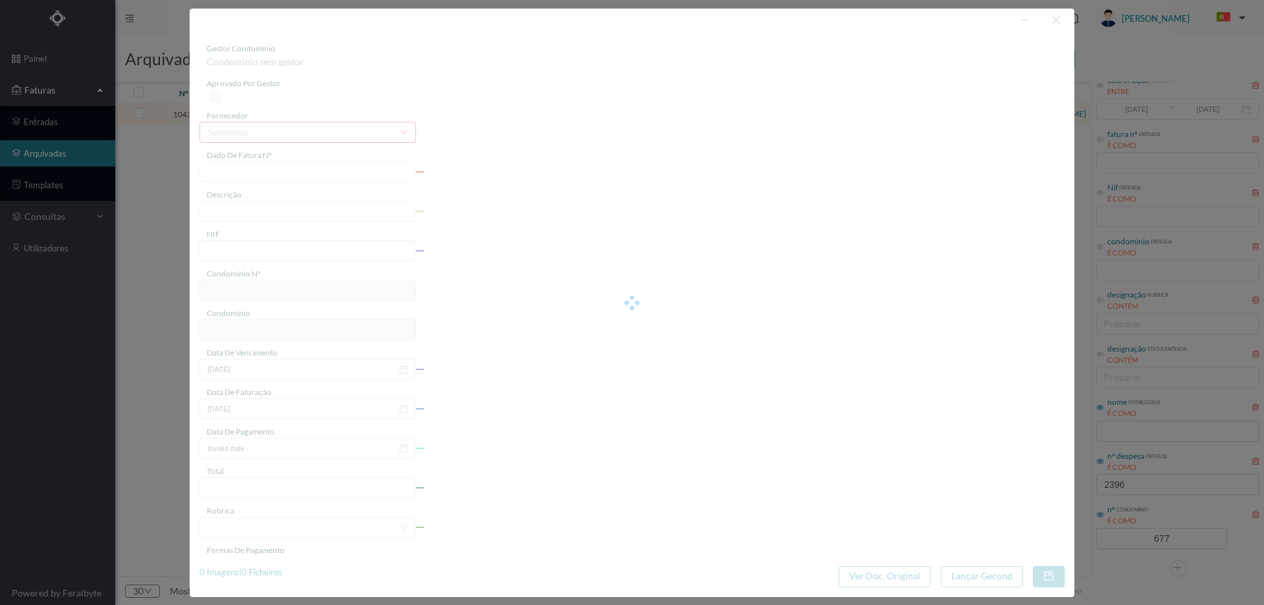
type input "10FT EL25/48097"
type input "(01.05.2025 a 31.05.2025)"
type input "901409553"
type input "17-07-2025"
type input "15-06-2025"
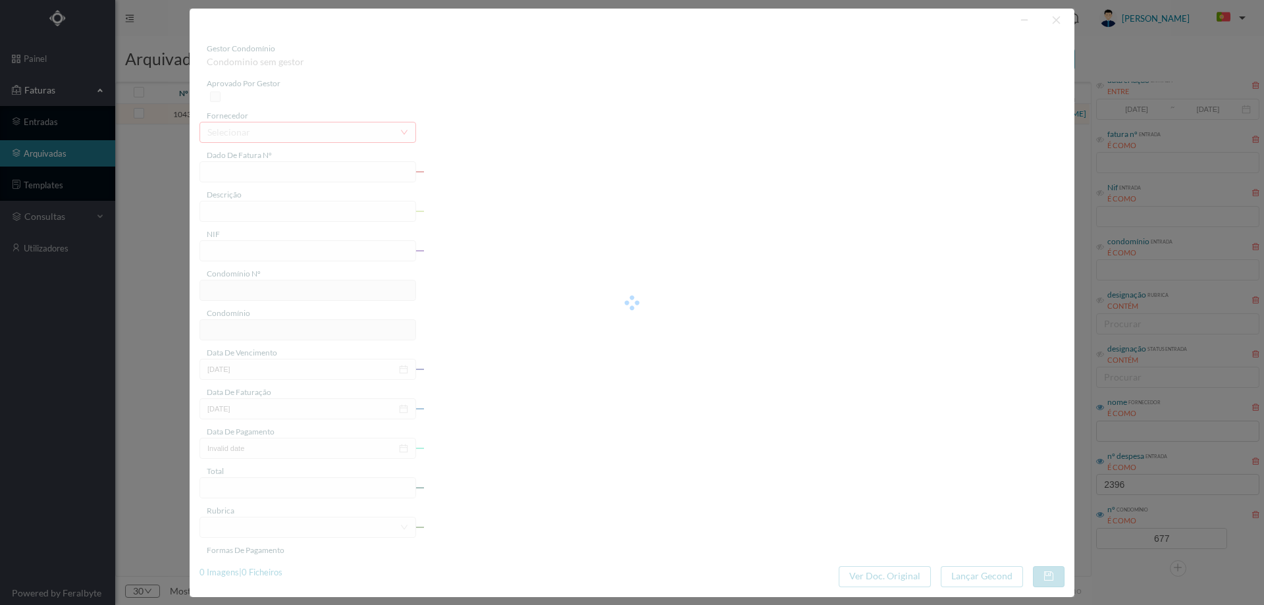
type input "15-07-2025"
type input "590.52"
type input "677"
type input "ED. ATRIUM PIRÂMIDES"
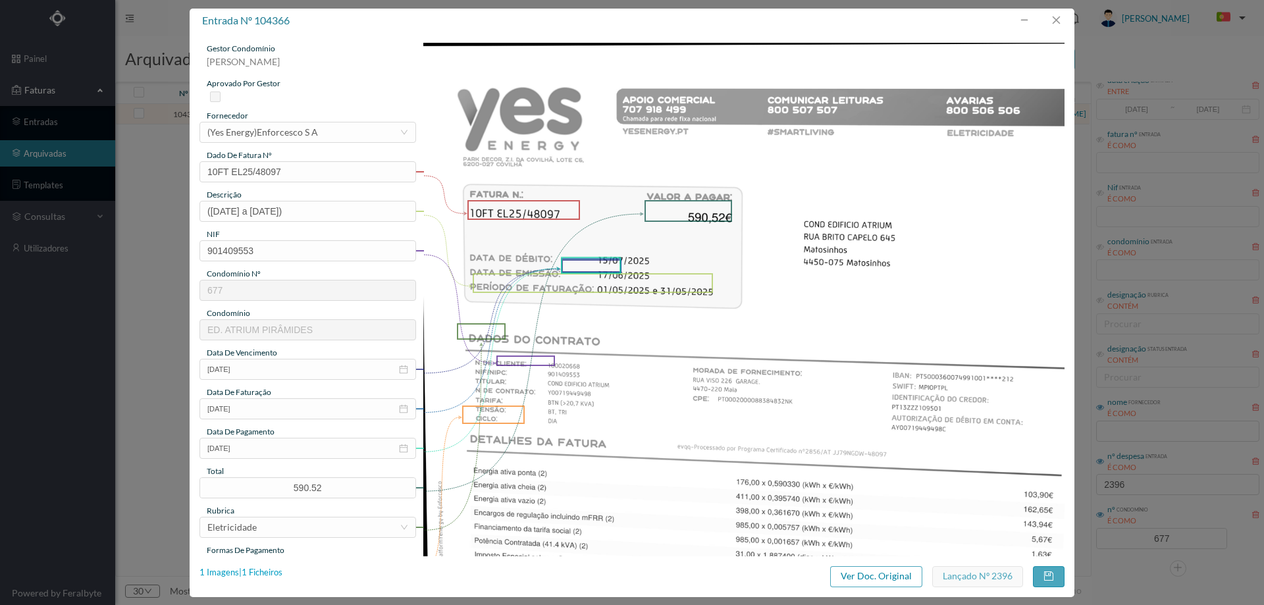
click at [271, 573] on div "1 Imagens | 1 Ficheiros" at bounding box center [240, 572] width 83 height 13
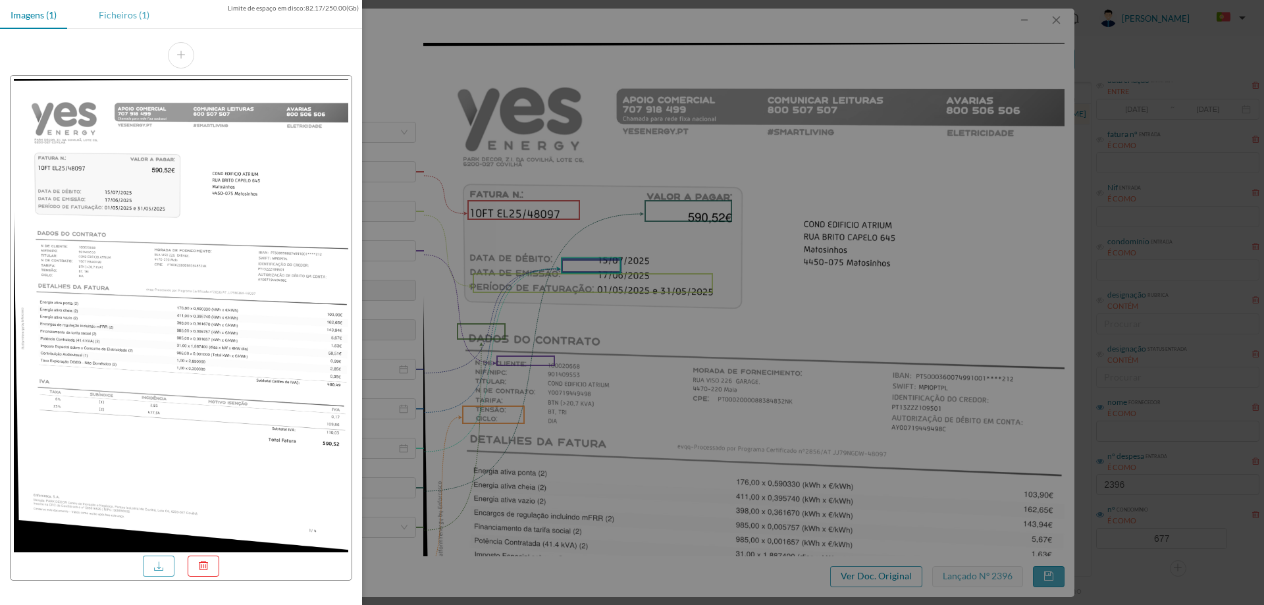
click at [133, 23] on div "Ficheiros (1)" at bounding box center [124, 15] width 72 height 30
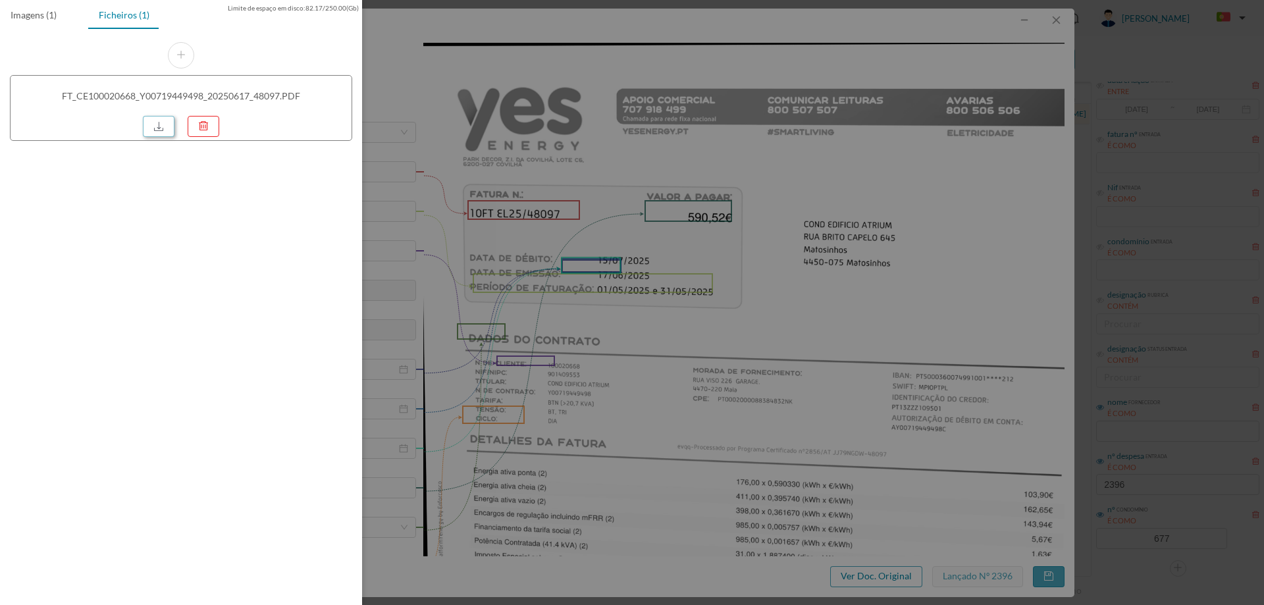
click at [151, 126] on link at bounding box center [159, 126] width 32 height 21
click at [735, 240] on div at bounding box center [632, 302] width 1264 height 605
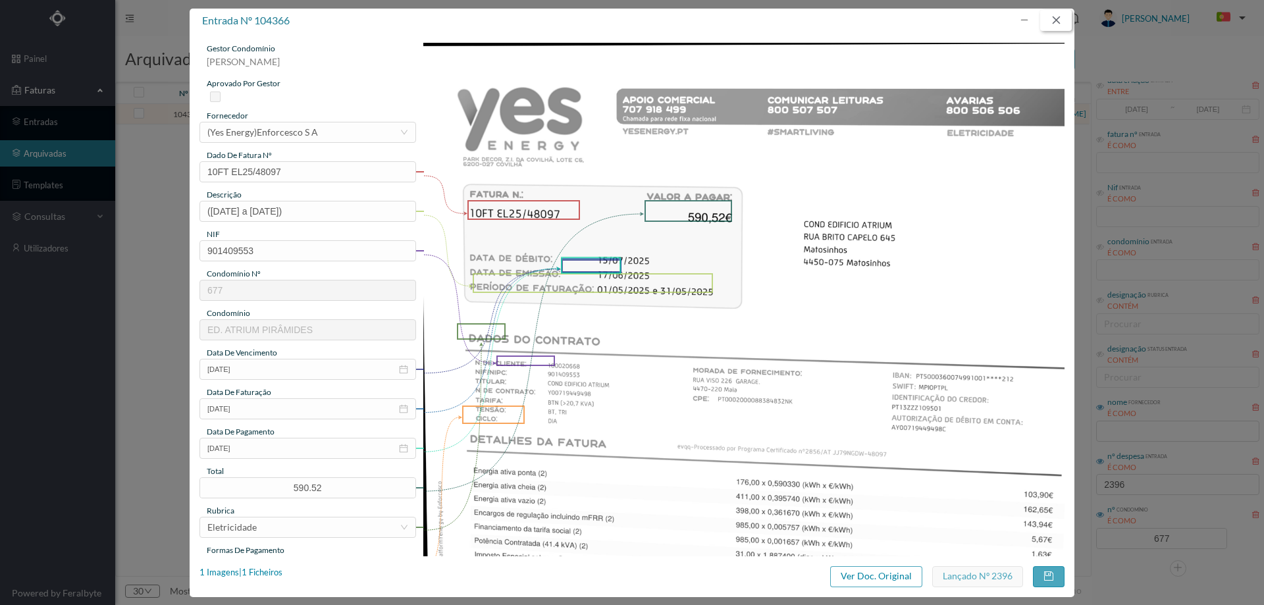
click at [1066, 19] on button "button" at bounding box center [1056, 20] width 32 height 21
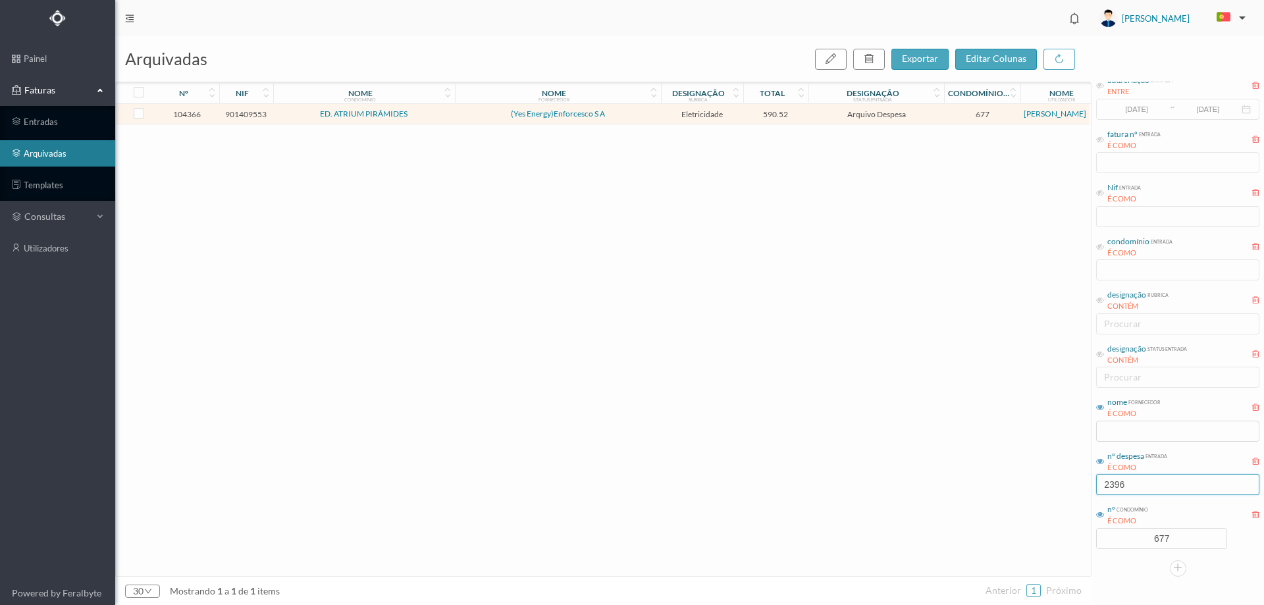
click at [1140, 484] on input "2396" at bounding box center [1177, 484] width 163 height 21
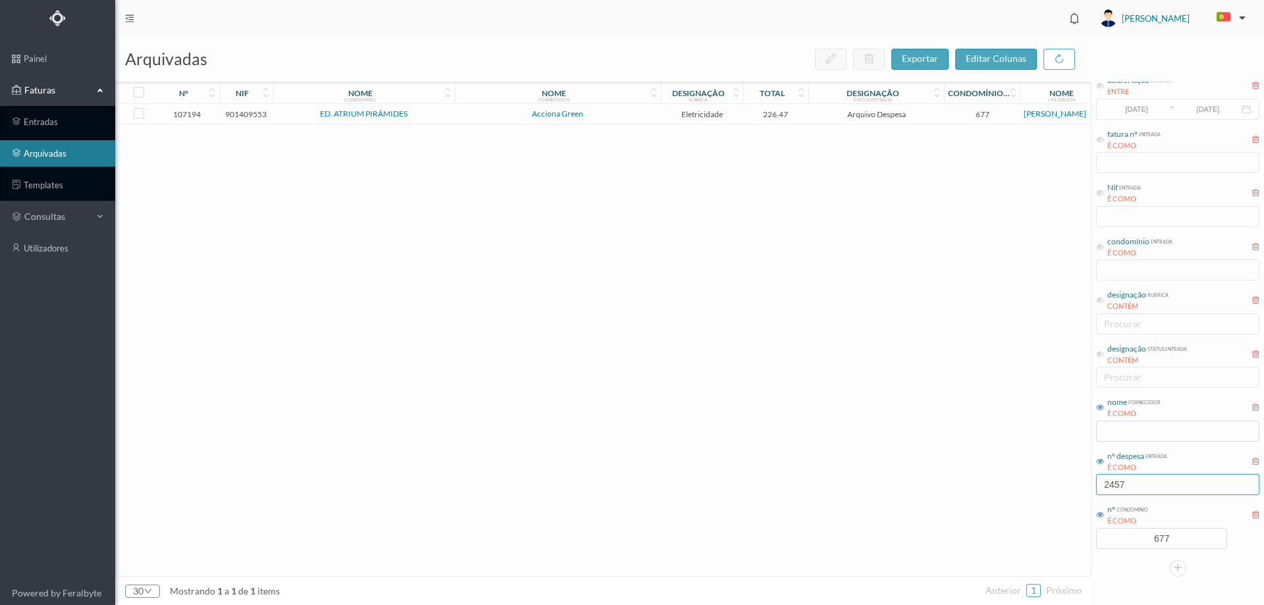
type input "2457"
click at [920, 119] on td "Arquivo Despesa" at bounding box center [876, 114] width 136 height 20
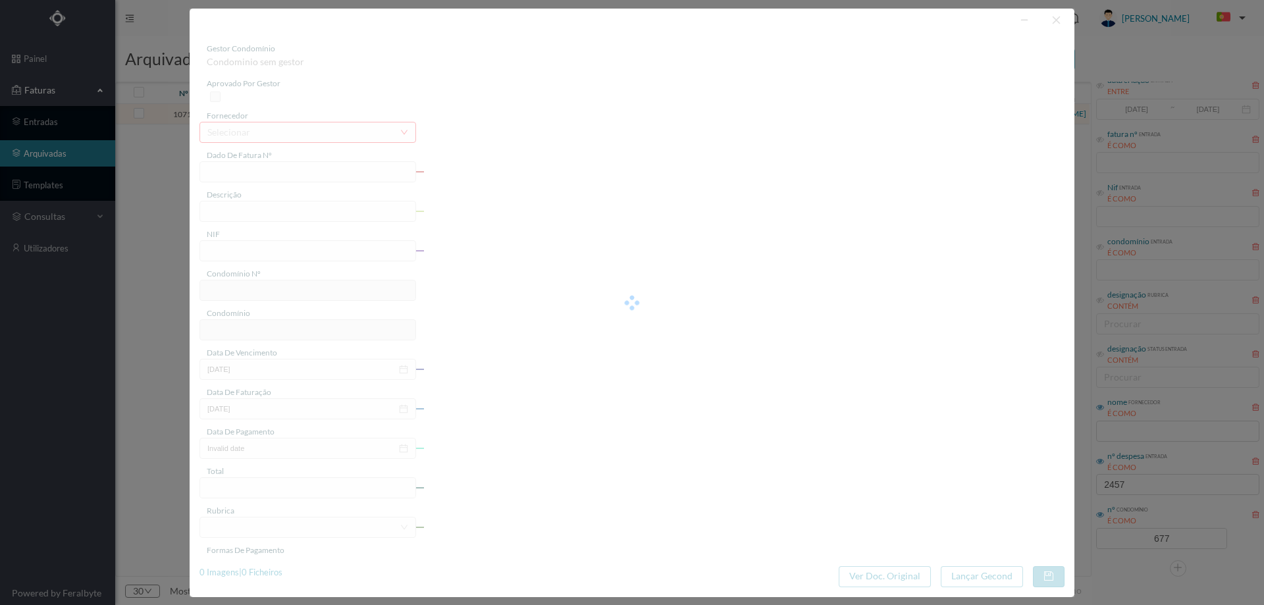
type input "FT P25/030320"
type input "195 (20-06-2025 / 10-07-2025)"
type input "901409553"
type input "[DATE]"
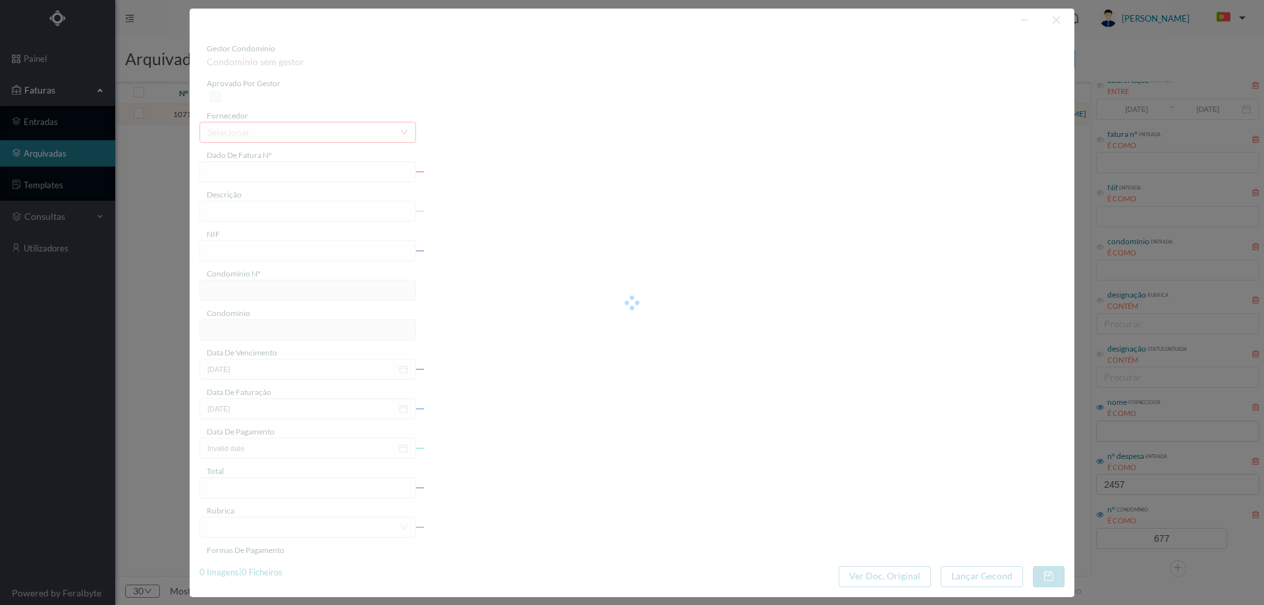
type input "[DATE]"
type input "226.47"
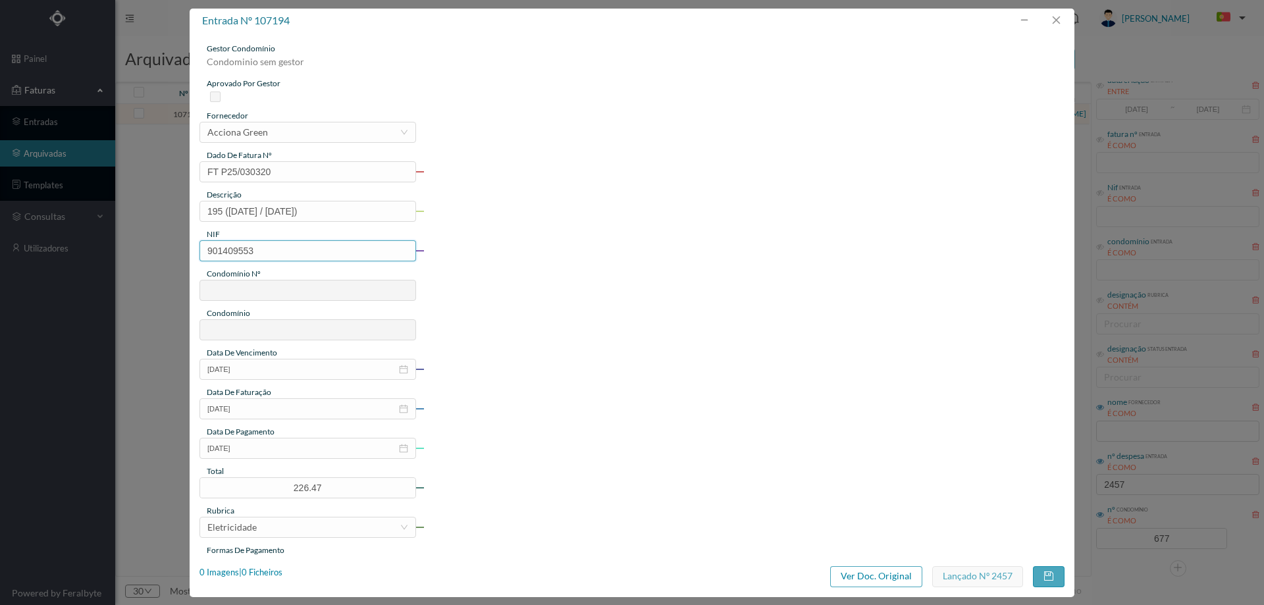
type input "677"
type input "ED. ATRIUM PIRÂMIDES"
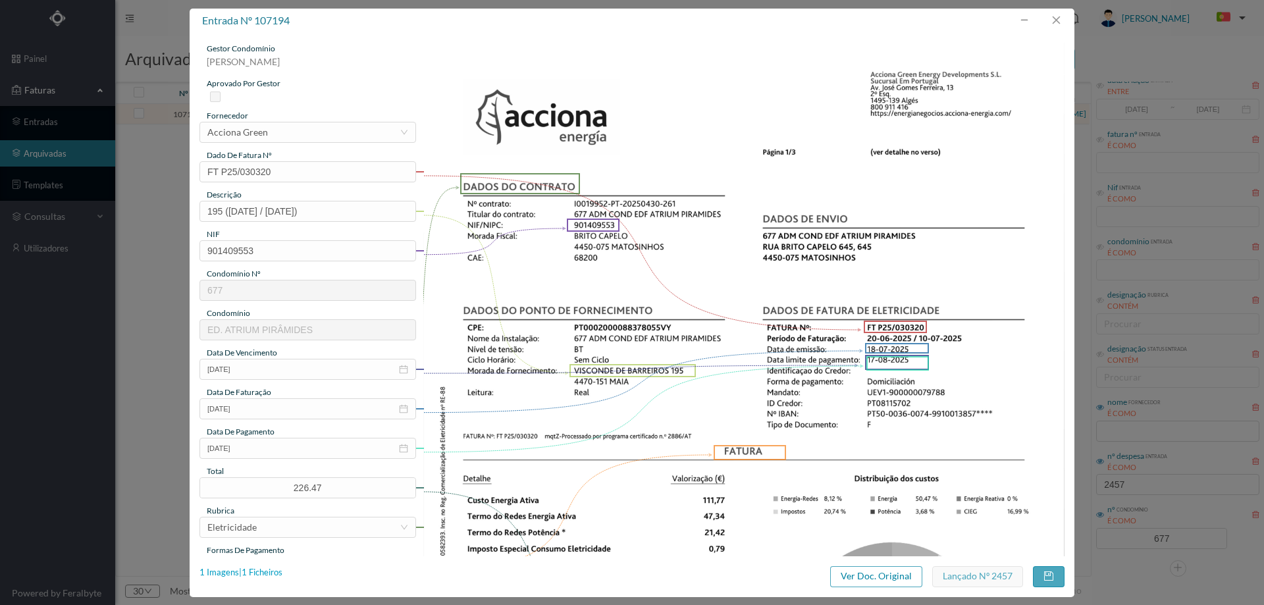
click at [266, 571] on div "1 Imagens | 1 Ficheiros" at bounding box center [240, 572] width 83 height 13
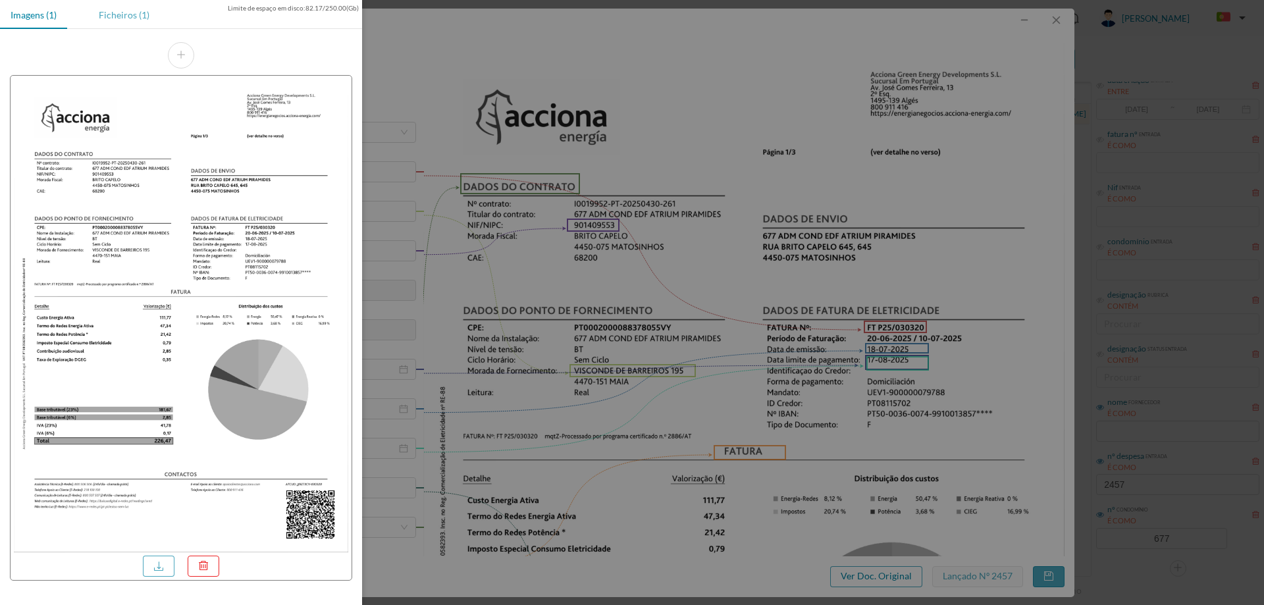
click at [126, 18] on div "Ficheiros (1)" at bounding box center [124, 15] width 72 height 30
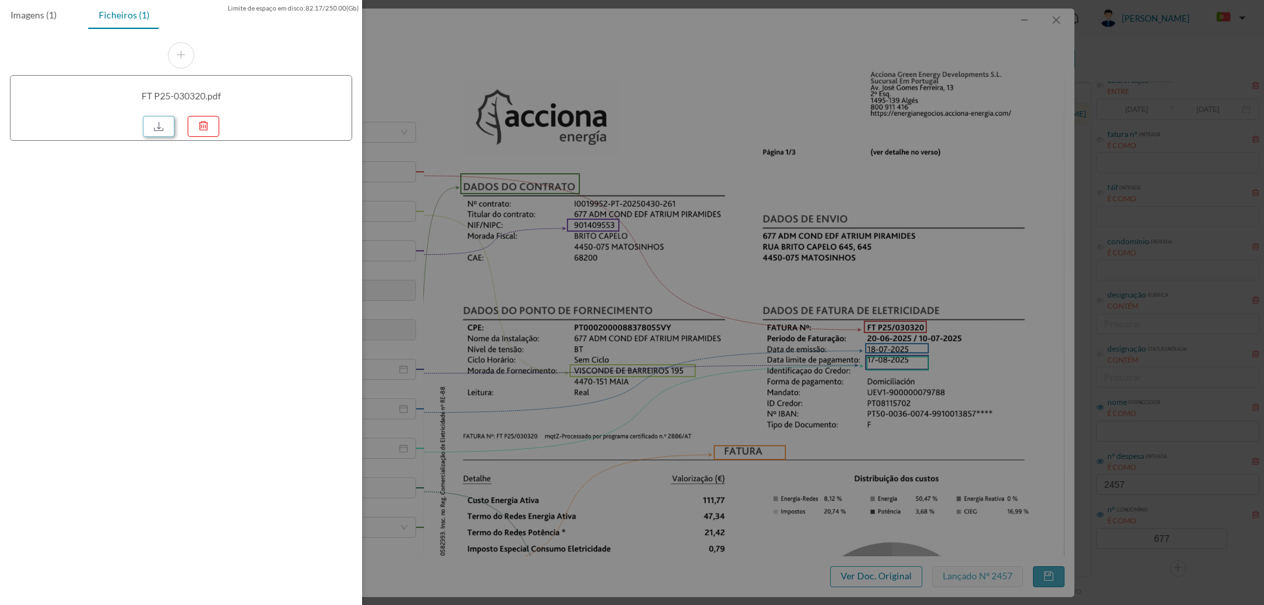
click at [159, 127] on link at bounding box center [159, 126] width 32 height 21
click at [612, 121] on div at bounding box center [632, 302] width 1264 height 605
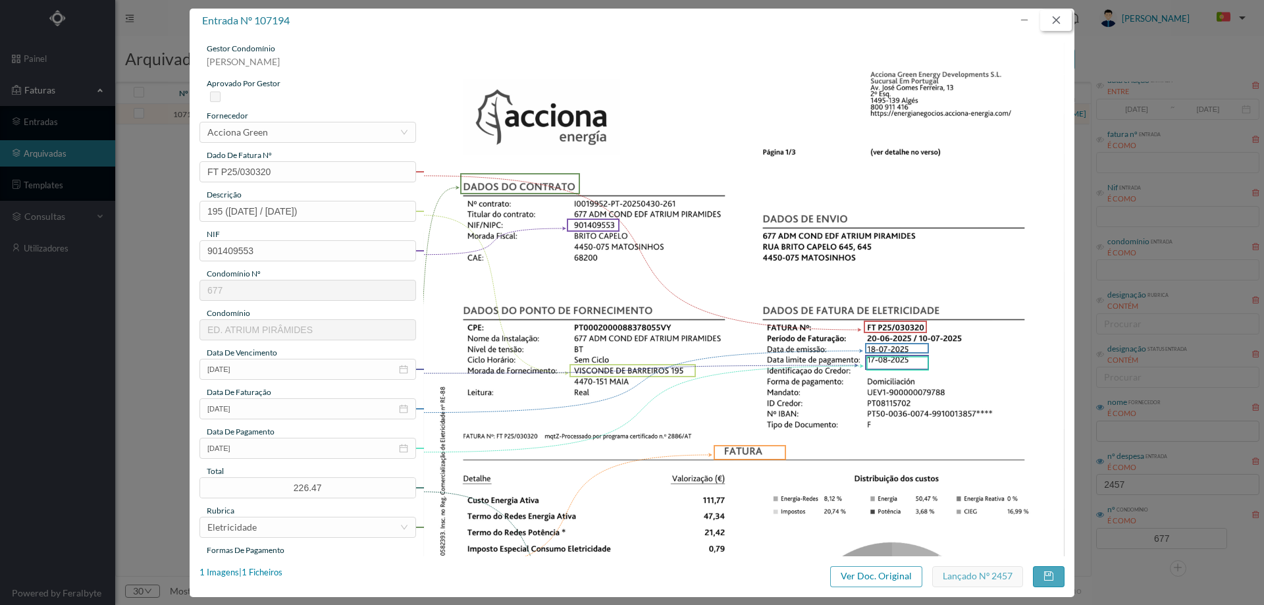
click at [1067, 14] on button "button" at bounding box center [1056, 20] width 32 height 21
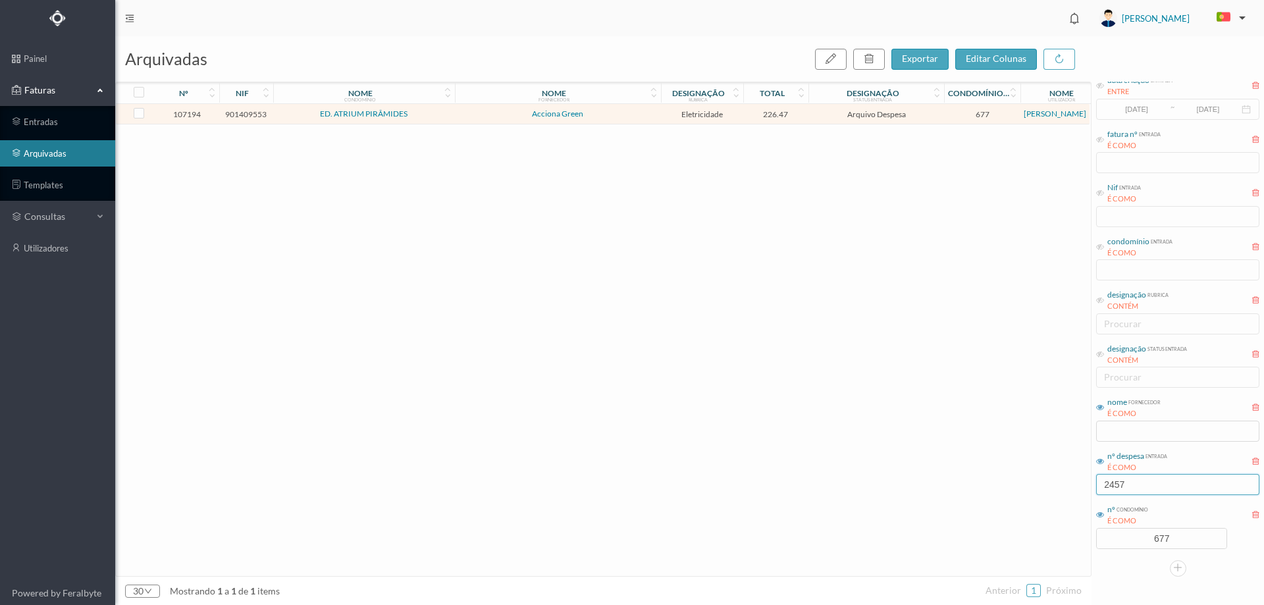
click at [1139, 492] on input "2457" at bounding box center [1177, 484] width 163 height 21
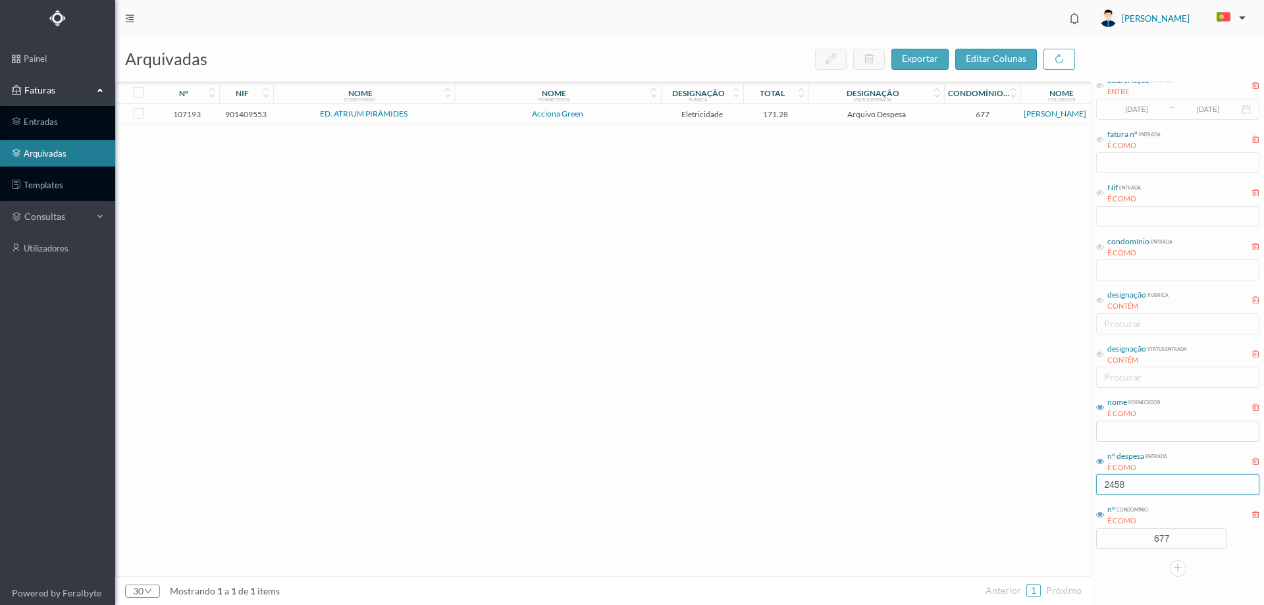
type input "2458"
click at [587, 118] on td "Acciona Green" at bounding box center [558, 114] width 206 height 20
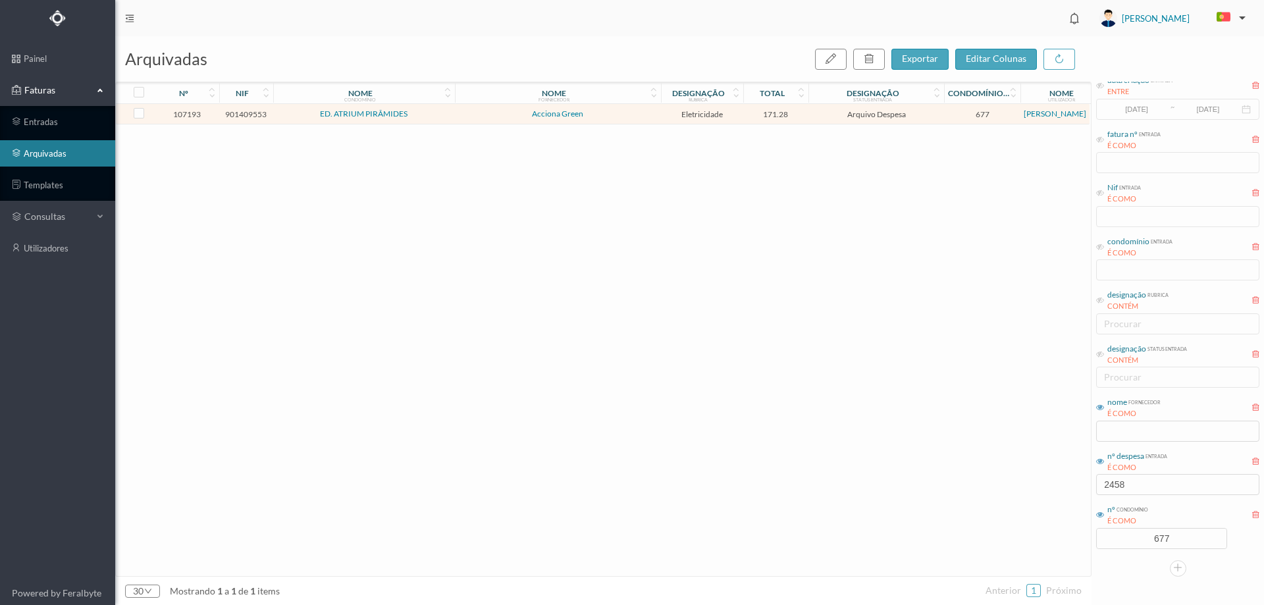
click at [587, 118] on td "Acciona Green" at bounding box center [558, 114] width 206 height 20
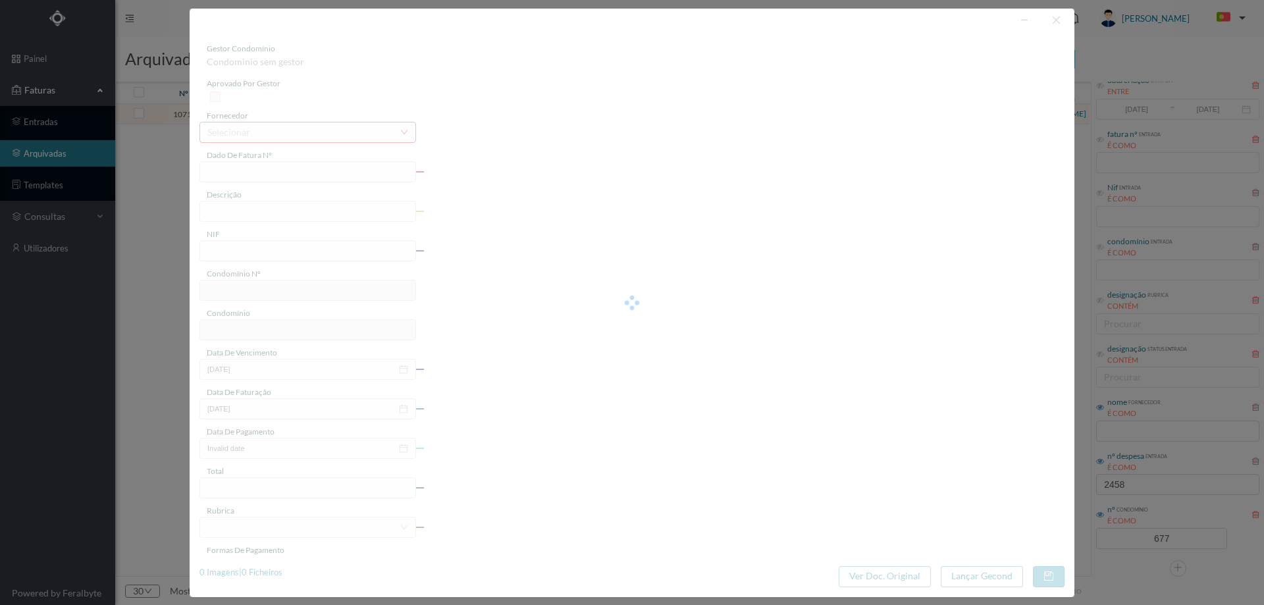
type input "FT P25/030319"
type input "203 (20-06-2025 / 13-07-2025)"
type input "901409553"
type input "[DATE]"
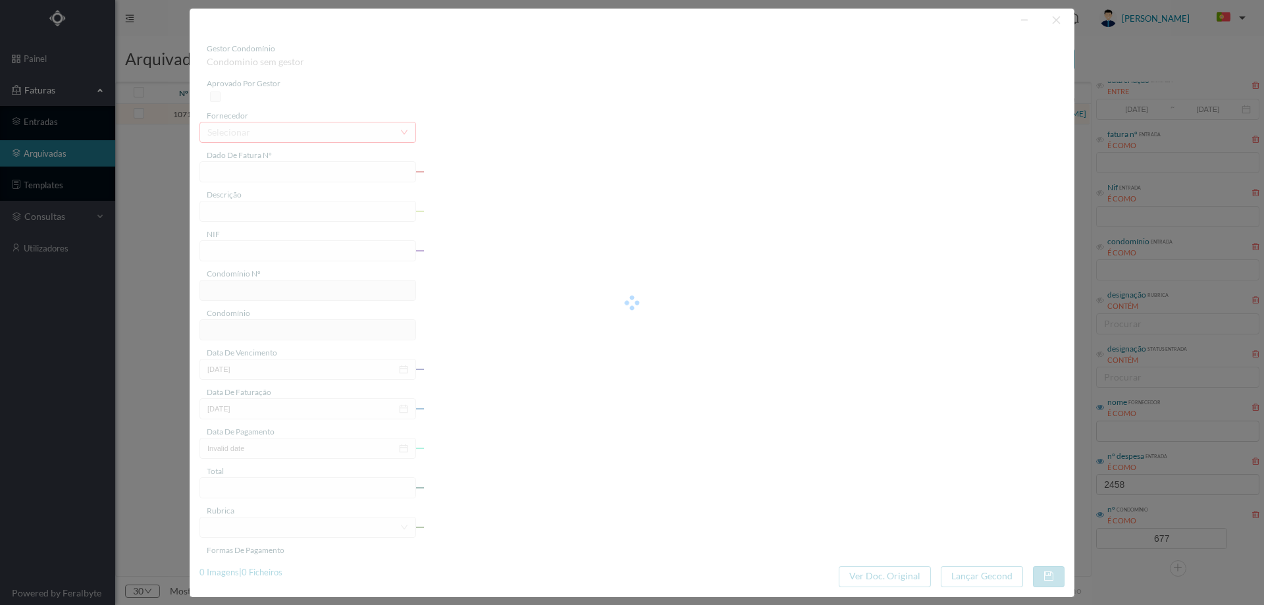
type input "[DATE]"
type input "171.28"
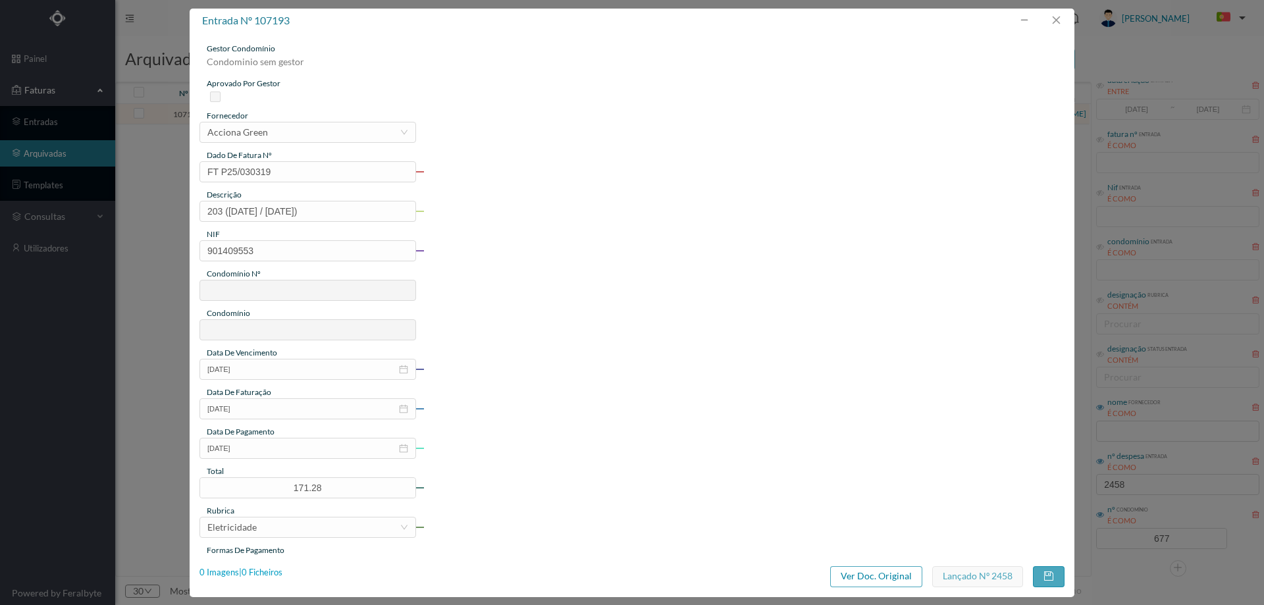
type input "677"
type input "ED. ATRIUM PIRÂMIDES"
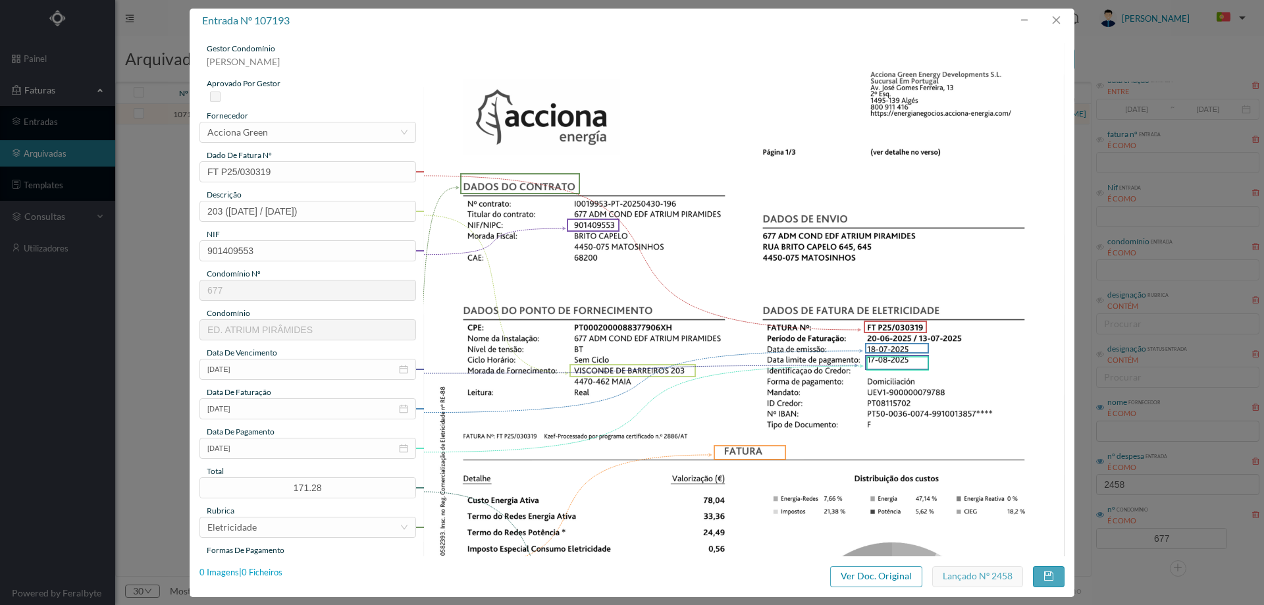
click at [259, 569] on div "0 Imagens | 0 Ficheiros" at bounding box center [240, 572] width 83 height 13
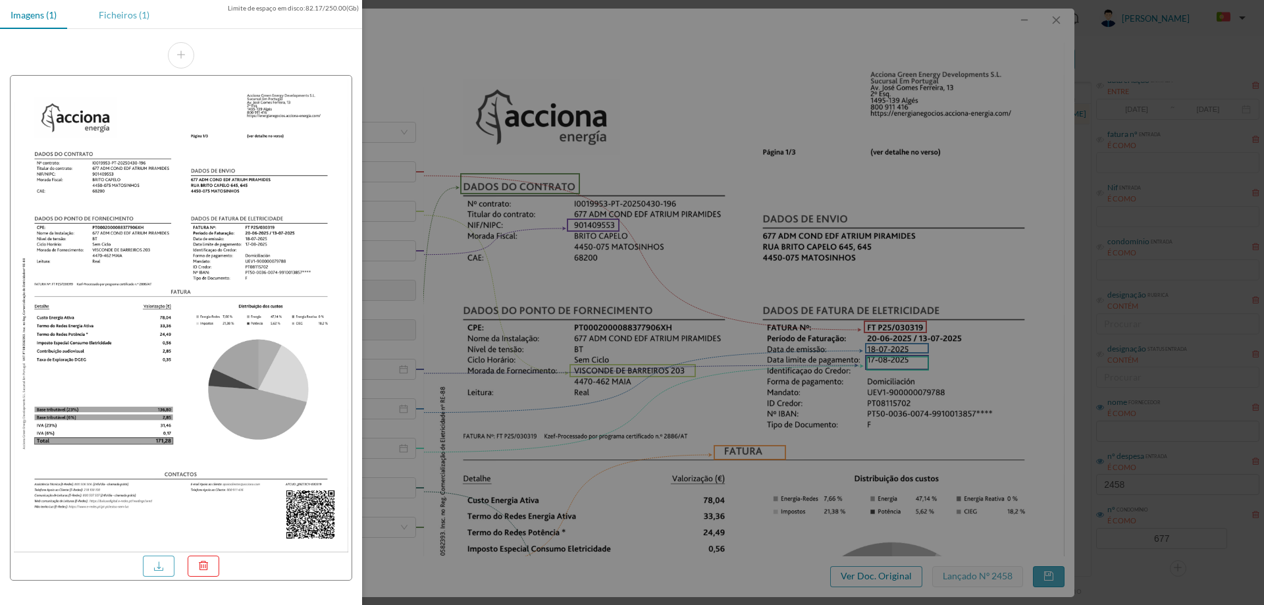
click at [121, 11] on div "Ficheiros (1)" at bounding box center [124, 15] width 72 height 30
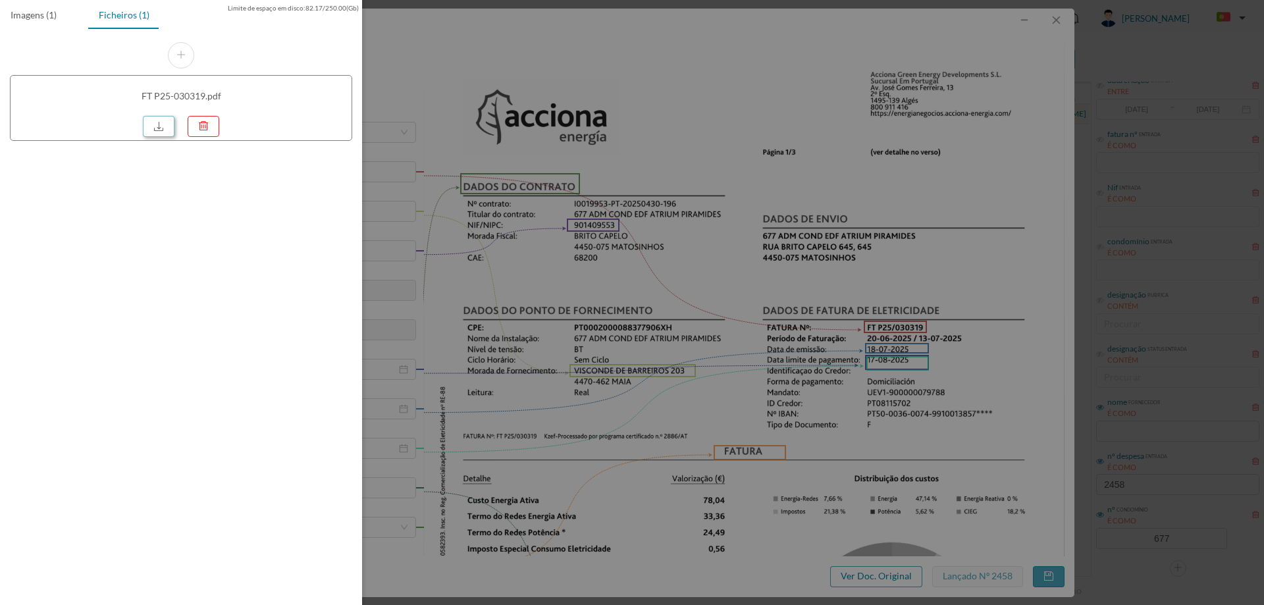
click at [159, 127] on link at bounding box center [159, 126] width 32 height 21
drag, startPoint x: 733, startPoint y: 262, endPoint x: 777, endPoint y: 222, distance: 60.1
click at [733, 262] on div at bounding box center [632, 302] width 1264 height 605
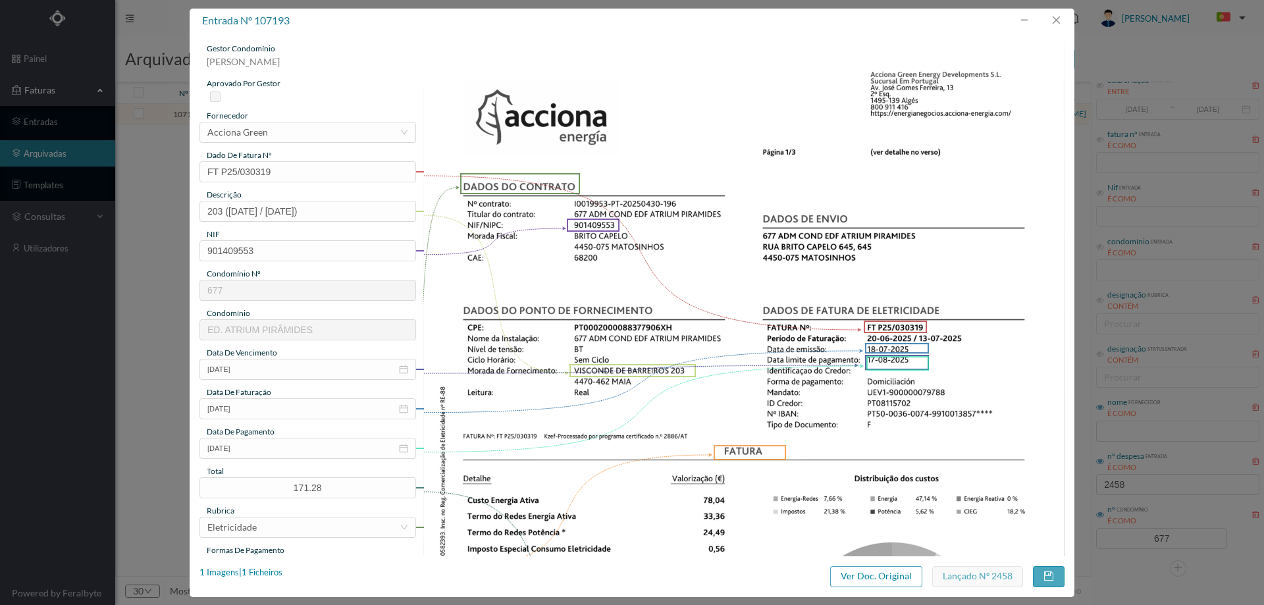
drag, startPoint x: 943, startPoint y: 27, endPoint x: 998, endPoint y: 32, distance: 54.9
click at [943, 27] on div "entrada nº 107193" at bounding box center [632, 21] width 885 height 24
click at [1054, 21] on button "button" at bounding box center [1056, 20] width 32 height 21
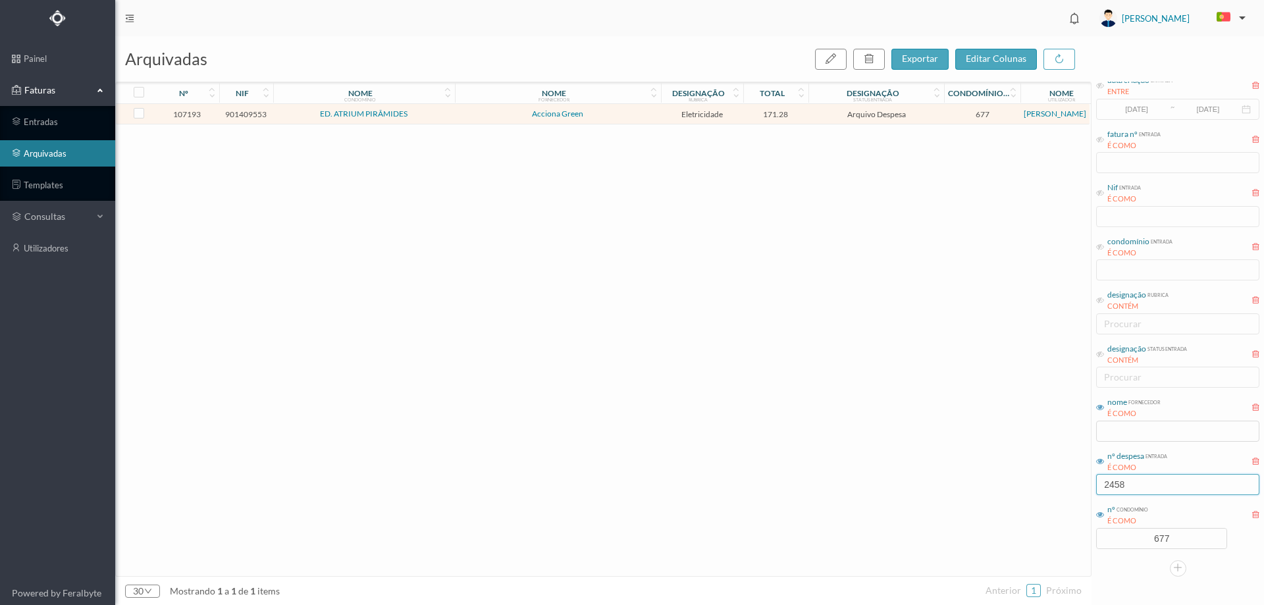
click at [1139, 491] on input "2458" at bounding box center [1177, 484] width 163 height 21
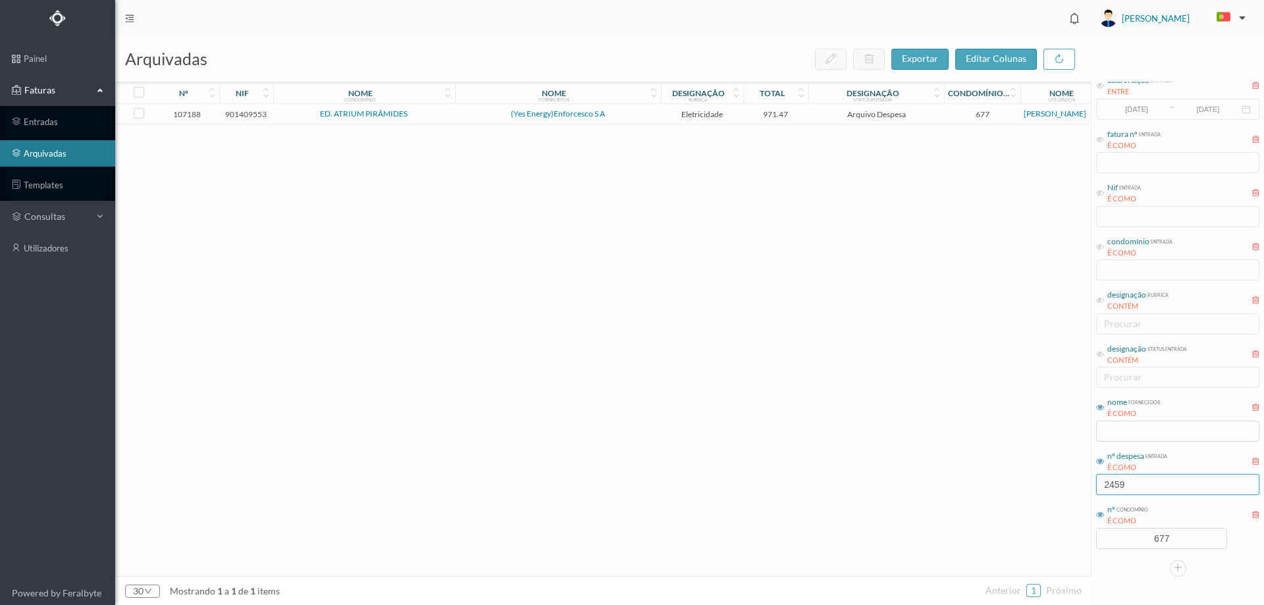
type input "2459"
click at [619, 118] on span "(Yes Energy)Enforcesco S A" at bounding box center [557, 114] width 199 height 8
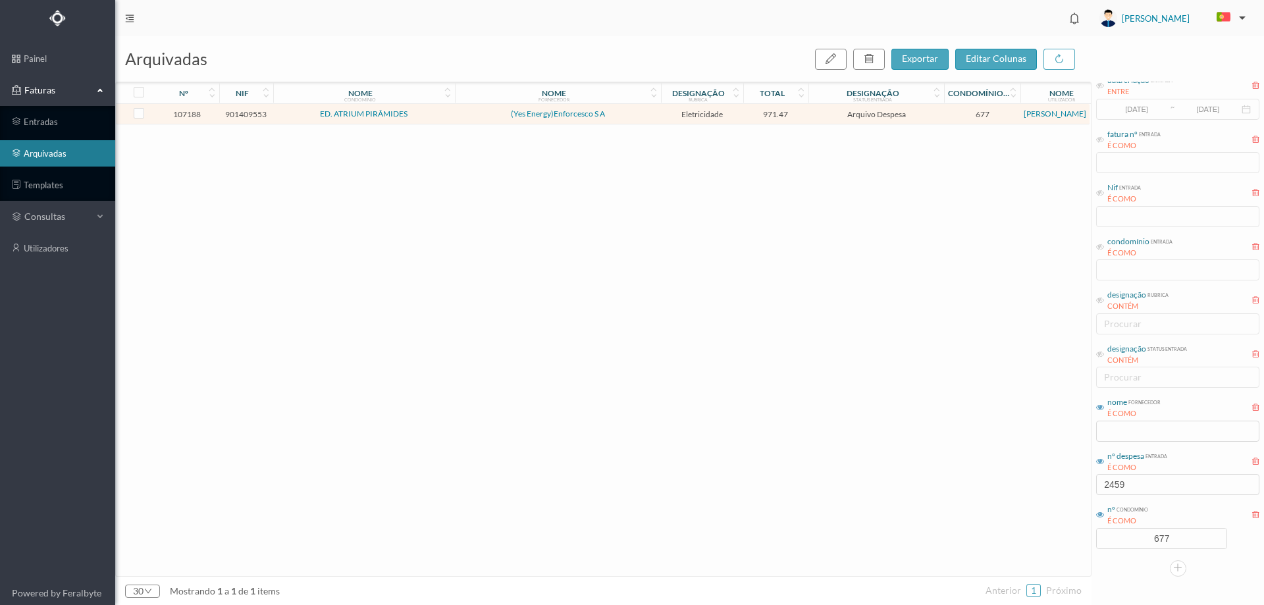
click at [619, 118] on span "(Yes Energy)Enforcesco S A" at bounding box center [557, 114] width 199 height 8
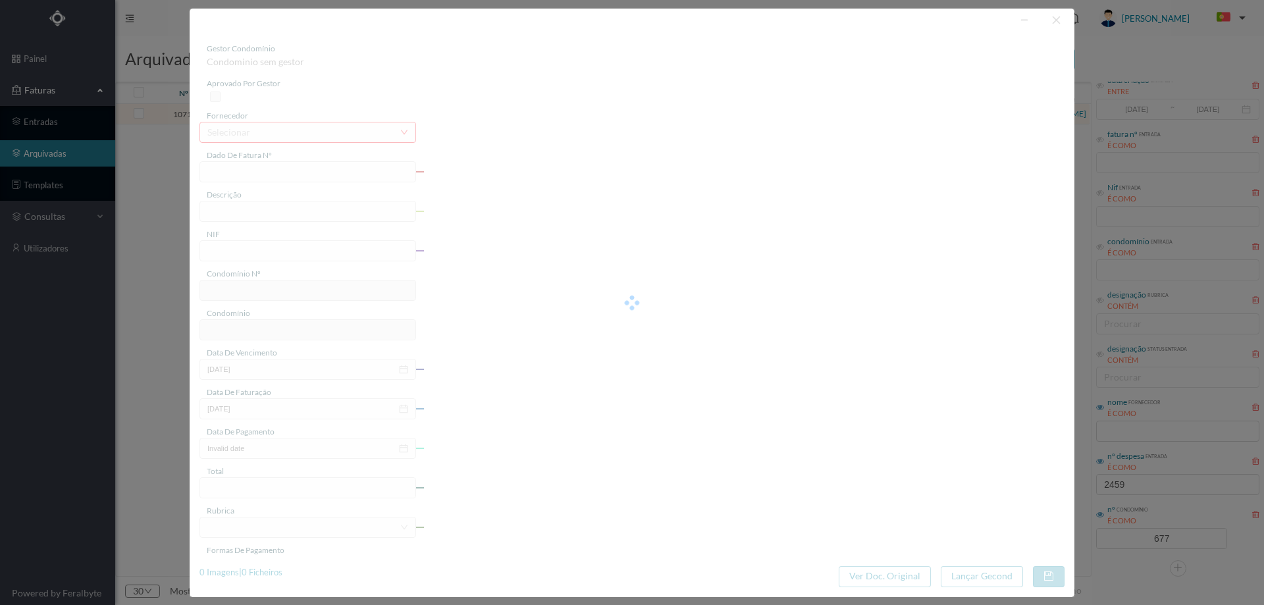
type input "10FT EL25/58574"
type input "226 Garage (01.06.2025 a 04.07.2025)"
type input "901409553"
type input "18-08-2025"
type input "17-07-2025"
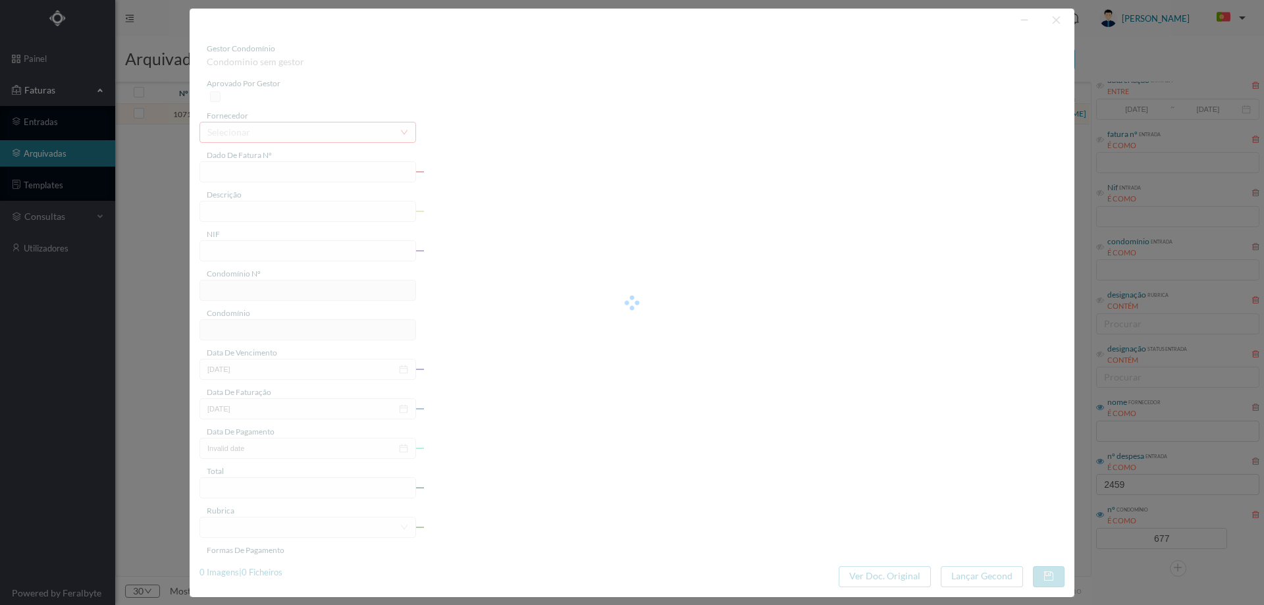
type input "18-08-2025"
type input "971.47"
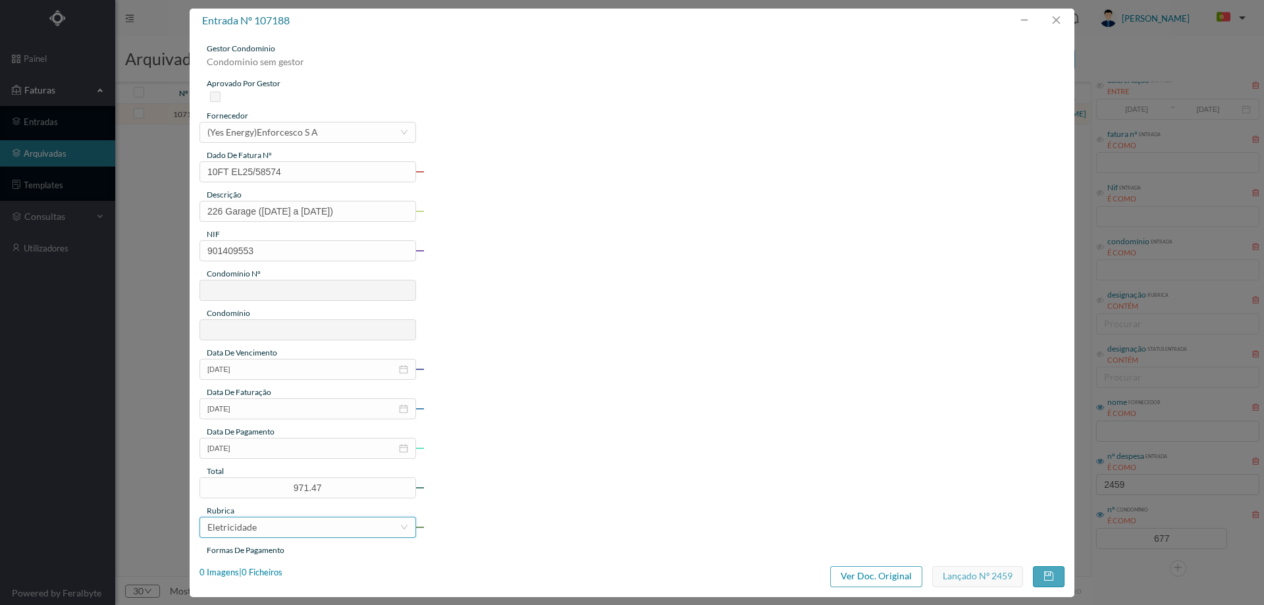
type input "677"
type input "ED. ATRIUM PIRÂMIDES"
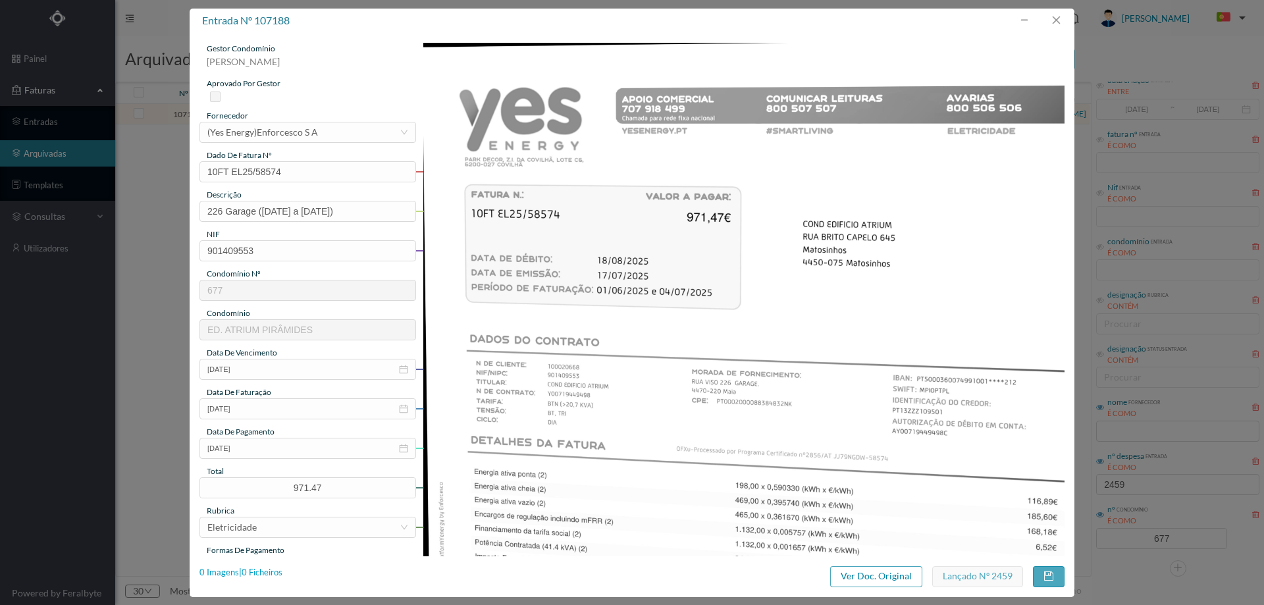
click at [271, 571] on div "0 Imagens | 0 Ficheiros" at bounding box center [240, 572] width 83 height 13
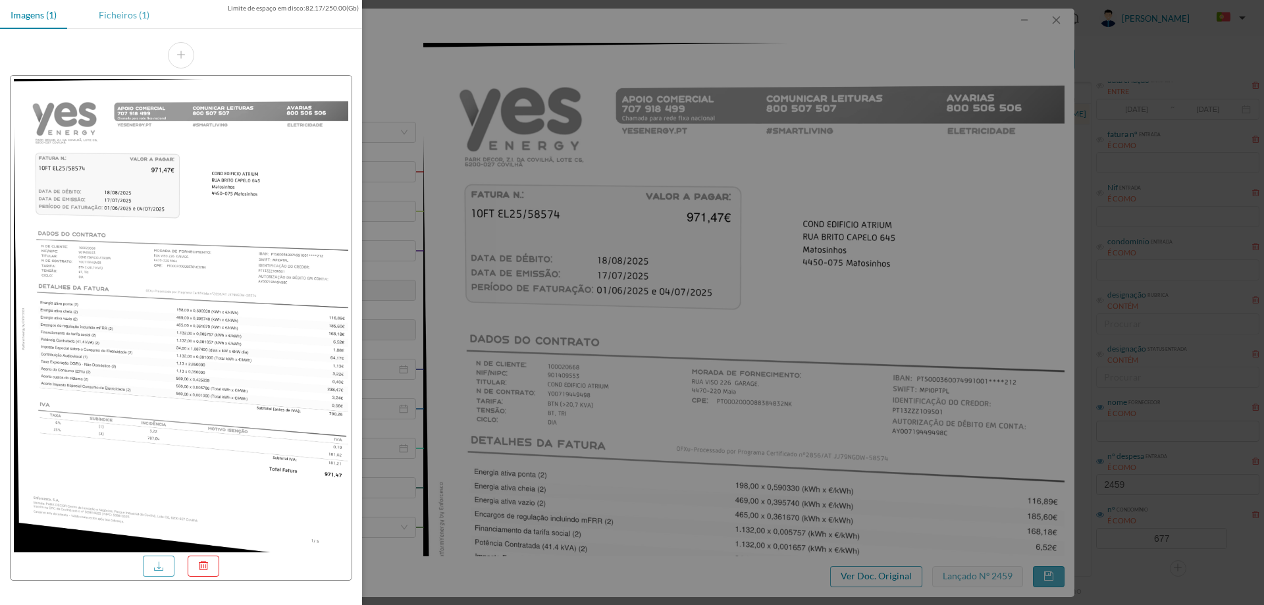
click at [124, 14] on div "Ficheiros (1)" at bounding box center [124, 15] width 72 height 30
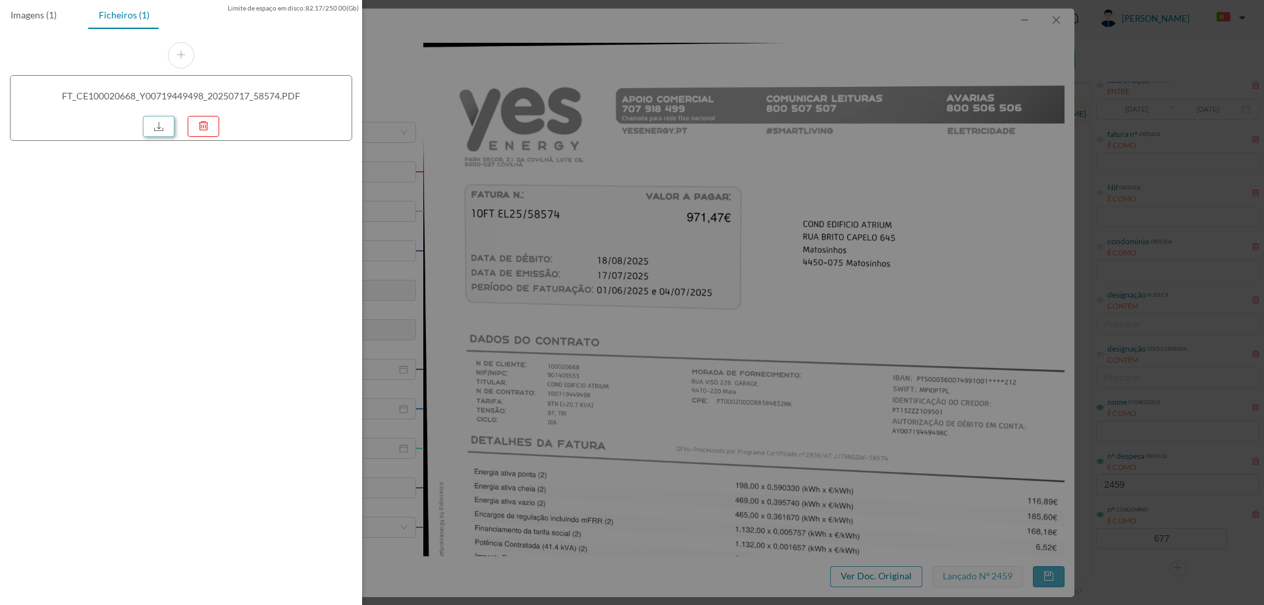
click at [159, 128] on link at bounding box center [159, 126] width 32 height 21
click at [658, 282] on div at bounding box center [632, 302] width 1264 height 605
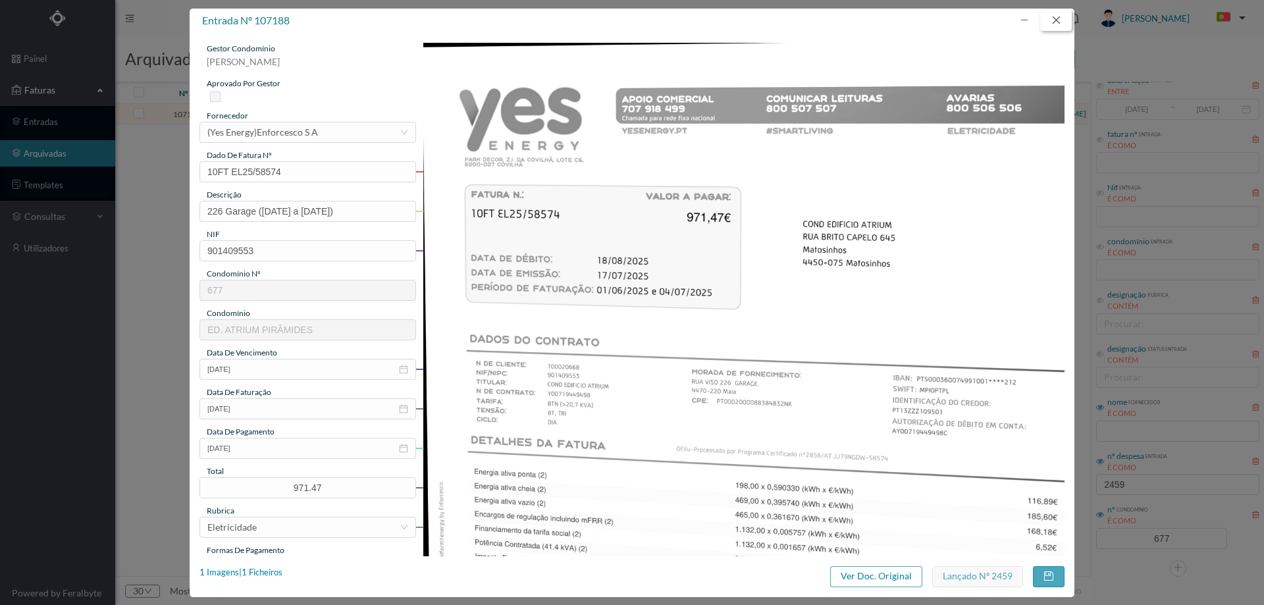
click at [1063, 22] on button "button" at bounding box center [1056, 20] width 32 height 21
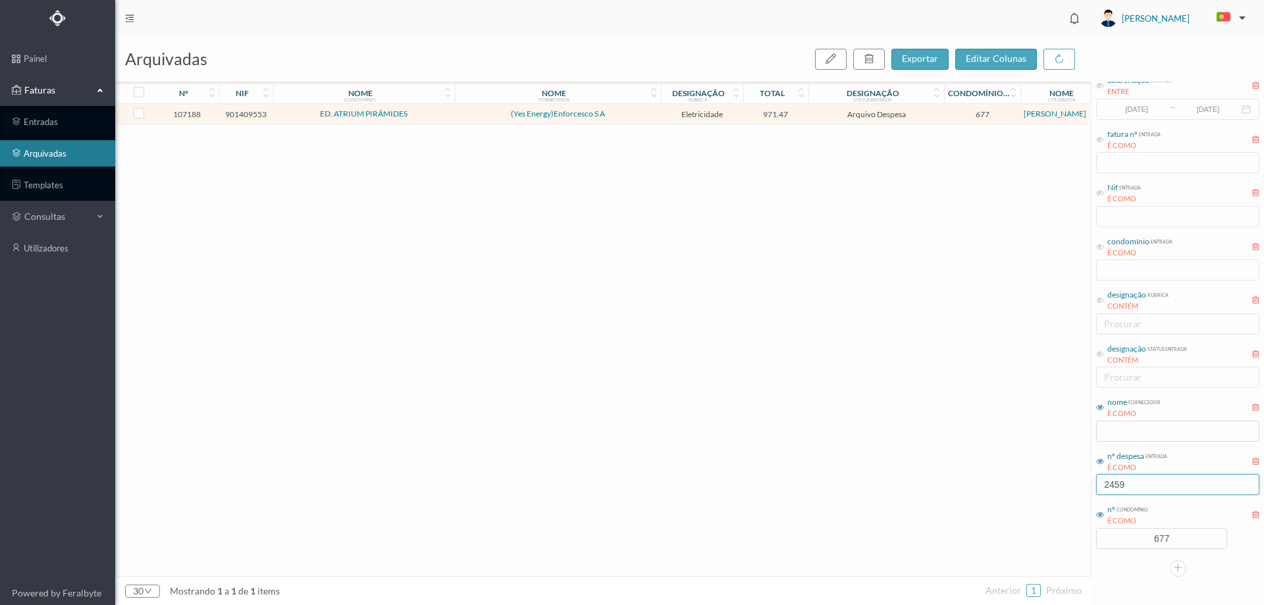
click at [1137, 492] on input "2459" at bounding box center [1177, 484] width 163 height 21
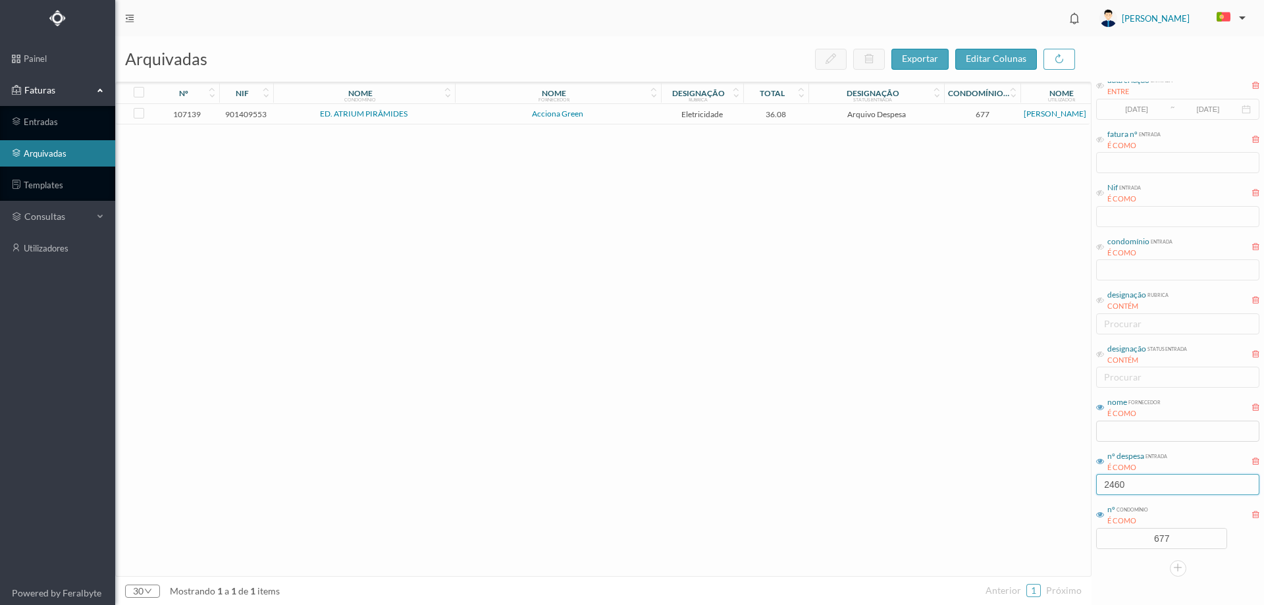
type input "2460"
click at [617, 115] on span "Acciona Green" at bounding box center [557, 114] width 199 height 8
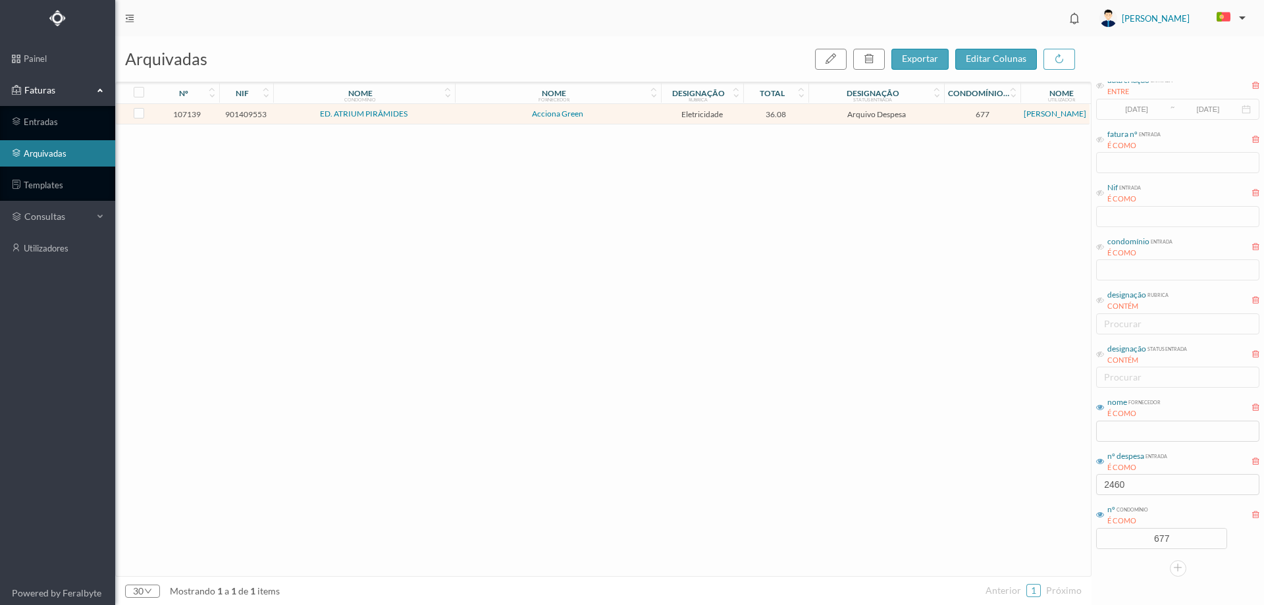
click at [617, 115] on span "Acciona Green" at bounding box center [557, 114] width 199 height 8
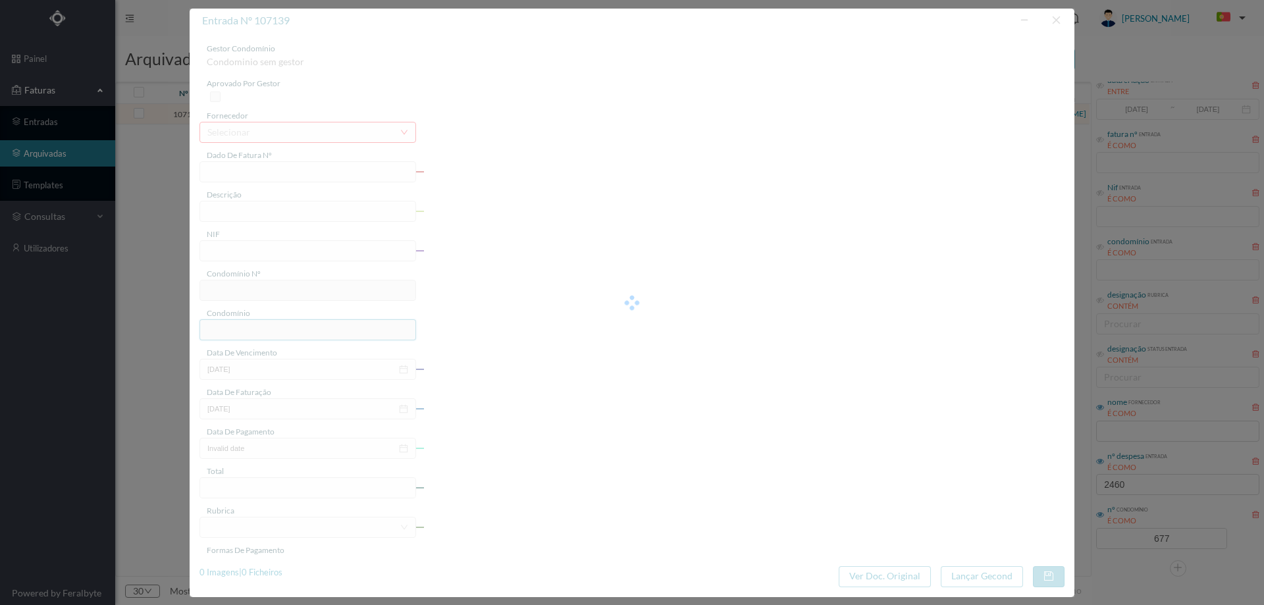
type input "FT P25/030323"
type input "155 PAGINA (20-06-2025 / 14-07-2025)"
type input "901409553"
type input "[DATE]"
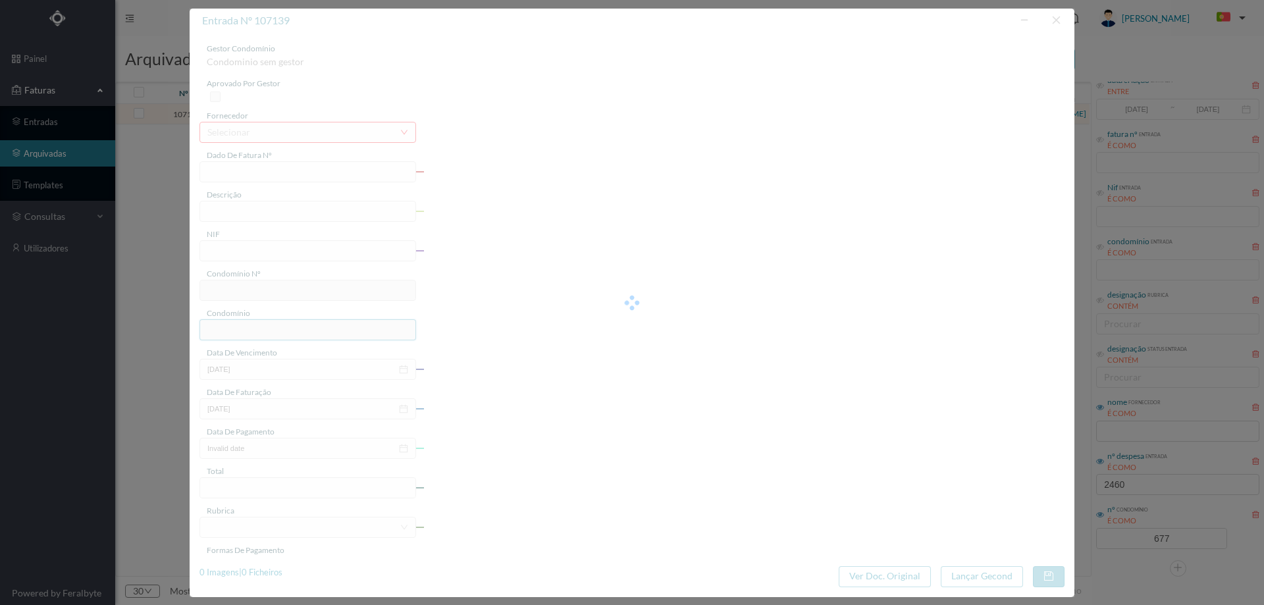
type input "[DATE]"
type input "36.08"
type input "677"
type input "ED. ATRIUM PIRÂMIDES"
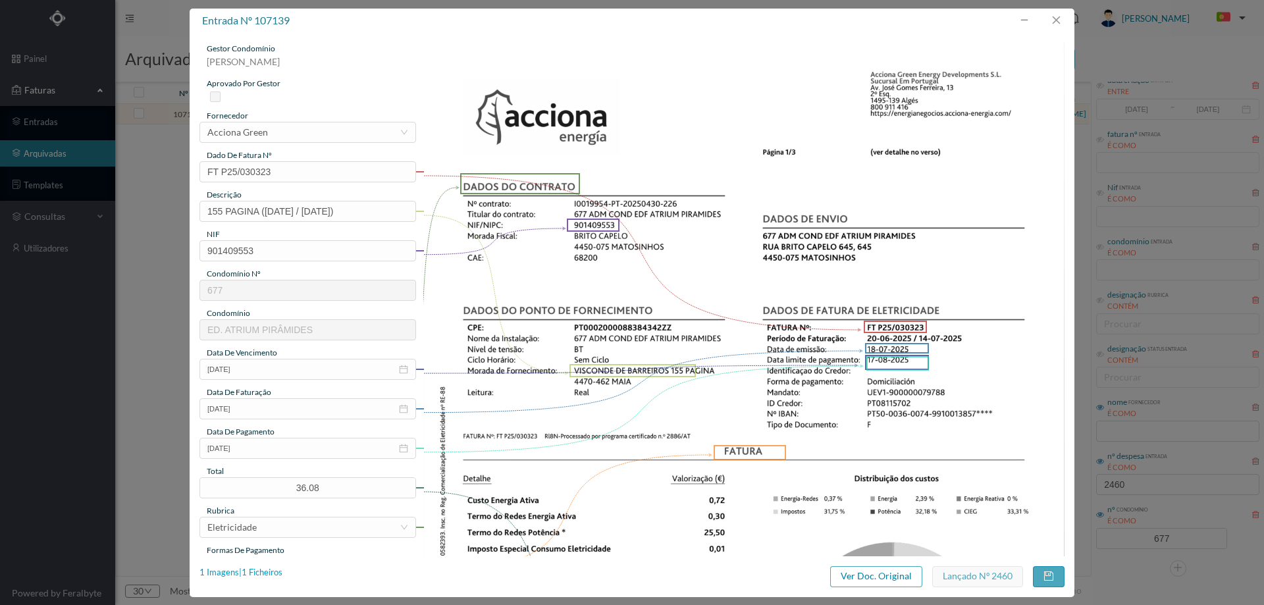
click at [267, 578] on div "1 Imagens | 1 Ficheiros" at bounding box center [240, 572] width 83 height 13
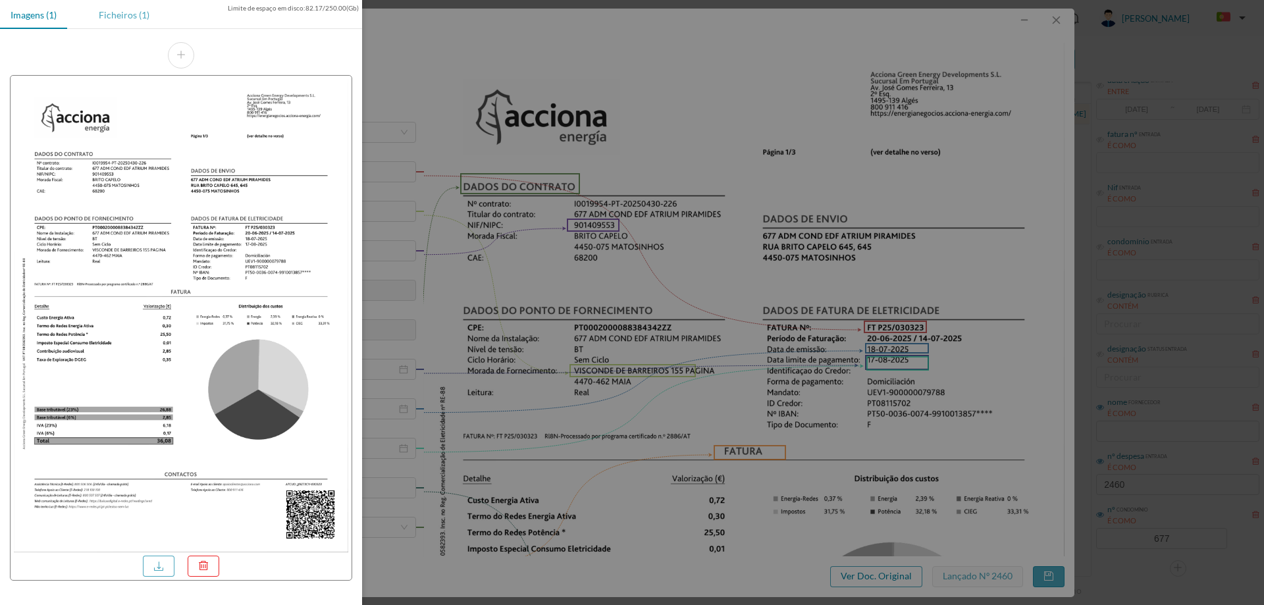
click at [107, 18] on div "Ficheiros (1)" at bounding box center [124, 15] width 72 height 30
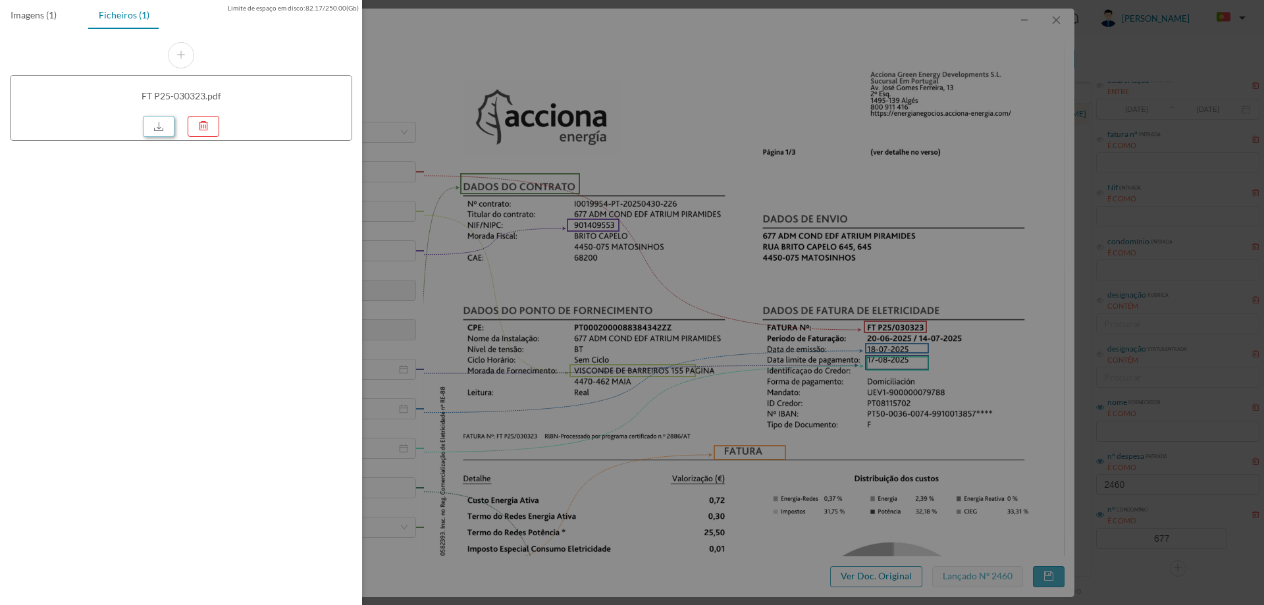
click at [161, 129] on link at bounding box center [159, 126] width 32 height 21
drag, startPoint x: 574, startPoint y: 156, endPoint x: 588, endPoint y: 155, distance: 14.5
click at [574, 156] on div at bounding box center [632, 302] width 1264 height 605
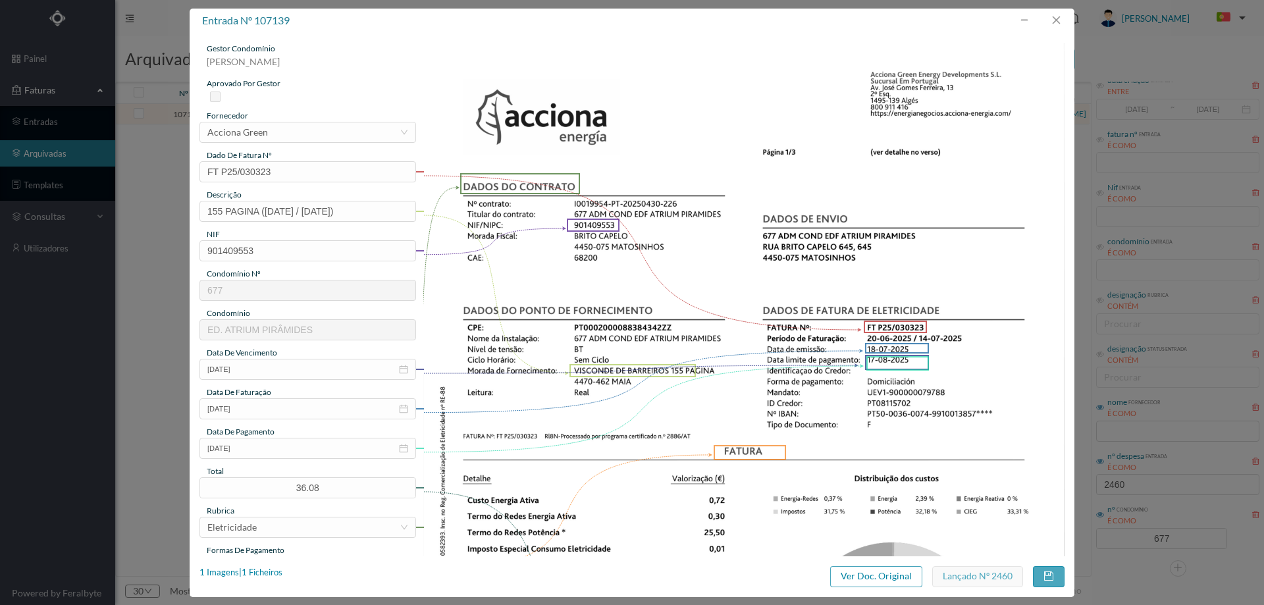
click at [929, 53] on img at bounding box center [744, 497] width 642 height 908
click at [1060, 19] on button "button" at bounding box center [1056, 20] width 32 height 21
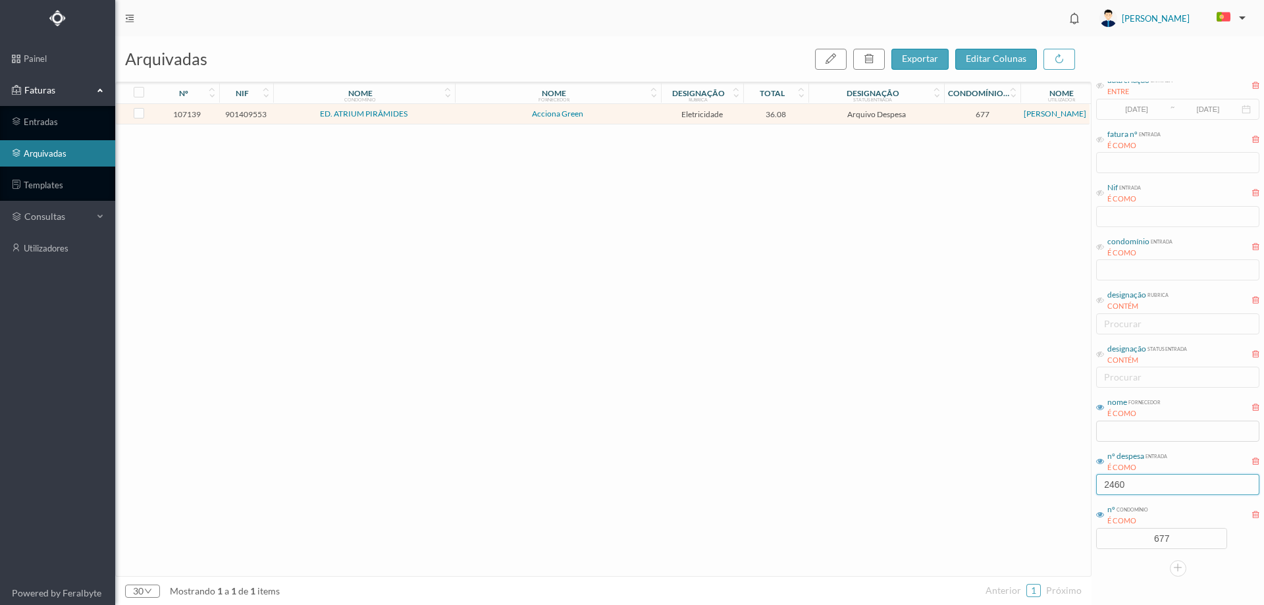
click at [1147, 491] on input "2460" at bounding box center [1177, 484] width 163 height 21
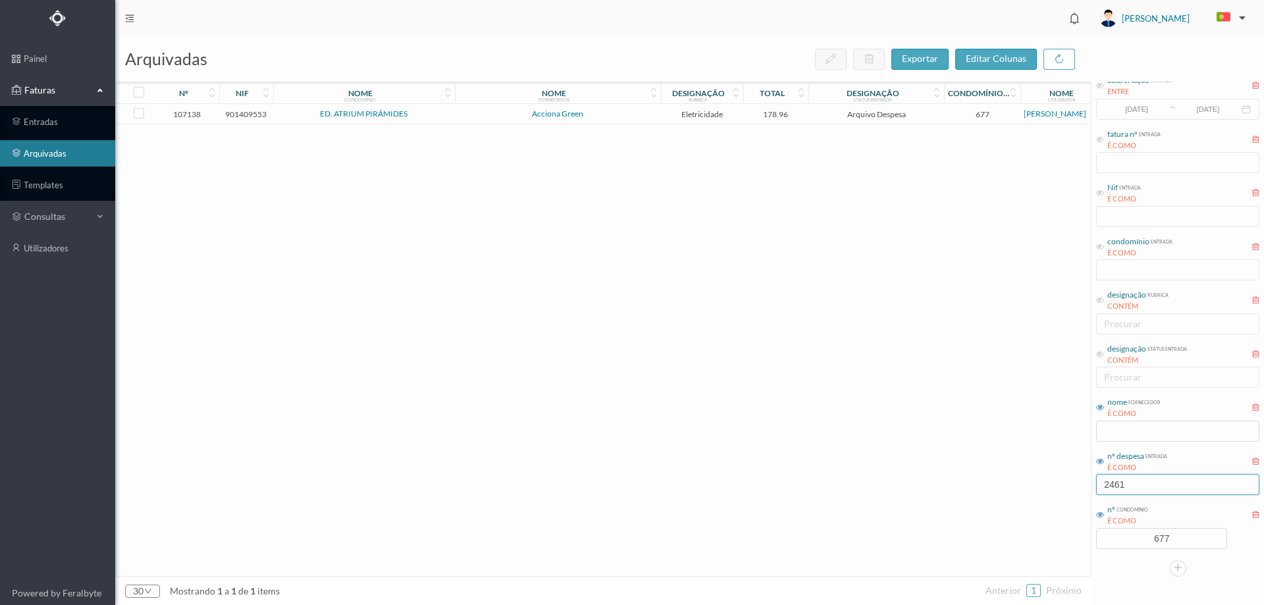
type input "2461"
click at [590, 118] on span "Acciona Green" at bounding box center [557, 114] width 199 height 8
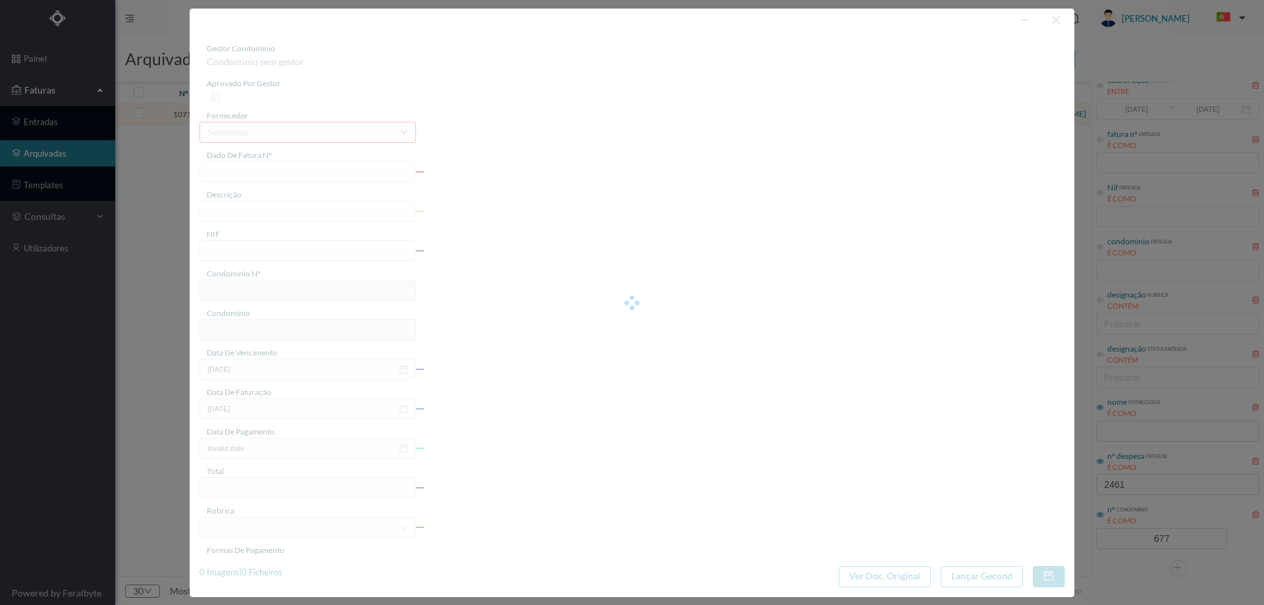
type input "FT P25/030322"
type input "155 (20-06-2025 / 10-07-2025)"
type input "901409553"
type input "[DATE]"
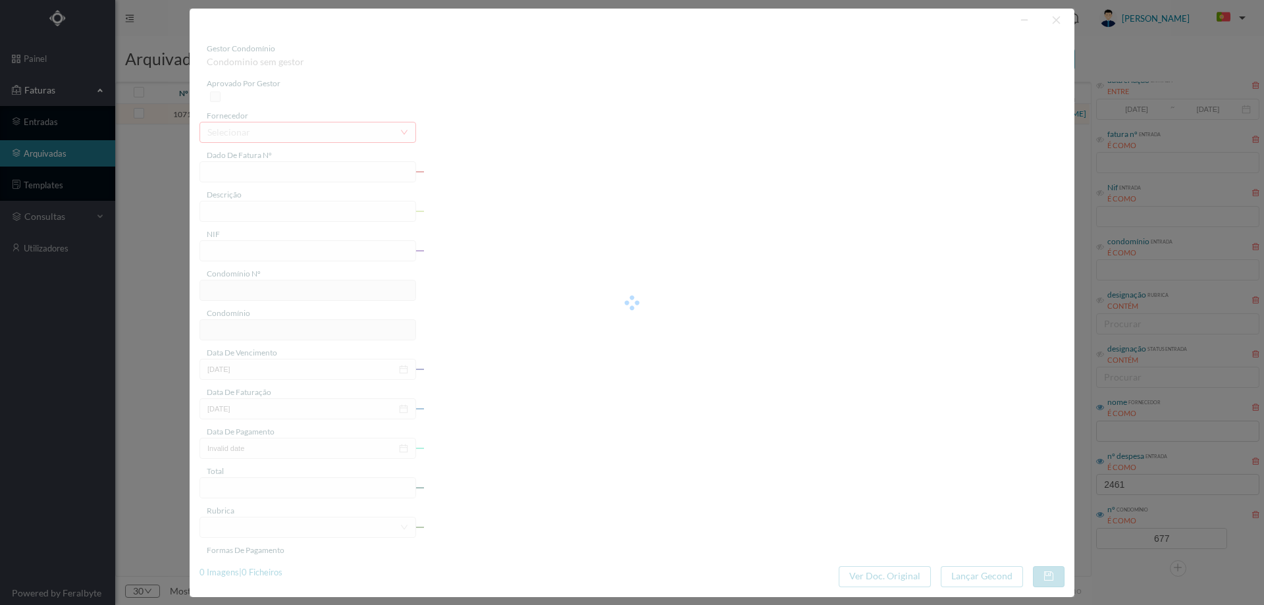
type input "[DATE]"
type input "178.96"
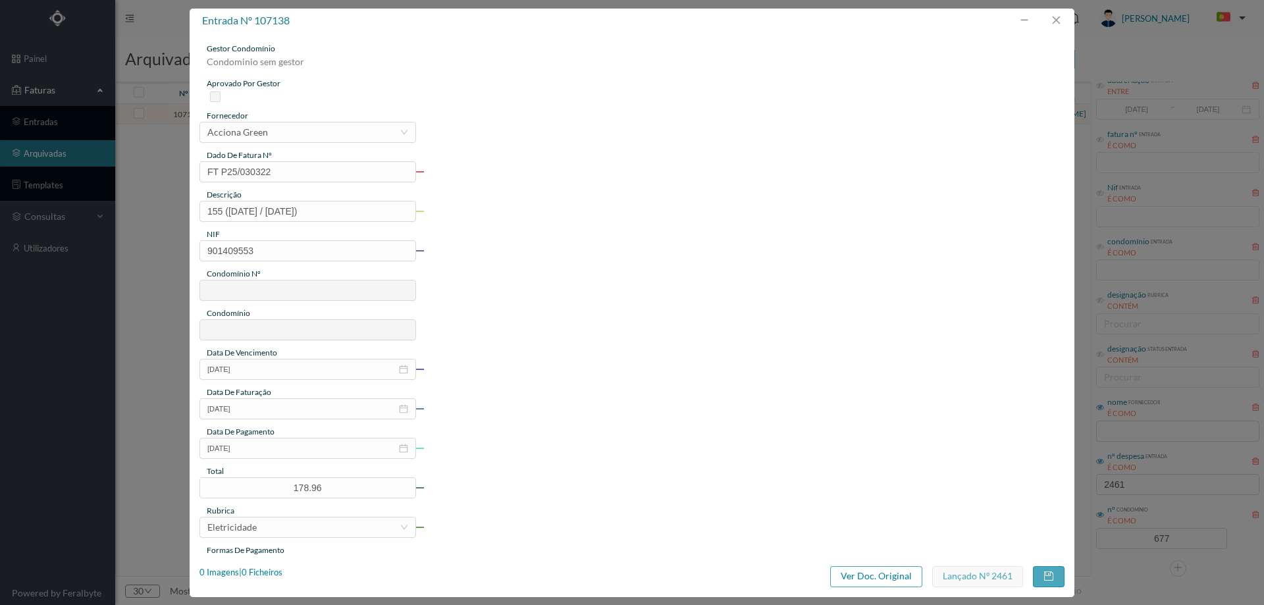
type input "677"
type input "ED. ATRIUM PIRÂMIDES"
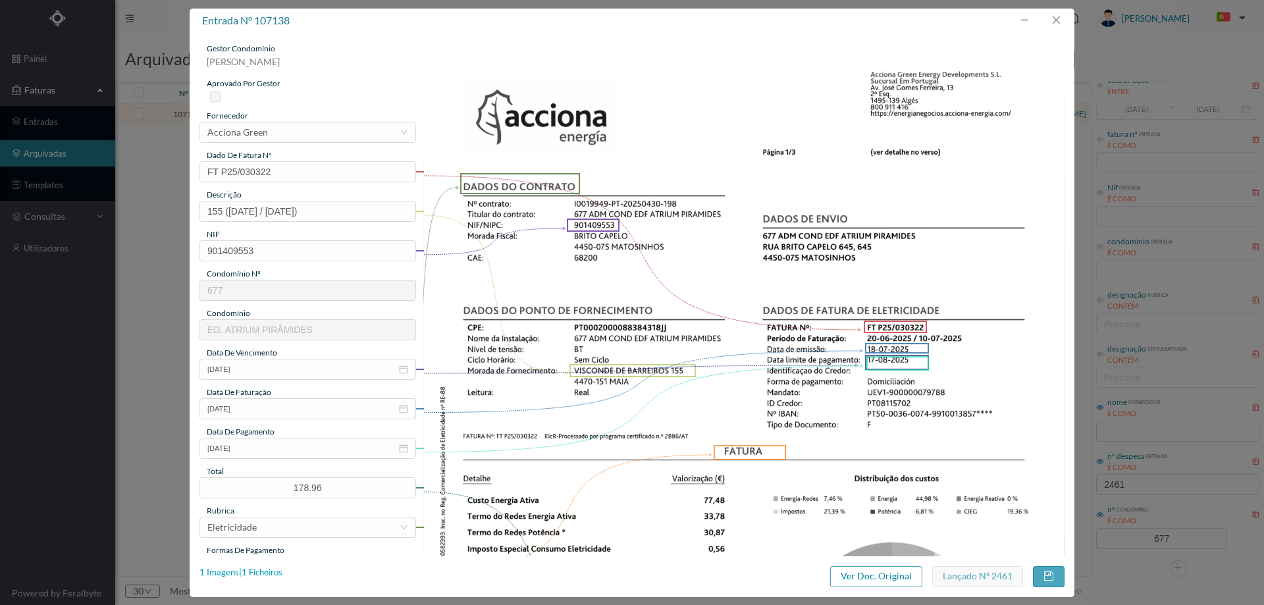
click at [251, 571] on div "1 Imagens | 1 Ficheiros" at bounding box center [240, 572] width 83 height 13
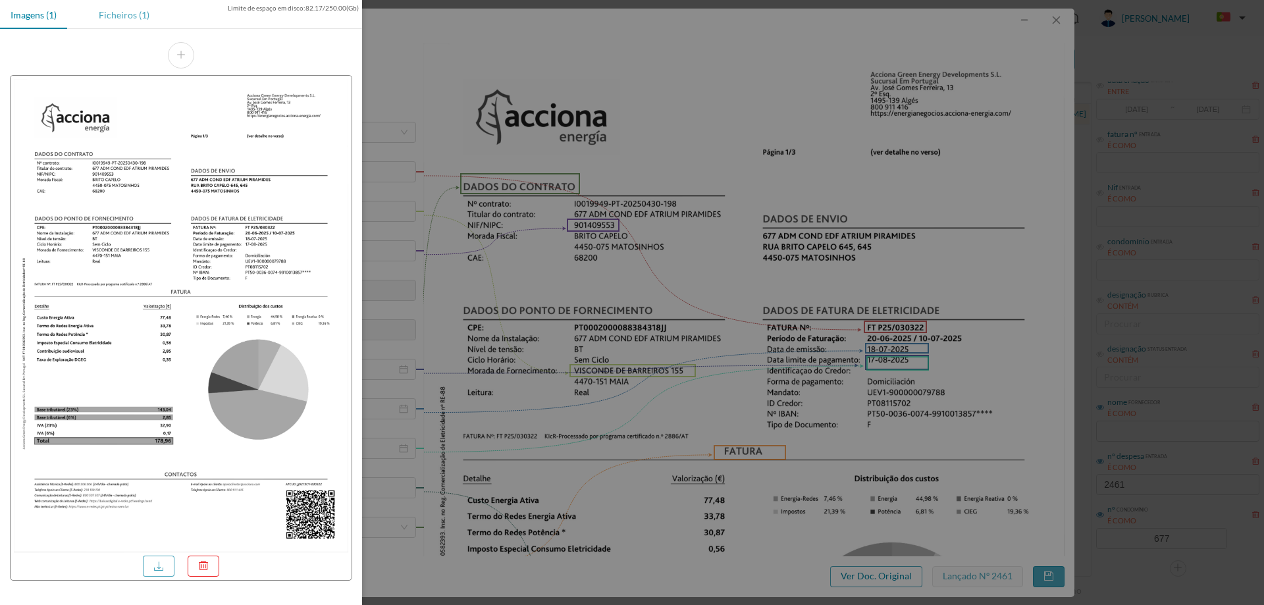
click at [125, 17] on div "Ficheiros (1)" at bounding box center [124, 15] width 72 height 30
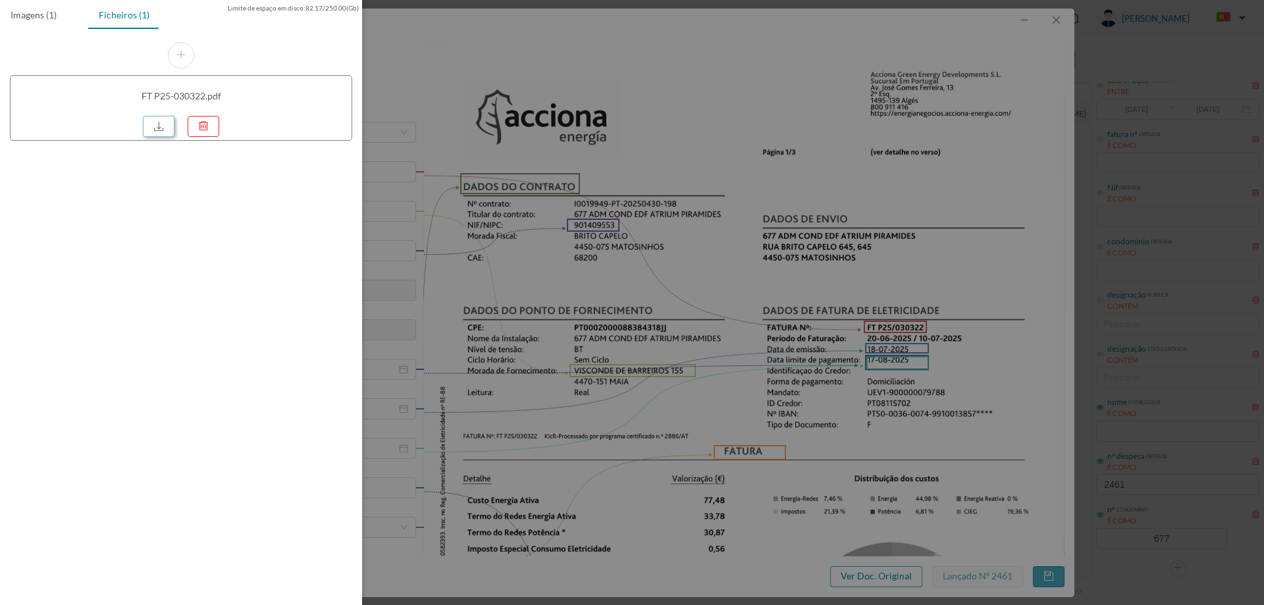
click at [149, 122] on link at bounding box center [159, 126] width 32 height 21
click at [825, 250] on div at bounding box center [632, 302] width 1264 height 605
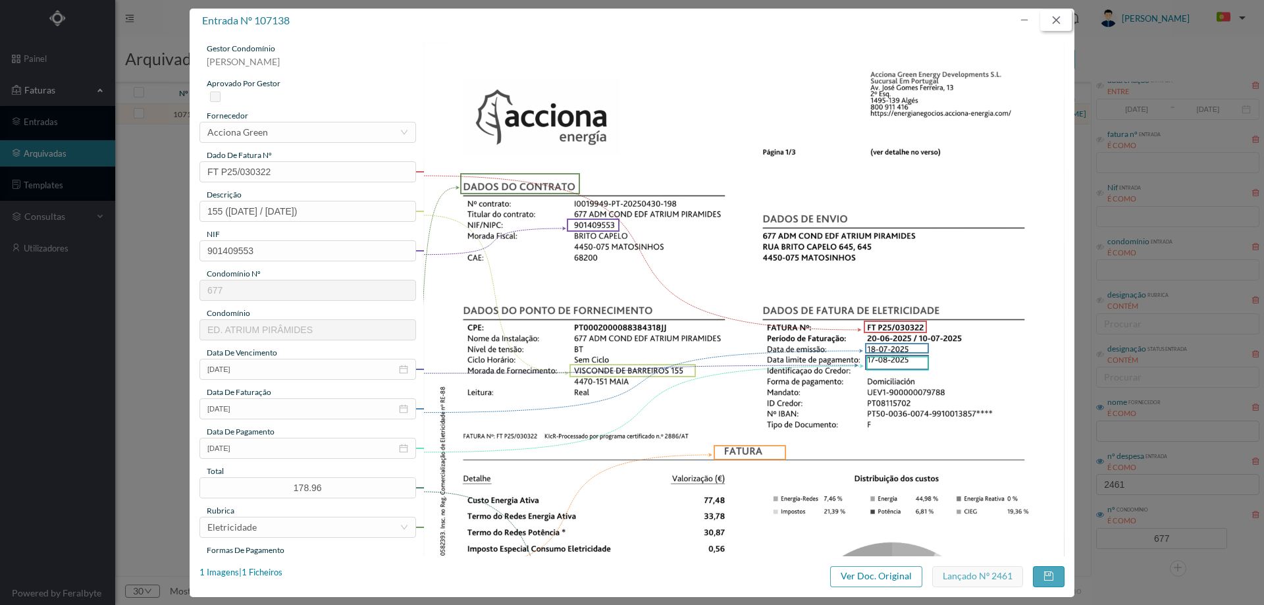
click at [1057, 16] on button "button" at bounding box center [1056, 20] width 32 height 21
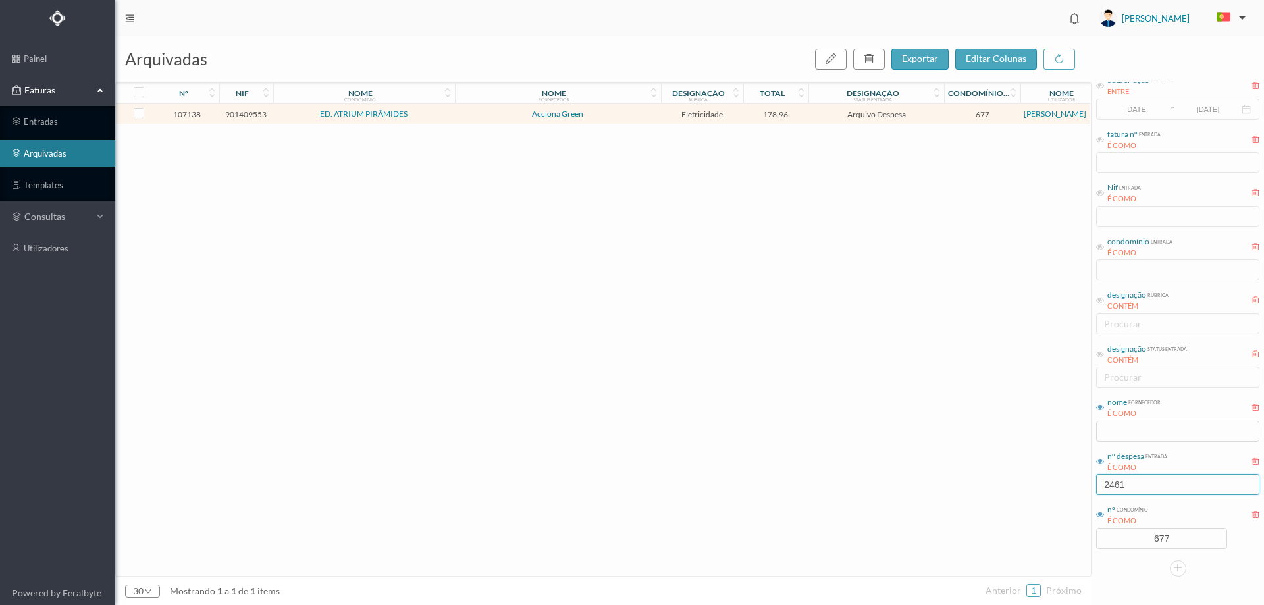
click at [1135, 487] on input "2461" at bounding box center [1177, 484] width 163 height 21
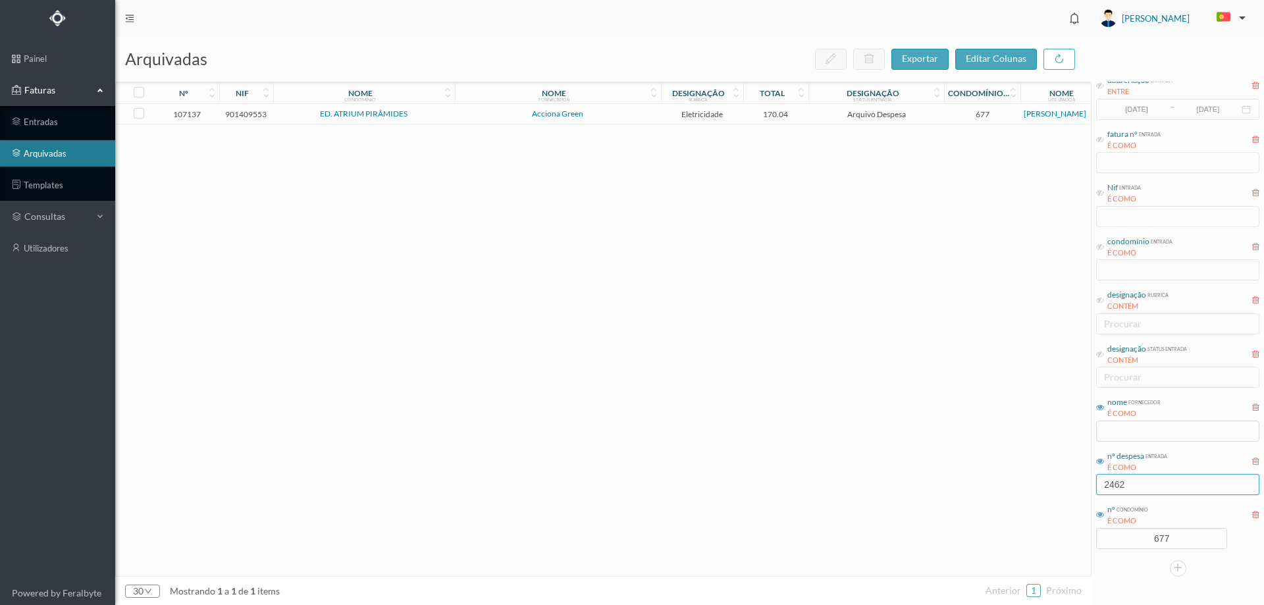
type input "2462"
click at [625, 117] on span "Acciona Green" at bounding box center [557, 114] width 199 height 8
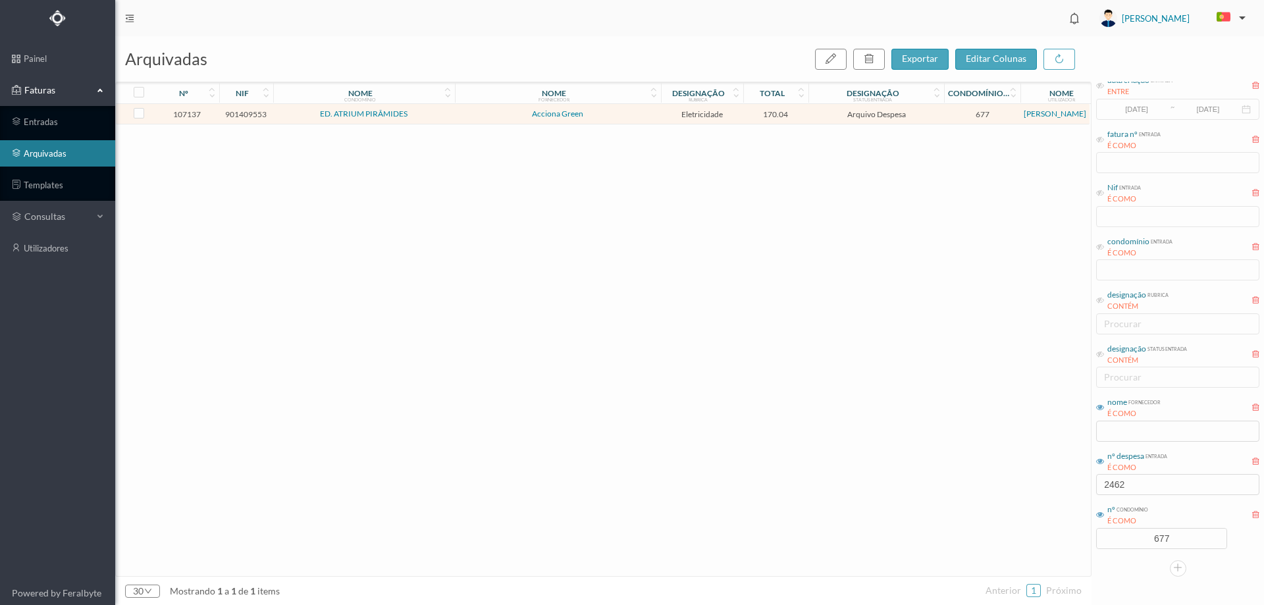
click at [625, 117] on span "Acciona Green" at bounding box center [557, 114] width 199 height 8
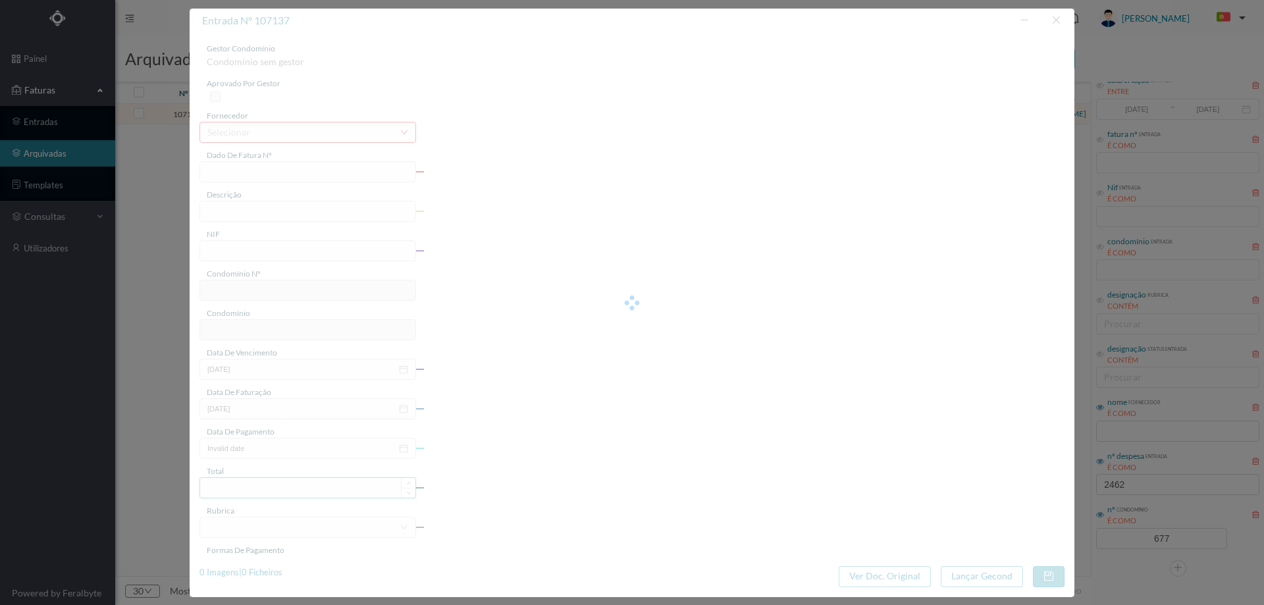
type input "FT P25/030318"
type input "209 COMUNS (20-06-2025 / 13-07-2025)"
type input "901409553"
type input "[DATE]"
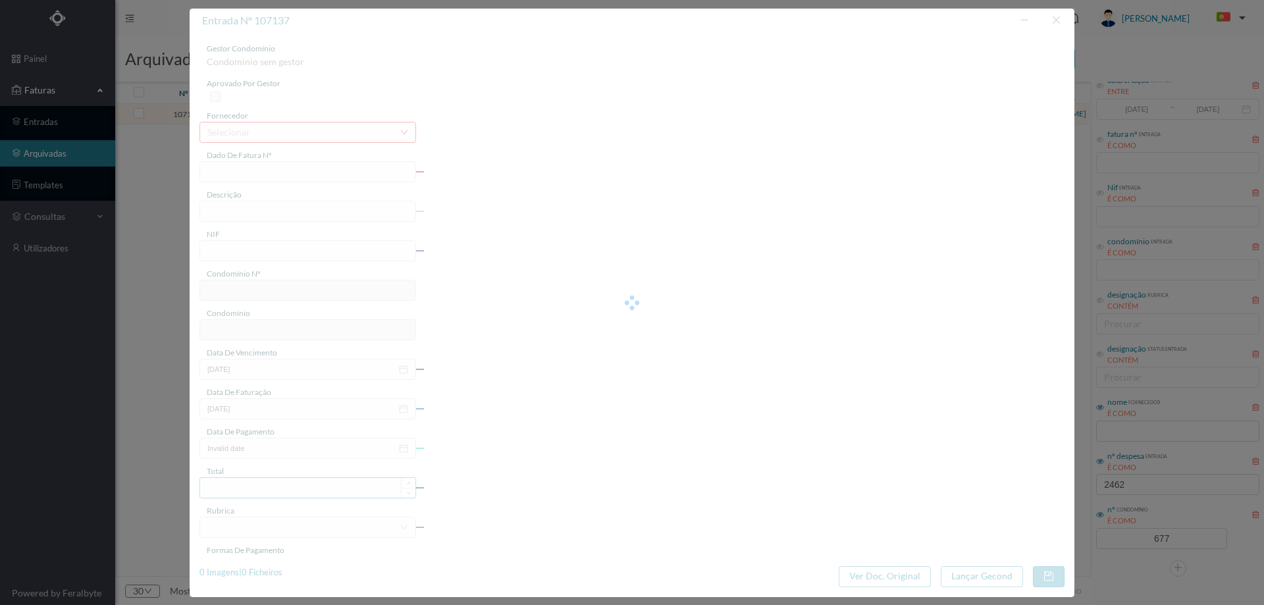
type input "[DATE]"
type input "170.04"
type input "677"
type input "ED. ATRIUM PIRÂMIDES"
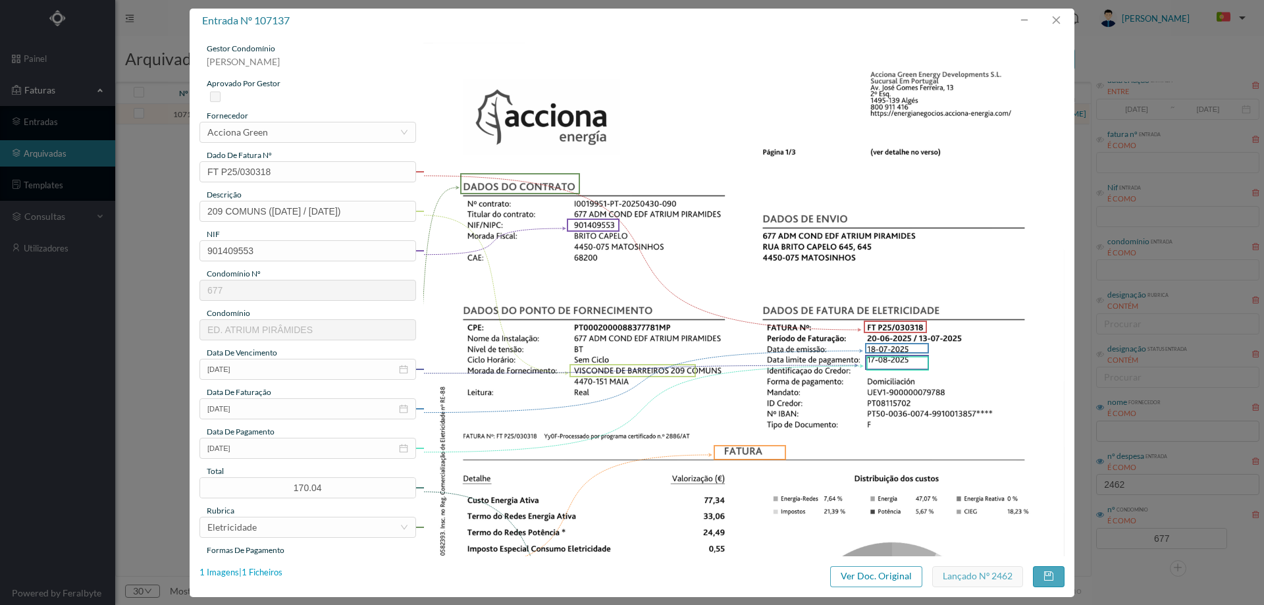
click at [272, 572] on div "1 Imagens | 1 Ficheiros" at bounding box center [240, 572] width 83 height 13
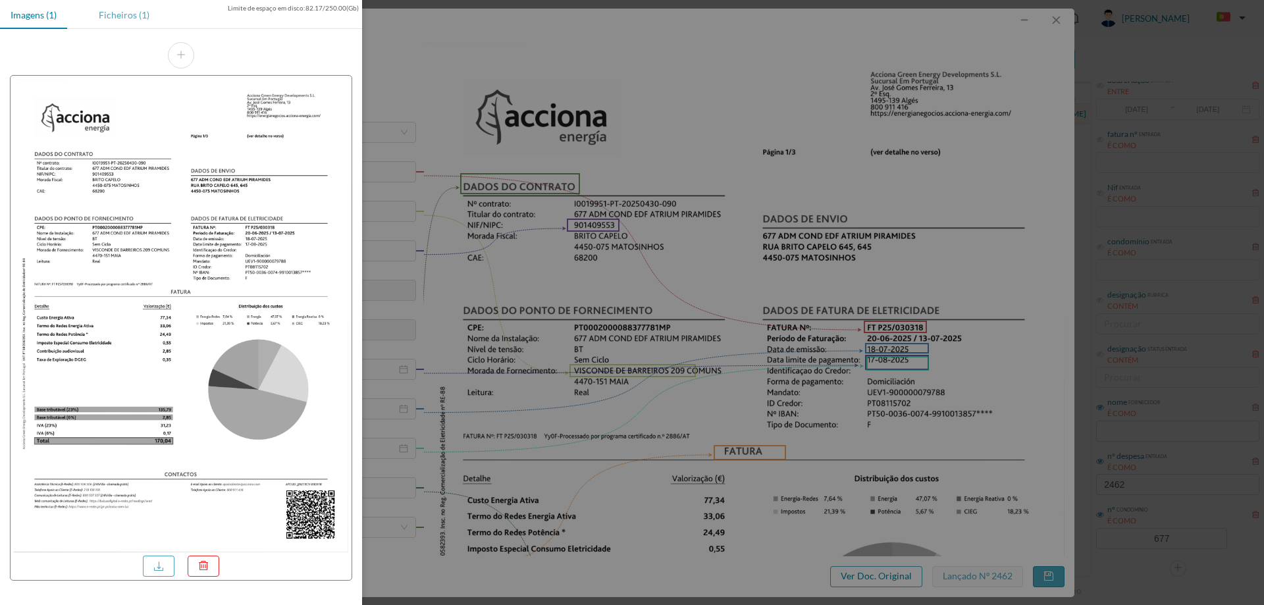
click at [116, 14] on div "Ficheiros (1)" at bounding box center [124, 15] width 72 height 30
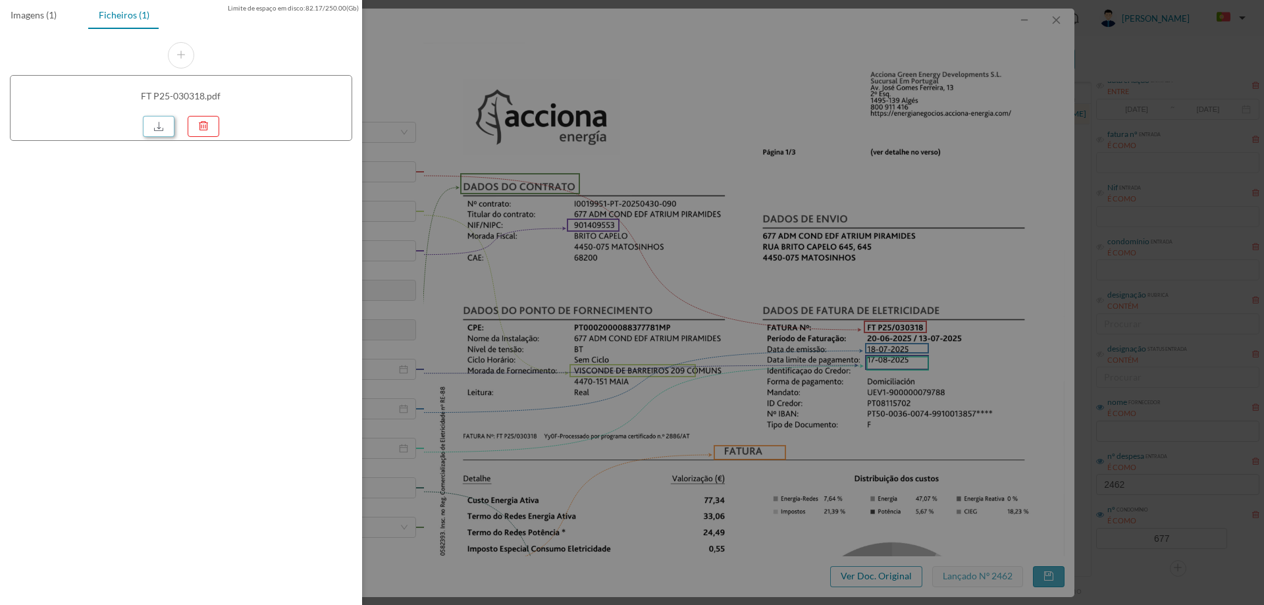
click at [165, 122] on link at bounding box center [159, 126] width 32 height 21
drag, startPoint x: 600, startPoint y: 115, endPoint x: 658, endPoint y: 115, distance: 58.6
click at [600, 115] on div at bounding box center [632, 302] width 1264 height 605
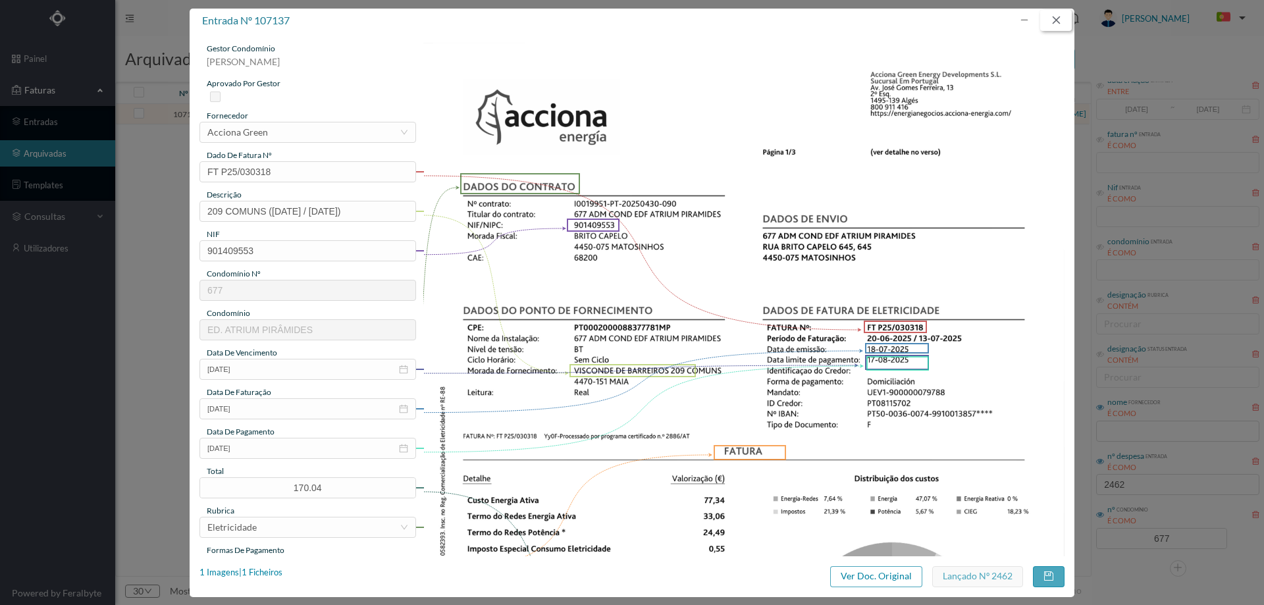
click at [1054, 19] on button "button" at bounding box center [1056, 20] width 32 height 21
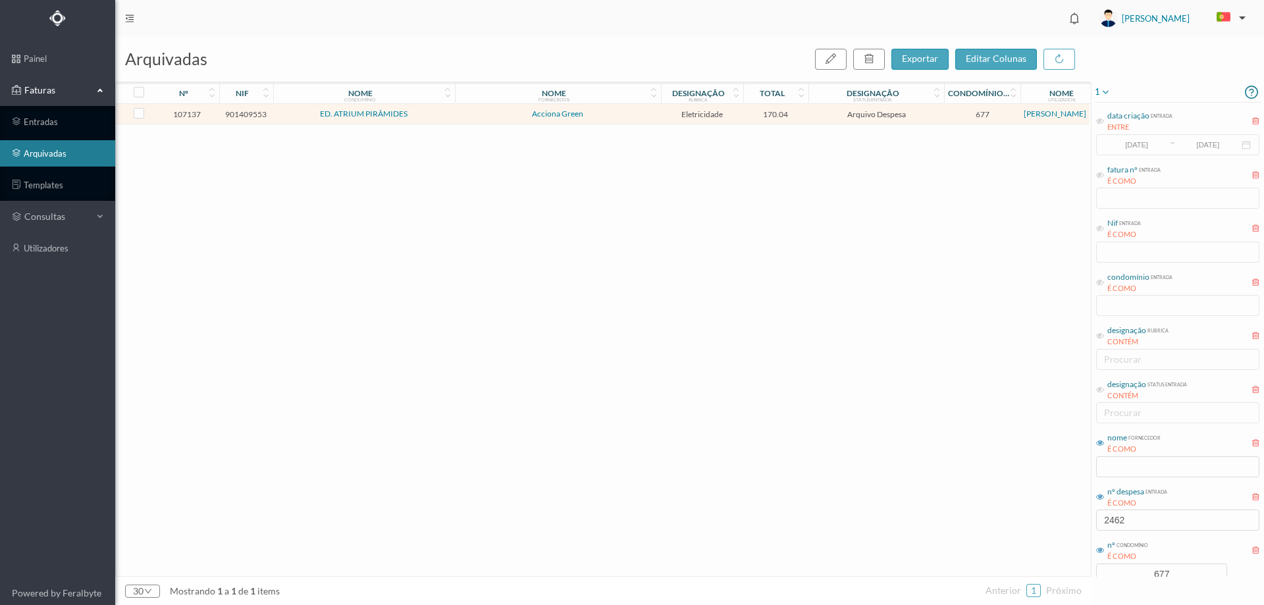
scroll to position [36, 0]
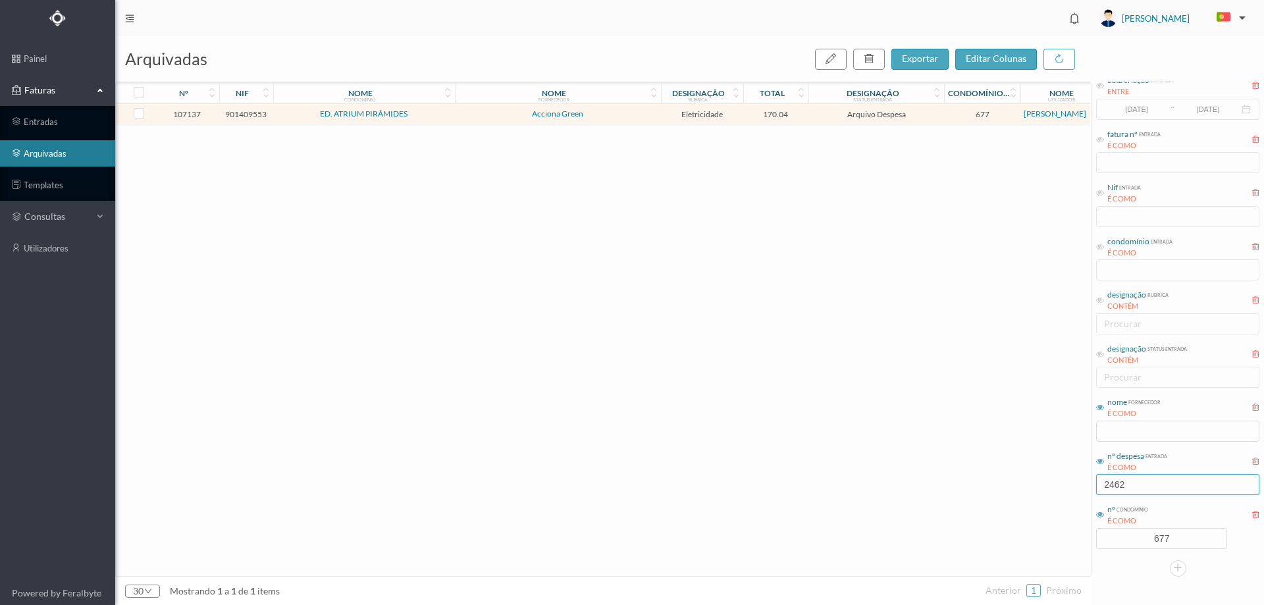
click at [1148, 487] on input "2462" at bounding box center [1177, 484] width 163 height 21
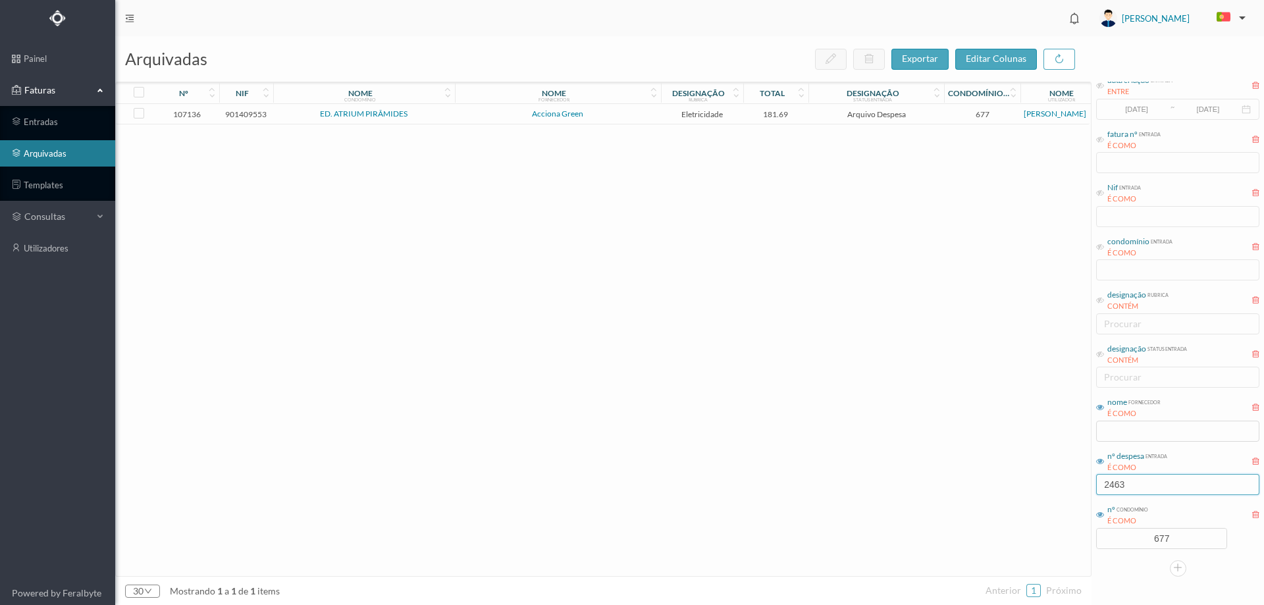
type input "2463"
click at [623, 124] on td "Acciona Green" at bounding box center [558, 114] width 206 height 20
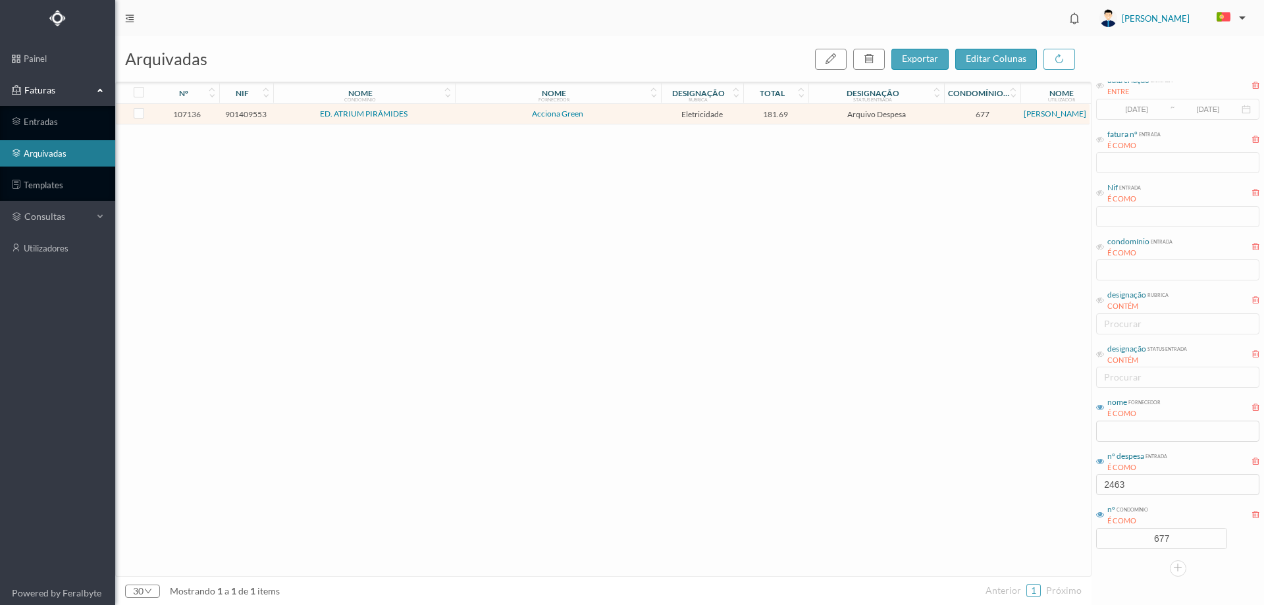
click at [623, 124] on td "Acciona Green" at bounding box center [558, 114] width 206 height 20
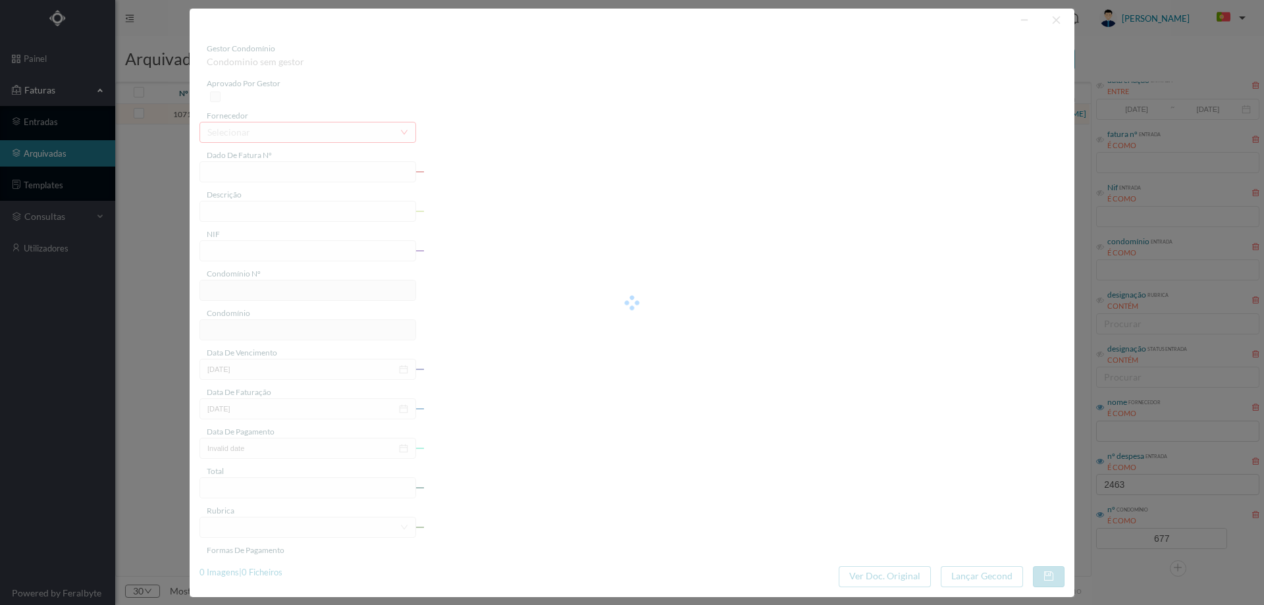
type input "FT P25/030317"
type input "213 COMUNS ([DATE] / [DATE])"
type input "901409553"
type input "[DATE]"
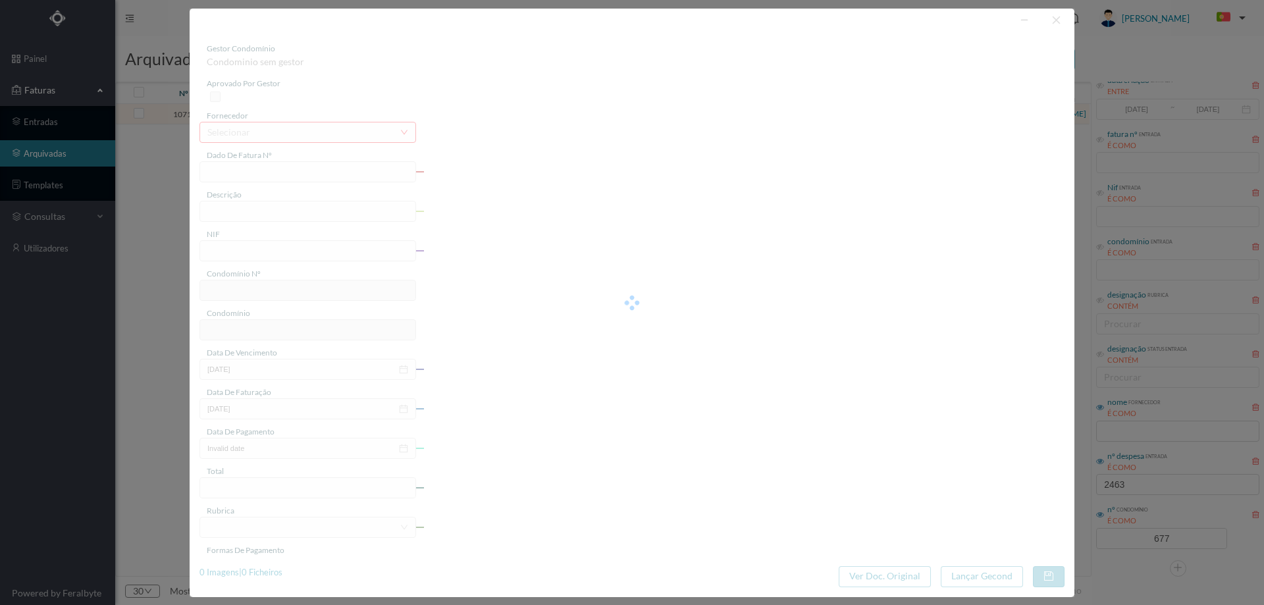
type input "[DATE]"
type input "181.69"
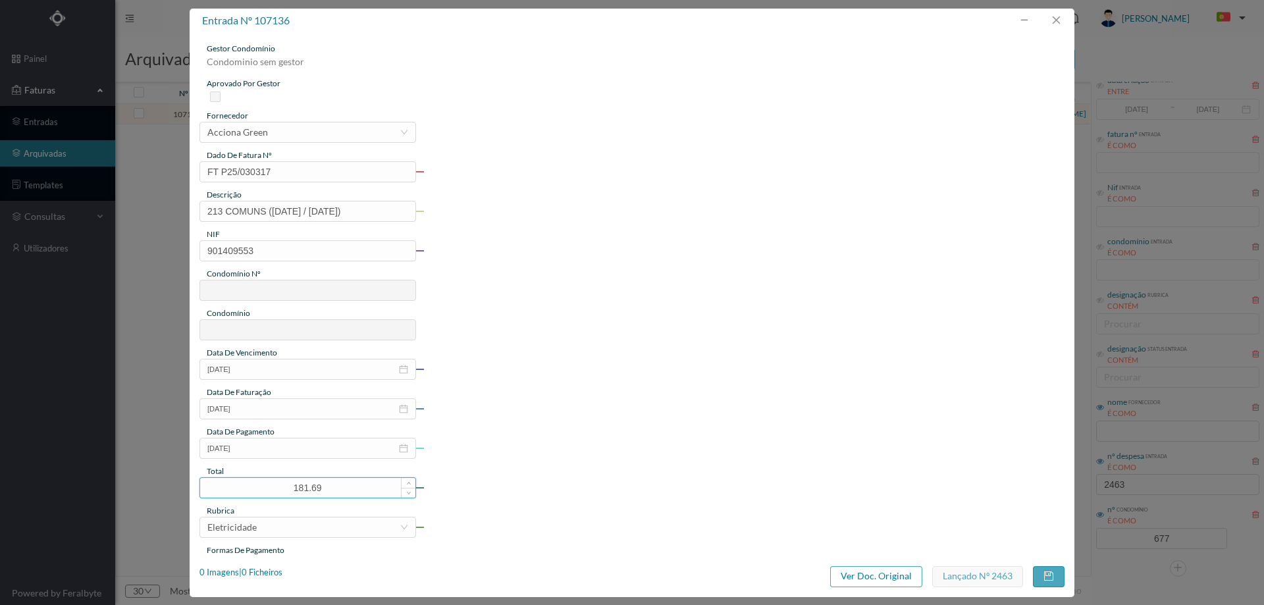
type input "677"
type input "ED. ATRIUM PIRÂMIDES"
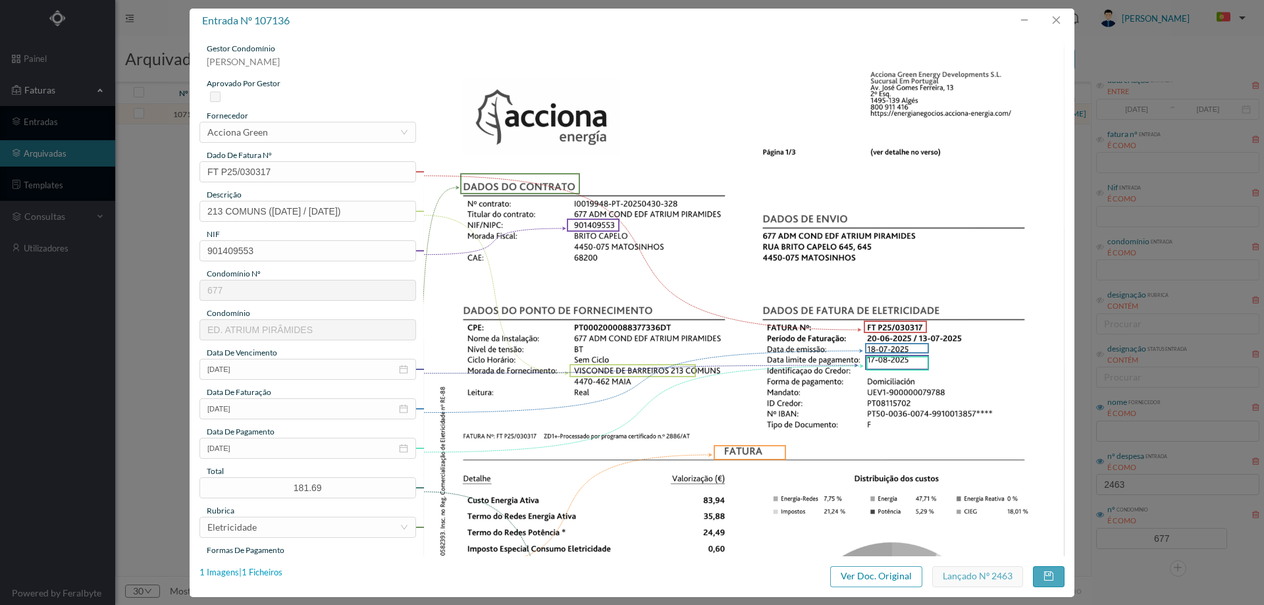
click at [276, 571] on div "1 Imagens | 1 Ficheiros" at bounding box center [240, 572] width 83 height 13
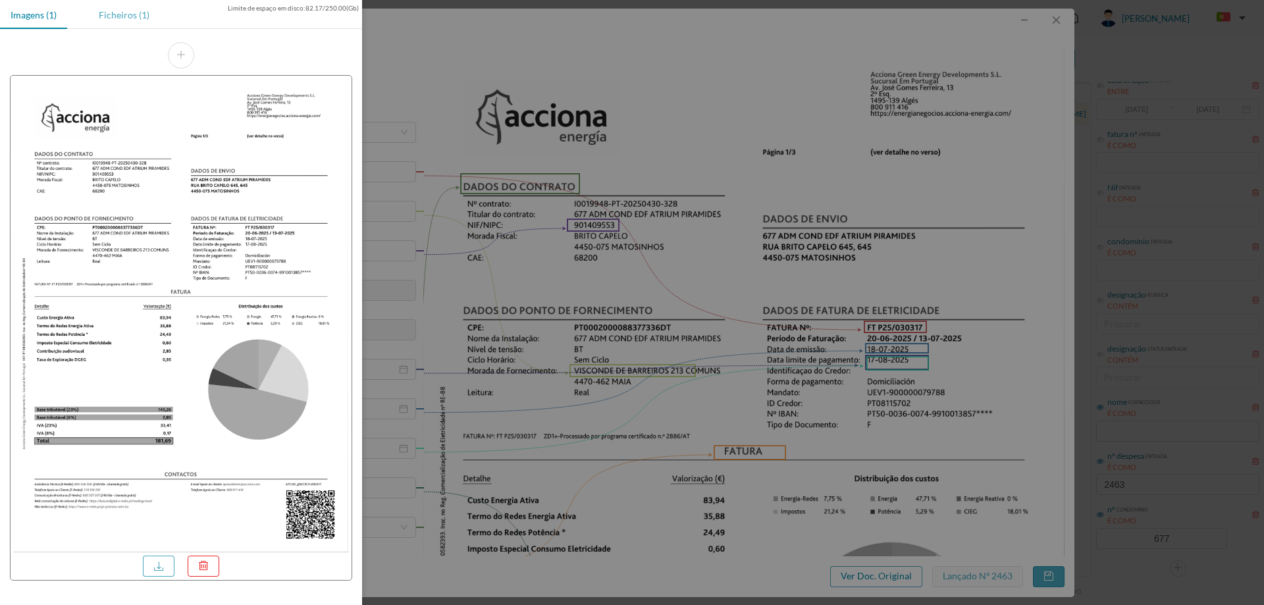
click at [104, 6] on div "Ficheiros (1)" at bounding box center [124, 15] width 72 height 30
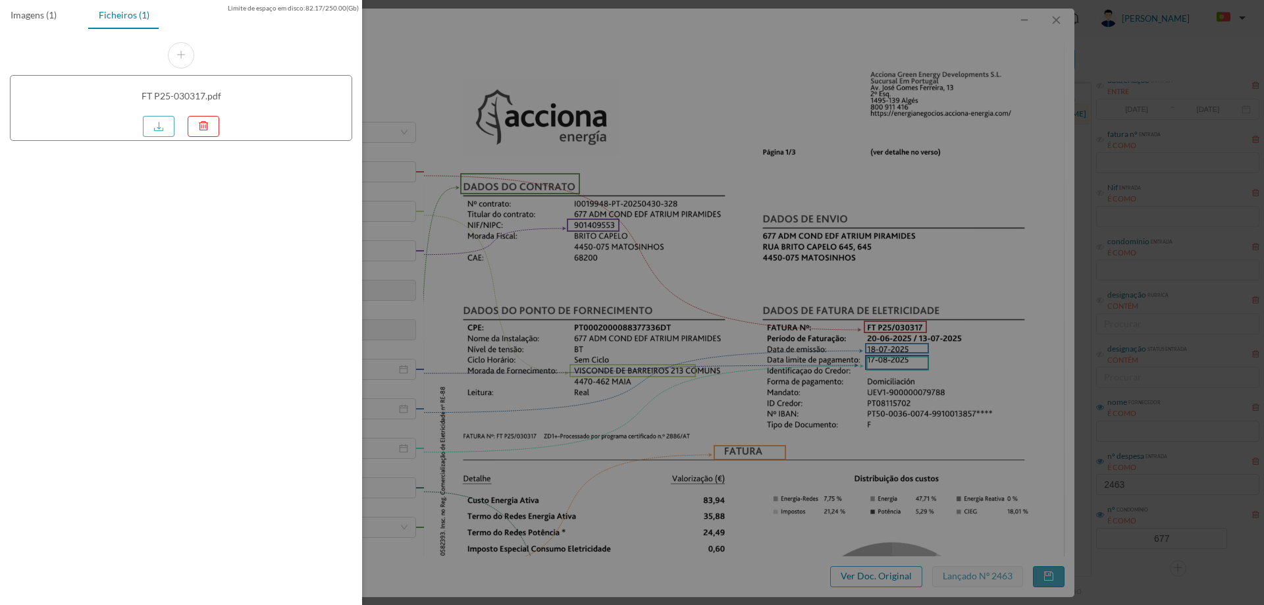
click at [163, 140] on div "FT P25-030317.pdf" at bounding box center [181, 108] width 342 height 66
click at [162, 127] on link at bounding box center [159, 126] width 32 height 21
click at [736, 161] on div at bounding box center [632, 302] width 1264 height 605
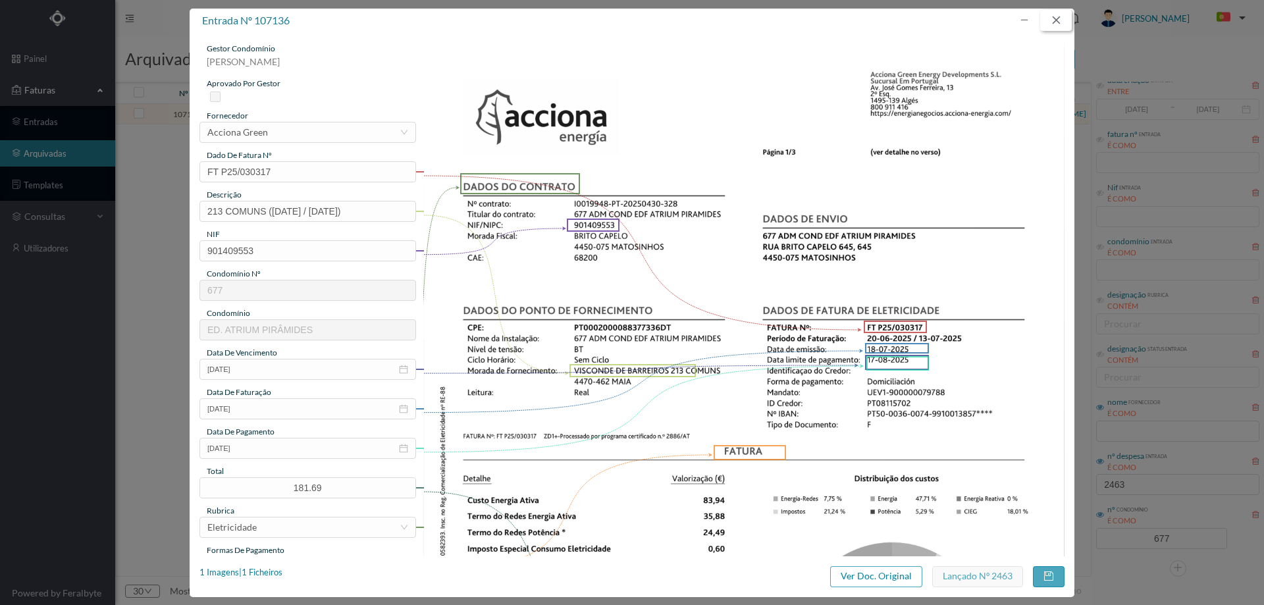
click at [1060, 18] on button "button" at bounding box center [1056, 20] width 32 height 21
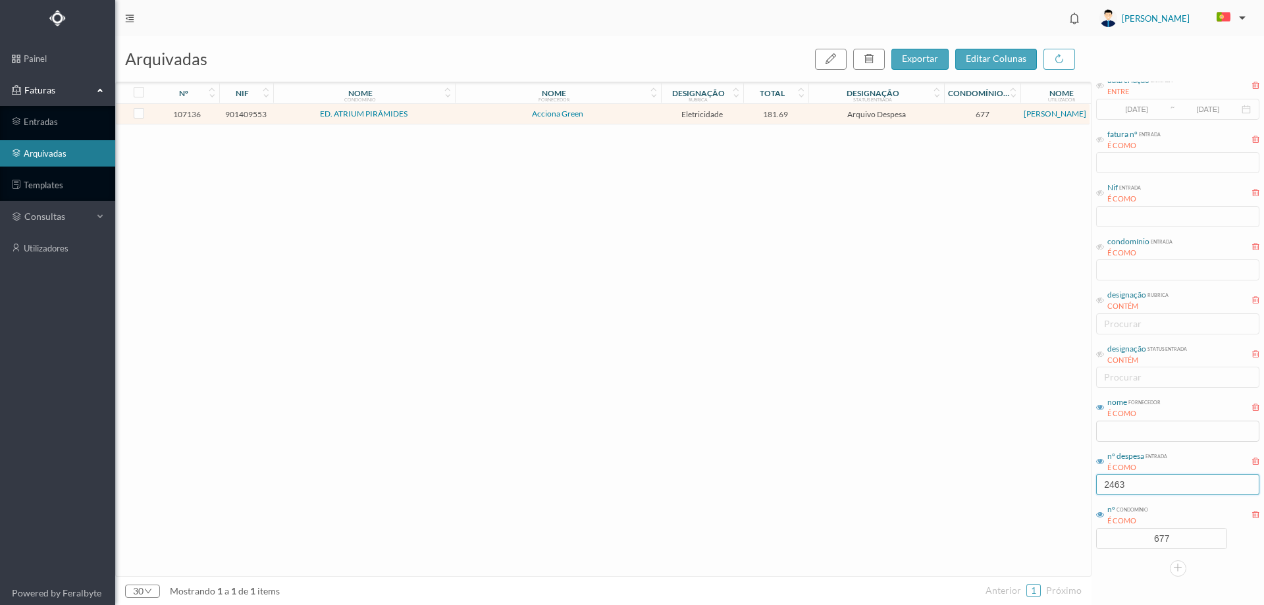
click at [1150, 487] on input "2463" at bounding box center [1177, 484] width 163 height 21
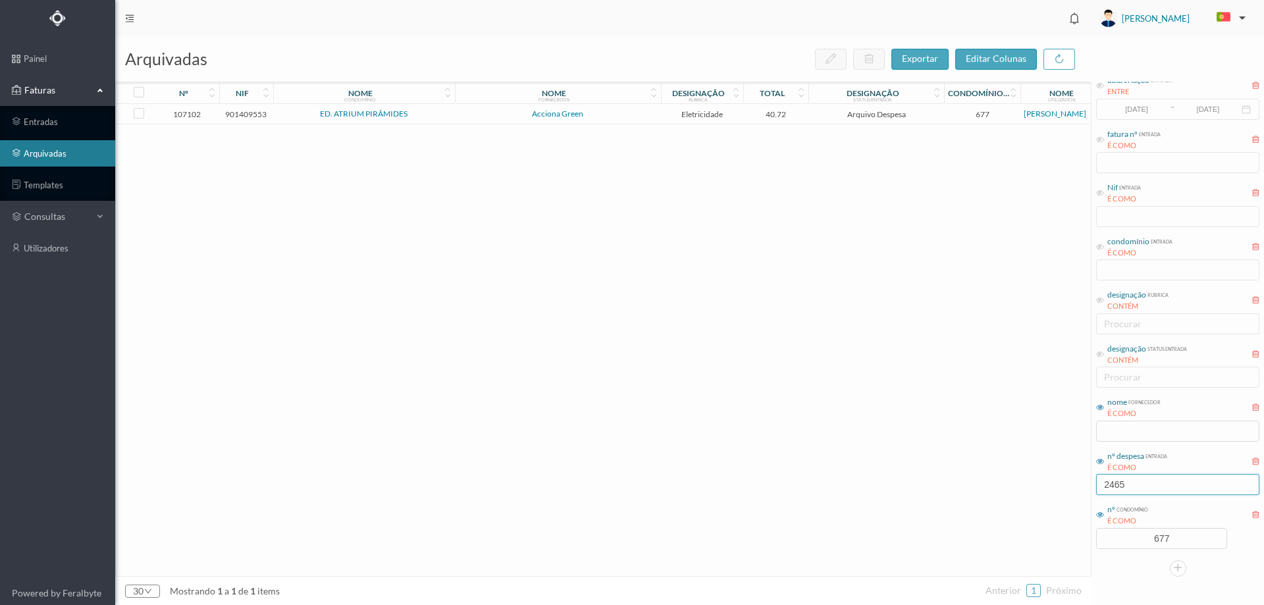
type input "2465"
click at [604, 124] on td "Acciona Green" at bounding box center [558, 114] width 206 height 20
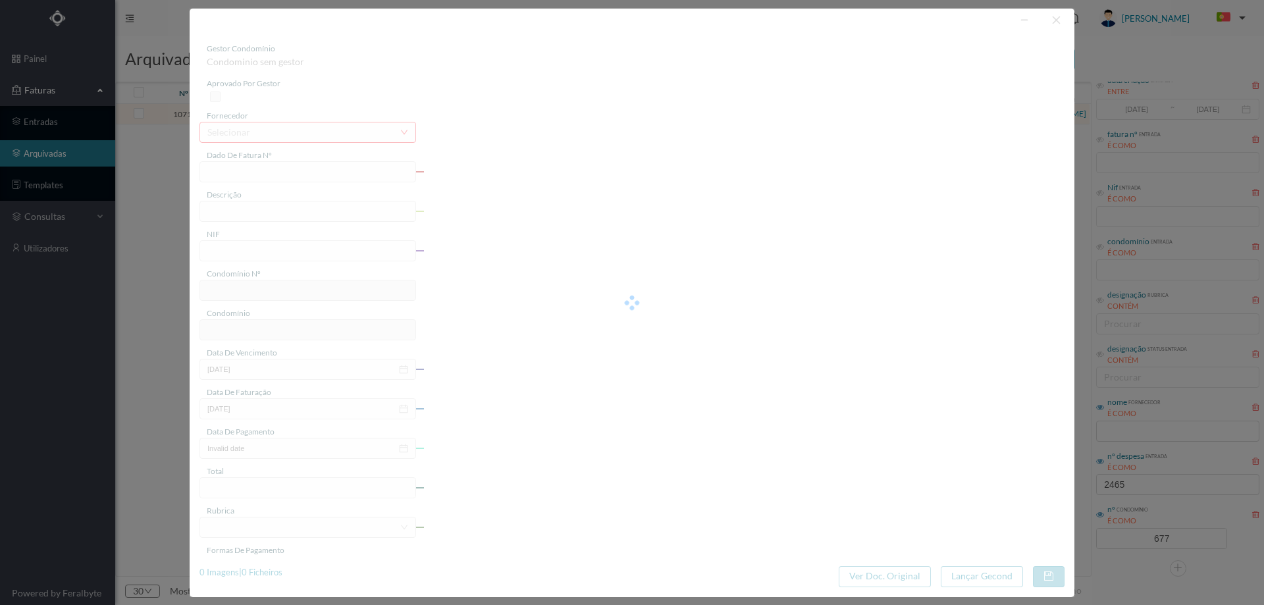
type input "FT P25/030321"
type input "195 HAB 7,1 SALA 23 ([DATE] / [DATE])"
type input "901409553"
type input "[DATE]"
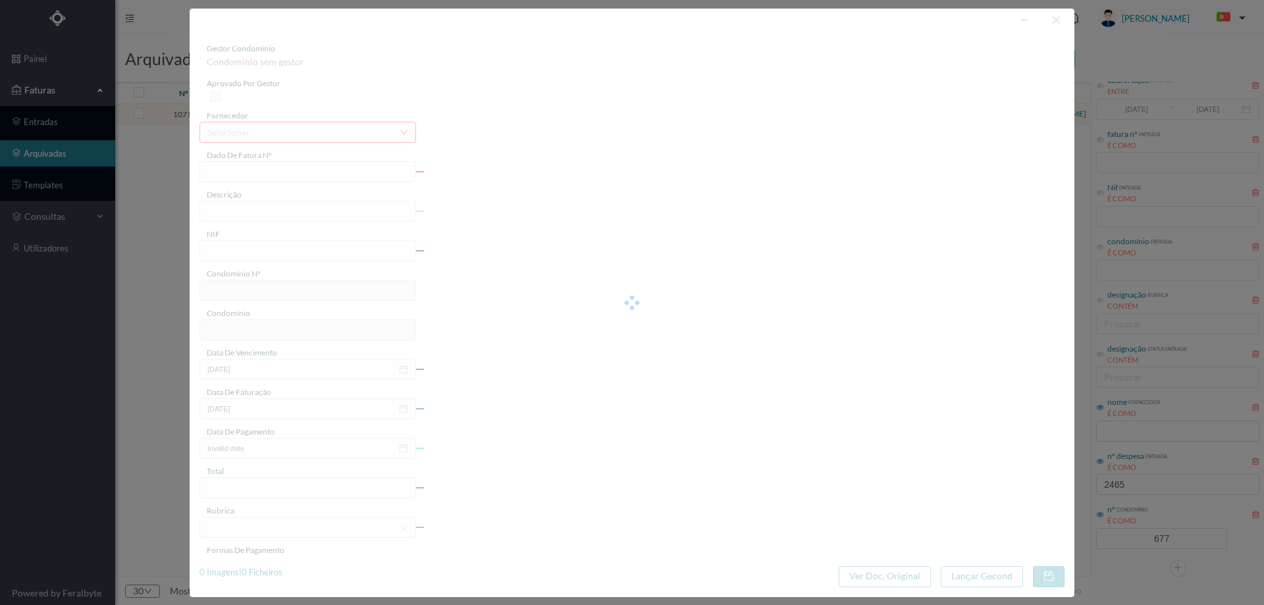
type input "[DATE]"
type input "40.72"
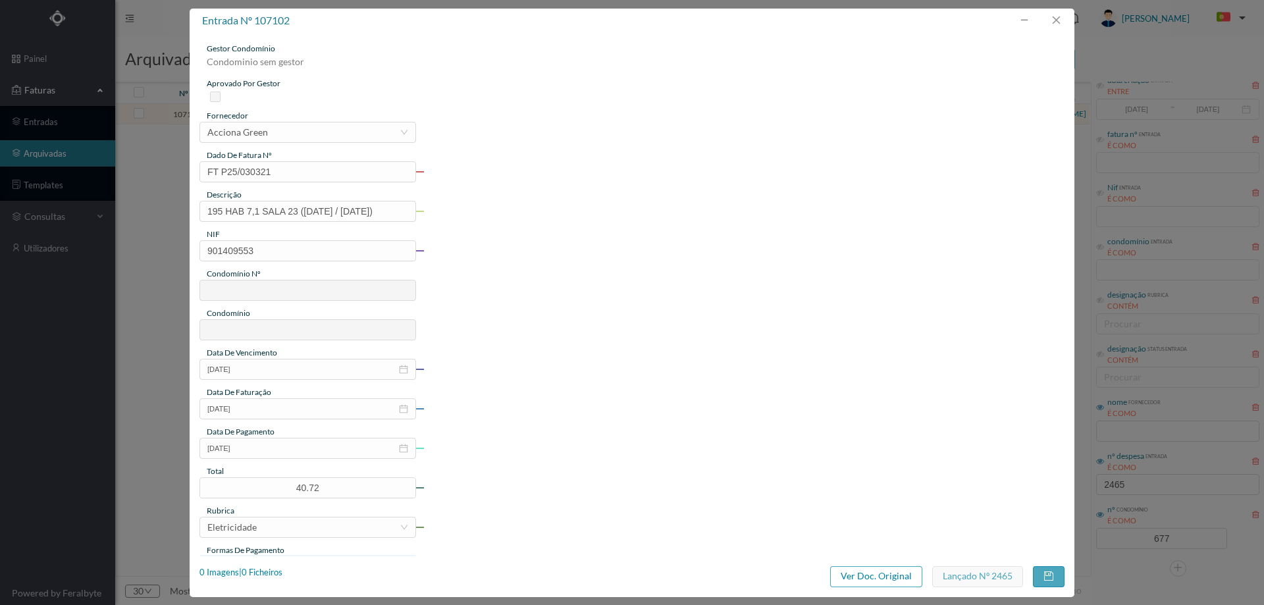
type input "677"
type input "ED. ATRIUM PIRÂMIDES"
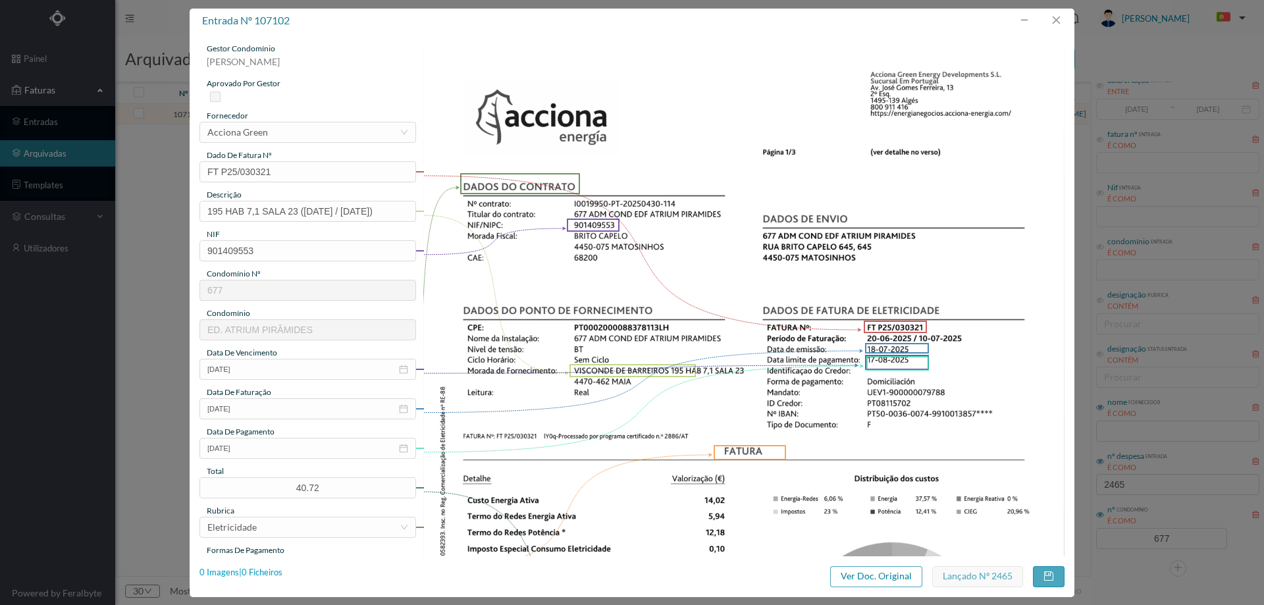
click at [247, 567] on div "0 Imagens | 0 Ficheiros" at bounding box center [240, 572] width 83 height 13
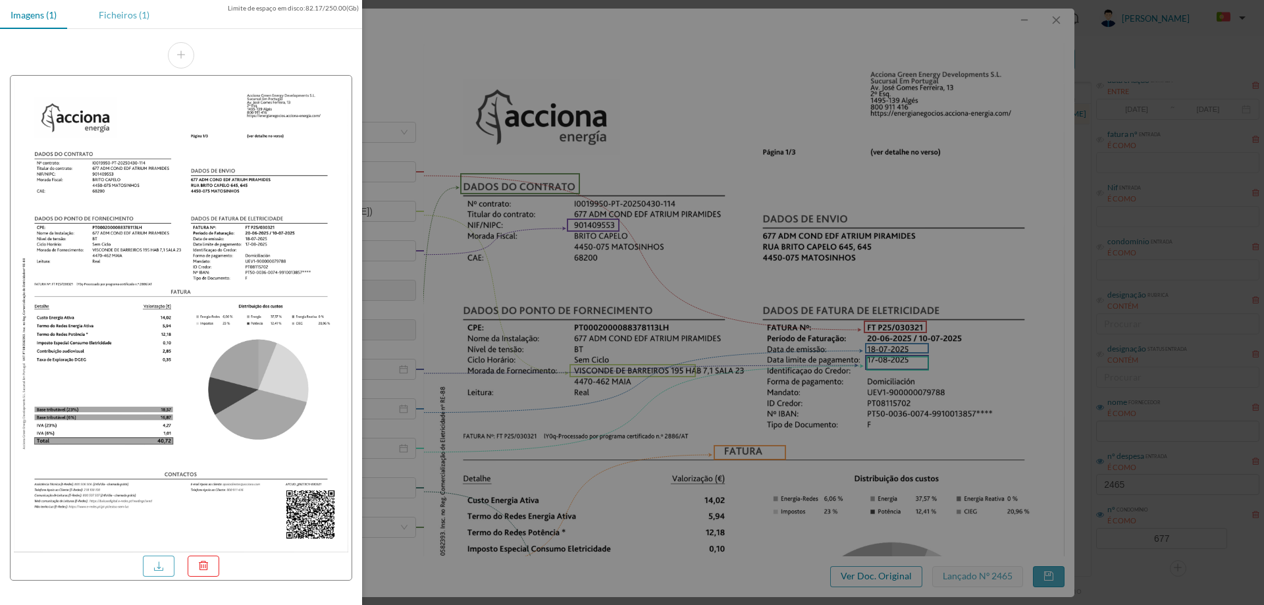
click at [124, 5] on div "Ficheiros (1)" at bounding box center [124, 15] width 72 height 30
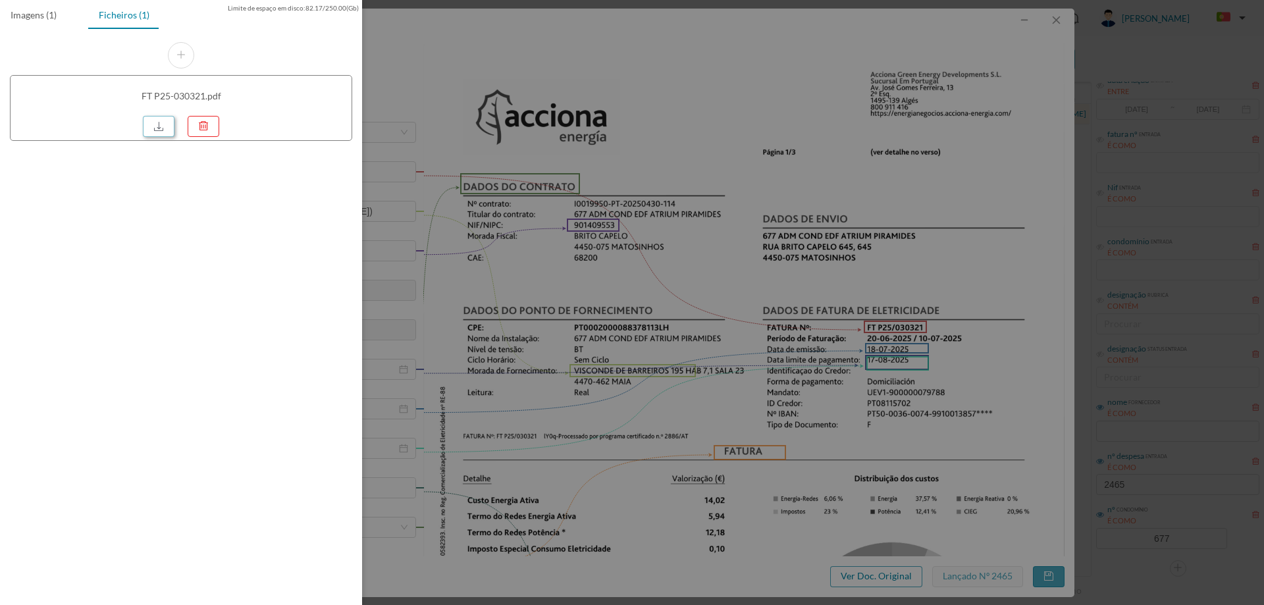
click at [157, 131] on link at bounding box center [159, 126] width 32 height 21
drag, startPoint x: 719, startPoint y: 207, endPoint x: 942, endPoint y: 161, distance: 228.0
click at [719, 206] on div at bounding box center [632, 302] width 1264 height 605
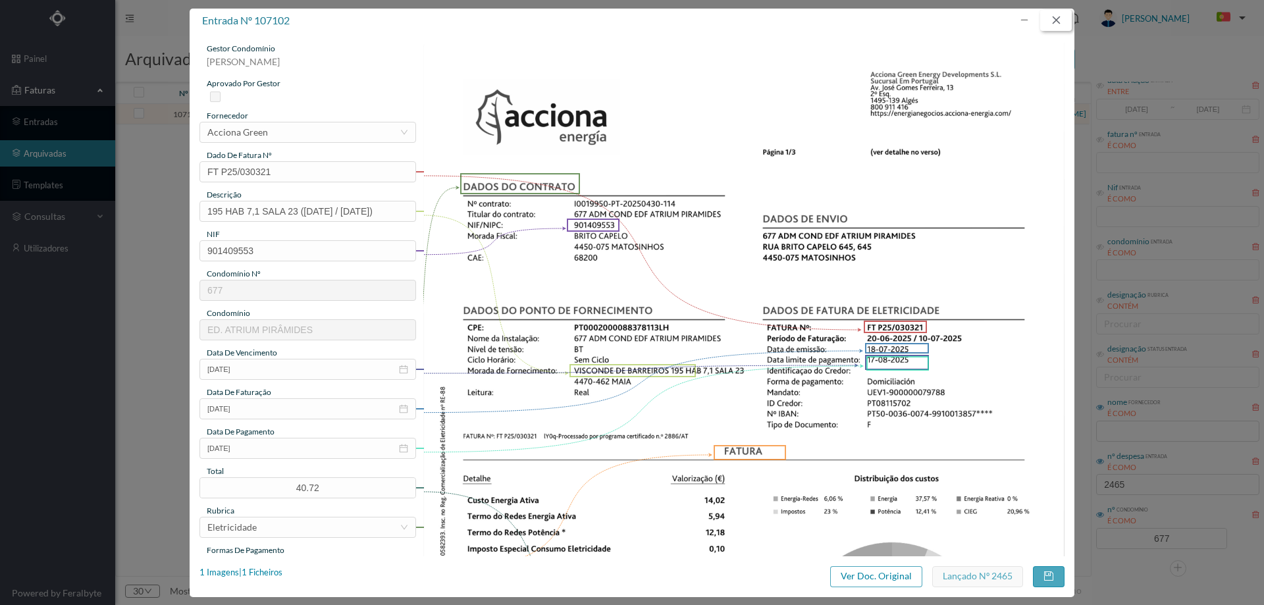
click at [1057, 18] on button "button" at bounding box center [1056, 20] width 32 height 21
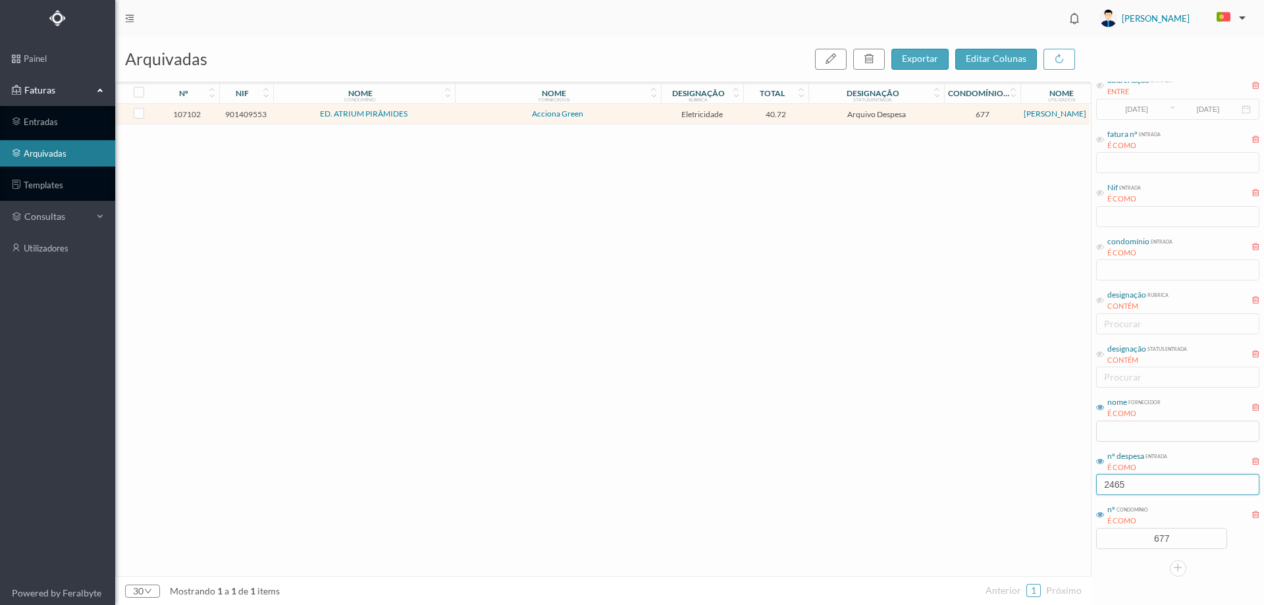
click at [1135, 484] on input "2465" at bounding box center [1177, 484] width 163 height 21
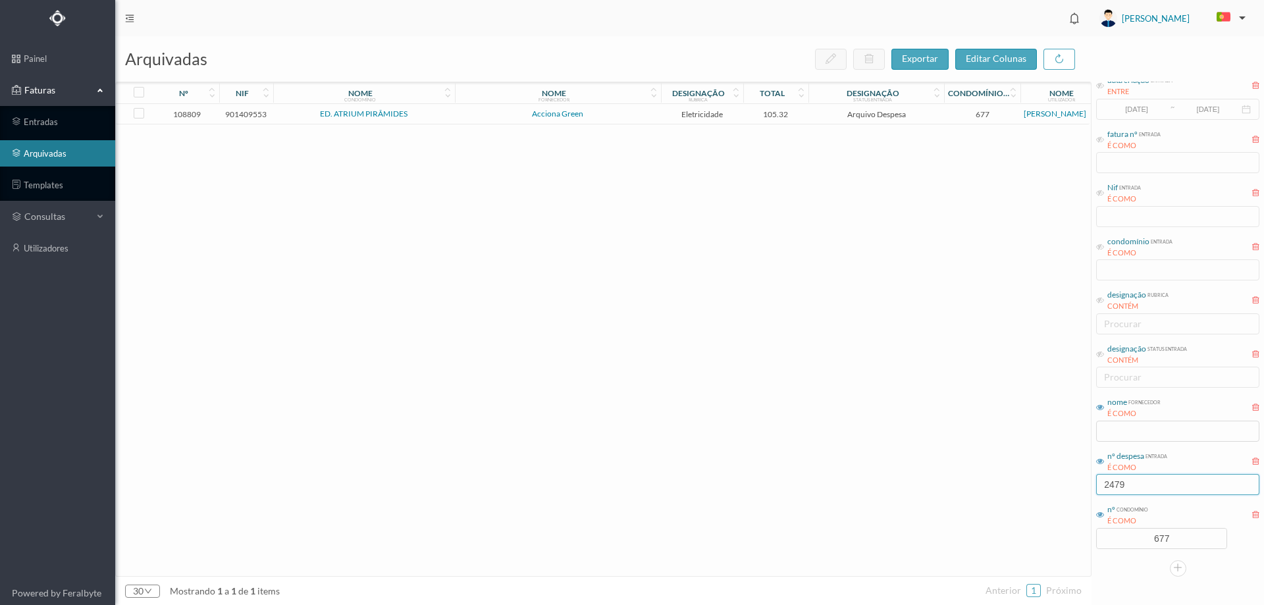
type input "2479"
click at [812, 110] on span "Arquivo Despesa" at bounding box center [876, 114] width 129 height 10
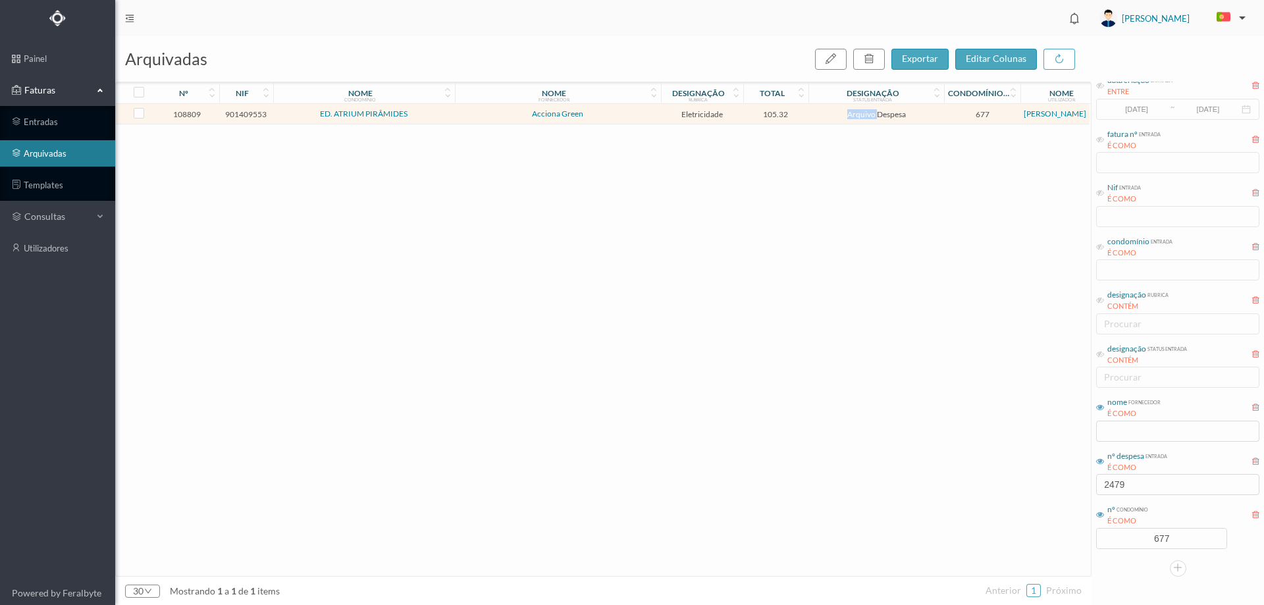
click at [812, 110] on span "Arquivo Despesa" at bounding box center [876, 114] width 129 height 10
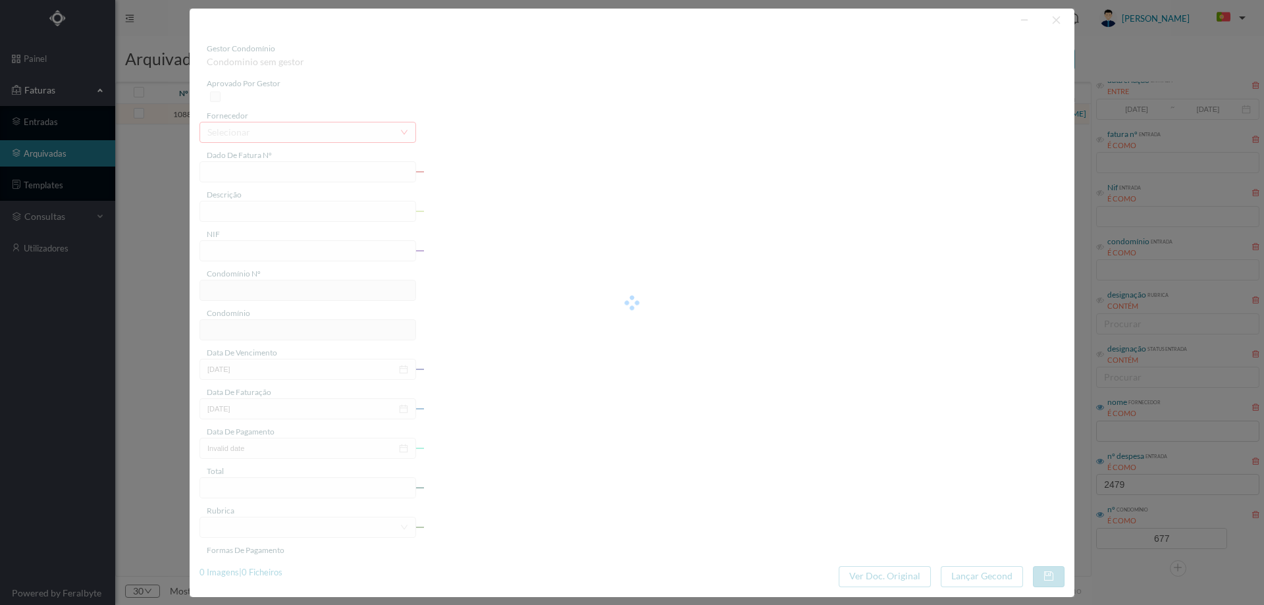
type input "FT P25/033171"
type input "226 ILU-EX ([DATE] / [DATE])"
type input "901409553"
type input "[DATE]"
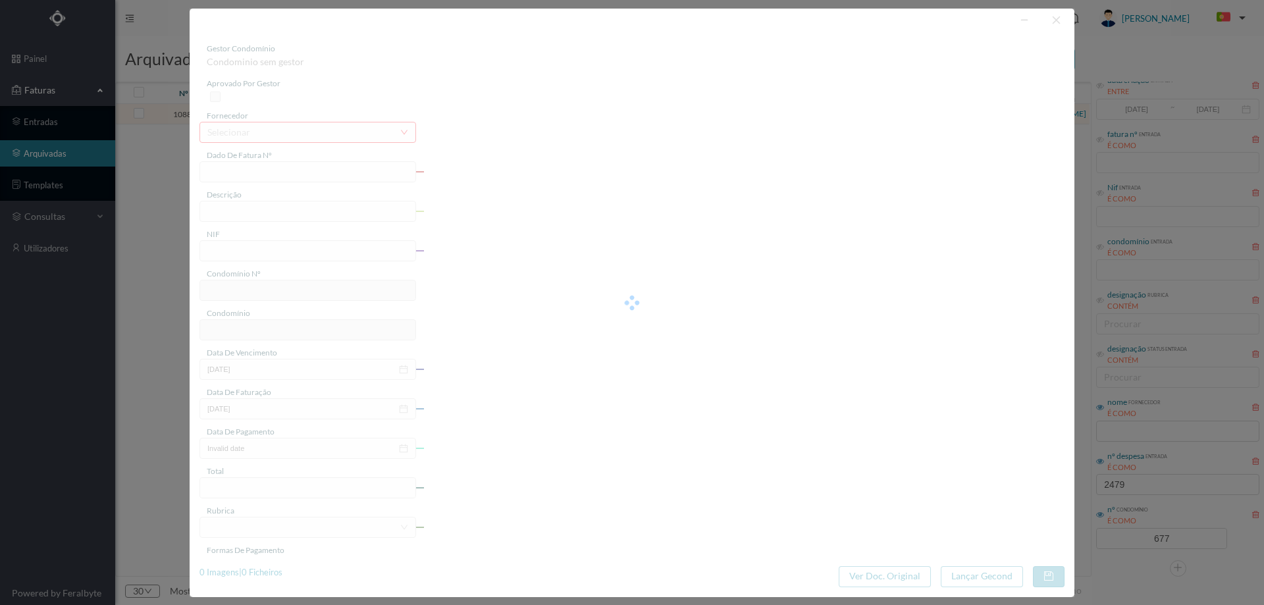
type input "[DATE]"
type input "105.32"
type input "677"
type input "ED. ATRIUM PIRÂMIDES"
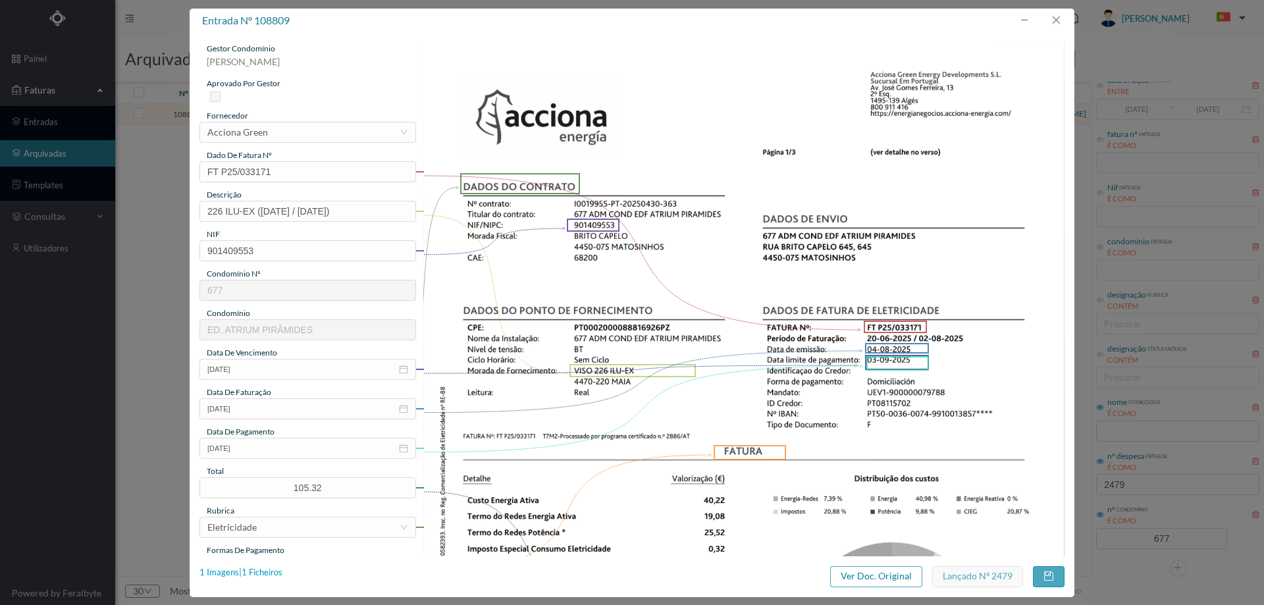
click at [265, 569] on div "1 Imagens | 1 Ficheiros" at bounding box center [240, 572] width 83 height 13
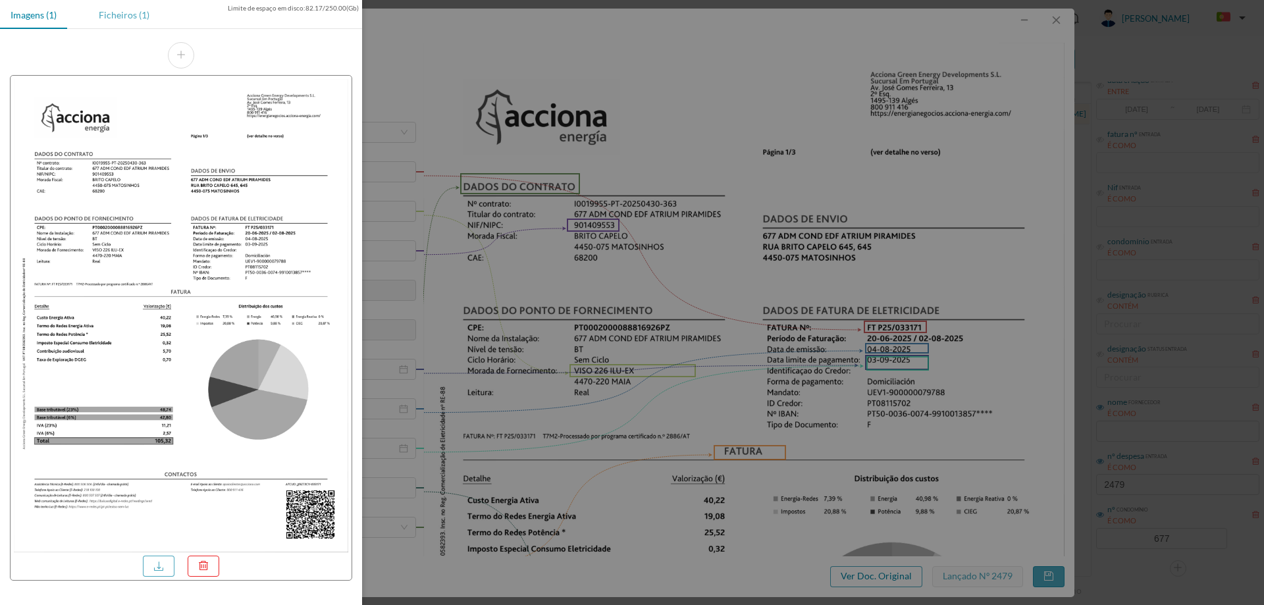
click at [116, 12] on div "Ficheiros (1)" at bounding box center [124, 15] width 72 height 30
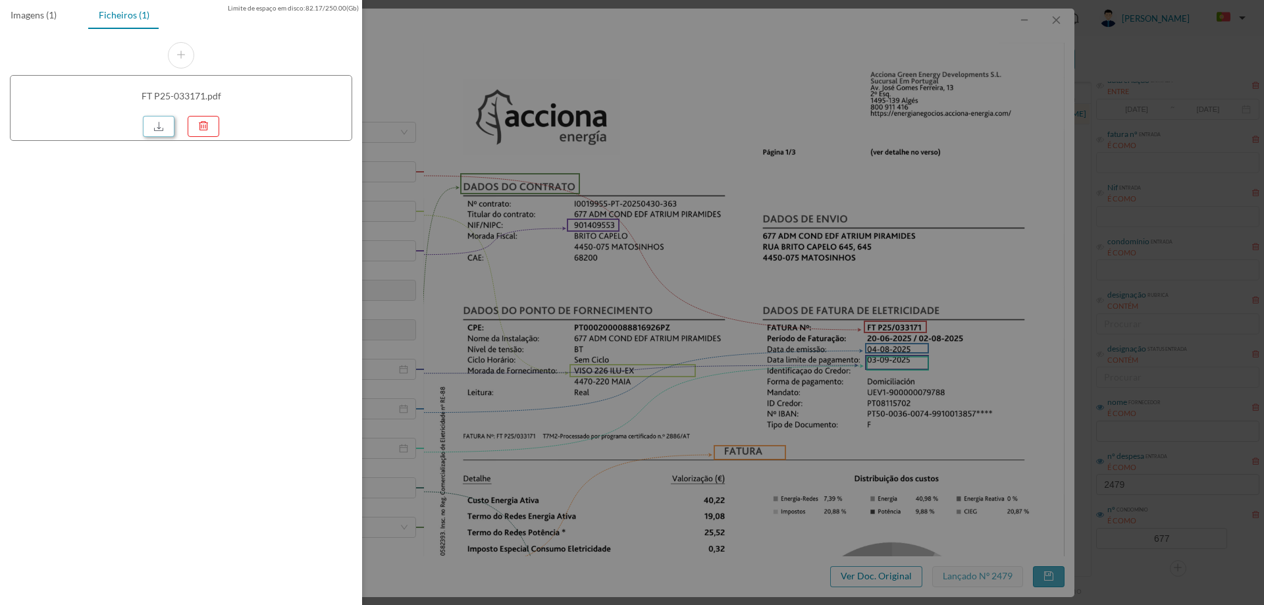
click at [159, 122] on link at bounding box center [159, 126] width 32 height 21
click at [721, 404] on div at bounding box center [632, 302] width 1264 height 605
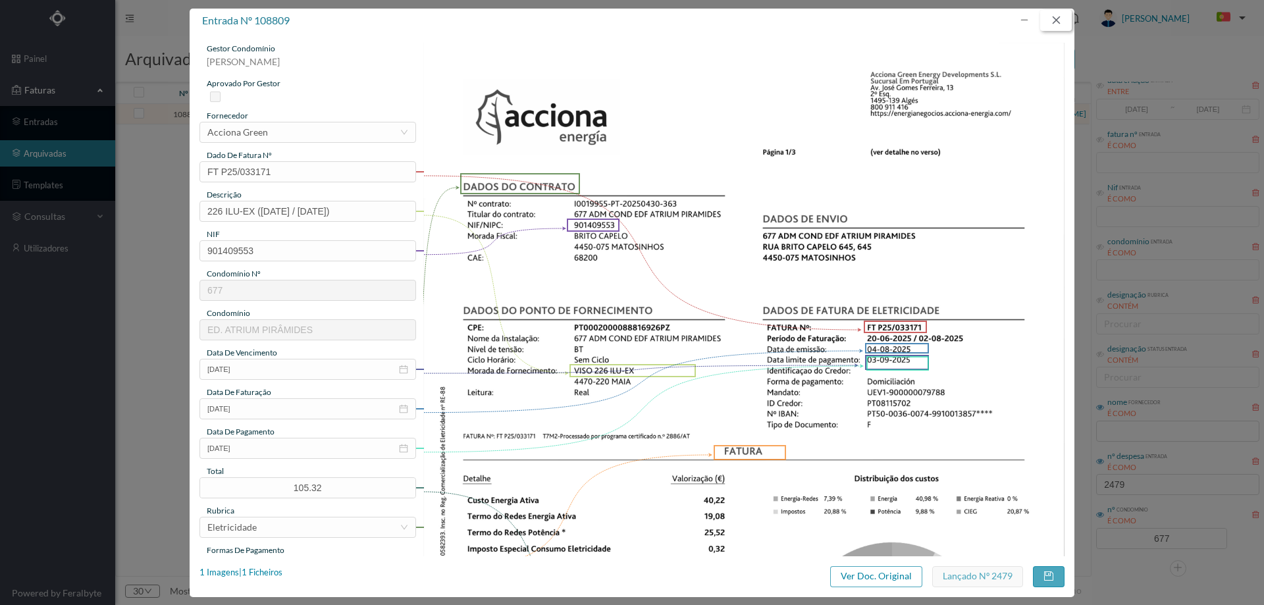
click at [1056, 23] on button "button" at bounding box center [1056, 20] width 32 height 21
